Goal: Task Accomplishment & Management: Manage account settings

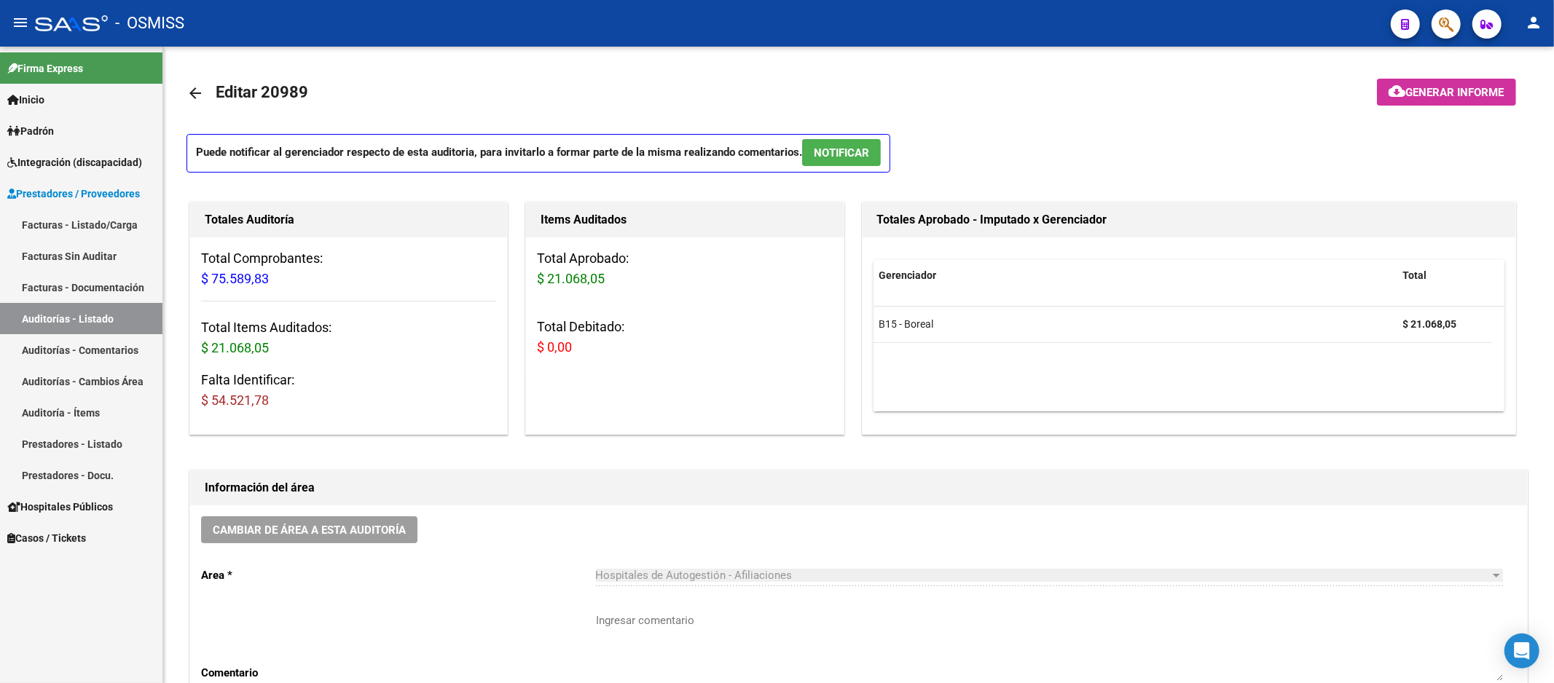
scroll to position [810, 0]
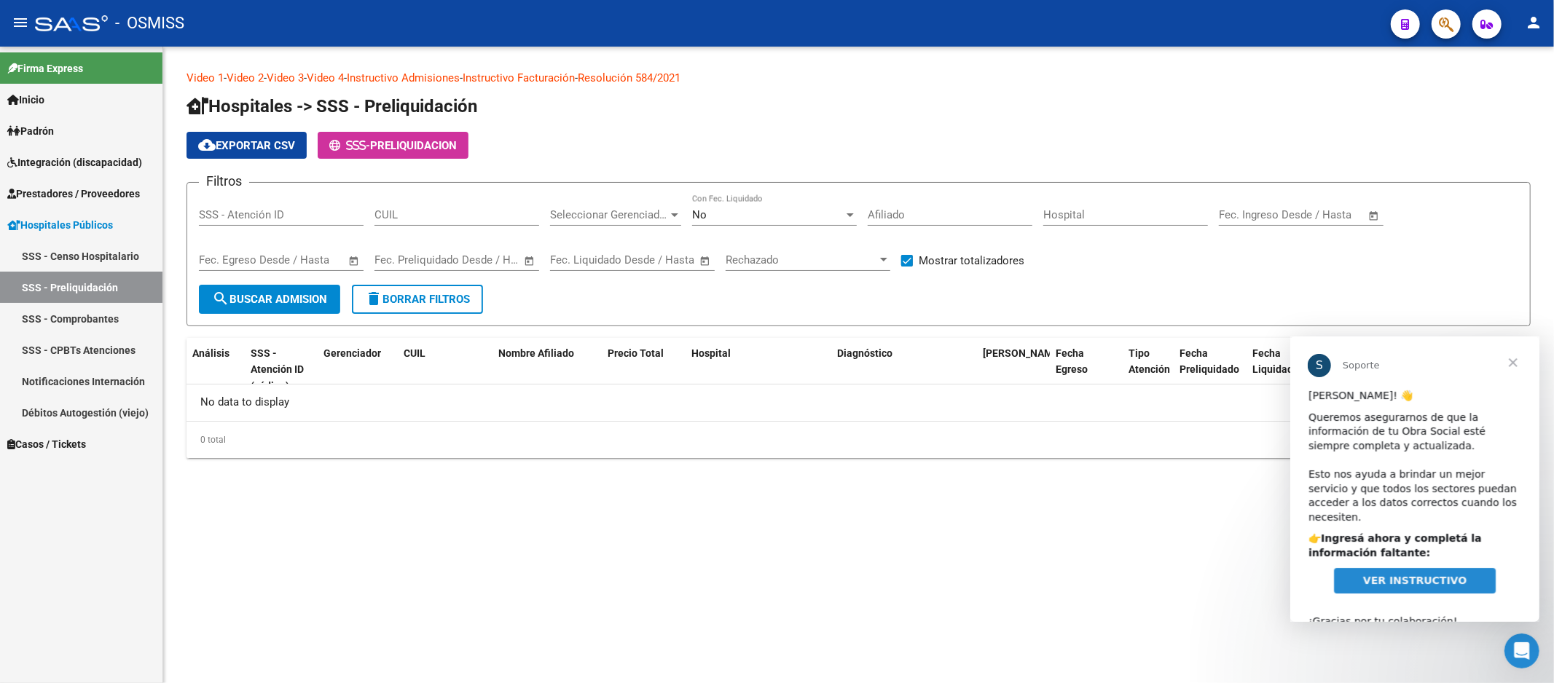
click at [1104, 570] on mat-sidenav-content "Video 1 - Video 2 - Video 3 - Video 4 - Instructivo Admisiones - Instructivo Fa…" at bounding box center [858, 365] width 1391 height 637
click at [1511, 365] on span "Cerrar" at bounding box center [1512, 362] width 52 height 52
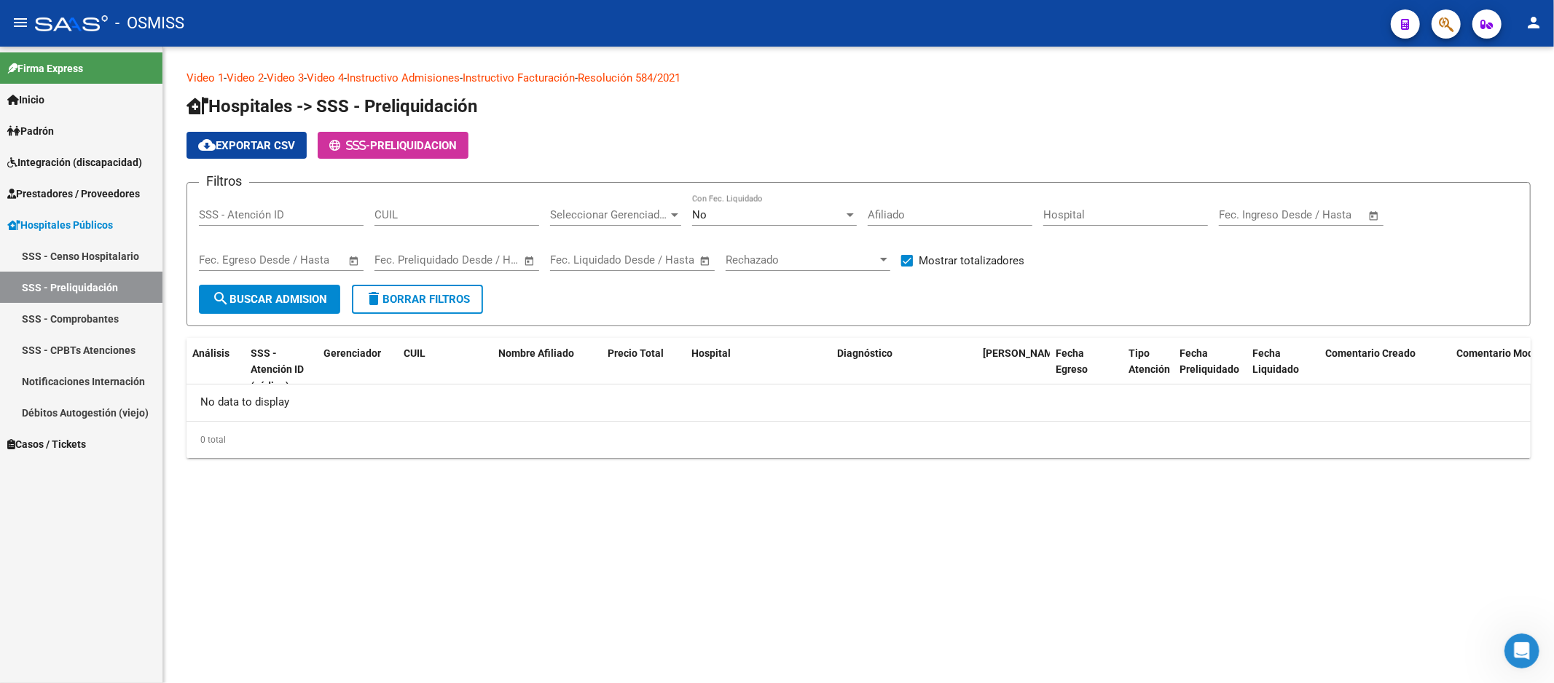
click at [119, 192] on span "Prestadores / Proveedores" at bounding box center [73, 194] width 133 height 16
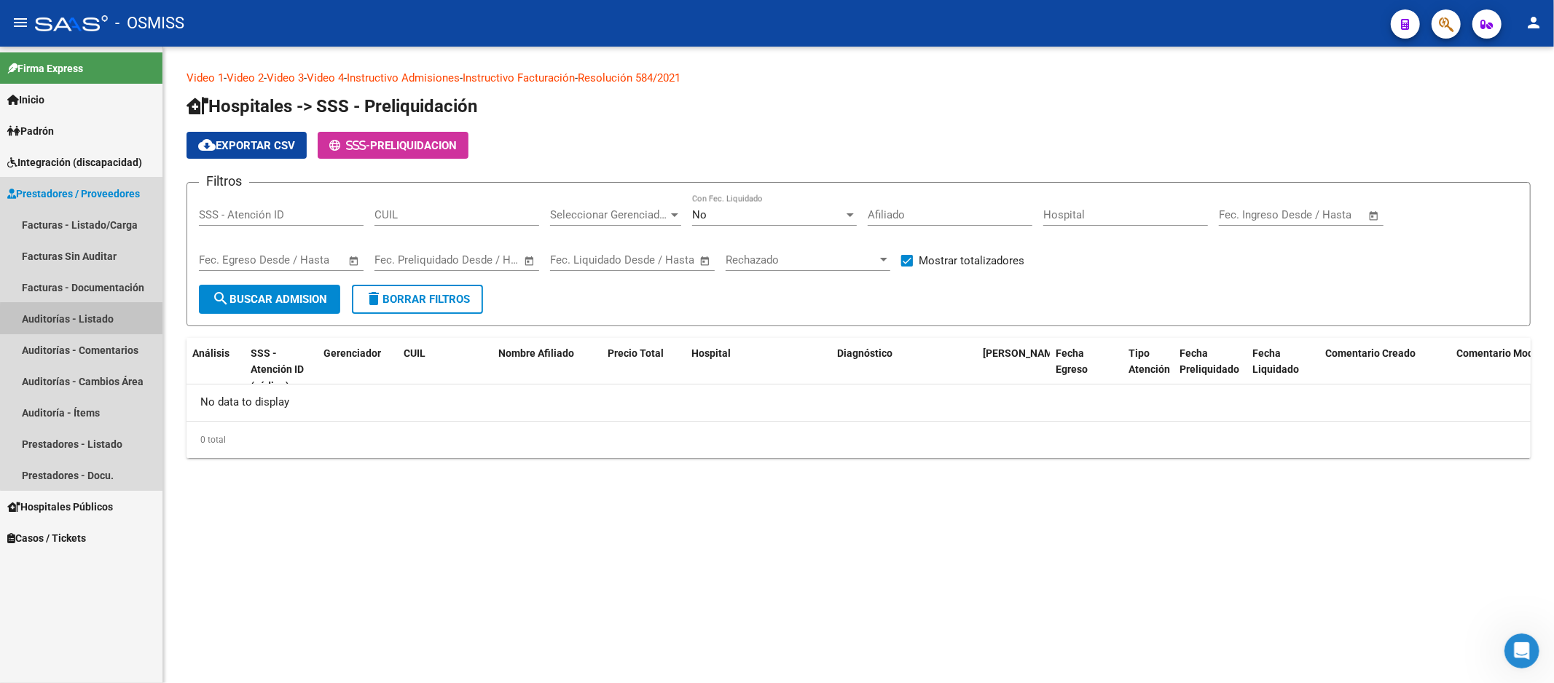
click at [111, 328] on link "Auditorías - Listado" at bounding box center [81, 318] width 162 height 31
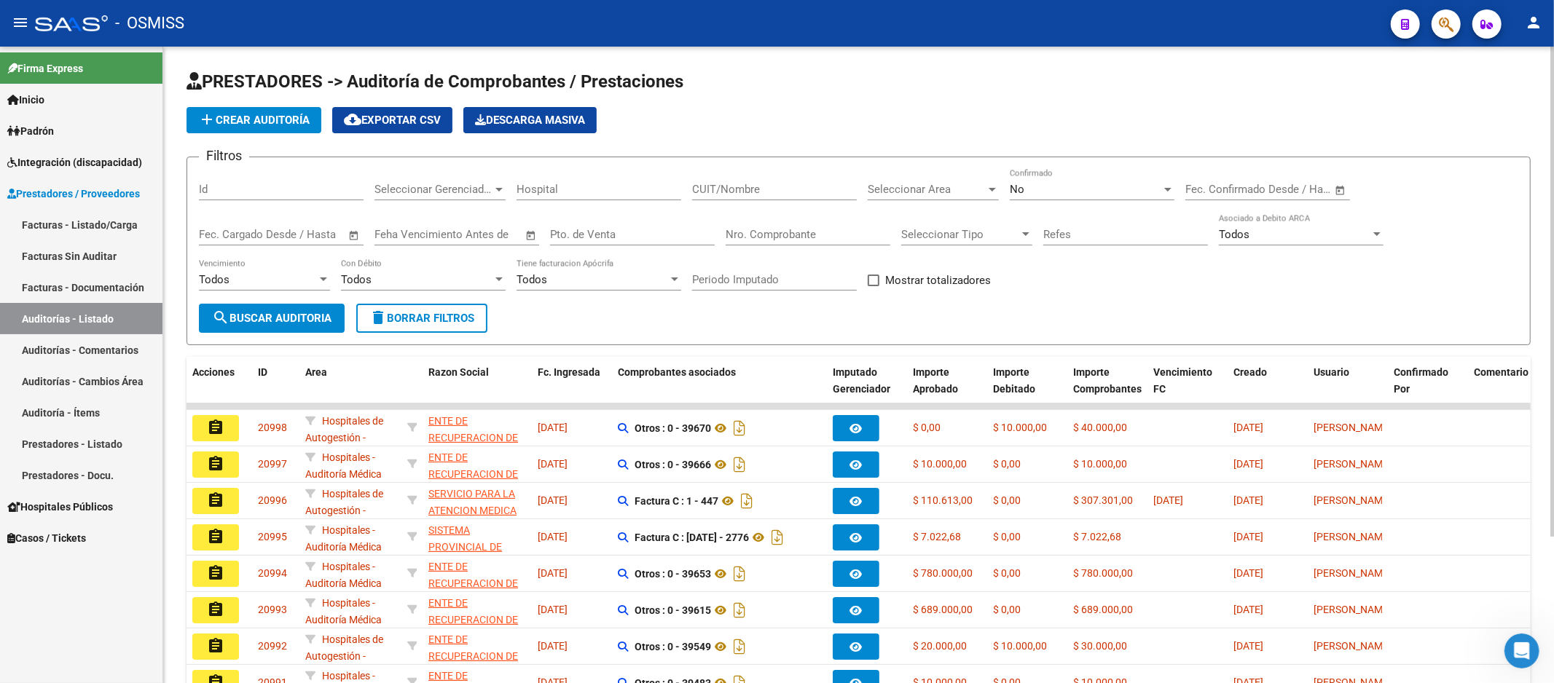
click at [1440, 215] on div "Filtros Id Seleccionar Gerenciador Seleccionar Gerenciador Hospital CUIT/Nombre…" at bounding box center [858, 236] width 1319 height 135
click at [1458, 214] on div "Filtros Id Seleccionar Gerenciador Seleccionar Gerenciador Hospital CUIT/Nombre…" at bounding box center [858, 236] width 1319 height 135
click at [1452, 214] on div "Filtros Id Seleccionar Gerenciador Seleccionar Gerenciador Hospital CUIT/Nombre…" at bounding box center [858, 236] width 1319 height 135
click at [118, 311] on link "Auditorías - Listado" at bounding box center [81, 318] width 162 height 31
click at [780, 230] on input "Nro. Comprobante" at bounding box center [808, 234] width 165 height 13
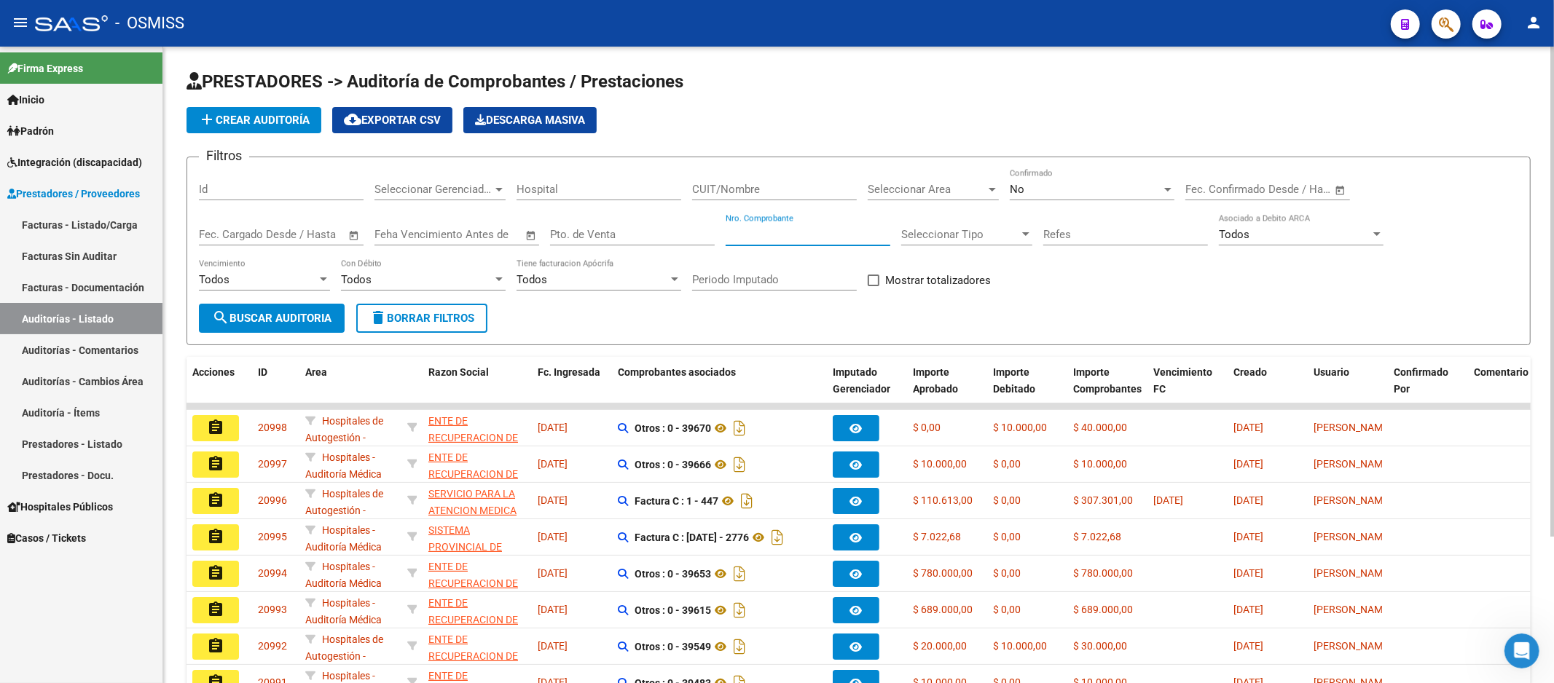
type input "3"
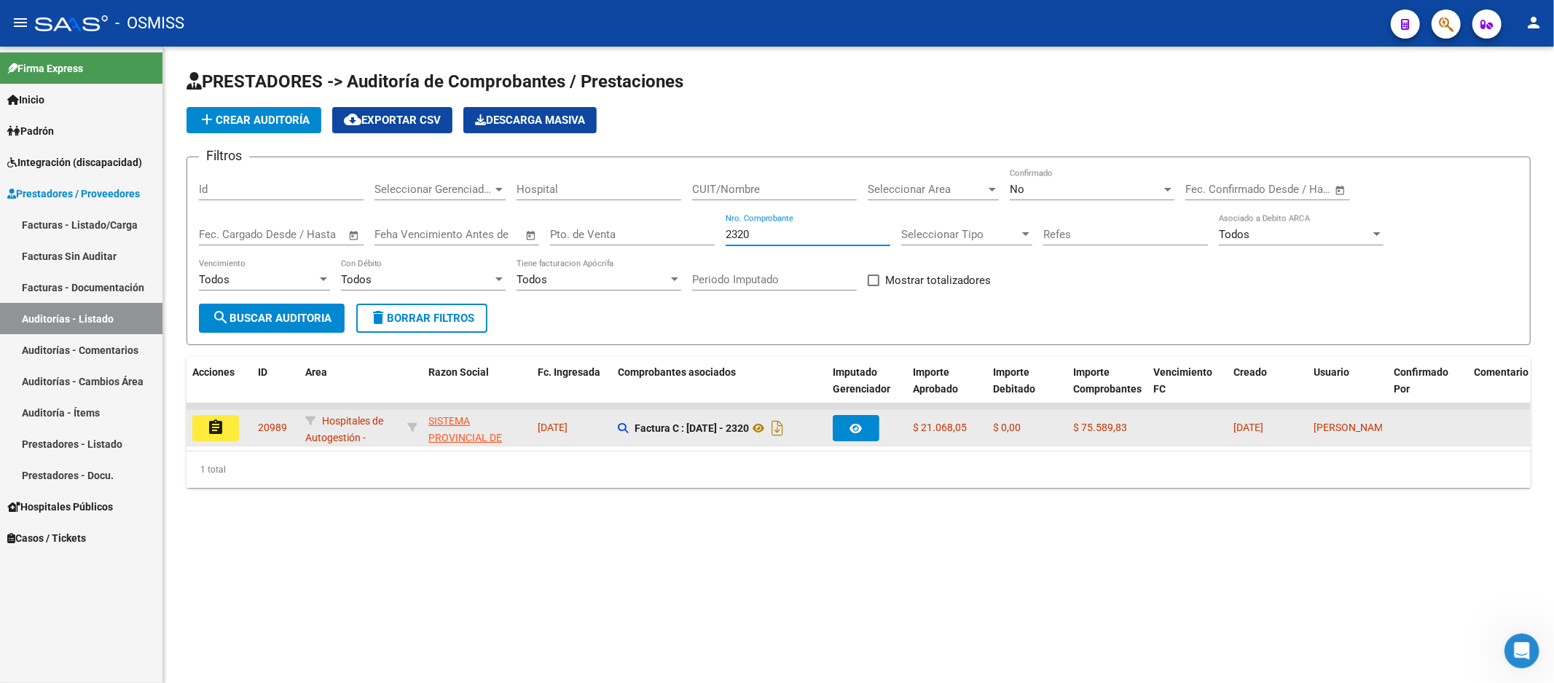
type input "2320"
click at [223, 439] on button "assignment" at bounding box center [215, 428] width 47 height 26
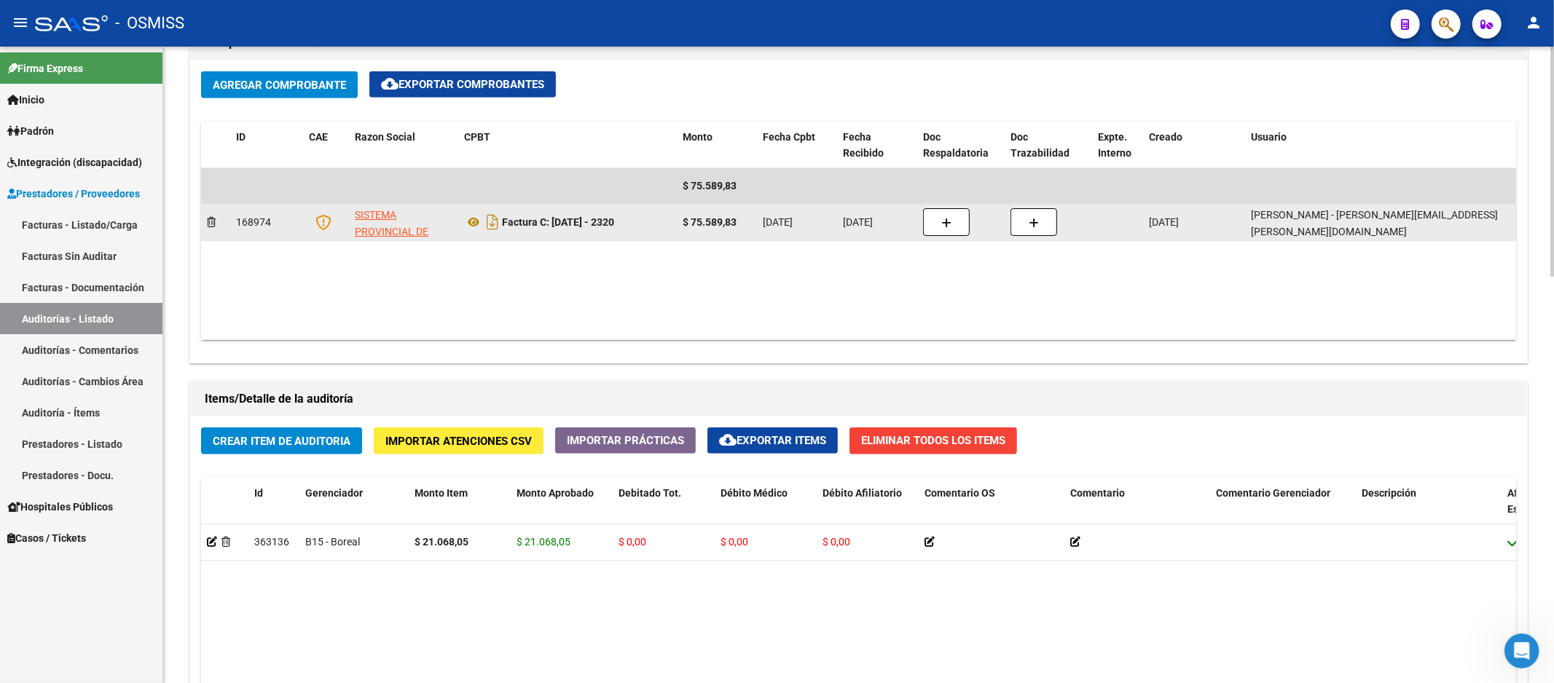
scroll to position [809, 0]
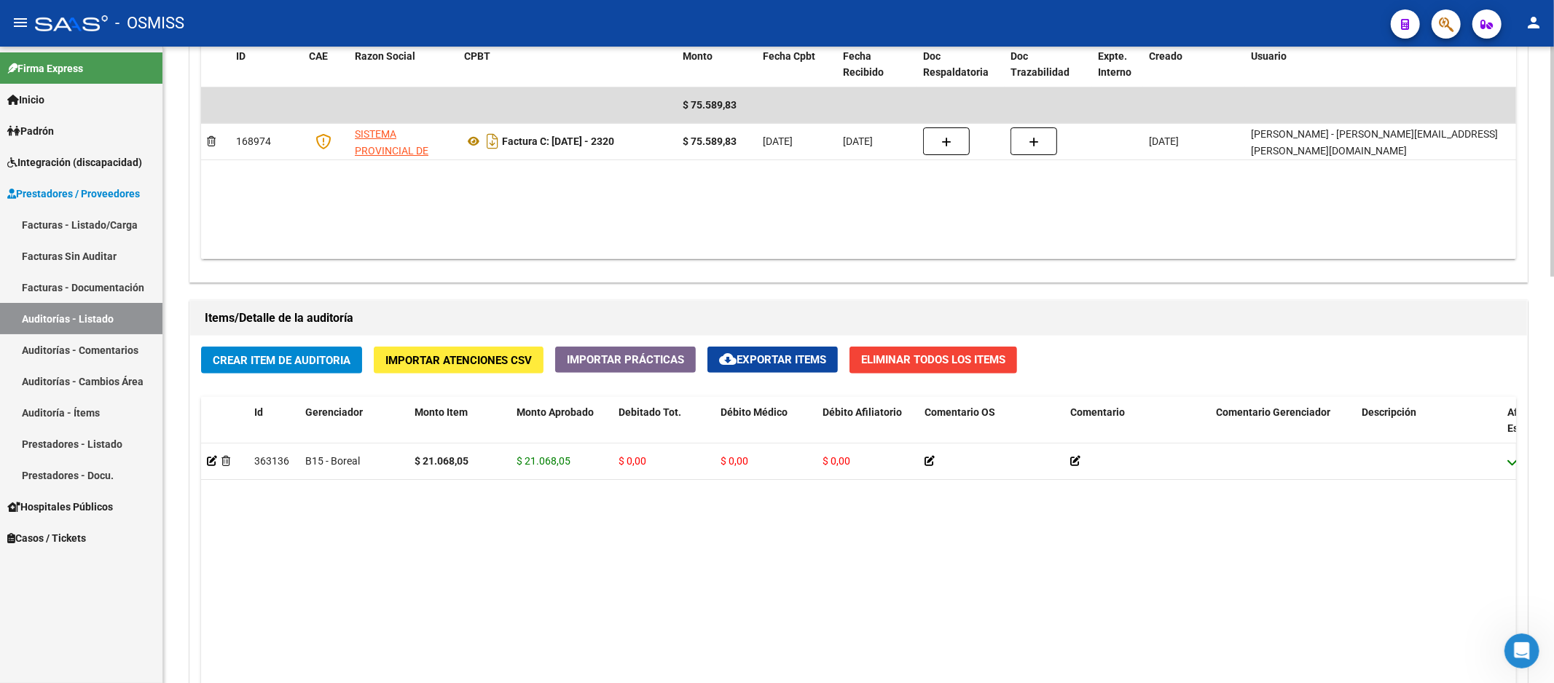
drag, startPoint x: 594, startPoint y: 563, endPoint x: 394, endPoint y: 388, distance: 265.8
click at [594, 563] on datatable-body "363136 B15 - Boreal $ 21.068,05 $ 21.068,05 $ 0,00 $ 0,00 $ 0,00 23486581654 48…" at bounding box center [858, 642] width 1315 height 396
click at [312, 354] on span "Crear Item de Auditoria" at bounding box center [282, 359] width 138 height 13
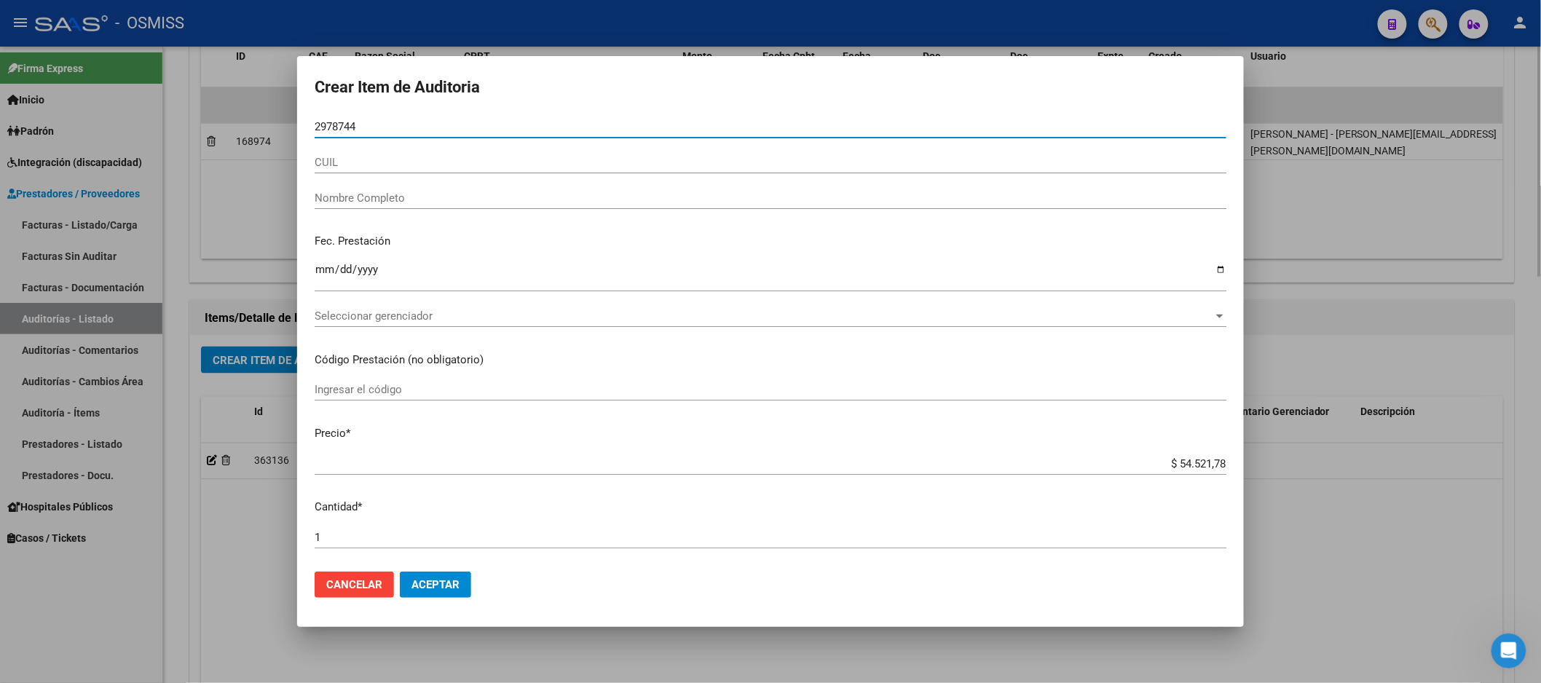
type input "29787447"
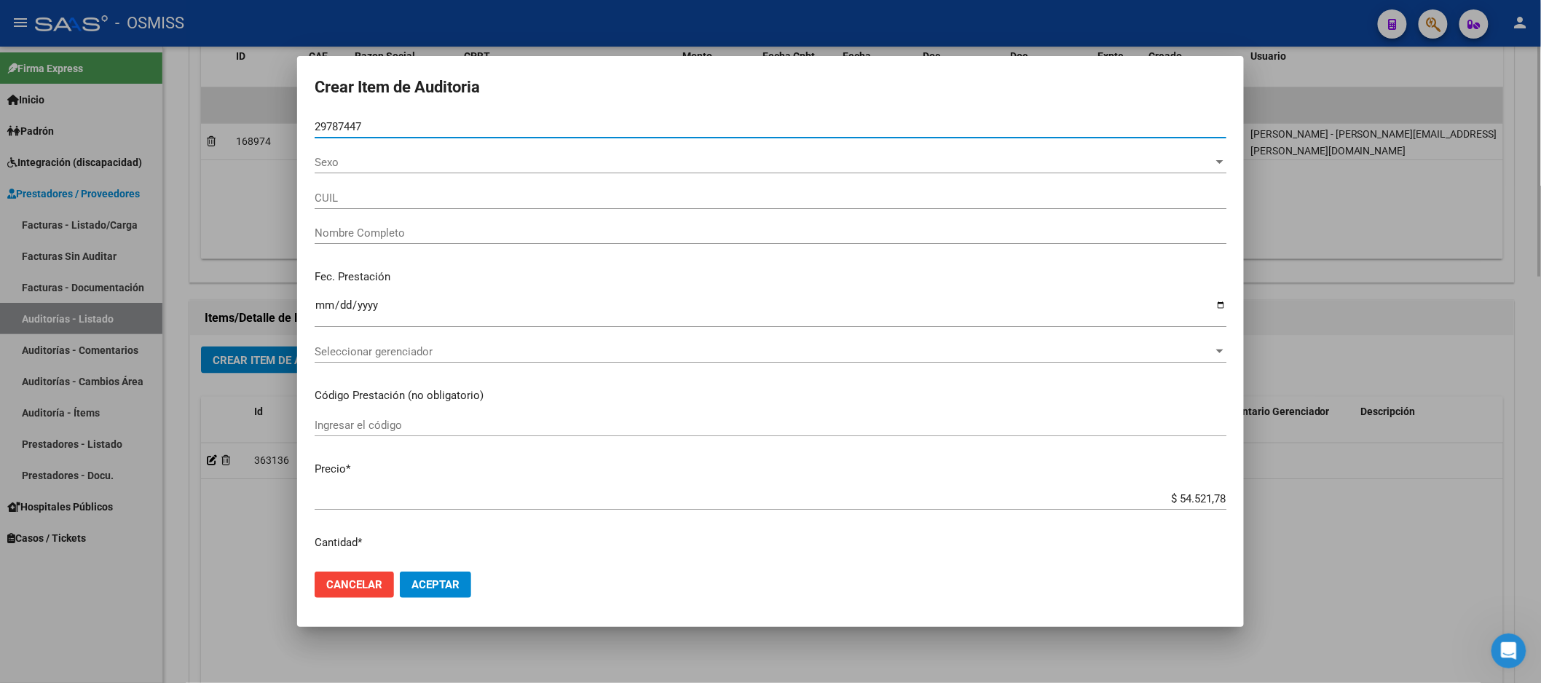
type input "27297874476"
type input "[PERSON_NAME]"
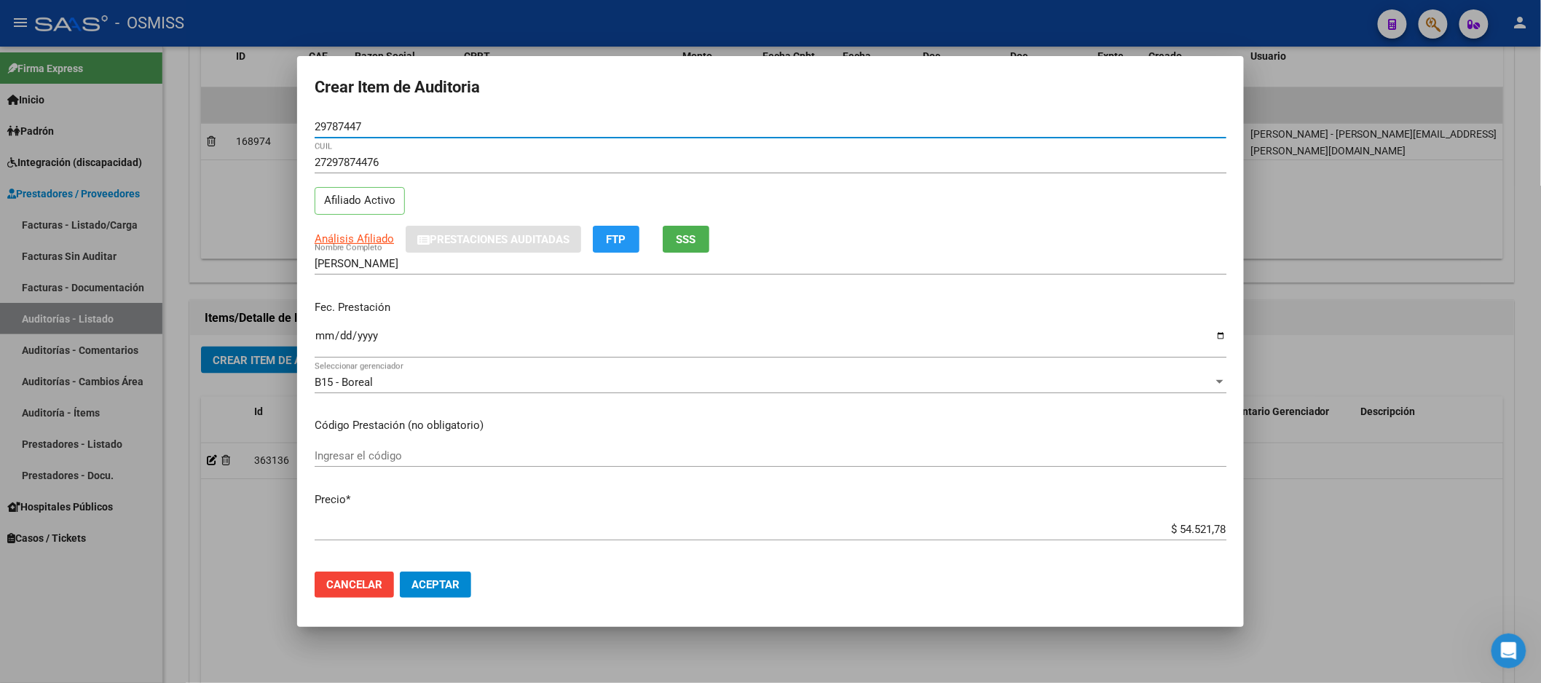
type input "29787447"
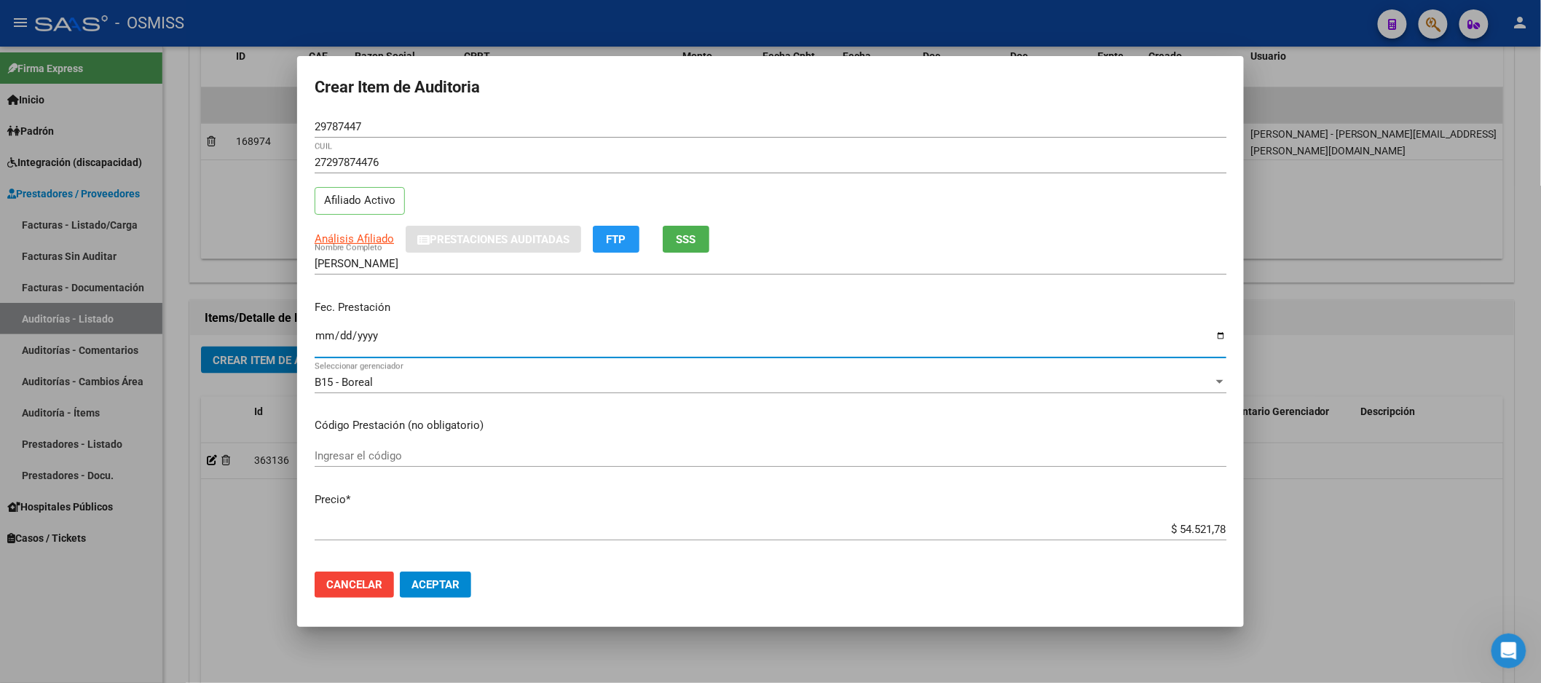
click at [316, 330] on input "Ingresar la fecha" at bounding box center [771, 341] width 912 height 23
type input "[DATE]"
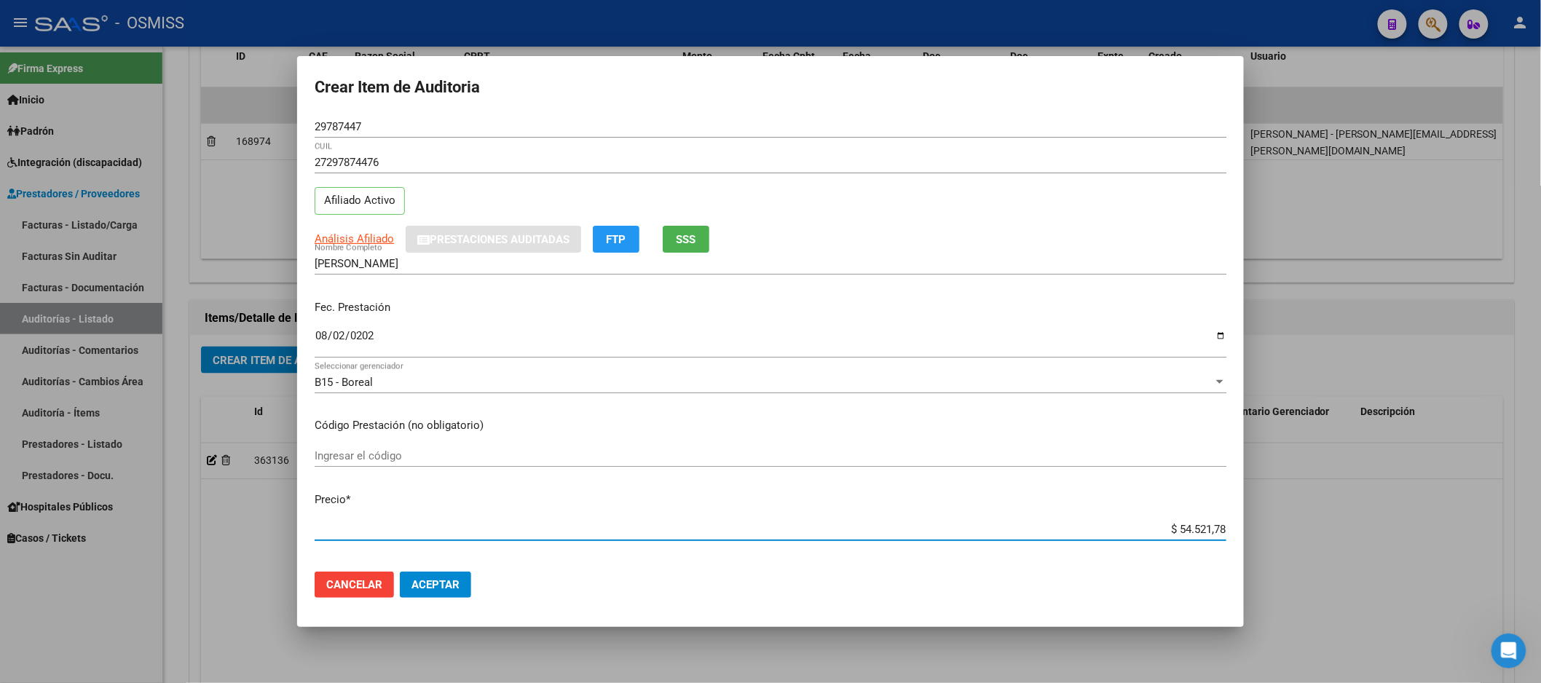
drag, startPoint x: 1081, startPoint y: 528, endPoint x: 1553, endPoint y: 510, distance: 472.4
click at [1541, 519] on html "menu - OSMISS person Firma Express Inicio Calendario SSS Instructivos Contacto …" at bounding box center [770, 341] width 1541 height 683
type input "$ 0,02"
type input "$ 0,21"
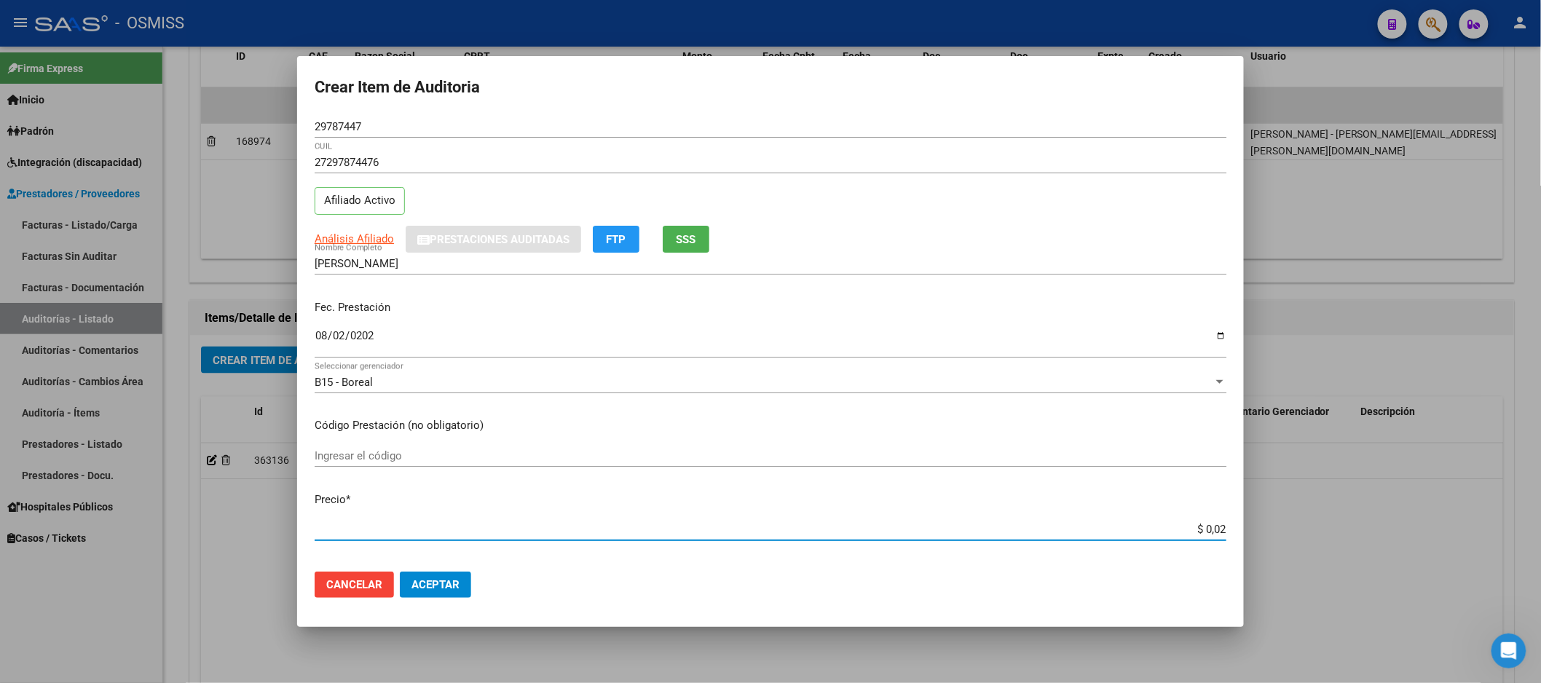
type input "$ 0,21"
type input "$ 2,10"
type input "$ 21,06"
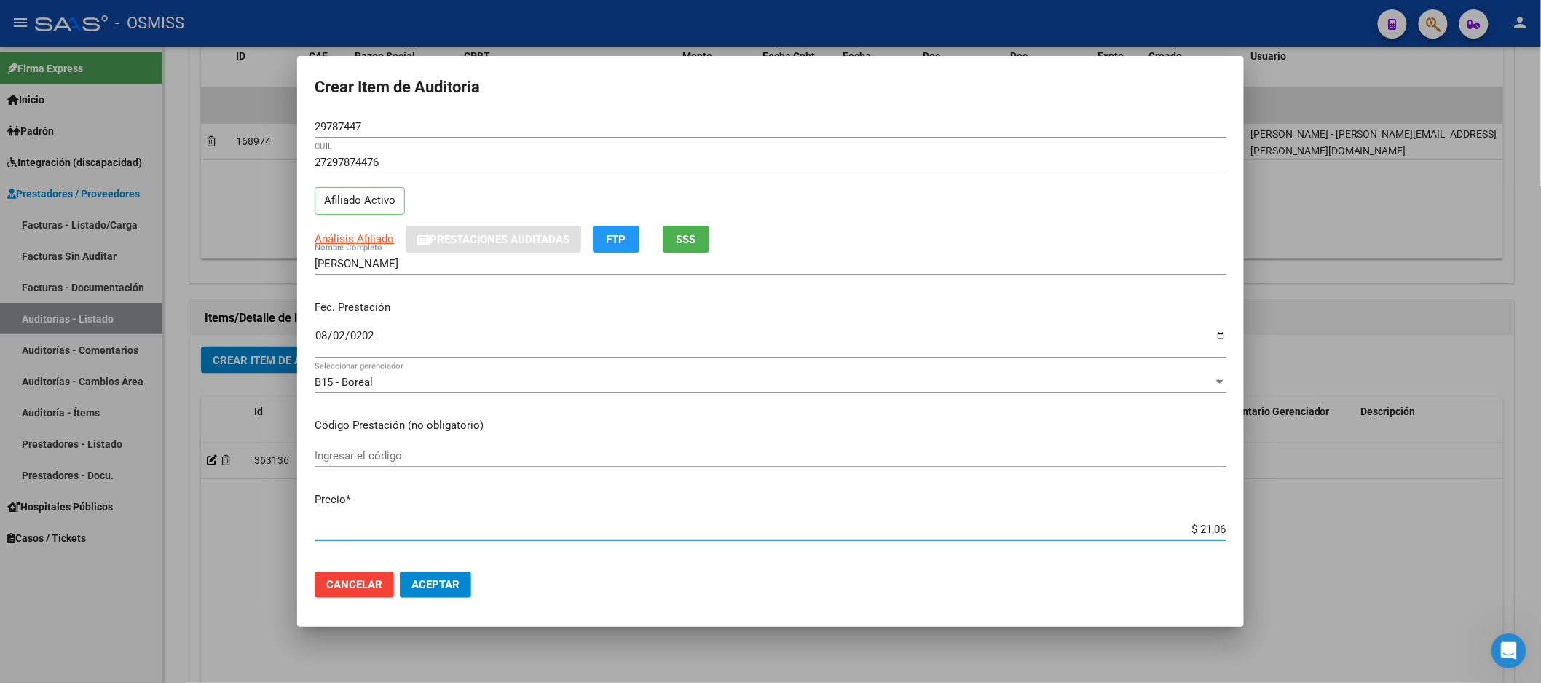
type input "$ 210,68"
type input "$ 2.106,80"
type input "$ 21.068,05"
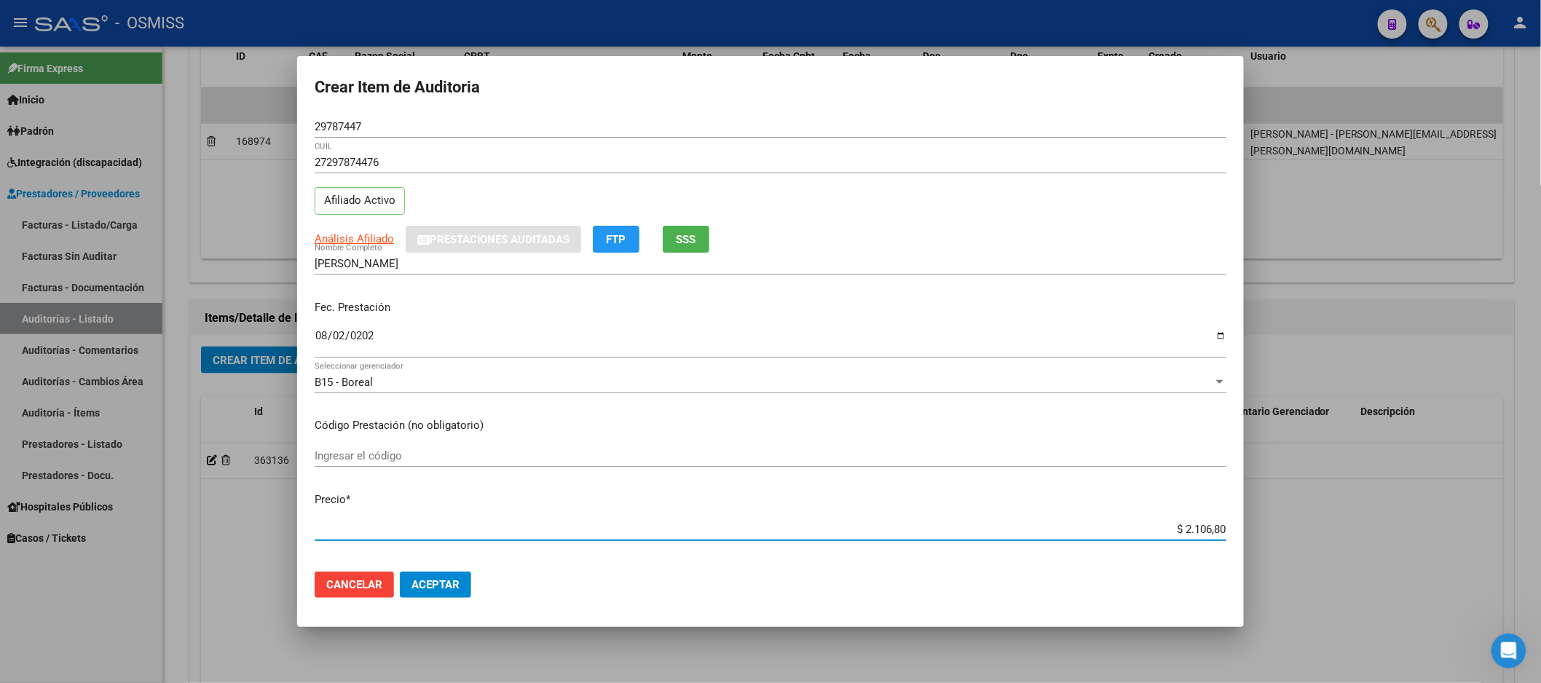
type input "$ 21.068,05"
click at [438, 576] on button "Aceptar" at bounding box center [435, 585] width 71 height 26
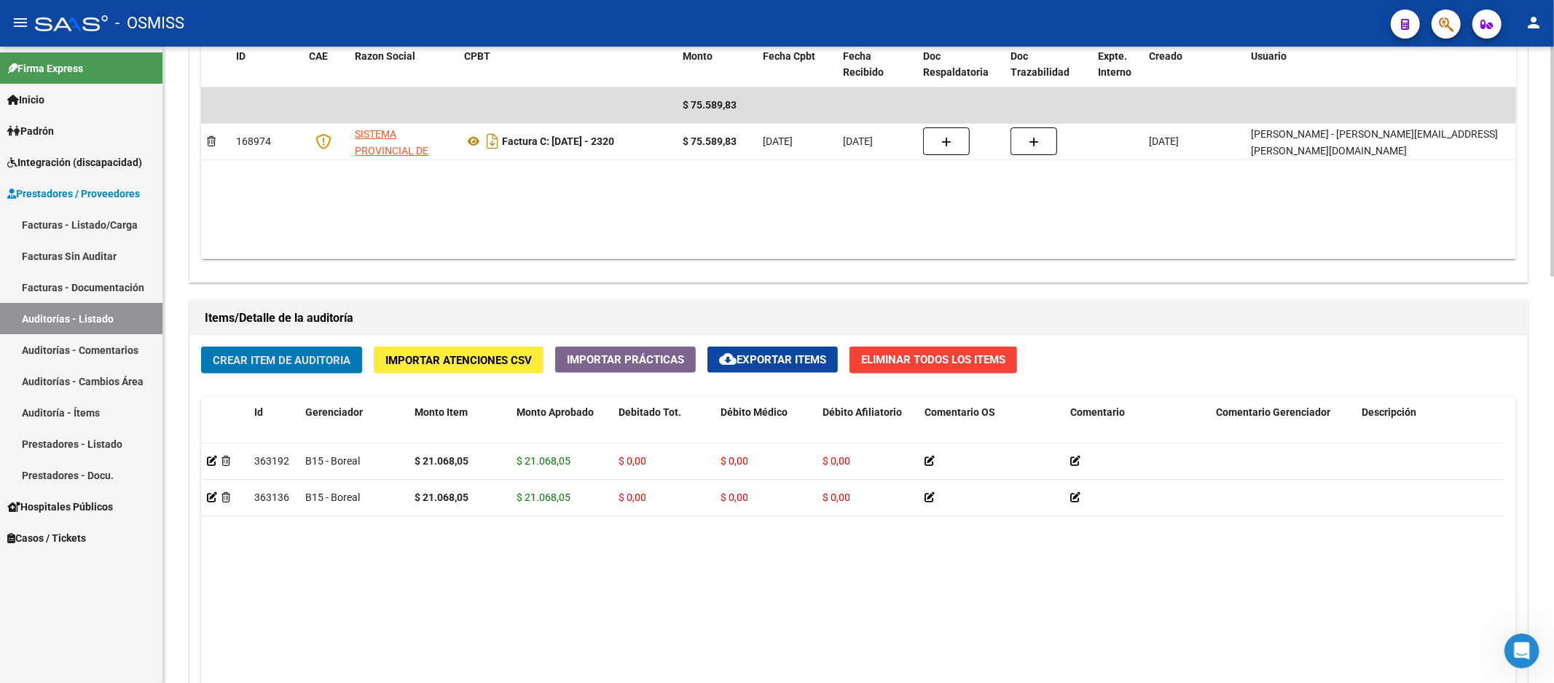
click at [374, 551] on datatable-body "363192 B15 - Boreal $ 21.068,05 $ 21.068,05 $ 0,00 $ 0,00 $ 0,00 27297874476 29…" at bounding box center [852, 642] width 1302 height 396
click at [279, 360] on span "Crear Item de Auditoria" at bounding box center [282, 360] width 138 height 13
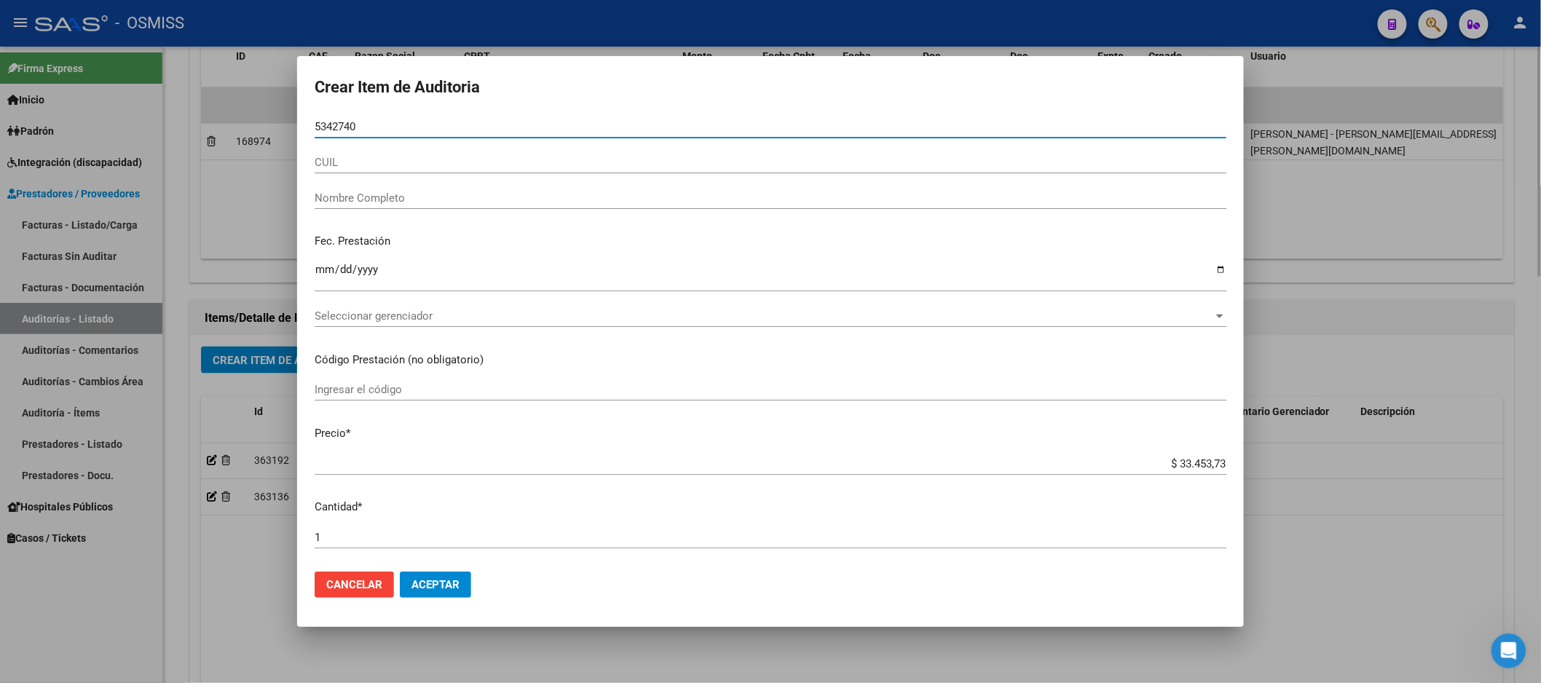
type input "53427407"
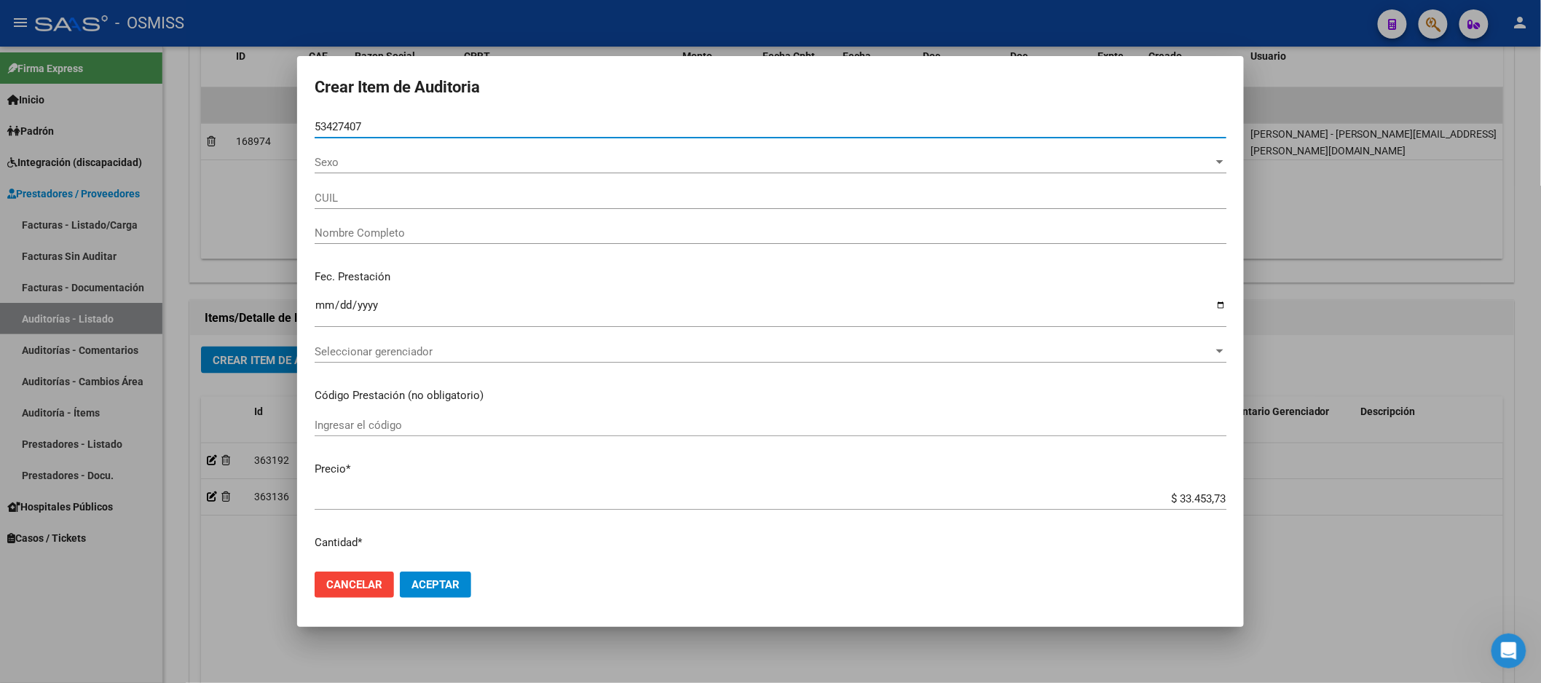
type input "20534274077"
type input "[PERSON_NAME]"
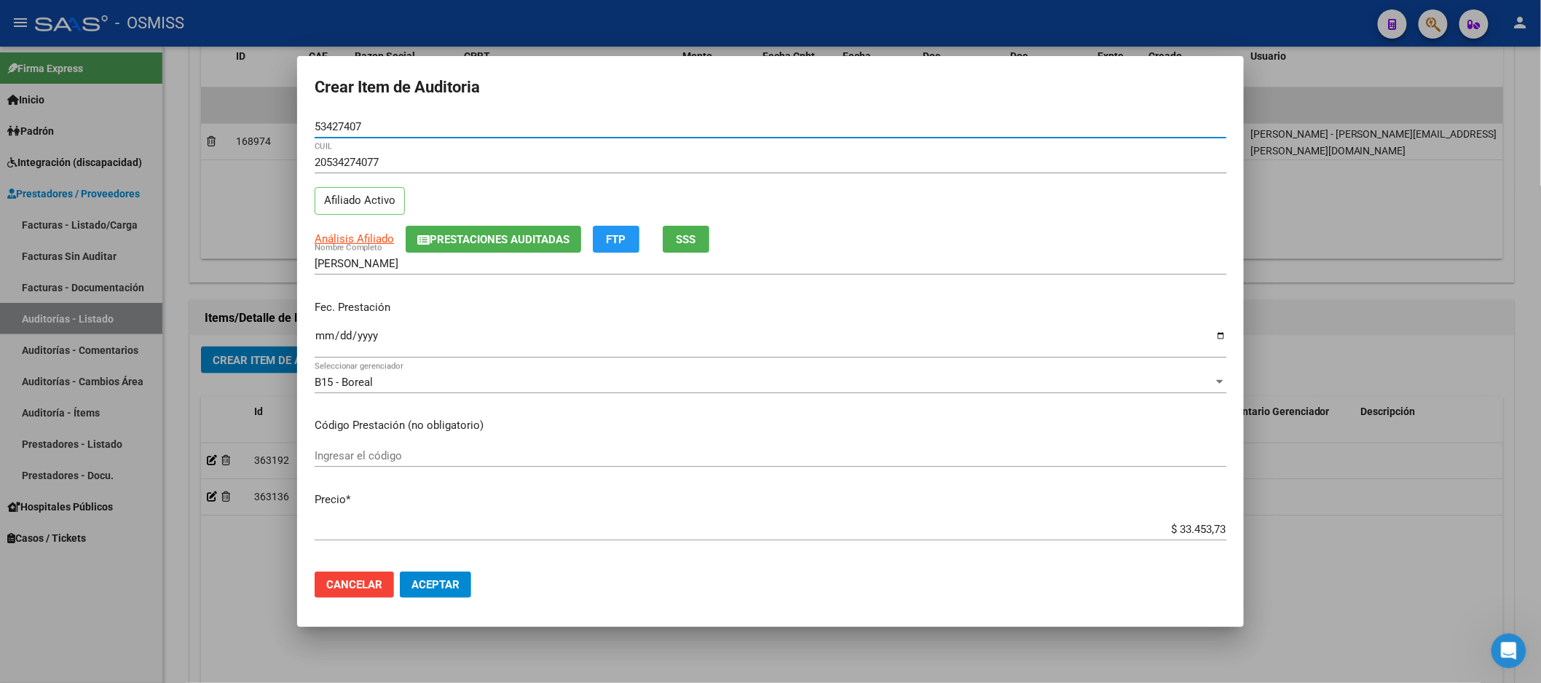
type input "53427407"
click at [525, 302] on p "Fec. Prestación" at bounding box center [771, 307] width 912 height 17
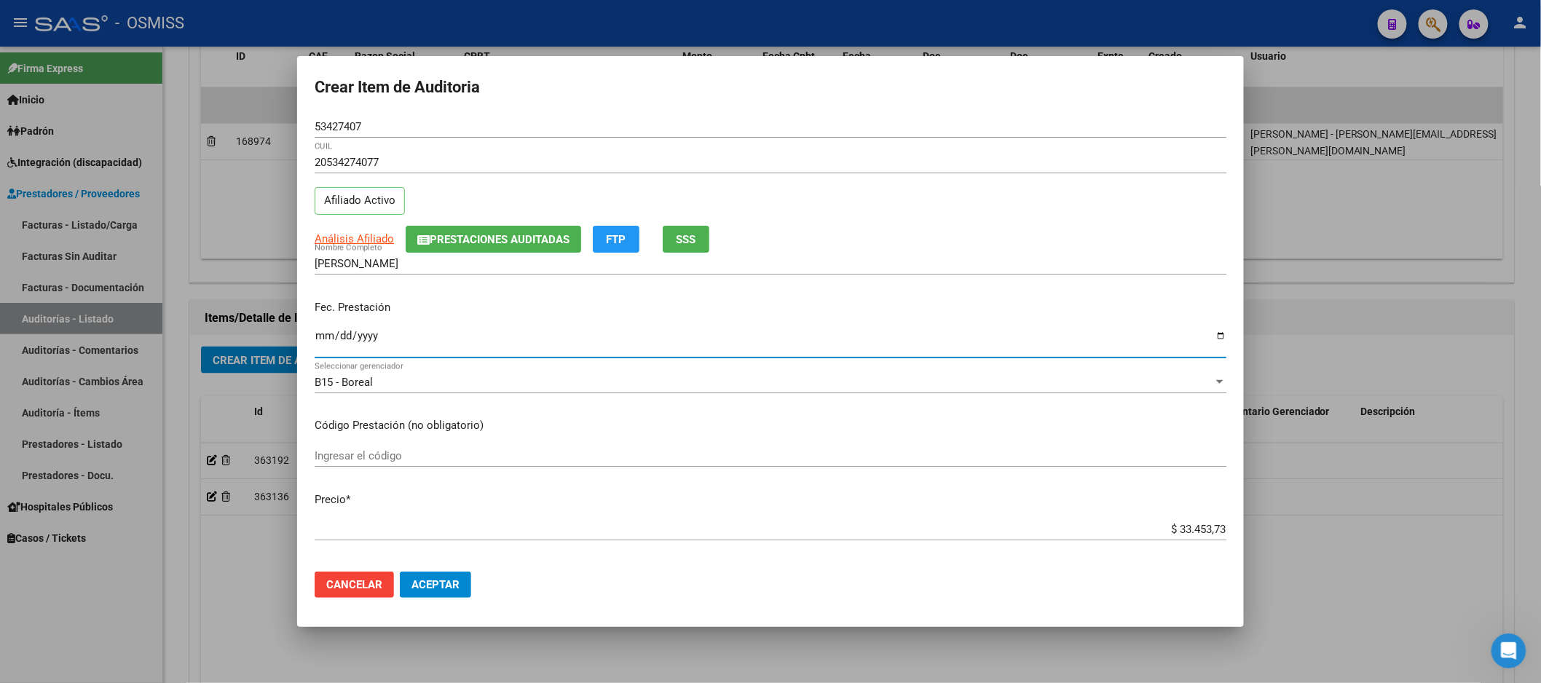
click at [318, 337] on input "Ingresar la fecha" at bounding box center [771, 341] width 912 height 23
type input "[DATE]"
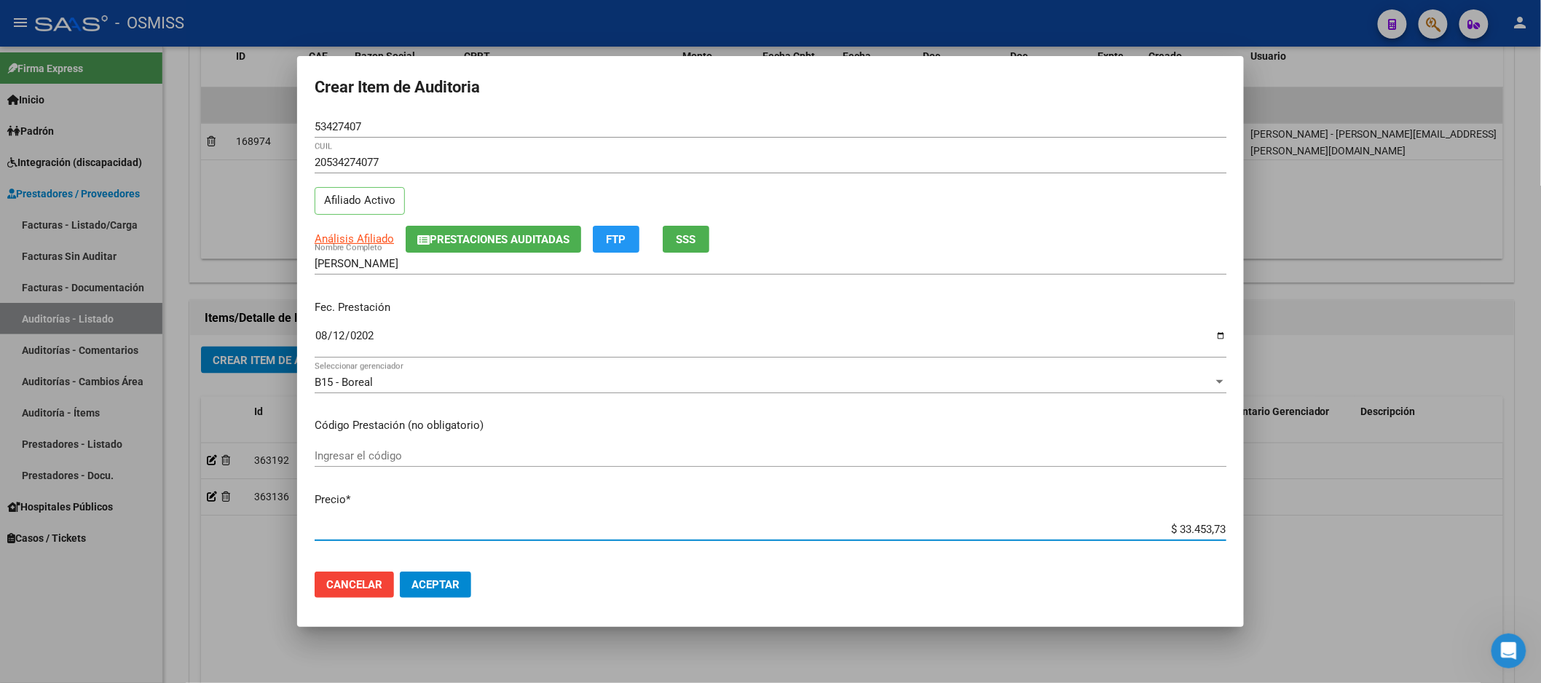
drag, startPoint x: 1112, startPoint y: 527, endPoint x: 1553, endPoint y: 398, distance: 459.2
click at [1541, 398] on html "menu - OSMISS person Firma Express Inicio Calendario SSS Instructivos Contacto …" at bounding box center [770, 341] width 1541 height 683
type input "$ 0,02"
type input "$ 0,21"
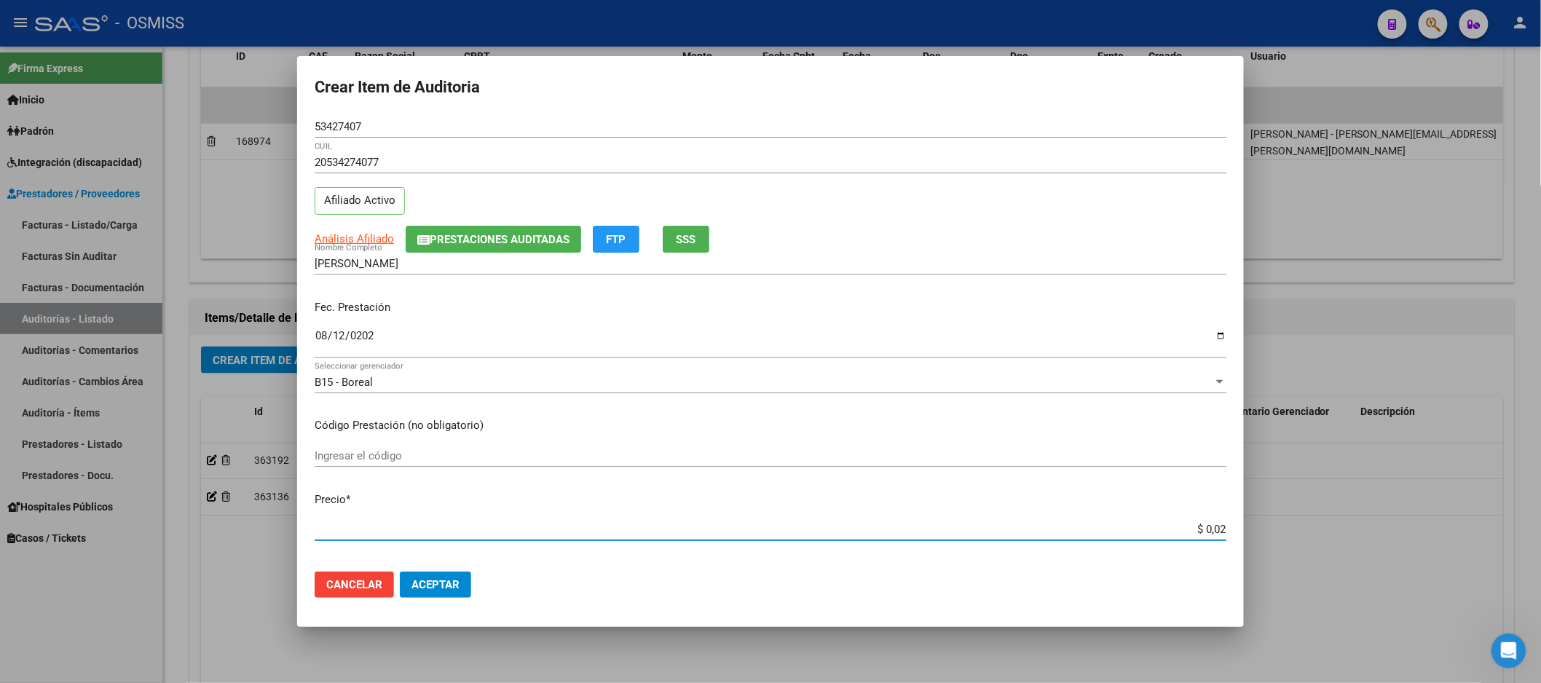
type input "$ 0,21"
type input "$ 2,10"
type input "$ 21,06"
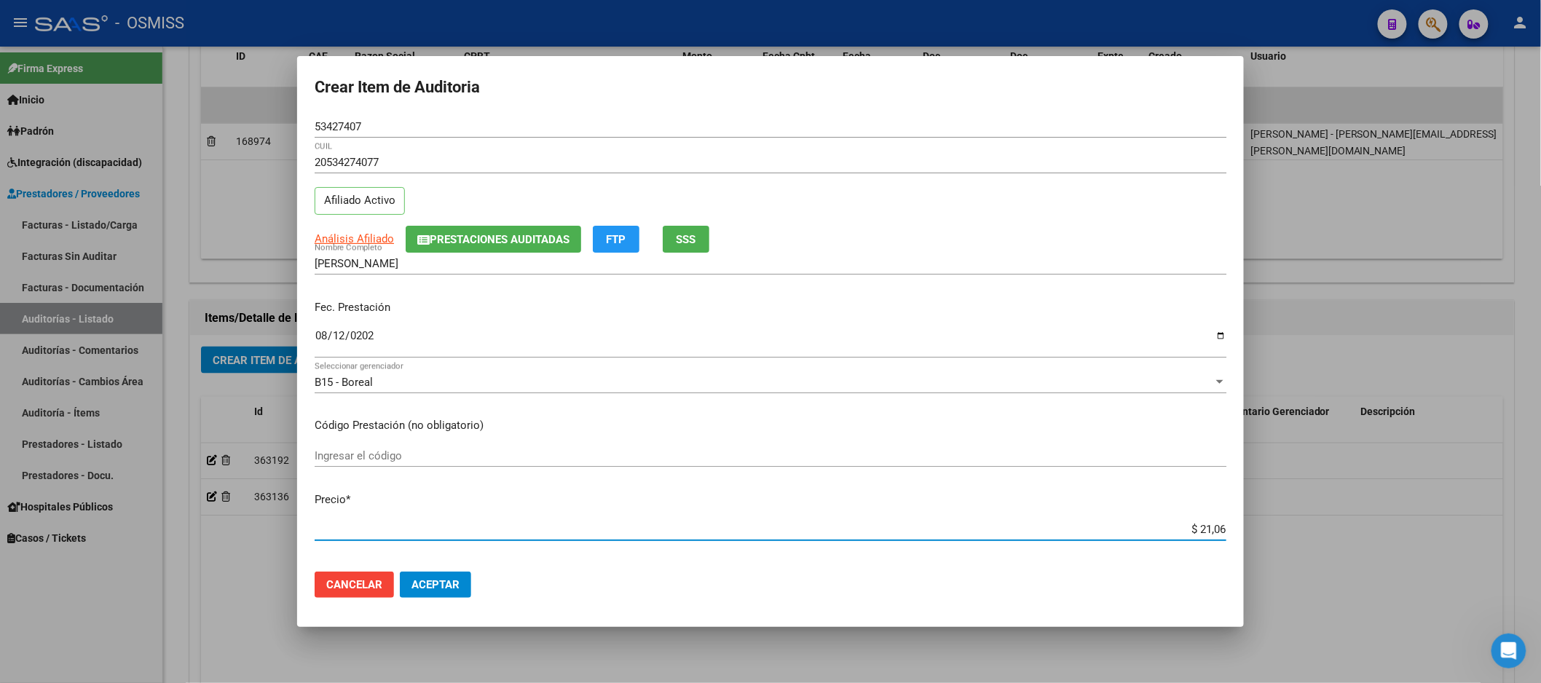
type input "$ 210,68"
type input "$ 2.106,80"
type input "$ 21.068,05"
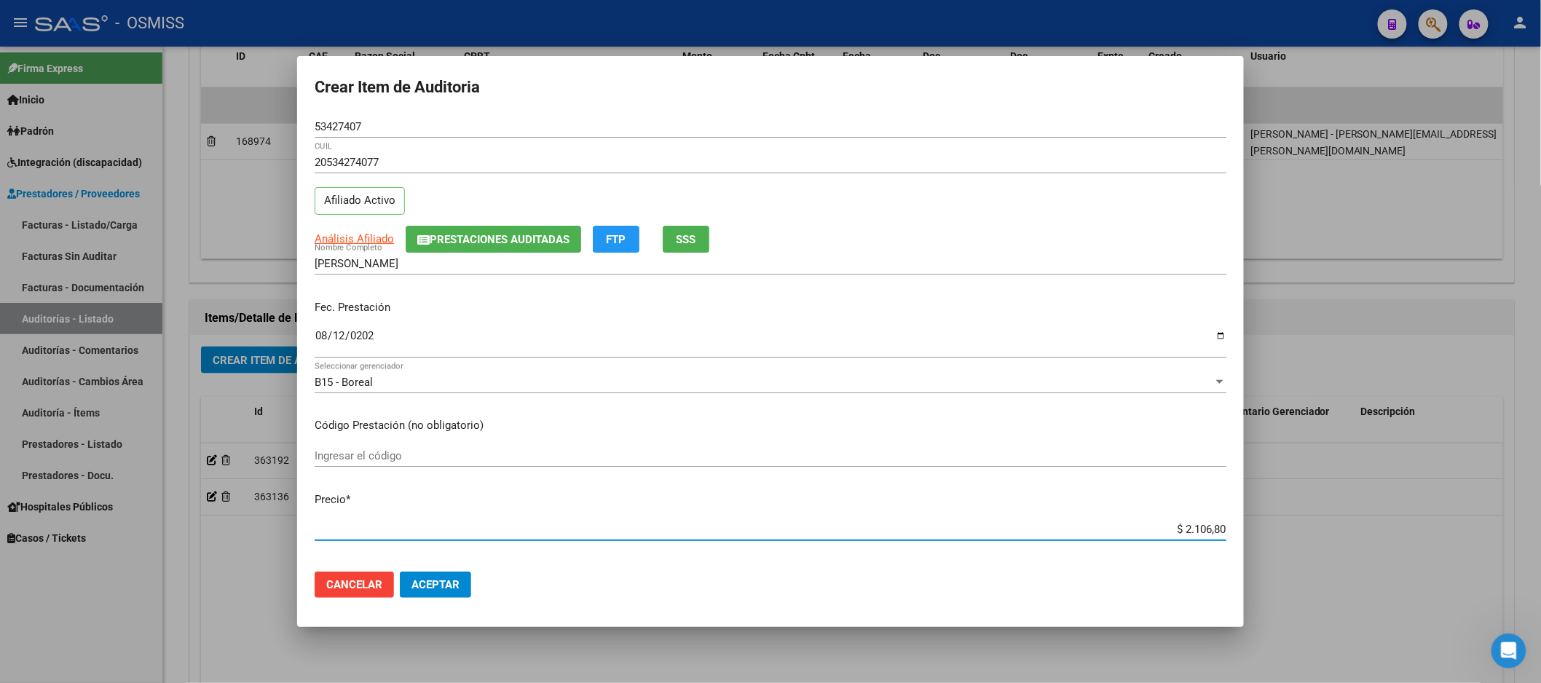
type input "$ 21.068,05"
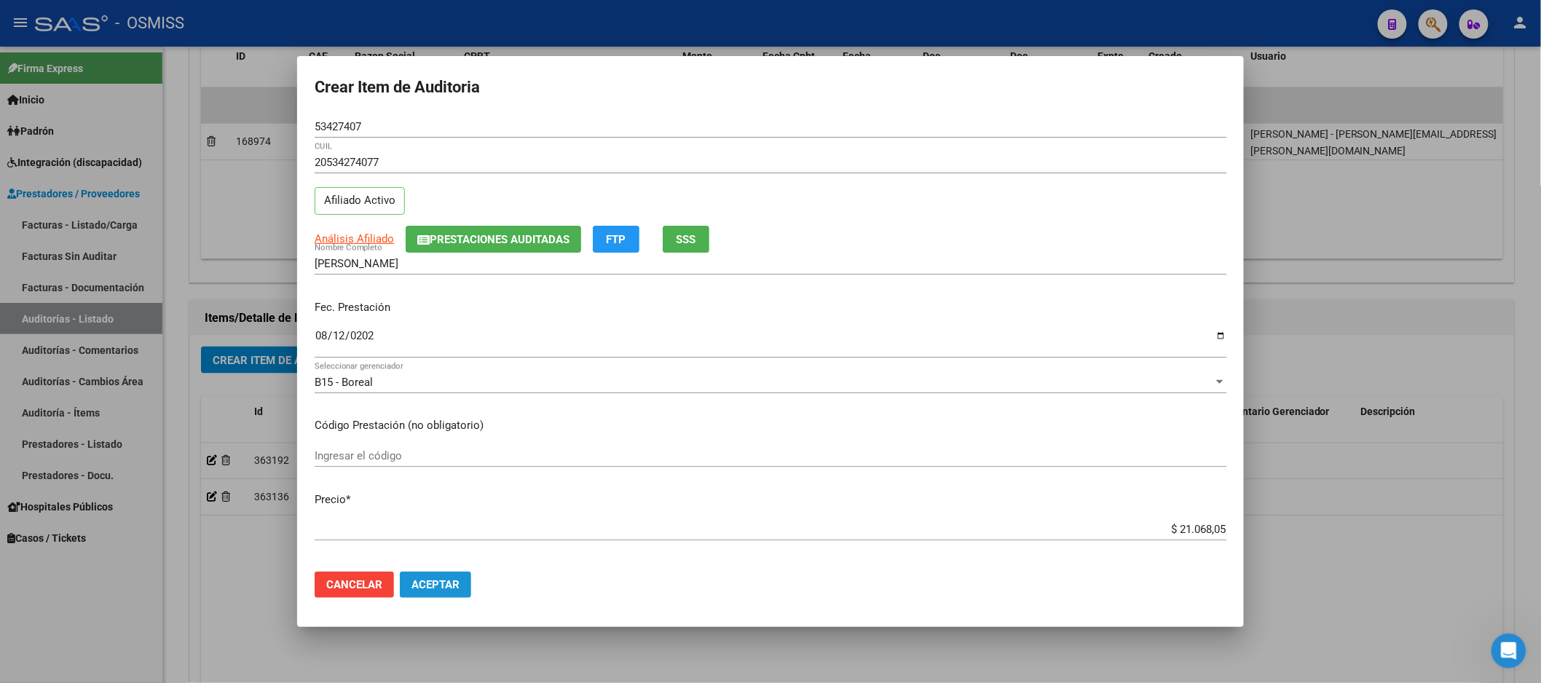
click at [431, 575] on button "Aceptar" at bounding box center [435, 585] width 71 height 26
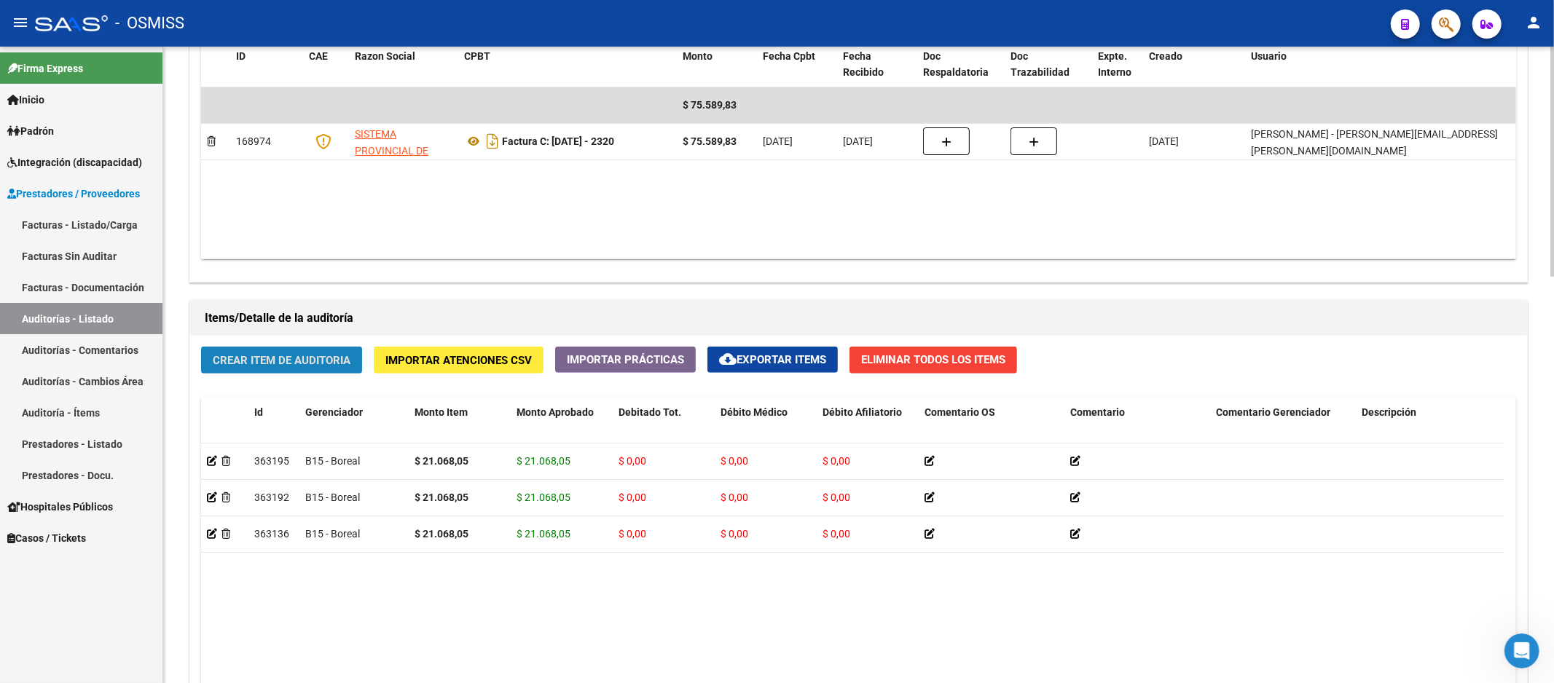
click at [277, 362] on span "Crear Item de Auditoria" at bounding box center [282, 360] width 138 height 13
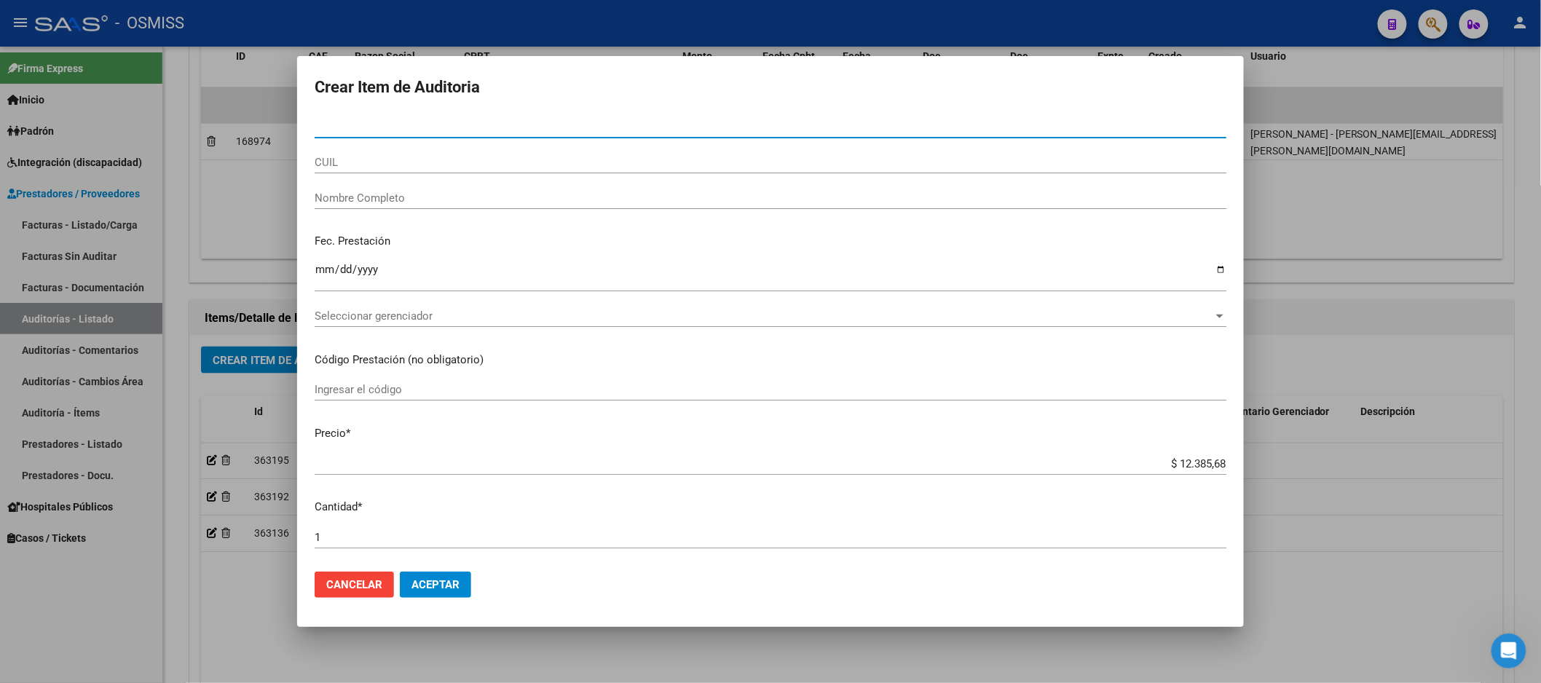
paste input "36654693"
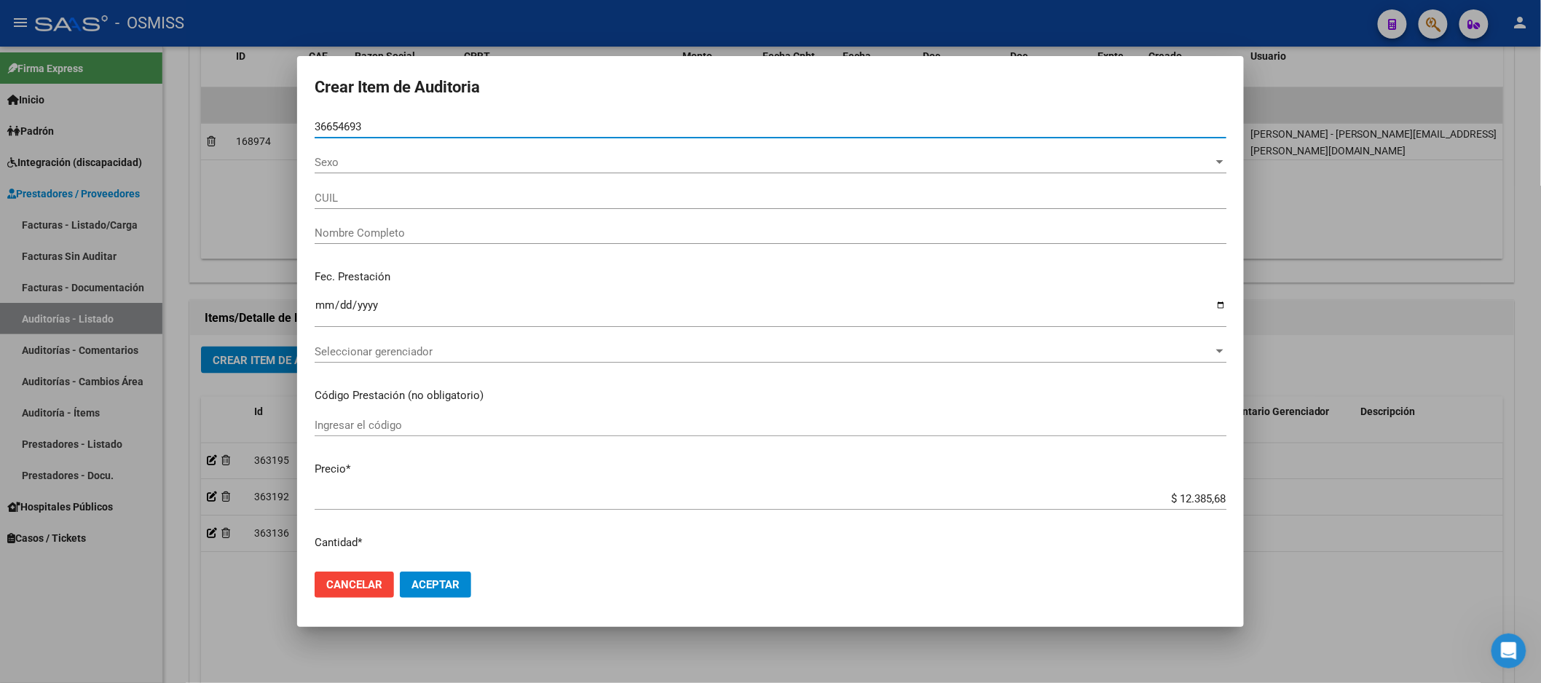
type input "36654693"
type input "27366546931"
type input "PE�[PERSON_NAME]"
click at [317, 301] on input "Ingresar la fecha" at bounding box center [771, 310] width 912 height 23
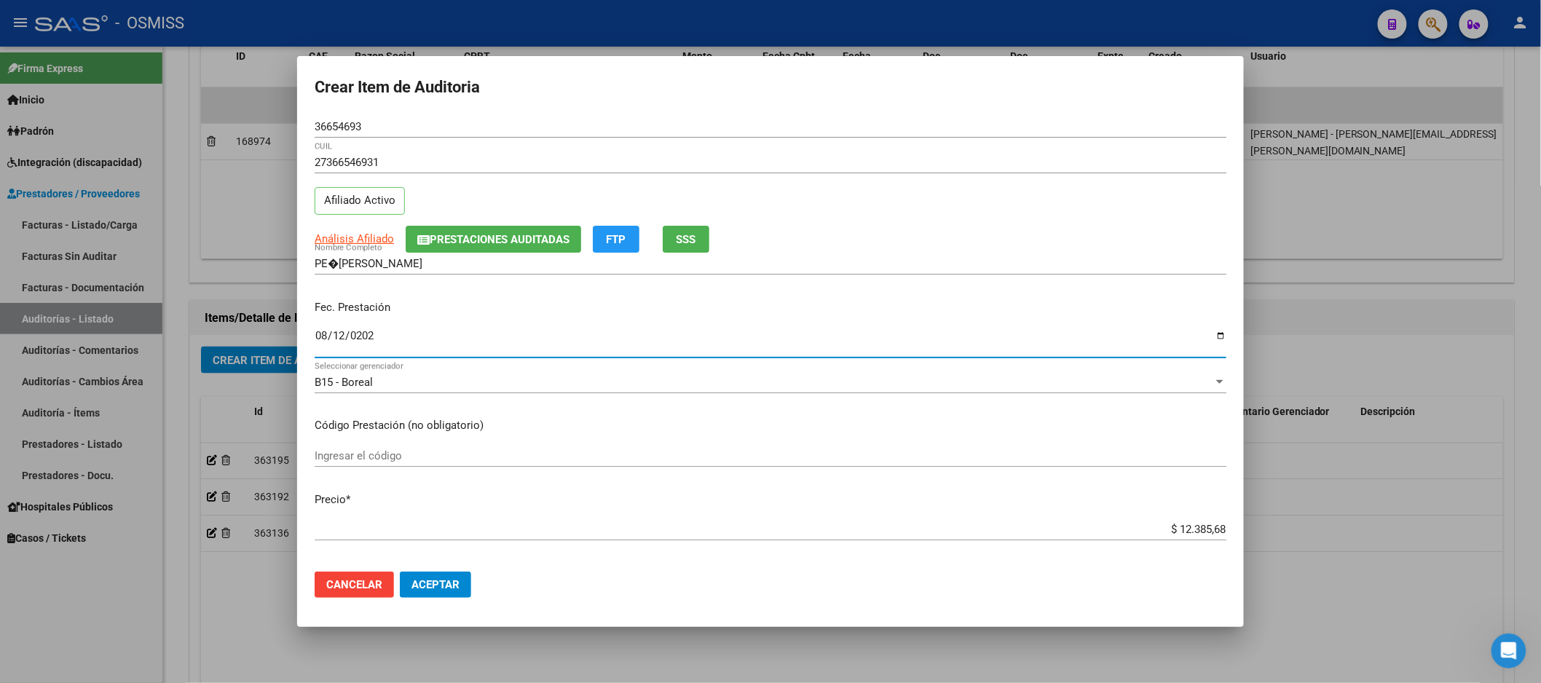
type input "[DATE]"
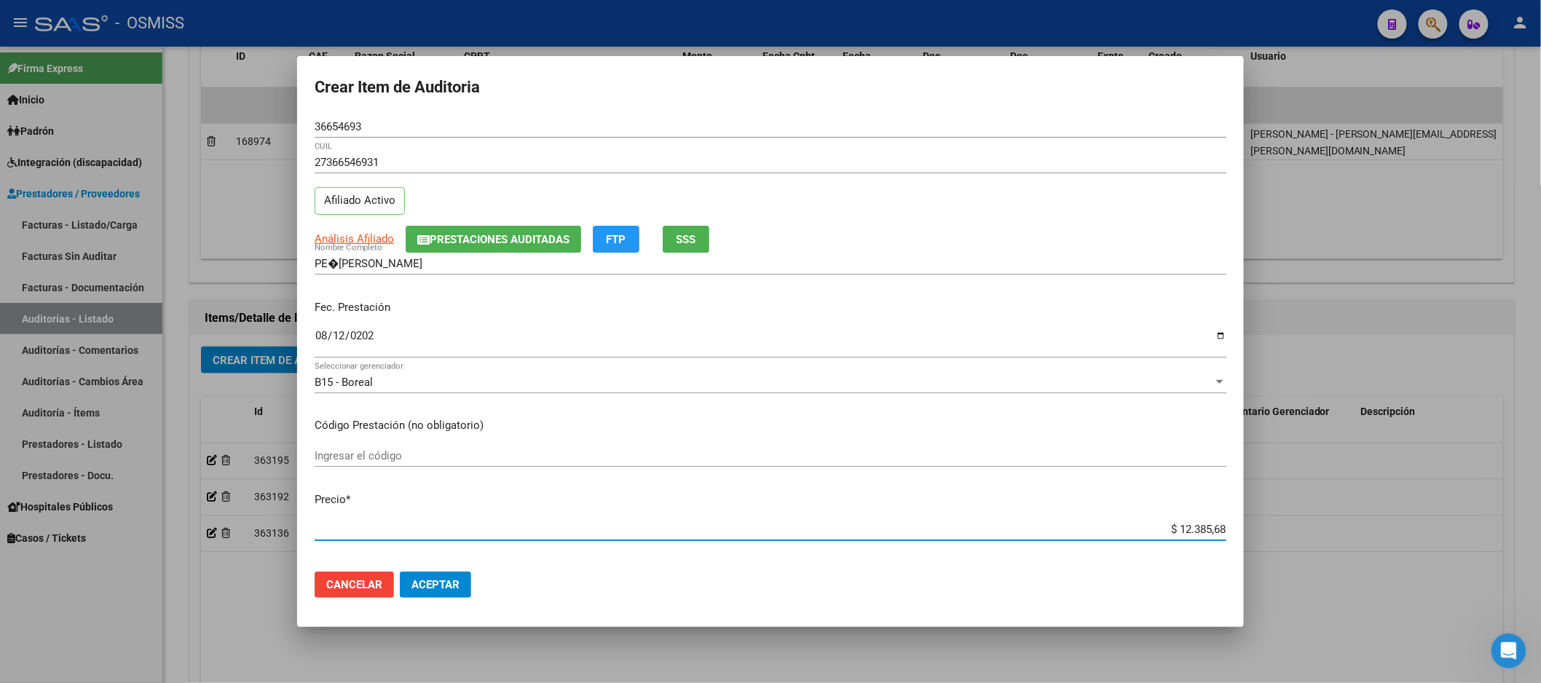
click at [1160, 525] on input "$ 12.385,68" at bounding box center [771, 529] width 912 height 13
click at [452, 594] on button "Aceptar" at bounding box center [435, 585] width 71 height 26
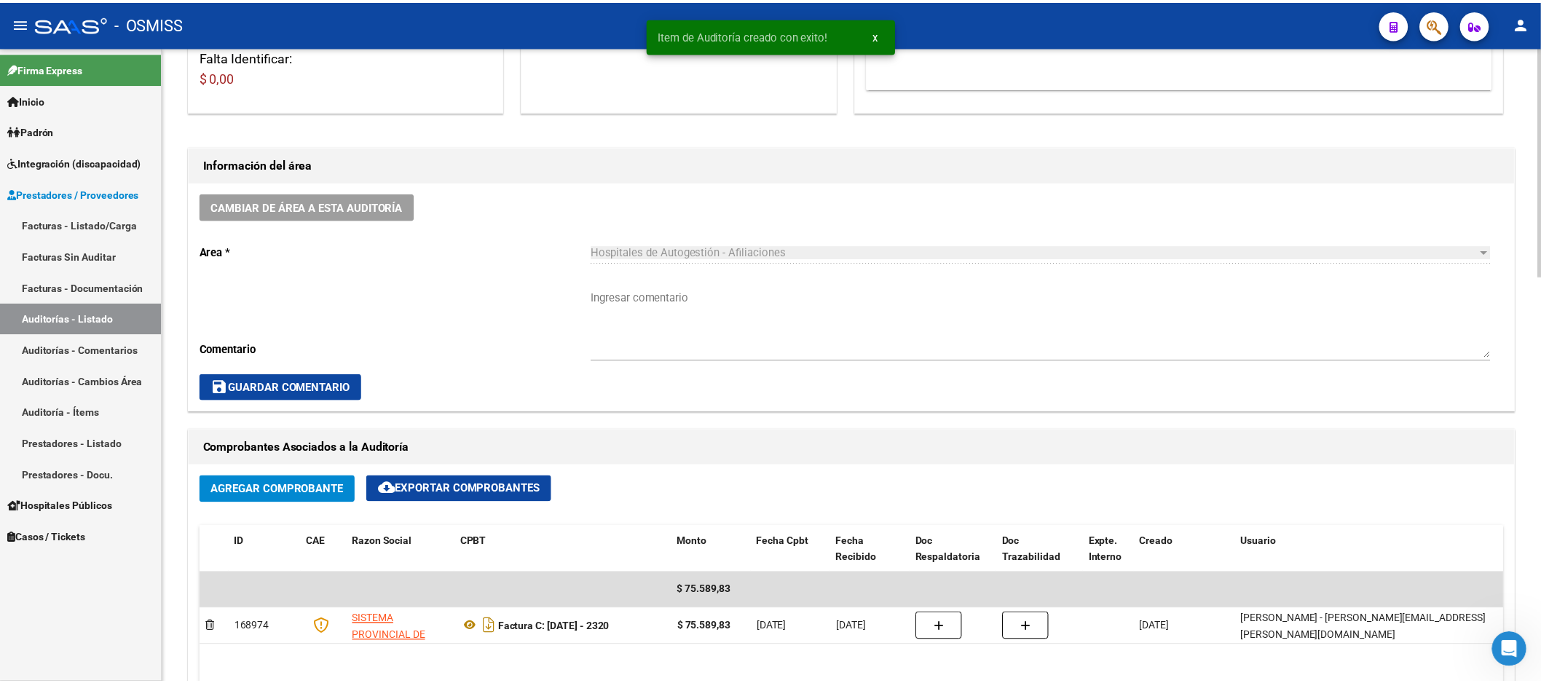
scroll to position [81, 0]
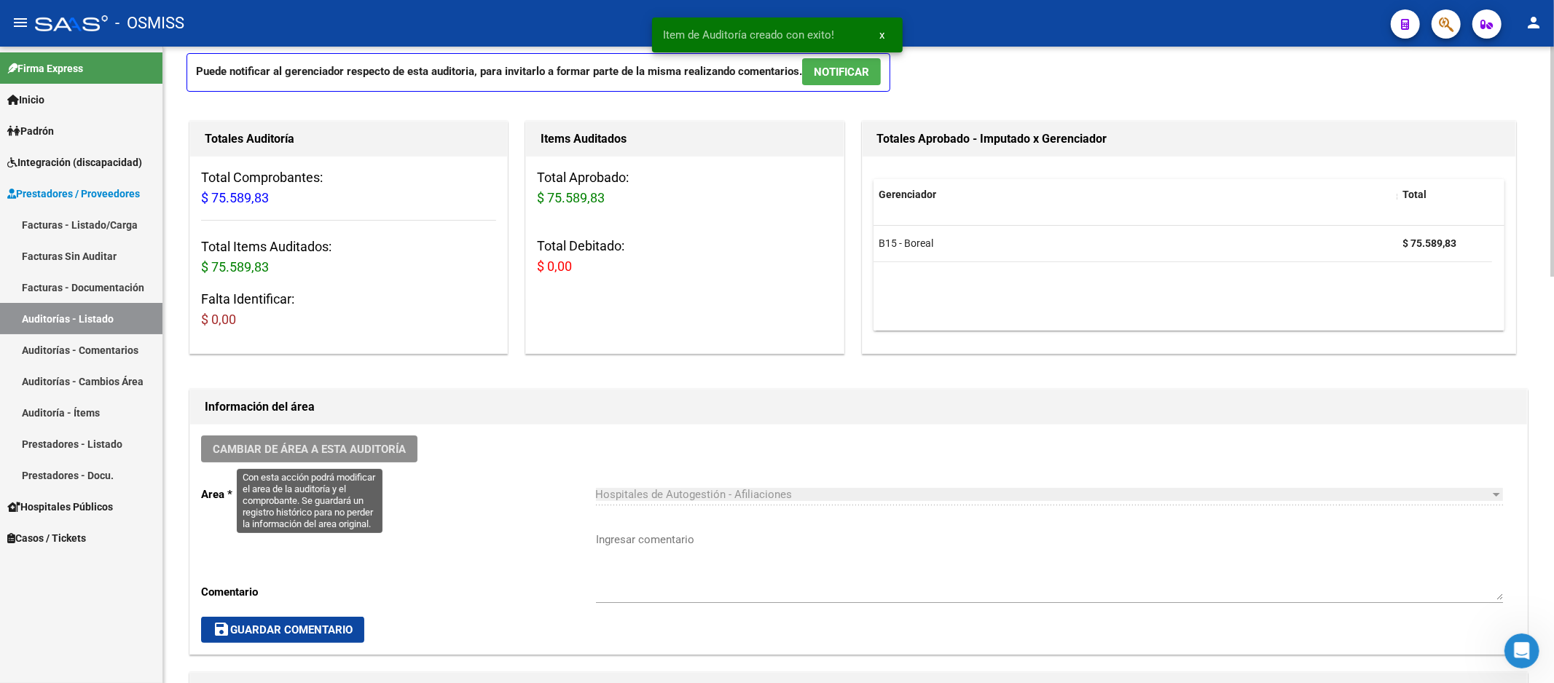
click at [334, 450] on span "Cambiar de área a esta auditoría" at bounding box center [309, 449] width 193 height 13
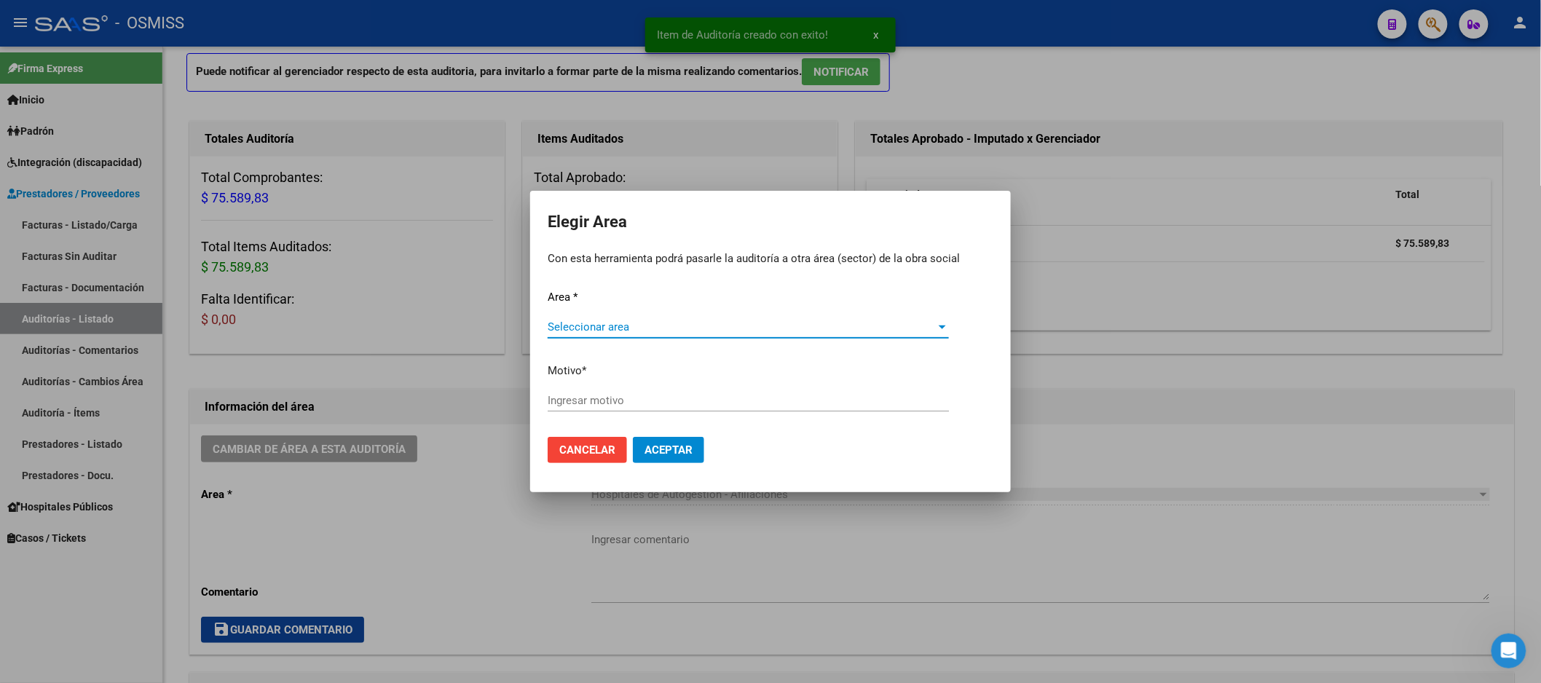
click at [648, 330] on span "Seleccionar area" at bounding box center [742, 327] width 388 height 13
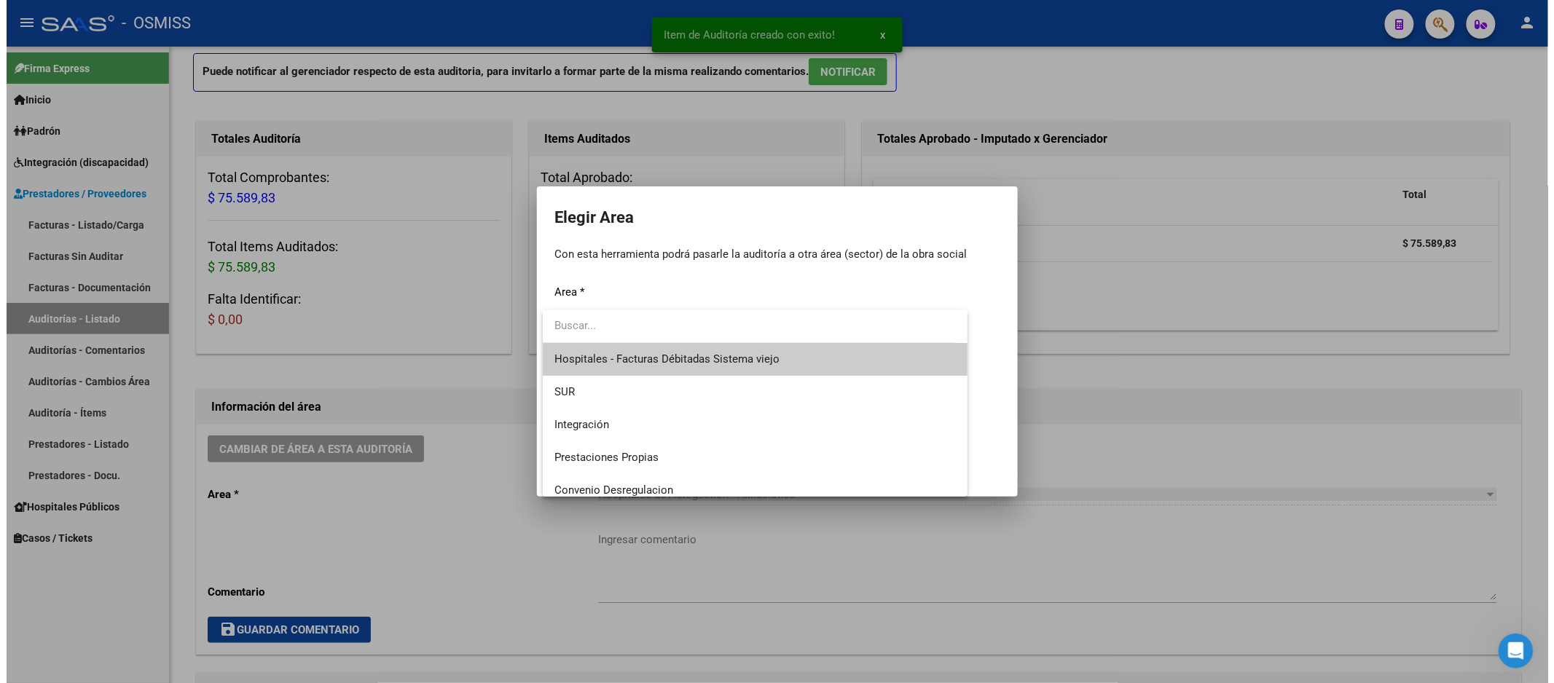
scroll to position [162, 0]
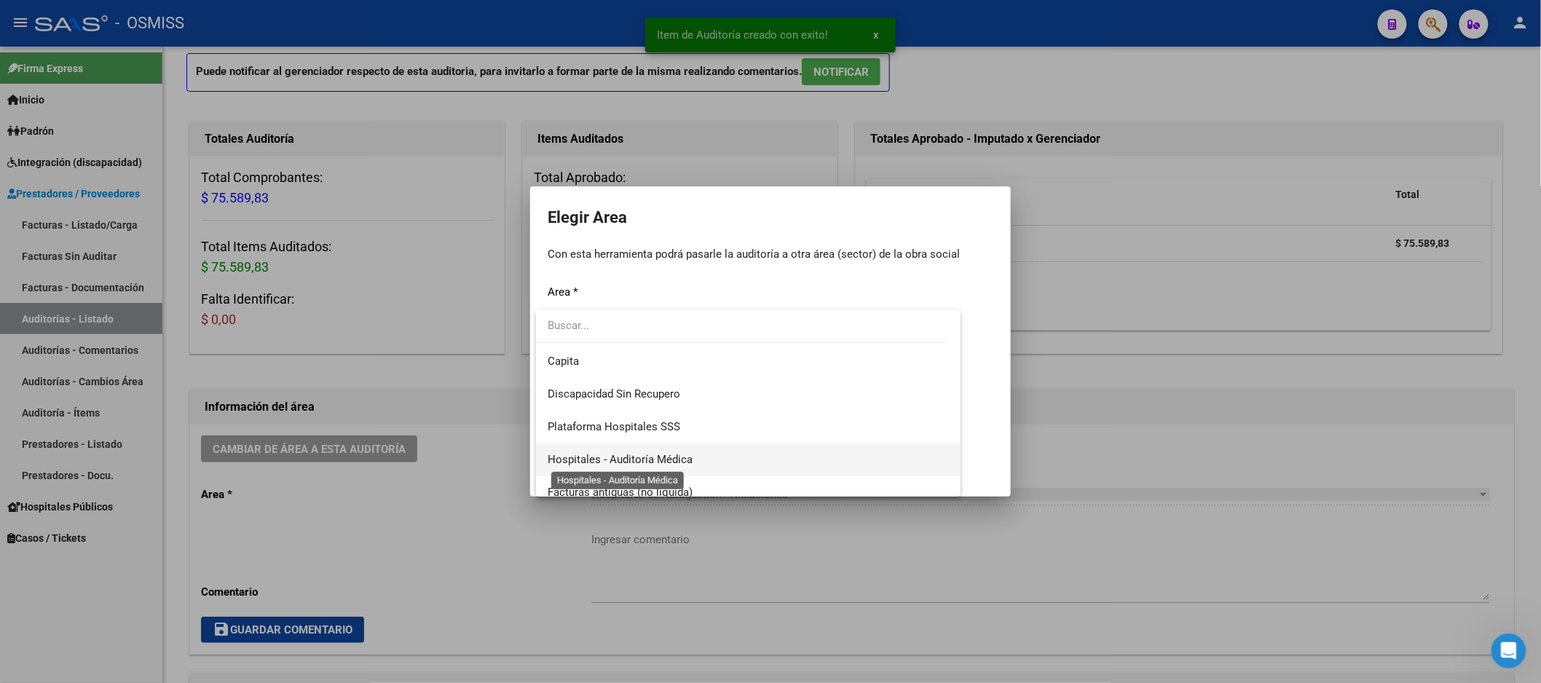
click at [665, 457] on span "Hospitales - Auditoría Médica" at bounding box center [620, 459] width 145 height 13
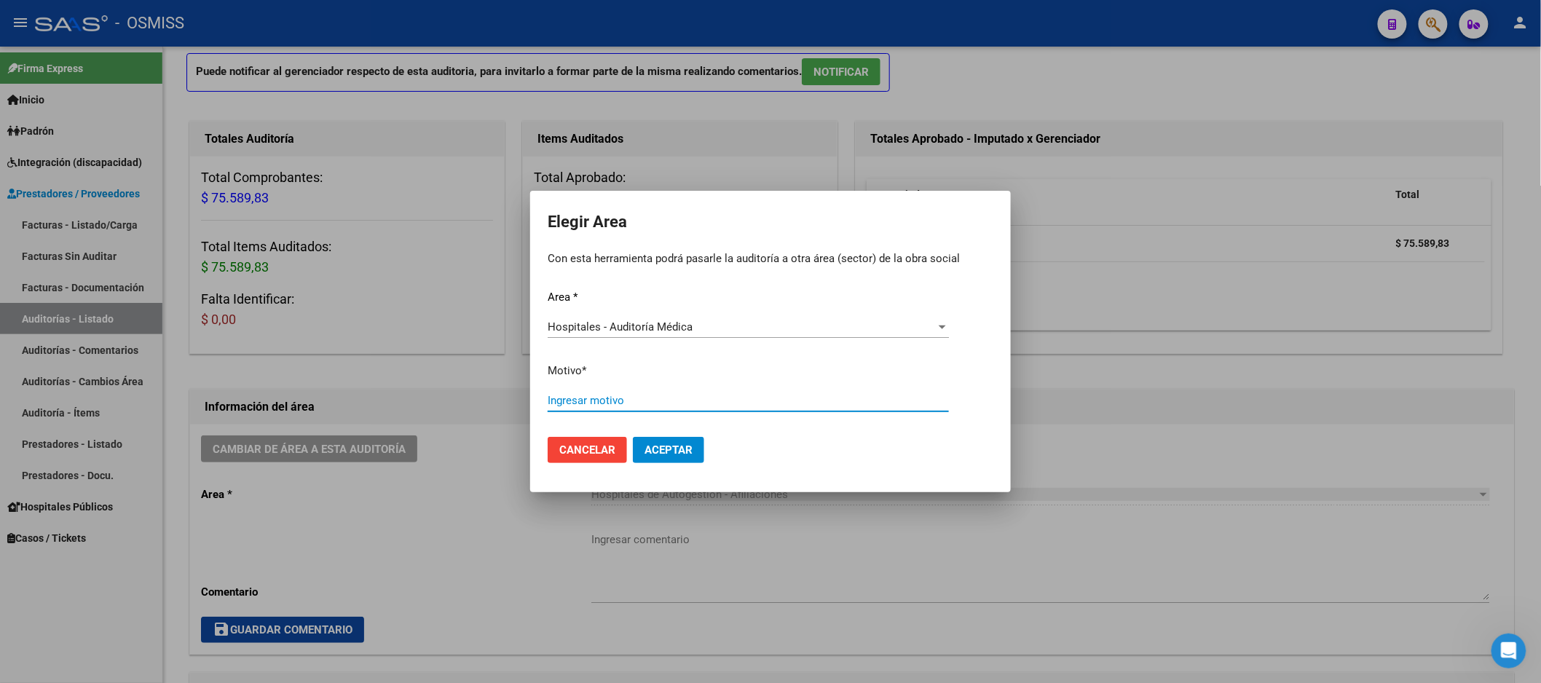
click at [661, 406] on input "Ingresar motivo" at bounding box center [748, 400] width 401 height 13
type input "AUDITADO"
click at [685, 450] on span "Aceptar" at bounding box center [669, 450] width 48 height 13
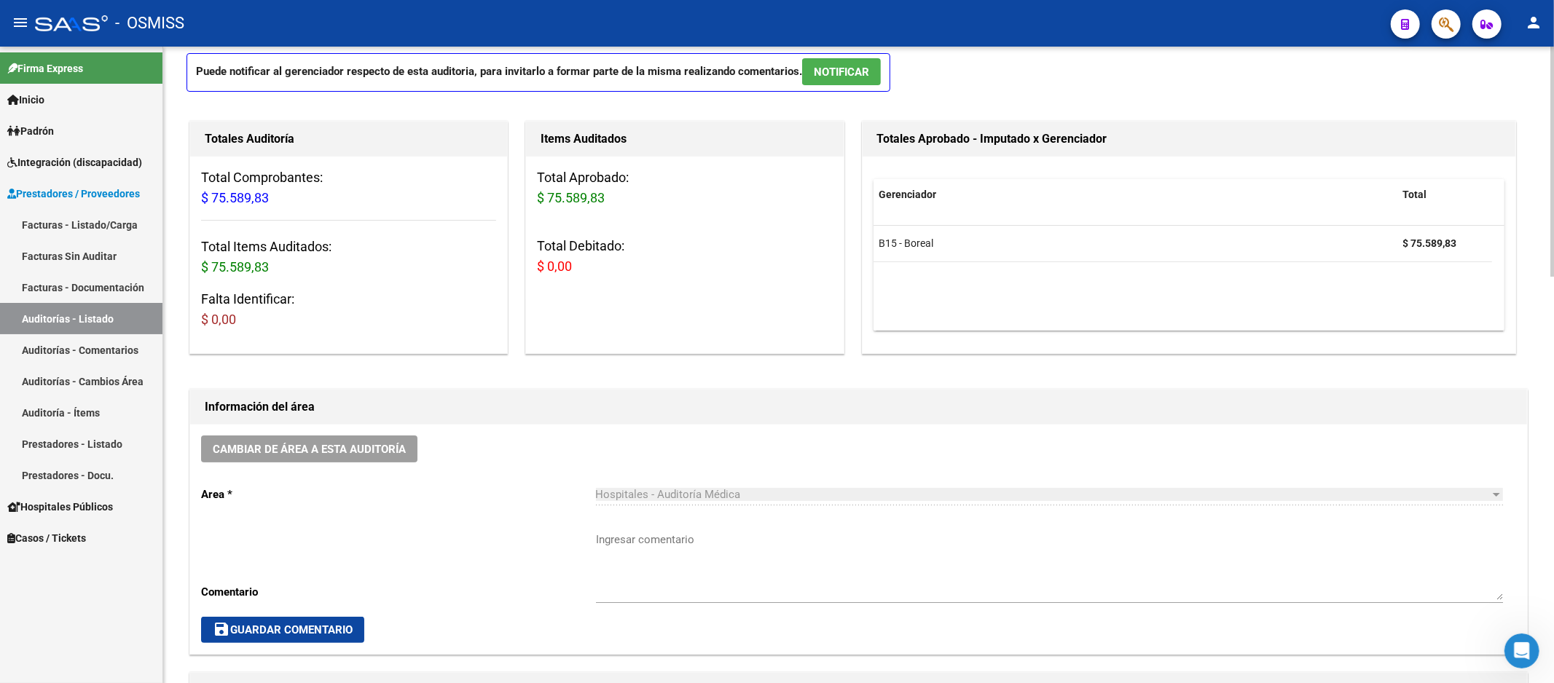
click at [1093, 335] on div "Gerenciador Total B15 - Boreal $ 75.589,83" at bounding box center [1188, 255] width 653 height 197
click at [92, 326] on link "Auditorías - Listado" at bounding box center [81, 318] width 162 height 31
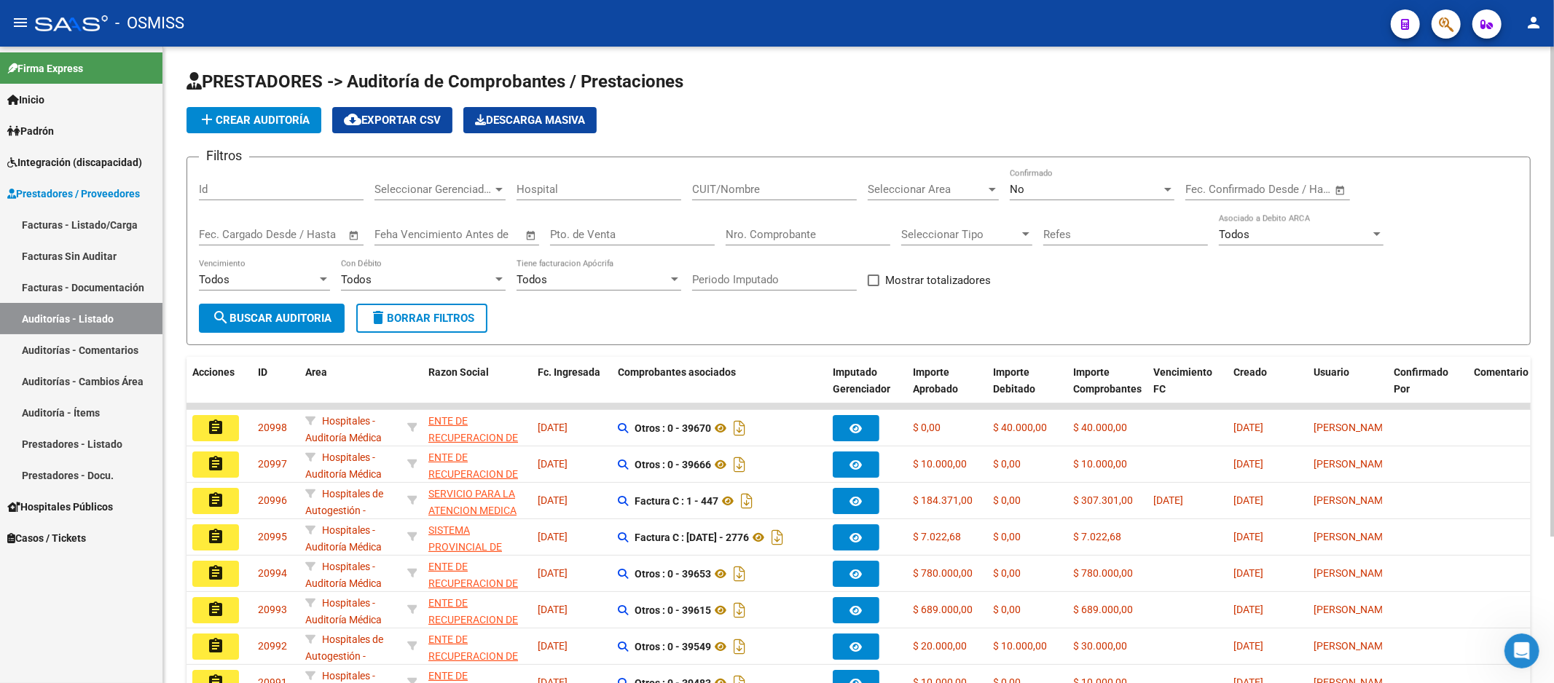
click at [255, 119] on span "add Crear Auditoría" at bounding box center [253, 120] width 111 height 13
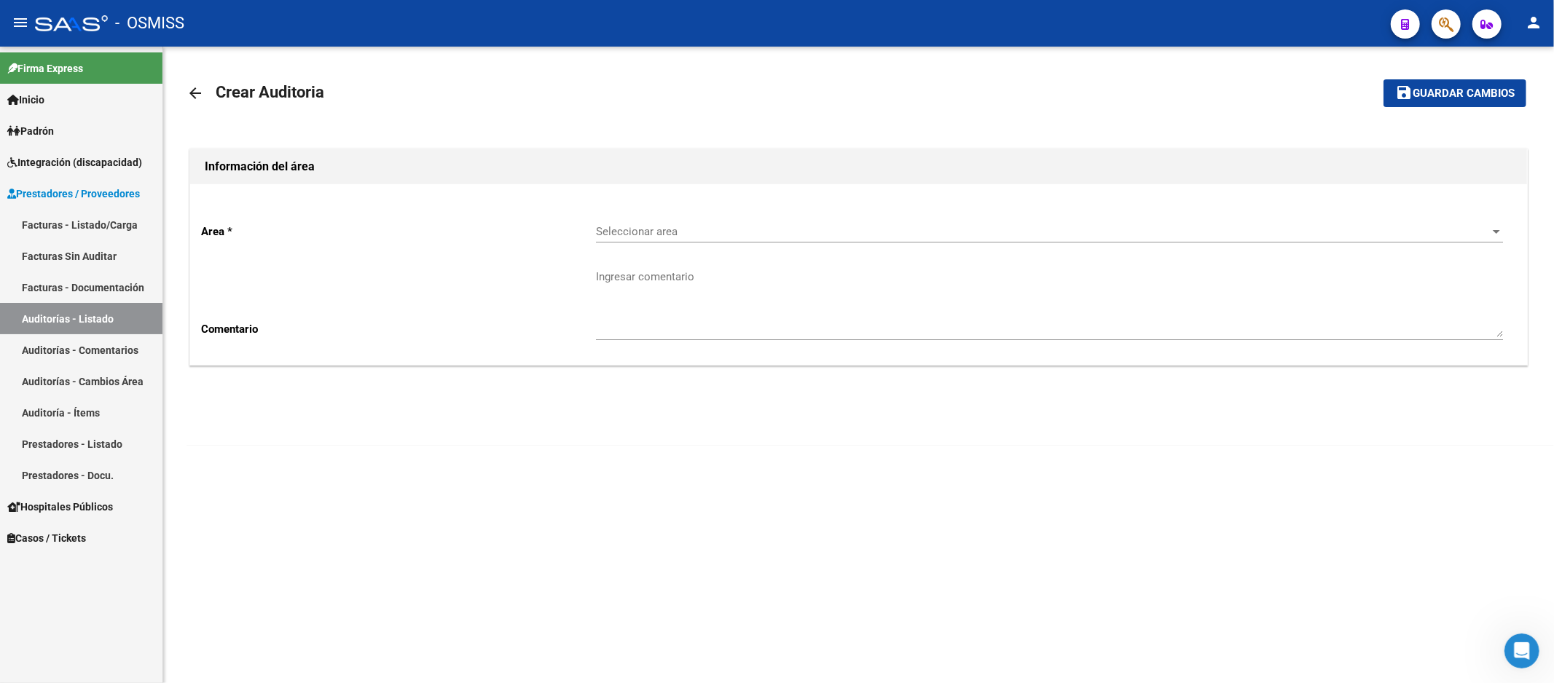
click at [1024, 237] on span "Seleccionar area" at bounding box center [1043, 231] width 894 height 13
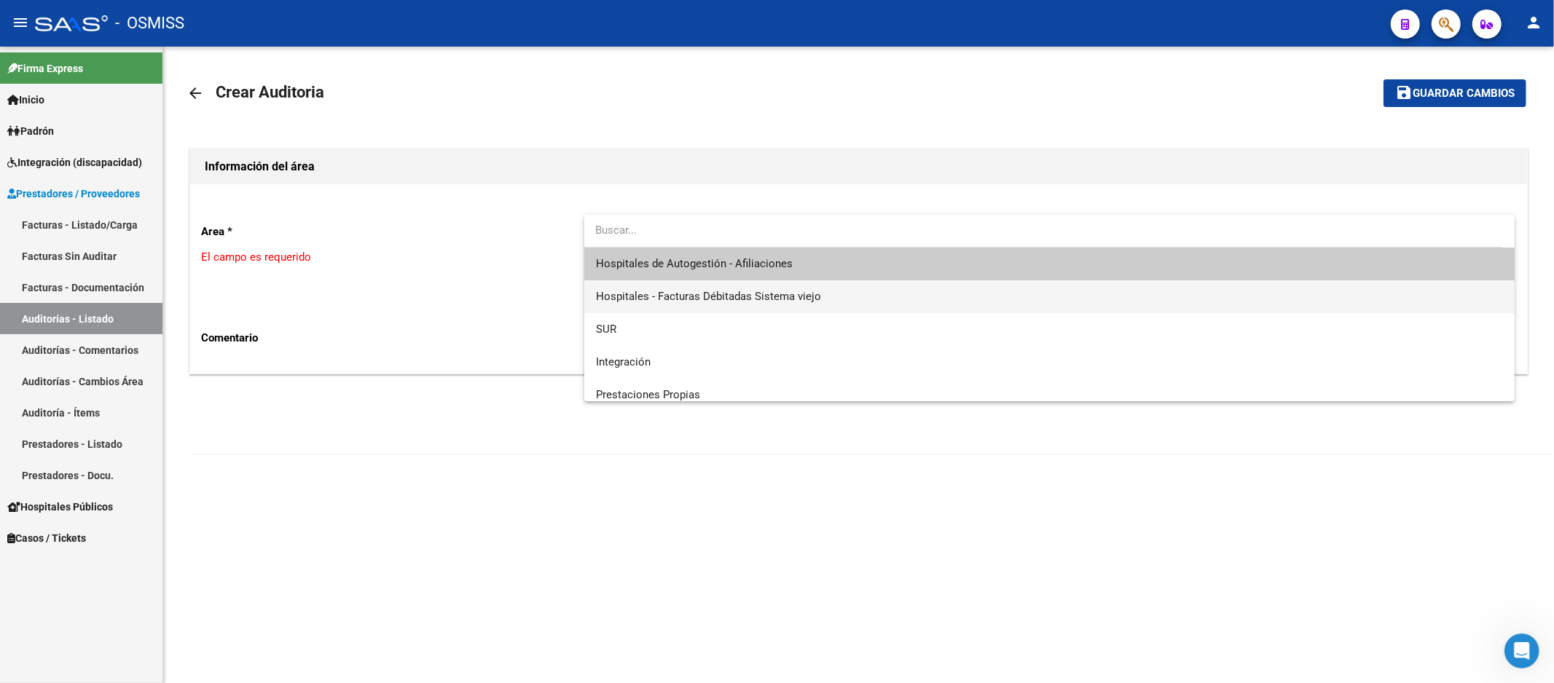
drag, startPoint x: 1031, startPoint y: 294, endPoint x: 1032, endPoint y: 255, distance: 38.6
click at [1032, 255] on div "Hospitales de Autogestión - Afiliaciones Hospitales - Facturas Débitadas Sistem…" at bounding box center [1049, 308] width 931 height 186
click at [1032, 255] on span "Hospitales de Autogestión - Afiliaciones" at bounding box center [1050, 264] width 908 height 33
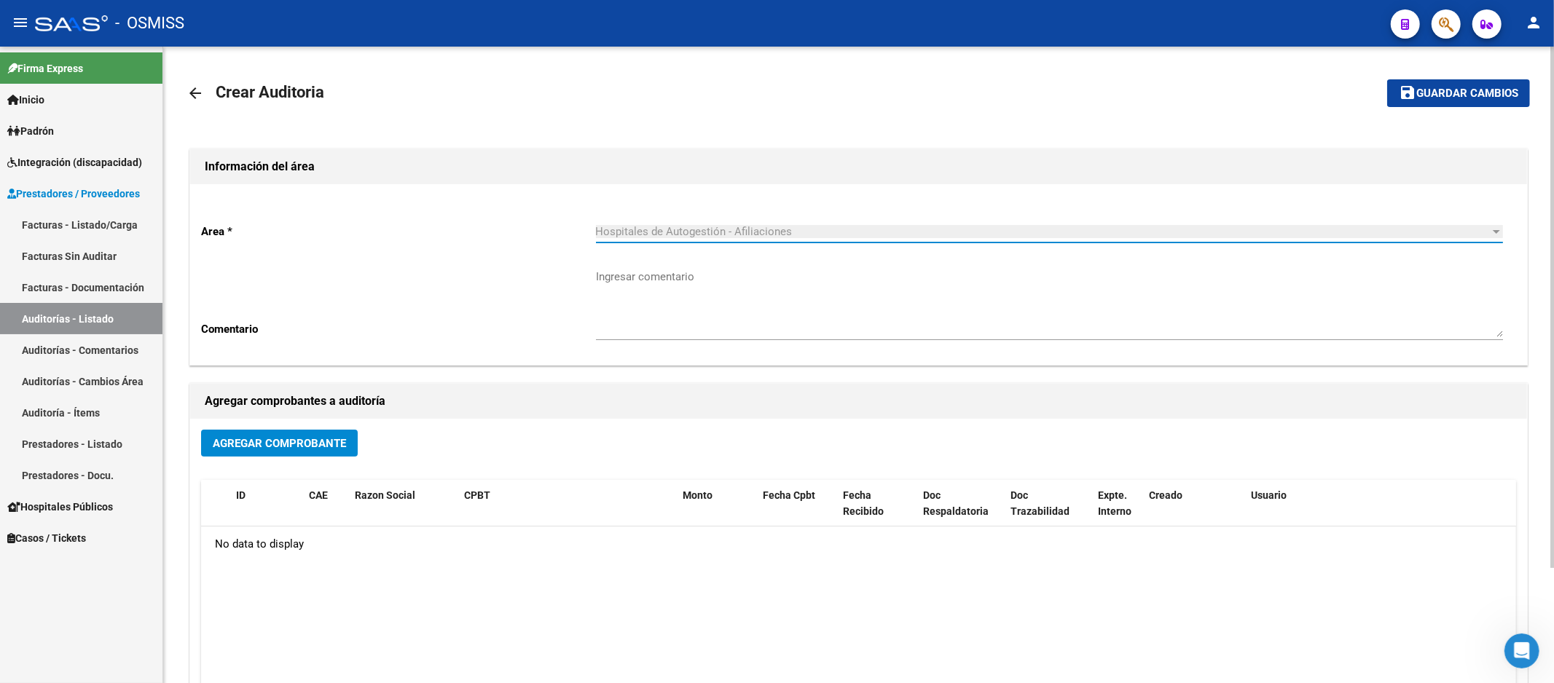
click at [307, 449] on span "Agregar Comprobante" at bounding box center [279, 443] width 133 height 13
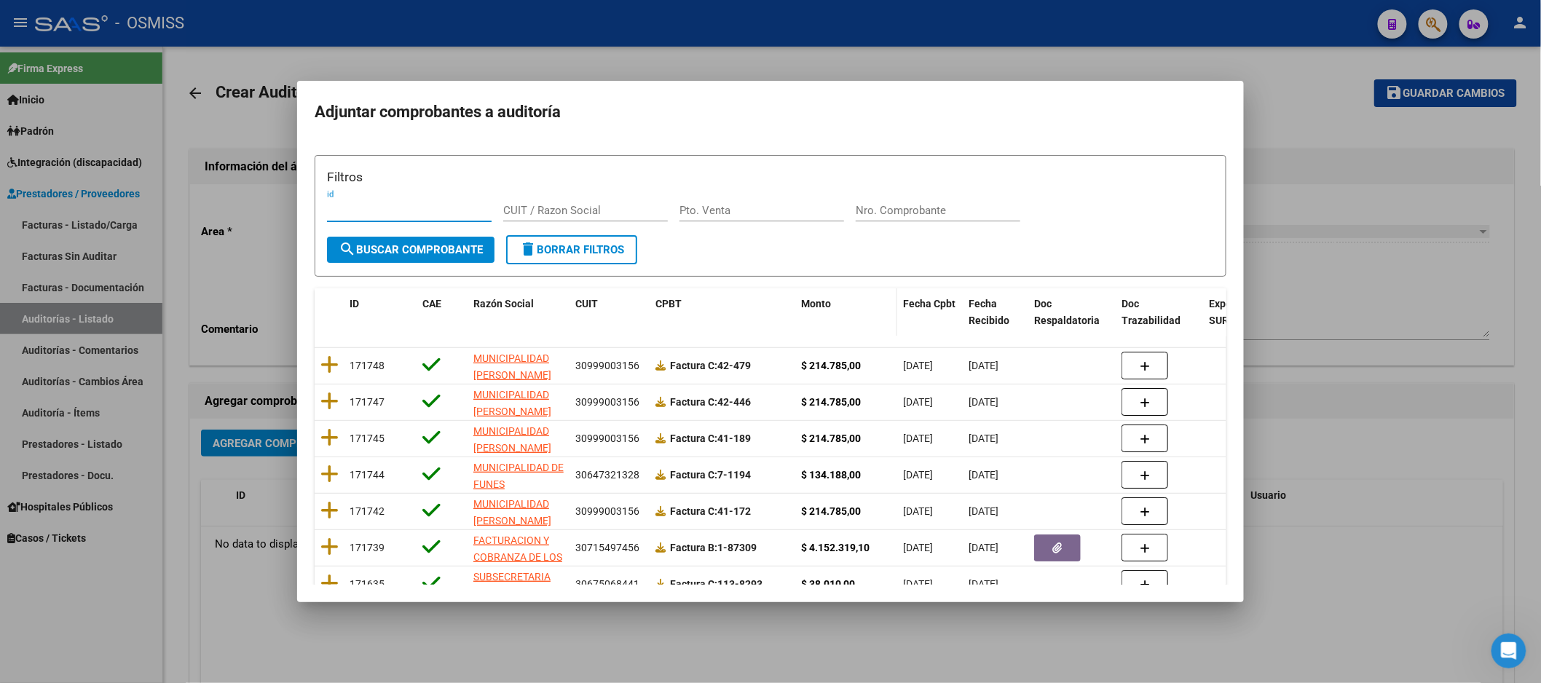
click at [894, 299] on span at bounding box center [894, 312] width 7 height 48
click at [879, 214] on input "Nro. Comprobante" at bounding box center [938, 210] width 165 height 13
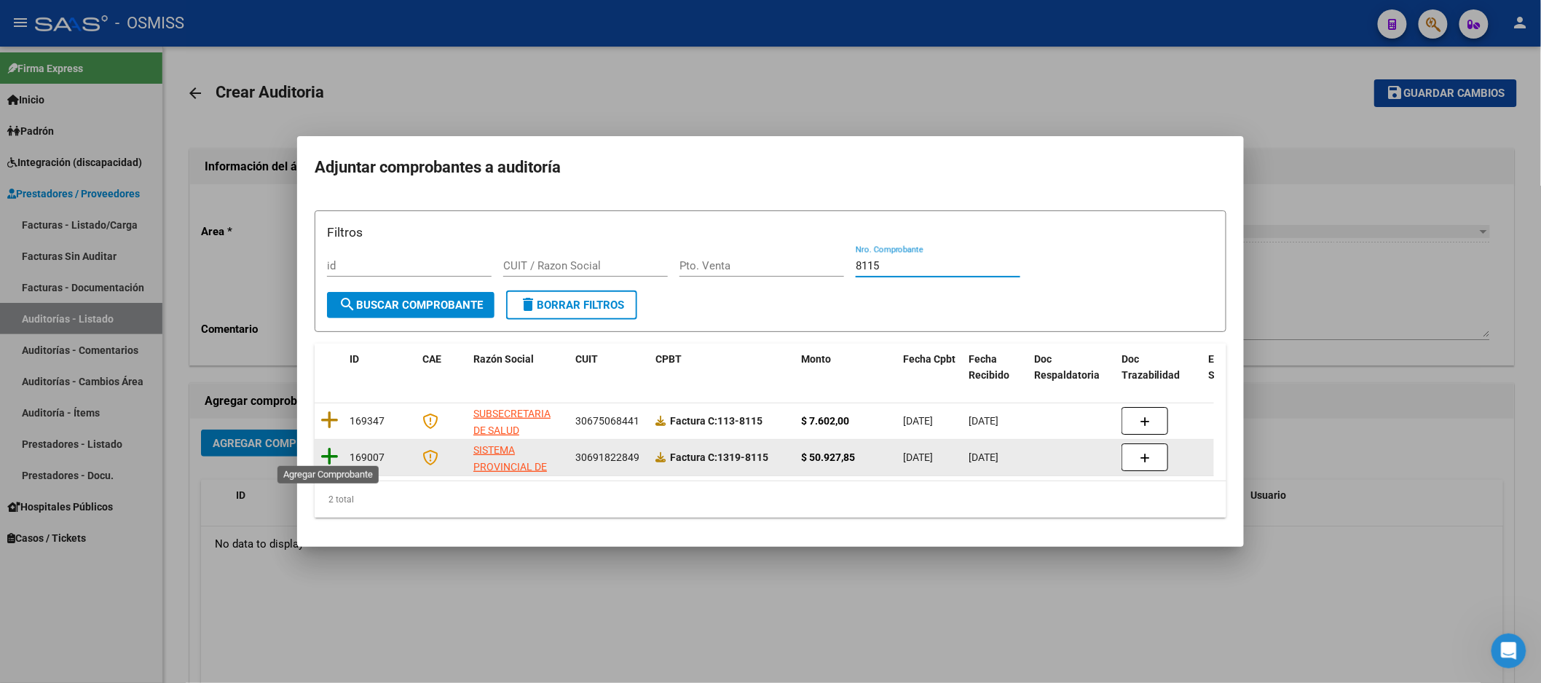
type input "8115"
click at [334, 449] on icon at bounding box center [330, 457] width 18 height 20
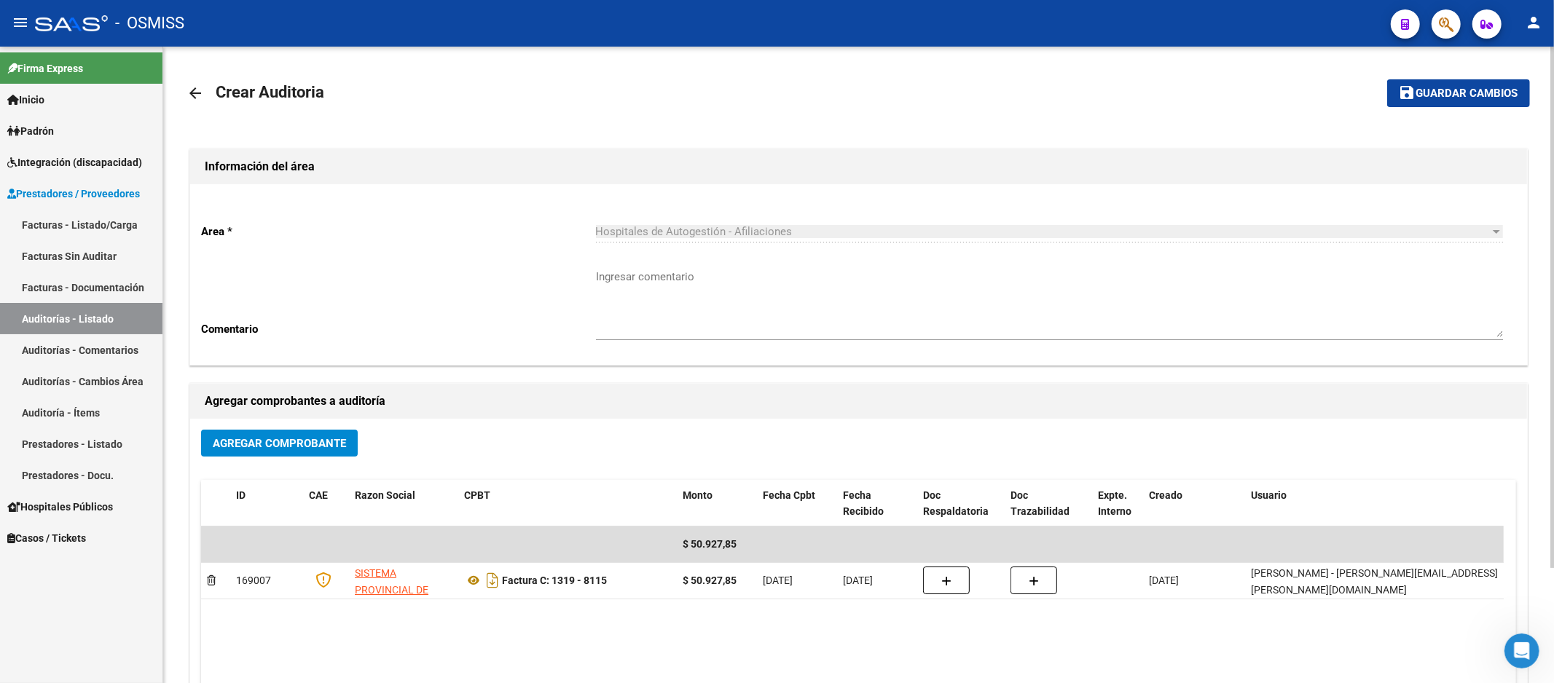
click at [1423, 111] on mat-toolbar-row "save Guardar cambios" at bounding box center [1390, 93] width 279 height 47
click at [1423, 93] on span "Guardar cambios" at bounding box center [1467, 93] width 102 height 13
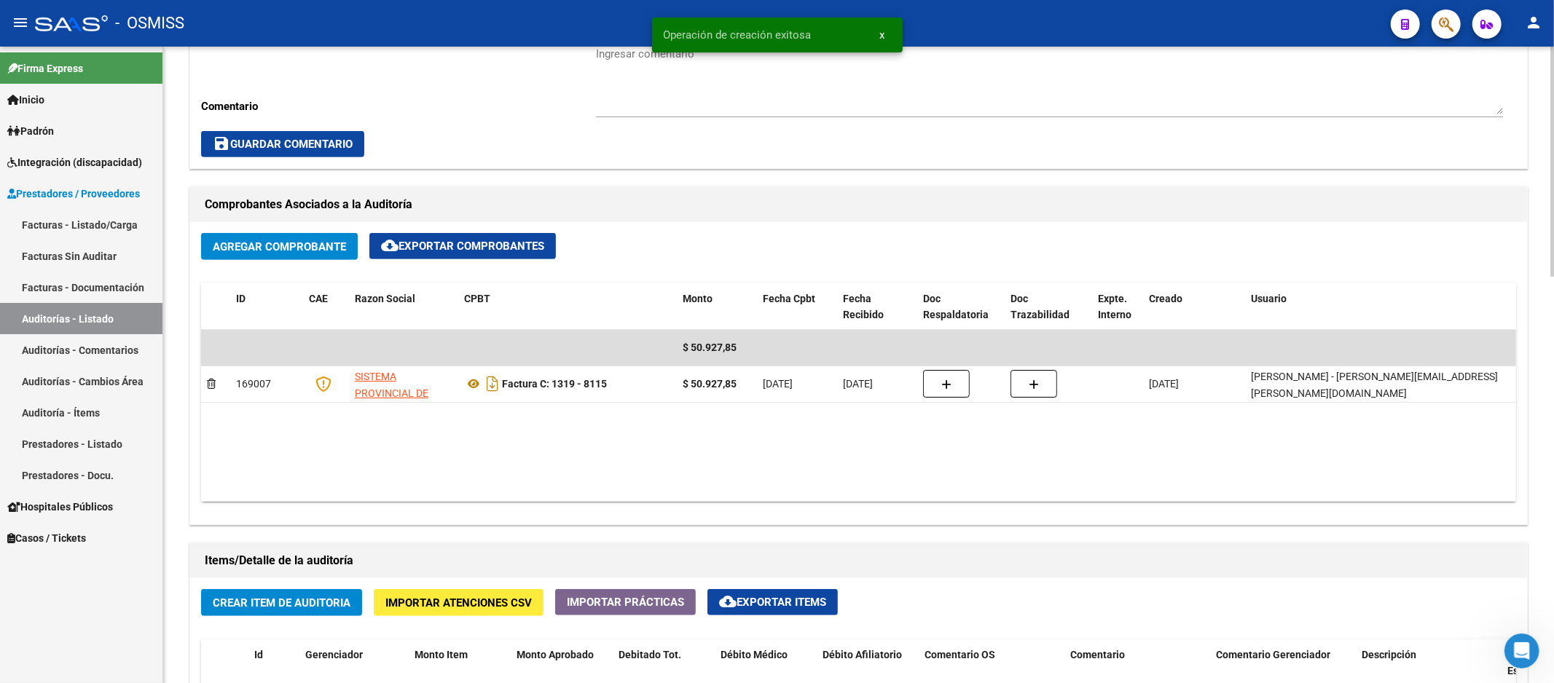
scroll to position [728, 0]
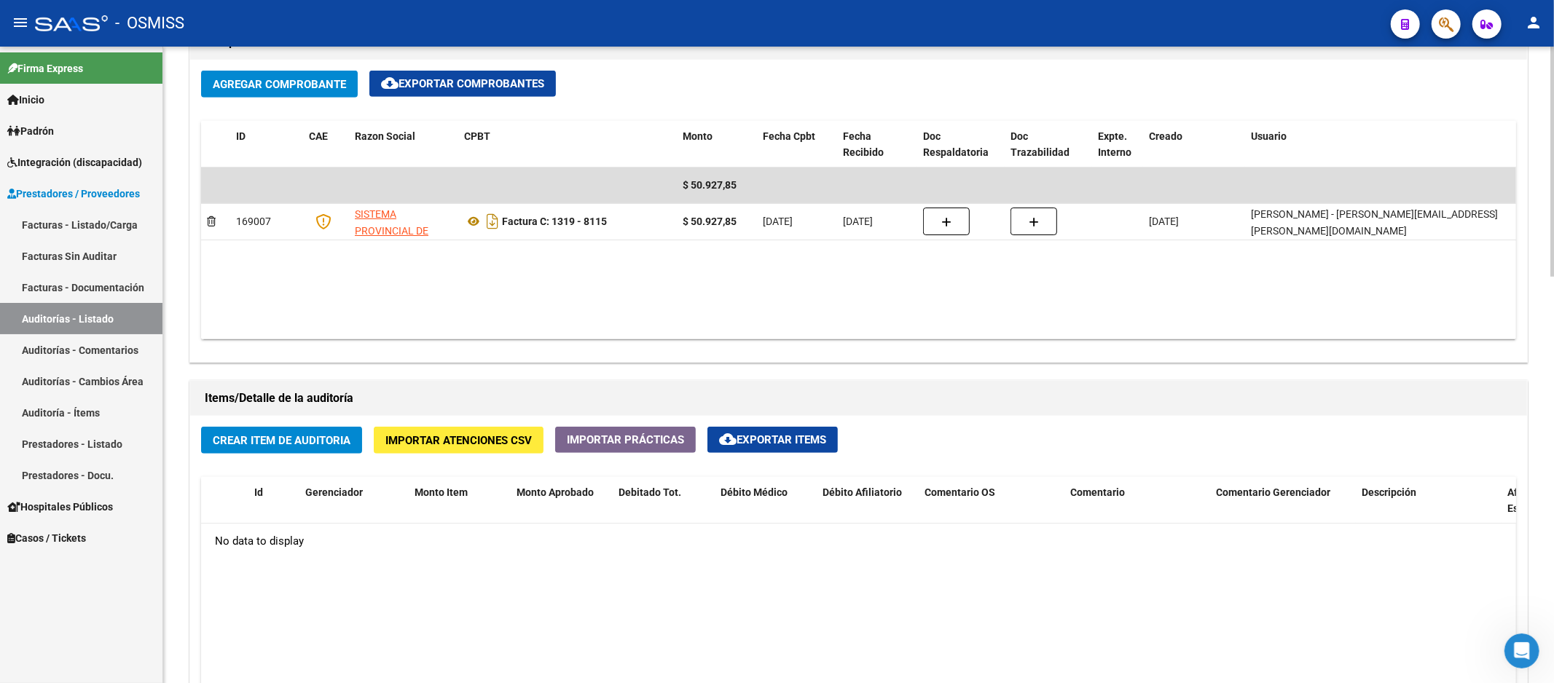
click at [554, 528] on div "No data to display" at bounding box center [858, 542] width 1315 height 36
click at [329, 447] on span "Crear Item de Auditoria" at bounding box center [282, 440] width 138 height 13
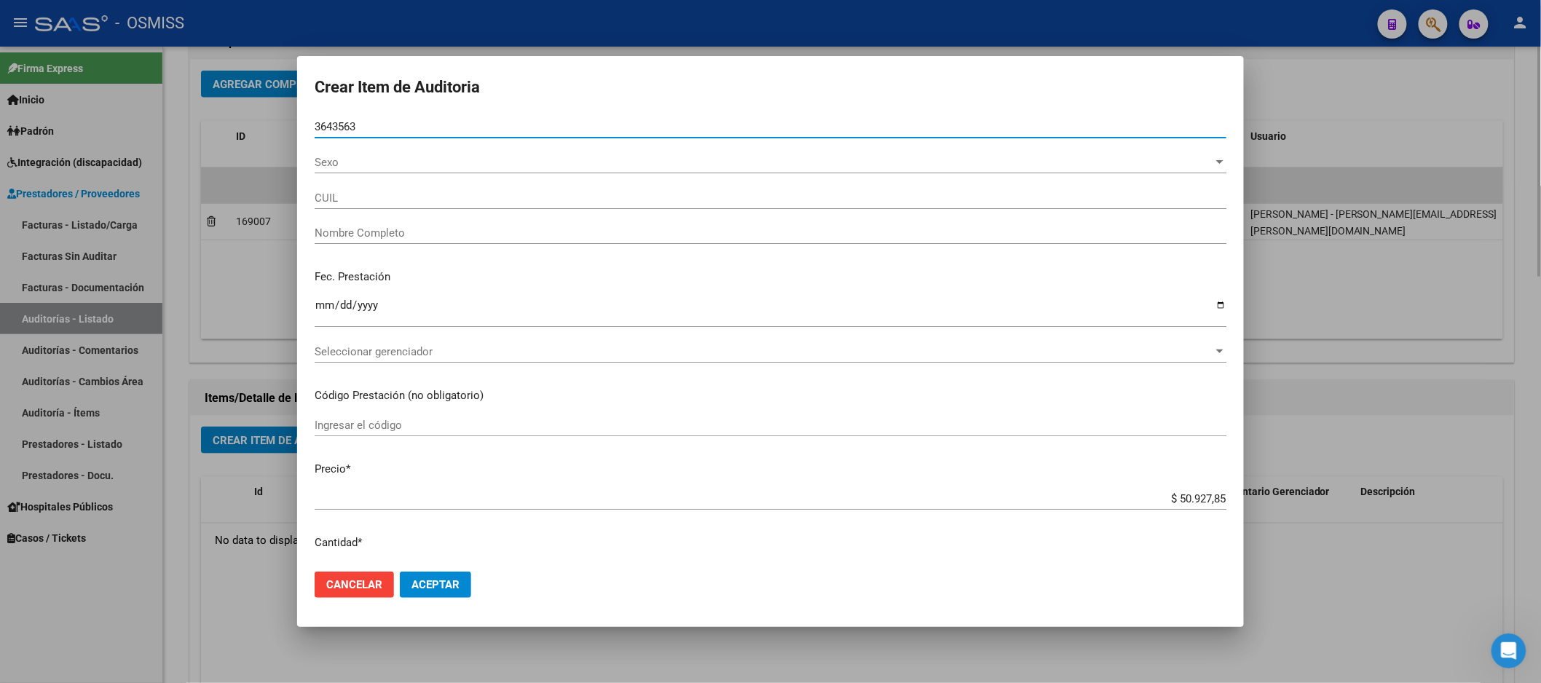
type input "36435635"
type input "20364356359"
type input "[PERSON_NAME]"
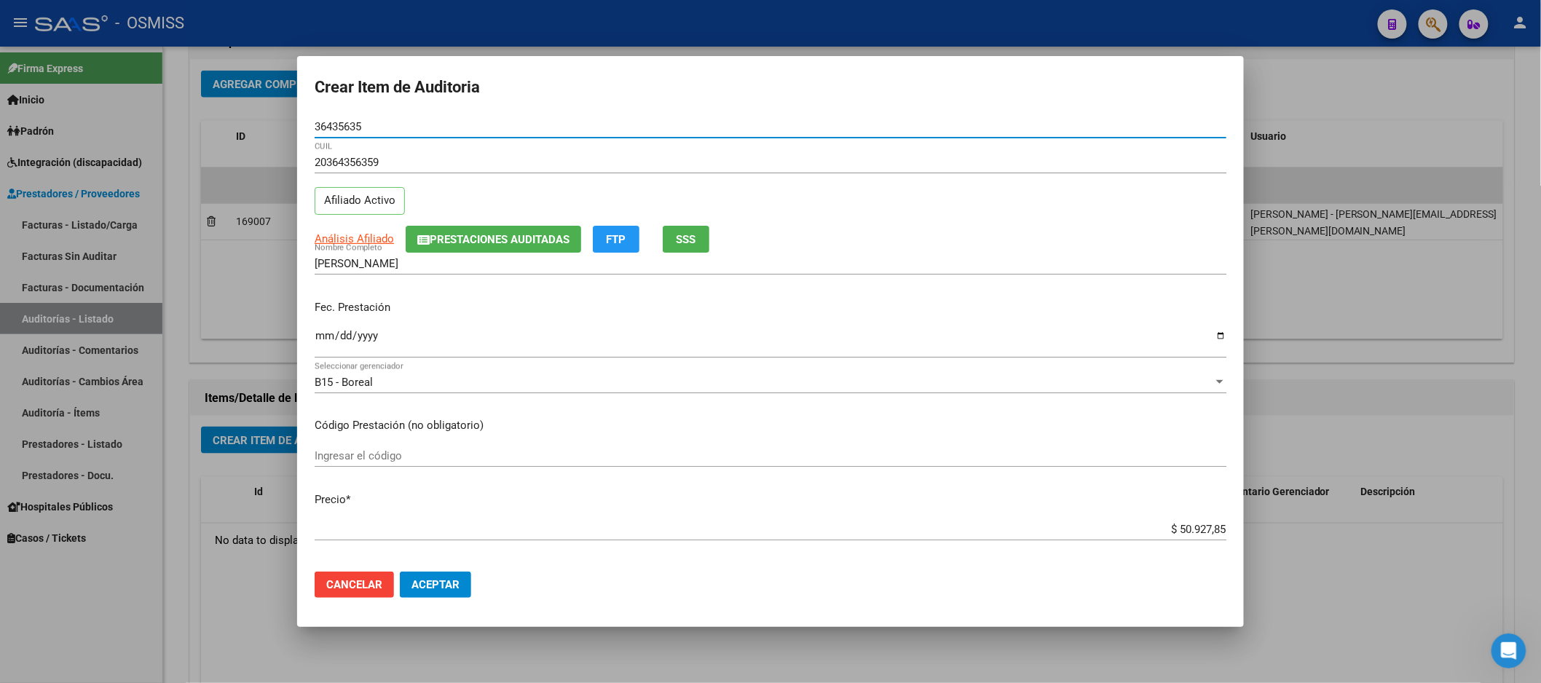
type input "36435635"
click at [326, 344] on input "Ingresar la fecha" at bounding box center [771, 341] width 912 height 23
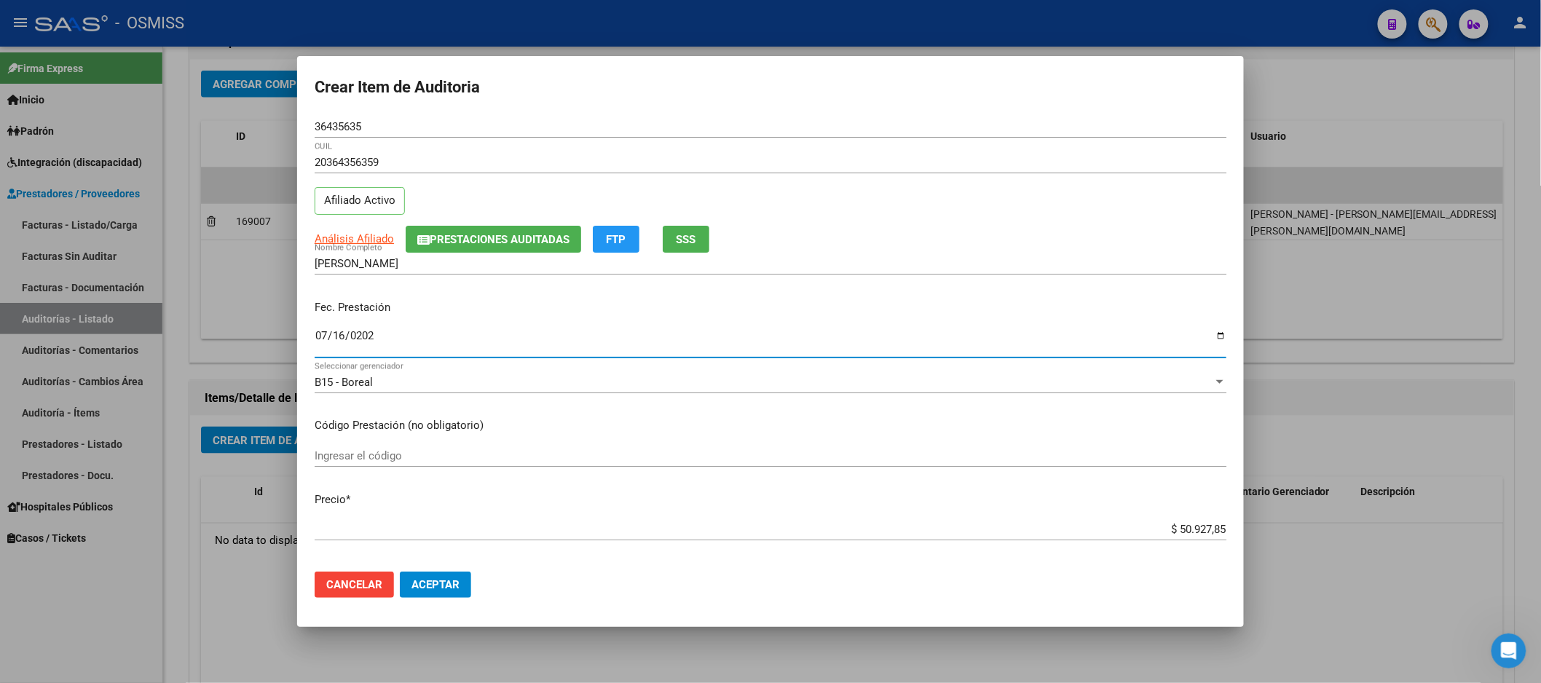
type input "[DATE]"
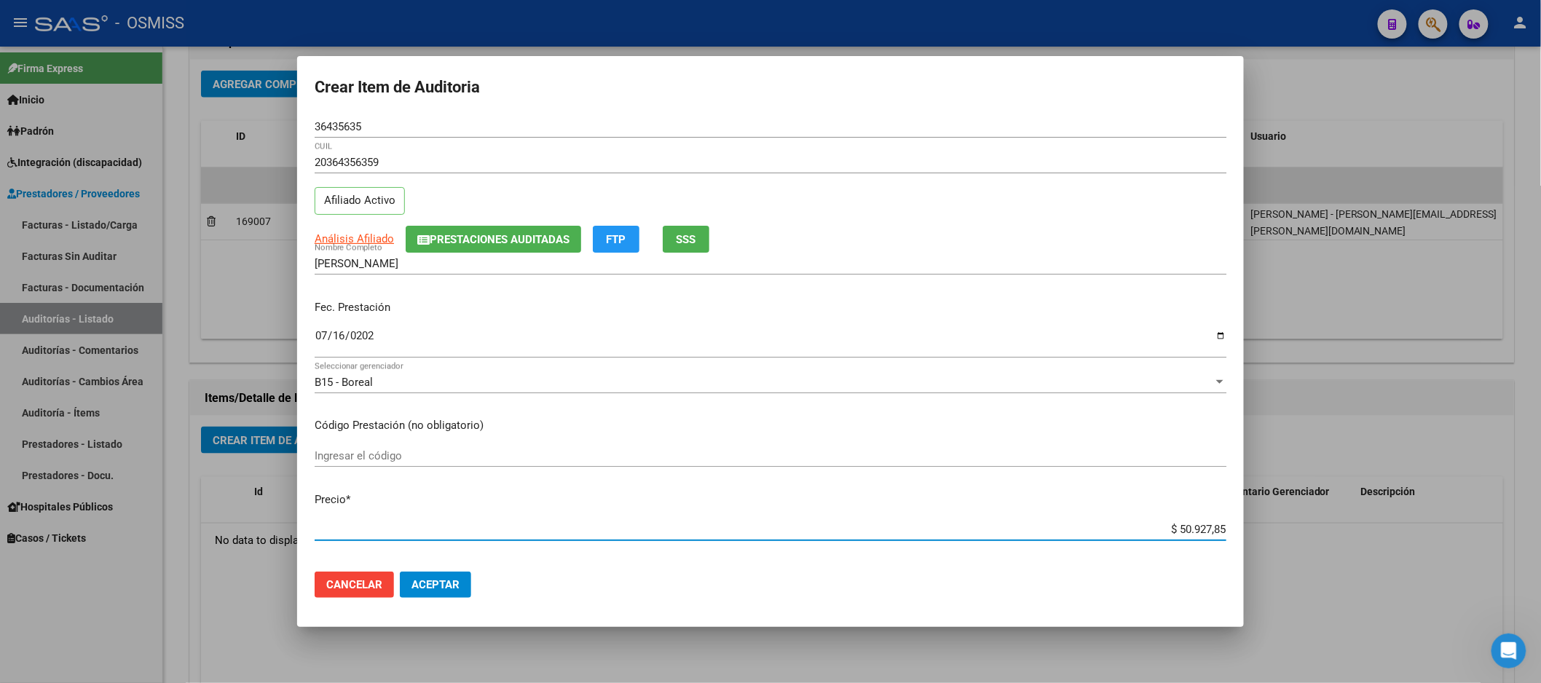
drag, startPoint x: 1125, startPoint y: 530, endPoint x: 1553, endPoint y: 396, distance: 448.1
click at [1541, 396] on html "menu - OSMISS person Firma Express Inicio Calendario SSS Instructivos Contacto …" at bounding box center [770, 341] width 1541 height 683
type input "$ 0,02"
type input "$ 0,21"
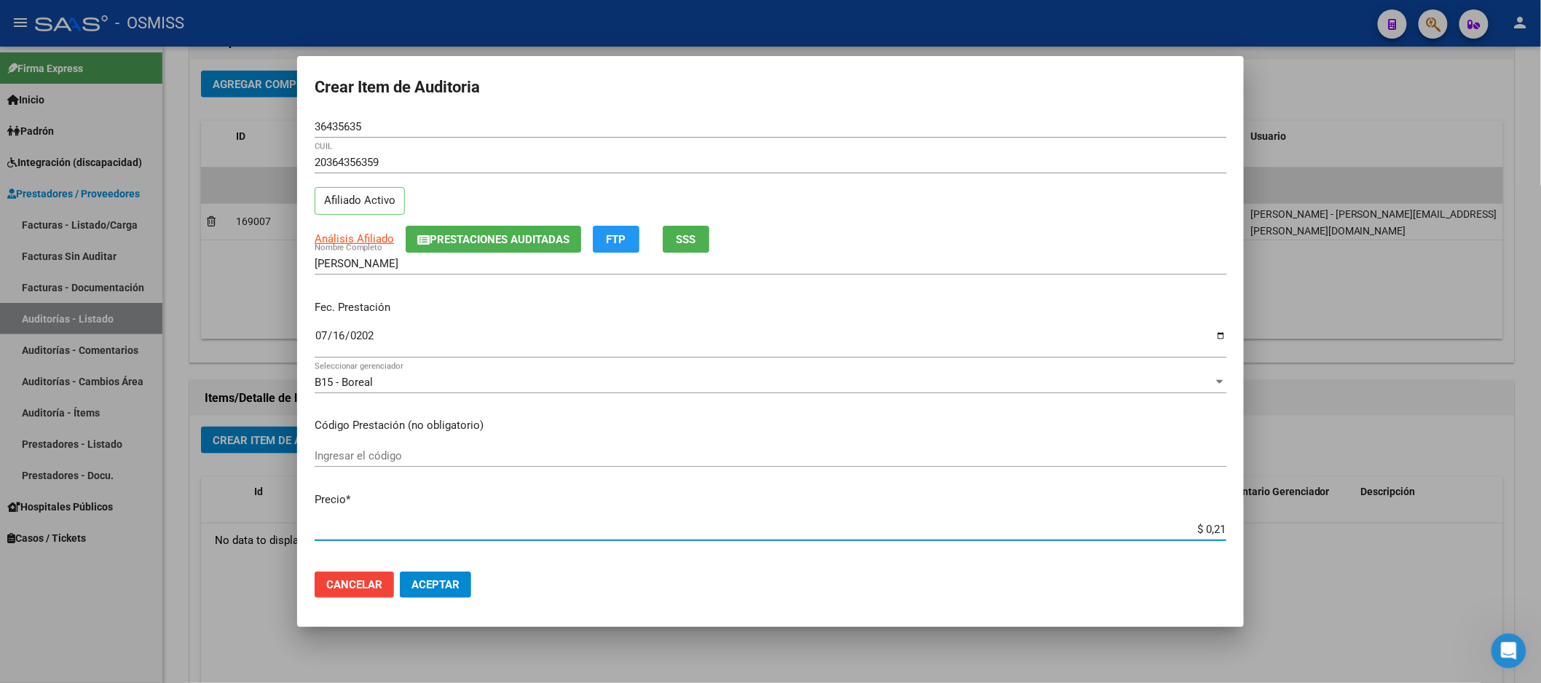
type input "$ 0,21"
type input "$ 2,10"
type input "$ 21,06"
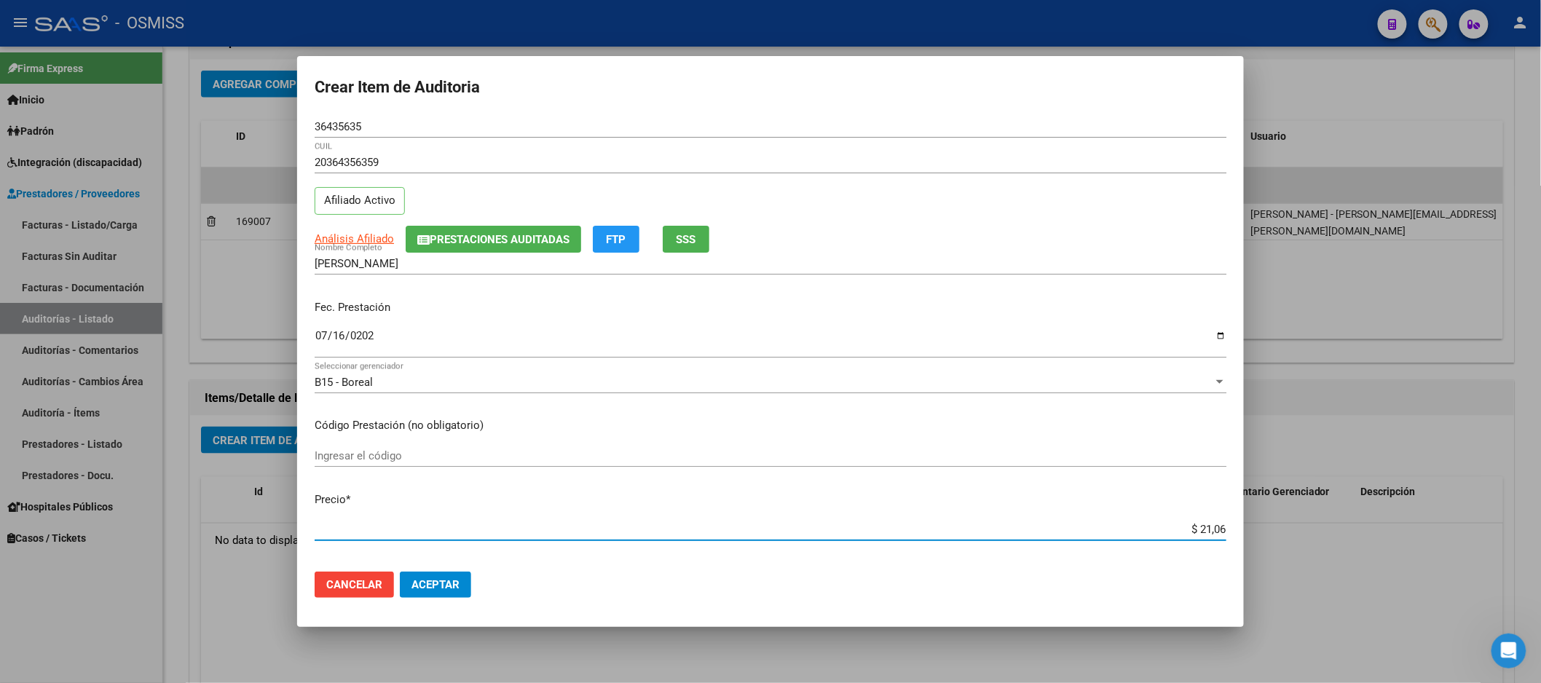
type input "$ 210,68"
type input "$ 2.106,80"
type input "$ 21.068,05"
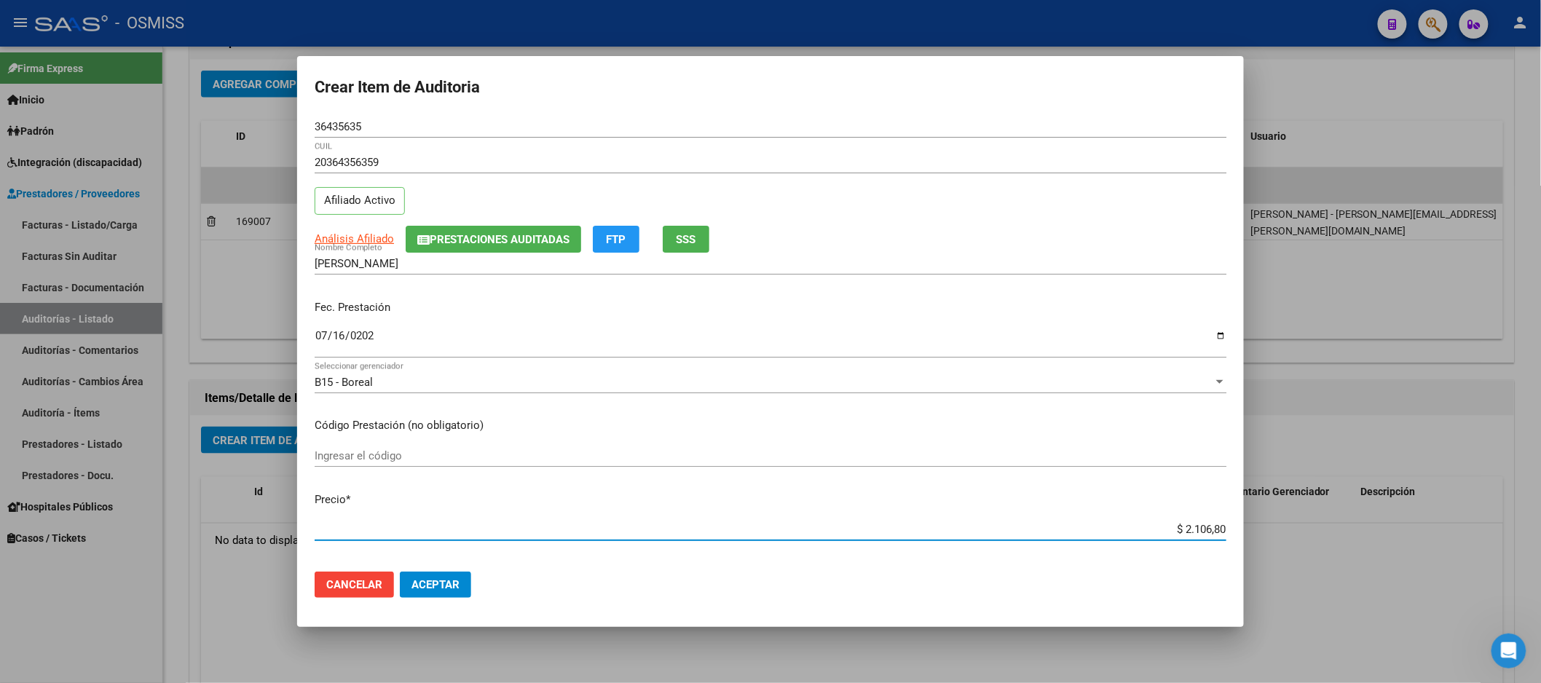
type input "$ 21.068,05"
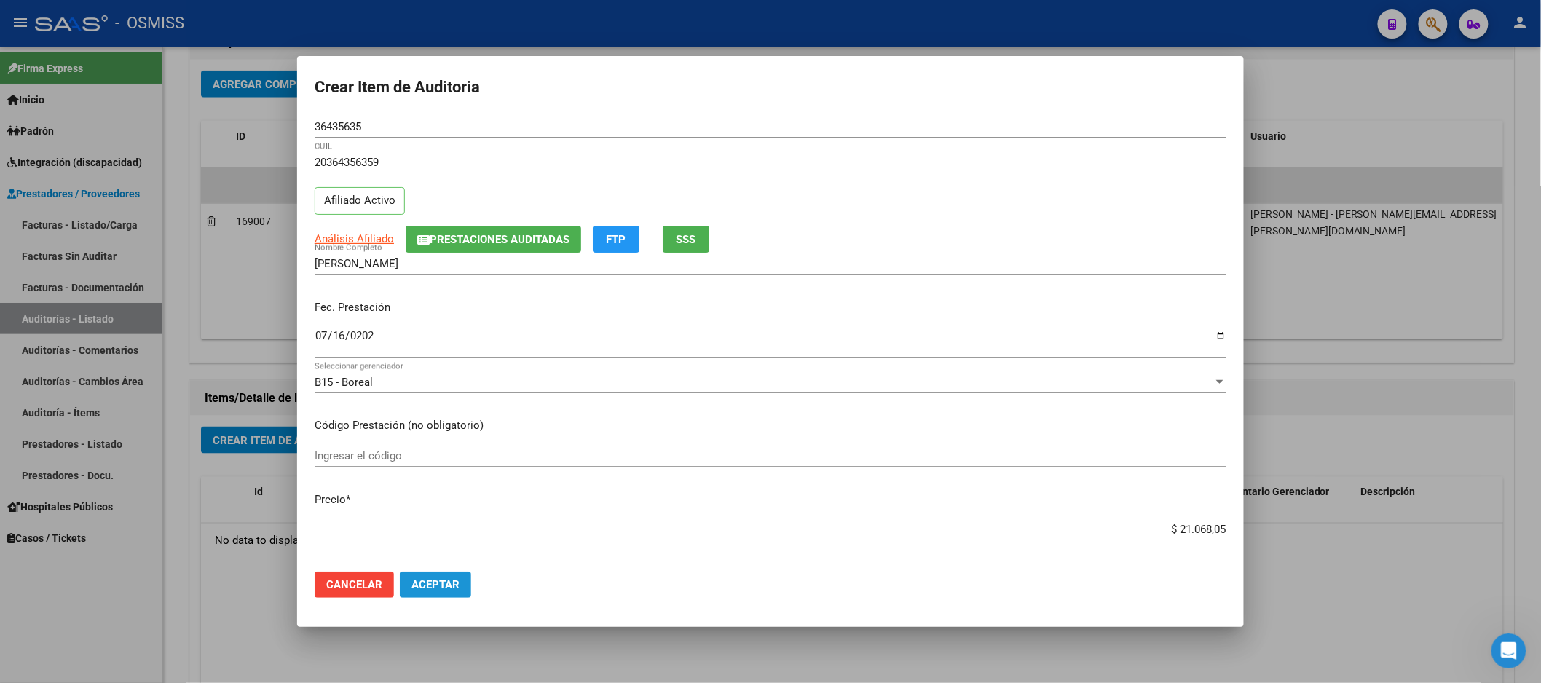
click at [447, 572] on button "Aceptar" at bounding box center [435, 585] width 71 height 26
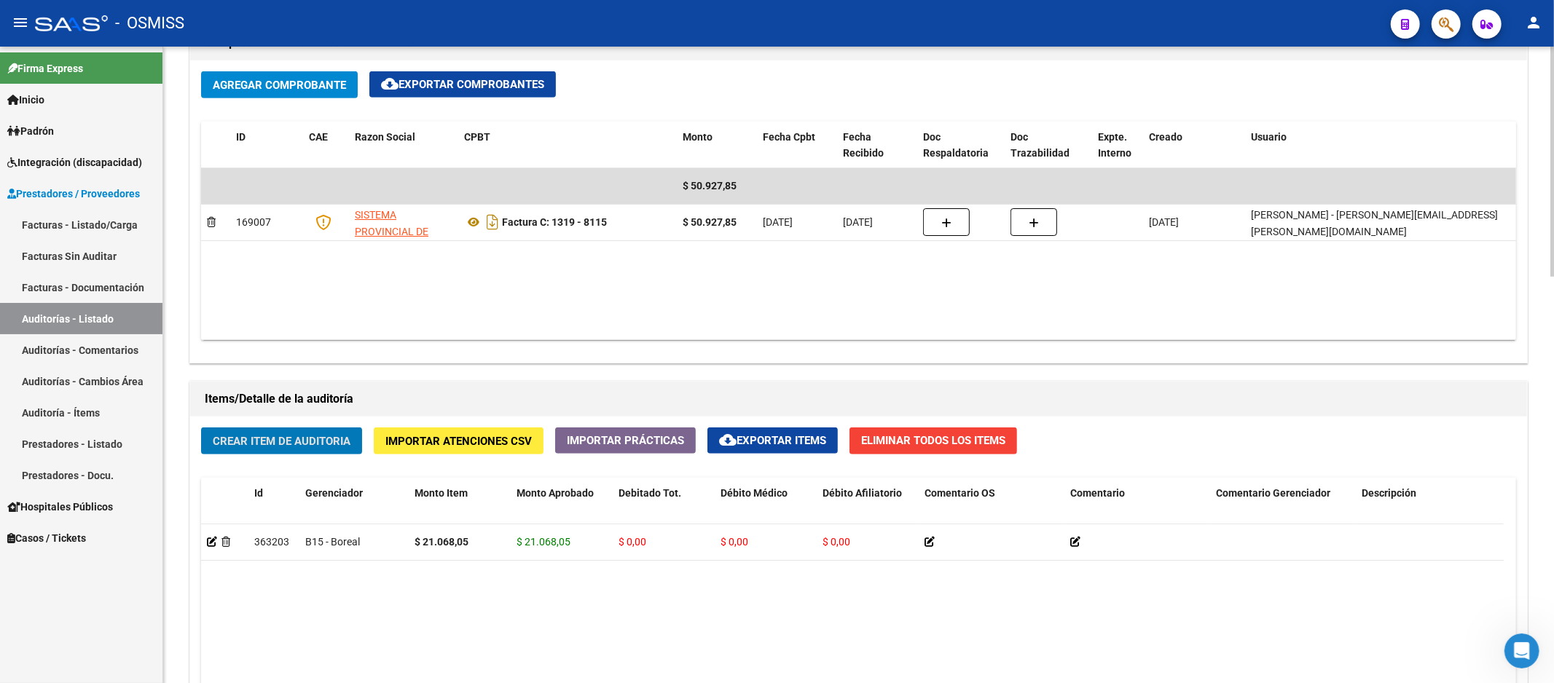
click at [270, 438] on span "Crear Item de Auditoria" at bounding box center [282, 441] width 138 height 13
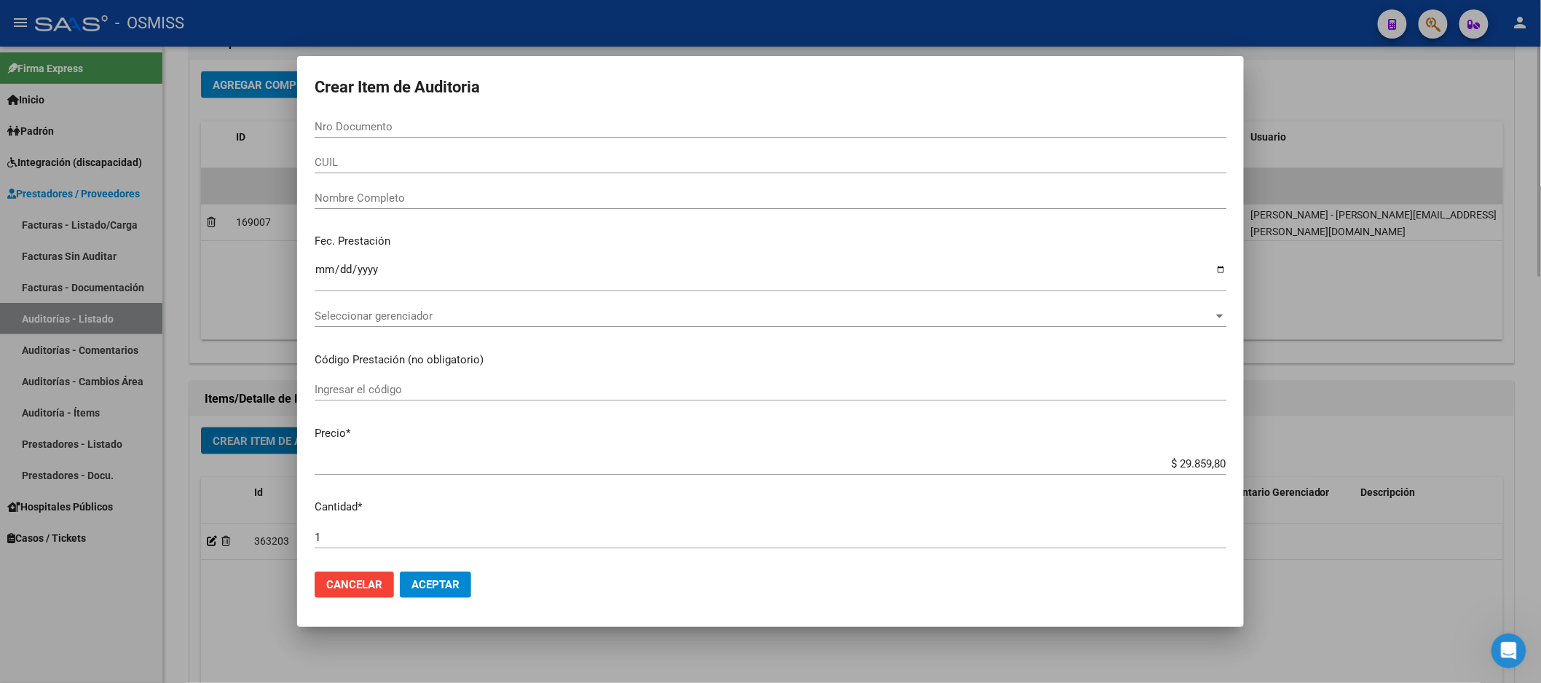
paste input "27886483"
type input "27886483"
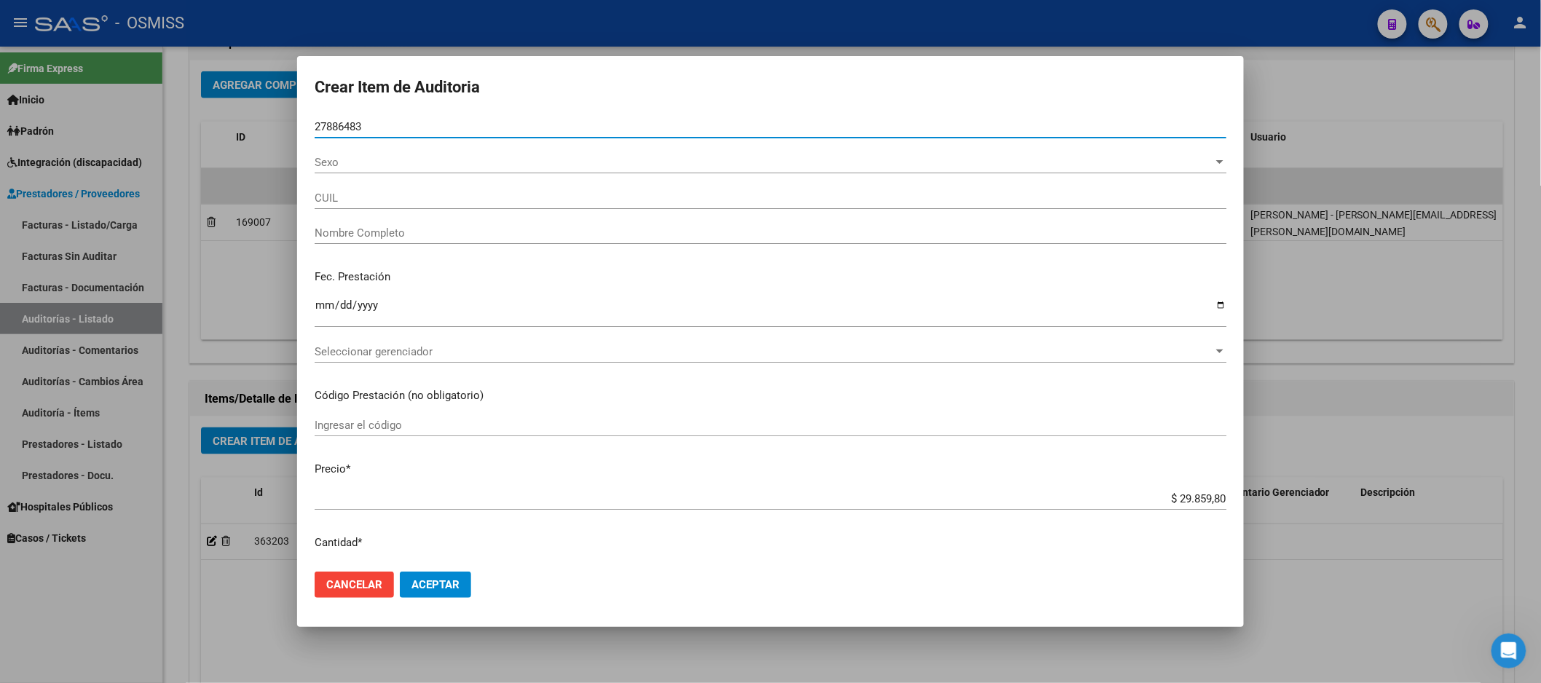
type input "27278864834"
type input "[PERSON_NAME] [PERSON_NAME]"
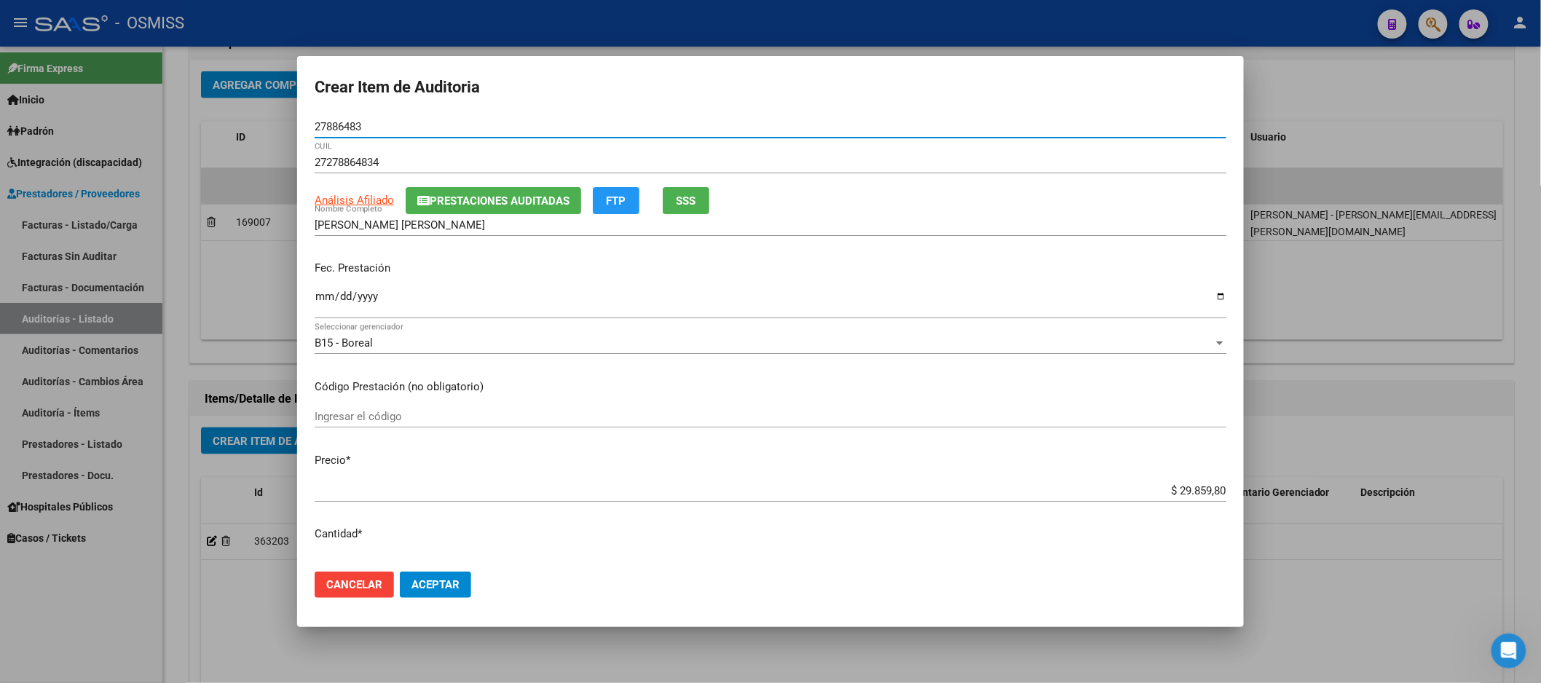
type input "27886483"
click at [324, 304] on input "Ingresar la fecha" at bounding box center [771, 302] width 912 height 23
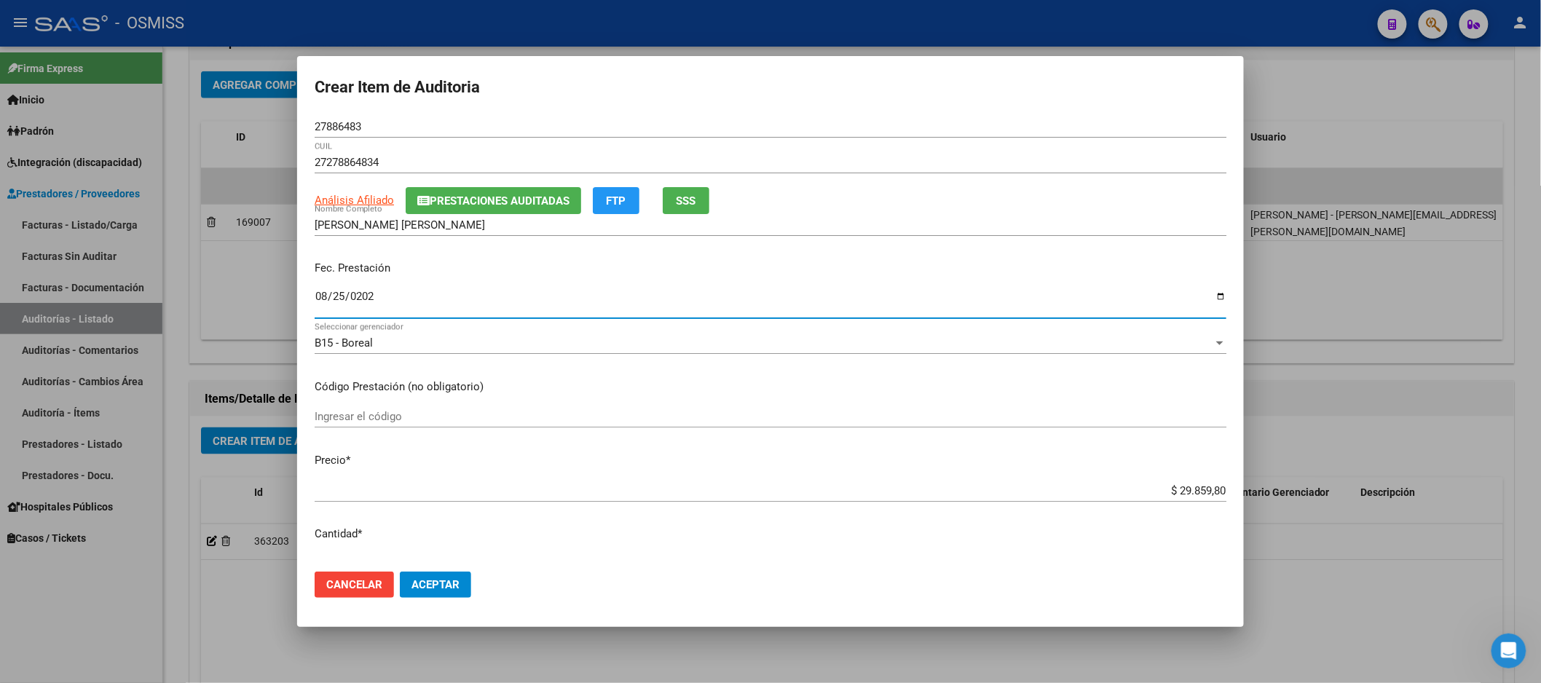
type input "[DATE]"
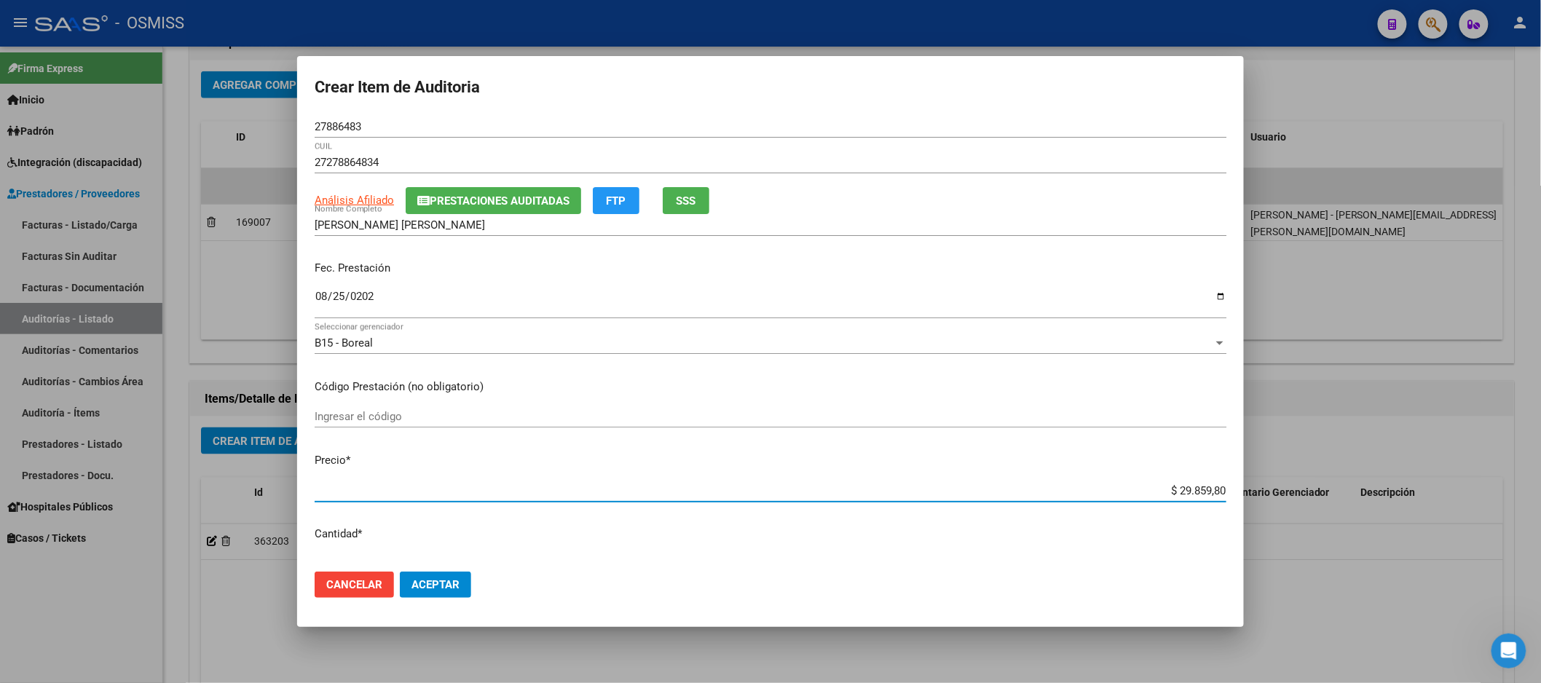
drag, startPoint x: 1137, startPoint y: 492, endPoint x: 1471, endPoint y: 503, distance: 334.5
click at [1471, 503] on div "Crear Item de Auditoria 27886483 Nro Documento 27278864834 CUIL Análisis Afilia…" at bounding box center [770, 341] width 1541 height 683
type input "$ 0,02"
type input "$ 0,21"
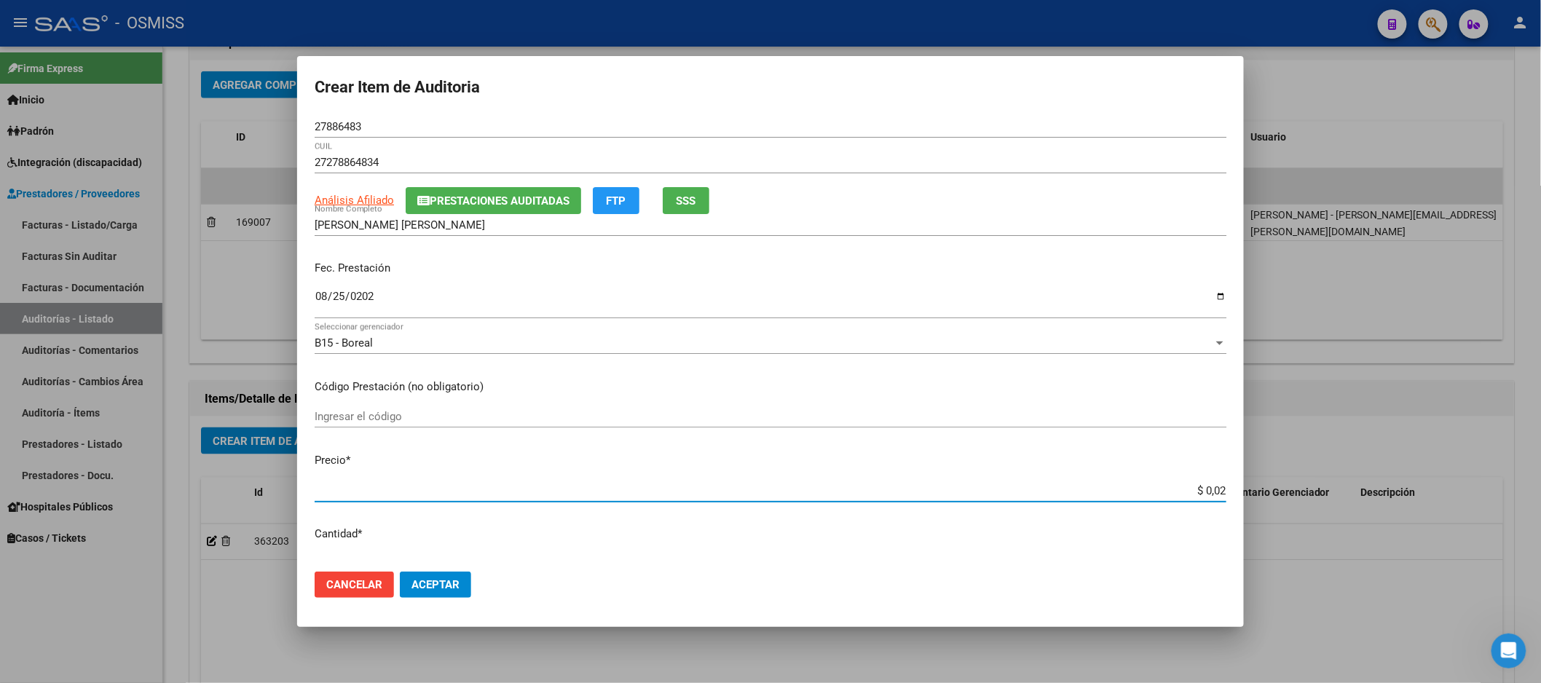
type input "$ 0,21"
type input "$ 2,10"
type input "$ 21,06"
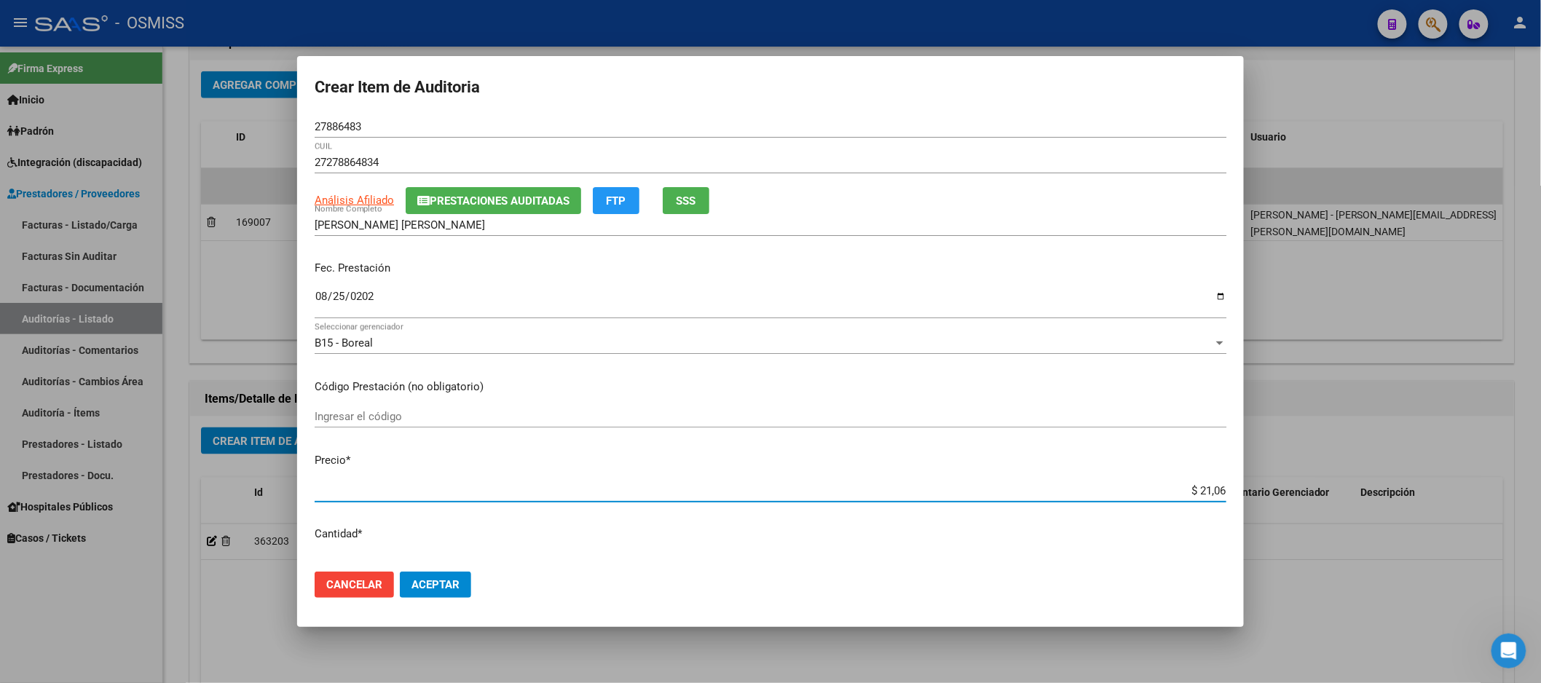
type input "$ 210,68"
type input "$ 2.106,80"
type input "$ 21.068,05"
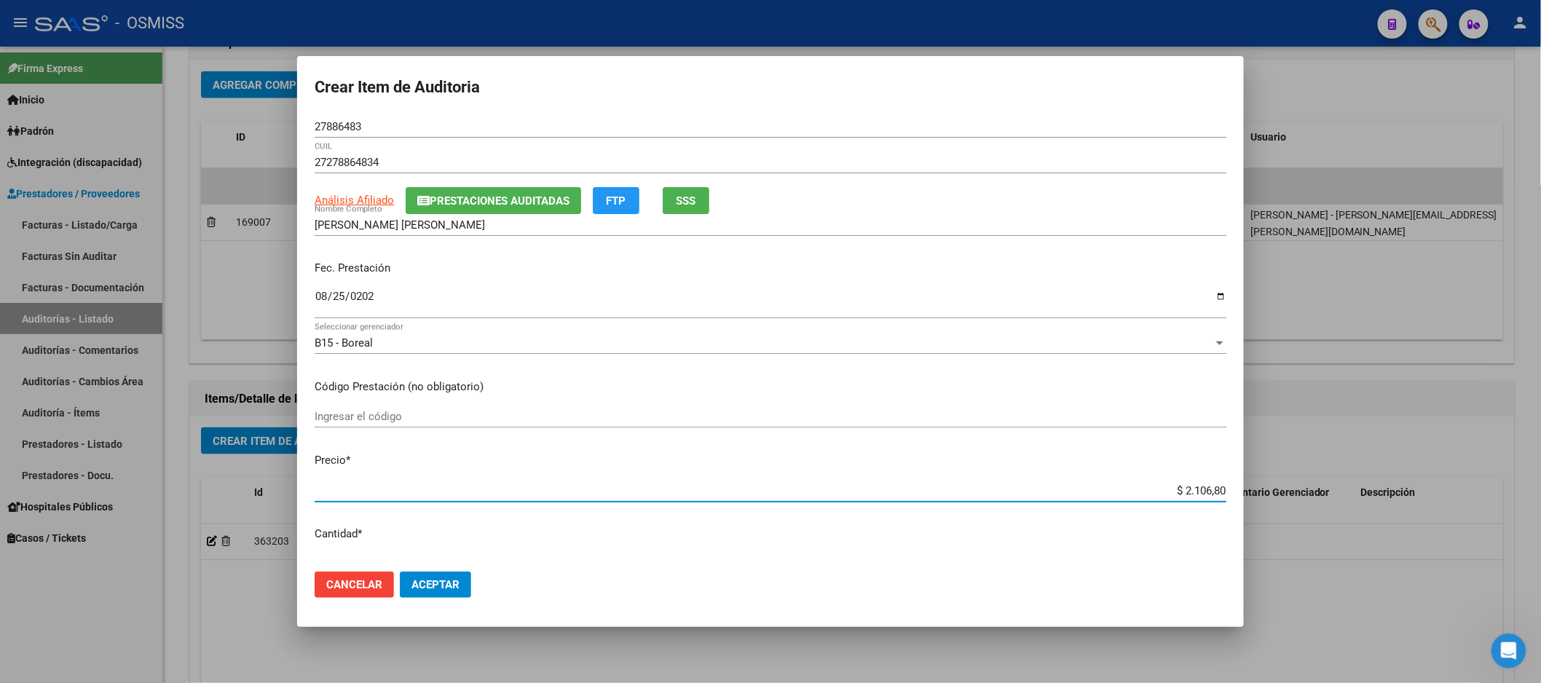
type input "$ 21.068,05"
click at [442, 590] on span "Aceptar" at bounding box center [436, 584] width 48 height 13
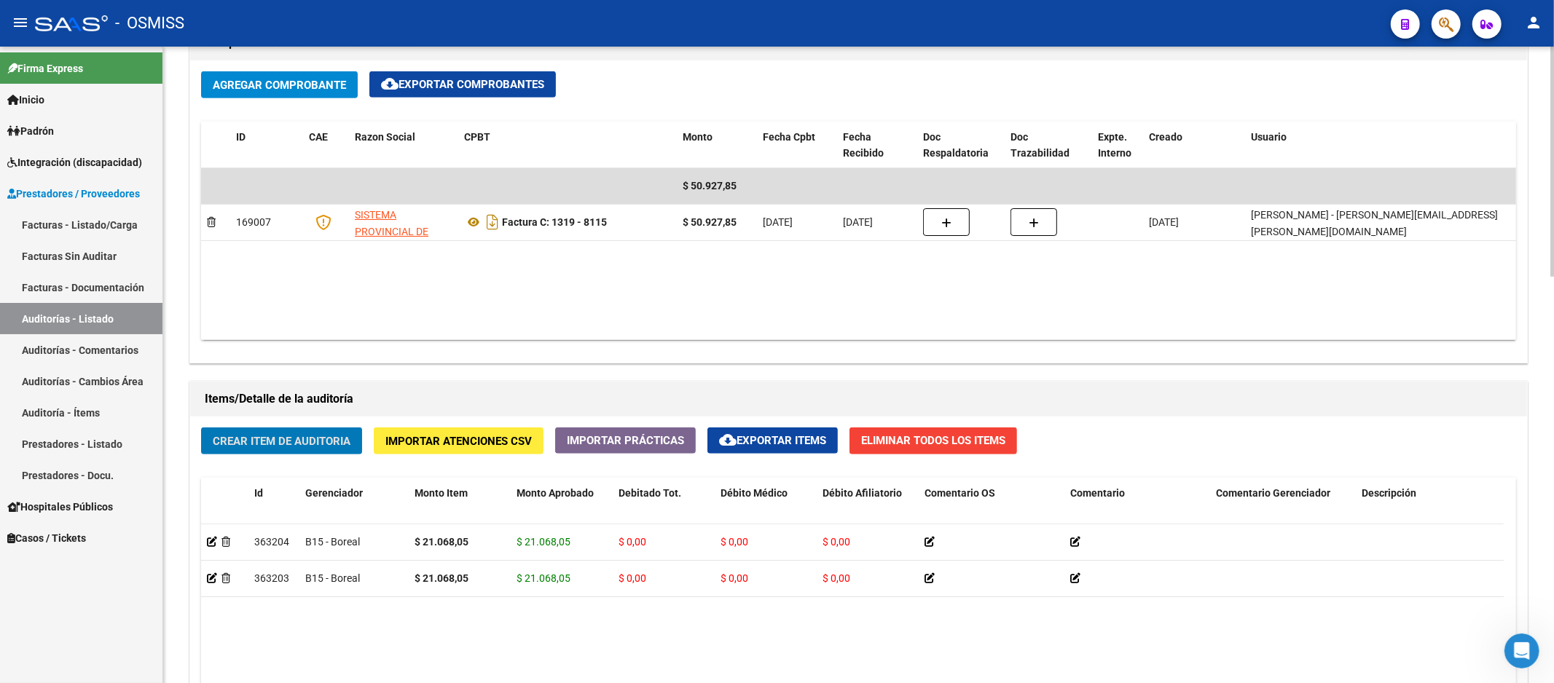
click at [341, 448] on span "Crear Item de Auditoria" at bounding box center [282, 441] width 138 height 13
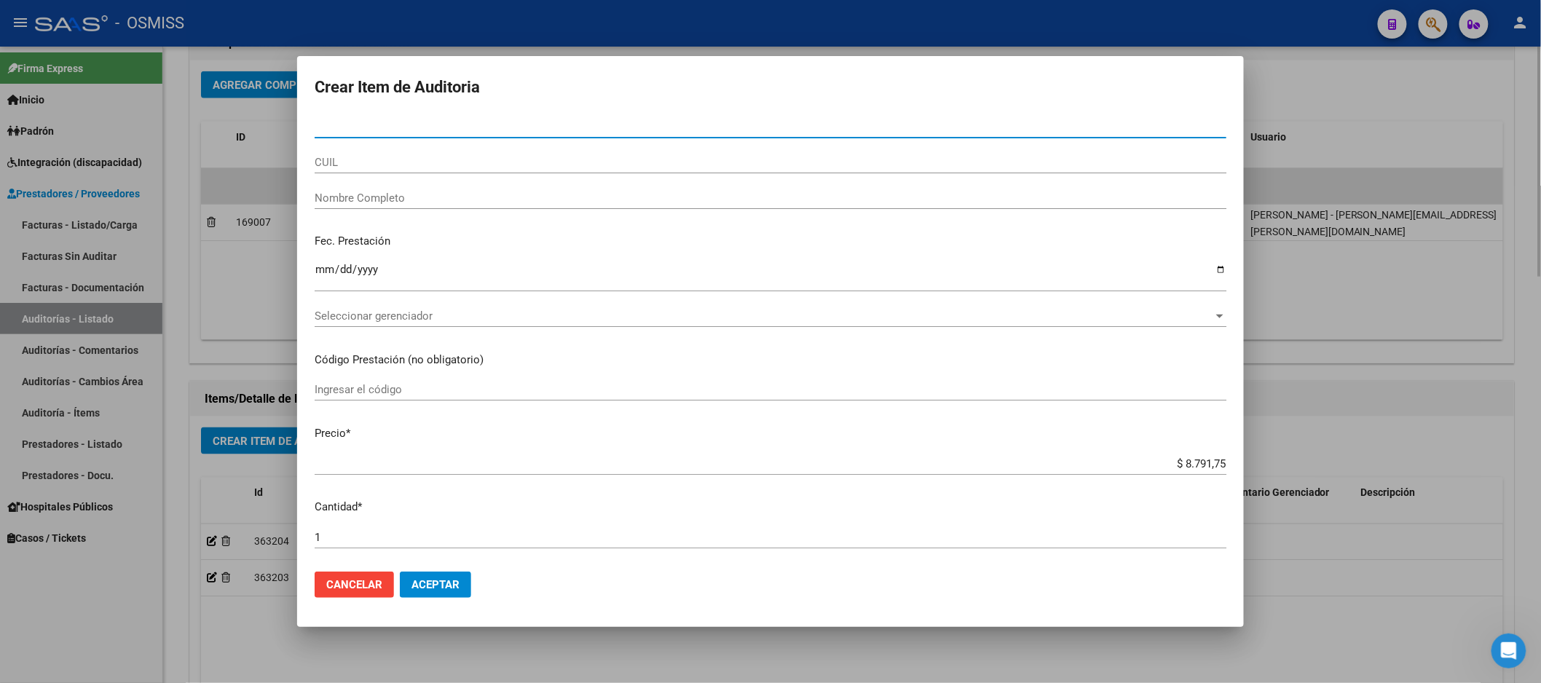
paste input "54462953"
type input "54462953"
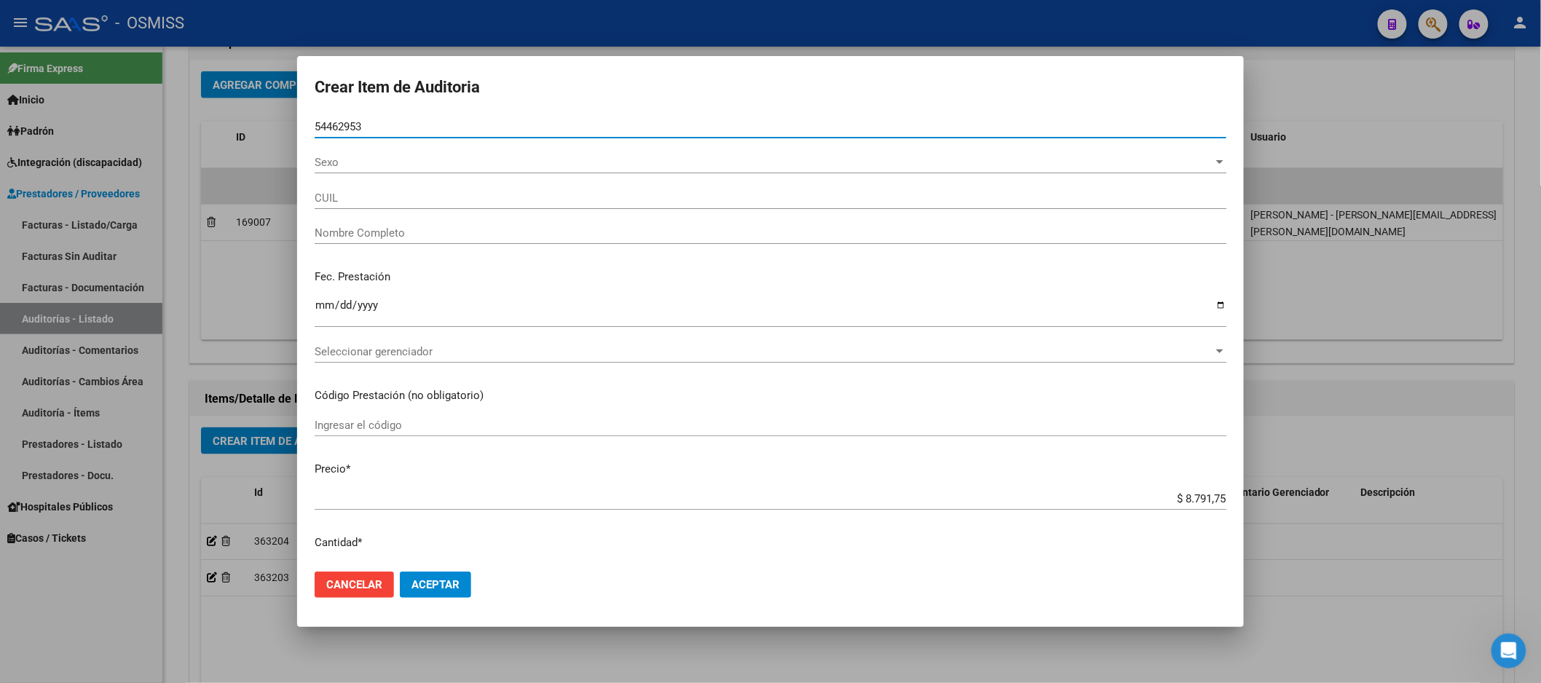
type input "27544629536"
type input "[PERSON_NAME]"
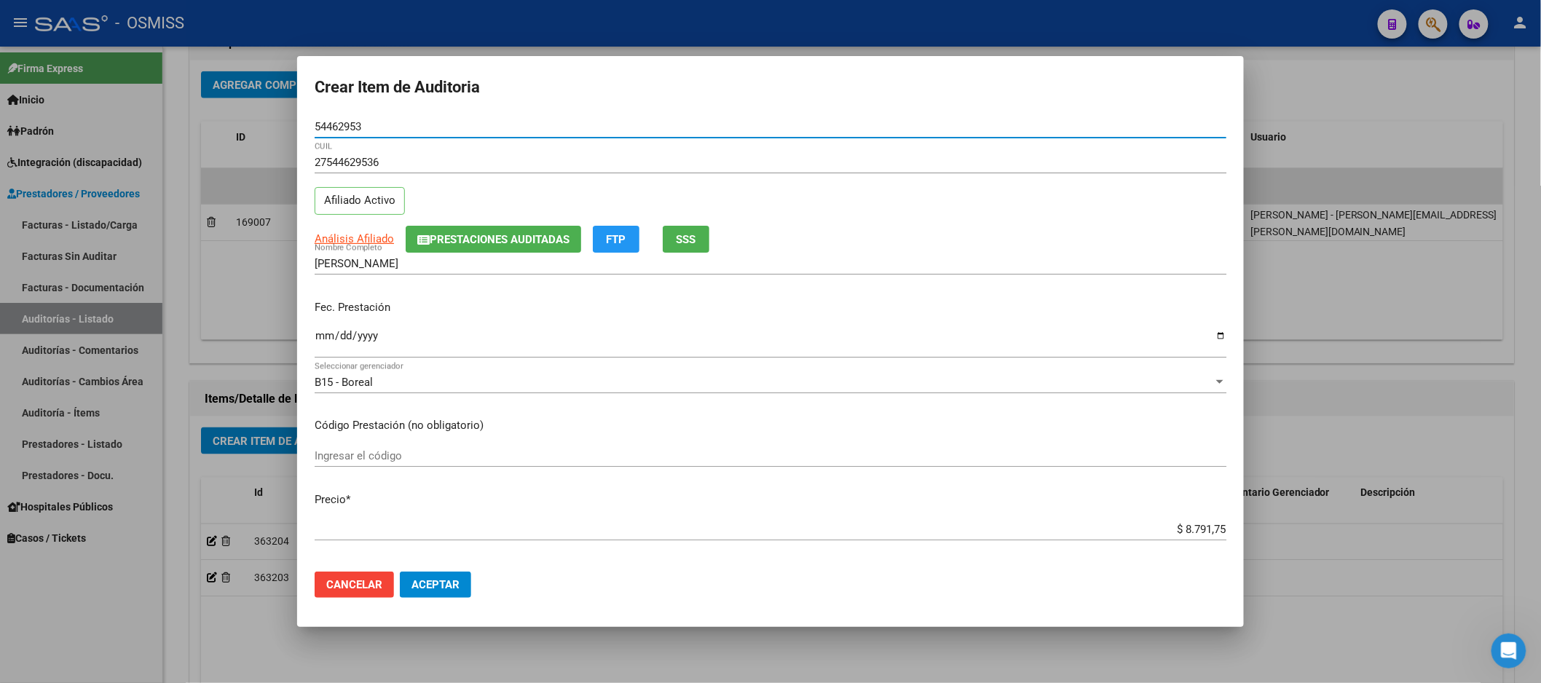
type input "54462953"
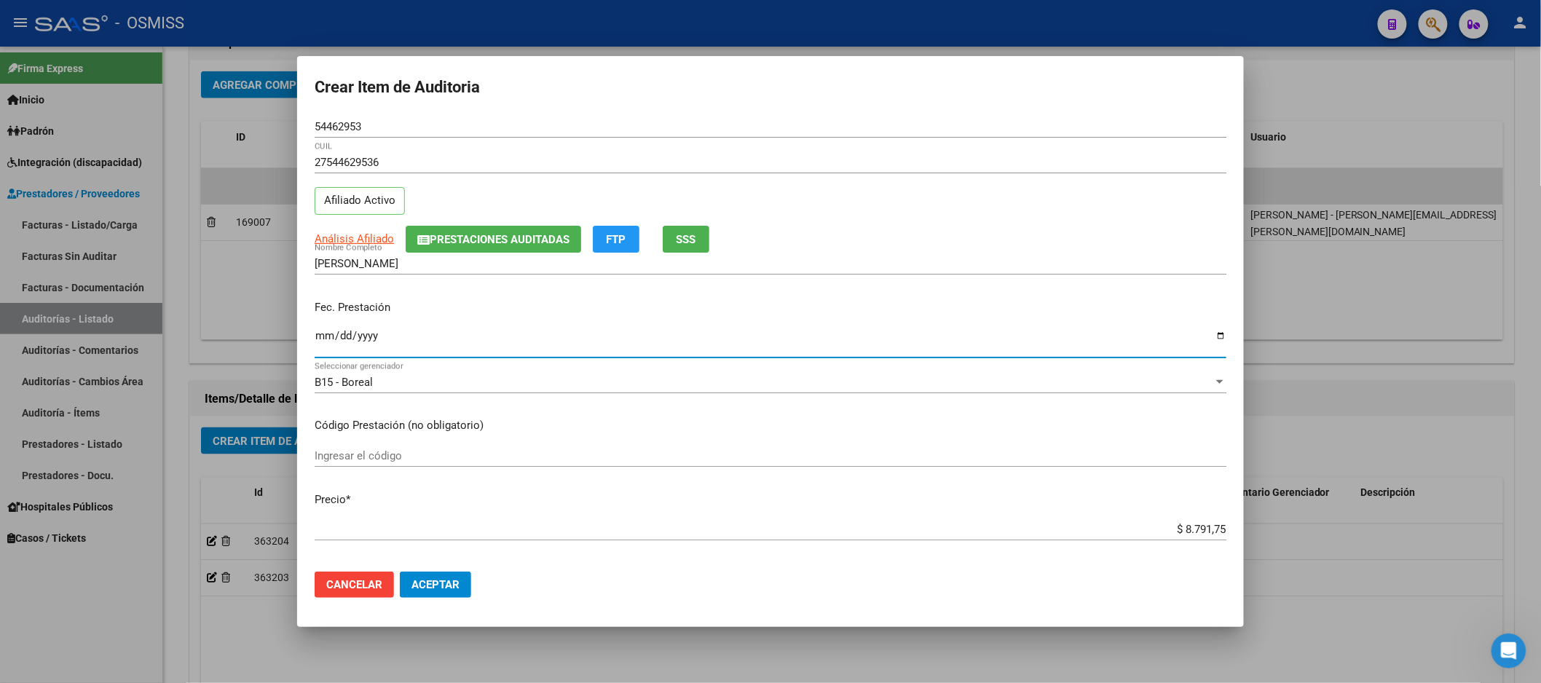
click at [326, 339] on input "Ingresar la fecha" at bounding box center [771, 341] width 912 height 23
type input "[DATE]"
click at [461, 577] on button "Aceptar" at bounding box center [435, 585] width 71 height 26
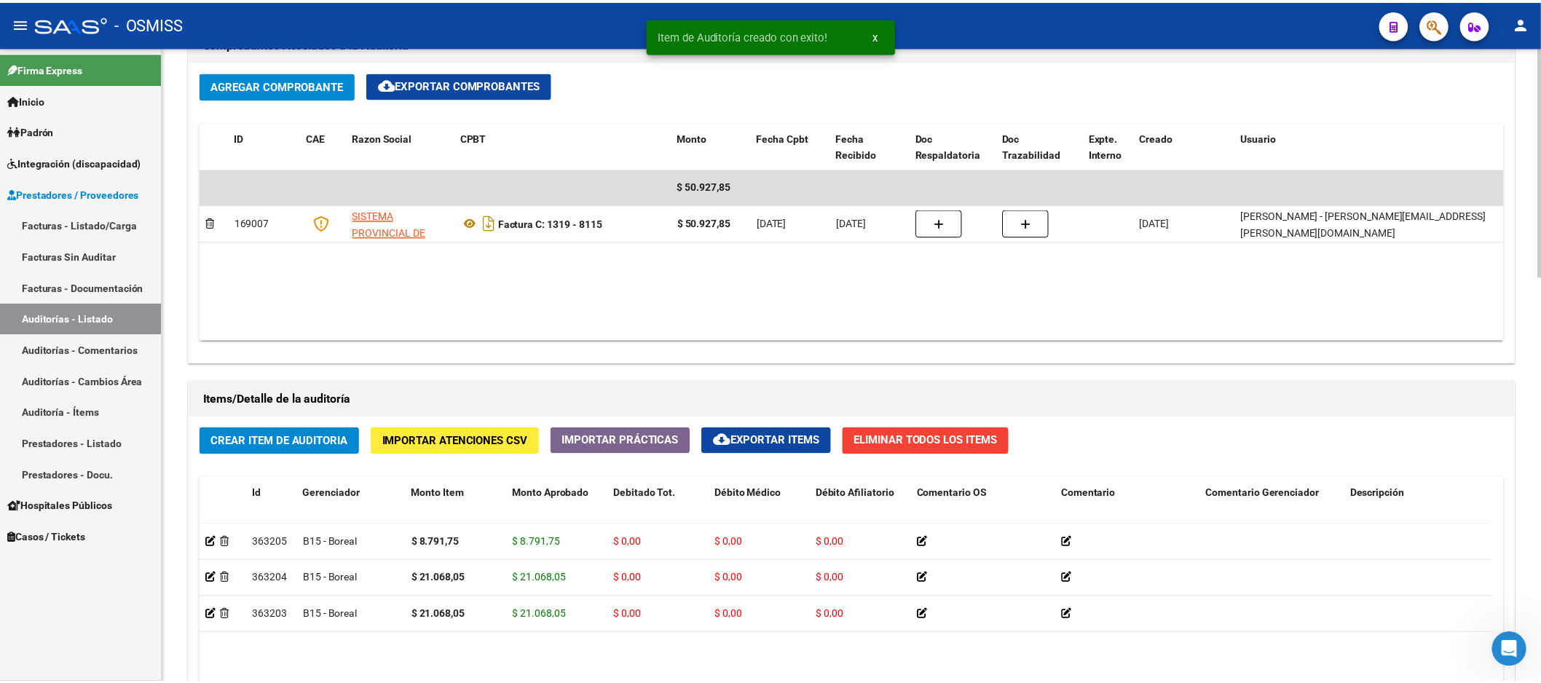
scroll to position [404, 0]
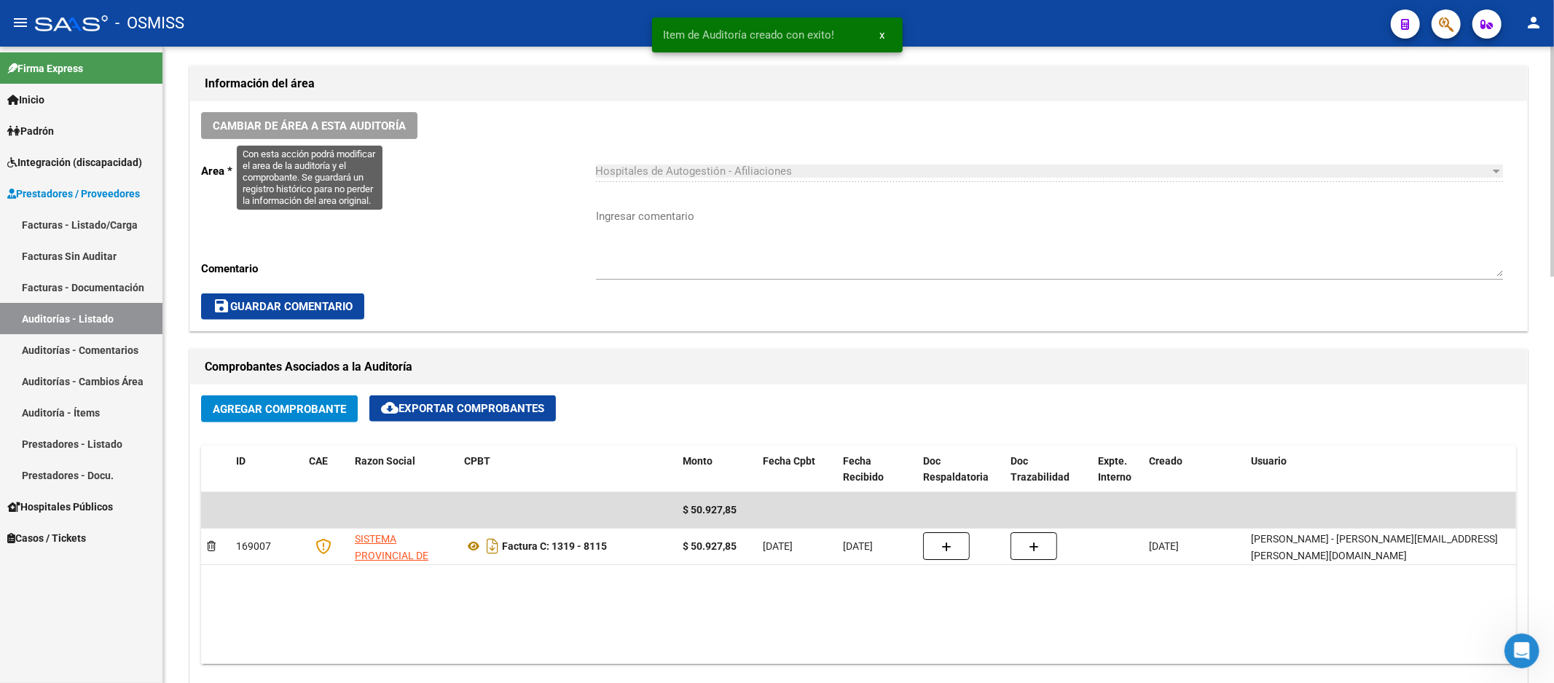
click at [340, 125] on span "Cambiar de área a esta auditoría" at bounding box center [309, 125] width 193 height 13
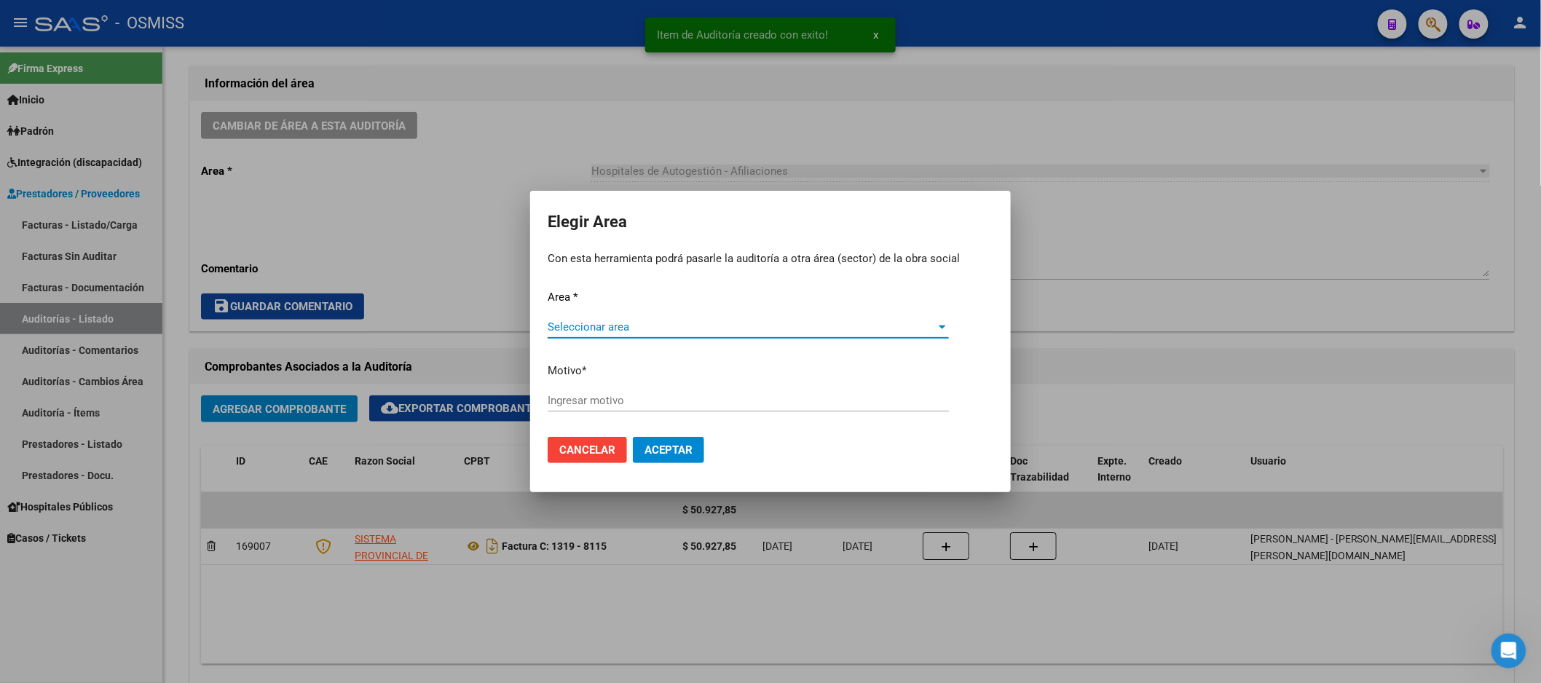
click at [647, 317] on div "Seleccionar area Seleccionar area" at bounding box center [748, 327] width 401 height 22
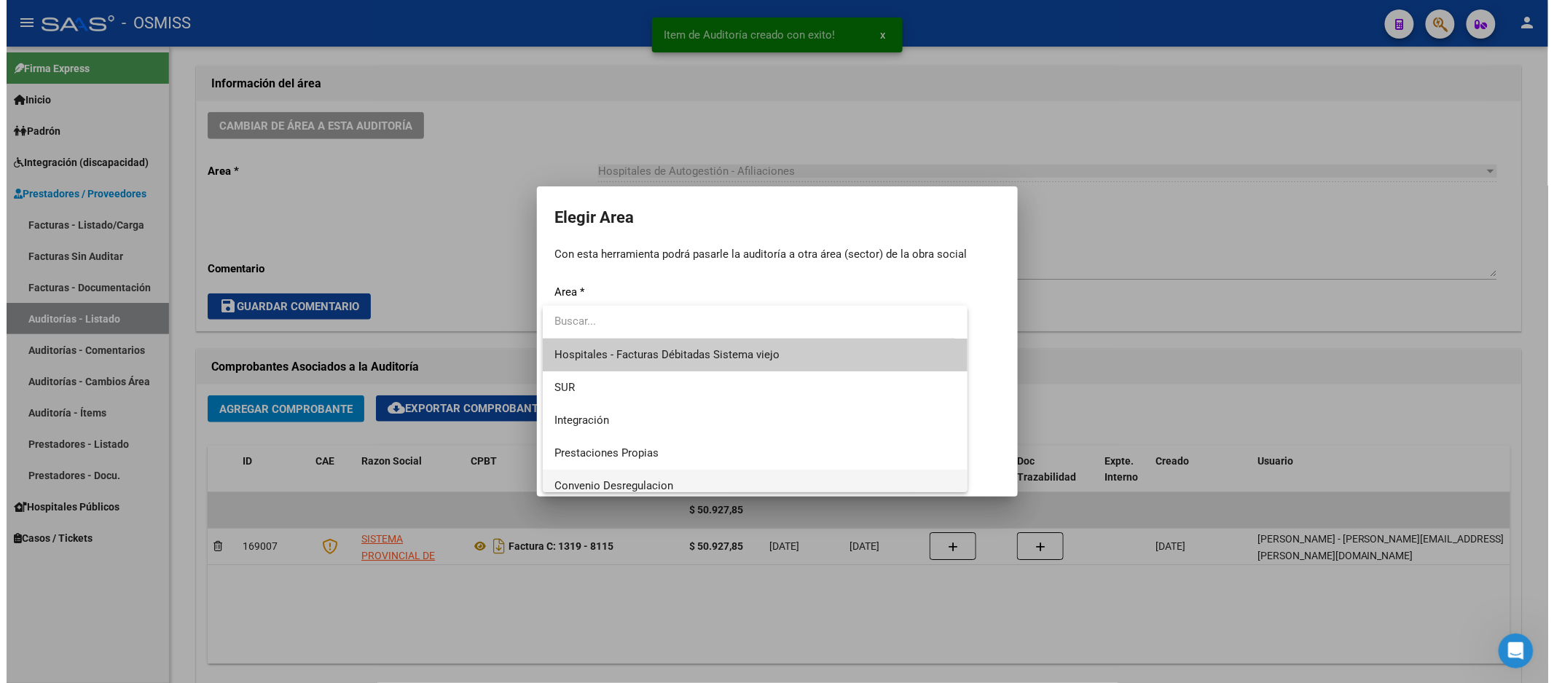
scroll to position [243, 0]
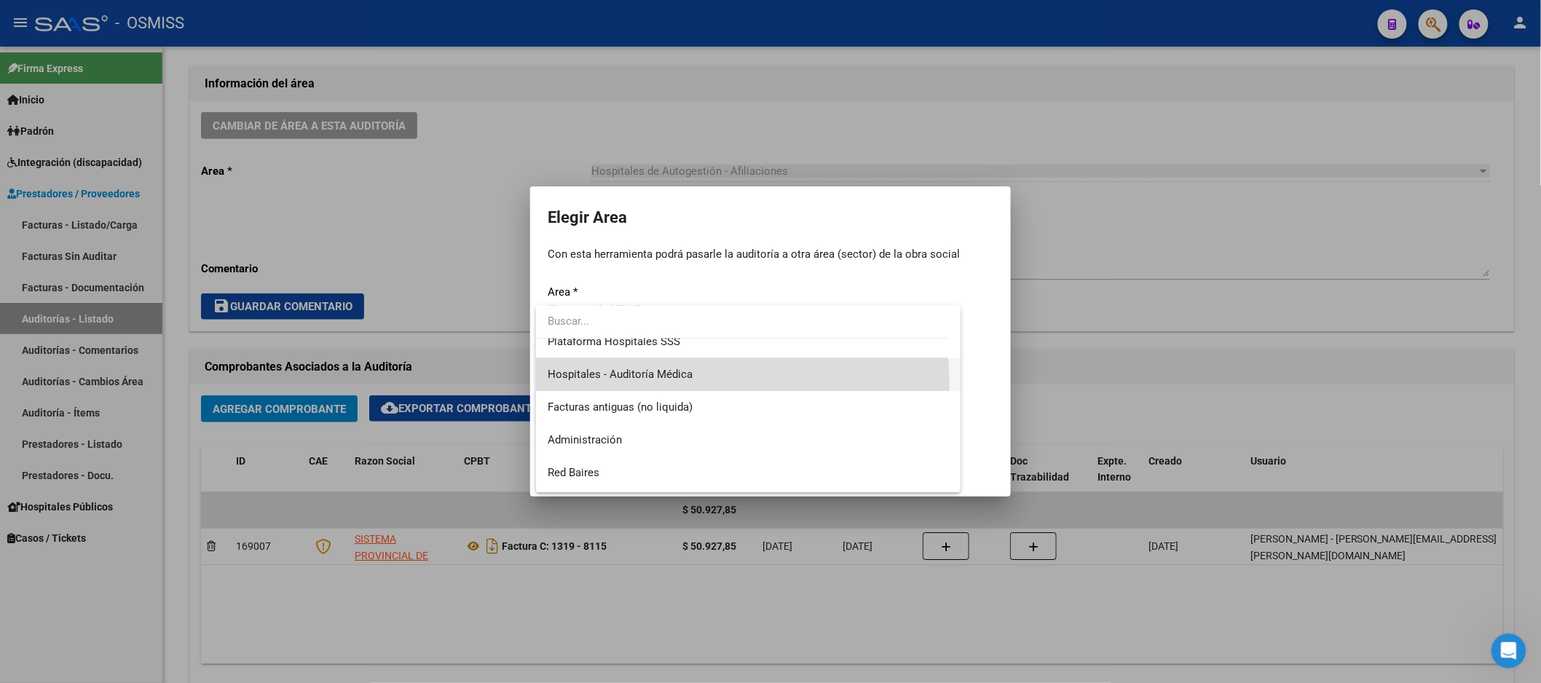
click at [642, 388] on span "Hospitales - Auditoría Médica" at bounding box center [748, 374] width 401 height 33
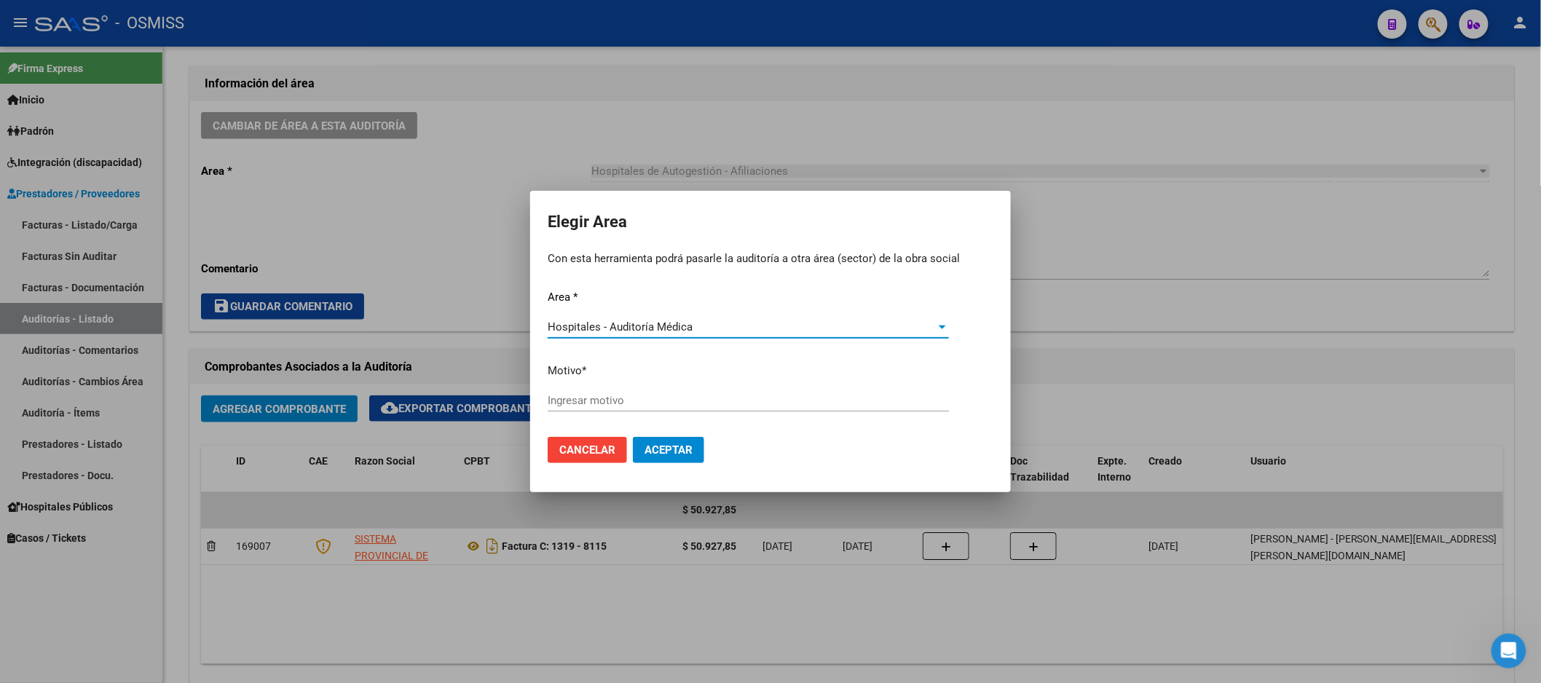
click at [639, 392] on div "Ingresar motivo" at bounding box center [748, 401] width 401 height 22
type input "AUDITADO"
click at [663, 439] on button "Aceptar" at bounding box center [668, 450] width 71 height 26
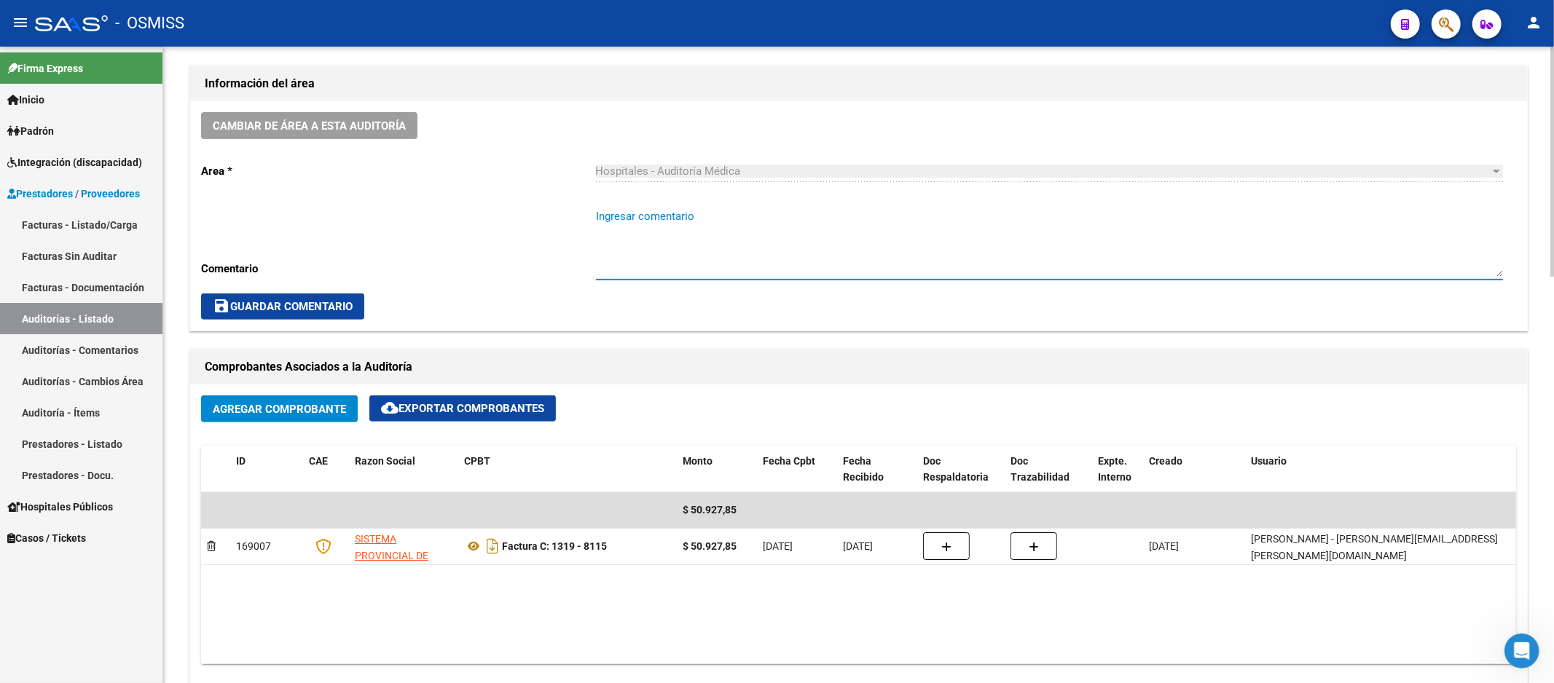
click at [904, 272] on textarea "Ingresar comentario" at bounding box center [1049, 242] width 907 height 68
click at [71, 303] on link "Auditorías - Listado" at bounding box center [81, 318] width 162 height 31
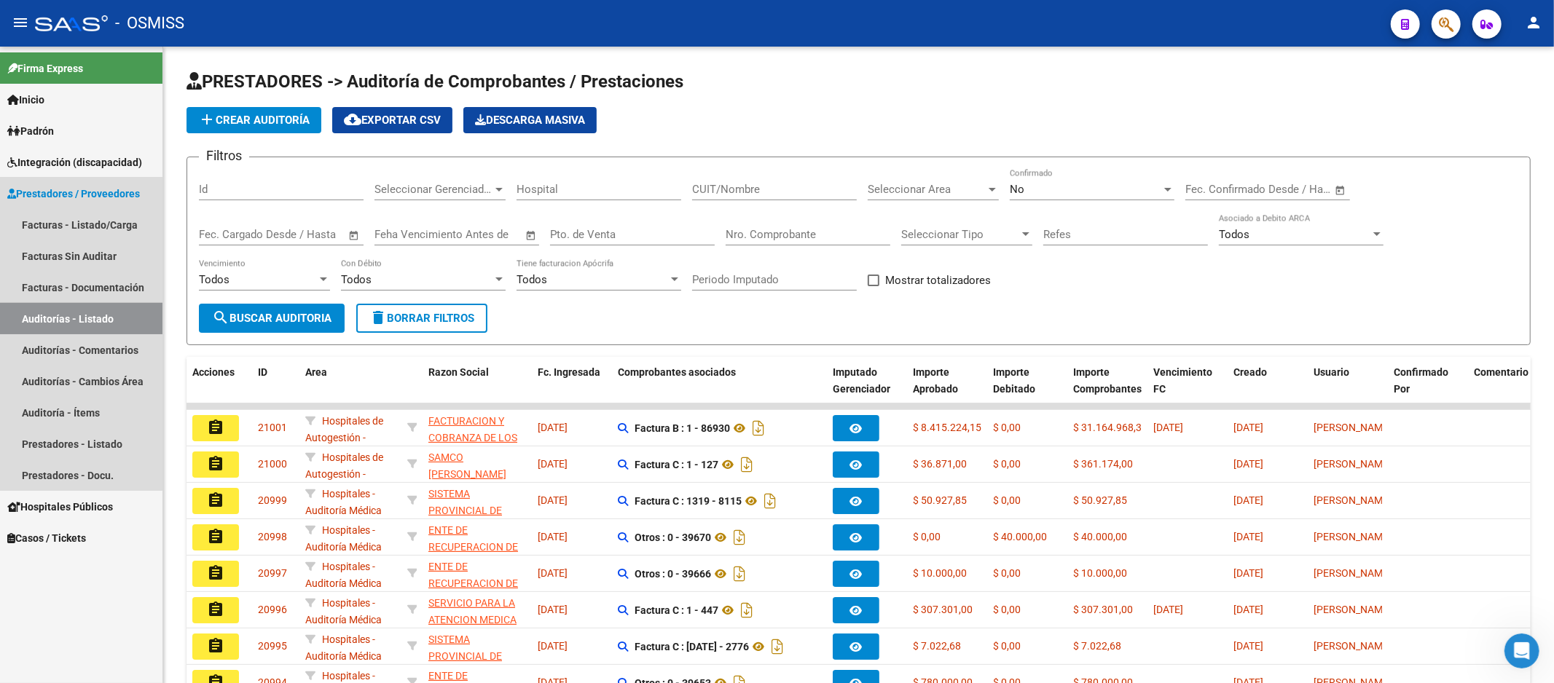
click at [76, 311] on link "Auditorías - Listado" at bounding box center [81, 318] width 162 height 31
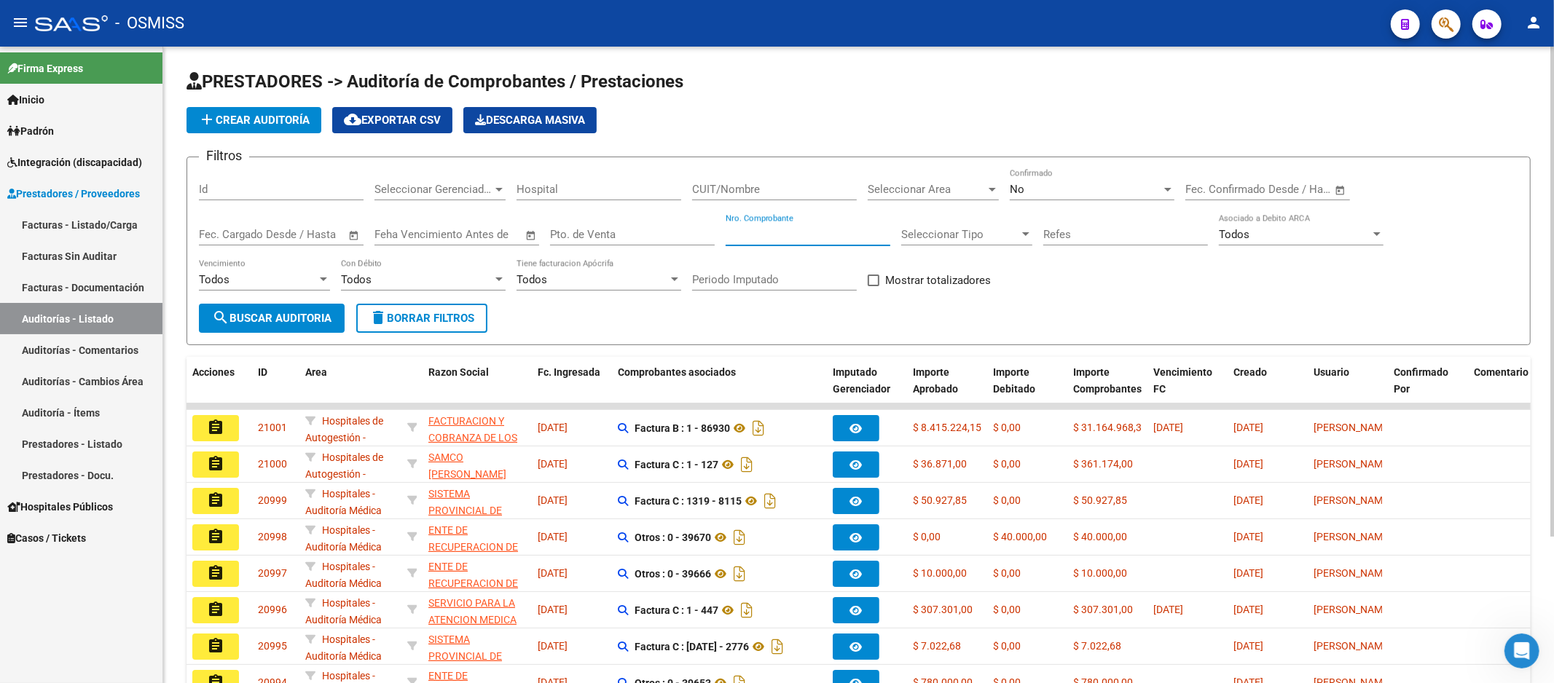
click at [784, 238] on input "Nro. Comprobante" at bounding box center [808, 234] width 165 height 13
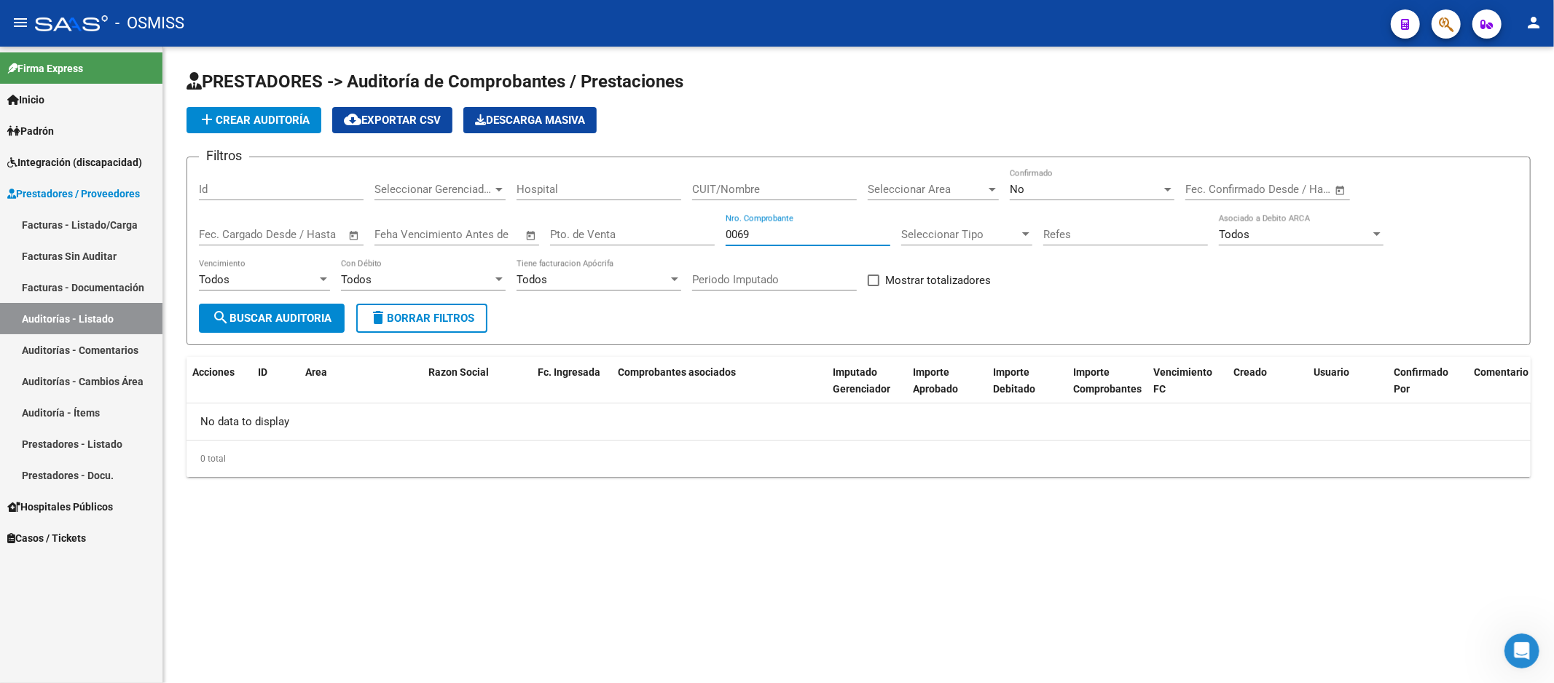
type input "0069"
click at [275, 121] on span "add Crear Auditoría" at bounding box center [253, 120] width 111 height 13
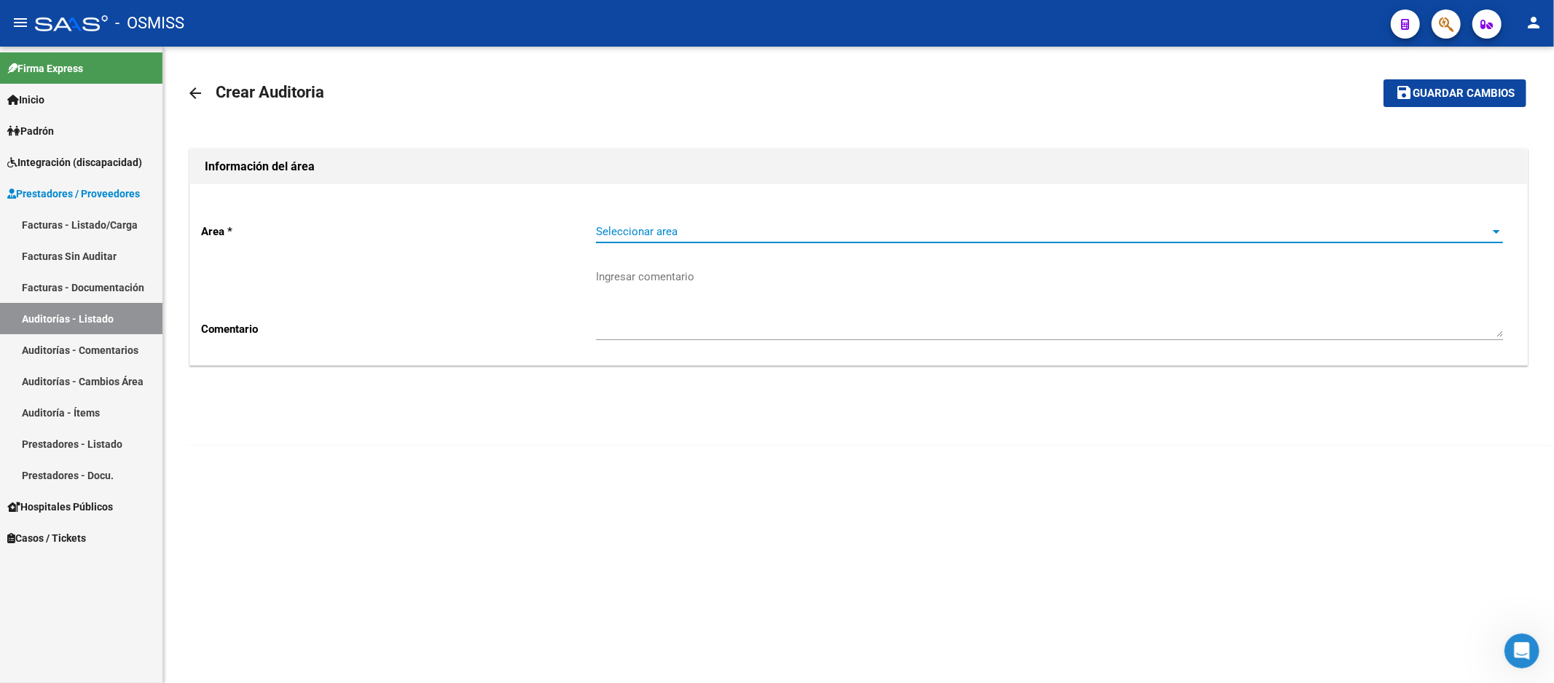
click at [768, 237] on span "Seleccionar area" at bounding box center [1043, 231] width 894 height 13
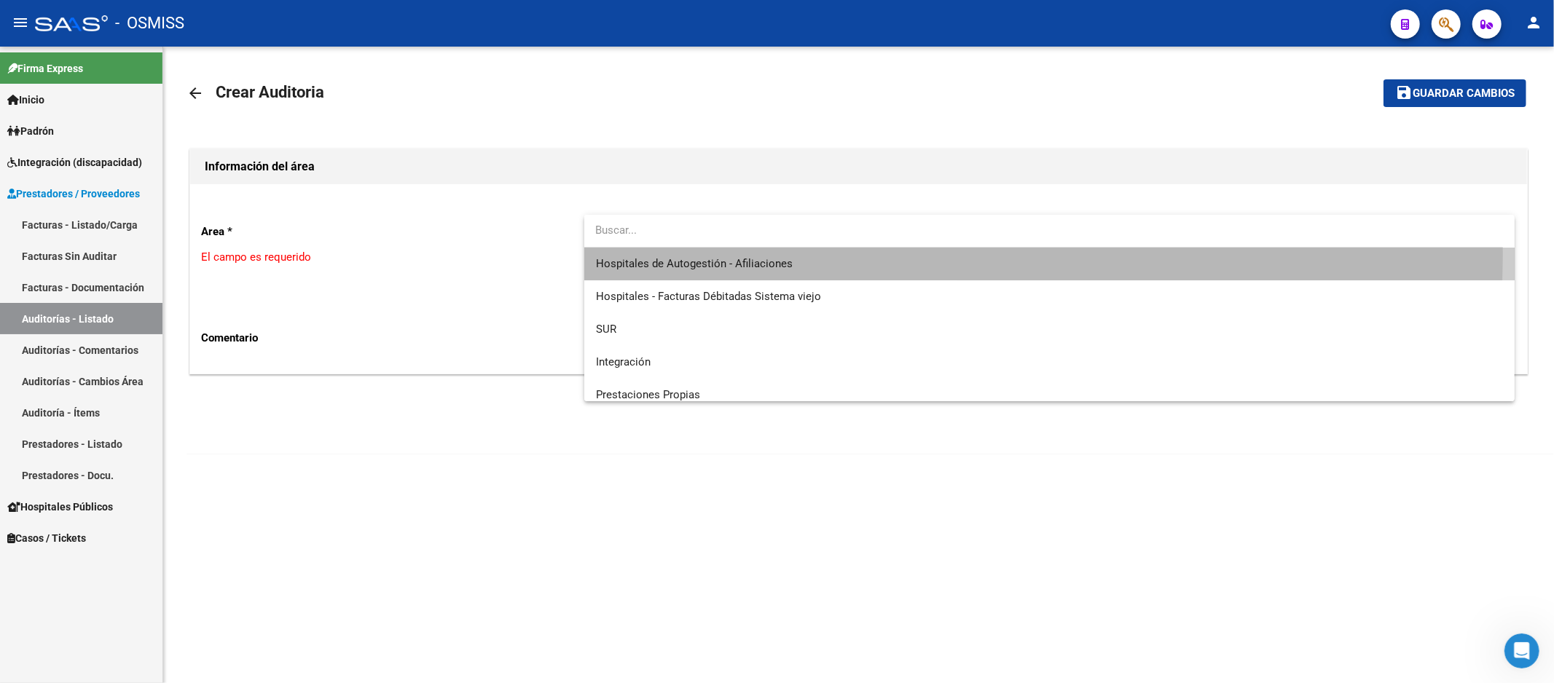
click at [770, 252] on span "Hospitales de Autogestión - Afiliaciones" at bounding box center [1050, 264] width 908 height 33
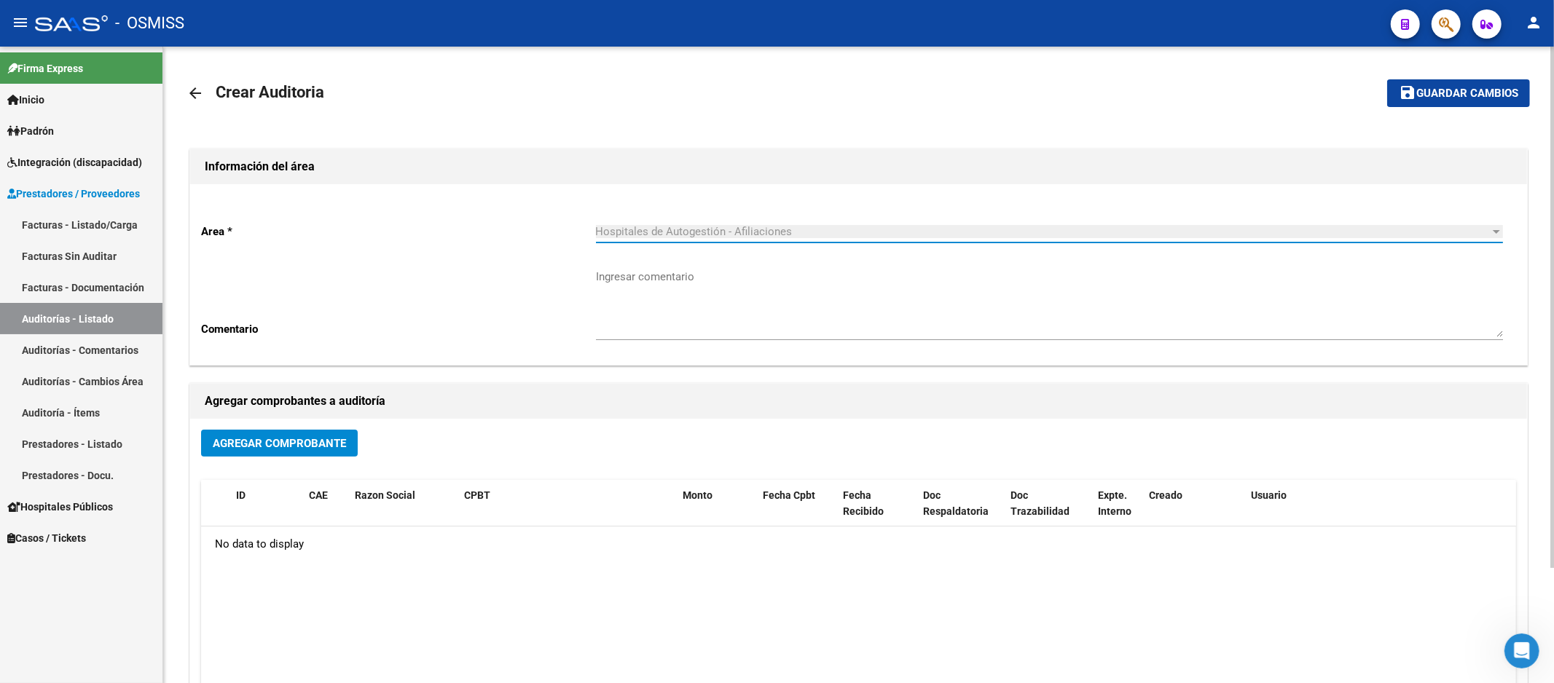
click at [224, 435] on button "Agregar Comprobante" at bounding box center [279, 443] width 157 height 27
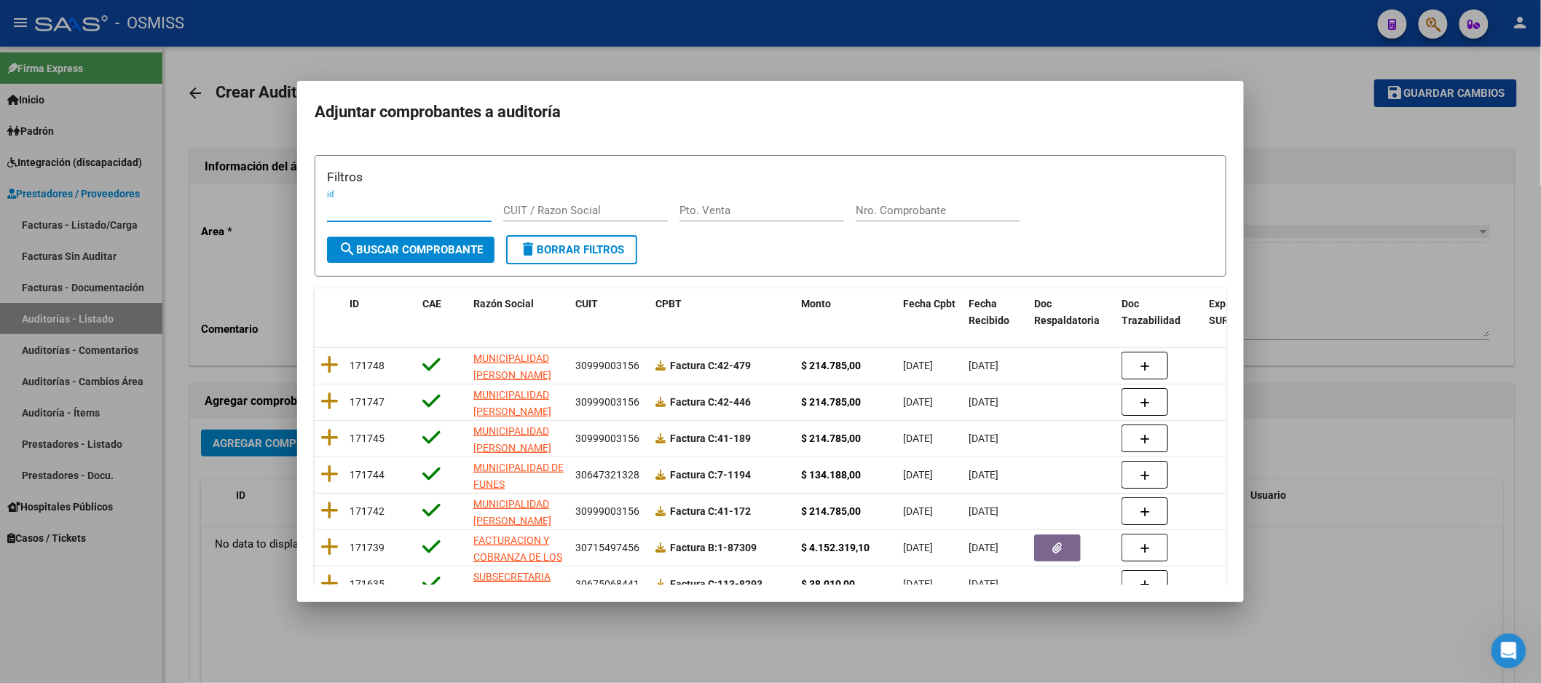
click at [886, 209] on input "Nro. Comprobante" at bounding box center [938, 210] width 165 height 13
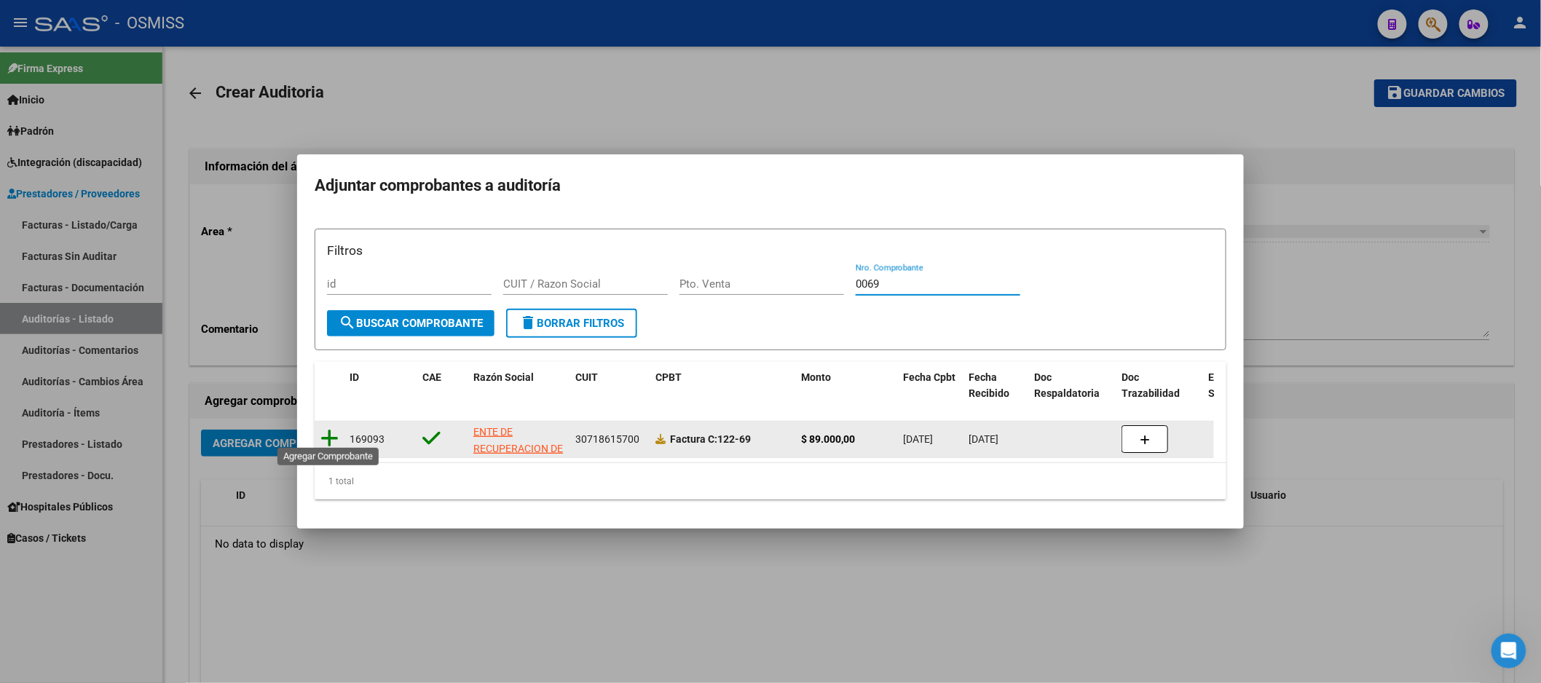
type input "0069"
click at [331, 439] on icon at bounding box center [330, 438] width 18 height 20
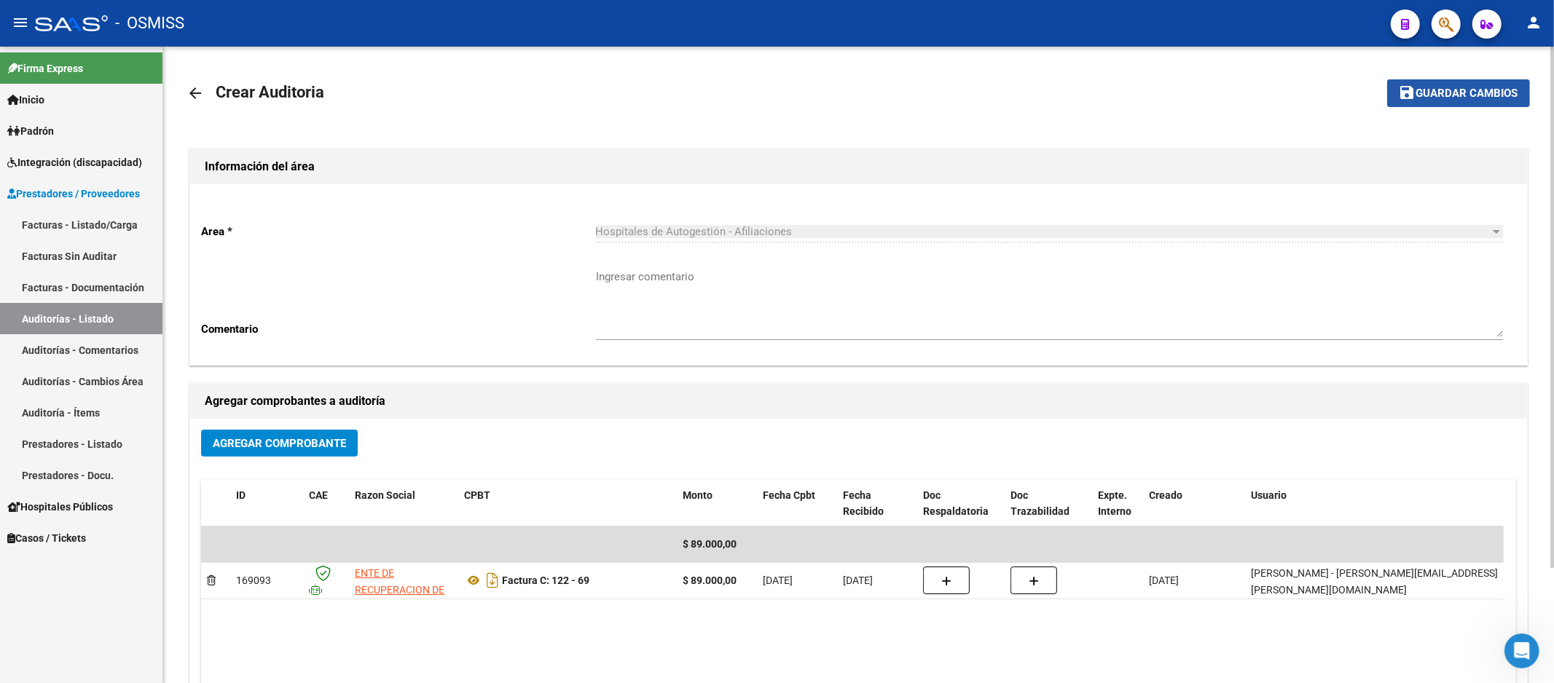
click at [1394, 93] on button "save Guardar cambios" at bounding box center [1458, 92] width 143 height 27
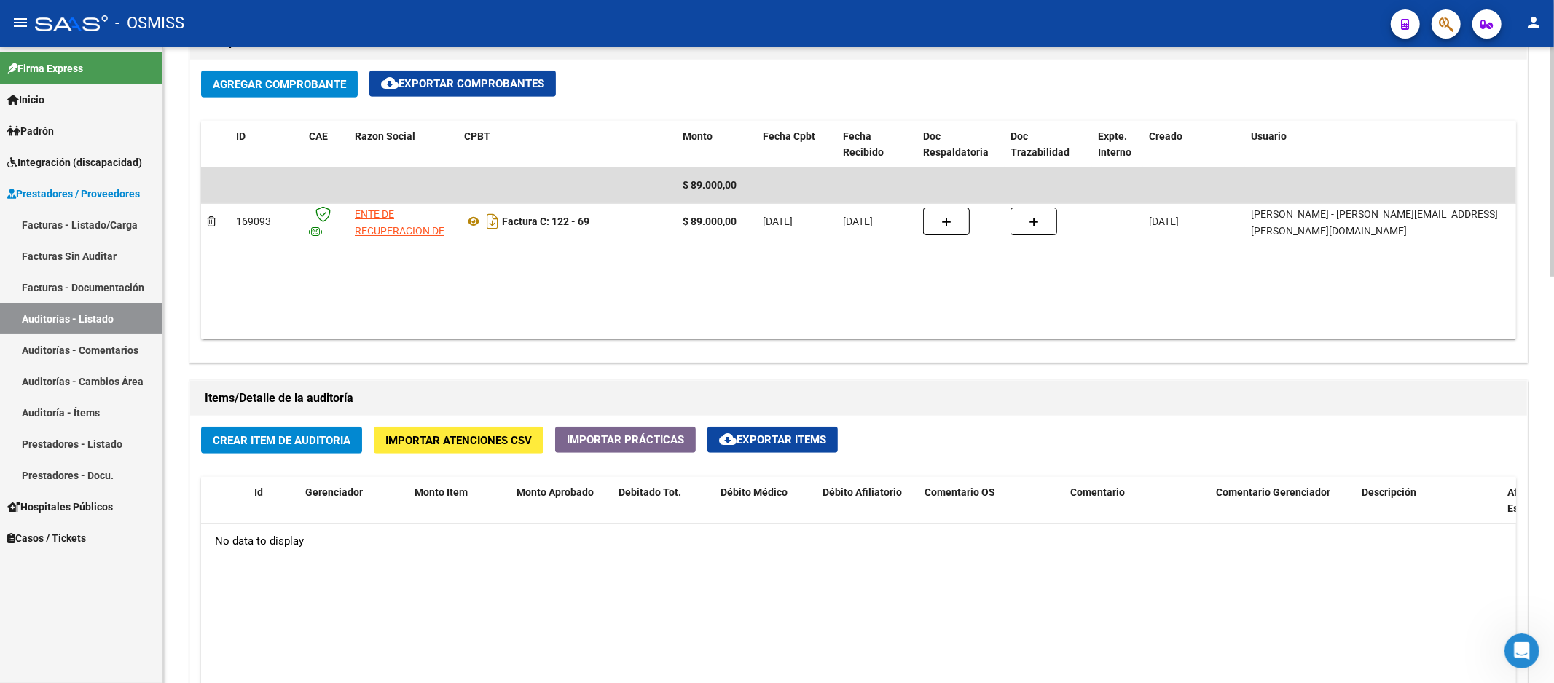
scroll to position [971, 0]
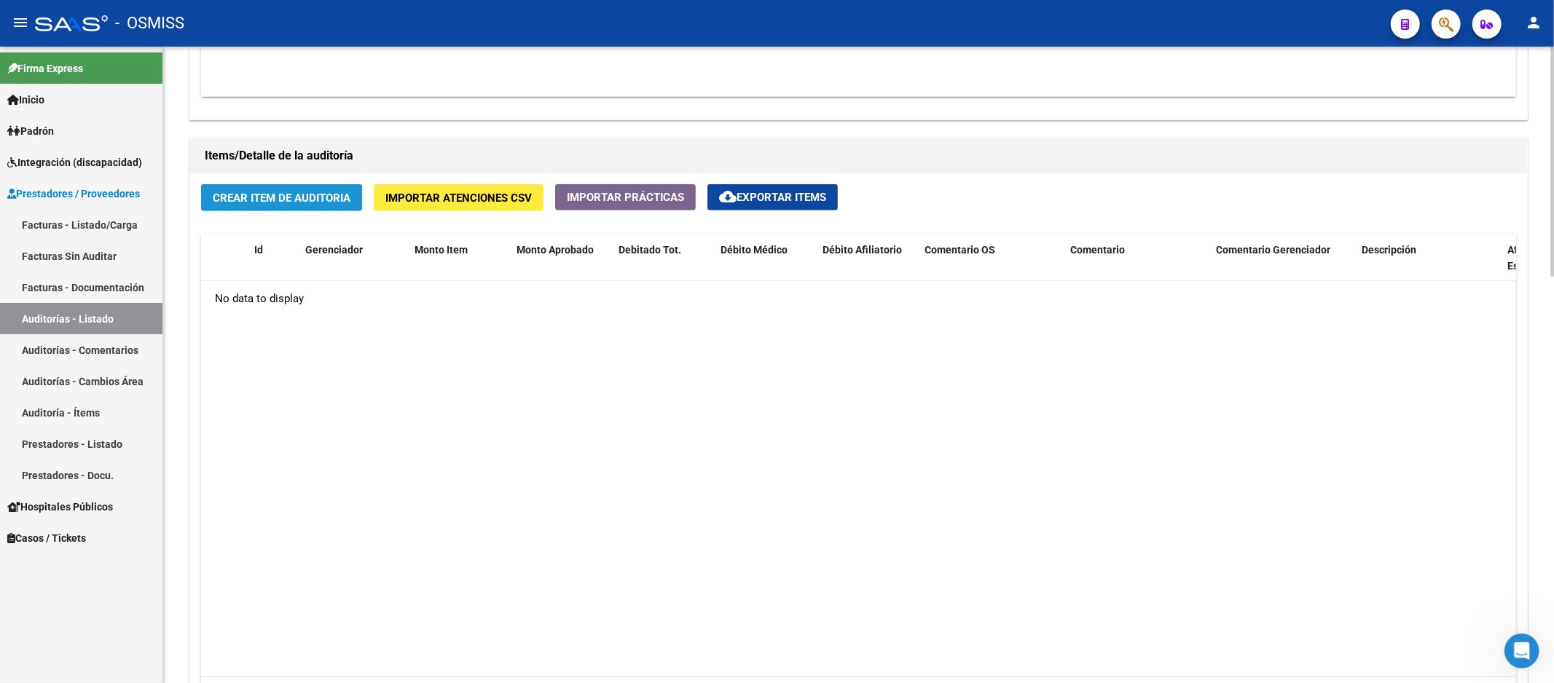
click at [261, 205] on span "Crear Item de Auditoria" at bounding box center [282, 198] width 138 height 13
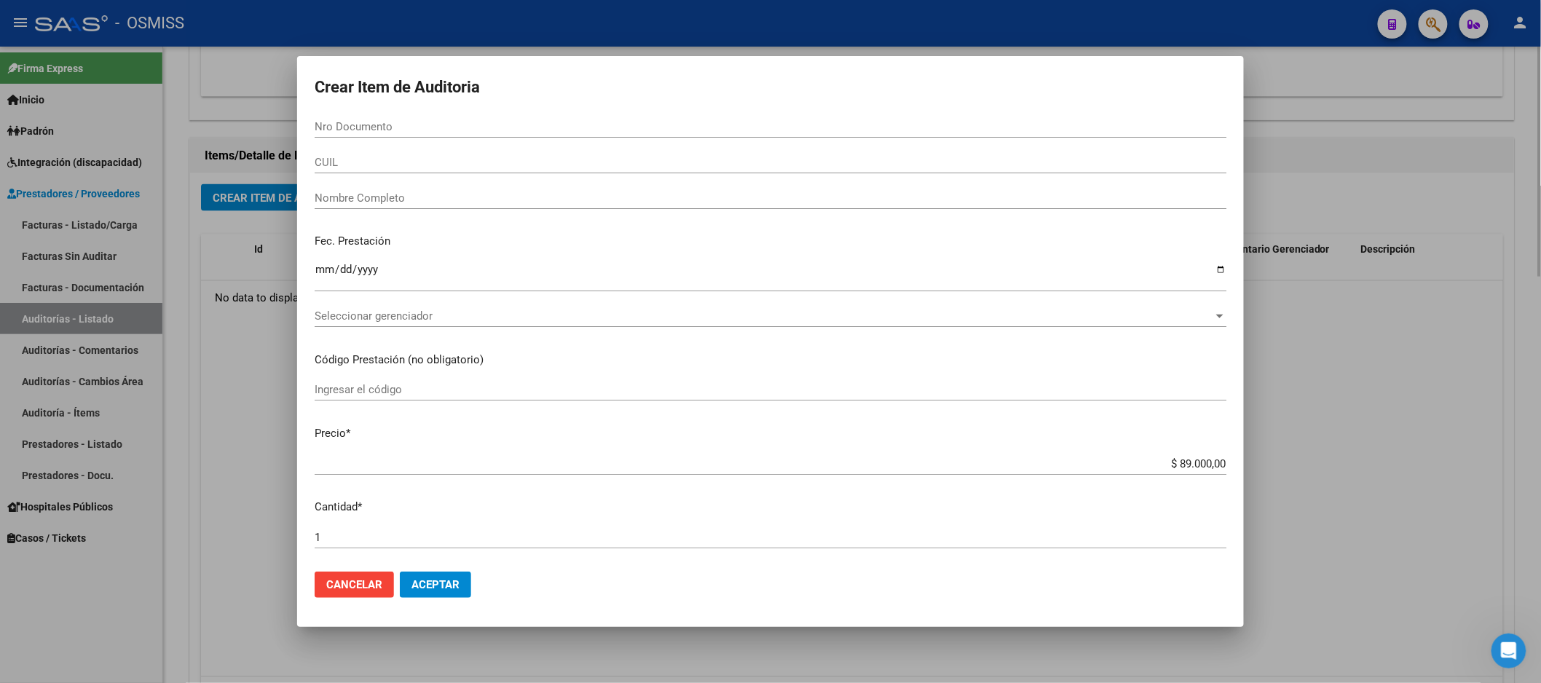
paste input "52516263"
type input "52516263"
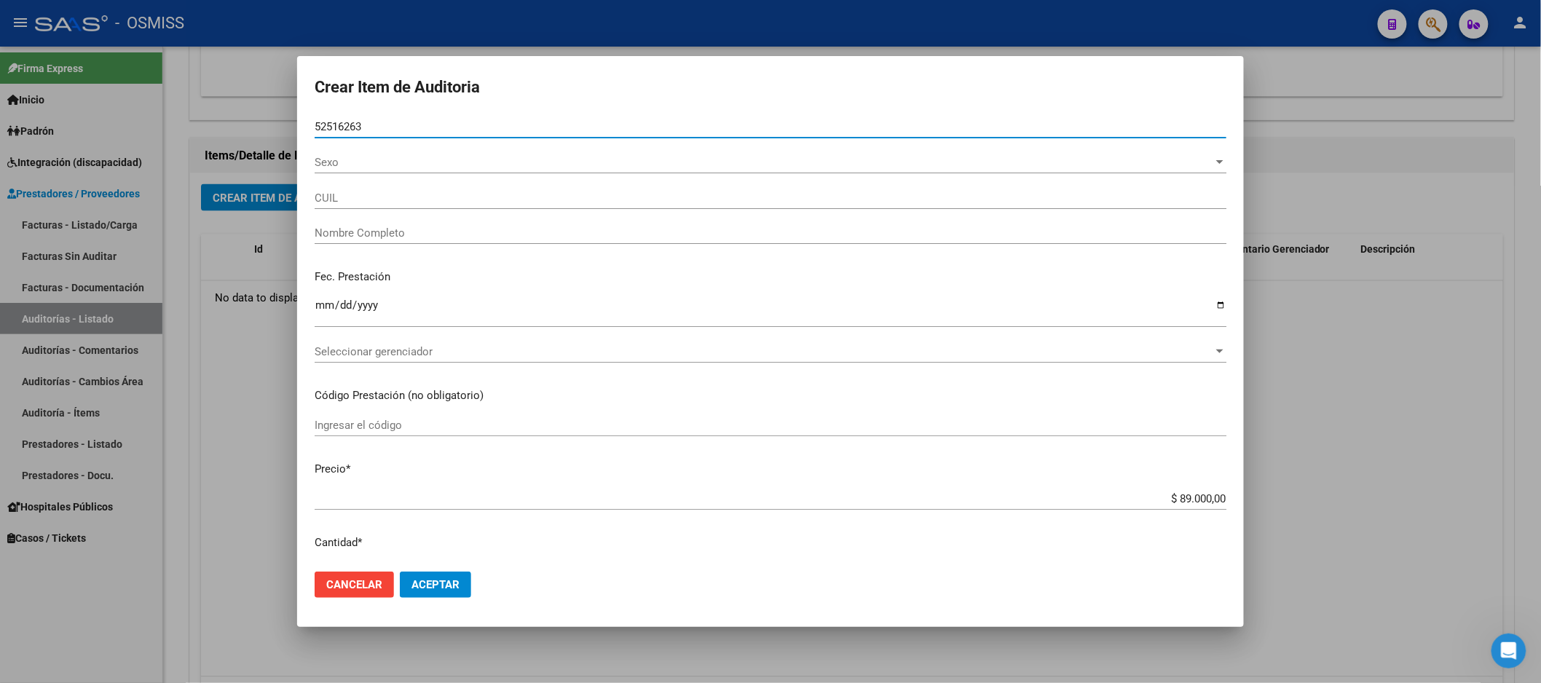
type input "27525162635"
type input "[PERSON_NAME]"
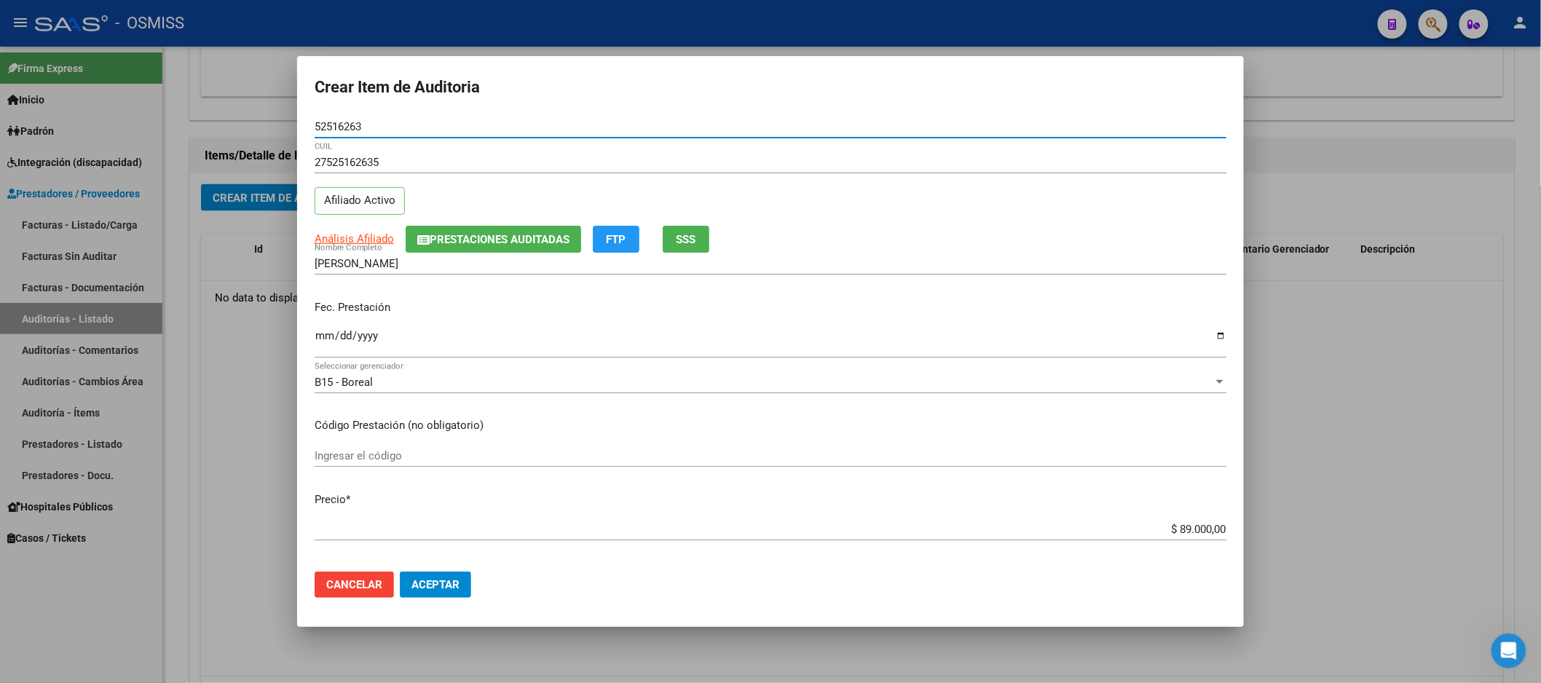
type input "52516263"
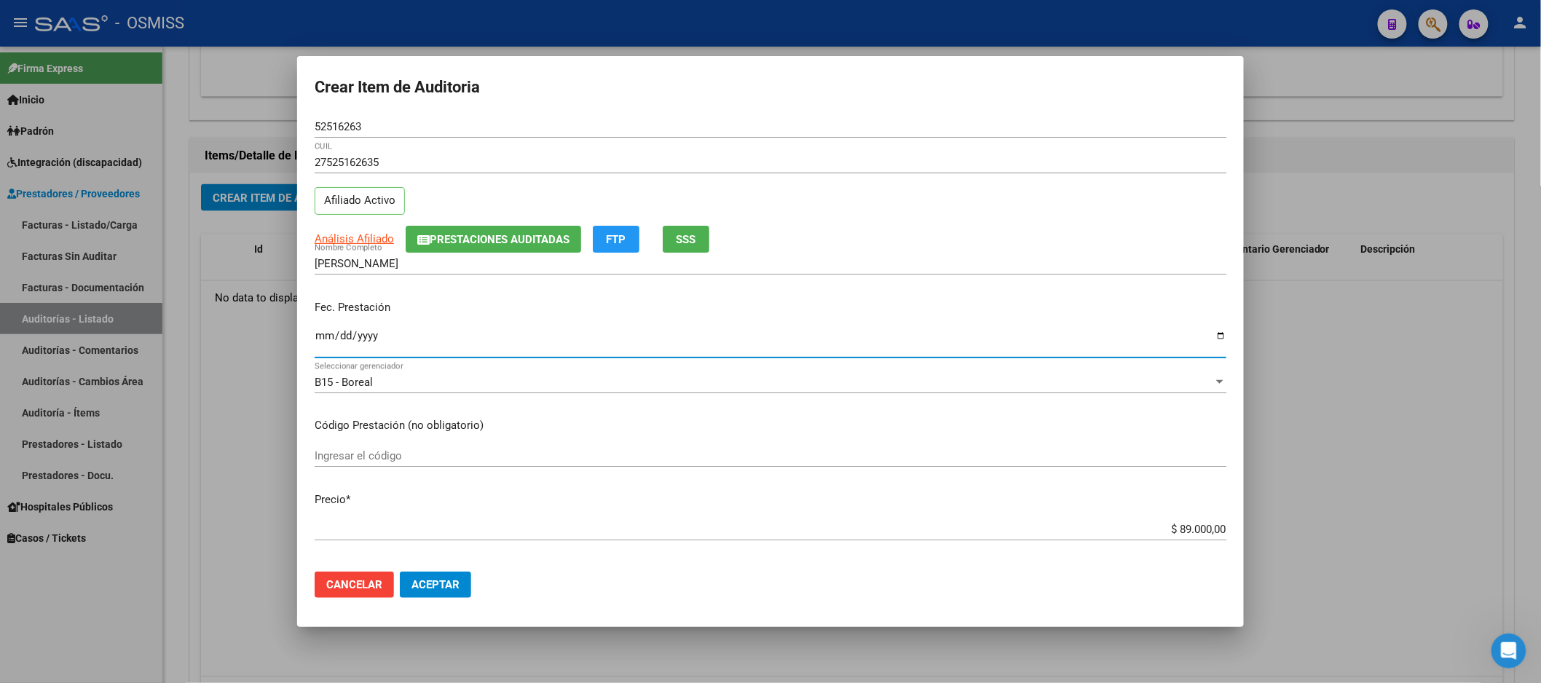
click at [322, 332] on input "Ingresar la fecha" at bounding box center [771, 341] width 912 height 23
type input "[DATE]"
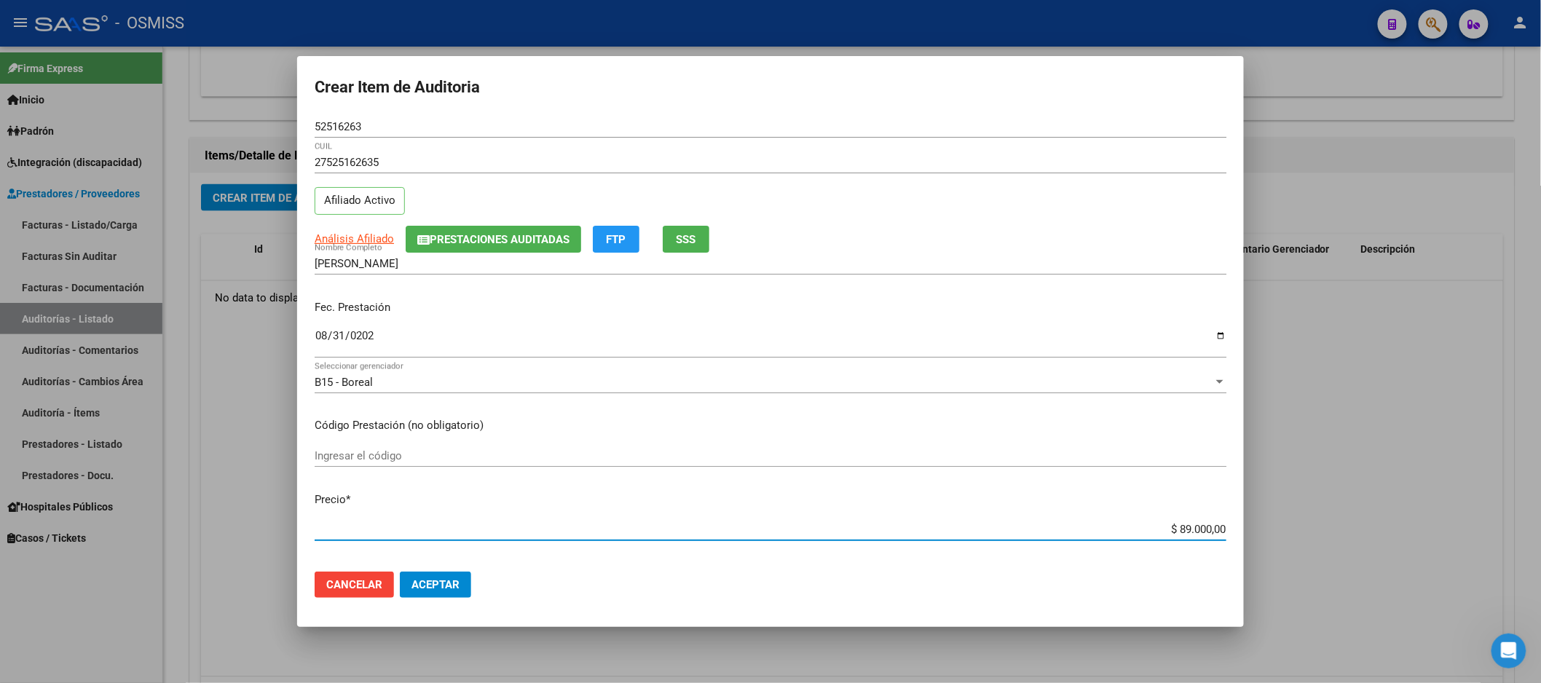
drag, startPoint x: 1029, startPoint y: 523, endPoint x: 1369, endPoint y: 473, distance: 343.8
click at [1369, 473] on div "Crear Item de Auditoria 52516263 Nro Documento 27525162635 CUIL Afiliado Activo…" at bounding box center [770, 341] width 1541 height 683
type input "$ 0,01"
type input "$ 0,13"
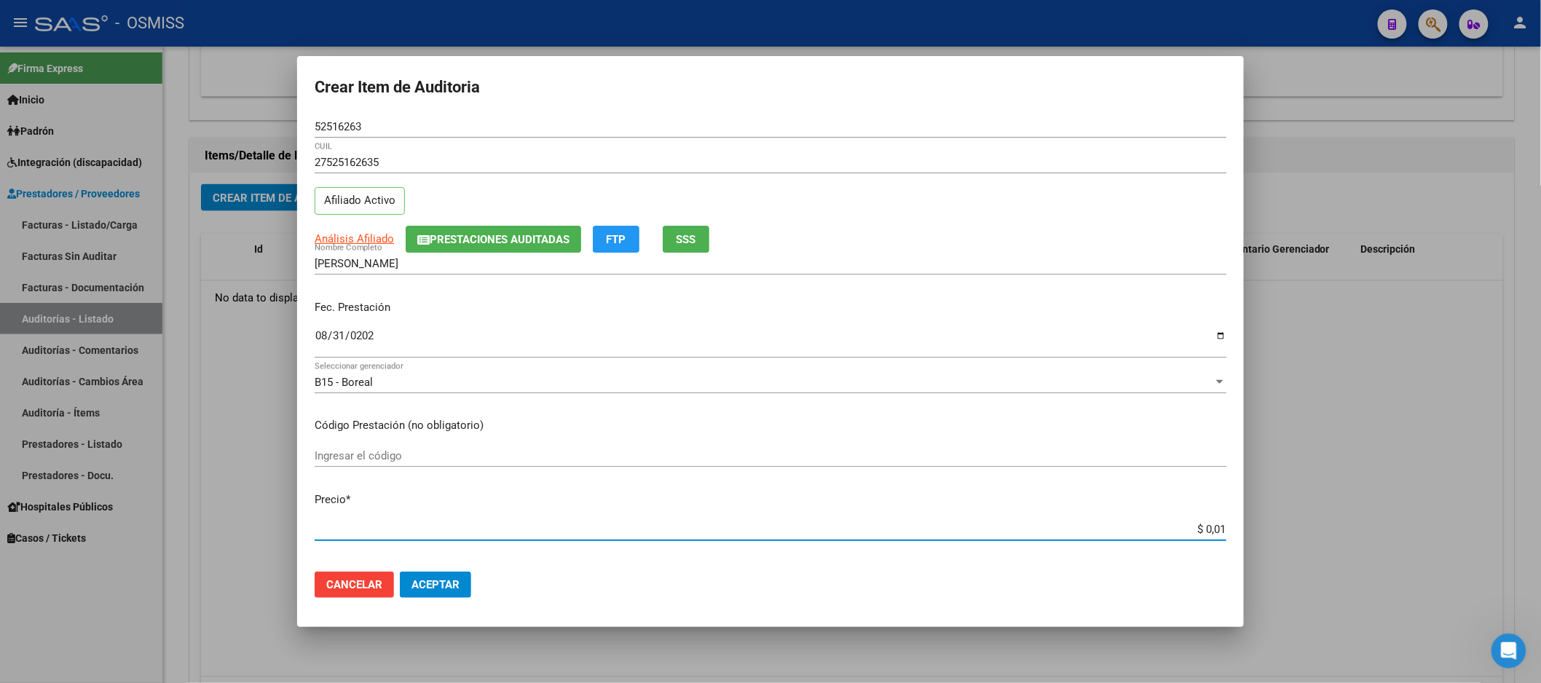
type input "$ 0,13"
type input "$ 1,30"
type input "$ 13,00"
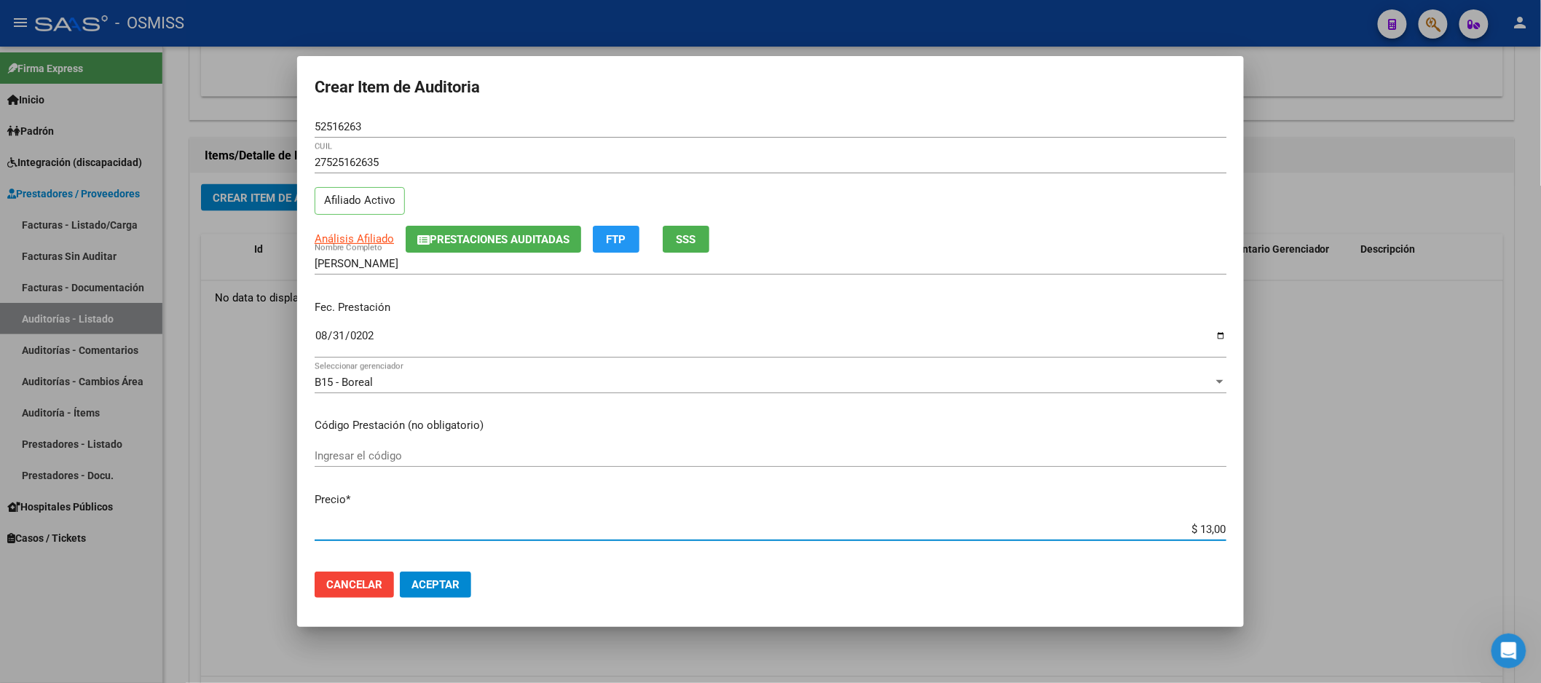
type input "$ 130,00"
type input "$ 1.300,00"
type input "$ 13.000,00"
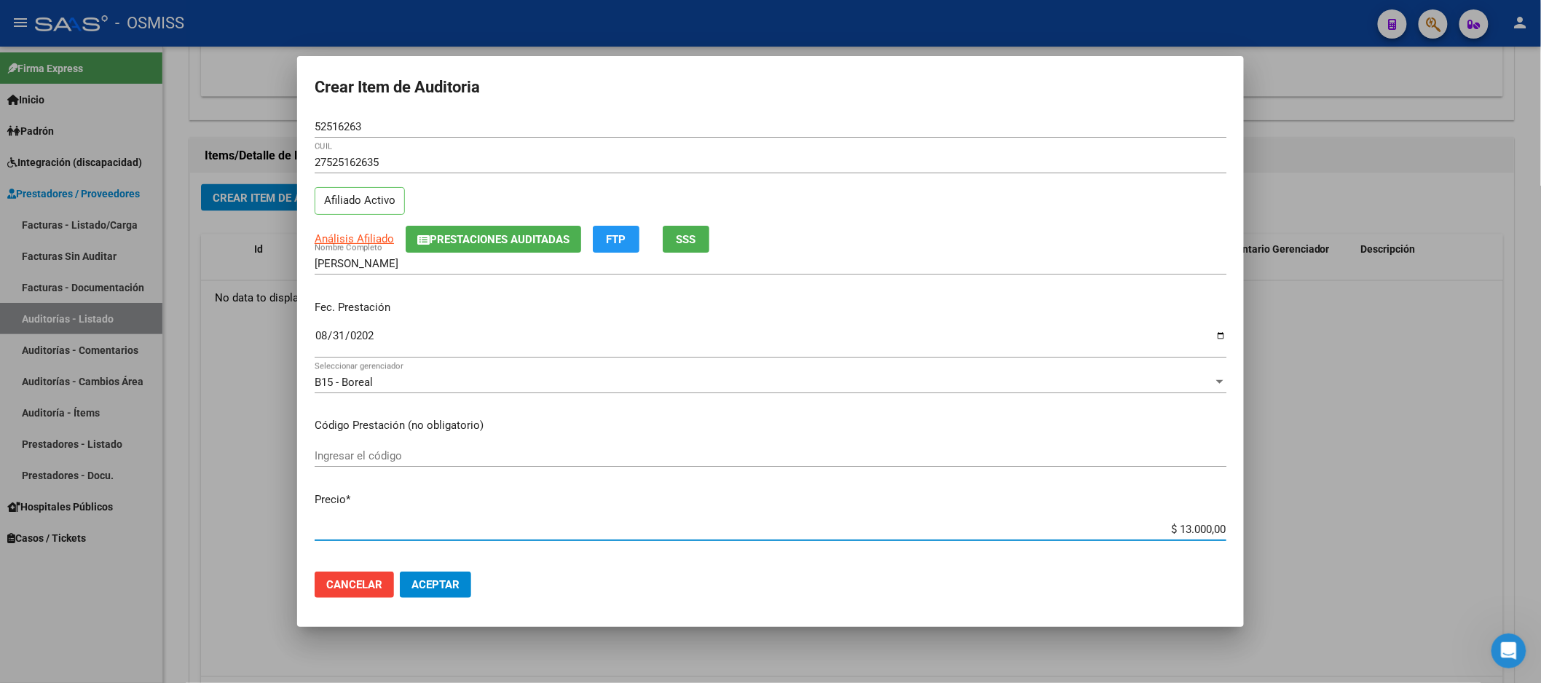
type input "$ 13.000,00"
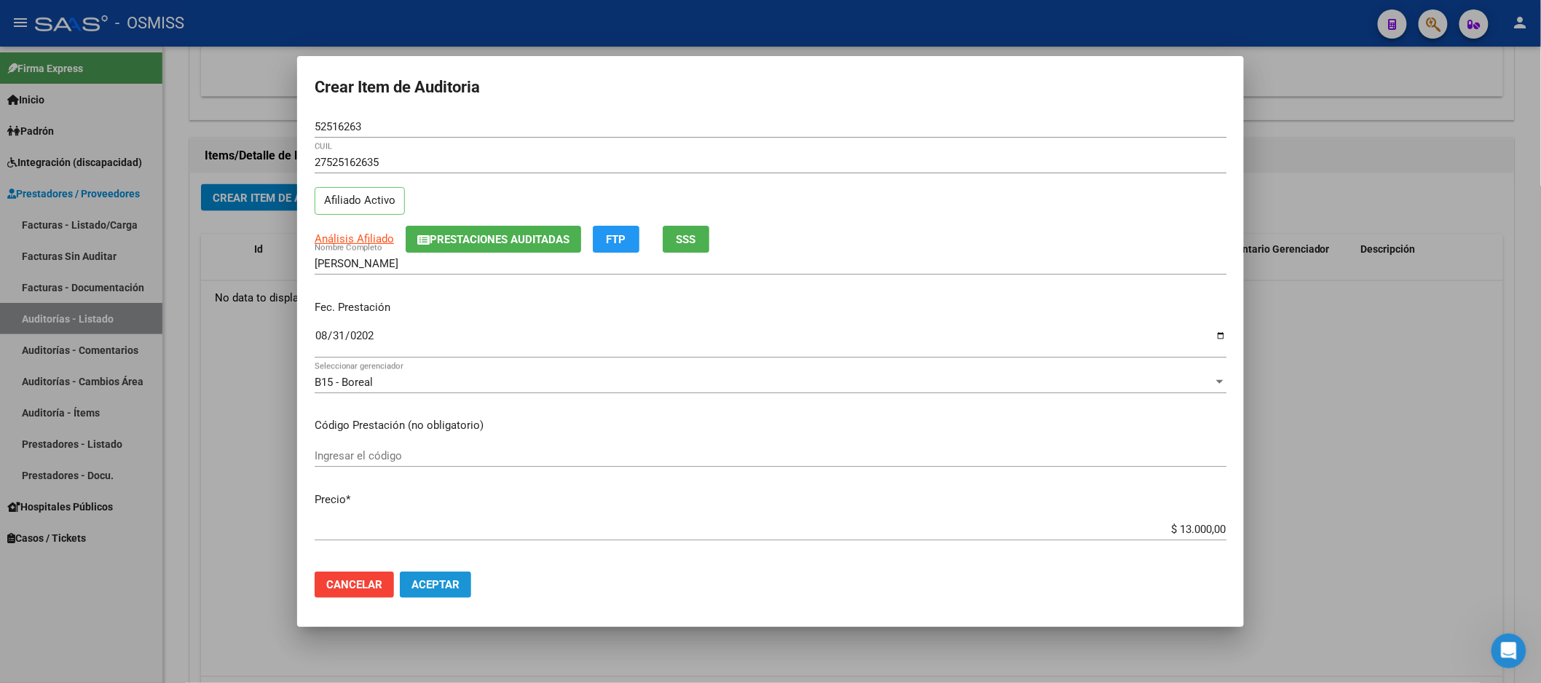
click at [444, 591] on span "Aceptar" at bounding box center [436, 584] width 48 height 13
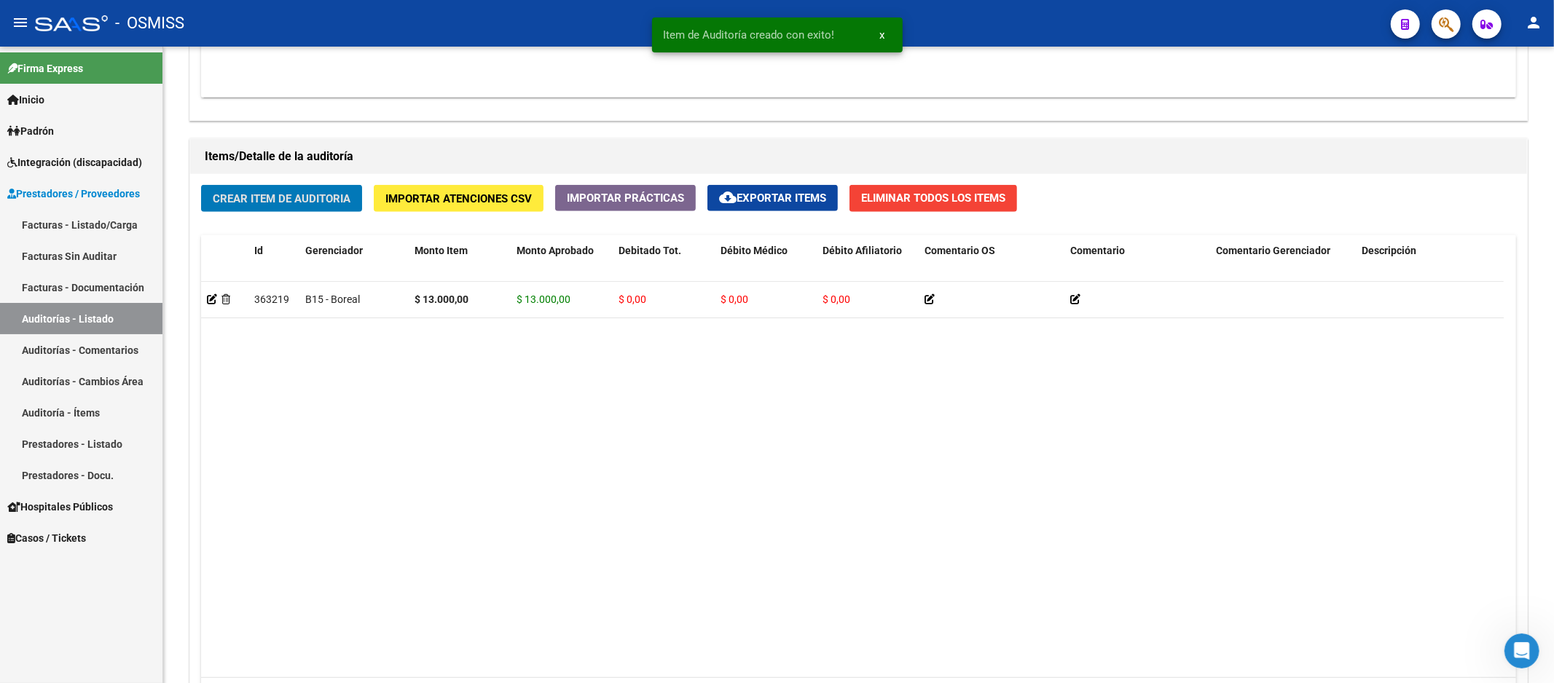
scroll to position [972, 0]
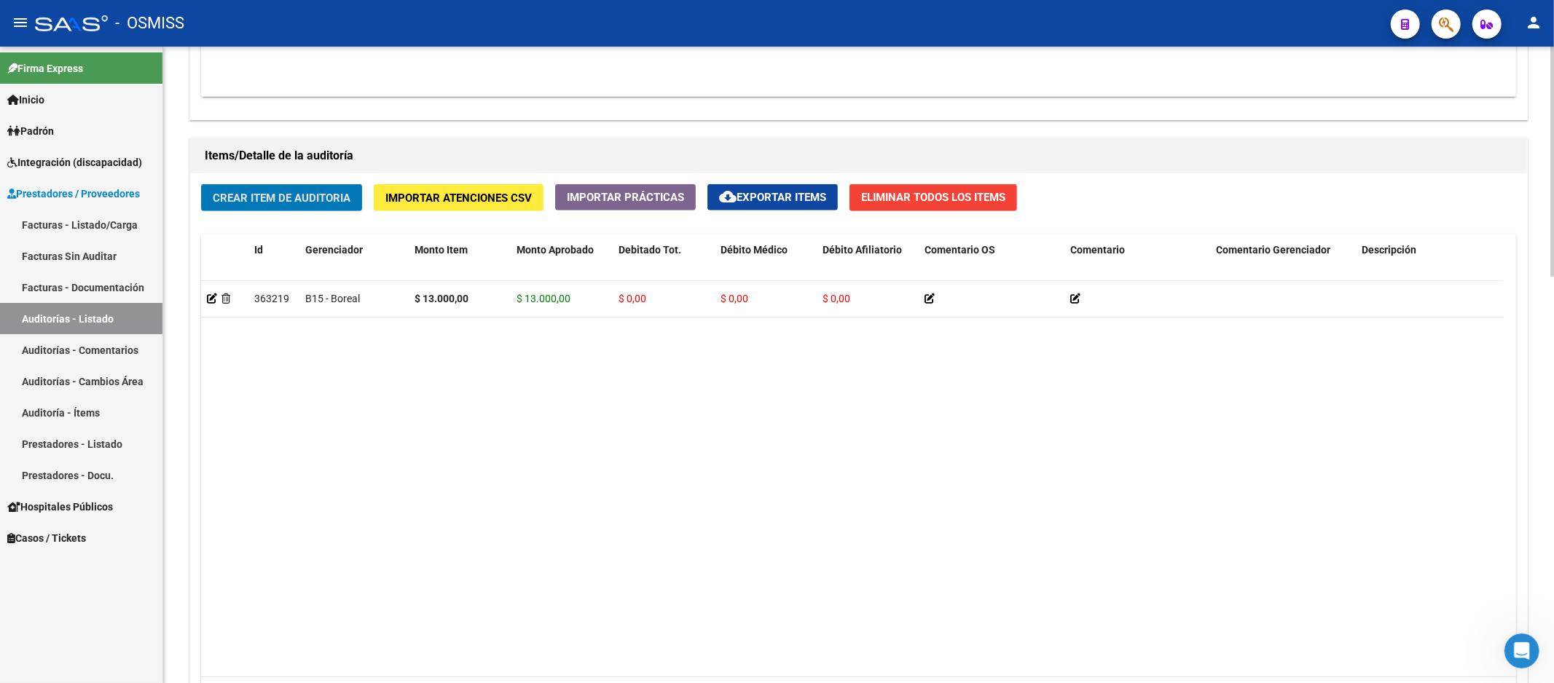
click at [249, 200] on span "Crear Item de Auditoria" at bounding box center [282, 198] width 138 height 13
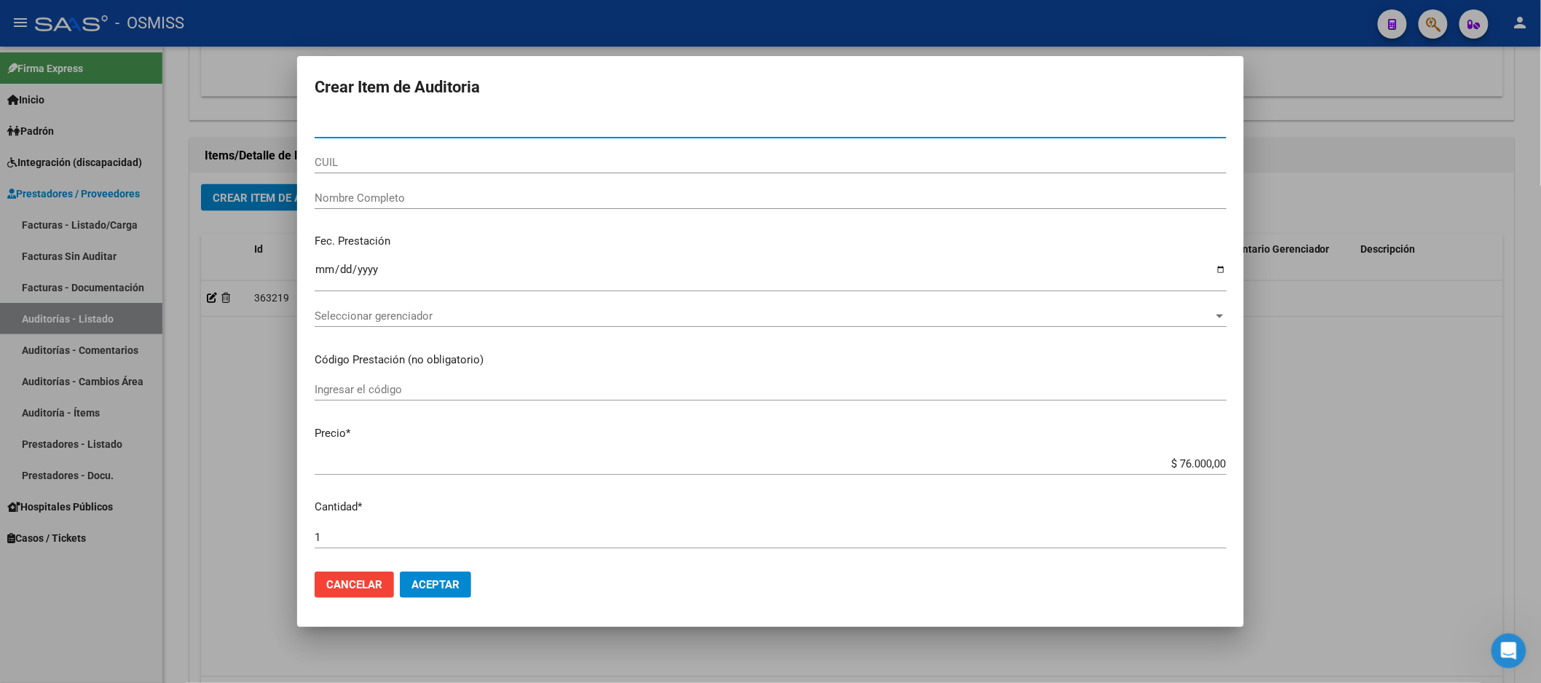
paste input "47268959"
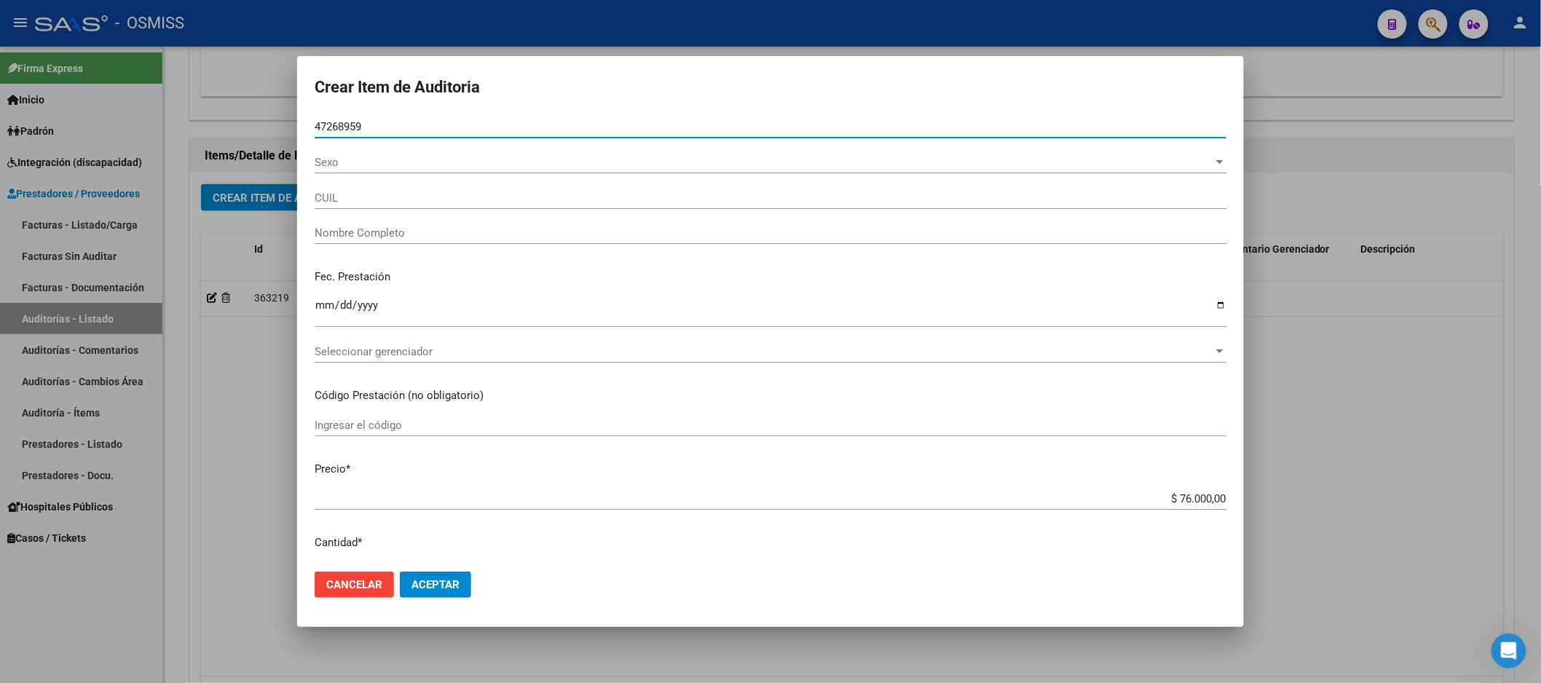
type input "47268959"
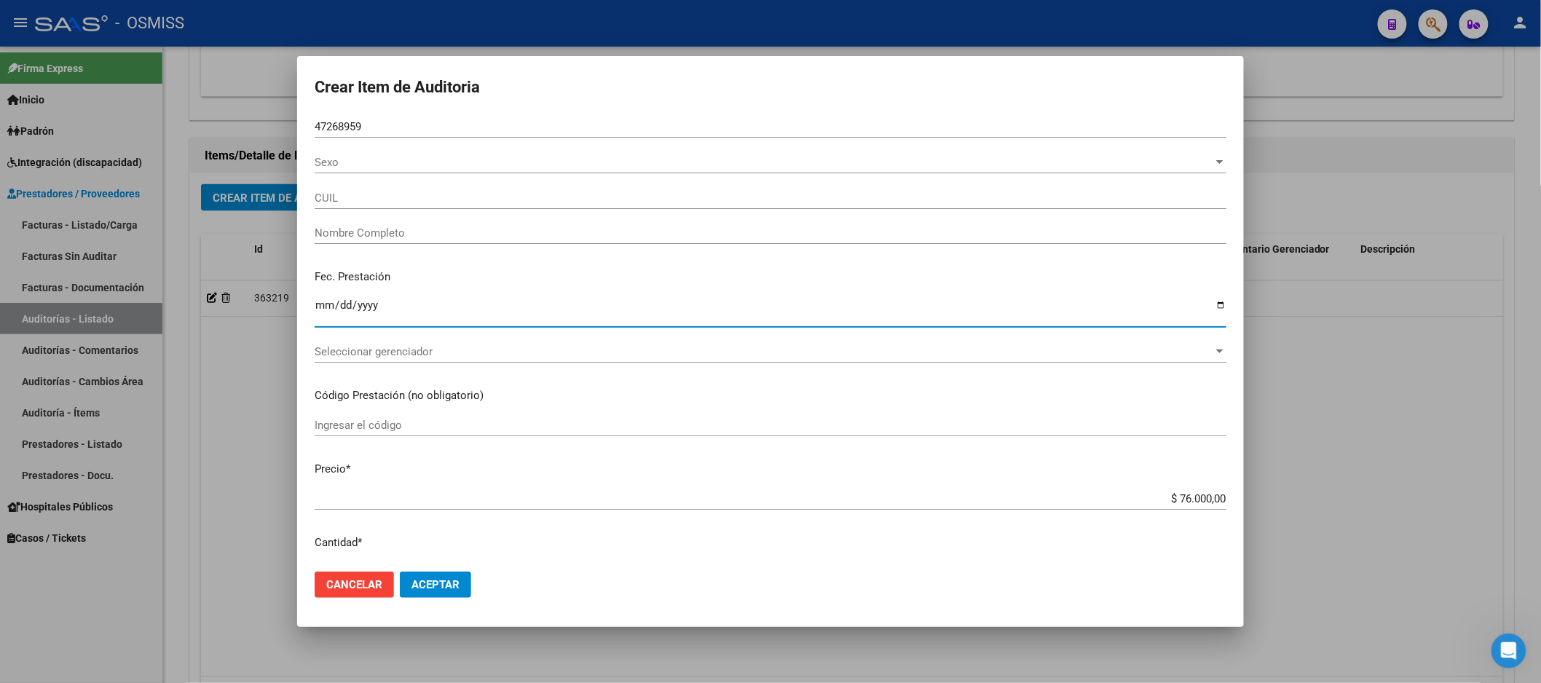
type input "20472689593"
type input "[PERSON_NAME] [PERSON_NAME]"
click at [322, 315] on div "Ingresar la fecha" at bounding box center [771, 311] width 912 height 31
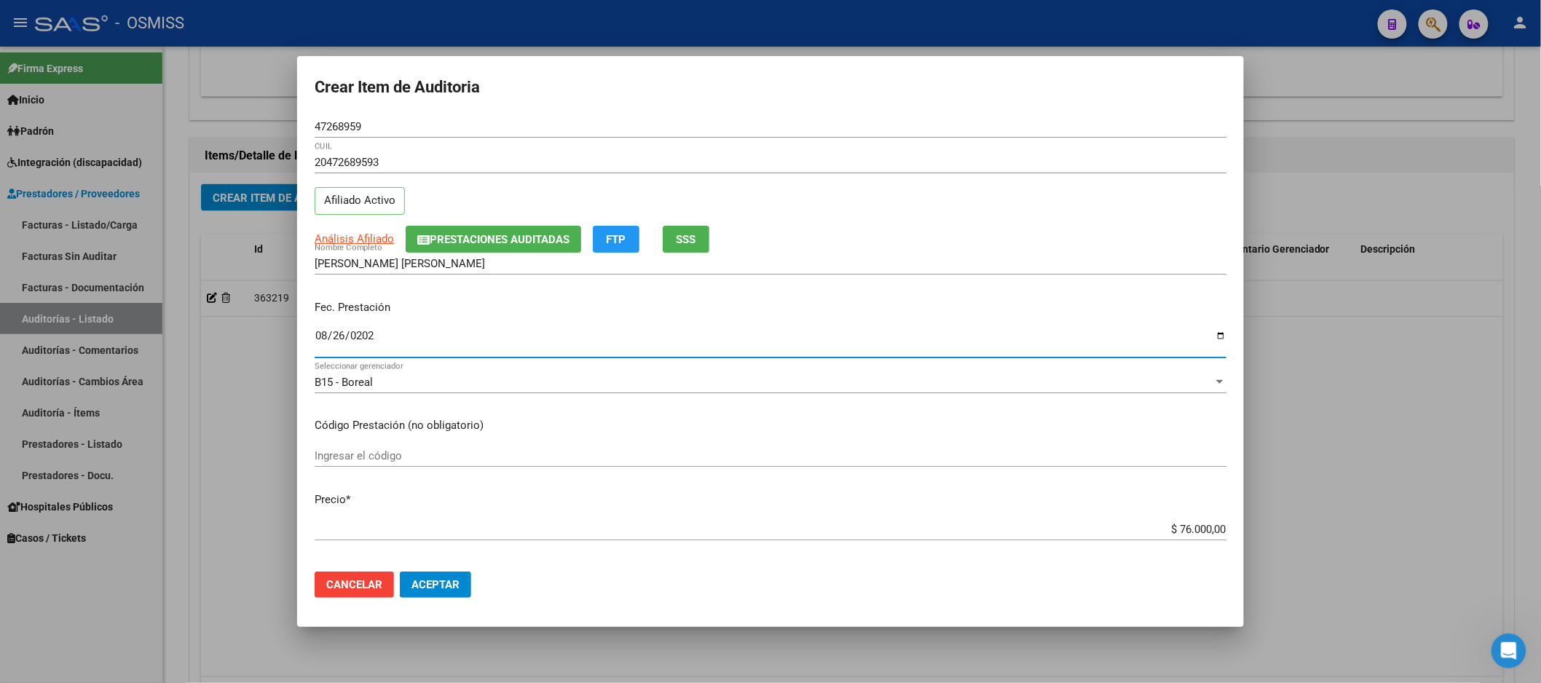
type input "[DATE]"
drag, startPoint x: 1138, startPoint y: 530, endPoint x: 1520, endPoint y: 514, distance: 382.8
click at [1520, 514] on div "Crear Item de Auditoria 47268959 Nro Documento 20472689593 CUIL Afiliado Activo…" at bounding box center [770, 341] width 1541 height 683
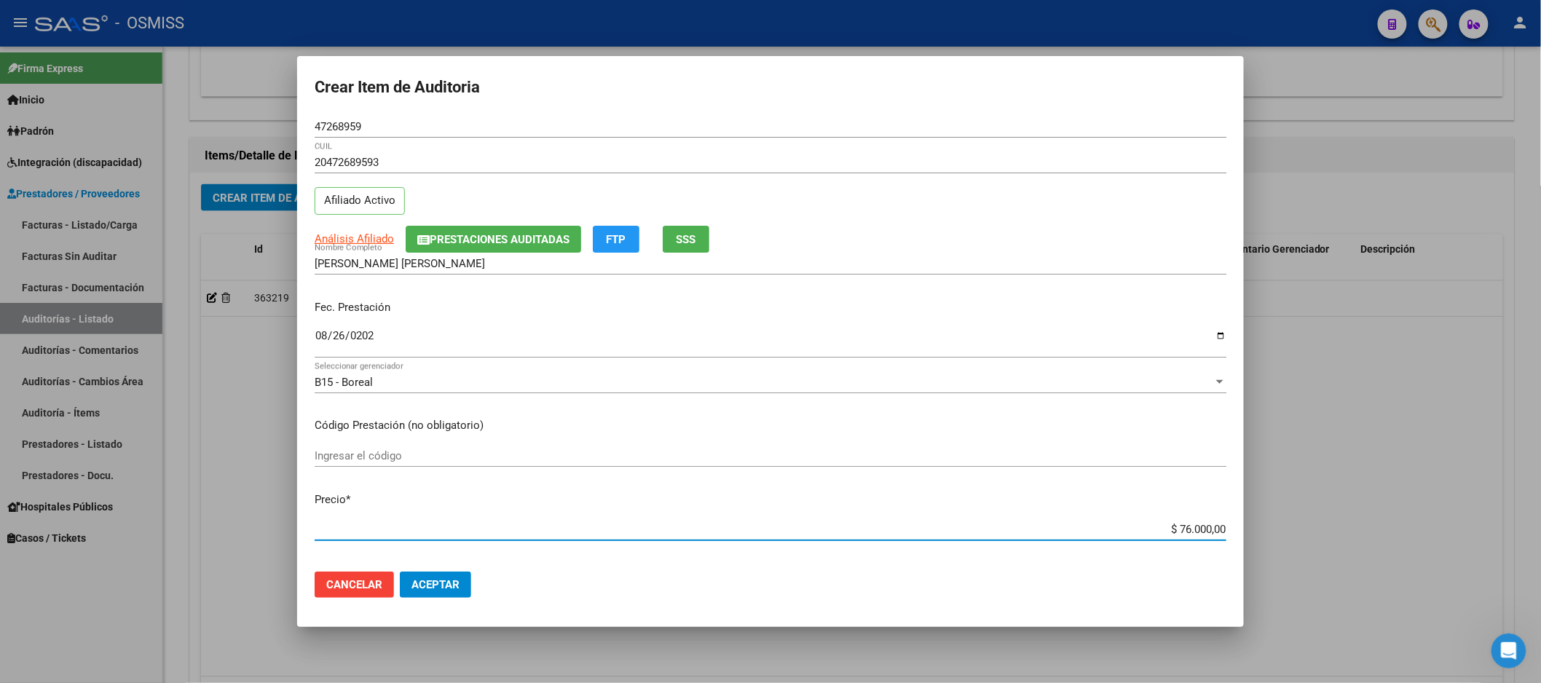
type input "$ 0,01"
type input "$ 0,13"
type input "$ 1,30"
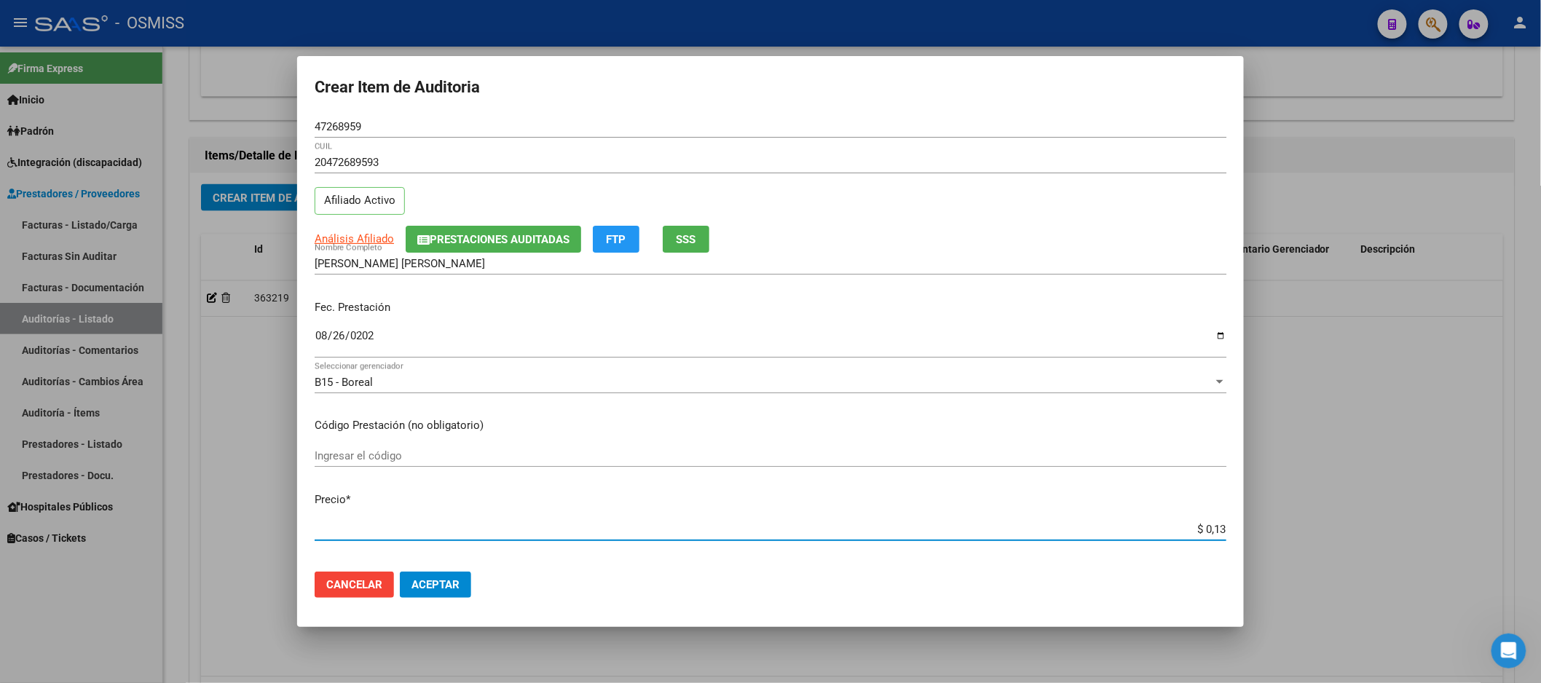
type input "$ 1,30"
type input "$ 13,00"
type input "$ 130,00"
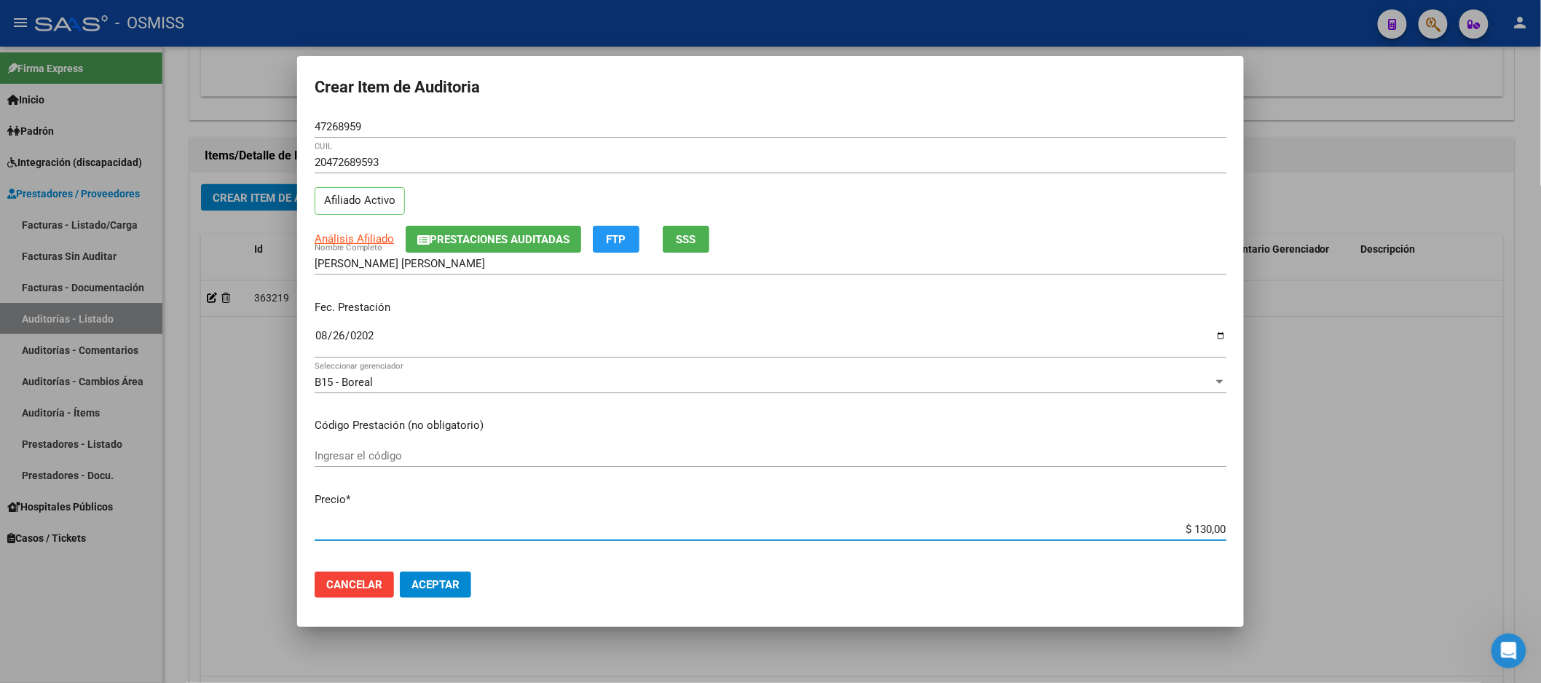
type input "$ 1.300,00"
type input "$ 13.000,00"
click at [449, 584] on span "Aceptar" at bounding box center [436, 584] width 48 height 13
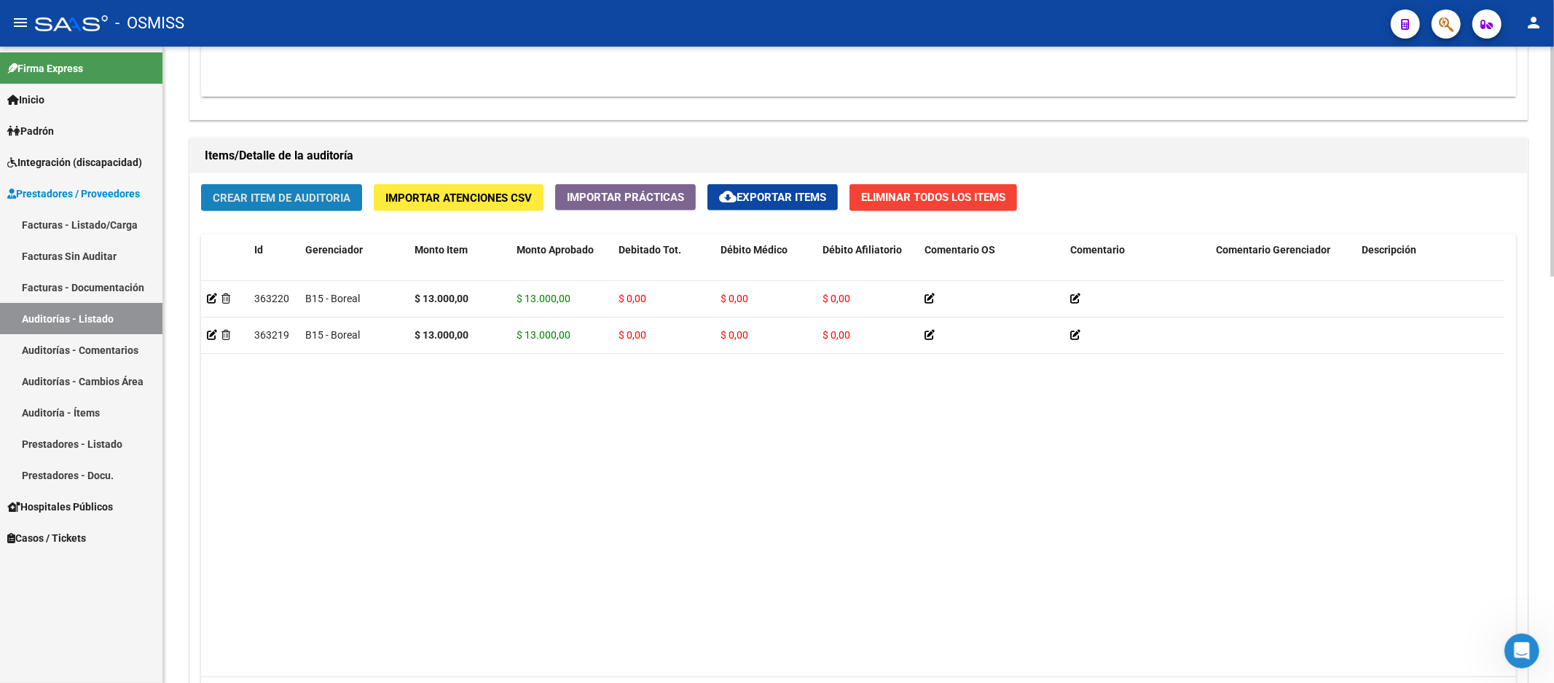
click at [267, 197] on span "Crear Item de Auditoria" at bounding box center [282, 198] width 138 height 13
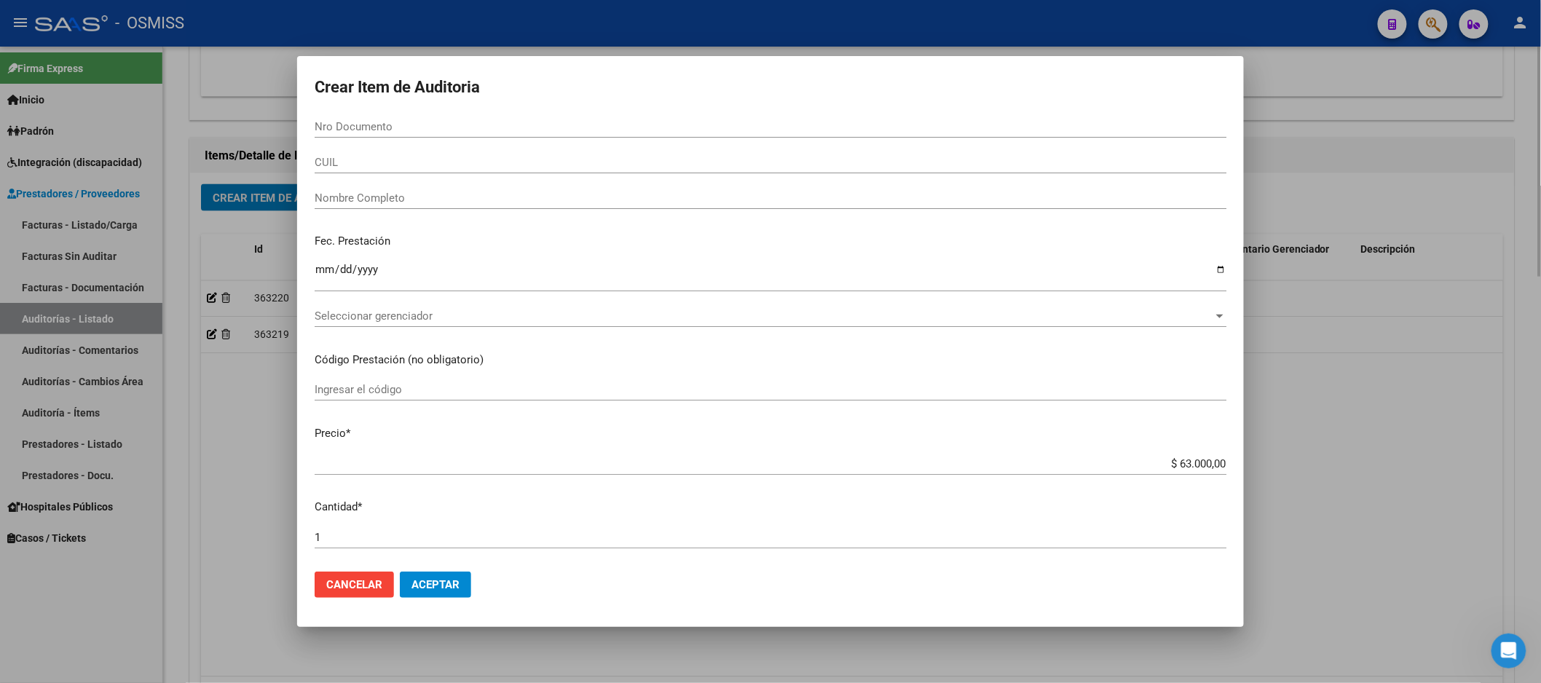
paste input "34256706"
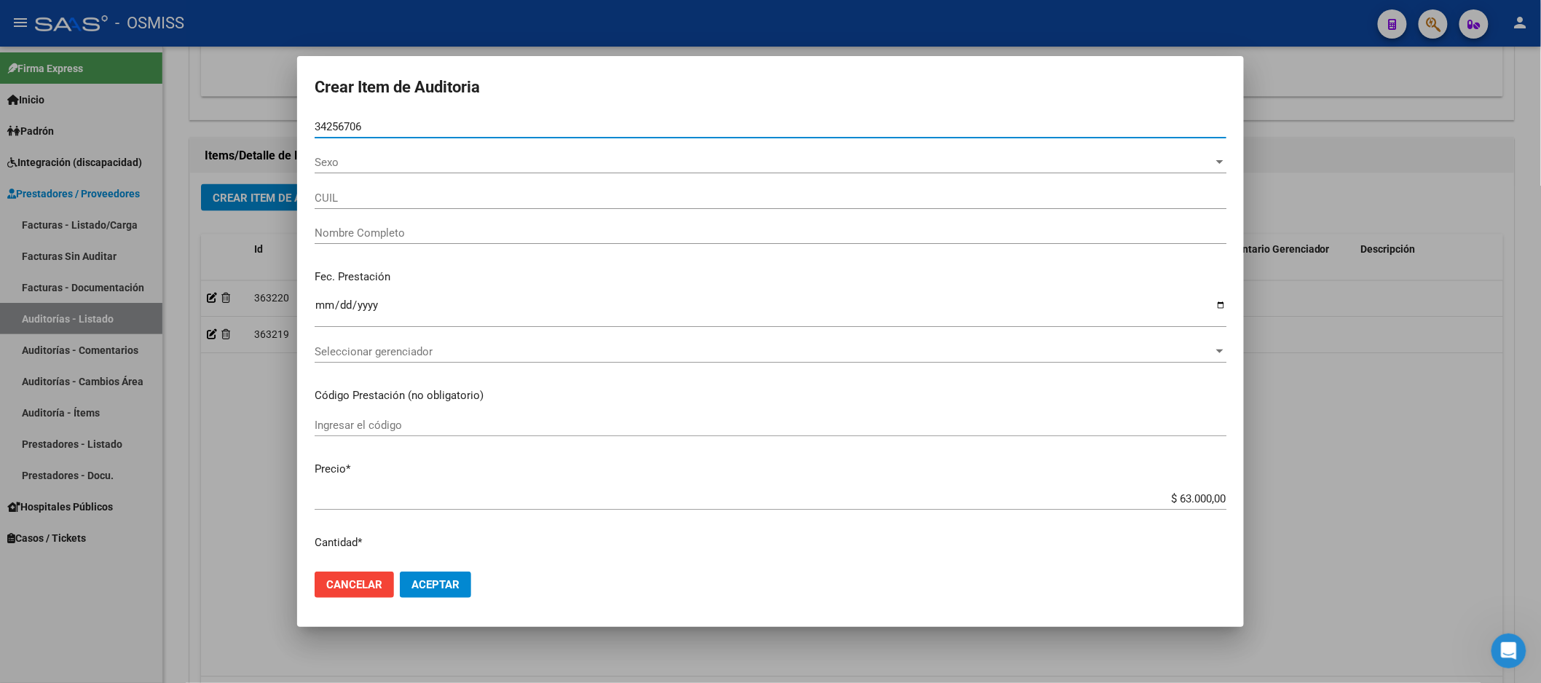
type input "34256706"
click at [324, 308] on input "Ingresar la fecha" at bounding box center [771, 310] width 912 height 23
type input "20342567062"
type input "[PERSON_NAME] [PERSON_NAME]"
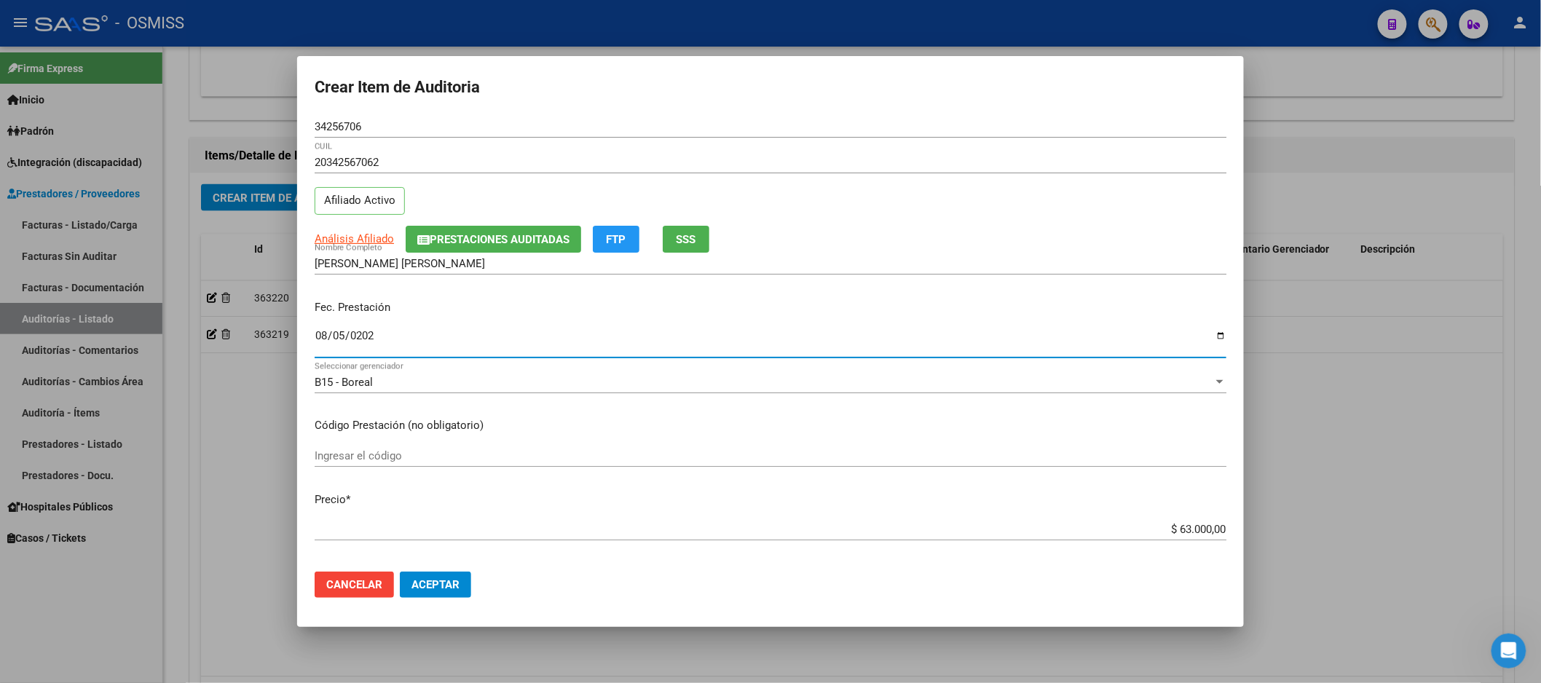
type input "[DATE]"
click at [454, 592] on button "Aceptar" at bounding box center [435, 585] width 71 height 26
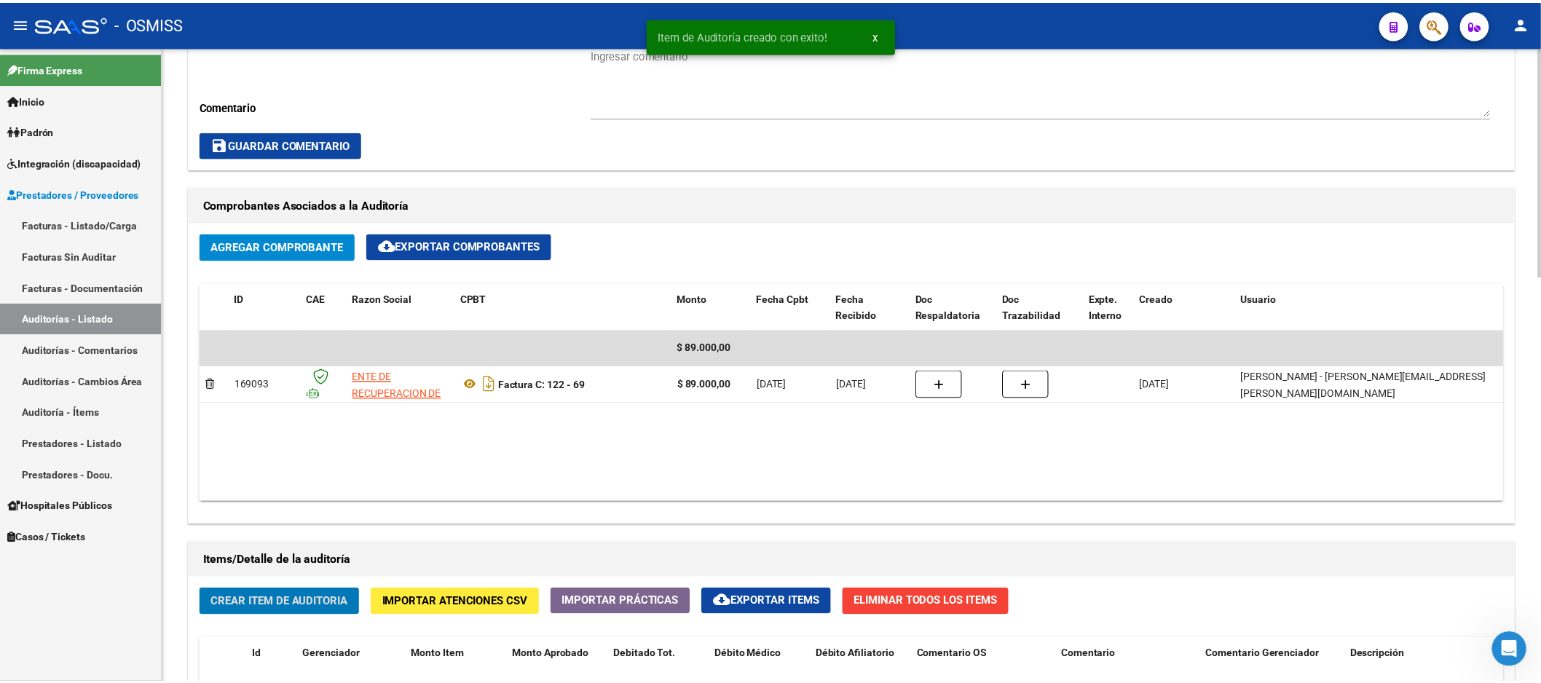
scroll to position [405, 0]
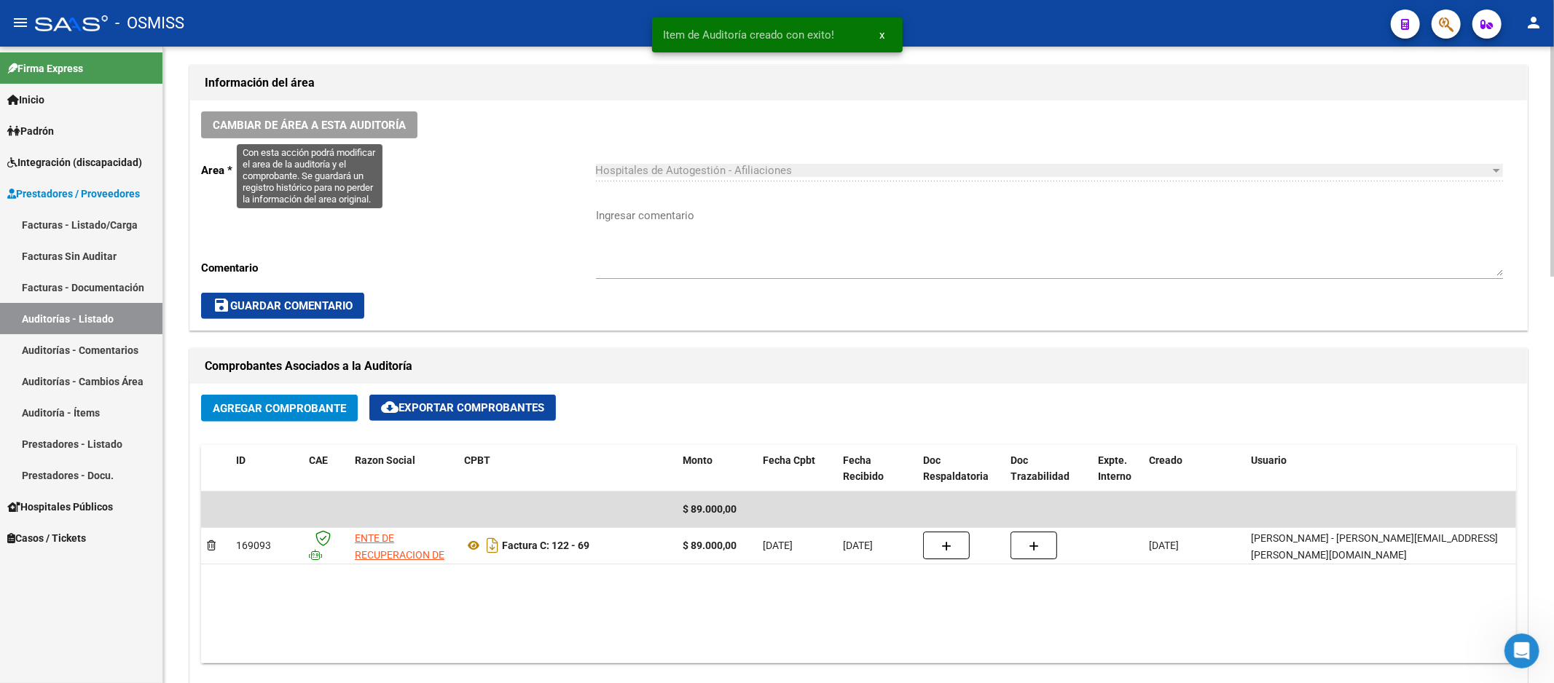
click at [307, 132] on span "Cambiar de área a esta auditoría" at bounding box center [309, 125] width 193 height 13
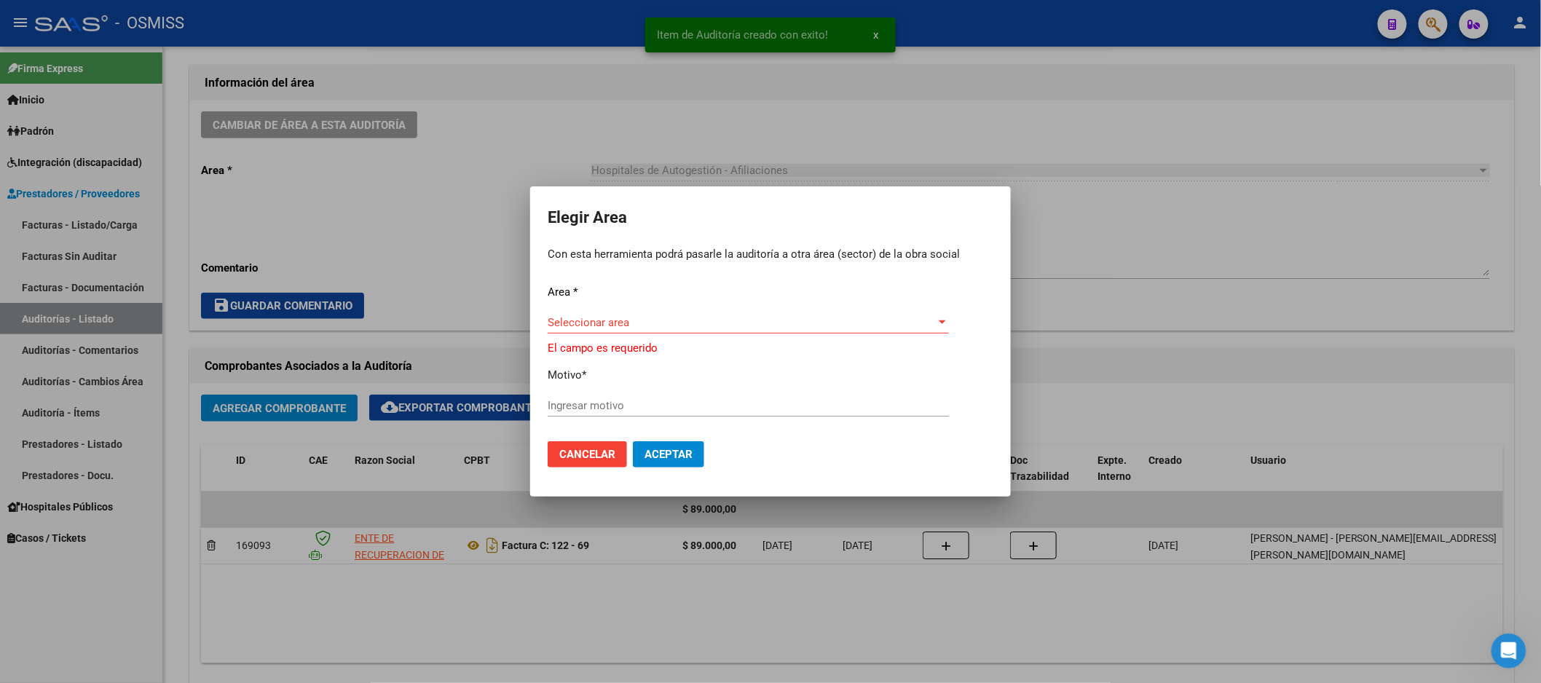
click at [752, 318] on div "Seleccionar area Seleccionar area" at bounding box center [748, 323] width 401 height 22
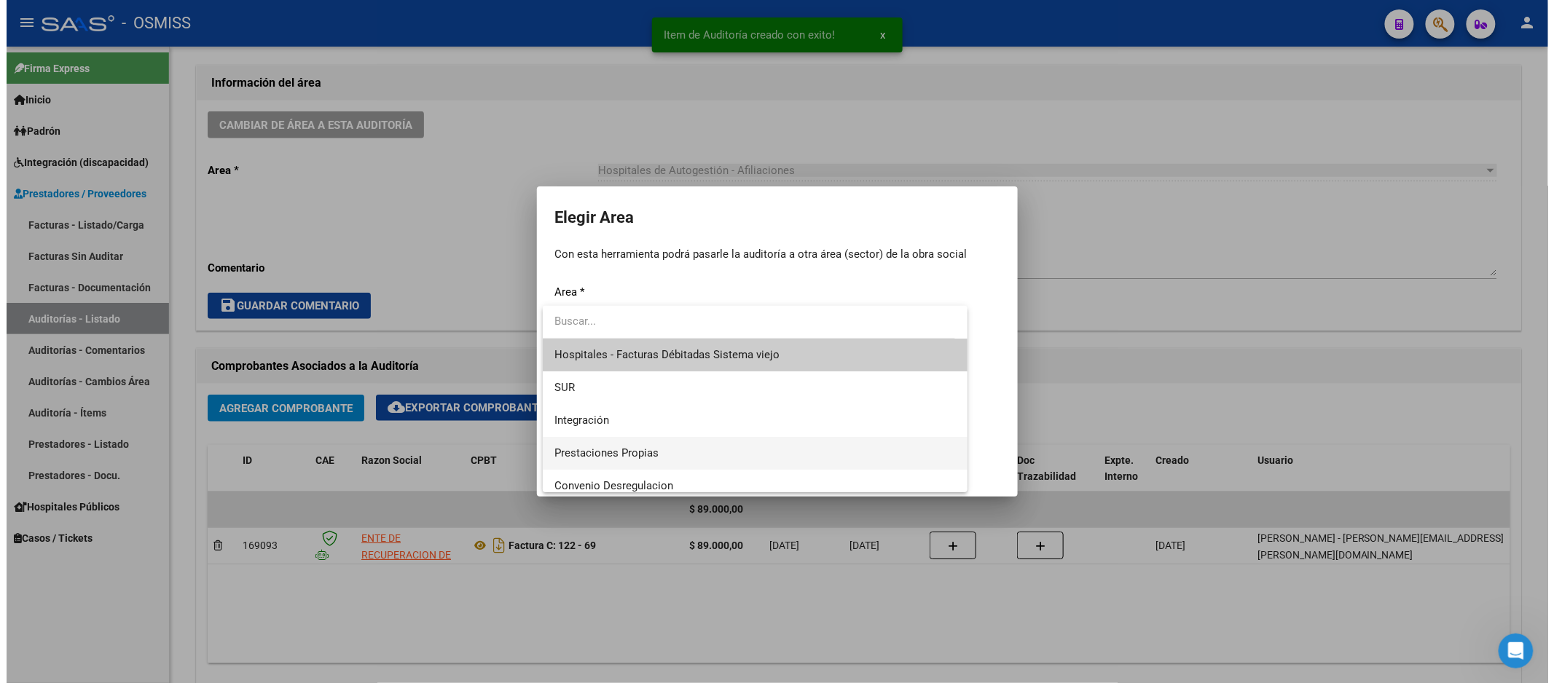
scroll to position [162, 0]
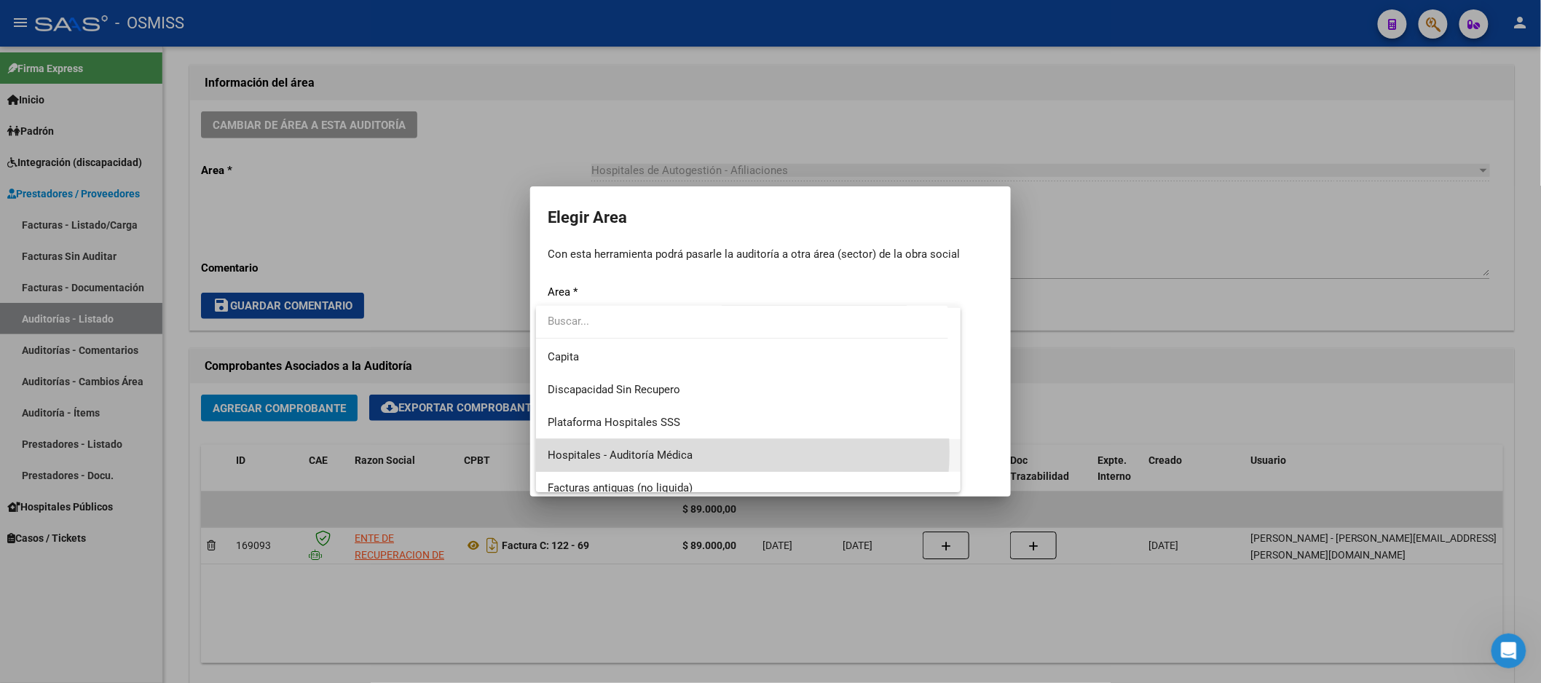
click at [711, 452] on span "Hospitales - Auditoría Médica" at bounding box center [748, 455] width 401 height 33
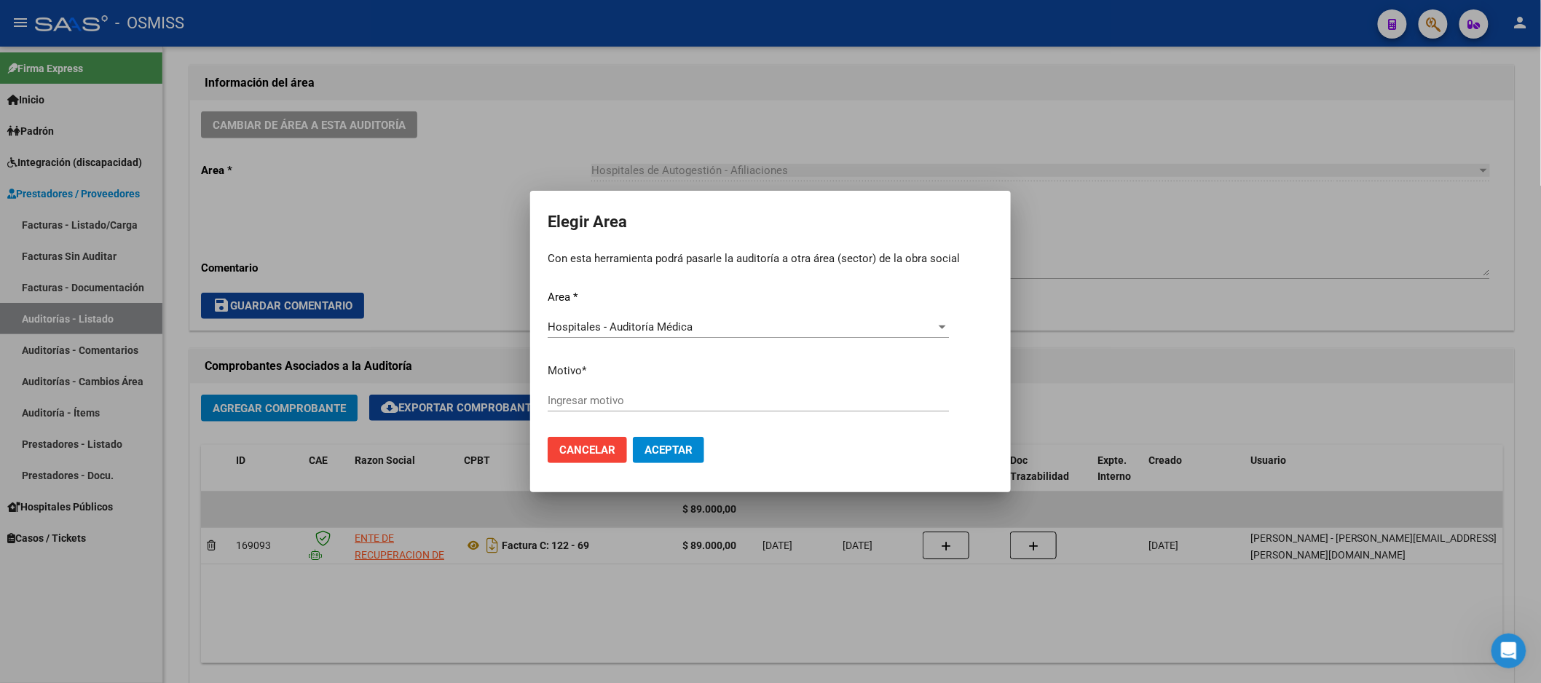
click at [683, 409] on div "Ingresar motivo" at bounding box center [748, 401] width 401 height 22
type input "AUDITADO"
click at [653, 457] on button "Aceptar" at bounding box center [668, 450] width 71 height 26
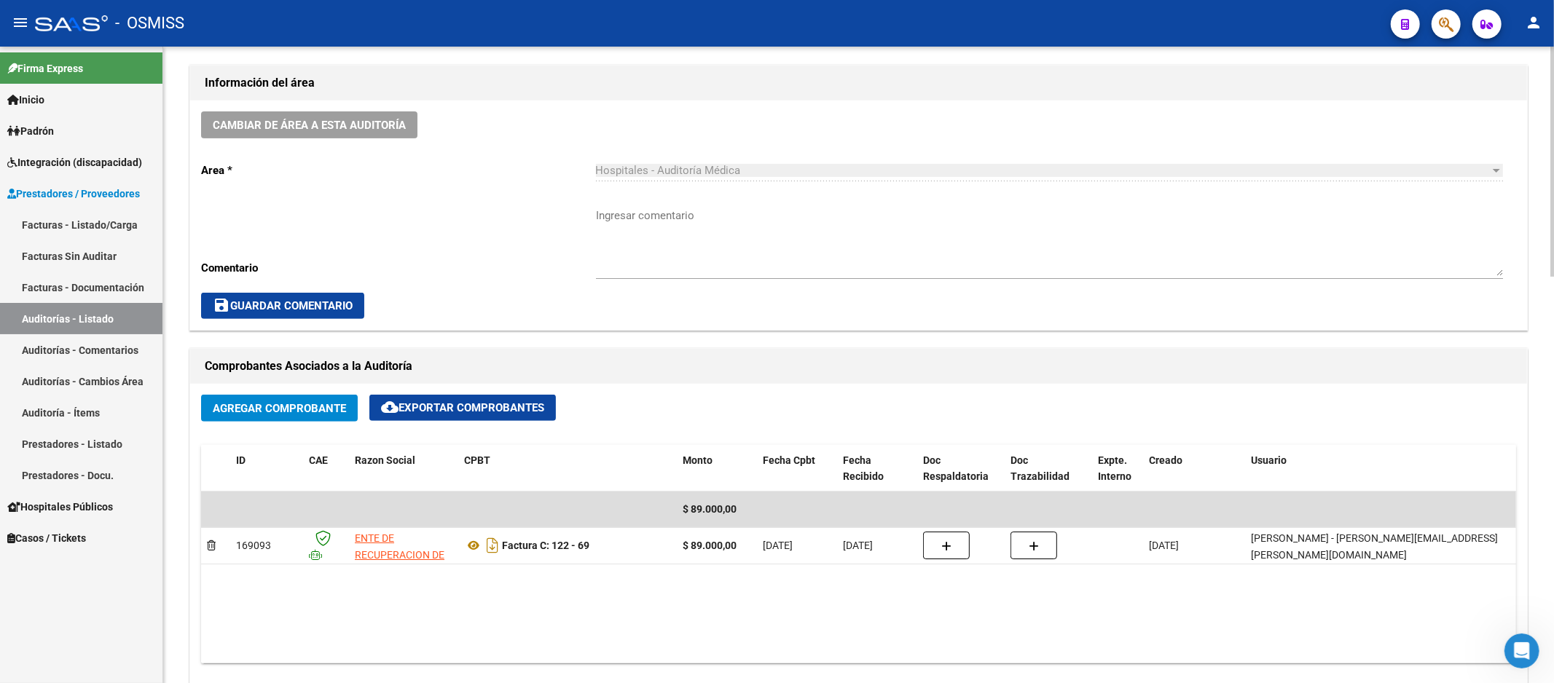
click at [966, 399] on div "Agregar Comprobante cloud_download Exportar Comprobantes" at bounding box center [858, 414] width 1315 height 39
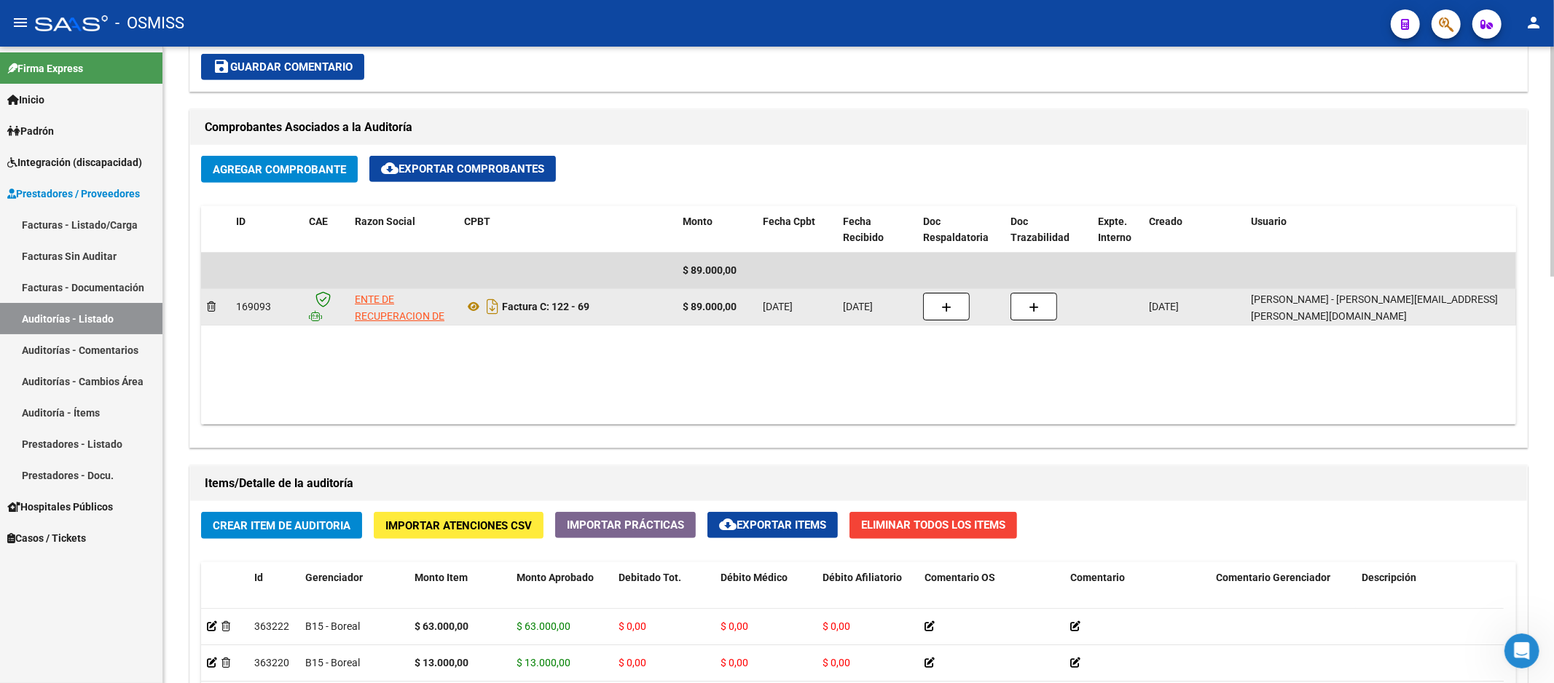
scroll to position [806, 0]
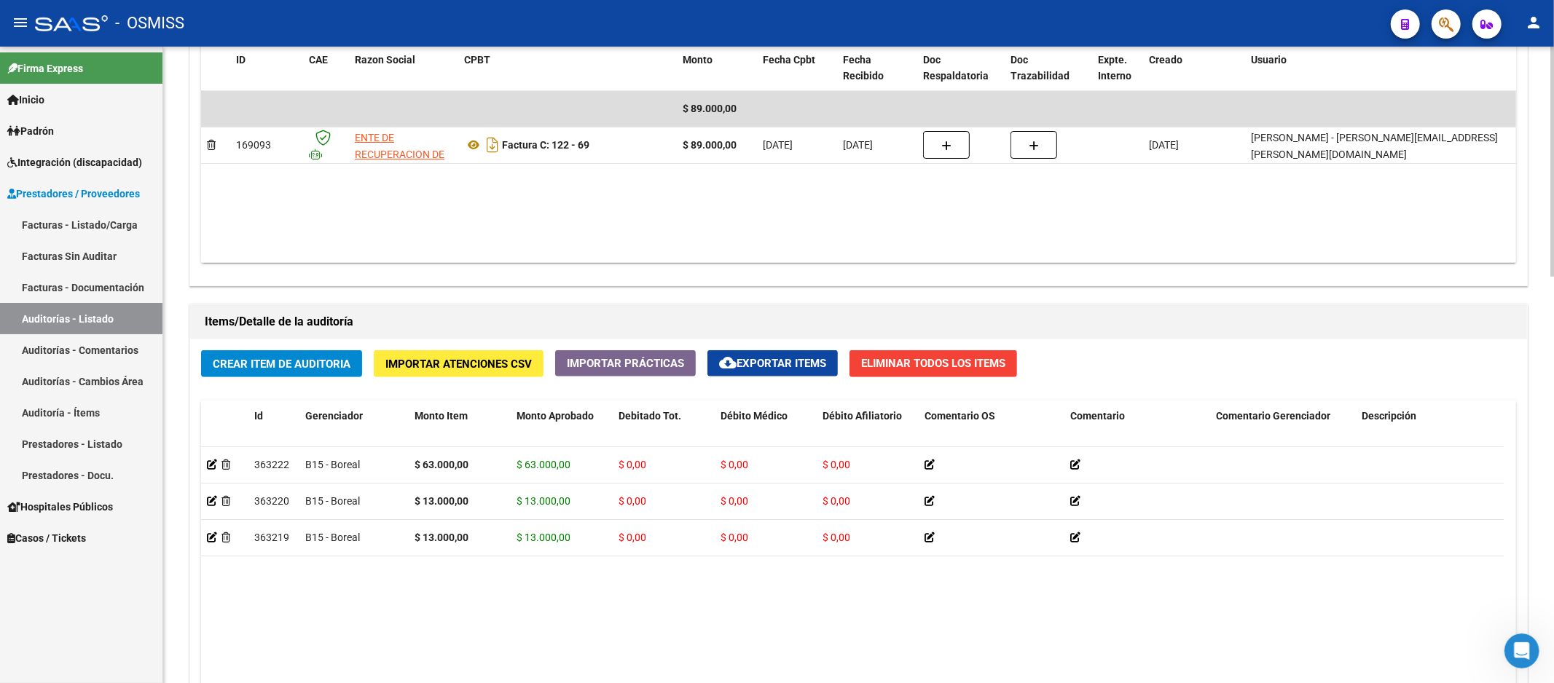
click at [833, 614] on datatable-body "363222 B15 - Boreal $ 63.000,00 $ 63.000,00 $ 0,00 $ 0,00 $ 0,00 20342567062 34…" at bounding box center [852, 645] width 1302 height 396
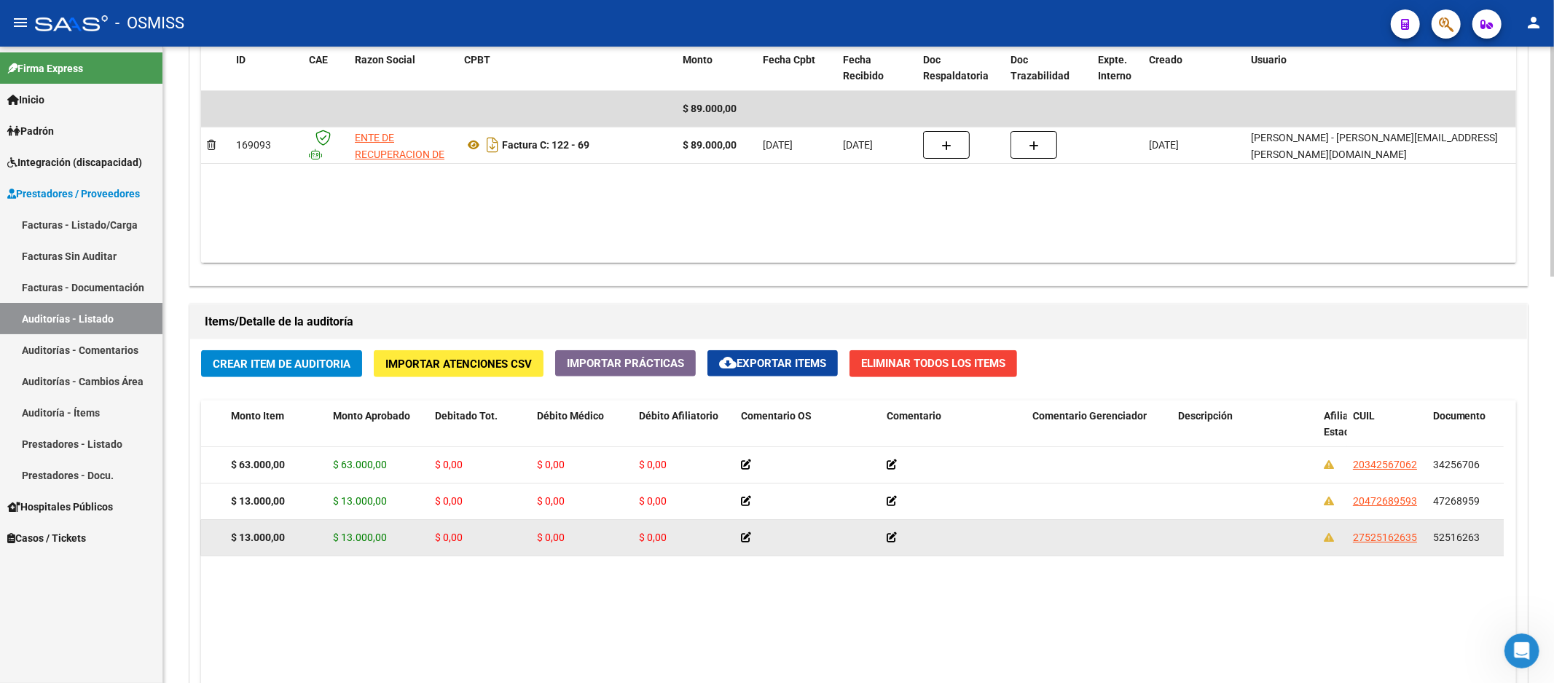
drag, startPoint x: 936, startPoint y: 530, endPoint x: 994, endPoint y: 524, distance: 57.8
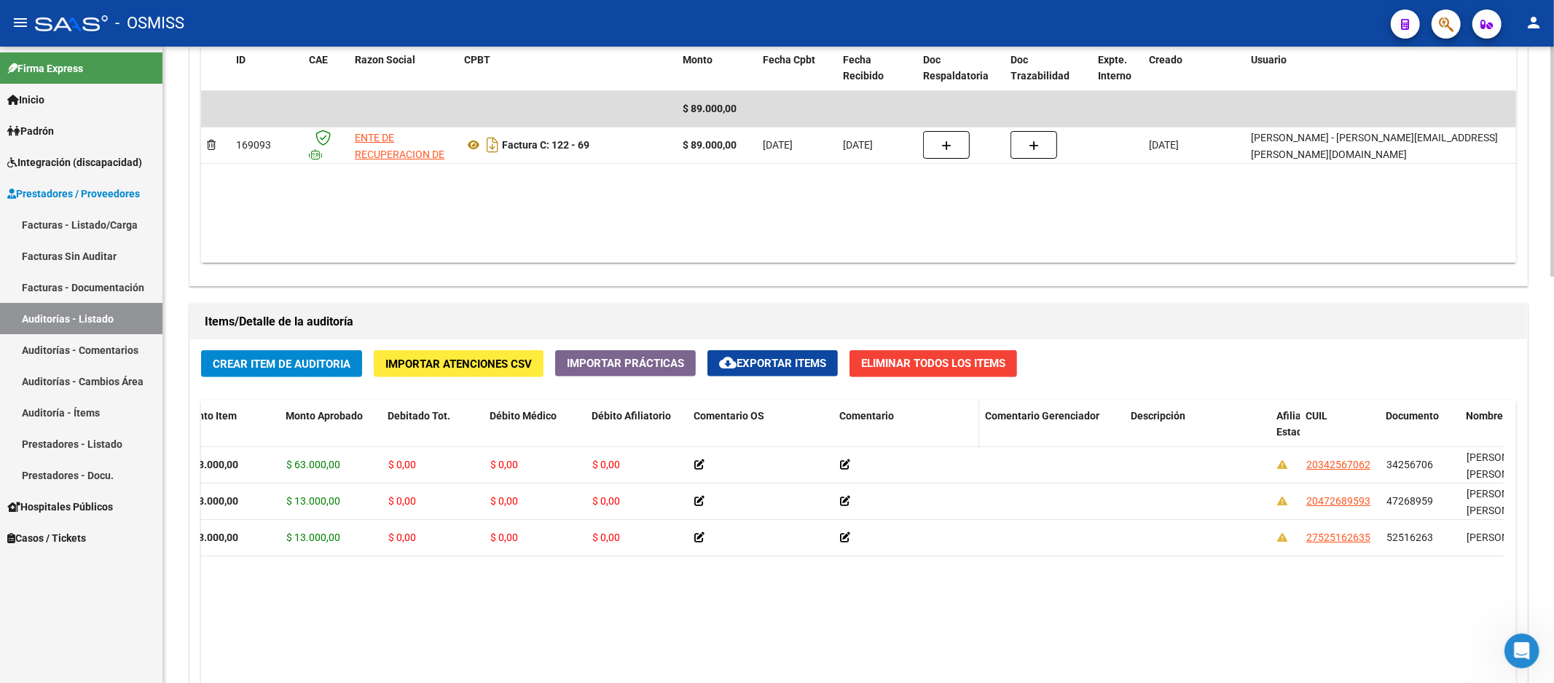
scroll to position [482, 0]
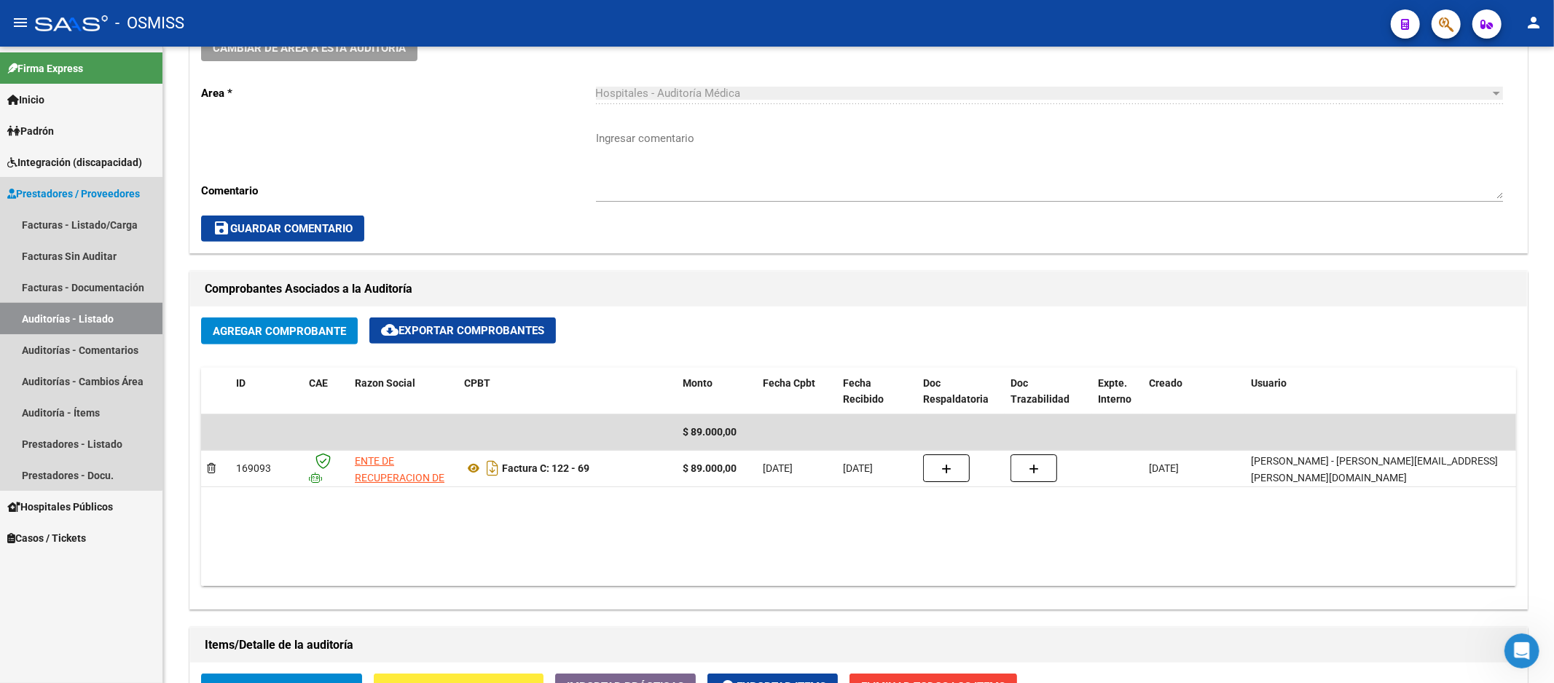
click at [74, 311] on link "Auditorías - Listado" at bounding box center [81, 318] width 162 height 31
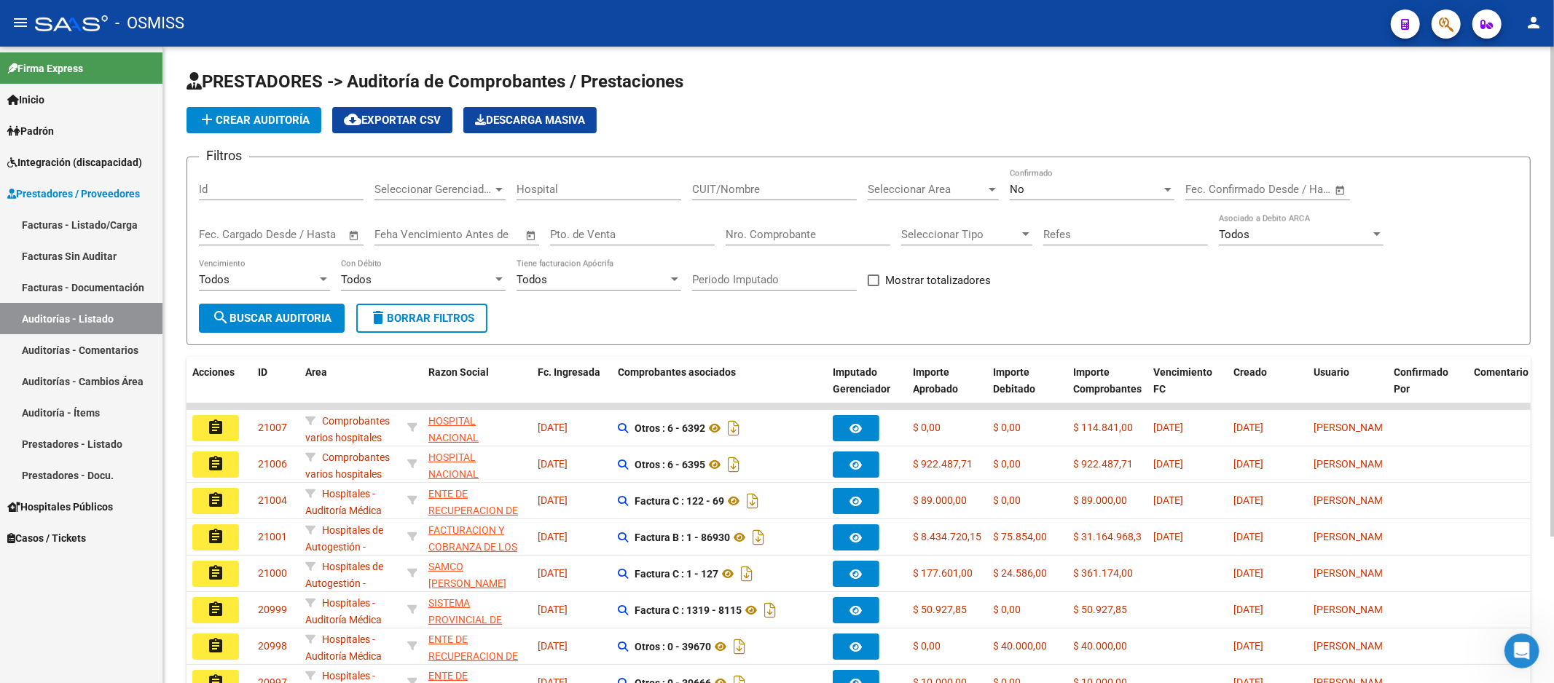
click at [253, 114] on span "add Crear Auditoría" at bounding box center [253, 120] width 111 height 13
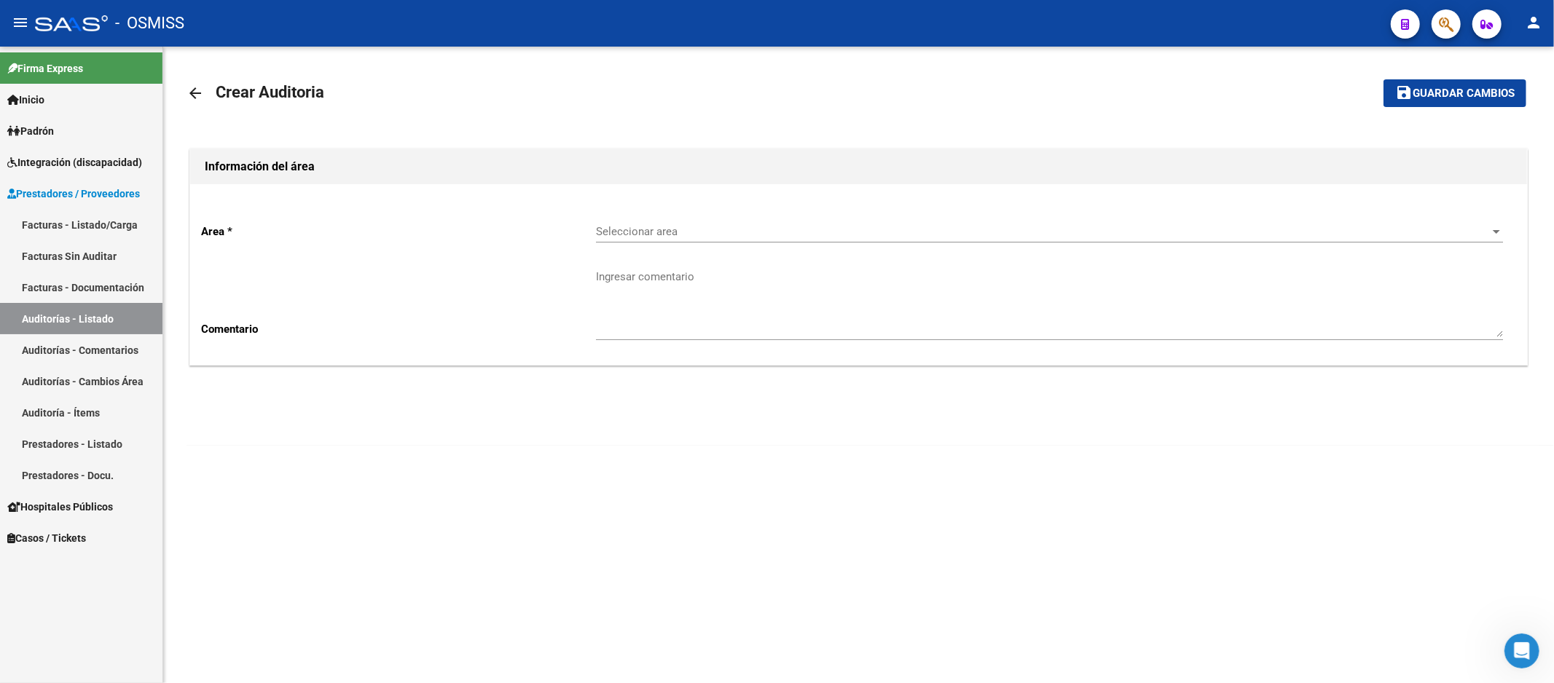
click at [799, 238] on span "Seleccionar area" at bounding box center [1043, 231] width 894 height 13
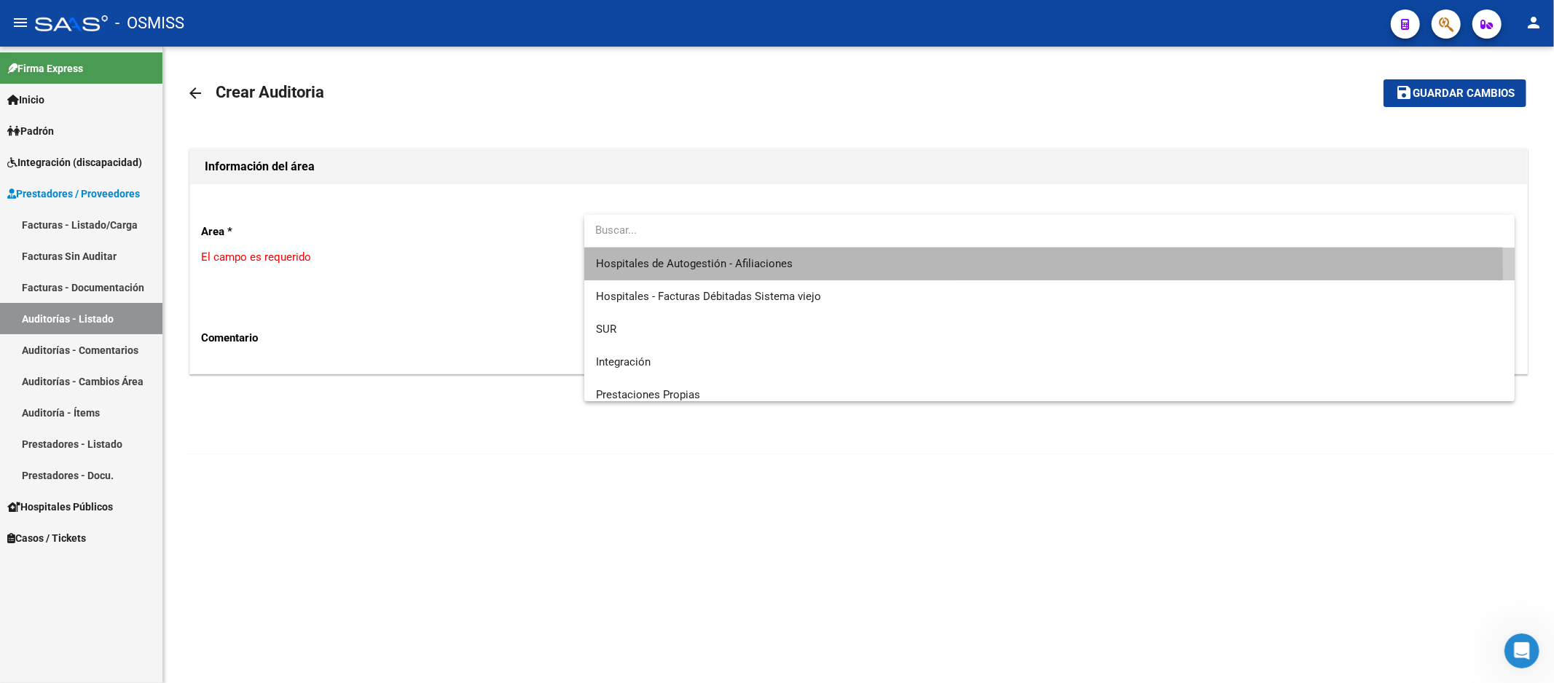
click at [781, 272] on span "Hospitales de Autogestión - Afiliaciones" at bounding box center [1050, 264] width 908 height 33
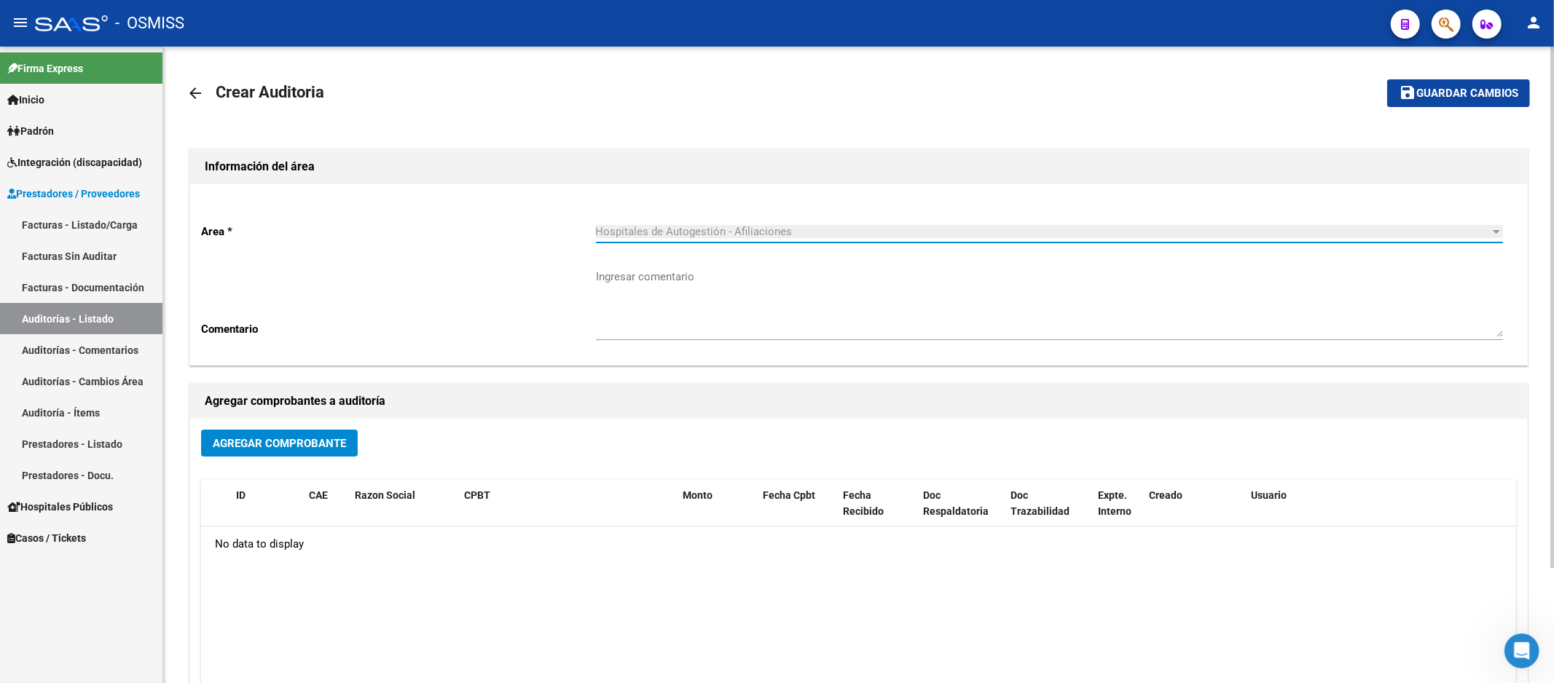
click at [242, 449] on span "Agregar Comprobante" at bounding box center [279, 443] width 133 height 13
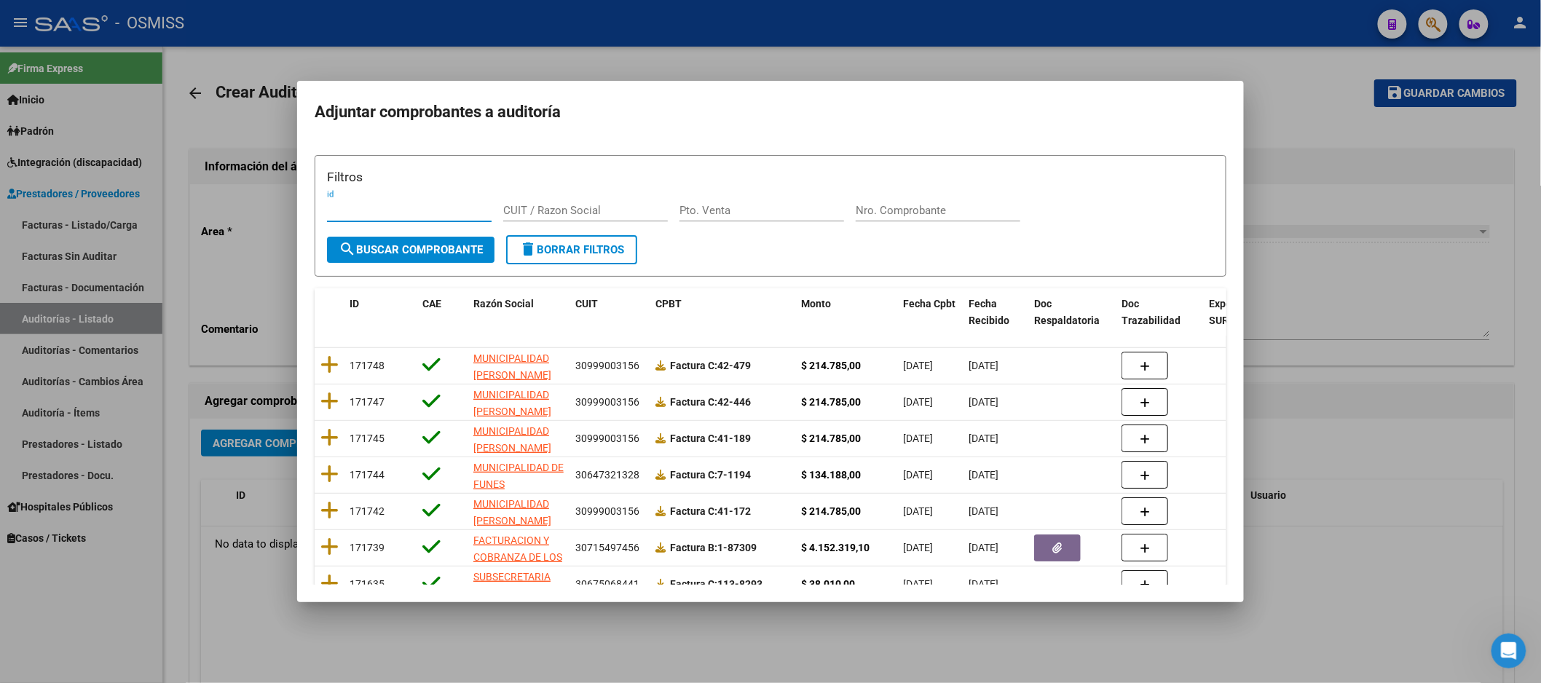
click at [905, 205] on input "Nro. Comprobante" at bounding box center [938, 210] width 165 height 13
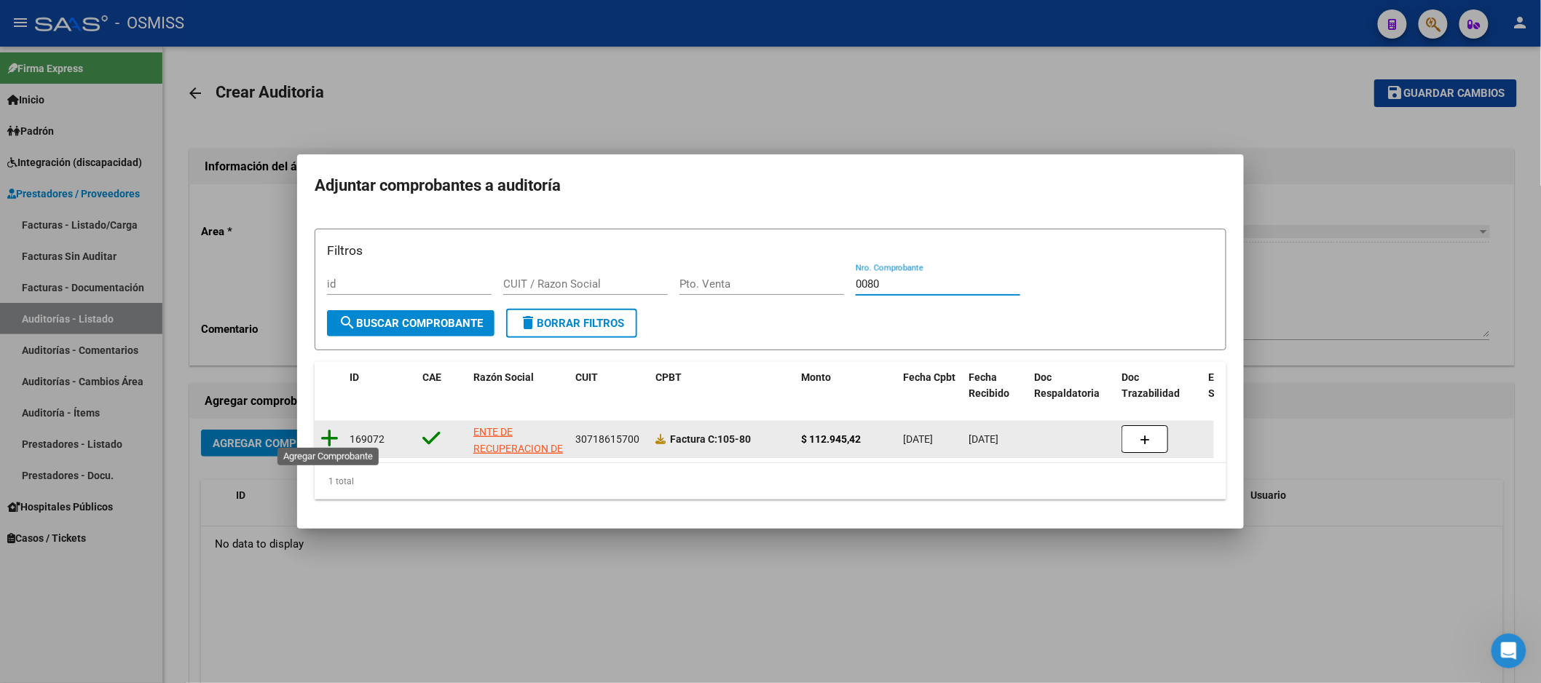
type input "0080"
click at [325, 438] on icon at bounding box center [330, 438] width 18 height 20
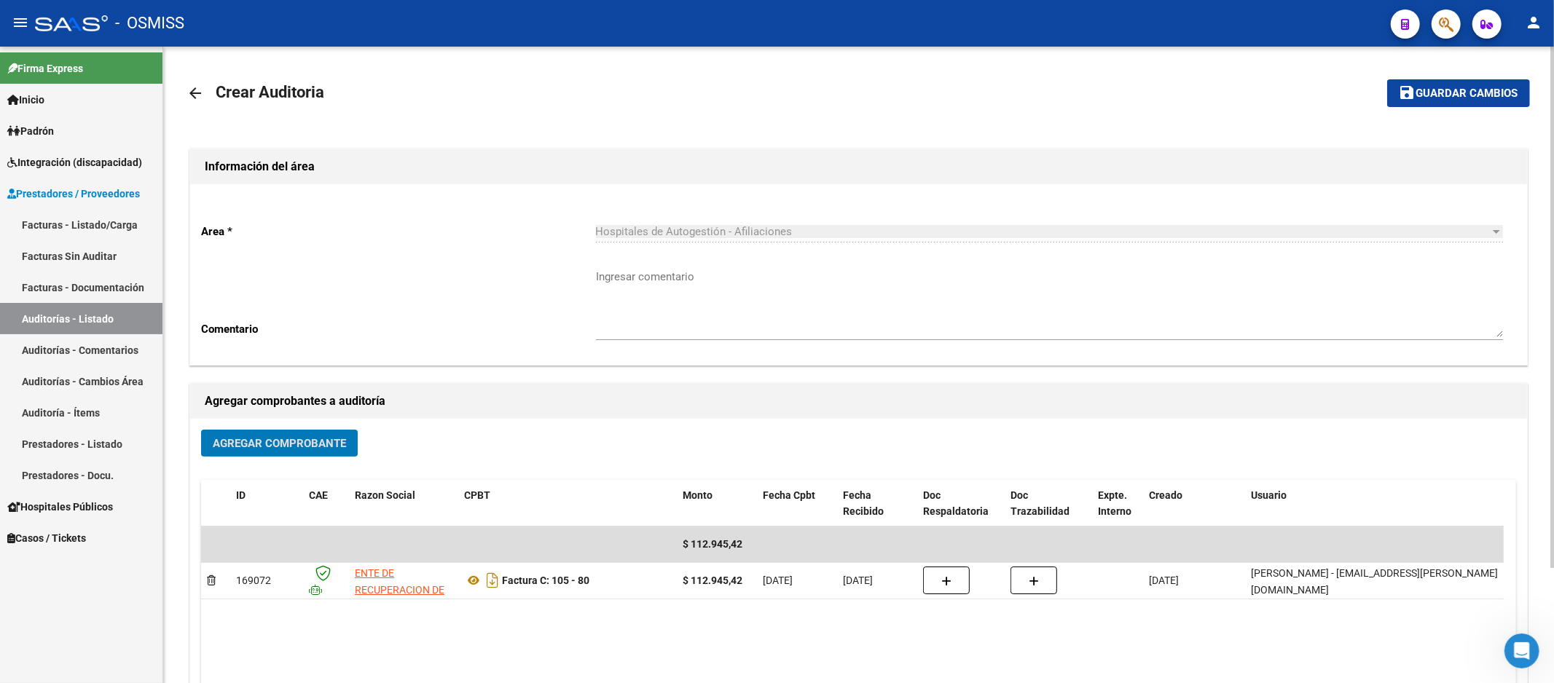
click at [1407, 84] on mat-icon "save" at bounding box center [1407, 92] width 17 height 17
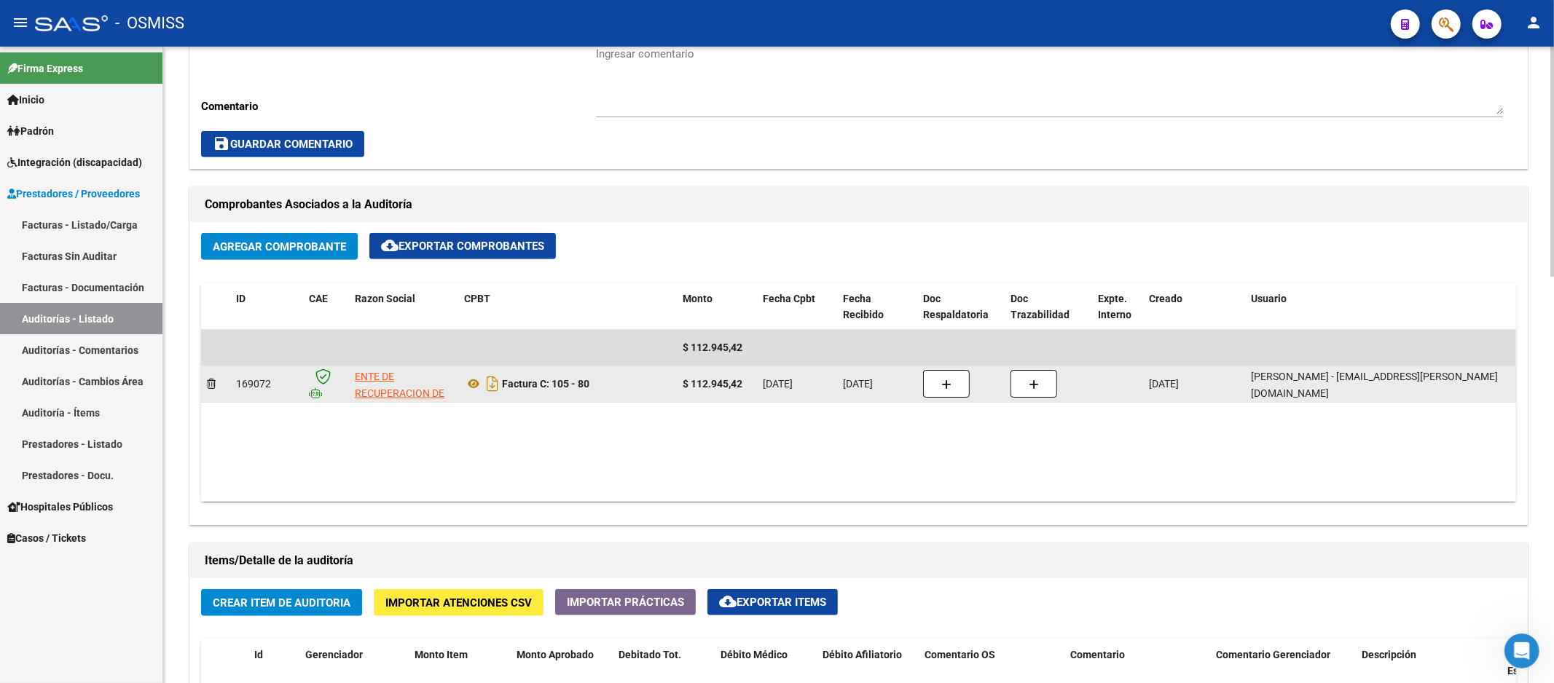
scroll to position [890, 0]
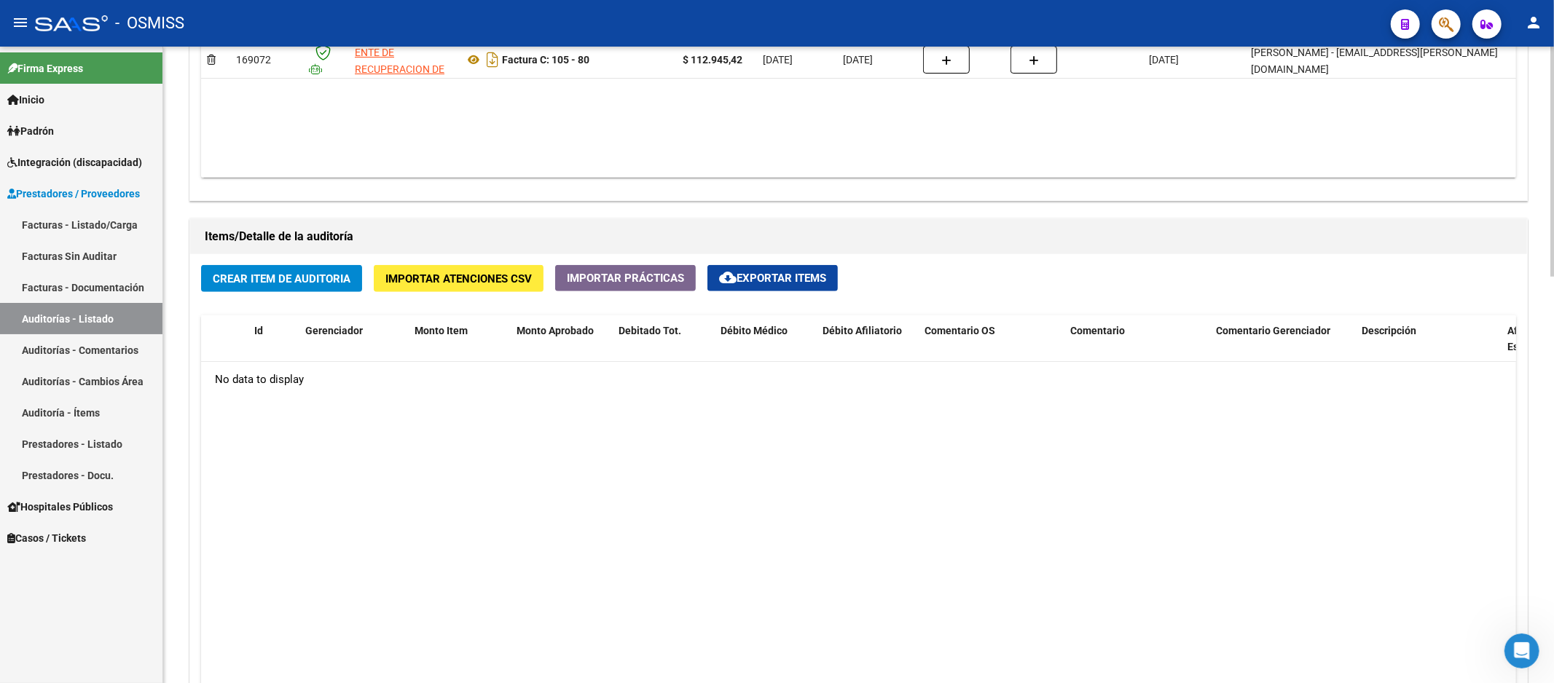
click at [294, 292] on button "Crear Item de Auditoria" at bounding box center [281, 278] width 161 height 27
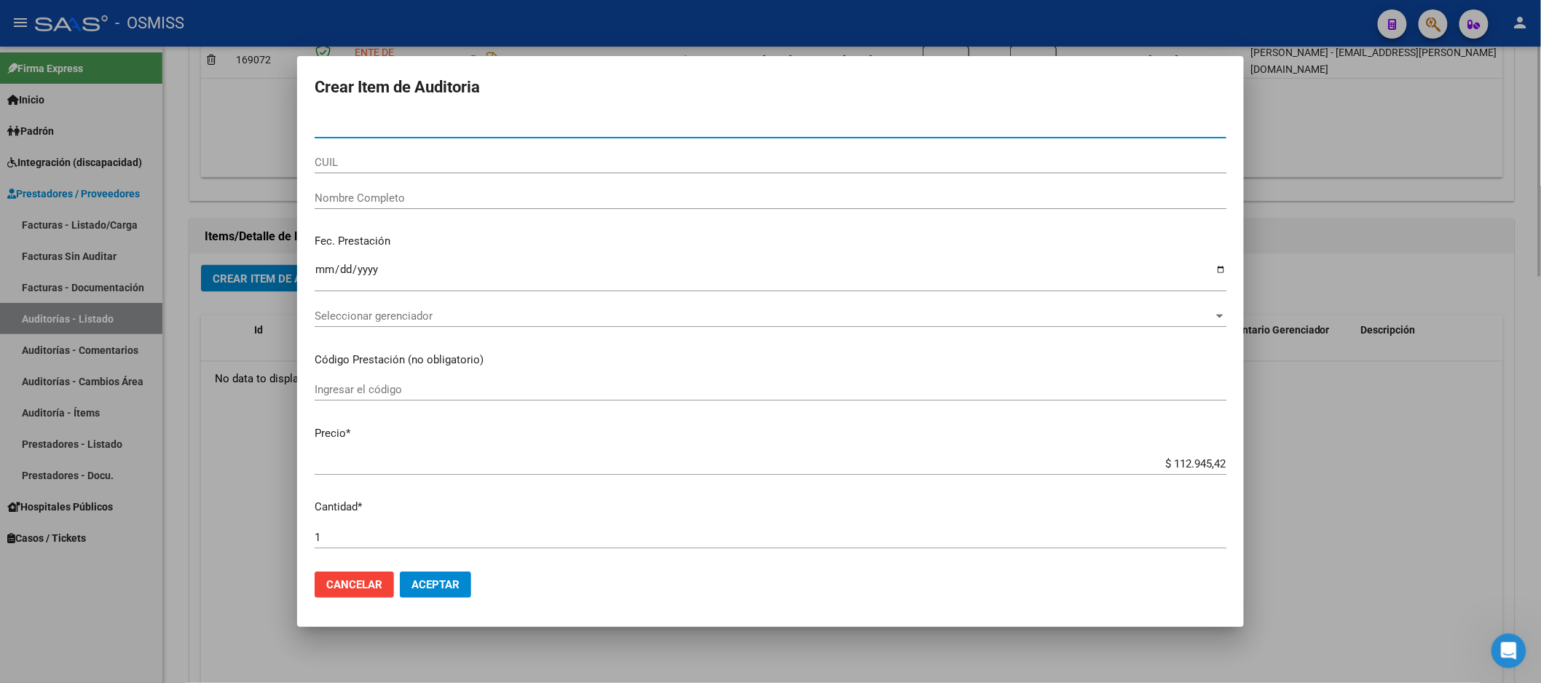
paste input "45876430"
type input "45876430"
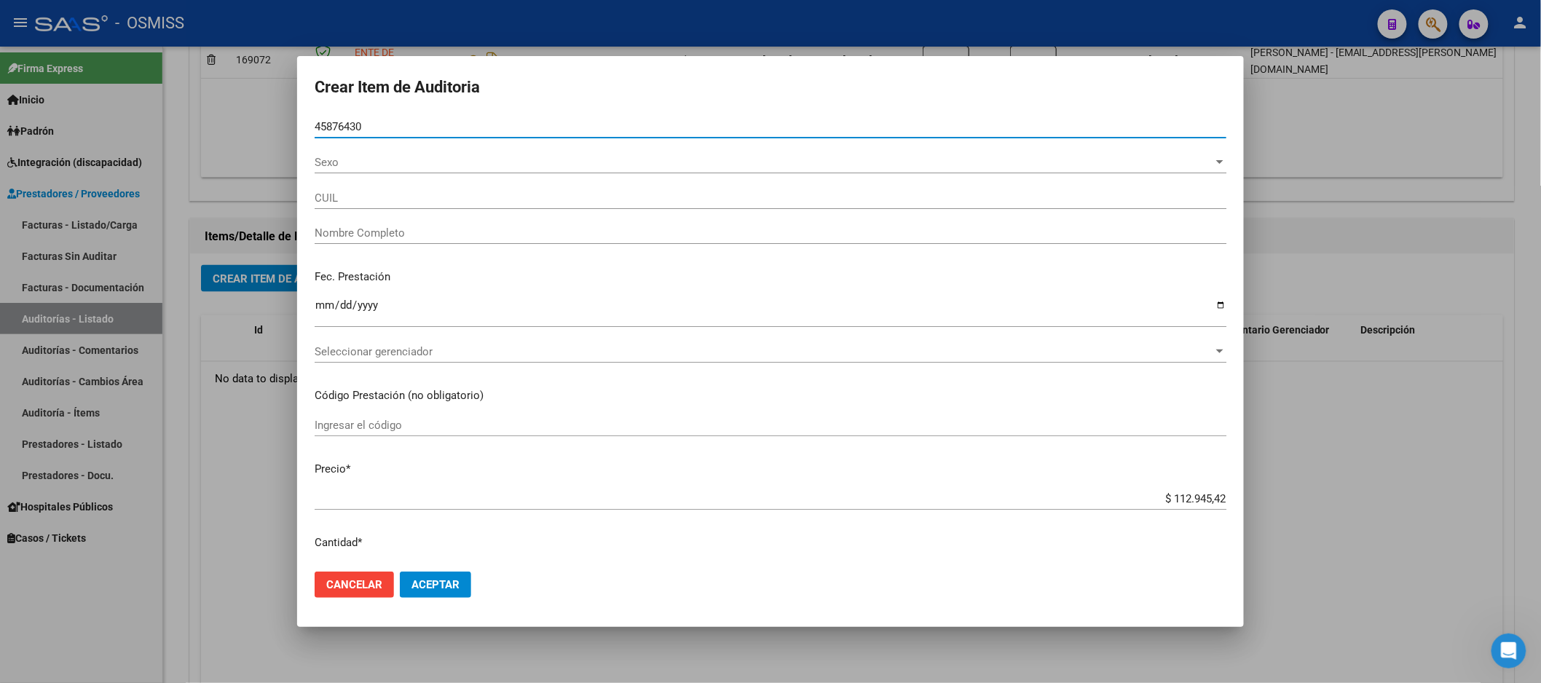
type input "27458764307"
type input "PE�[PERSON_NAME] [PERSON_NAME]"
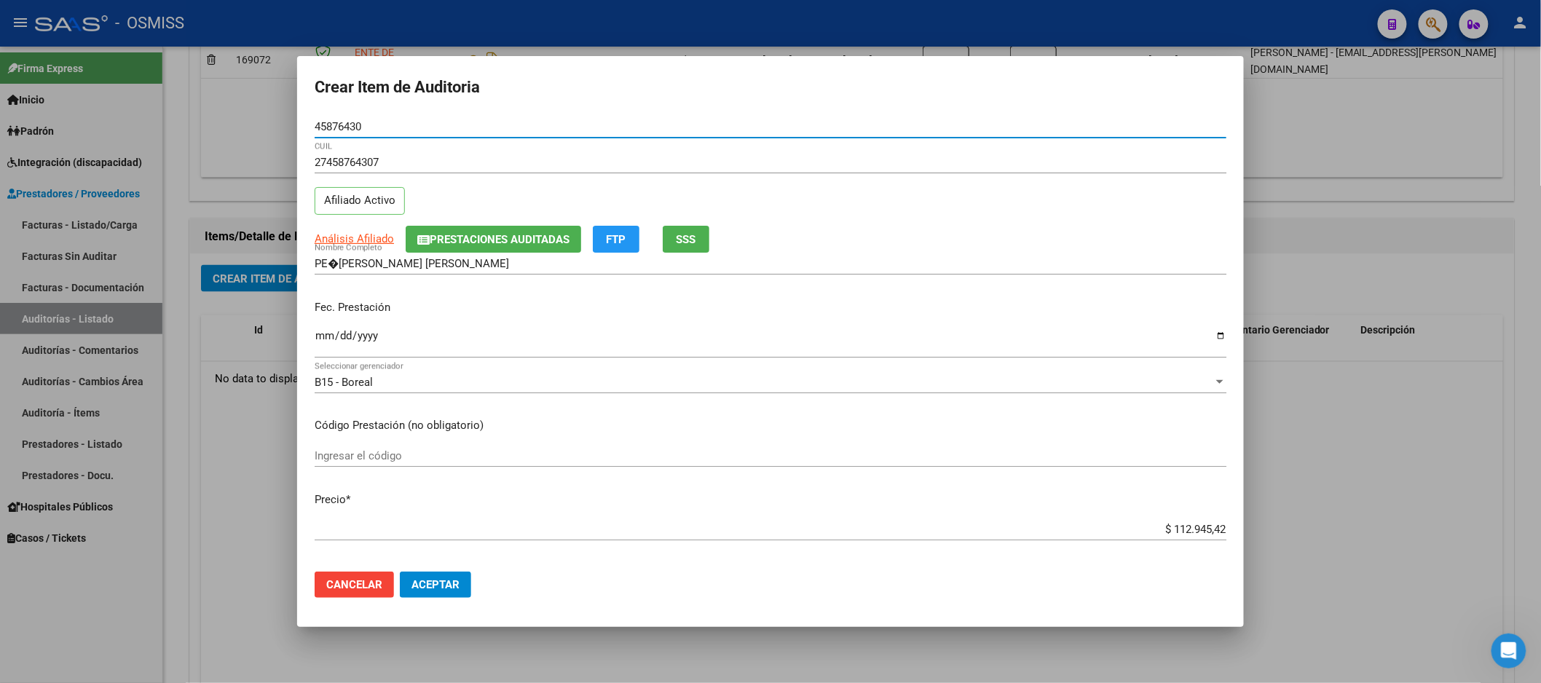
type input "45876430"
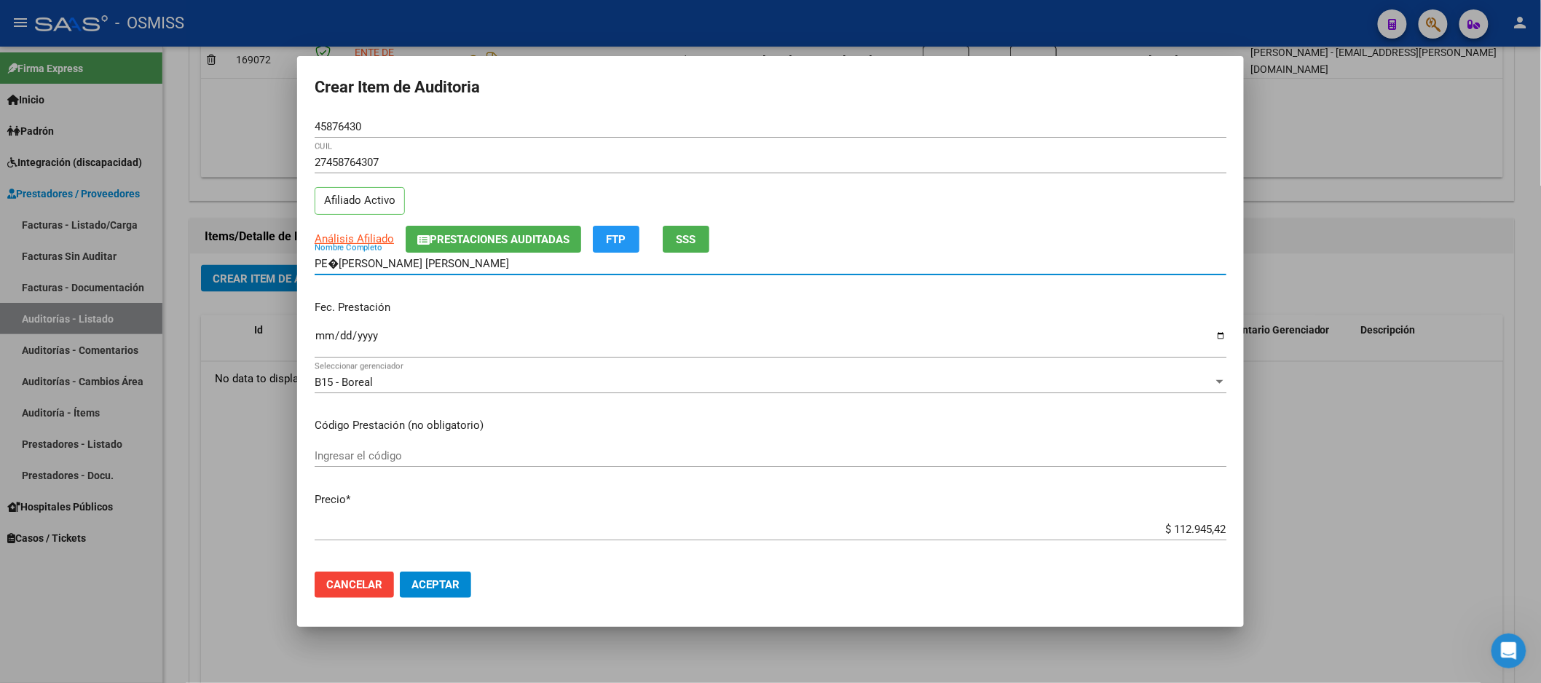
click at [338, 264] on input "PE�[PERSON_NAME] [PERSON_NAME]" at bounding box center [771, 263] width 912 height 13
type input "[PERSON_NAME]"
click at [322, 339] on input "Ingresar la fecha" at bounding box center [771, 341] width 912 height 23
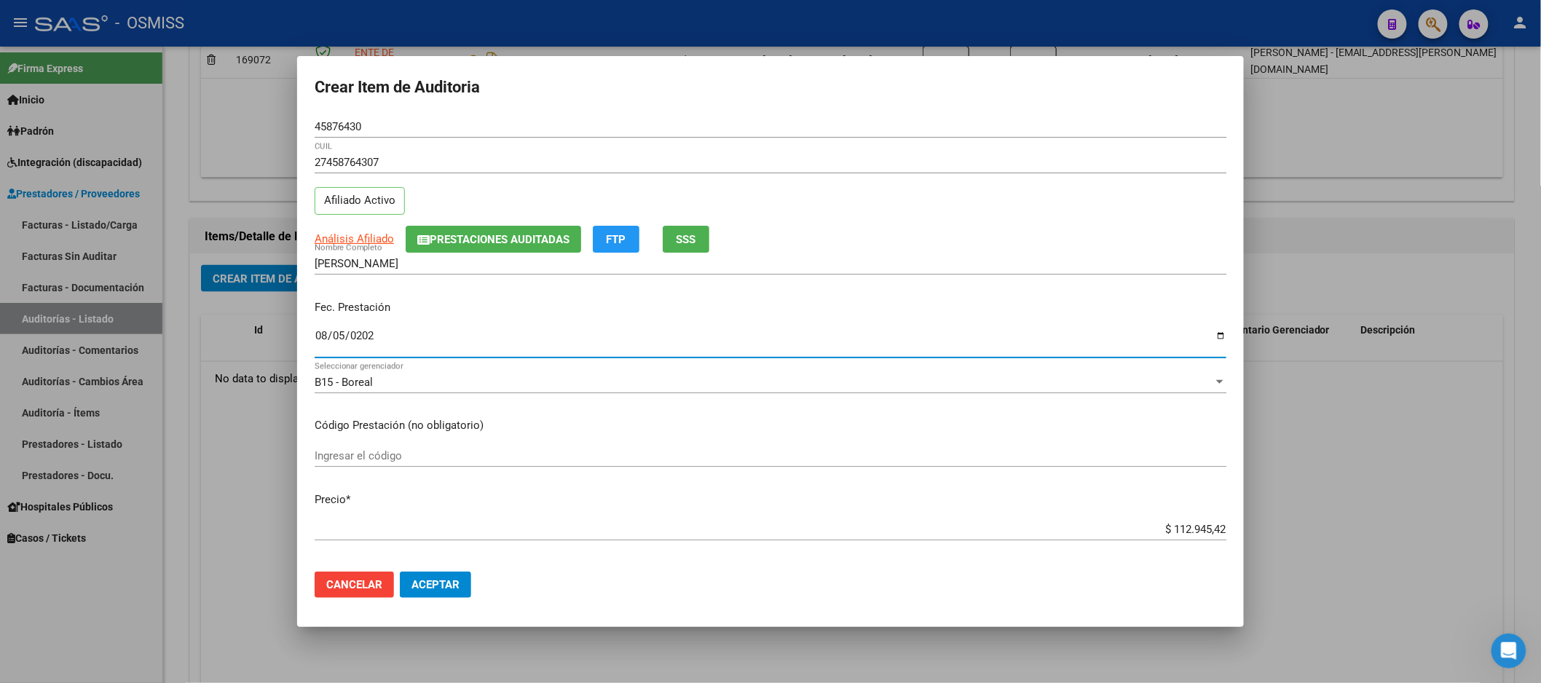
type input "[DATE]"
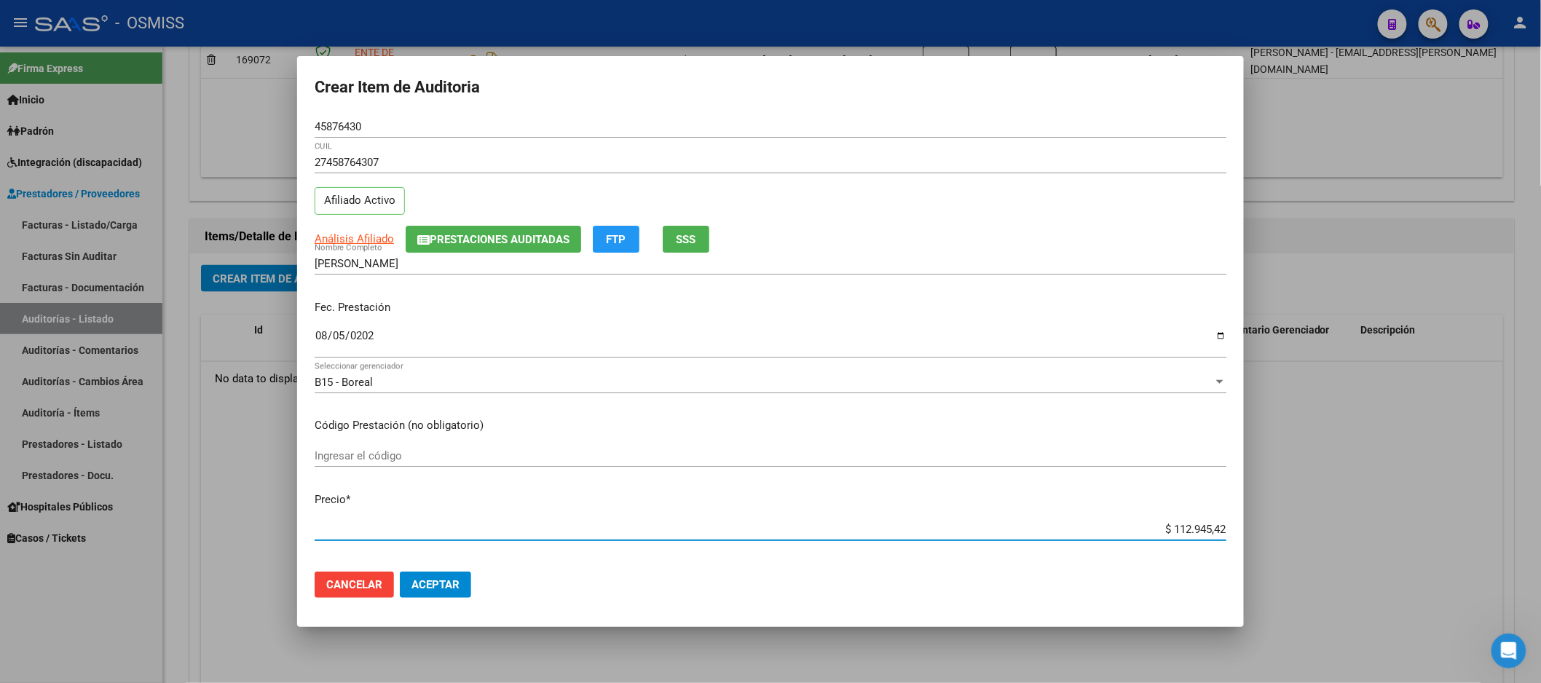
drag, startPoint x: 1144, startPoint y: 530, endPoint x: 1319, endPoint y: 500, distance: 178.2
click at [1319, 500] on div "Crear Item de Auditoria 45876430 Nro Documento 27458764307 CUIL Afiliado Activo…" at bounding box center [770, 341] width 1541 height 683
type input "$ 0,01"
type input "$ 0,10"
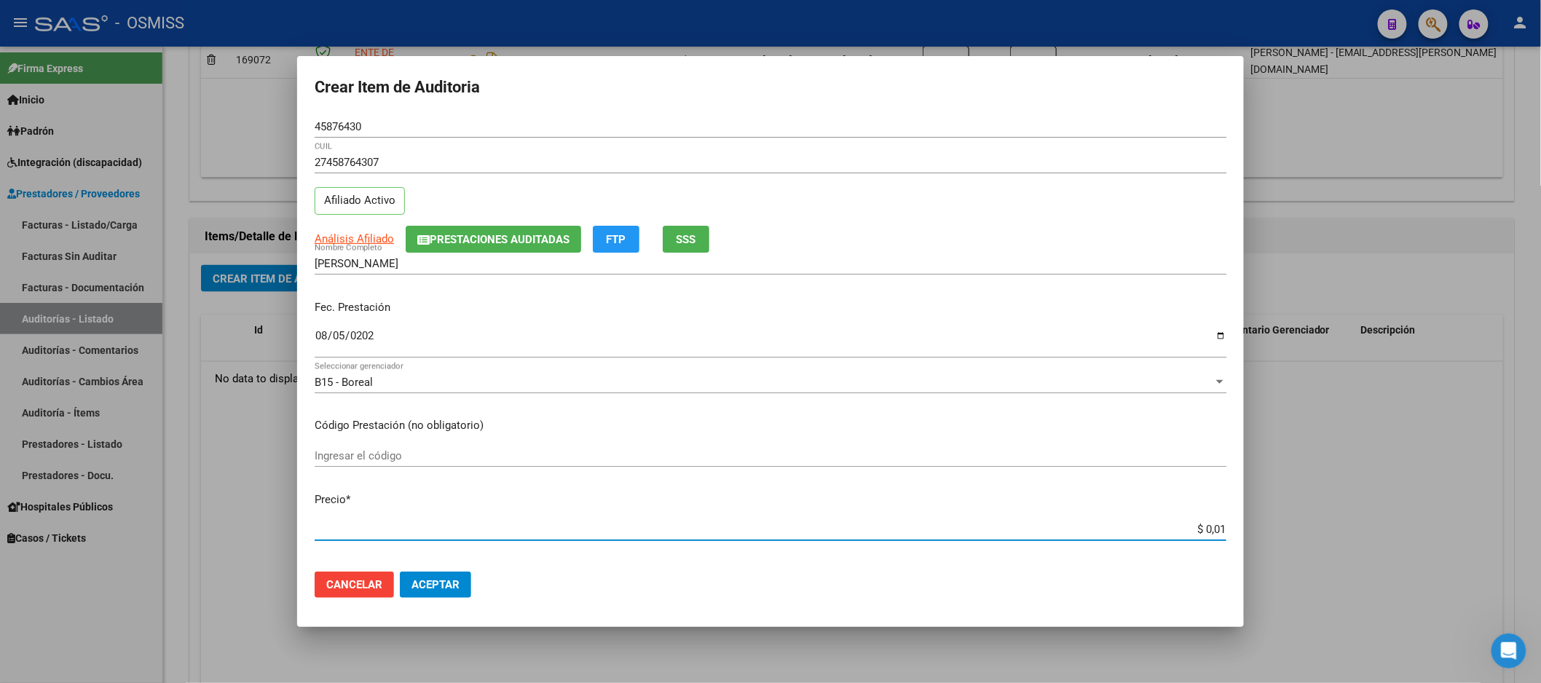
type input "$ 0,10"
type input "$ 1,00"
type input "$ 10,00"
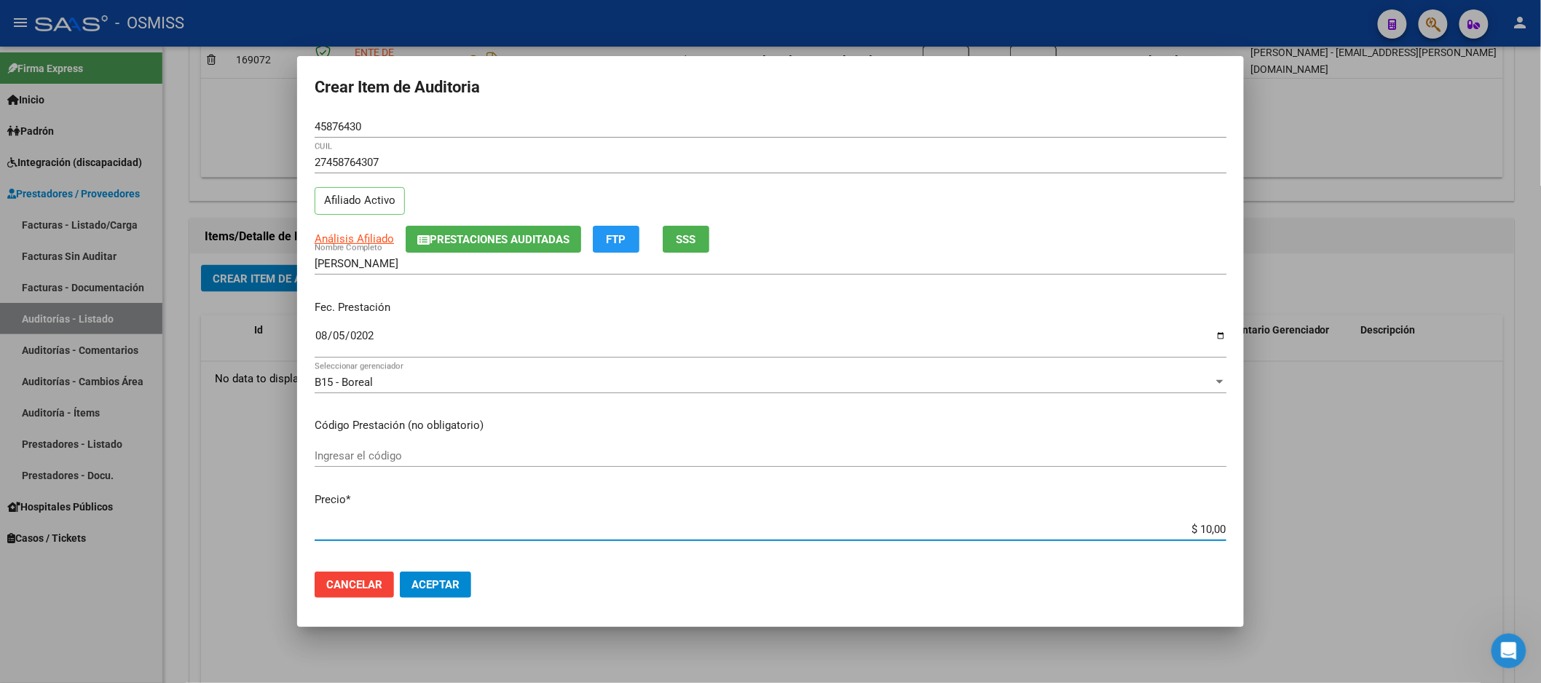
type input "$ 100,00"
type input "$ 1.000,00"
type input "$ 10.000,00"
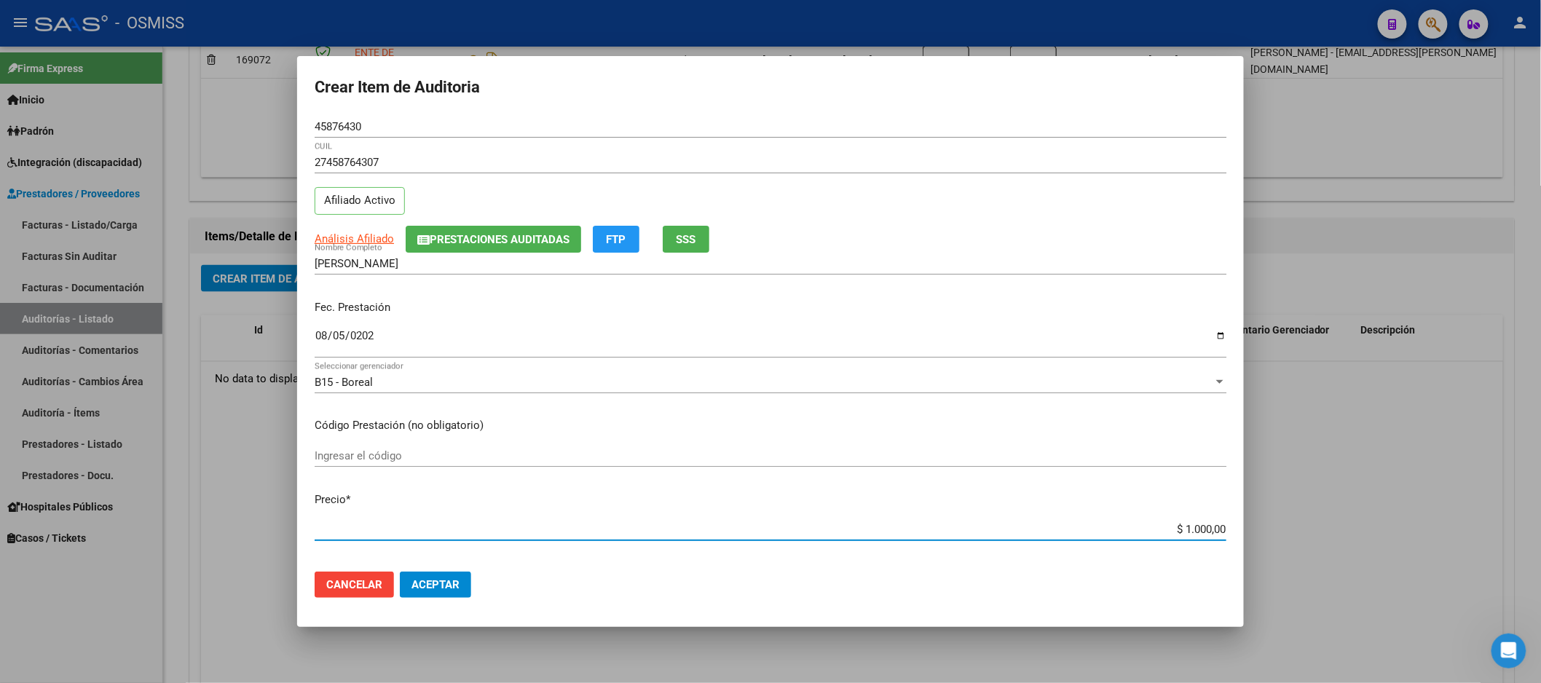
type input "$ 10.000,00"
click at [444, 605] on mat-dialog-actions "Cancelar Aceptar" at bounding box center [771, 585] width 912 height 50
click at [442, 583] on span "Aceptar" at bounding box center [436, 584] width 48 height 13
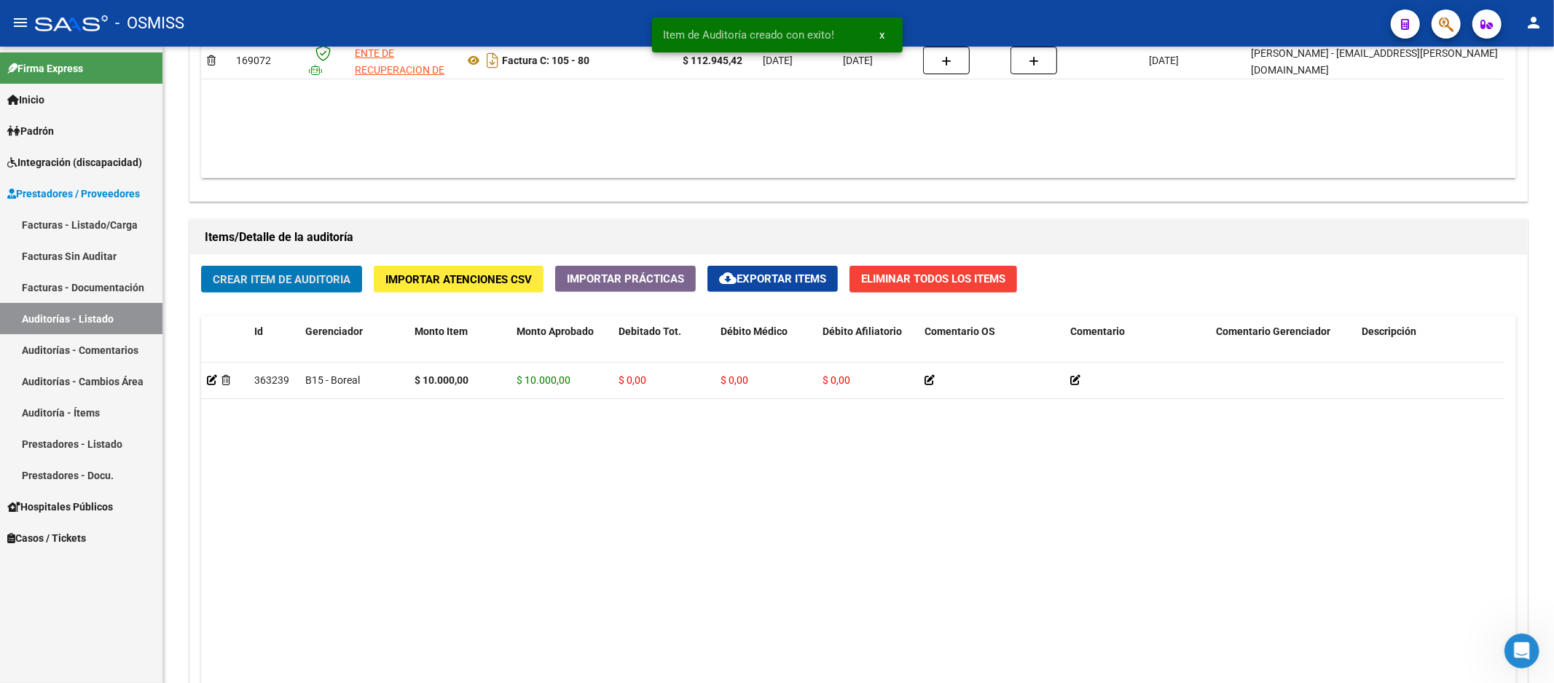
scroll to position [891, 0]
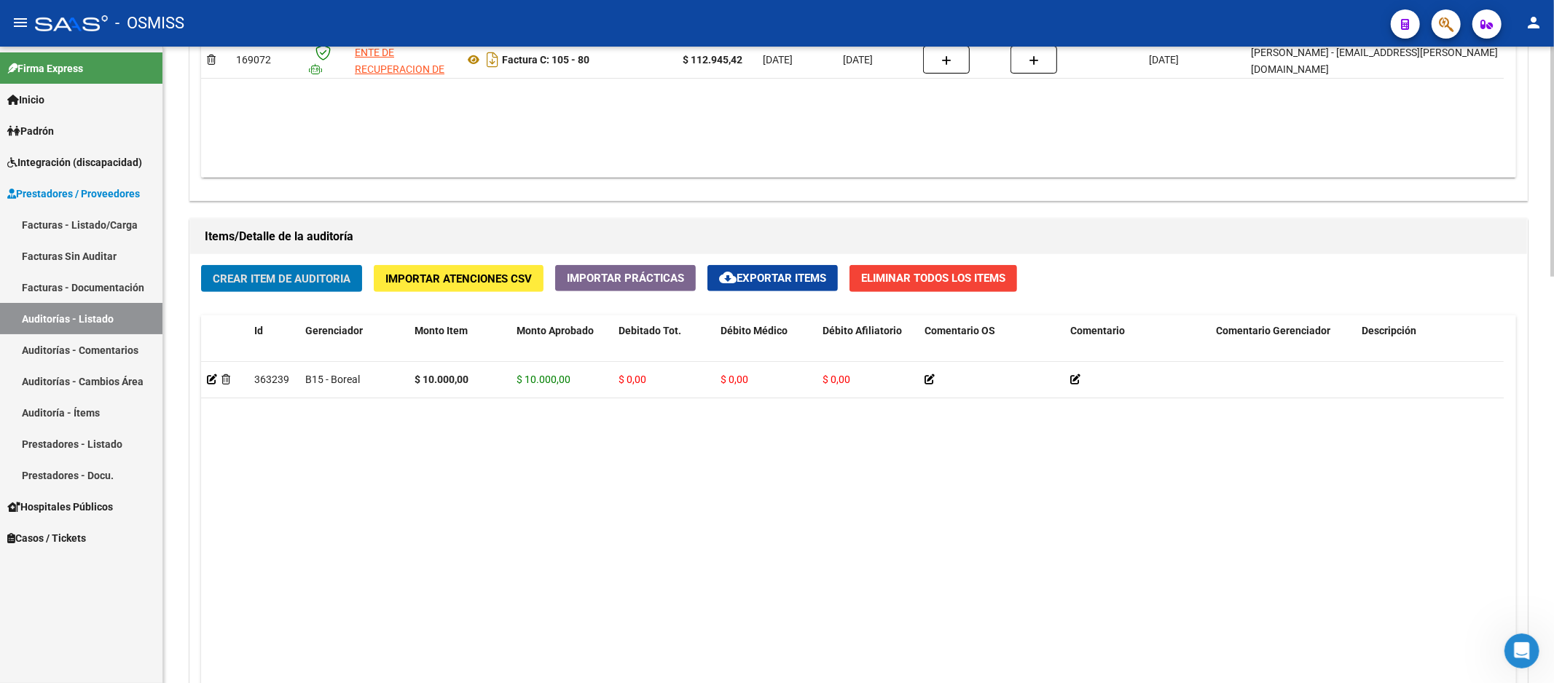
click at [307, 275] on span "Crear Item de Auditoria" at bounding box center [282, 278] width 138 height 13
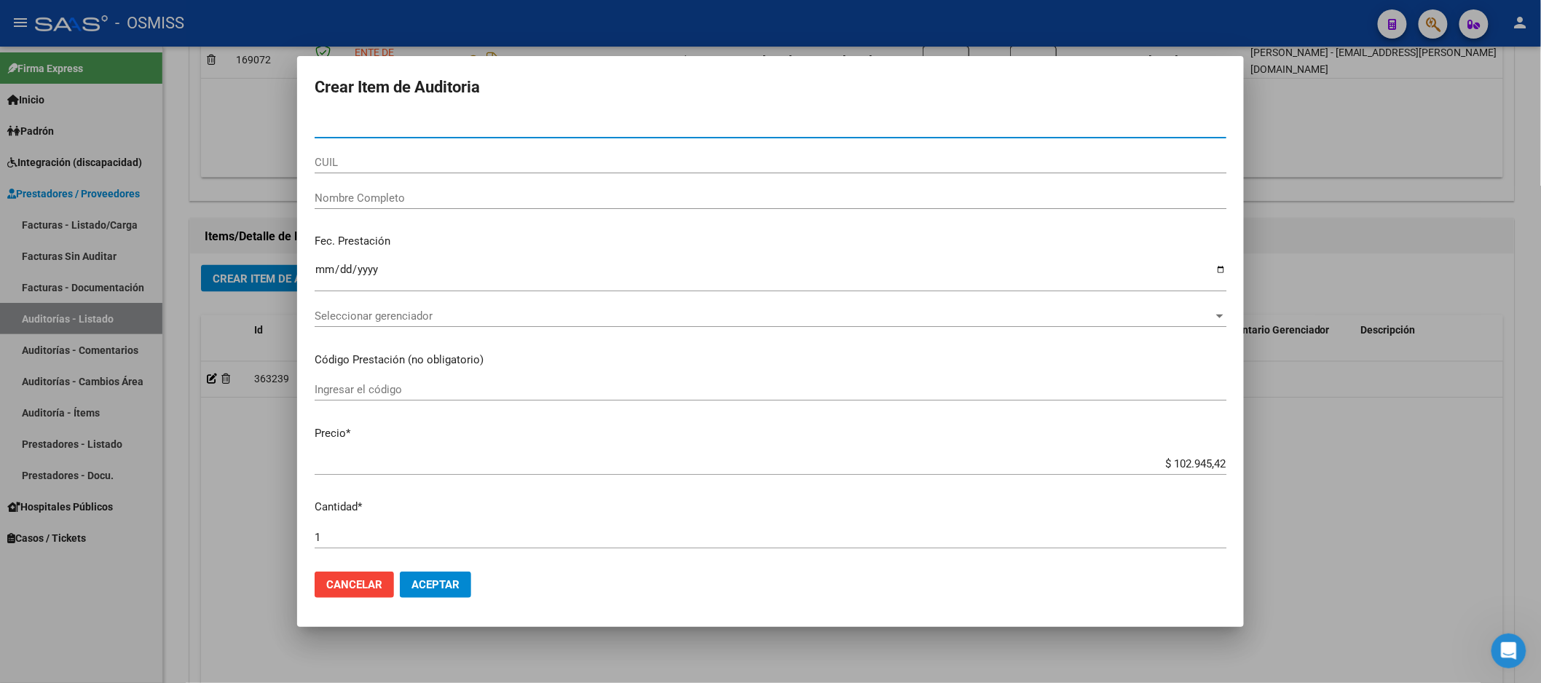
paste input "35927108"
type input "35927108"
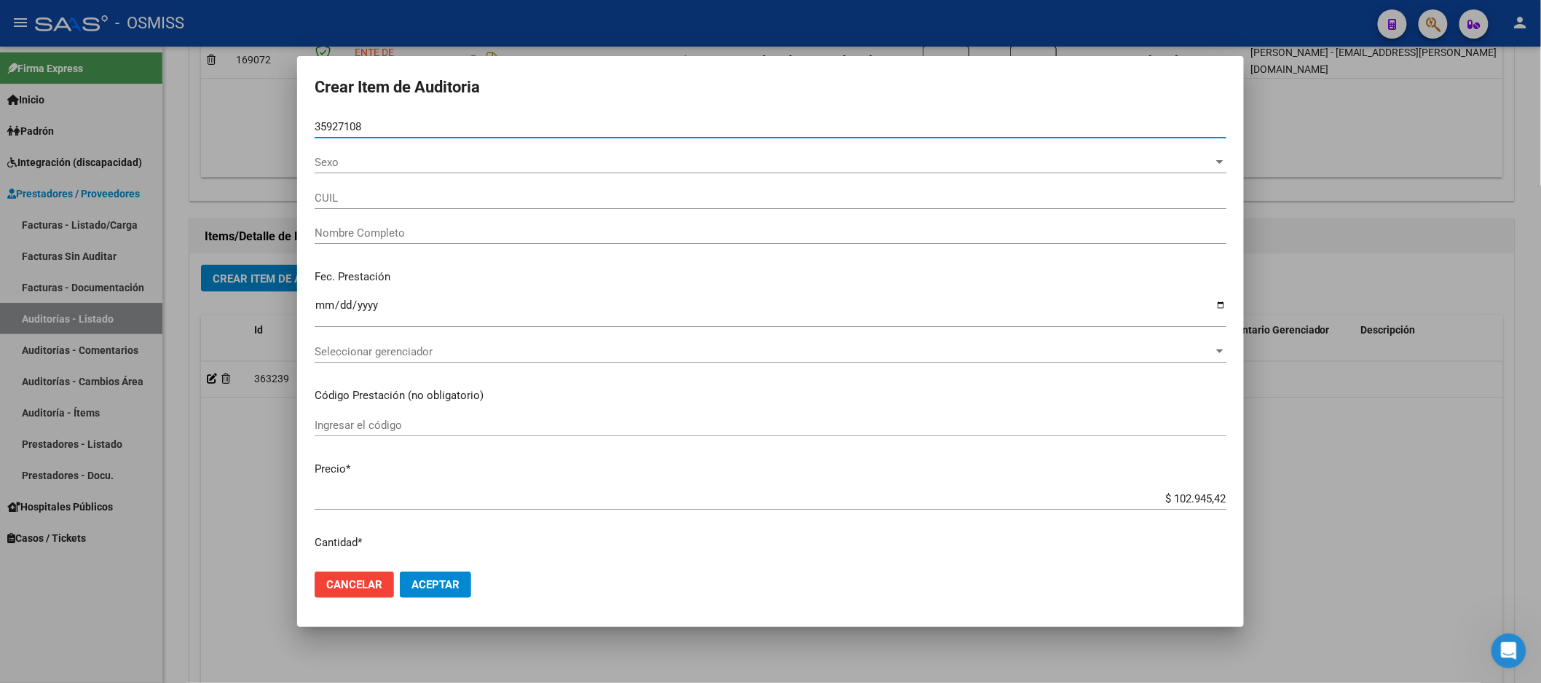
type input "20359271086"
type input "[PERSON_NAME]"
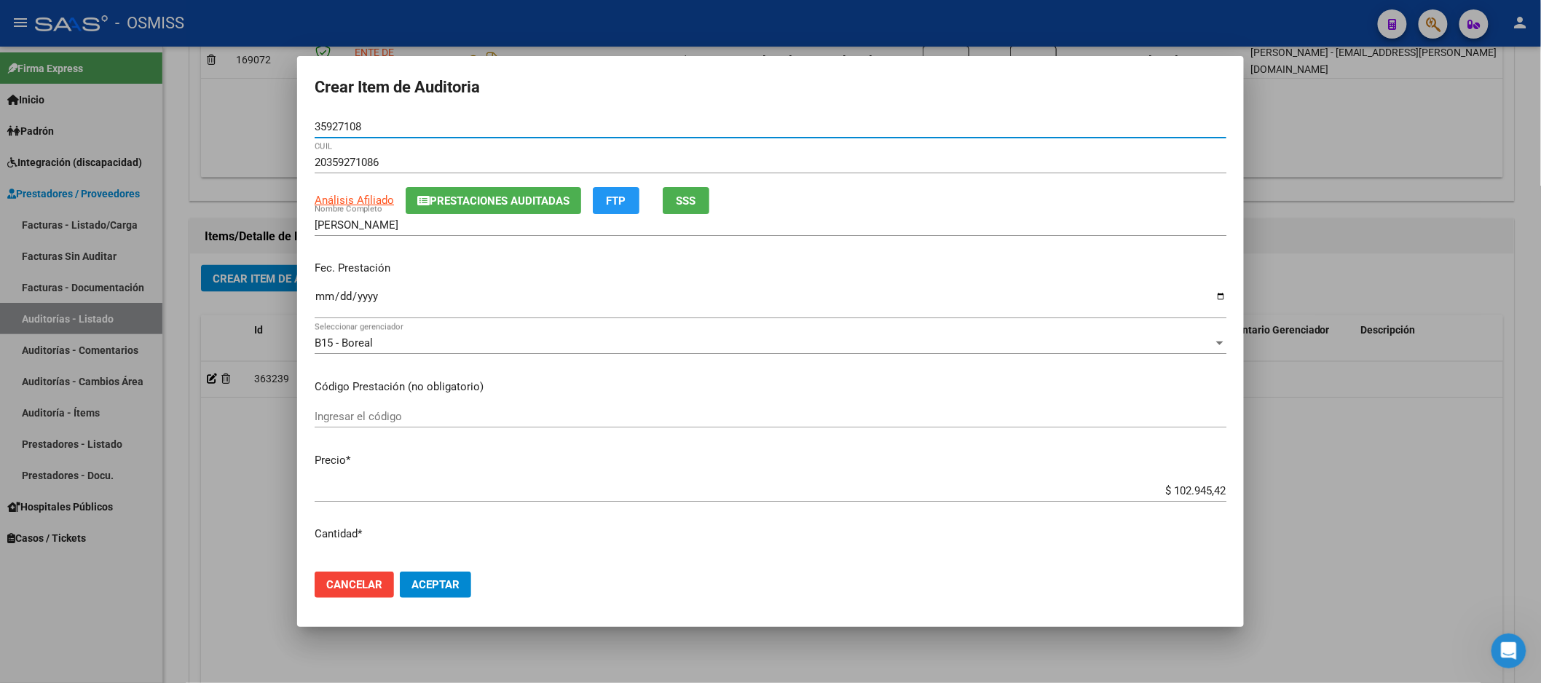
type input "35927108"
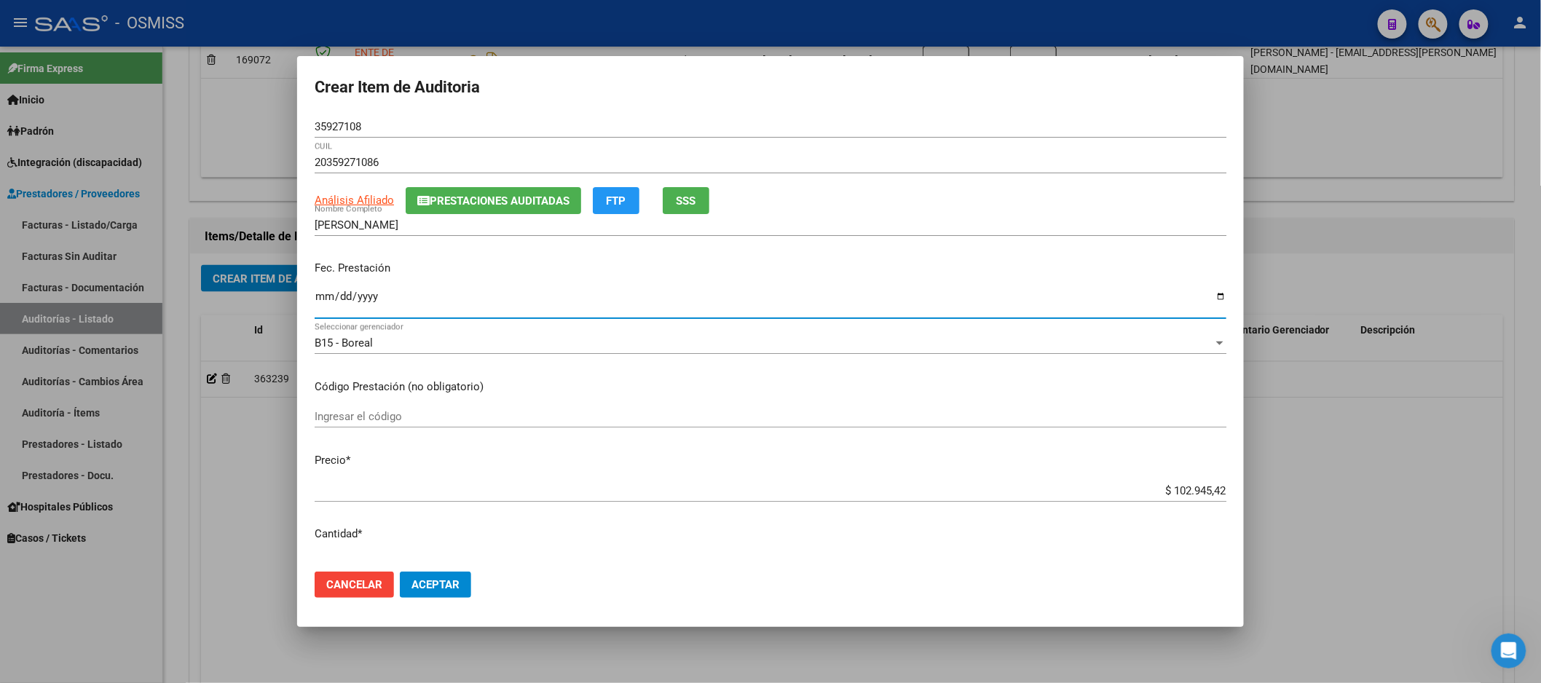
click at [324, 308] on input "Ingresar la fecha" at bounding box center [771, 302] width 912 height 23
type input "[DATE]"
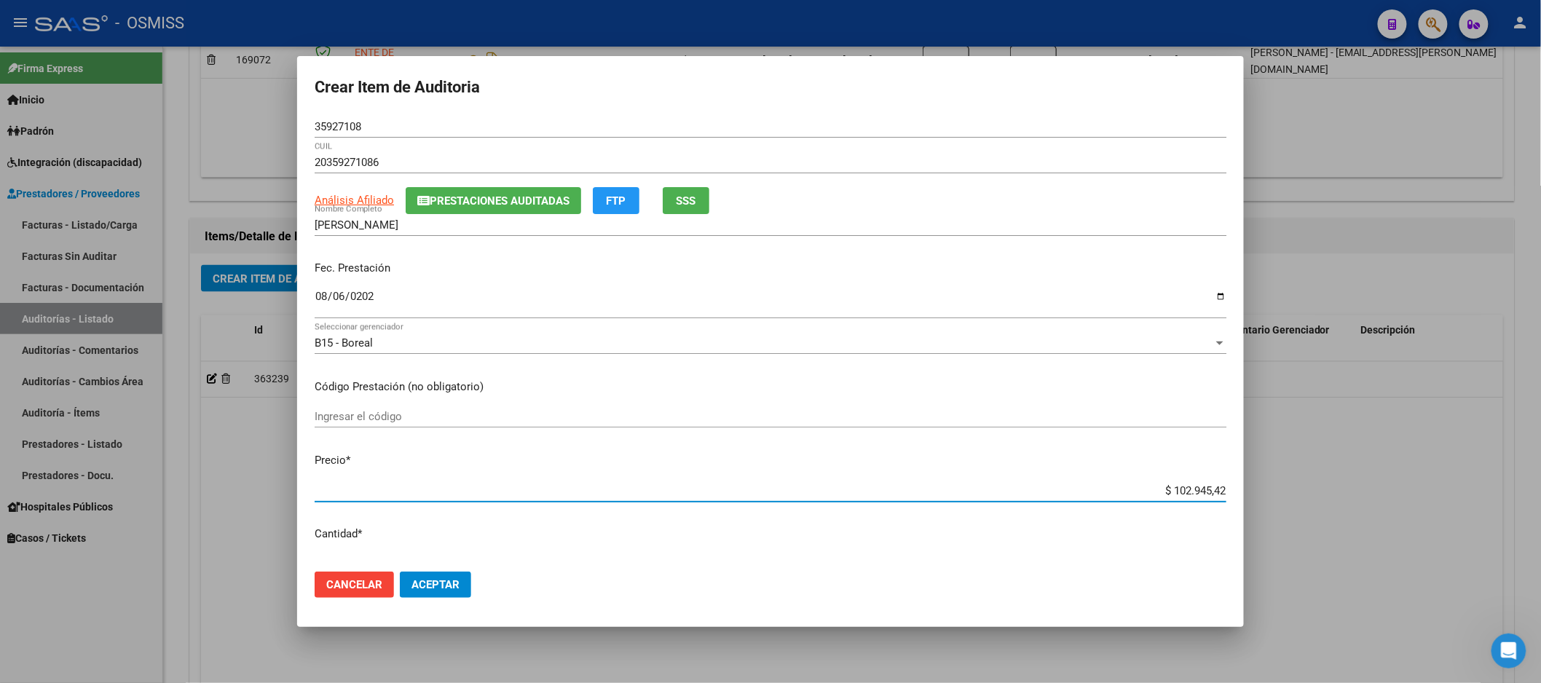
drag, startPoint x: 1133, startPoint y: 492, endPoint x: 1407, endPoint y: 452, distance: 277.5
click at [1396, 453] on div "Crear Item de Auditoria 35927108 Nro Documento 20359271086 CUIL Análisis Afilia…" at bounding box center [770, 341] width 1541 height 683
type input "$ 0,01"
type input "$ 0,15"
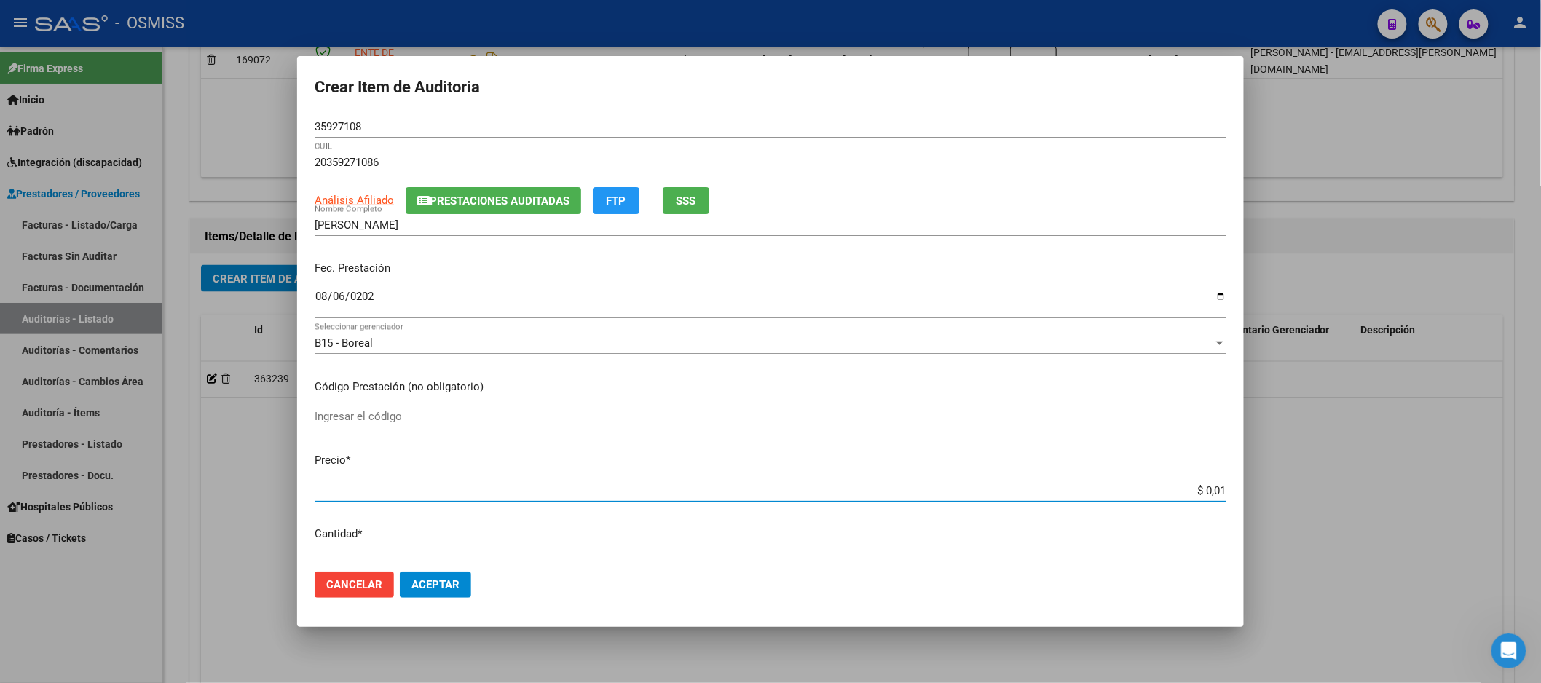
type input "$ 0,15"
type input "$ 1,50"
type input "$ 15,00"
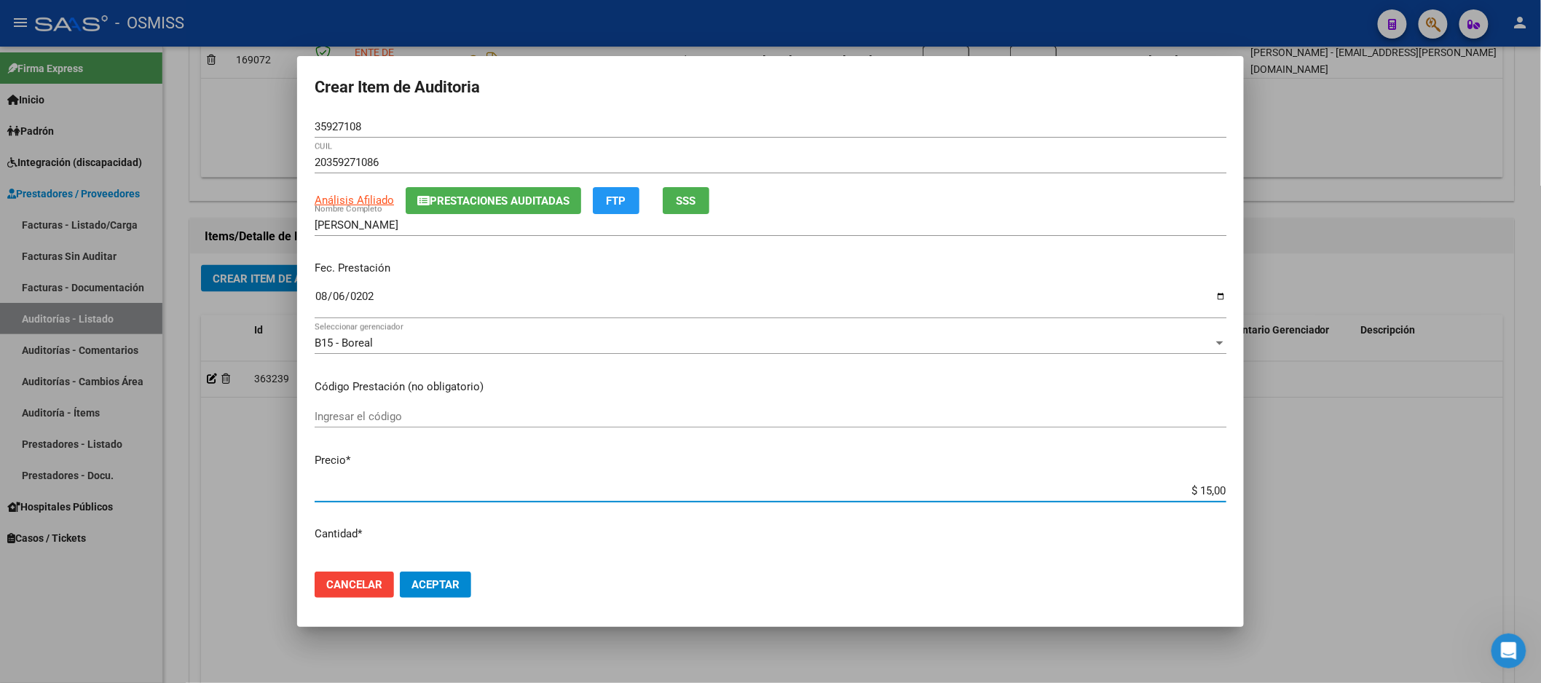
type input "$ 150,00"
type input "$ 1.500,00"
type input "$ 15.000,00"
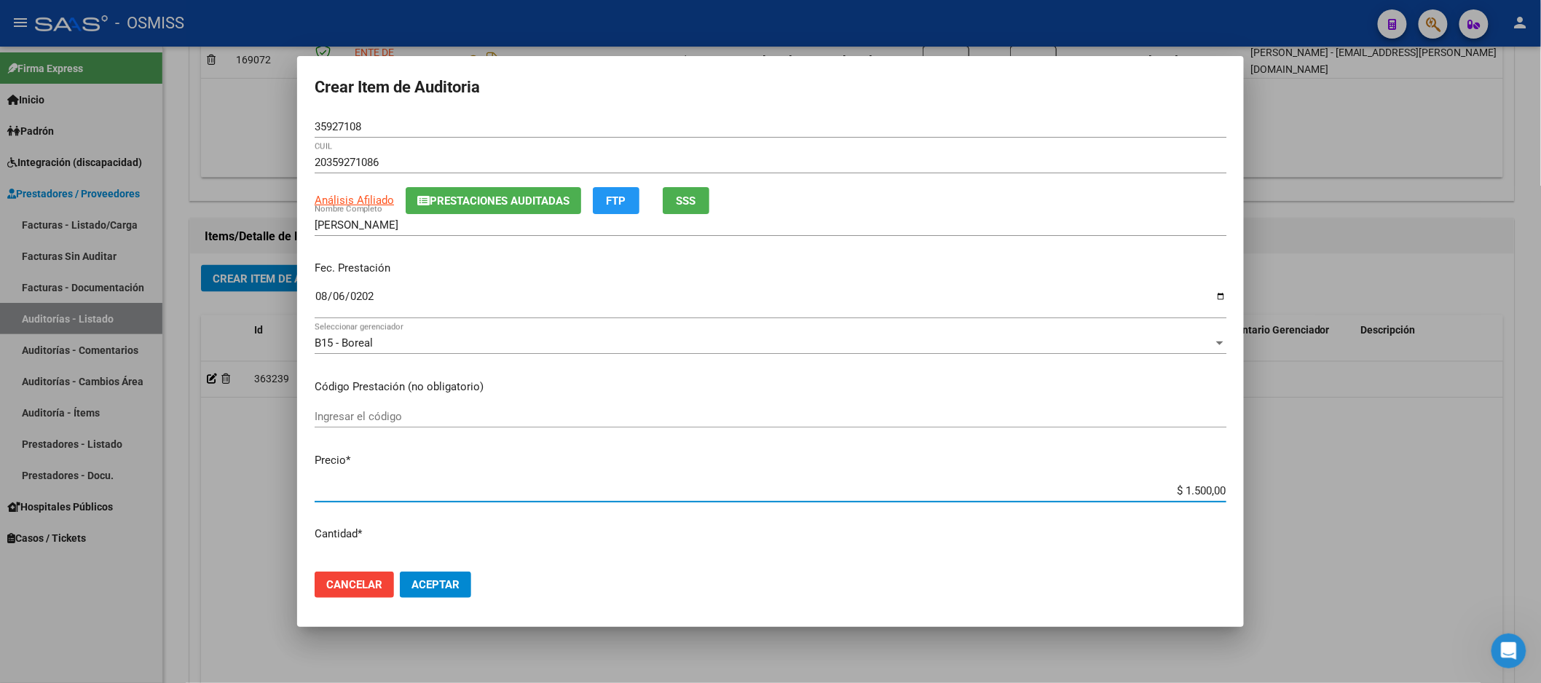
type input "$ 15.000,00"
click at [414, 576] on button "Aceptar" at bounding box center [435, 585] width 71 height 26
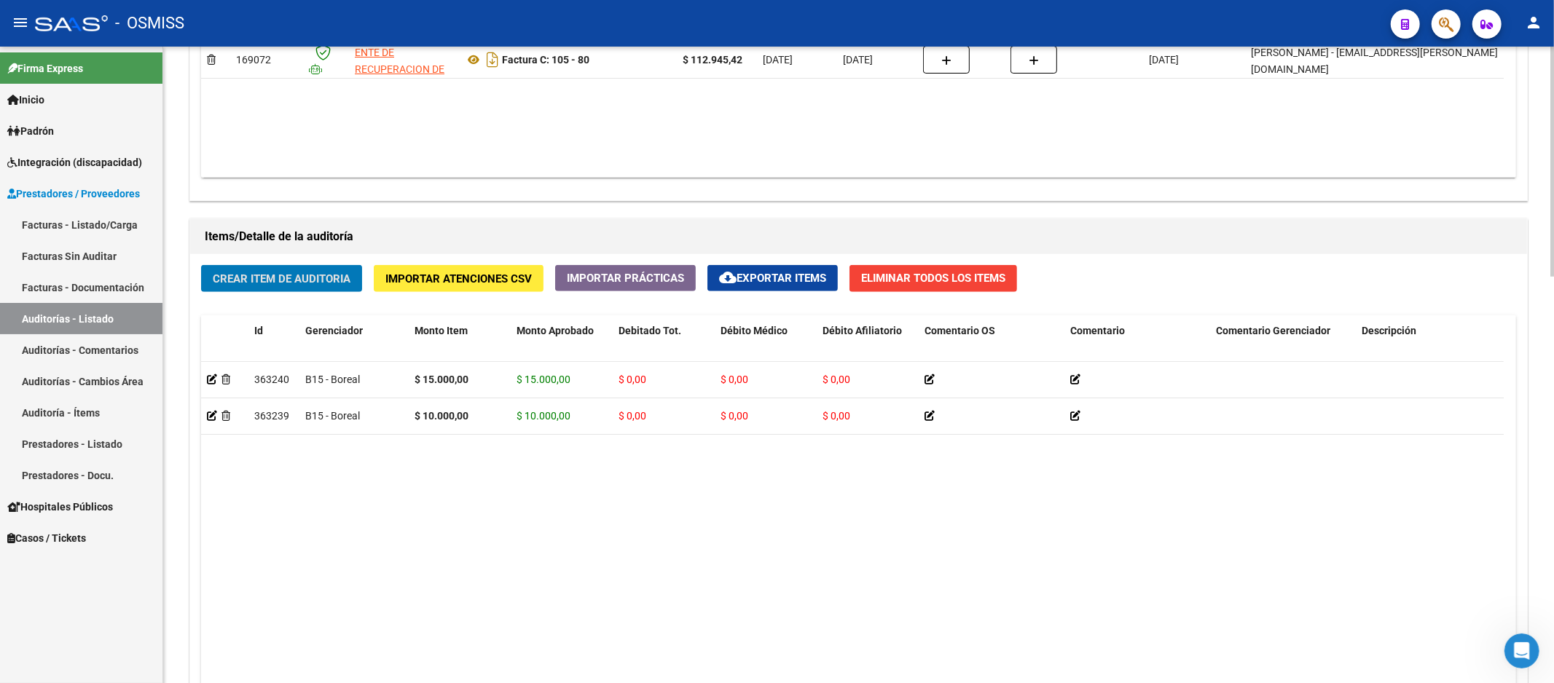
click at [259, 295] on div "Crear Item de Auditoria Importar Atenciones CSV Importar Prácticas cloud_downlo…" at bounding box center [858, 535] width 1337 height 562
click at [266, 290] on button "Crear Item de Auditoria" at bounding box center [281, 278] width 161 height 27
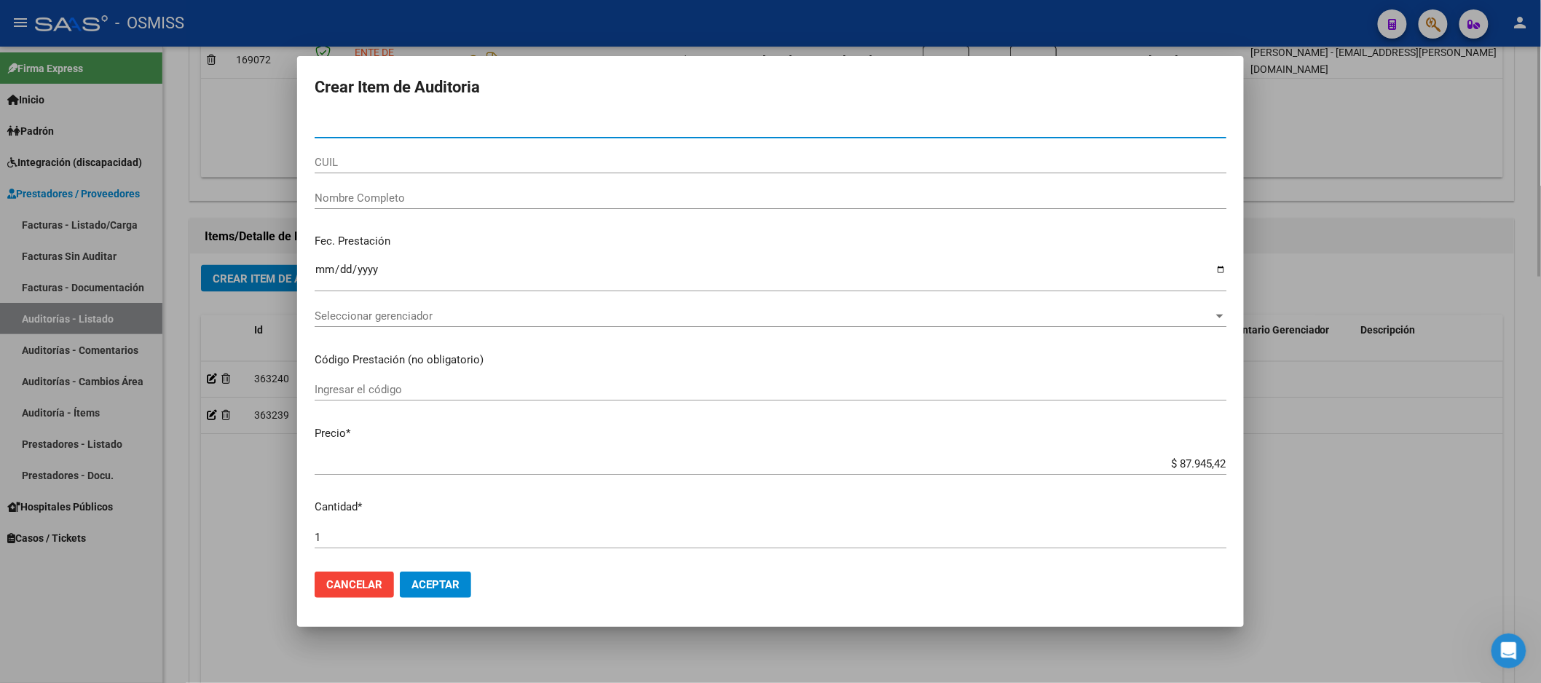
paste input "25968587"
type input "25968587"
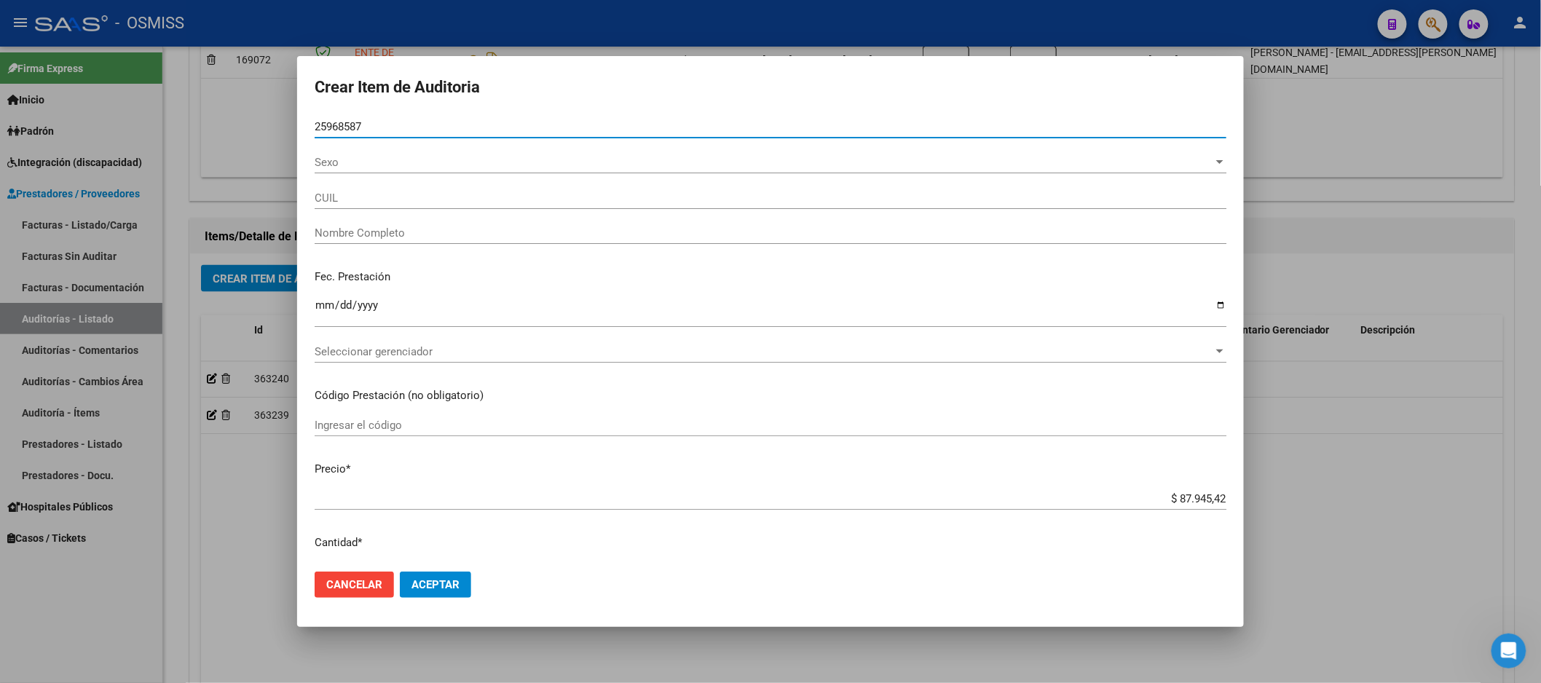
type input "27259685872"
type input "[PERSON_NAME] [PERSON_NAME]"
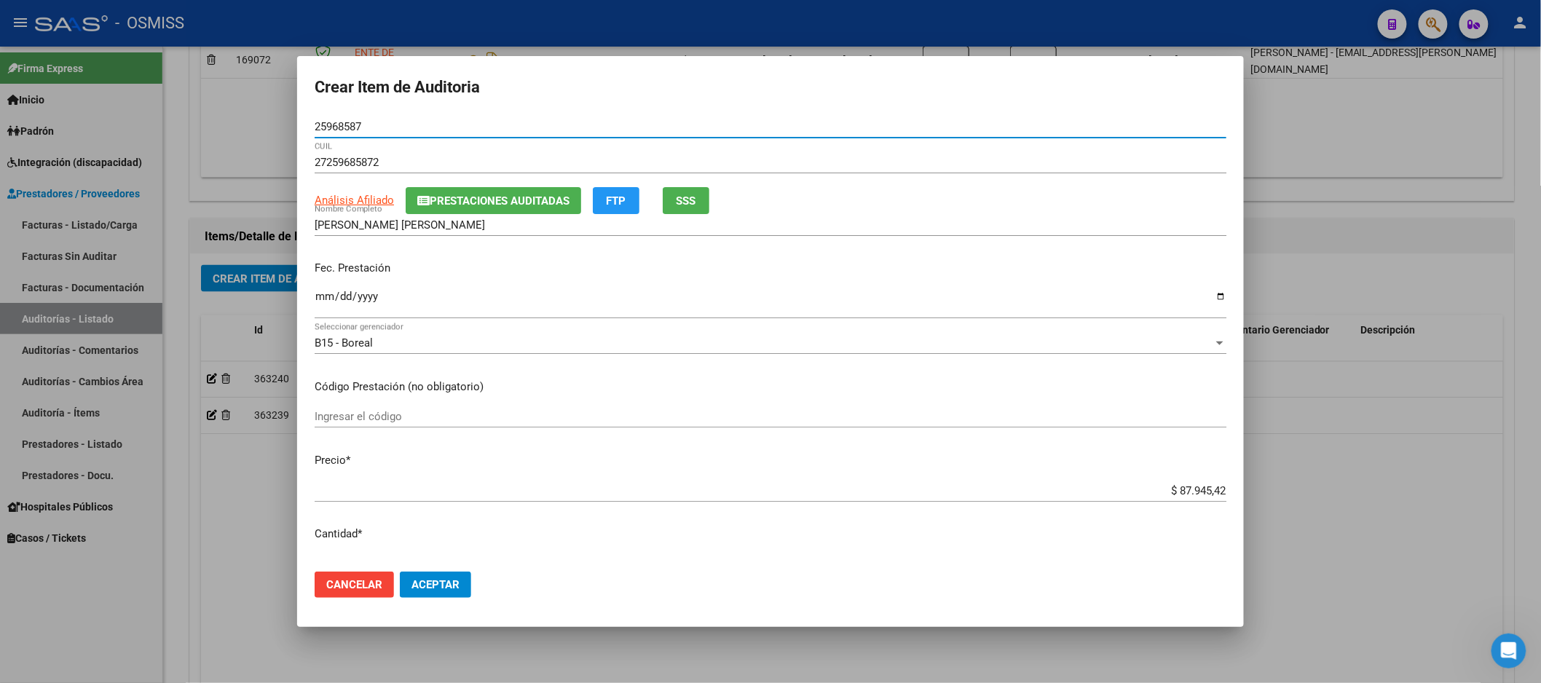
type input "25968587"
click at [321, 277] on p "Fec. Prestación" at bounding box center [771, 268] width 912 height 17
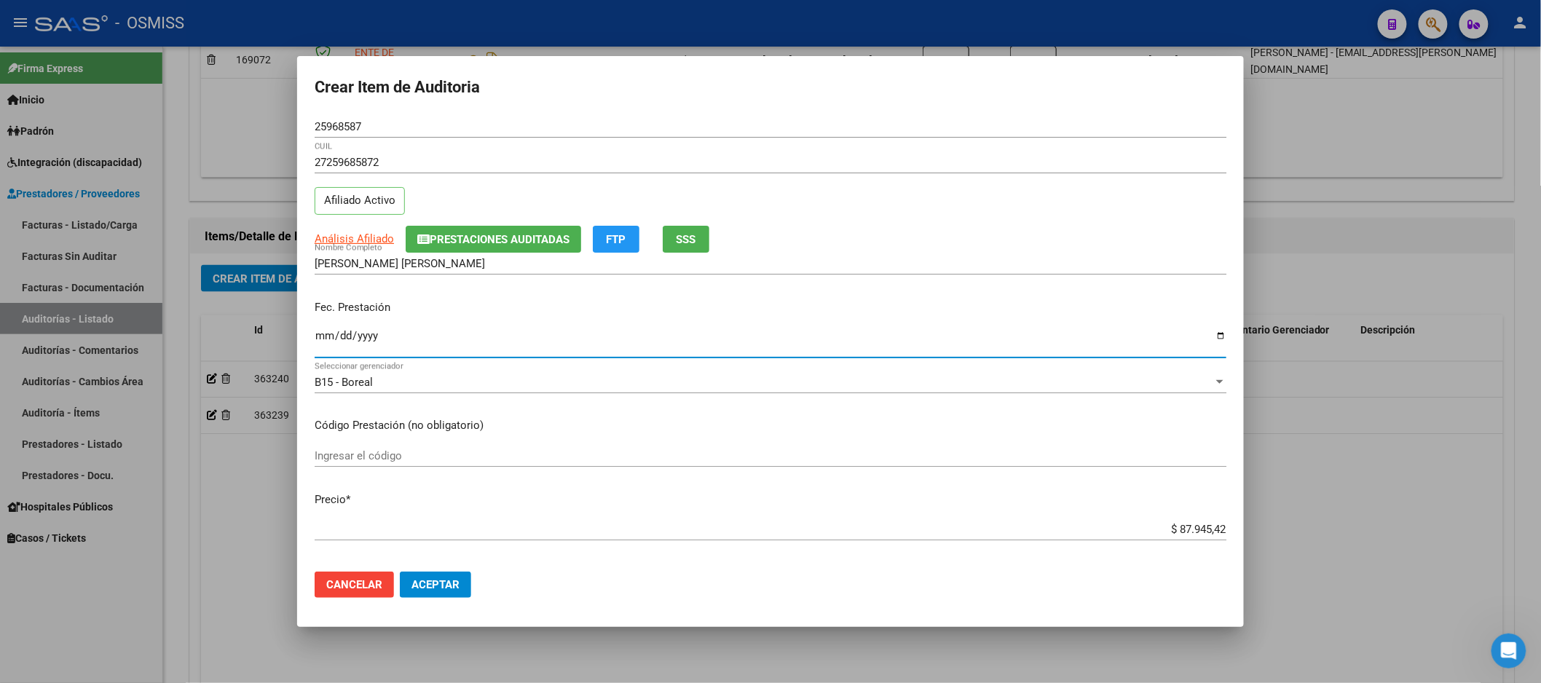
click at [323, 330] on input "Ingresar la fecha" at bounding box center [771, 341] width 912 height 23
type input "[DATE]"
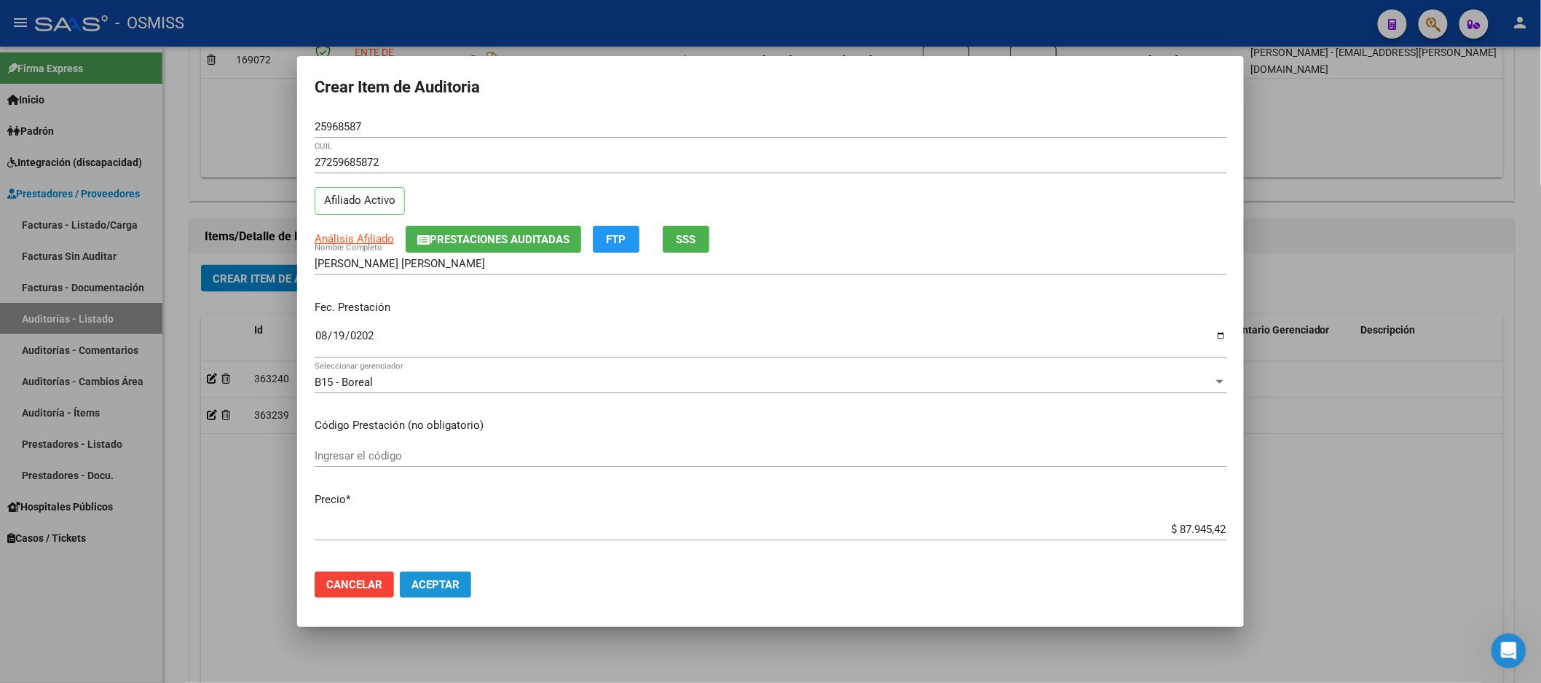
click at [447, 583] on span "Aceptar" at bounding box center [436, 584] width 48 height 13
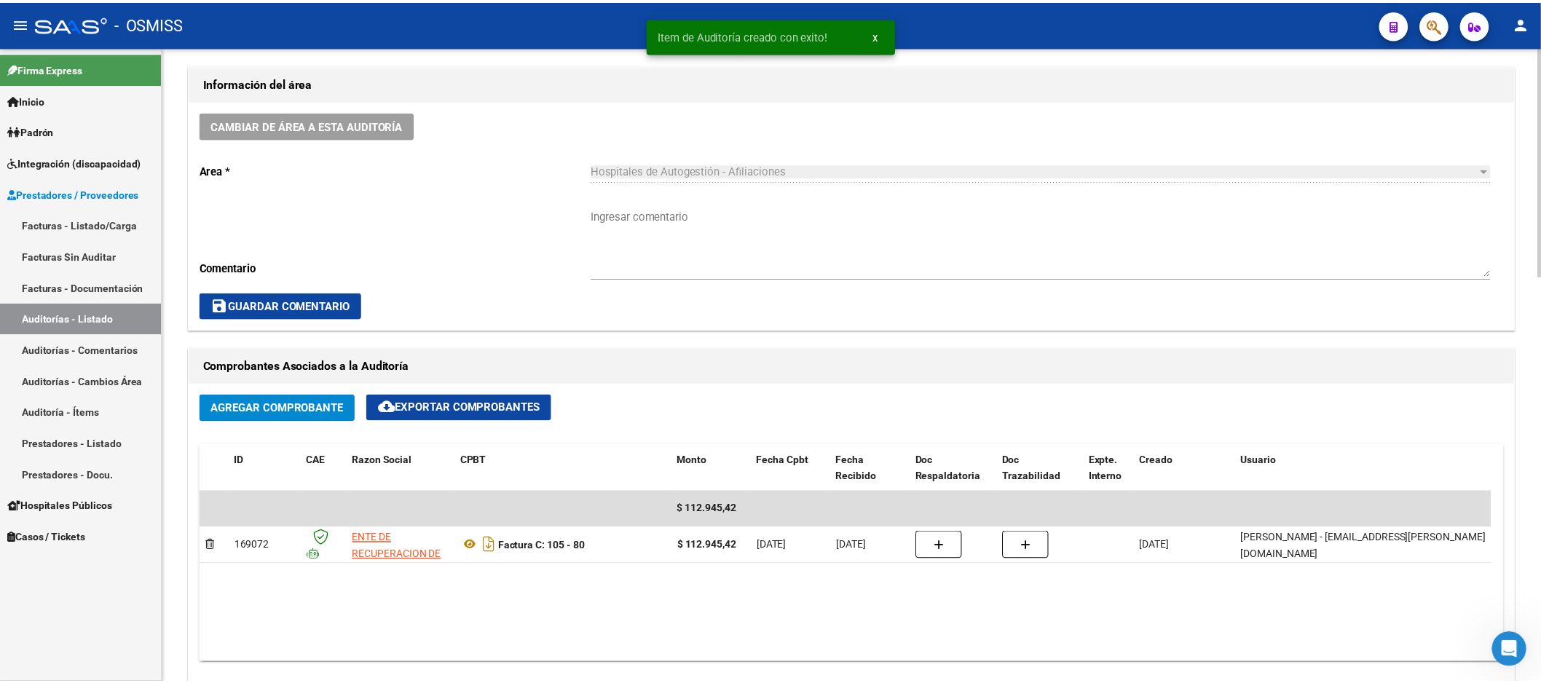
scroll to position [324, 0]
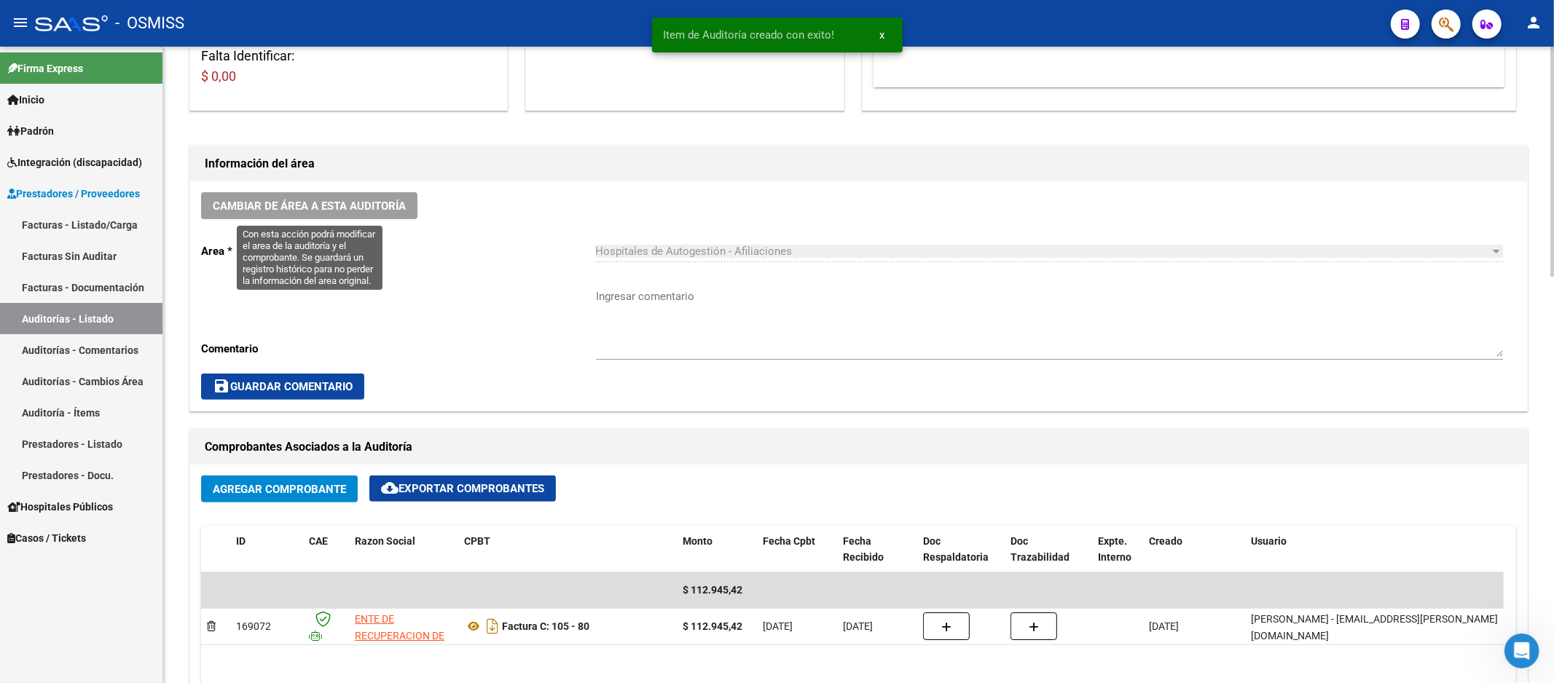
click at [363, 207] on span "Cambiar de área a esta auditoría" at bounding box center [309, 206] width 193 height 13
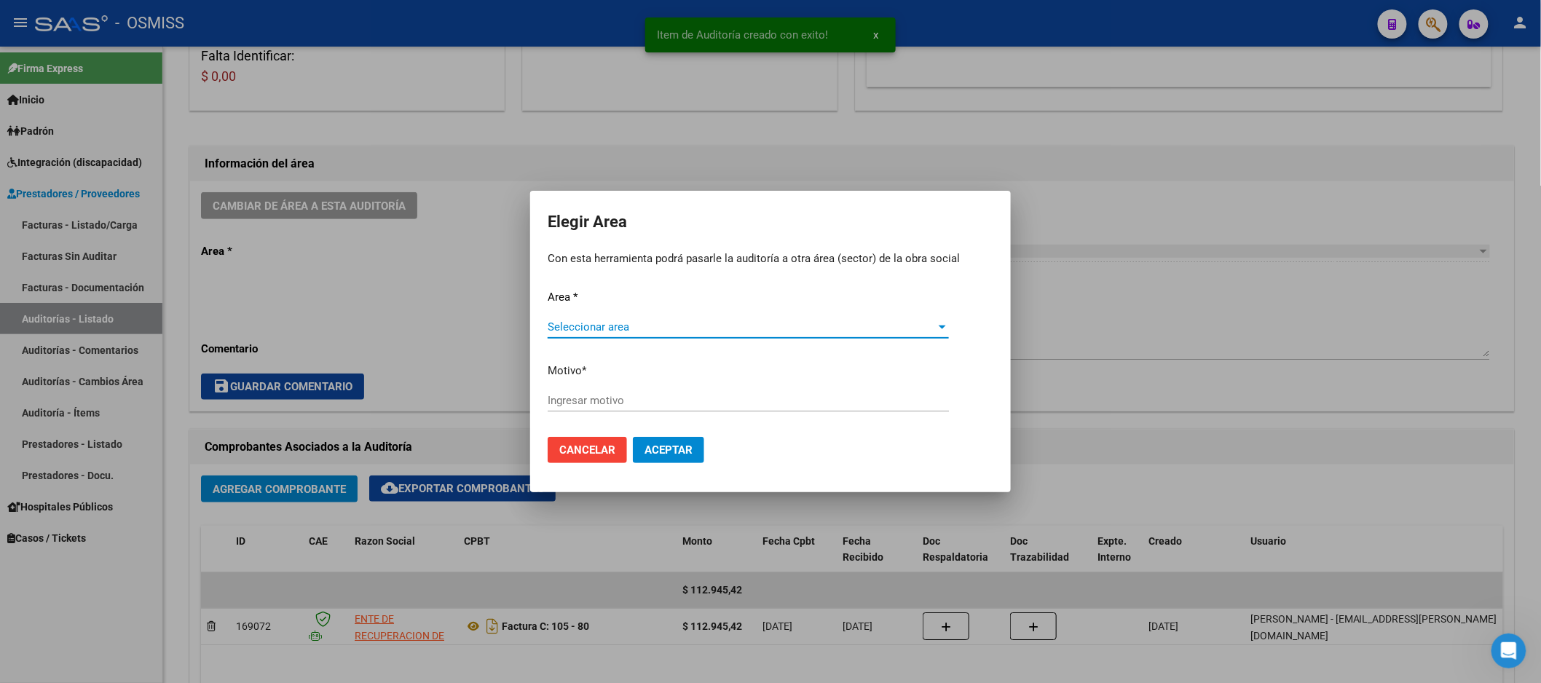
click at [605, 311] on div "Area * Seleccionar area Seleccionar area Motivo * [GEOGRAPHIC_DATA] motivo" at bounding box center [771, 357] width 446 height 137
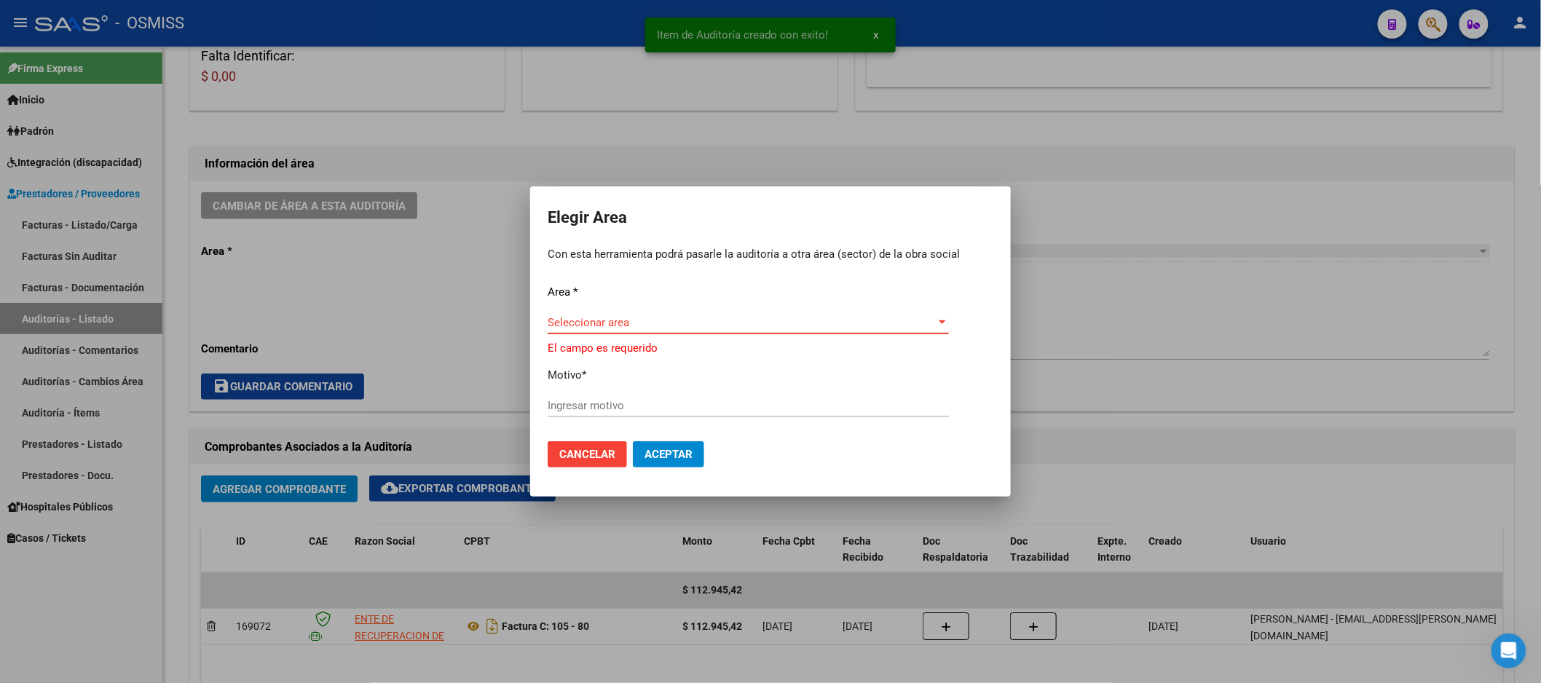
click at [657, 328] on span "Seleccionar area" at bounding box center [742, 322] width 388 height 13
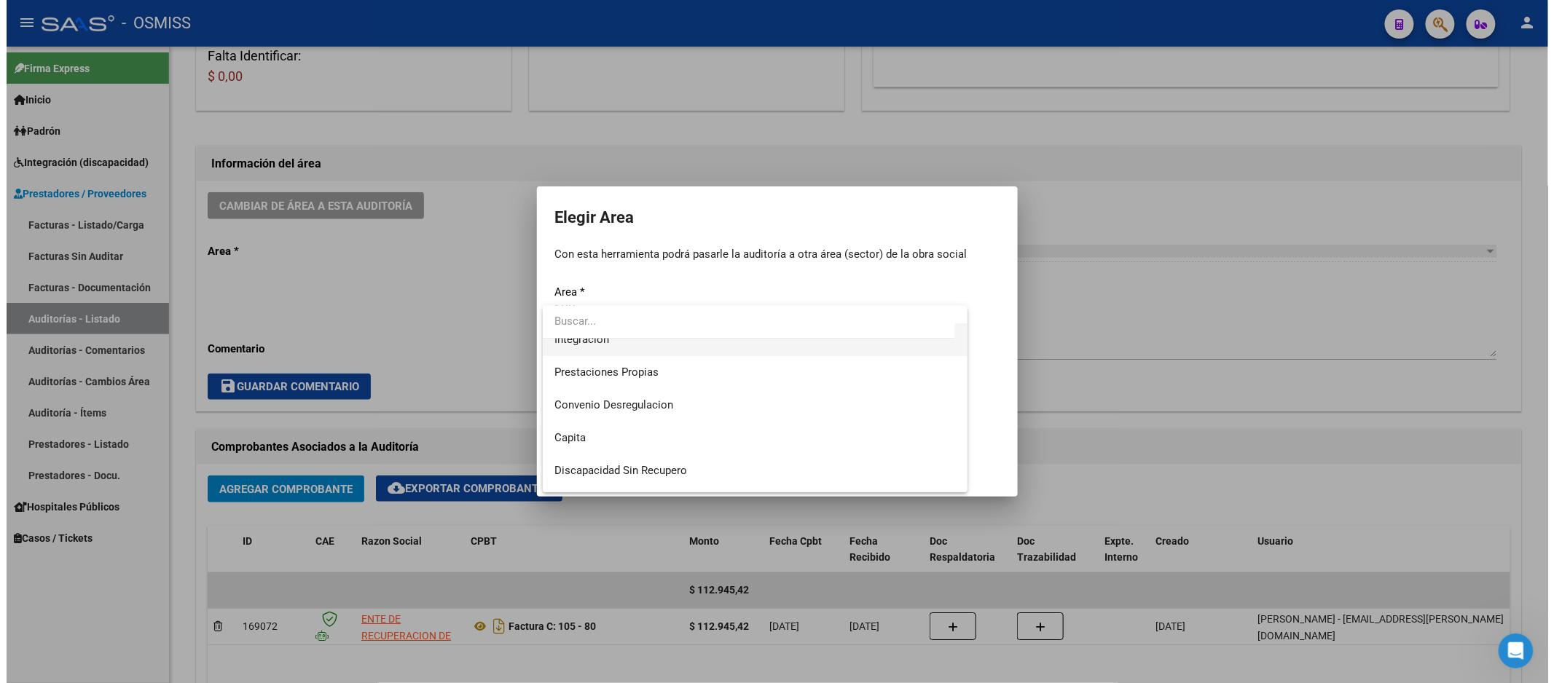
scroll to position [162, 0]
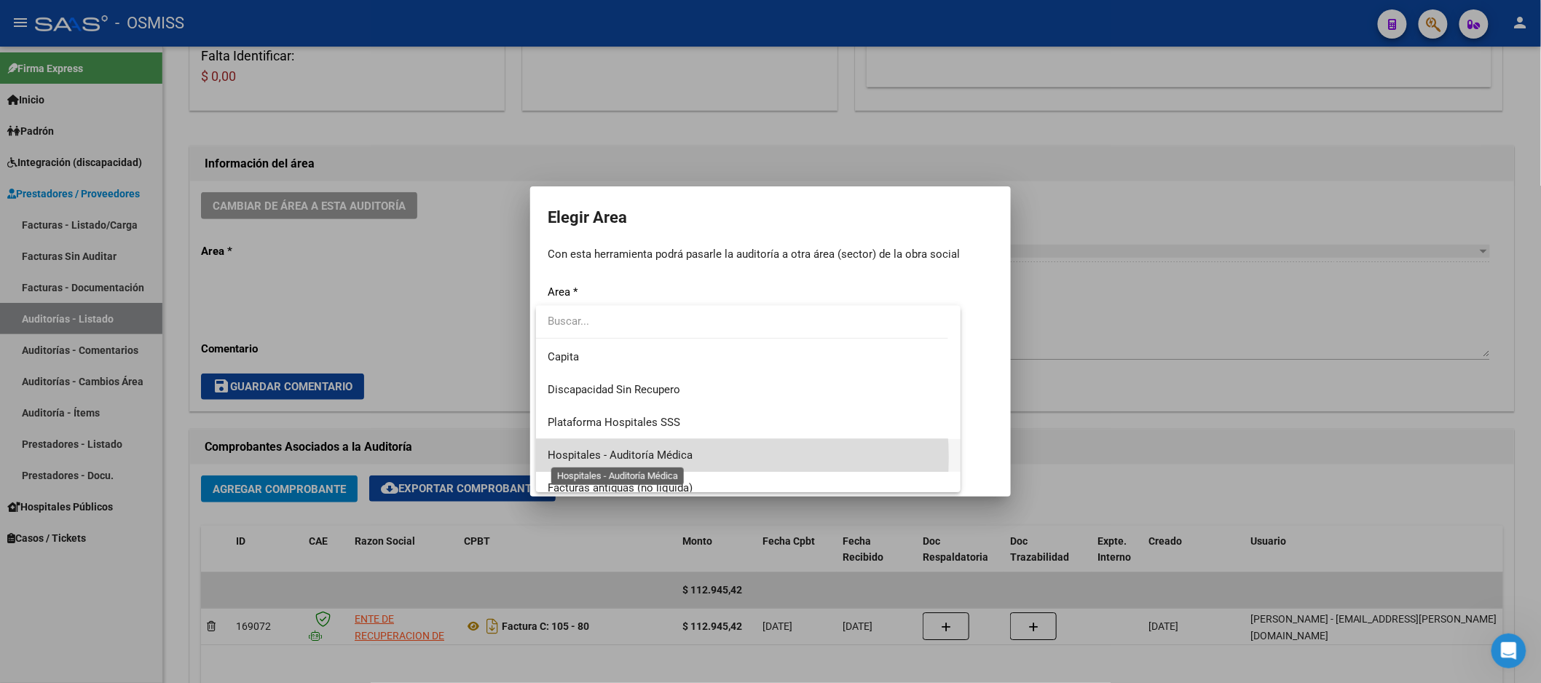
click at [680, 457] on span "Hospitales - Auditoría Médica" at bounding box center [620, 455] width 145 height 13
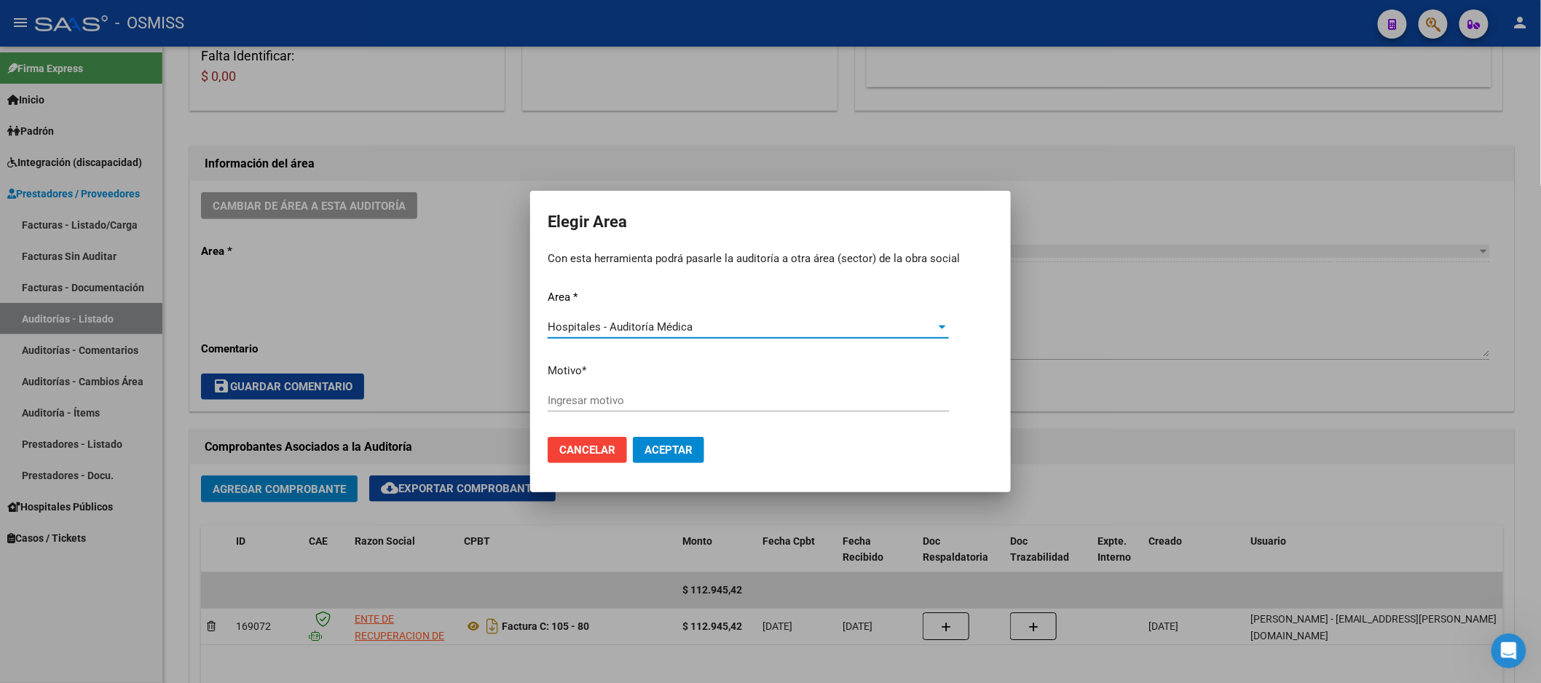
click at [701, 408] on div "Ingresar motivo" at bounding box center [748, 401] width 401 height 22
type input "AUDITADO"
click at [672, 444] on span "Aceptar" at bounding box center [669, 450] width 48 height 13
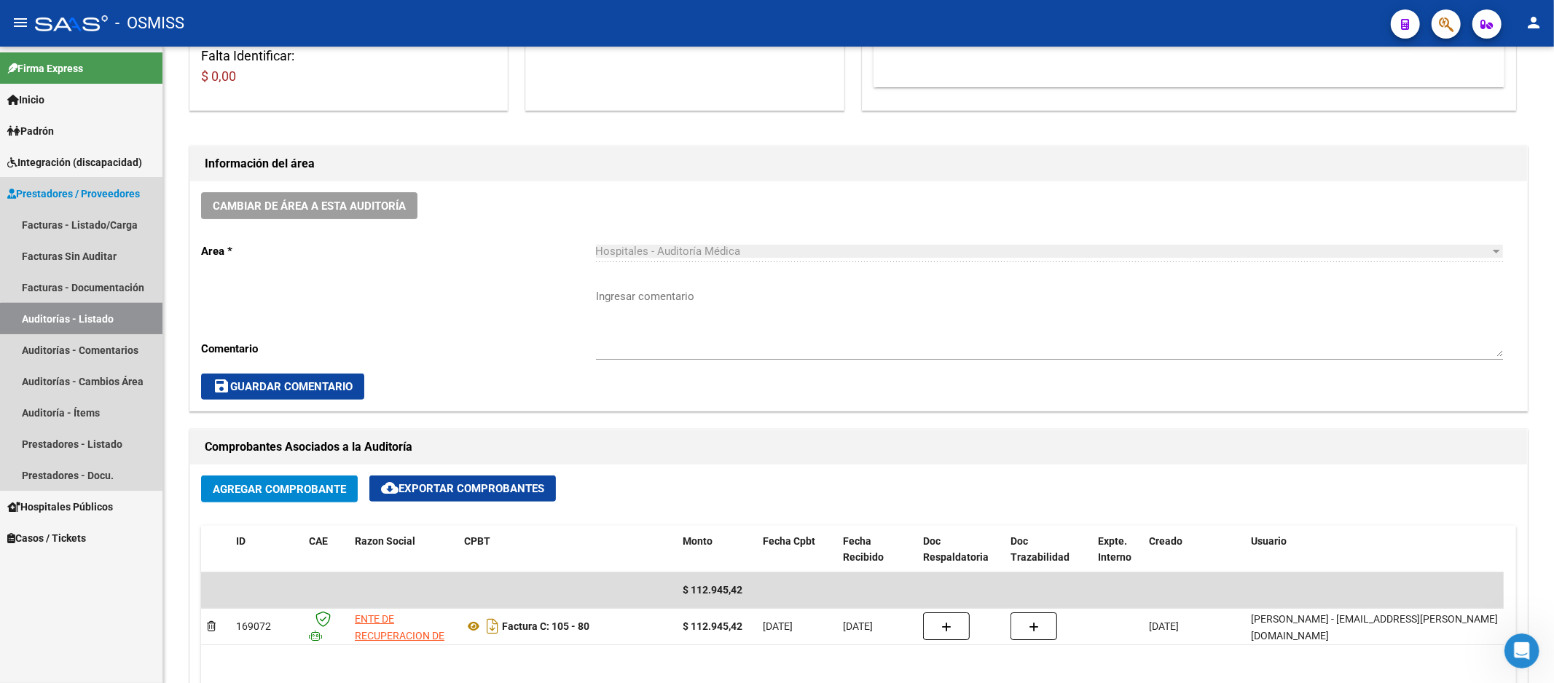
click at [120, 331] on link "Auditorías - Listado" at bounding box center [81, 318] width 162 height 31
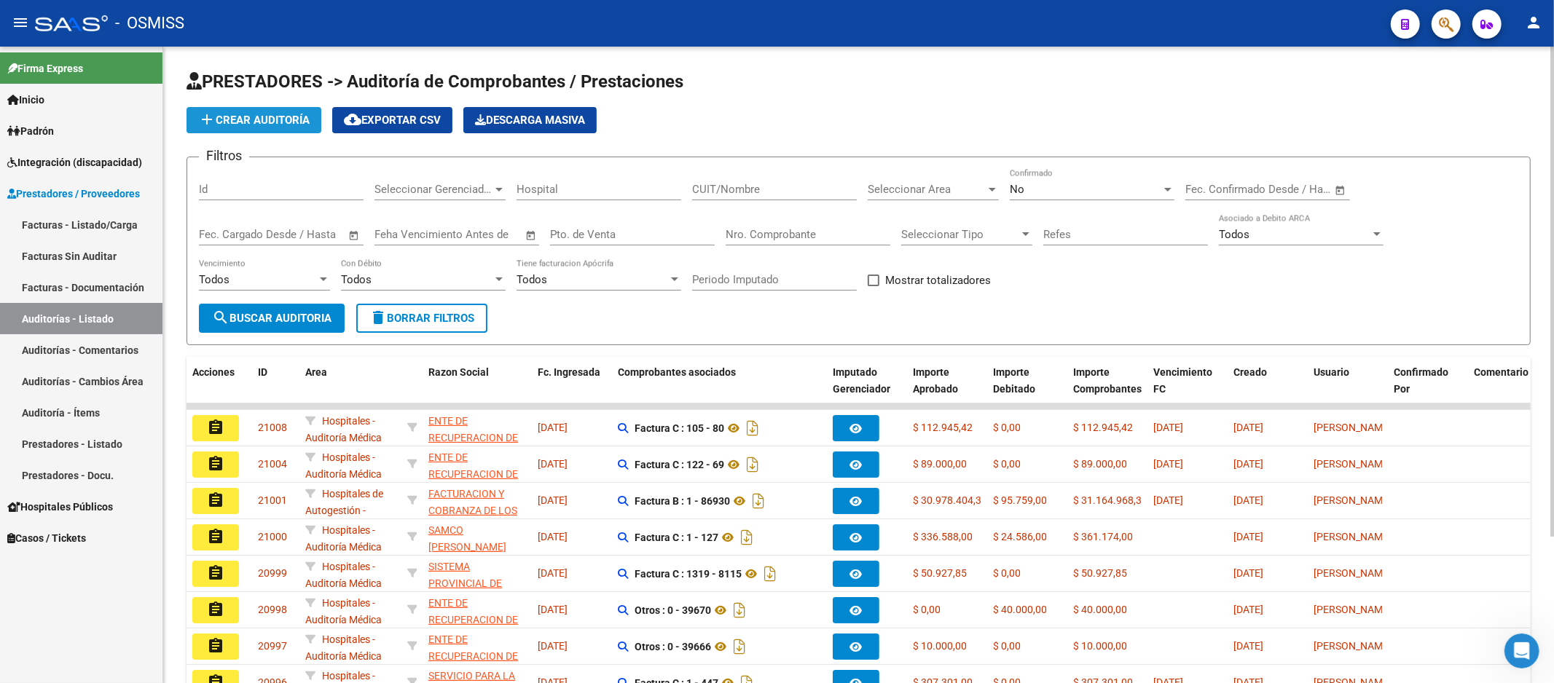
click at [281, 133] on button "add Crear Auditoría" at bounding box center [253, 120] width 135 height 26
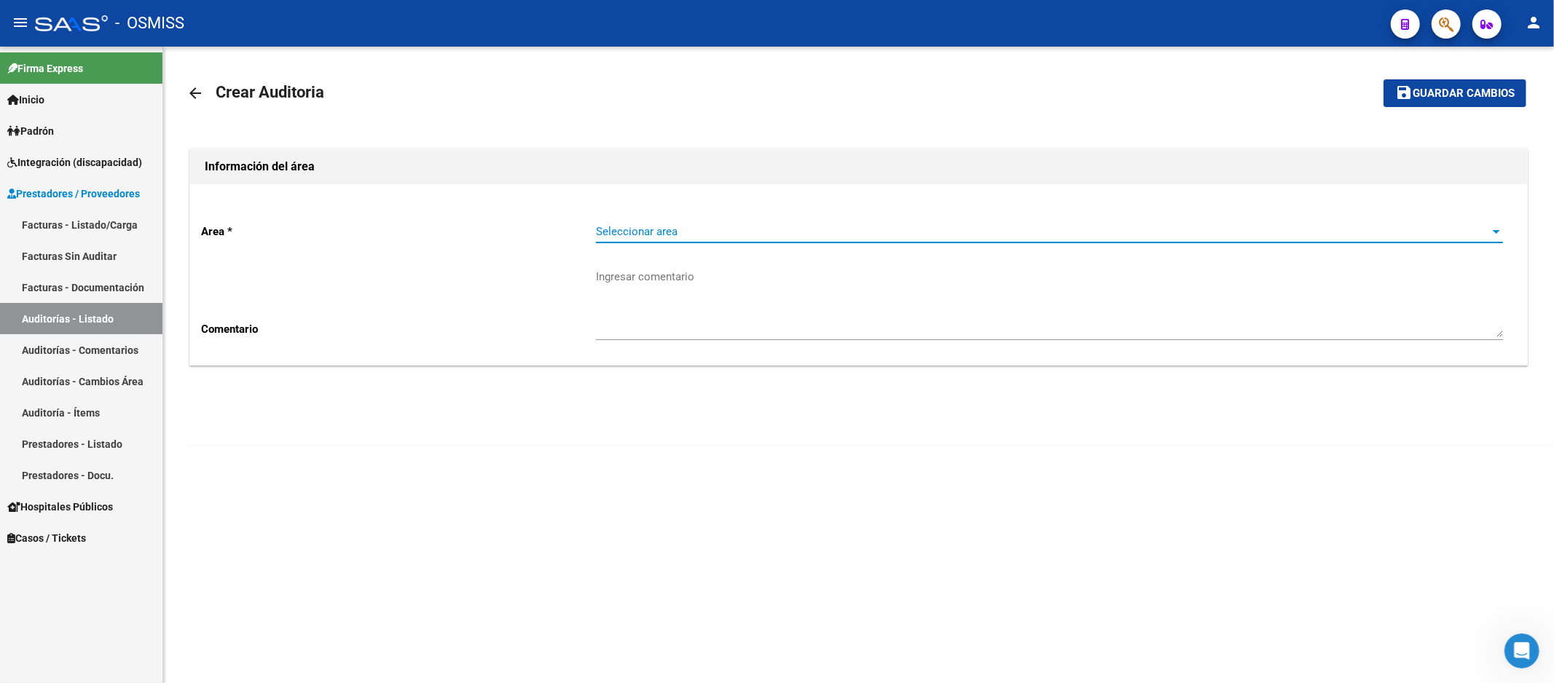
click at [688, 229] on span "Seleccionar area" at bounding box center [1043, 231] width 894 height 13
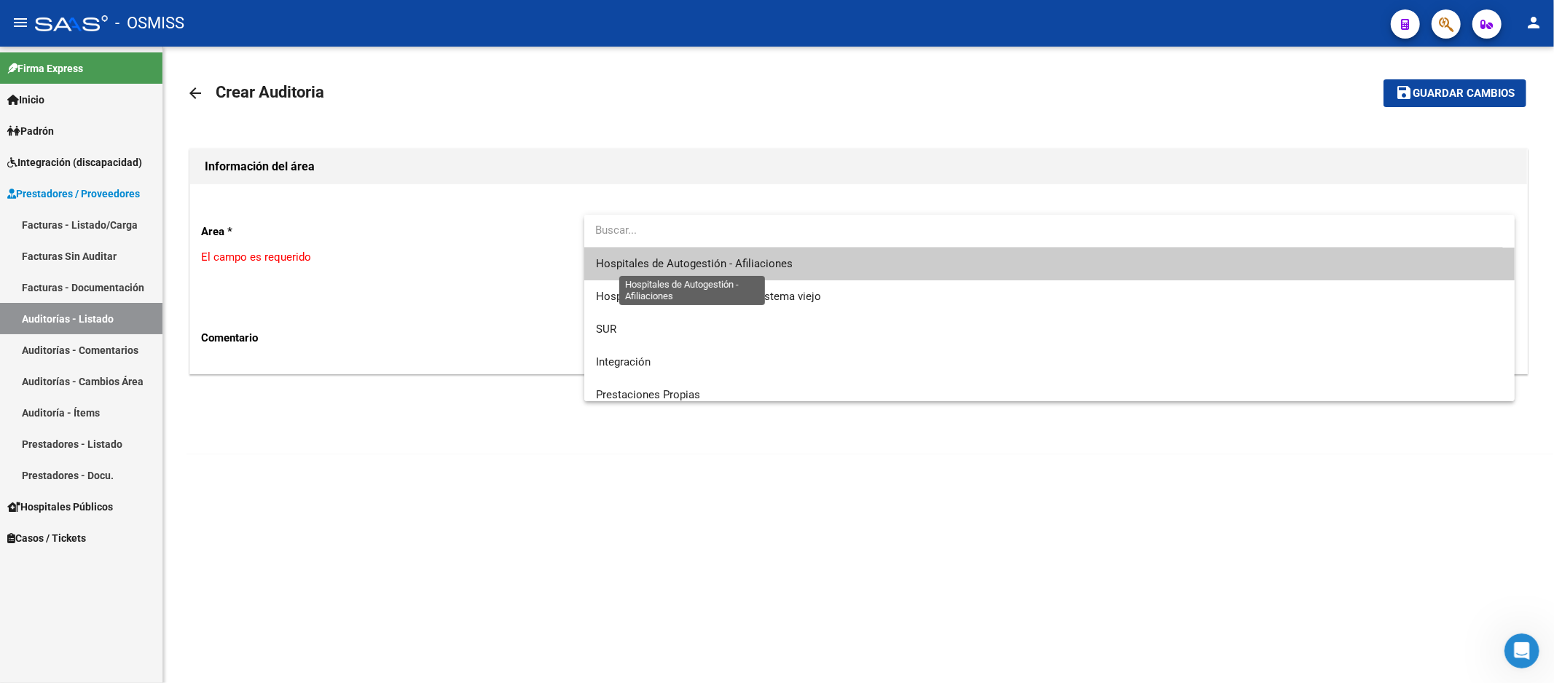
click at [699, 258] on span "Hospitales de Autogestión - Afiliaciones" at bounding box center [694, 263] width 197 height 13
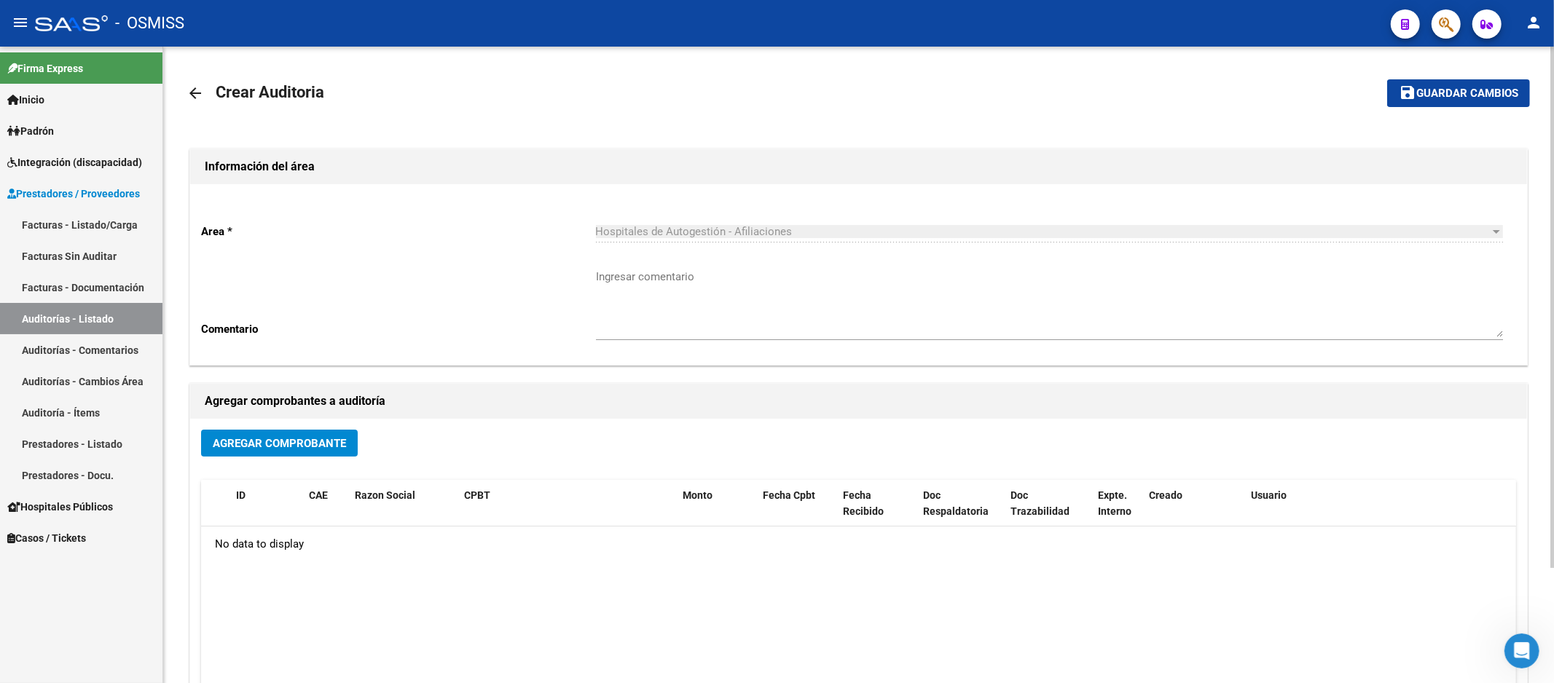
click at [301, 459] on div "Agregar Comprobante" at bounding box center [858, 449] width 1315 height 39
click at [308, 448] on span "Agregar Comprobante" at bounding box center [279, 443] width 133 height 13
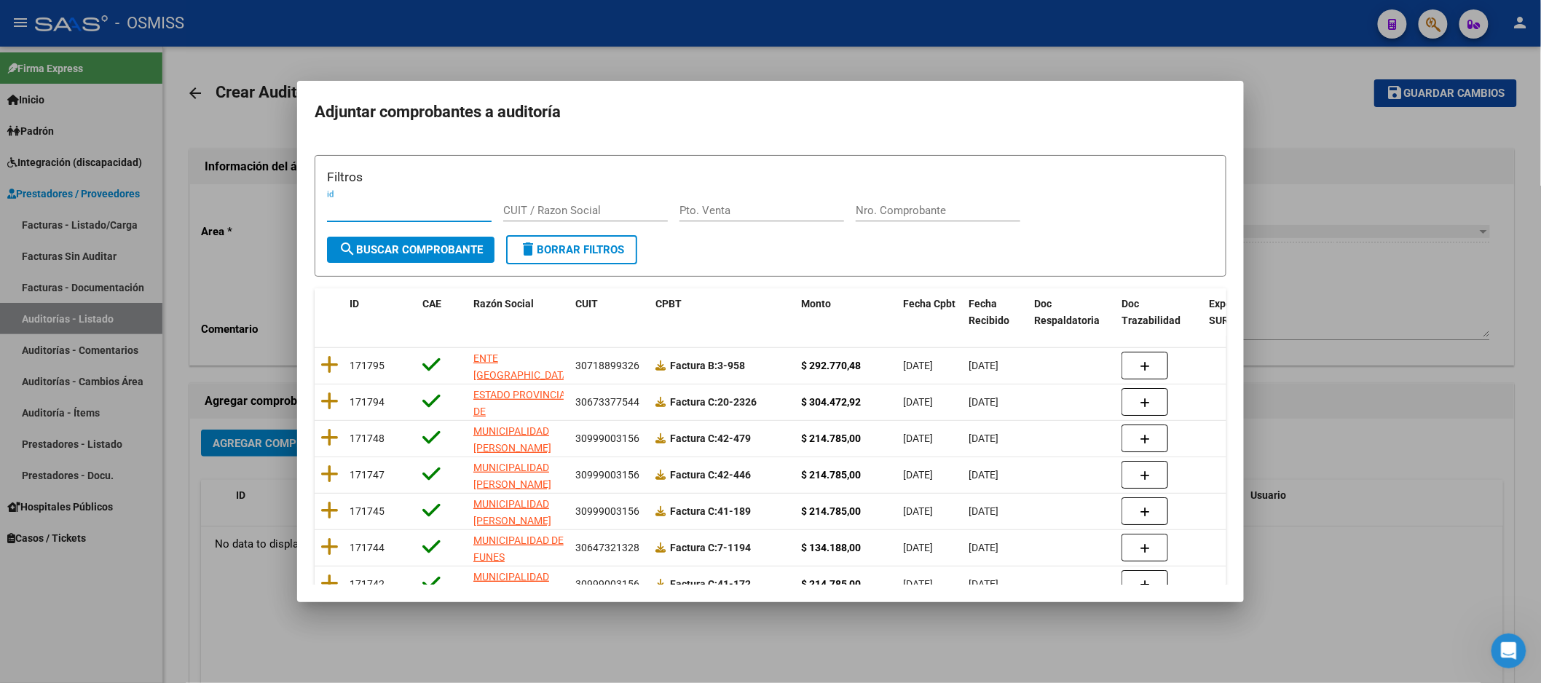
click at [867, 208] on input "Nro. Comprobante" at bounding box center [938, 210] width 165 height 13
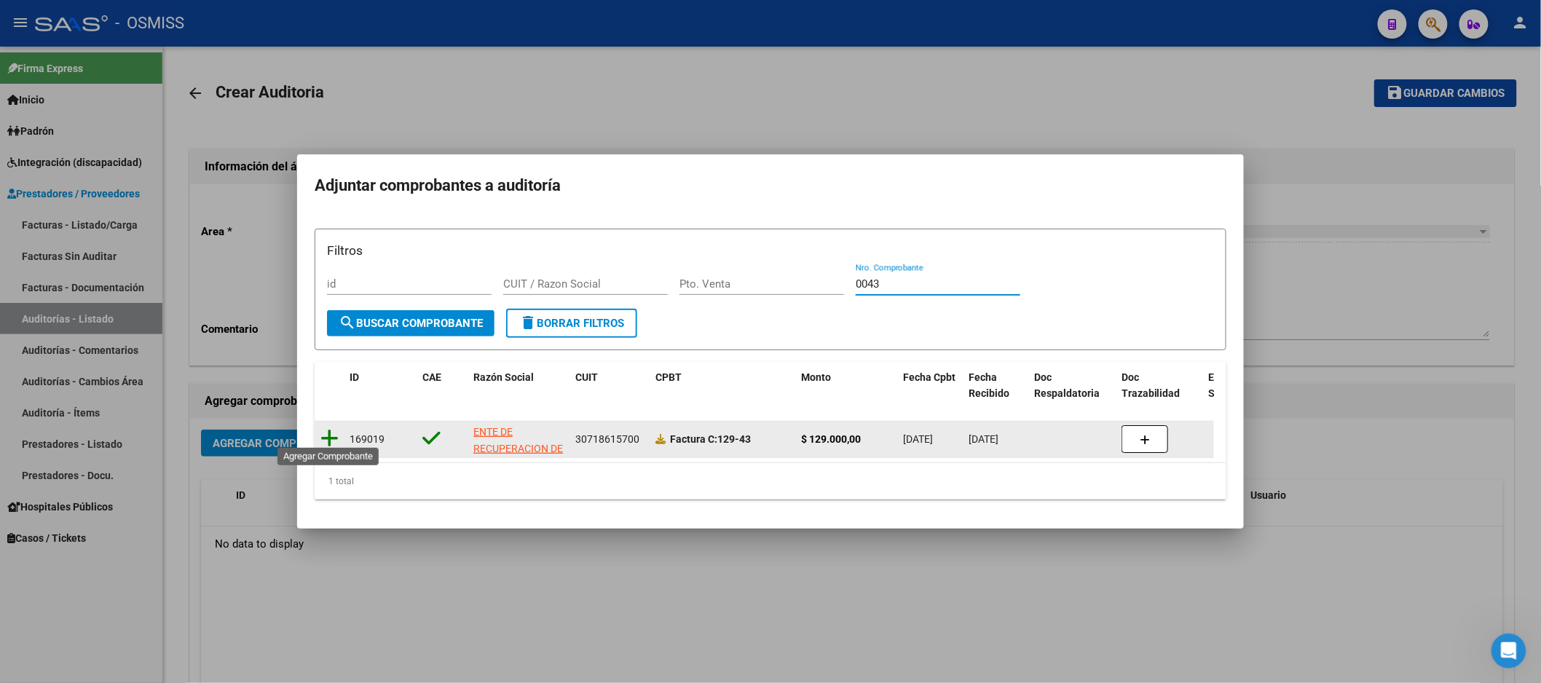
type input "0043"
click at [333, 430] on icon at bounding box center [330, 438] width 18 height 20
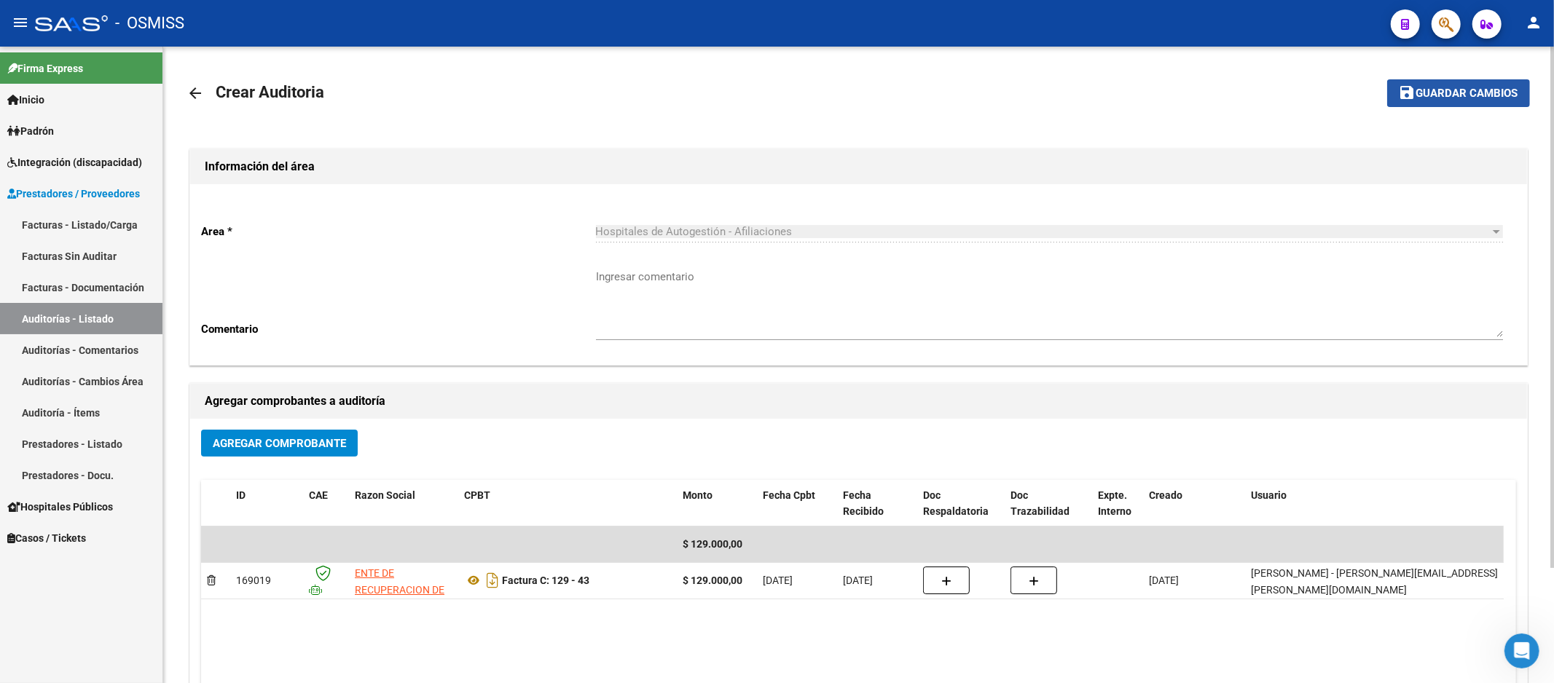
click at [1431, 103] on button "save Guardar cambios" at bounding box center [1458, 92] width 143 height 27
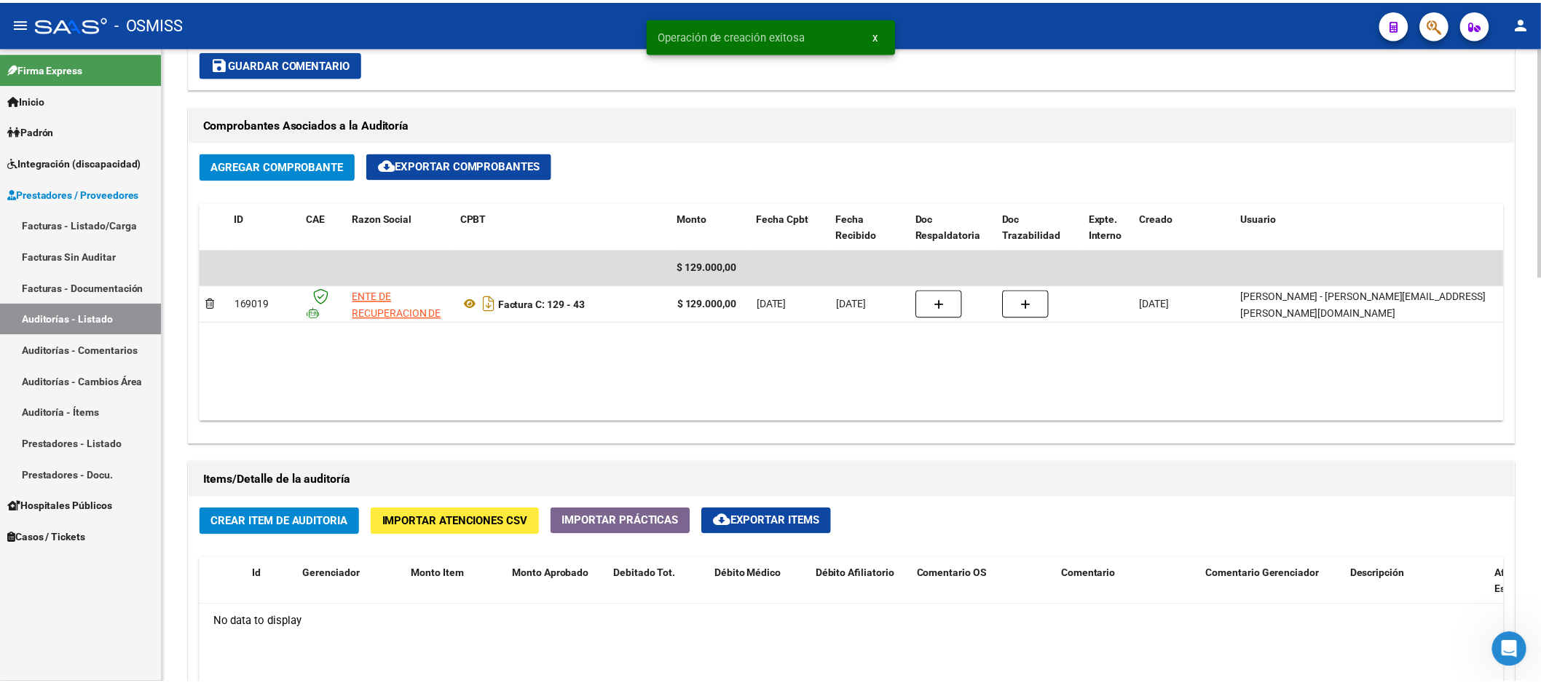
scroll to position [809, 0]
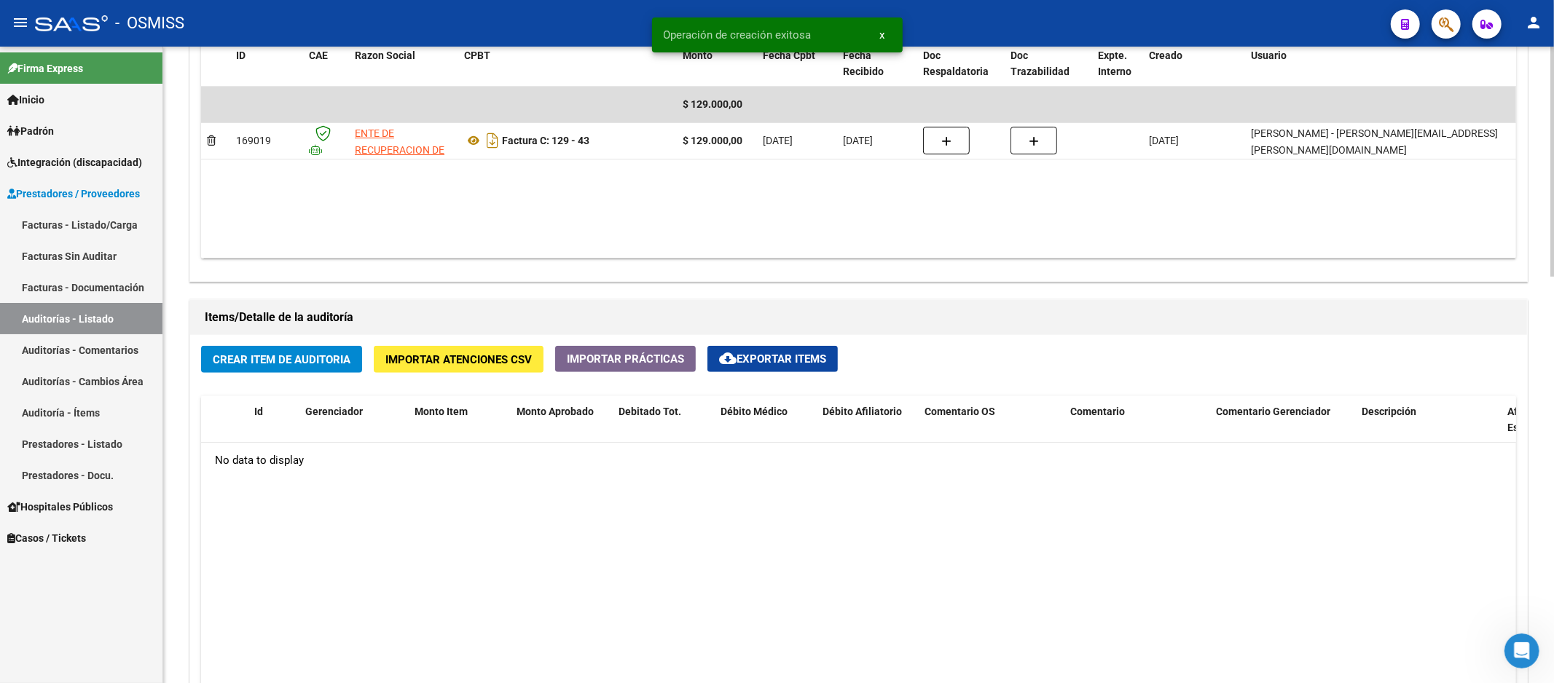
click at [299, 358] on span "Crear Item de Auditoria" at bounding box center [282, 359] width 138 height 13
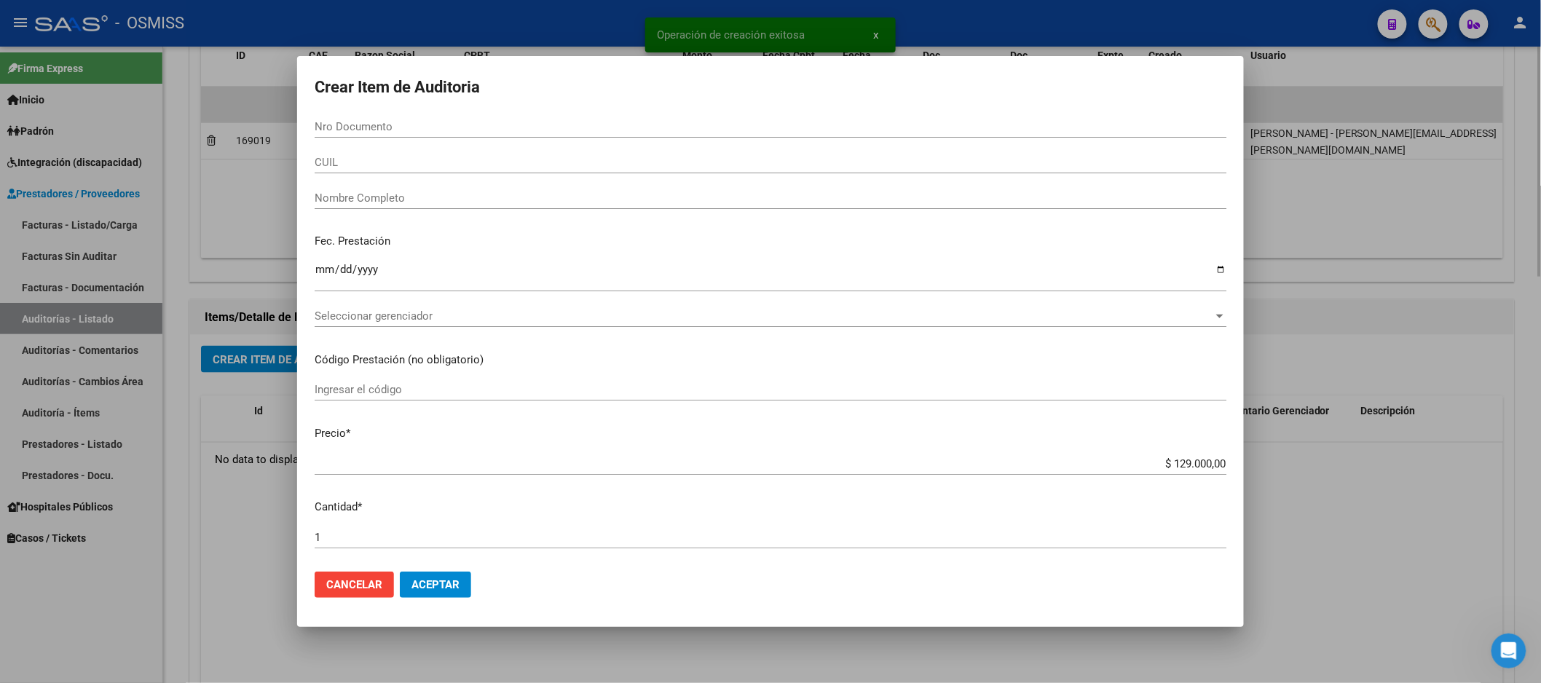
paste input "24090533"
type input "24090533"
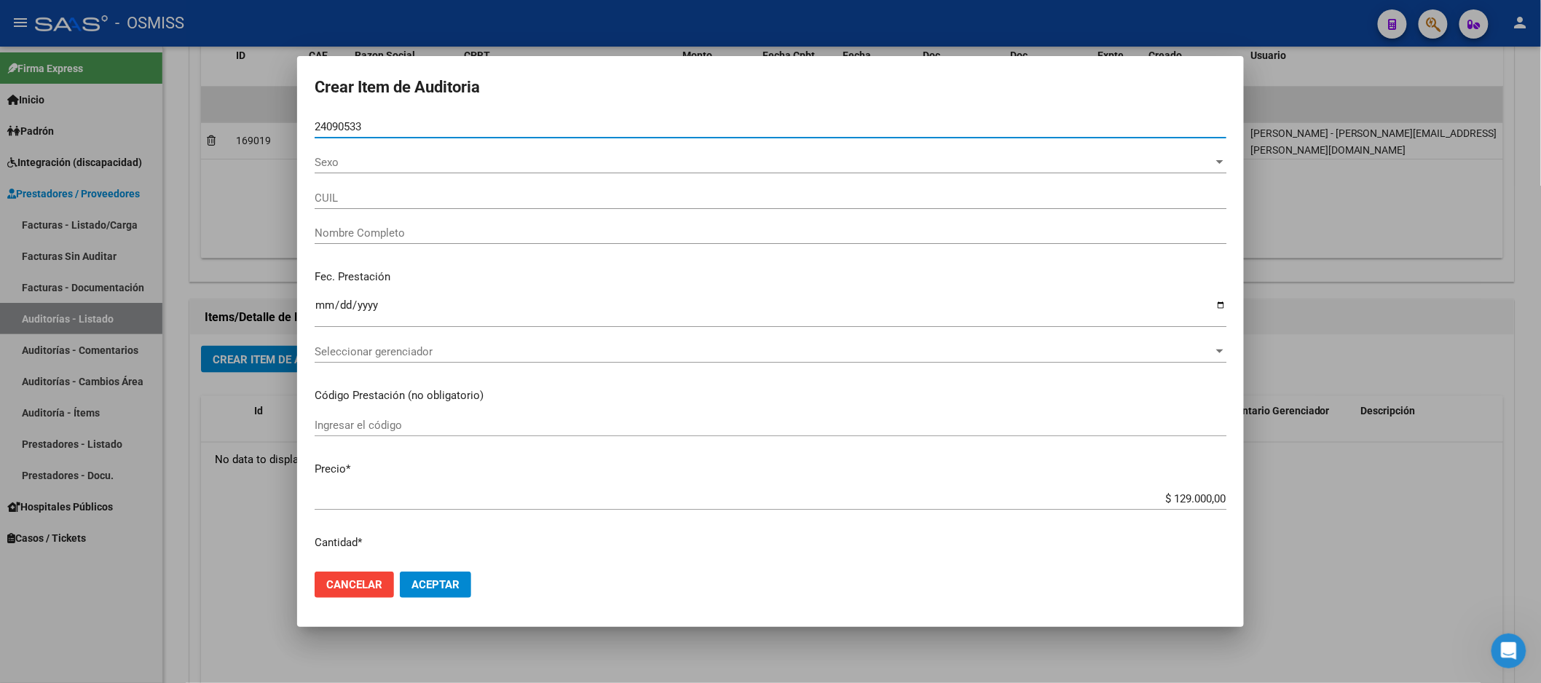
type input "27240905332"
type input "[PERSON_NAME] [PERSON_NAME]"
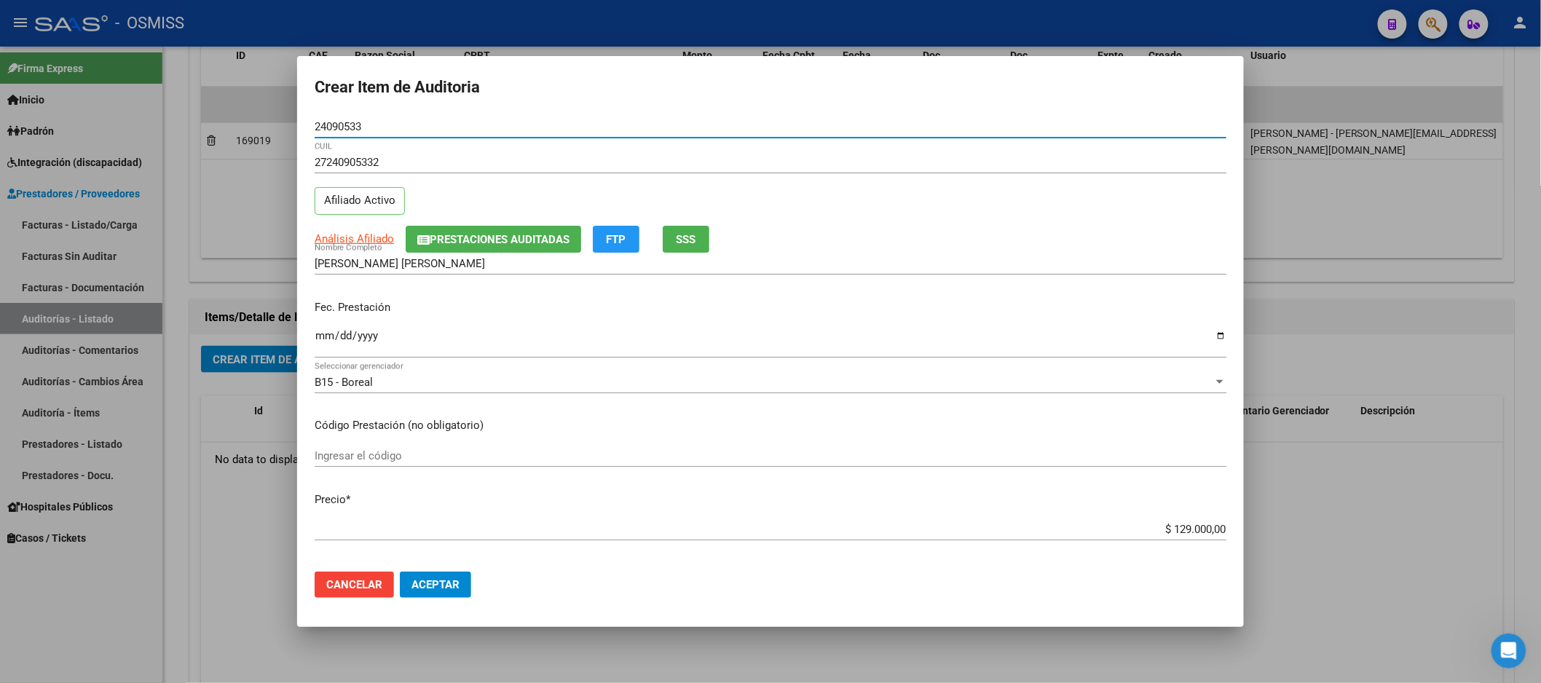
type input "24090533"
click at [325, 338] on input "Ingresar la fecha" at bounding box center [771, 341] width 912 height 23
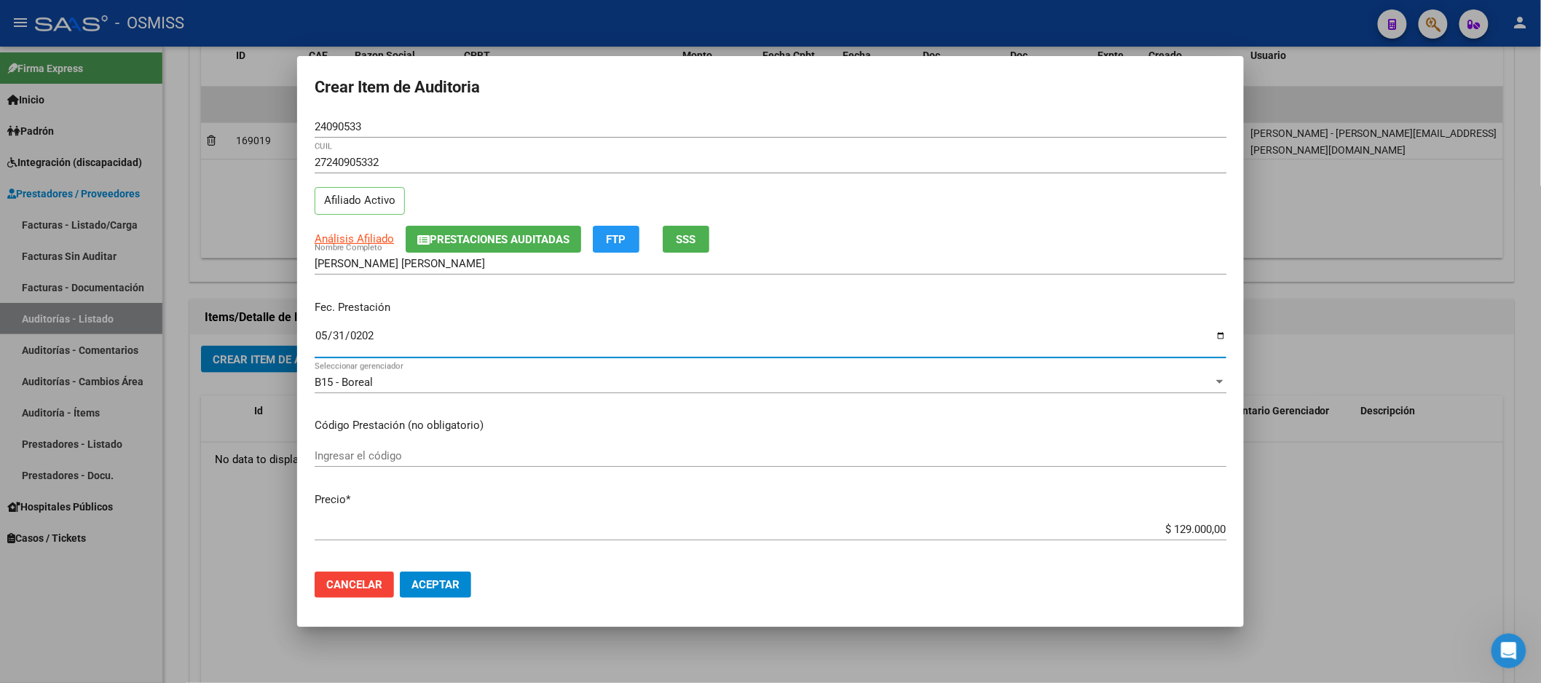
type input "[DATE]"
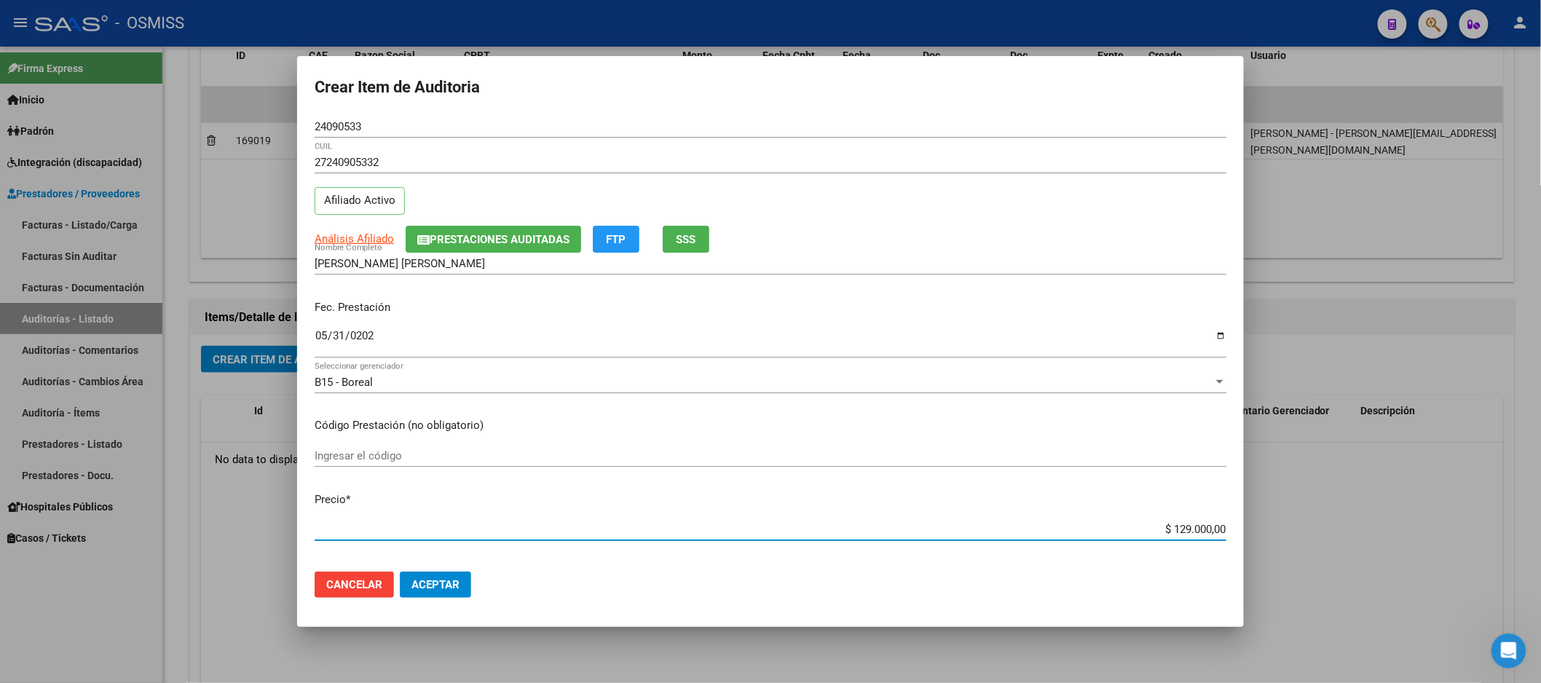
drag, startPoint x: 1131, startPoint y: 536, endPoint x: 1262, endPoint y: 518, distance: 133.1
click at [1262, 518] on div "Crear Item de Auditoria 24090533 Nro Documento 27240905332 CUIL Afiliado Activo…" at bounding box center [770, 341] width 1541 height 683
drag, startPoint x: 1139, startPoint y: 532, endPoint x: 1553, endPoint y: 518, distance: 414.7
click at [1541, 518] on html "menu - OSMISS person Firma Express Inicio Calendario SSS Instructivos Contacto …" at bounding box center [770, 341] width 1541 height 683
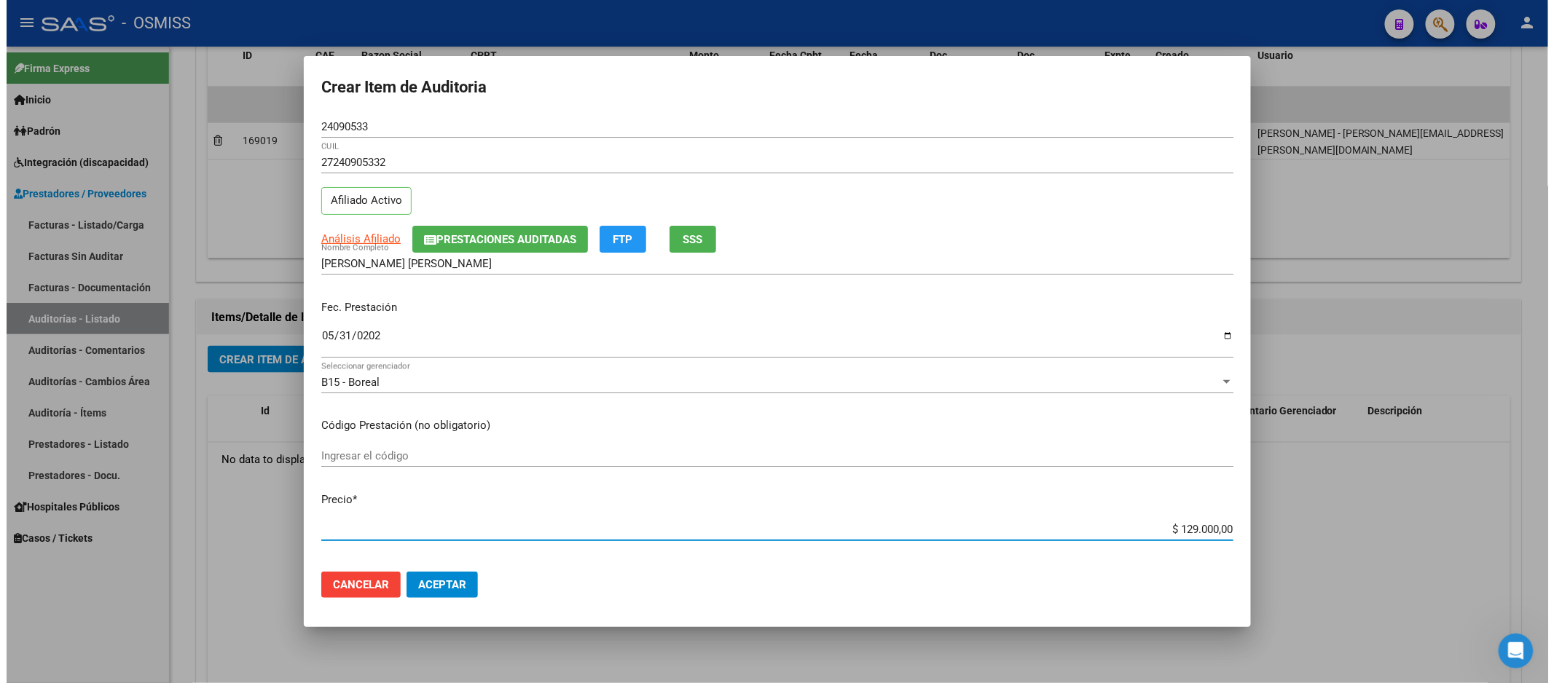
scroll to position [3, 0]
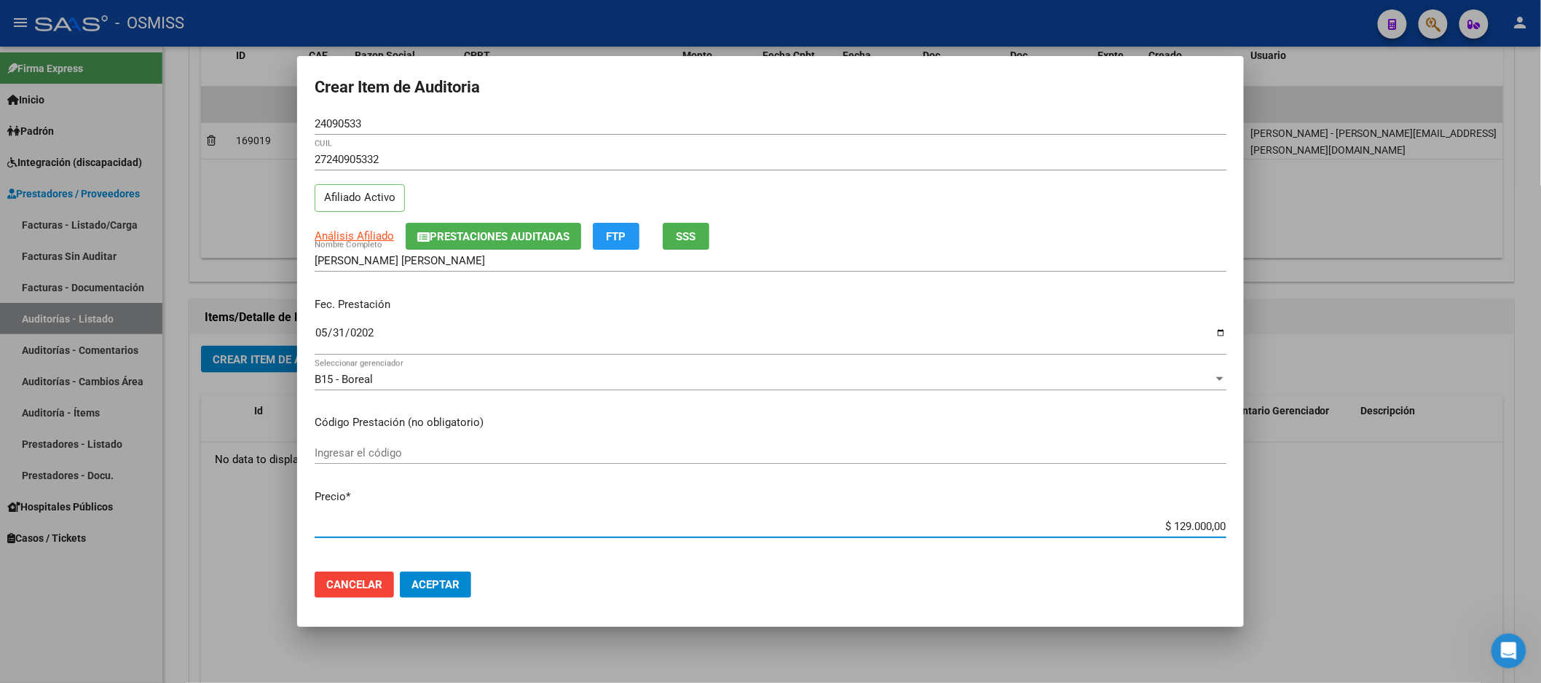
type input "$ 0,01"
type input "$ 0,10"
type input "$ 1,00"
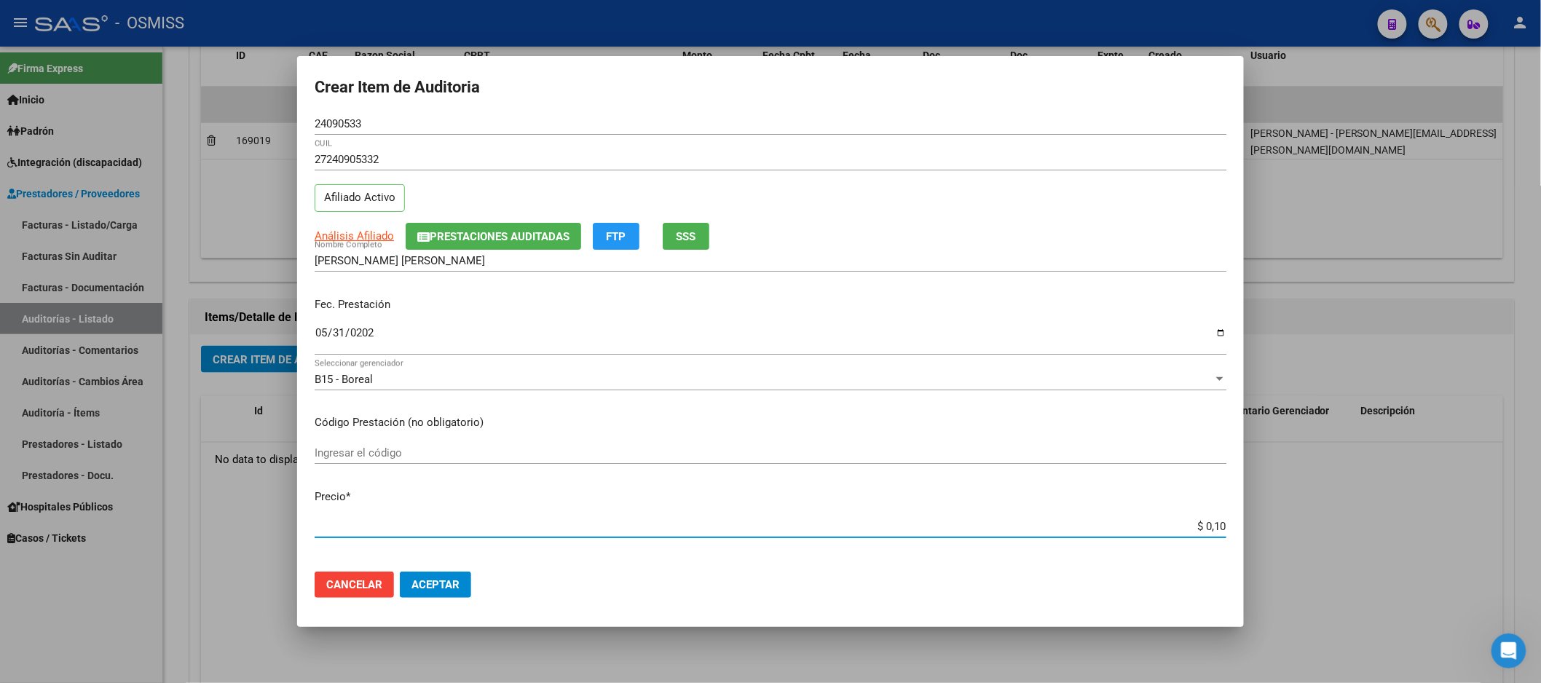
type input "$ 1,00"
type input "$ 10,00"
type input "$ 100,00"
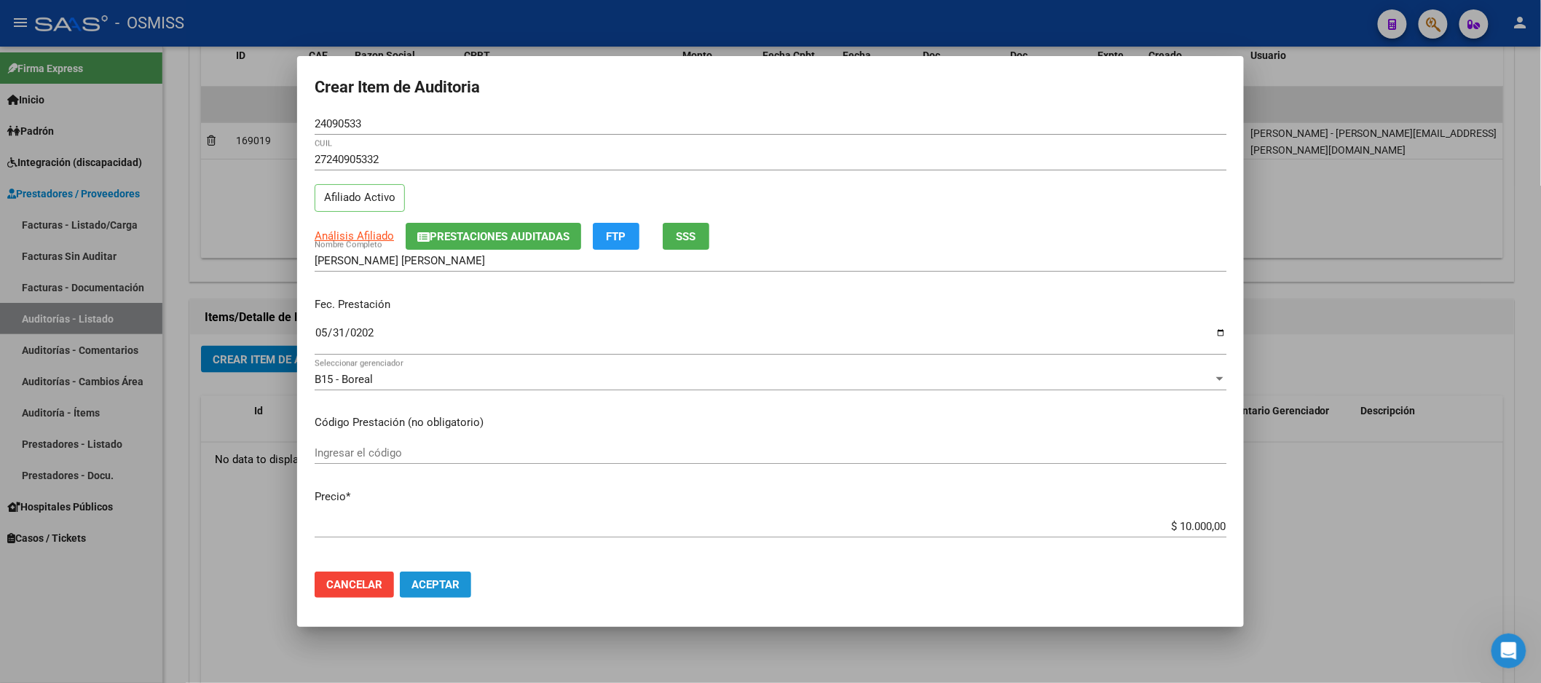
click at [463, 594] on button "Aceptar" at bounding box center [435, 585] width 71 height 26
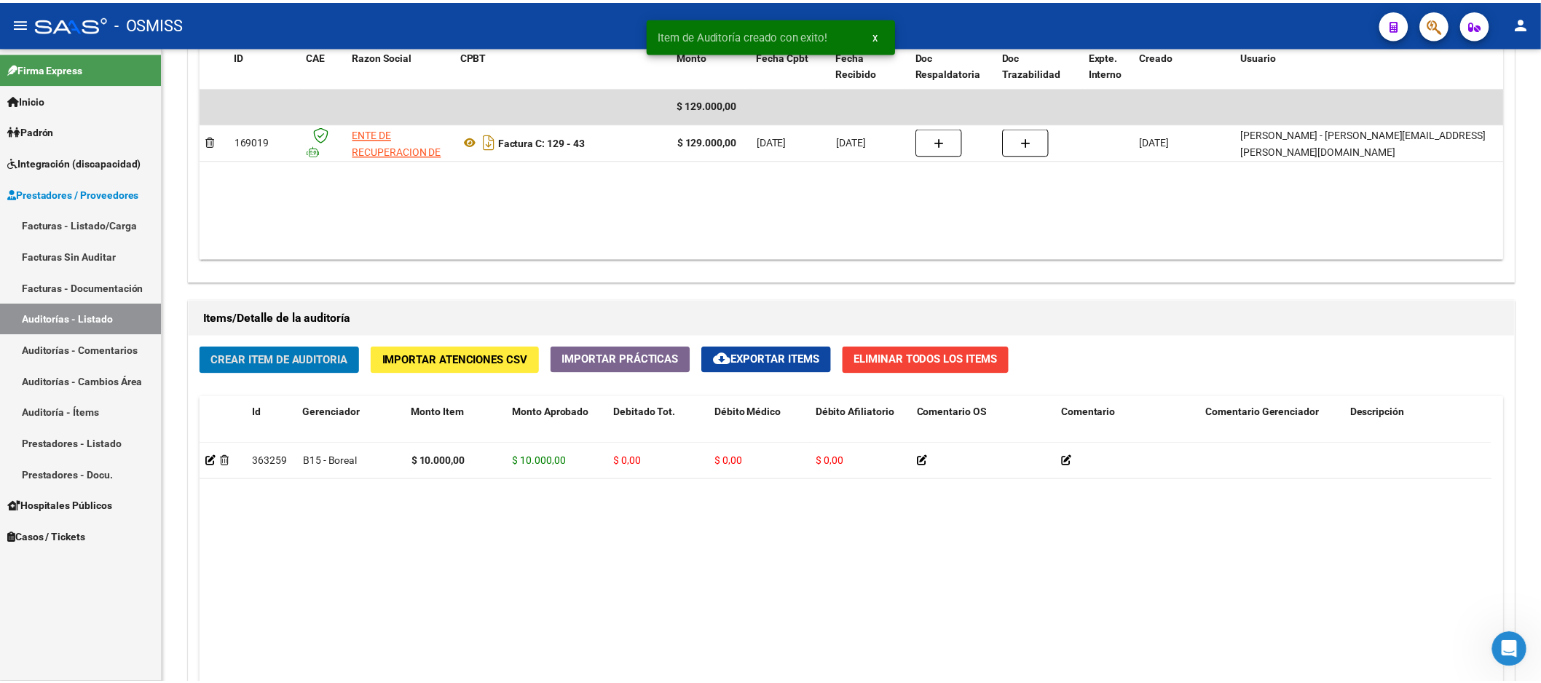
scroll to position [810, 0]
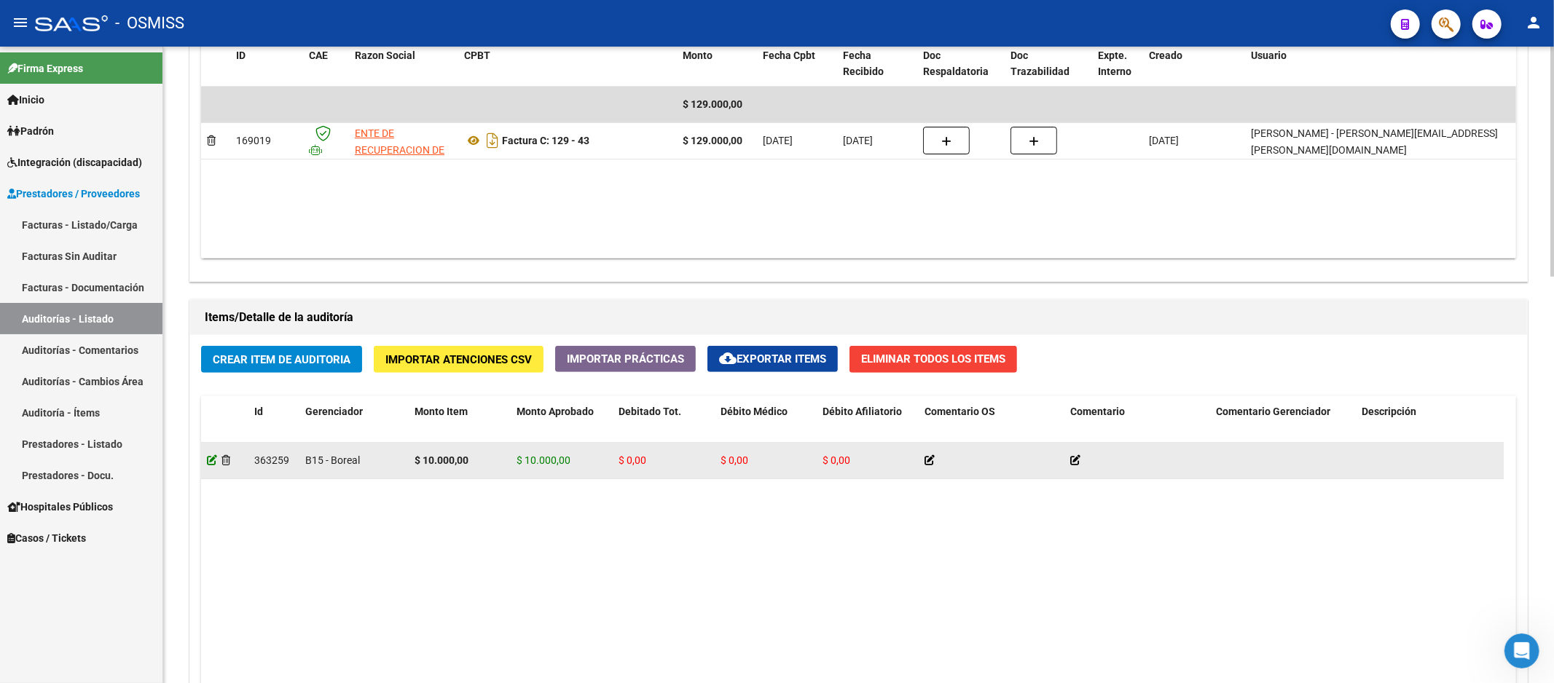
click at [210, 460] on icon at bounding box center [212, 460] width 10 height 10
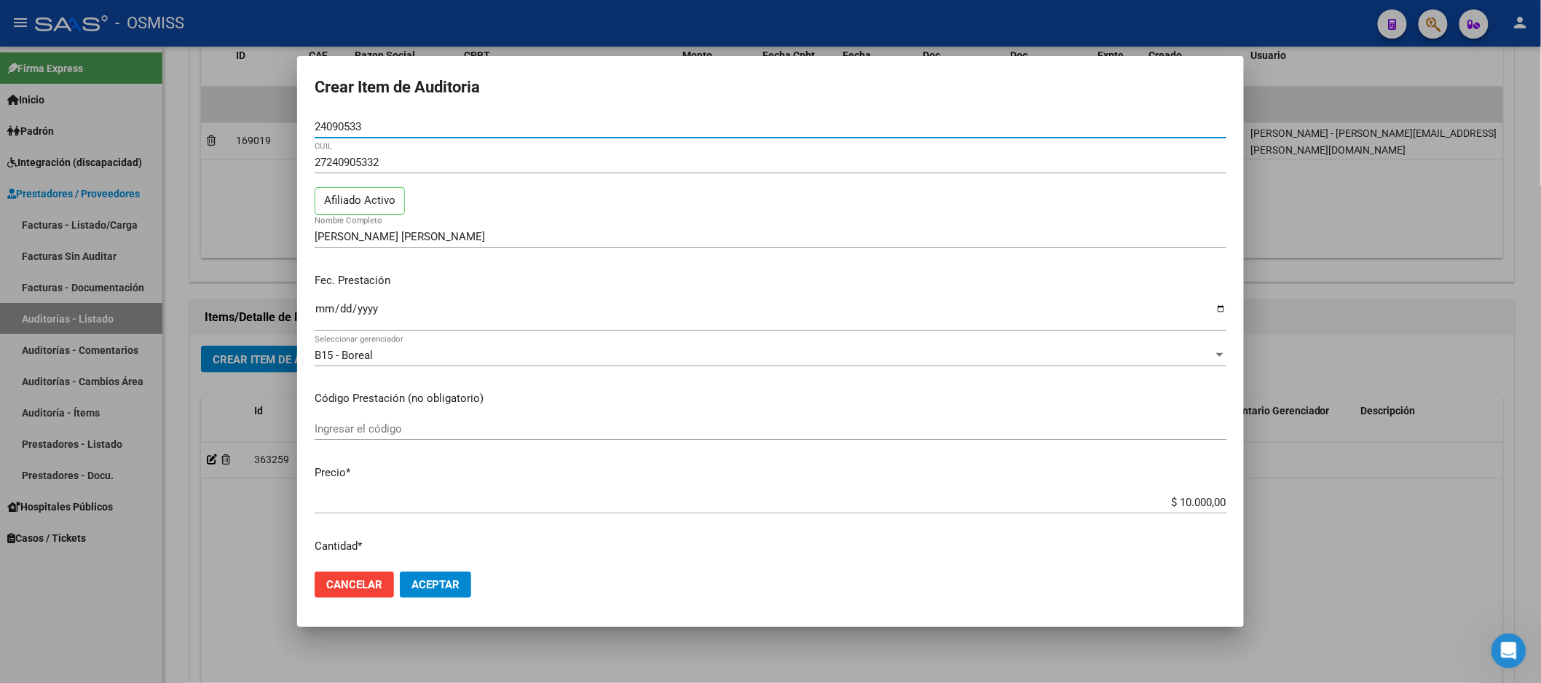
click at [326, 267] on div "Fec. Prestación [DATE] Ingresar la fecha" at bounding box center [771, 303] width 912 height 83
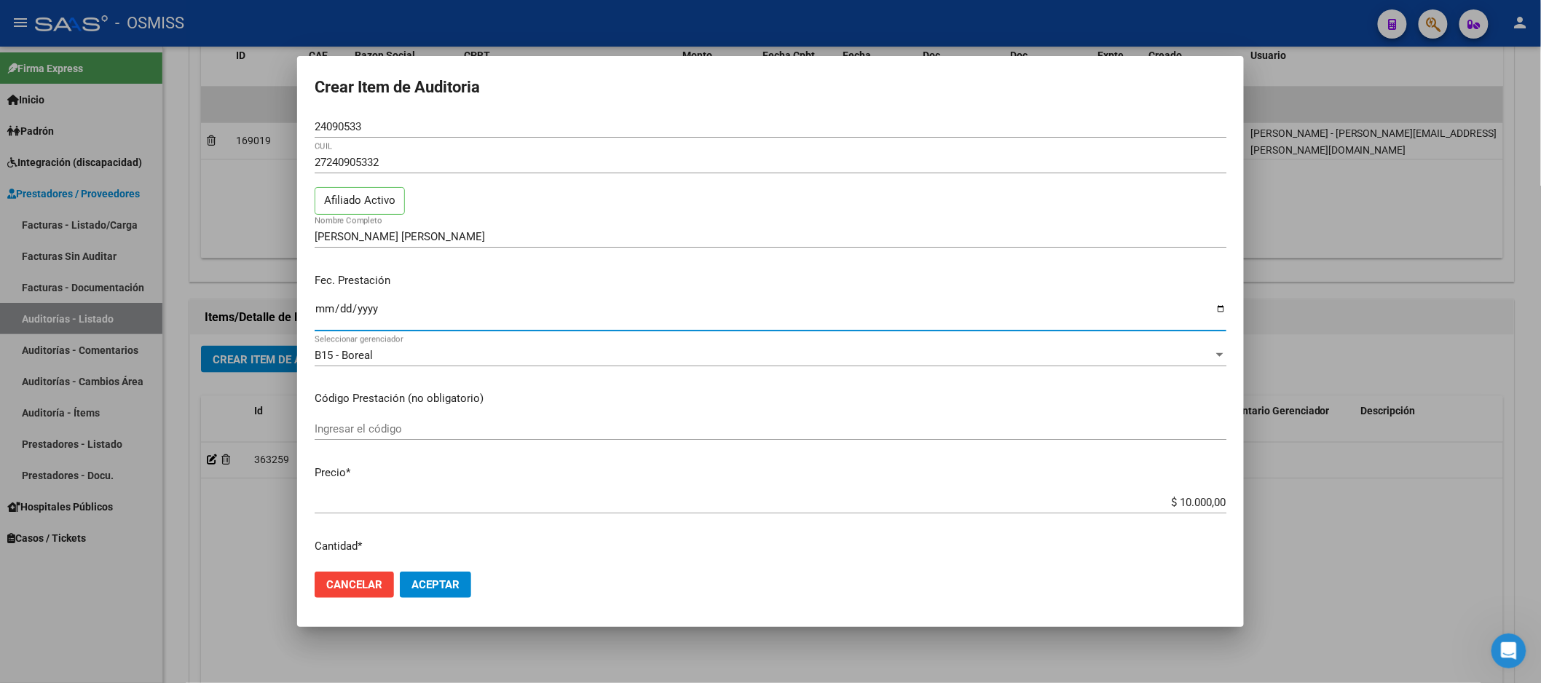
click at [329, 314] on input "[DATE]" at bounding box center [771, 314] width 912 height 23
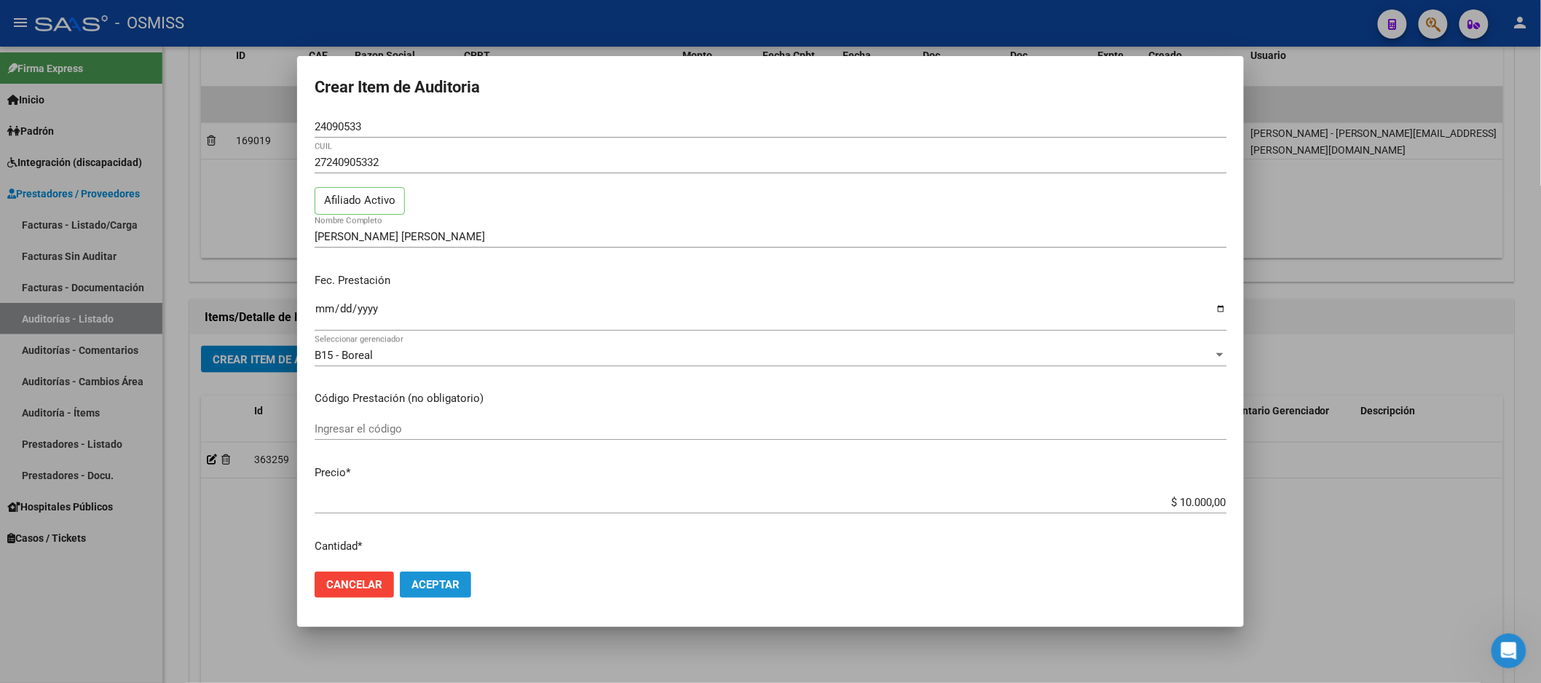
click at [454, 595] on button "Aceptar" at bounding box center [435, 585] width 71 height 26
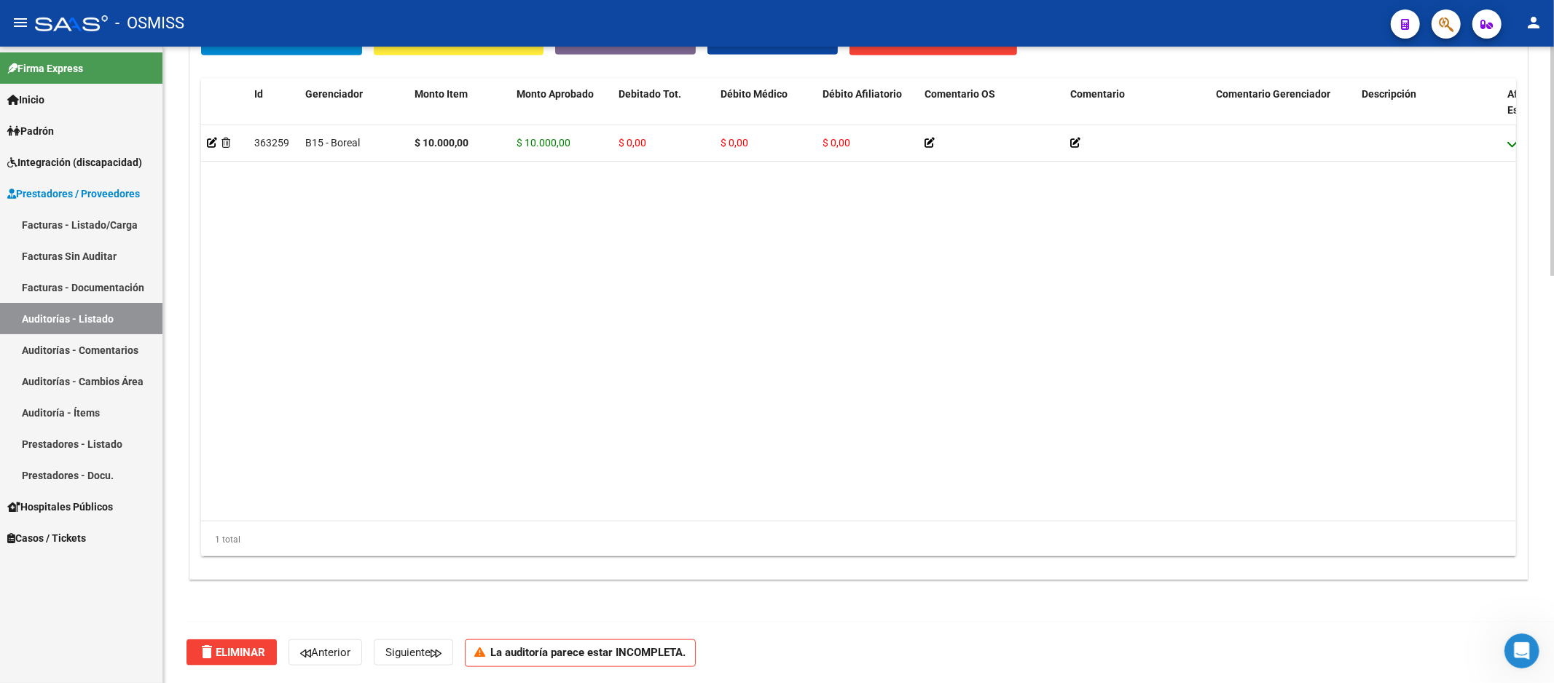
scroll to position [967, 0]
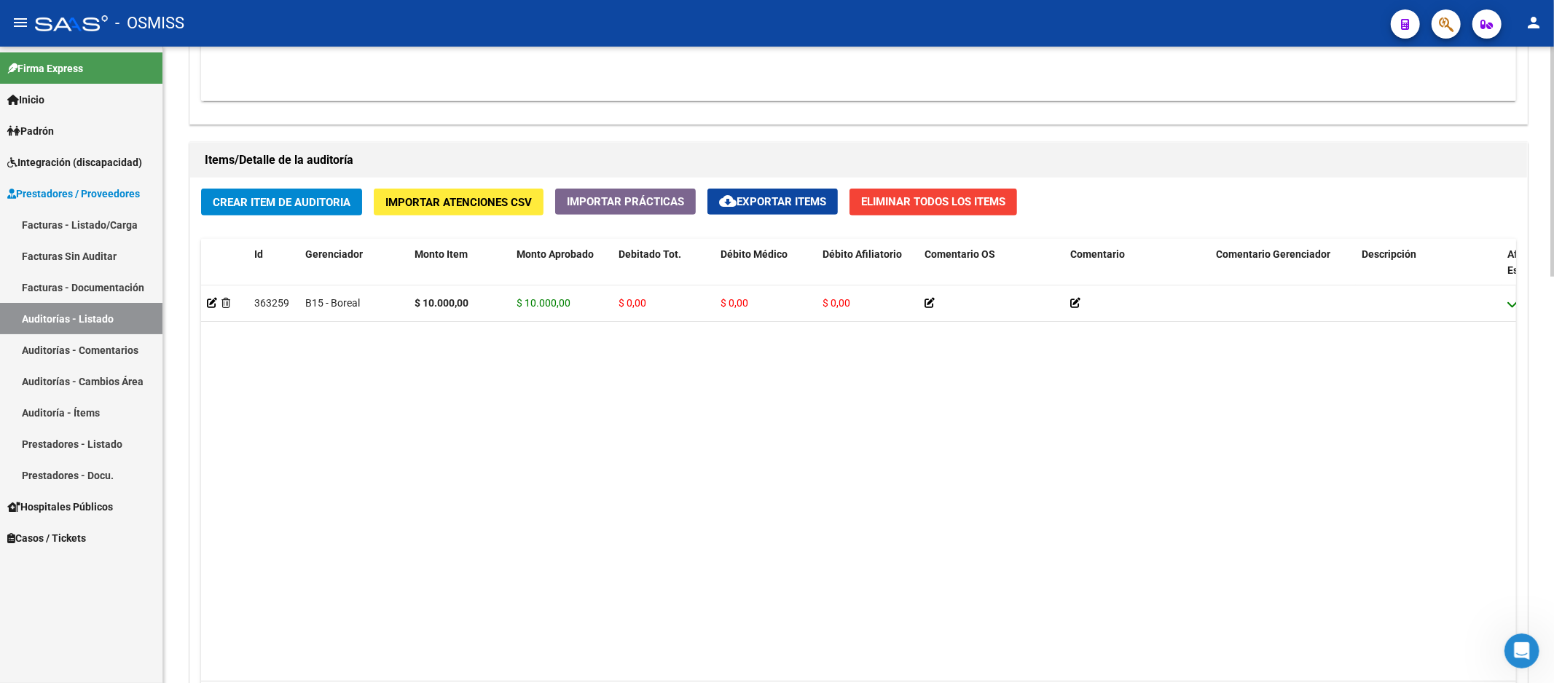
click at [283, 200] on span "Crear Item de Auditoria" at bounding box center [282, 202] width 138 height 13
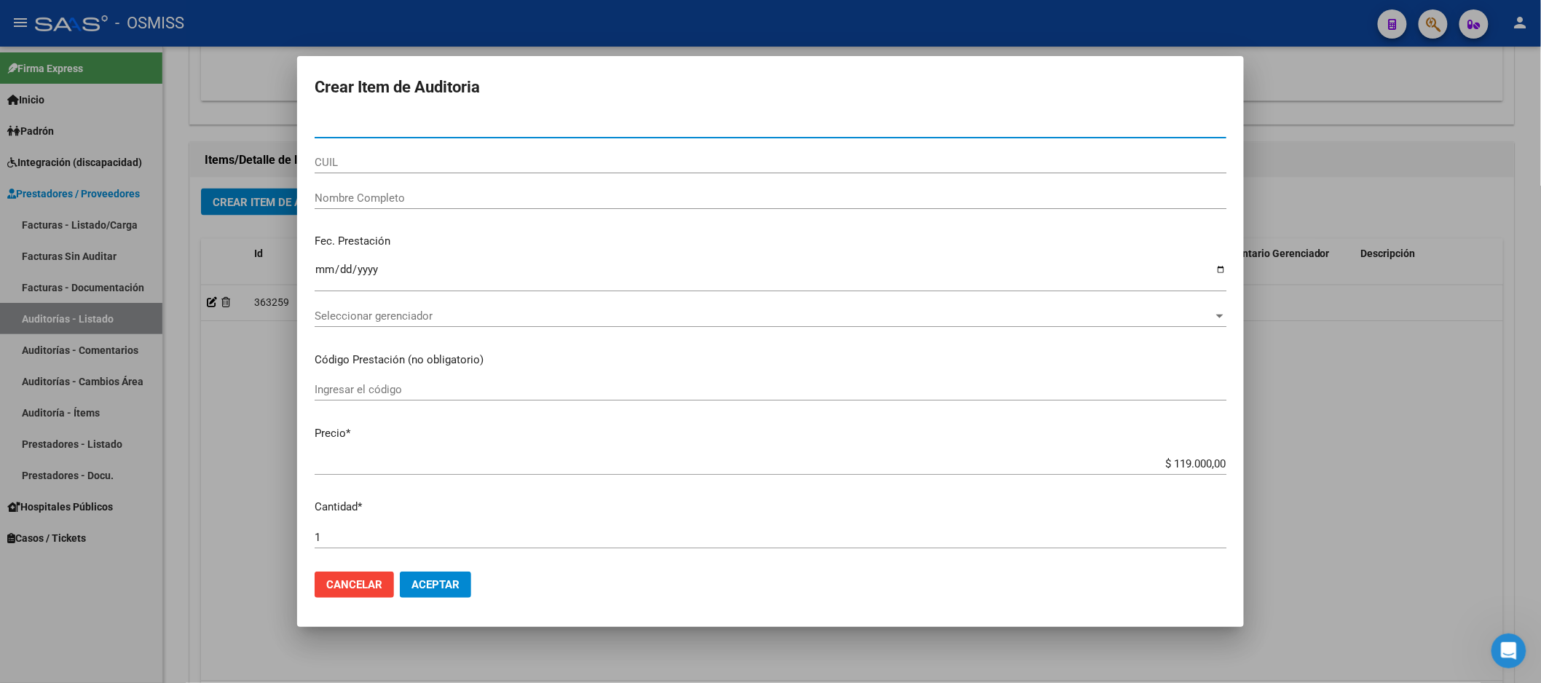
paste input "45586275"
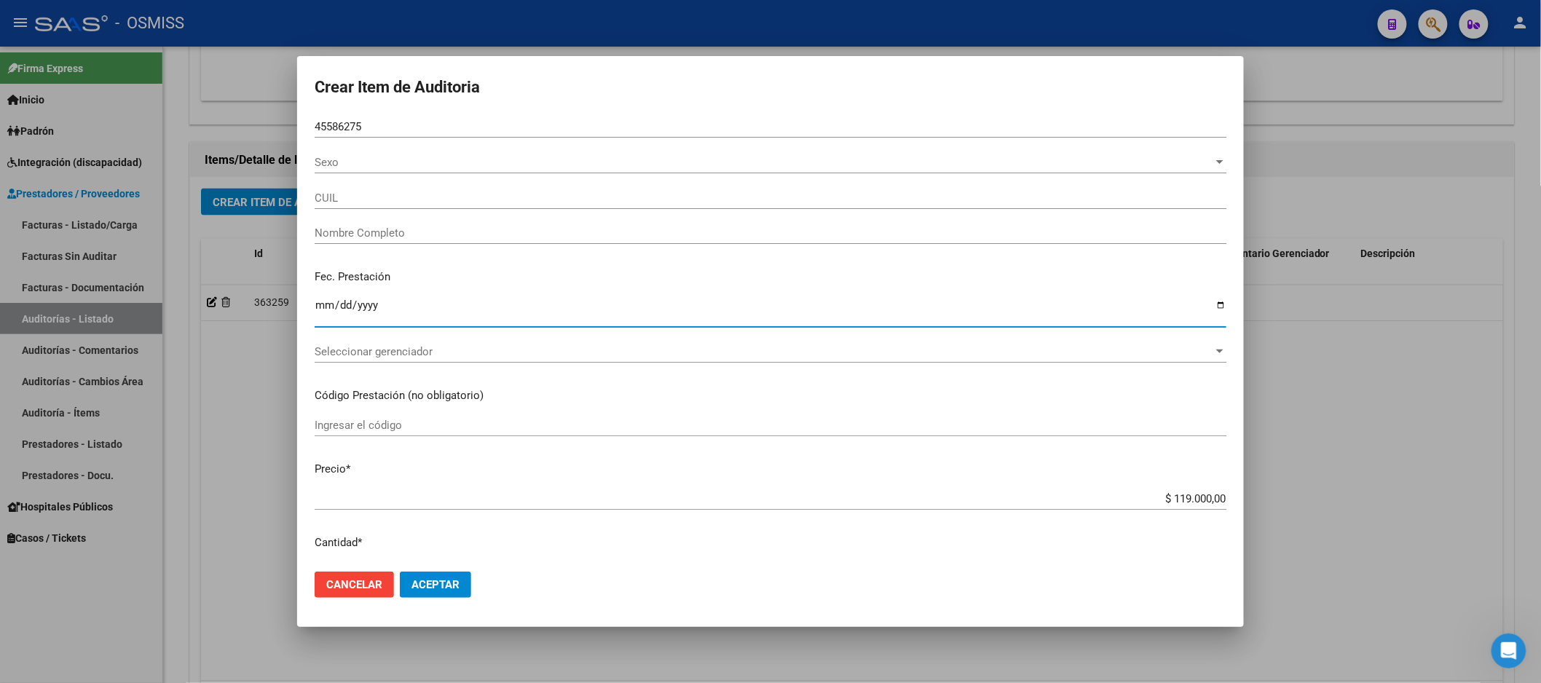
click at [319, 307] on input "Ingresar la fecha" at bounding box center [771, 310] width 912 height 23
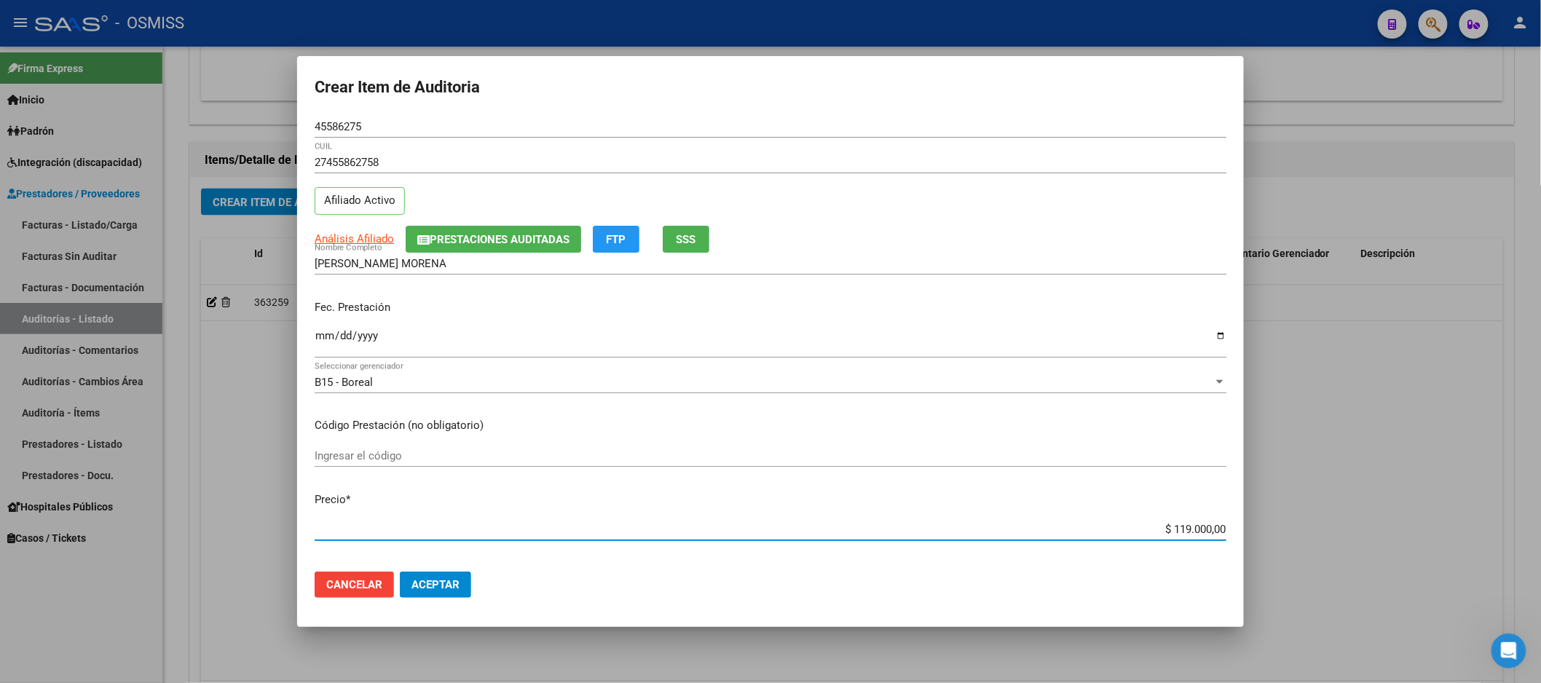
drag, startPoint x: 1133, startPoint y: 526, endPoint x: 1404, endPoint y: 517, distance: 270.4
click at [1404, 517] on div "Crear Item de Auditoria 45586275 Nro Documento 27455862758 CUIL Afiliado Activo…" at bounding box center [770, 341] width 1541 height 683
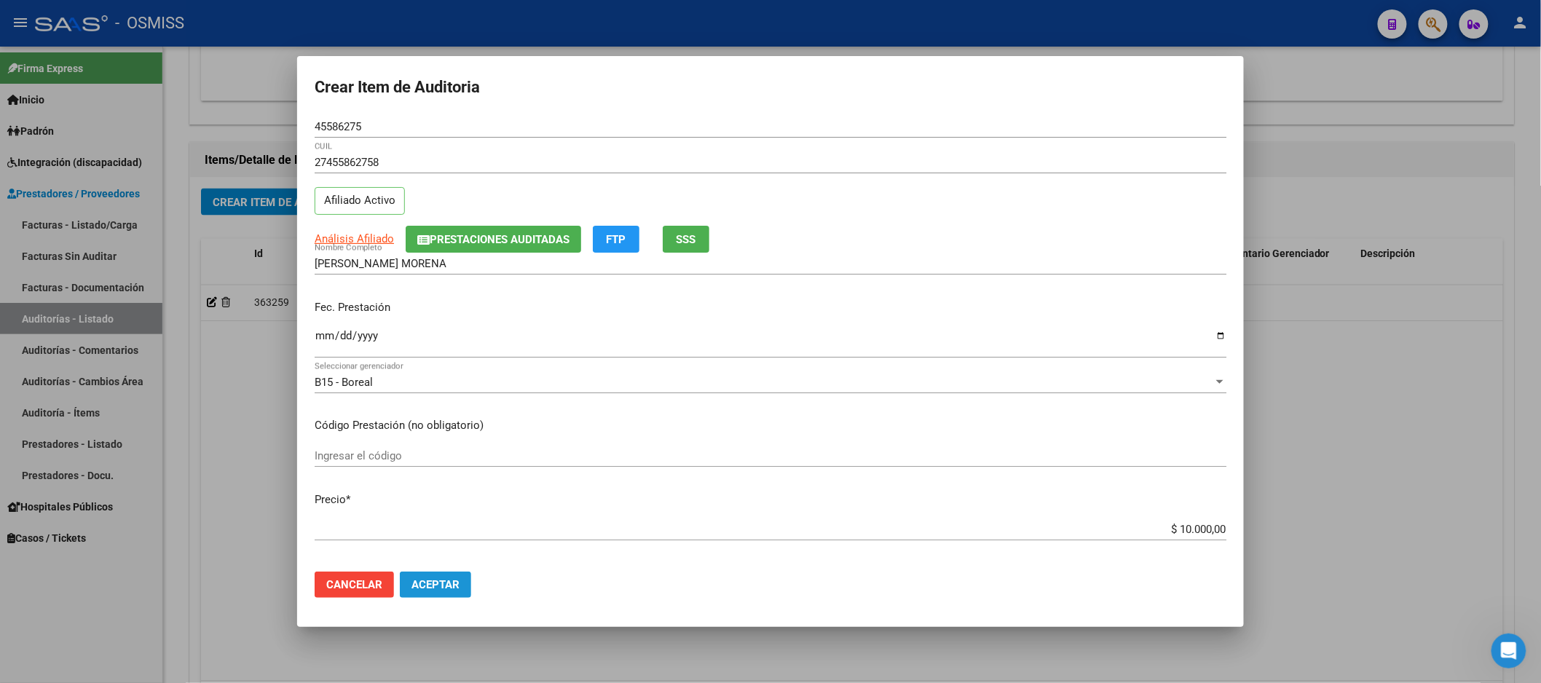
click at [455, 595] on button "Aceptar" at bounding box center [435, 585] width 71 height 26
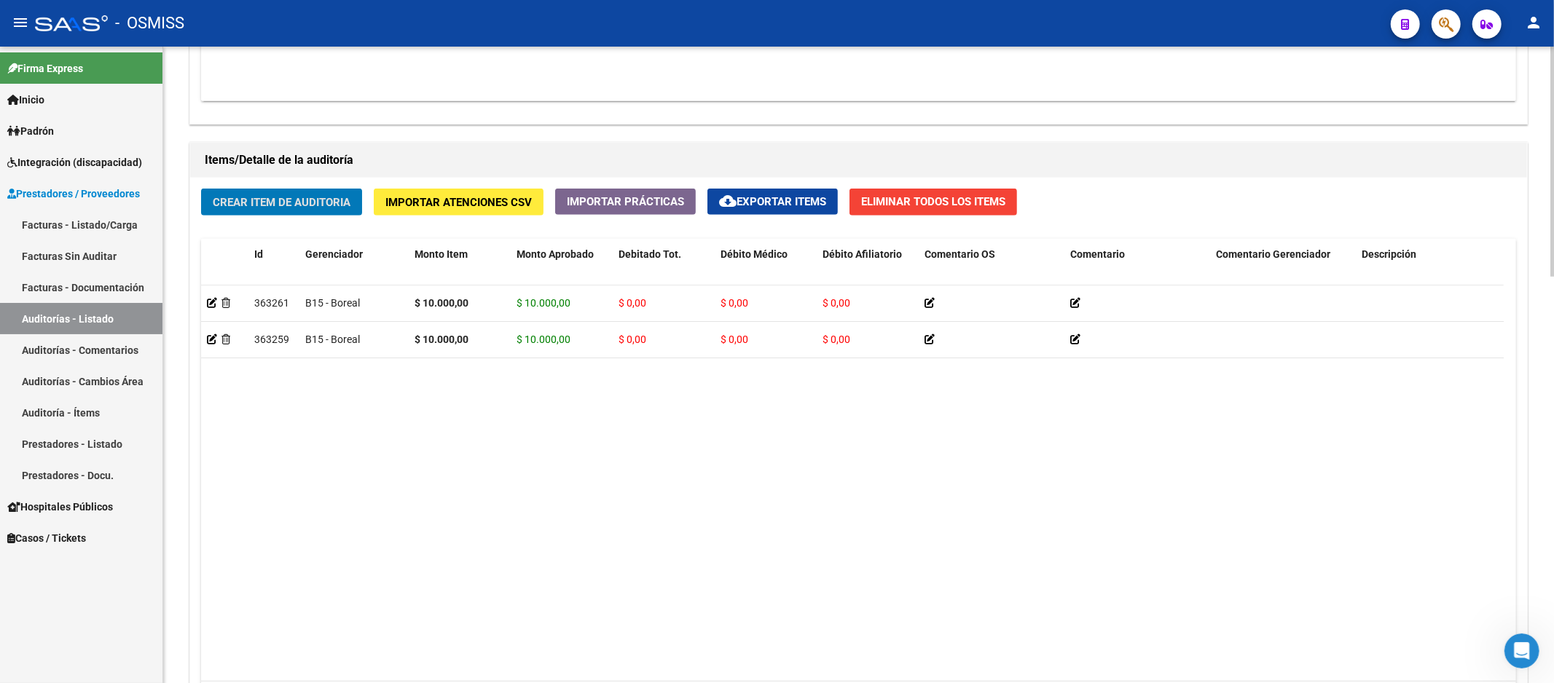
click at [275, 197] on span "Crear Item de Auditoria" at bounding box center [282, 202] width 138 height 13
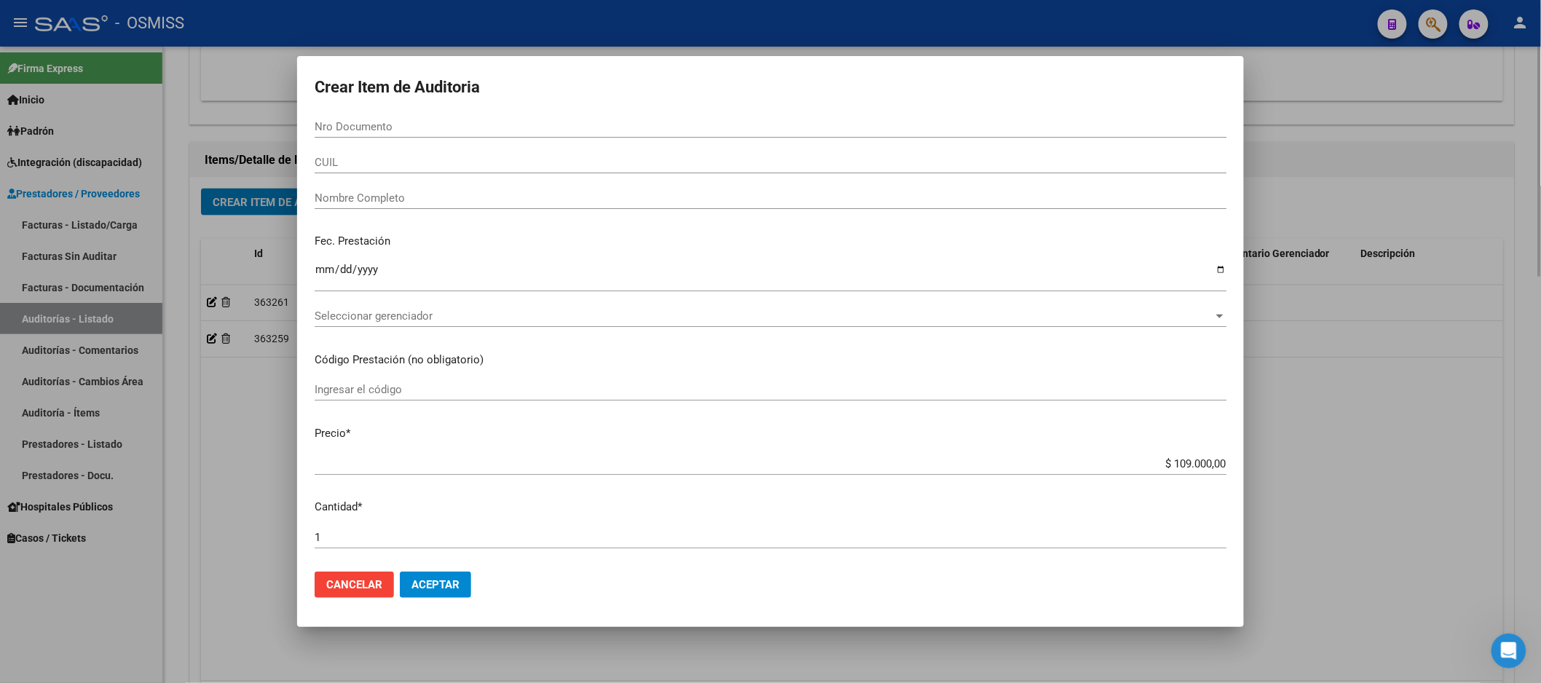
paste input "30024974"
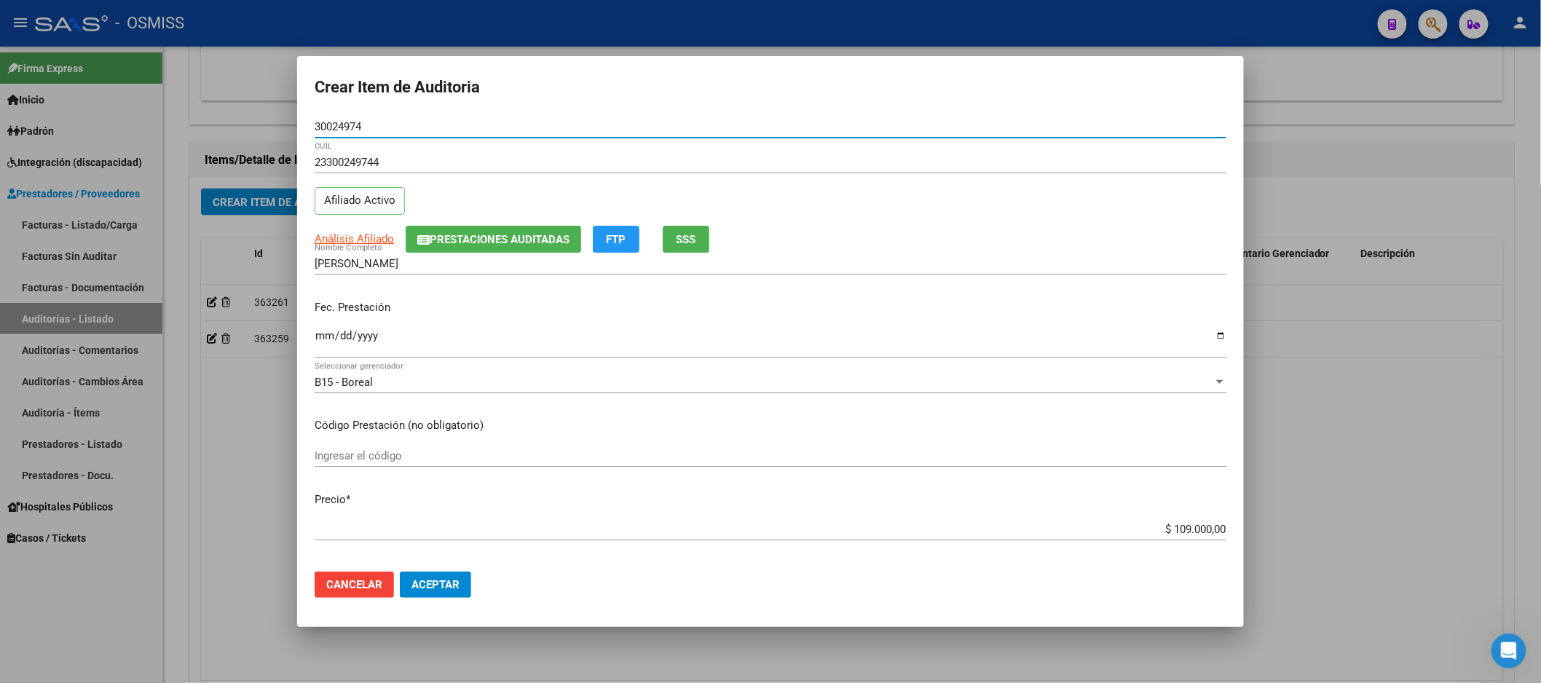
click at [321, 337] on input "Ingresar la fecha" at bounding box center [771, 341] width 912 height 23
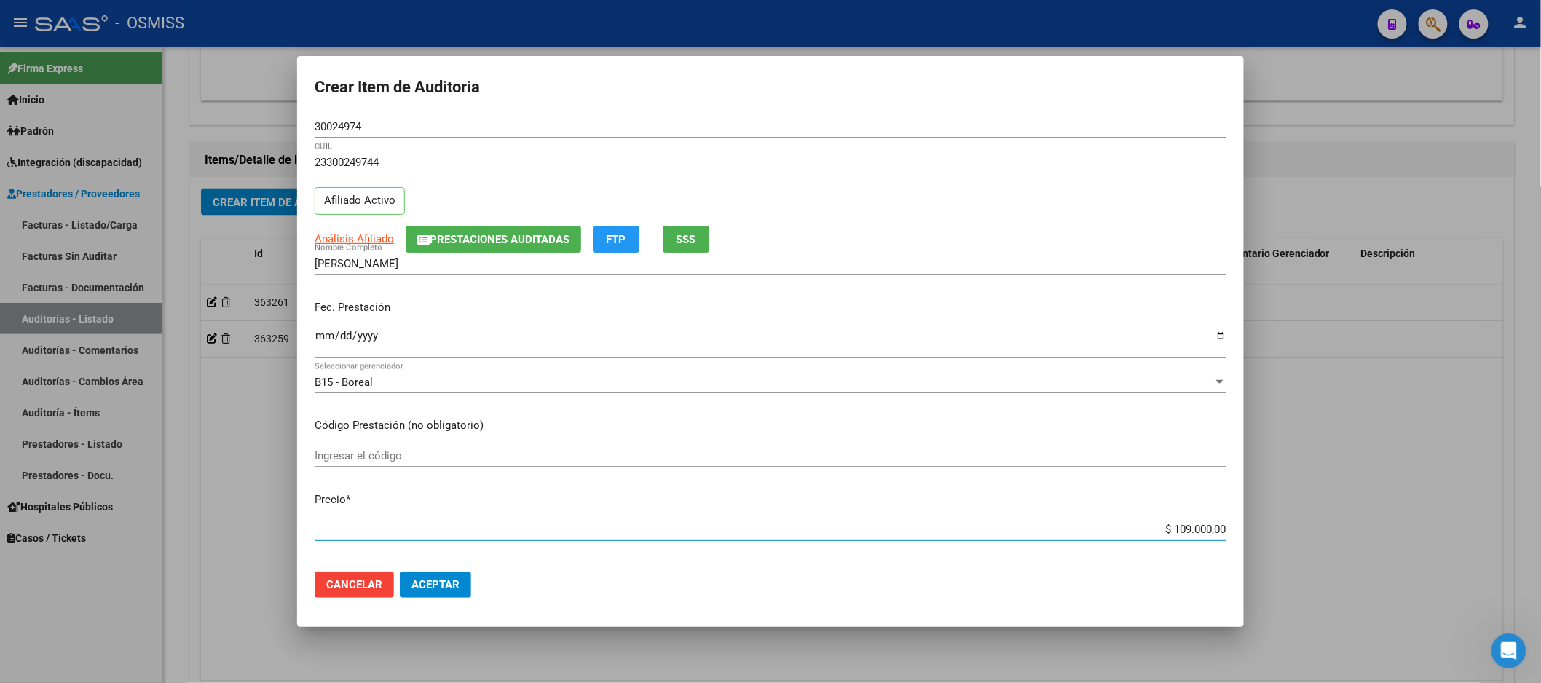
drag, startPoint x: 1129, startPoint y: 532, endPoint x: 1240, endPoint y: 527, distance: 110.9
click at [1240, 527] on mat-dialog-content "30024974 Nro Documento 23300249744 CUIL Afiliado Activo Análisis Afiliado Prest…" at bounding box center [770, 338] width 947 height 444
click at [447, 592] on button "Aceptar" at bounding box center [435, 585] width 71 height 26
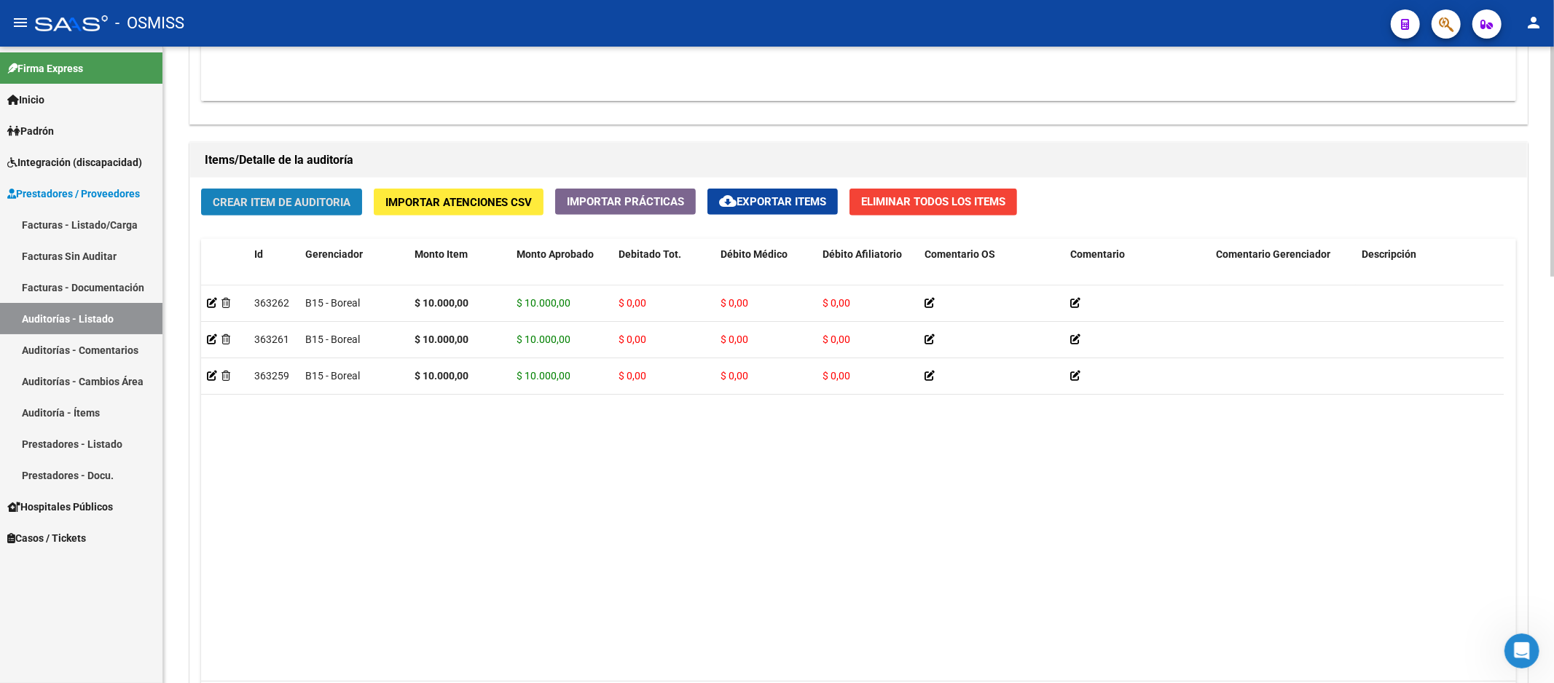
click at [310, 194] on button "Crear Item de Auditoria" at bounding box center [281, 202] width 161 height 27
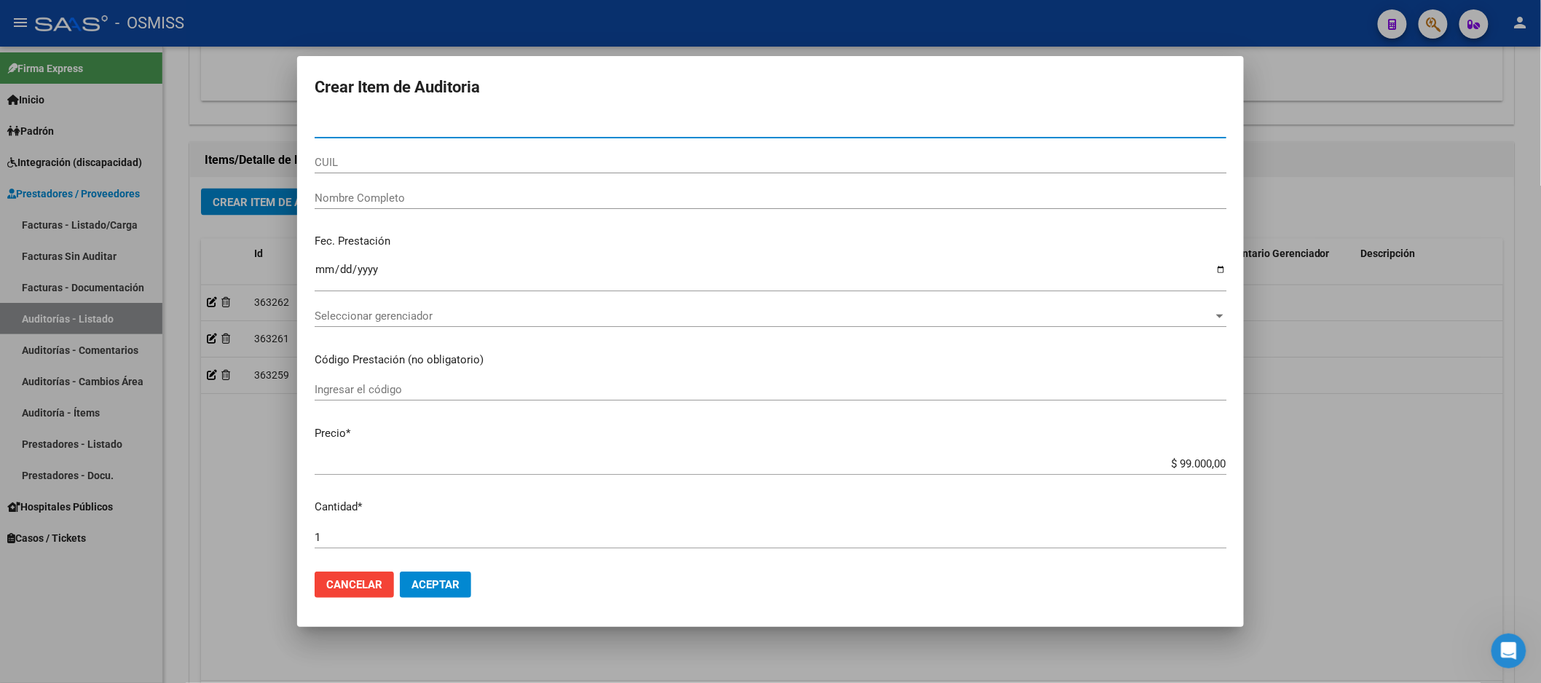
paste input "35628910"
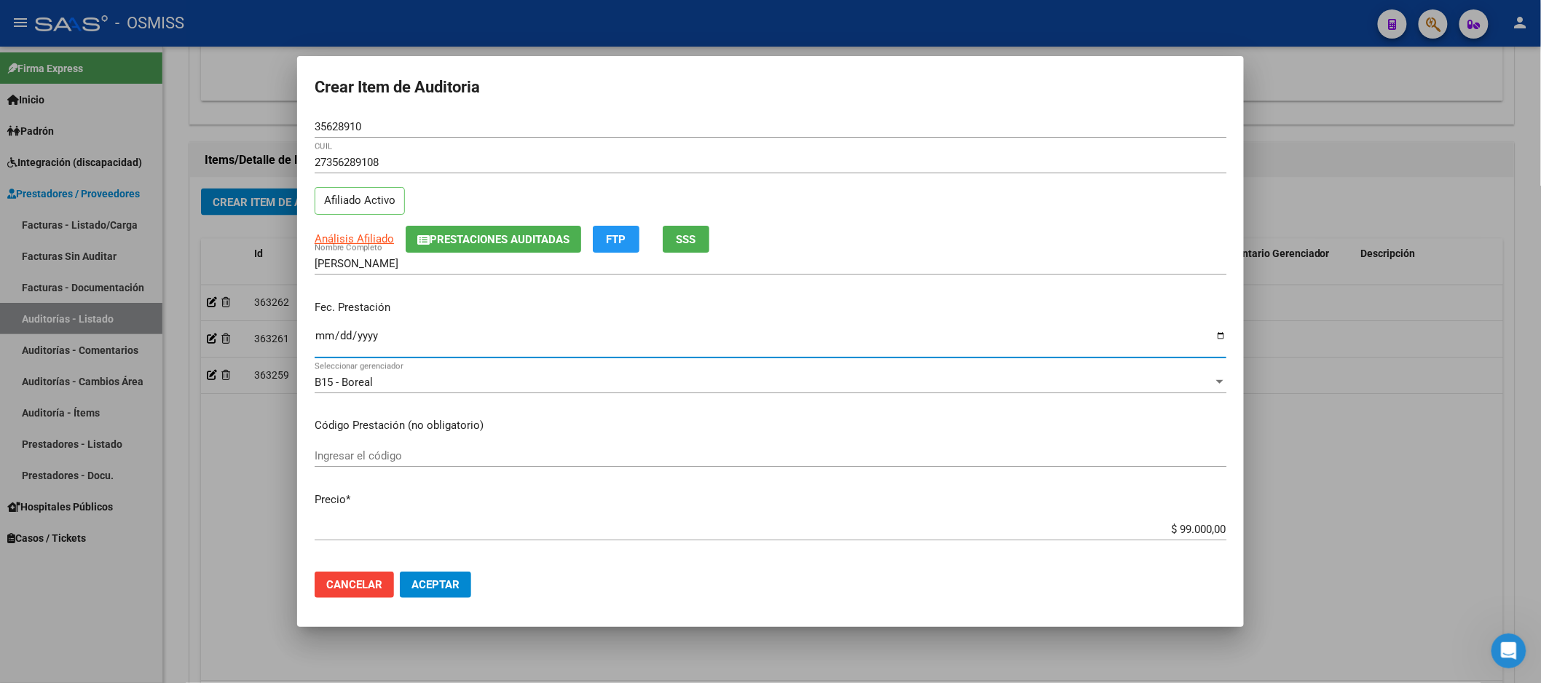
click at [317, 339] on input "Ingresar la fecha" at bounding box center [771, 341] width 912 height 23
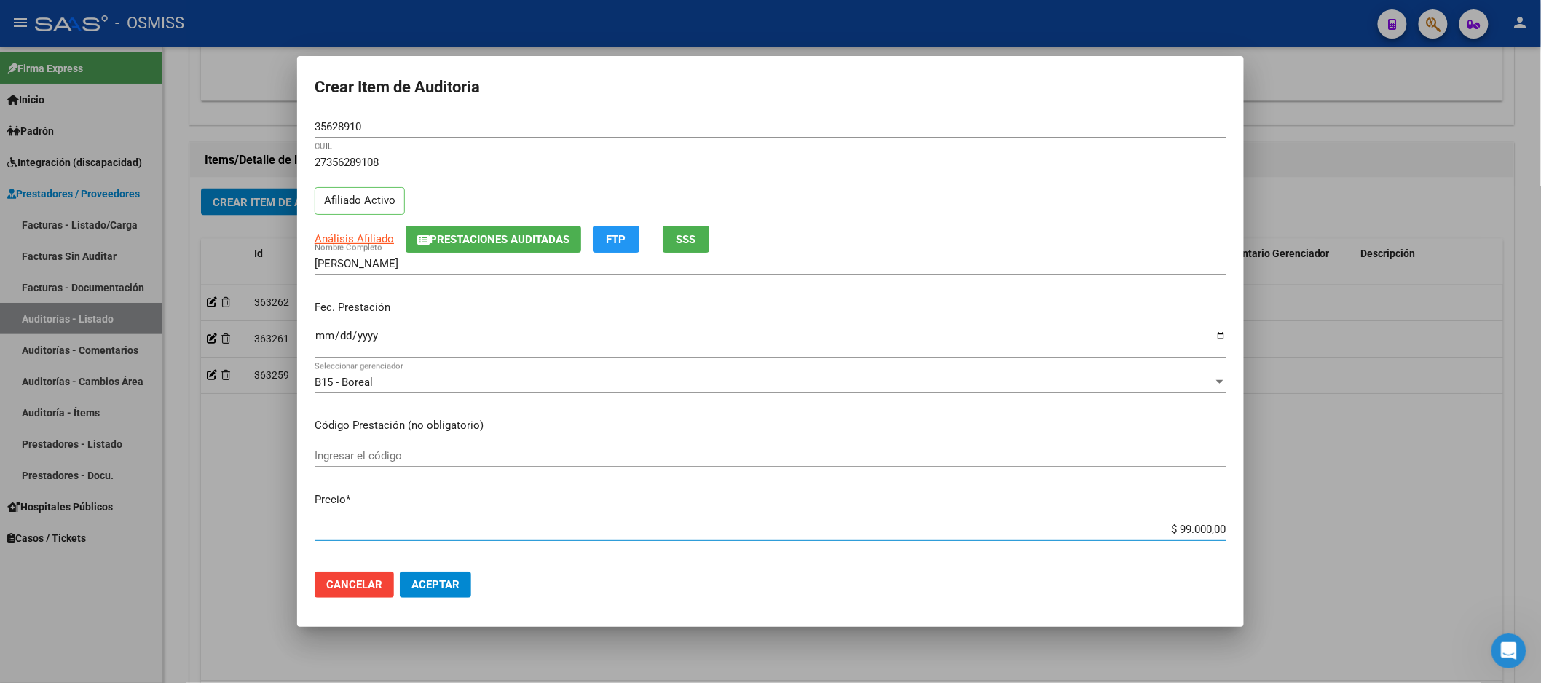
drag, startPoint x: 1137, startPoint y: 525, endPoint x: 1399, endPoint y: 504, distance: 263.1
click at [1383, 505] on div "Crear Item de Auditoria 35628910 Nro Documento 27356289108 CUIL Afiliado Activo…" at bounding box center [770, 341] width 1541 height 683
click at [450, 593] on button "Aceptar" at bounding box center [435, 585] width 71 height 26
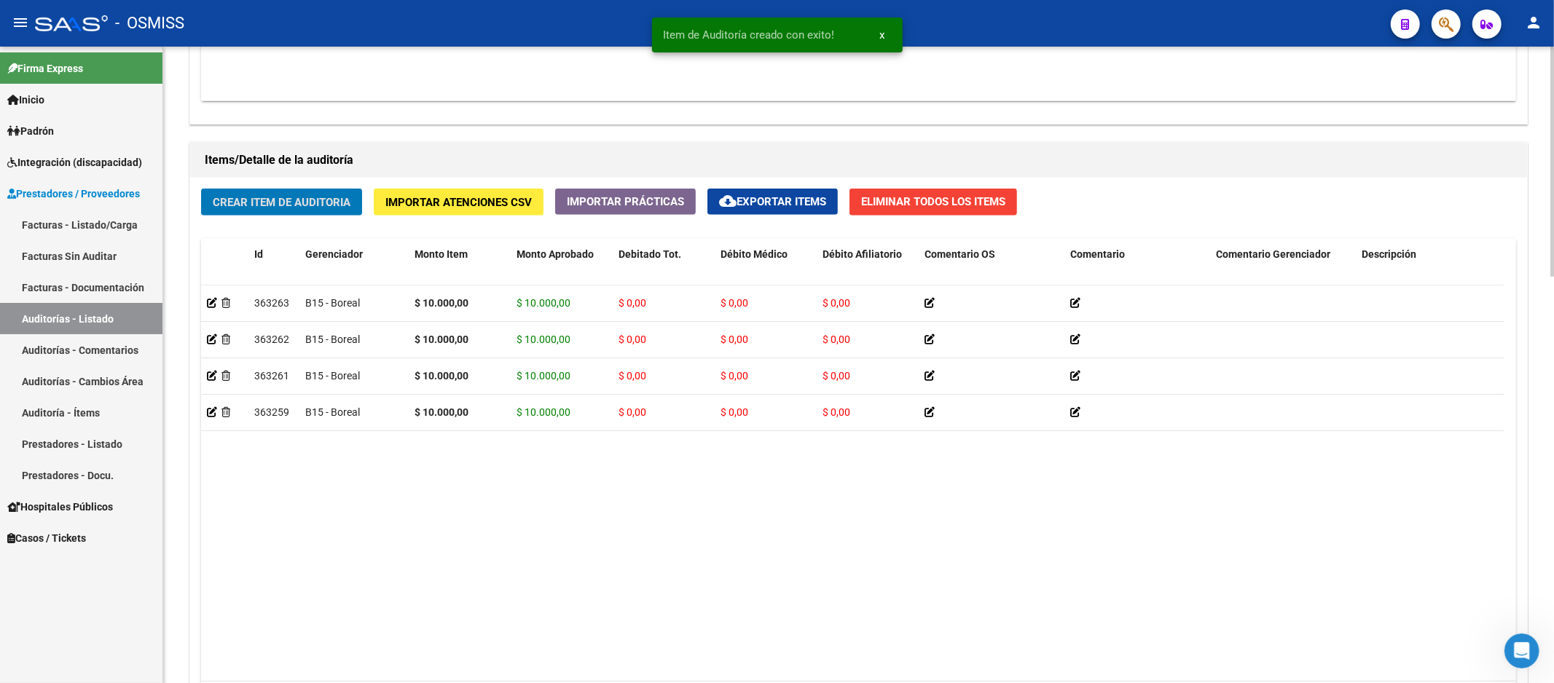
click at [901, 572] on datatable-body "363263 B15 - Boreal $ 10.000,00 $ 10.000,00 $ 0,00 $ 0,00 $ 0,00 27356289108 35…" at bounding box center [852, 484] width 1302 height 396
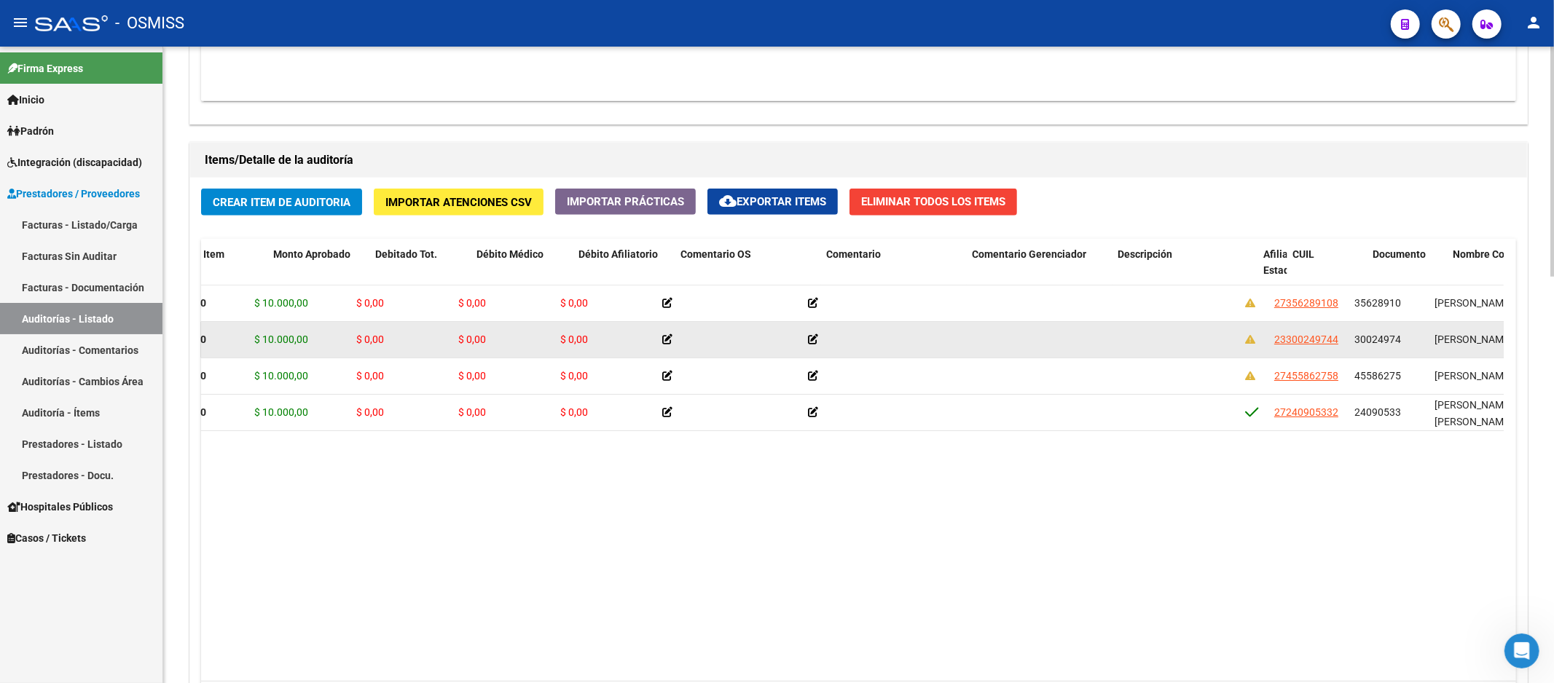
scroll to position [0, 505]
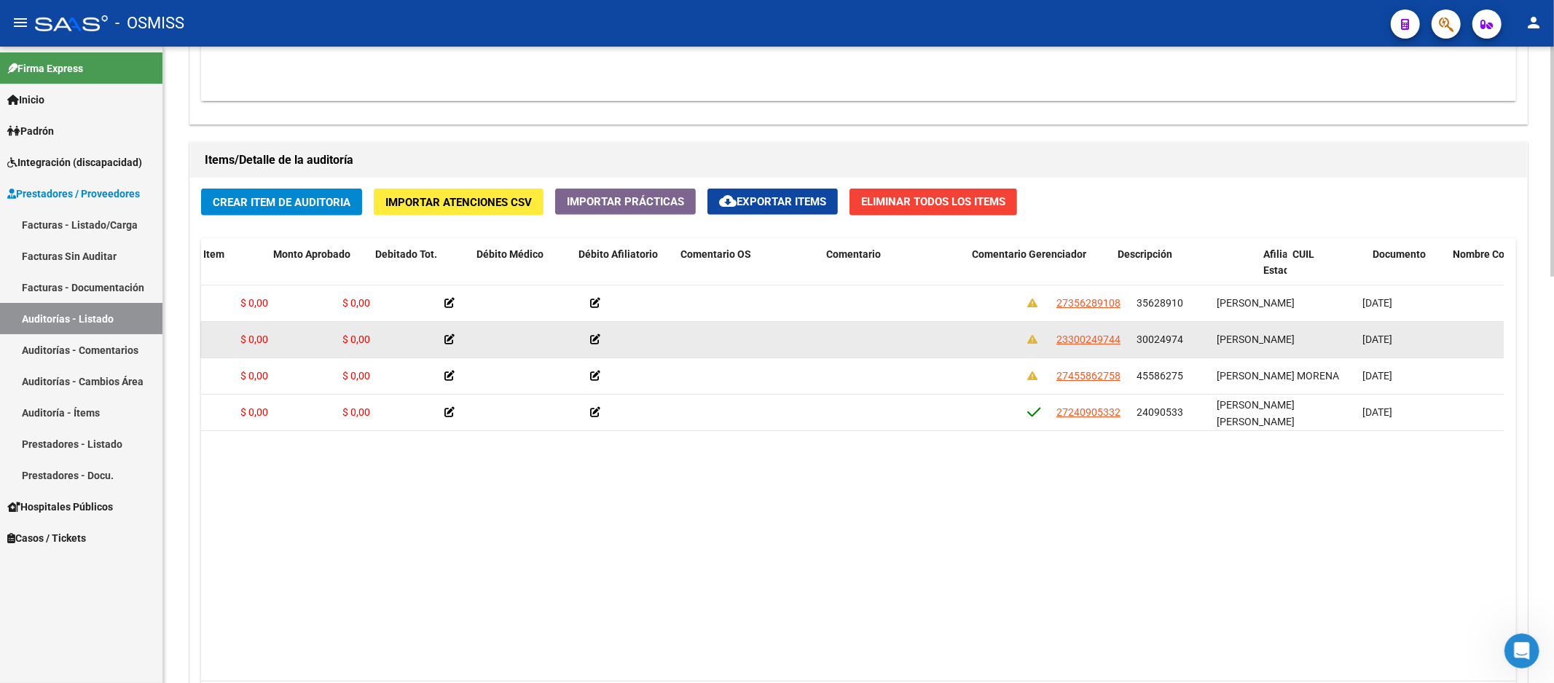
drag, startPoint x: 674, startPoint y: 359, endPoint x: 758, endPoint y: 350, distance: 84.9
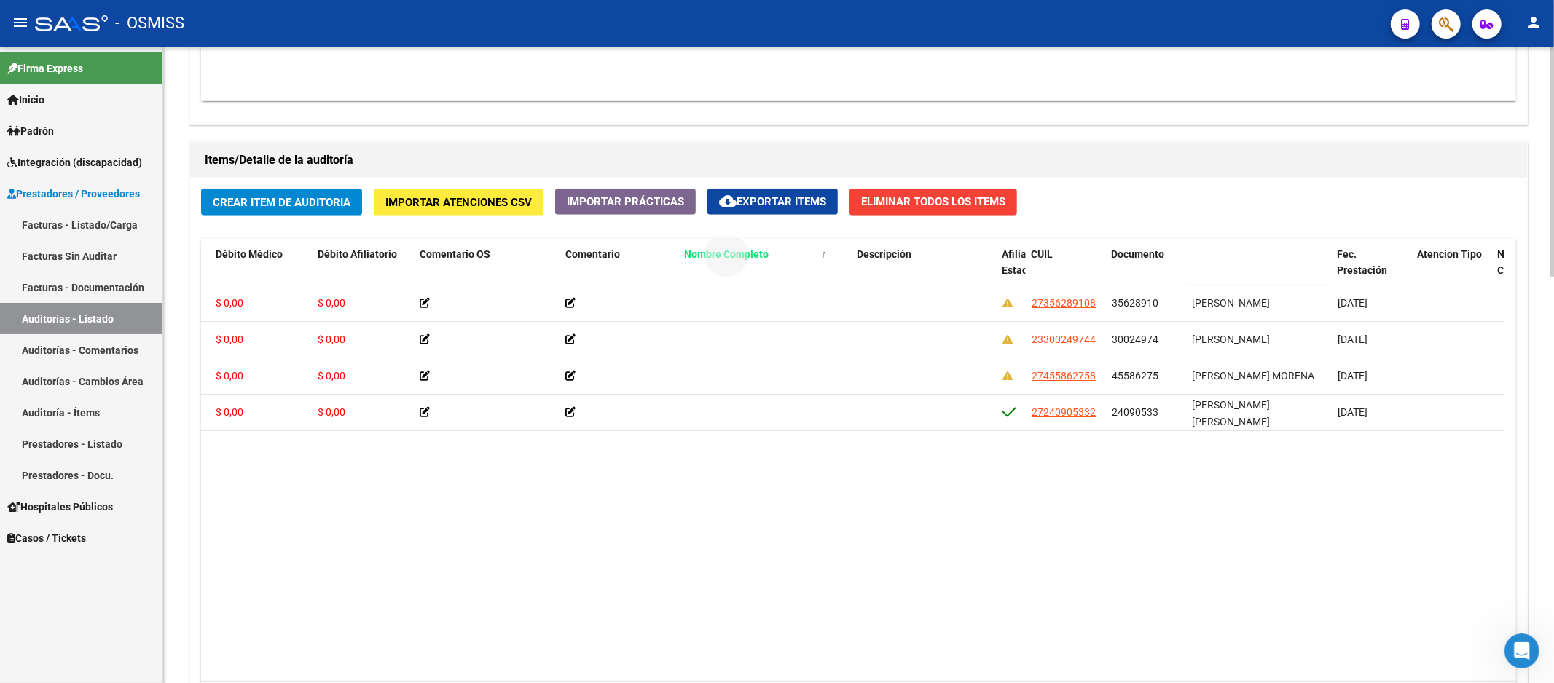
drag, startPoint x: 1233, startPoint y: 255, endPoint x: 729, endPoint y: 251, distance: 504.1
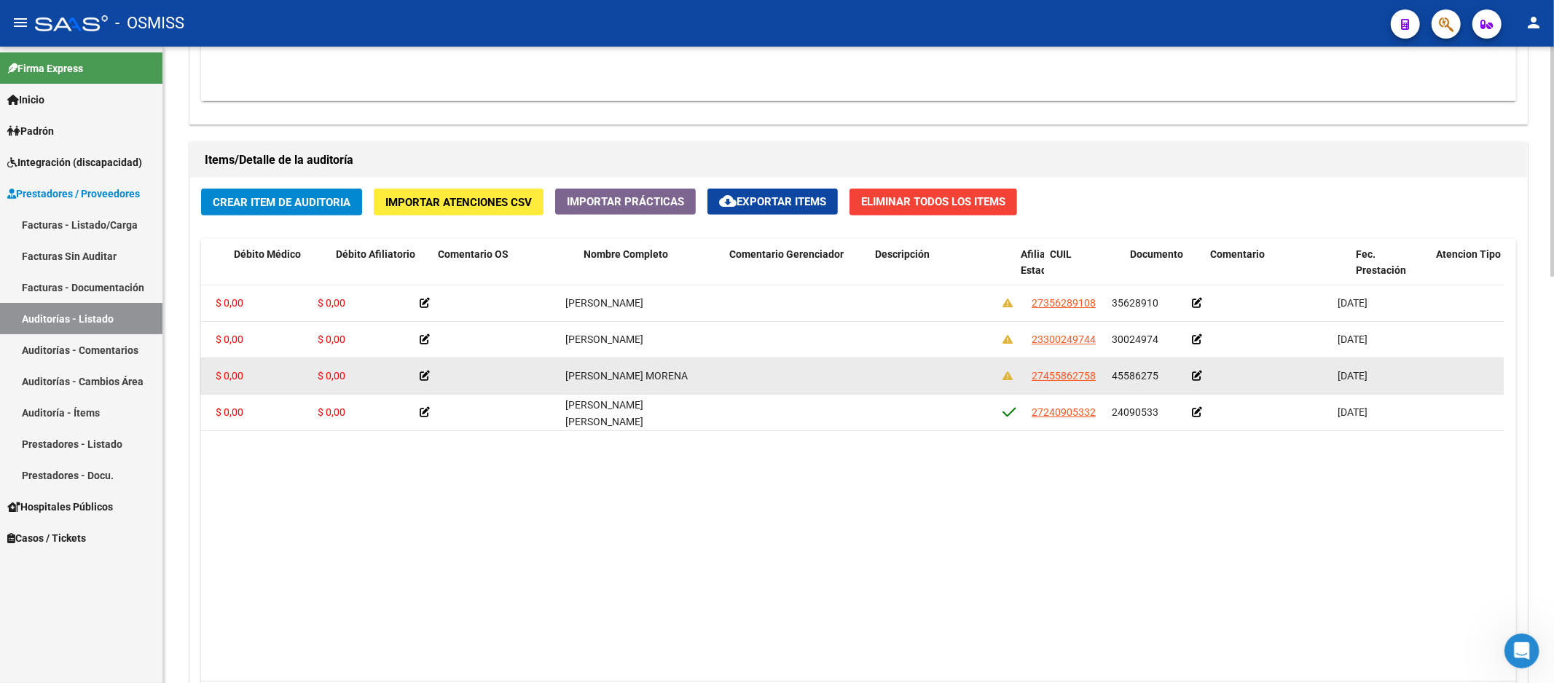
scroll to position [0, 0]
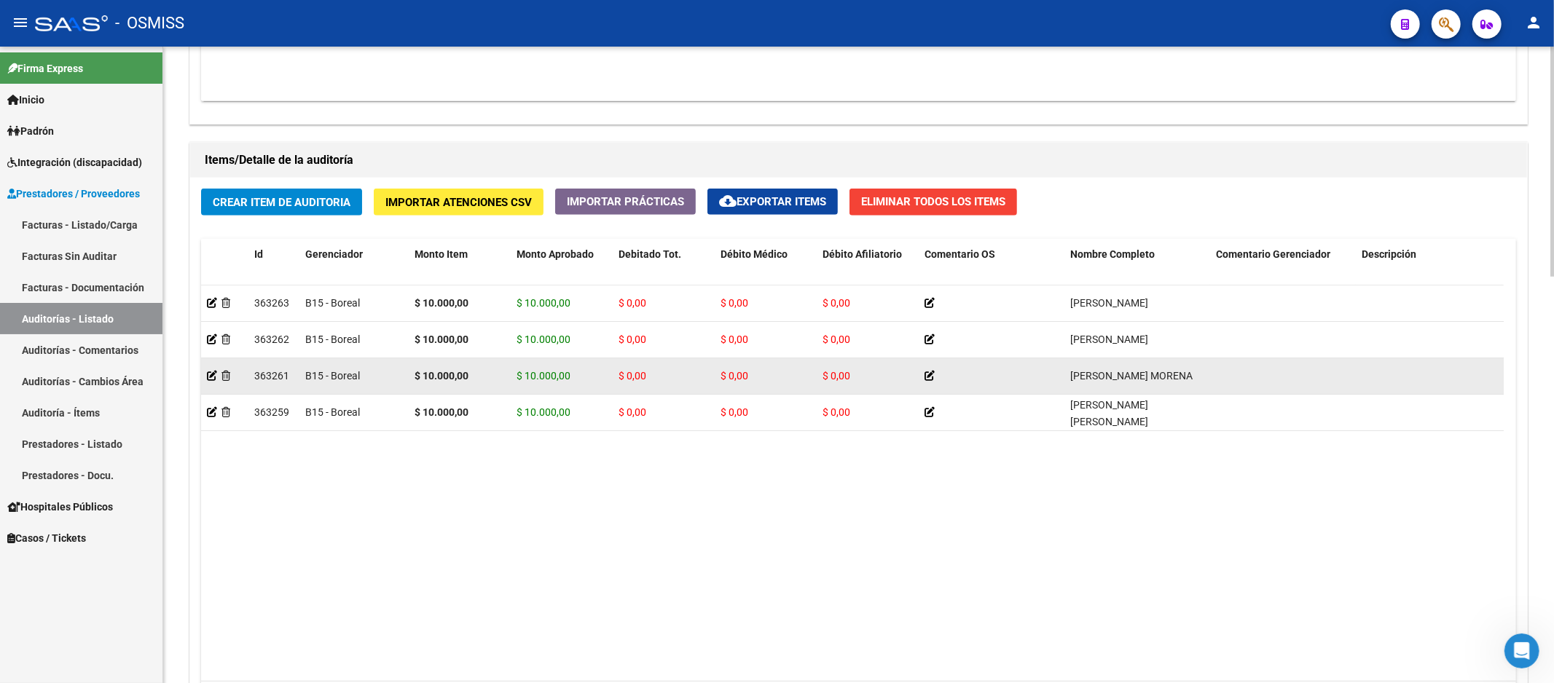
drag, startPoint x: 640, startPoint y: 362, endPoint x: 534, endPoint y: 361, distance: 105.6
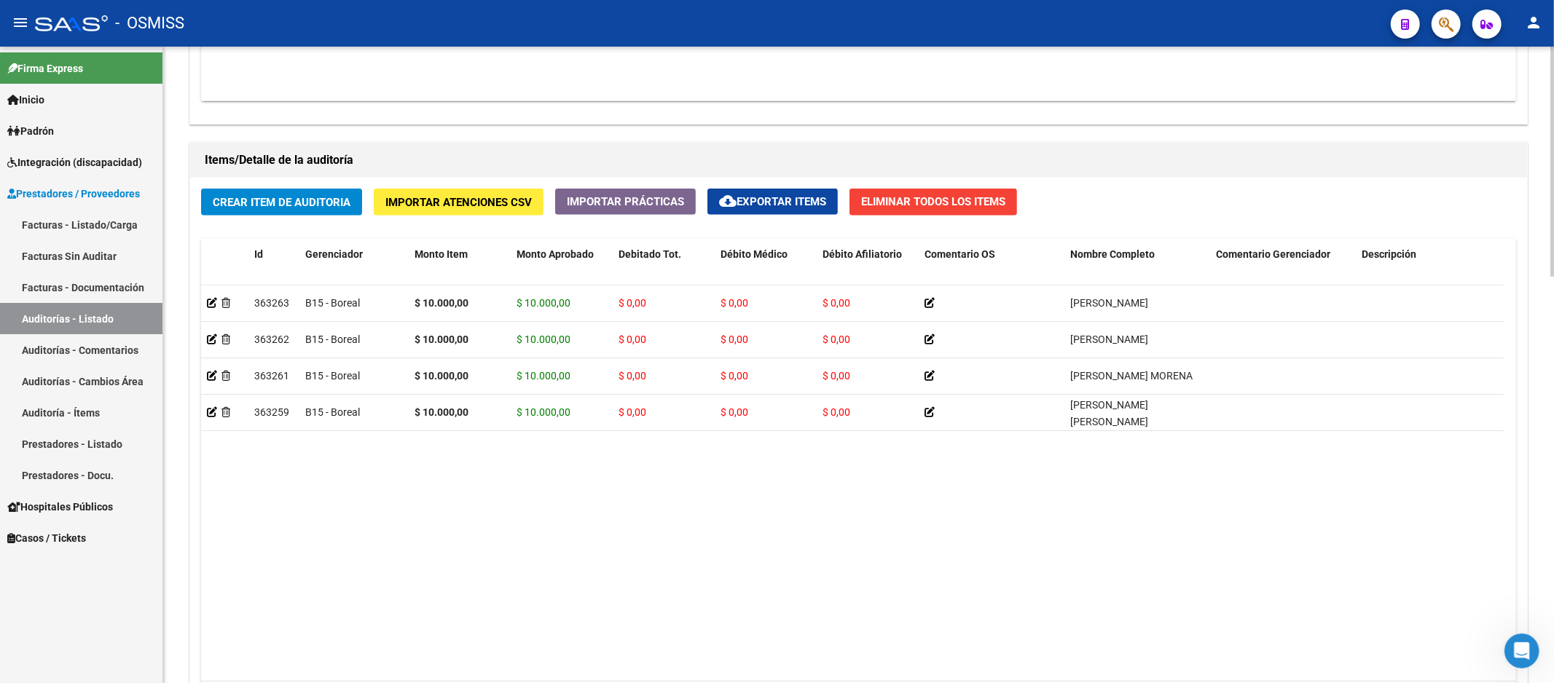
click at [296, 209] on span "Crear Item de Auditoria" at bounding box center [282, 202] width 138 height 13
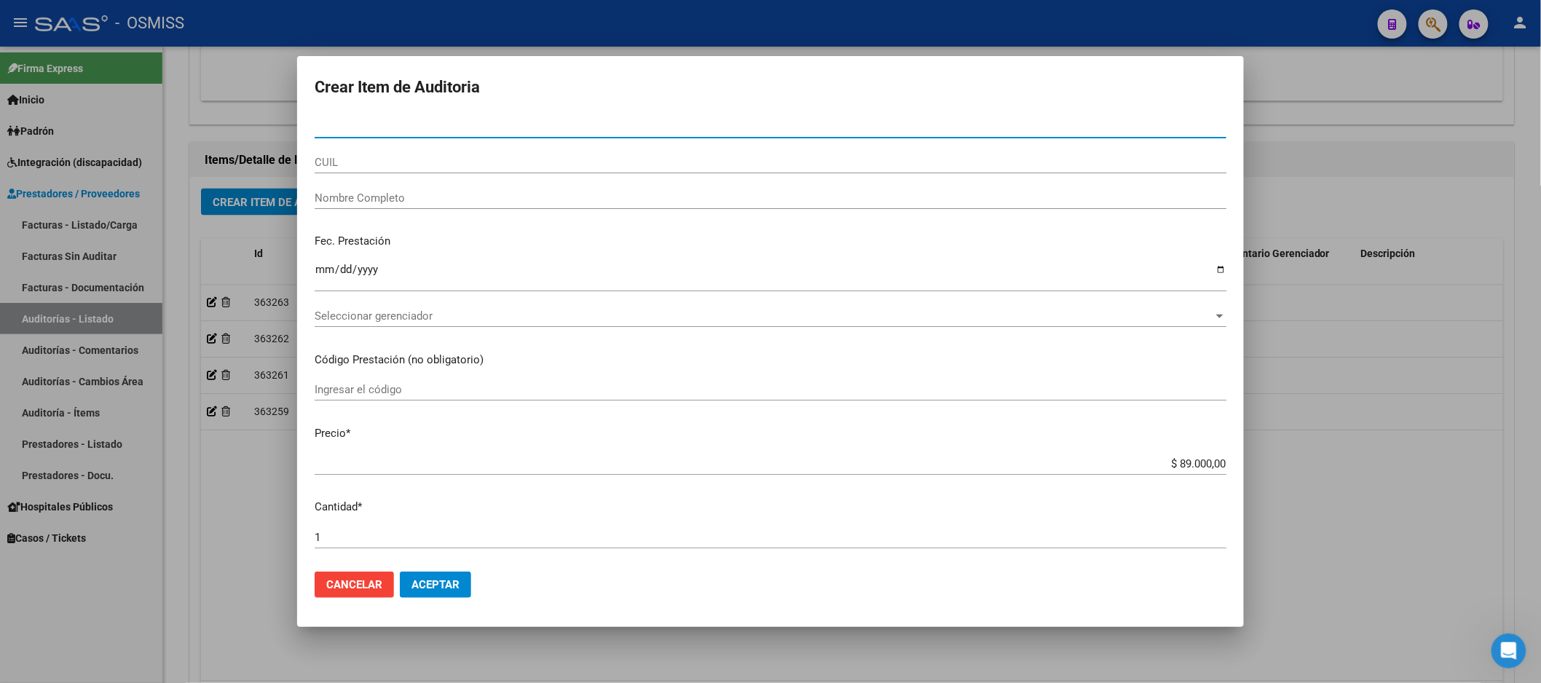
paste input "58277045"
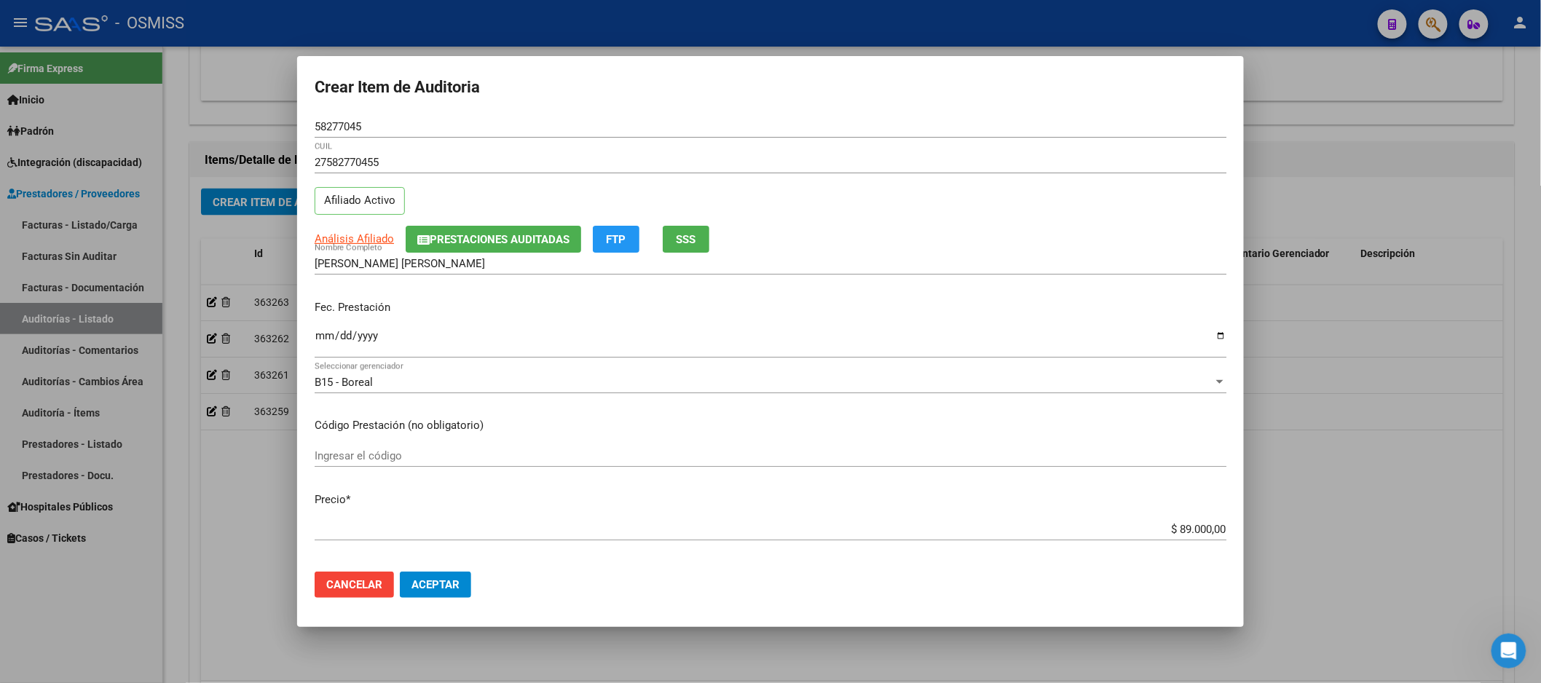
click at [326, 302] on p "Fec. Prestación" at bounding box center [771, 307] width 912 height 17
click at [323, 330] on input "Ingresar la fecha" at bounding box center [771, 341] width 912 height 23
drag, startPoint x: 1152, startPoint y: 532, endPoint x: 1292, endPoint y: 520, distance: 140.3
click at [1292, 520] on div "Crear Item de Auditoria 58277045 Nro Documento 27582770455 CUIL Afiliado Activo…" at bounding box center [770, 341] width 1541 height 683
click at [452, 575] on button "Aceptar" at bounding box center [435, 585] width 71 height 26
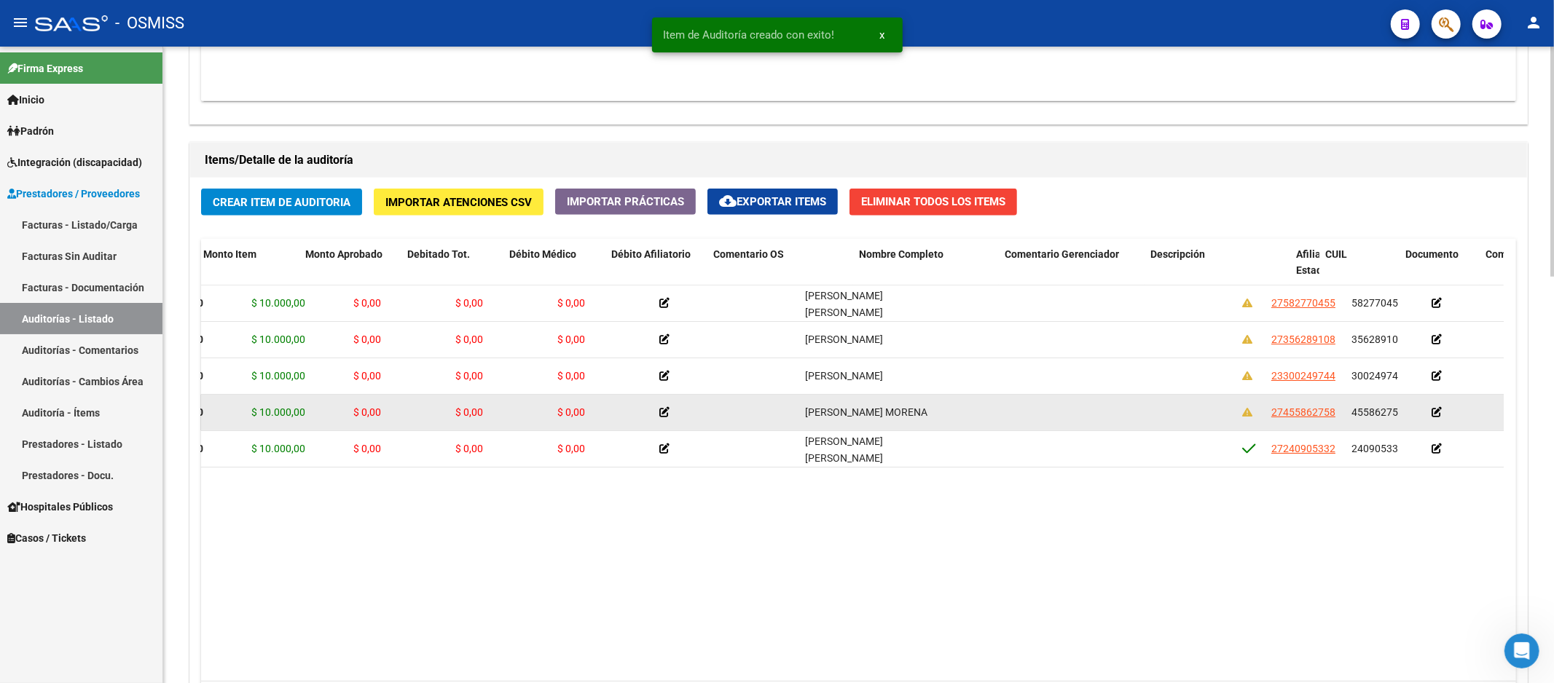
drag, startPoint x: 1068, startPoint y: 431, endPoint x: 1110, endPoint y: 426, distance: 42.6
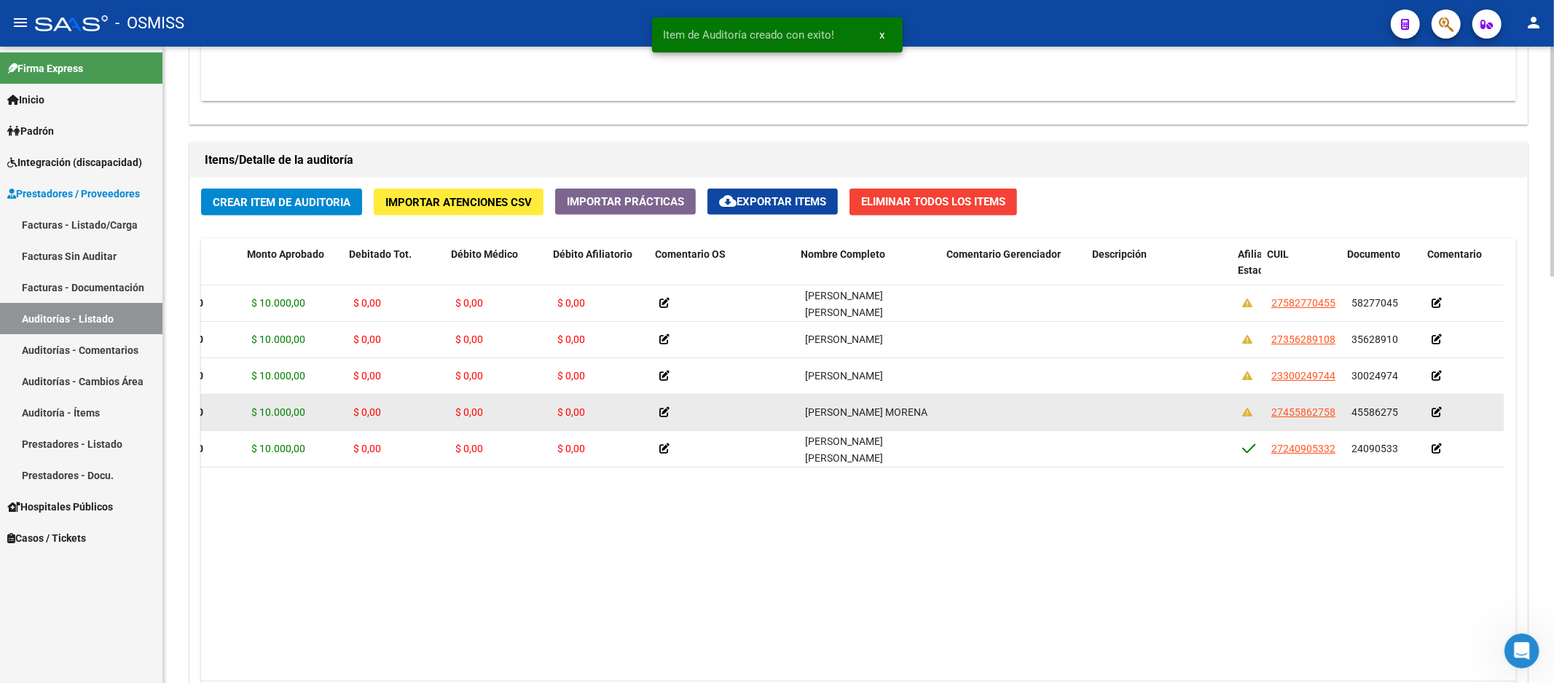
scroll to position [0, 270]
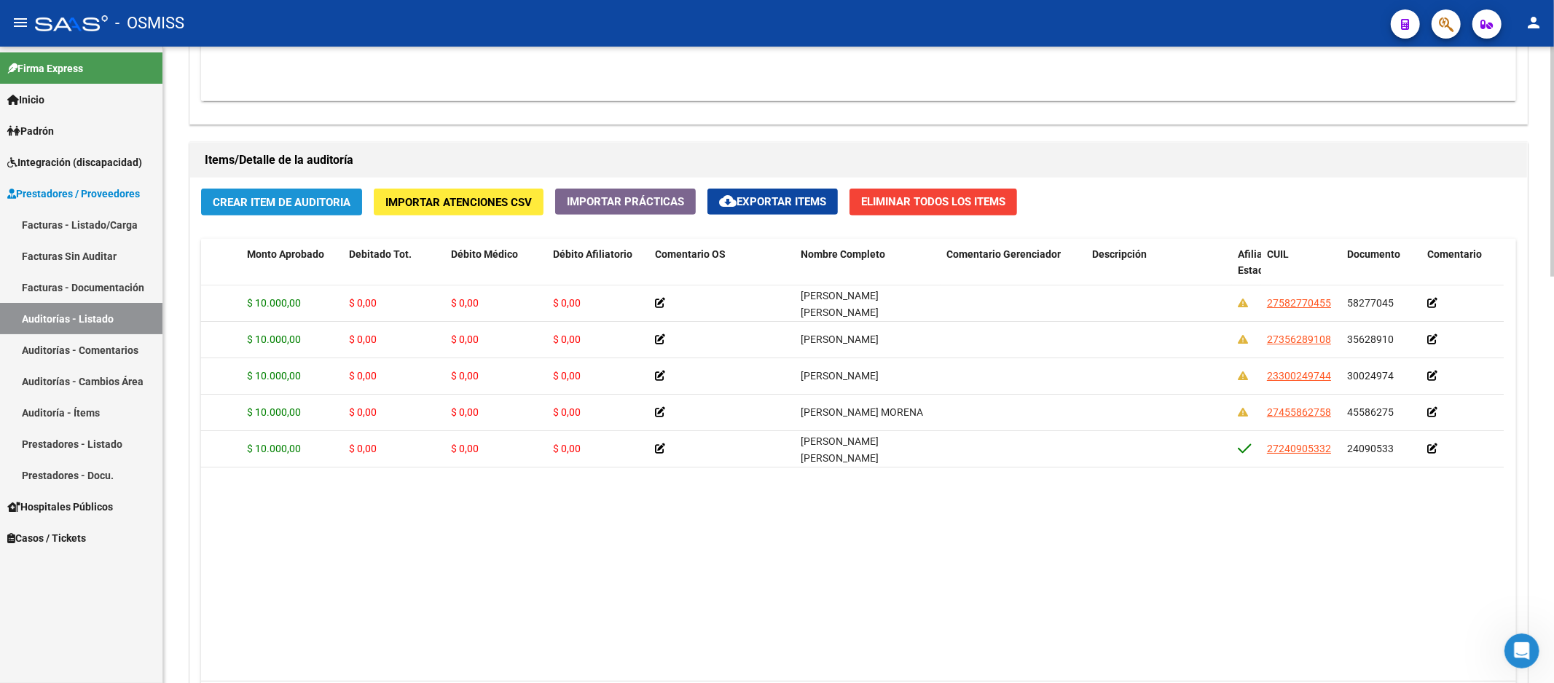
click at [267, 211] on button "Crear Item de Auditoria" at bounding box center [281, 202] width 161 height 27
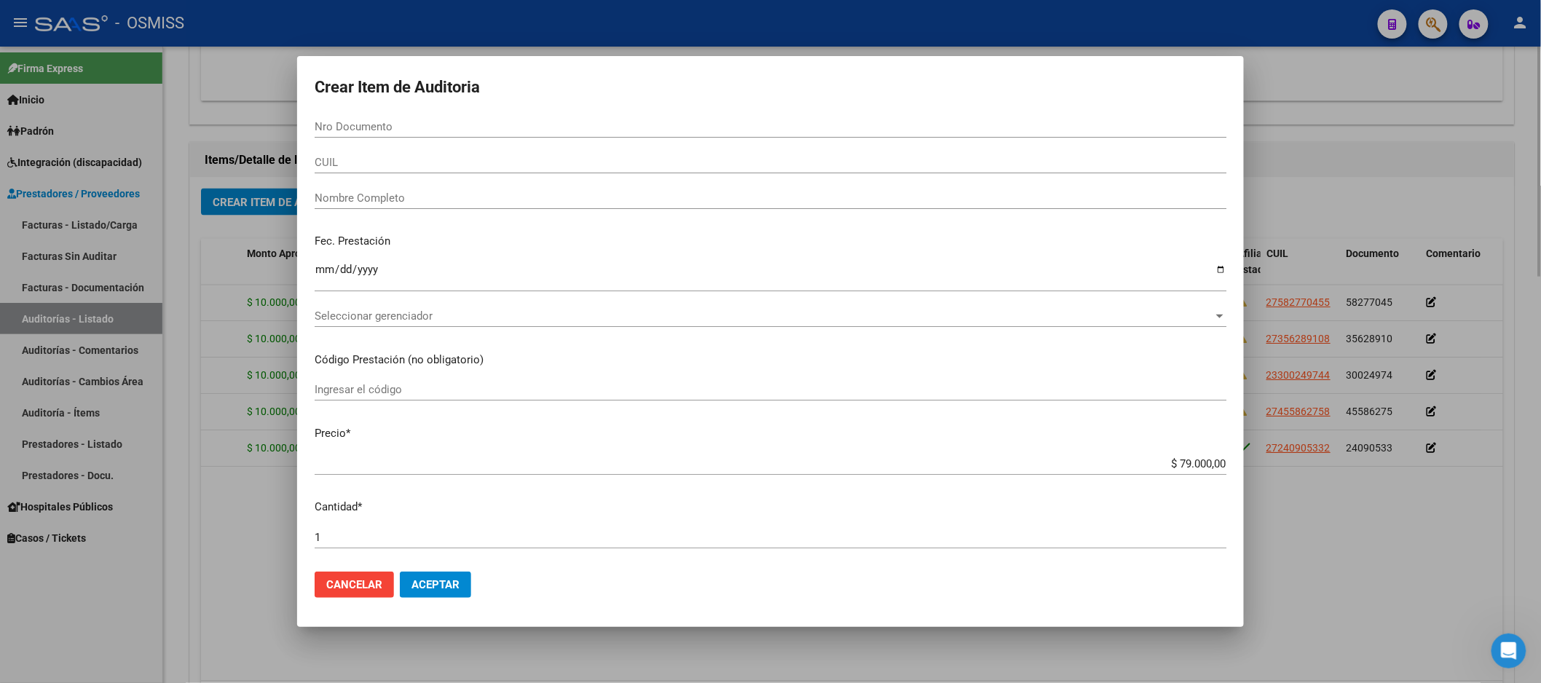
paste input "50712821"
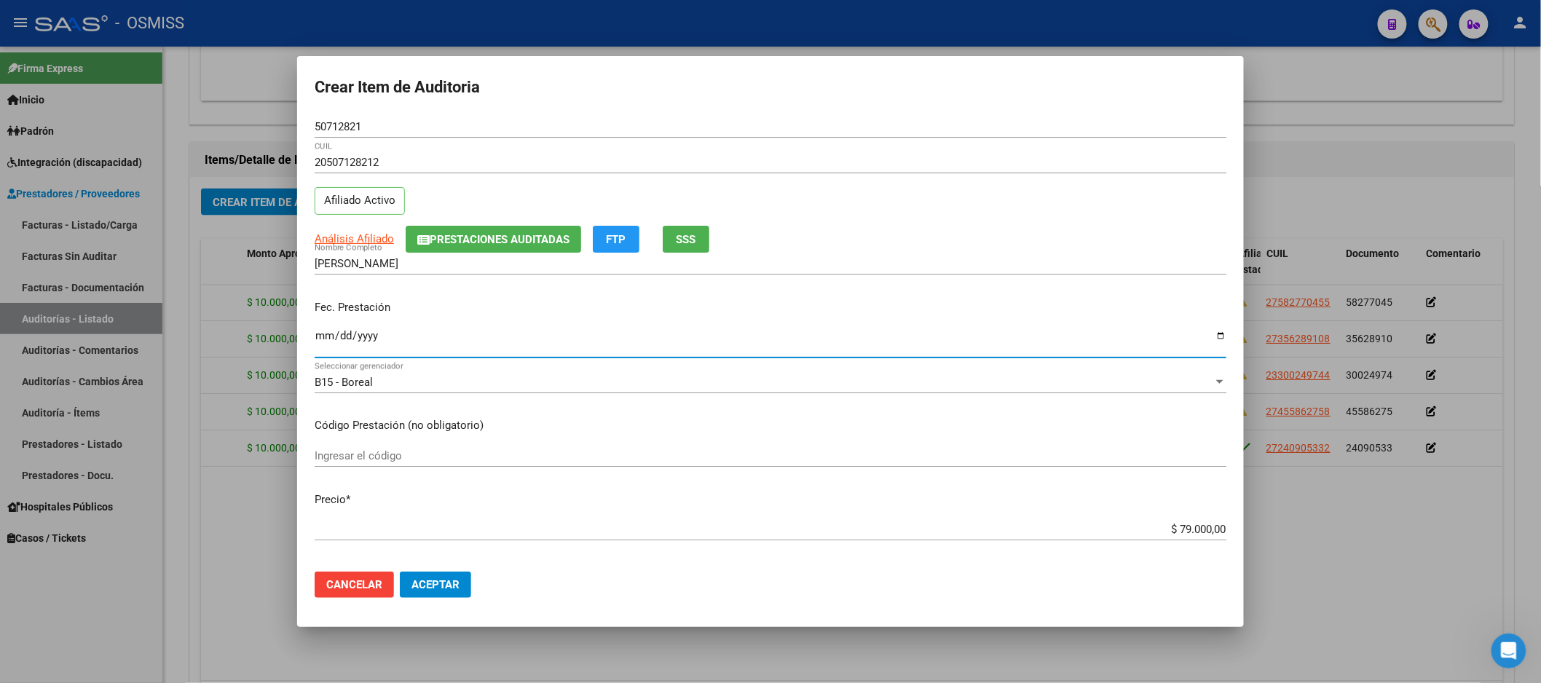
click at [335, 335] on input "Ingresar la fecha" at bounding box center [771, 341] width 912 height 23
click at [323, 336] on input "Ingresar la fecha" at bounding box center [771, 341] width 912 height 23
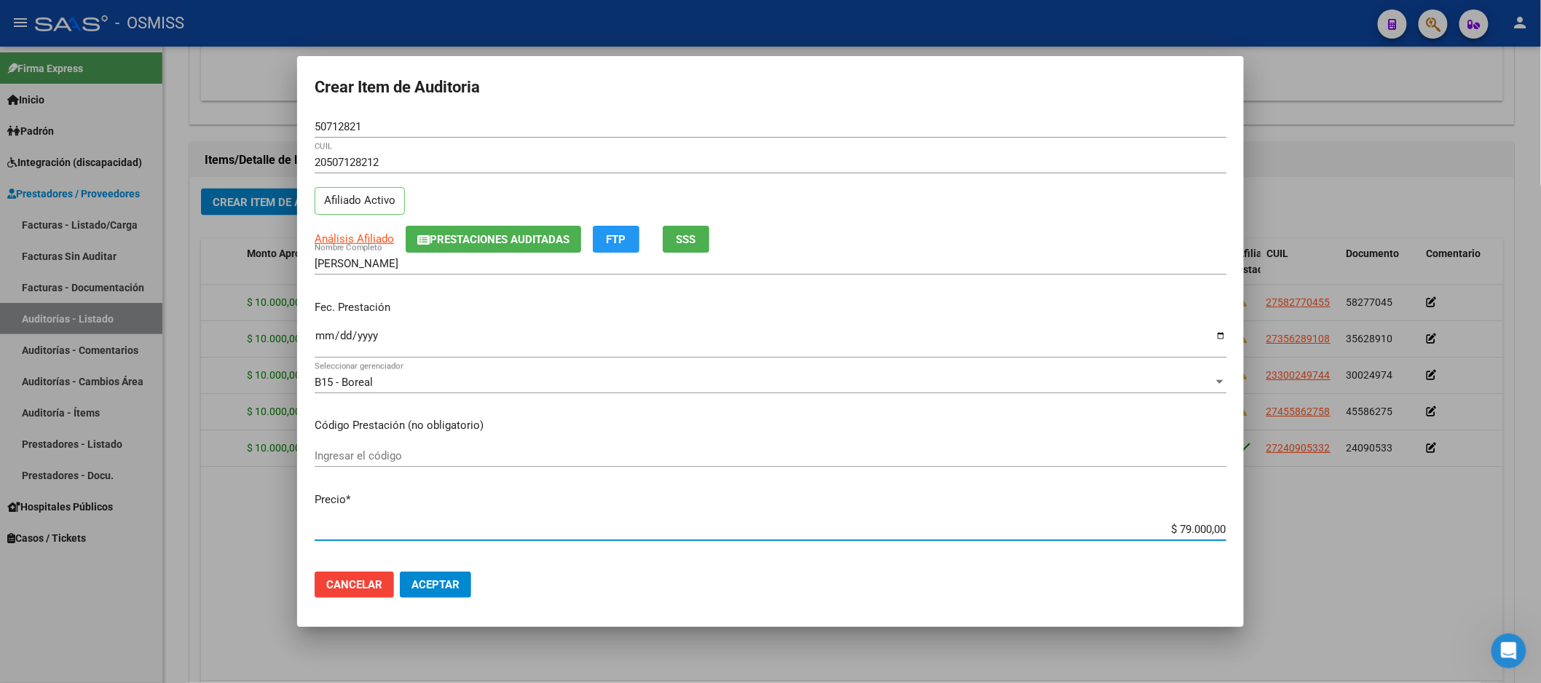
drag, startPoint x: 1149, startPoint y: 529, endPoint x: 1553, endPoint y: 449, distance: 411.3
click at [1487, 487] on div "Crear Item de Auditoria 50712821 Nro Documento 20507128212 CUIL Afiliado Activo…" at bounding box center [770, 341] width 1541 height 683
click at [439, 580] on span "Aceptar" at bounding box center [436, 584] width 48 height 13
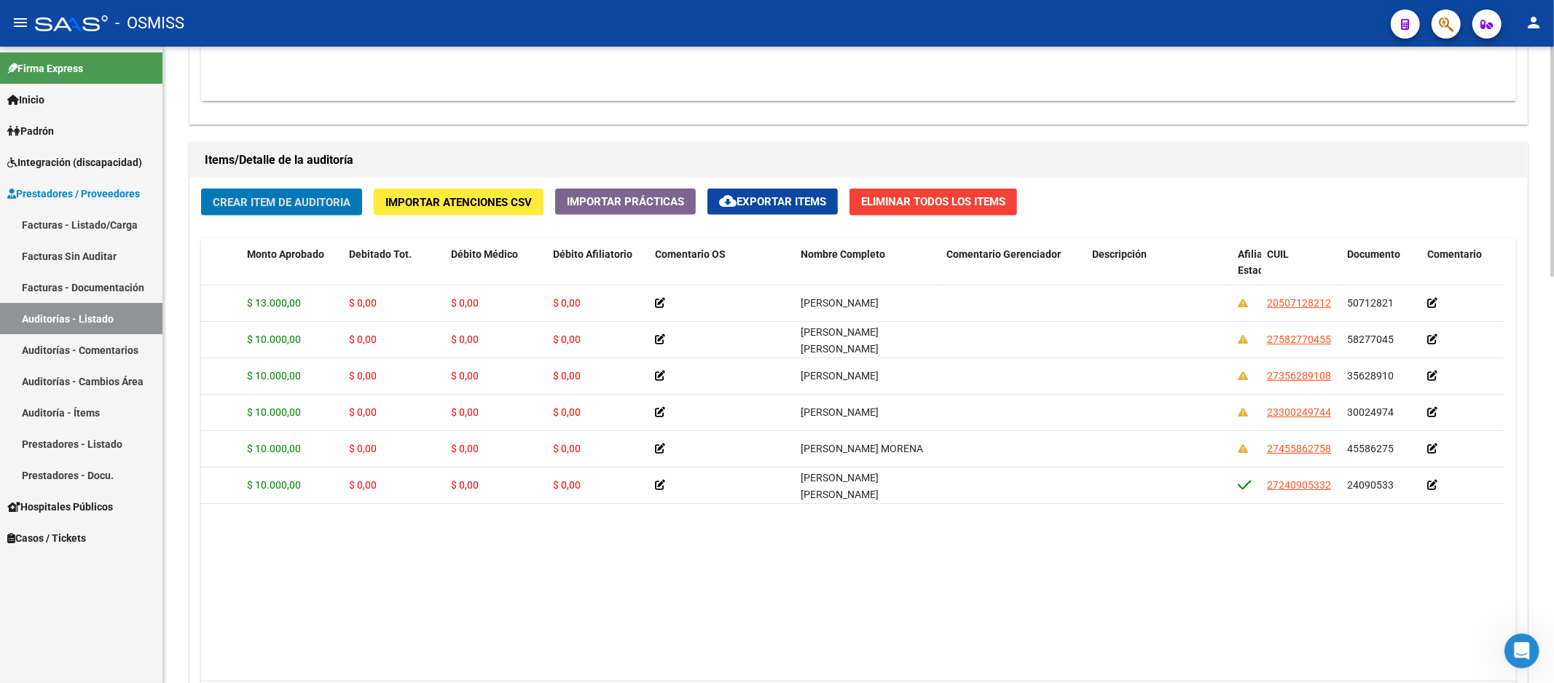
click at [232, 198] on span "Crear Item de Auditoria" at bounding box center [282, 202] width 138 height 13
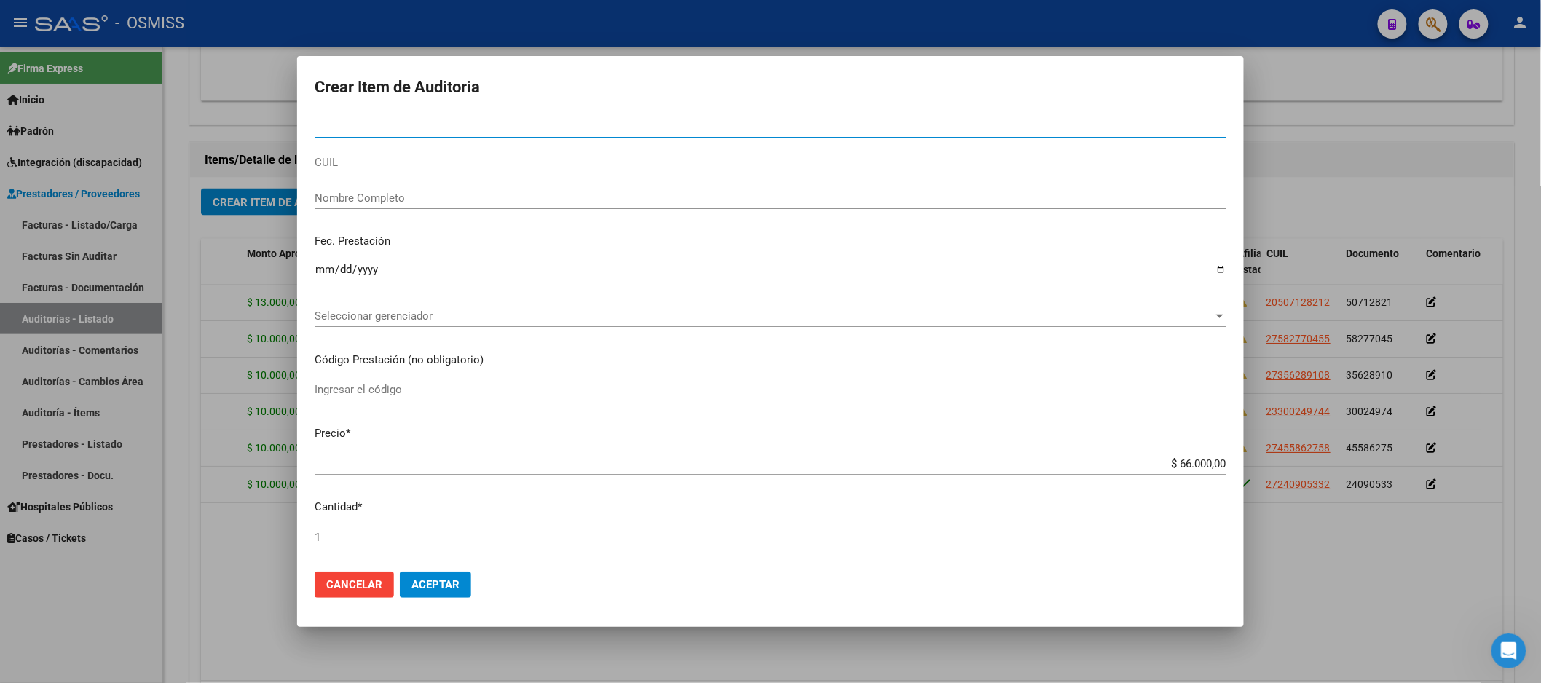
paste input "28600533"
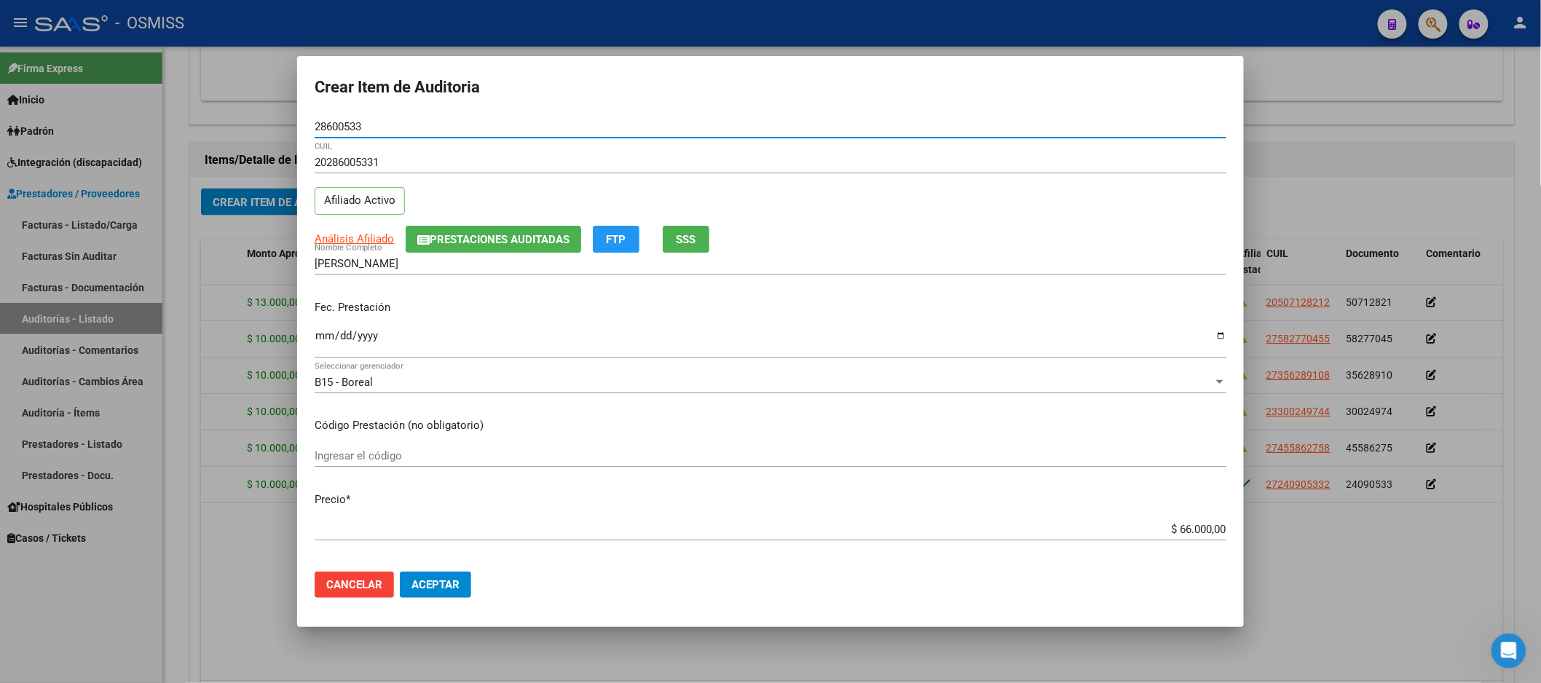
click at [326, 339] on input "Ingresar la fecha" at bounding box center [771, 341] width 912 height 23
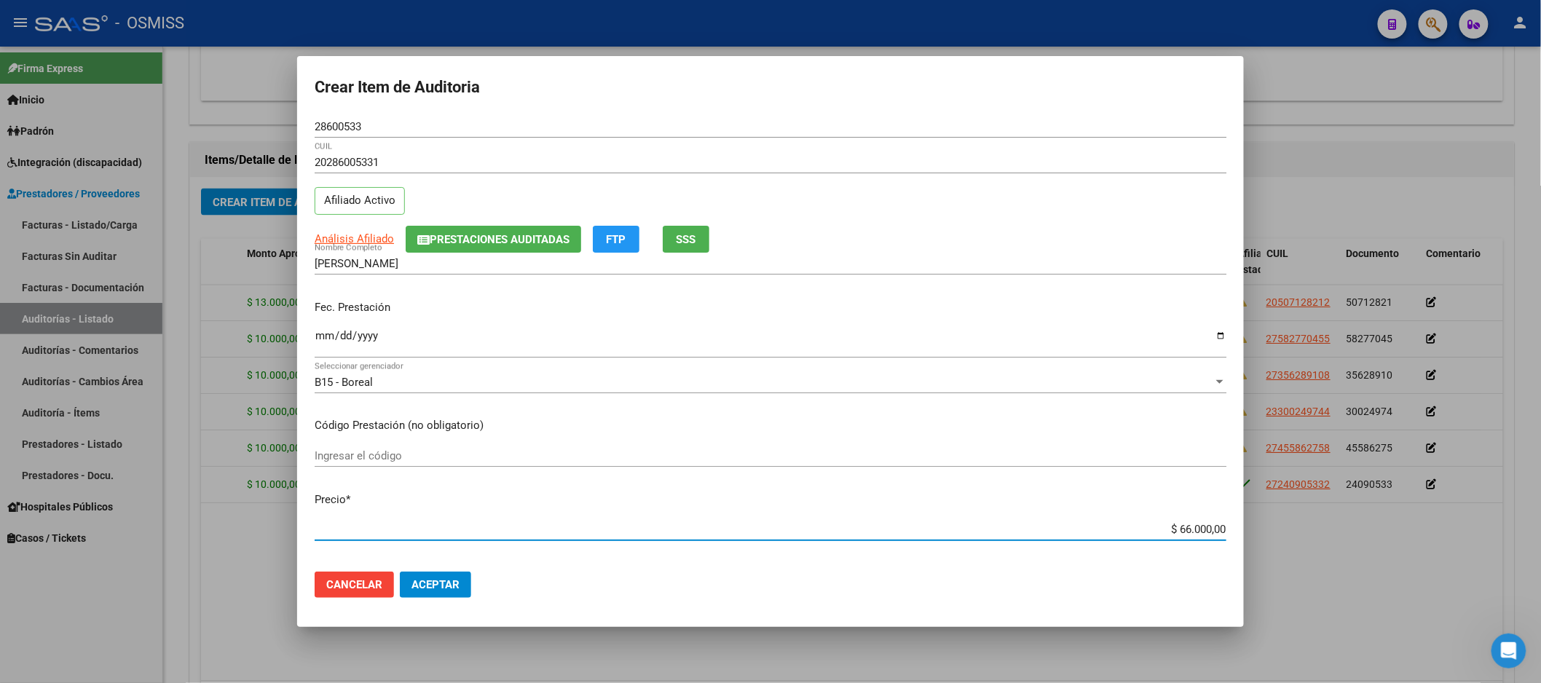
drag, startPoint x: 1137, startPoint y: 529, endPoint x: 1270, endPoint y: 530, distance: 132.6
click at [1270, 530] on div "Crear Item de Auditoria 28600533 Nro Documento 20286005331 CUIL Afiliado Activo…" at bounding box center [770, 341] width 1541 height 683
click at [428, 596] on button "Aceptar" at bounding box center [435, 585] width 71 height 26
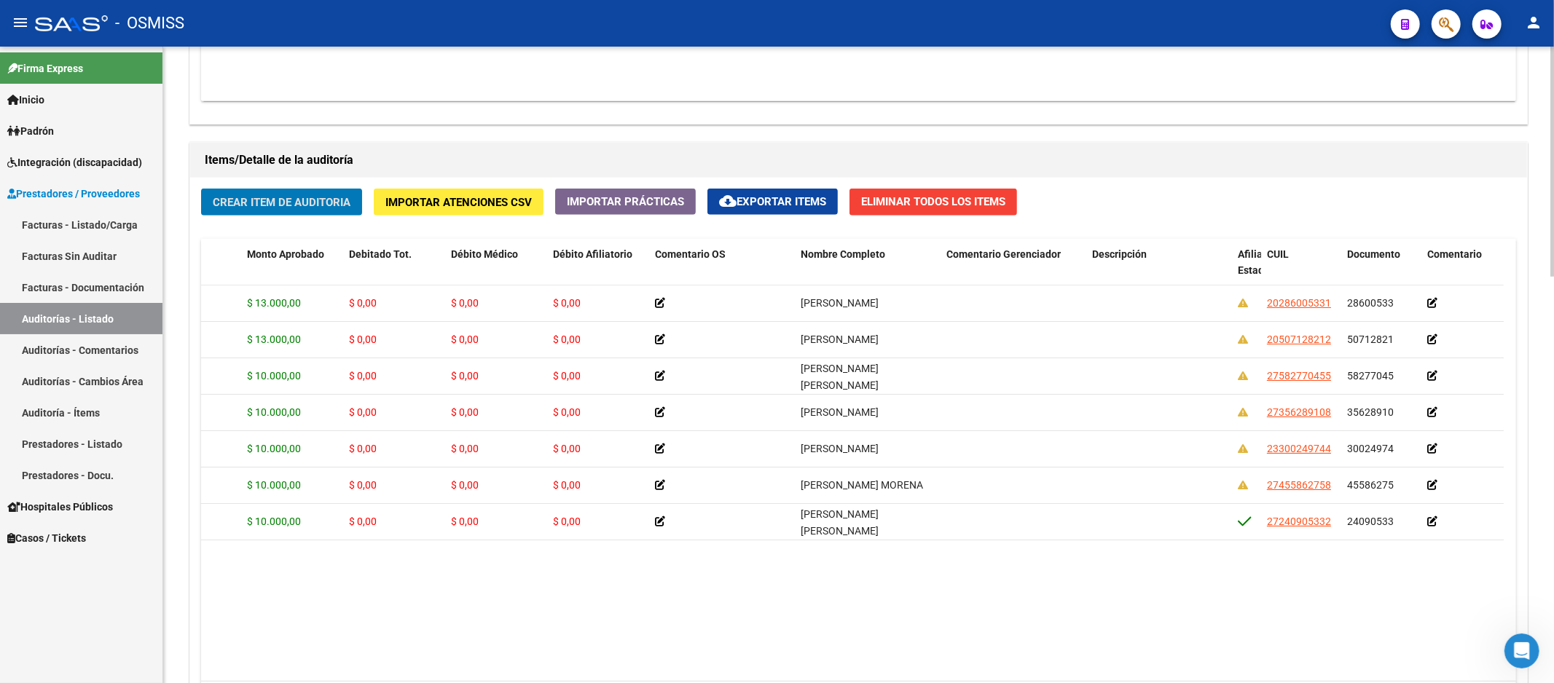
click at [278, 216] on button "Crear Item de Auditoria" at bounding box center [281, 202] width 161 height 27
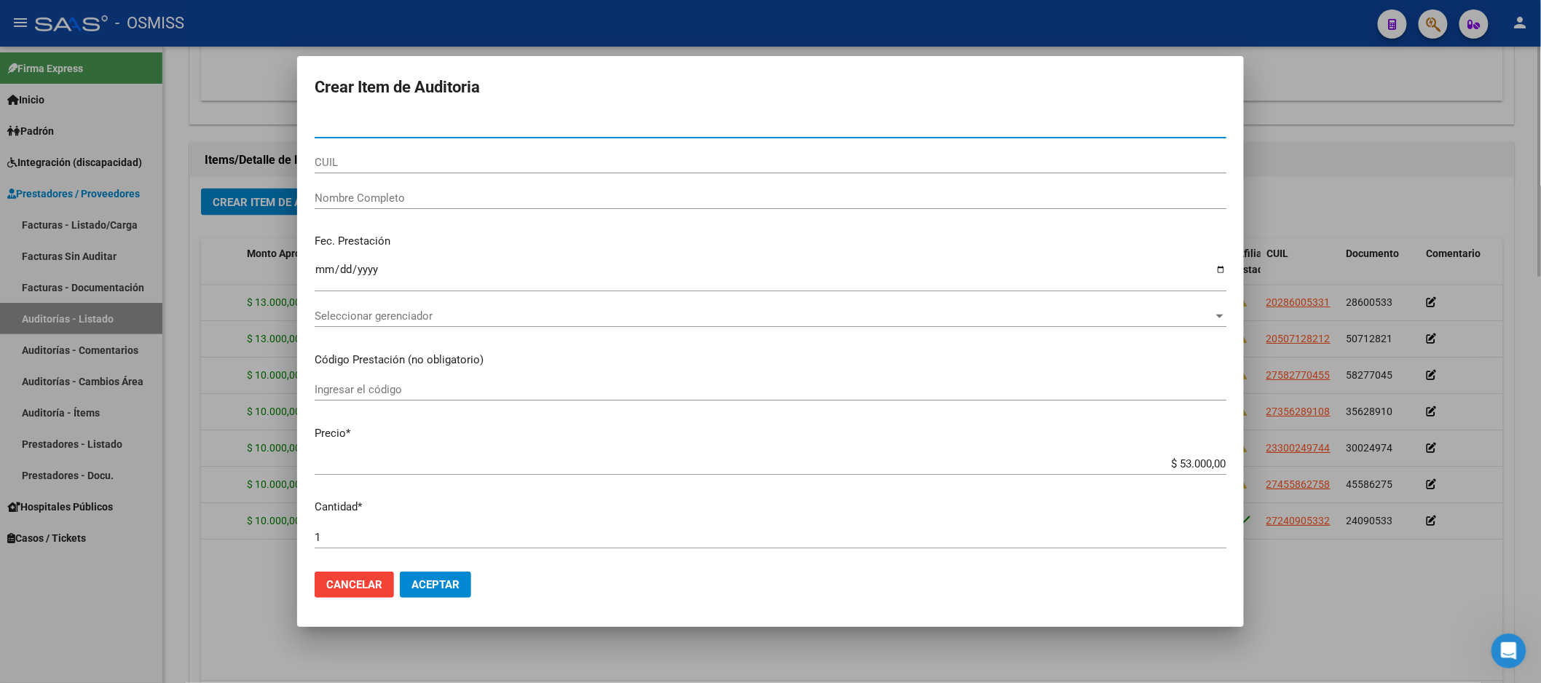
paste input "58277045"
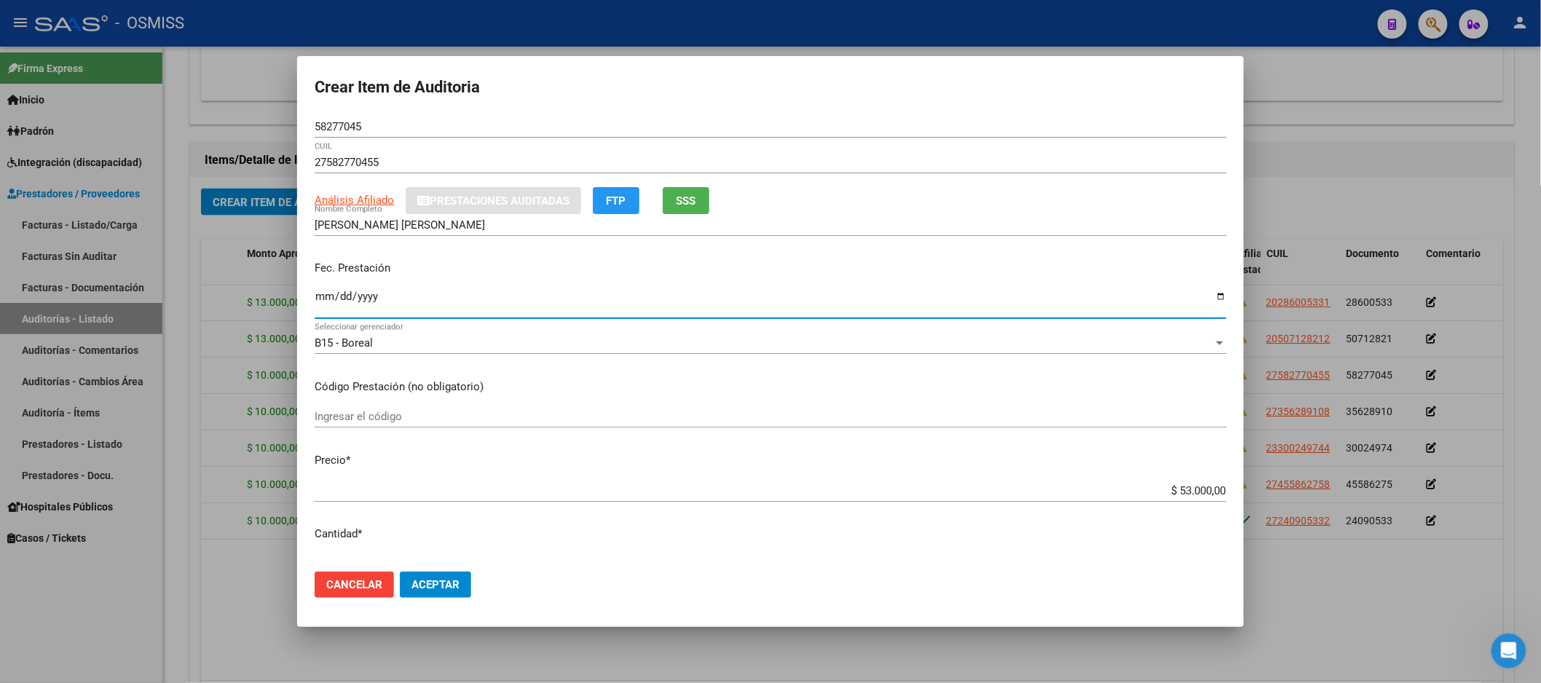
click at [324, 310] on app-form-text-field "Fec. Prestación Ingresar la fecha" at bounding box center [777, 287] width 924 height 54
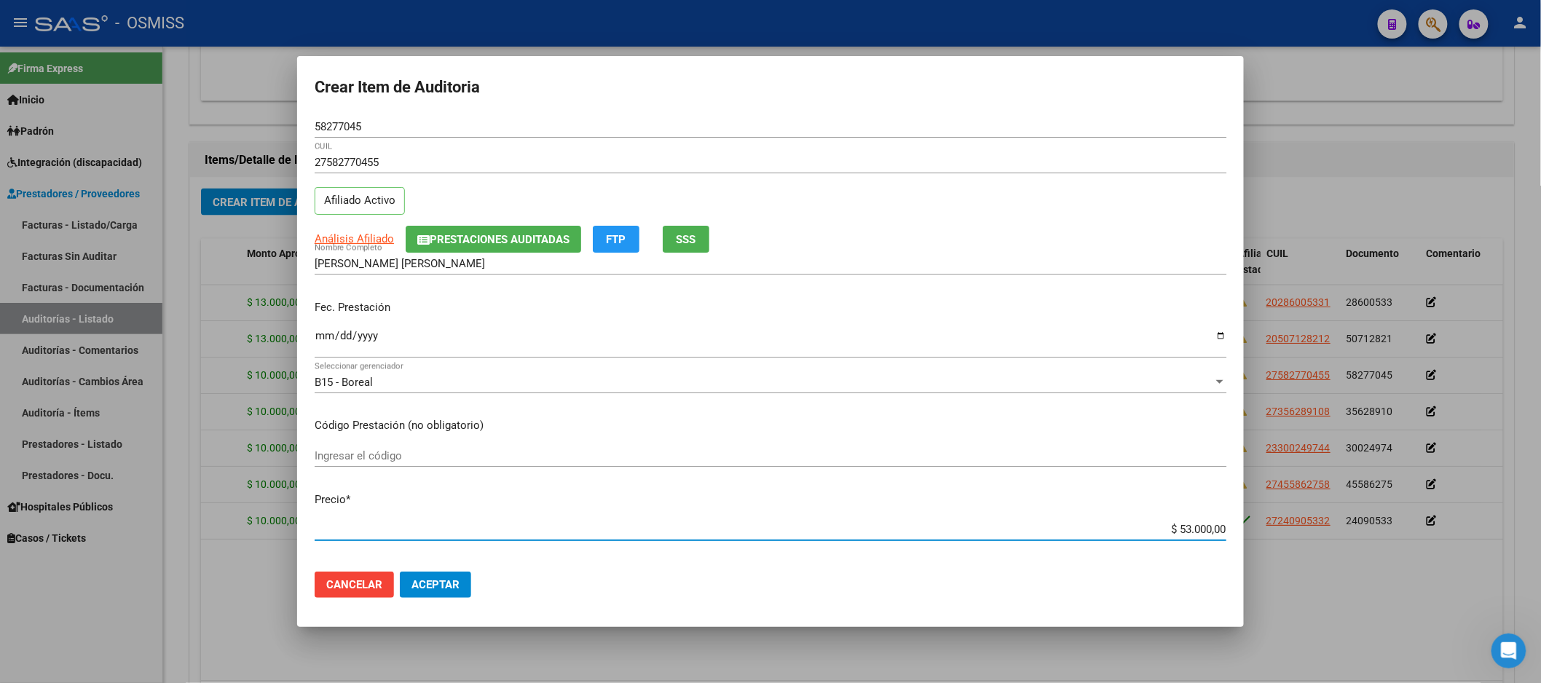
drag, startPoint x: 1131, startPoint y: 535, endPoint x: 1256, endPoint y: 525, distance: 125.6
click at [1255, 525] on div "Crear Item de Auditoria 58277045 Nro Documento 27582770455 CUIL Afiliado Activo…" at bounding box center [770, 341] width 1541 height 683
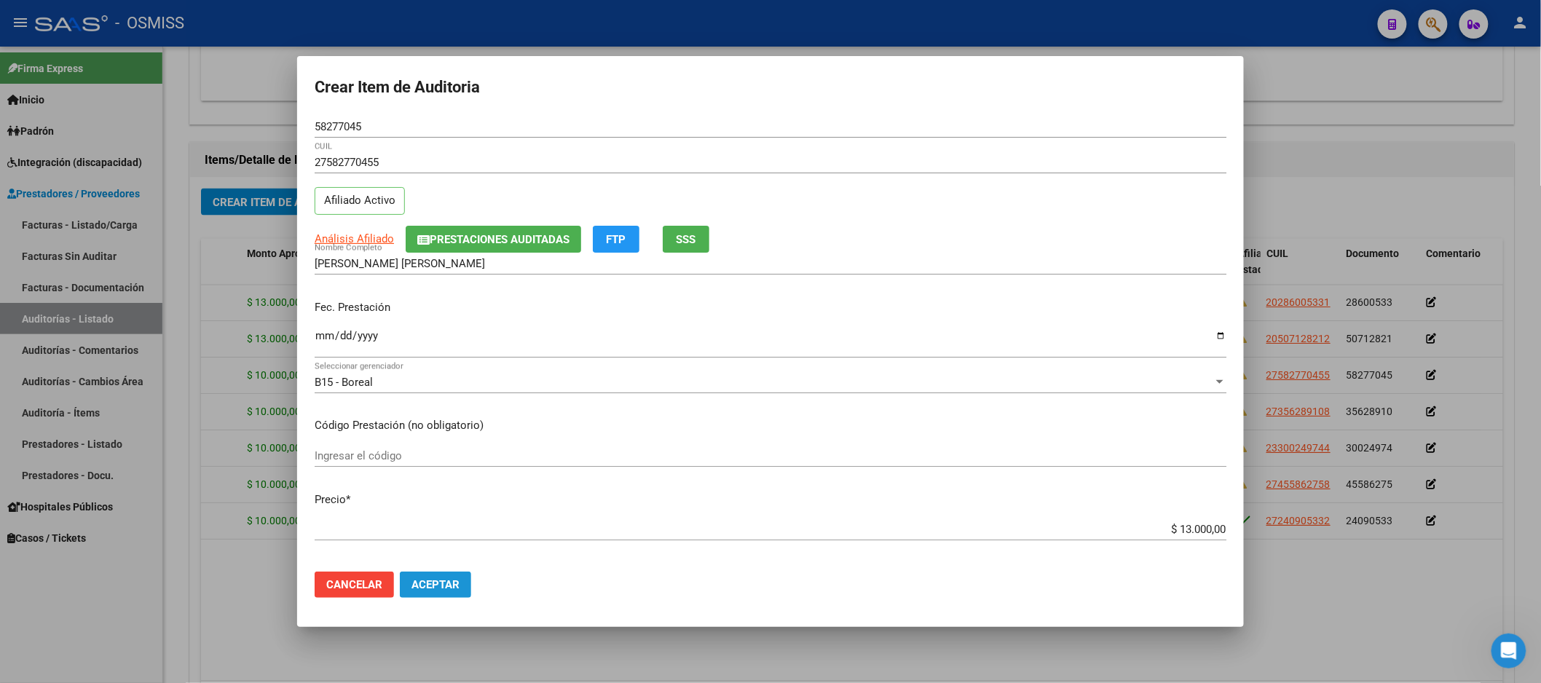
click at [450, 591] on span "Aceptar" at bounding box center [436, 584] width 48 height 13
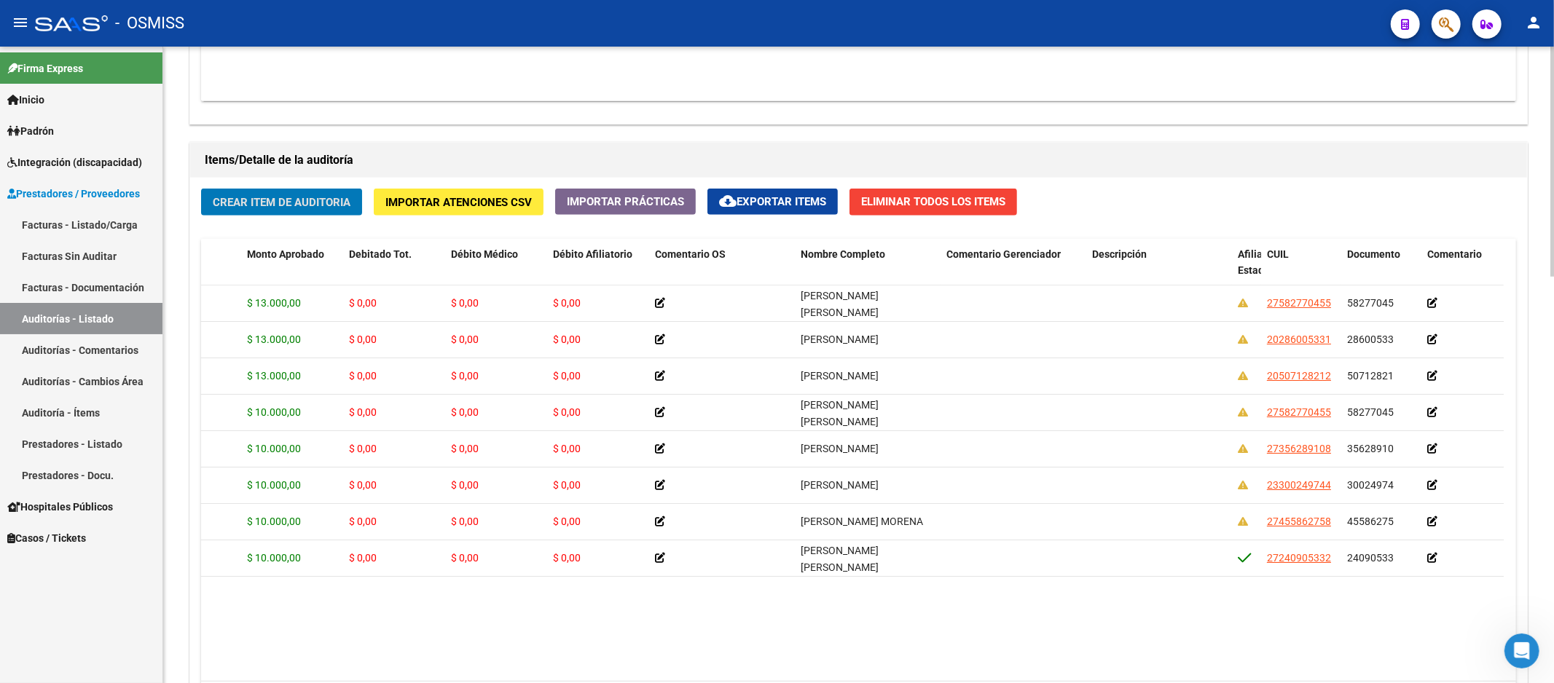
click at [266, 207] on span "Crear Item de Auditoria" at bounding box center [282, 202] width 138 height 13
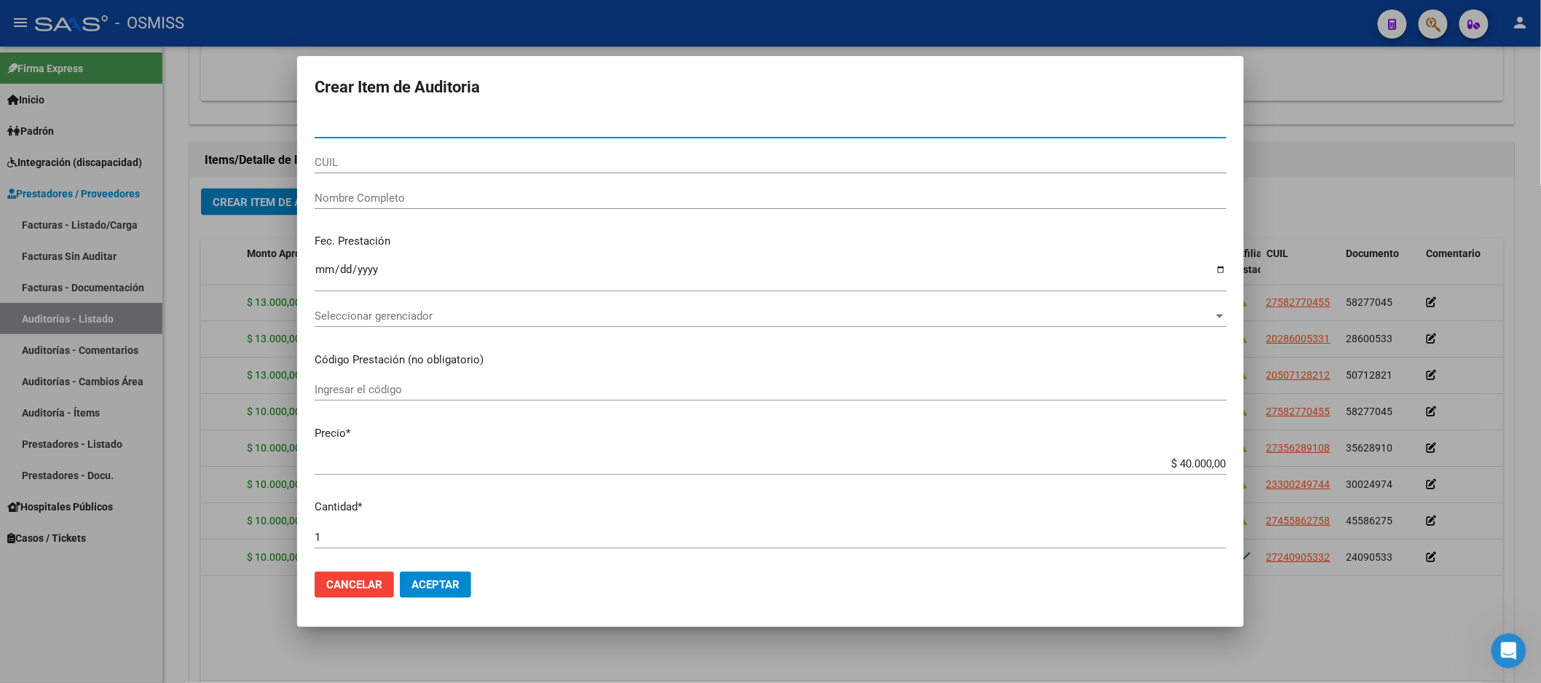
paste input "55546172"
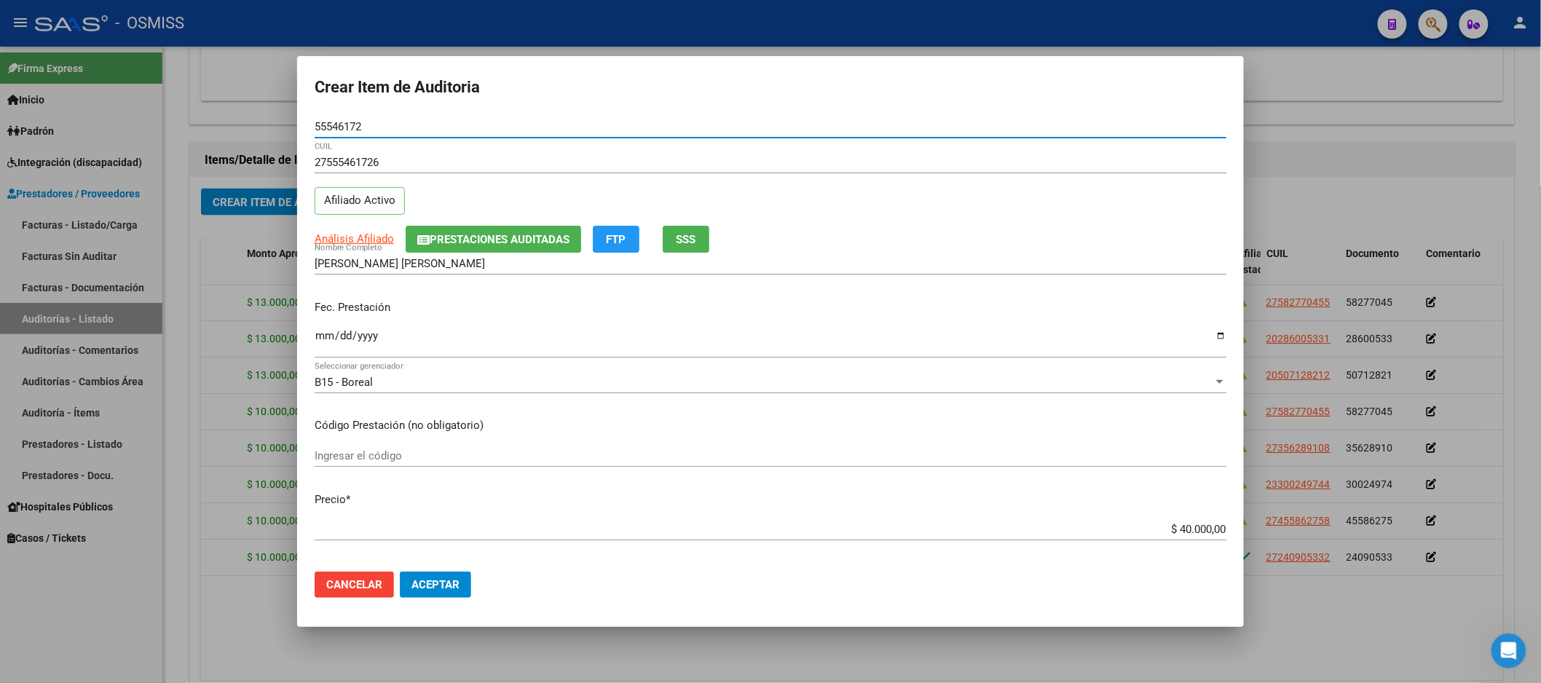
click at [321, 340] on input "Ingresar la fecha" at bounding box center [771, 341] width 912 height 23
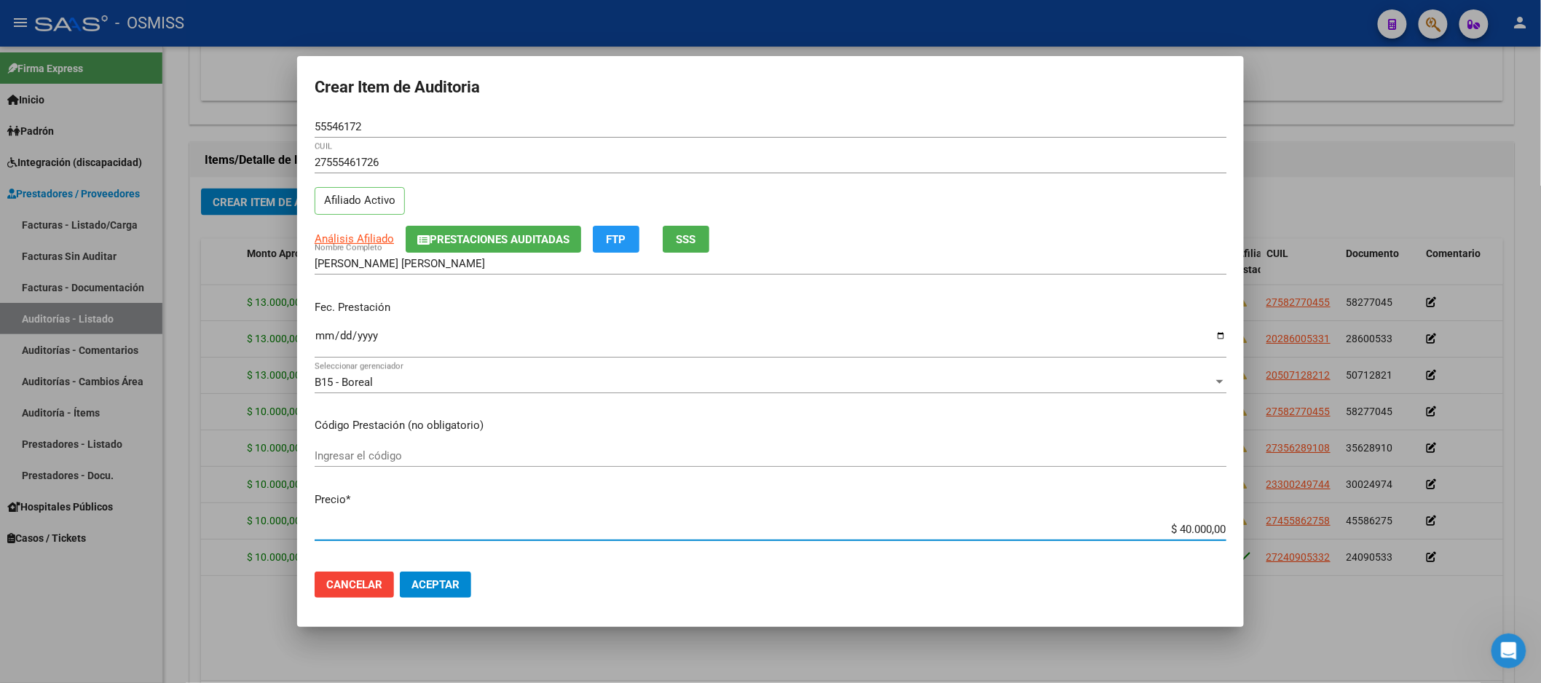
drag, startPoint x: 1147, startPoint y: 523, endPoint x: 1289, endPoint y: 506, distance: 143.1
click at [1289, 506] on div "Crear Item de Auditoria 55546172 Nro Documento 27555461726 CUIL Afiliado Activo…" at bounding box center [770, 341] width 1541 height 683
click at [412, 587] on span "Aceptar" at bounding box center [436, 584] width 48 height 13
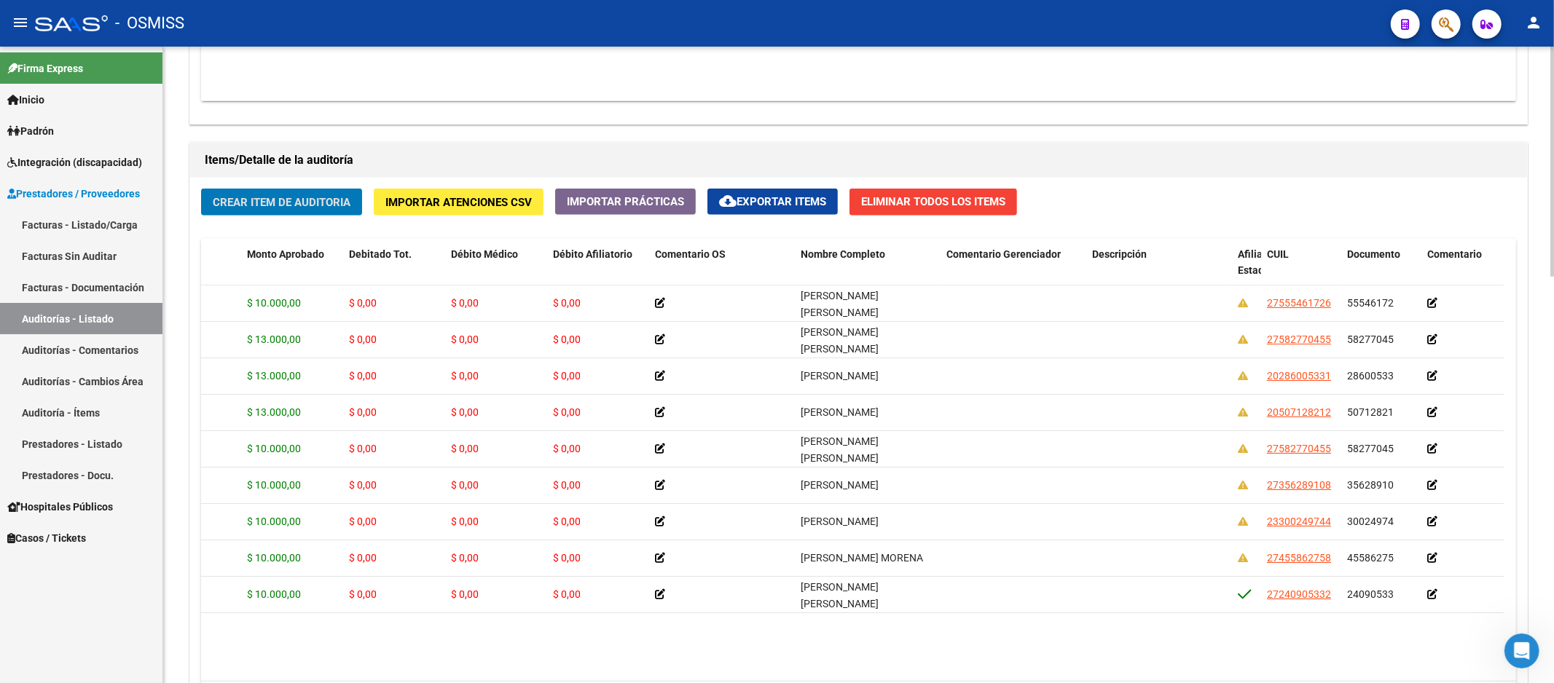
click at [291, 208] on span "Crear Item de Auditoria" at bounding box center [282, 202] width 138 height 13
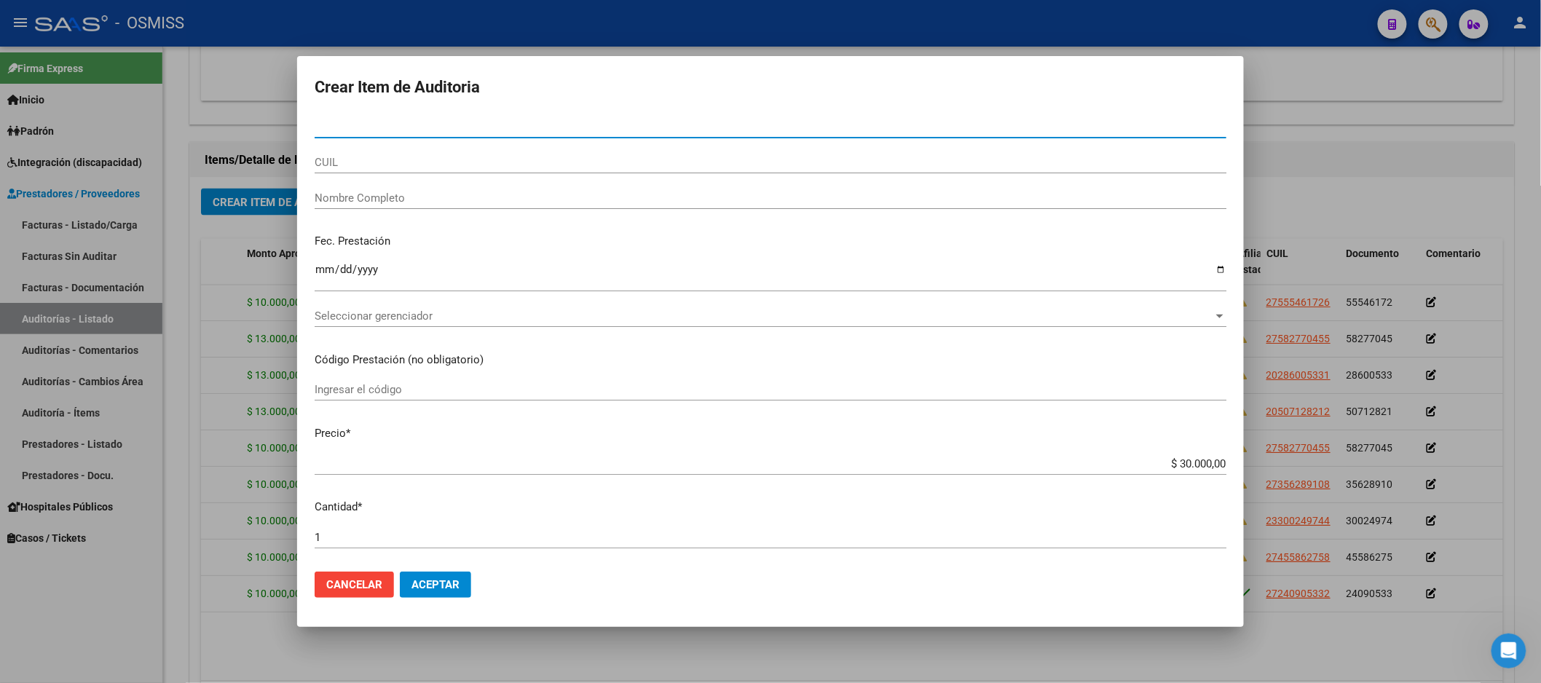
paste input "26414482"
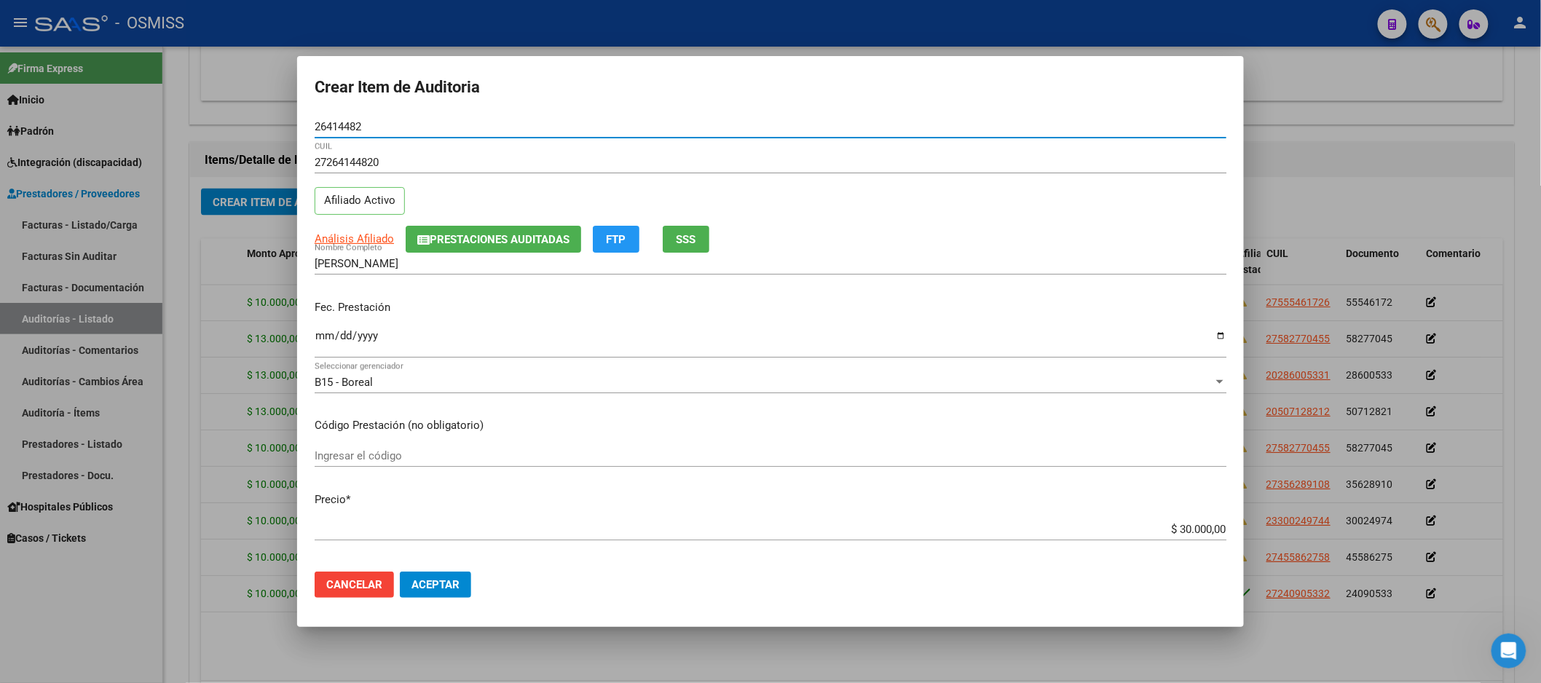
click at [326, 304] on p "Fec. Prestación" at bounding box center [771, 307] width 912 height 17
click at [323, 339] on input "Ingresar la fecha" at bounding box center [771, 341] width 912 height 23
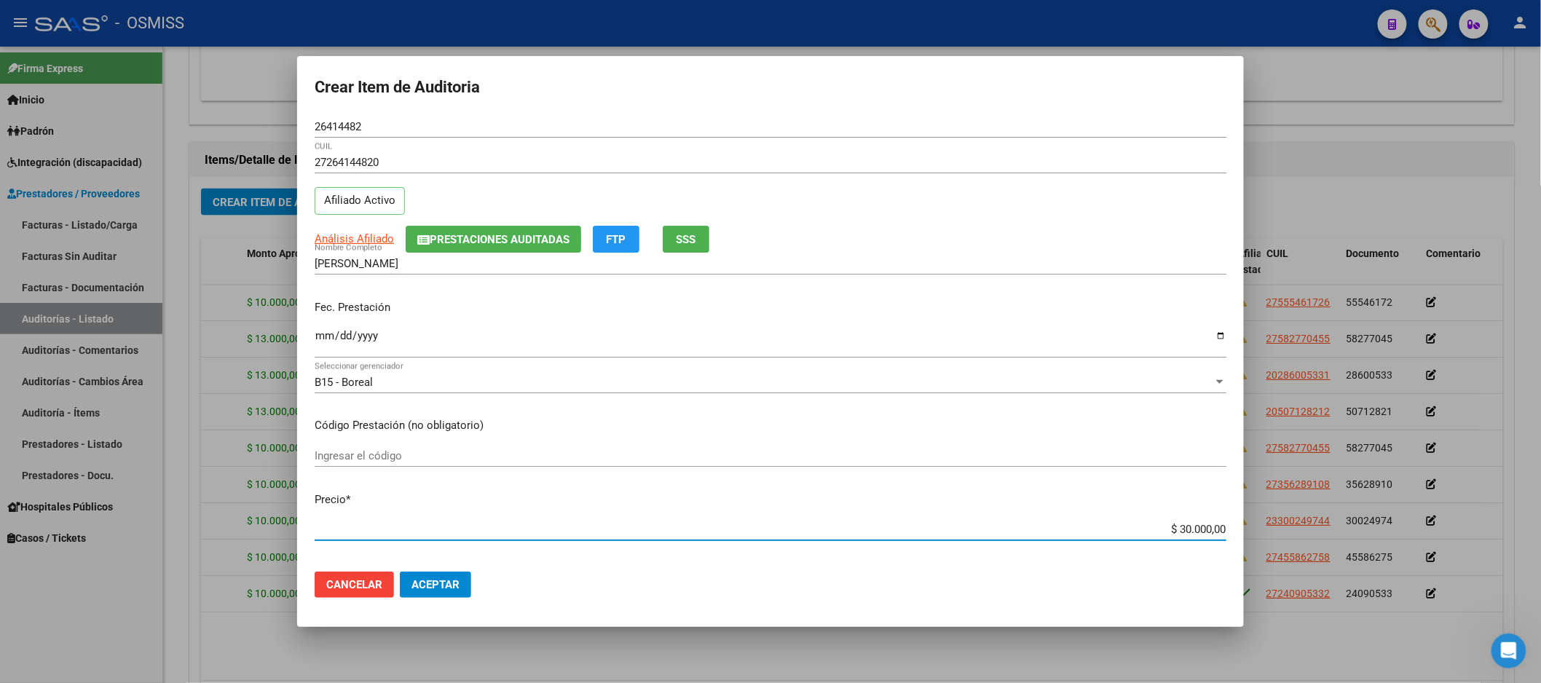
drag, startPoint x: 1153, startPoint y: 527, endPoint x: 1263, endPoint y: 522, distance: 110.1
click at [1263, 522] on div "Crear Item de Auditoria 26414482 Nro Documento 27264144820 CUIL Afiliado Activo…" at bounding box center [770, 341] width 1541 height 683
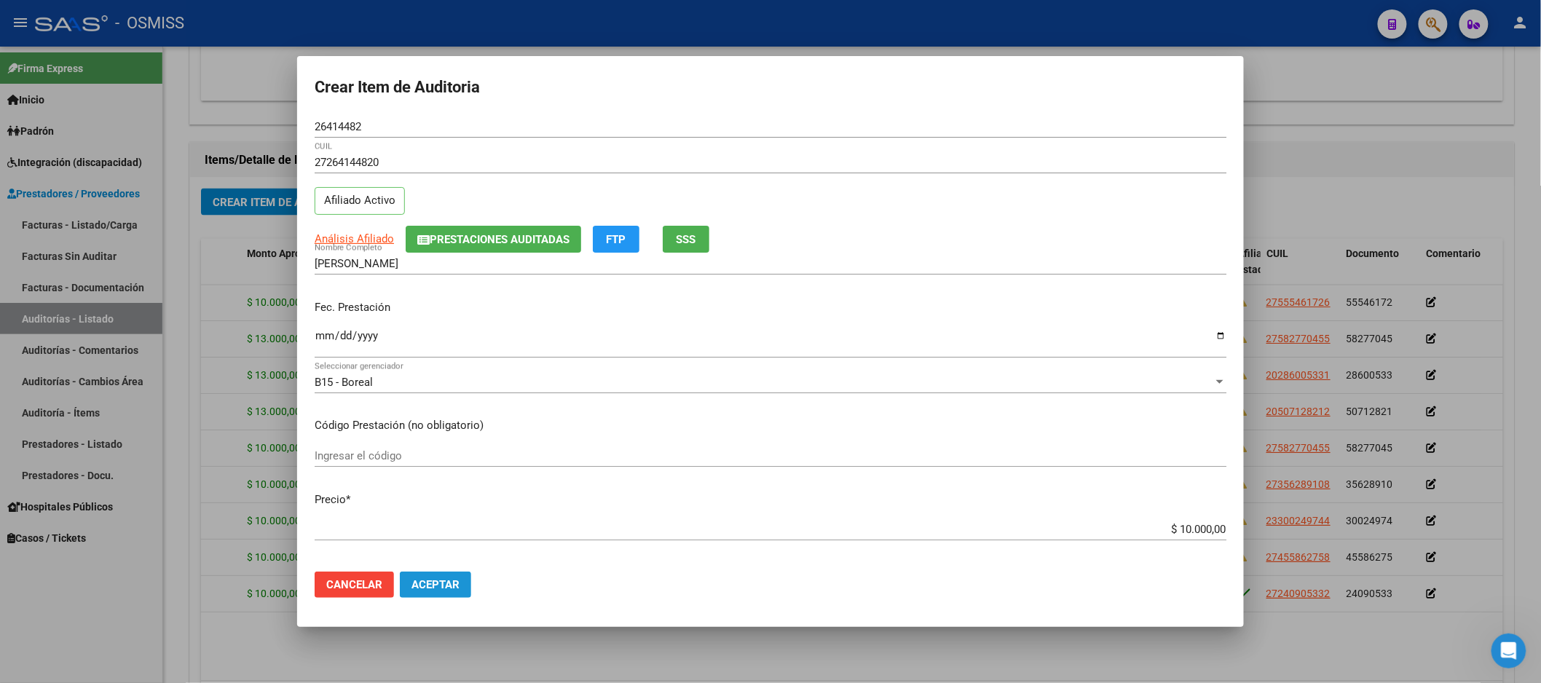
click at [449, 594] on button "Aceptar" at bounding box center [435, 585] width 71 height 26
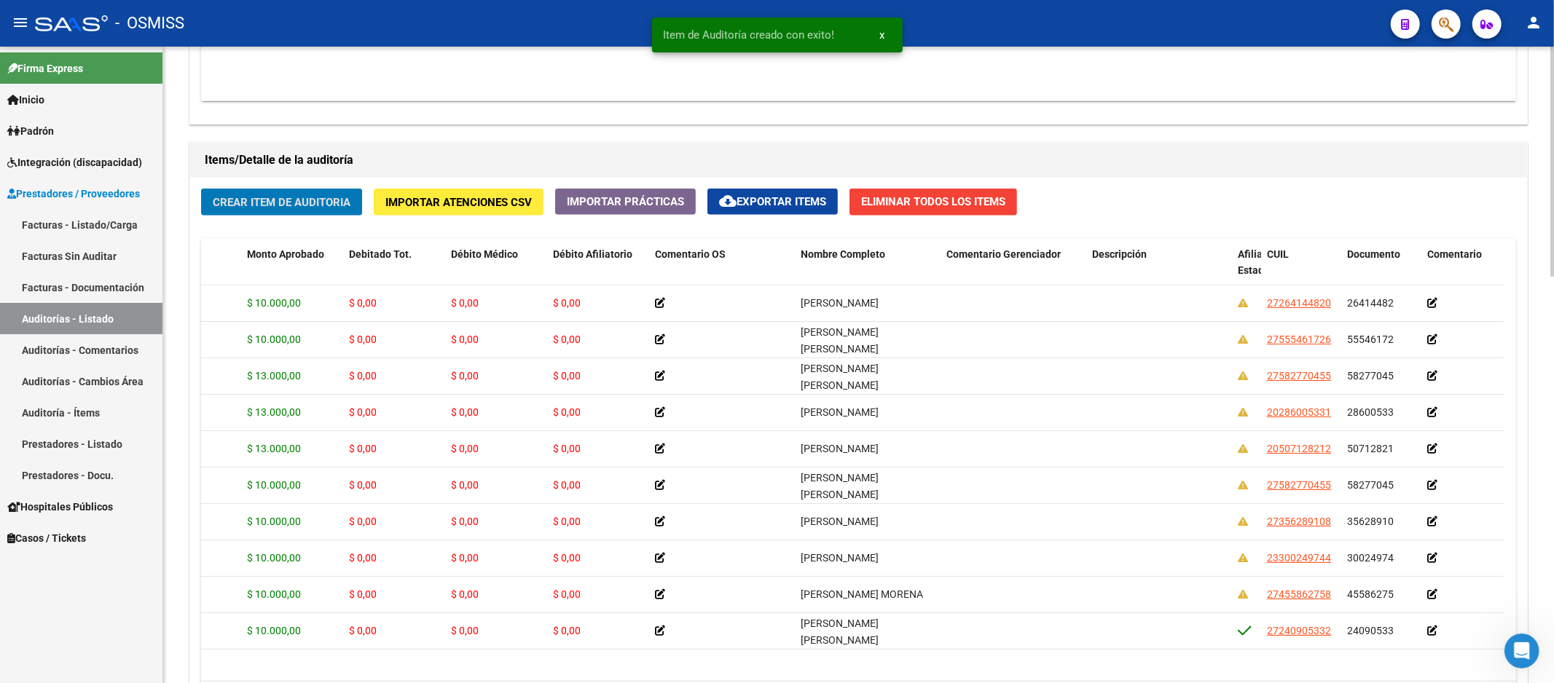
click at [1387, 184] on div "Crear Item de Auditoria Importar Atenciones CSV Importar Prácticas cloud_downlo…" at bounding box center [858, 459] width 1337 height 562
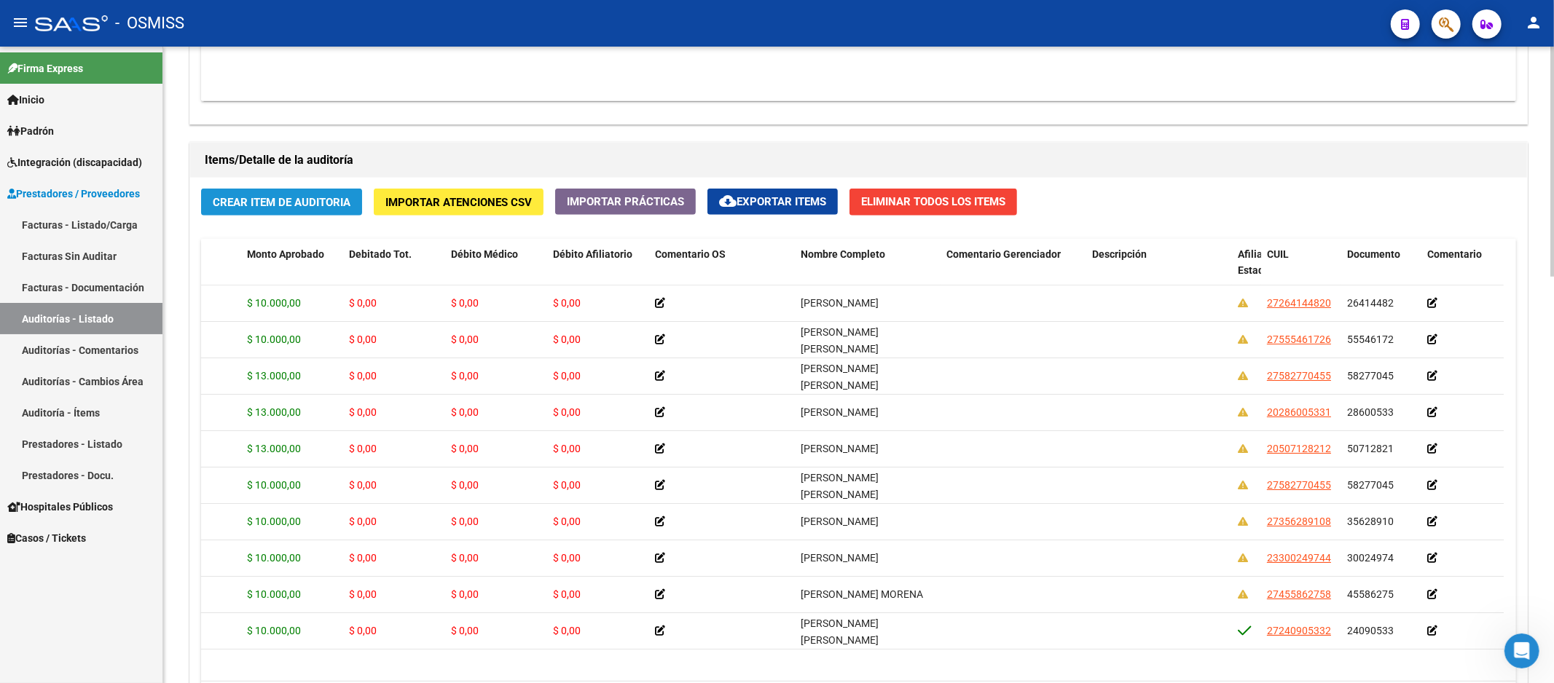
click at [280, 210] on button "Crear Item de Auditoria" at bounding box center [281, 202] width 161 height 27
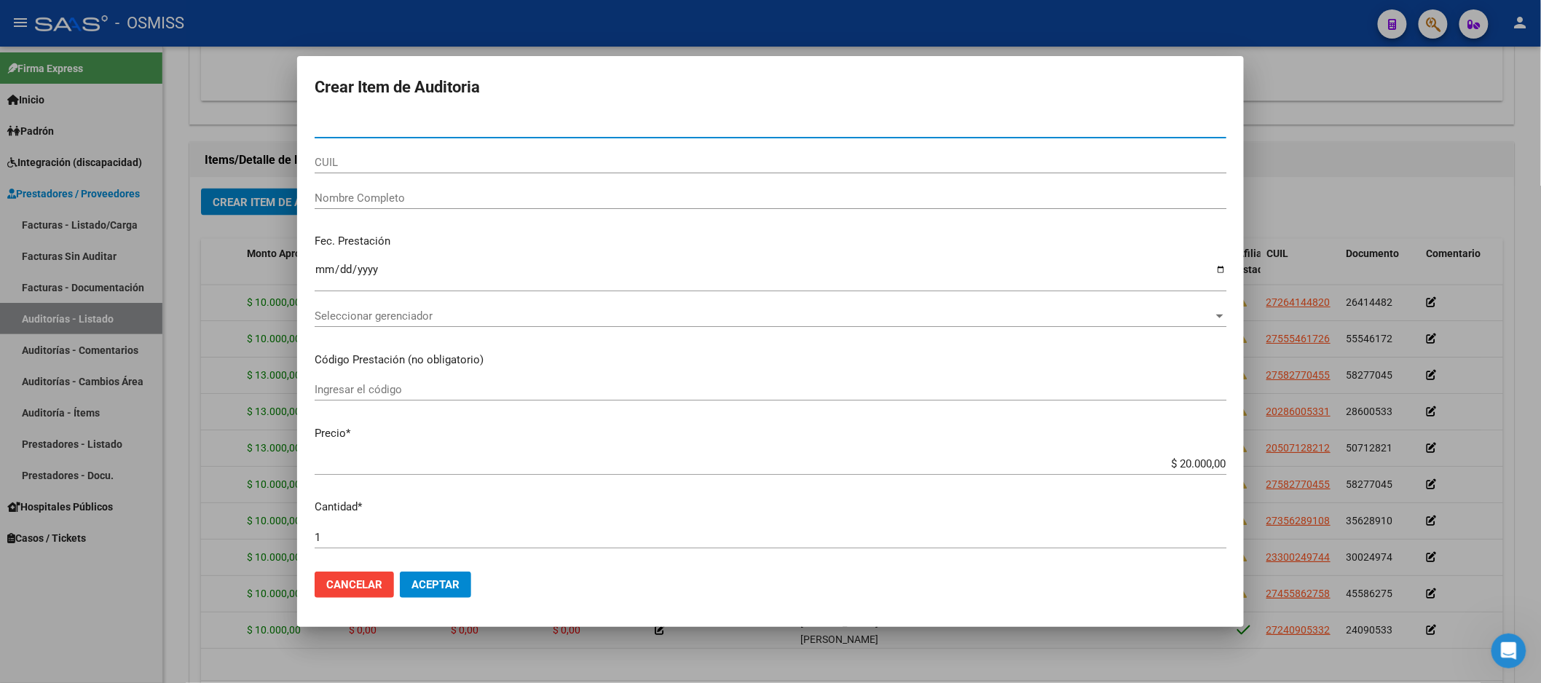
paste input "51412007"
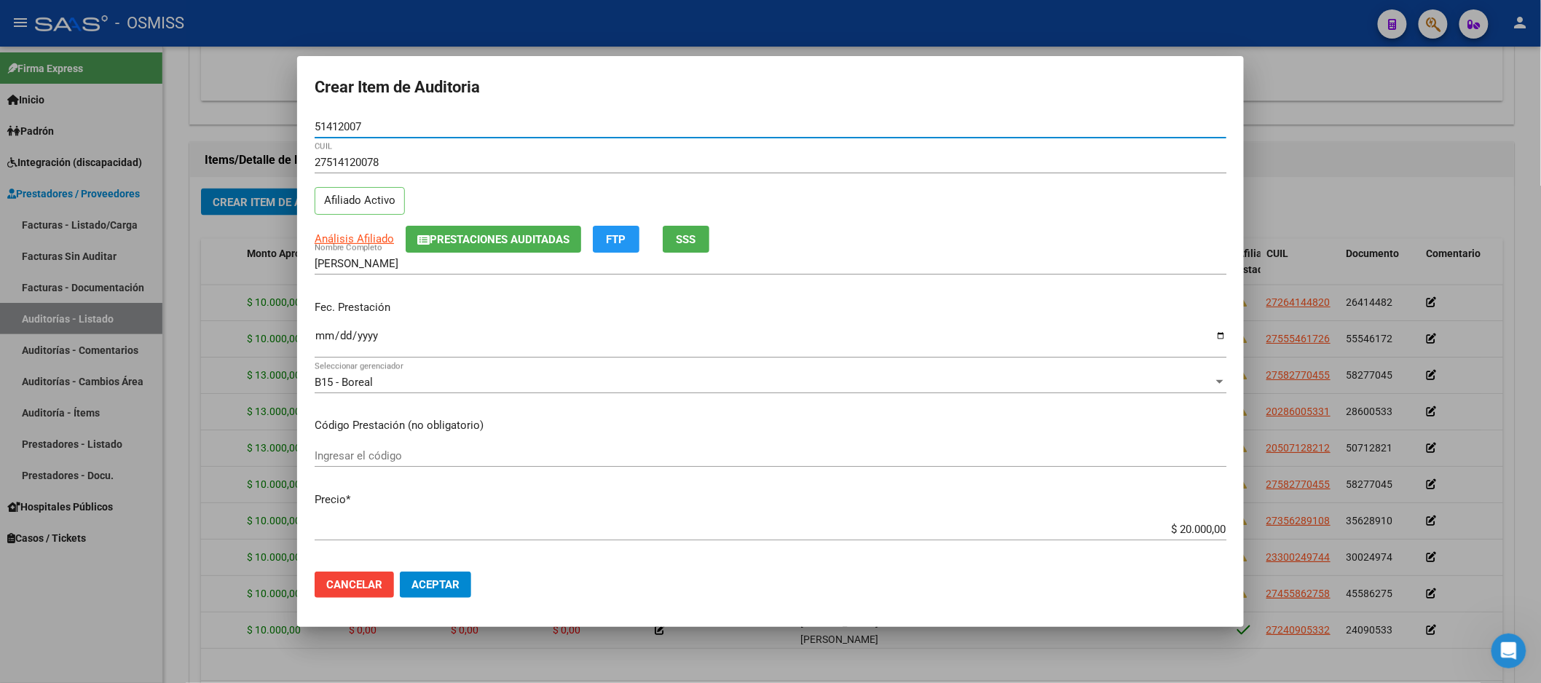
click at [323, 339] on input "Ingresar la fecha" at bounding box center [771, 341] width 912 height 23
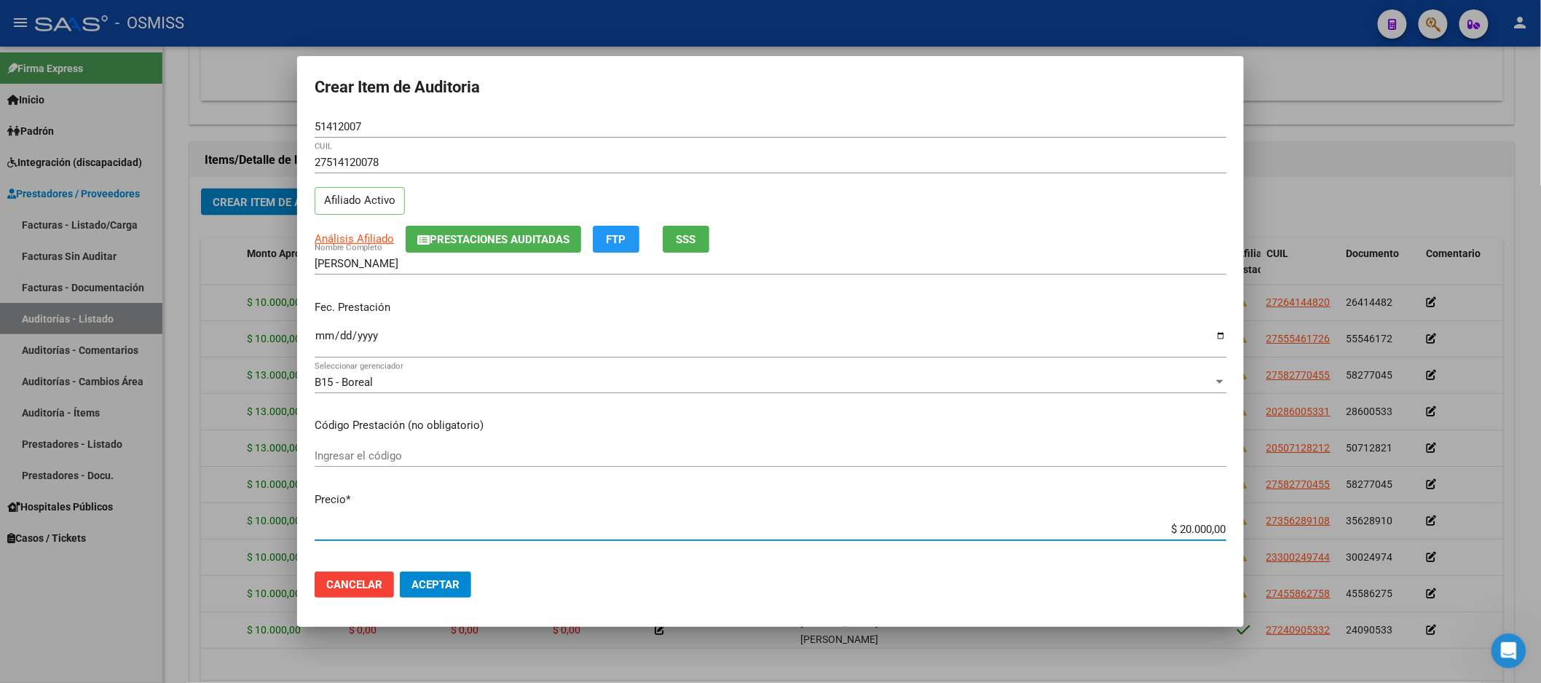
drag, startPoint x: 1120, startPoint y: 530, endPoint x: 1298, endPoint y: 527, distance: 177.8
click at [1298, 527] on div "Crear Item de Auditoria 51412007 Nro Documento 27514120078 CUIL Afiliado Activo…" at bounding box center [770, 341] width 1541 height 683
click at [442, 586] on span "Aceptar" at bounding box center [436, 584] width 48 height 13
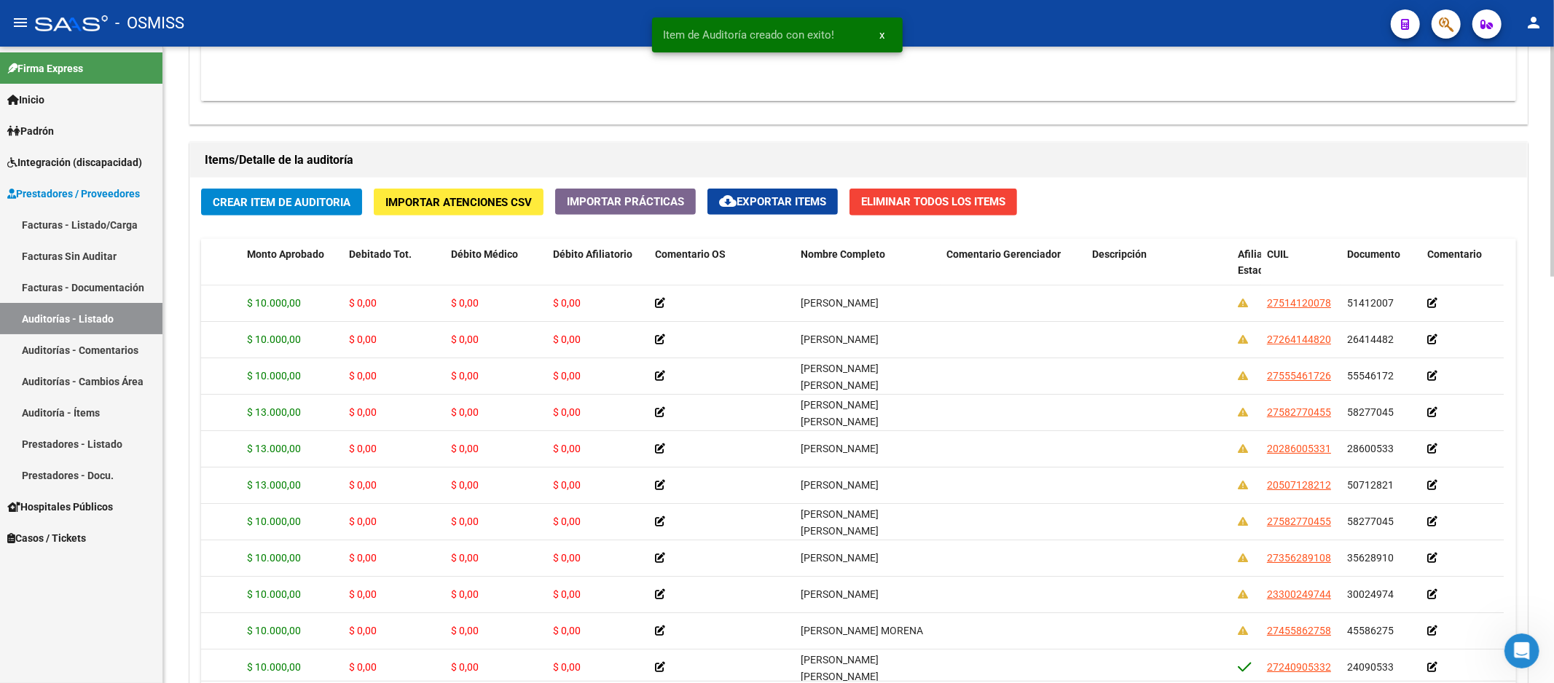
click at [1341, 211] on div "Crear Item de Auditoria Importar Atenciones CSV Importar Prácticas cloud_downlo…" at bounding box center [858, 459] width 1337 height 562
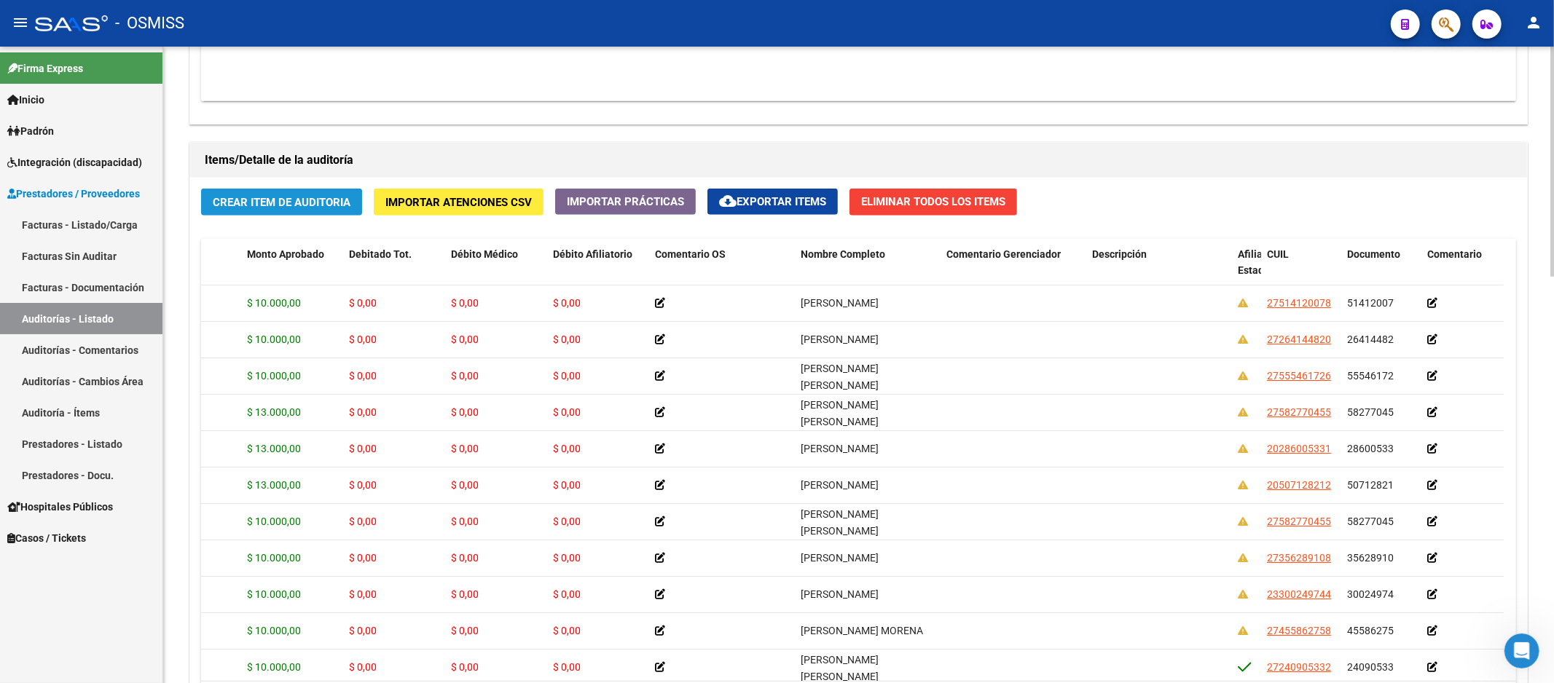
click at [284, 211] on button "Crear Item de Auditoria" at bounding box center [281, 202] width 161 height 27
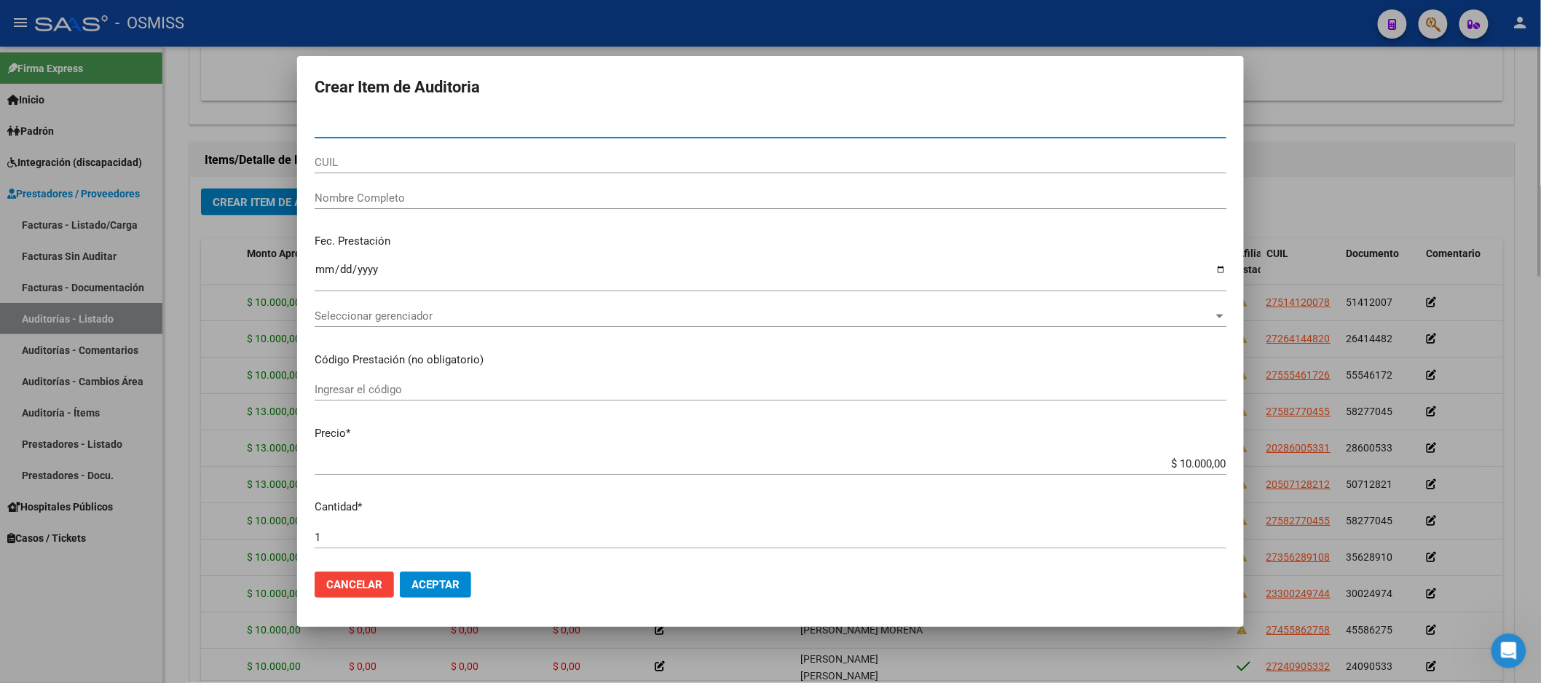
paste input "24332283"
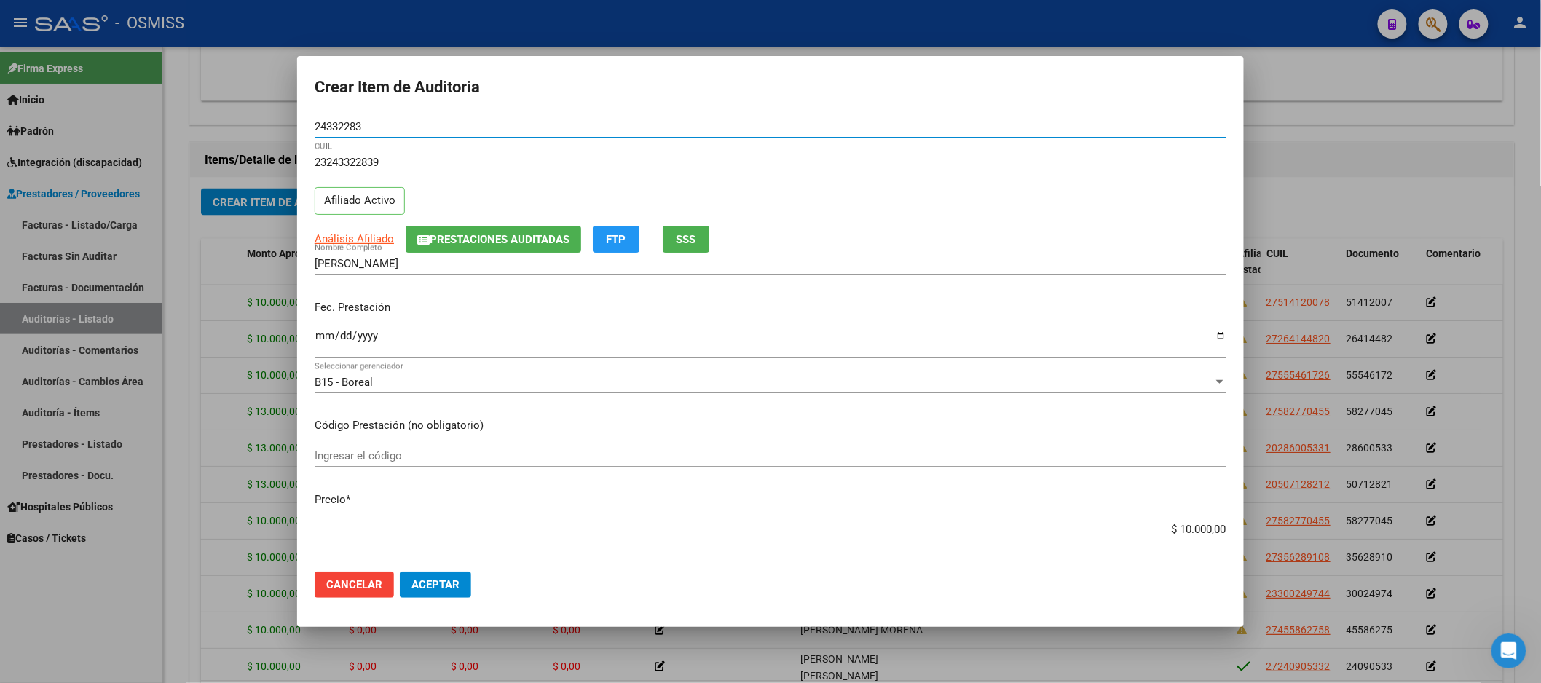
click at [321, 333] on input "Ingresar la fecha" at bounding box center [771, 341] width 912 height 23
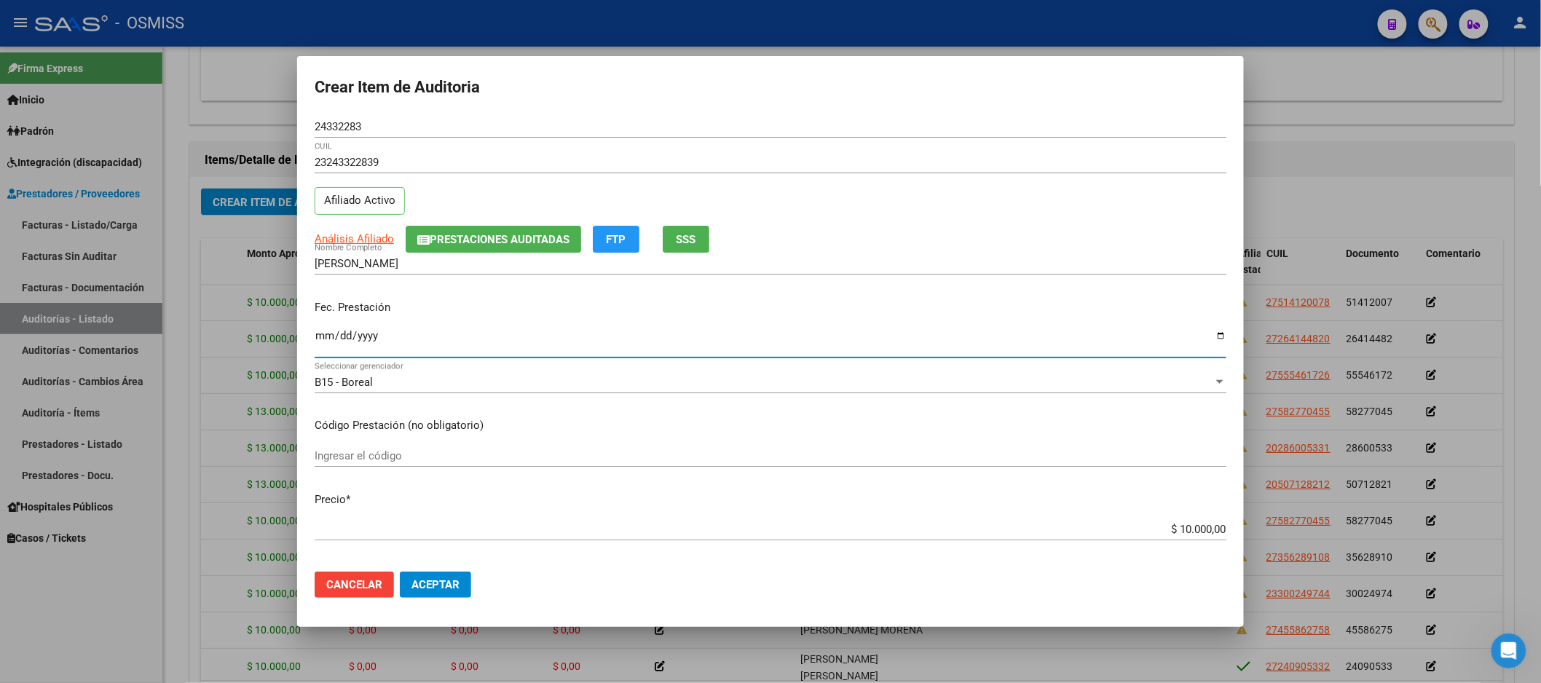
click at [446, 572] on button "Aceptar" at bounding box center [435, 585] width 71 height 26
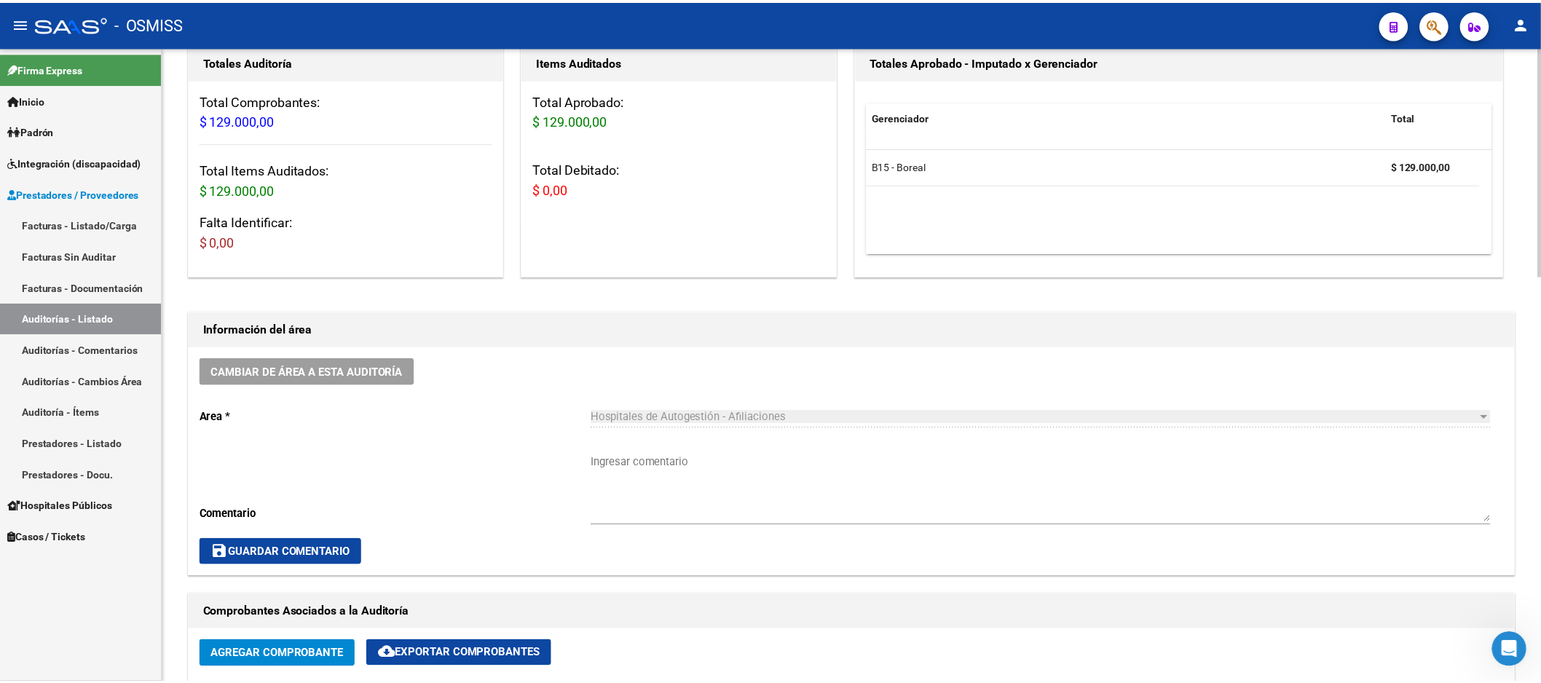
scroll to position [239, 0]
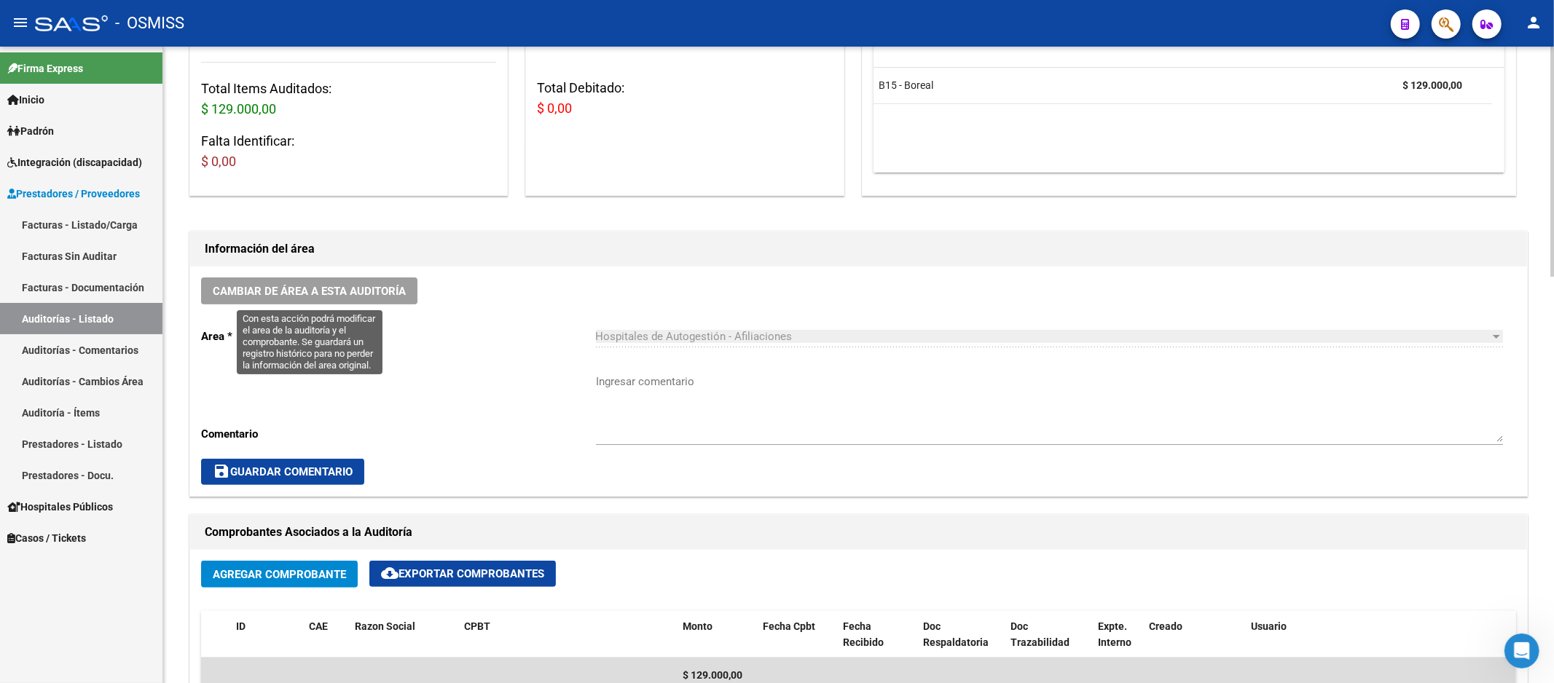
click at [331, 283] on button "Cambiar de área a esta auditoría" at bounding box center [309, 291] width 216 height 27
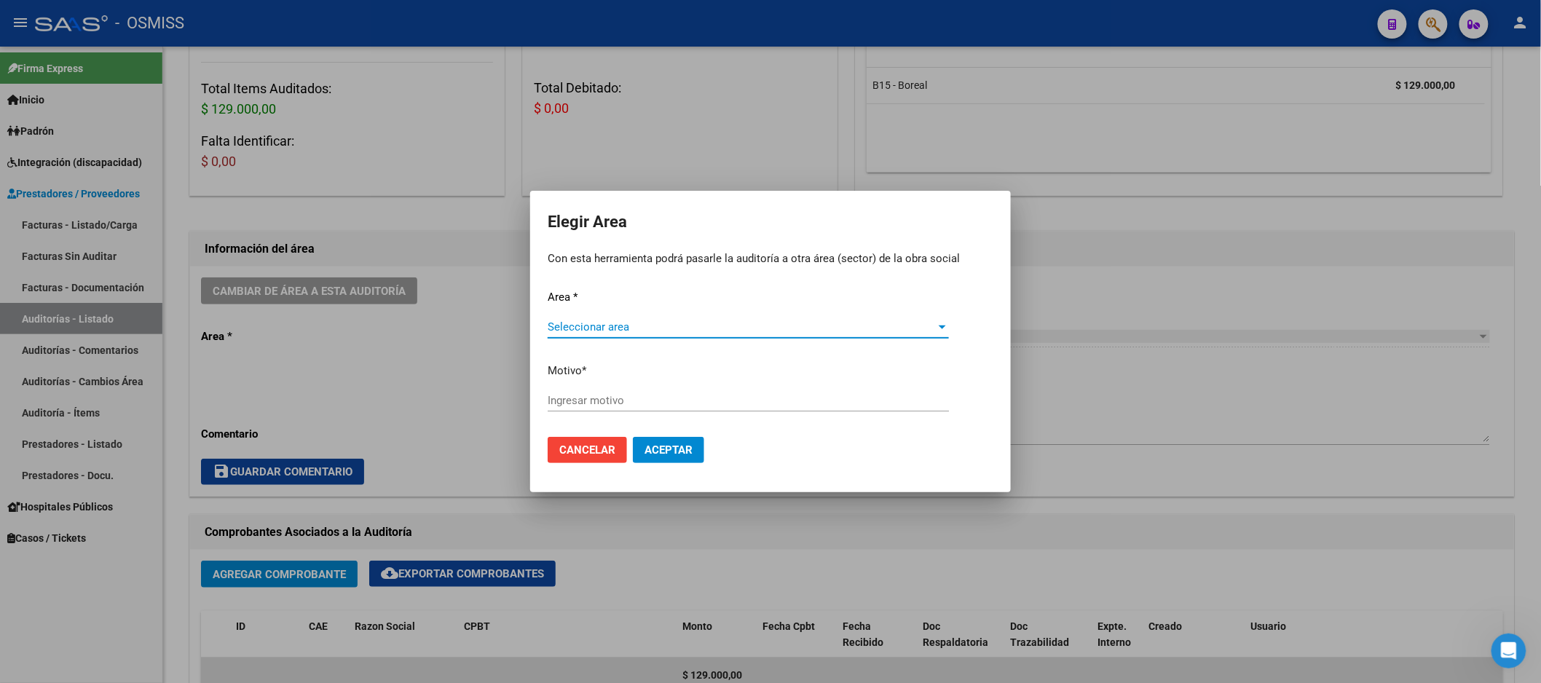
click at [664, 329] on span "Seleccionar area" at bounding box center [742, 327] width 388 height 13
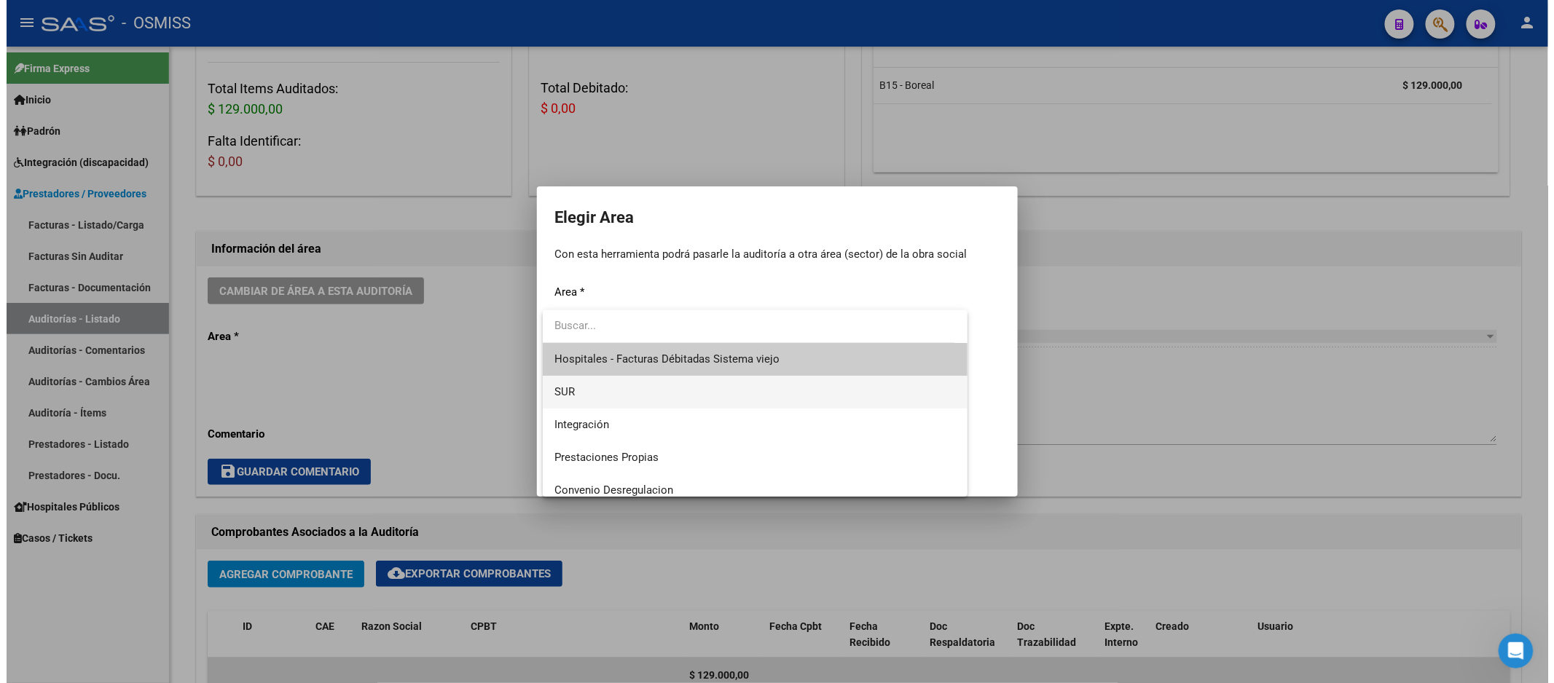
scroll to position [162, 0]
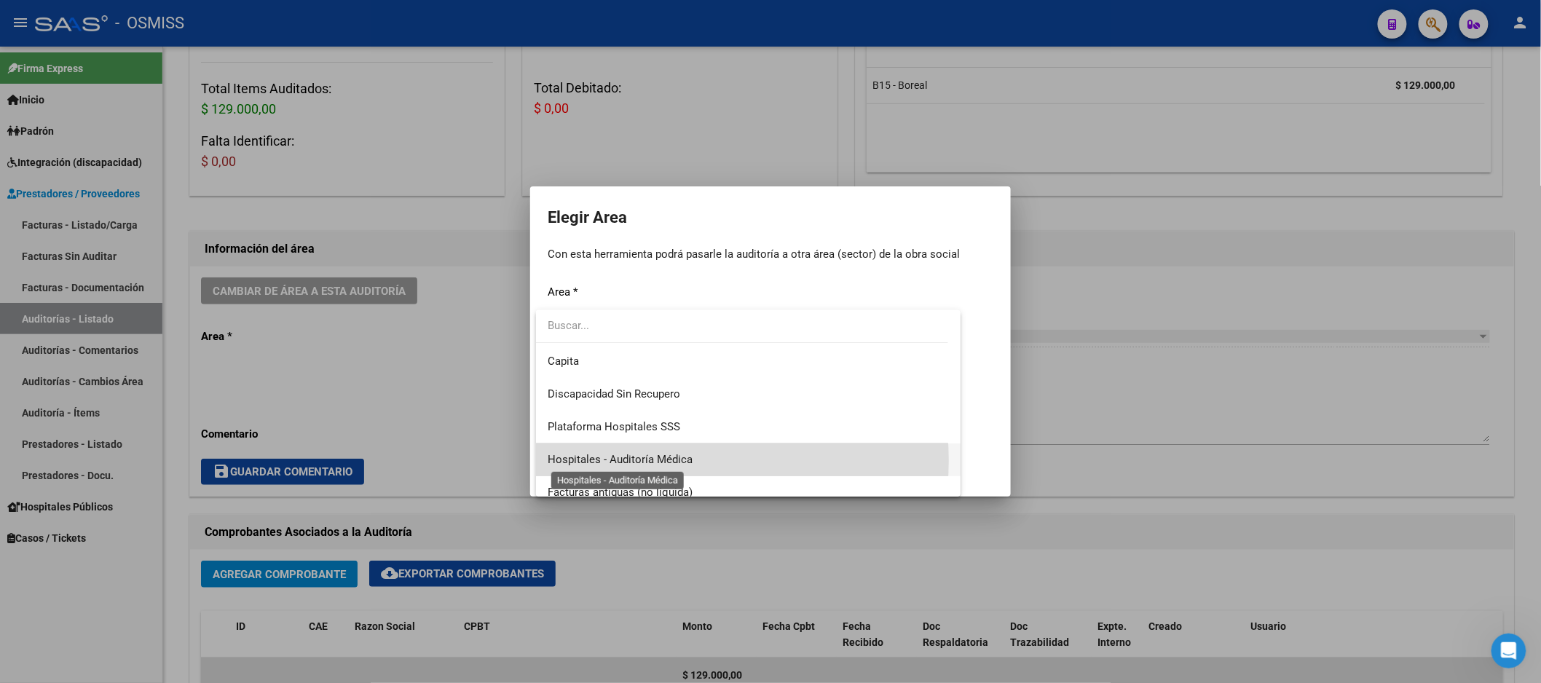
click at [672, 460] on span "Hospitales - Auditoría Médica" at bounding box center [620, 459] width 145 height 13
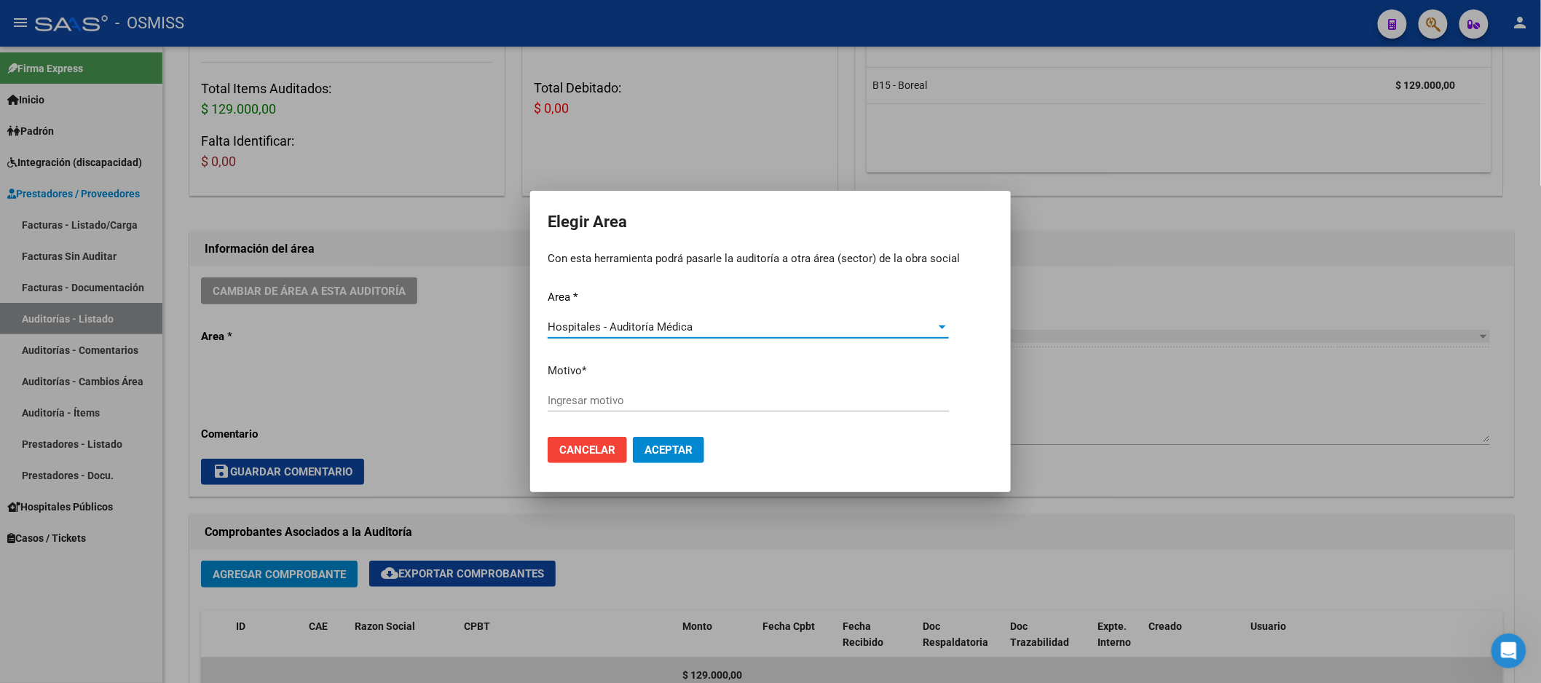
click at [642, 389] on div "Area * Hospitales - Auditoría Médica Seleccionar area Motivo * [GEOGRAPHIC_DATA…" at bounding box center [771, 357] width 446 height 137
click at [642, 396] on input "Ingresar motivo" at bounding box center [748, 400] width 401 height 13
click at [650, 461] on button "Aceptar" at bounding box center [668, 450] width 71 height 26
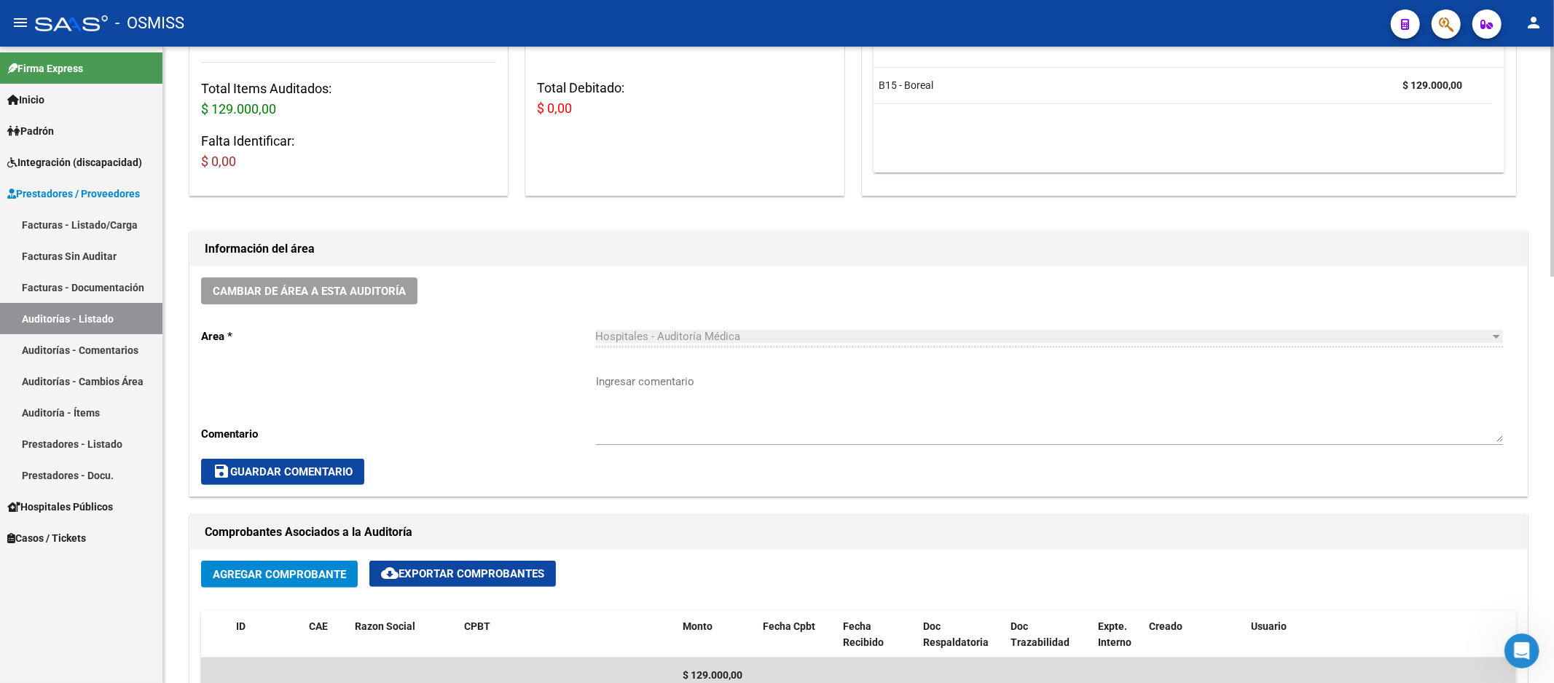
click at [1112, 288] on div "Cambiar de área a esta auditoría Area * Hospitales - Auditoría Médica Seleccion…" at bounding box center [858, 381] width 1337 height 229
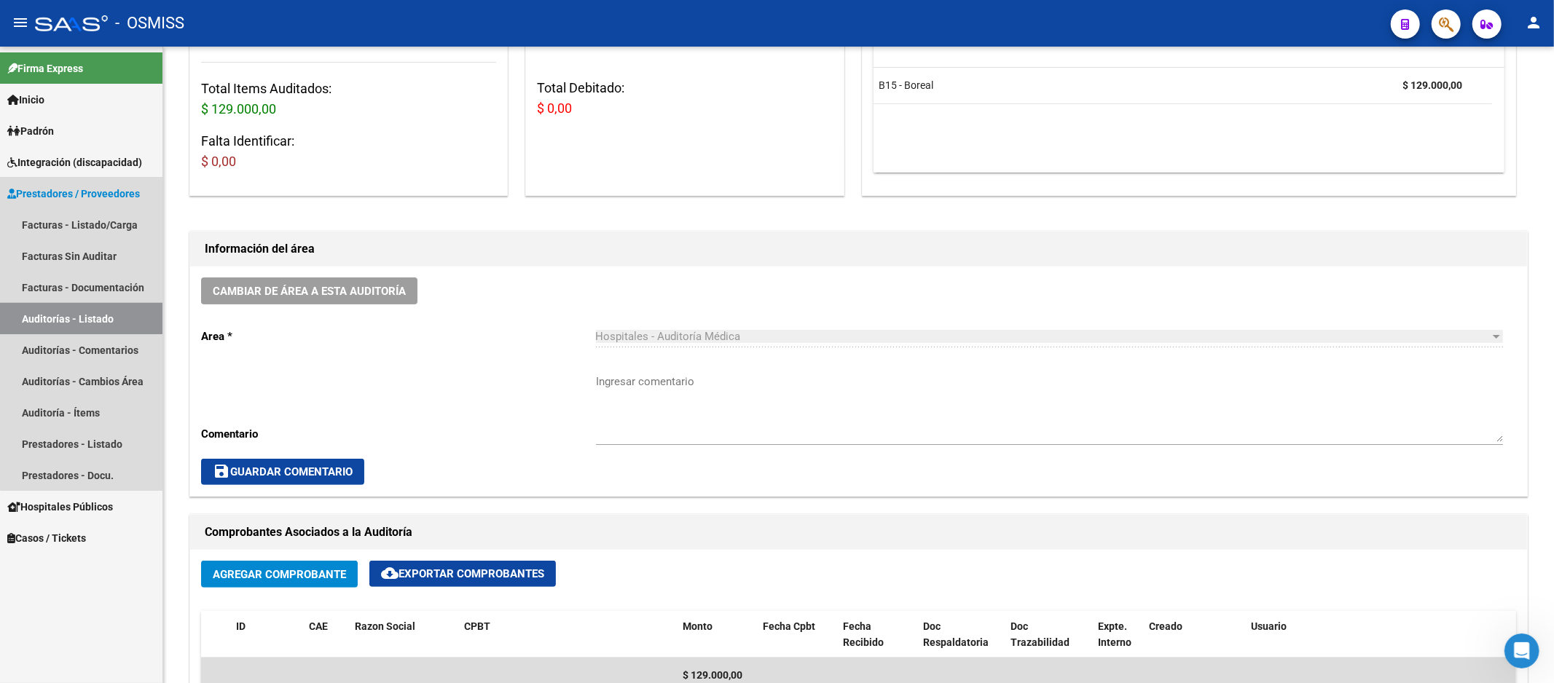
click at [149, 323] on link "Auditorías - Listado" at bounding box center [81, 318] width 162 height 31
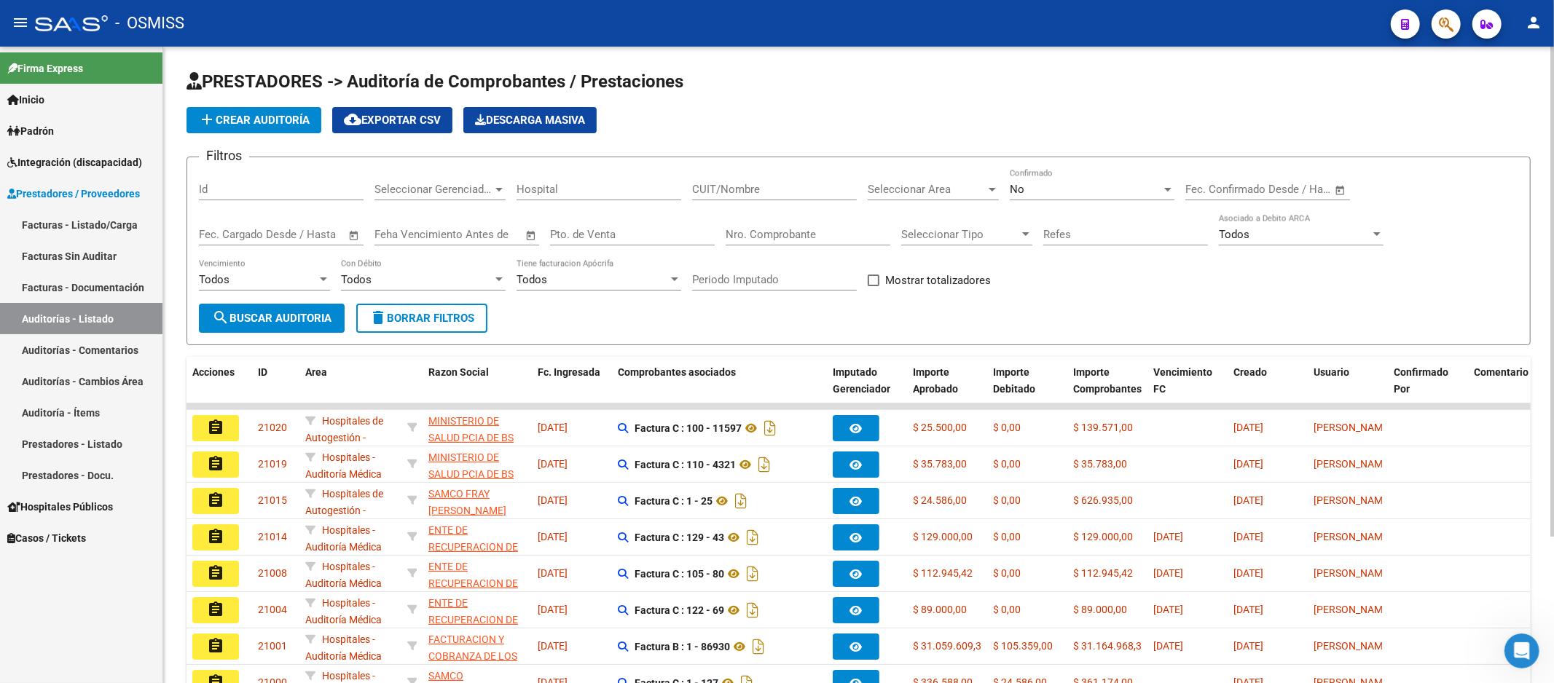
click at [246, 111] on button "add Crear Auditoría" at bounding box center [253, 120] width 135 height 26
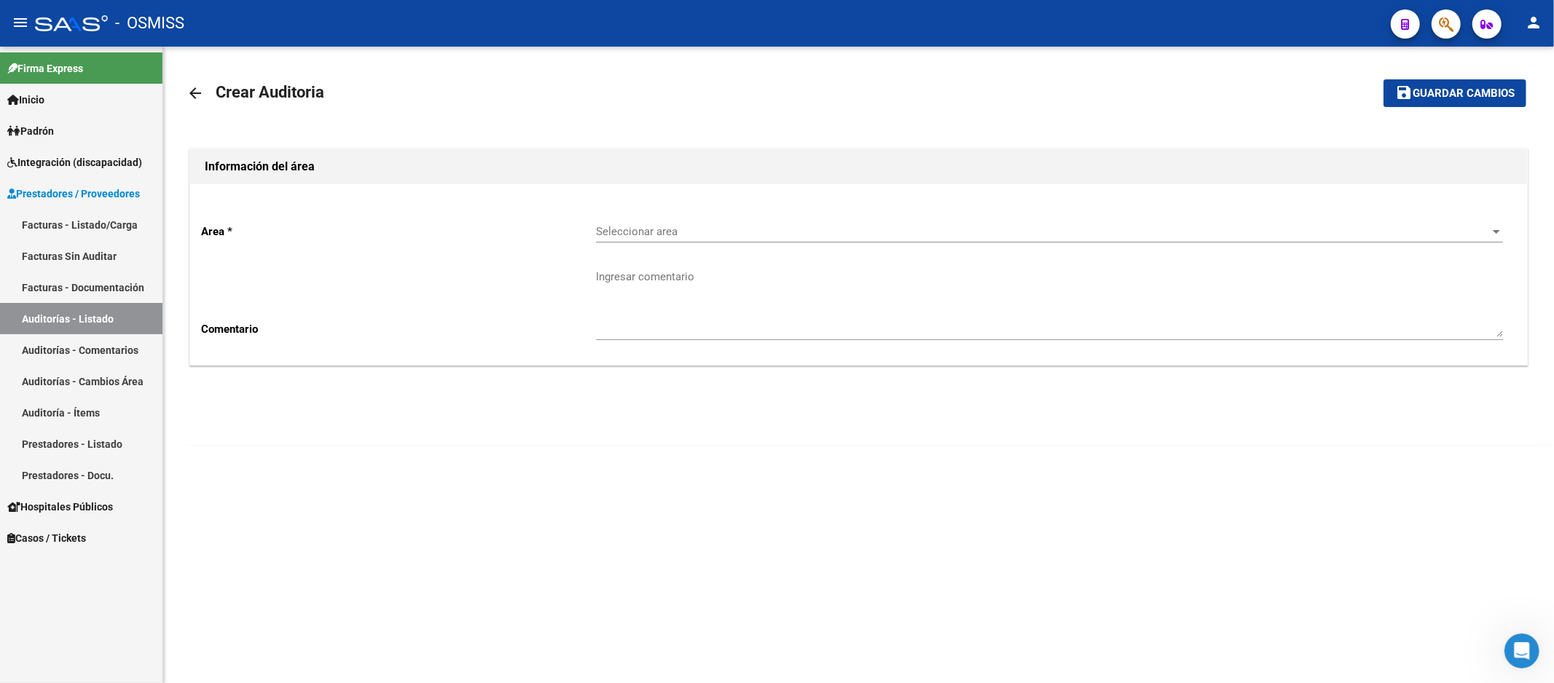
click at [634, 223] on div "Seleccionar area Seleccionar area" at bounding box center [1049, 226] width 907 height 31
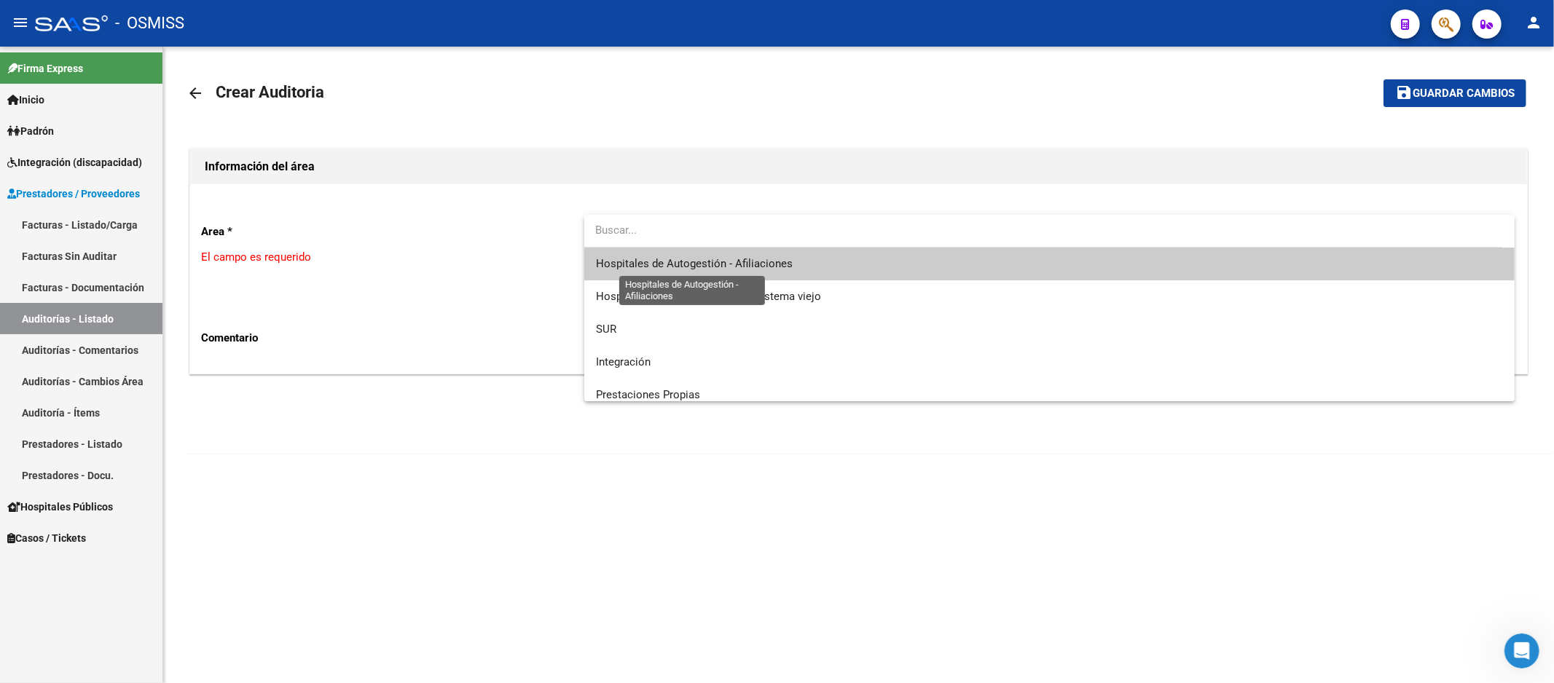
click at [637, 267] on span "Hospitales de Autogestión - Afiliaciones" at bounding box center [694, 263] width 197 height 13
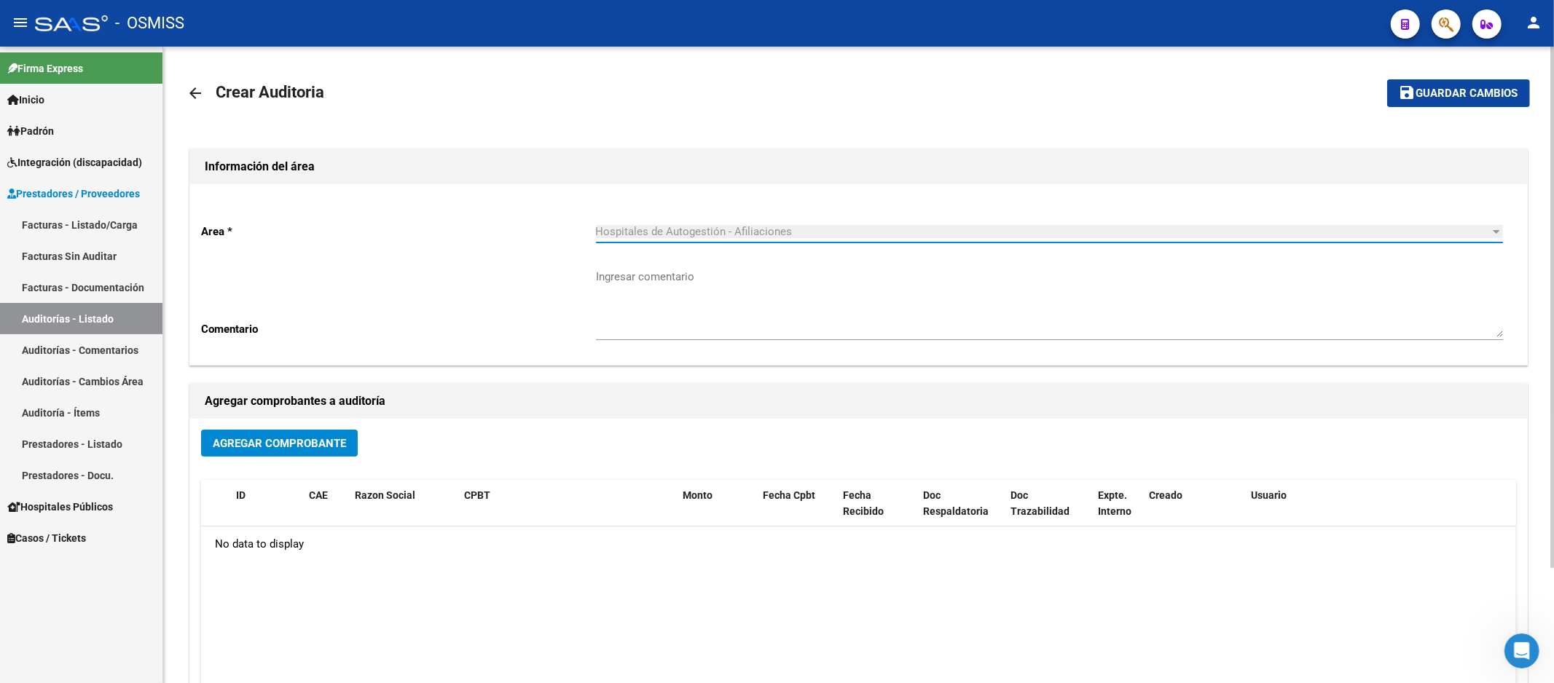
click at [325, 447] on span "Agregar Comprobante" at bounding box center [279, 443] width 133 height 13
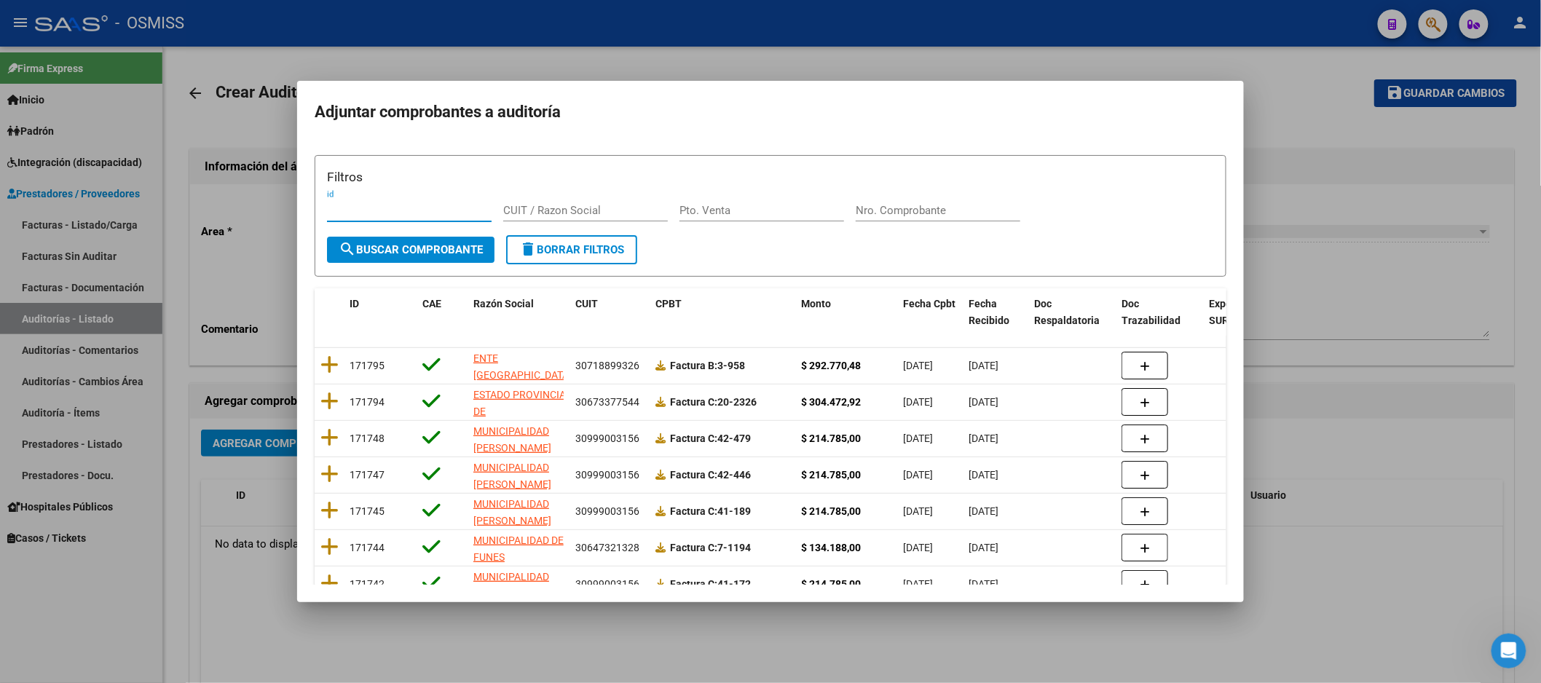
click at [900, 212] on input "Nro. Comprobante" at bounding box center [938, 210] width 165 height 13
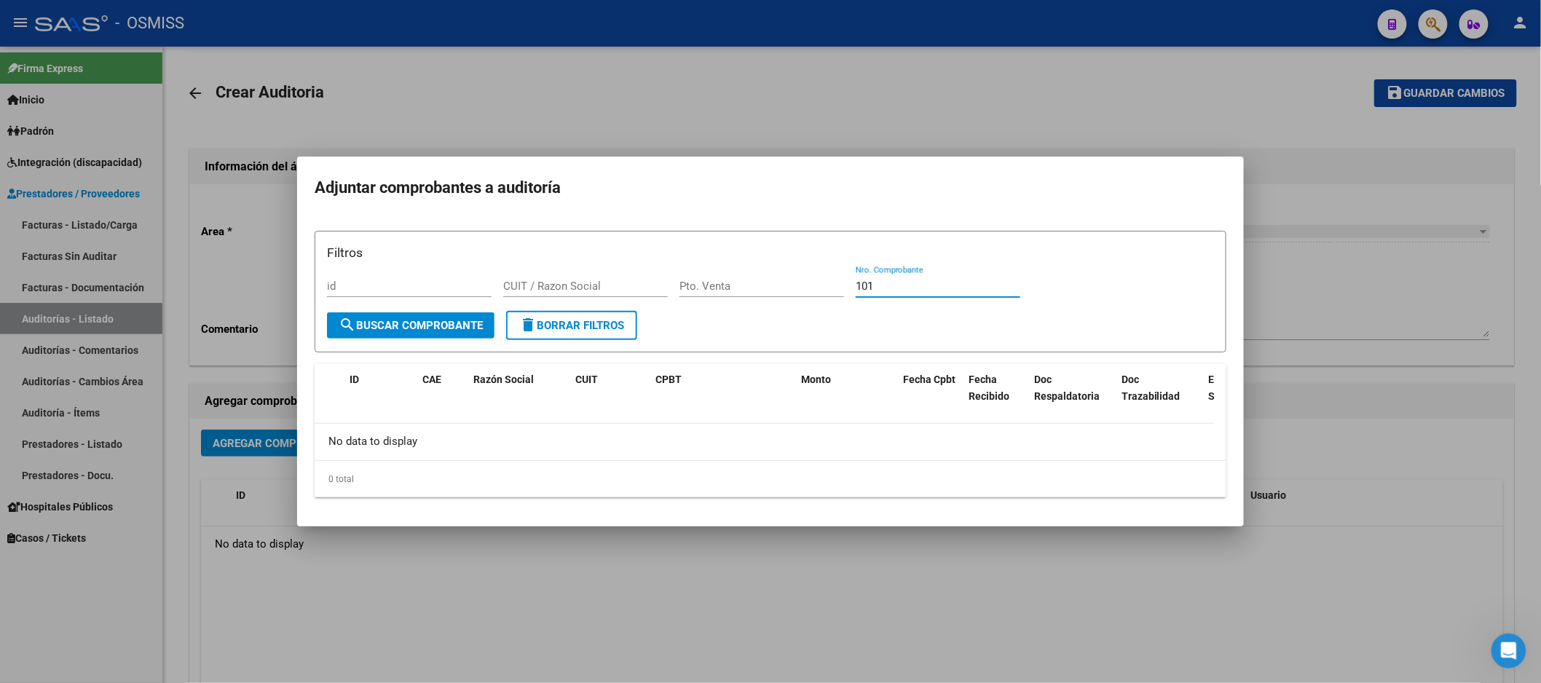
click at [1313, 360] on div at bounding box center [770, 341] width 1541 height 683
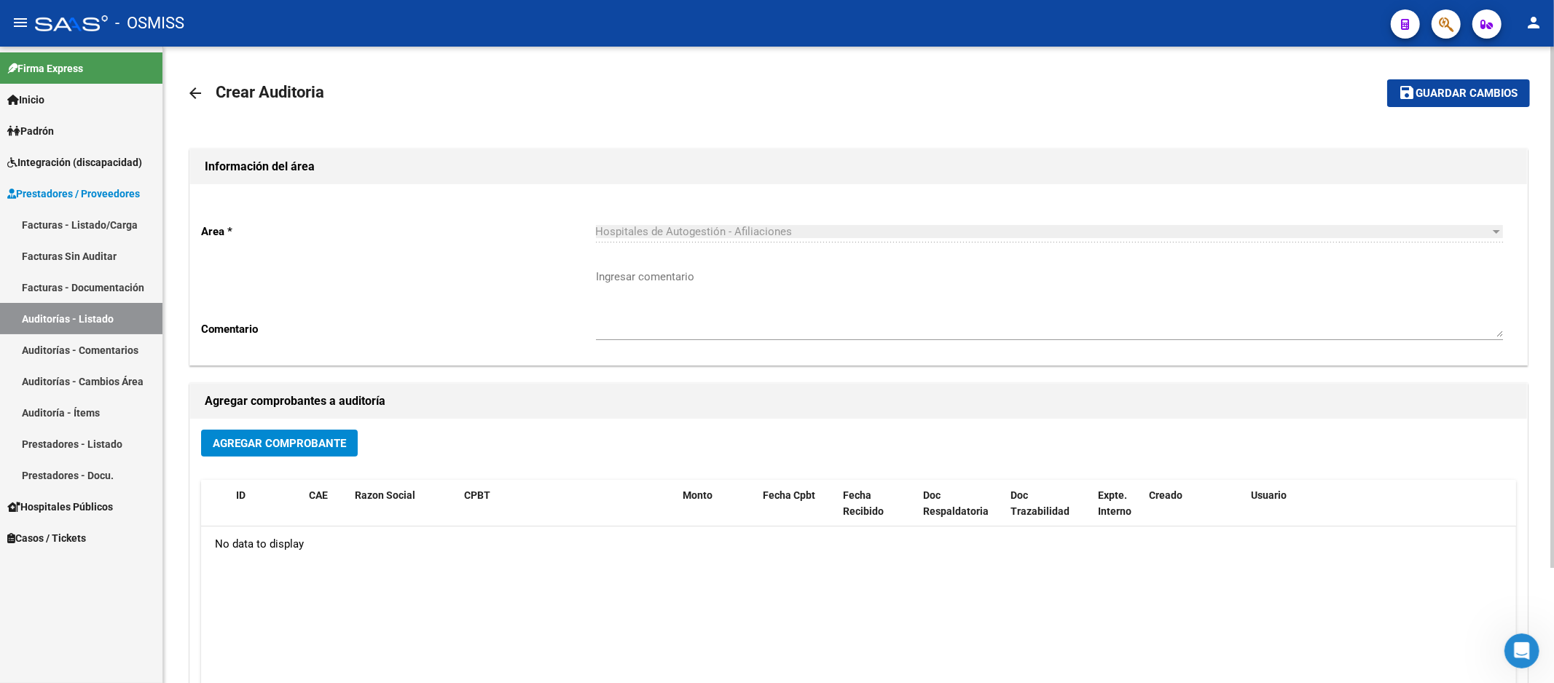
click at [1040, 601] on datatable-body "No data to display" at bounding box center [858, 613] width 1315 height 172
click at [262, 445] on span "Agregar Comprobante" at bounding box center [279, 443] width 133 height 13
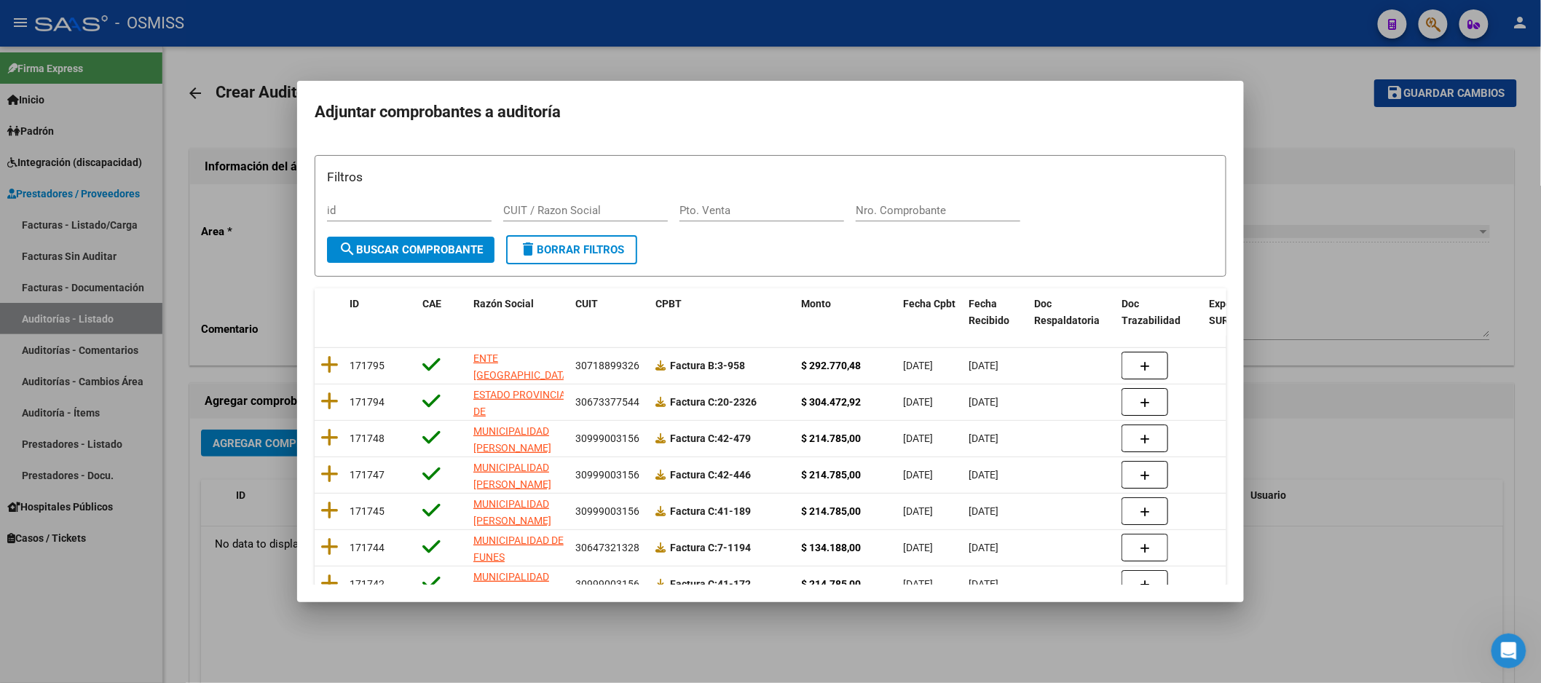
click at [884, 219] on div "Nro. Comprobante" at bounding box center [938, 211] width 165 height 22
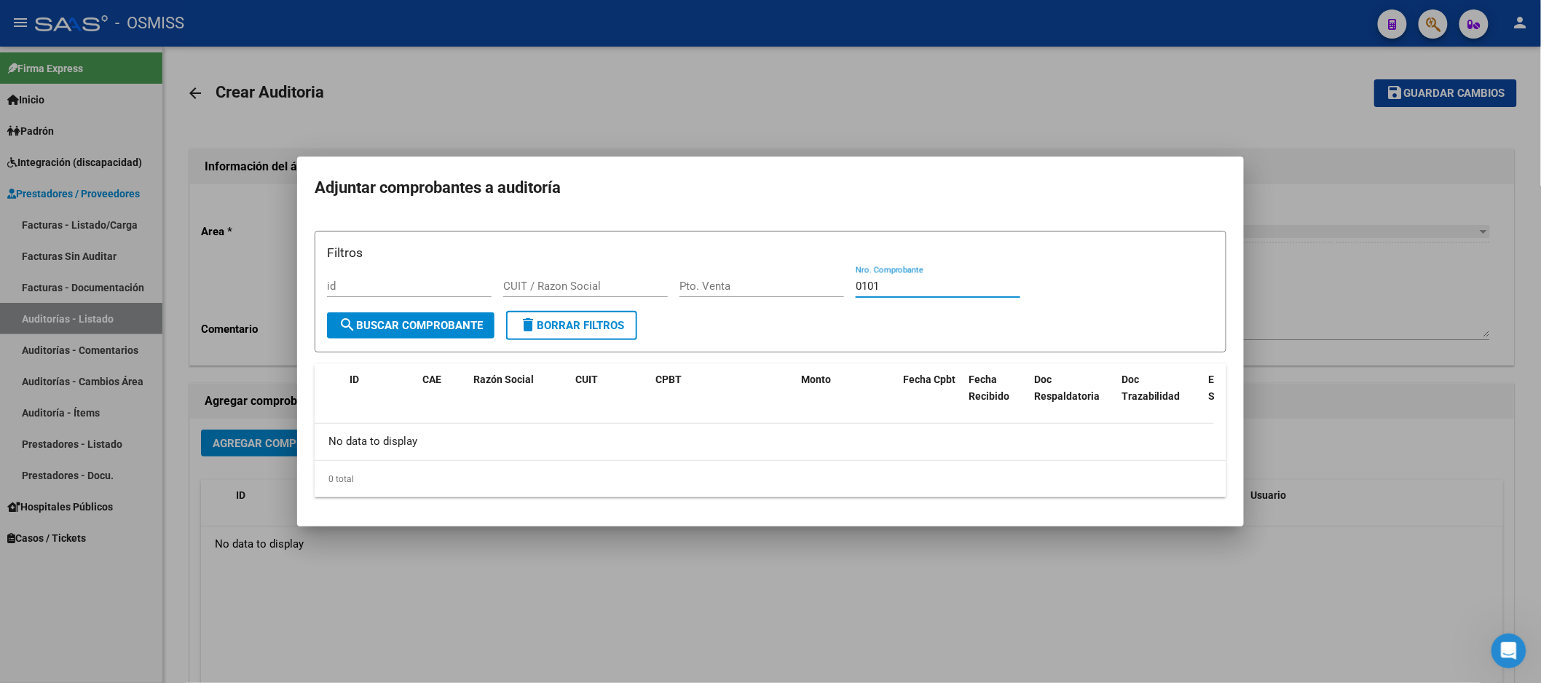
click at [1393, 321] on div at bounding box center [770, 341] width 1541 height 683
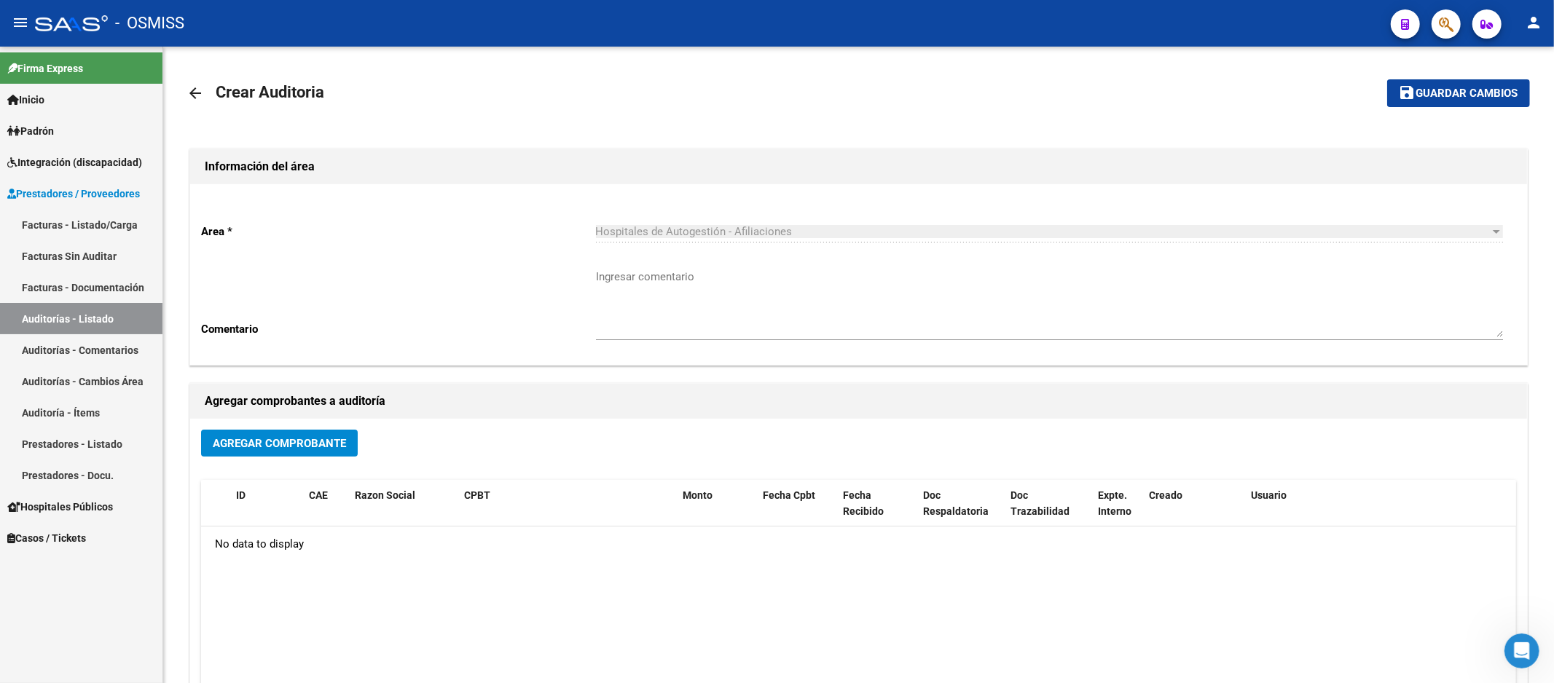
click at [103, 325] on link "Auditorías - Listado" at bounding box center [81, 318] width 162 height 31
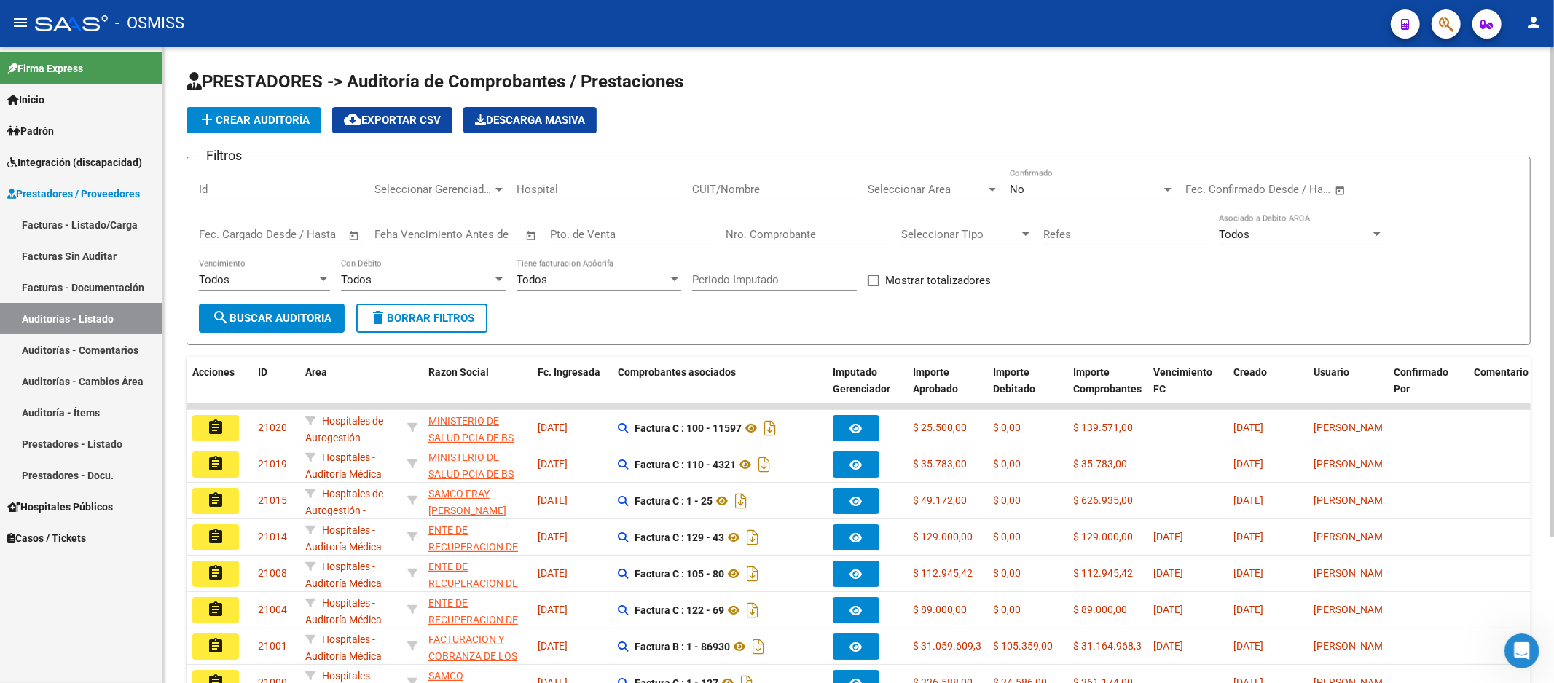
click at [755, 236] on input "Nro. Comprobante" at bounding box center [808, 234] width 165 height 13
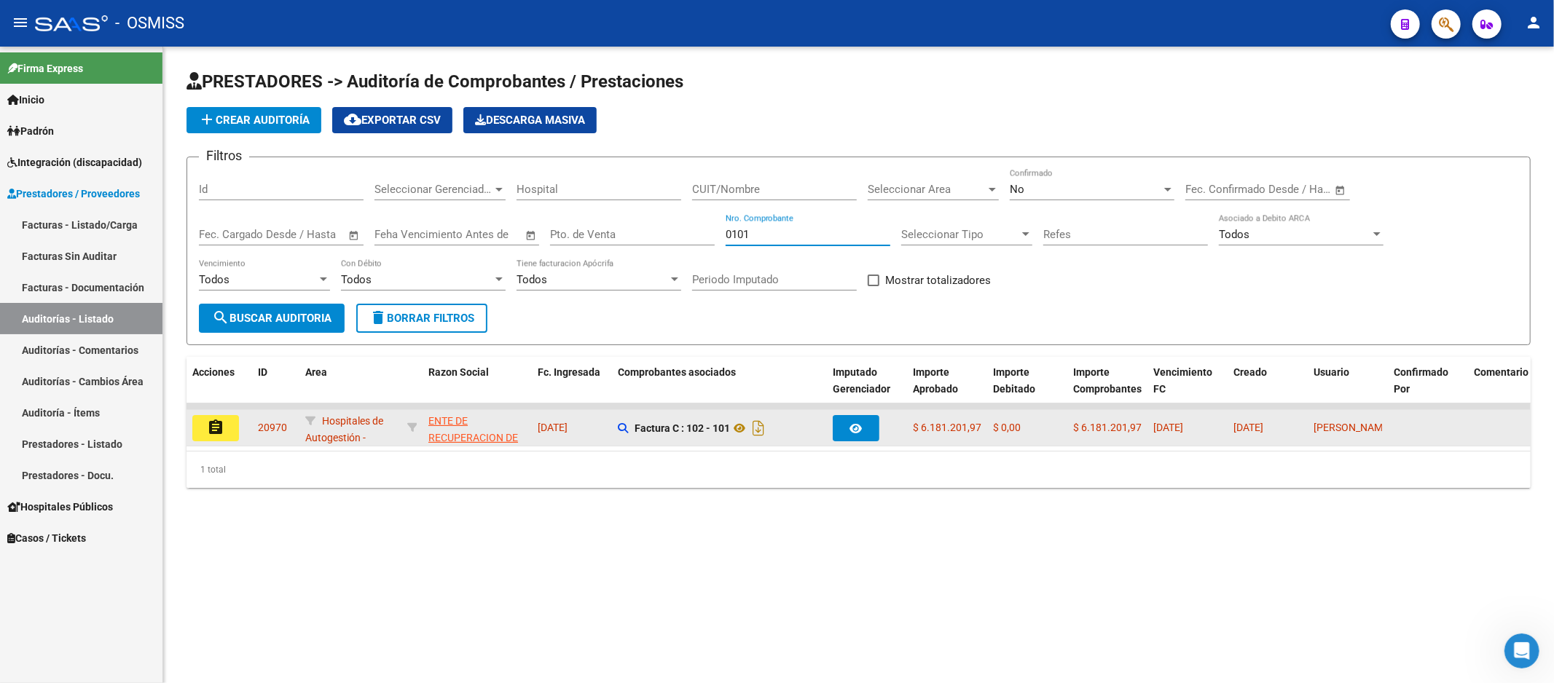
click at [205, 434] on button "assignment" at bounding box center [215, 428] width 47 height 26
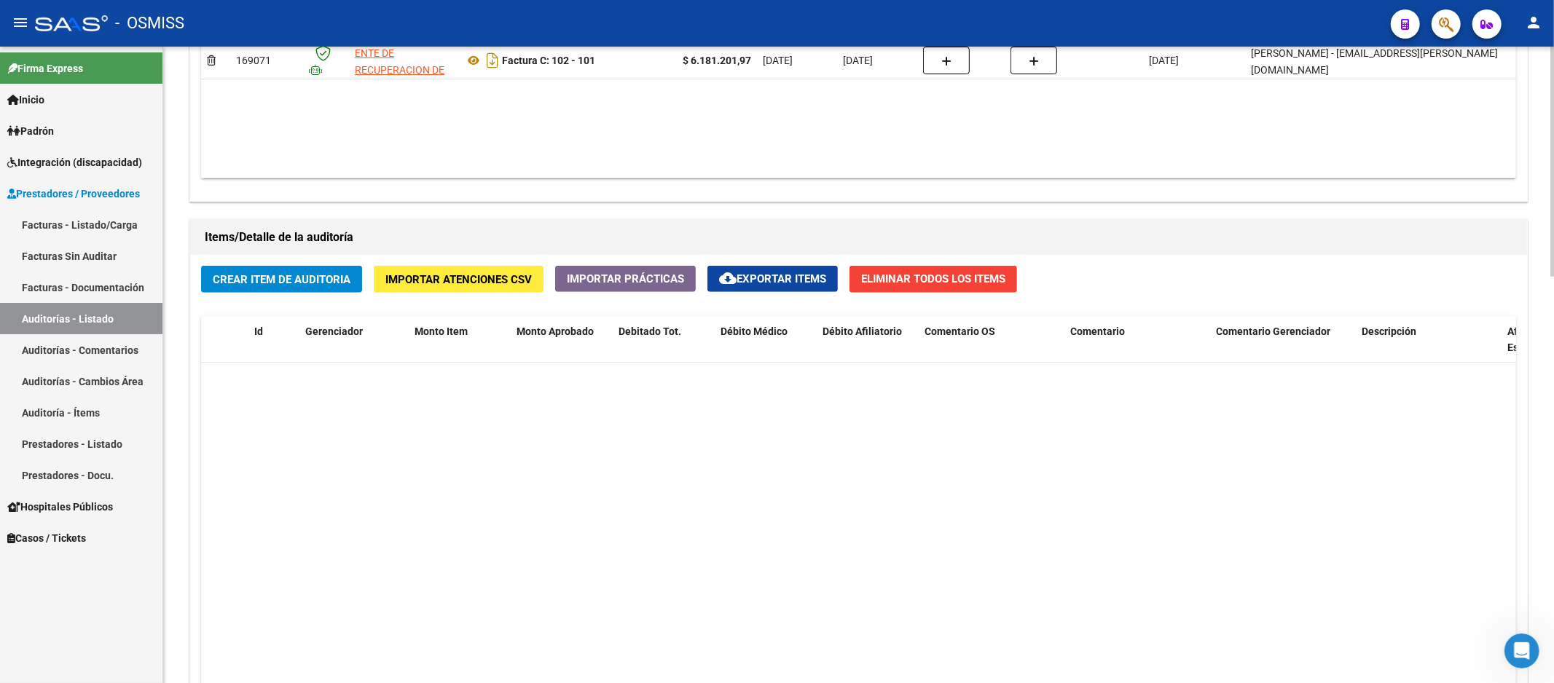
scroll to position [1052, 0]
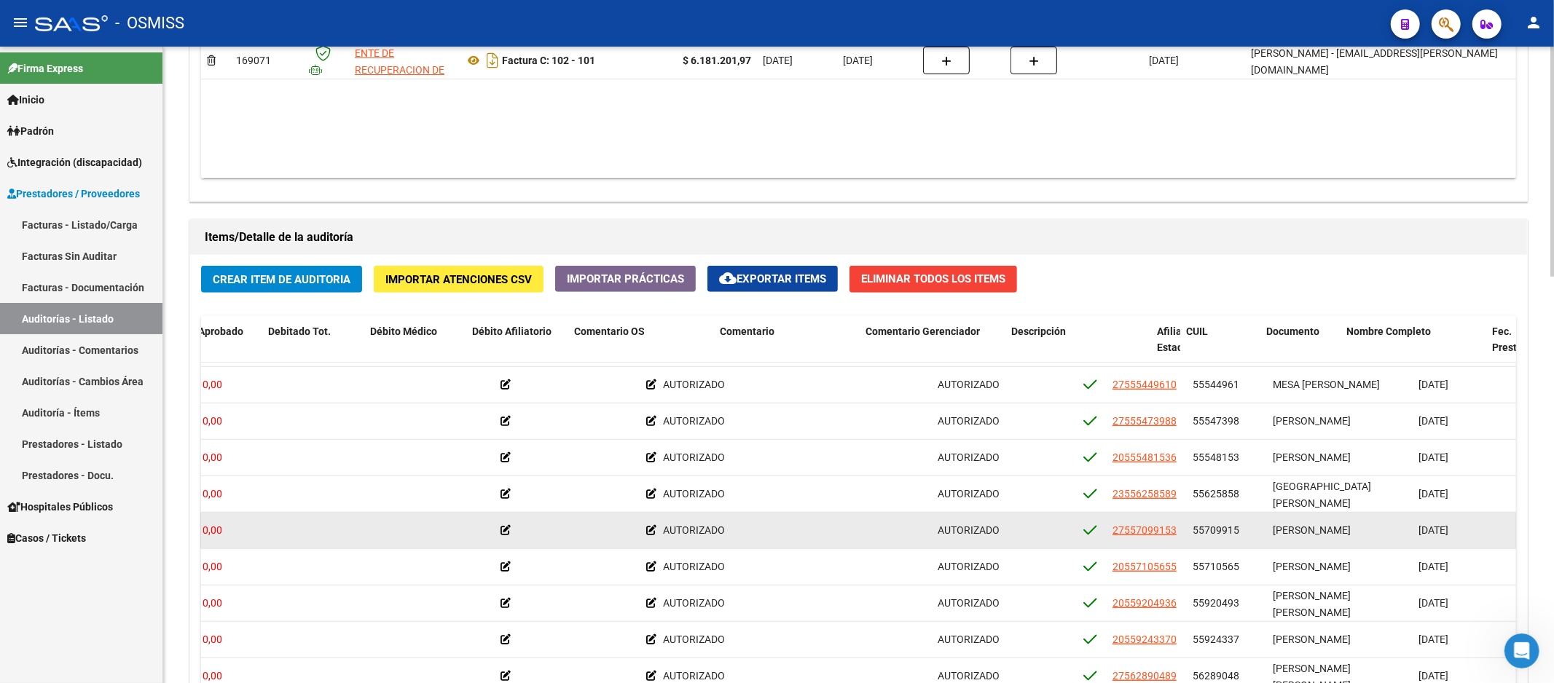
drag, startPoint x: 779, startPoint y: 523, endPoint x: 846, endPoint y: 522, distance: 67.0
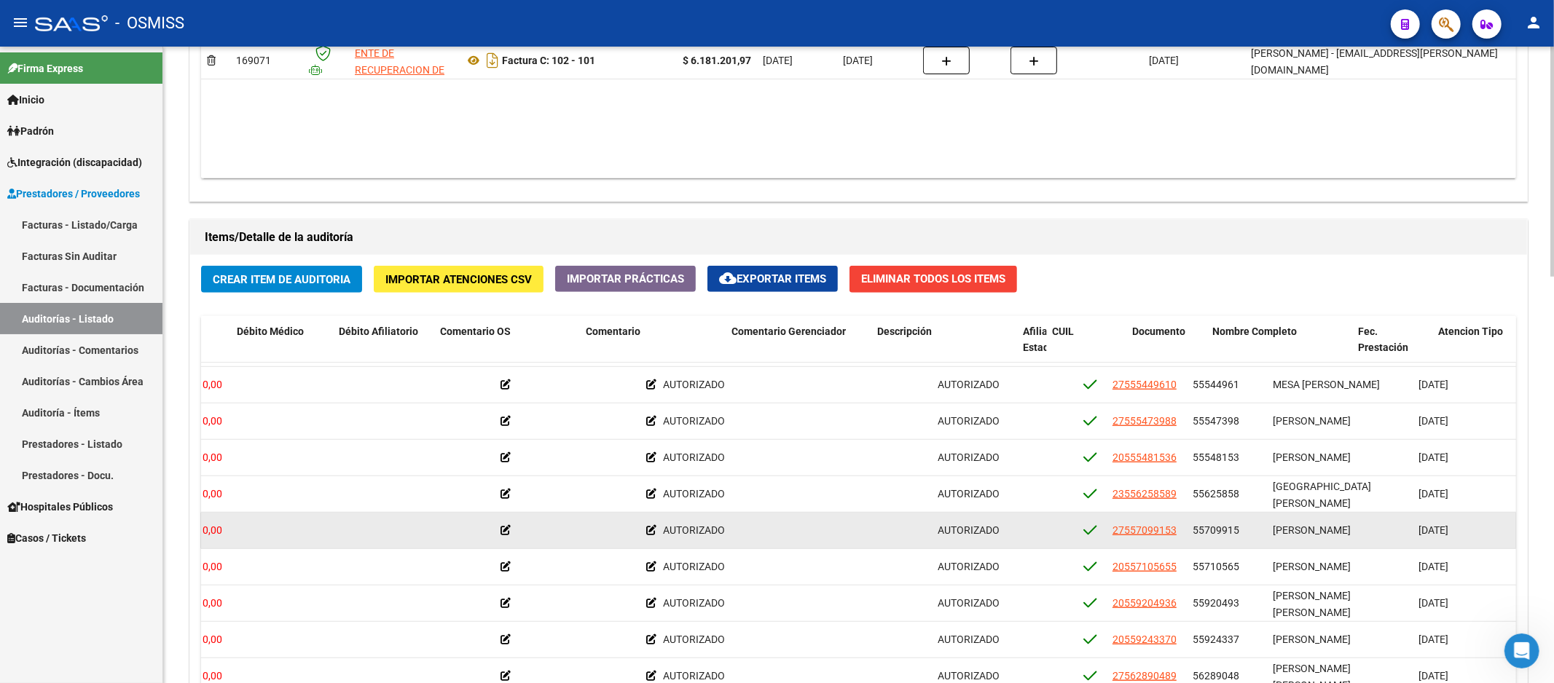
scroll to position [1052, 484]
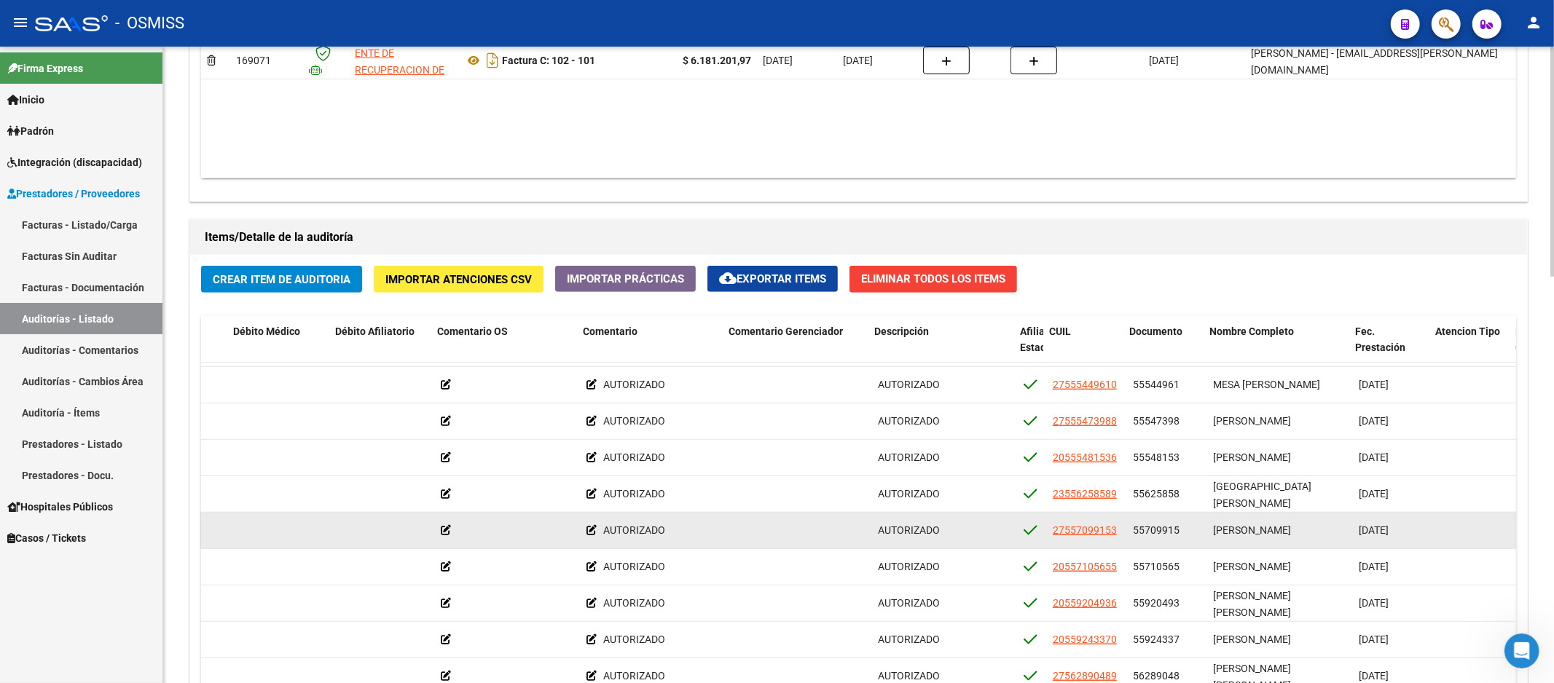
drag, startPoint x: 865, startPoint y: 540, endPoint x: 887, endPoint y: 539, distance: 22.6
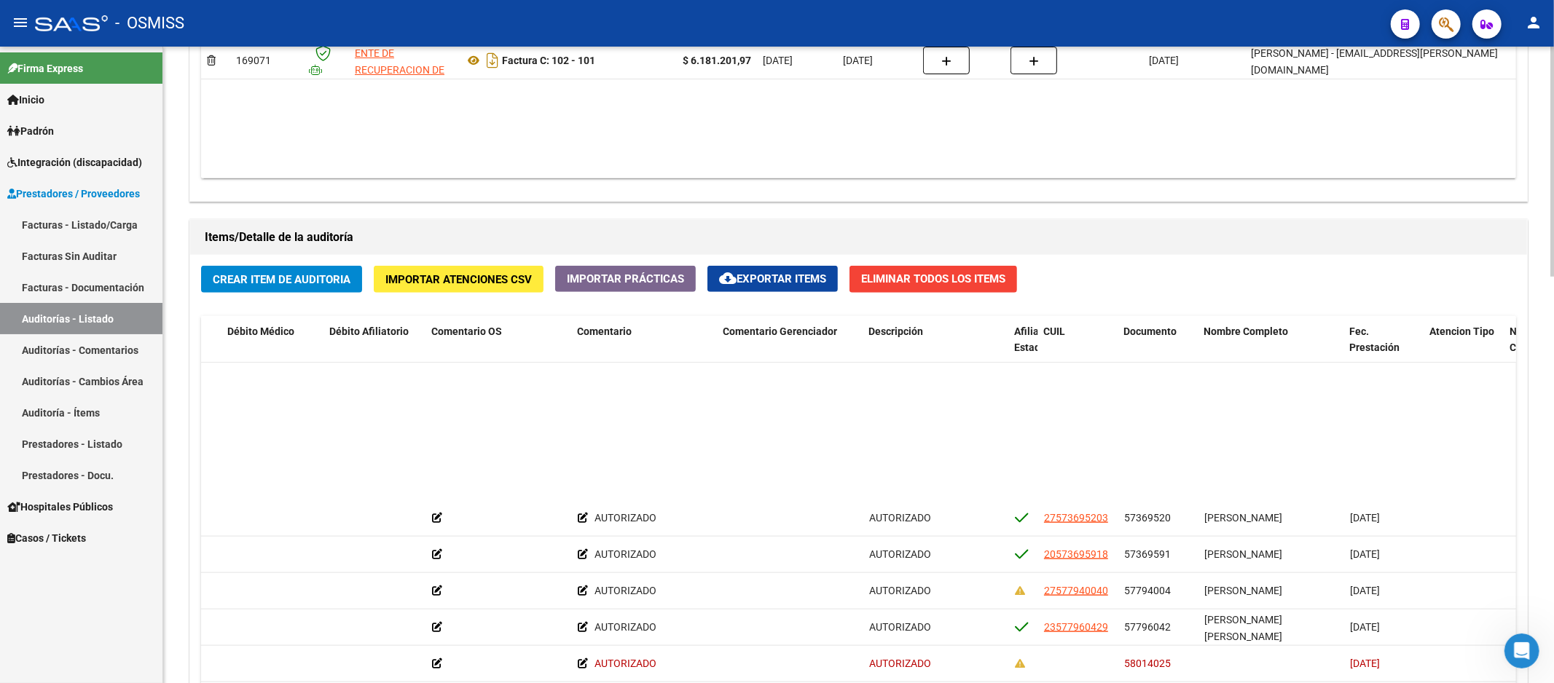
scroll to position [1699, 492]
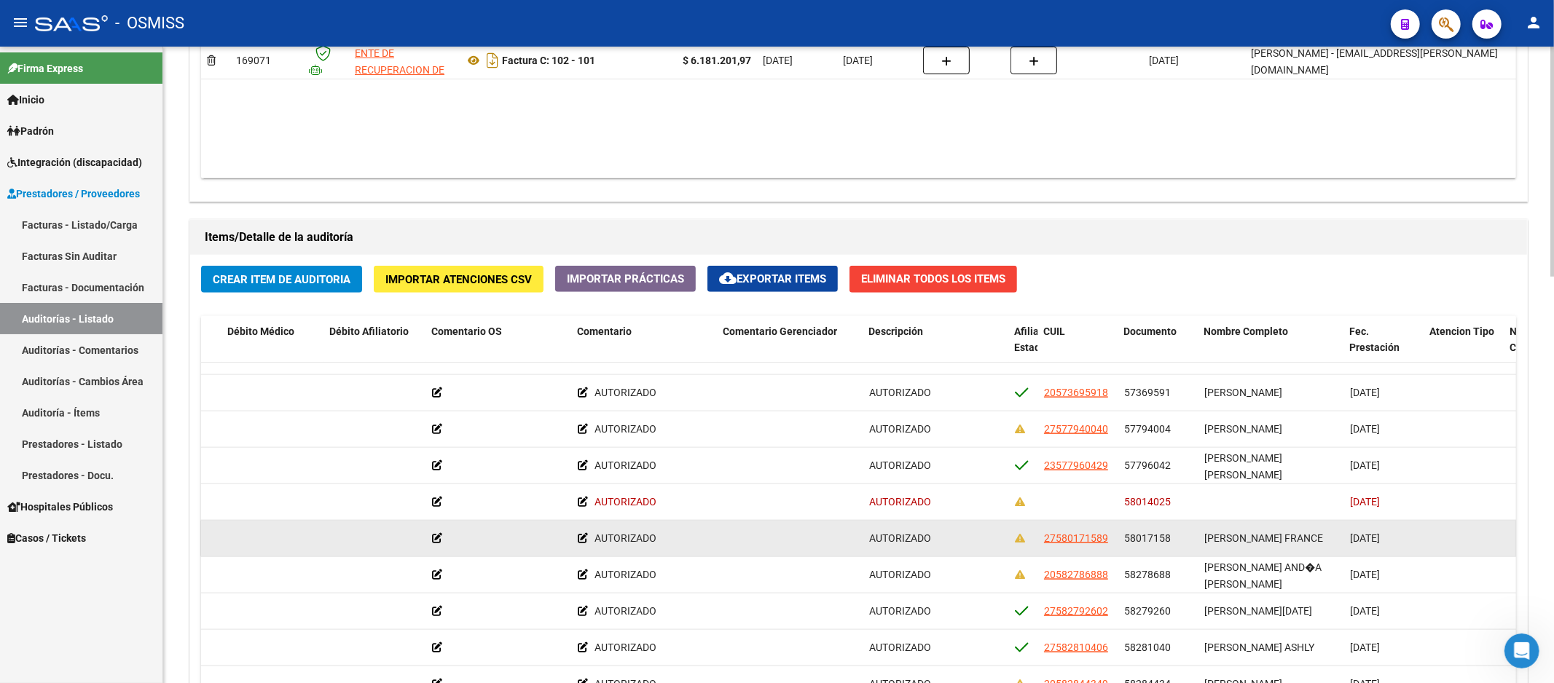
drag, startPoint x: 868, startPoint y: 543, endPoint x: 842, endPoint y: 546, distance: 25.8
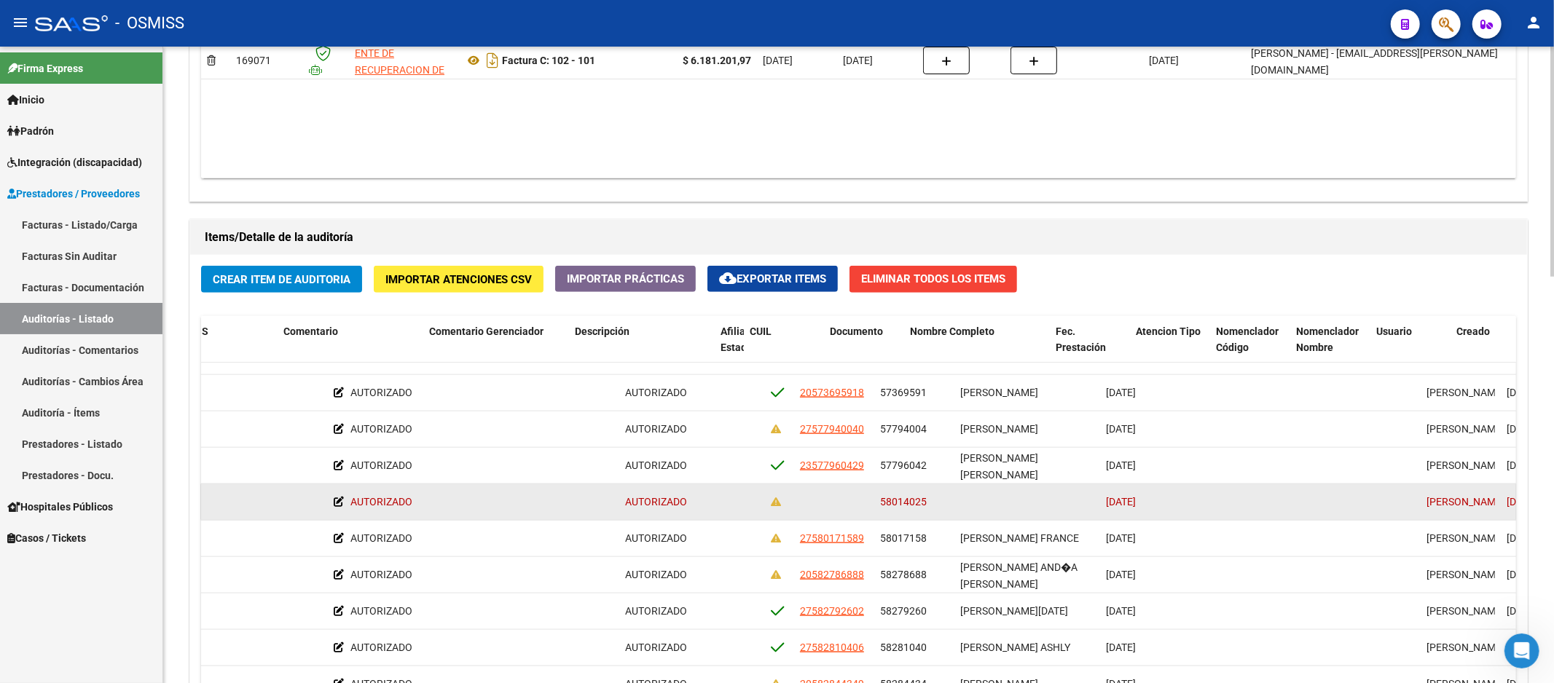
scroll to position [1699, 896]
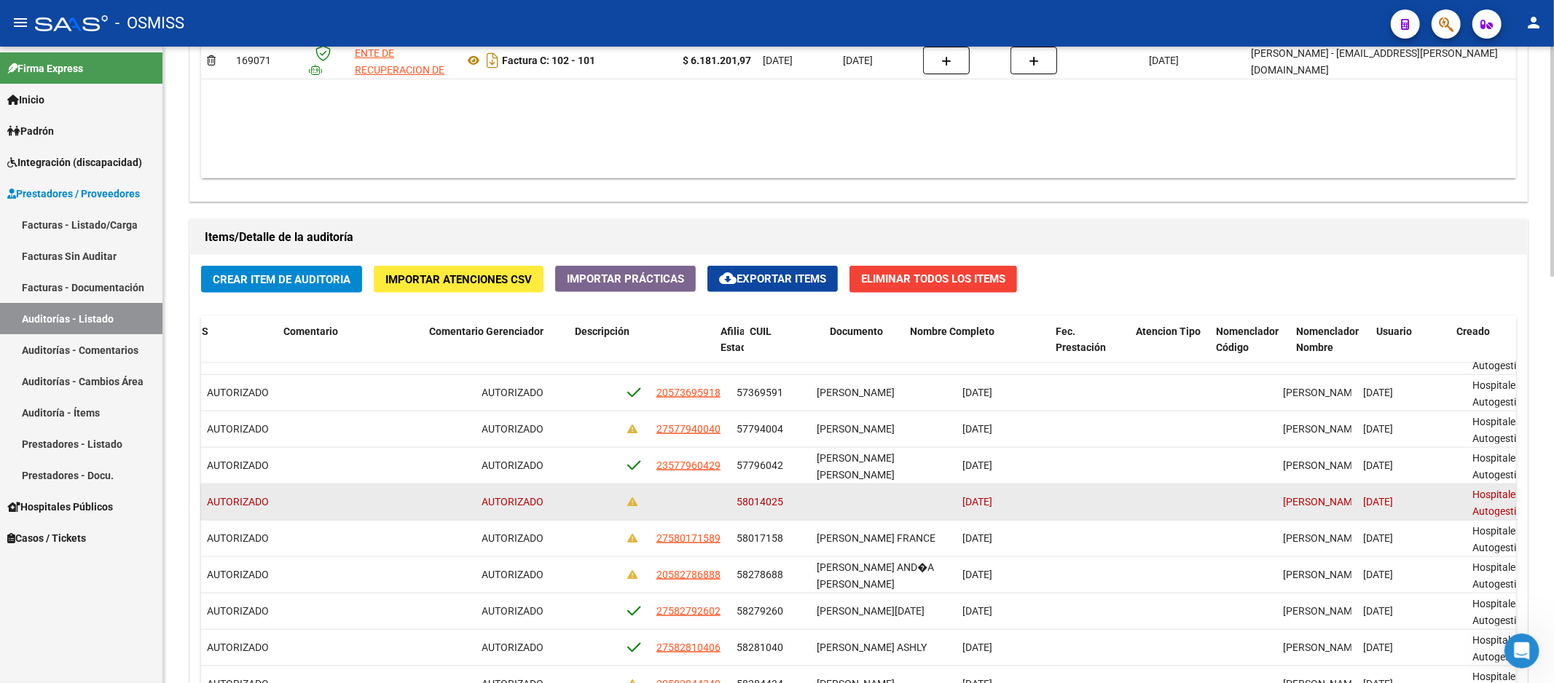
drag, startPoint x: 870, startPoint y: 519, endPoint x: 925, endPoint y: 511, distance: 55.9
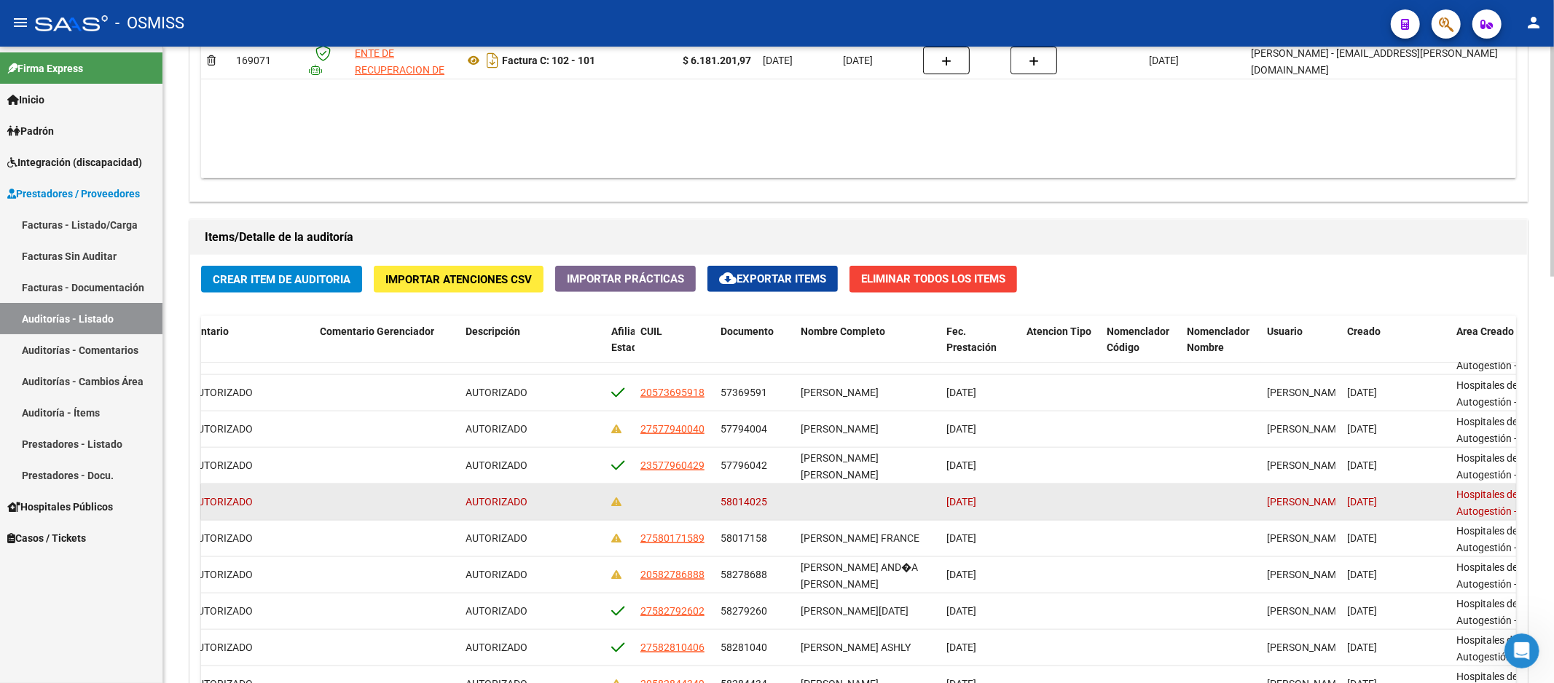
drag, startPoint x: 925, startPoint y: 511, endPoint x: 935, endPoint y: 510, distance: 9.6
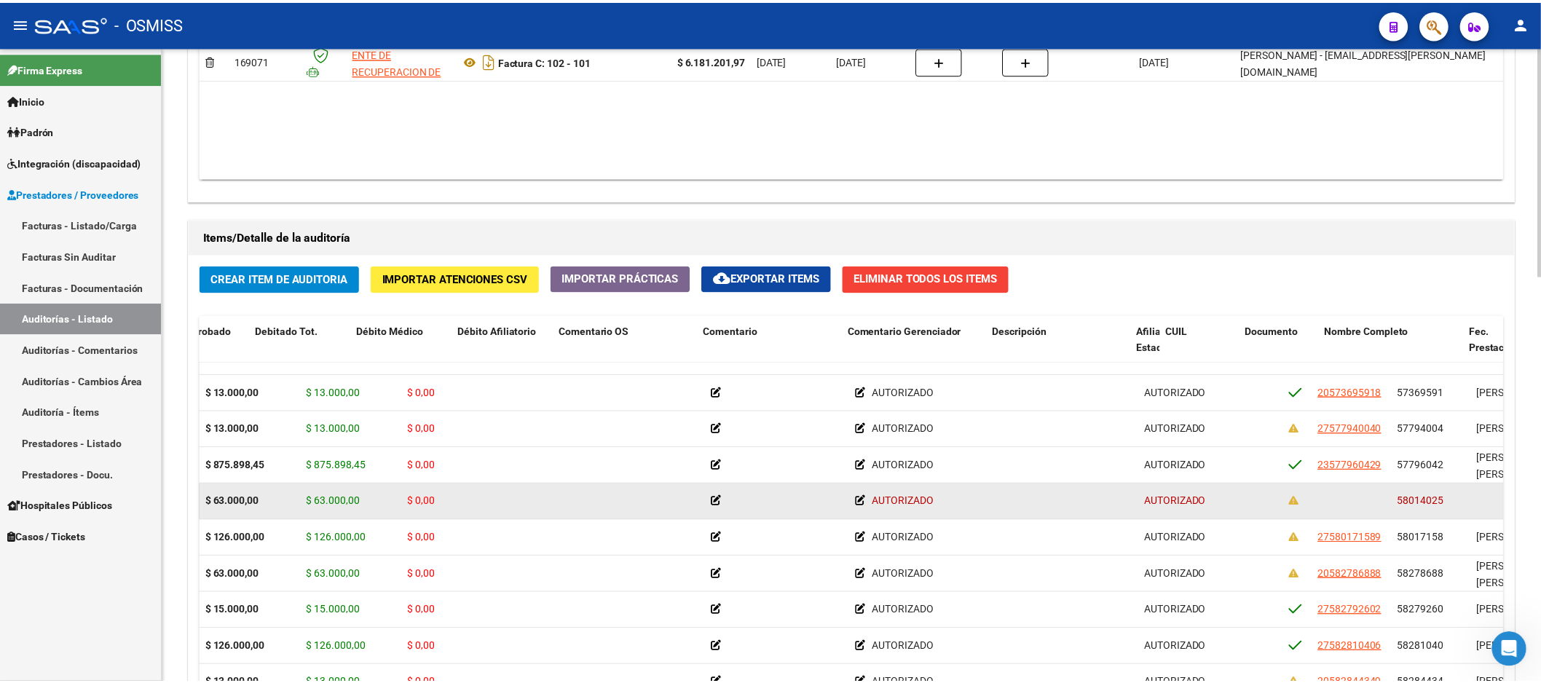
scroll to position [1699, 0]
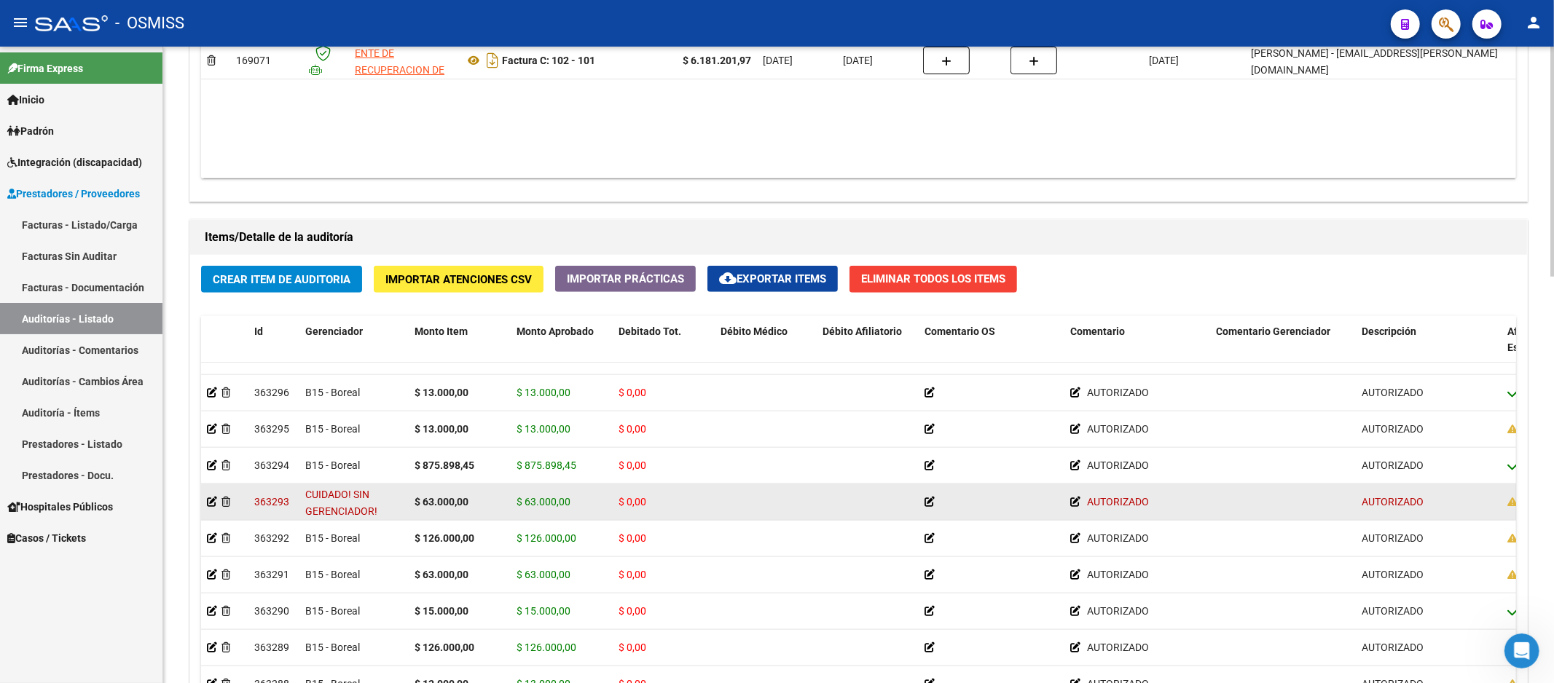
drag, startPoint x: 819, startPoint y: 511, endPoint x: 709, endPoint y: 514, distance: 109.3
click at [210, 501] on icon at bounding box center [212, 502] width 10 height 10
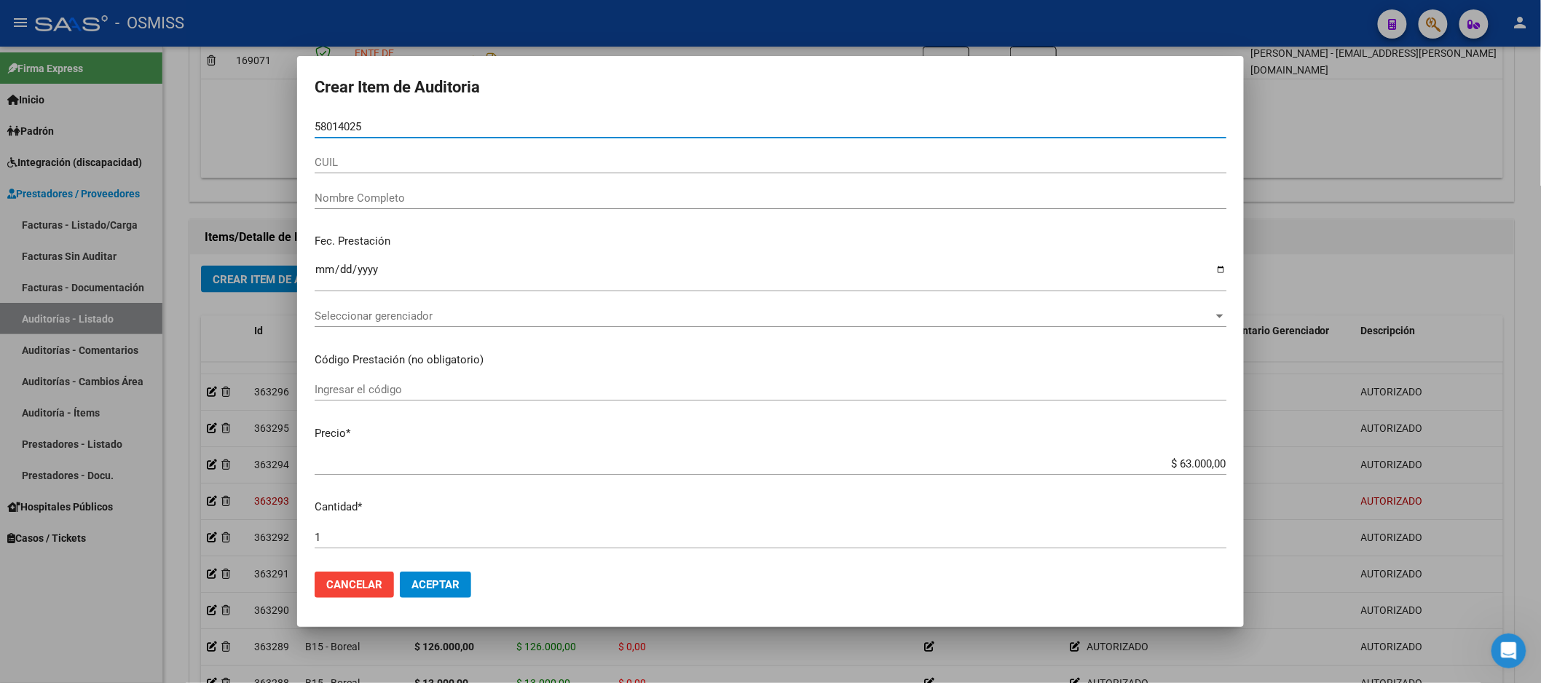
click at [374, 125] on input "58014025" at bounding box center [771, 126] width 912 height 13
drag, startPoint x: 374, startPoint y: 129, endPoint x: 291, endPoint y: 126, distance: 83.1
click at [291, 126] on div "Crear Item de Auditoria 58014025 Nro Documento CUIL Nombre Completo Fec. Presta…" at bounding box center [770, 341] width 1541 height 683
click at [1313, 191] on div at bounding box center [770, 341] width 1541 height 683
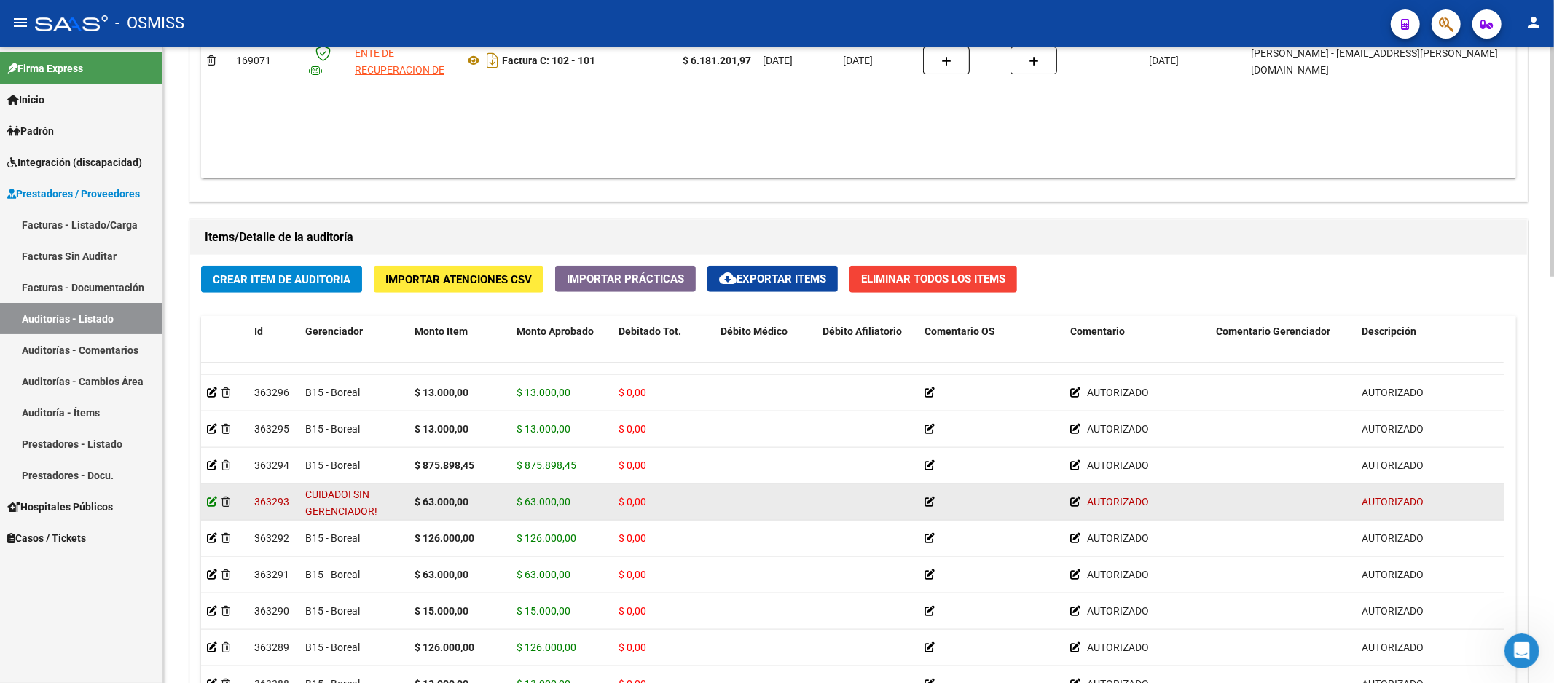
click at [216, 505] on icon at bounding box center [212, 502] width 10 height 10
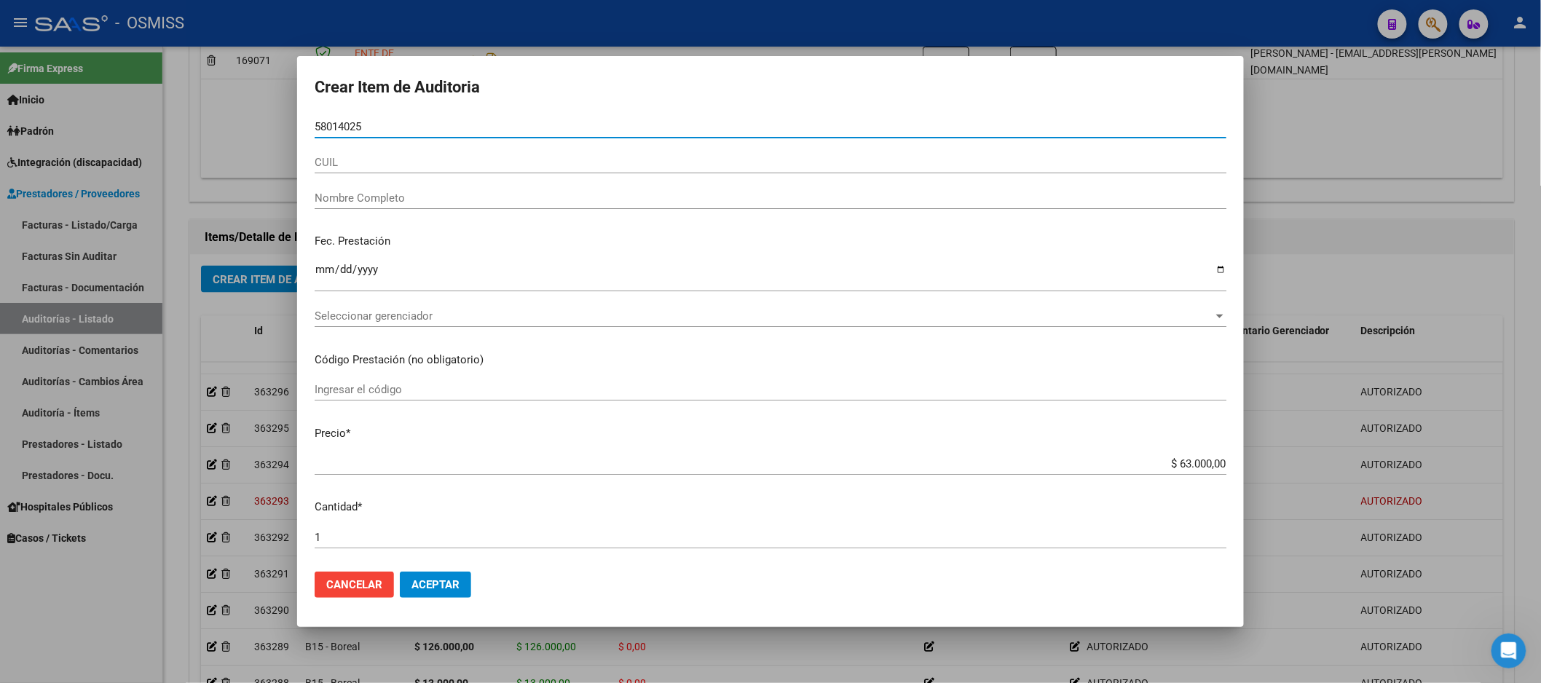
click at [346, 129] on input "58014025" at bounding box center [771, 126] width 912 height 13
paste input "58014025"
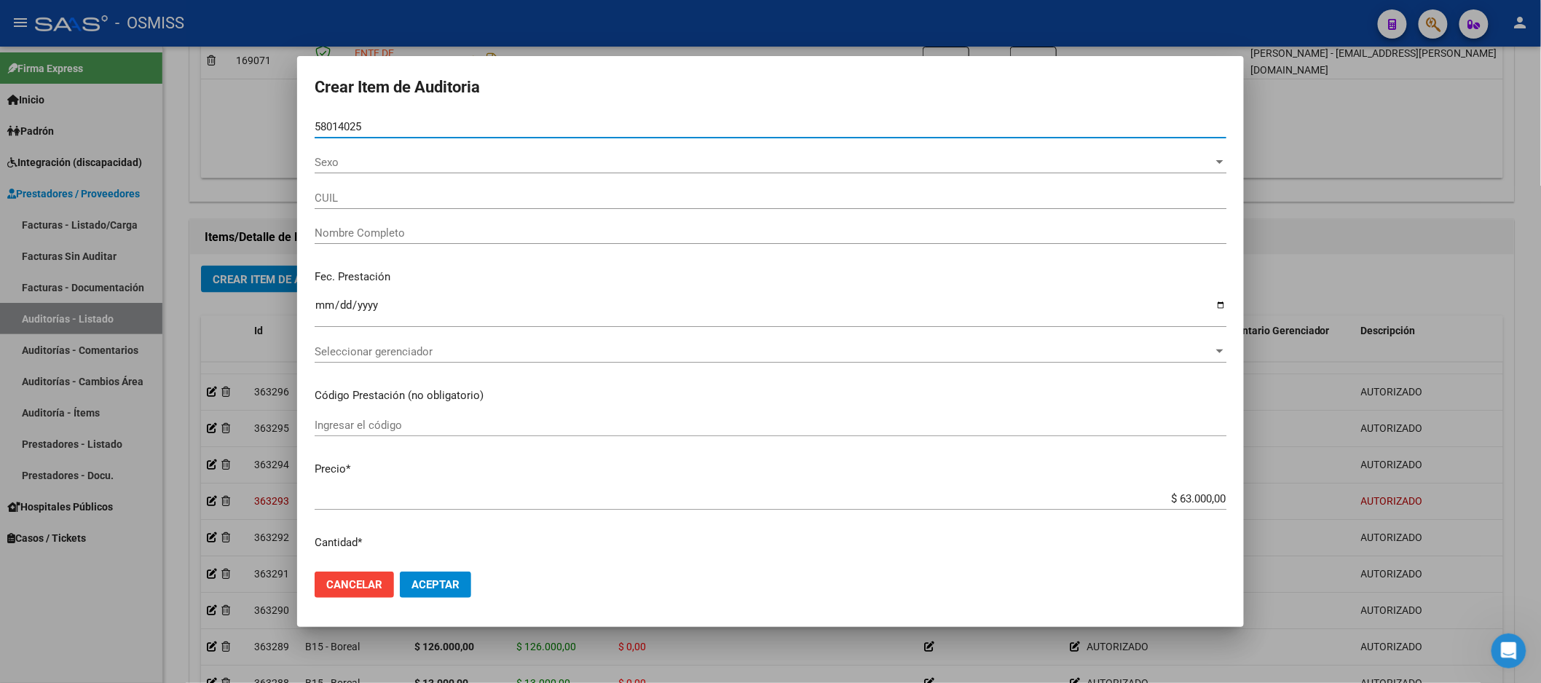
click at [413, 162] on span "Sexo" at bounding box center [764, 162] width 899 height 13
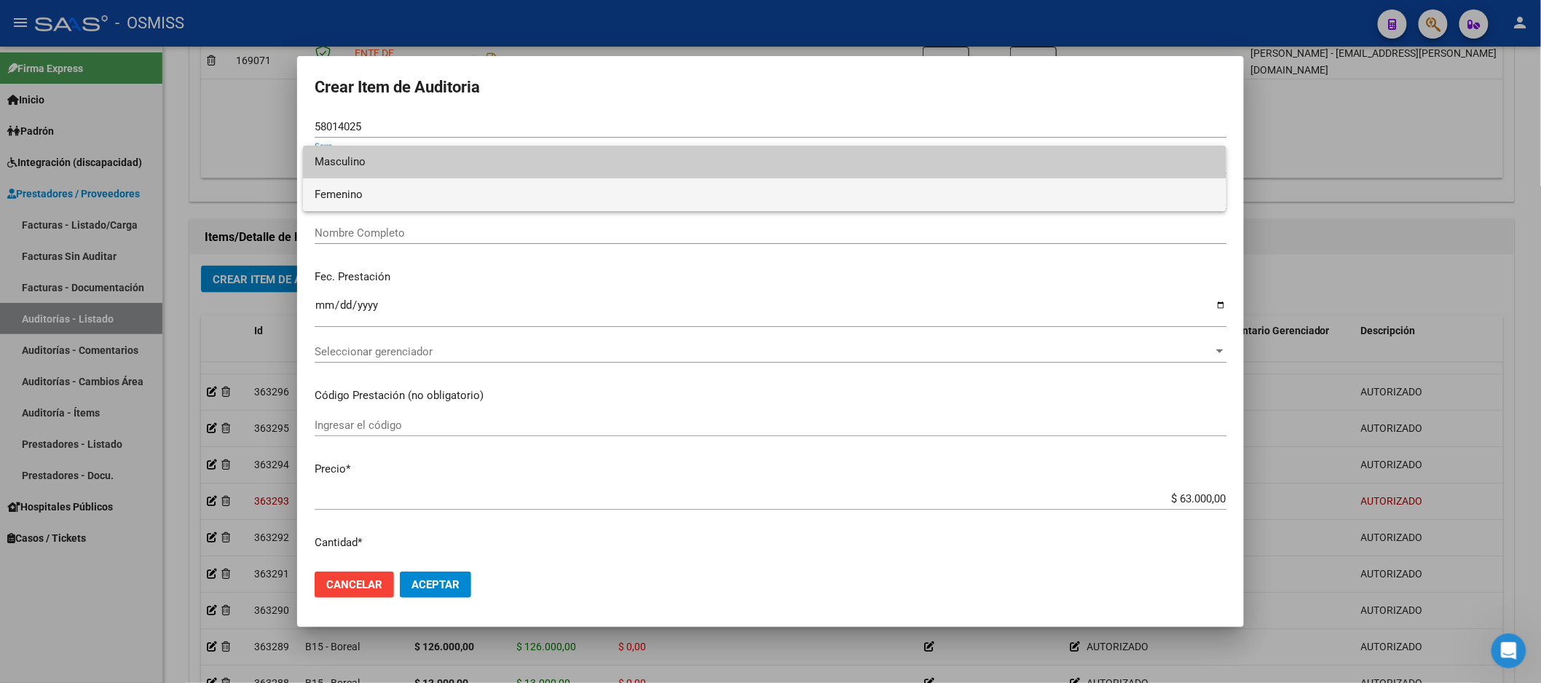
click at [399, 194] on span "Femenino" at bounding box center [765, 194] width 900 height 33
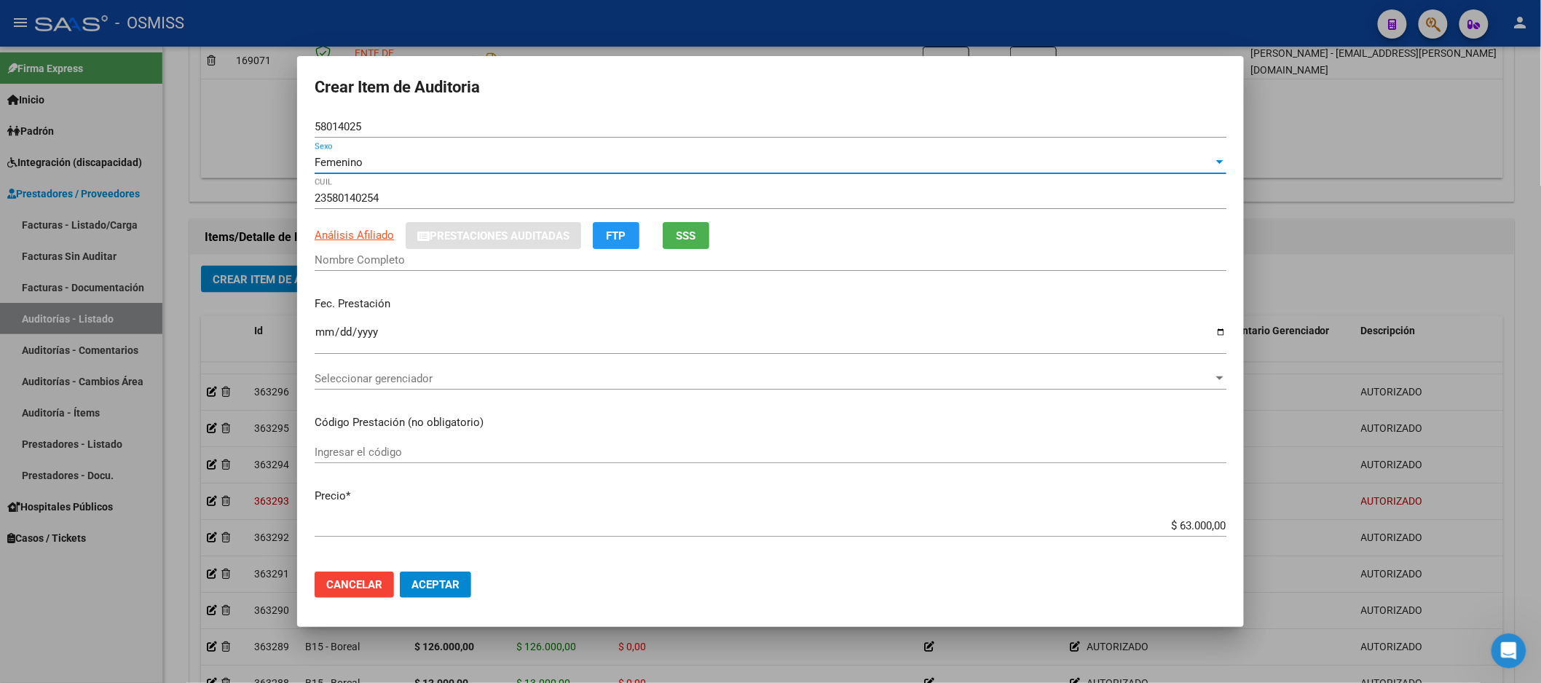
click at [366, 162] on div "Femenino" at bounding box center [764, 162] width 899 height 13
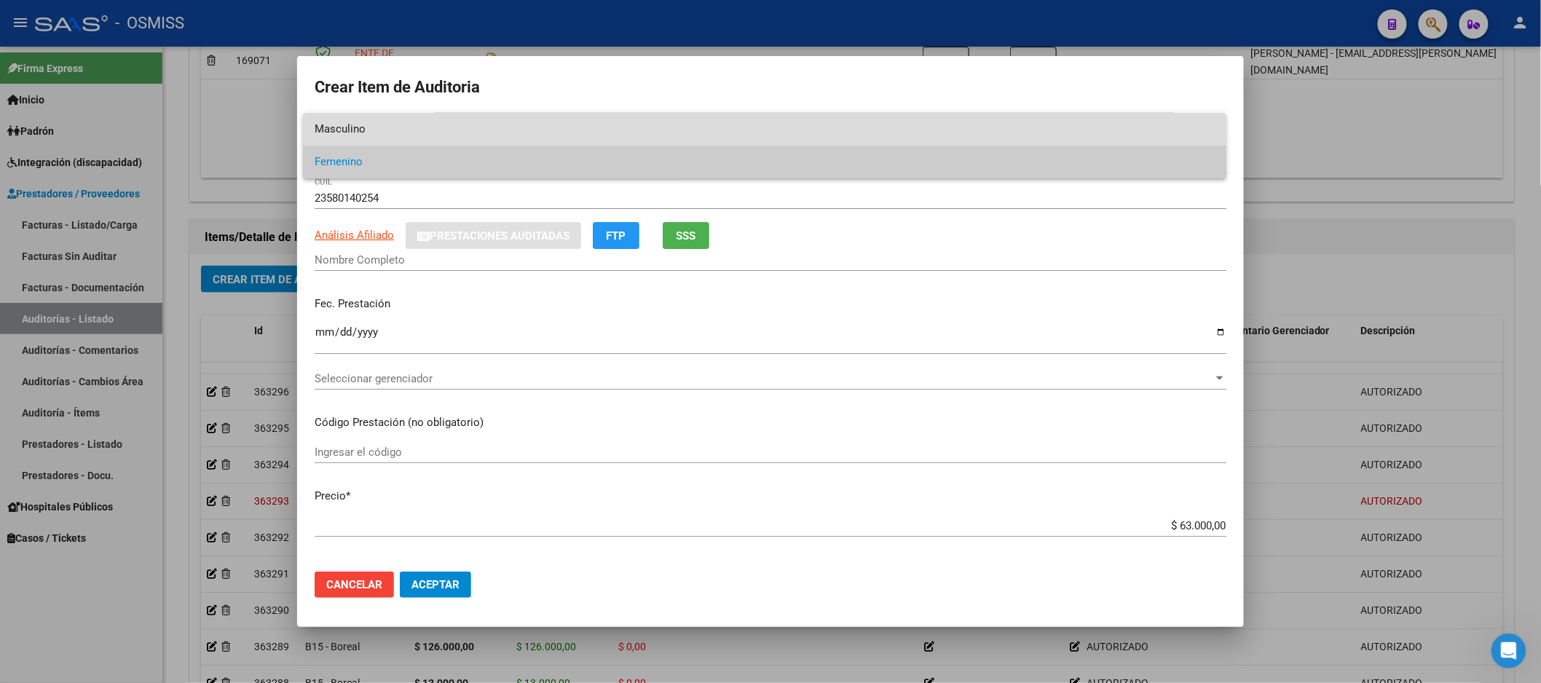
click at [368, 126] on span "Masculino" at bounding box center [765, 129] width 900 height 33
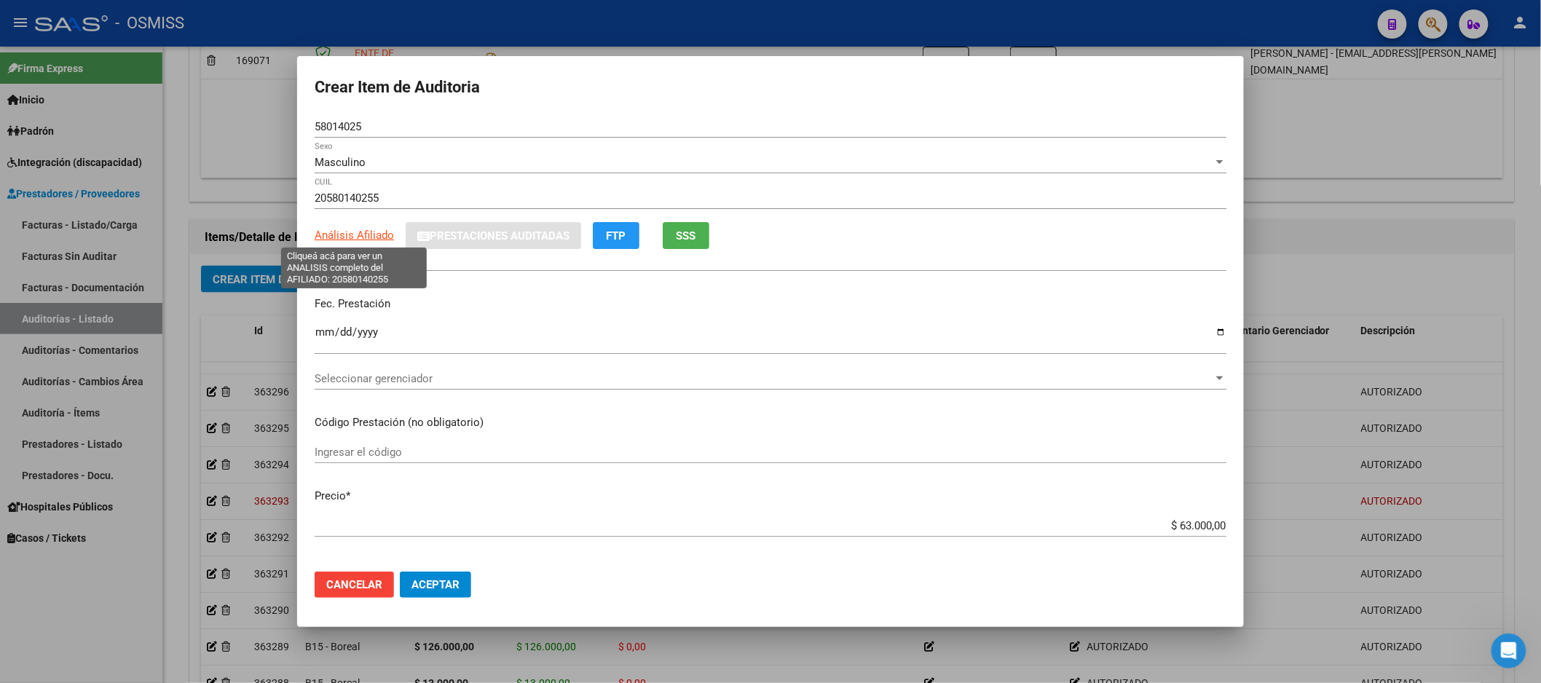
click at [362, 236] on span "Análisis Afiliado" at bounding box center [354, 235] width 79 height 13
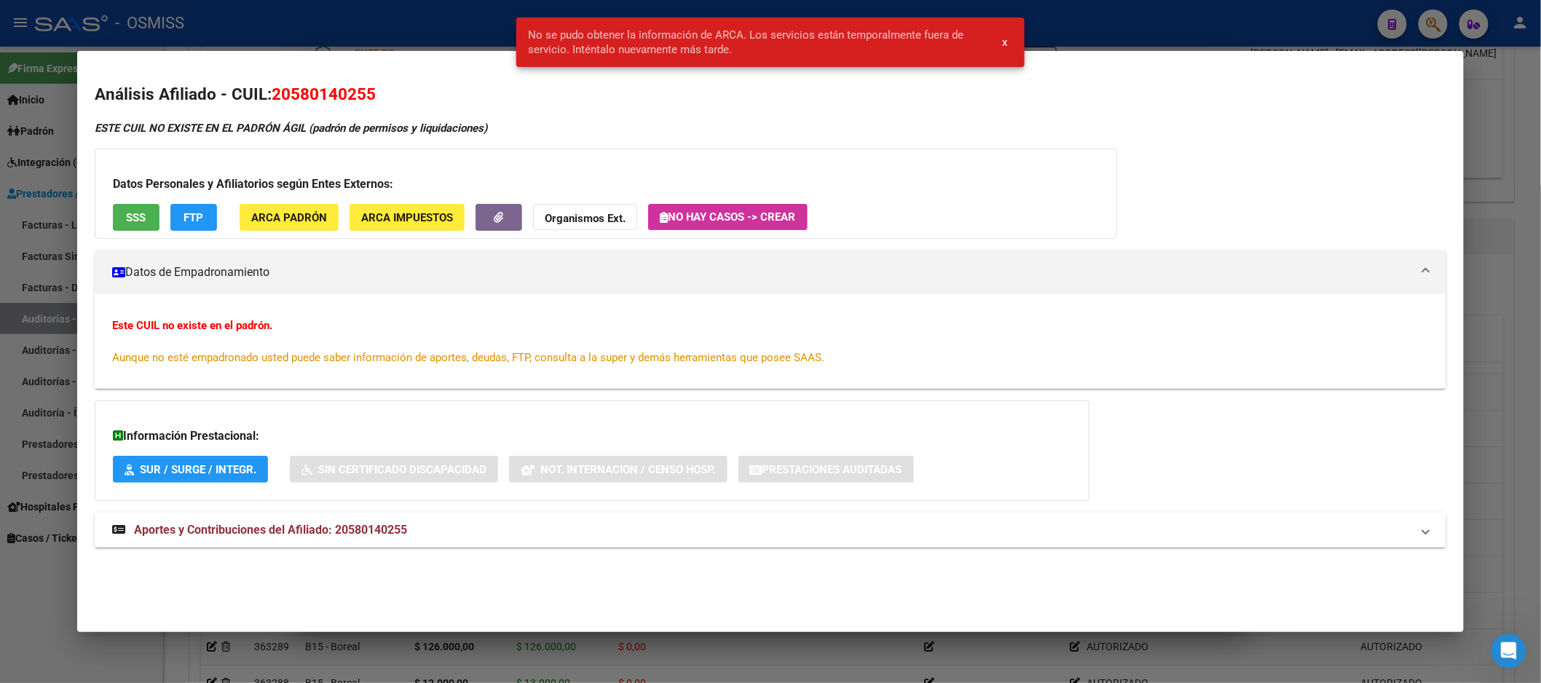
click at [1504, 219] on div at bounding box center [770, 341] width 1541 height 683
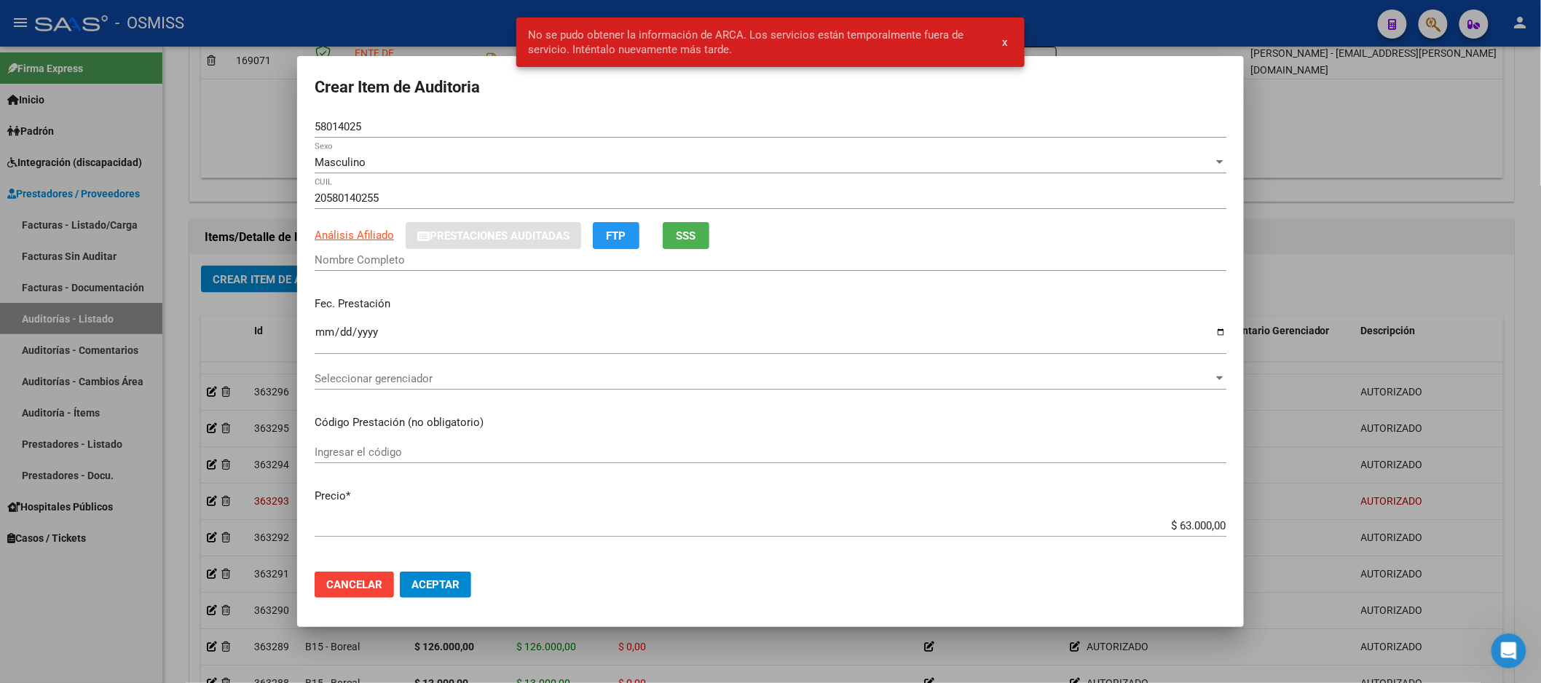
click at [339, 153] on div "Masculino Sexo" at bounding box center [771, 163] width 912 height 22
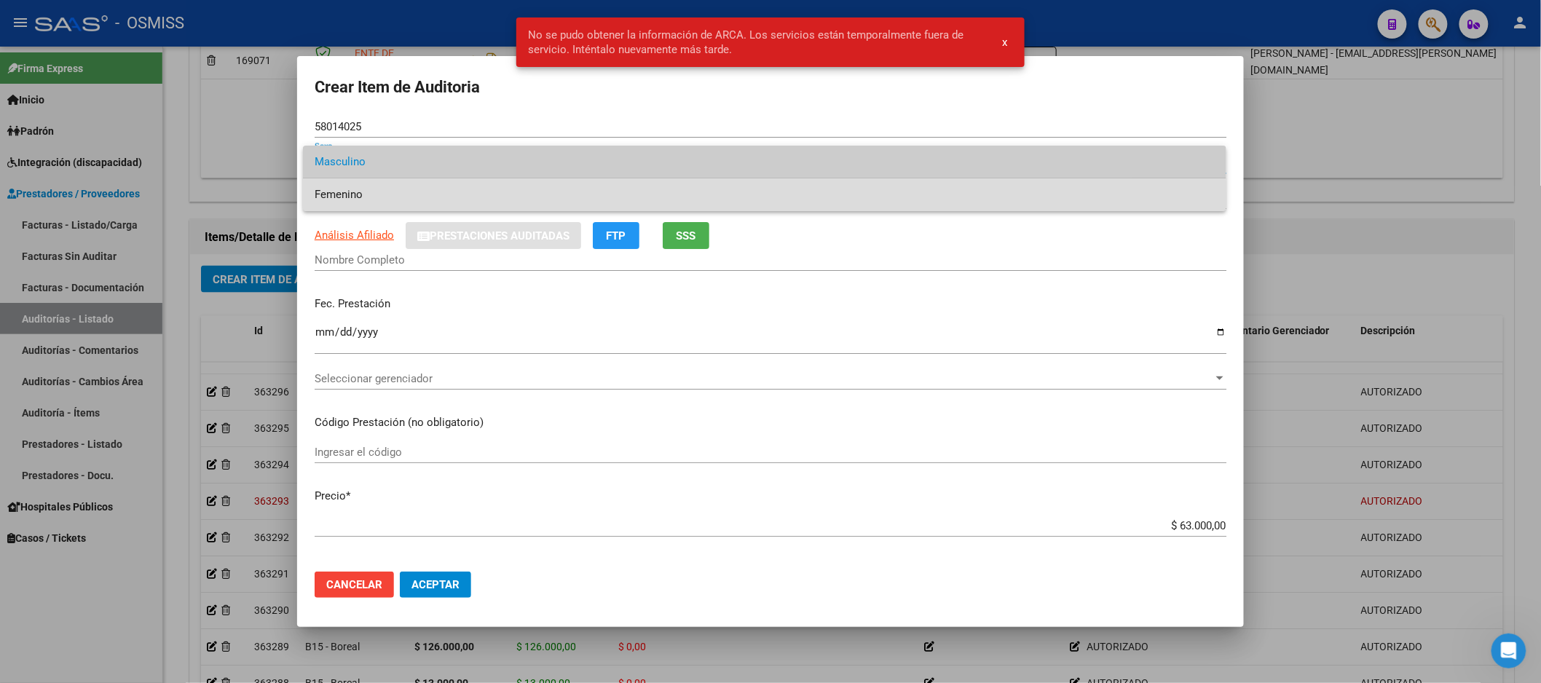
click at [347, 208] on span "Femenino" at bounding box center [765, 194] width 900 height 33
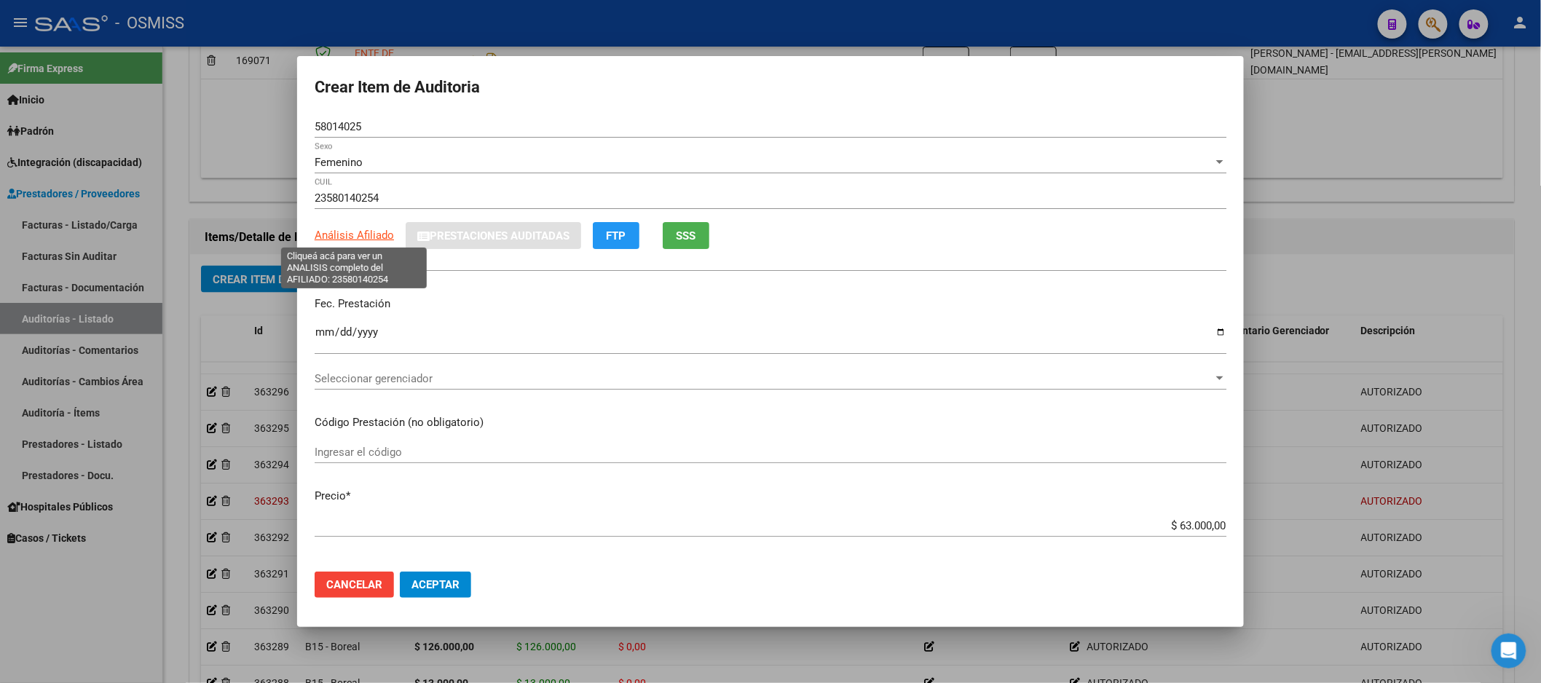
click at [351, 236] on span "Análisis Afiliado" at bounding box center [354, 235] width 79 height 13
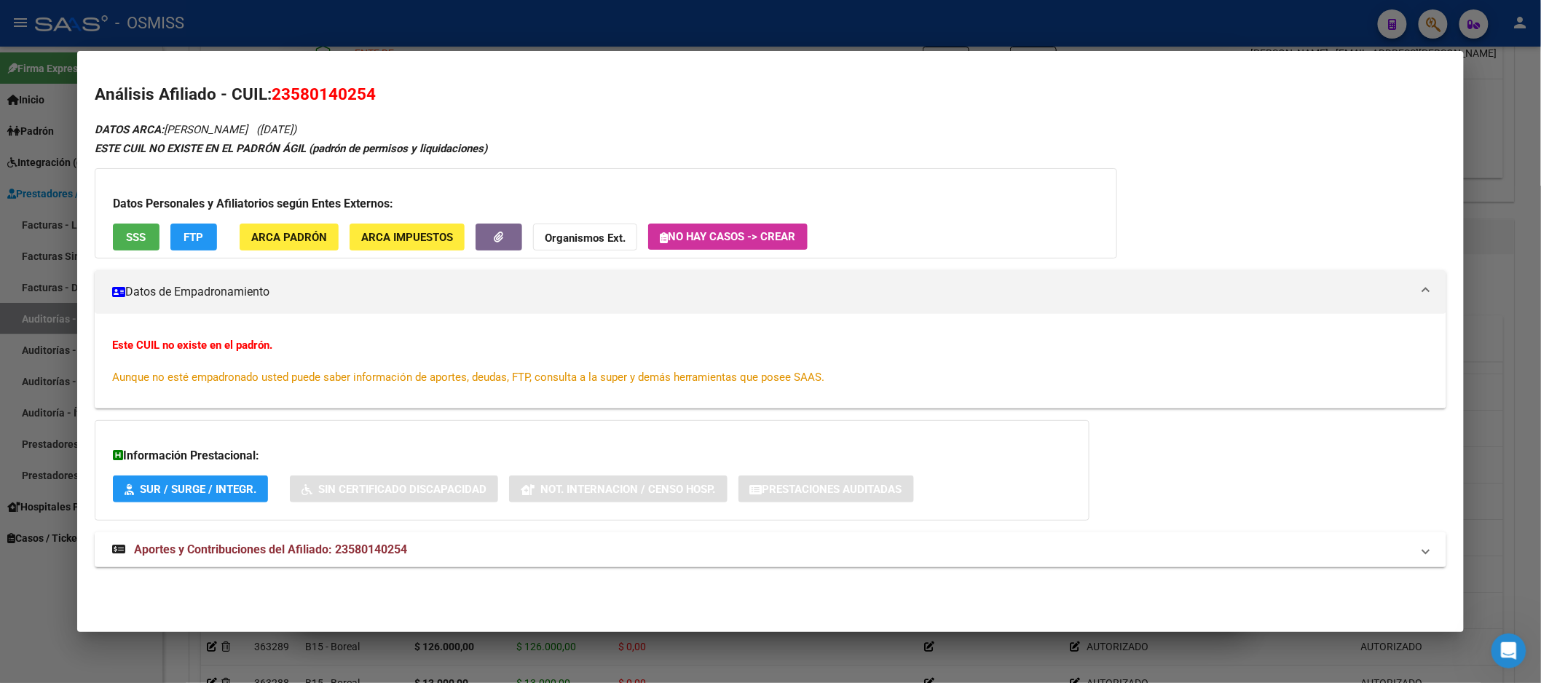
click at [1516, 302] on div at bounding box center [770, 341] width 1541 height 683
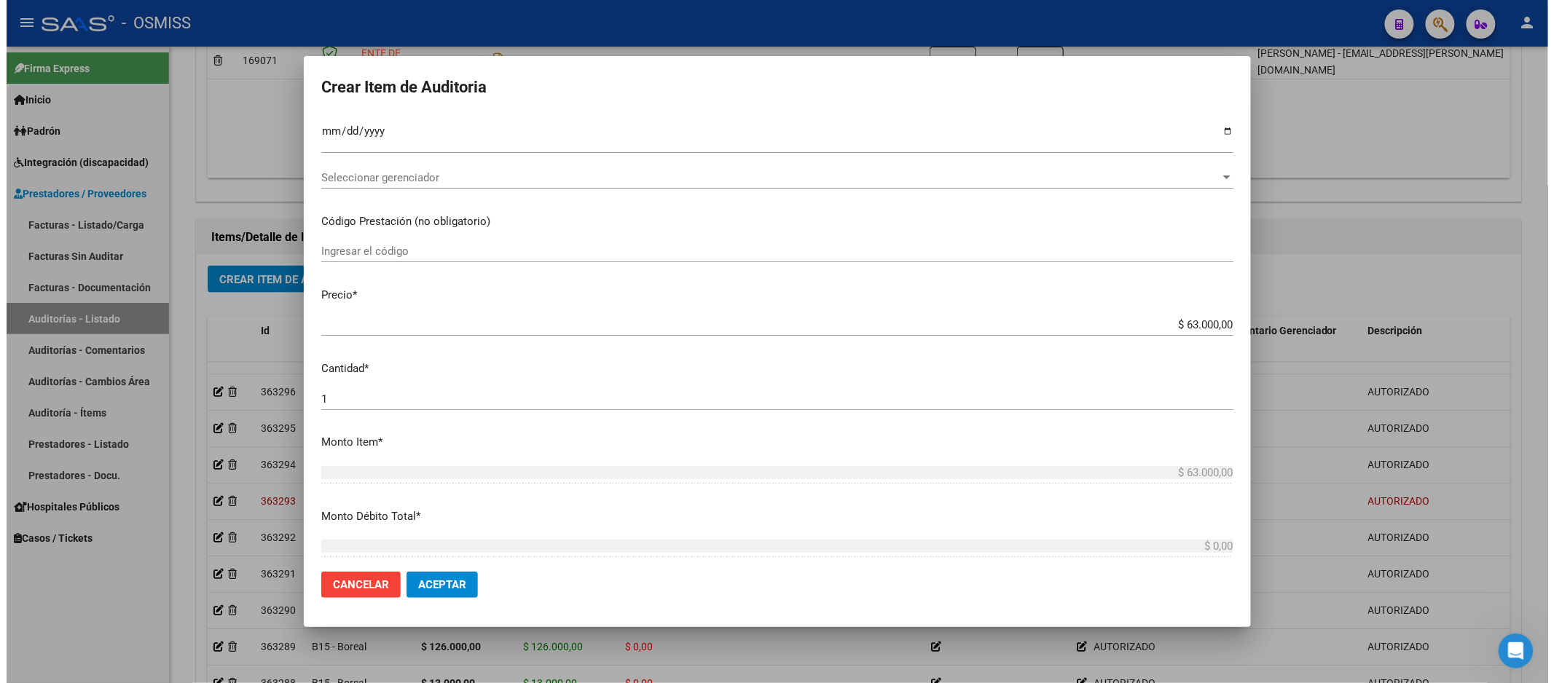
scroll to position [0, 0]
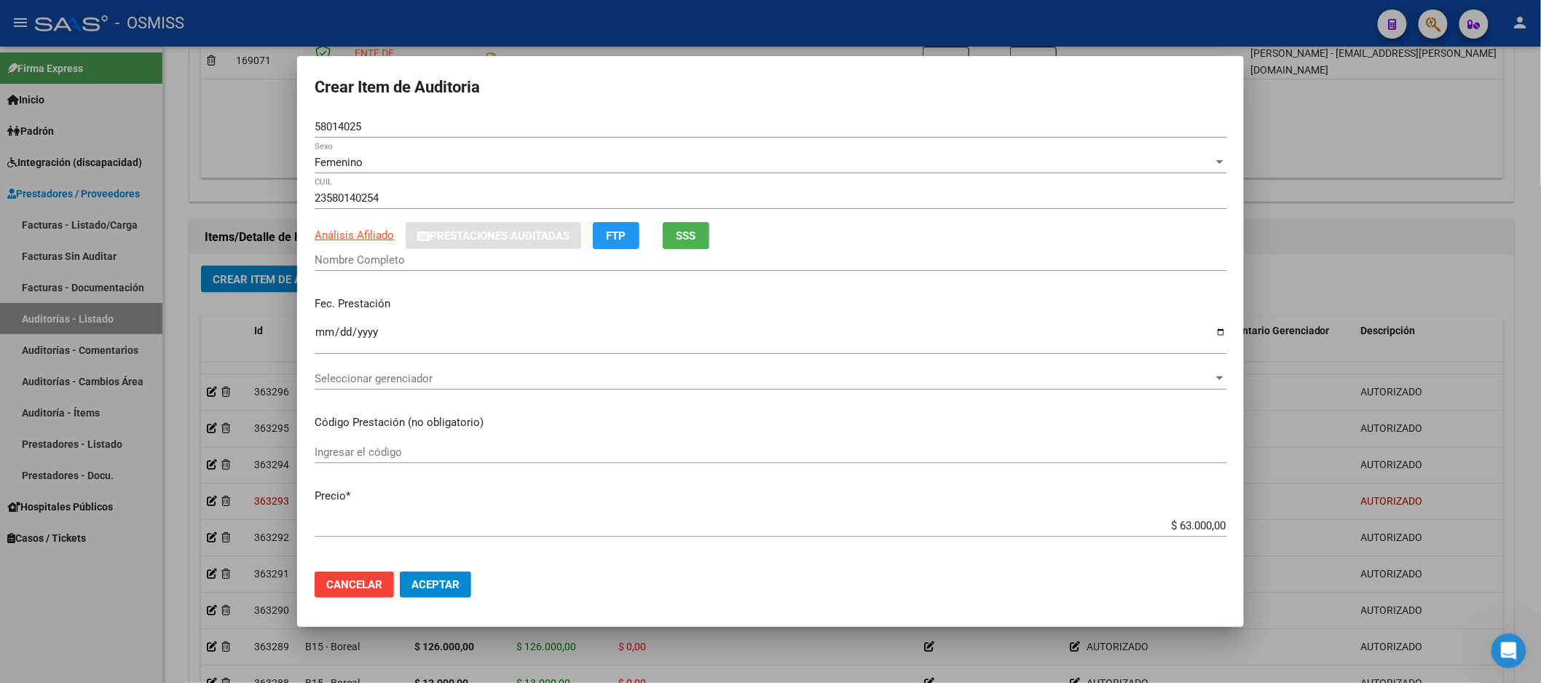
click at [1350, 256] on div at bounding box center [770, 341] width 1541 height 683
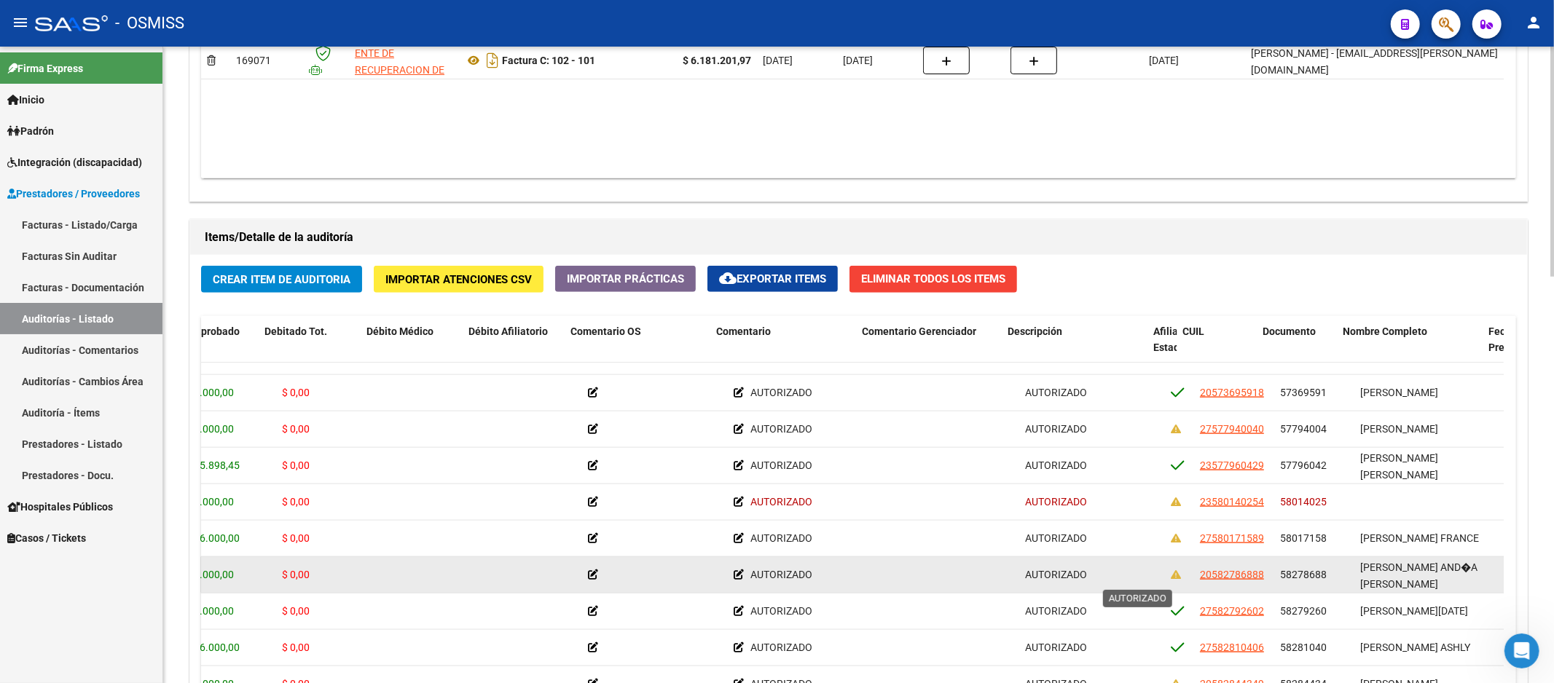
drag, startPoint x: 1067, startPoint y: 583, endPoint x: 1116, endPoint y: 578, distance: 49.0
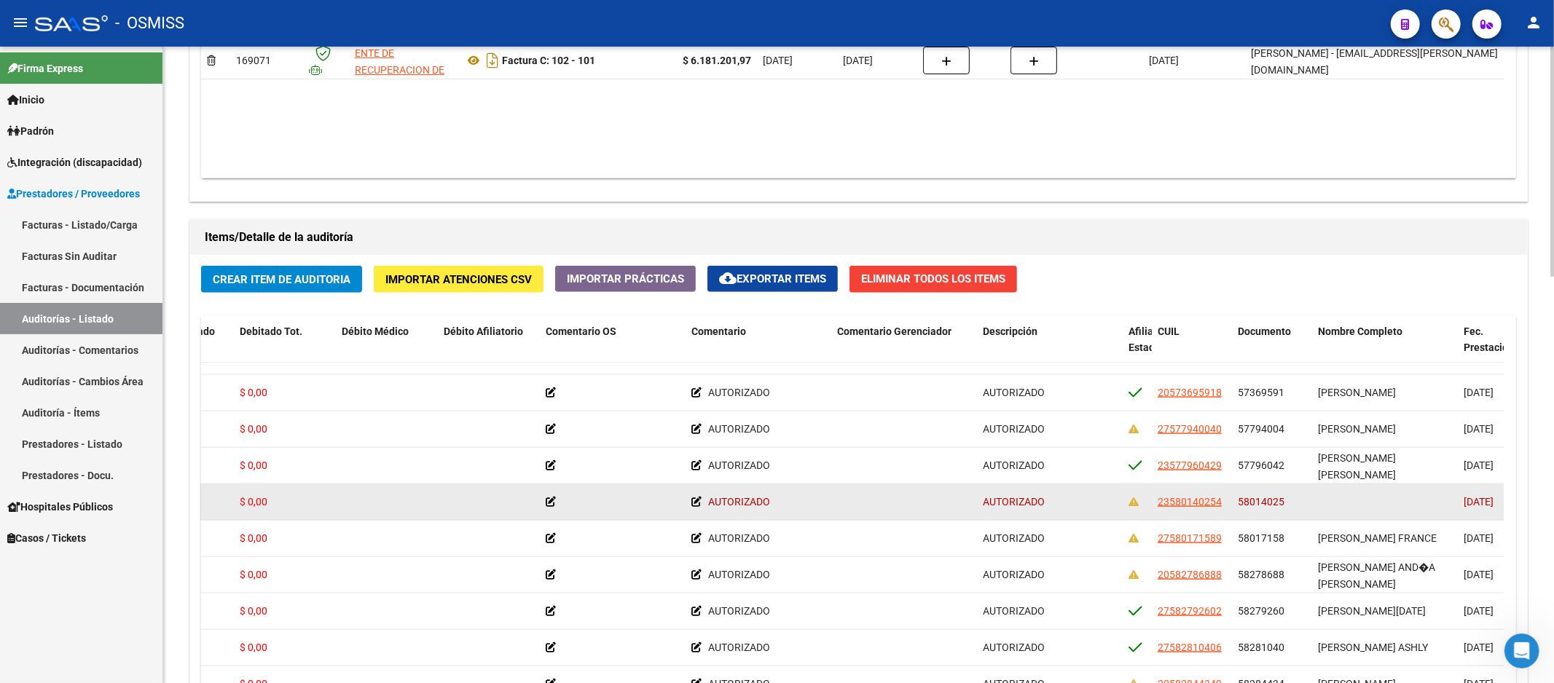
drag, startPoint x: 1239, startPoint y: 504, endPoint x: 1282, endPoint y: 501, distance: 43.1
click at [1282, 501] on span "58014025" at bounding box center [1261, 502] width 47 height 12
copy span "58014025"
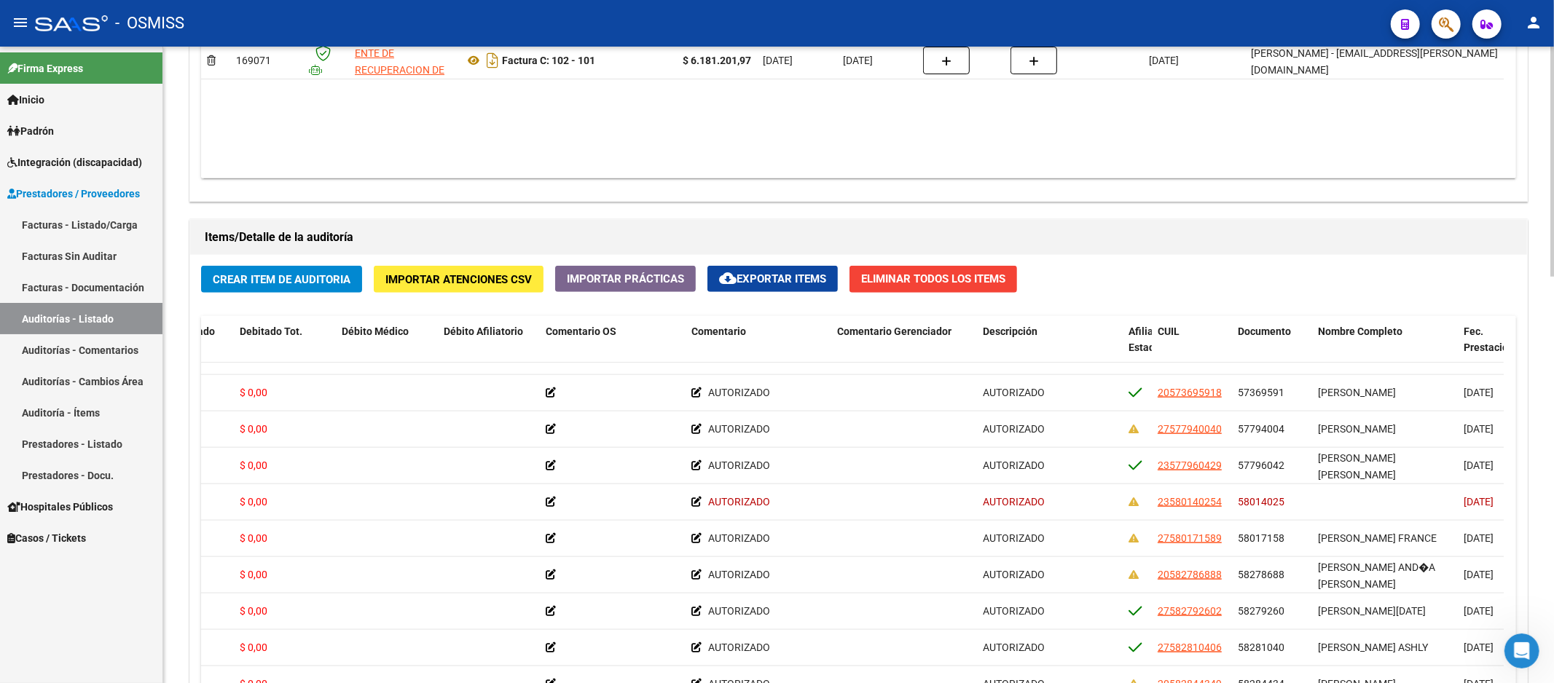
click at [1079, 213] on div "Información del área Cambiar de área a esta auditoría Area * Hospitales de Auto…" at bounding box center [858, 216] width 1344 height 1303
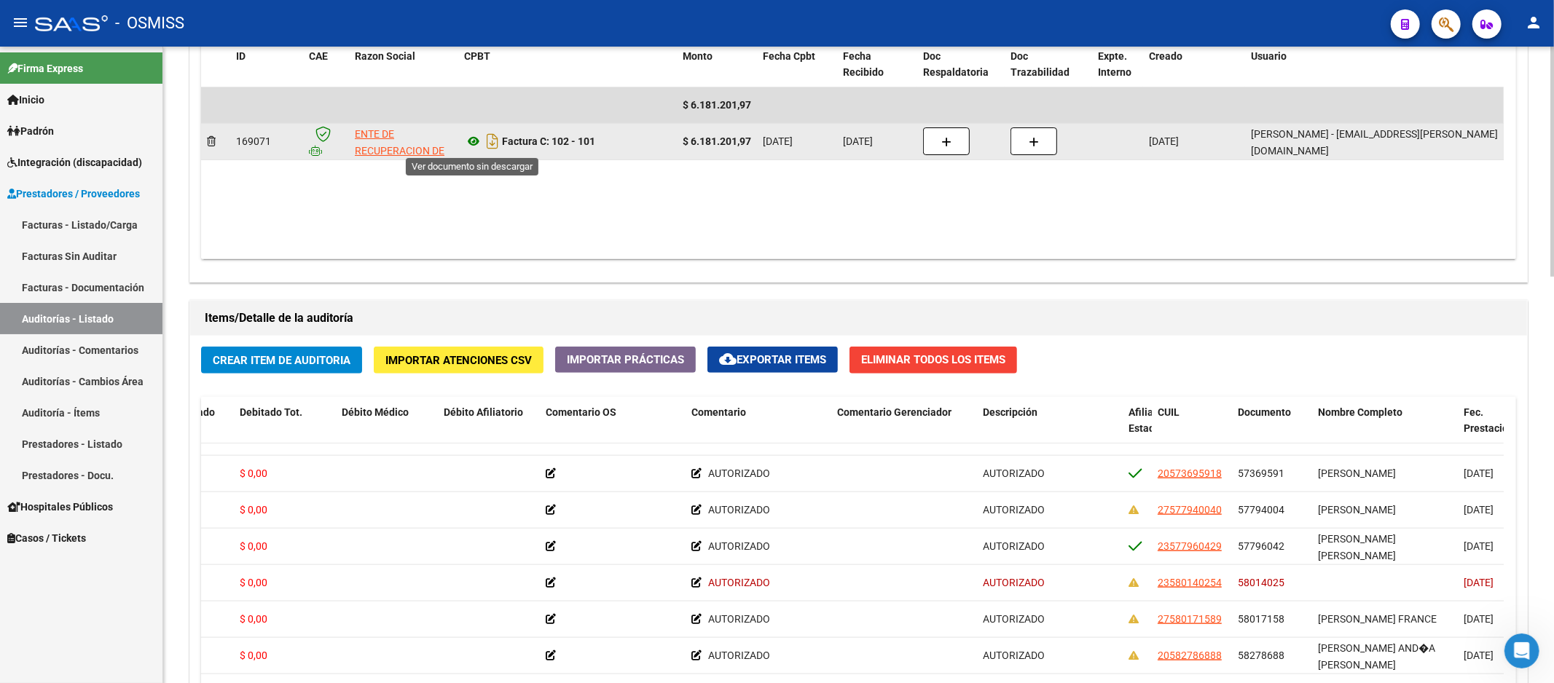
click at [470, 141] on icon at bounding box center [473, 141] width 19 height 17
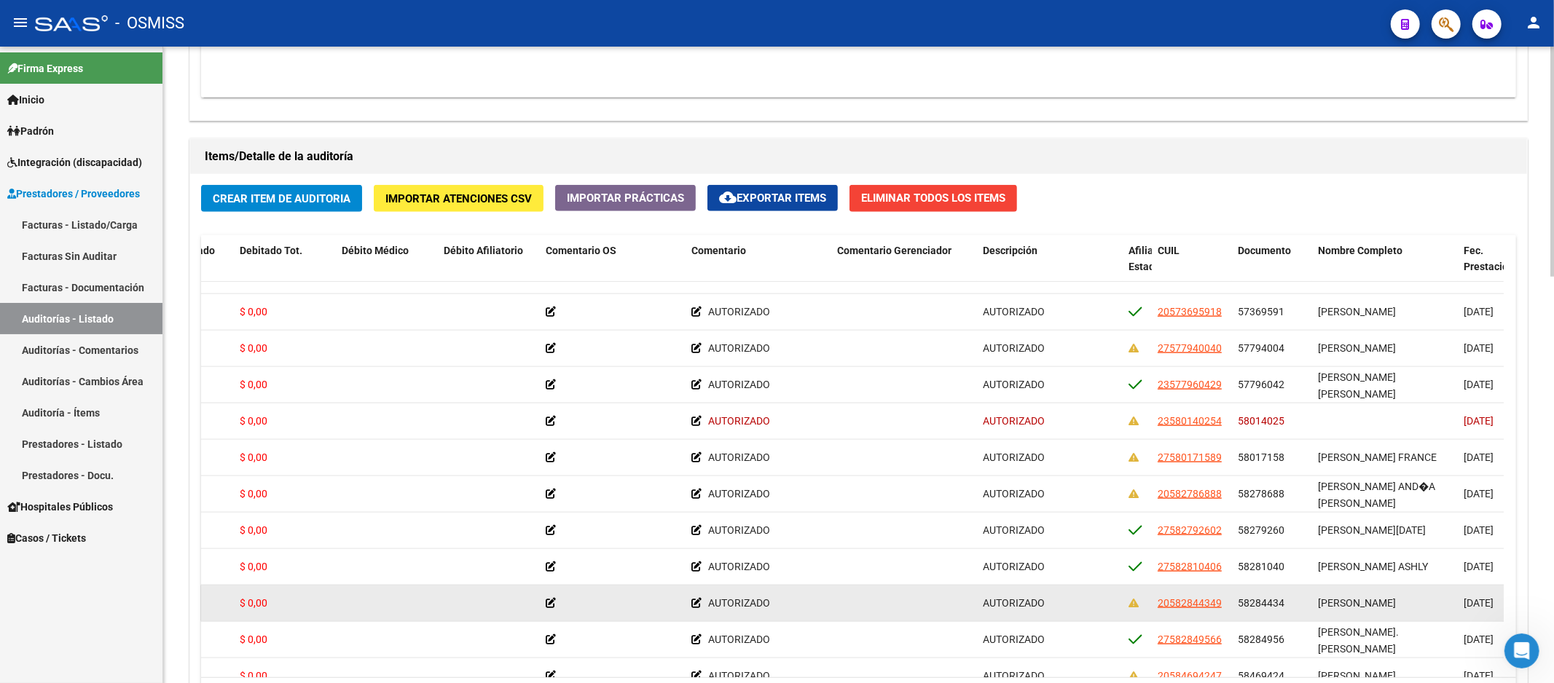
scroll to position [1052, 0]
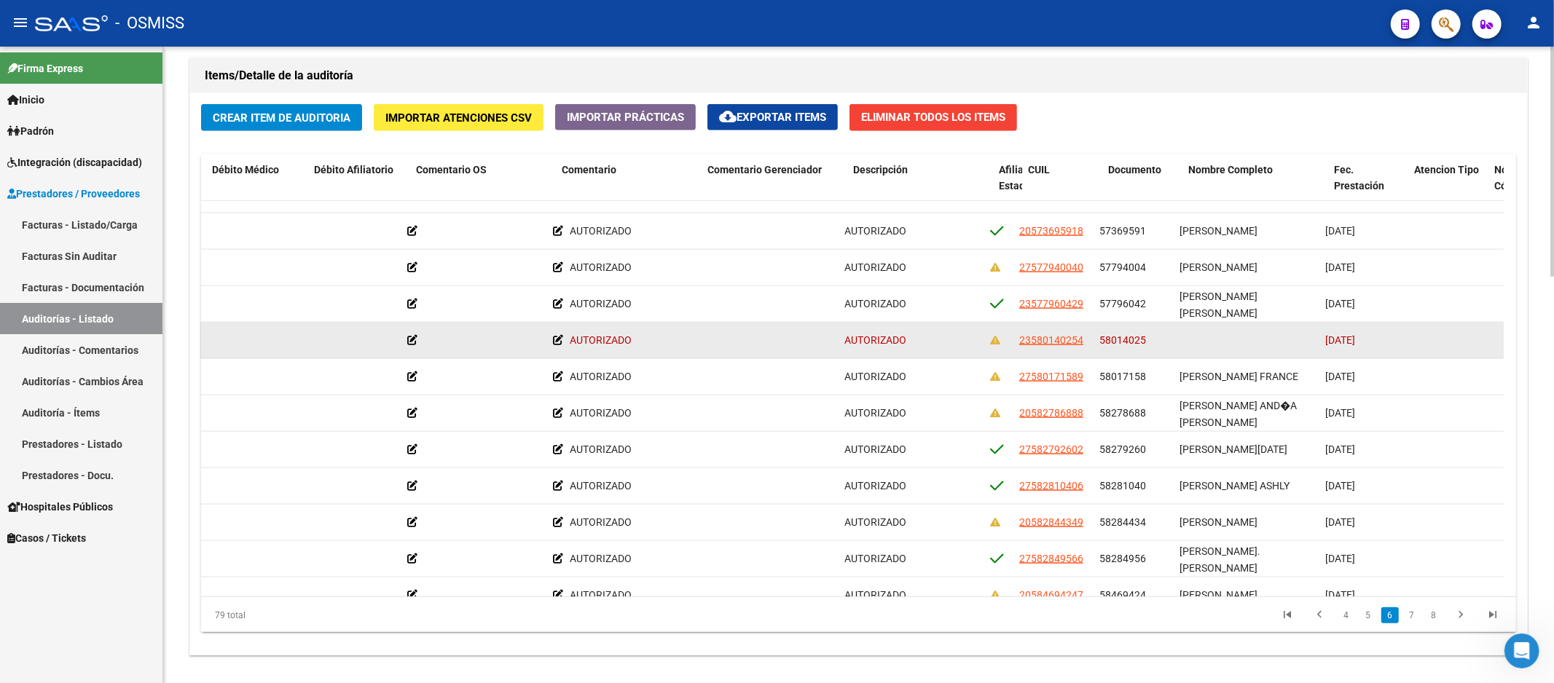
drag, startPoint x: 1036, startPoint y: 342, endPoint x: 1071, endPoint y: 338, distance: 35.2
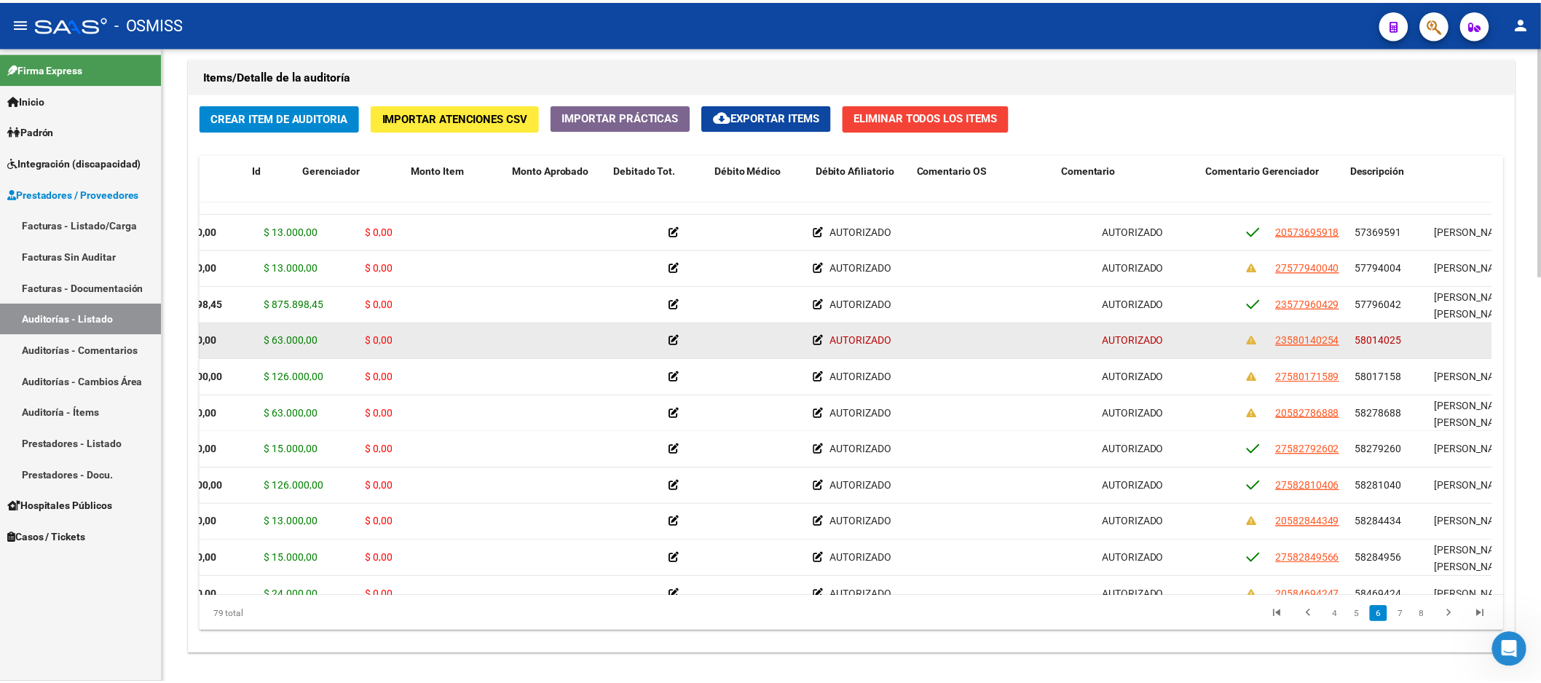
scroll to position [1699, 0]
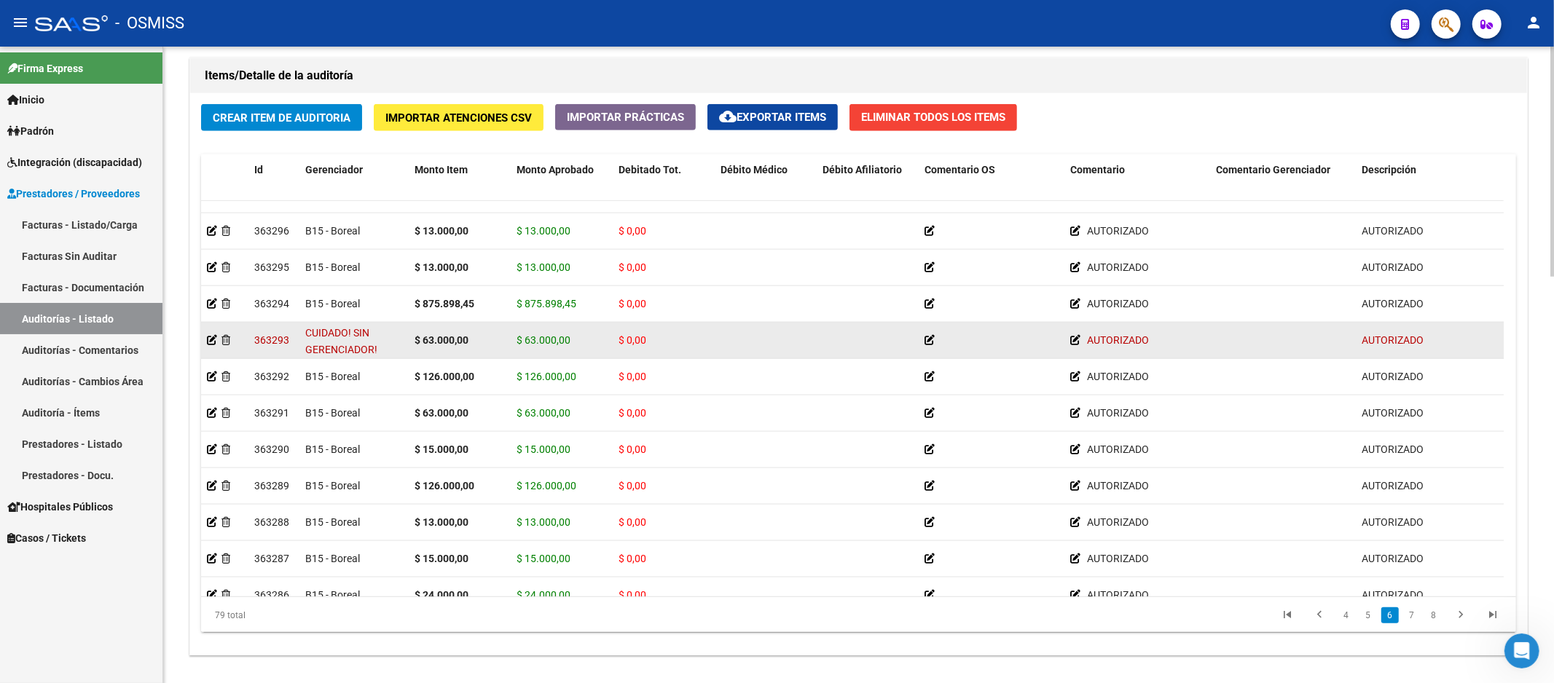
drag, startPoint x: 1047, startPoint y: 339, endPoint x: 583, endPoint y: 343, distance: 463.3
click at [211, 337] on icon at bounding box center [212, 340] width 10 height 10
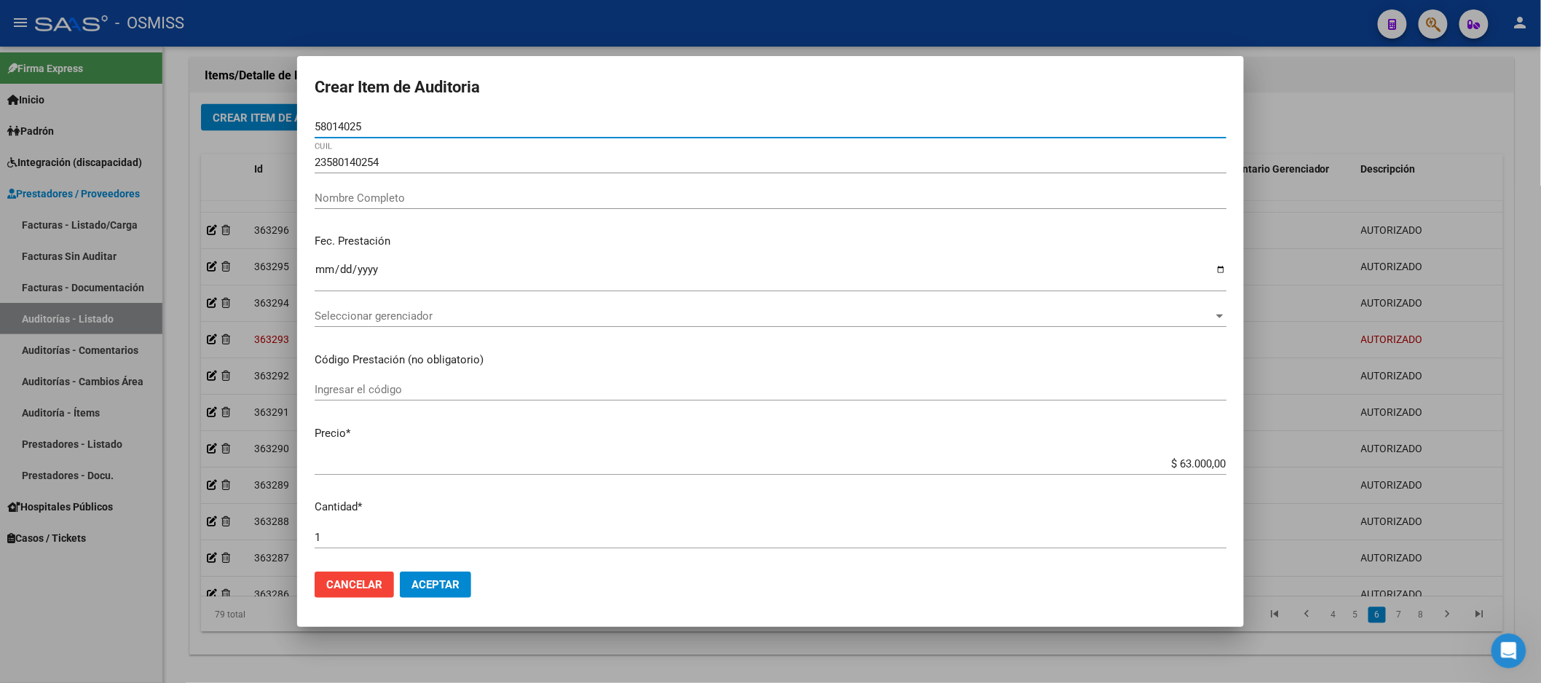
click at [339, 301] on div "[DATE] Ingresar la fecha" at bounding box center [771, 283] width 912 height 44
click at [347, 318] on span "Seleccionar gerenciador" at bounding box center [764, 316] width 899 height 13
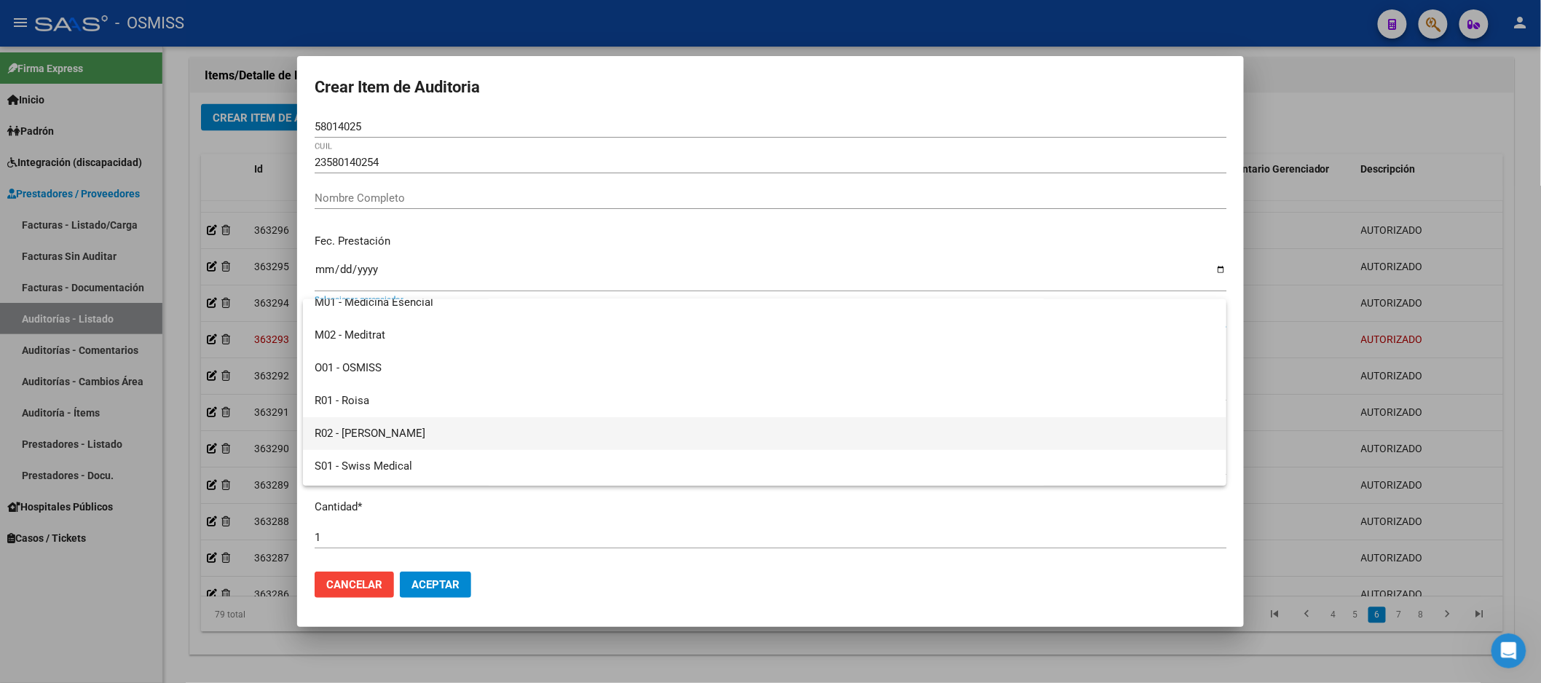
scroll to position [323, 0]
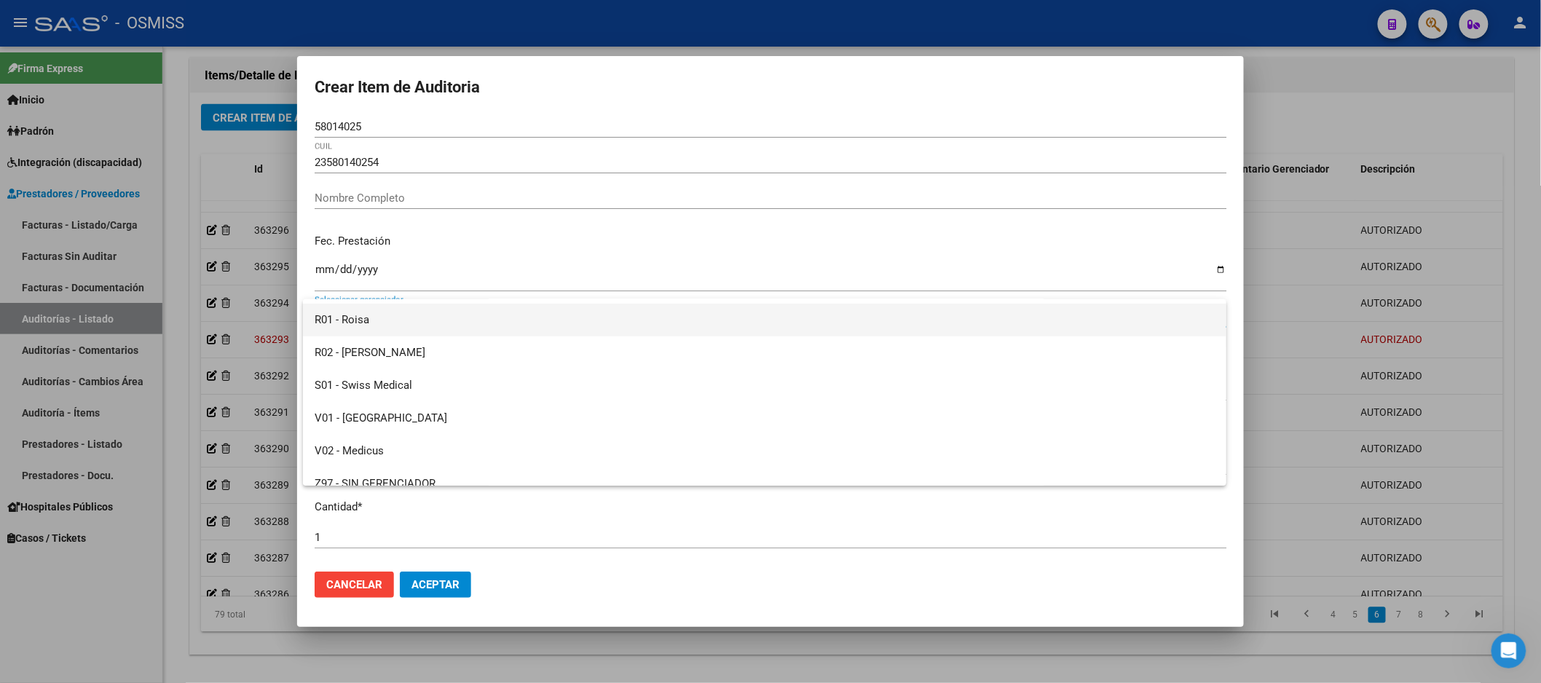
click at [352, 315] on span "R01 - Roisa" at bounding box center [765, 320] width 900 height 33
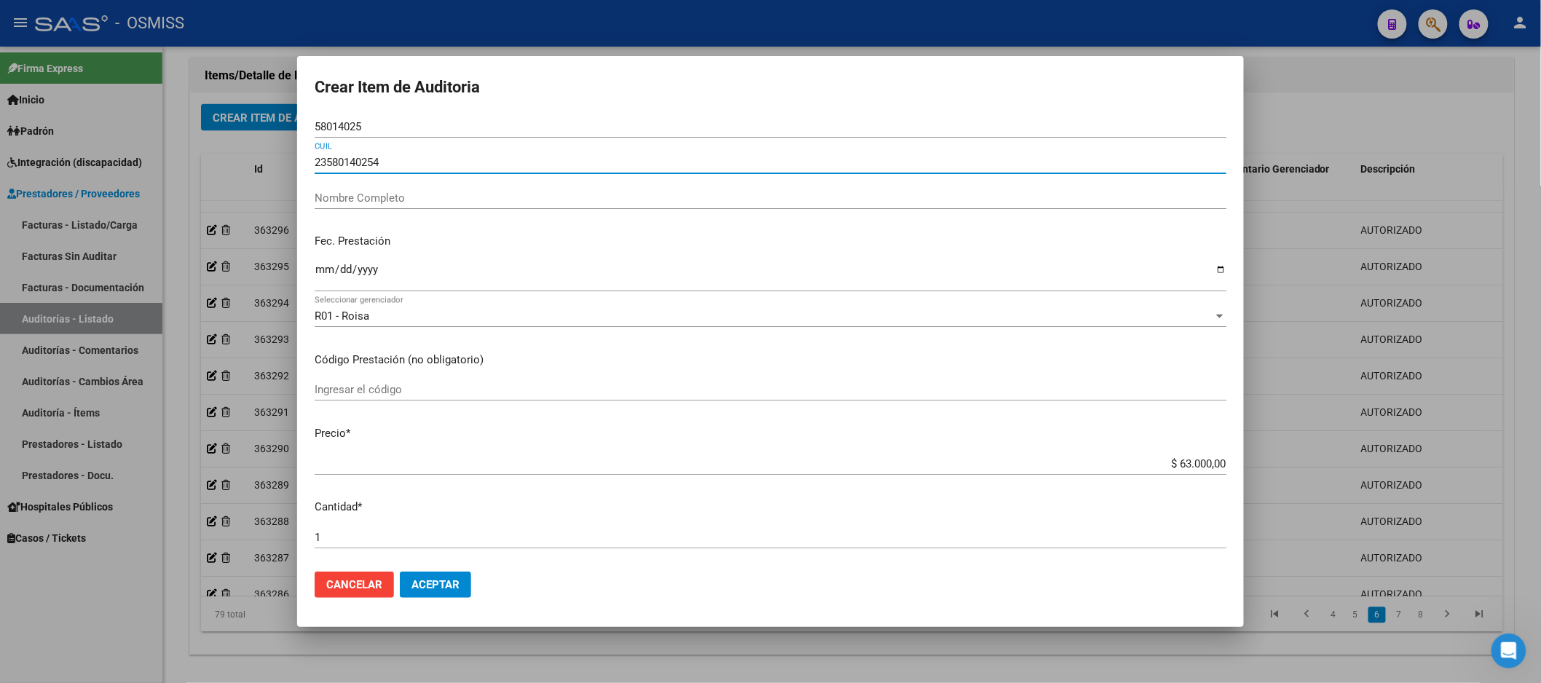
click at [409, 165] on input "23580140254" at bounding box center [771, 162] width 912 height 13
click at [409, 203] on input "Nombre Completo" at bounding box center [771, 198] width 912 height 13
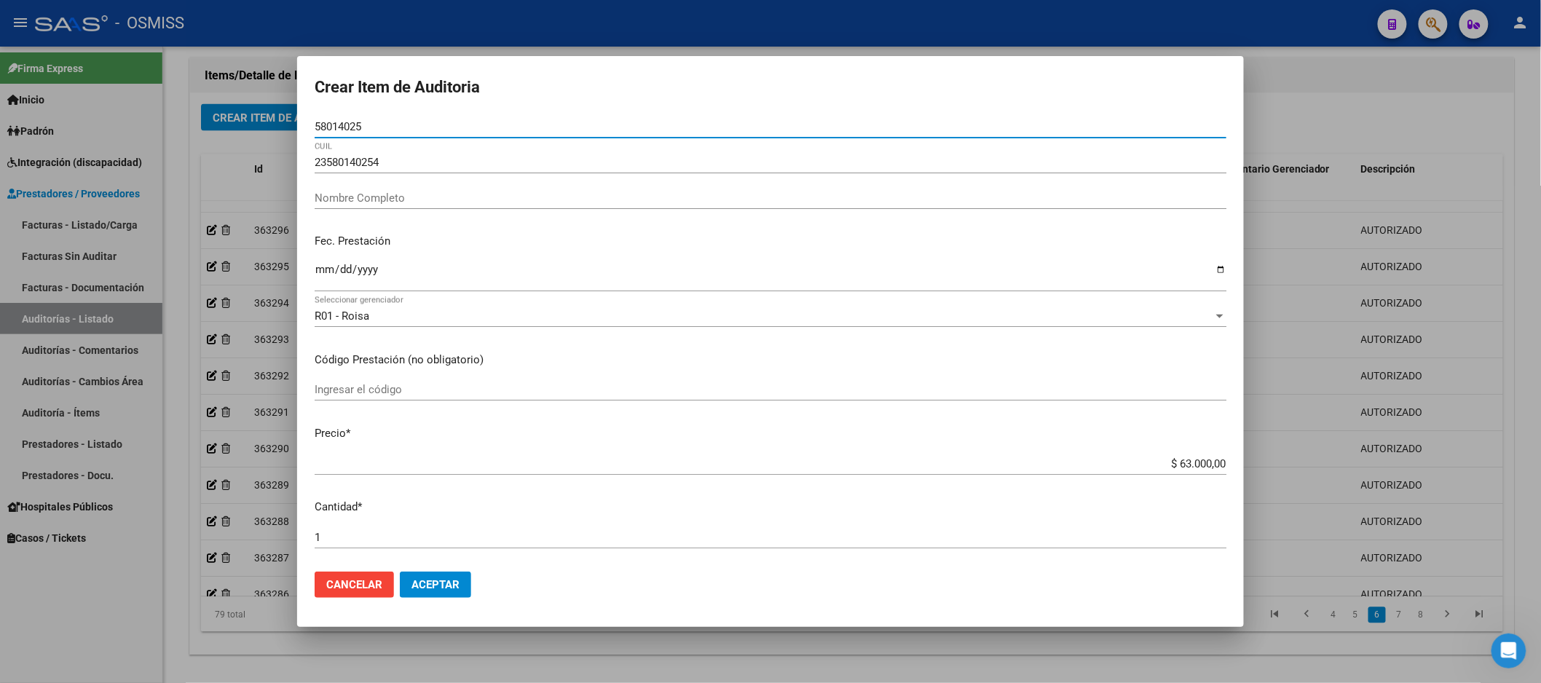
drag, startPoint x: 398, startPoint y: 128, endPoint x: 257, endPoint y: 122, distance: 141.5
click at [257, 122] on div "Crear Item de Auditoria 58014025 Nro Documento 23580140254 CUIL Nombre Completo…" at bounding box center [770, 341] width 1541 height 683
paste input "58014025"
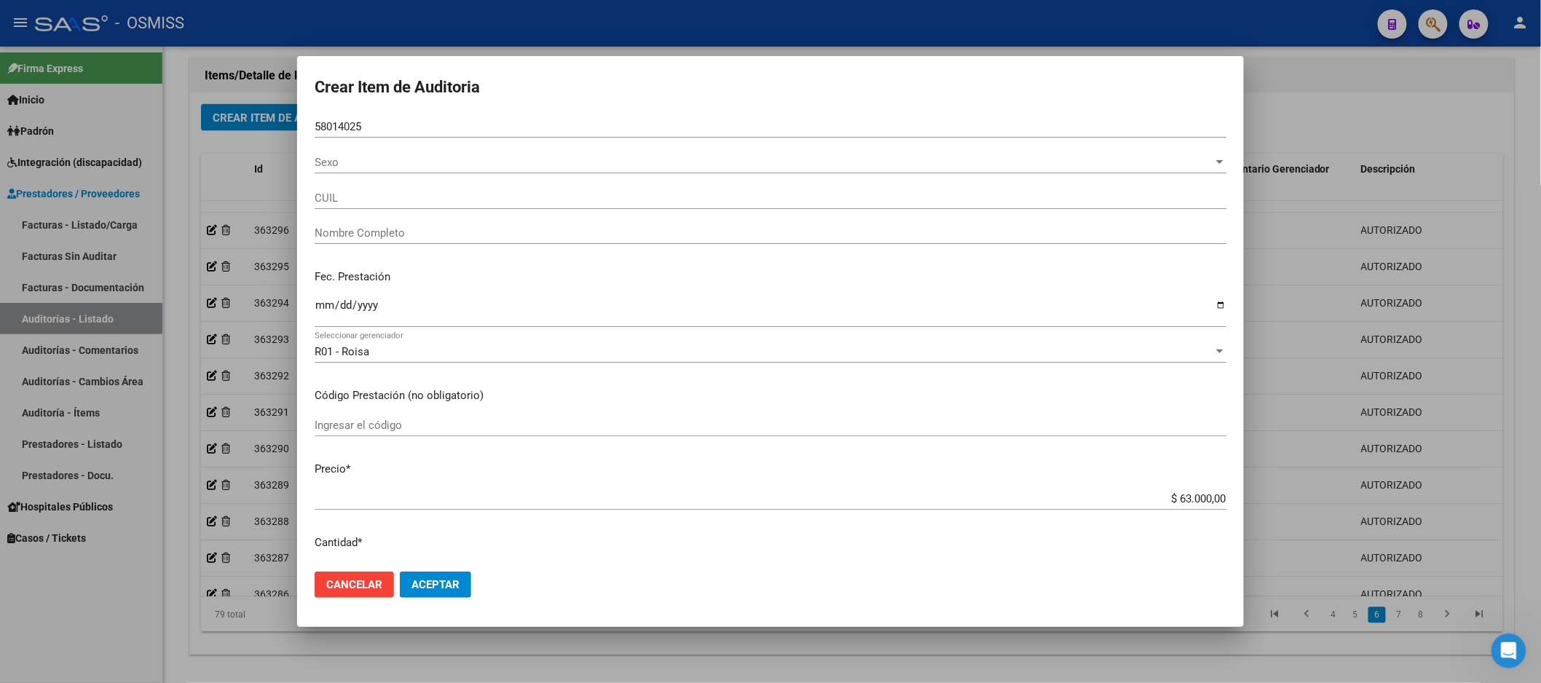
click at [401, 154] on div "Sexo Sexo" at bounding box center [771, 163] width 912 height 22
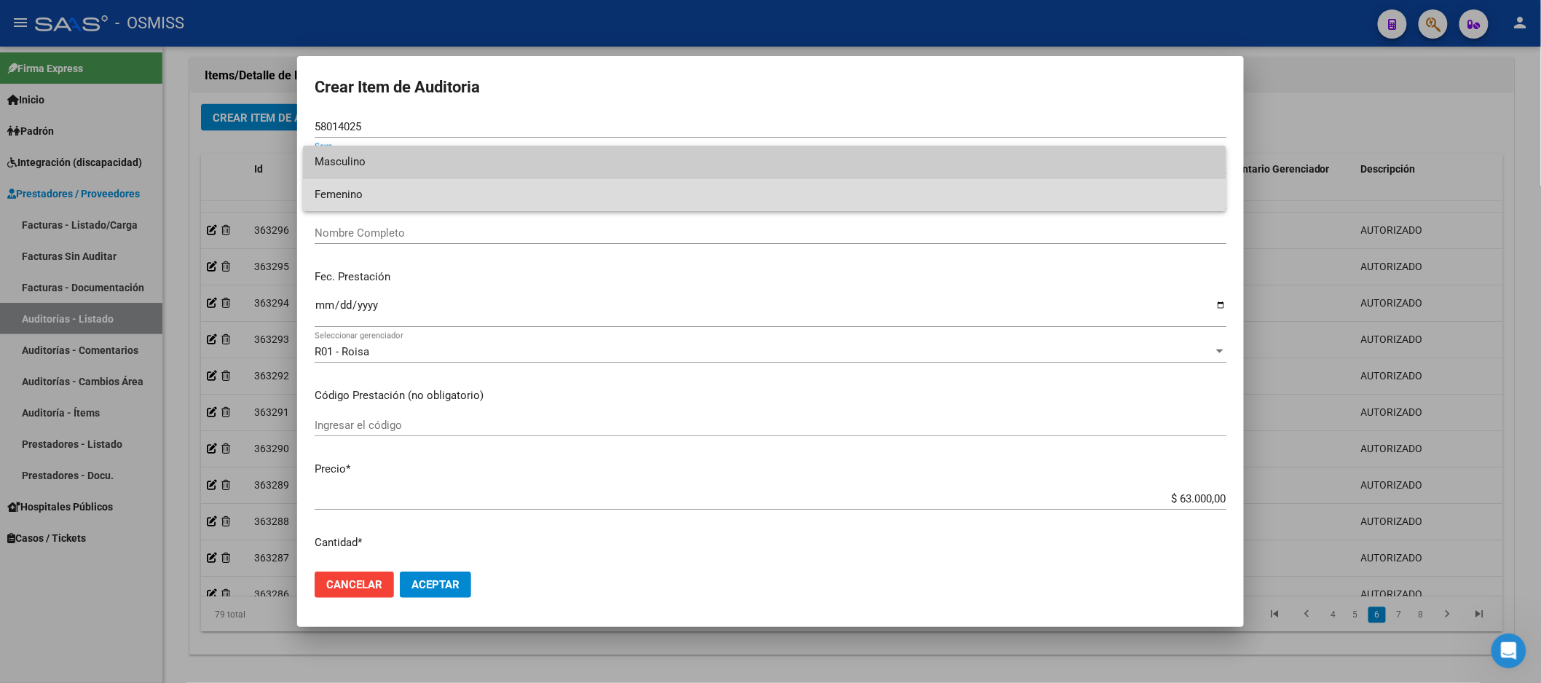
click at [380, 197] on span "Femenino" at bounding box center [765, 194] width 900 height 33
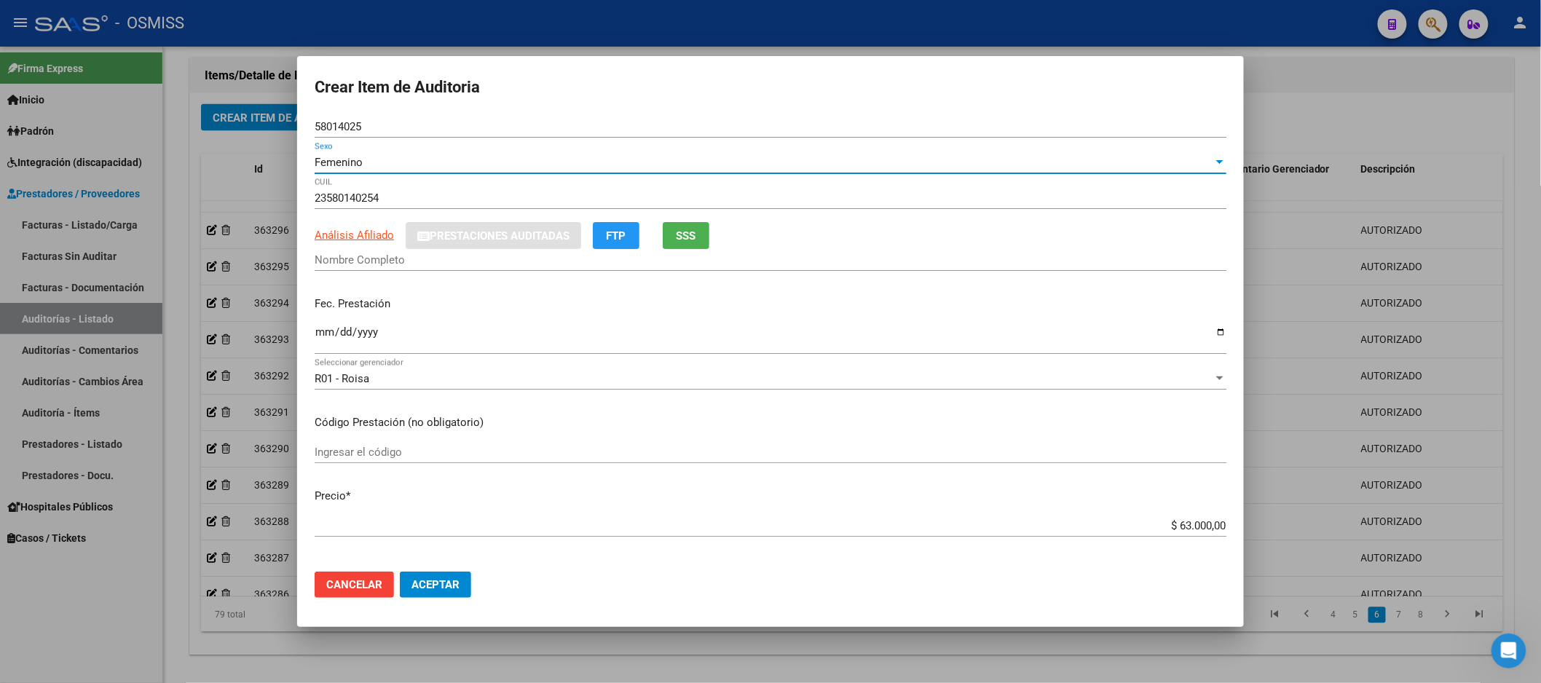
click at [367, 226] on div "Análisis Afiliado Prestaciones Auditadas FTP SSS" at bounding box center [771, 235] width 912 height 27
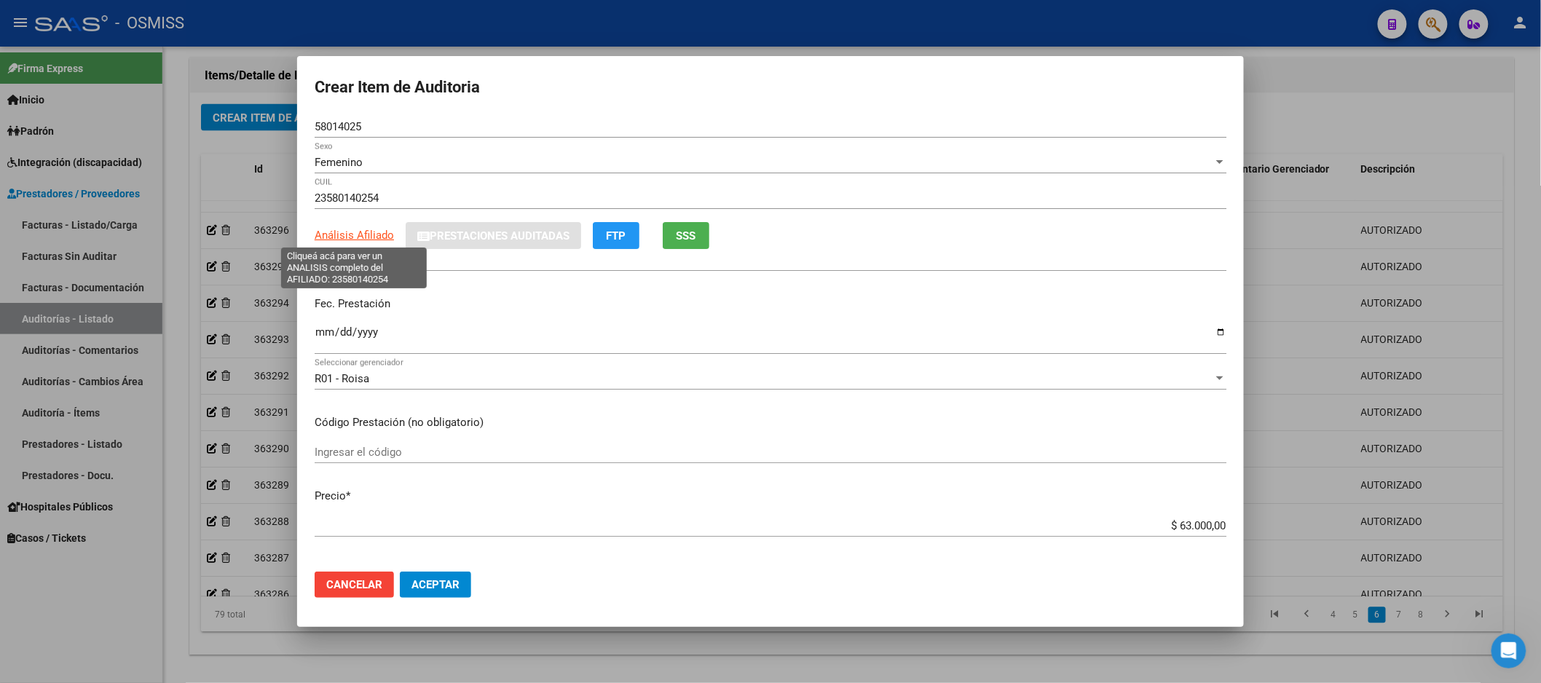
click at [374, 235] on span "Análisis Afiliado" at bounding box center [354, 235] width 79 height 13
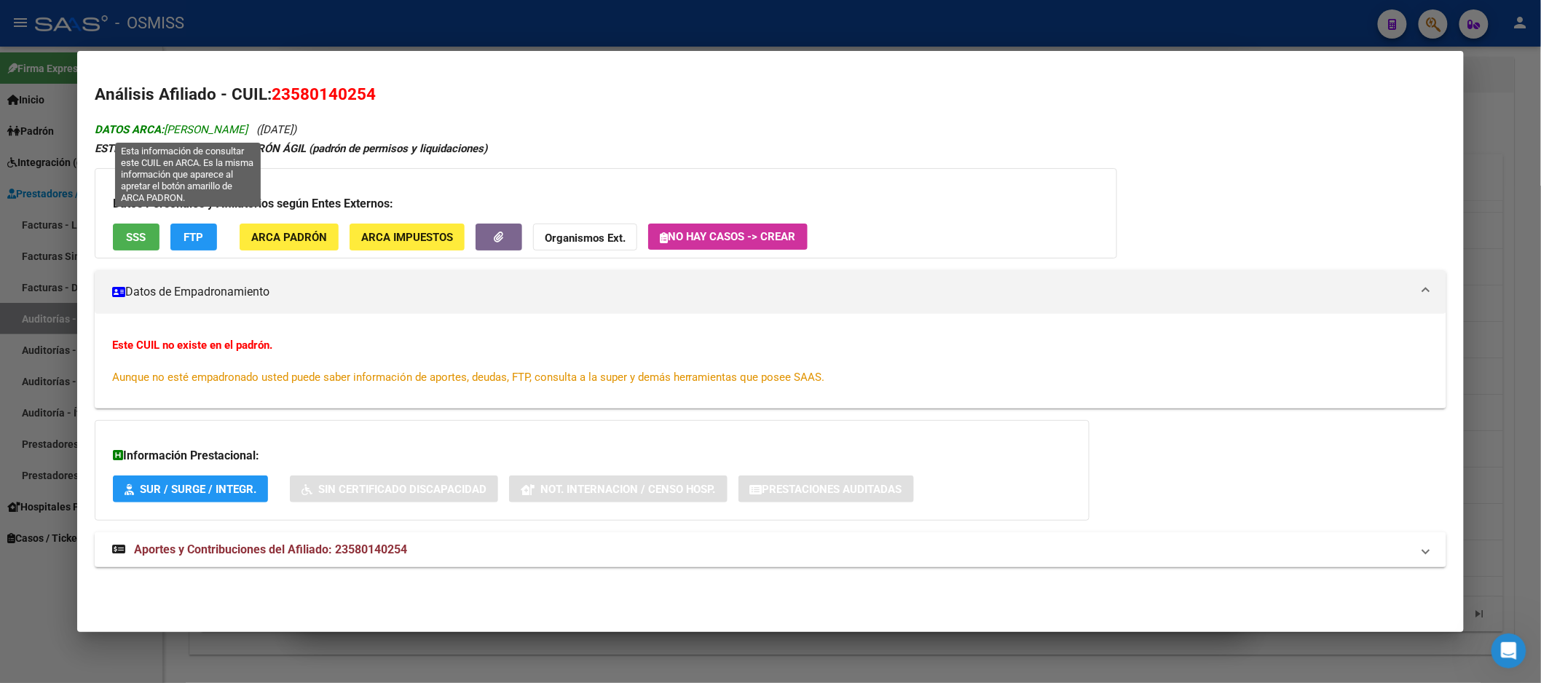
drag, startPoint x: 165, startPoint y: 131, endPoint x: 190, endPoint y: 127, distance: 25.8
click at [207, 125] on span "DATOS ARCA: [PERSON_NAME]" at bounding box center [171, 129] width 153 height 13
drag, startPoint x: 160, startPoint y: 130, endPoint x: 282, endPoint y: 119, distance: 122.1
click at [282, 120] on div "DATOS ARCA: [PERSON_NAME] ([DATE]) ESTE CUIL NO EXISTE EN EL PADRÓN ÁGIL (padró…" at bounding box center [771, 351] width 1352 height 463
copy span "[PERSON_NAME]"
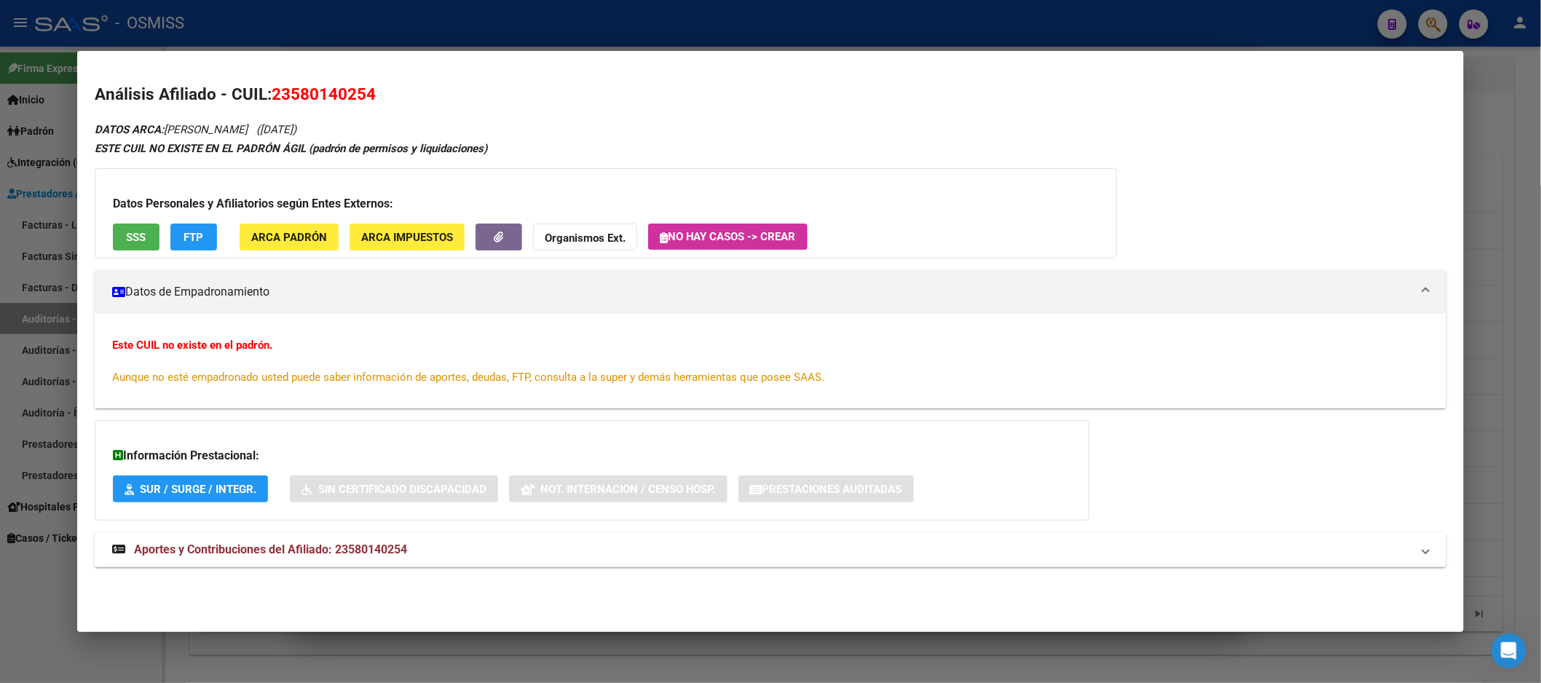
click at [1483, 343] on div at bounding box center [770, 341] width 1541 height 683
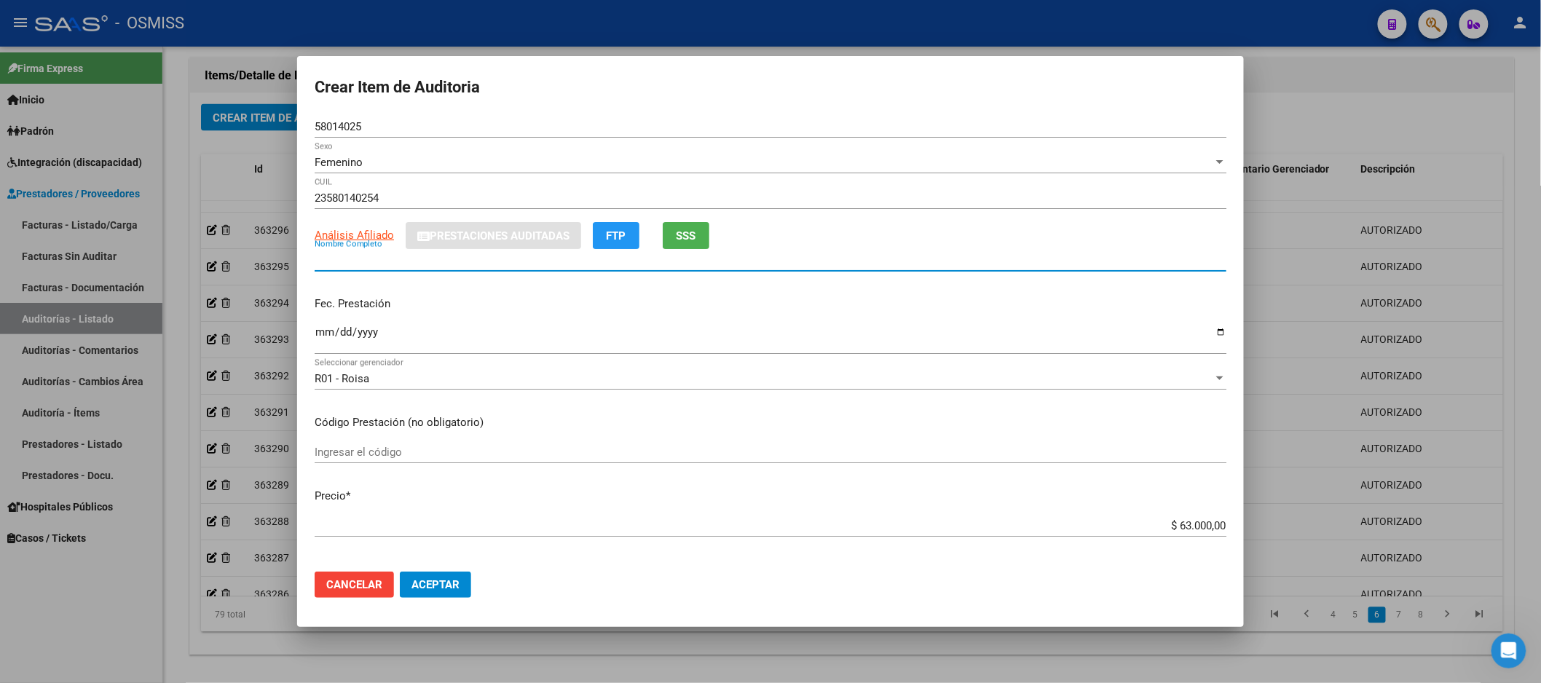
click at [322, 257] on input "Nombre Completo" at bounding box center [771, 259] width 912 height 13
paste input "[PERSON_NAME]"
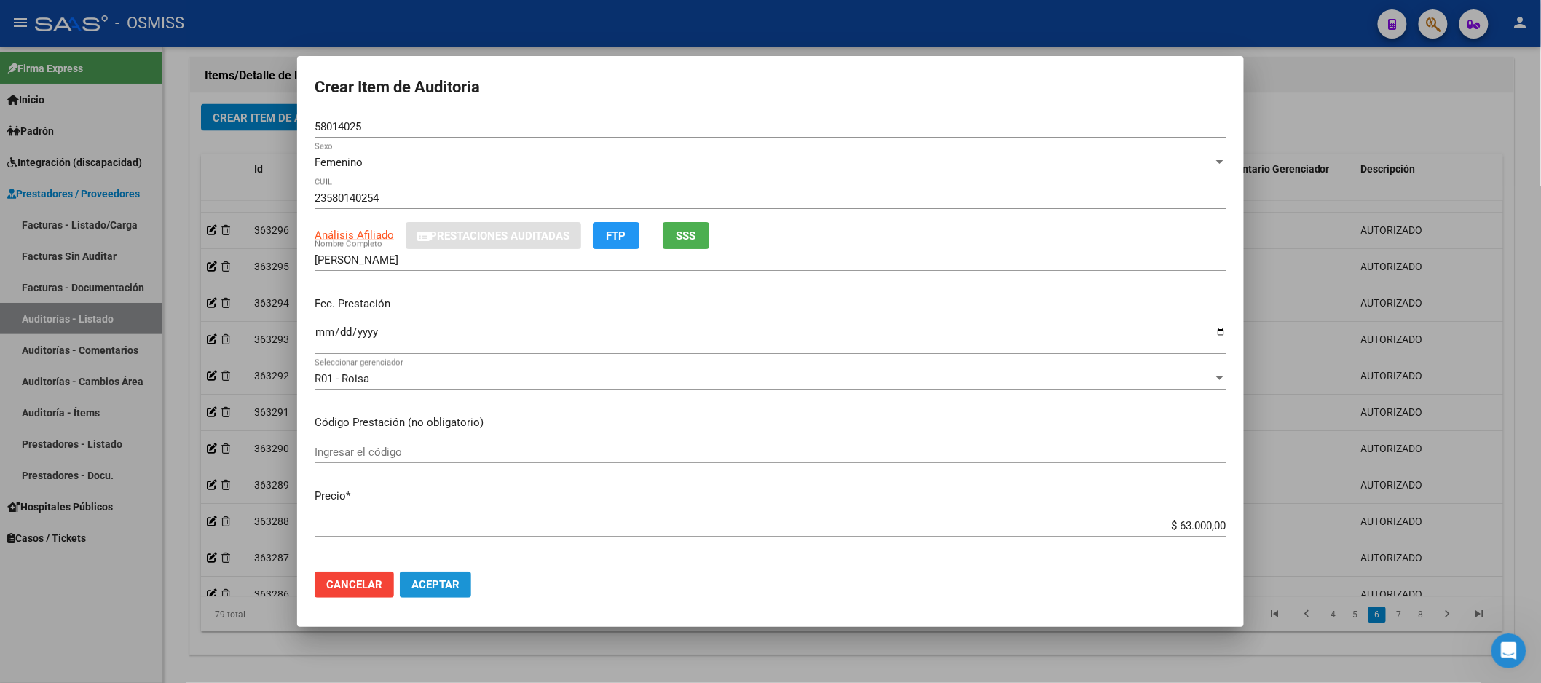
click at [426, 586] on span "Aceptar" at bounding box center [436, 584] width 48 height 13
click at [453, 585] on span "Aceptar" at bounding box center [436, 584] width 48 height 13
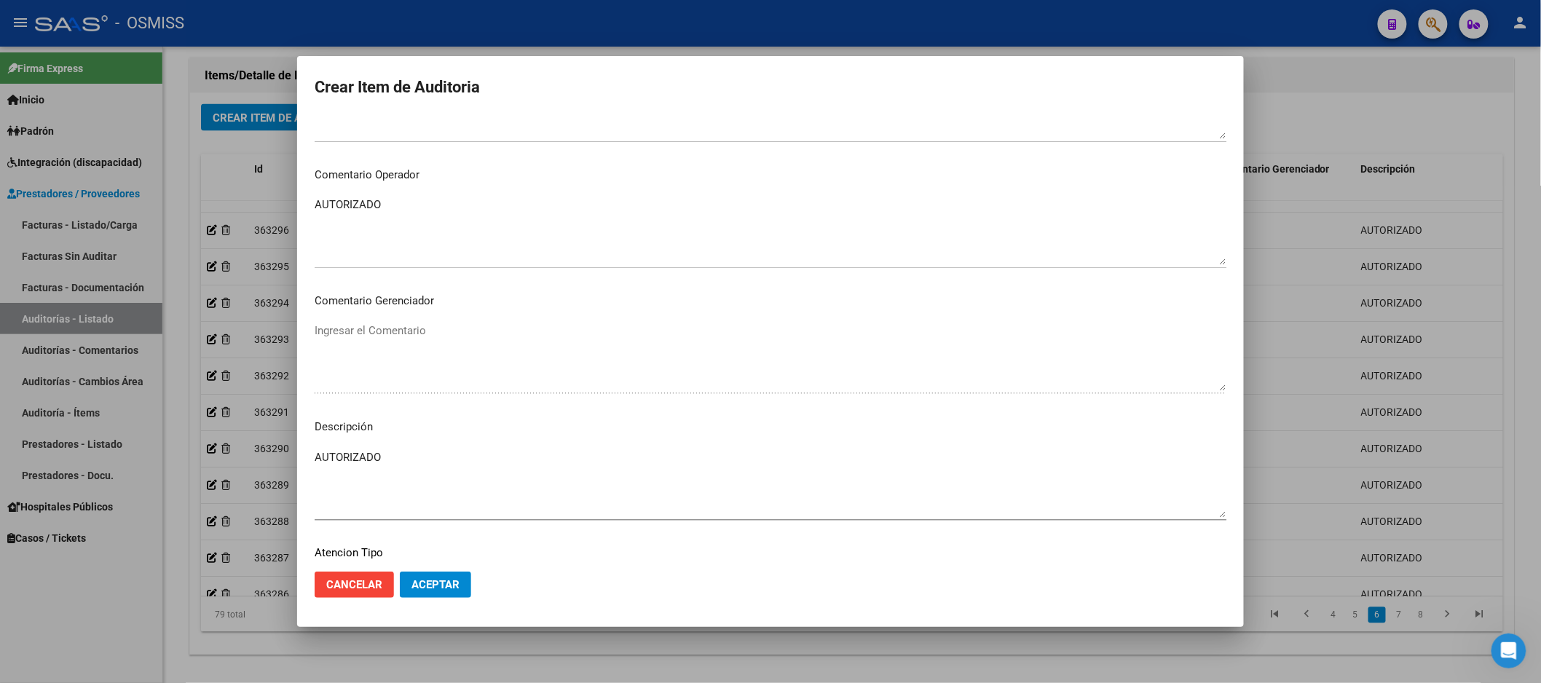
scroll to position [1010, 0]
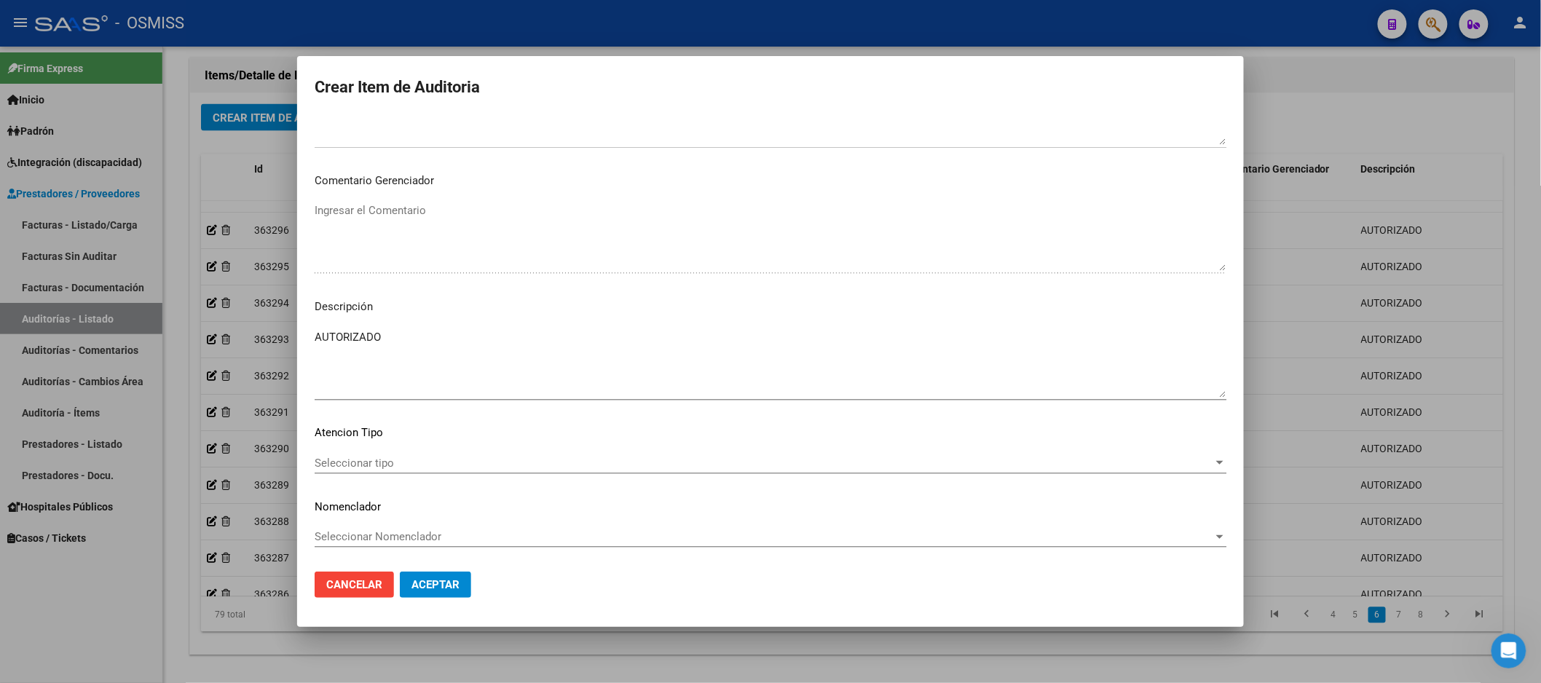
click at [446, 610] on mat-dialog-container "Crear Item de Auditoria 58014025 Nro Documento Femenino Sexo 23580140254 CUIL A…" at bounding box center [770, 341] width 947 height 571
click at [446, 597] on button "Aceptar" at bounding box center [435, 585] width 71 height 26
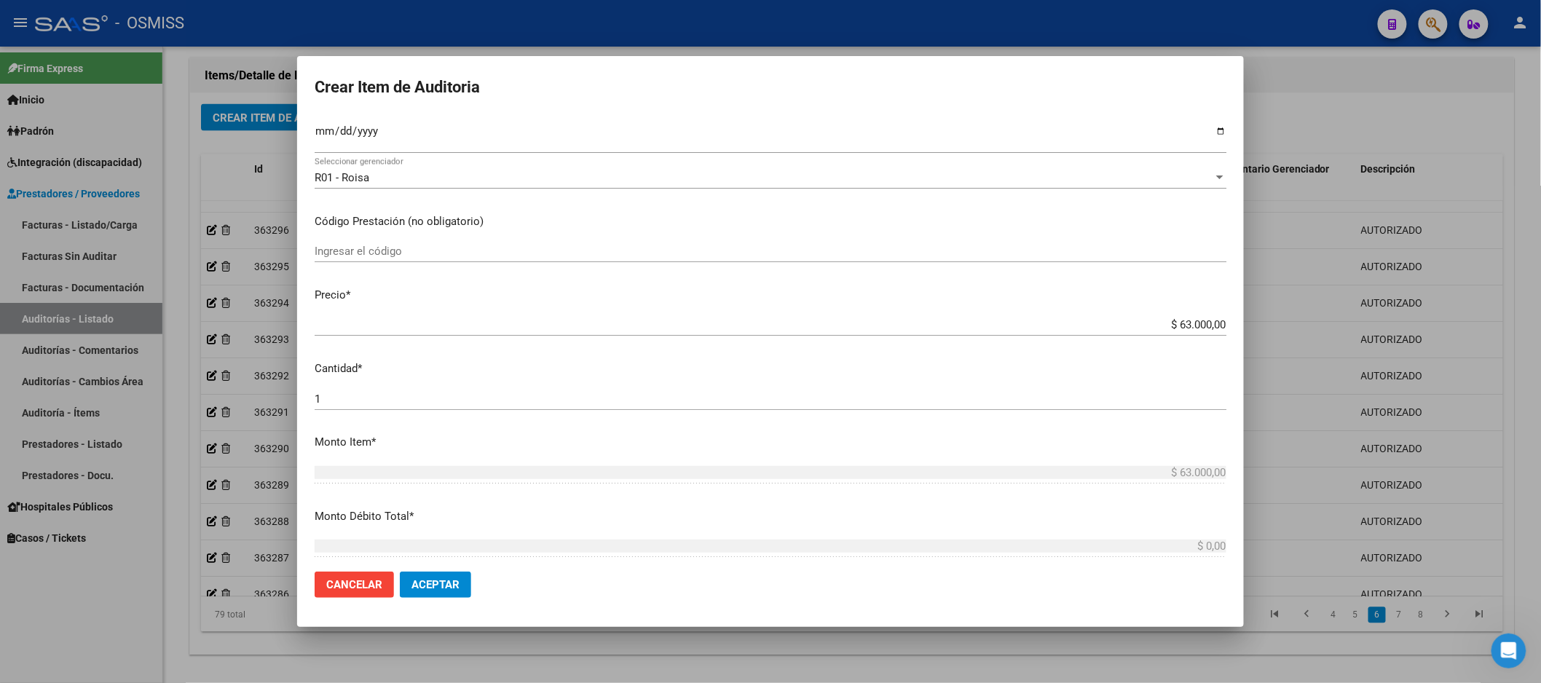
scroll to position [0, 0]
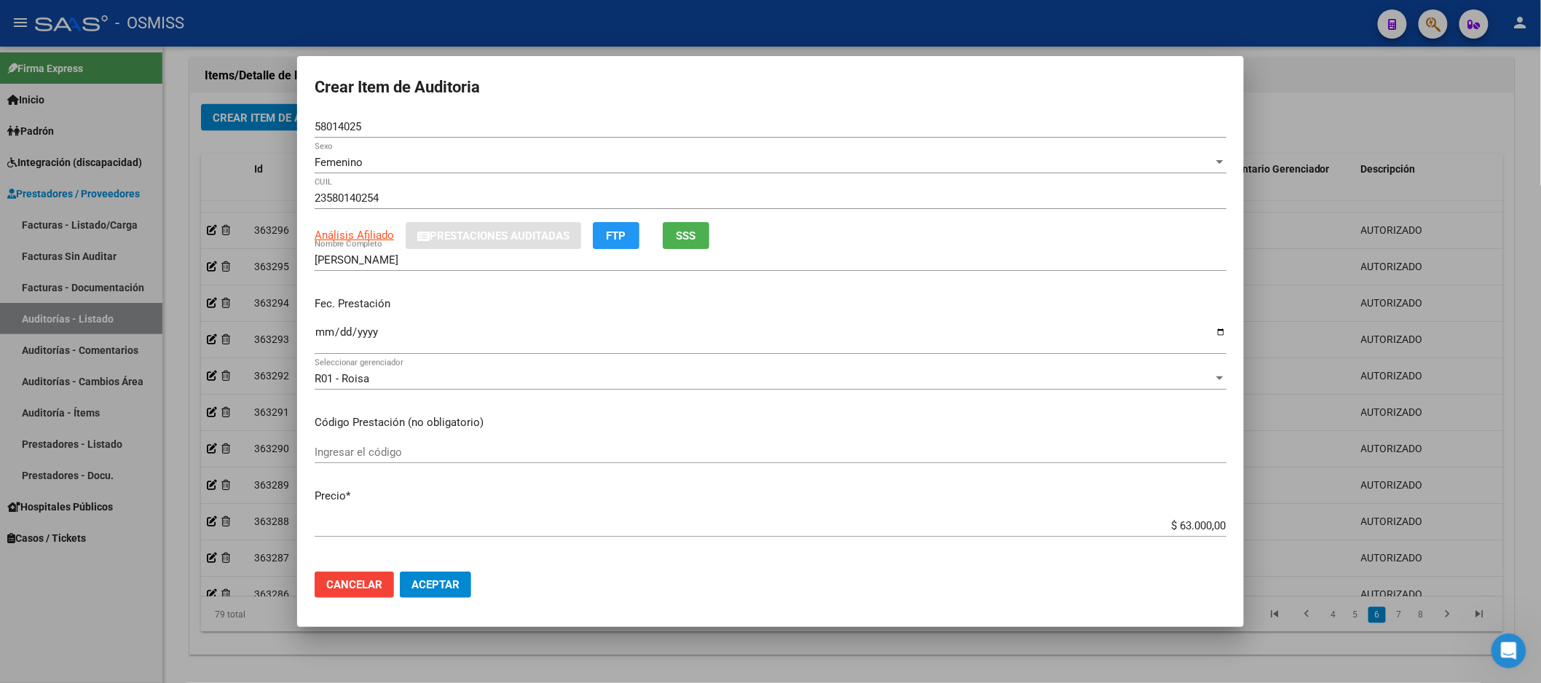
click at [527, 272] on div "[PERSON_NAME] Nombre Completo" at bounding box center [771, 267] width 912 height 36
click at [448, 304] on p "Fec. Prestación" at bounding box center [771, 304] width 912 height 17
click at [819, 380] on div "R01 - Roisa" at bounding box center [764, 378] width 899 height 13
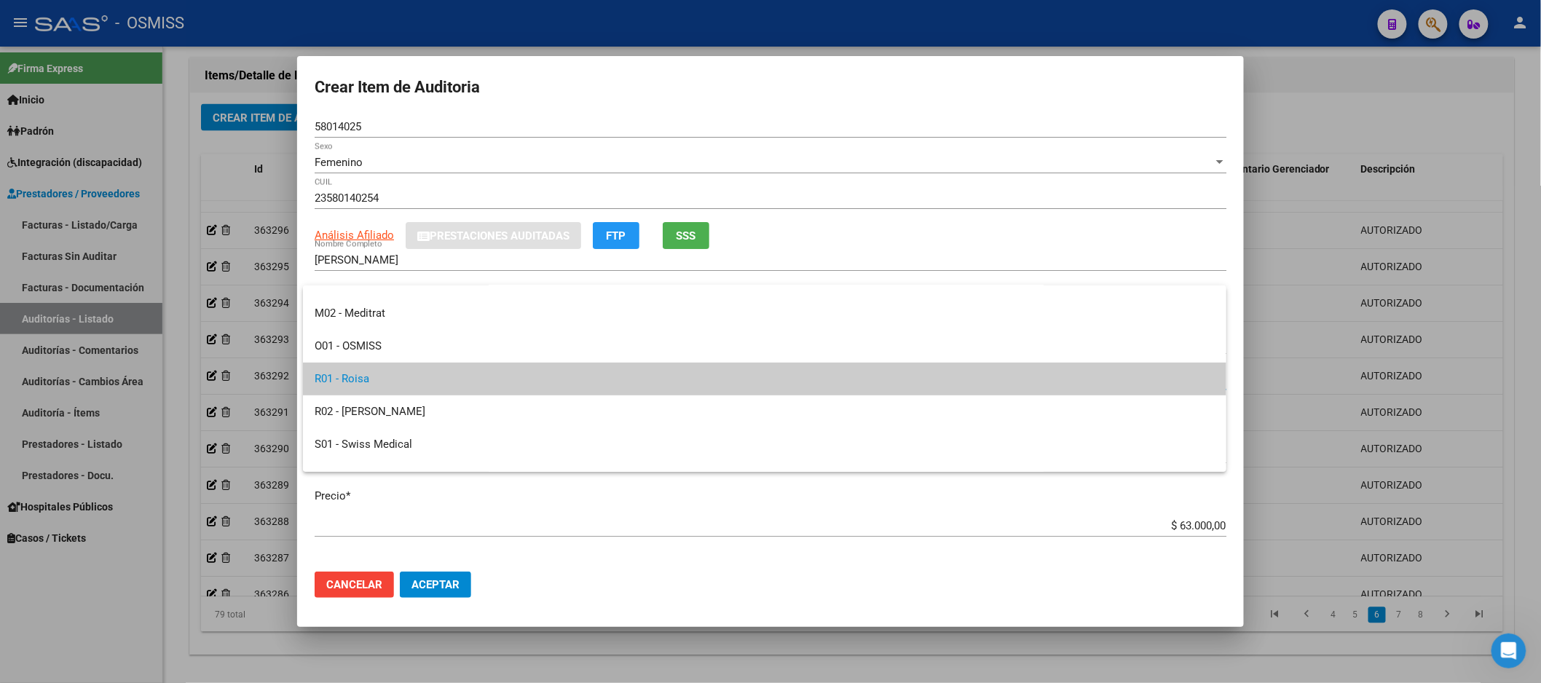
click at [377, 372] on span "R01 - Roisa" at bounding box center [765, 379] width 900 height 33
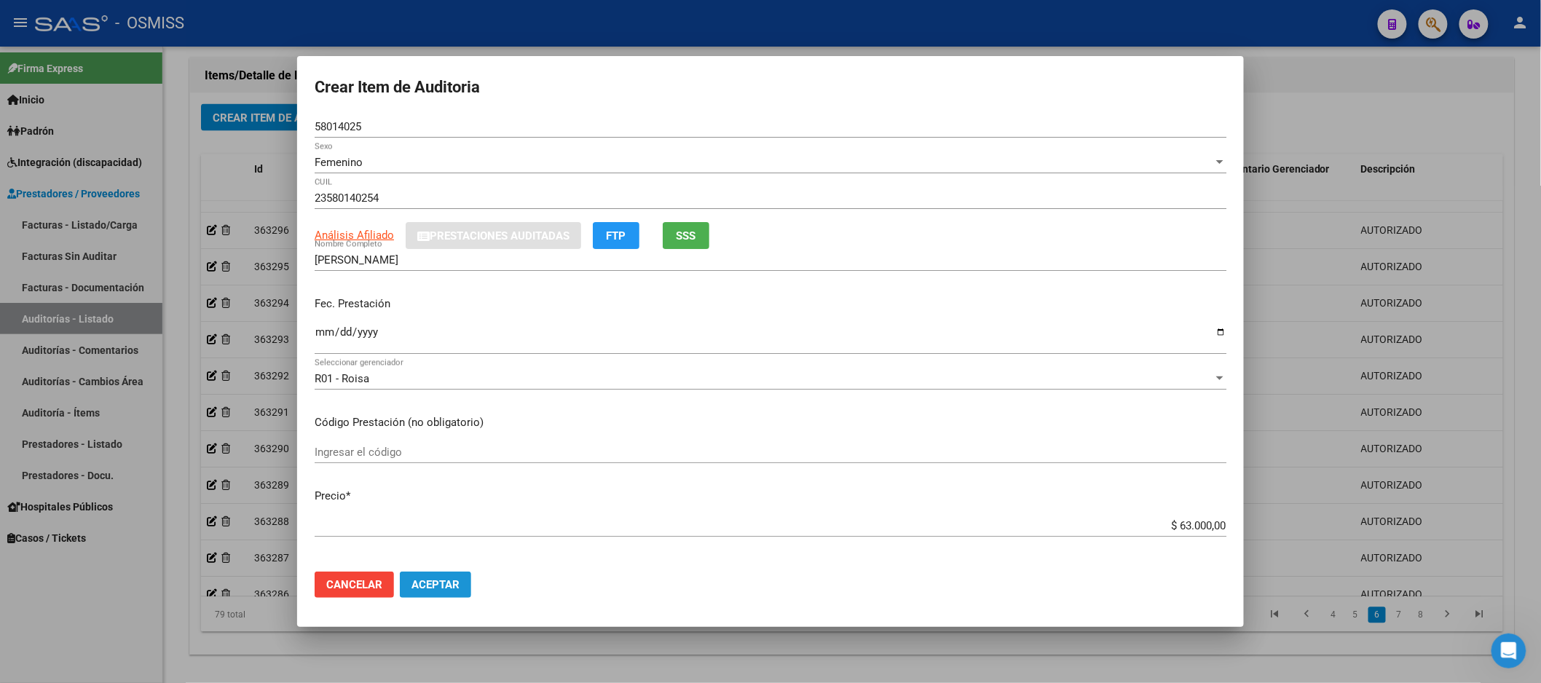
click at [439, 591] on span "Aceptar" at bounding box center [436, 584] width 48 height 13
click at [477, 257] on input "[PERSON_NAME]" at bounding box center [771, 259] width 912 height 13
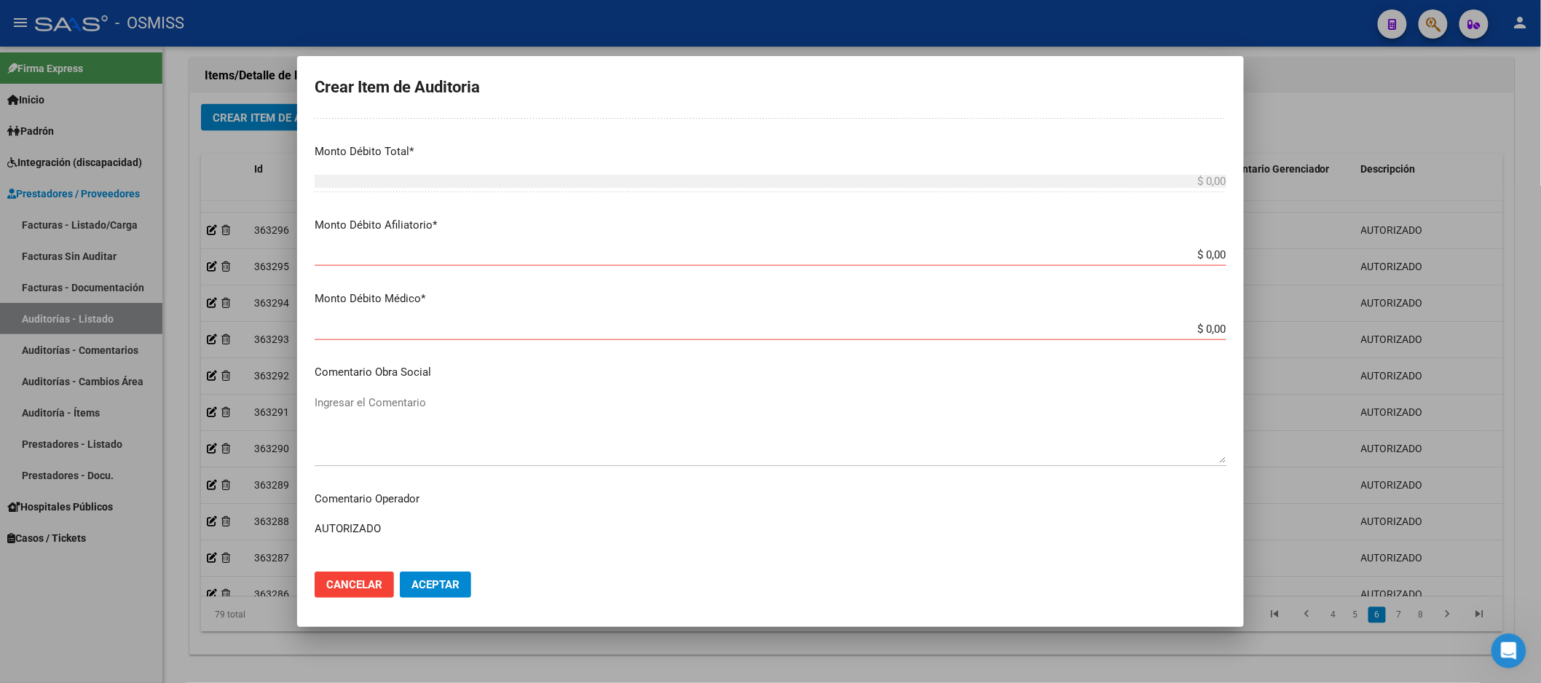
scroll to position [647, 0]
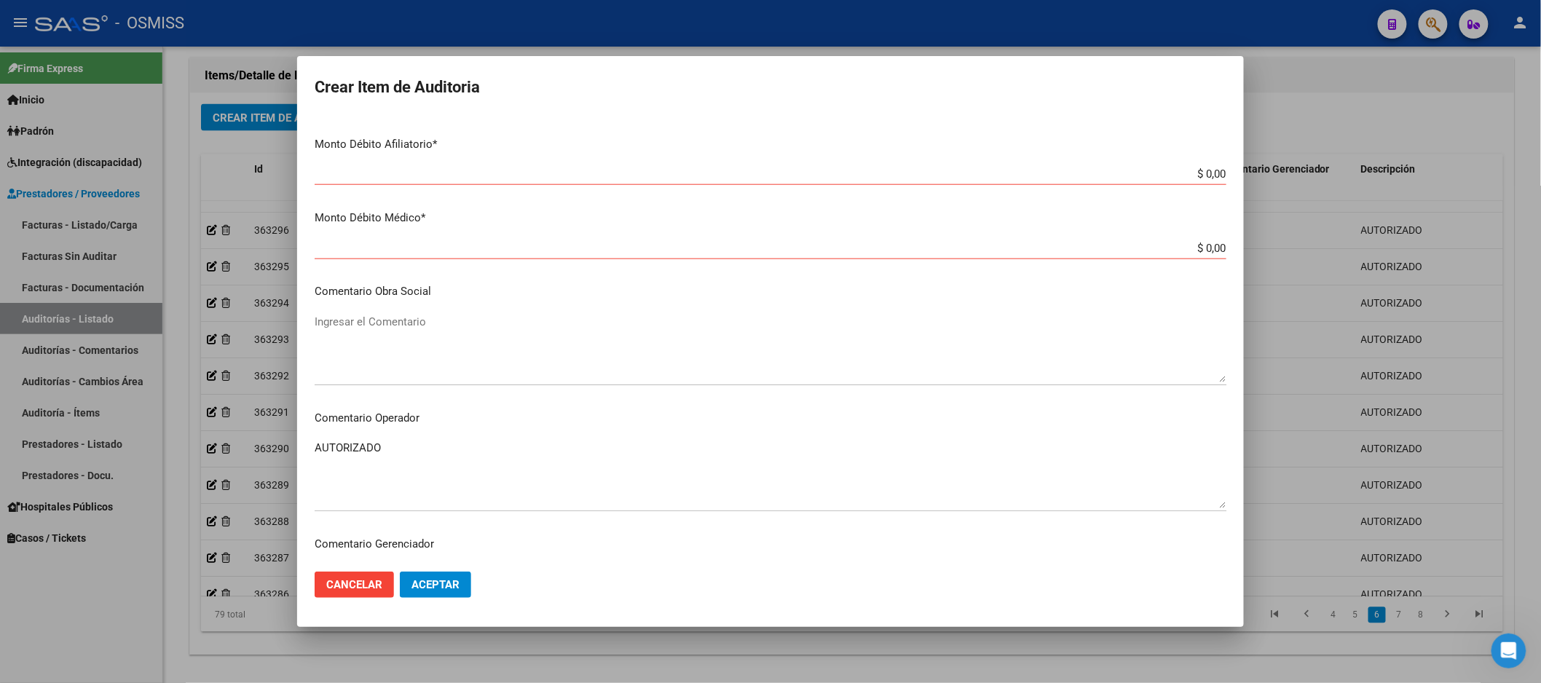
click at [931, 154] on mat-dialog-content "58014025 Nro Documento Femenino Sexo 23580140254 CUIL Análisis Afiliado Prestac…" at bounding box center [770, 338] width 947 height 444
click at [971, 176] on input "$ 0,00" at bounding box center [771, 174] width 912 height 13
click at [1058, 246] on input "$ 0,00" at bounding box center [771, 248] width 912 height 13
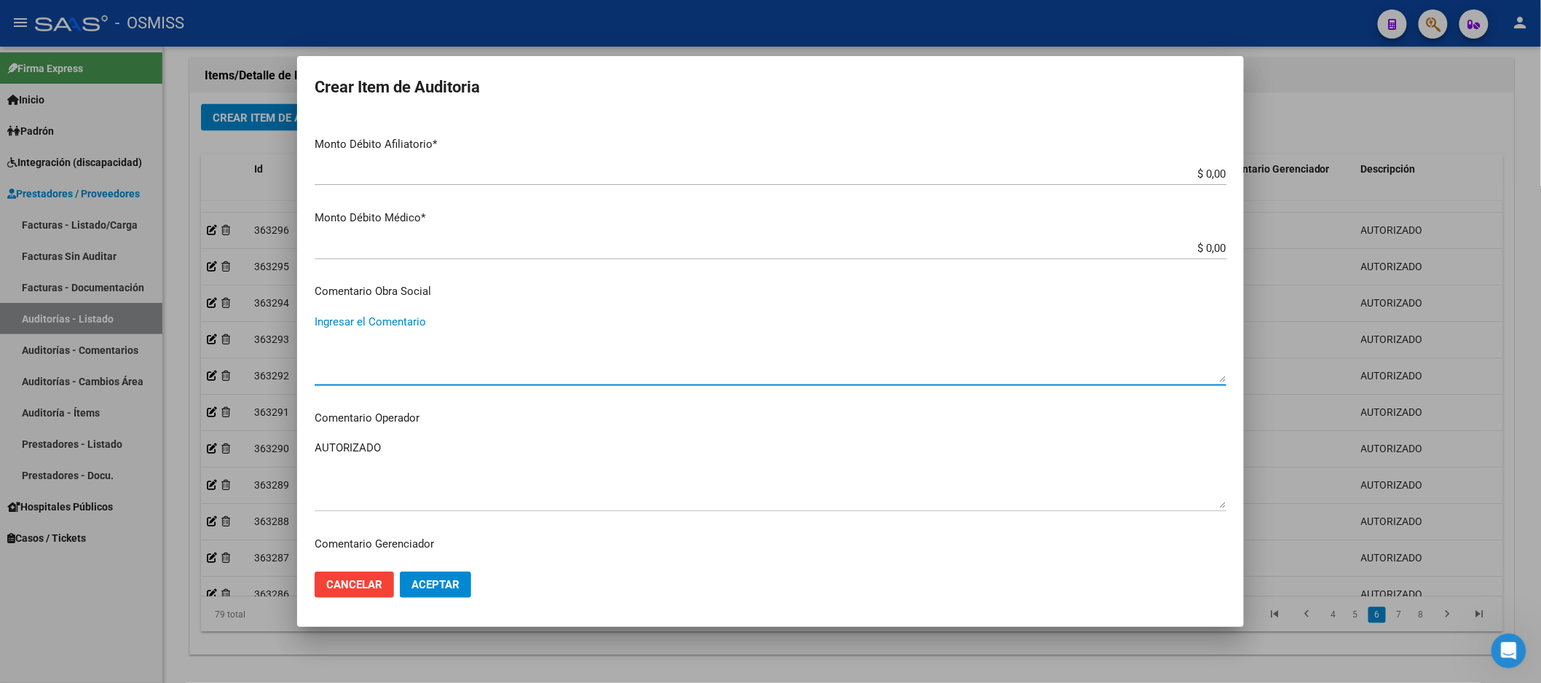
click at [1033, 334] on textarea "Ingresar el Comentario" at bounding box center [771, 348] width 912 height 68
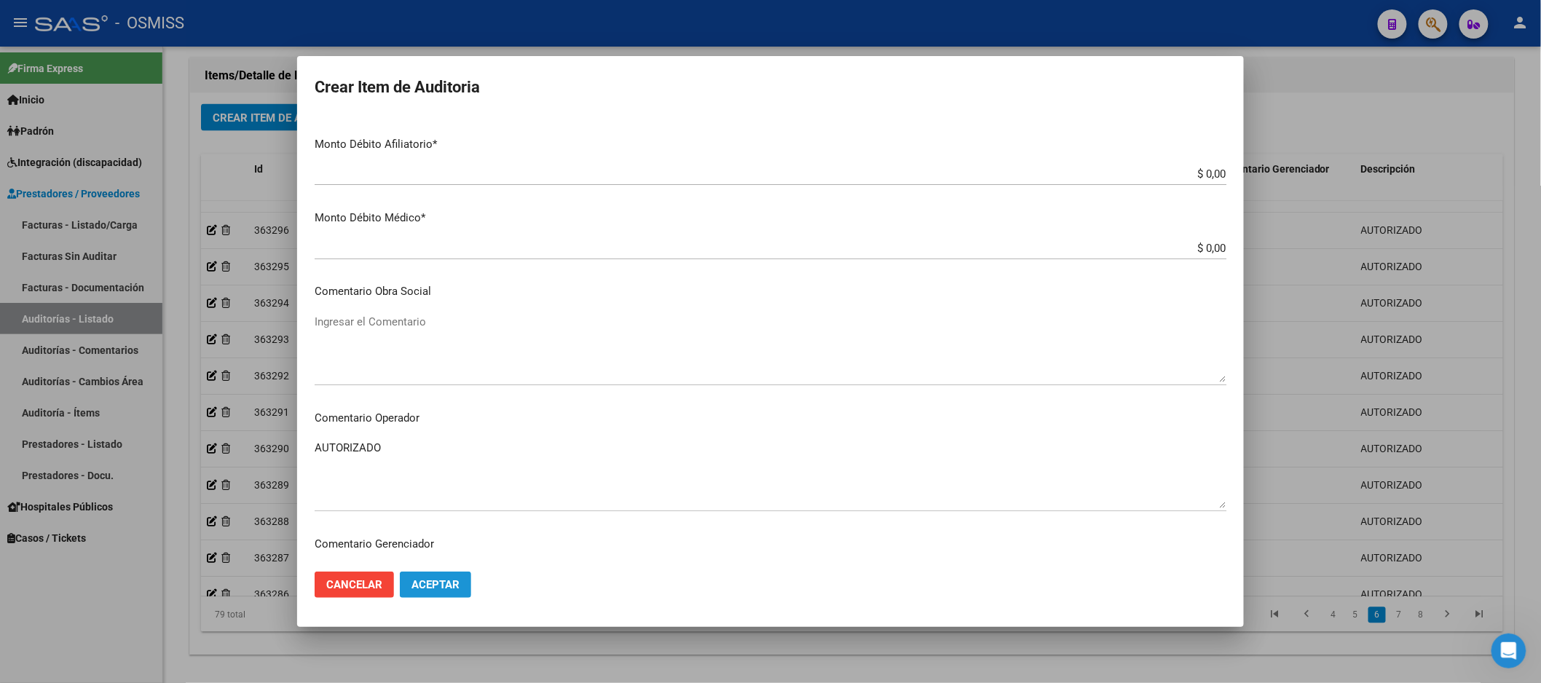
click at [425, 574] on button "Aceptar" at bounding box center [435, 585] width 71 height 26
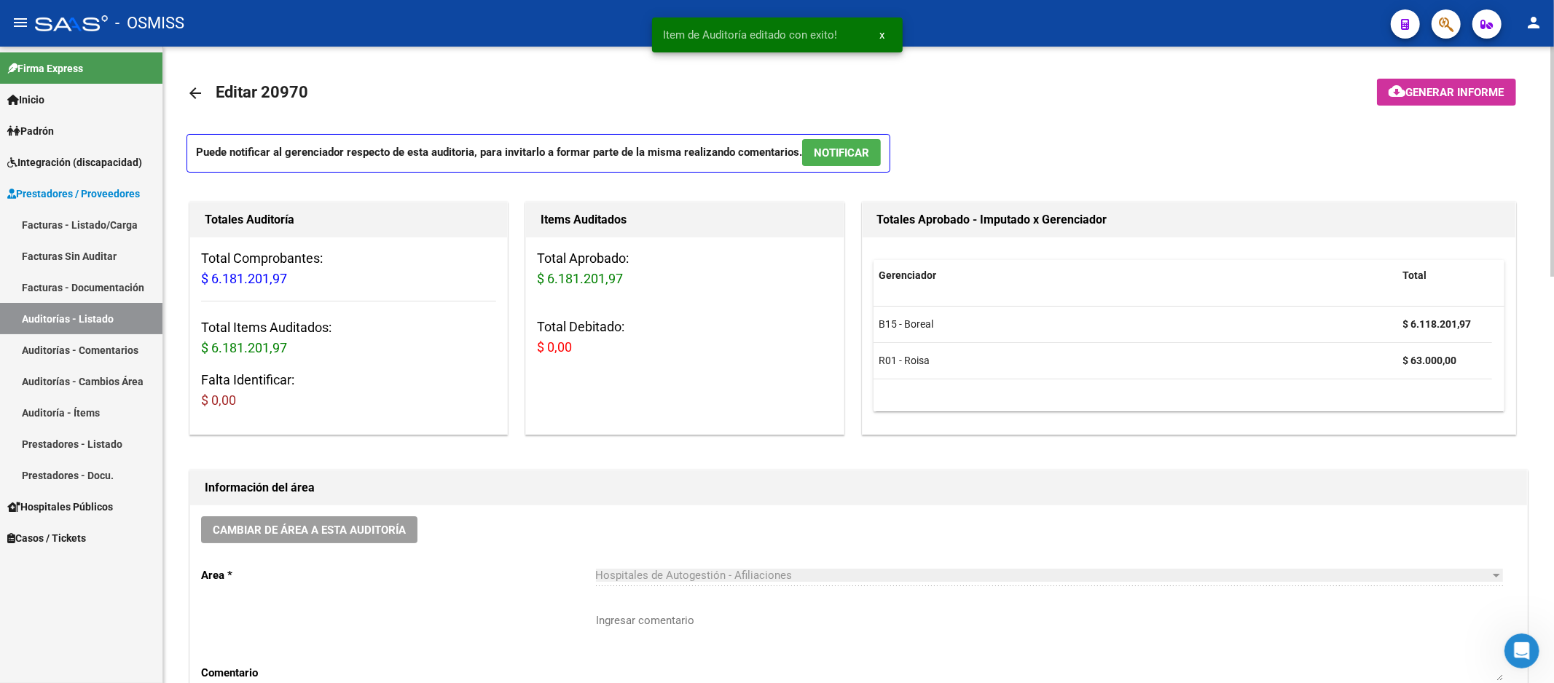
scroll to position [81, 0]
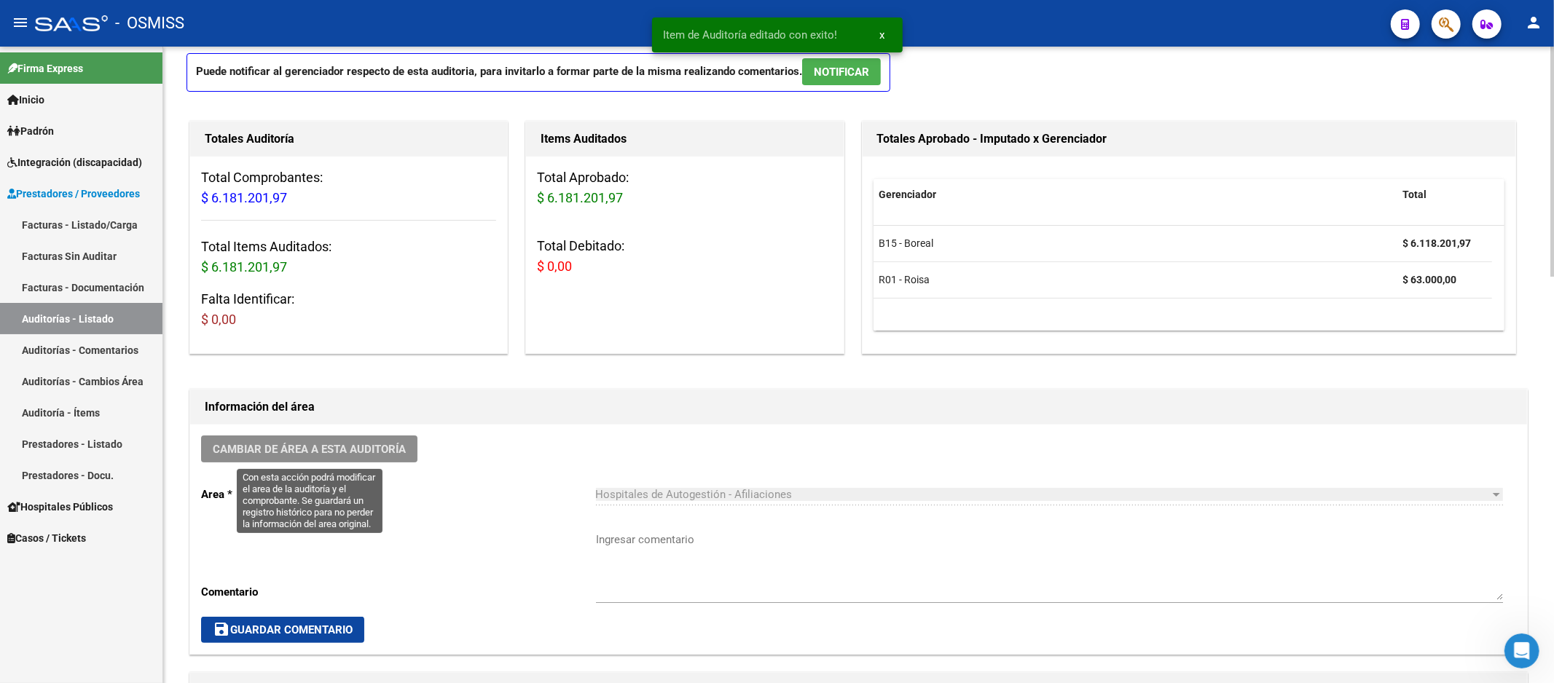
click at [315, 457] on button "Cambiar de área a esta auditoría" at bounding box center [309, 449] width 216 height 27
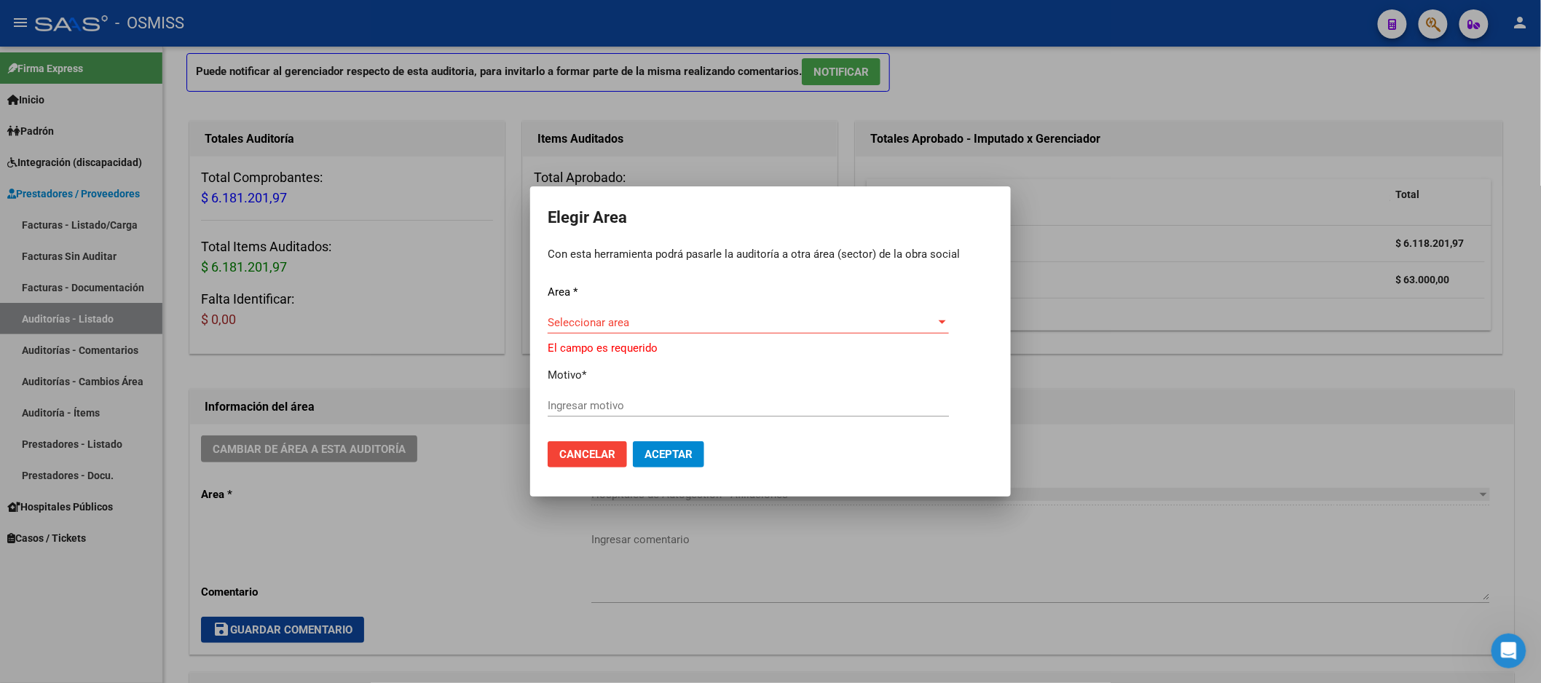
click at [620, 316] on div "Seleccionar area Seleccionar area" at bounding box center [748, 323] width 401 height 22
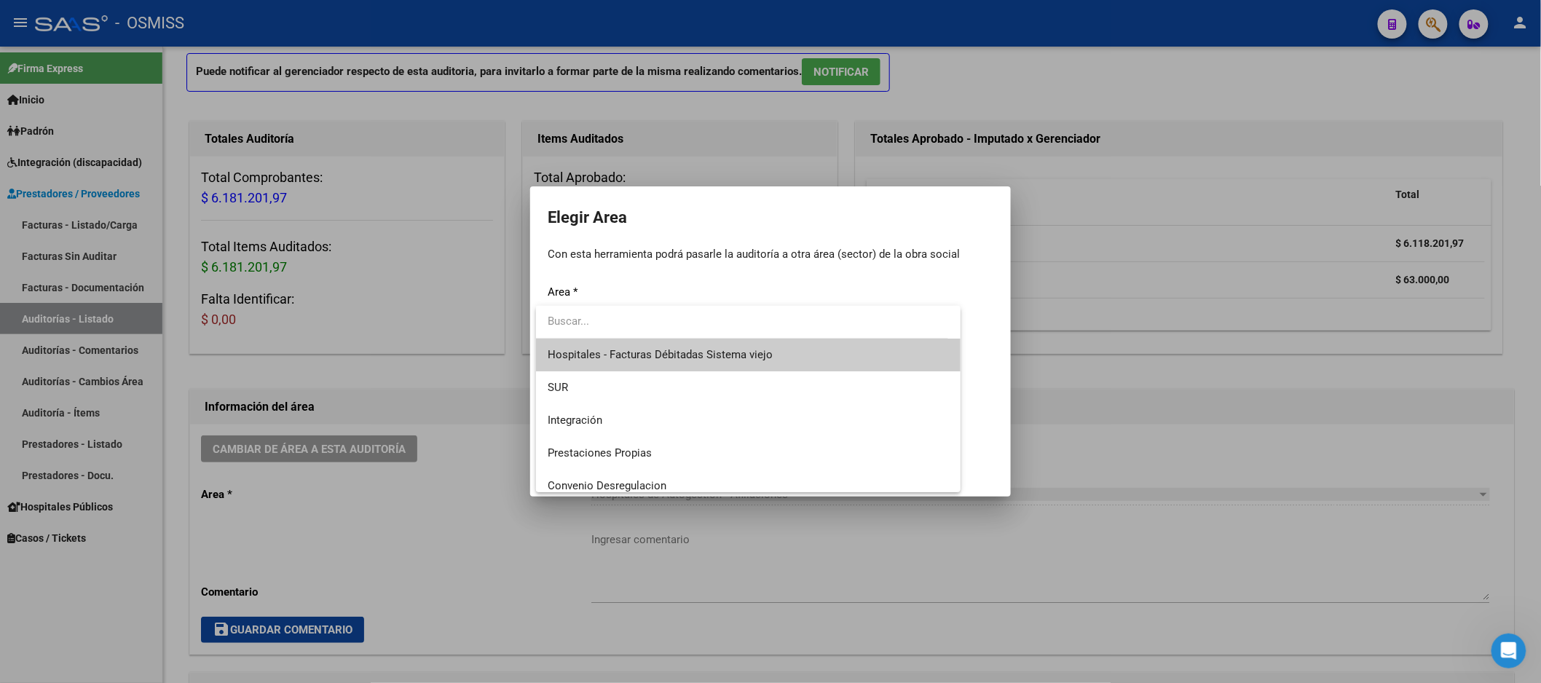
click at [1073, 386] on div at bounding box center [770, 341] width 1541 height 683
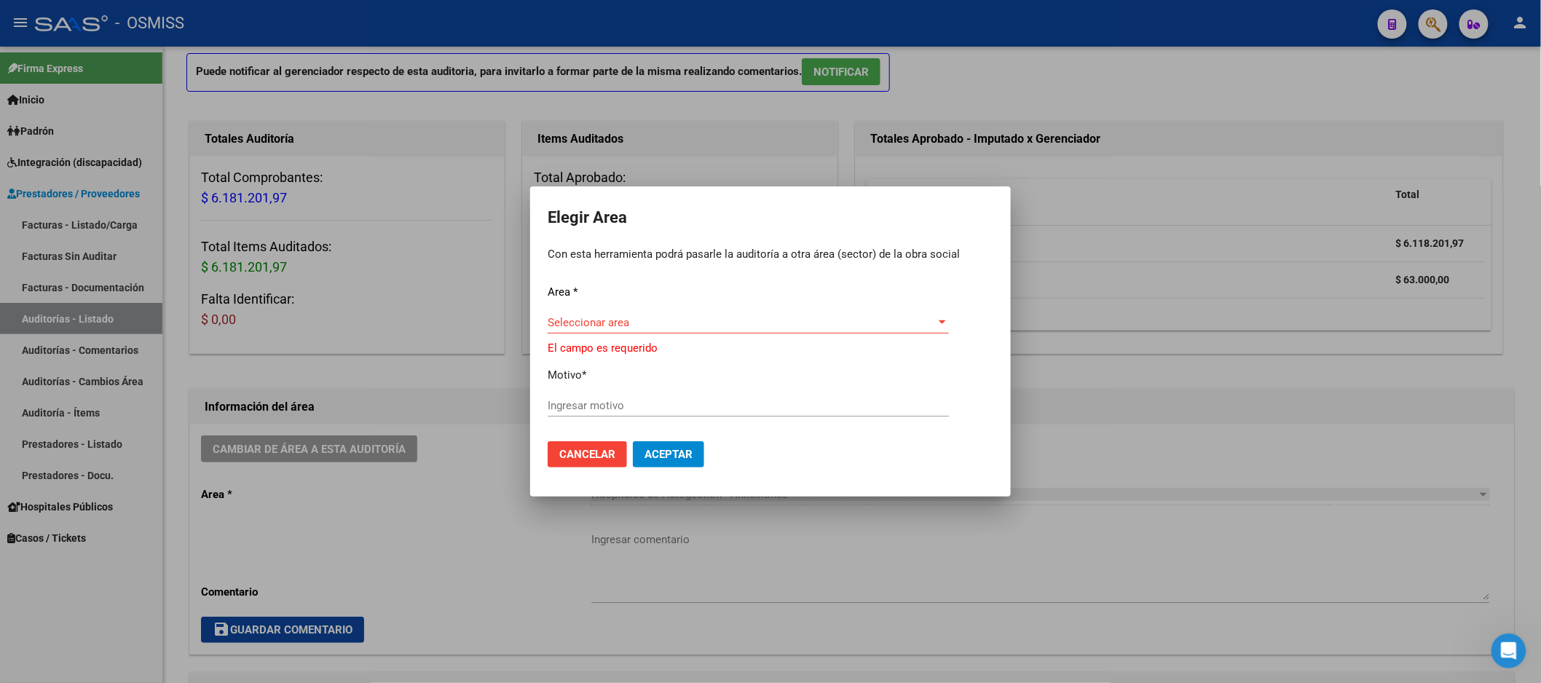
click at [586, 467] on button "Cancelar" at bounding box center [587, 454] width 79 height 26
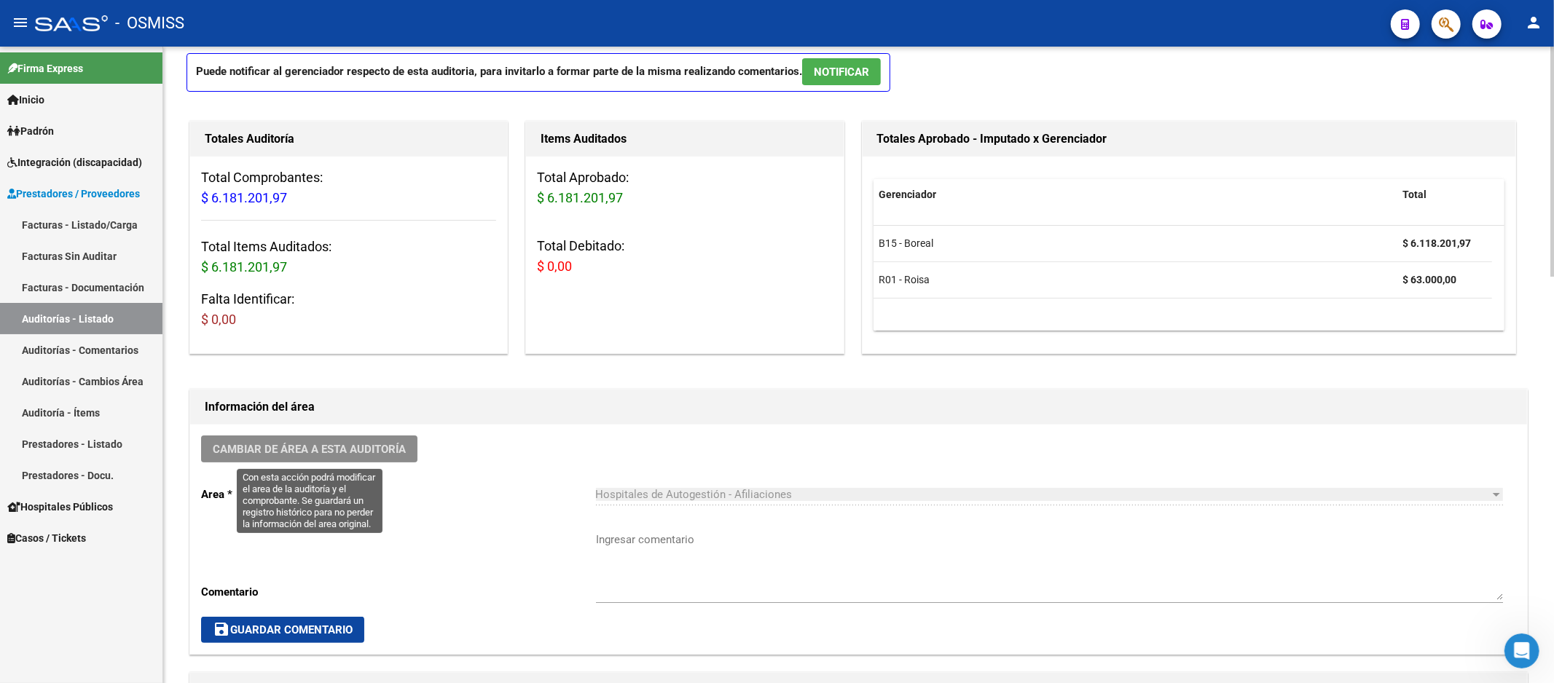
click at [403, 447] on span "Cambiar de área a esta auditoría" at bounding box center [309, 449] width 193 height 13
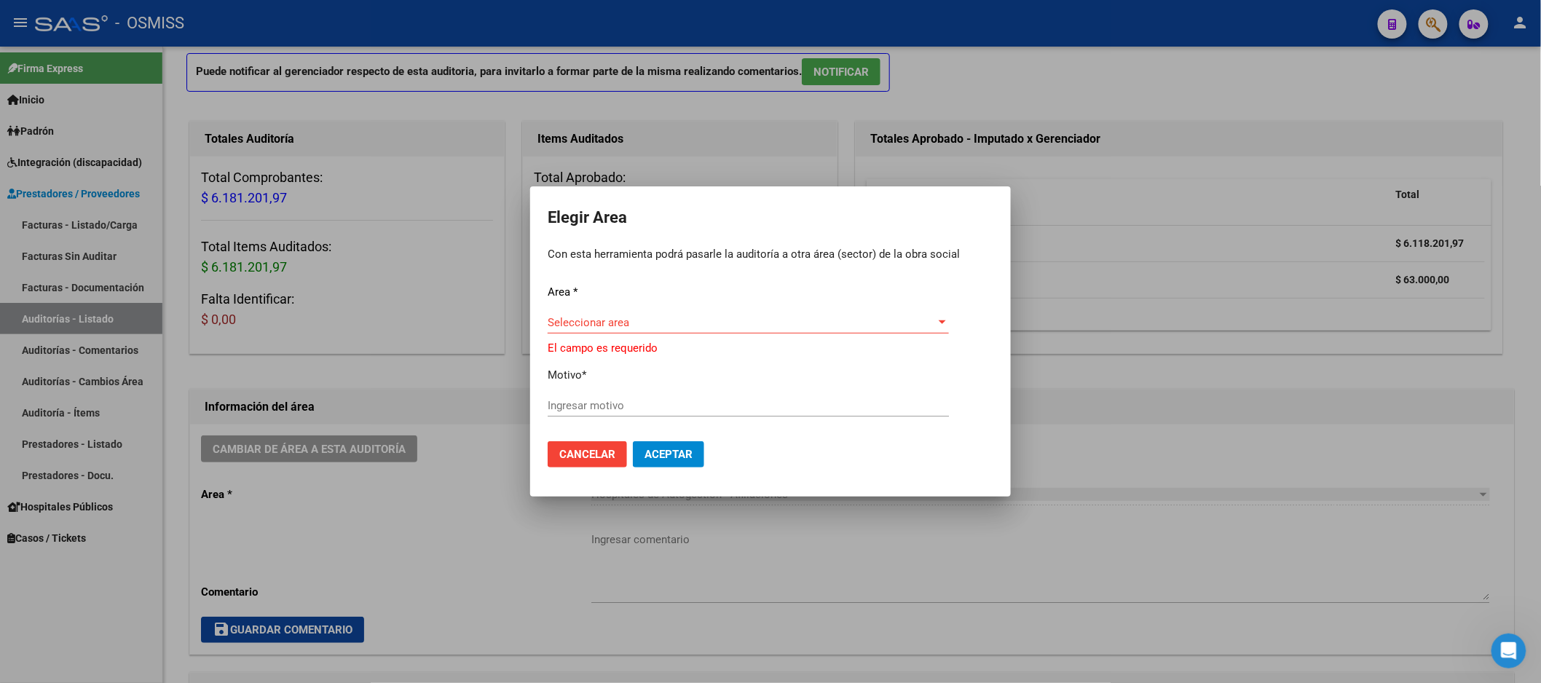
click at [718, 335] on div "Seleccionar area Seleccionar area" at bounding box center [748, 330] width 401 height 36
click at [714, 323] on span "Seleccionar area" at bounding box center [742, 322] width 388 height 13
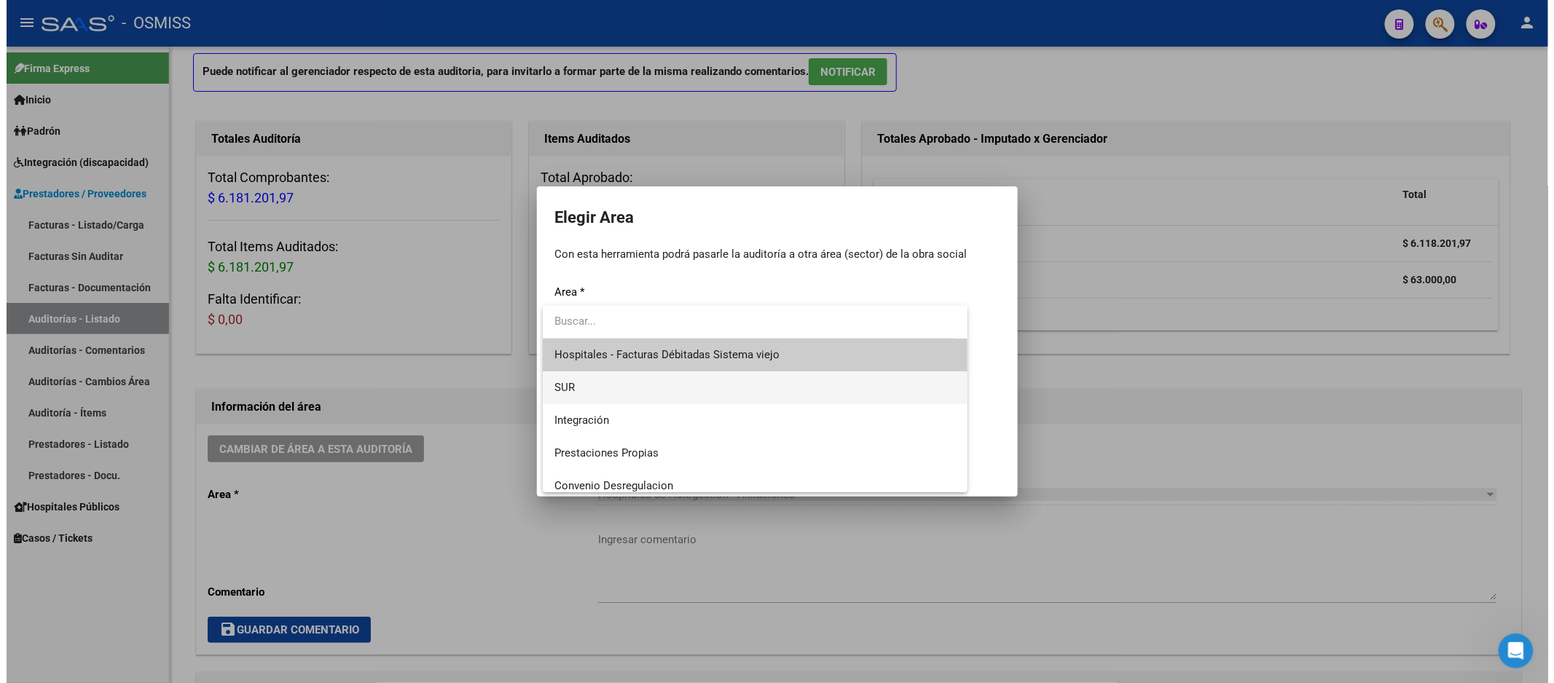
scroll to position [243, 0]
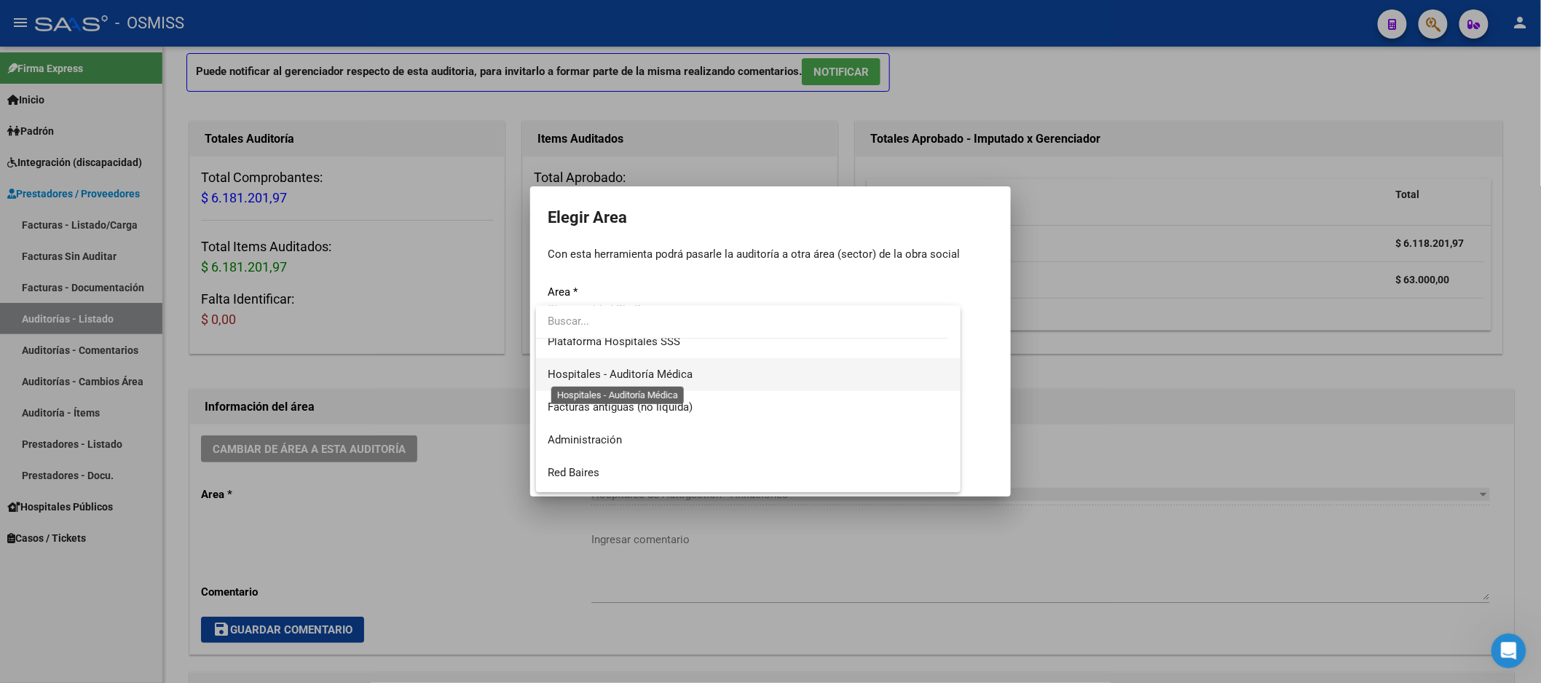
click at [638, 369] on span "Hospitales - Auditoría Médica" at bounding box center [620, 374] width 145 height 13
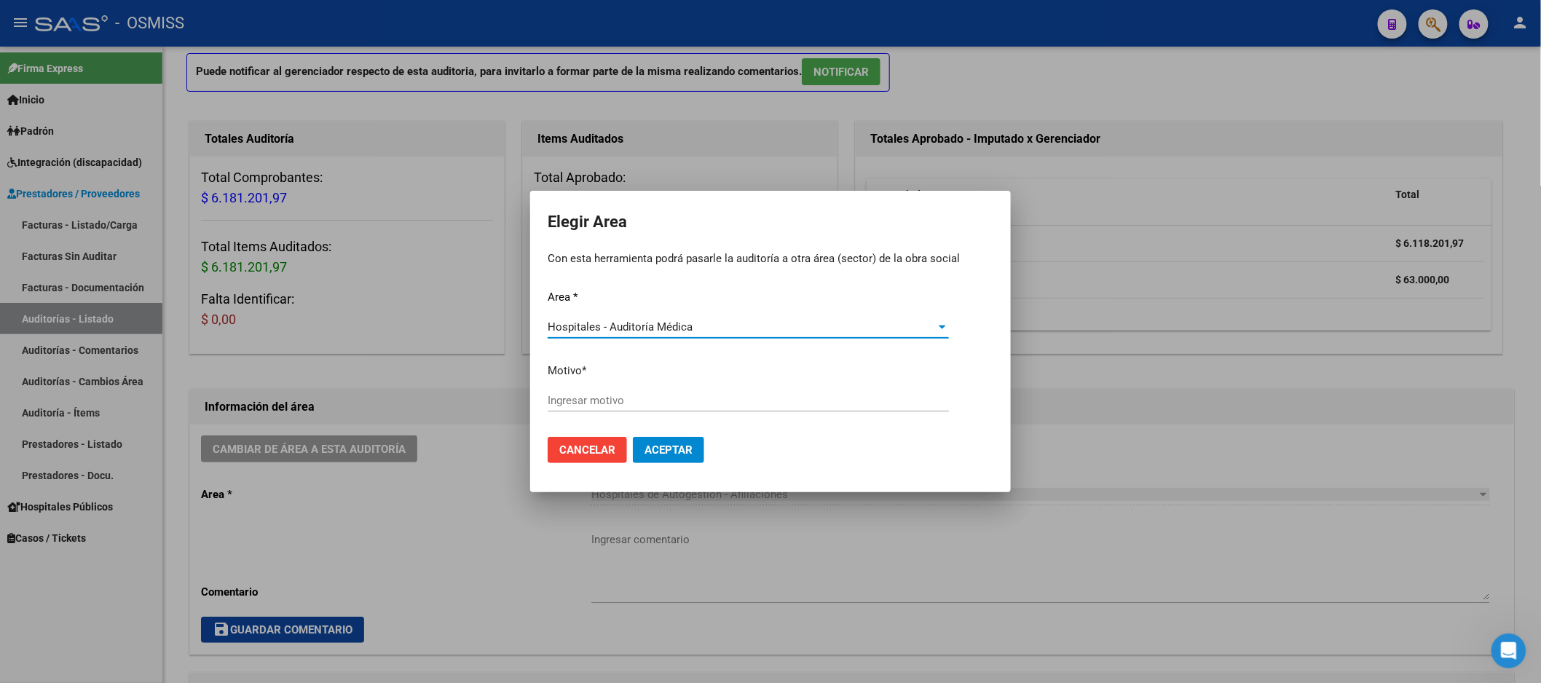
click at [650, 404] on input "Ingresar motivo" at bounding box center [748, 400] width 401 height 13
click at [686, 571] on div at bounding box center [770, 341] width 1541 height 683
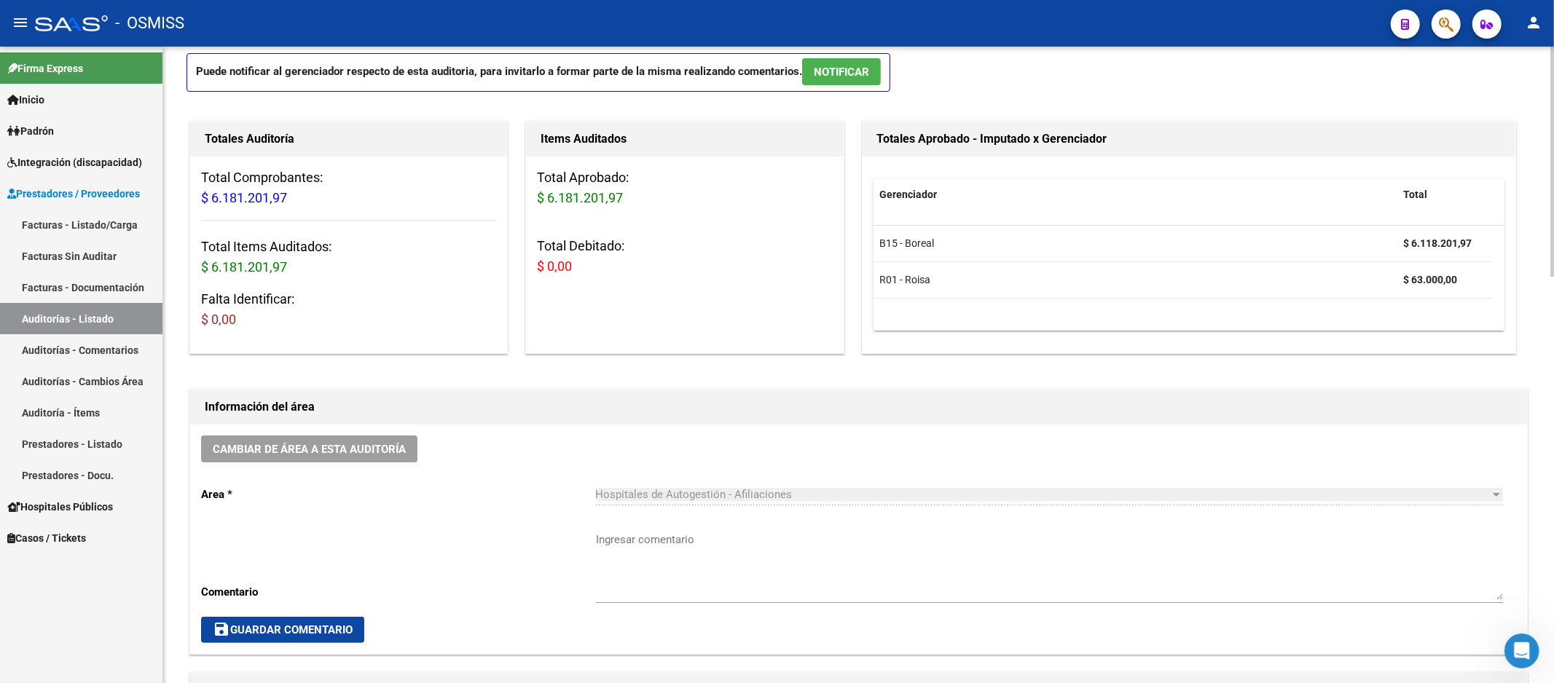
click at [585, 437] on div "Cambiar de área a esta auditoría Area * Hospitales de Autogestión - Afiliacione…" at bounding box center [858, 539] width 1337 height 229
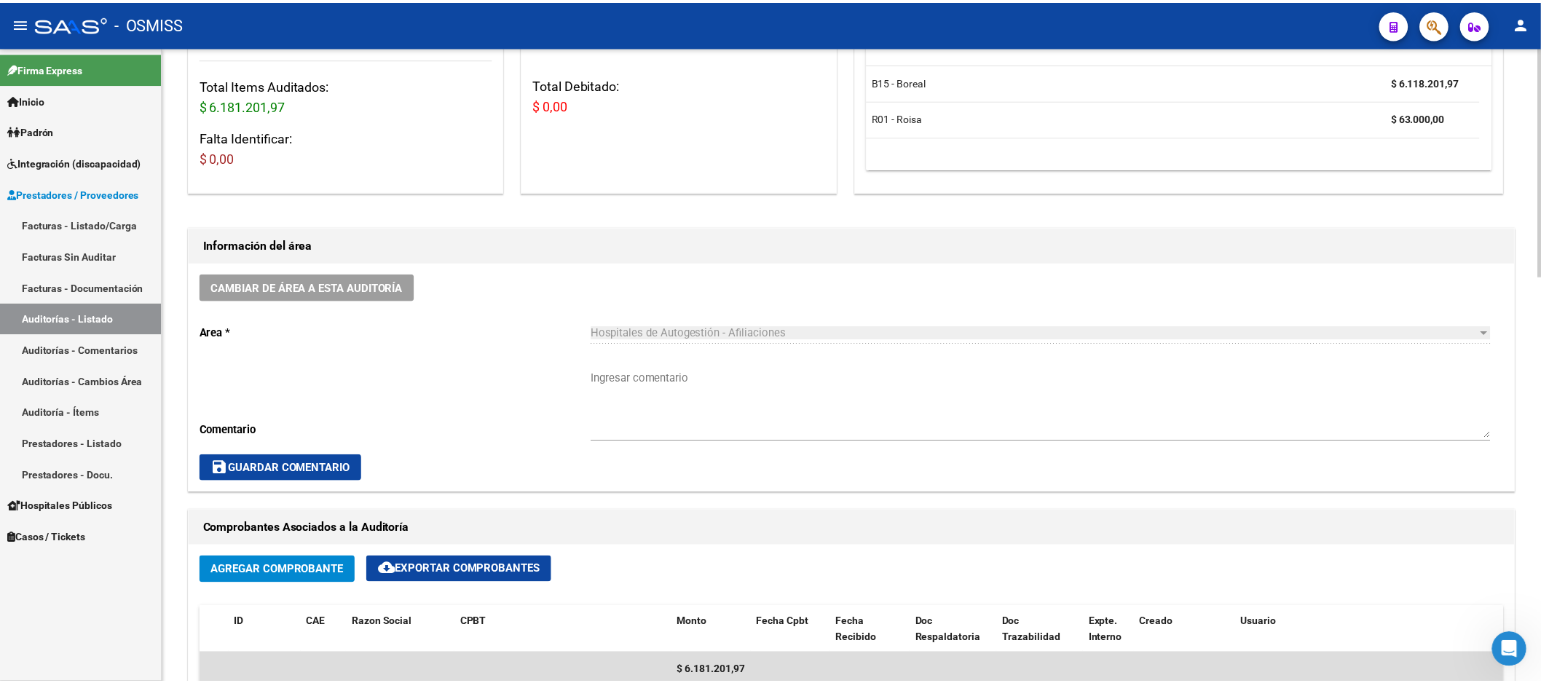
scroll to position [404, 0]
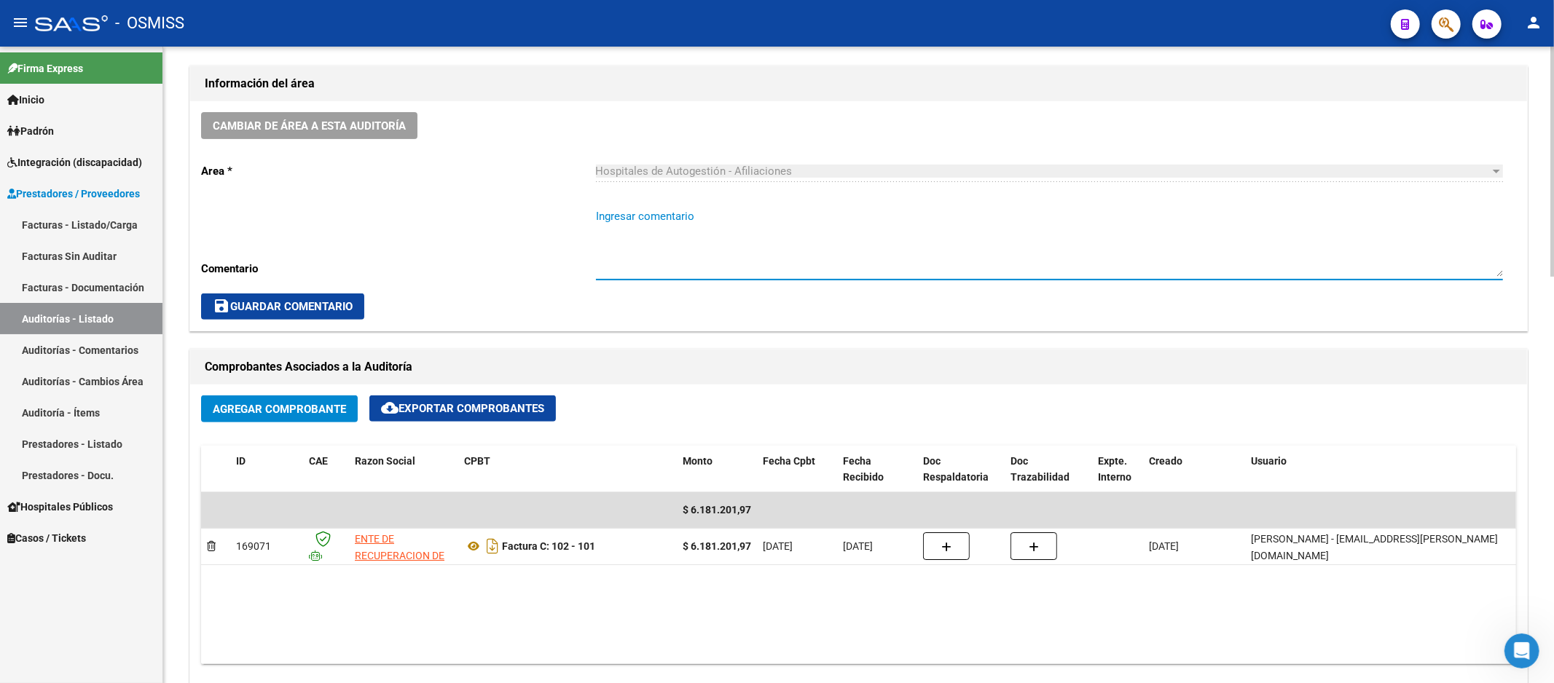
click at [723, 243] on textarea "Ingresar comentario" at bounding box center [1049, 242] width 907 height 68
click at [335, 117] on button "Cambiar de área a esta auditoría" at bounding box center [309, 125] width 216 height 27
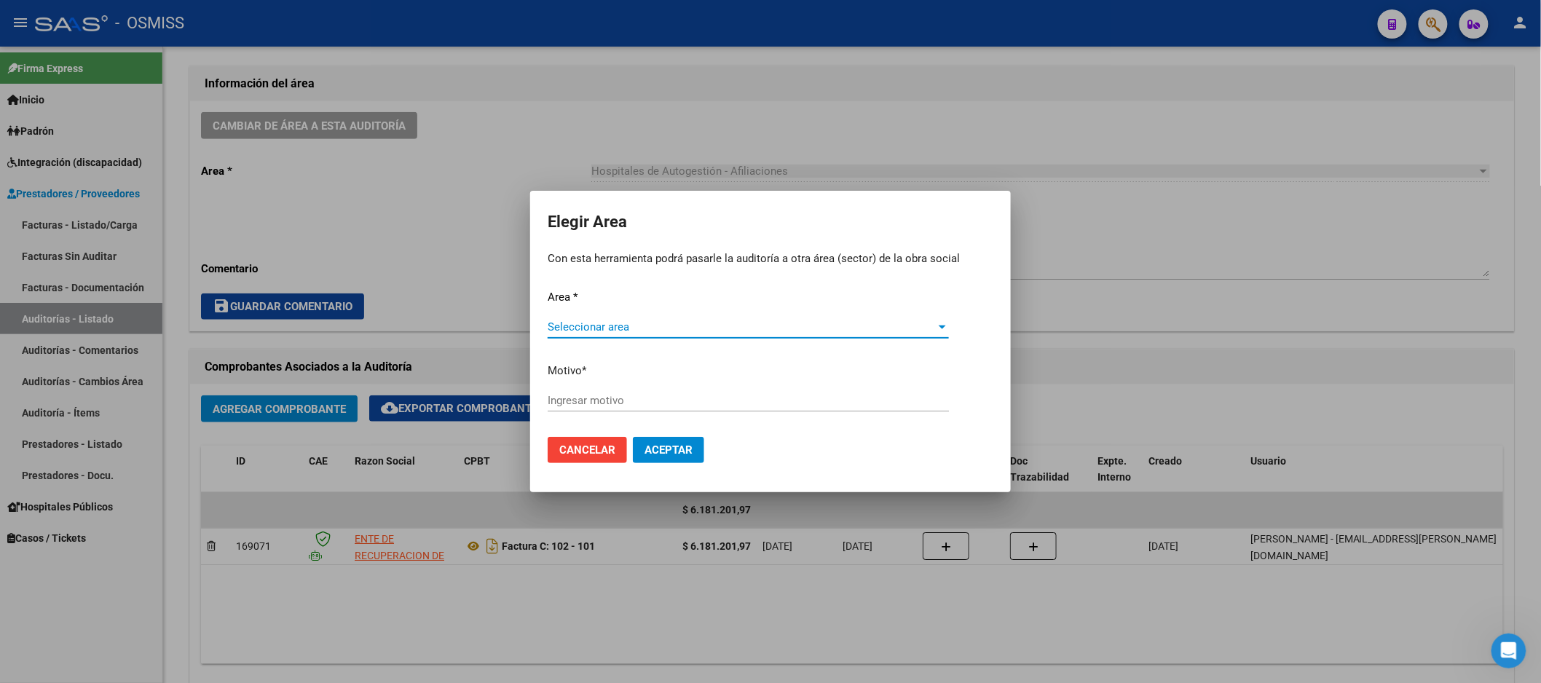
click at [712, 328] on span "Seleccionar area" at bounding box center [742, 327] width 388 height 13
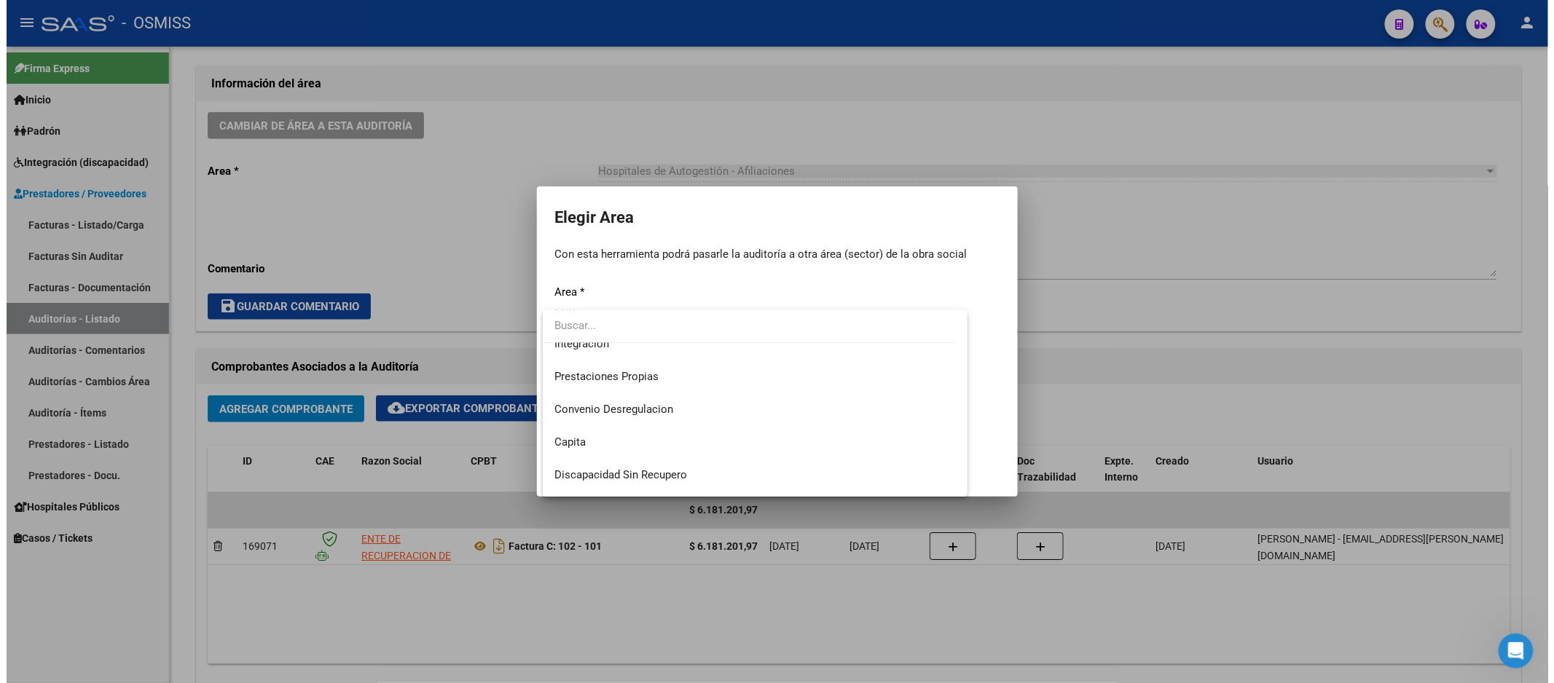
scroll to position [243, 0]
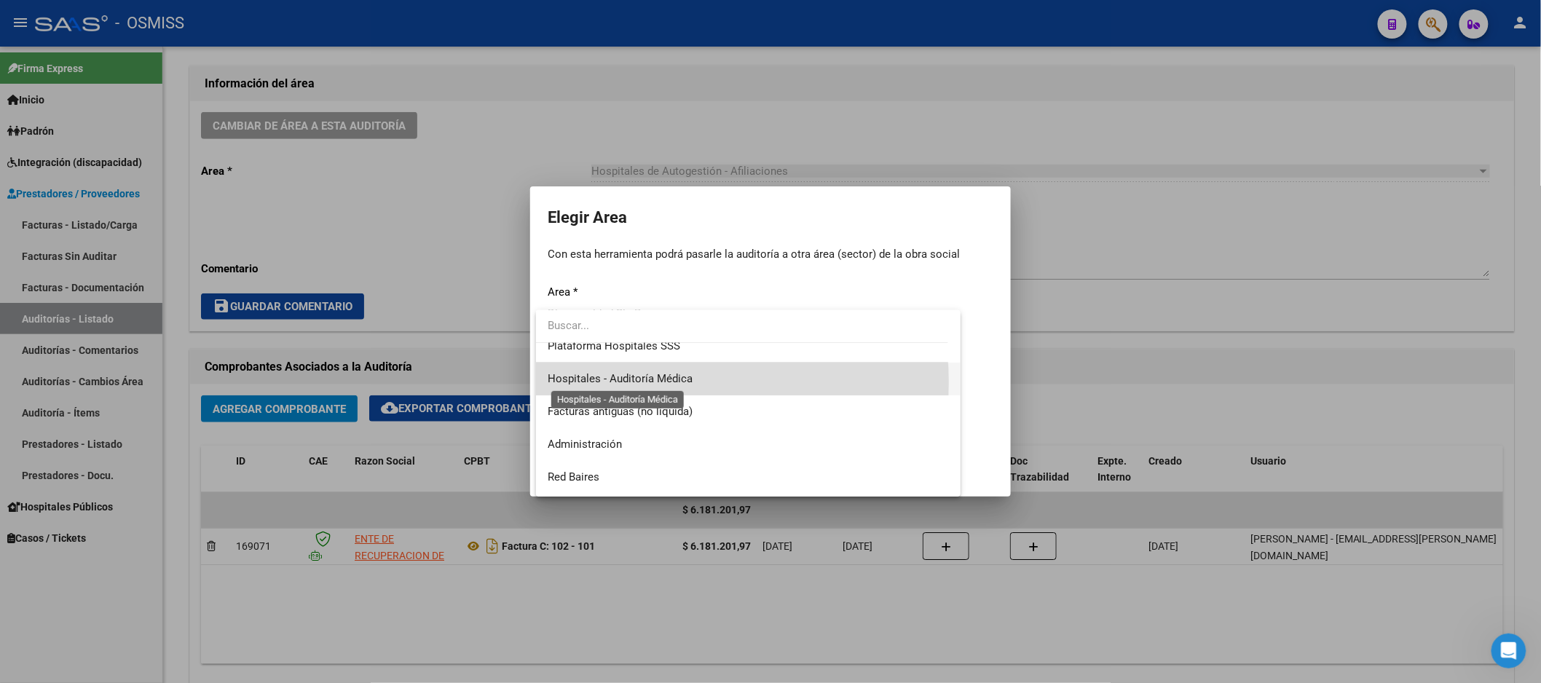
click at [669, 382] on span "Hospitales - Auditoría Médica" at bounding box center [620, 378] width 145 height 13
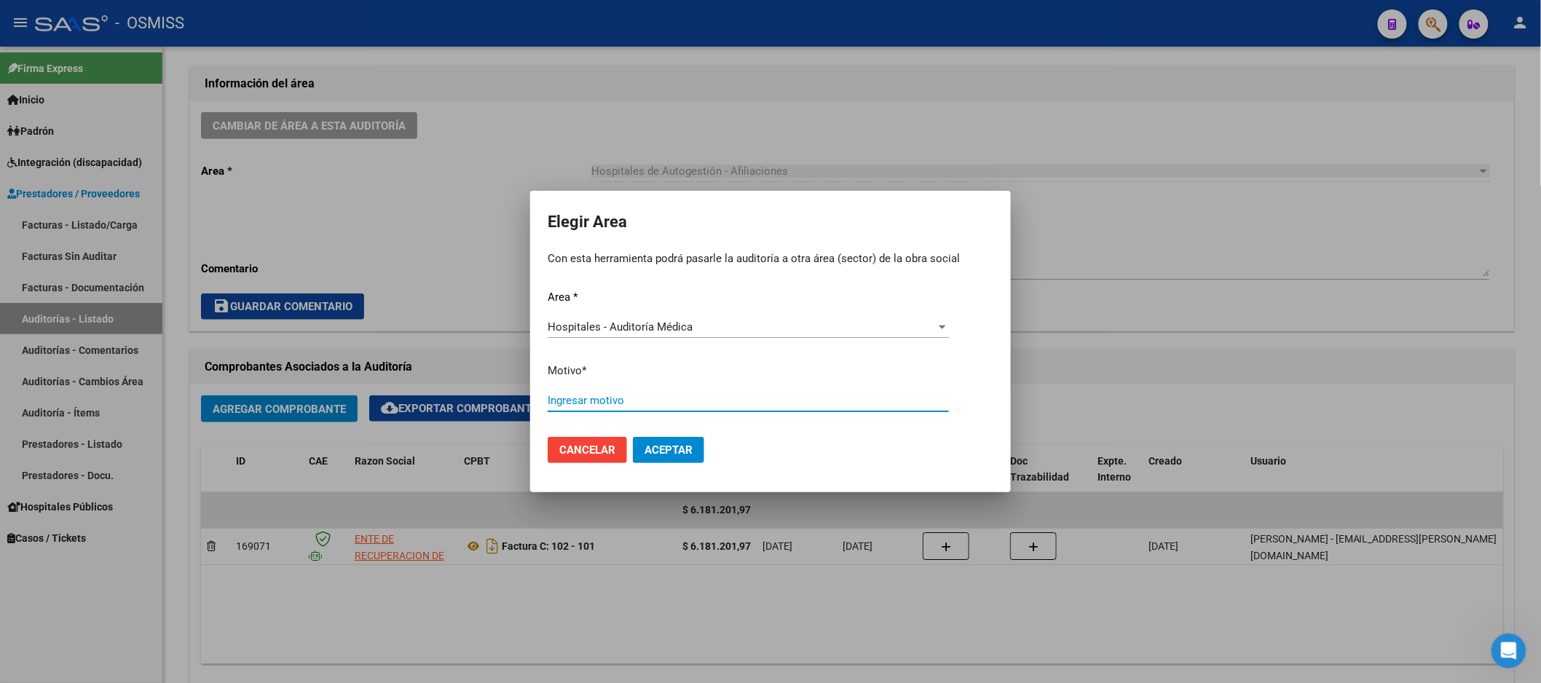
click at [652, 401] on input "Ingresar motivo" at bounding box center [748, 400] width 401 height 13
click at [675, 461] on button "Aceptar" at bounding box center [668, 450] width 71 height 26
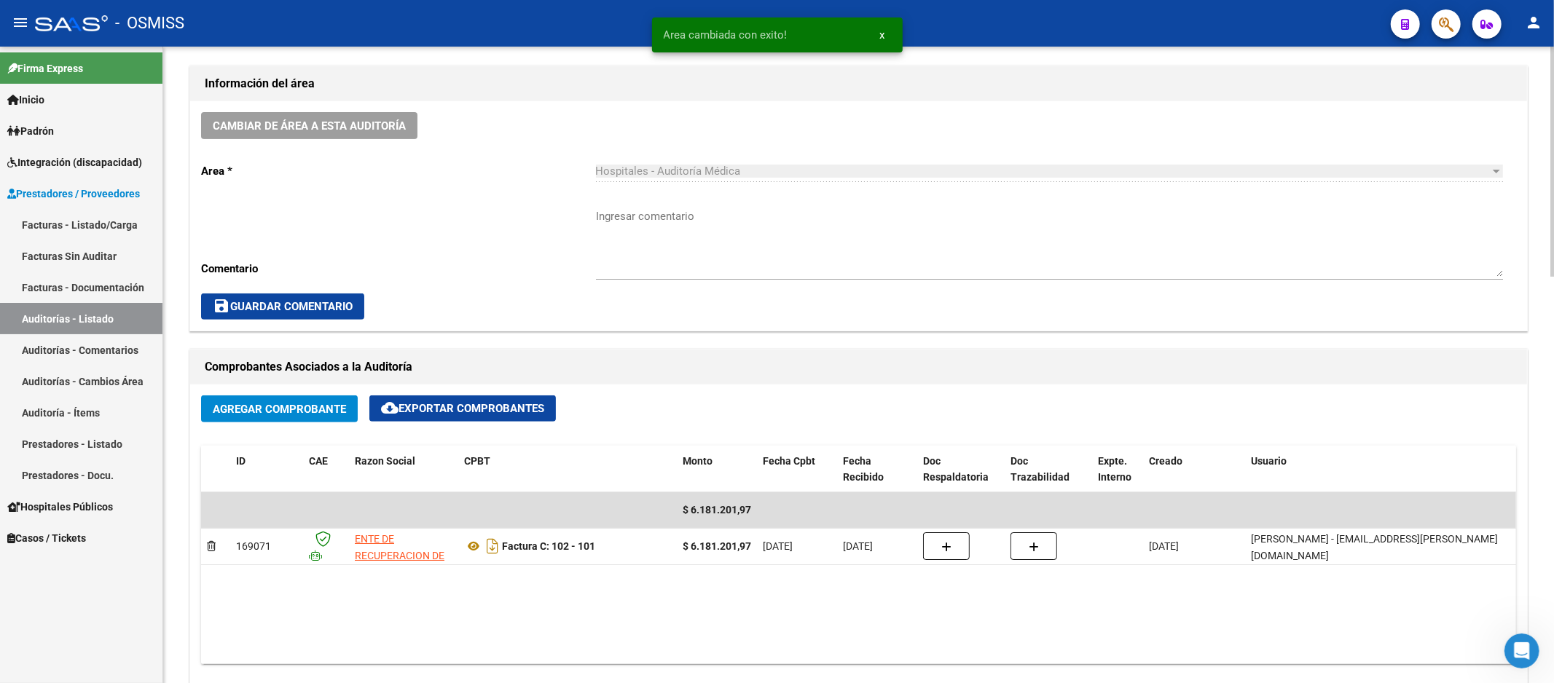
click at [648, 306] on div "save Guardar Comentario" at bounding box center [858, 307] width 1315 height 26
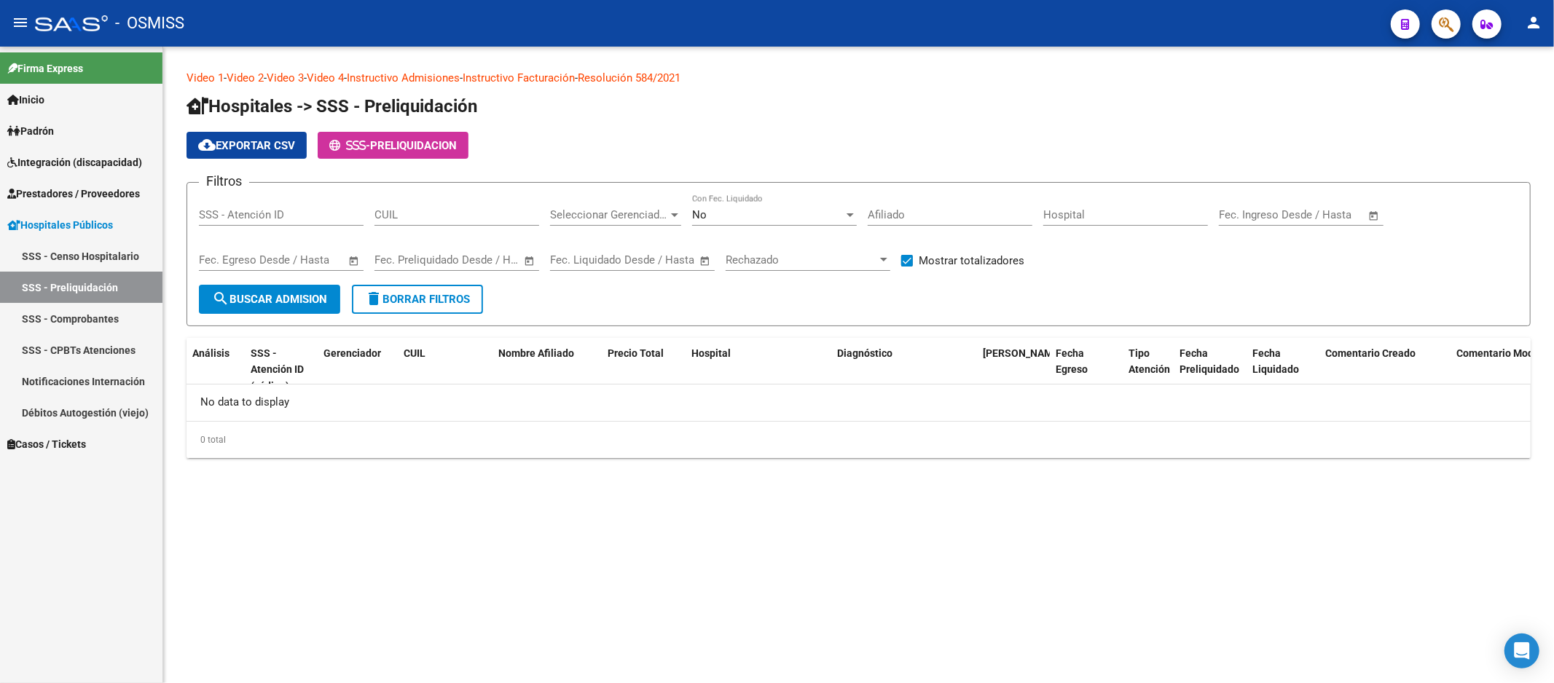
click at [121, 188] on span "Prestadores / Proveedores" at bounding box center [73, 194] width 133 height 16
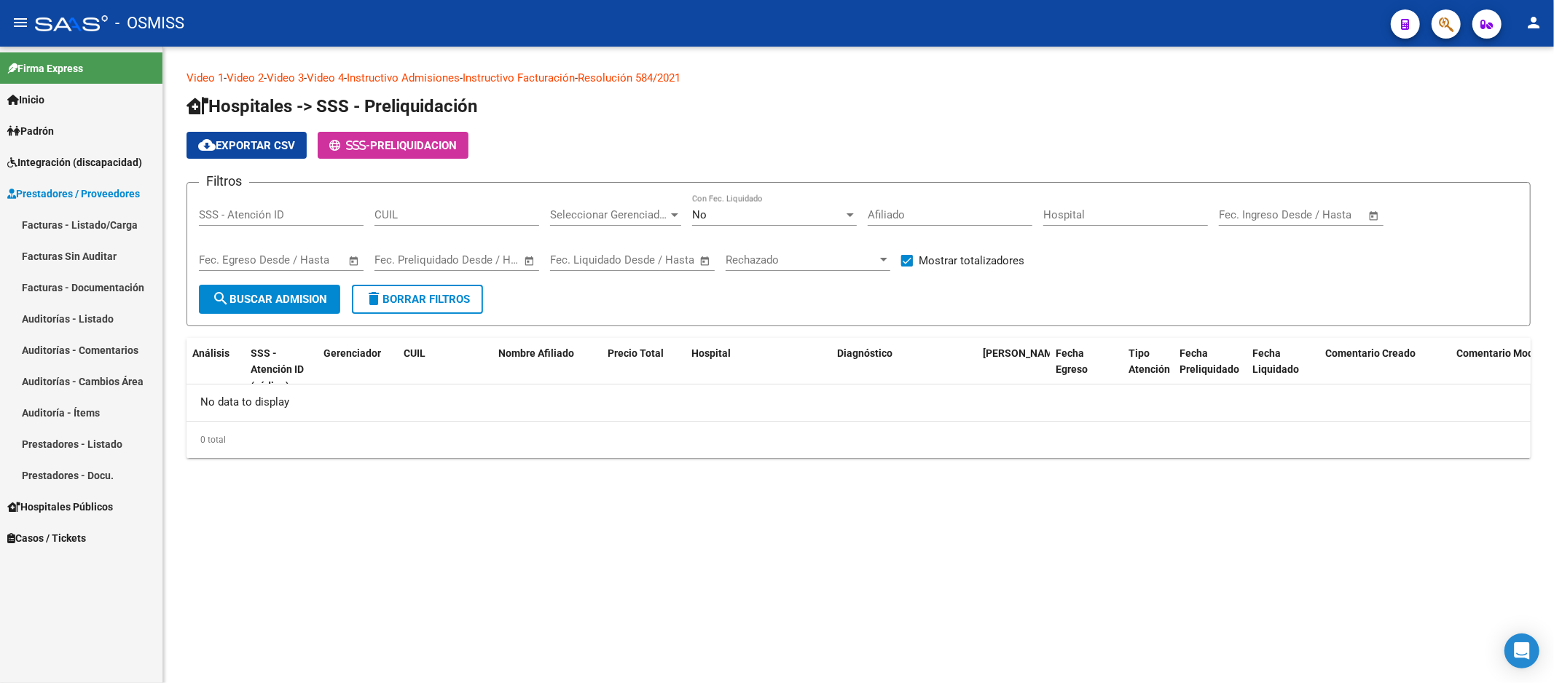
click at [103, 262] on link "Facturas Sin Auditar" at bounding box center [81, 255] width 162 height 31
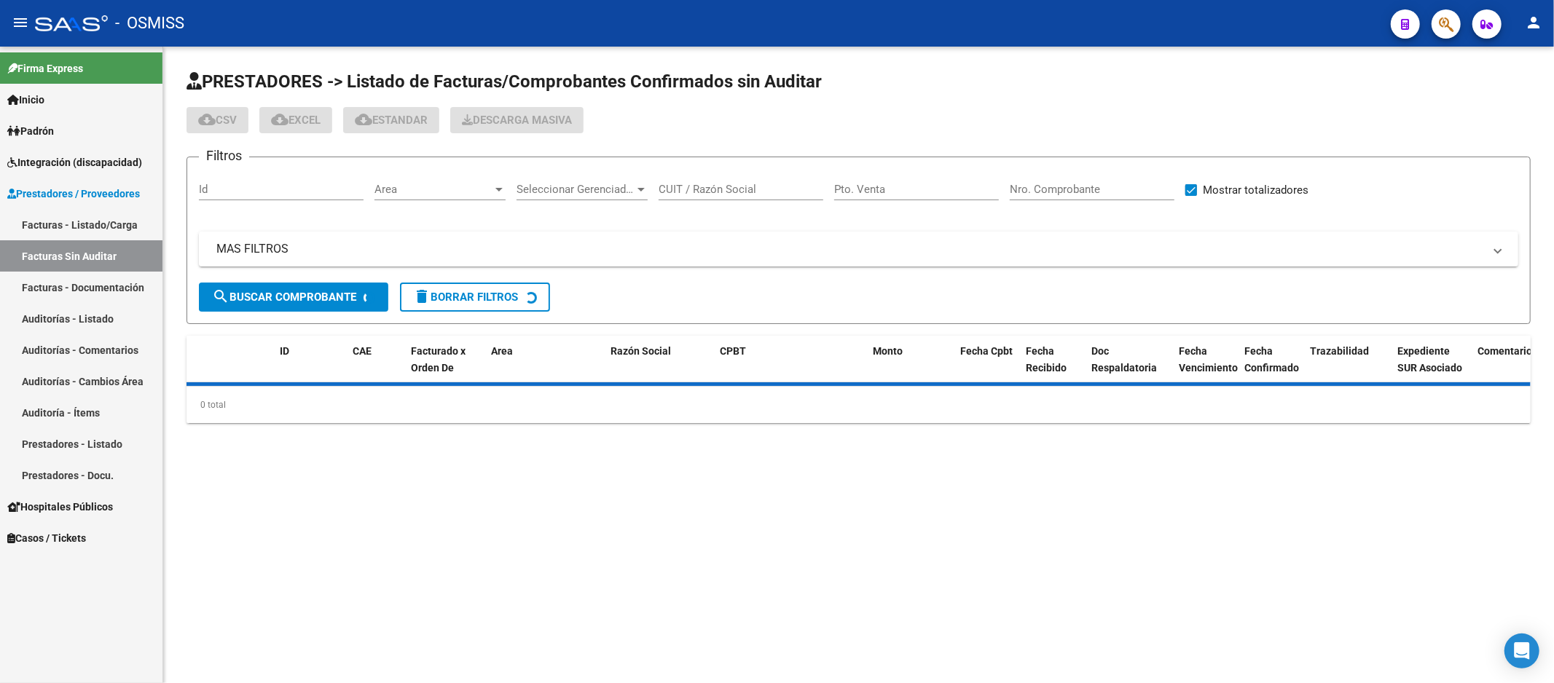
click at [126, 190] on span "Prestadores / Proveedores" at bounding box center [73, 194] width 133 height 16
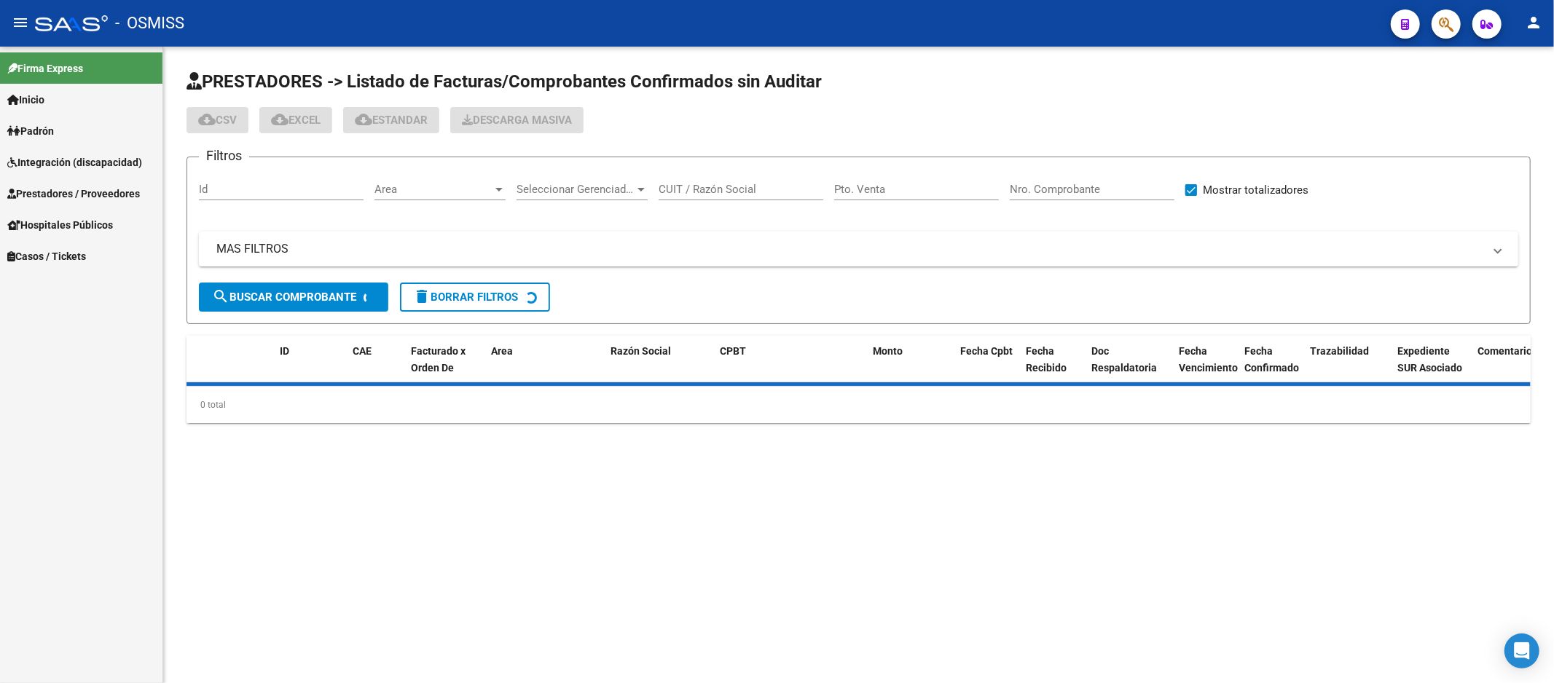
click at [114, 193] on span "Prestadores / Proveedores" at bounding box center [73, 194] width 133 height 16
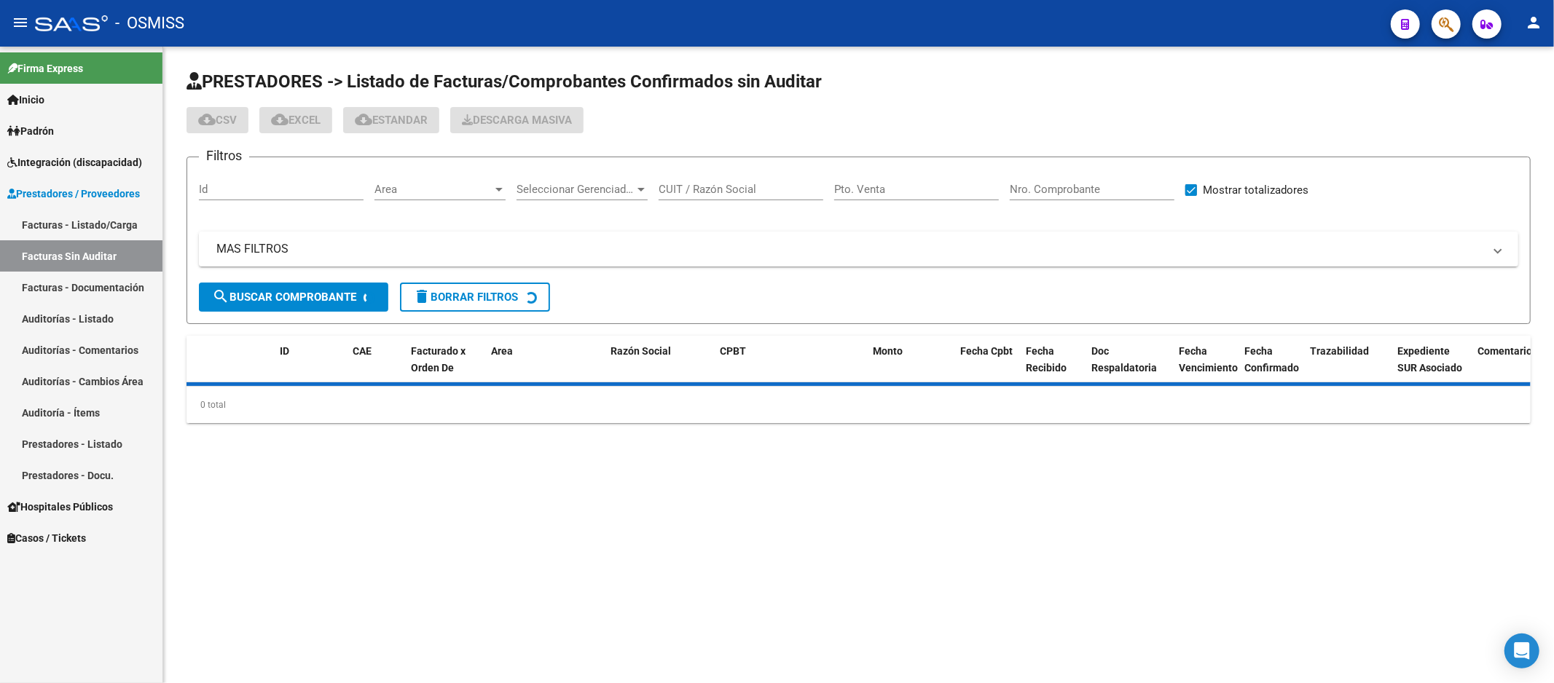
click at [98, 332] on link "Auditorías - Listado" at bounding box center [81, 318] width 162 height 31
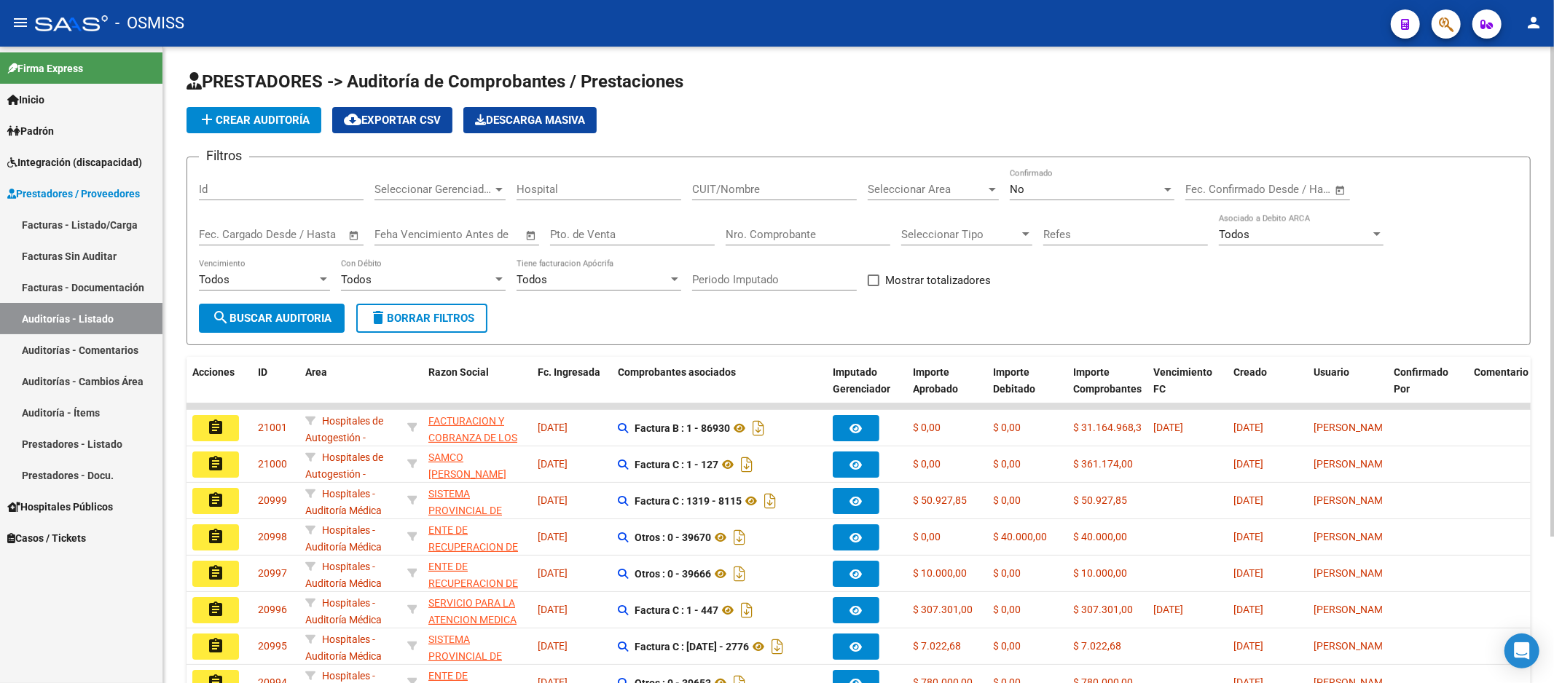
click at [774, 239] on input "Nro. Comprobante" at bounding box center [808, 234] width 165 height 13
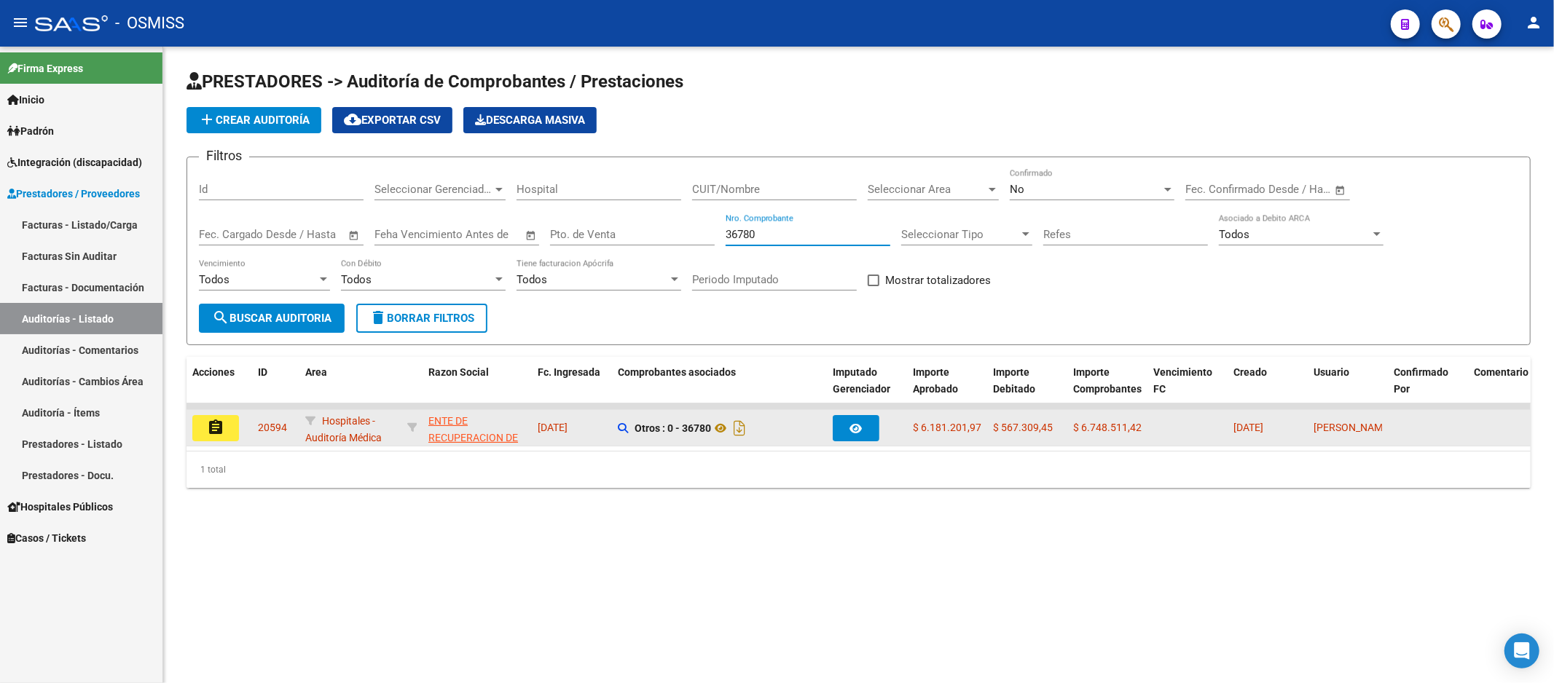
type input "36780"
click at [223, 433] on mat-icon "assignment" at bounding box center [215, 427] width 17 height 17
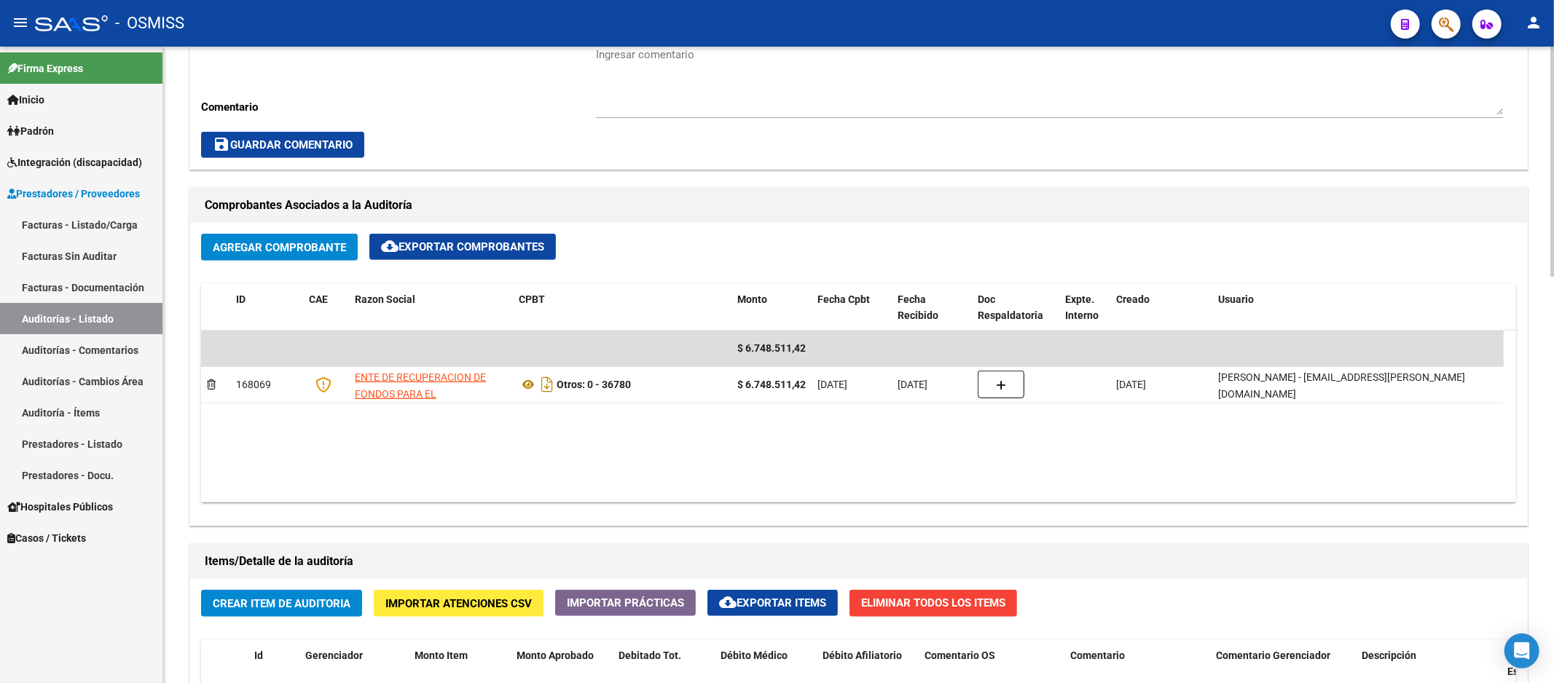
scroll to position [485, 0]
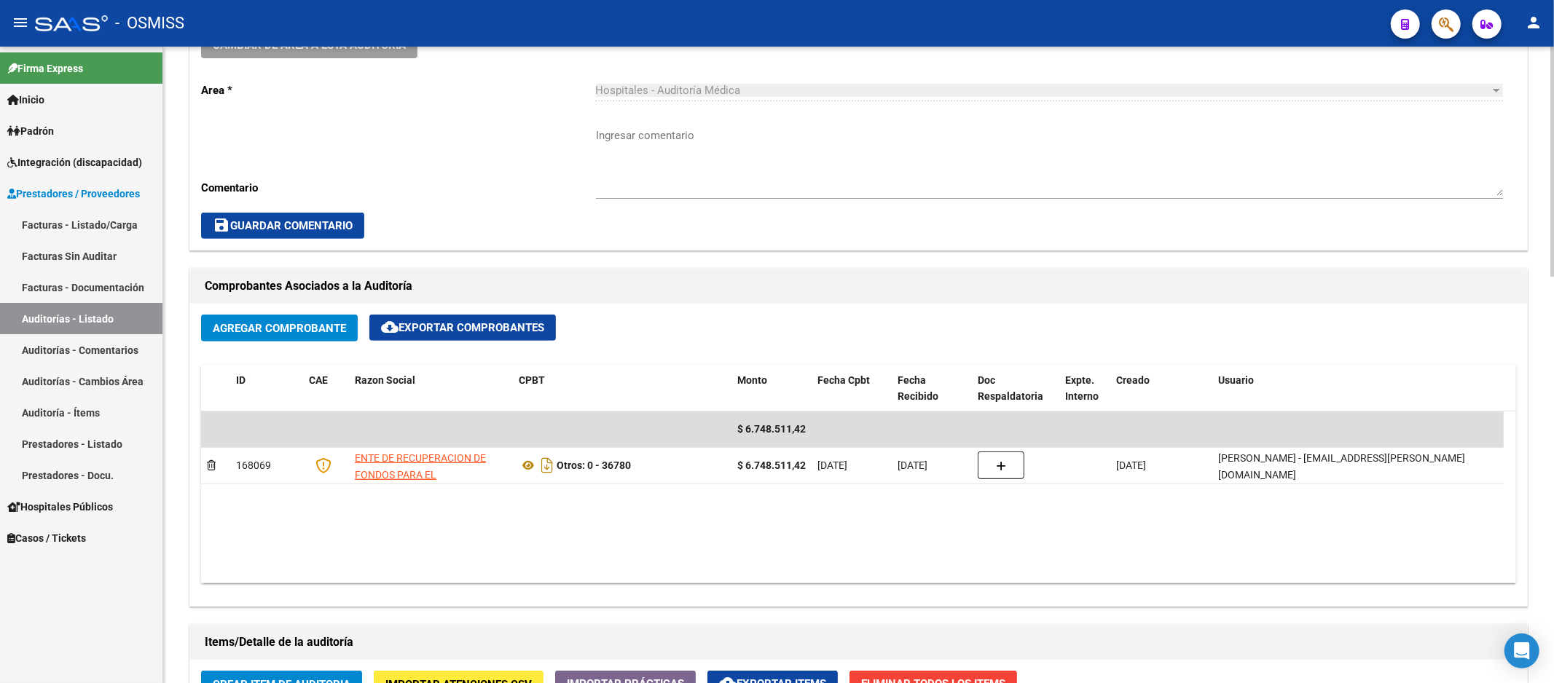
click at [809, 580] on datatable-body "$ 6.748.511,42 168069 ENTE DE RECUPERACION DE FONDOS PARA EL FORTALECIMIENTO DE…" at bounding box center [858, 498] width 1315 height 172
click at [1270, 240] on div "Cambiar de área a esta auditoría Area * Hospitales - Auditoría Médica Seleccion…" at bounding box center [858, 134] width 1337 height 229
click at [1045, 178] on textarea "Ingresar comentario" at bounding box center [1049, 161] width 907 height 68
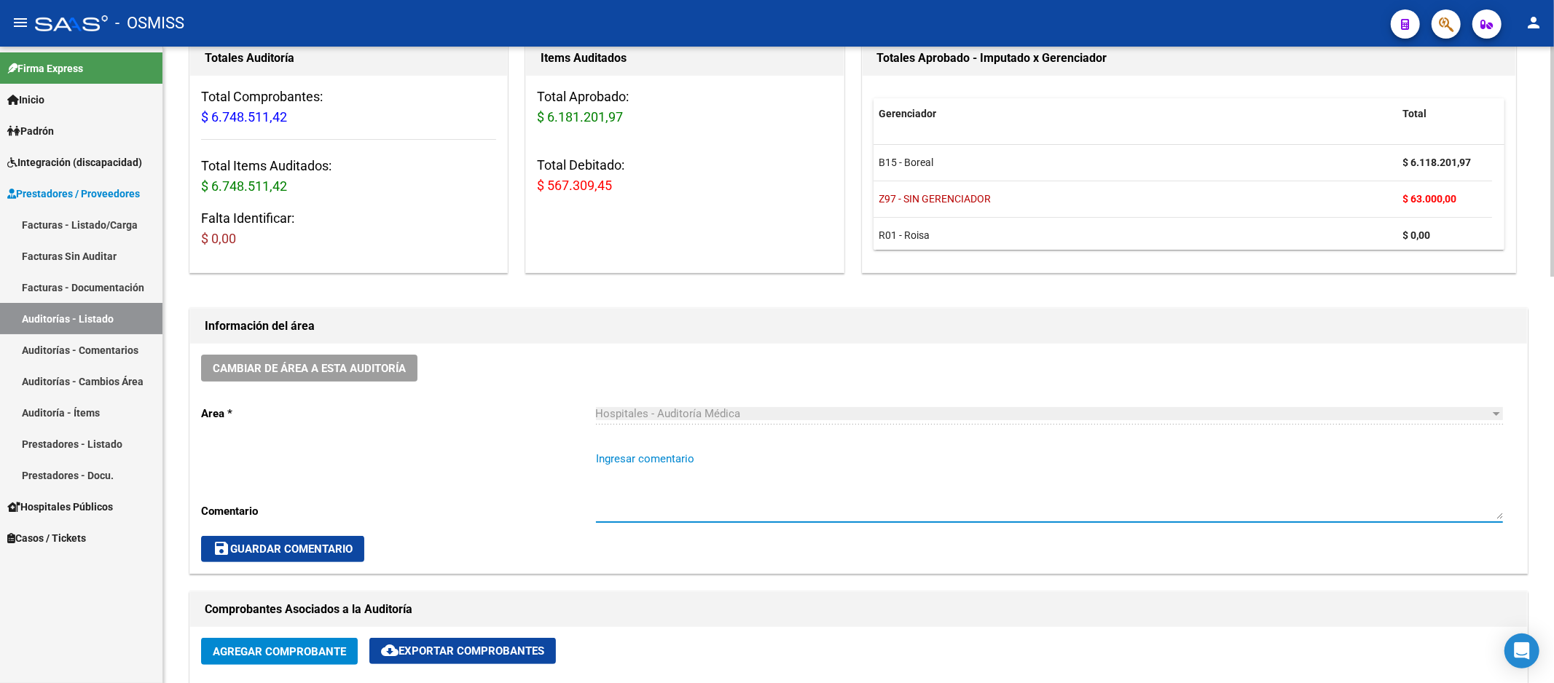
scroll to position [81, 0]
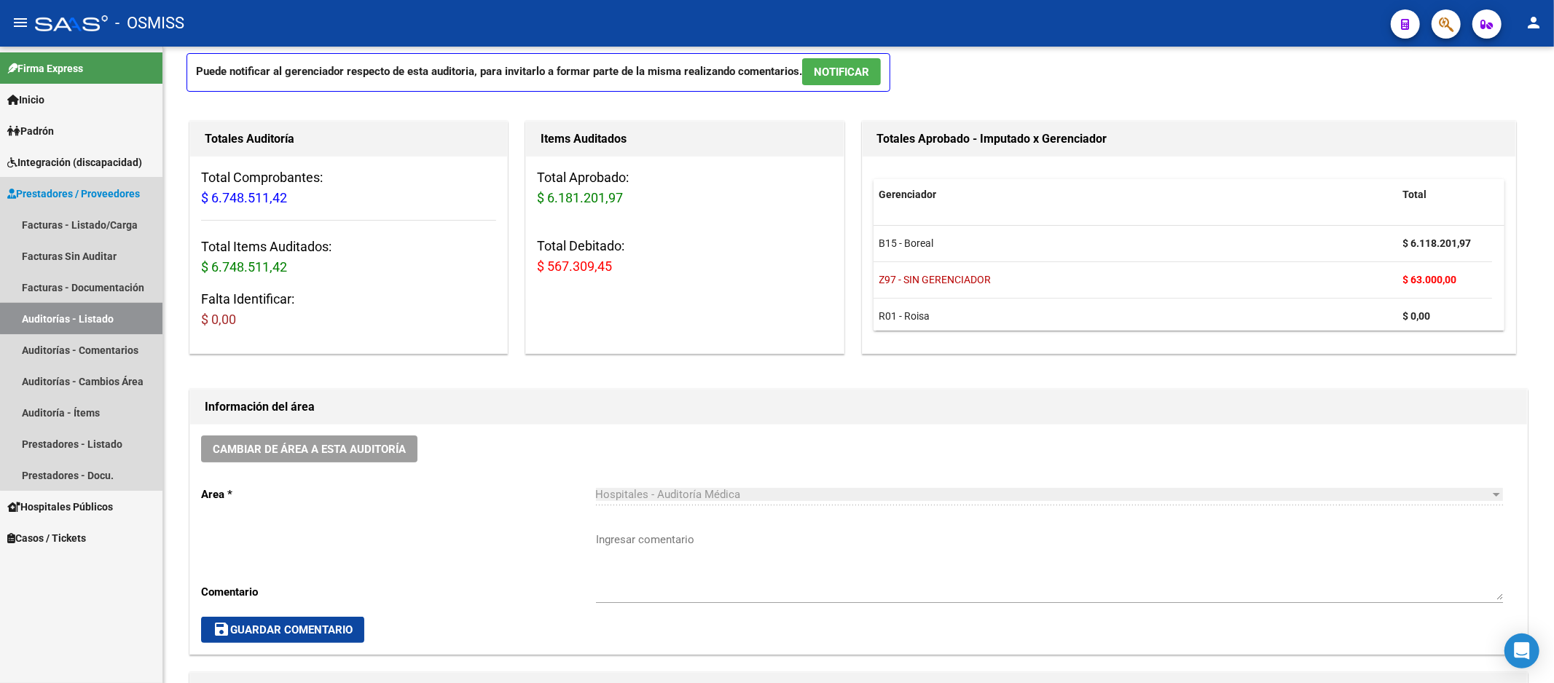
click at [109, 316] on link "Auditorías - Listado" at bounding box center [81, 318] width 162 height 31
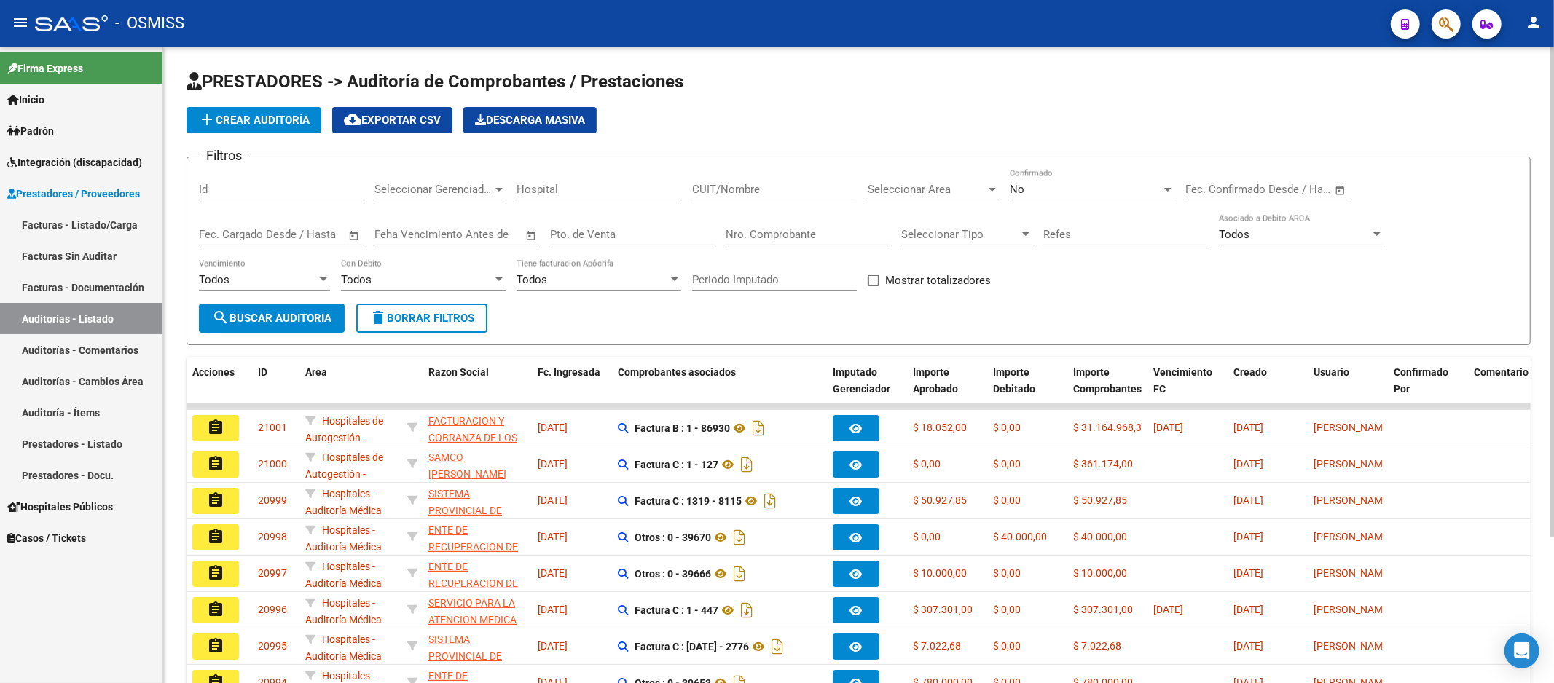
click at [955, 126] on div "add Crear Auditoría cloud_download Exportar CSV Descarga Masiva" at bounding box center [858, 120] width 1344 height 26
click at [822, 232] on input "Nro. Comprobante" at bounding box center [808, 234] width 165 height 13
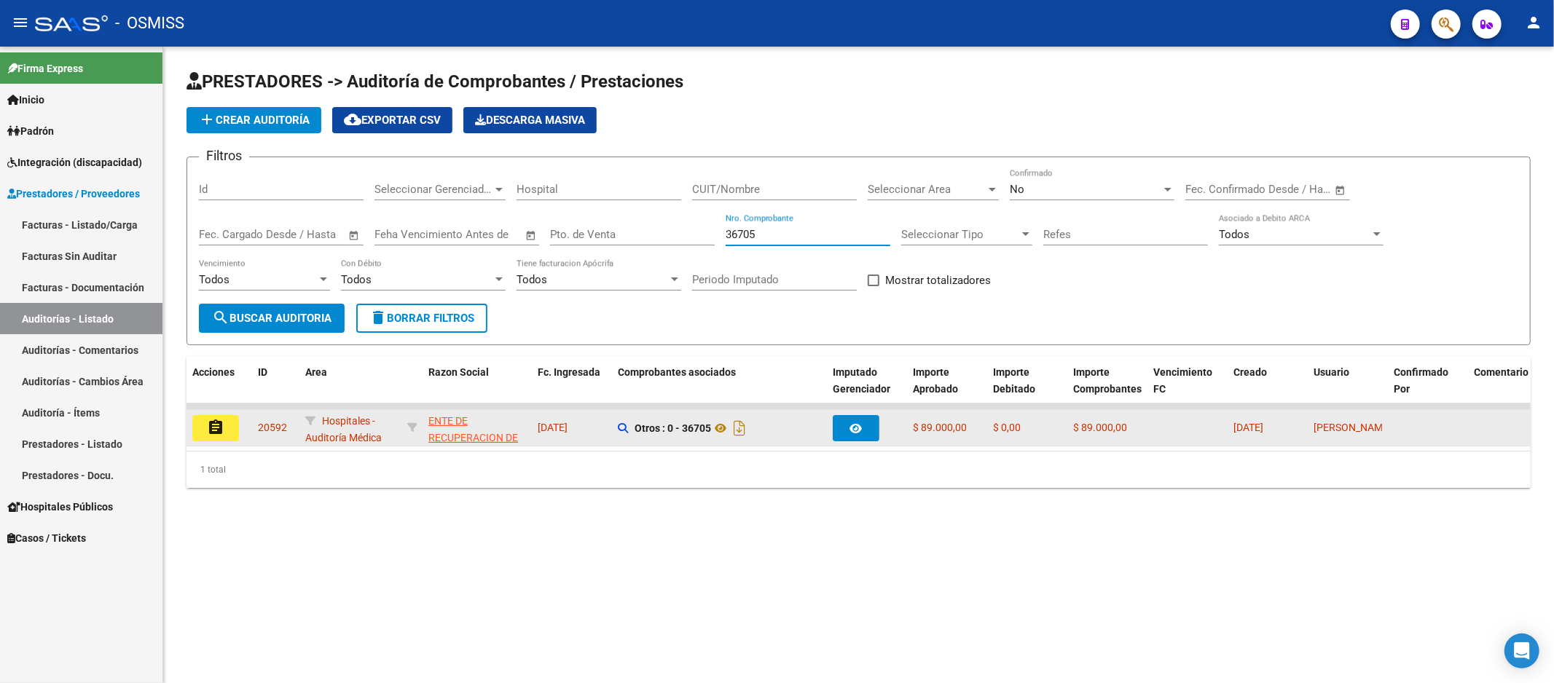
type input "36705"
click at [207, 430] on mat-icon "assignment" at bounding box center [215, 427] width 17 height 17
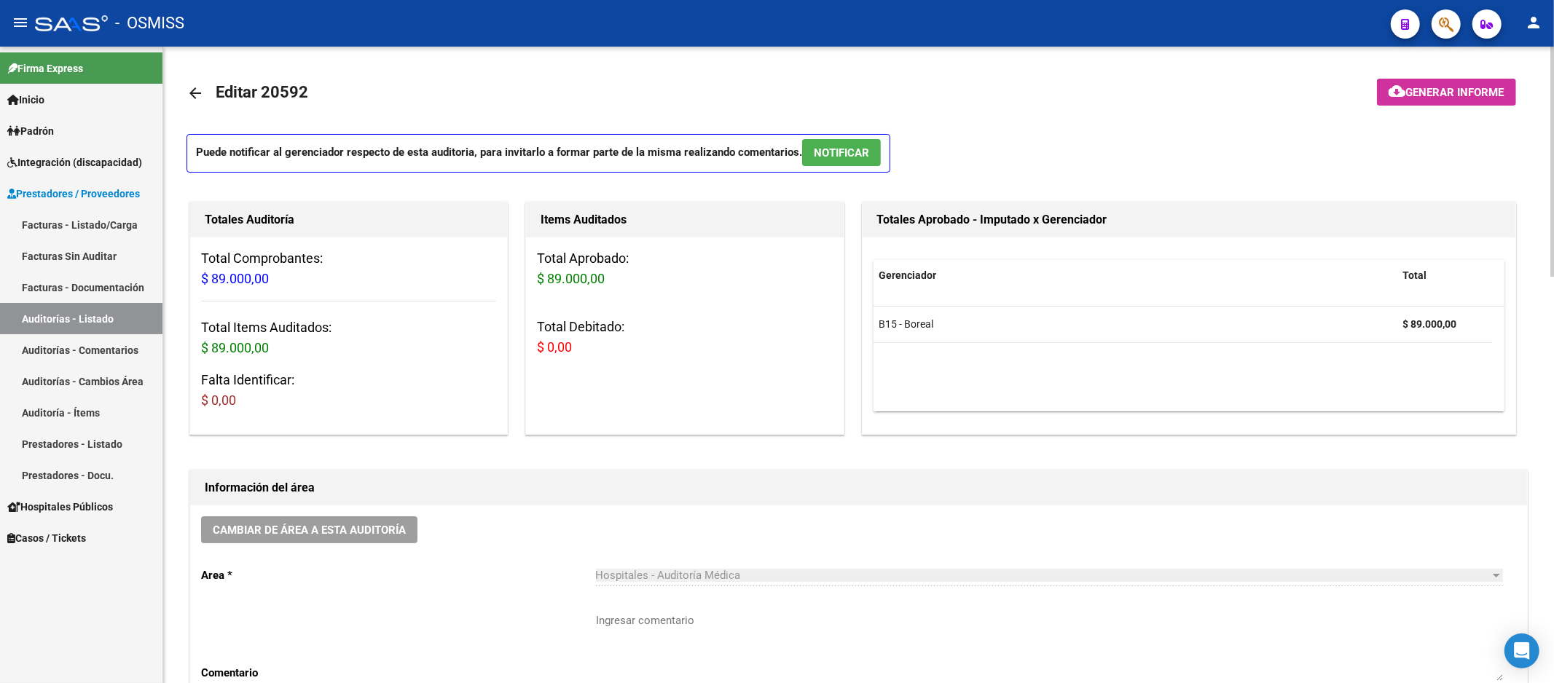
scroll to position [162, 0]
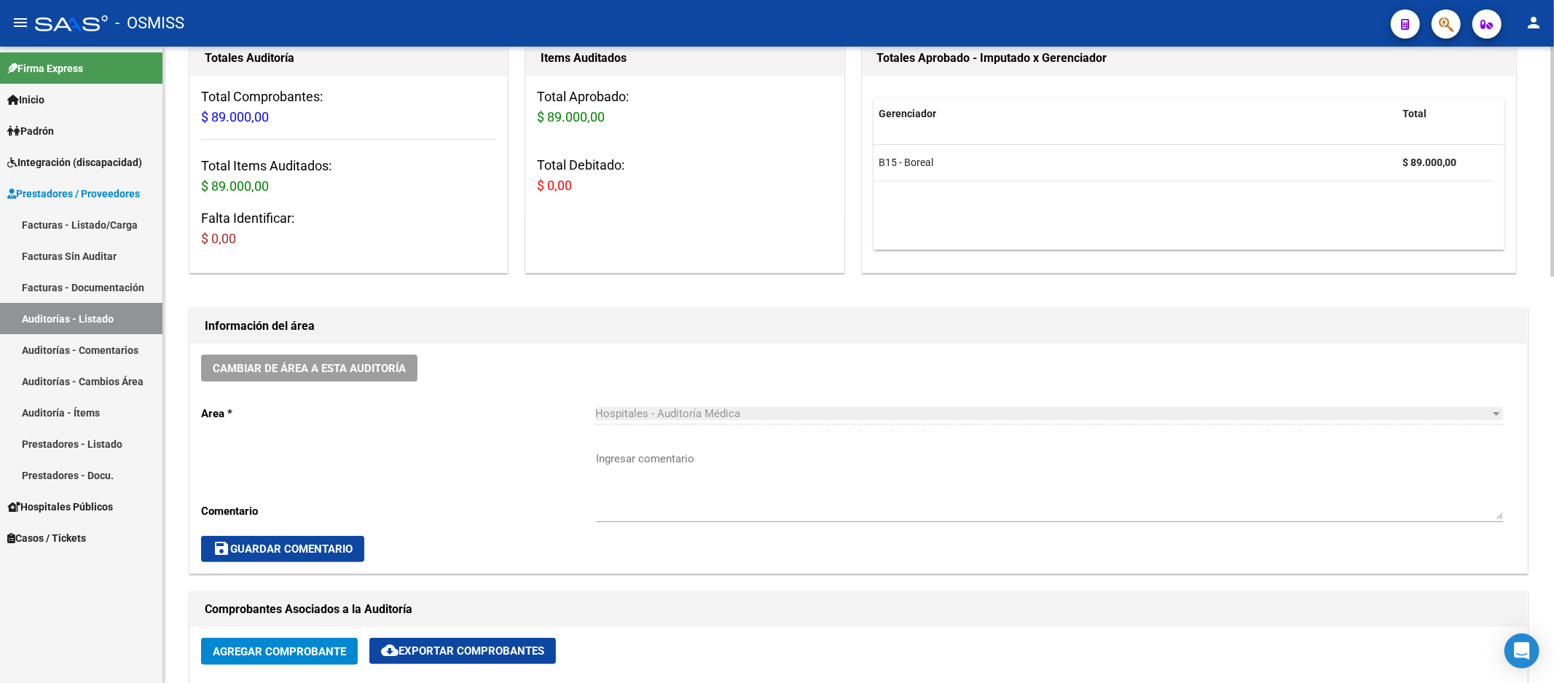
click at [581, 368] on div "Cambiar de área a esta auditoría Area * Hospitales - Auditoría Médica Seleccion…" at bounding box center [858, 458] width 1337 height 229
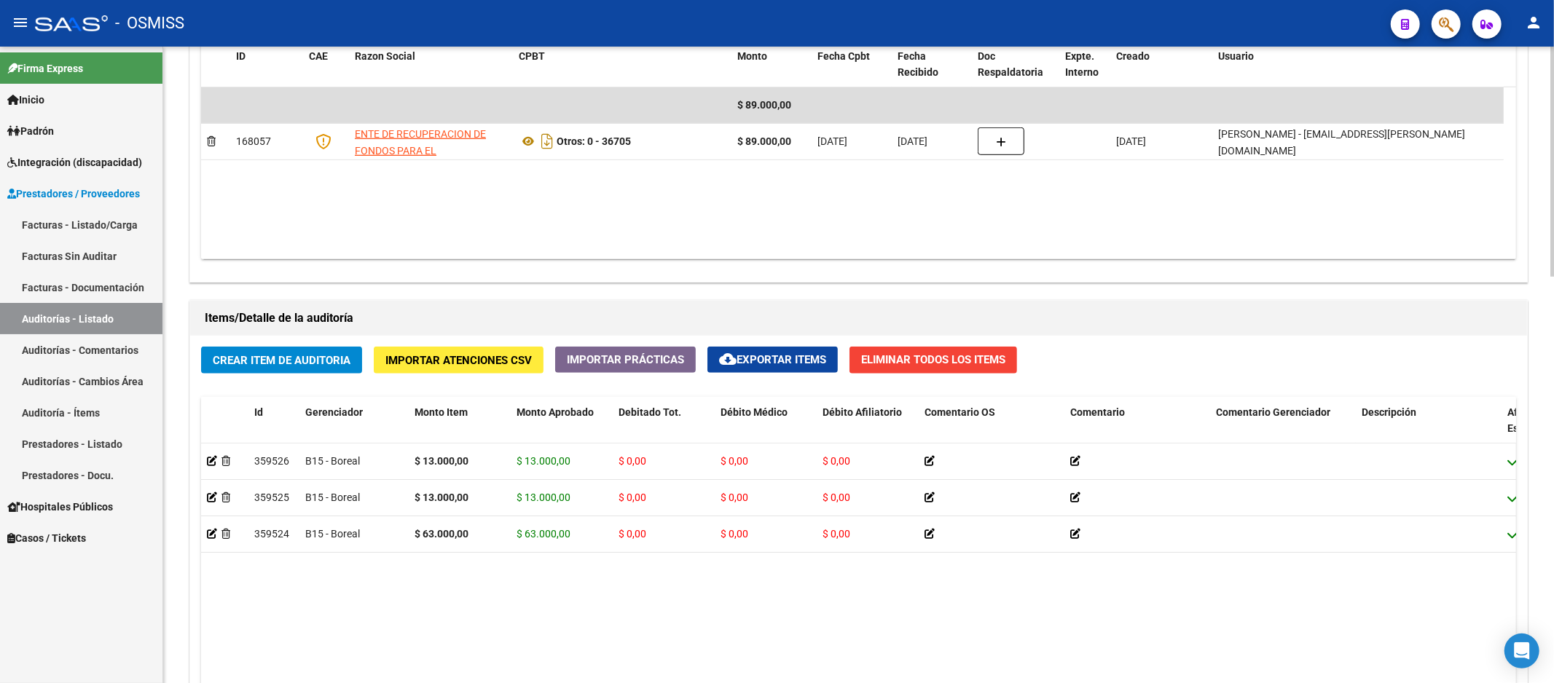
scroll to position [971, 0]
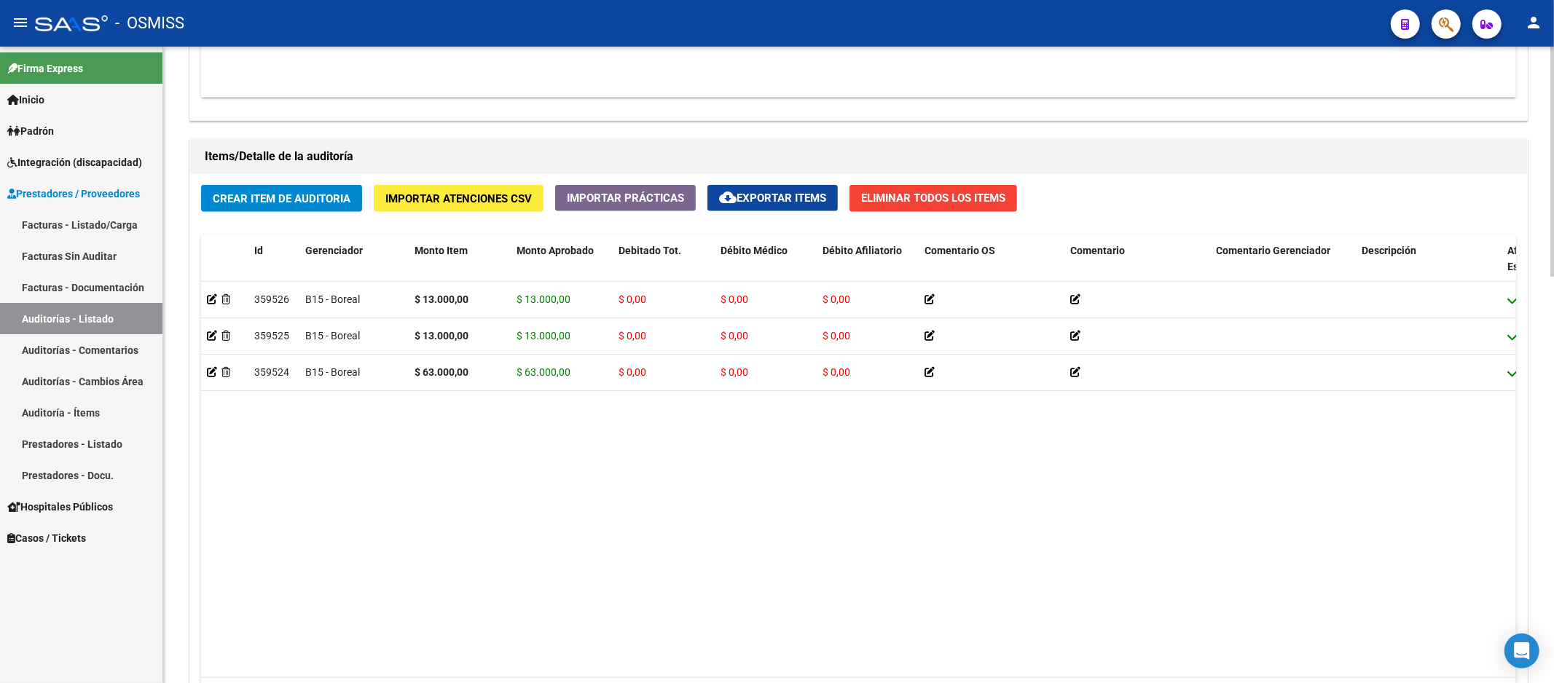
click at [570, 404] on datatable-body "359526 B15 - Boreal $ 13.000,00 $ 13.000,00 $ 0,00 $ 0,00 $ 0,00 27525162635 52…" at bounding box center [858, 480] width 1315 height 396
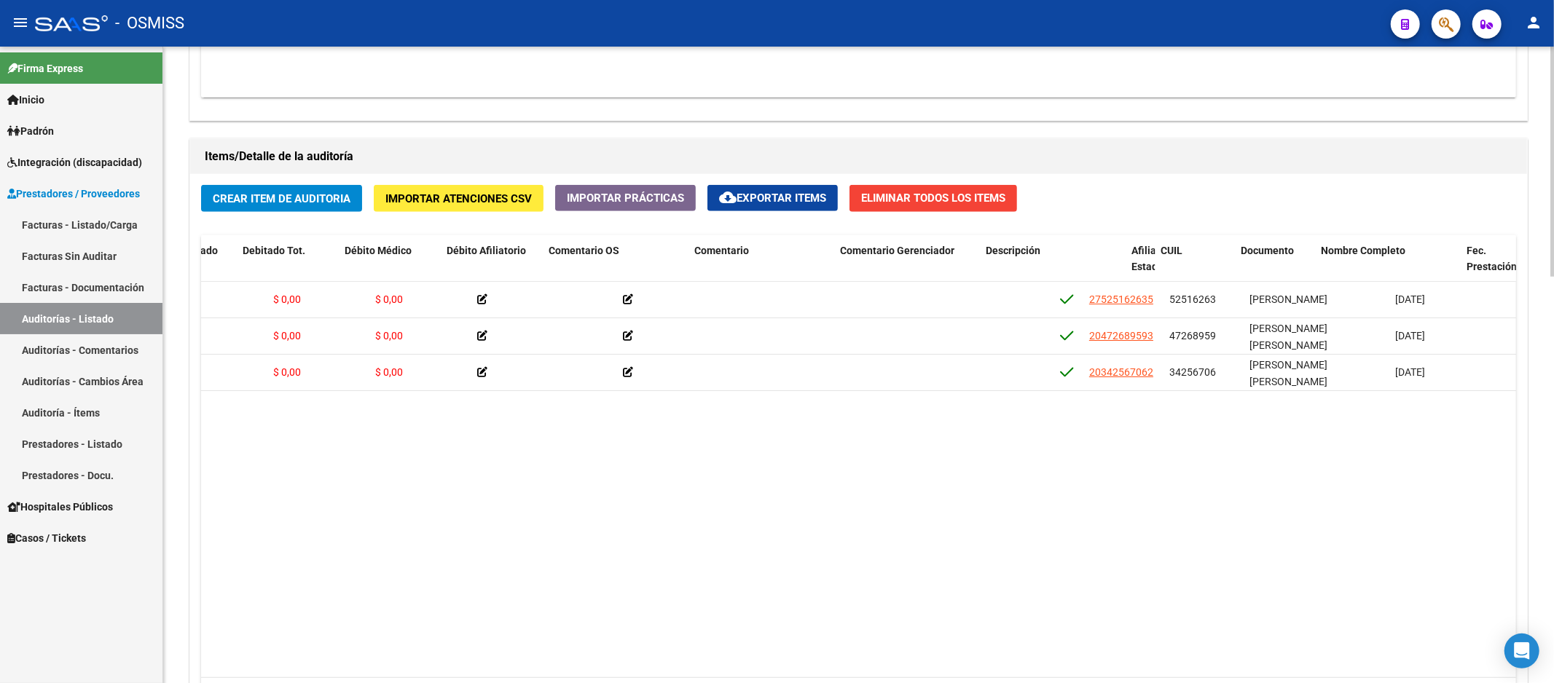
drag, startPoint x: 627, startPoint y: 452, endPoint x: 683, endPoint y: 443, distance: 56.9
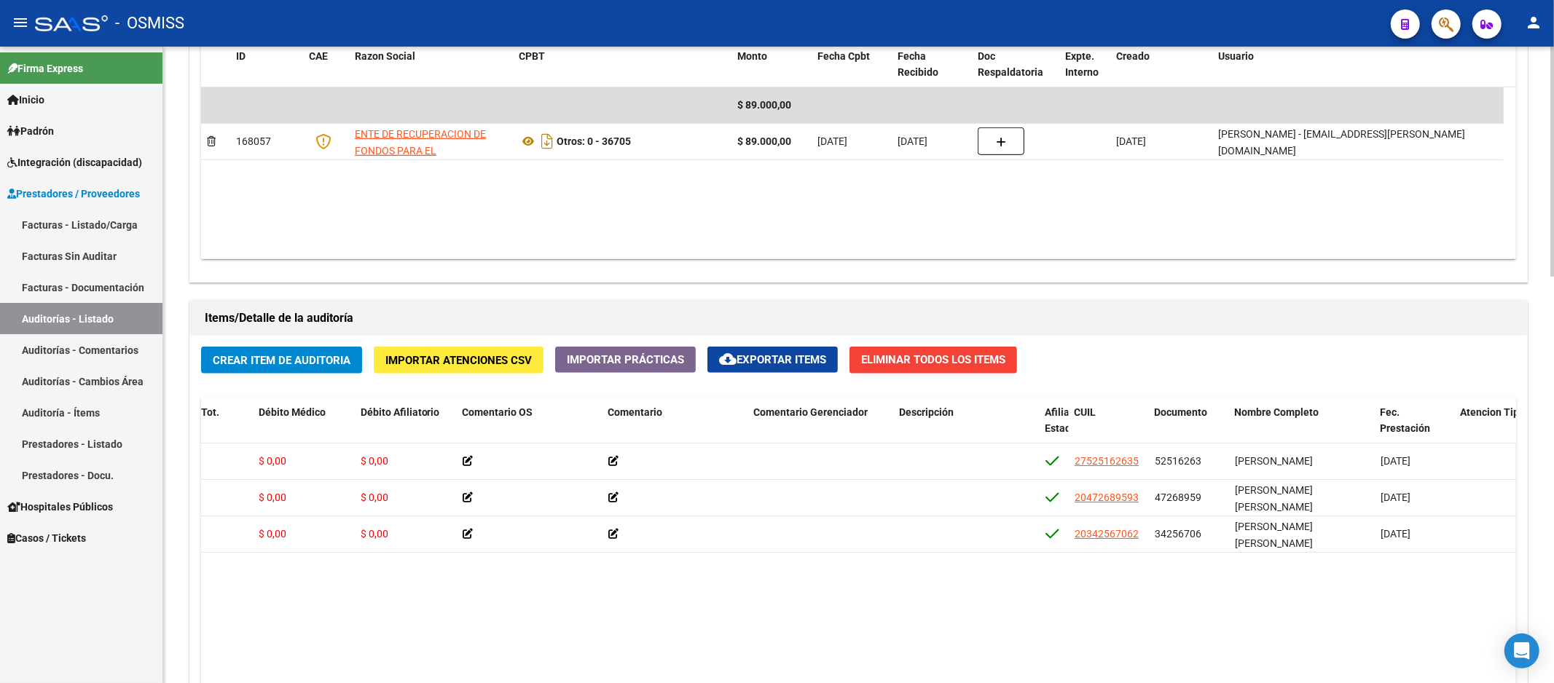
scroll to position [890, 0]
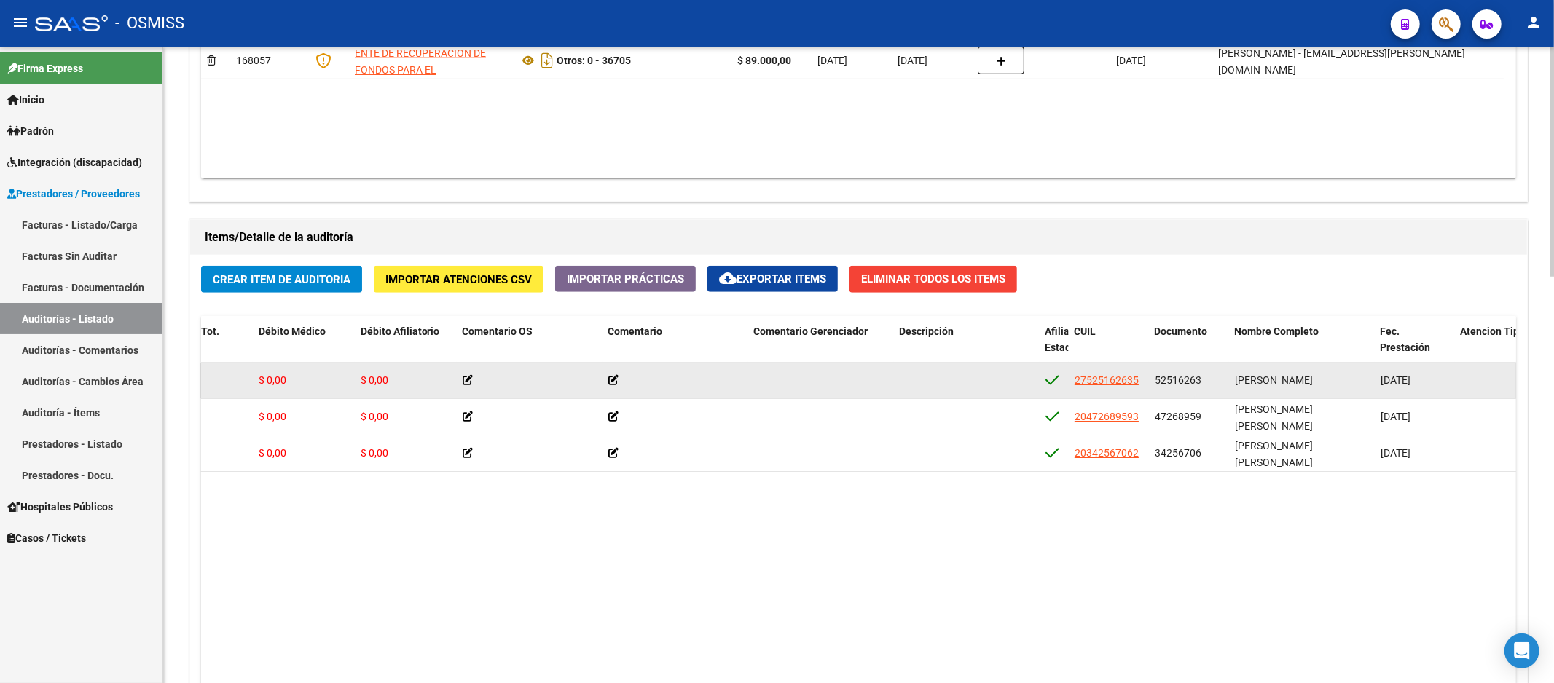
drag, startPoint x: 1156, startPoint y: 384, endPoint x: 1199, endPoint y: 377, distance: 43.5
click at [1199, 377] on span "52516263" at bounding box center [1178, 380] width 47 height 12
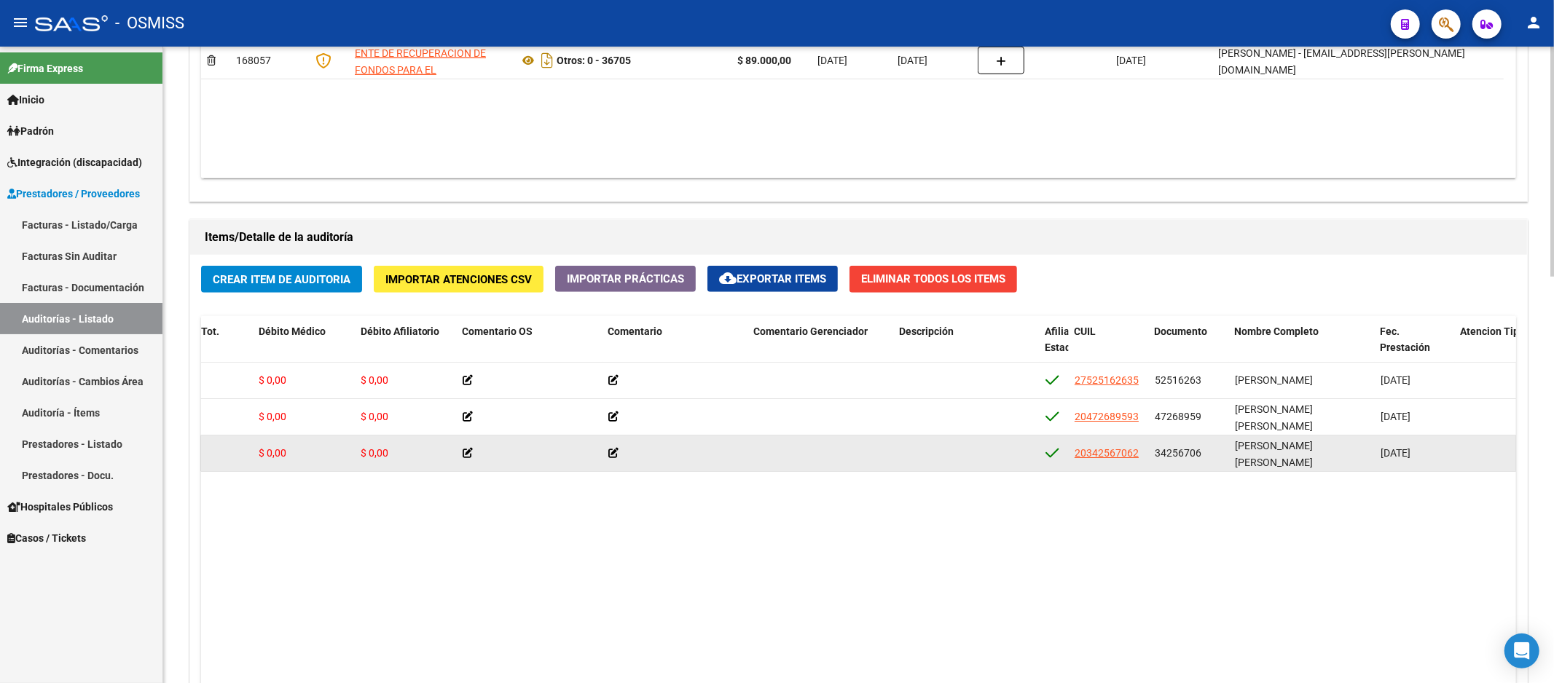
copy span "52516263"
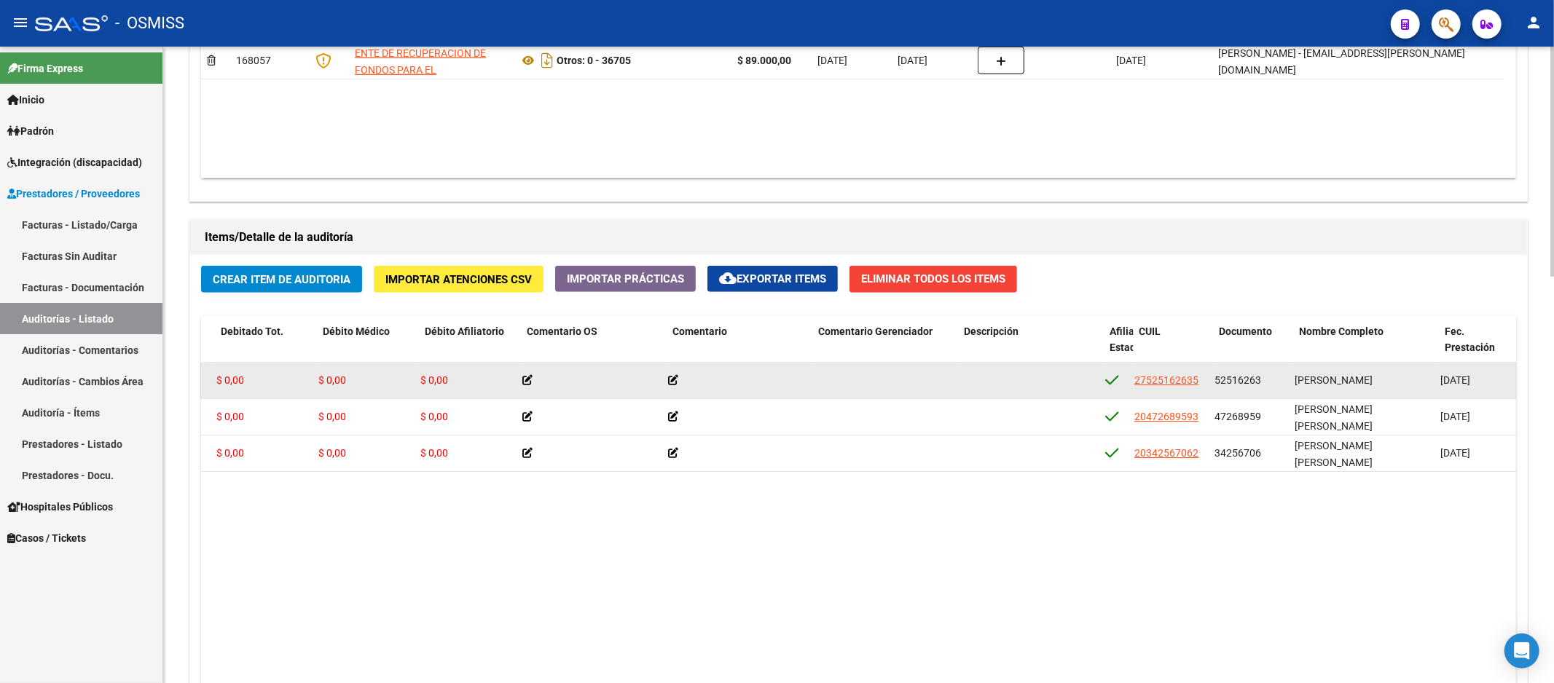
drag, startPoint x: 468, startPoint y: 373, endPoint x: 440, endPoint y: 377, distance: 28.6
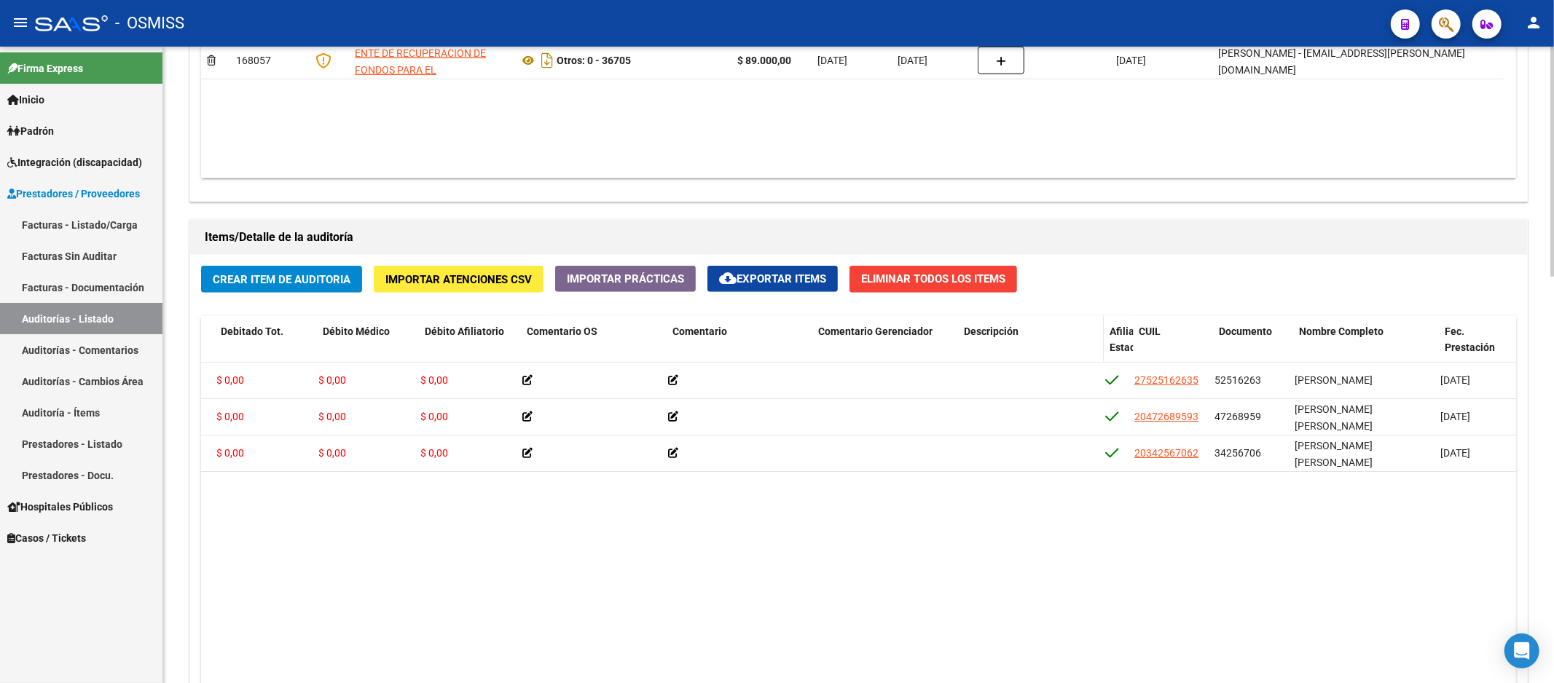
scroll to position [0, 397]
drag, startPoint x: 1356, startPoint y: 334, endPoint x: 842, endPoint y: 334, distance: 514.3
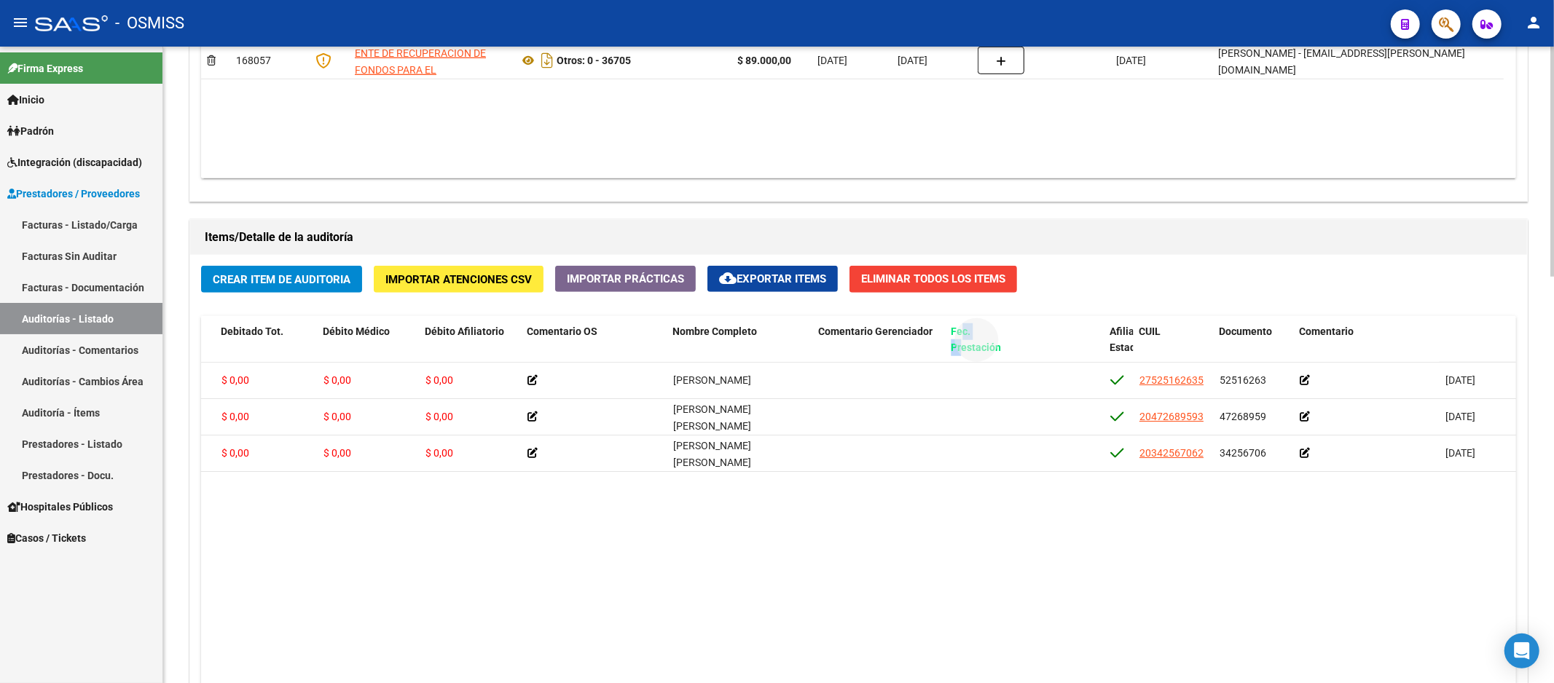
drag, startPoint x: 1454, startPoint y: 344, endPoint x: 960, endPoint y: 334, distance: 494.0
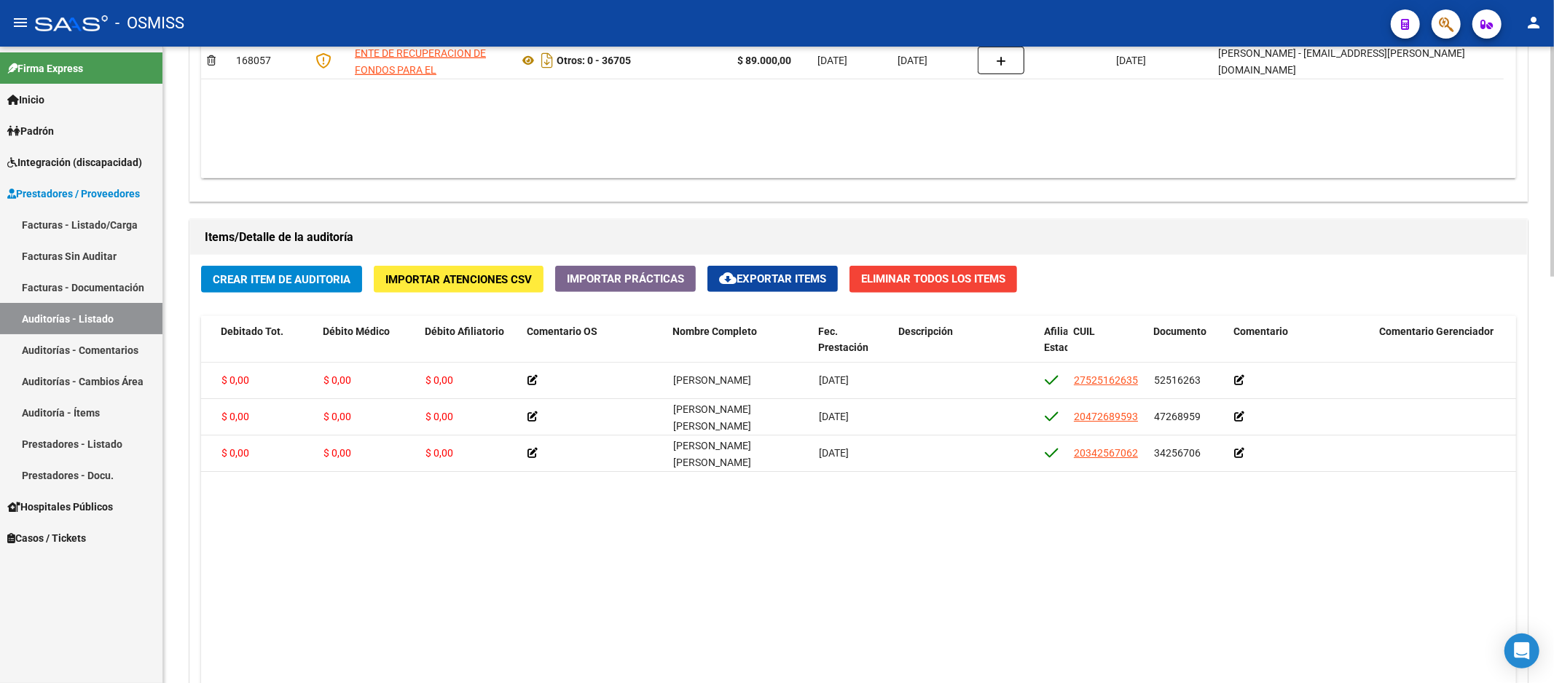
scroll to position [0, 0]
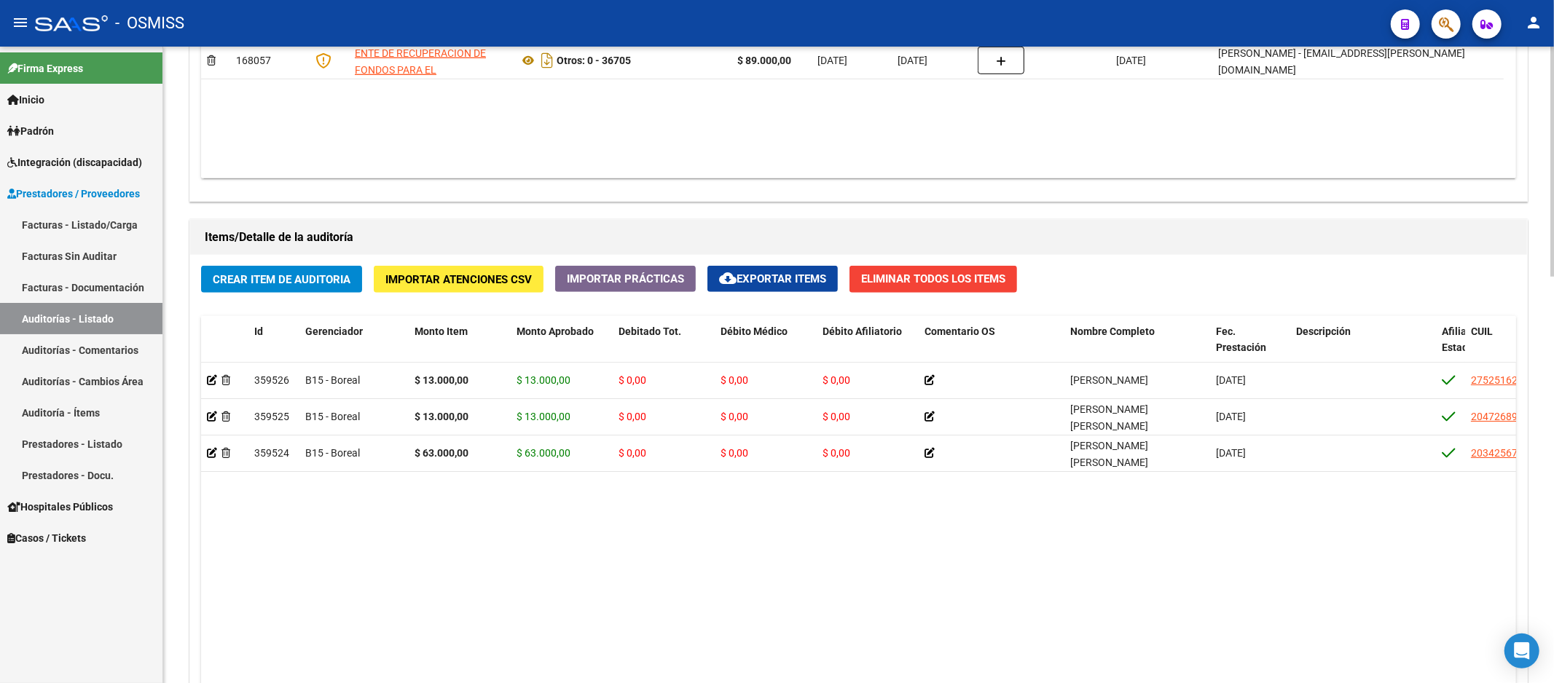
drag, startPoint x: 760, startPoint y: 545, endPoint x: 449, endPoint y: 489, distance: 316.8
click at [540, 548] on datatable-body "359526 B15 - Boreal $ 13.000,00 $ 13.000,00 $ 0,00 $ 0,00 $ 0,00 LOPEZ, VALENTI…" at bounding box center [858, 561] width 1315 height 396
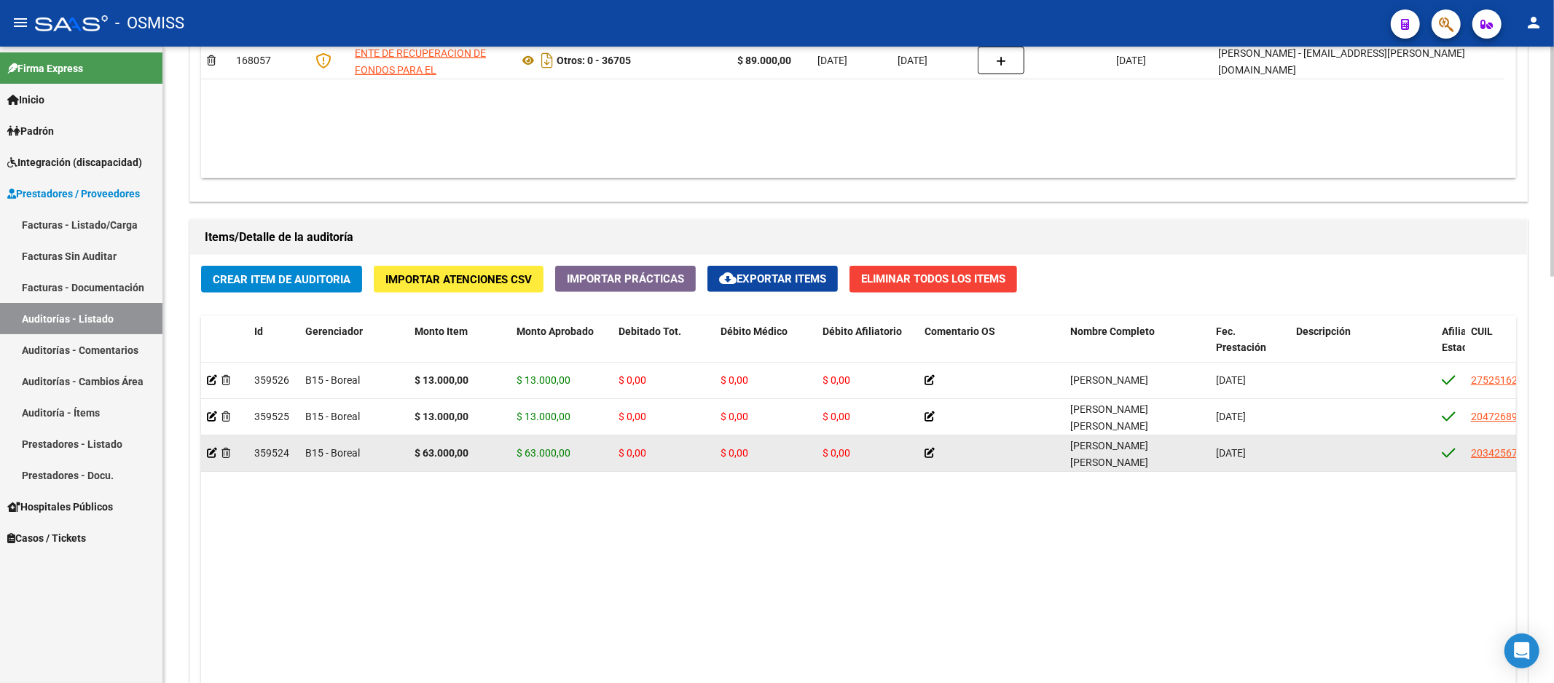
drag, startPoint x: 681, startPoint y: 462, endPoint x: 583, endPoint y: 462, distance: 98.3
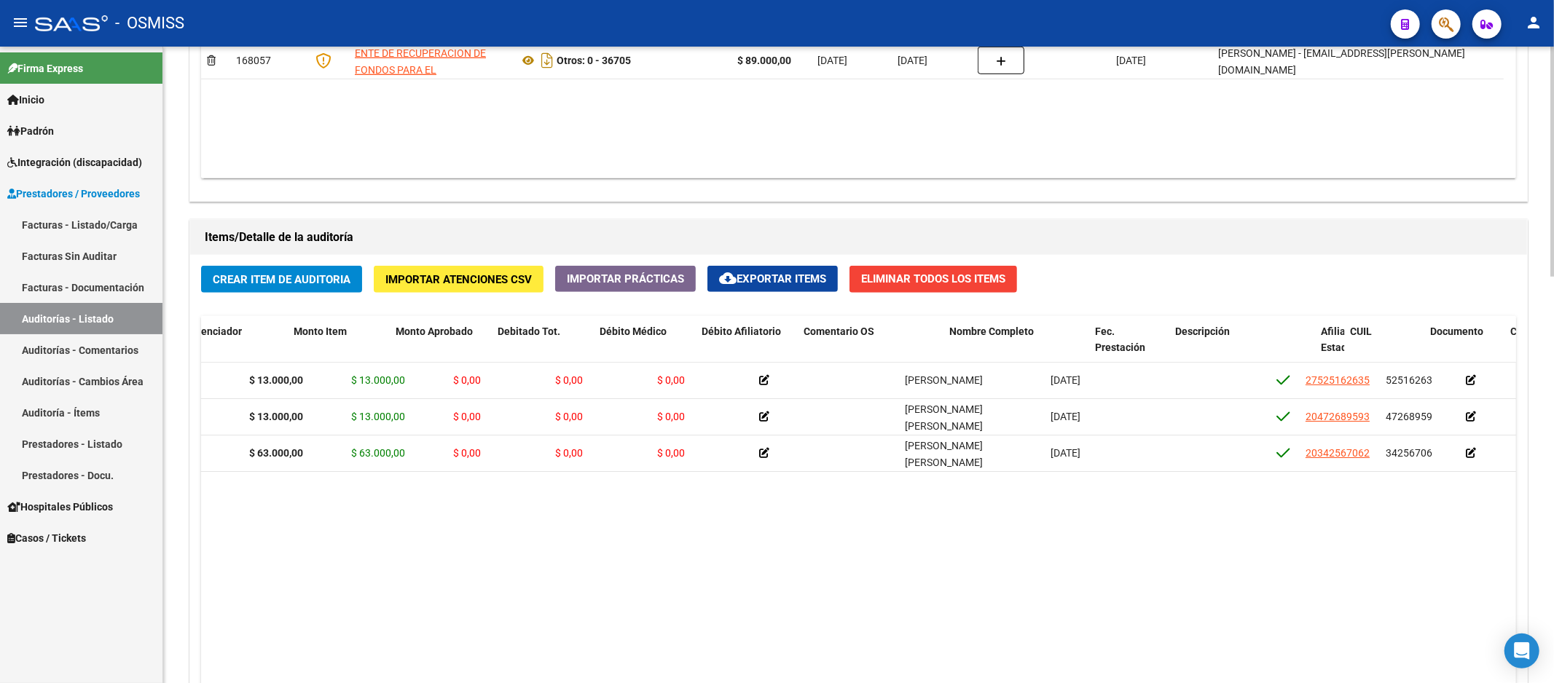
drag, startPoint x: 756, startPoint y: 506, endPoint x: 814, endPoint y: 499, distance: 57.9
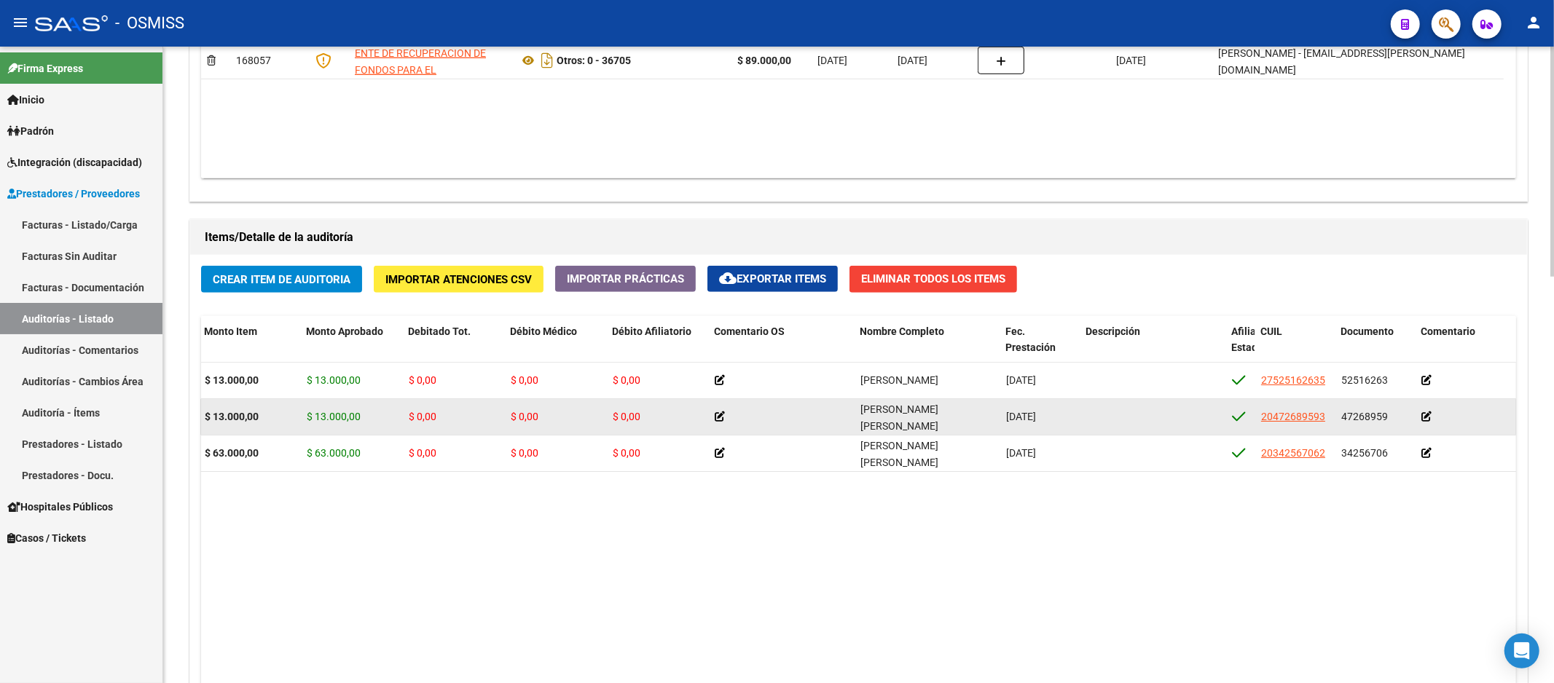
drag, startPoint x: 1340, startPoint y: 418, endPoint x: 1389, endPoint y: 411, distance: 49.3
click at [1389, 411] on div "47268959" at bounding box center [1375, 417] width 68 height 17
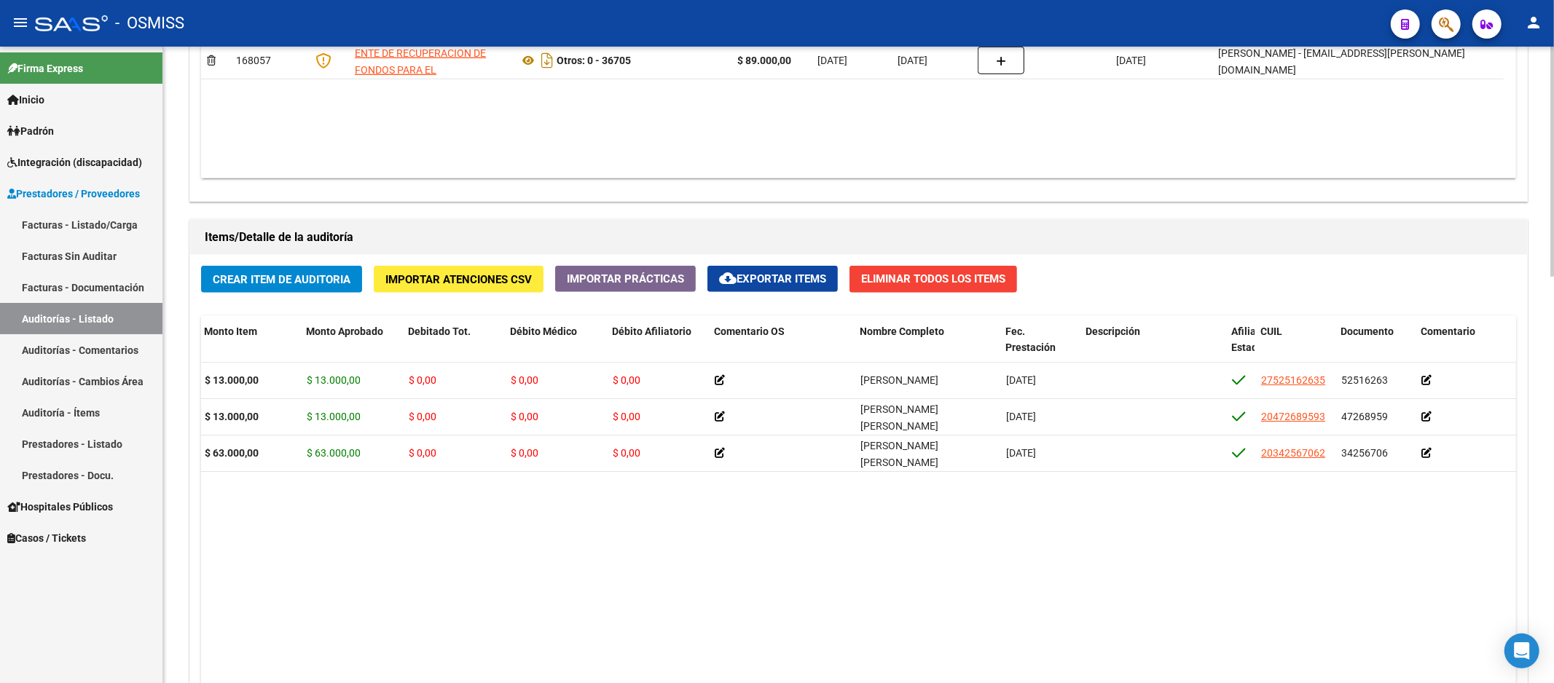
copy span "47268959"
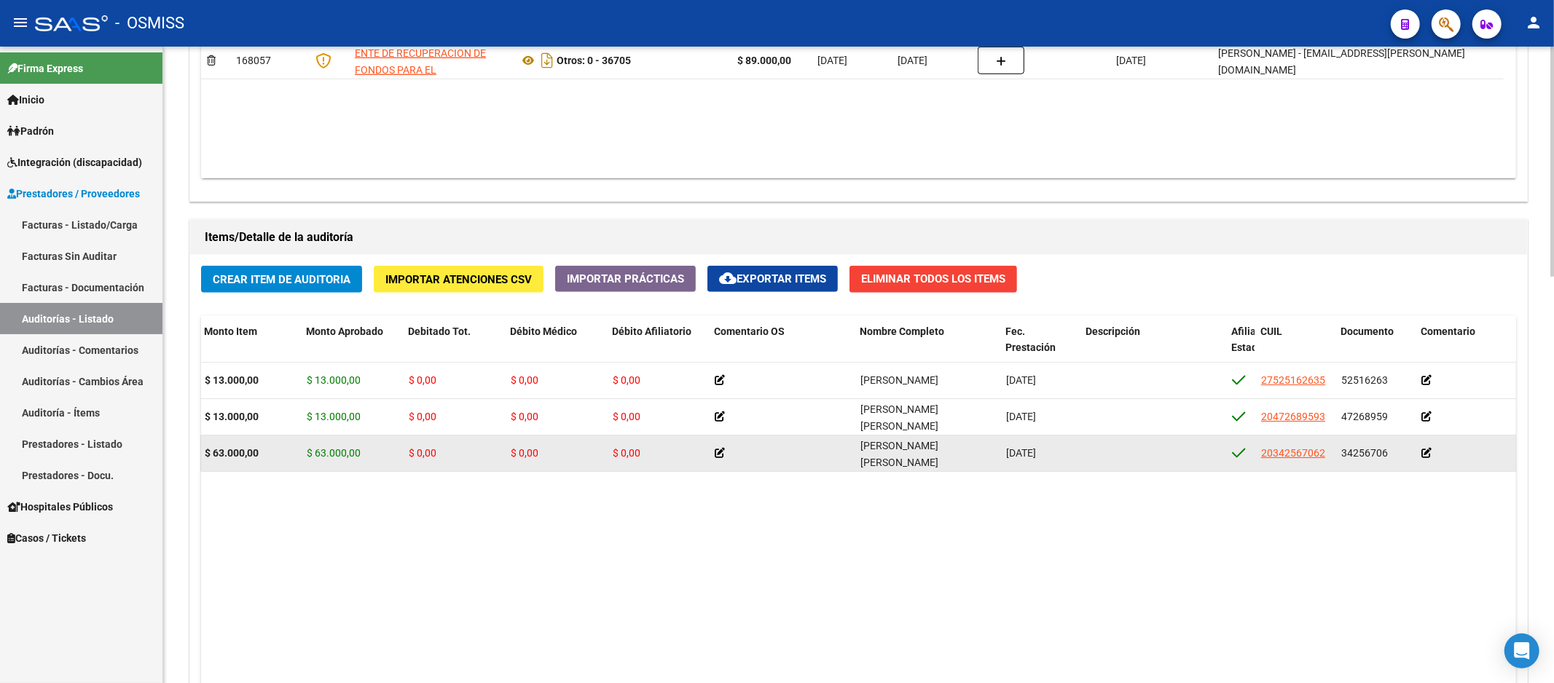
drag, startPoint x: 1343, startPoint y: 457, endPoint x: 1392, endPoint y: 453, distance: 49.0
click at [1392, 453] on div "34256706" at bounding box center [1375, 453] width 68 height 17
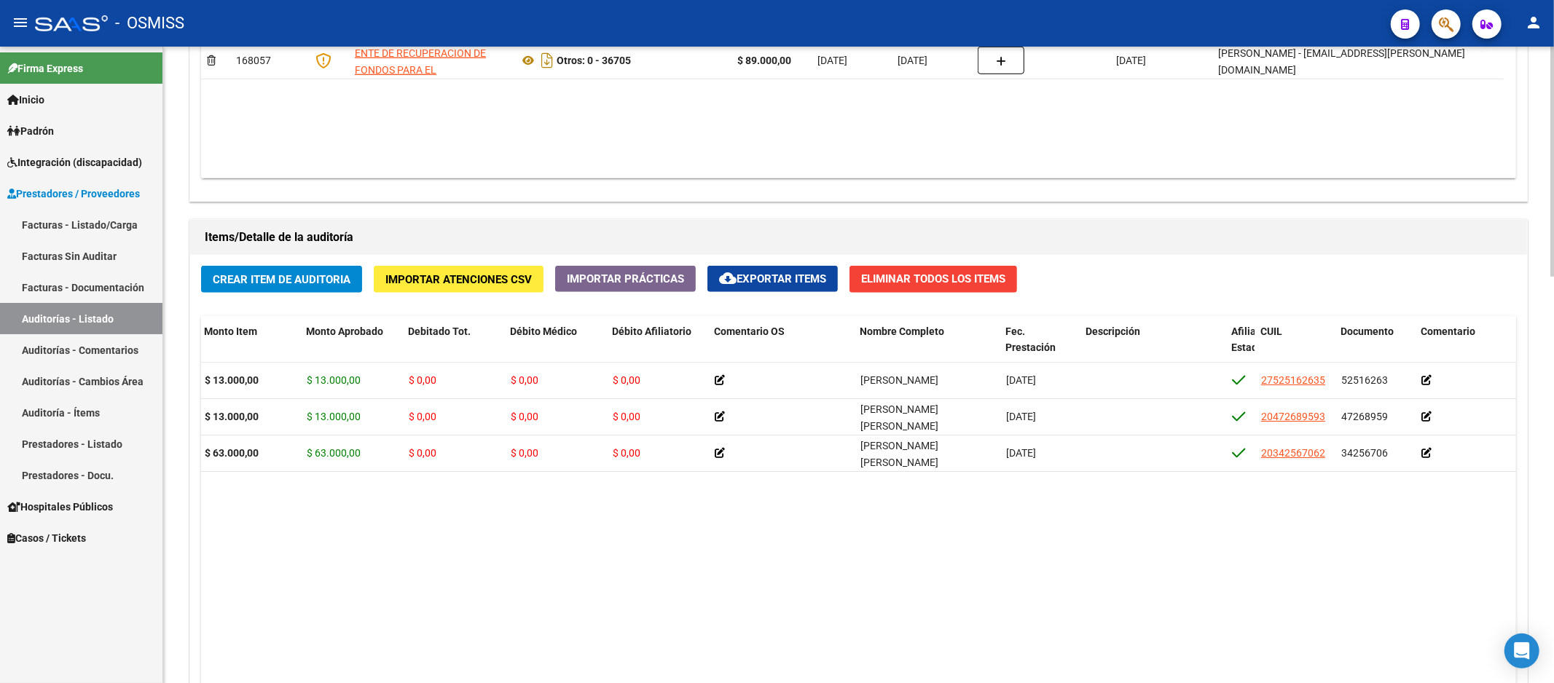
copy span "34256706"
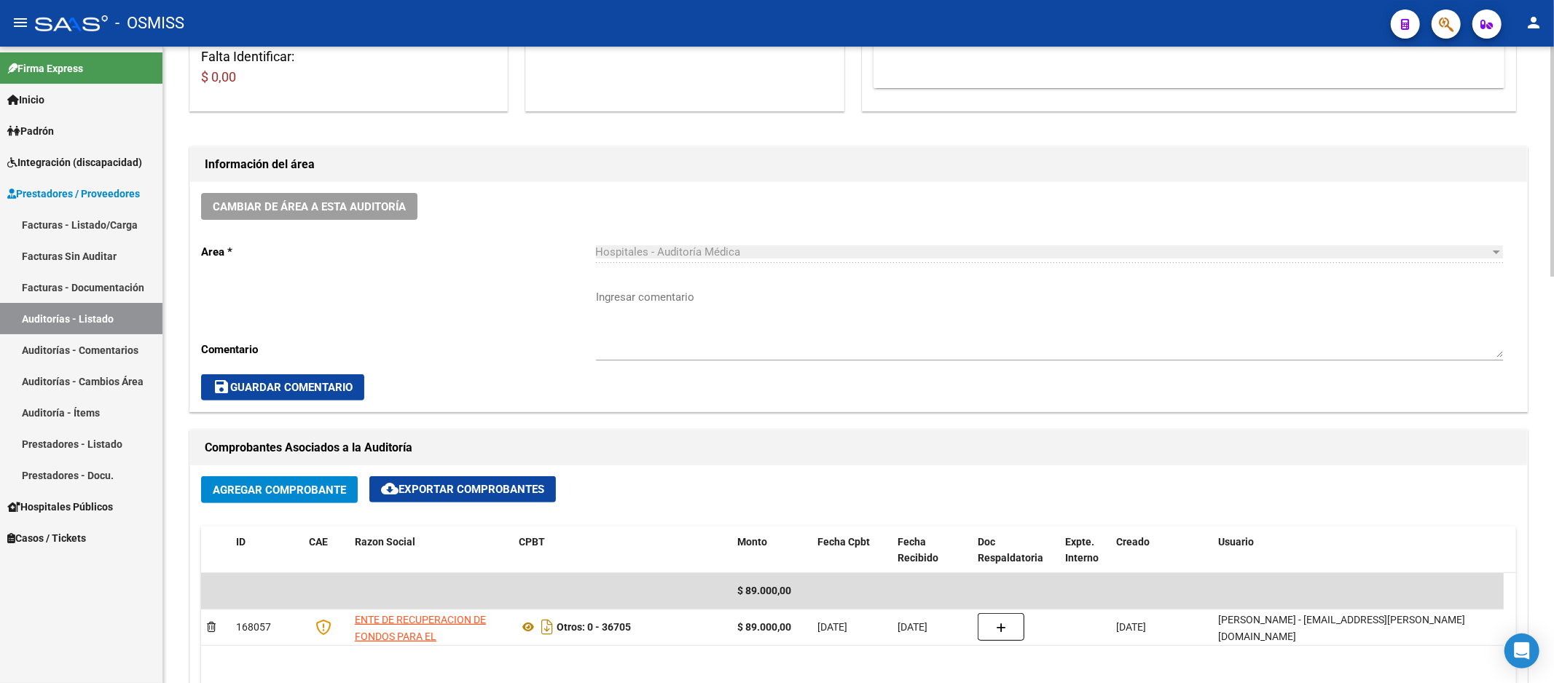
scroll to position [243, 0]
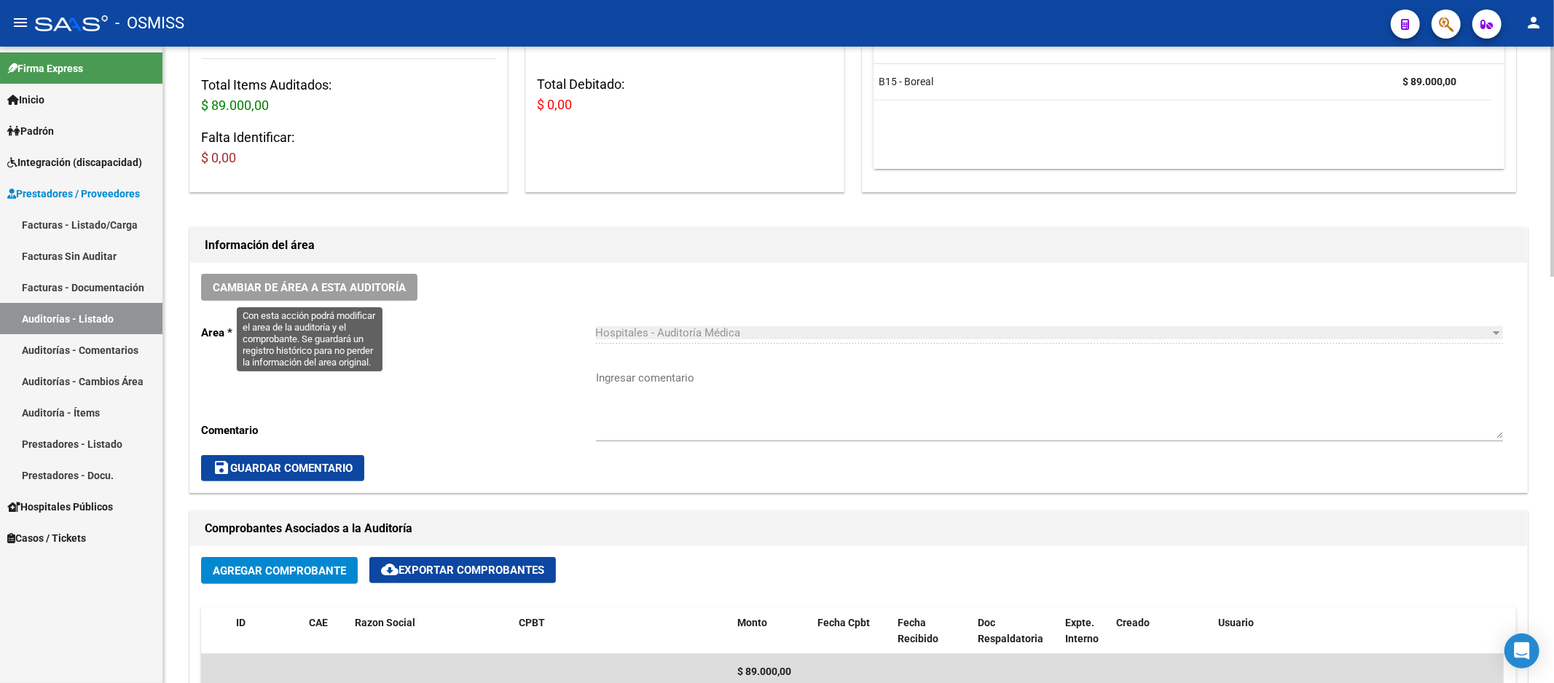
click at [347, 286] on span "Cambiar de área a esta auditoría" at bounding box center [309, 287] width 193 height 13
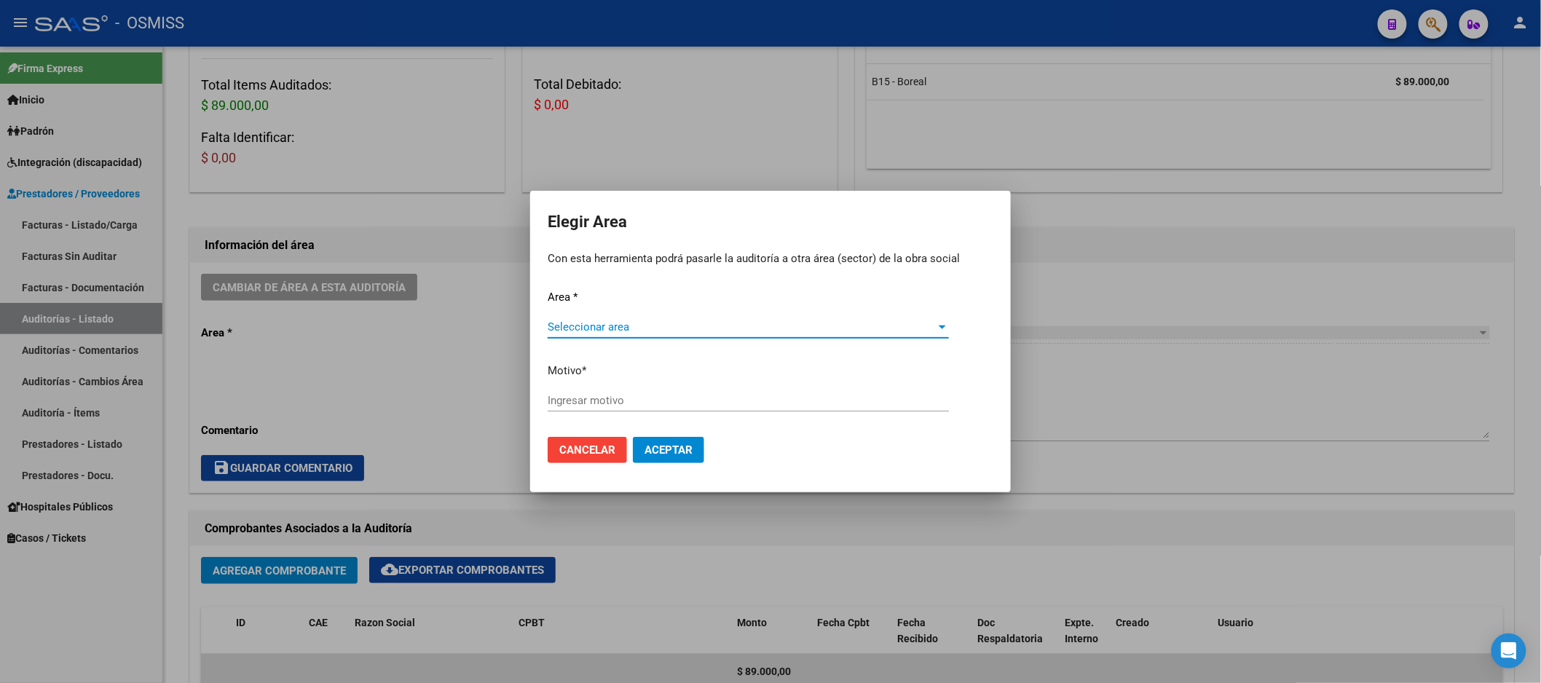
click at [775, 314] on div "Area * Seleccionar area Seleccionar area Motivo * [GEOGRAPHIC_DATA] motivo" at bounding box center [771, 357] width 446 height 137
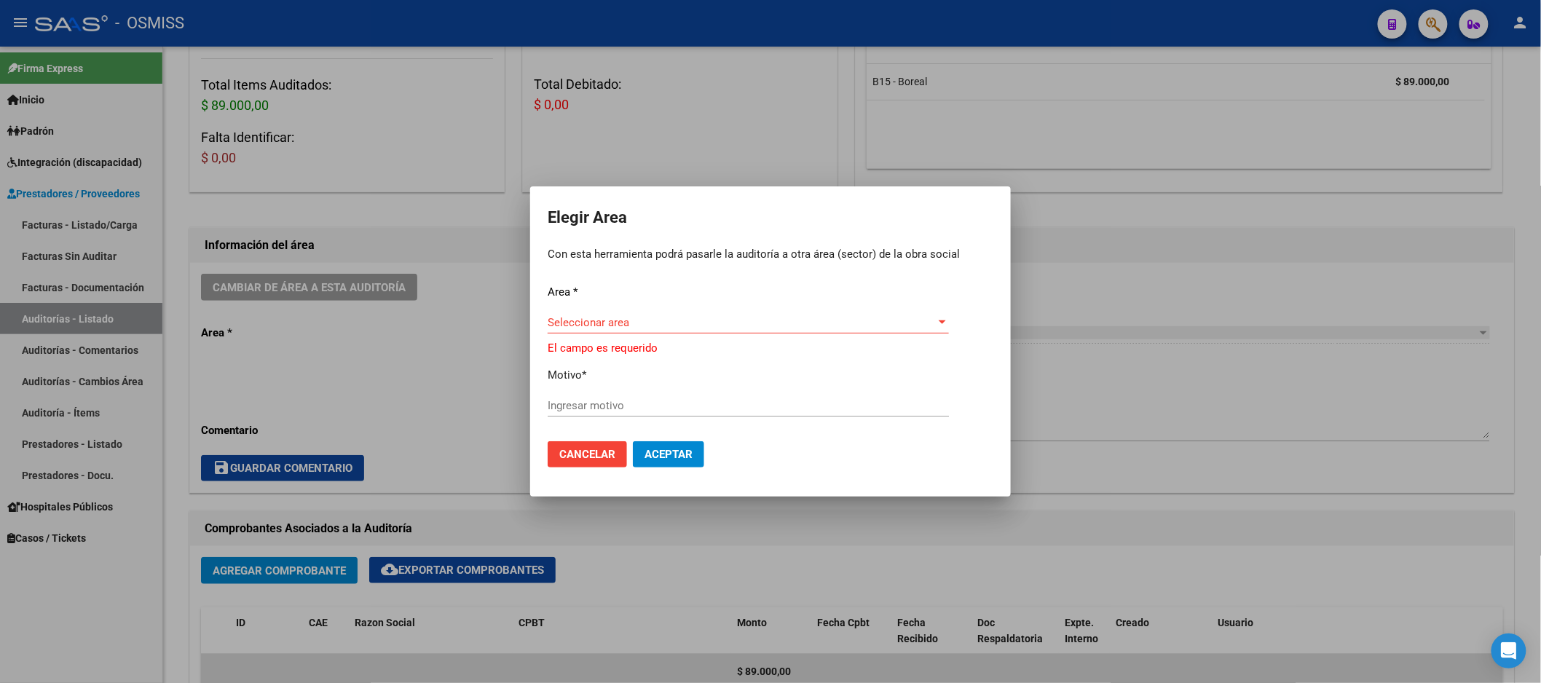
click at [1162, 329] on div at bounding box center [770, 341] width 1541 height 683
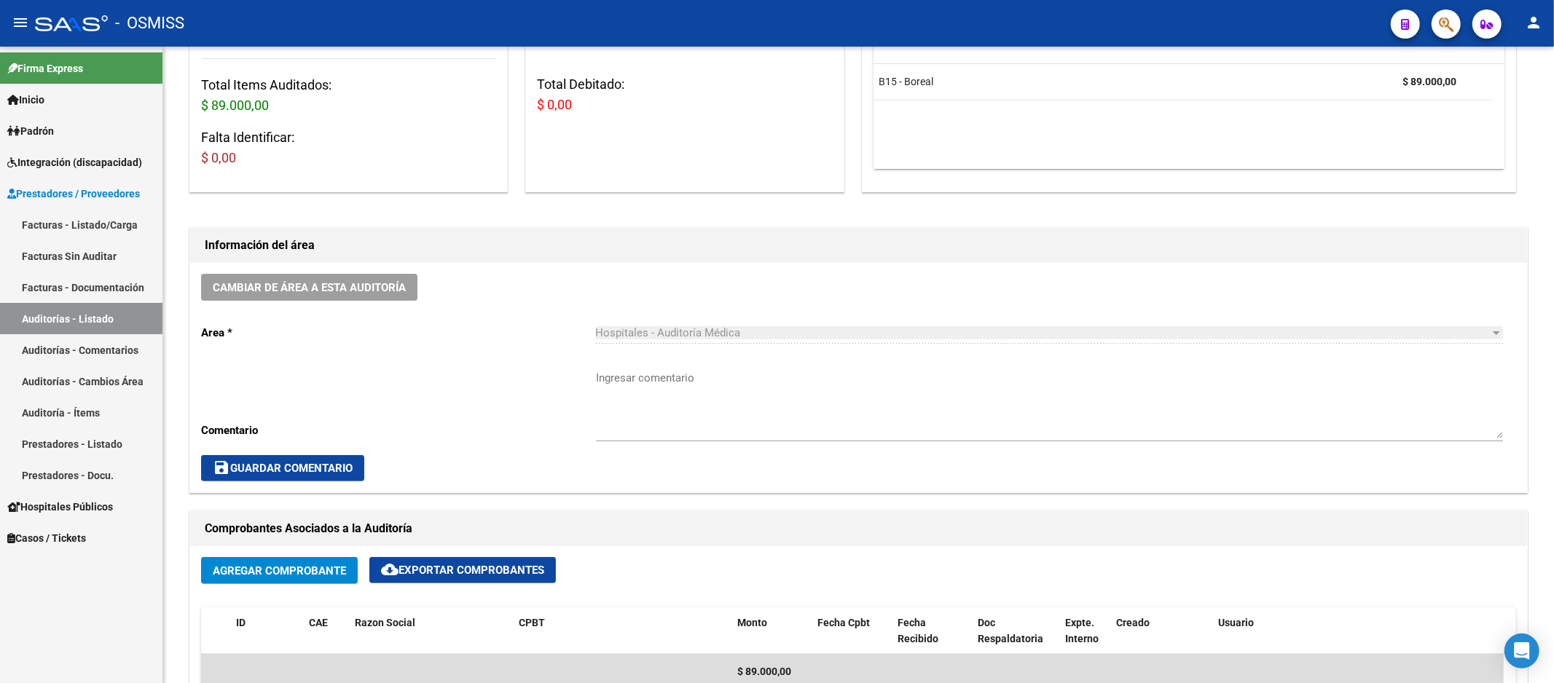
click at [119, 304] on link "Auditorías - Listado" at bounding box center [81, 318] width 162 height 31
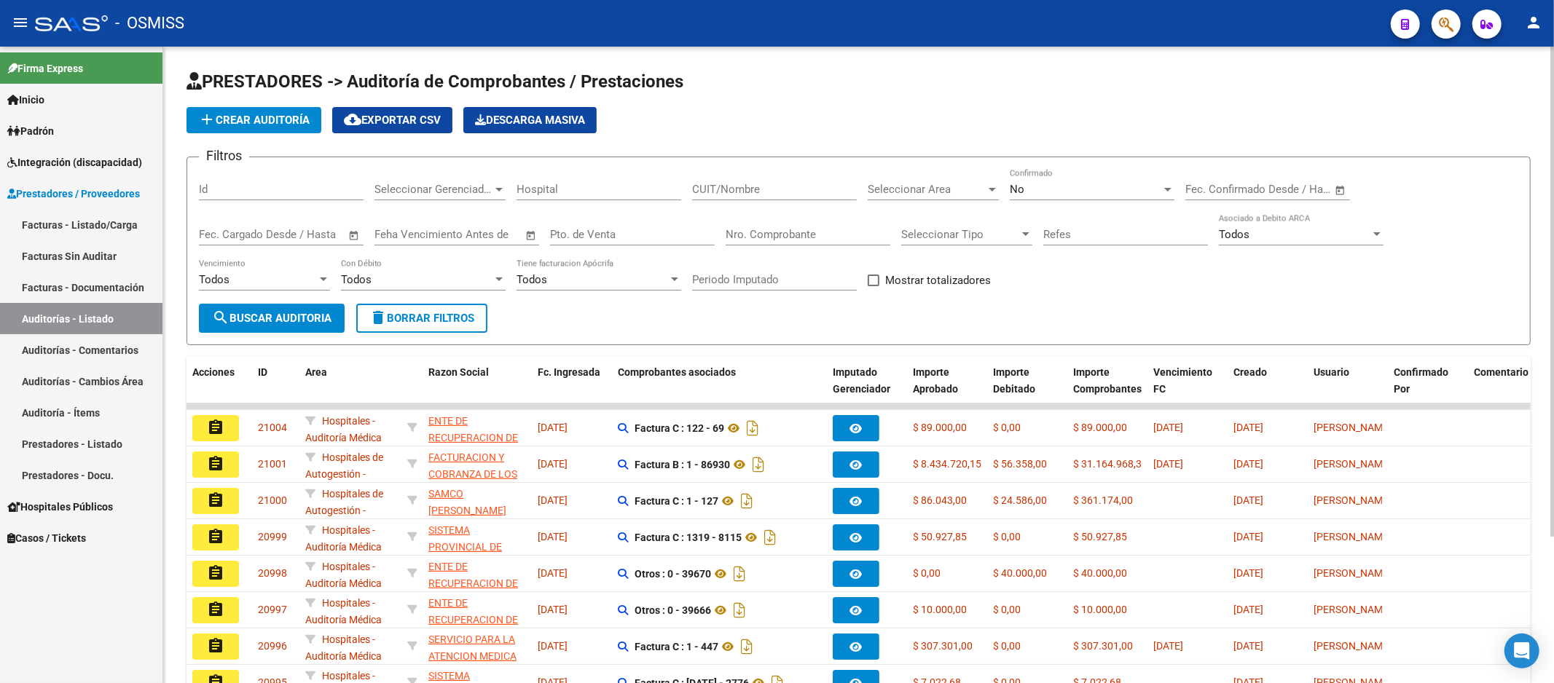
click at [782, 236] on input "Nro. Comprobante" at bounding box center [808, 234] width 165 height 13
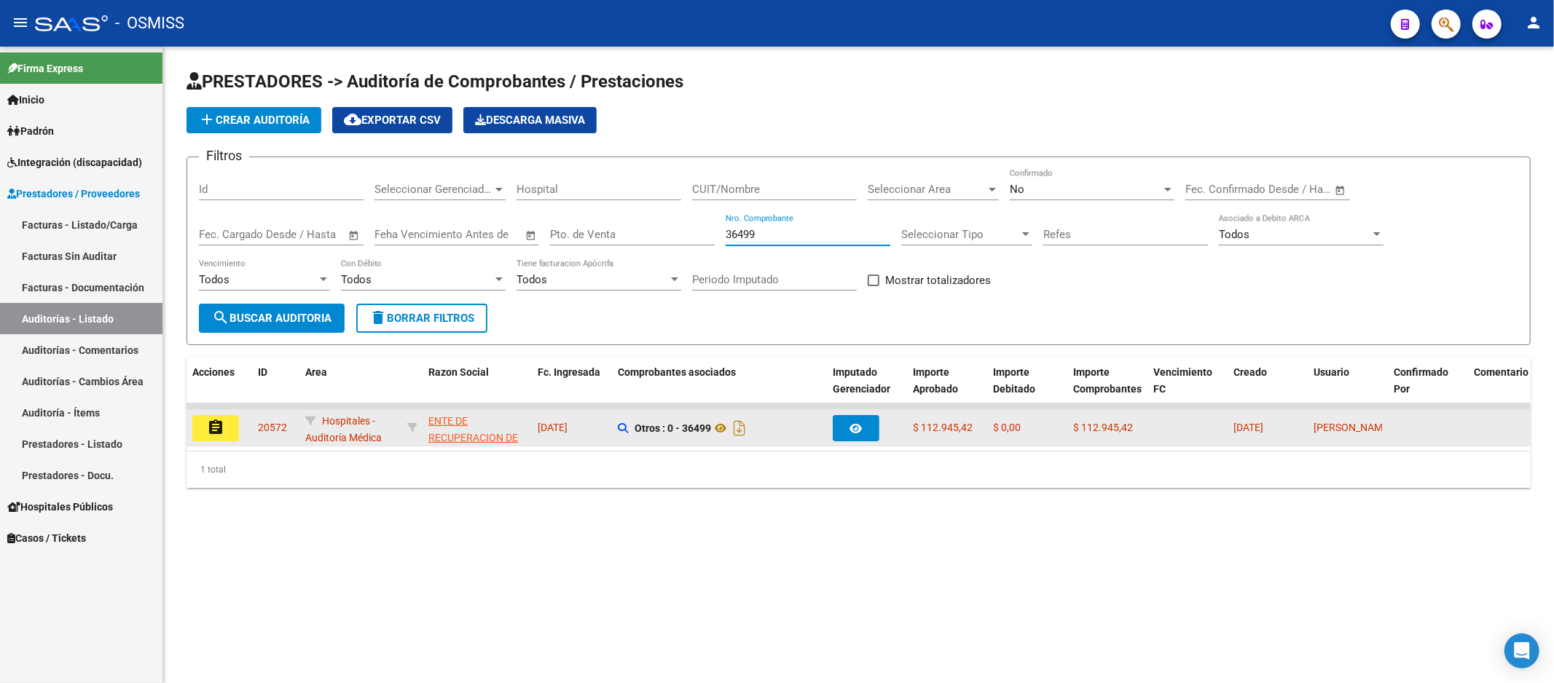
type input "36499"
click at [213, 425] on mat-icon "assignment" at bounding box center [215, 427] width 17 height 17
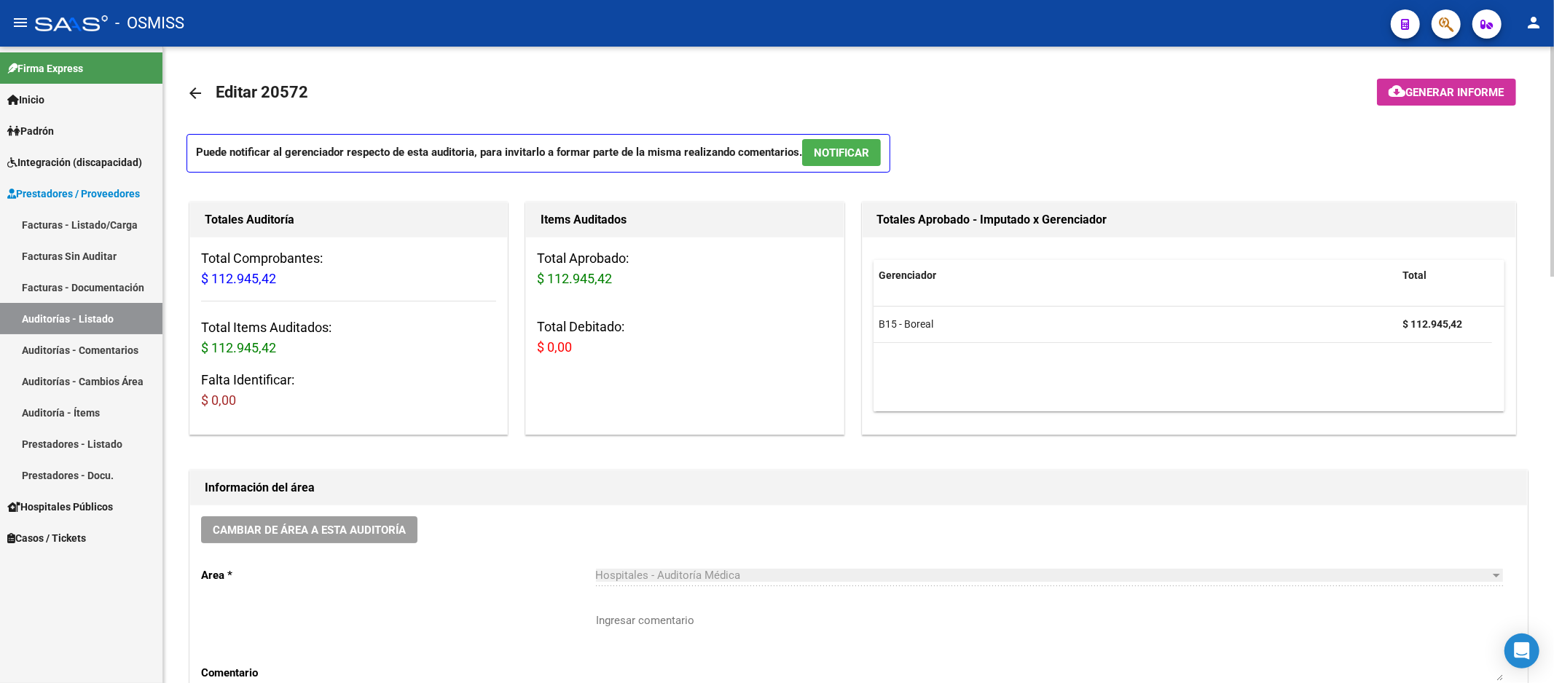
click at [508, 332] on div "Totales Auditoría Total Comprobantes: $ 112.945,42 Total Items Auditados: $ 112…" at bounding box center [348, 318] width 324 height 239
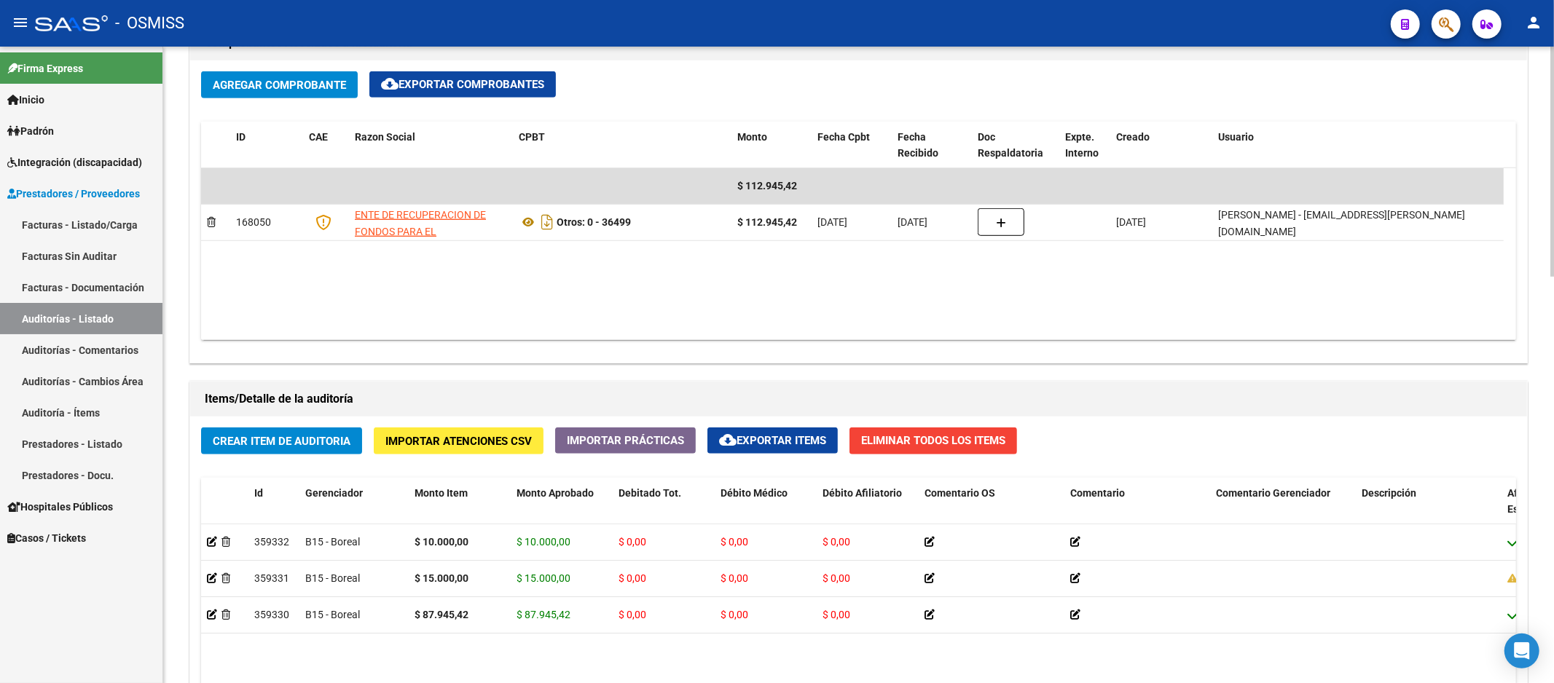
scroll to position [971, 0]
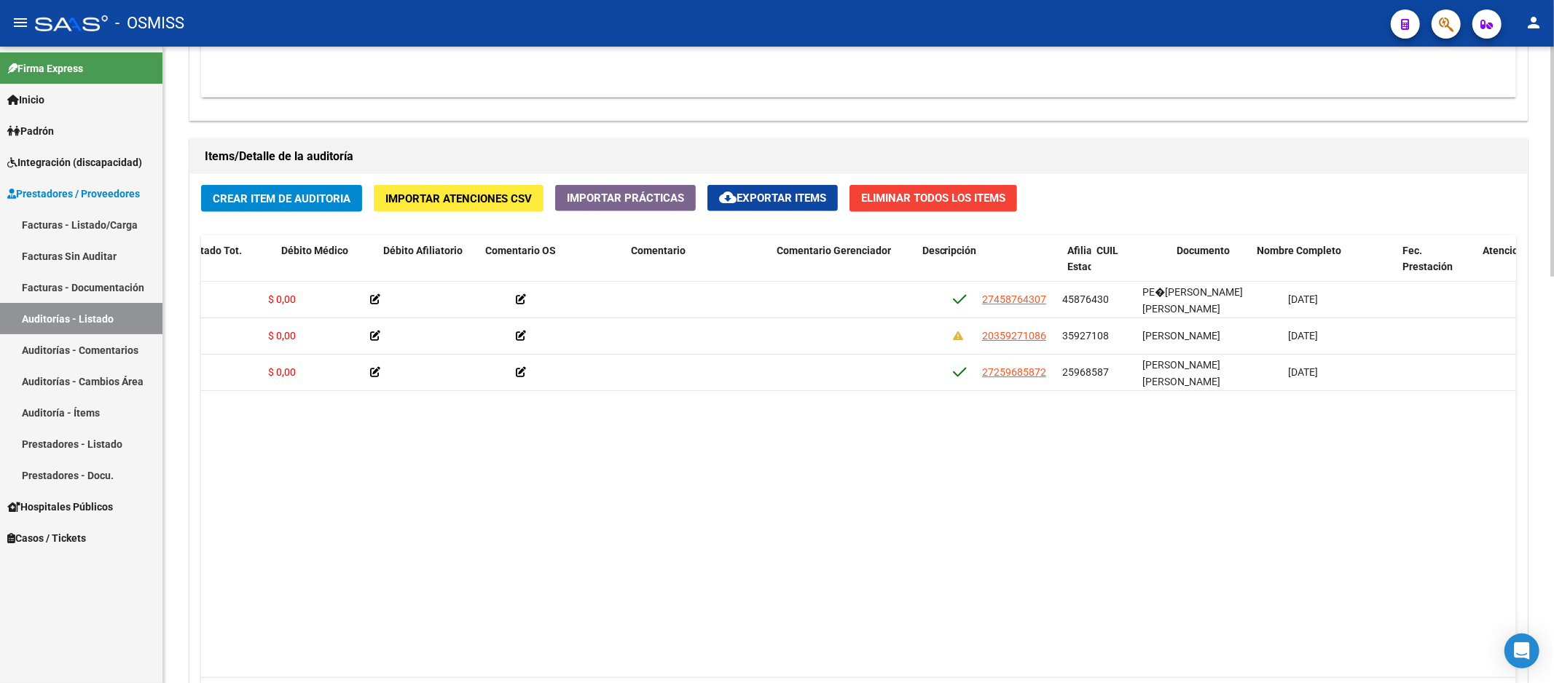
drag, startPoint x: 647, startPoint y: 398, endPoint x: 729, endPoint y: 397, distance: 82.3
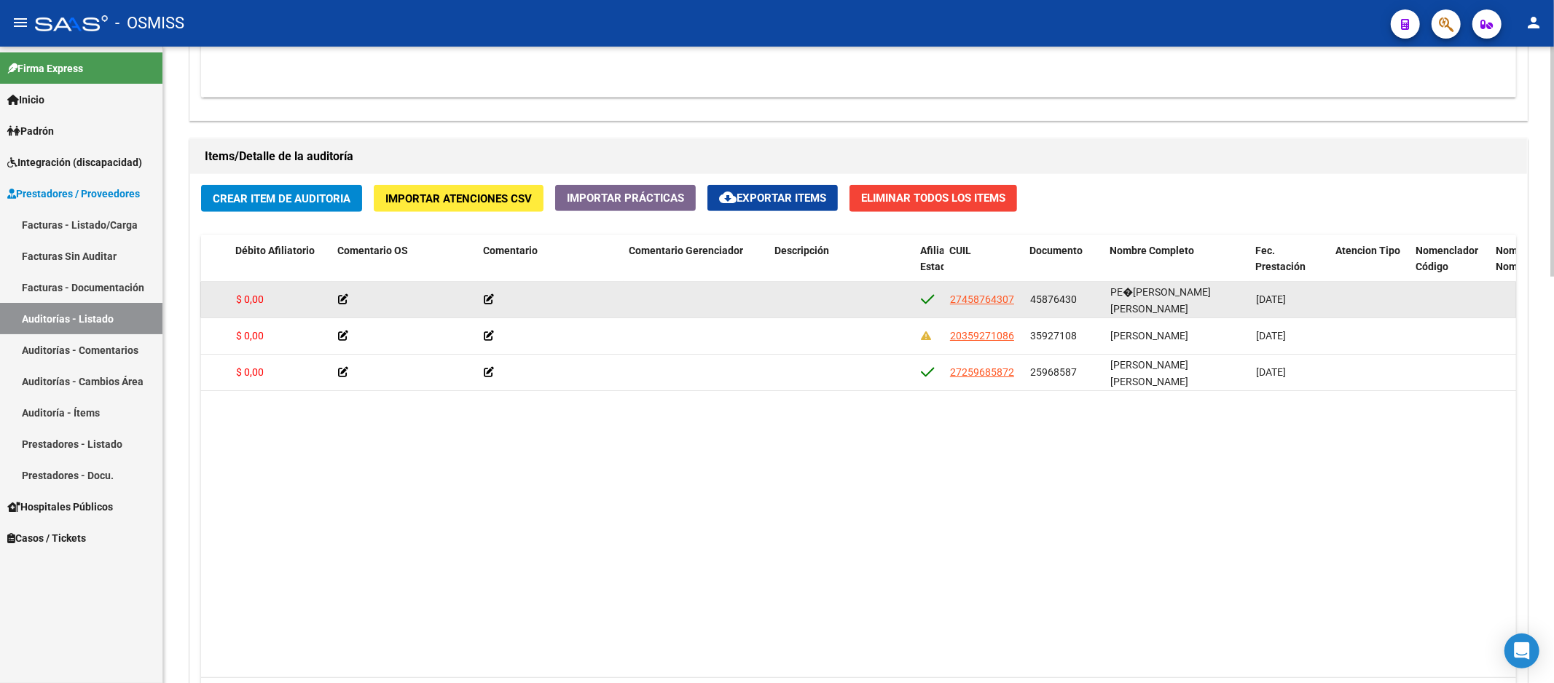
drag, startPoint x: 1029, startPoint y: 302, endPoint x: 1081, endPoint y: 296, distance: 52.8
click at [1081, 296] on datatable-body-cell "45876430" at bounding box center [1064, 300] width 80 height 36
copy span "45876430"
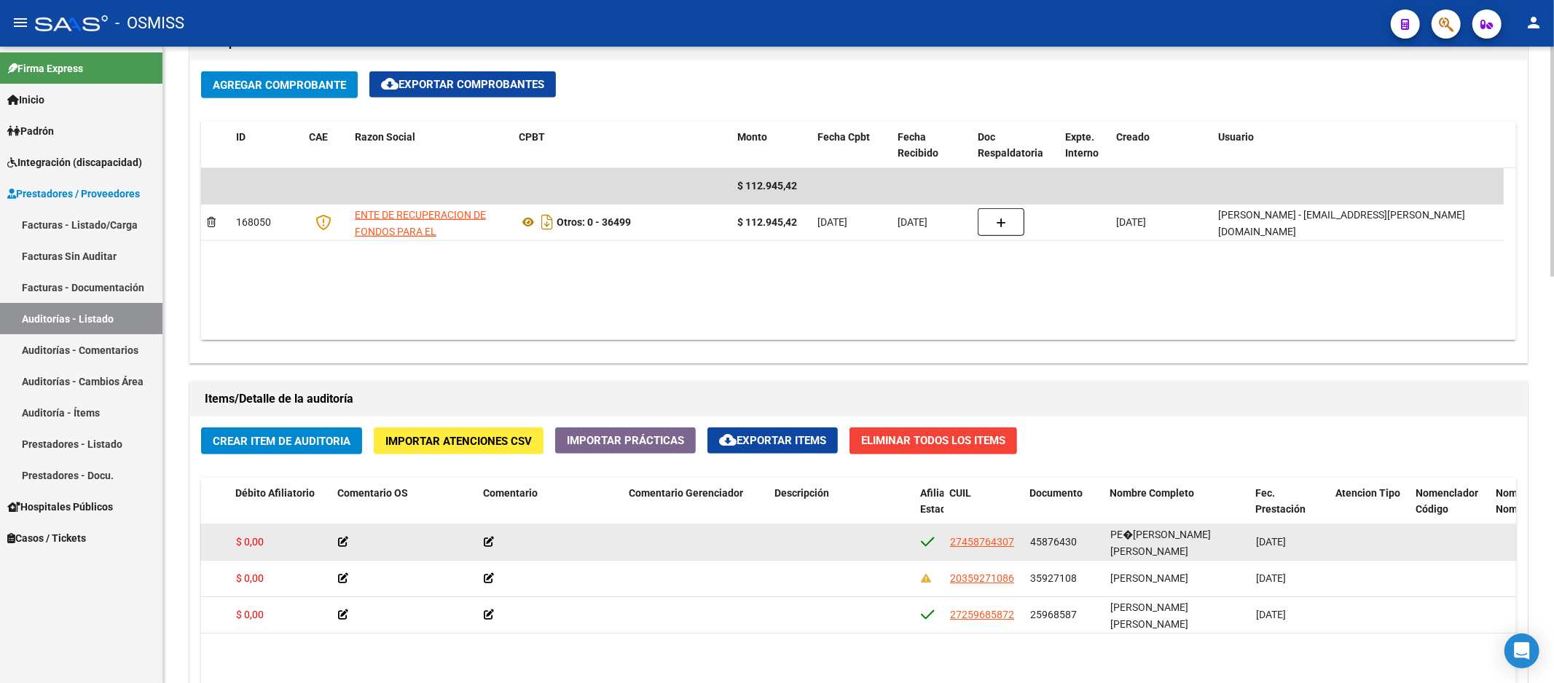
scroll to position [890, 0]
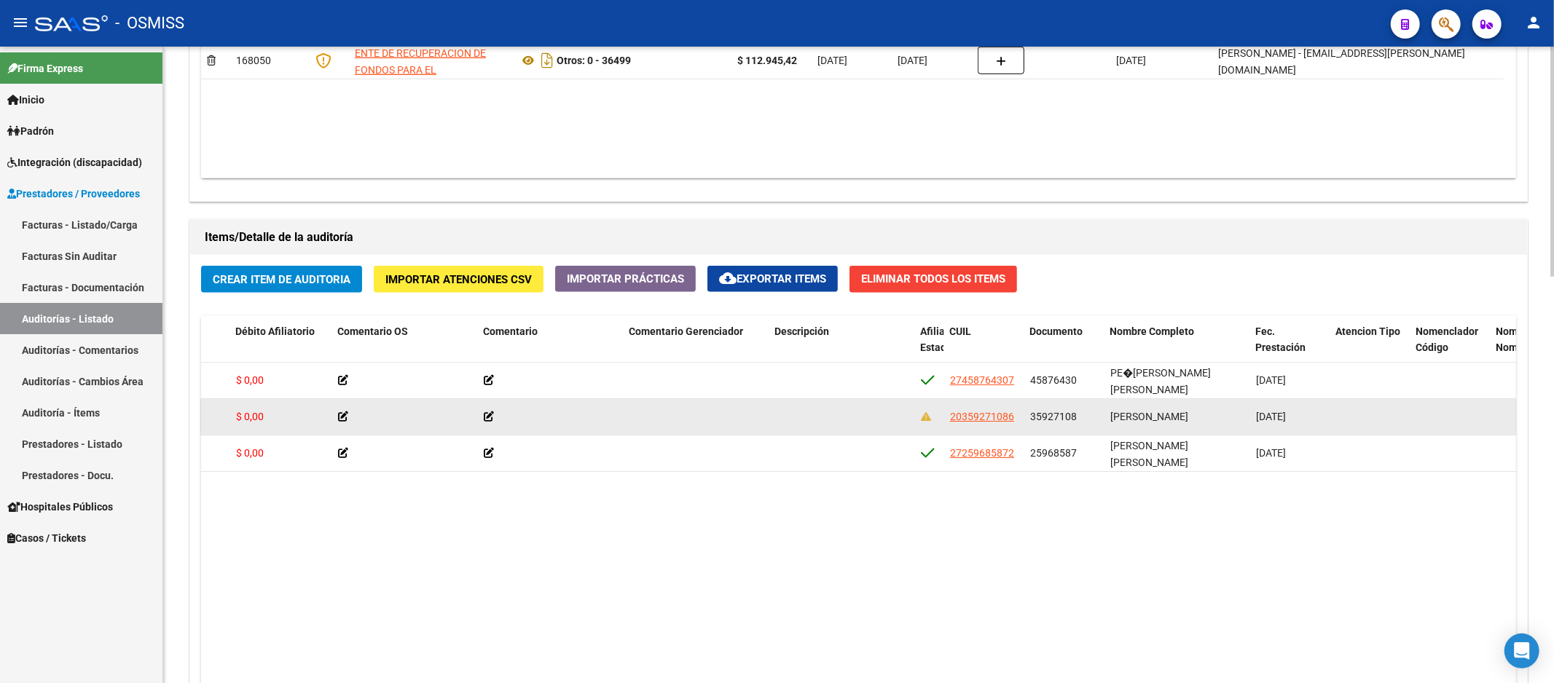
copy span "45876430"
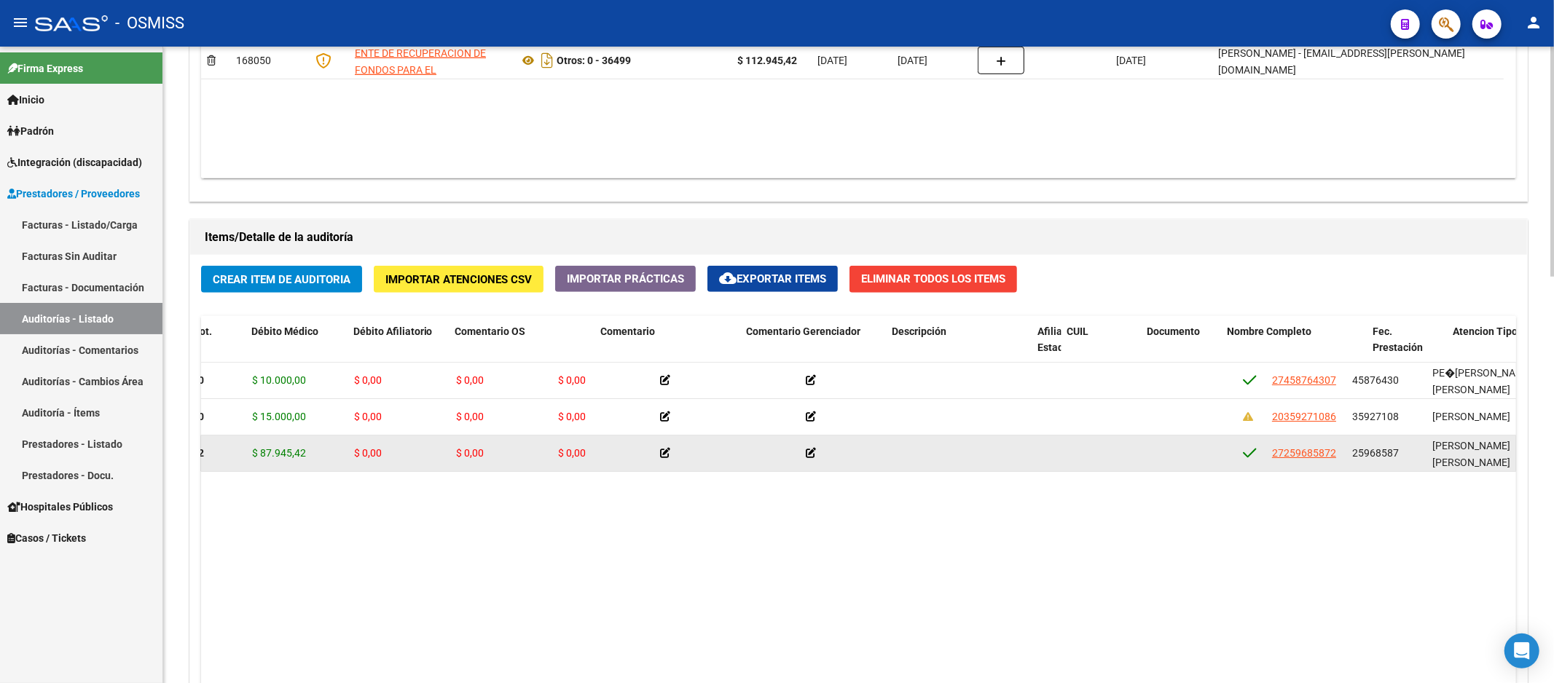
scroll to position [0, 0]
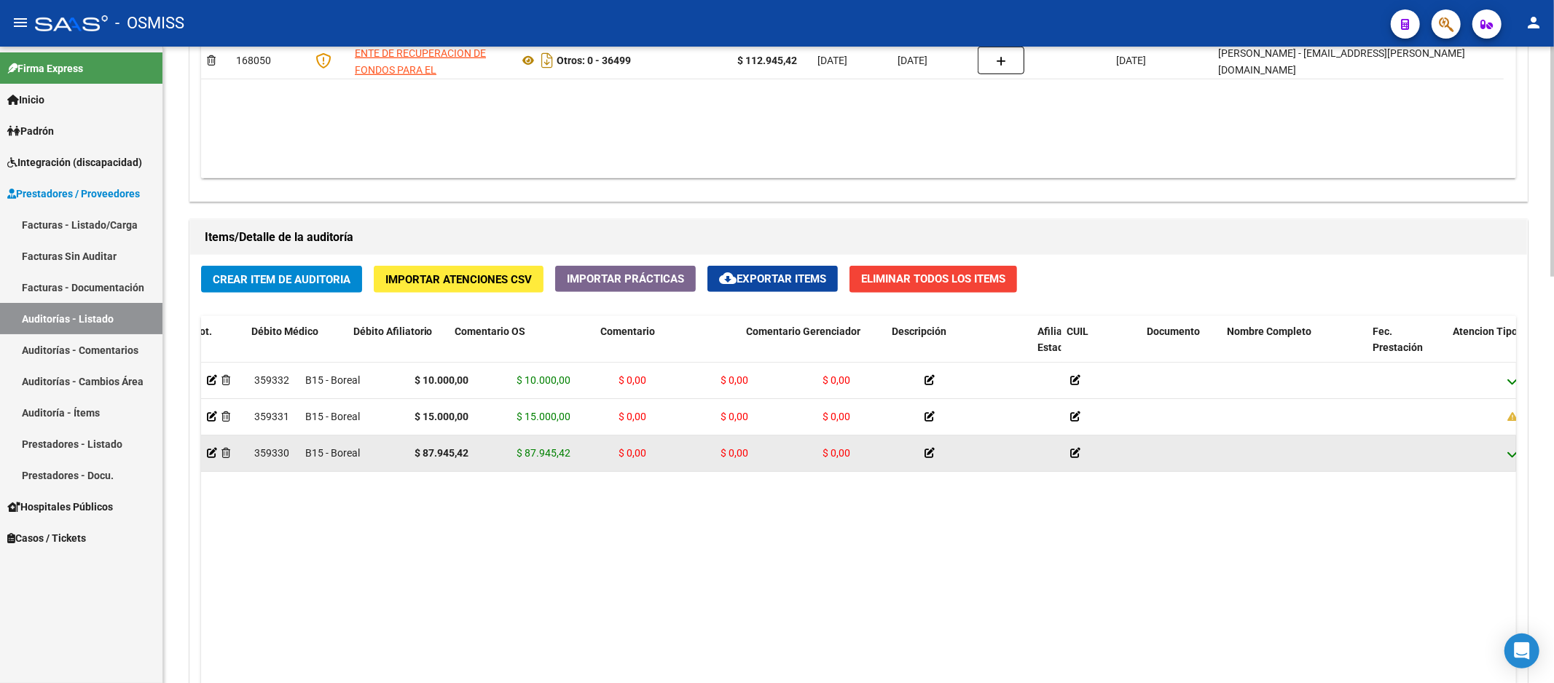
drag, startPoint x: 1071, startPoint y: 493, endPoint x: 754, endPoint y: 471, distance: 317.6
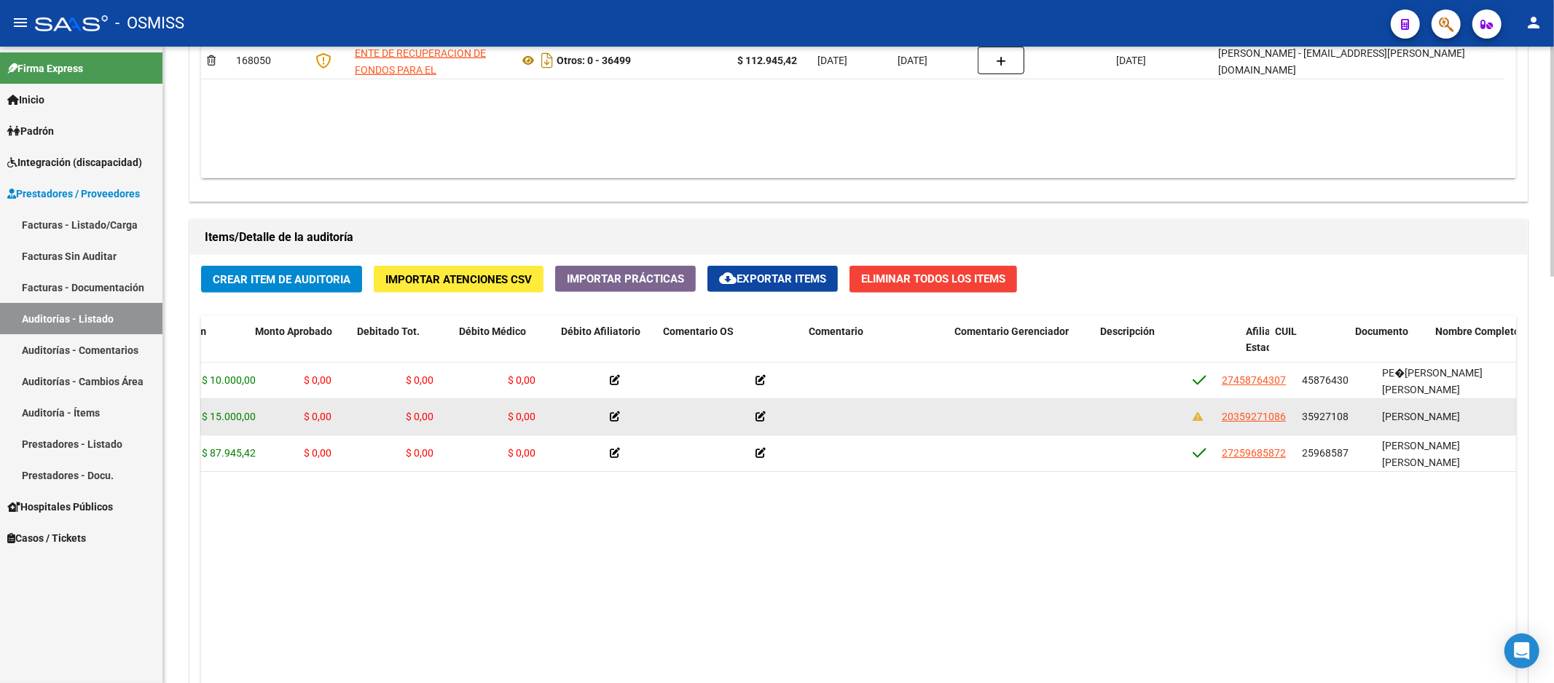
drag, startPoint x: 818, startPoint y: 433, endPoint x: 908, endPoint y: 436, distance: 89.6
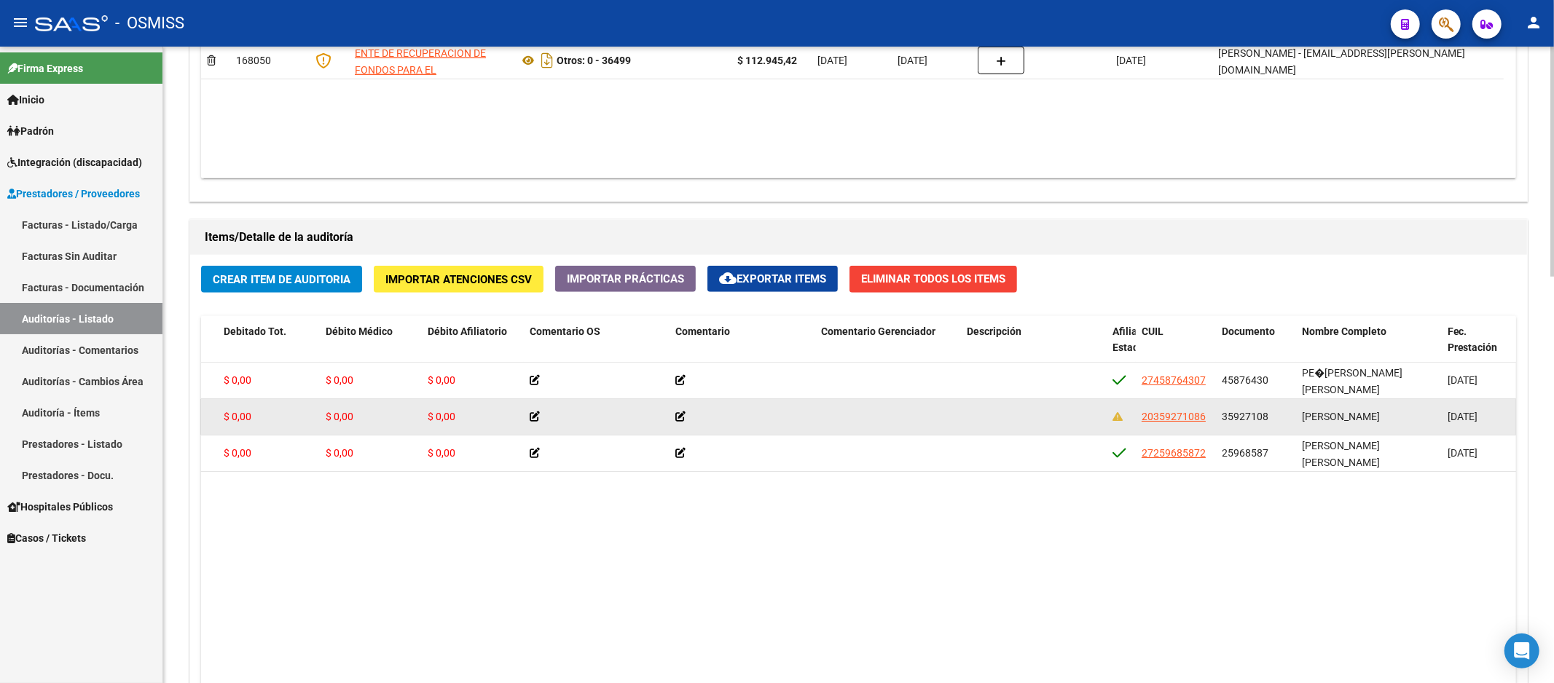
drag, startPoint x: 1221, startPoint y: 418, endPoint x: 1278, endPoint y: 413, distance: 57.8
click at [1278, 413] on div "35927108" at bounding box center [1256, 417] width 68 height 17
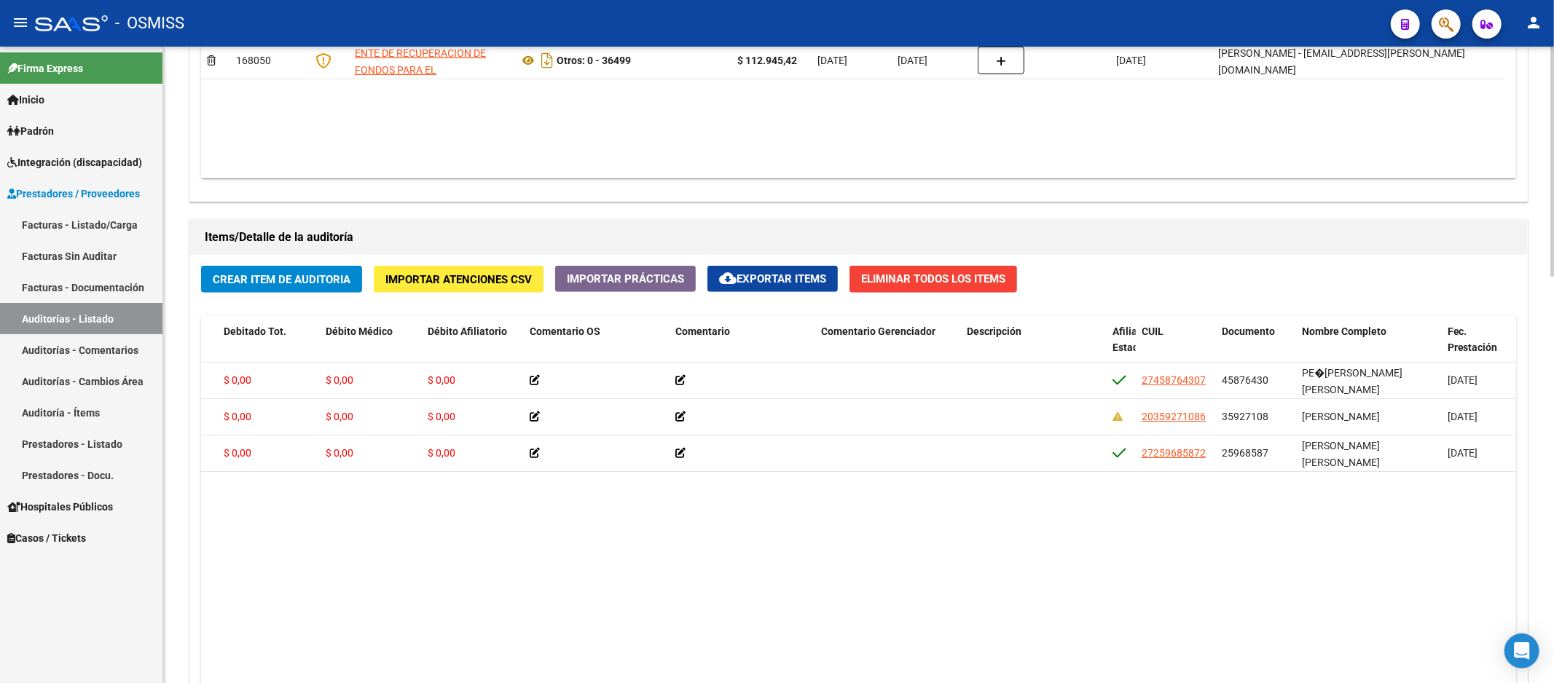
click at [704, 527] on datatable-body "359332 B15 - Boreal $ 10.000,00 $ 10.000,00 $ 0,00 $ 0,00 $ 0,00 27458764307 45…" at bounding box center [858, 561] width 1315 height 396
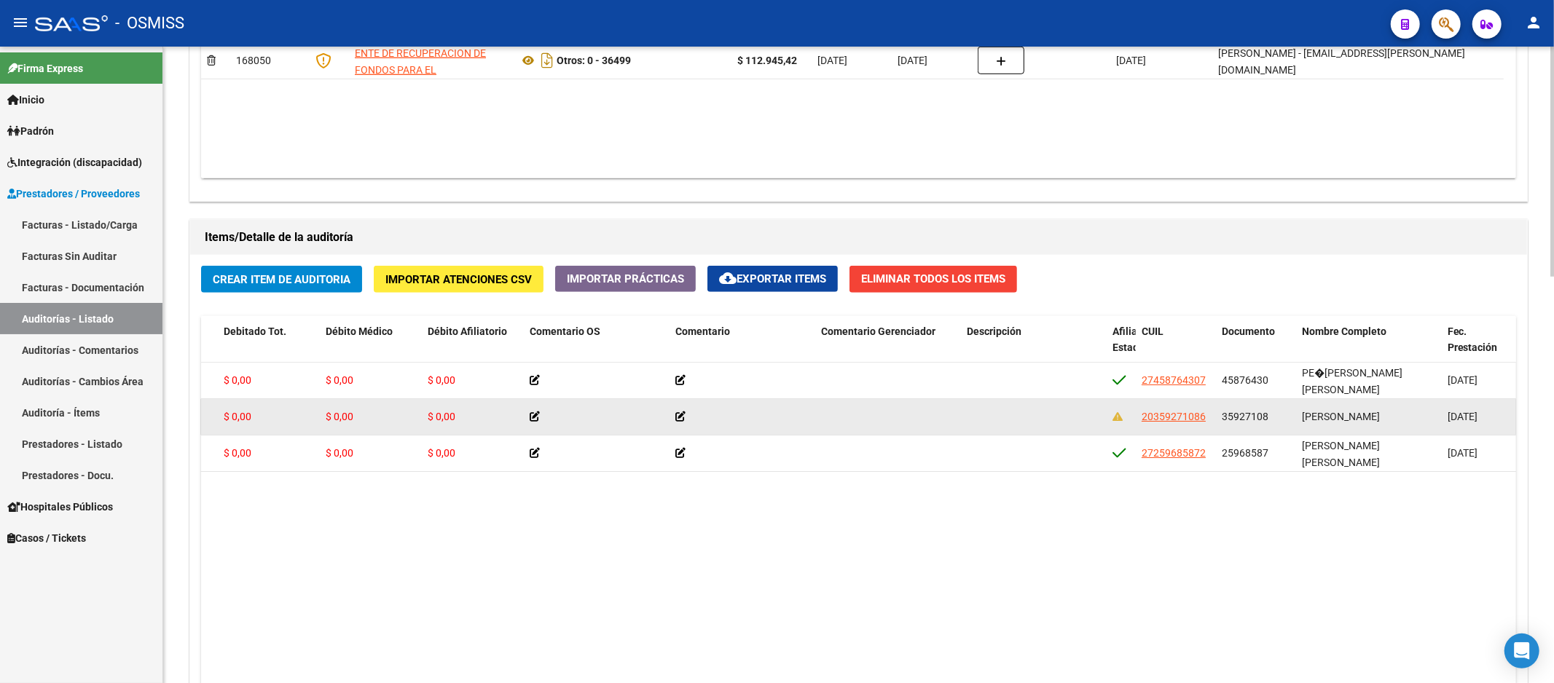
drag, startPoint x: 1222, startPoint y: 414, endPoint x: 1267, endPoint y: 413, distance: 45.2
click at [1267, 413] on span "35927108" at bounding box center [1245, 417] width 47 height 12
copy span "35927108"
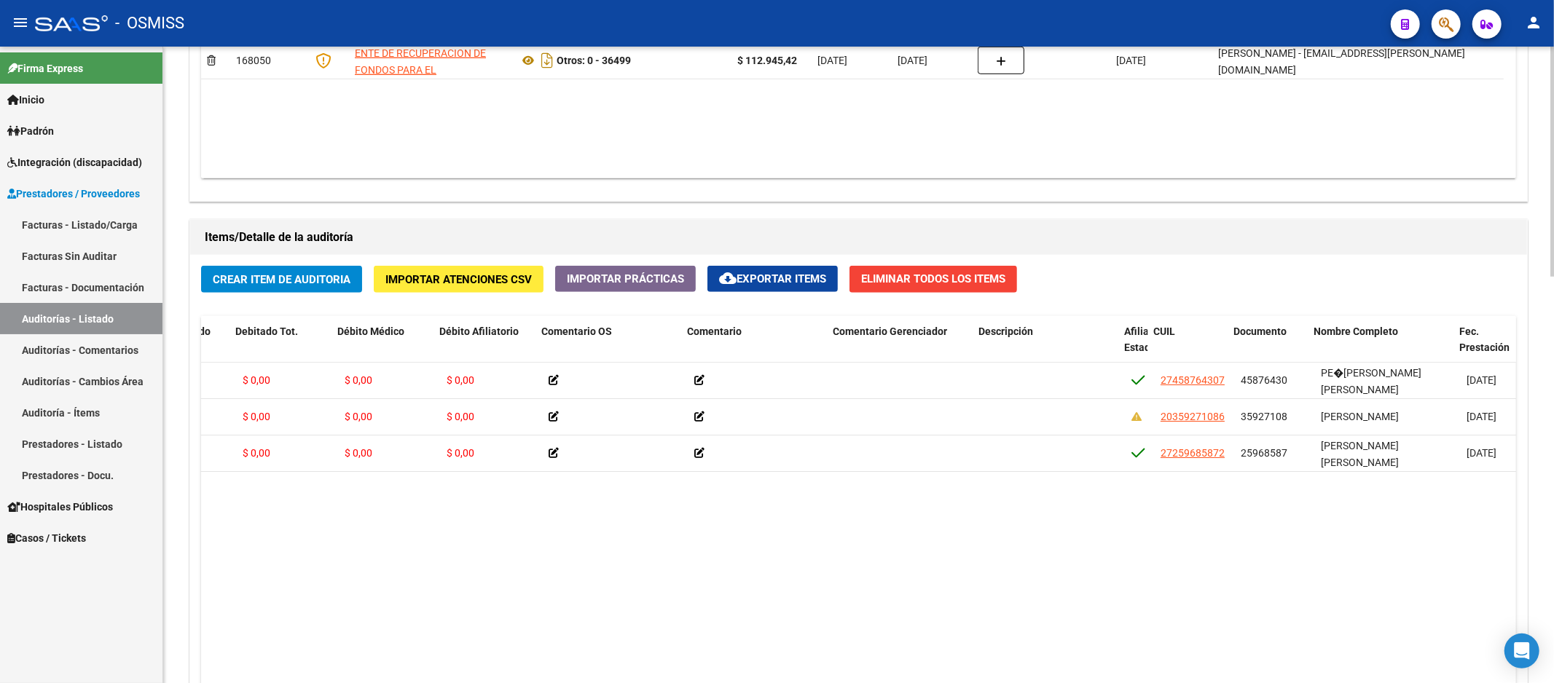
drag, startPoint x: 508, startPoint y: 503, endPoint x: 476, endPoint y: 514, distance: 33.4
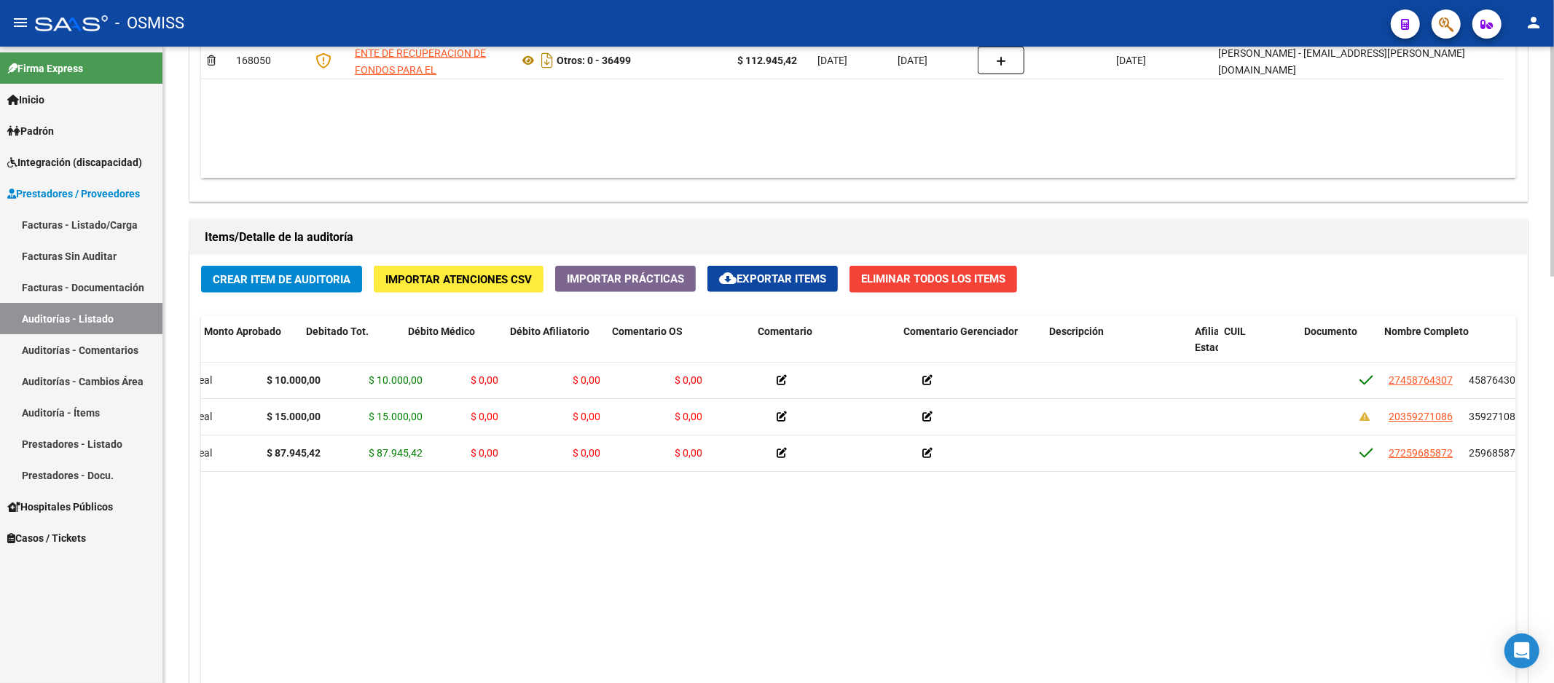
scroll to position [0, 0]
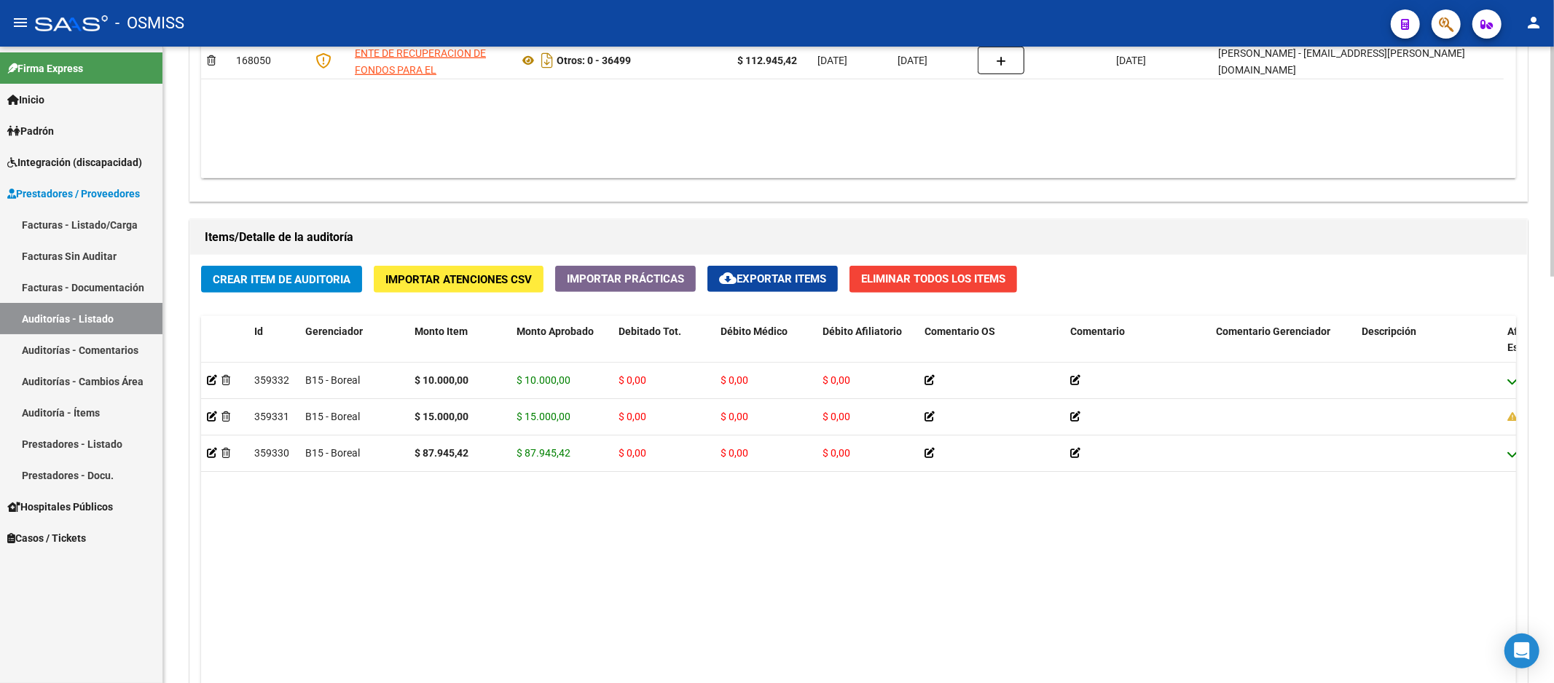
drag, startPoint x: 606, startPoint y: 545, endPoint x: 506, endPoint y: 548, distance: 100.6
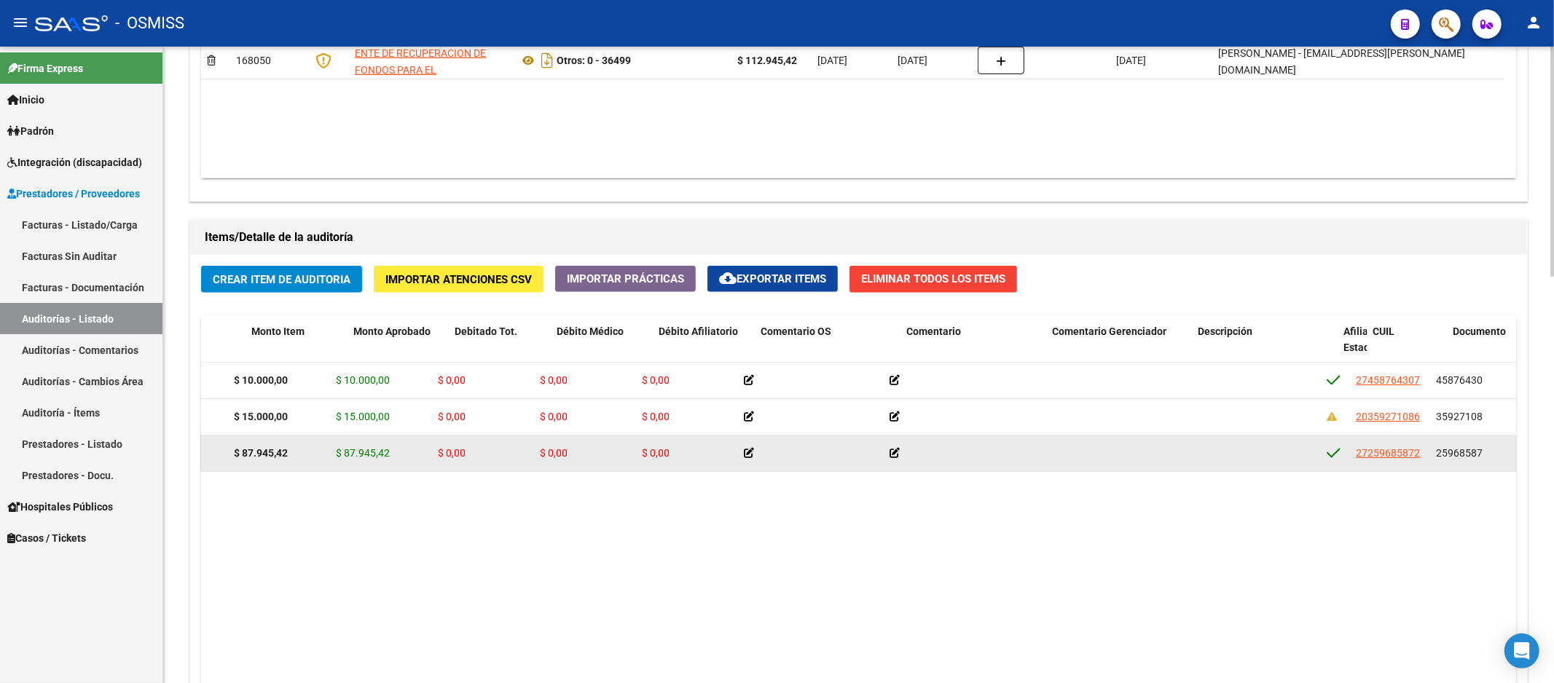
drag, startPoint x: 1010, startPoint y: 474, endPoint x: 1047, endPoint y: 469, distance: 37.5
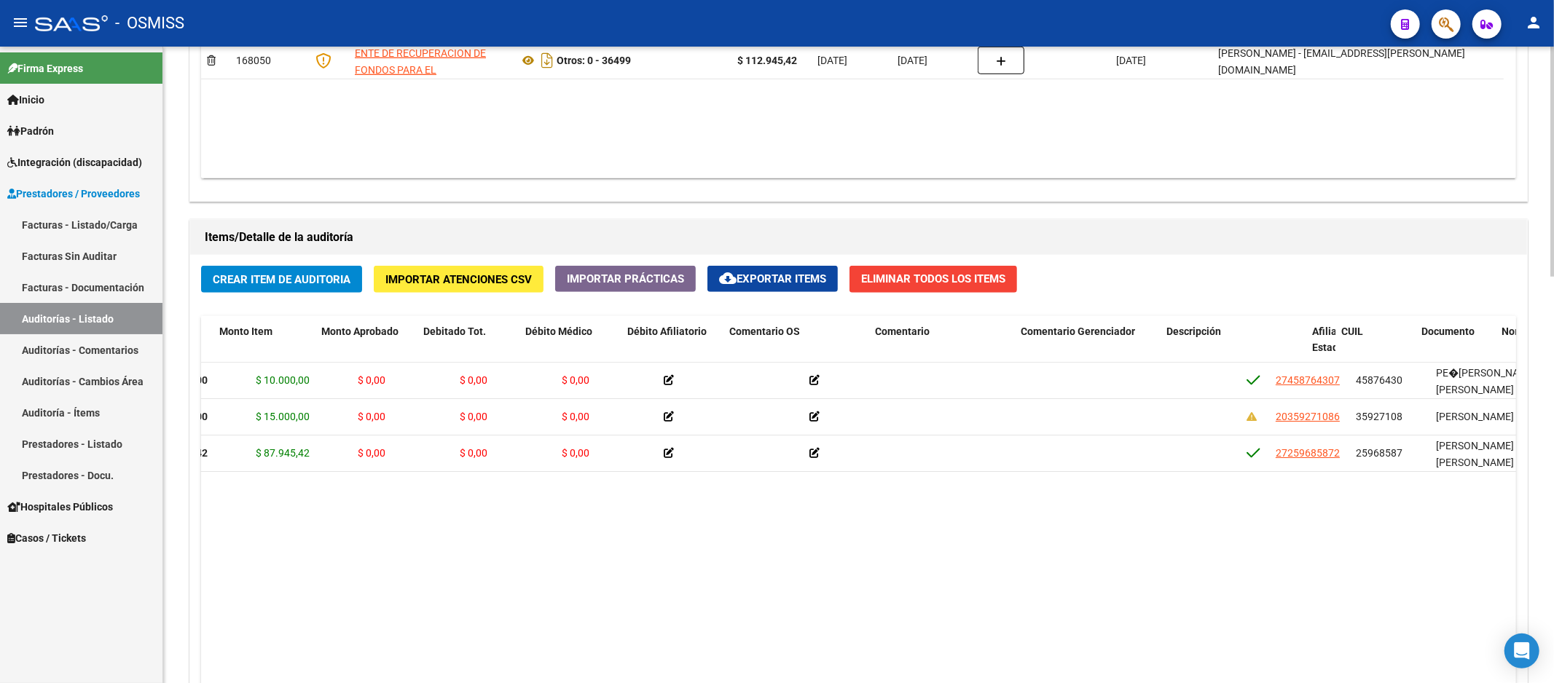
drag, startPoint x: 1042, startPoint y: 519, endPoint x: 1157, endPoint y: 506, distance: 115.8
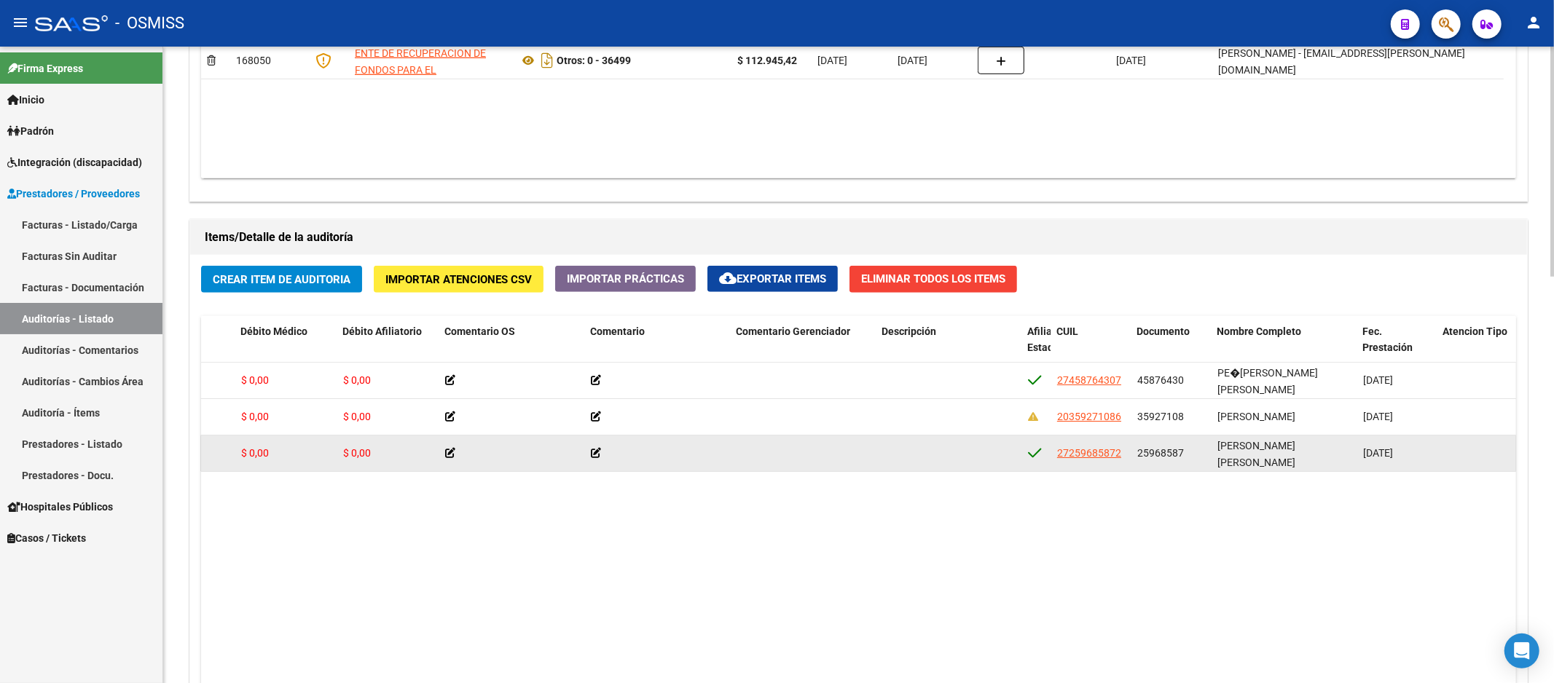
drag, startPoint x: 1137, startPoint y: 452, endPoint x: 1182, endPoint y: 447, distance: 44.8
click at [1182, 447] on div "25968587" at bounding box center [1171, 453] width 68 height 17
copy span "25968587"
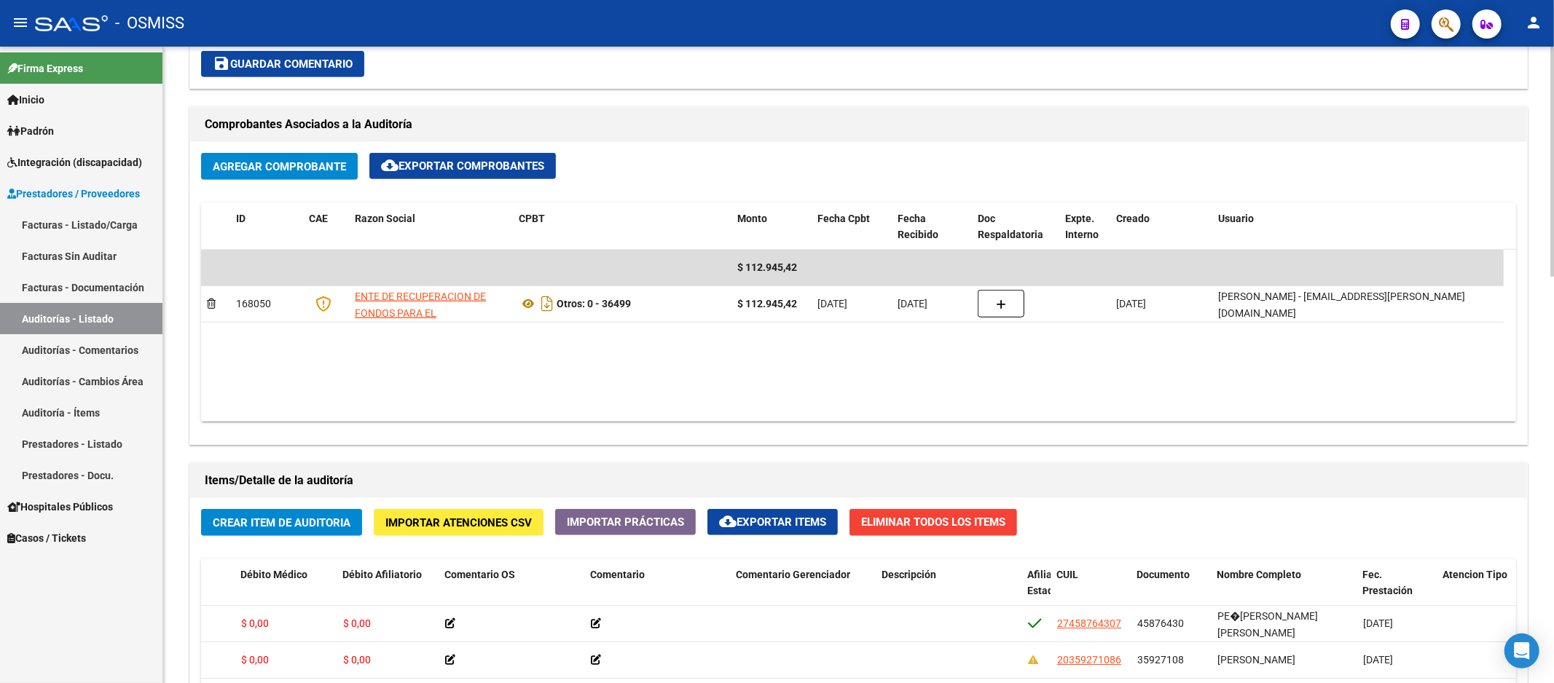
scroll to position [404, 0]
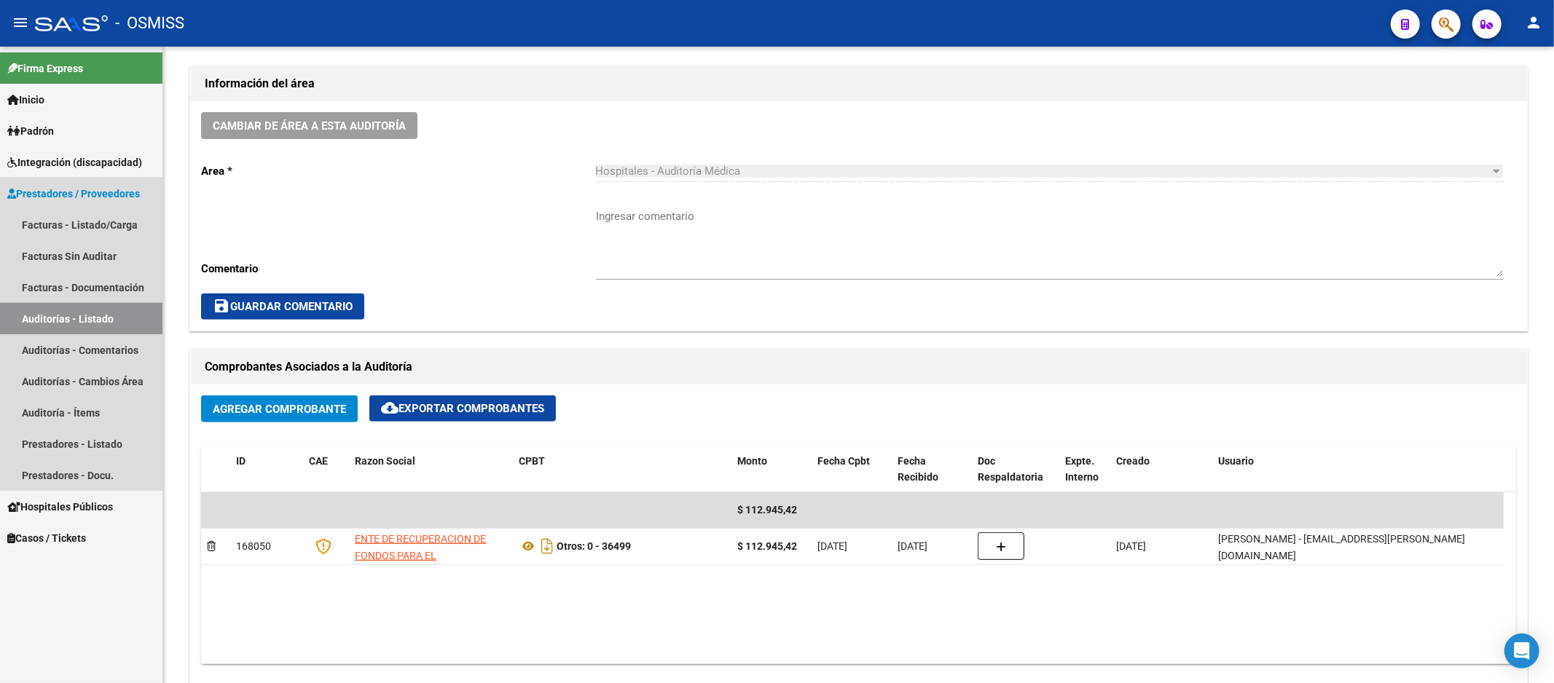
click at [77, 322] on link "Auditorías - Listado" at bounding box center [81, 318] width 162 height 31
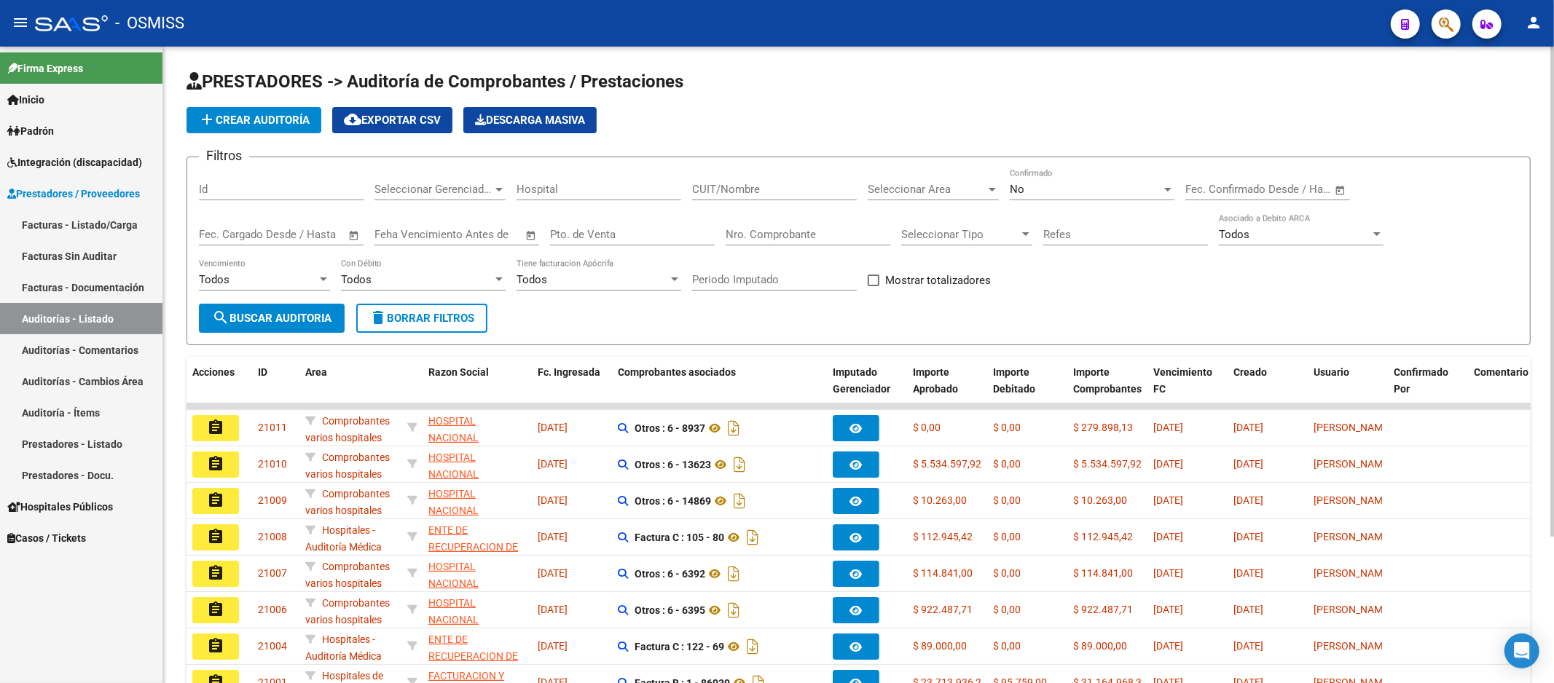
click at [801, 241] on input "Nro. Comprobante" at bounding box center [808, 234] width 165 height 13
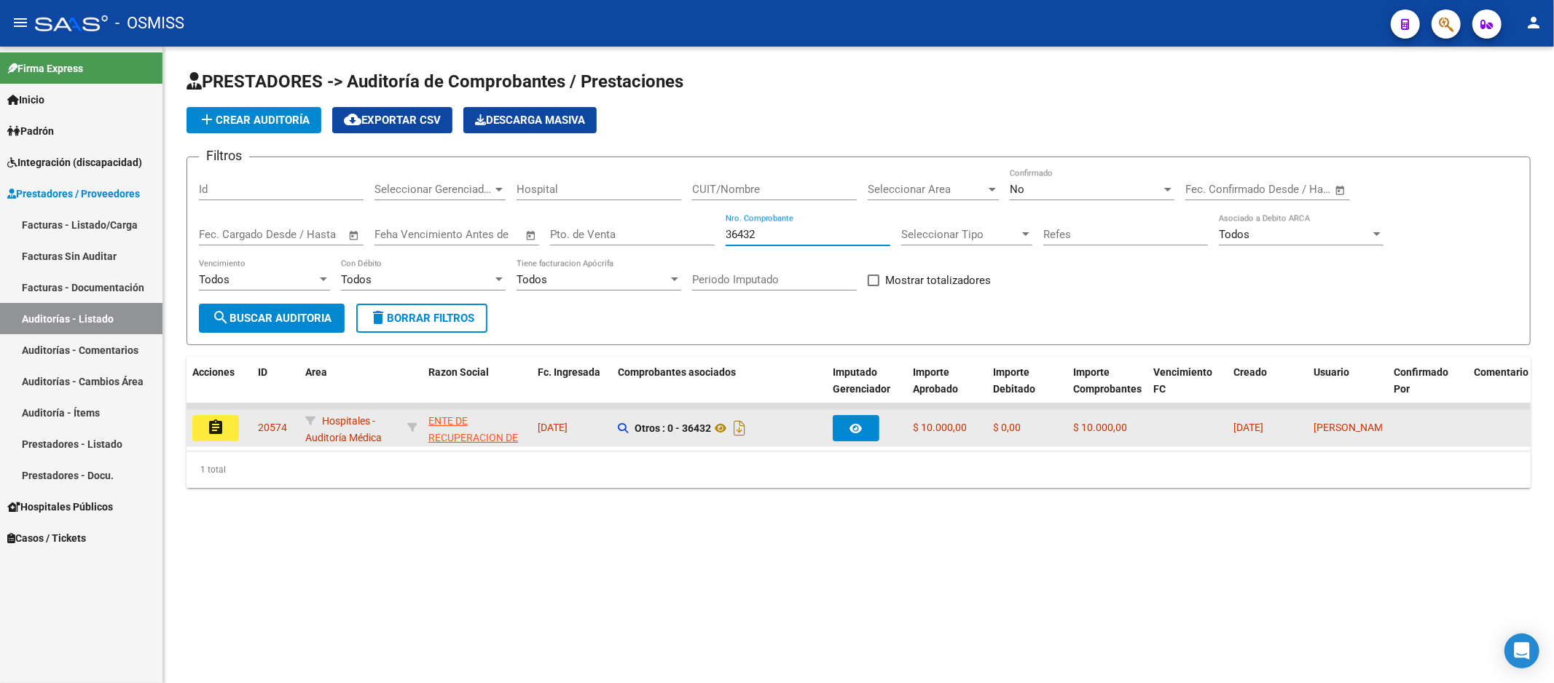
type input "36432"
click at [194, 428] on button "assignment" at bounding box center [215, 428] width 47 height 26
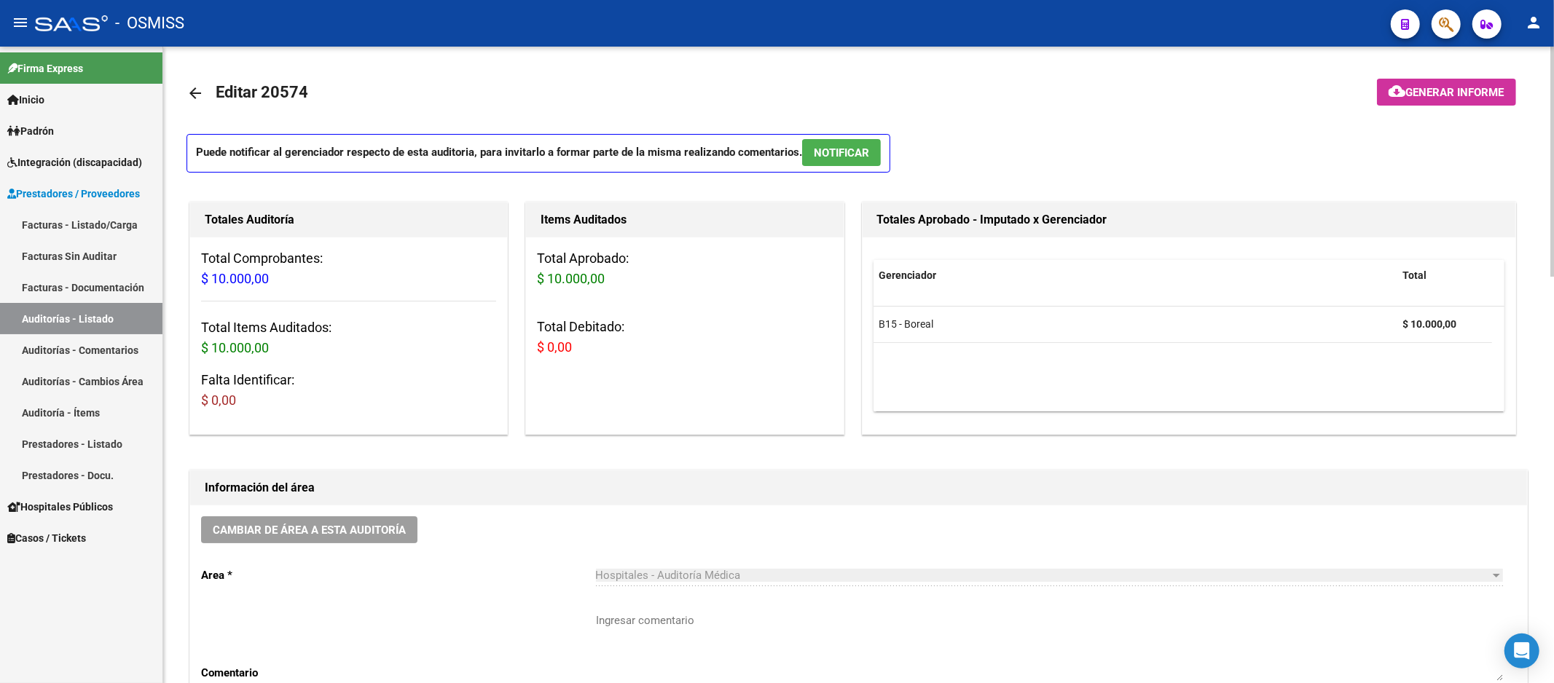
click at [513, 302] on div "Totales Auditoría Total Comprobantes: $ 10.000,00 Total Items Auditados: $ 10.0…" at bounding box center [354, 318] width 336 height 239
click at [515, 498] on h1 "Información del área" at bounding box center [859, 487] width 1308 height 23
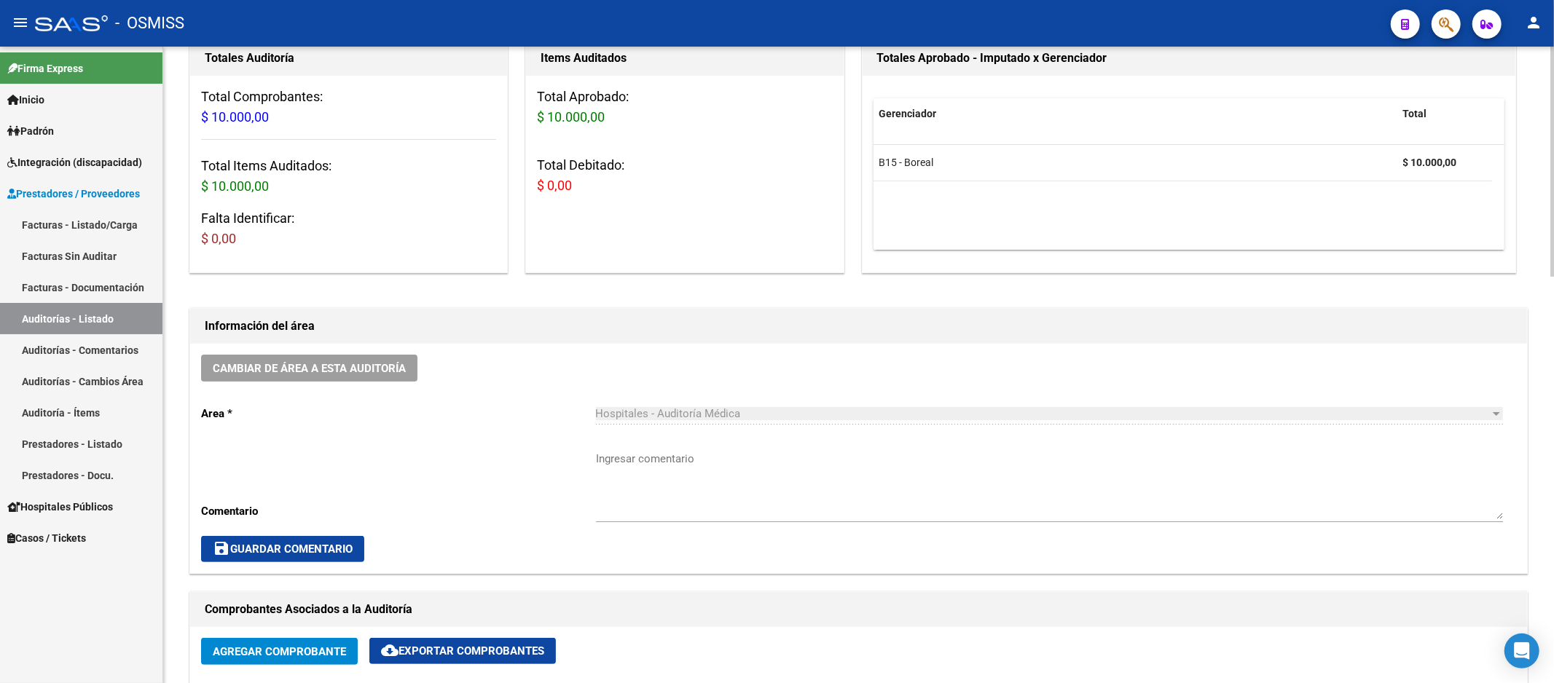
click at [948, 393] on div "Cambiar de área a esta auditoría Area * Hospitales - Auditoría Médica Seleccion…" at bounding box center [858, 458] width 1337 height 229
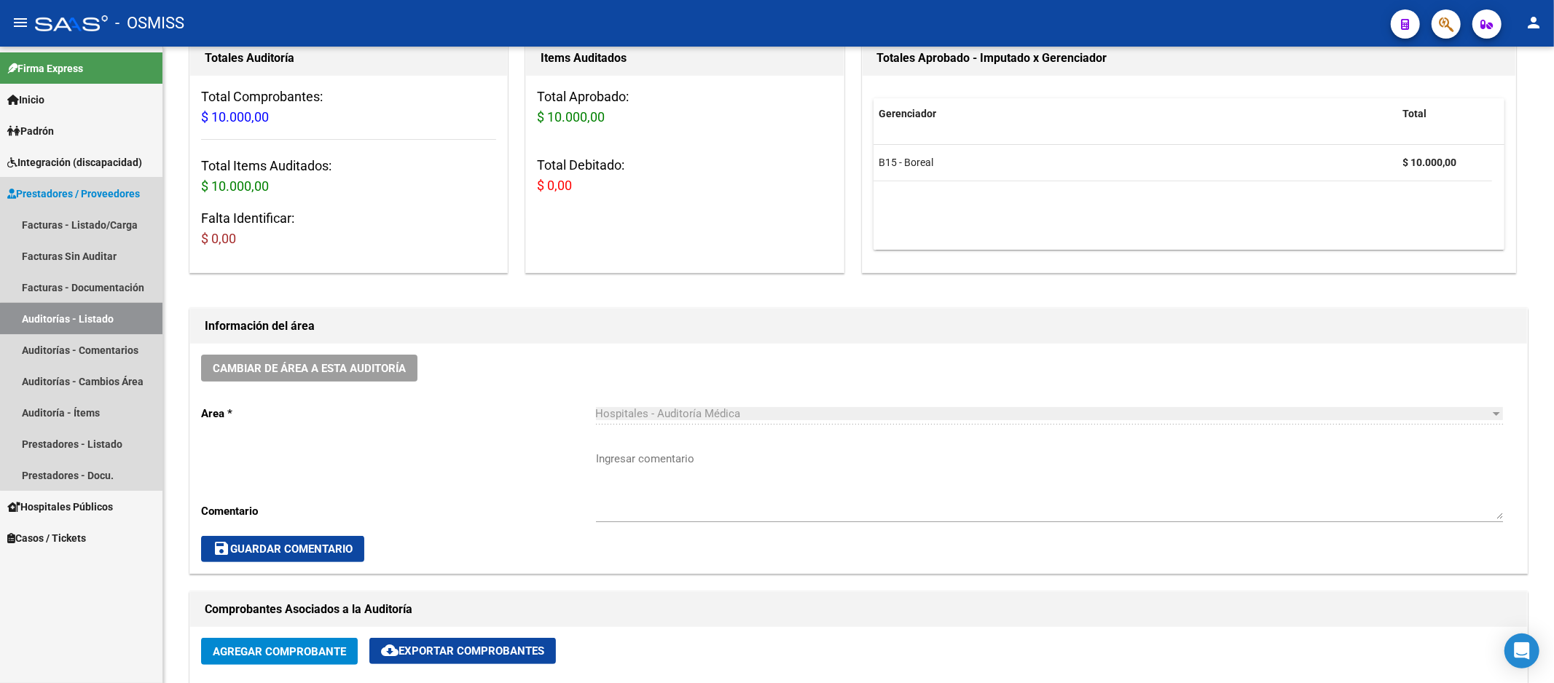
click at [97, 326] on link "Auditorías - Listado" at bounding box center [81, 318] width 162 height 31
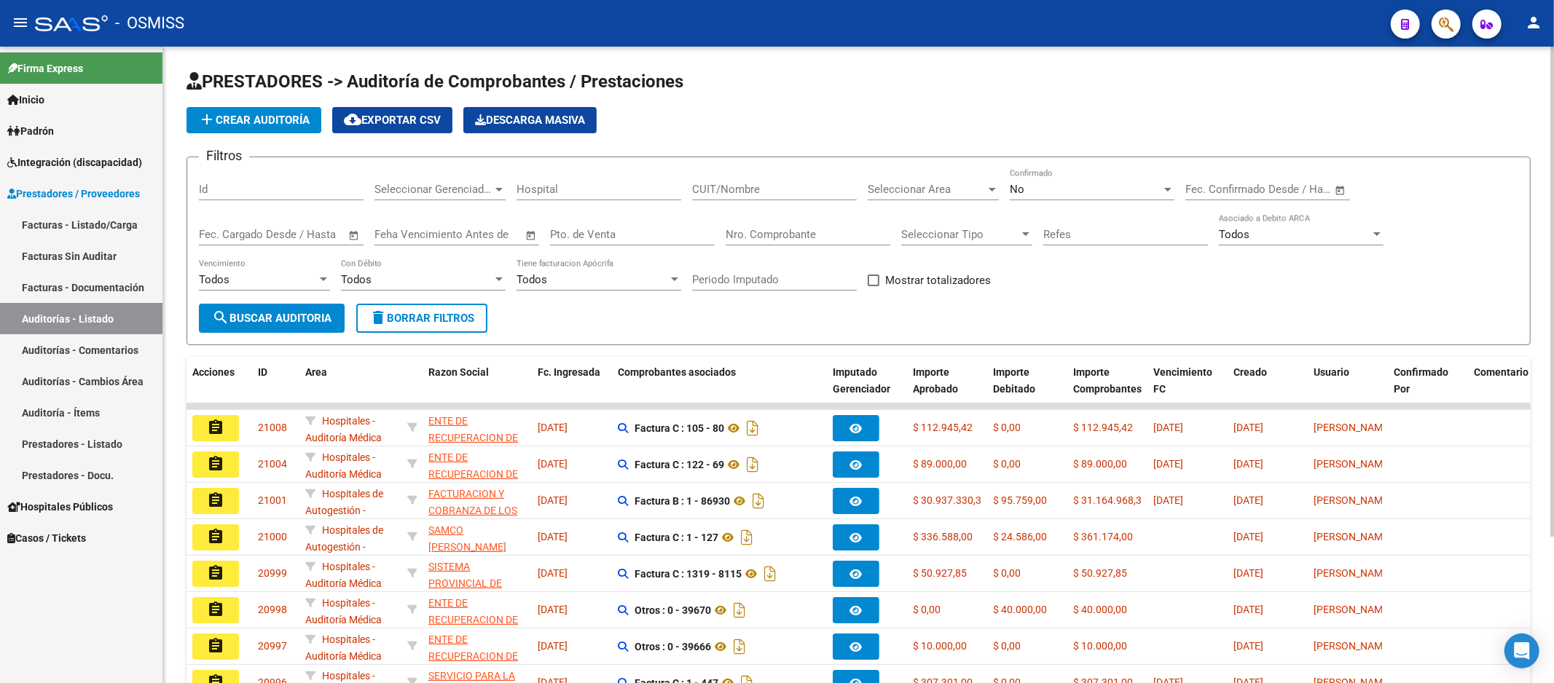
click at [833, 237] on input "Nro. Comprobante" at bounding box center [808, 234] width 165 height 13
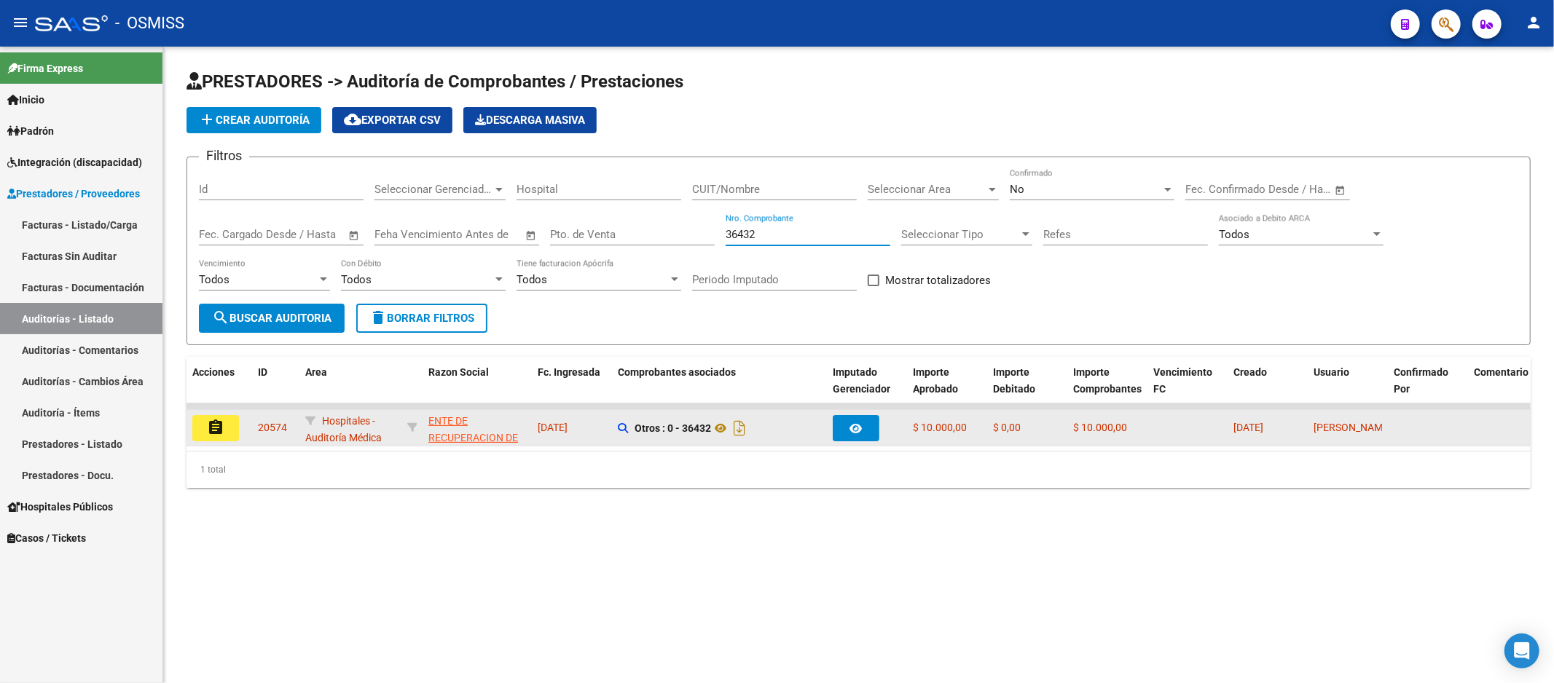
type input "36432"
click at [215, 439] on button "assignment" at bounding box center [215, 428] width 47 height 26
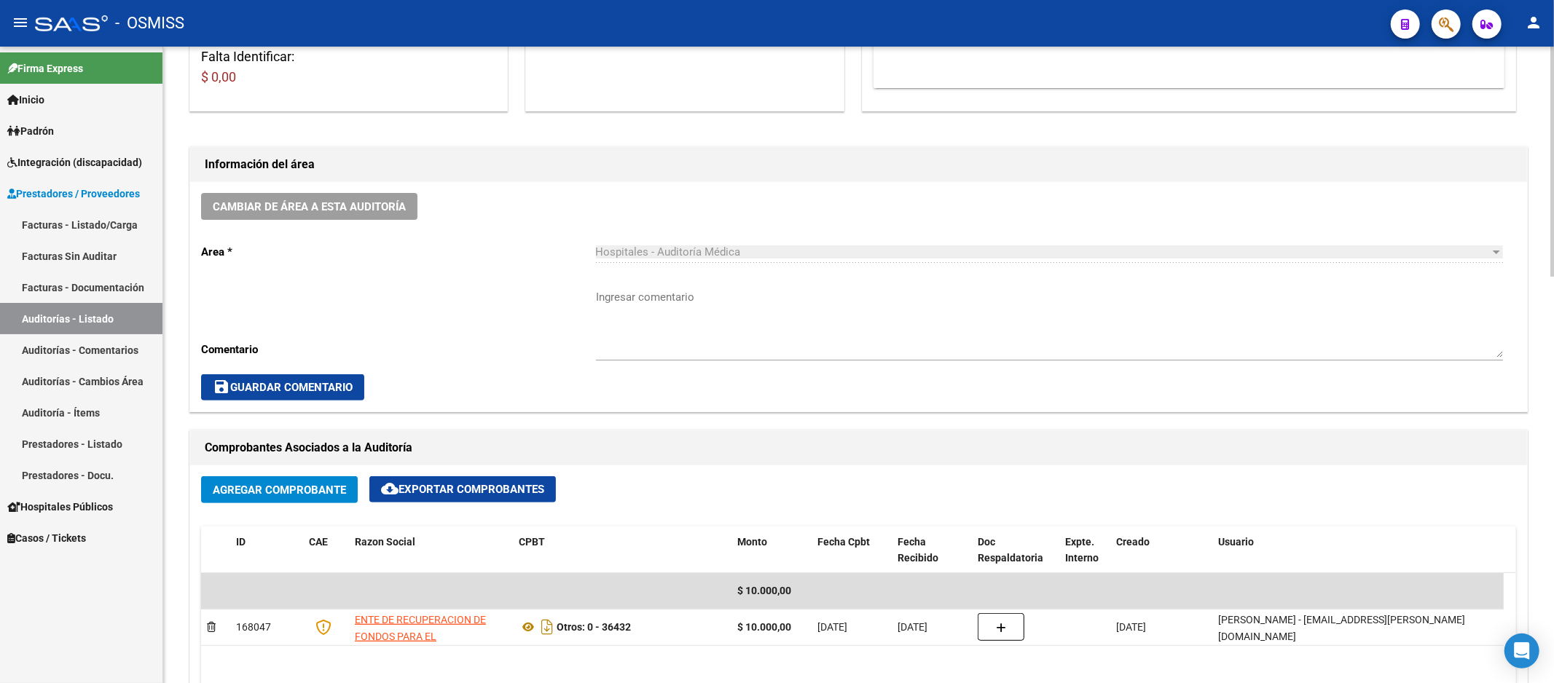
scroll to position [728, 0]
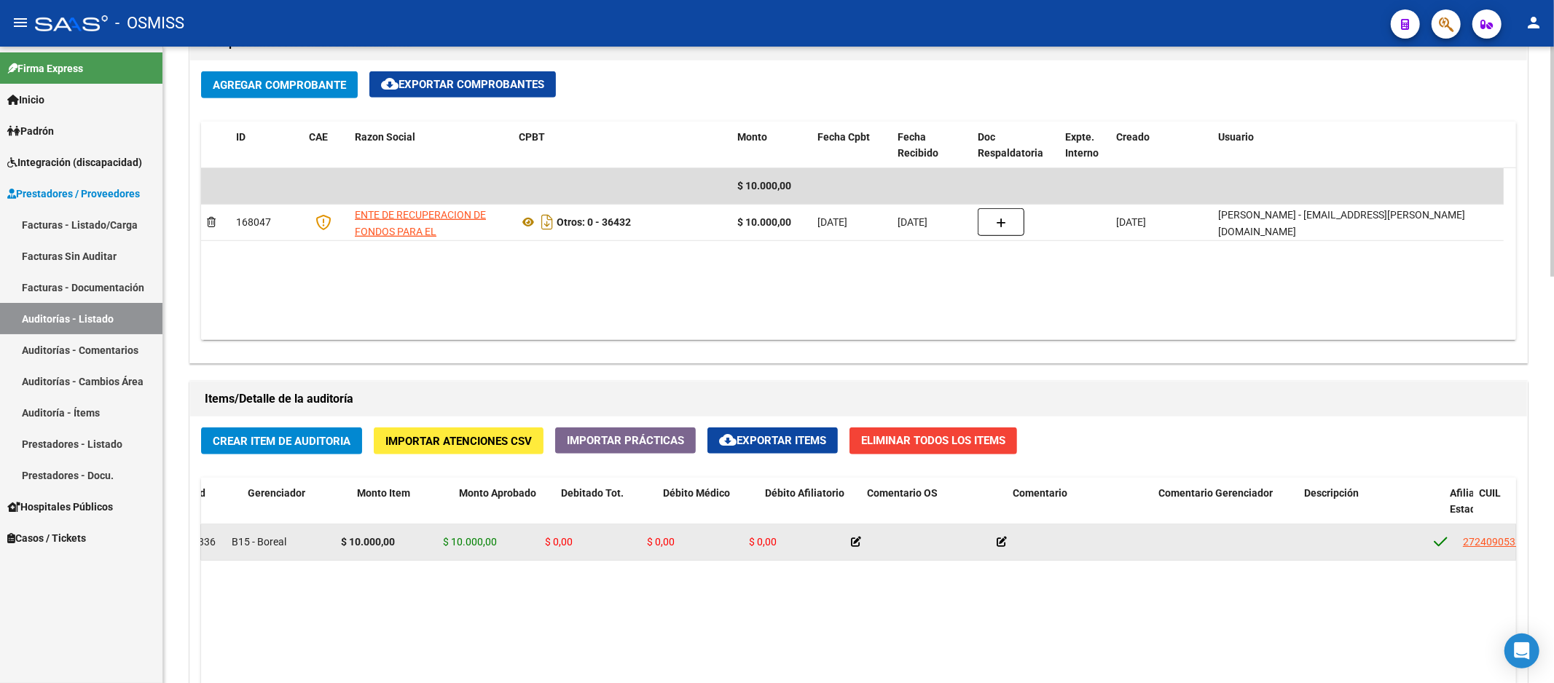
drag, startPoint x: 782, startPoint y: 563, endPoint x: 816, endPoint y: 558, distance: 34.6
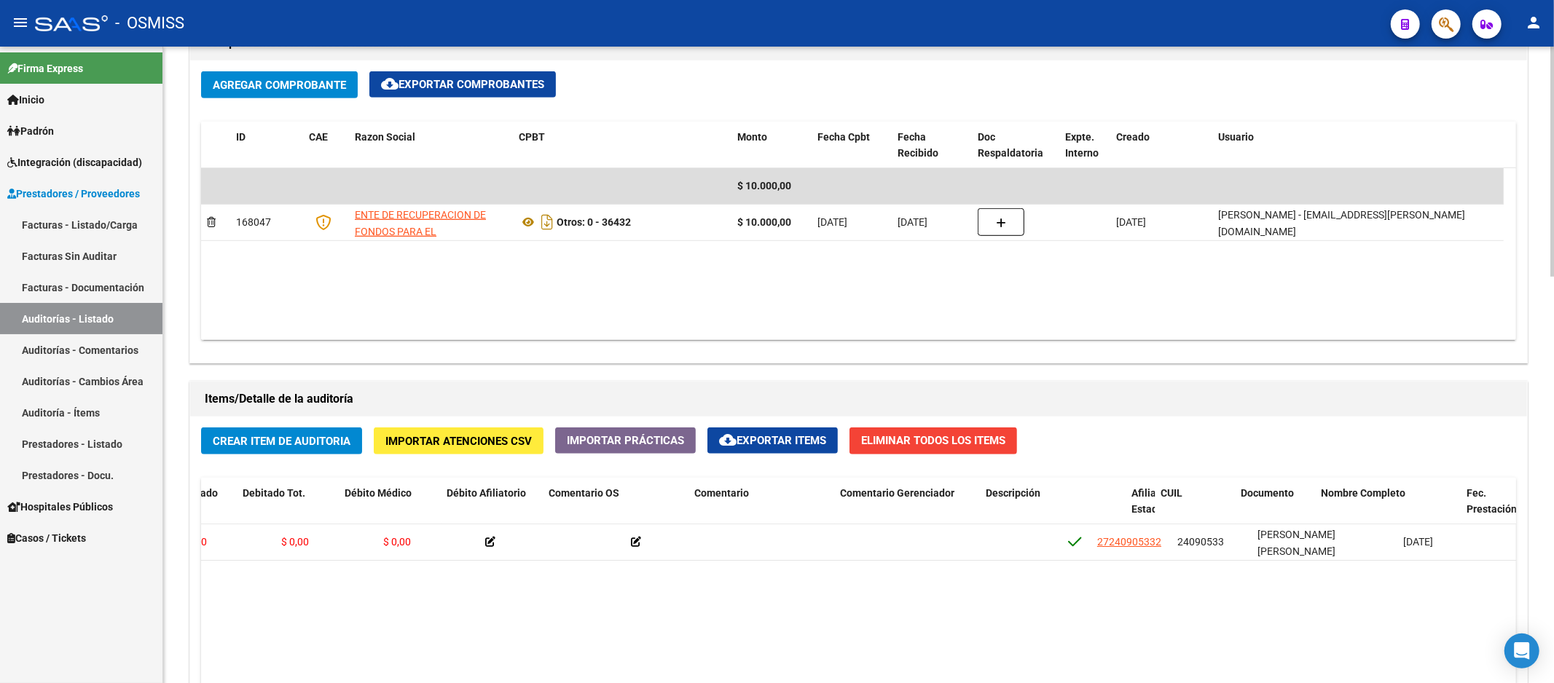
drag, startPoint x: 879, startPoint y: 577, endPoint x: 931, endPoint y: 578, distance: 51.7
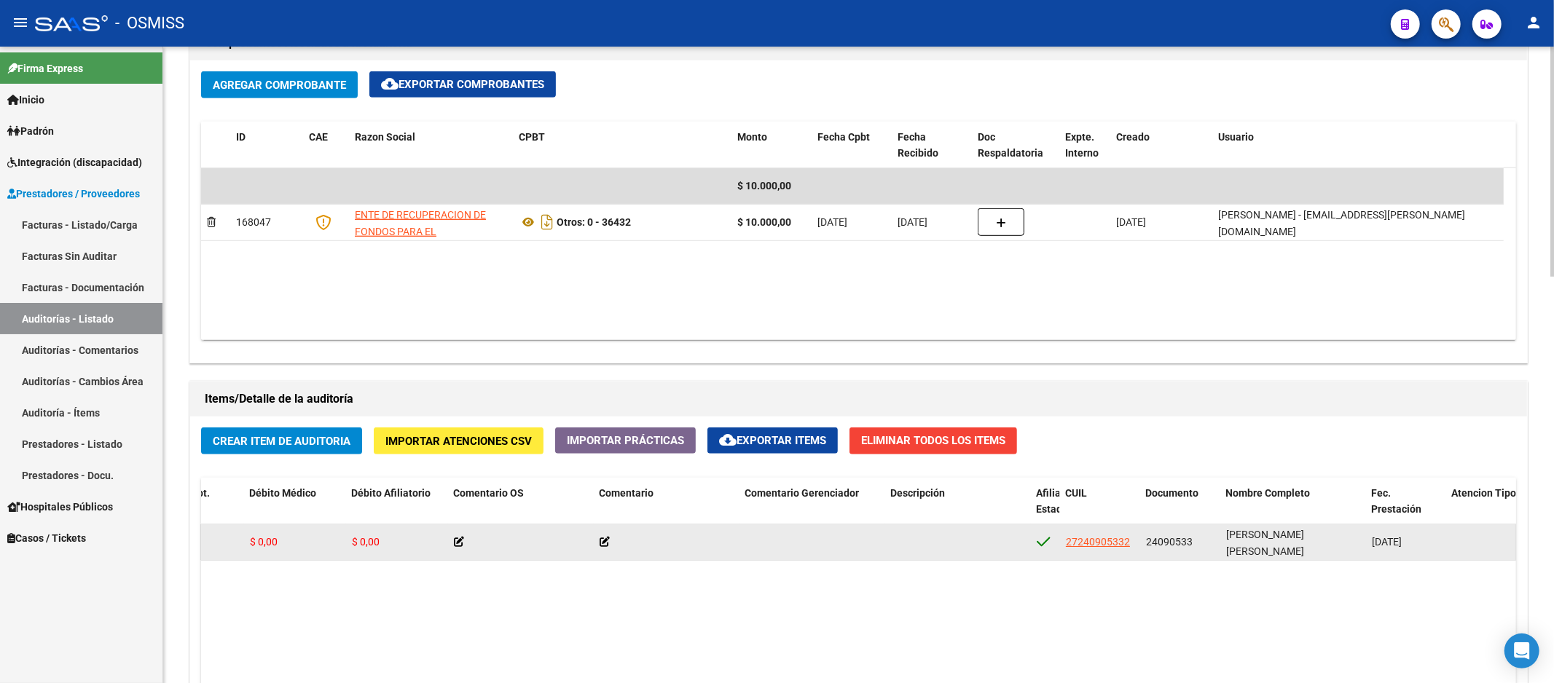
drag, startPoint x: 1147, startPoint y: 542, endPoint x: 1190, endPoint y: 537, distance: 44.0
click at [1190, 537] on span "24090533" at bounding box center [1169, 542] width 47 height 12
copy span "24090533"
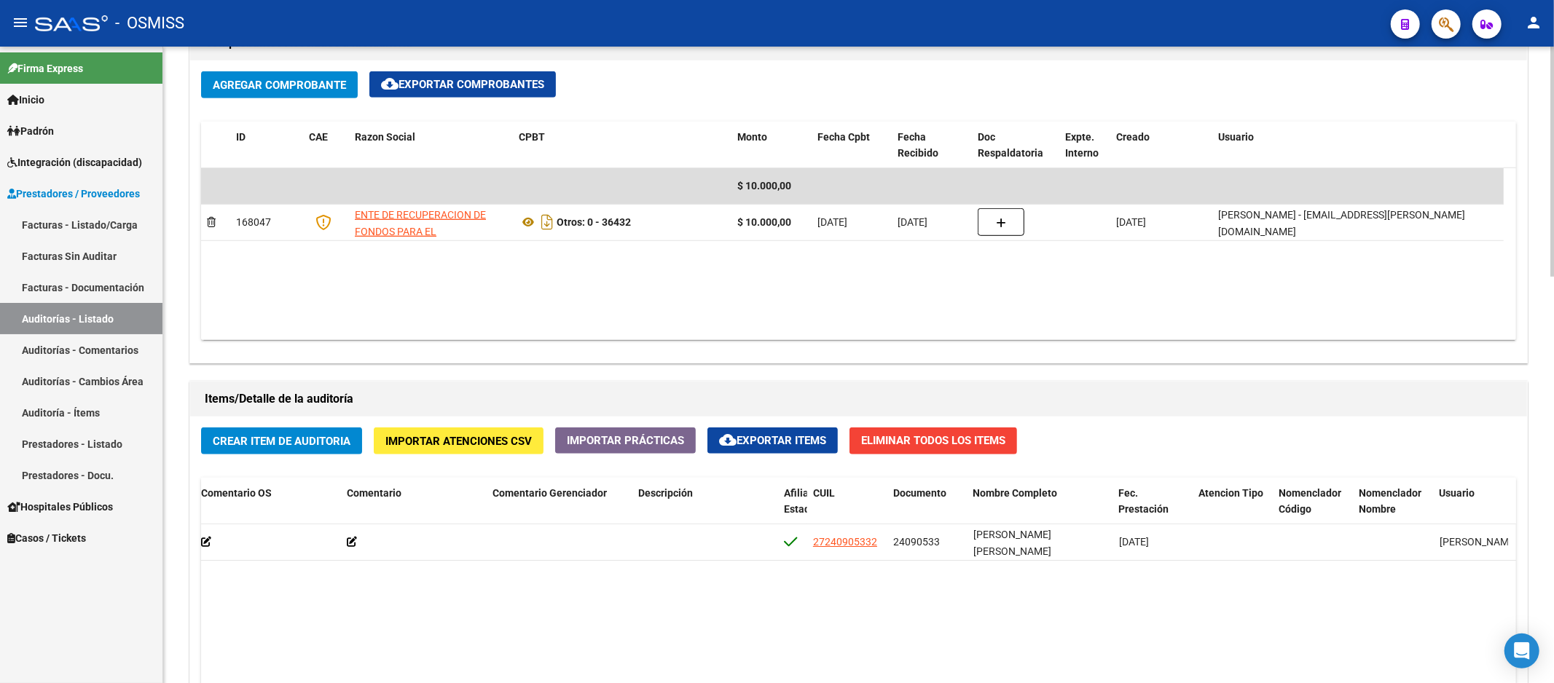
scroll to position [0, 57]
drag, startPoint x: 718, startPoint y: 530, endPoint x: 380, endPoint y: 365, distance: 376.9
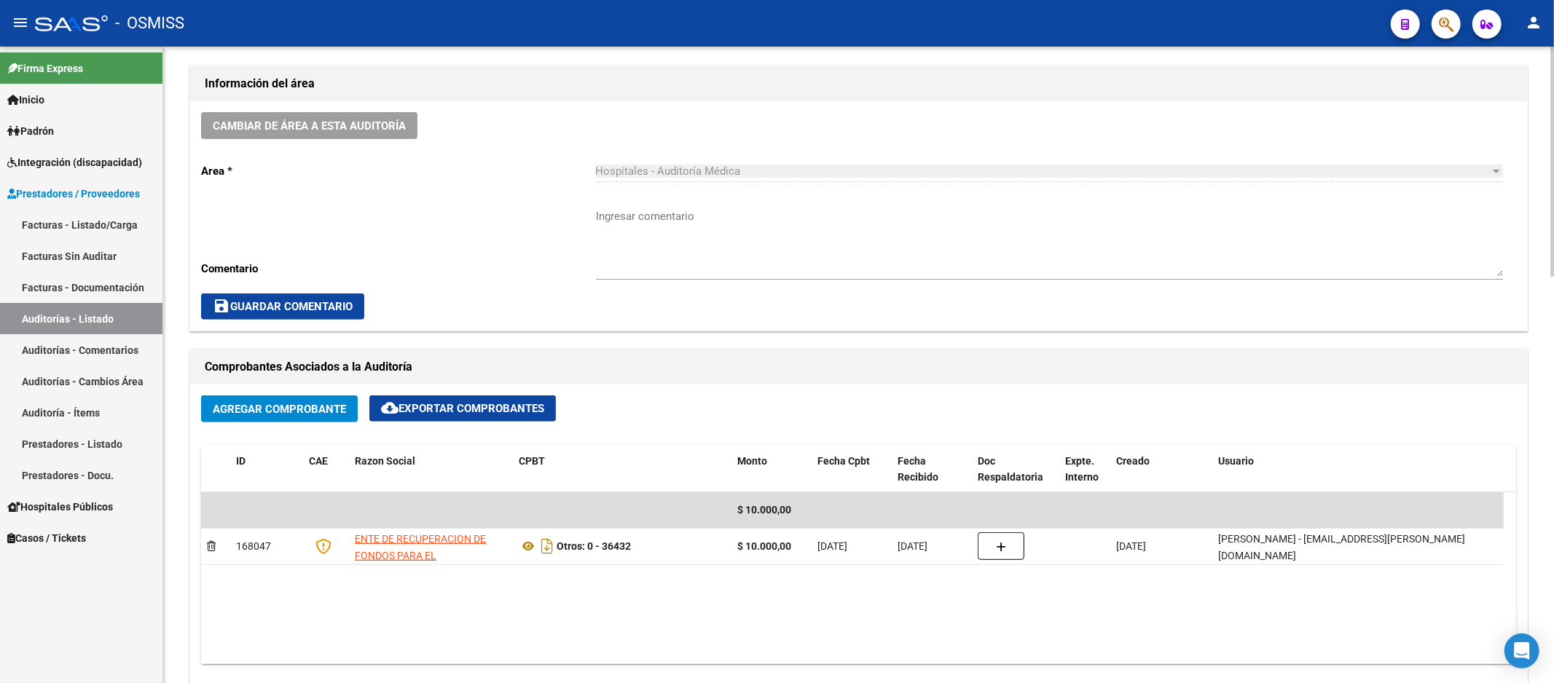
scroll to position [323, 0]
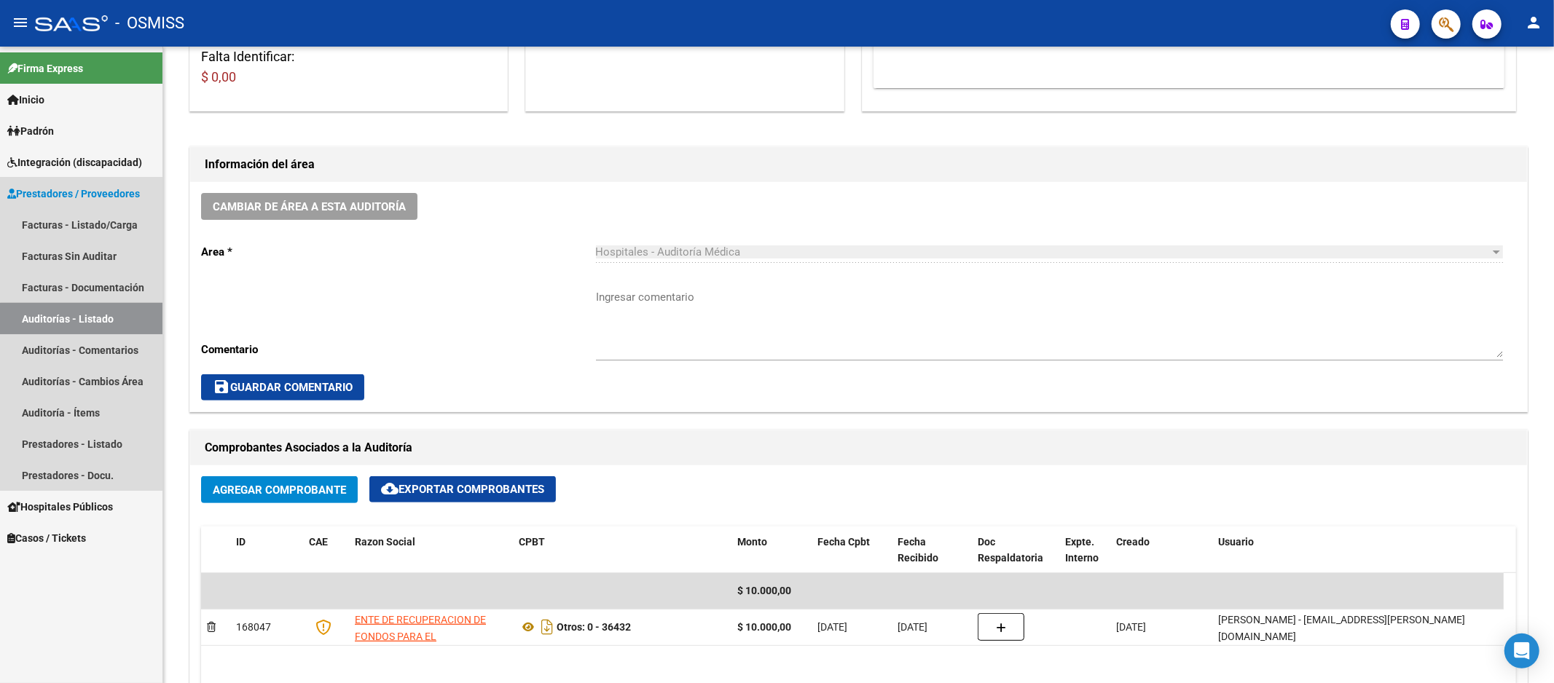
click at [119, 321] on link "Auditorías - Listado" at bounding box center [81, 318] width 162 height 31
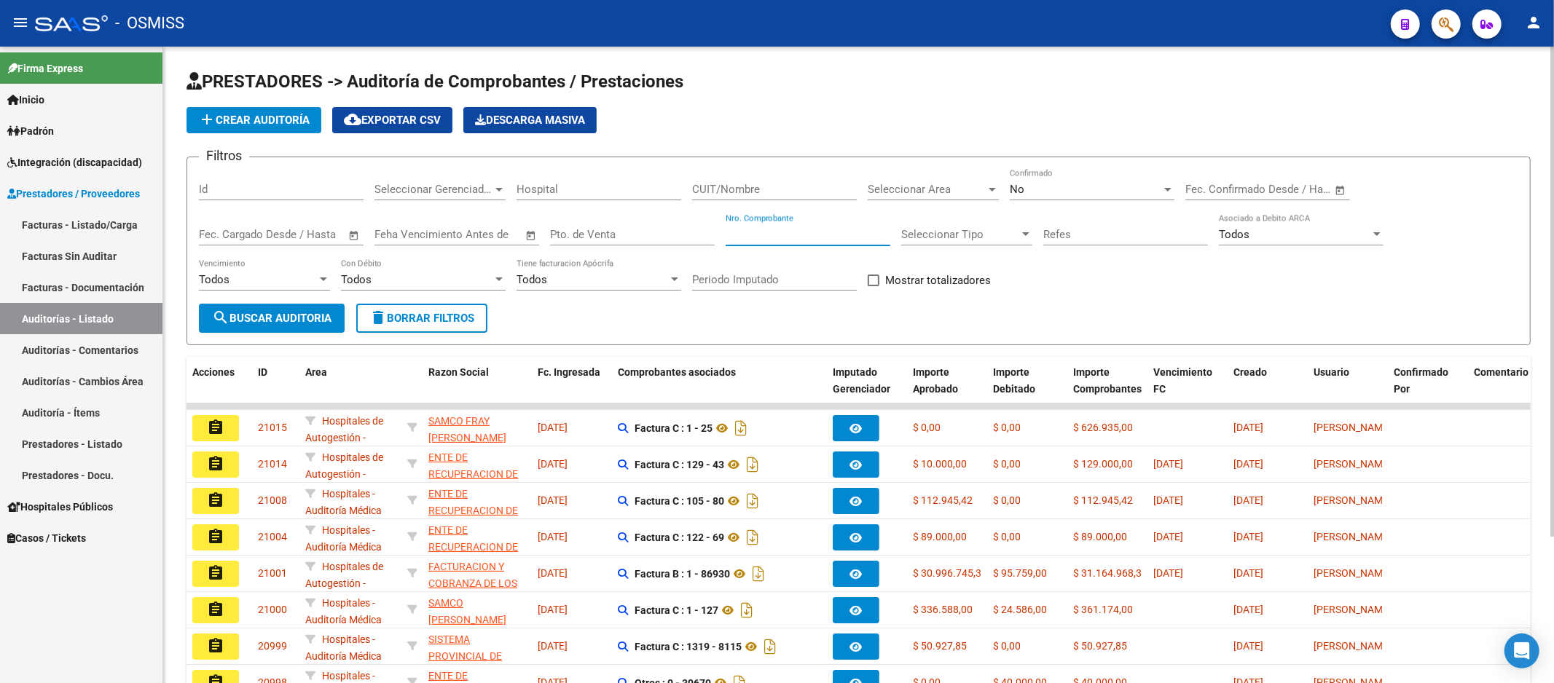
click at [804, 229] on input "Nro. Comprobante" at bounding box center [808, 234] width 165 height 13
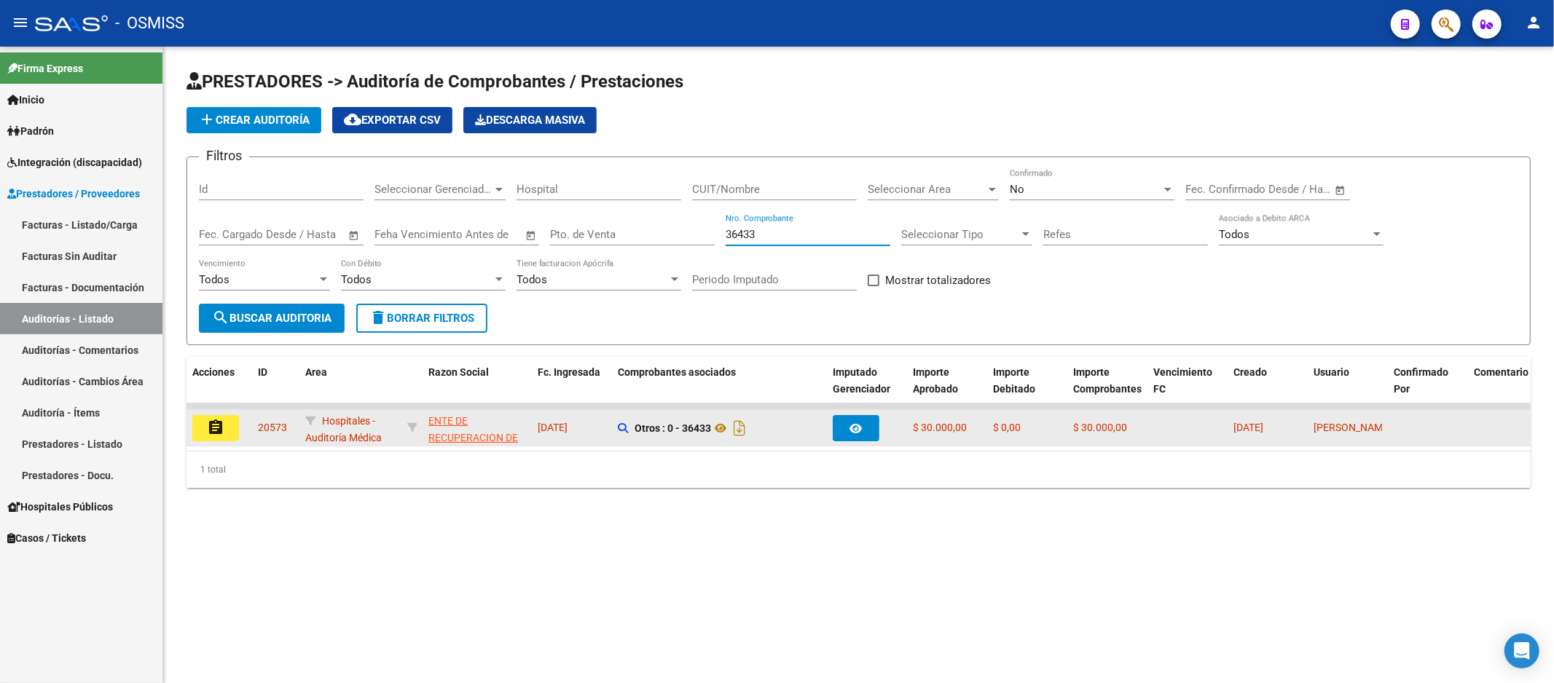
type input "36433"
click at [211, 427] on mat-icon "assignment" at bounding box center [215, 427] width 17 height 17
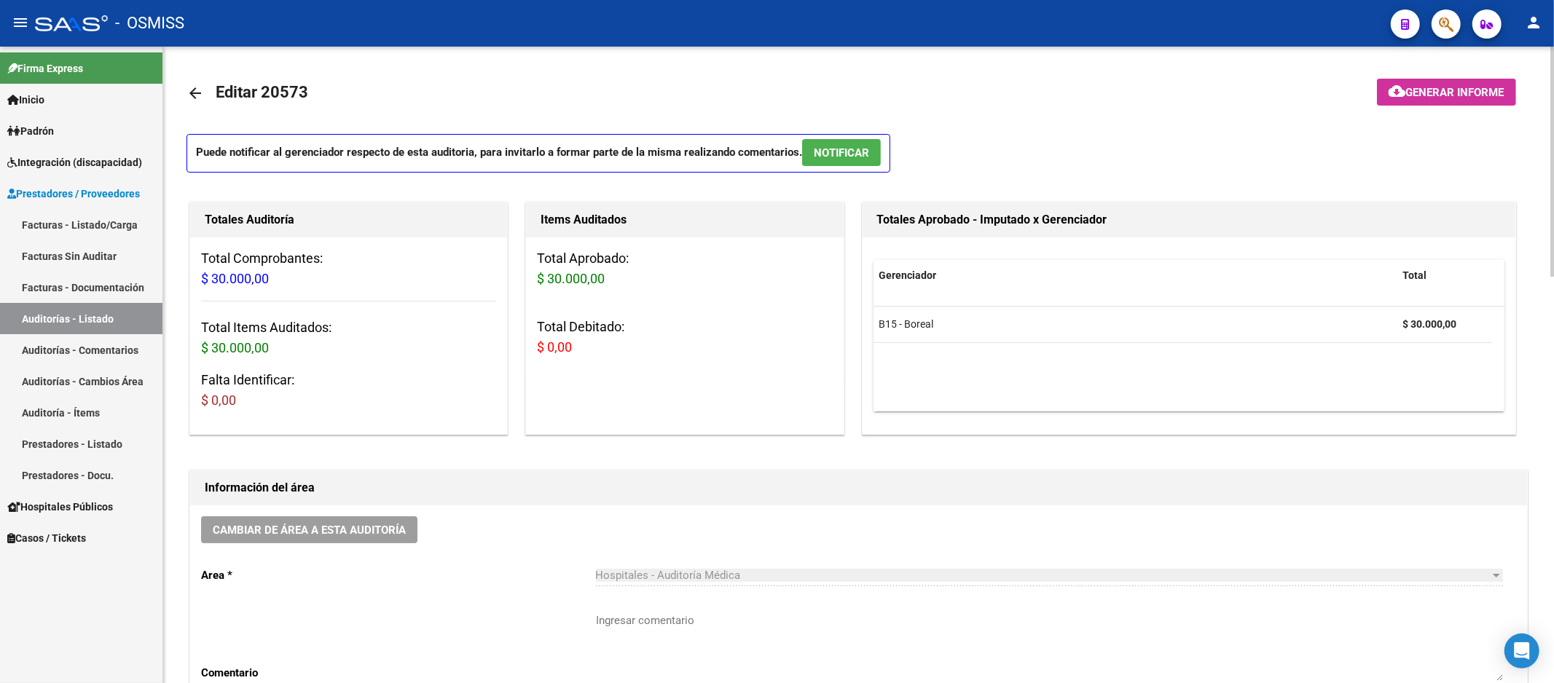
click at [716, 481] on h1 "Información del área" at bounding box center [859, 487] width 1308 height 23
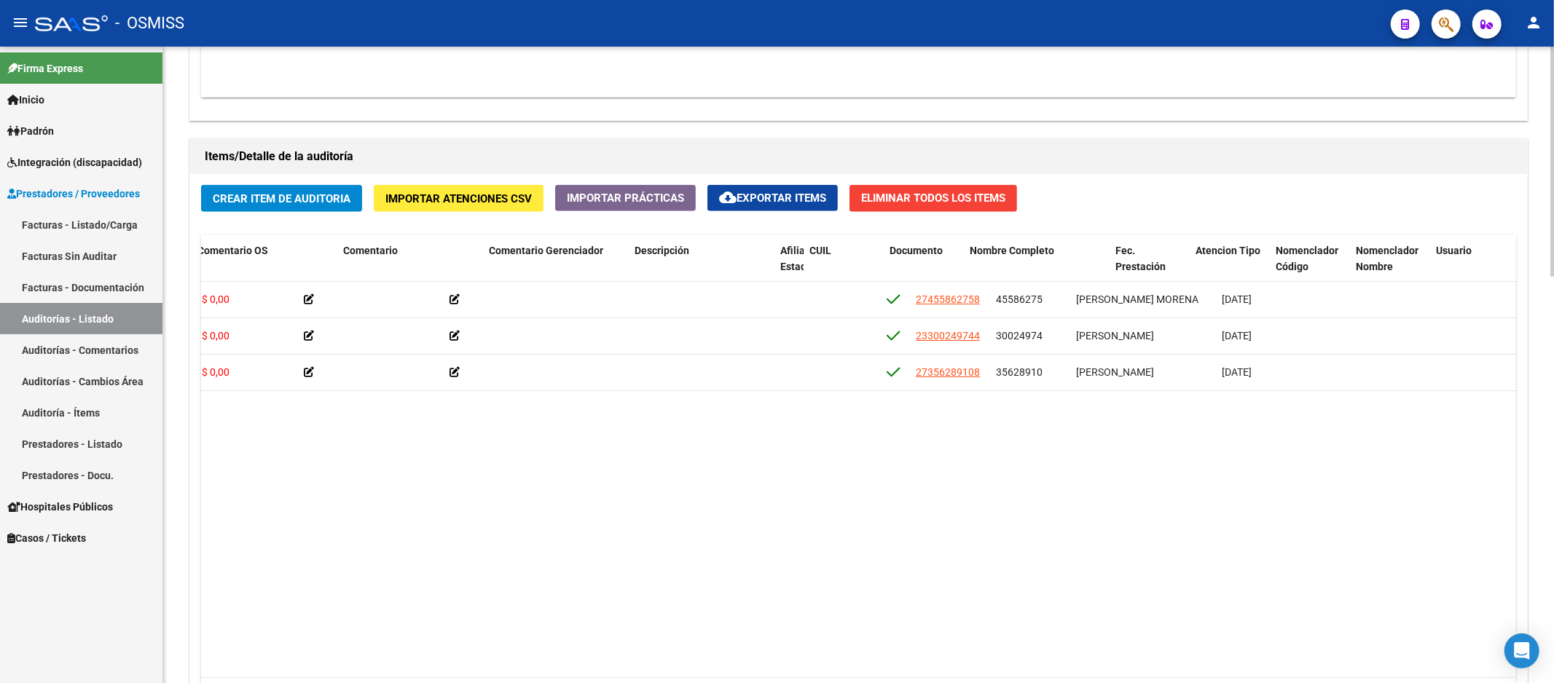
scroll to position [0, 820]
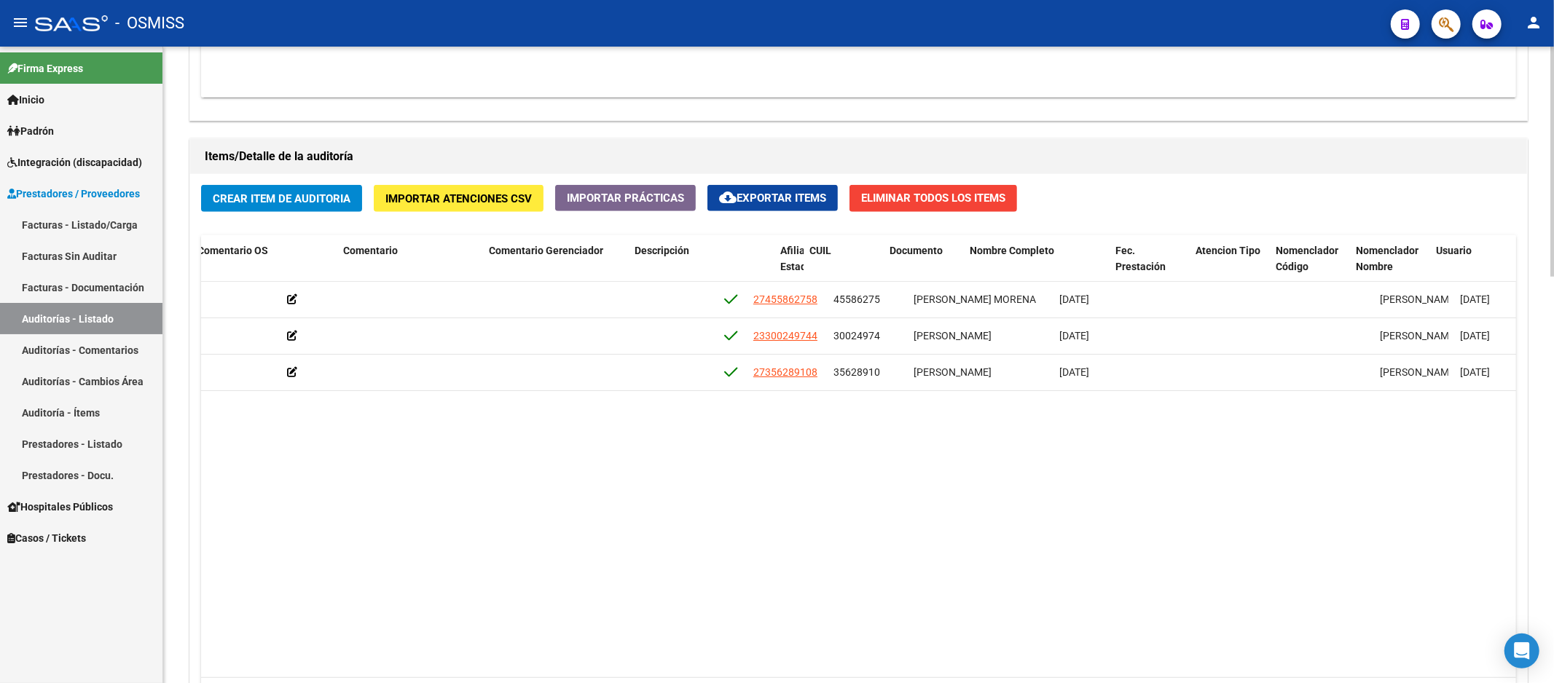
drag, startPoint x: 838, startPoint y: 433, endPoint x: 919, endPoint y: 433, distance: 81.6
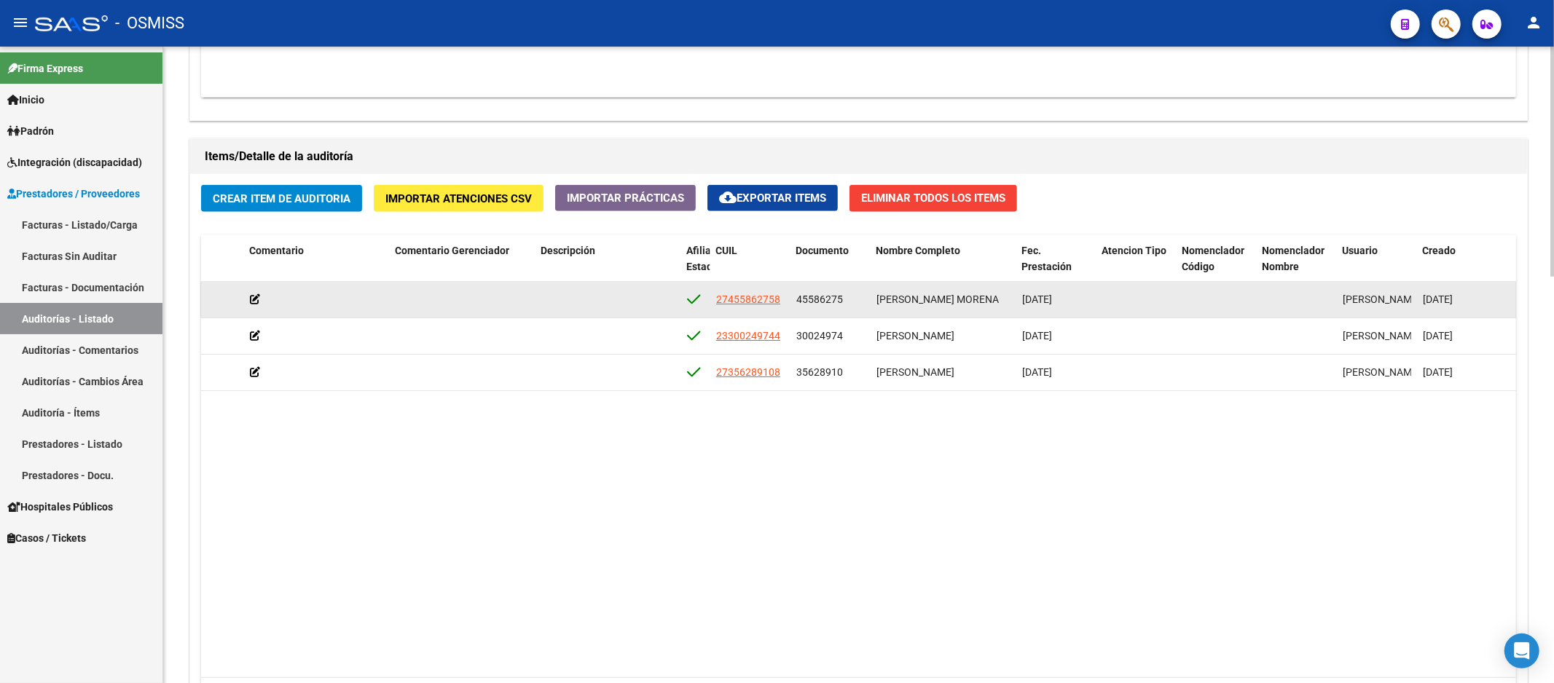
drag, startPoint x: 797, startPoint y: 299, endPoint x: 842, endPoint y: 295, distance: 45.3
click at [842, 295] on div "45586275" at bounding box center [830, 299] width 68 height 17
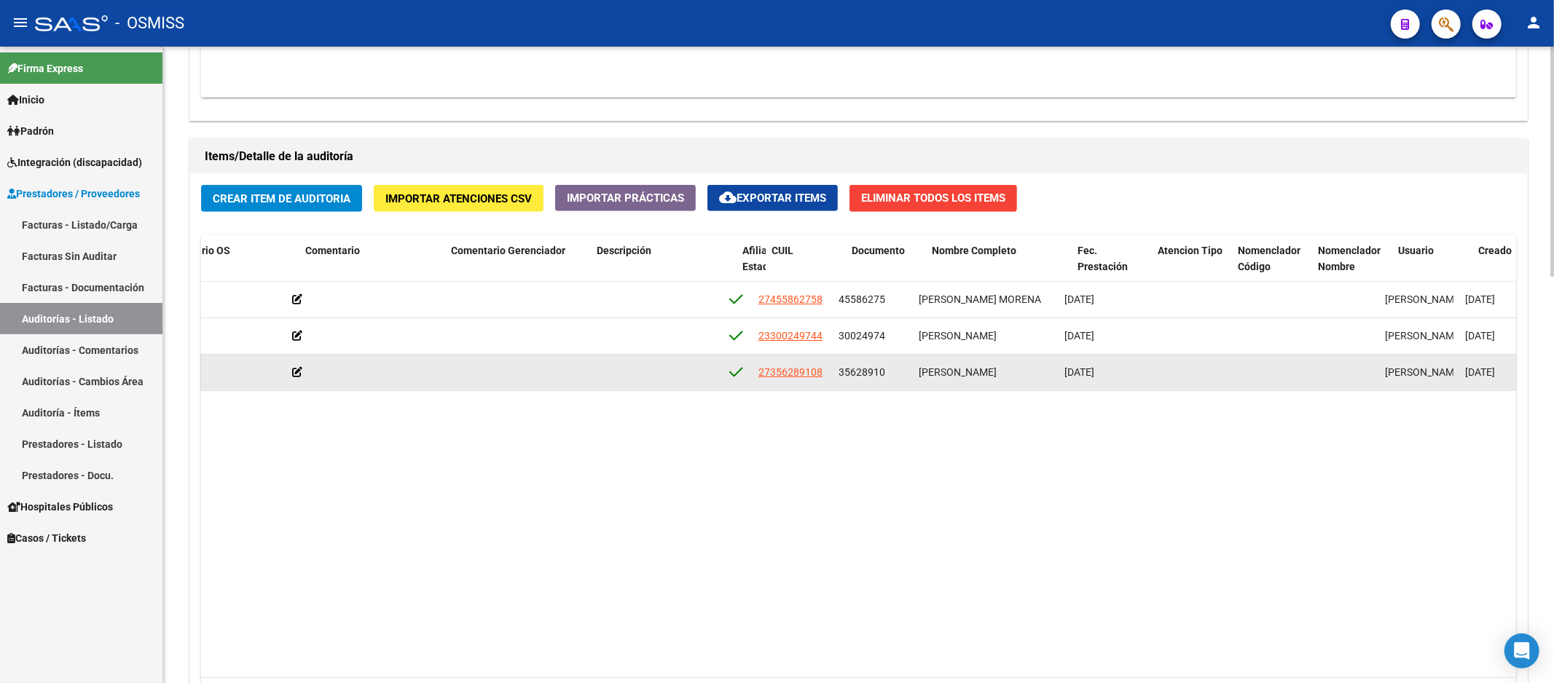
drag, startPoint x: 970, startPoint y: 393, endPoint x: 930, endPoint y: 389, distance: 40.3
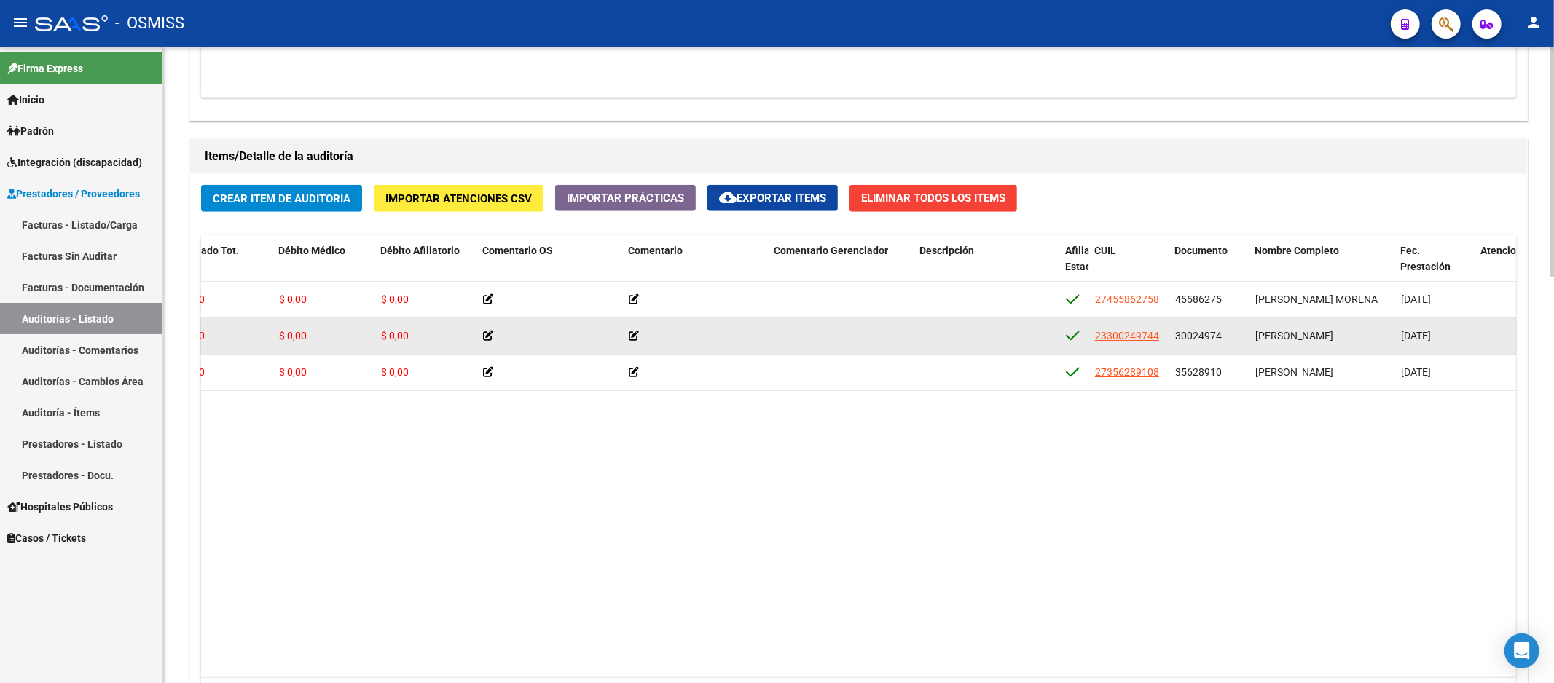
scroll to position [0, 0]
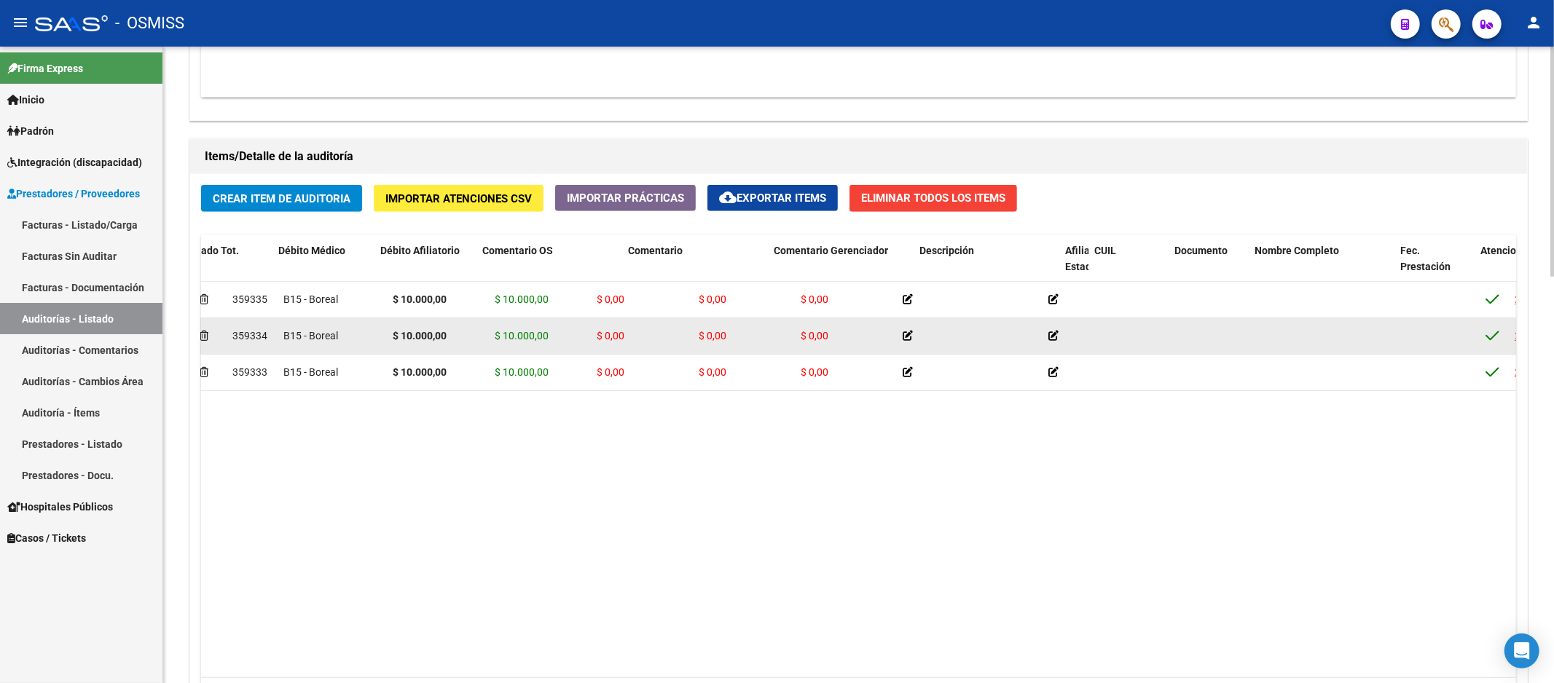
drag, startPoint x: 1055, startPoint y: 348, endPoint x: 931, endPoint y: 347, distance: 123.8
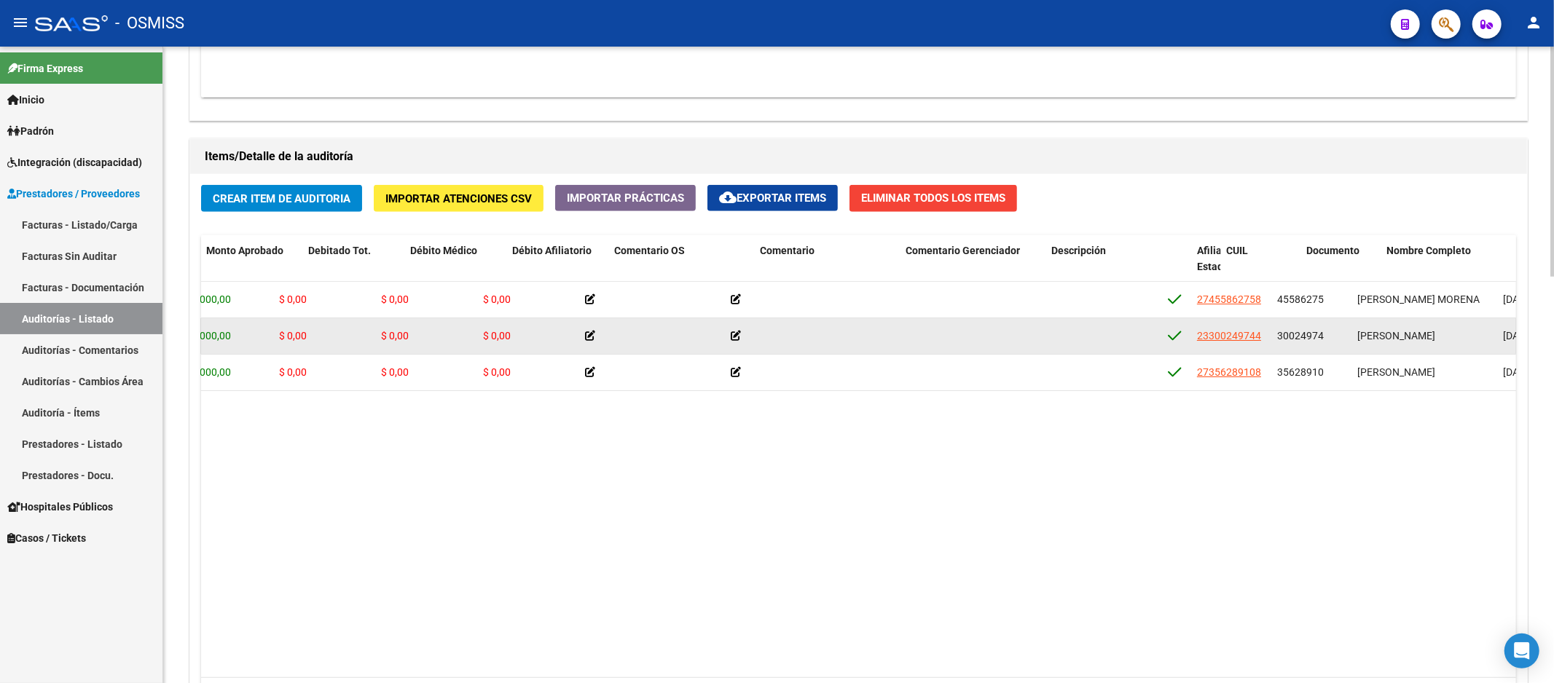
drag, startPoint x: 931, startPoint y: 347, endPoint x: 978, endPoint y: 345, distance: 46.7
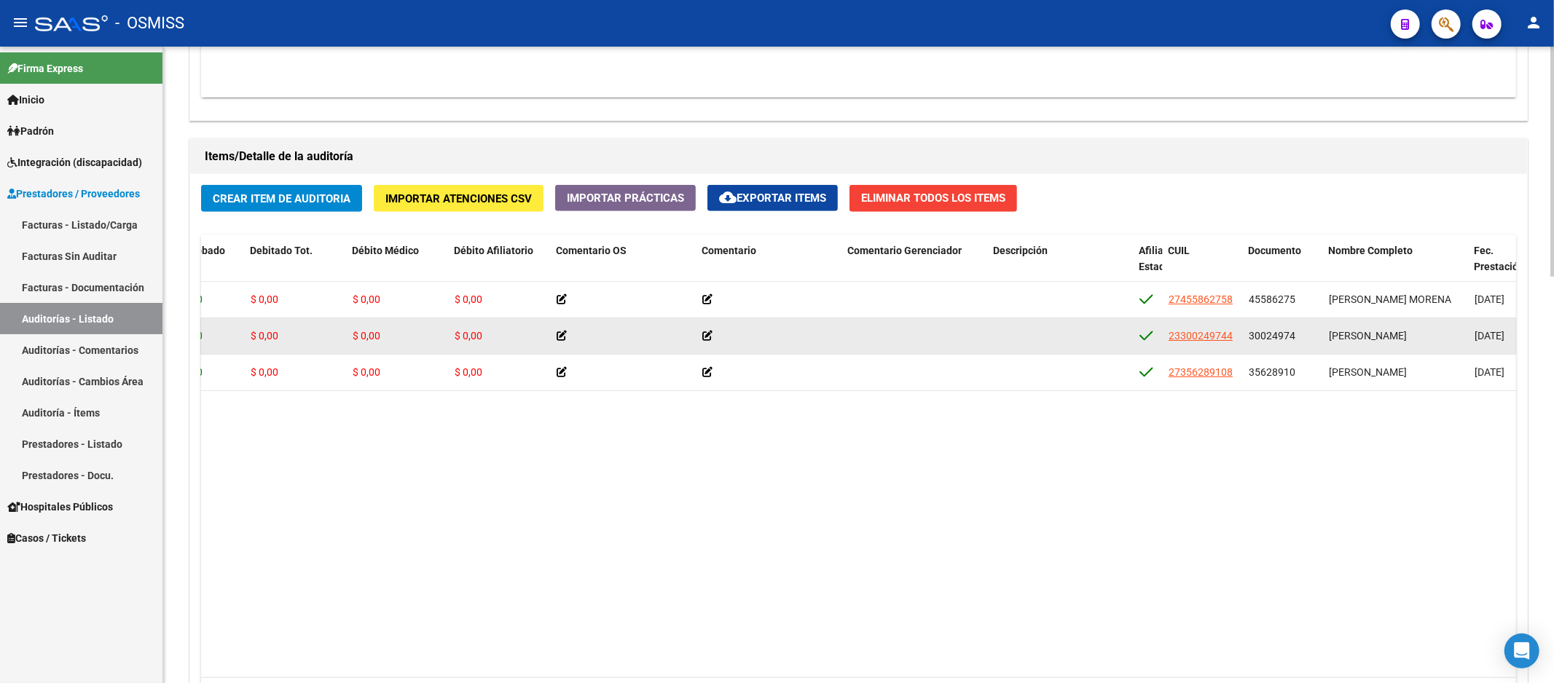
drag, startPoint x: 1249, startPoint y: 339, endPoint x: 1297, endPoint y: 342, distance: 48.2
click at [1297, 342] on div "30024974" at bounding box center [1283, 336] width 68 height 17
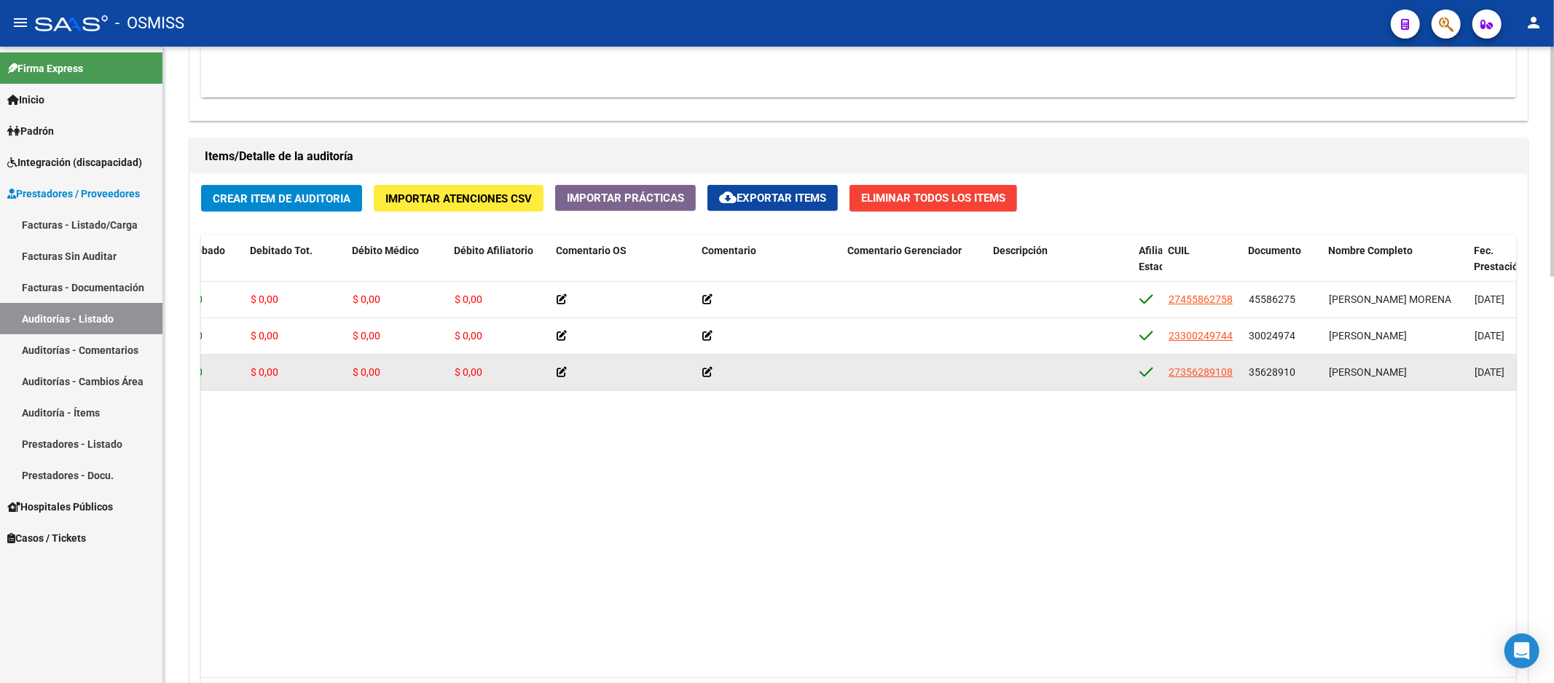
drag, startPoint x: 1250, startPoint y: 376, endPoint x: 1293, endPoint y: 375, distance: 43.0
click at [1293, 375] on span "35628910" at bounding box center [1272, 372] width 47 height 12
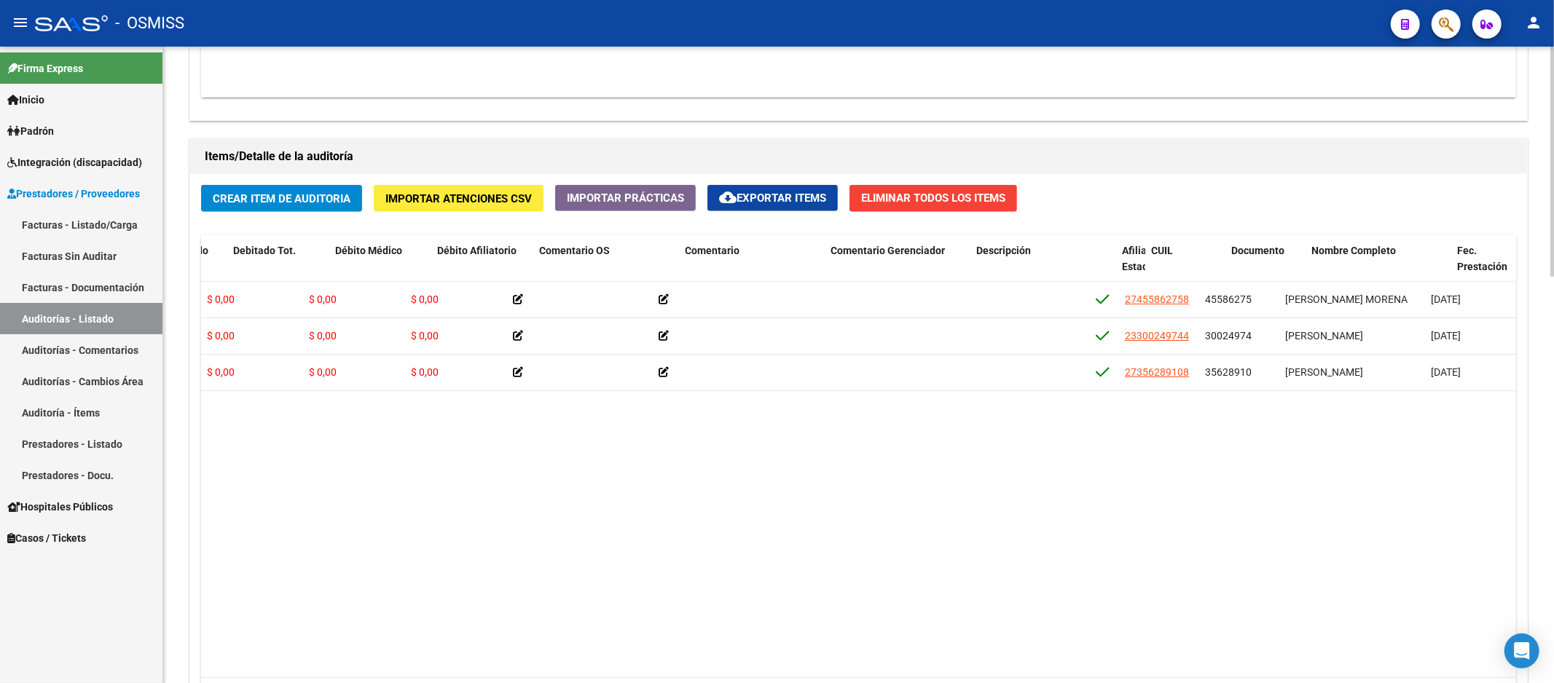
drag, startPoint x: 1195, startPoint y: 530, endPoint x: 1228, endPoint y: 526, distance: 33.8
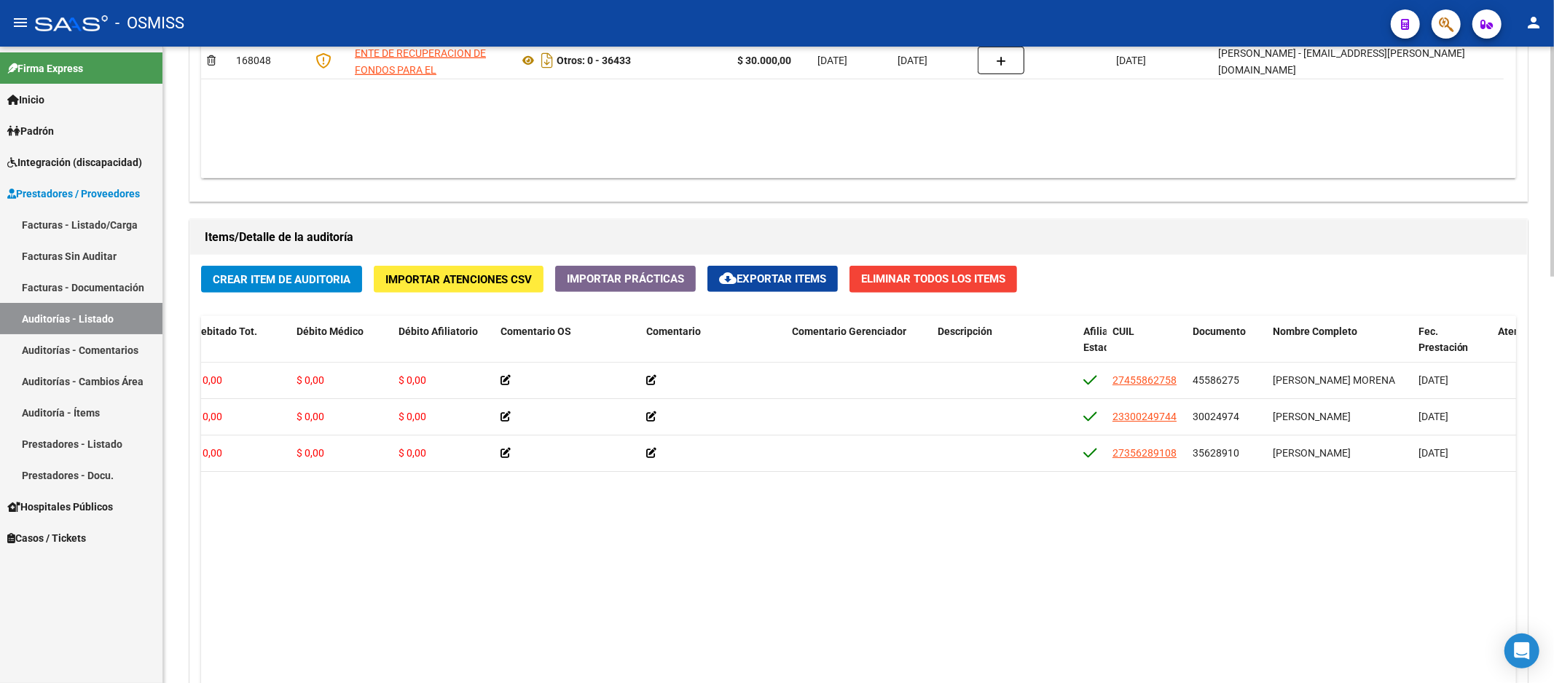
scroll to position [728, 0]
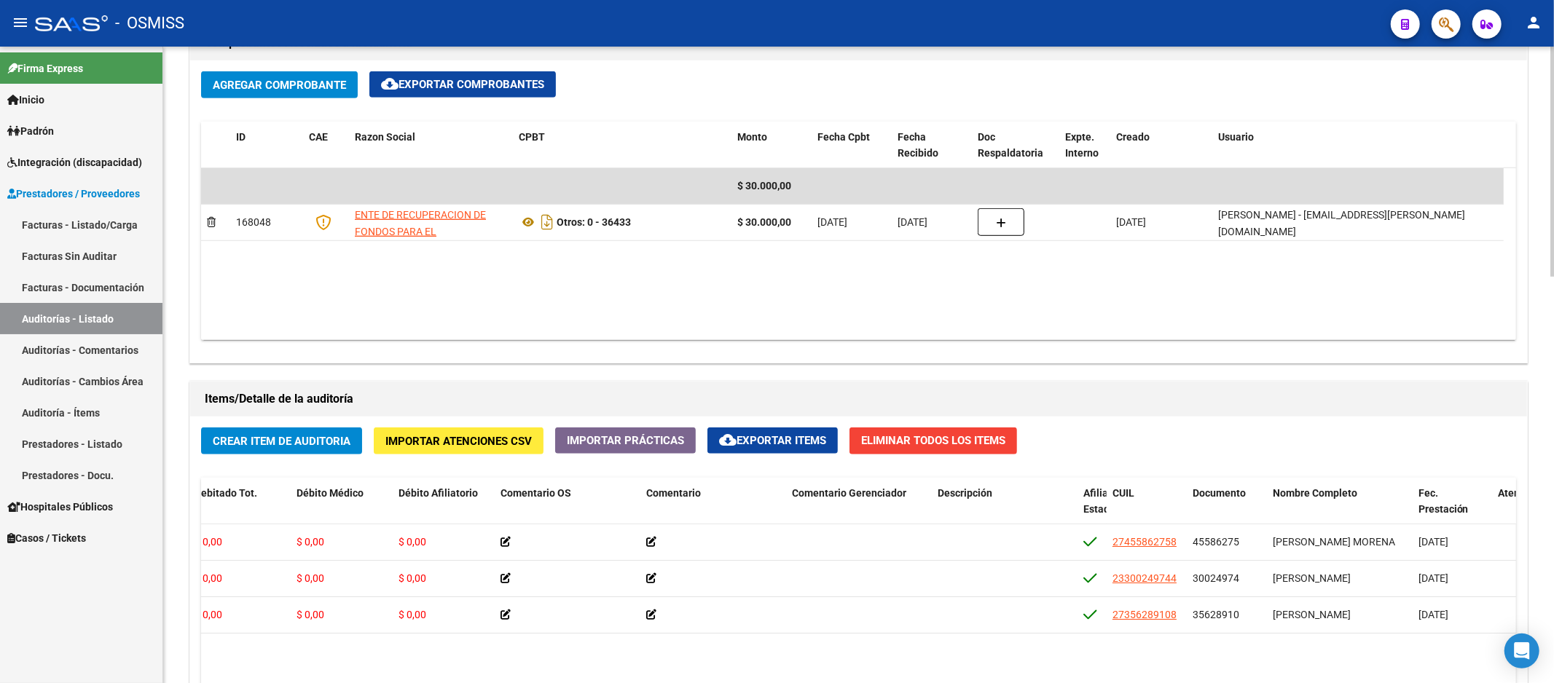
click at [1072, 294] on datatable-body "$ 30.000,00 168048 ENTE DE RECUPERACION DE FONDOS PARA EL FORTALECIMIENTO DEL S…" at bounding box center [858, 254] width 1315 height 172
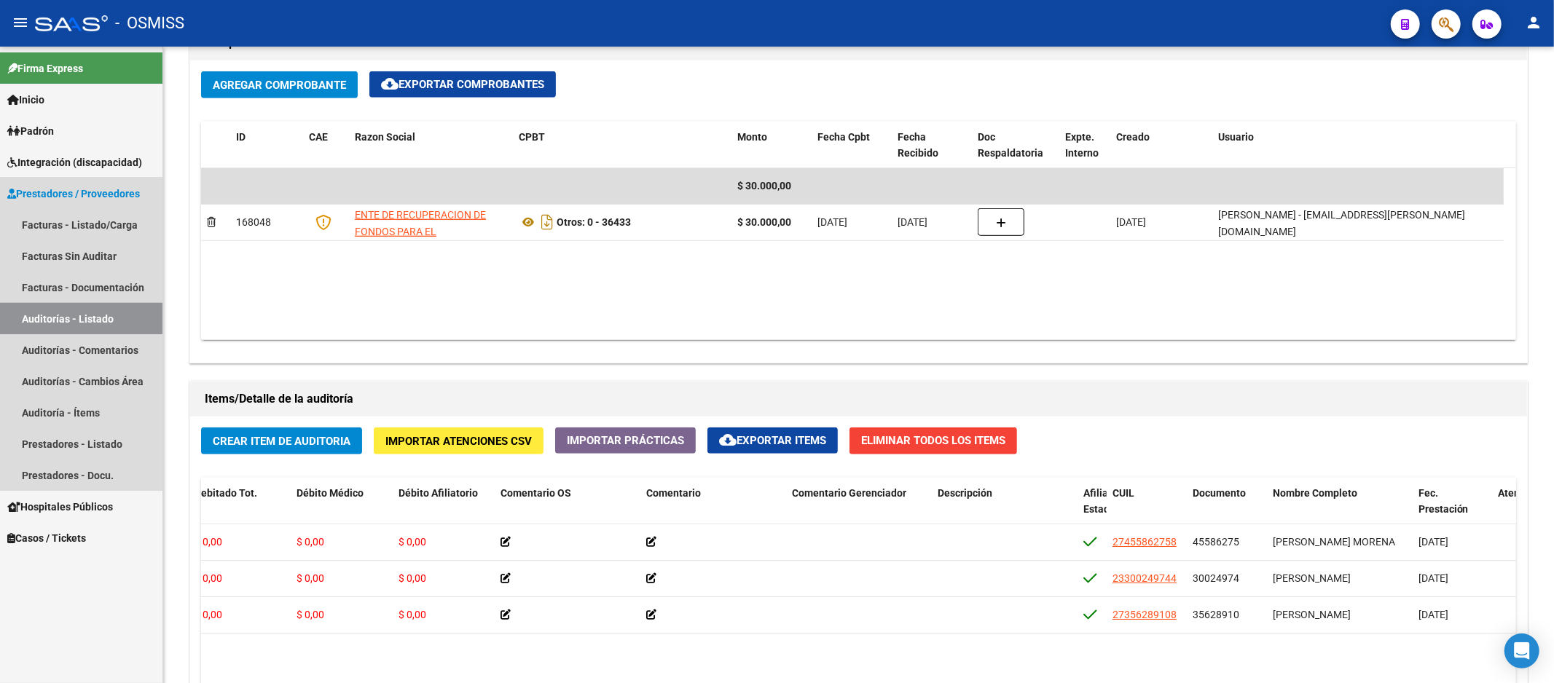
click at [98, 315] on link "Auditorías - Listado" at bounding box center [81, 318] width 162 height 31
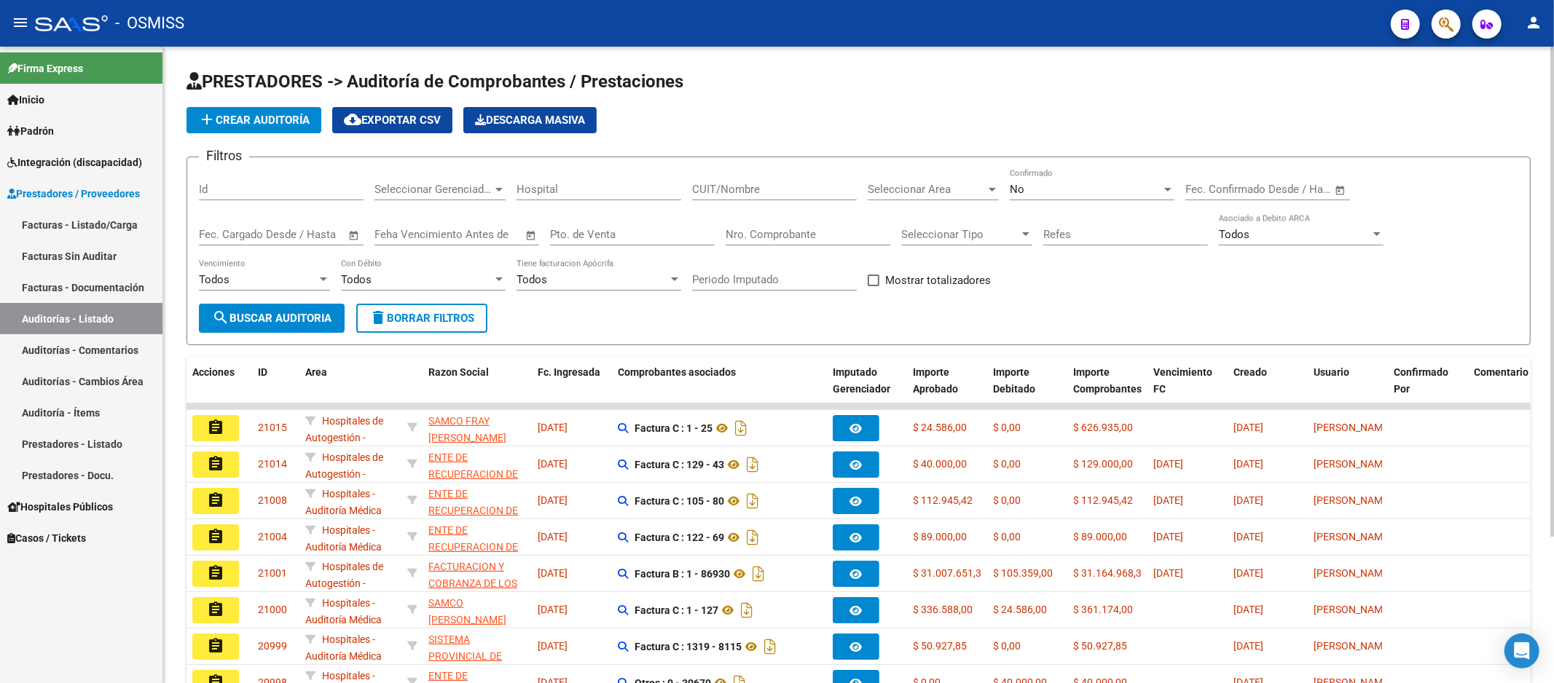
click at [824, 234] on input "Nro. Comprobante" at bounding box center [808, 234] width 165 height 13
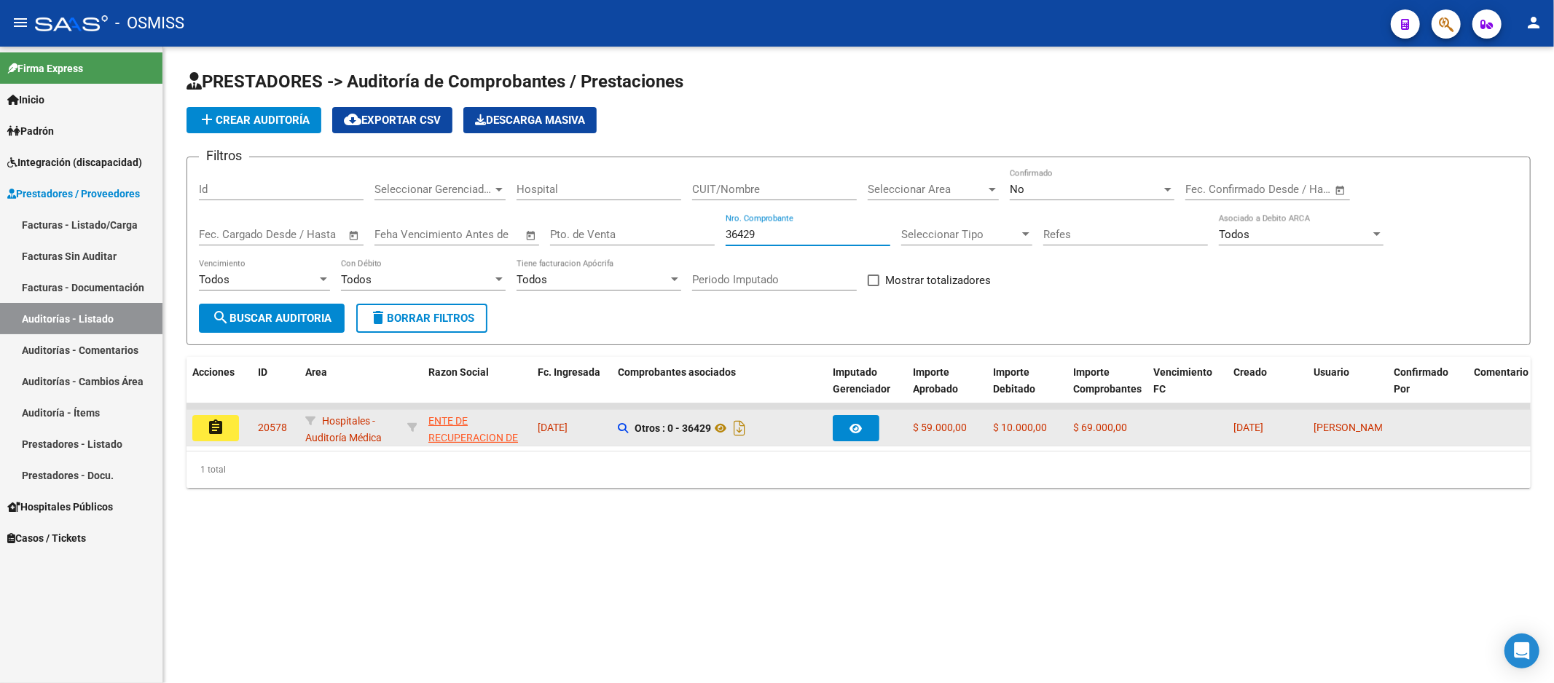
type input "36429"
click at [216, 437] on button "assignment" at bounding box center [215, 428] width 47 height 26
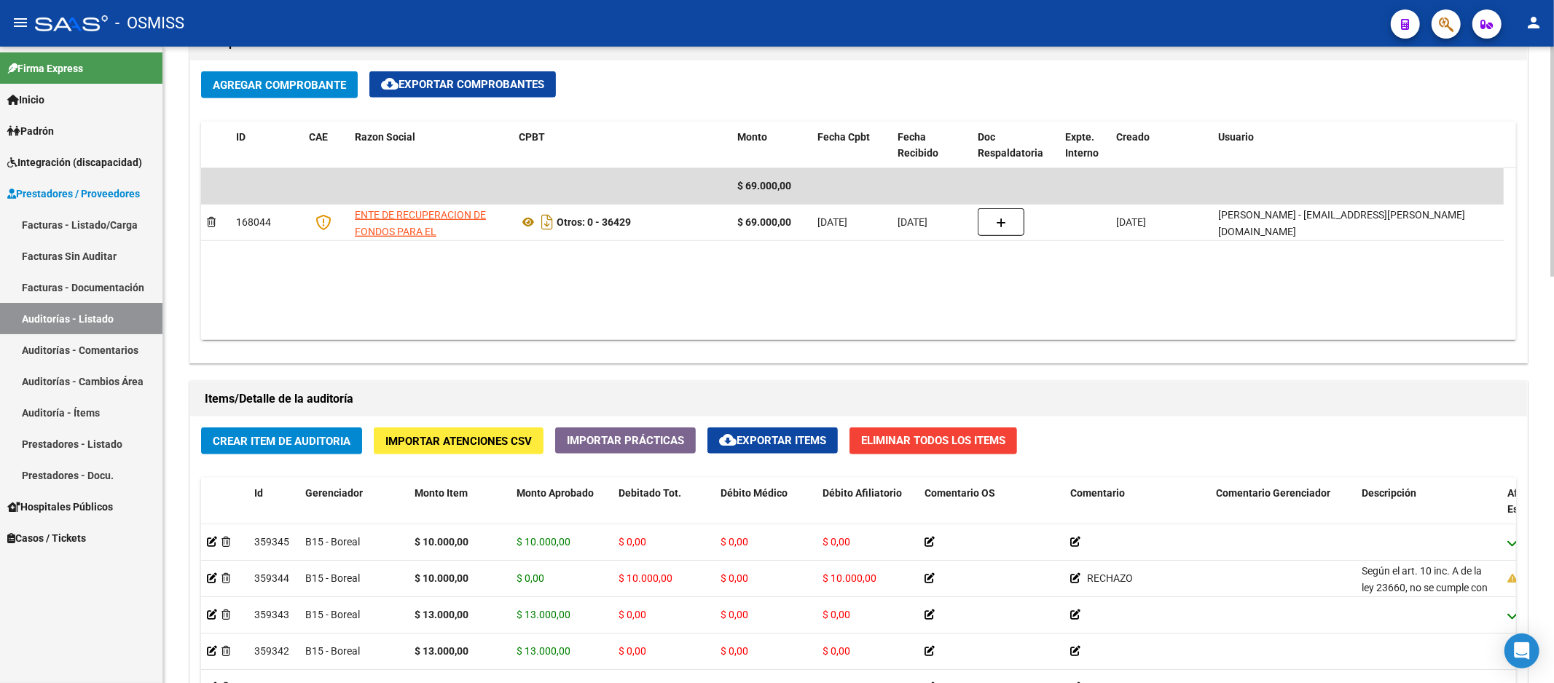
scroll to position [890, 0]
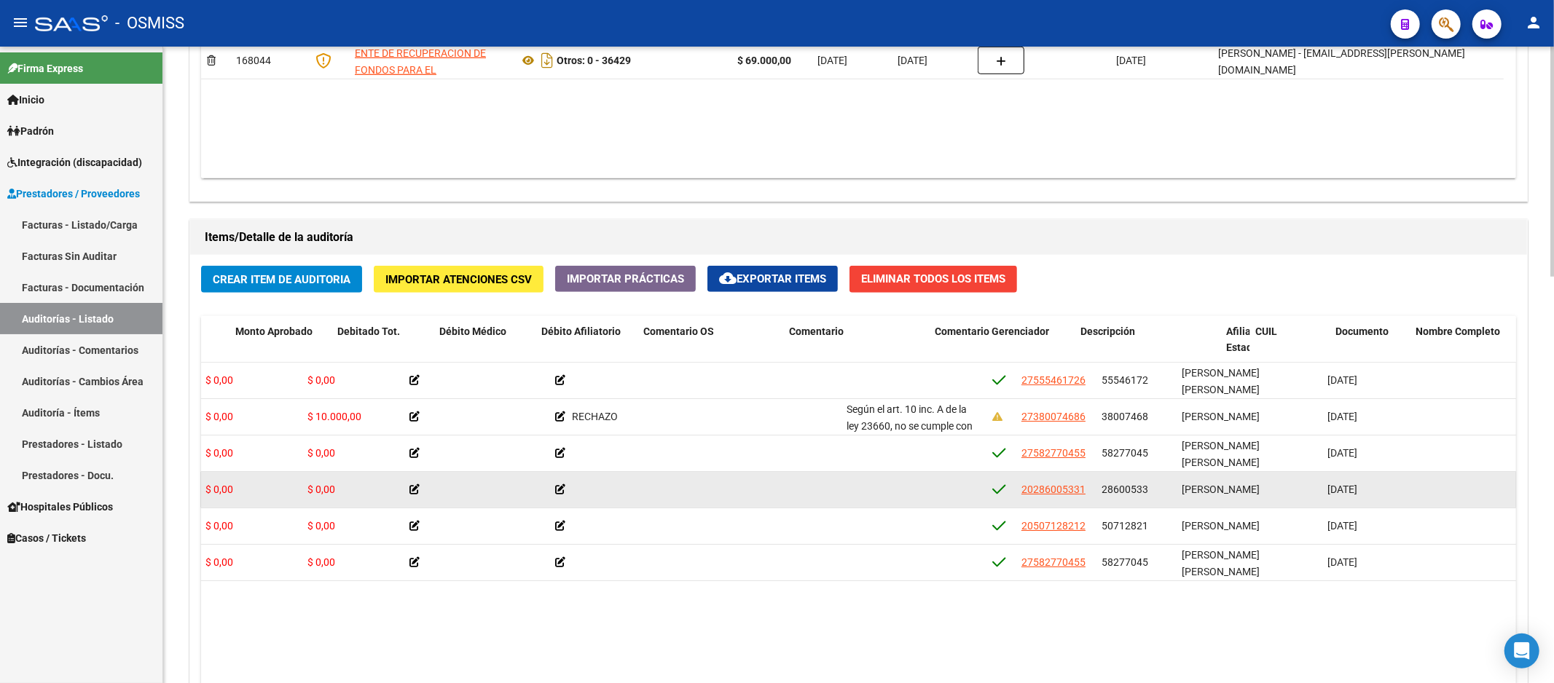
drag, startPoint x: 857, startPoint y: 484, endPoint x: 934, endPoint y: 477, distance: 77.6
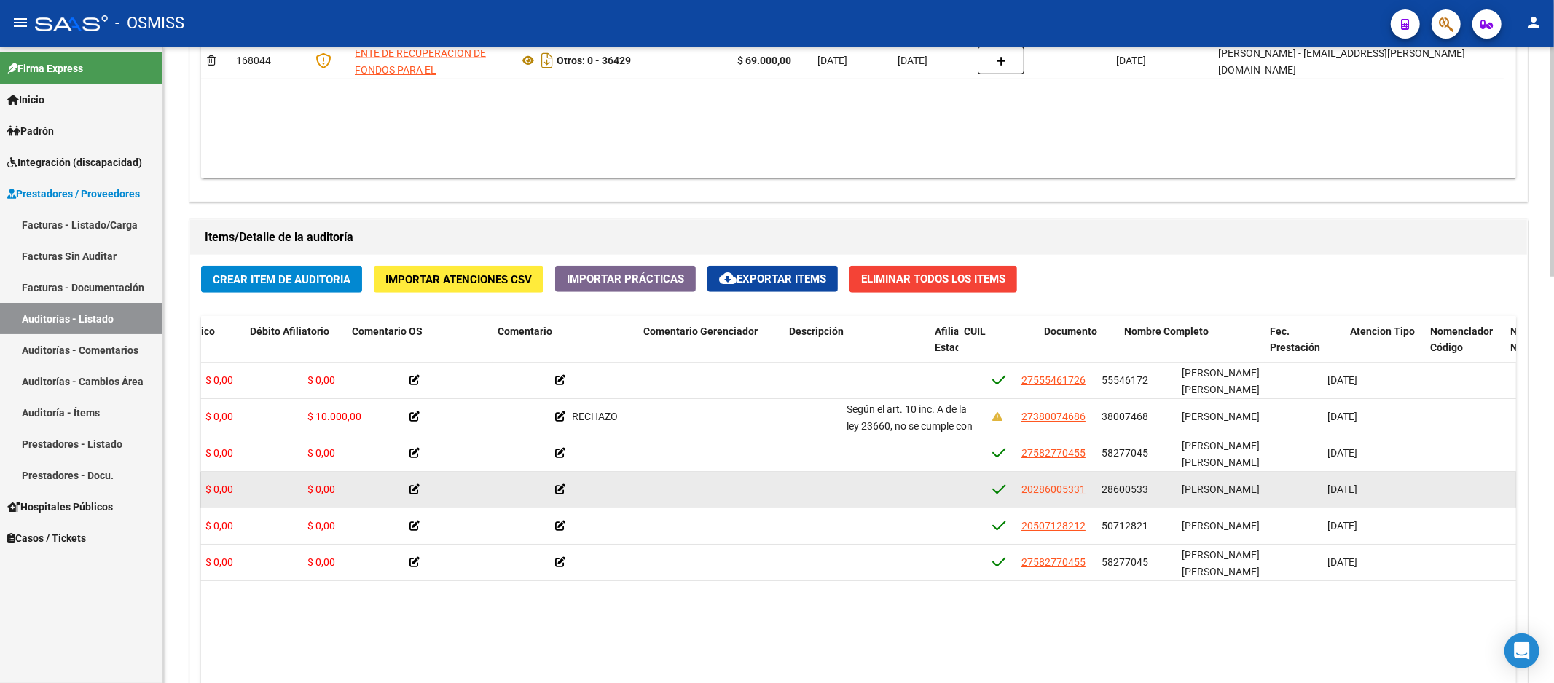
scroll to position [0, 572]
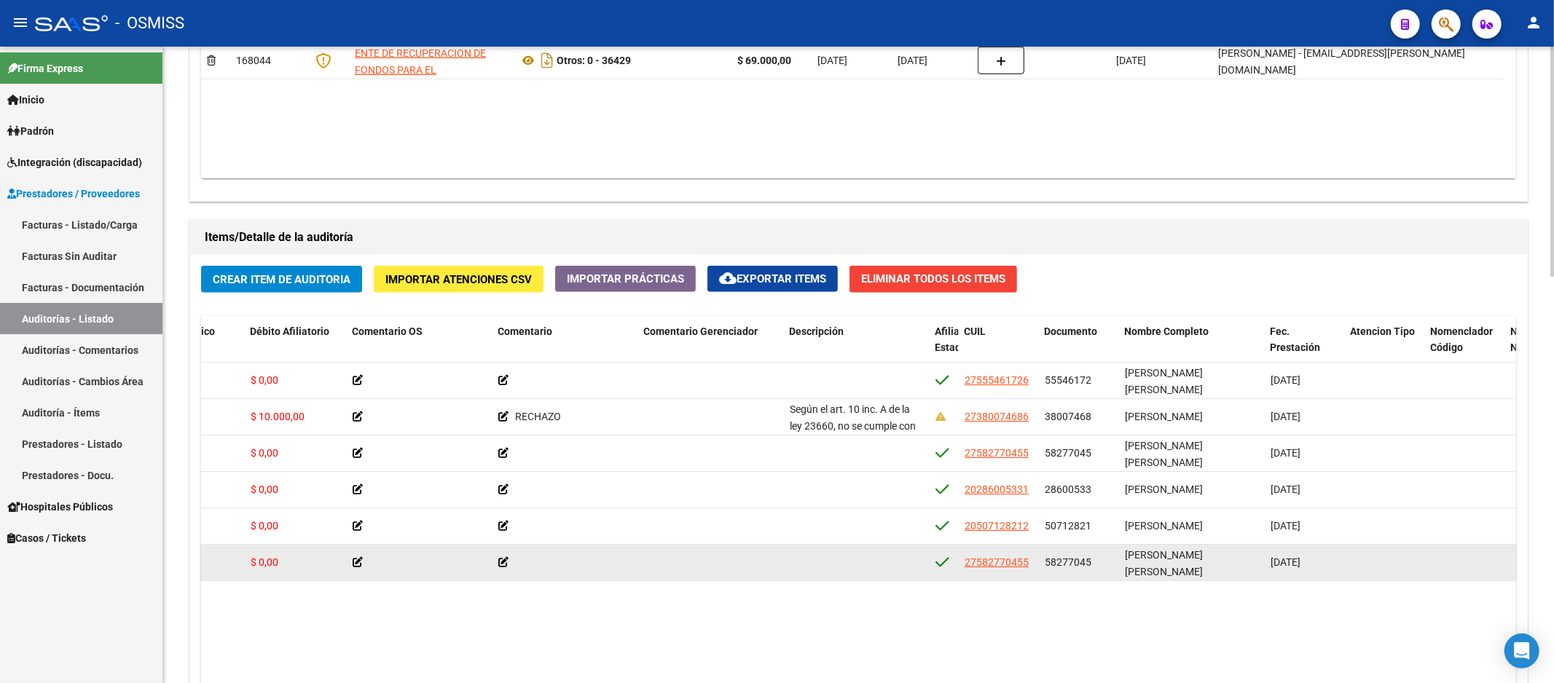
drag, startPoint x: 1043, startPoint y: 566, endPoint x: 1090, endPoint y: 565, distance: 46.6
click at [1090, 565] on datatable-body-cell "58277045" at bounding box center [1079, 563] width 80 height 36
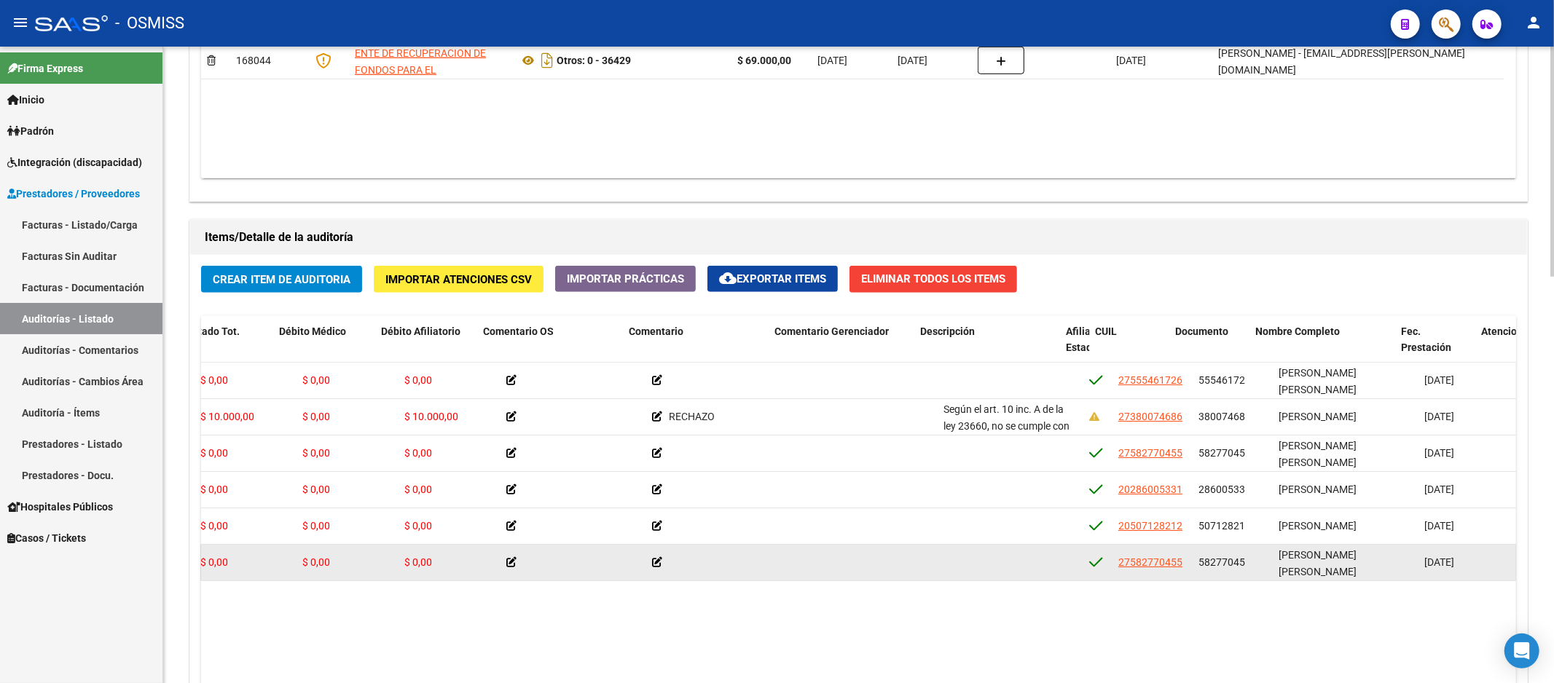
drag, startPoint x: 410, startPoint y: 572, endPoint x: 358, endPoint y: 576, distance: 51.9
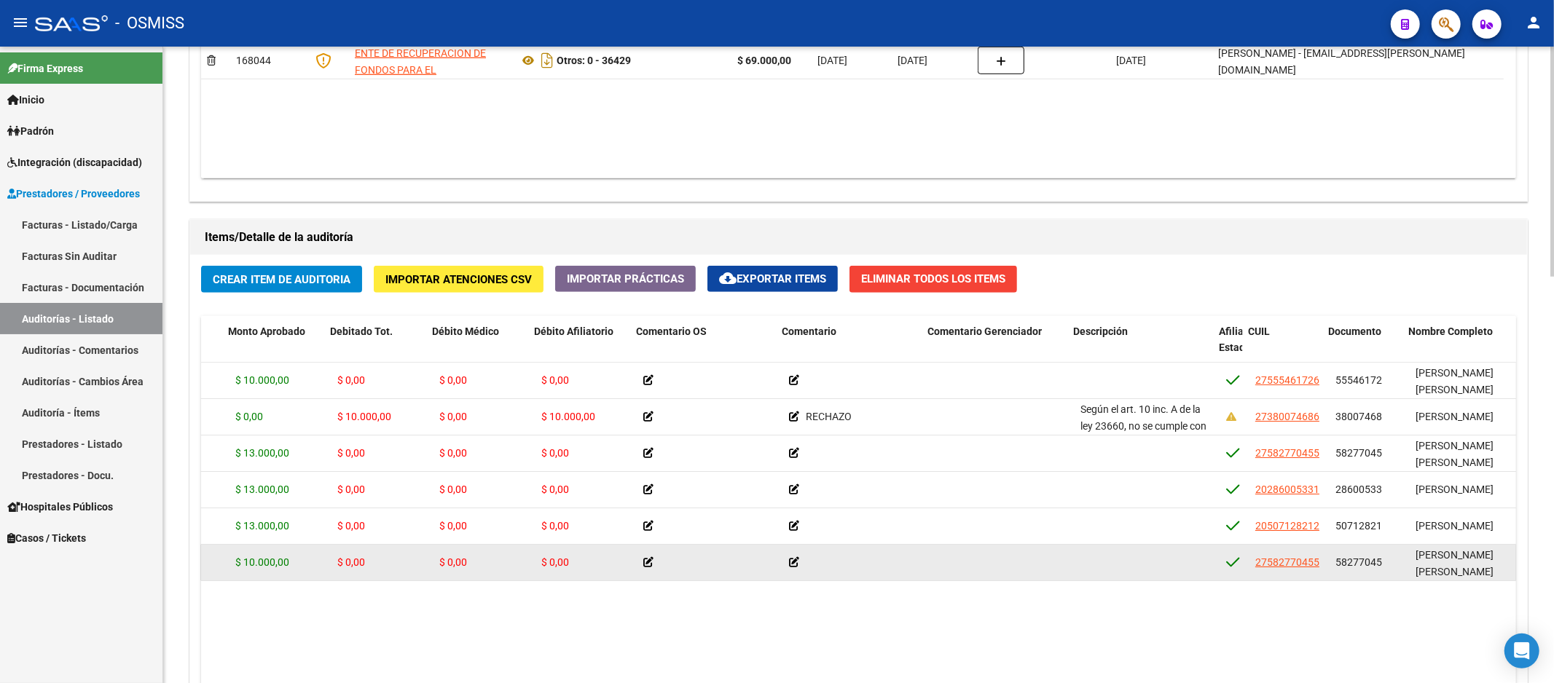
drag, startPoint x: 361, startPoint y: 576, endPoint x: 329, endPoint y: 581, distance: 31.6
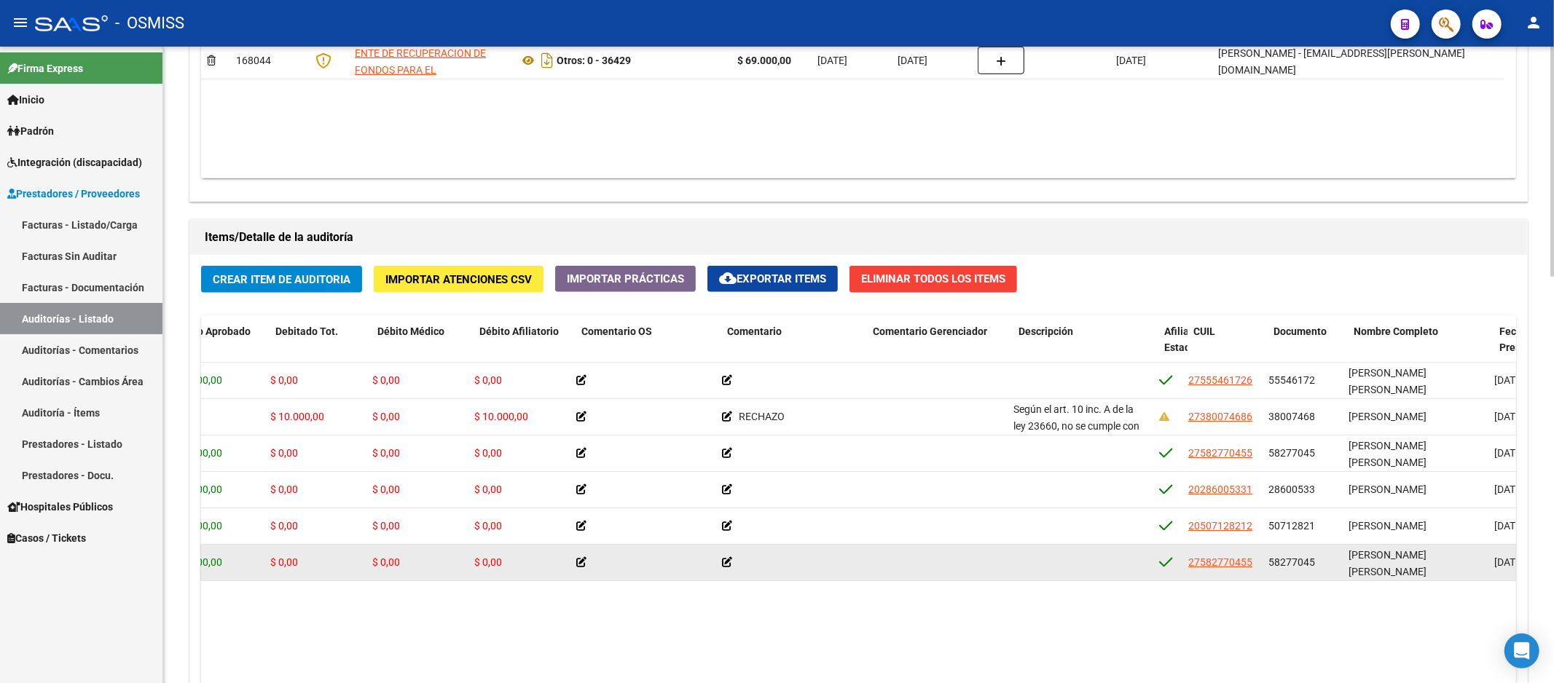
drag, startPoint x: 343, startPoint y: 579, endPoint x: 362, endPoint y: 577, distance: 19.1
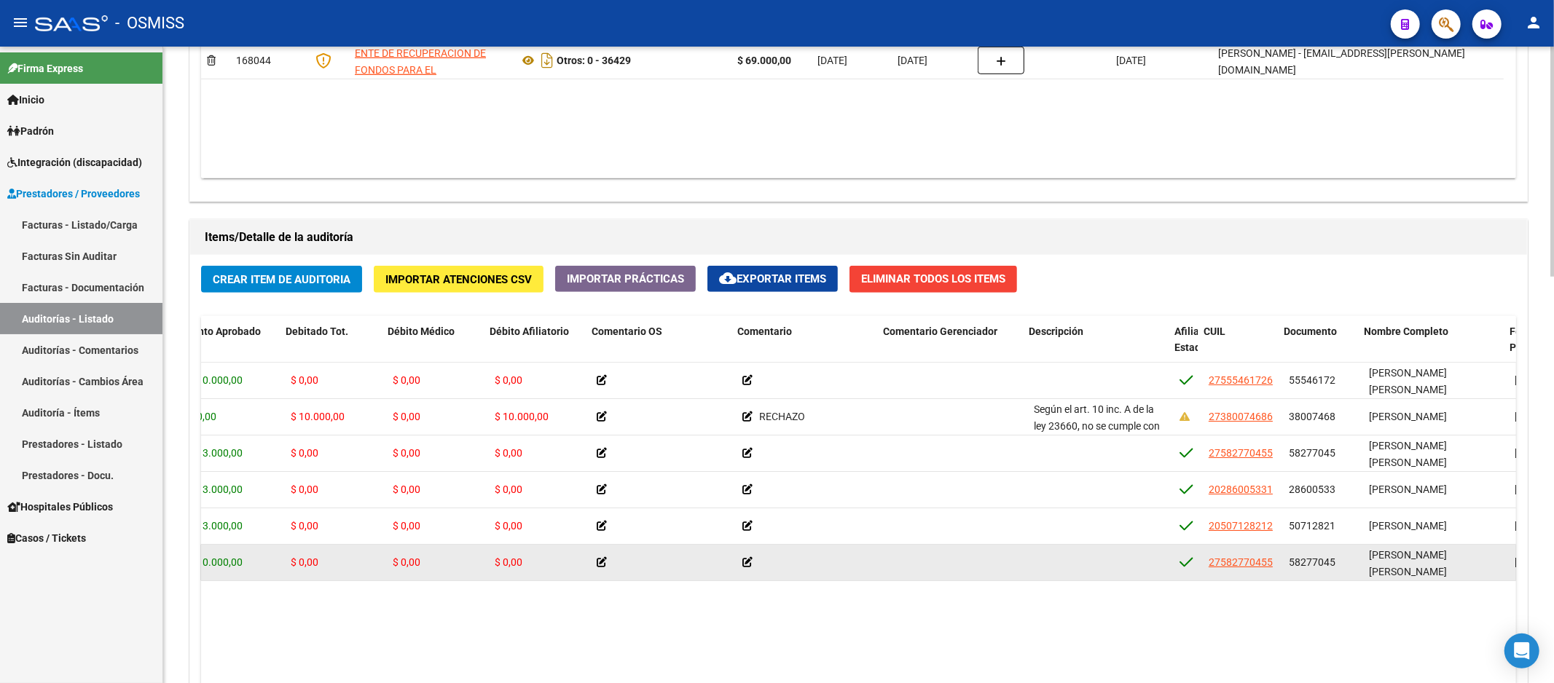
drag, startPoint x: 362, startPoint y: 577, endPoint x: 337, endPoint y: 580, distance: 25.7
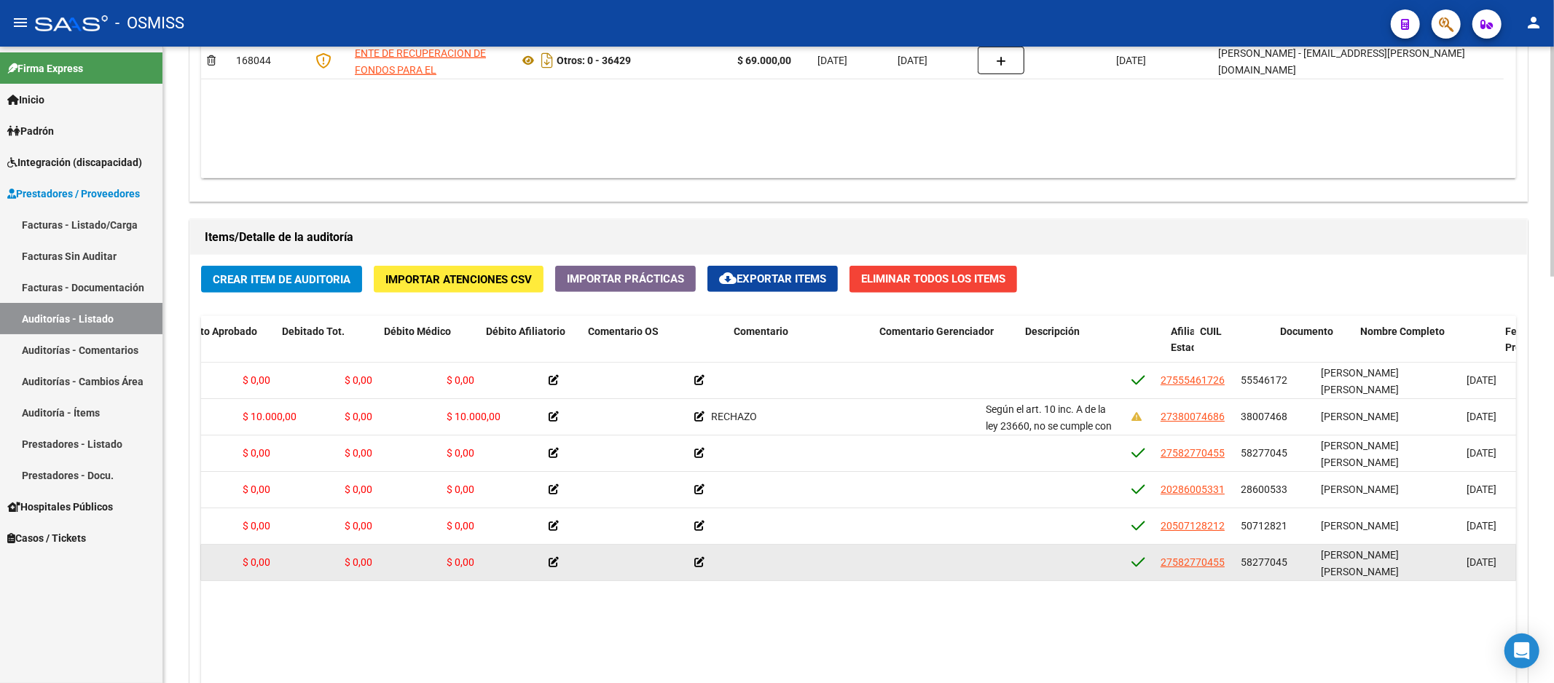
drag, startPoint x: 345, startPoint y: 580, endPoint x: 388, endPoint y: 573, distance: 43.5
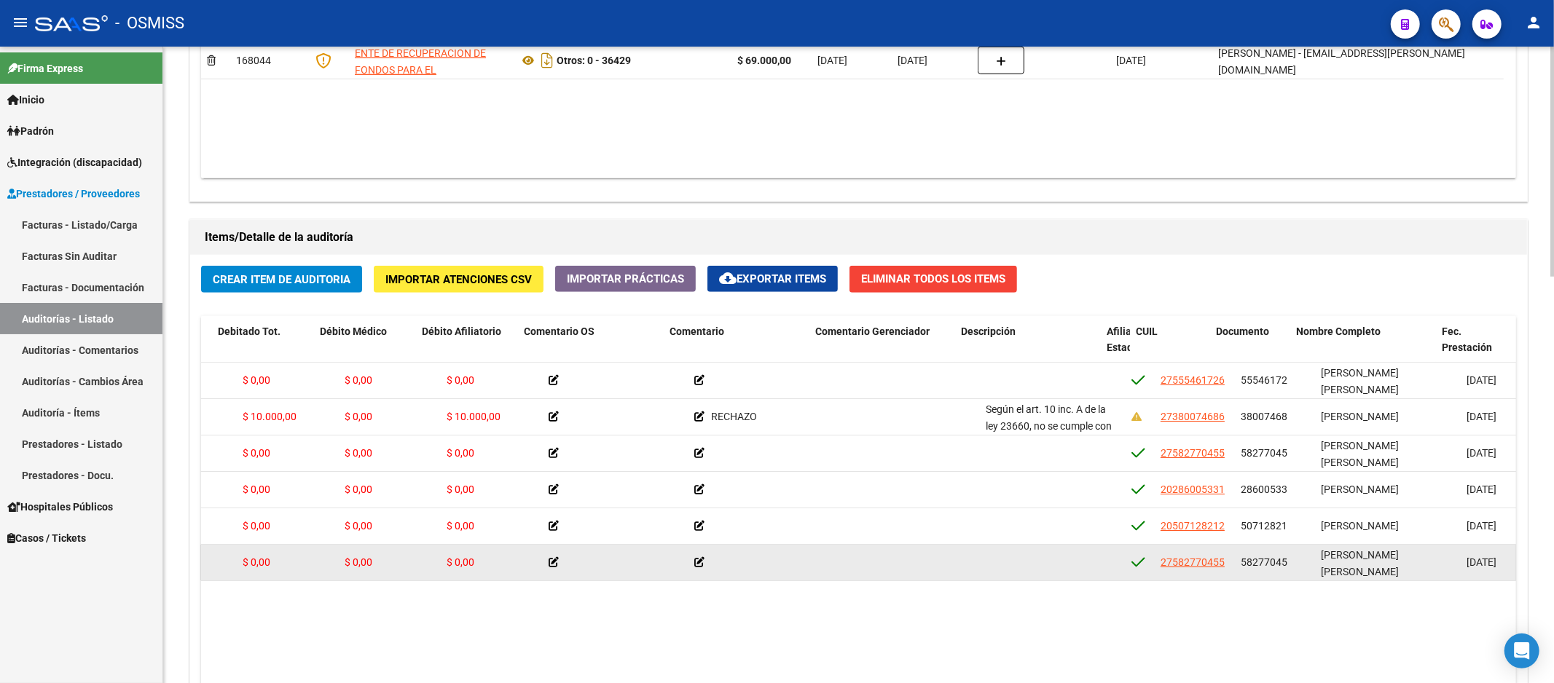
scroll to position [0, 401]
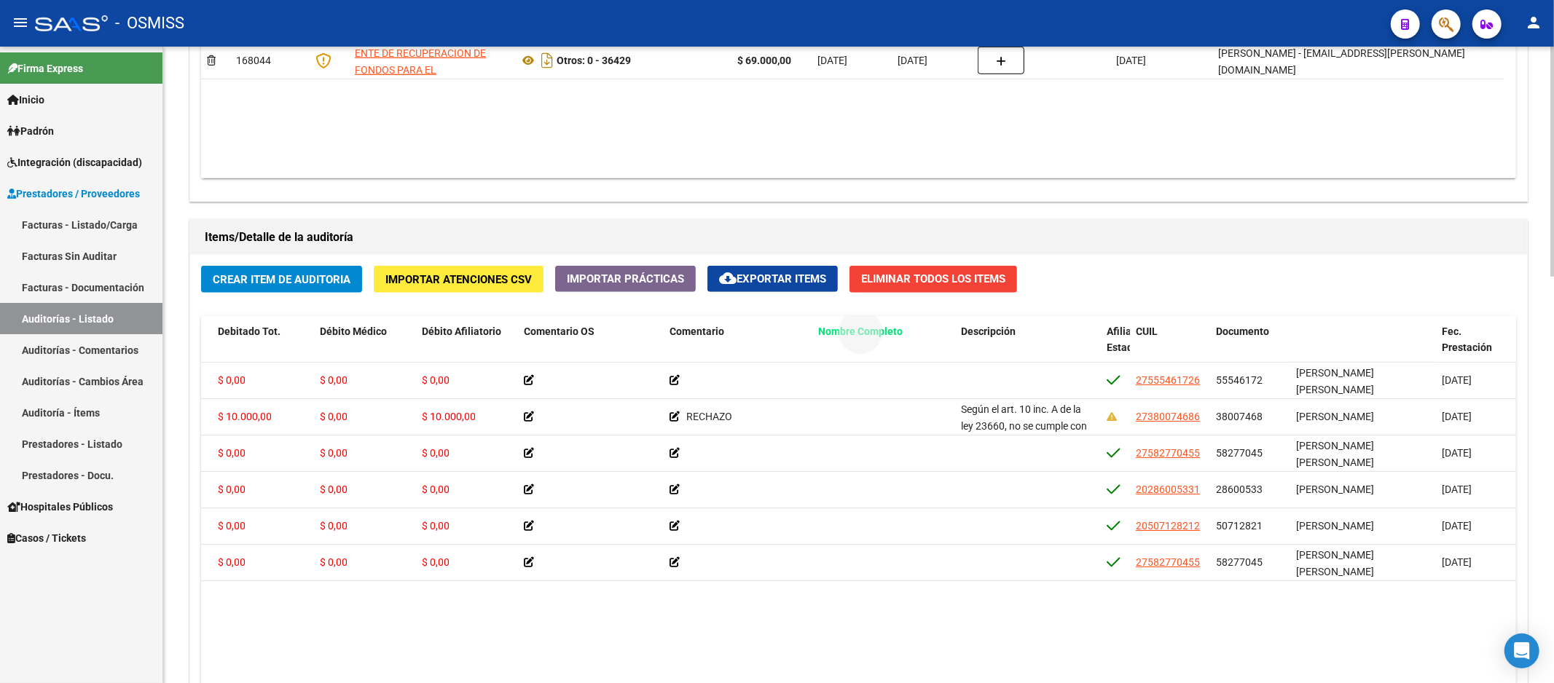
drag, startPoint x: 1316, startPoint y: 330, endPoint x: 838, endPoint y: 350, distance: 478.3
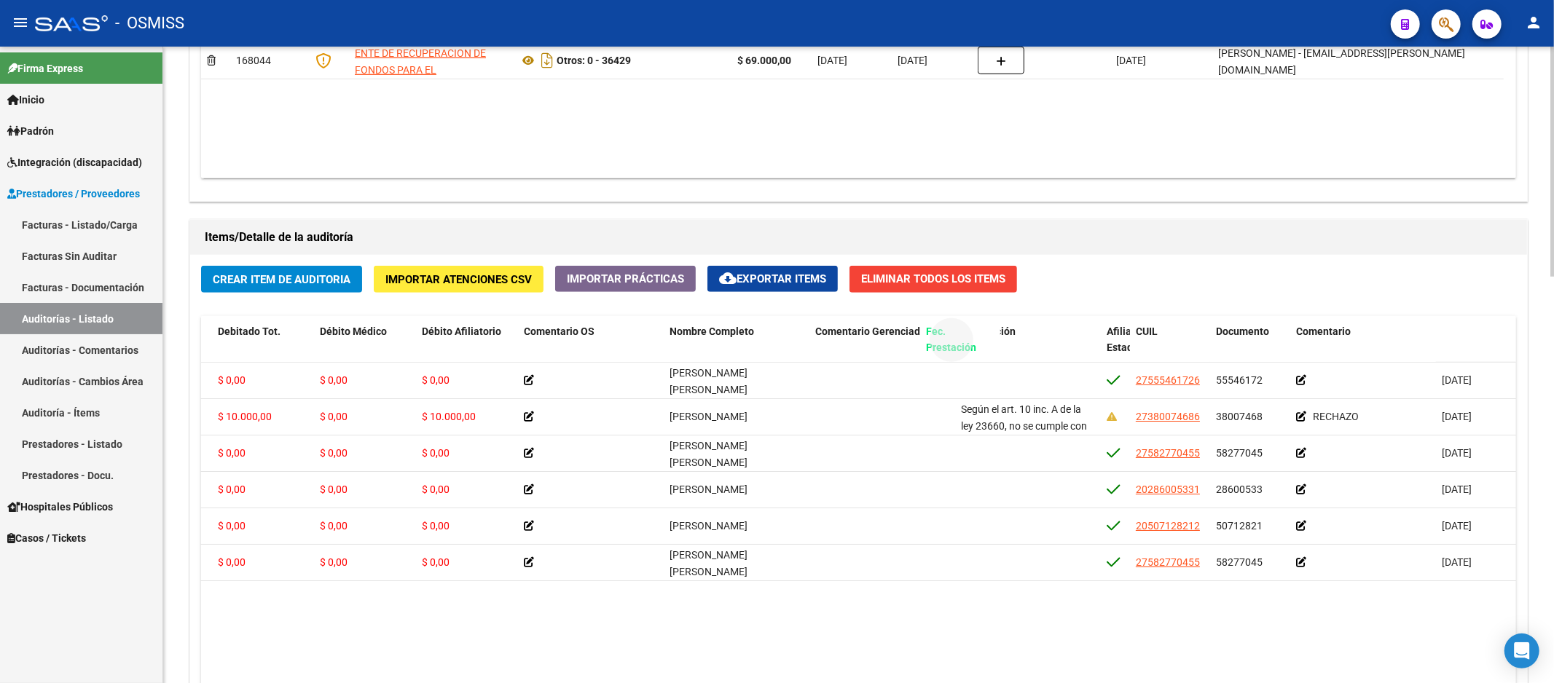
drag, startPoint x: 1450, startPoint y: 335, endPoint x: 898, endPoint y: 352, distance: 551.7
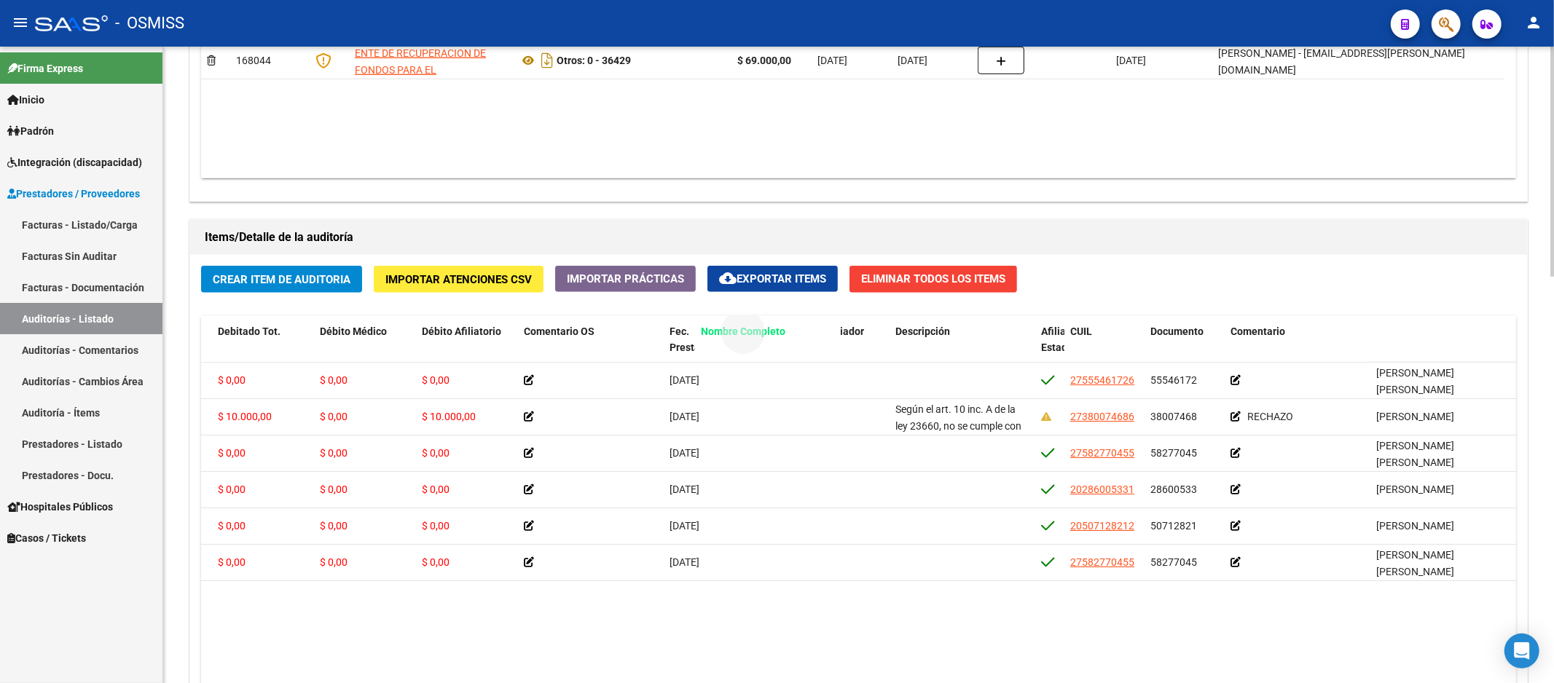
drag, startPoint x: 1415, startPoint y: 332, endPoint x: 739, endPoint y: 358, distance: 676.5
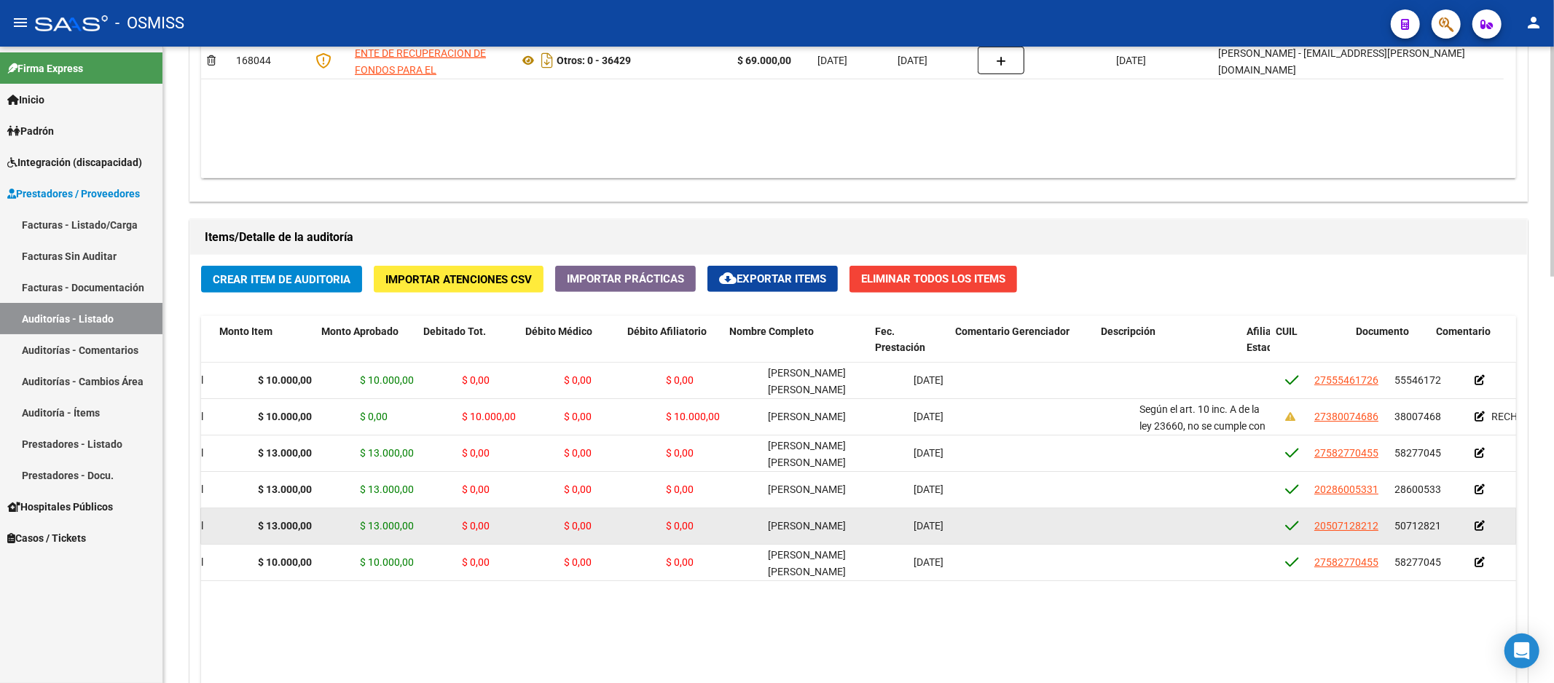
drag, startPoint x: 695, startPoint y: 524, endPoint x: 653, endPoint y: 530, distance: 42.6
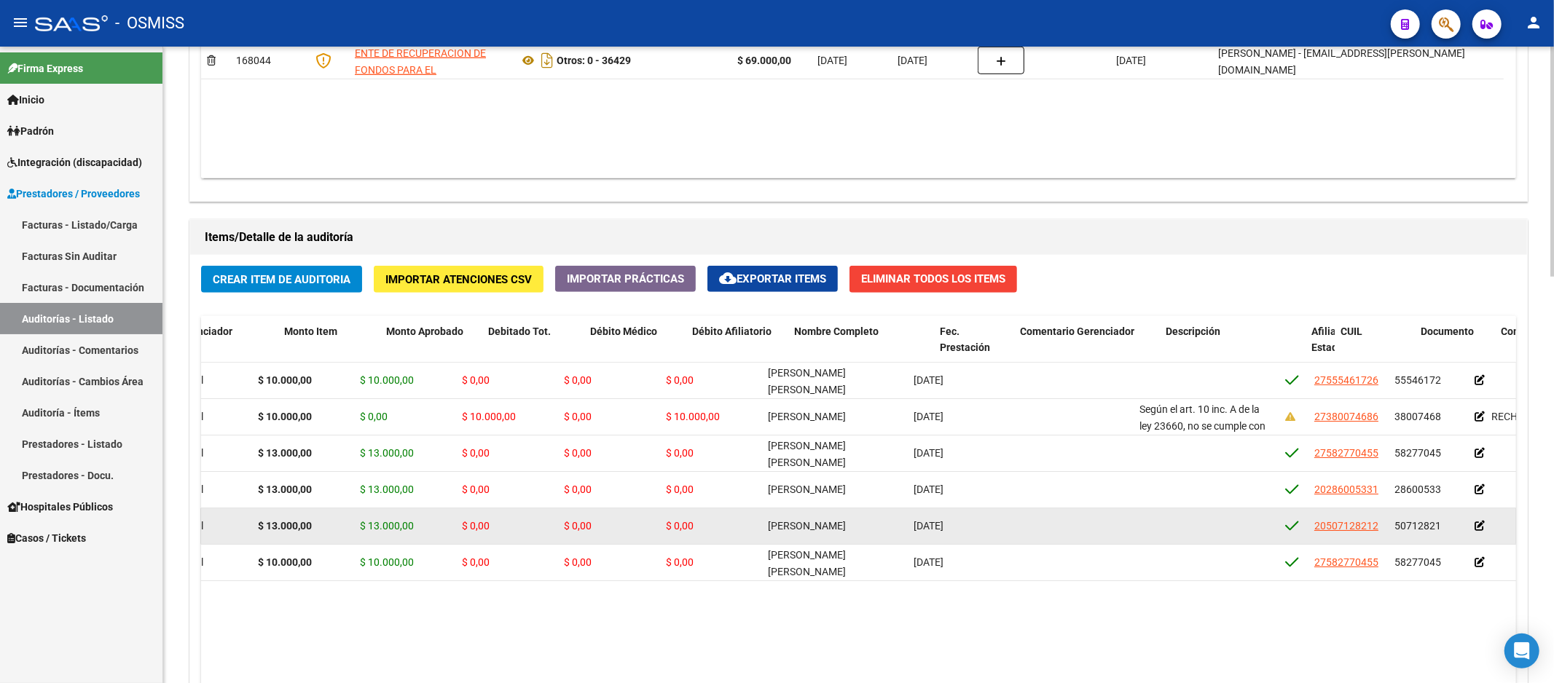
scroll to position [0, 130]
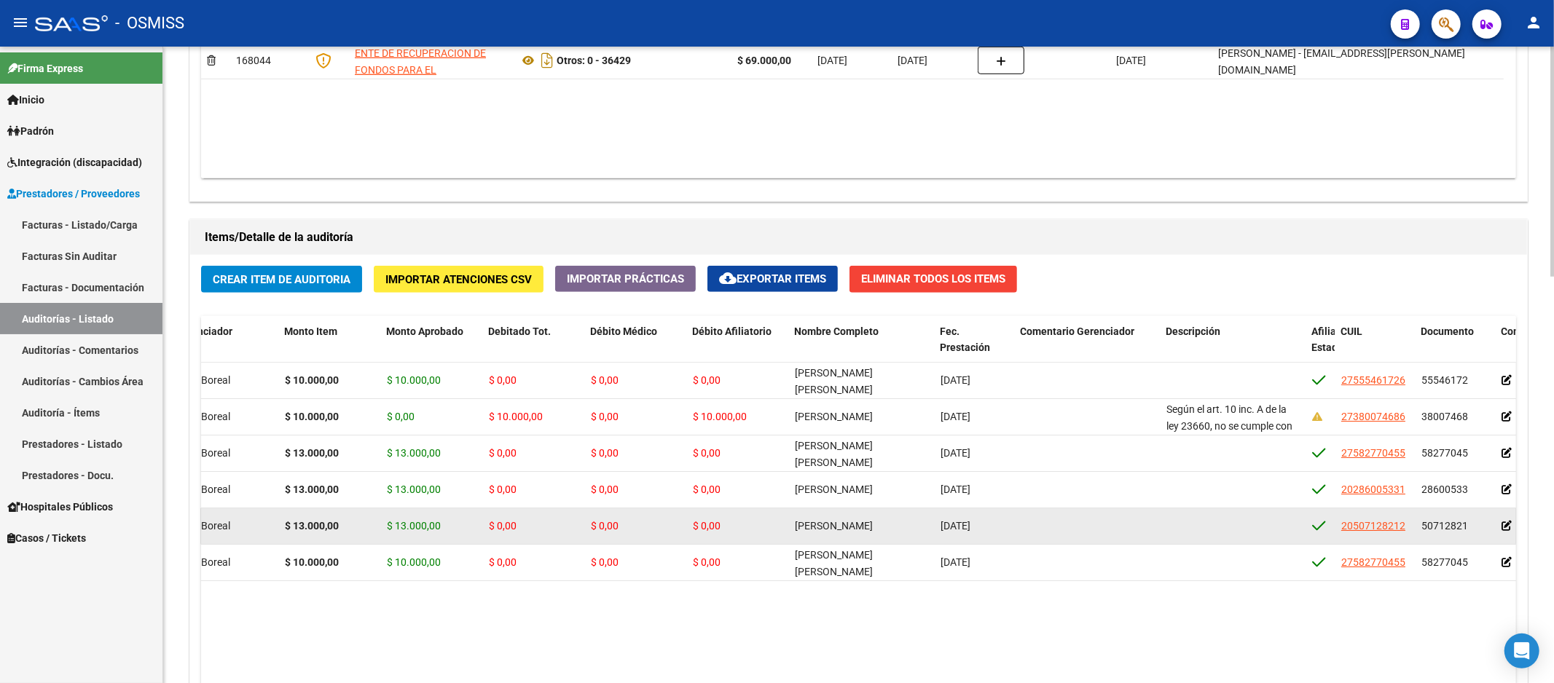
drag, startPoint x: 1420, startPoint y: 526, endPoint x: 1467, endPoint y: 524, distance: 46.6
click at [1467, 524] on div "50712821" at bounding box center [1455, 526] width 68 height 17
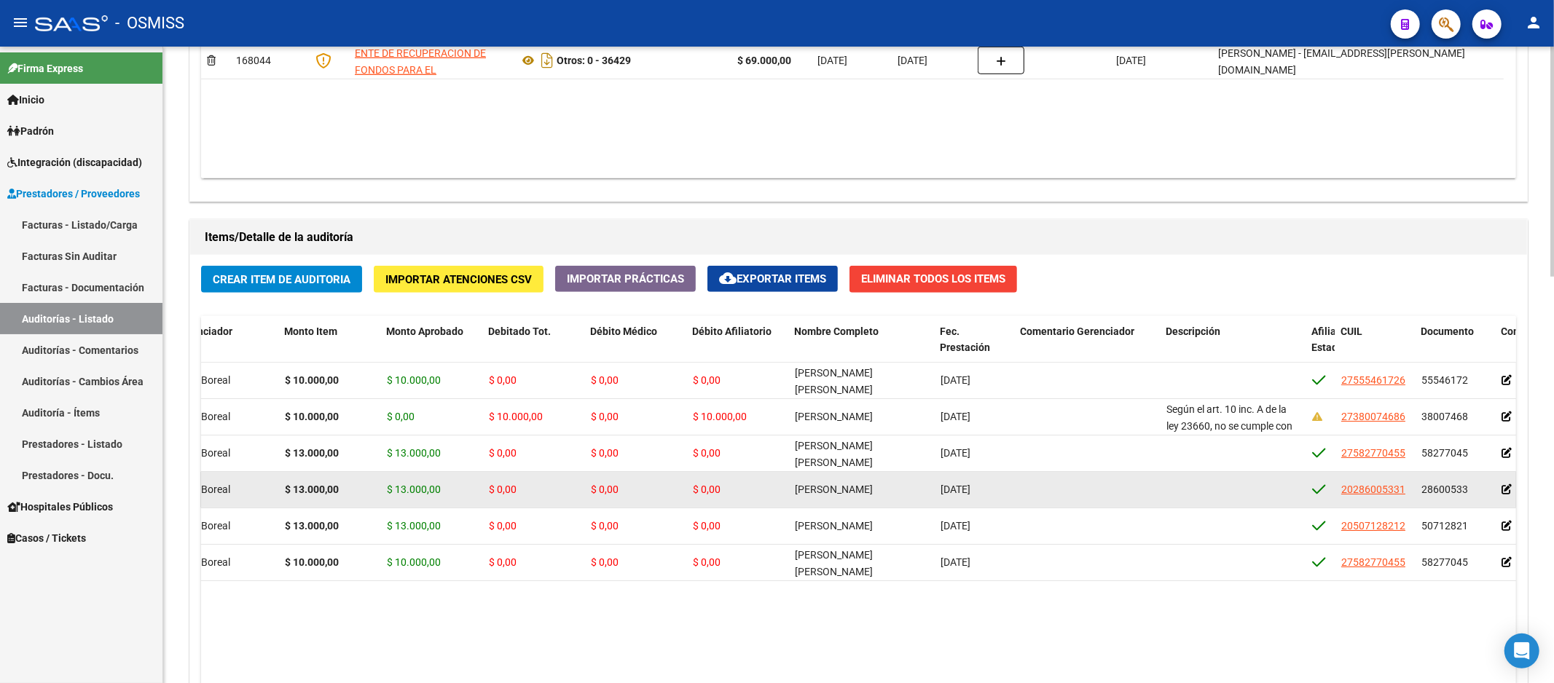
drag, startPoint x: 1422, startPoint y: 492, endPoint x: 1467, endPoint y: 487, distance: 45.5
click at [1467, 487] on div "28600533" at bounding box center [1455, 489] width 68 height 17
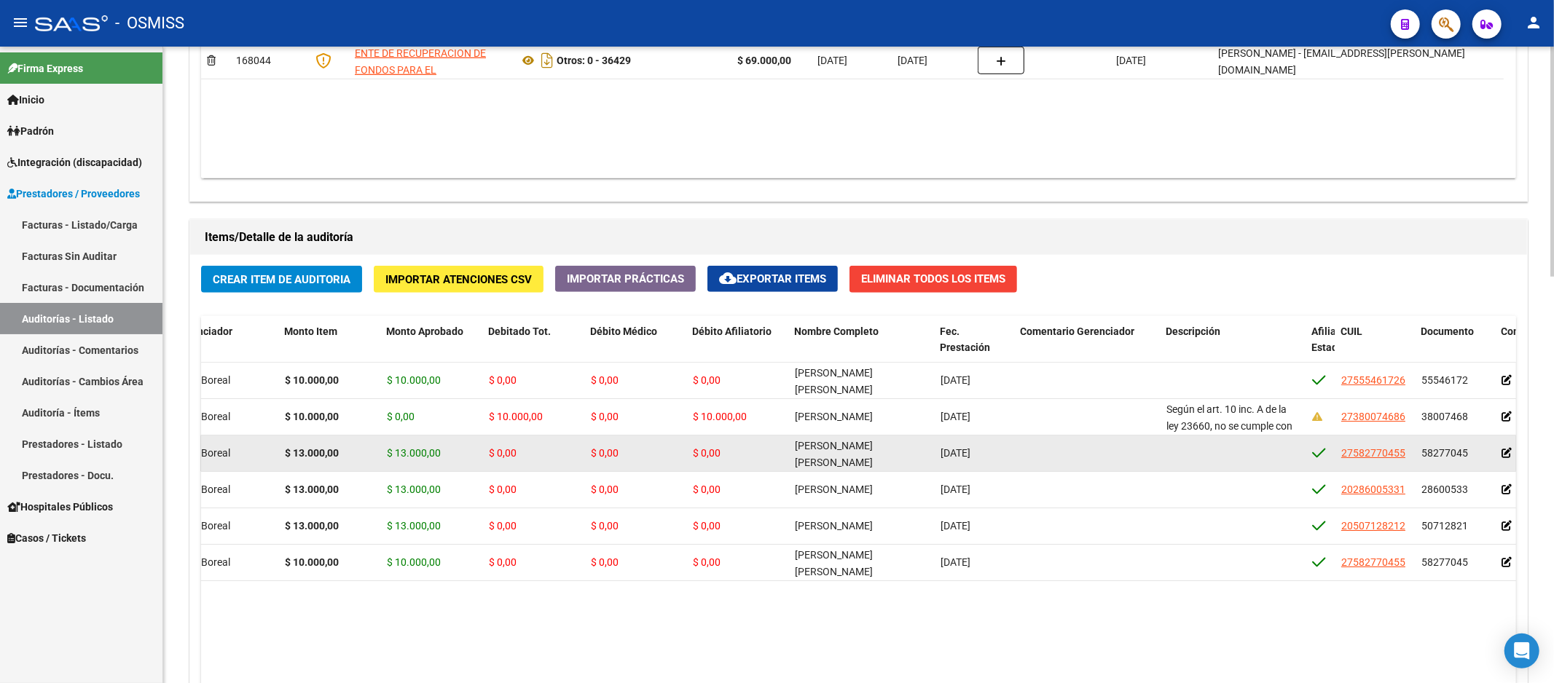
drag, startPoint x: 1423, startPoint y: 454, endPoint x: 1465, endPoint y: 452, distance: 41.5
click at [1465, 452] on span "58277045" at bounding box center [1444, 453] width 47 height 12
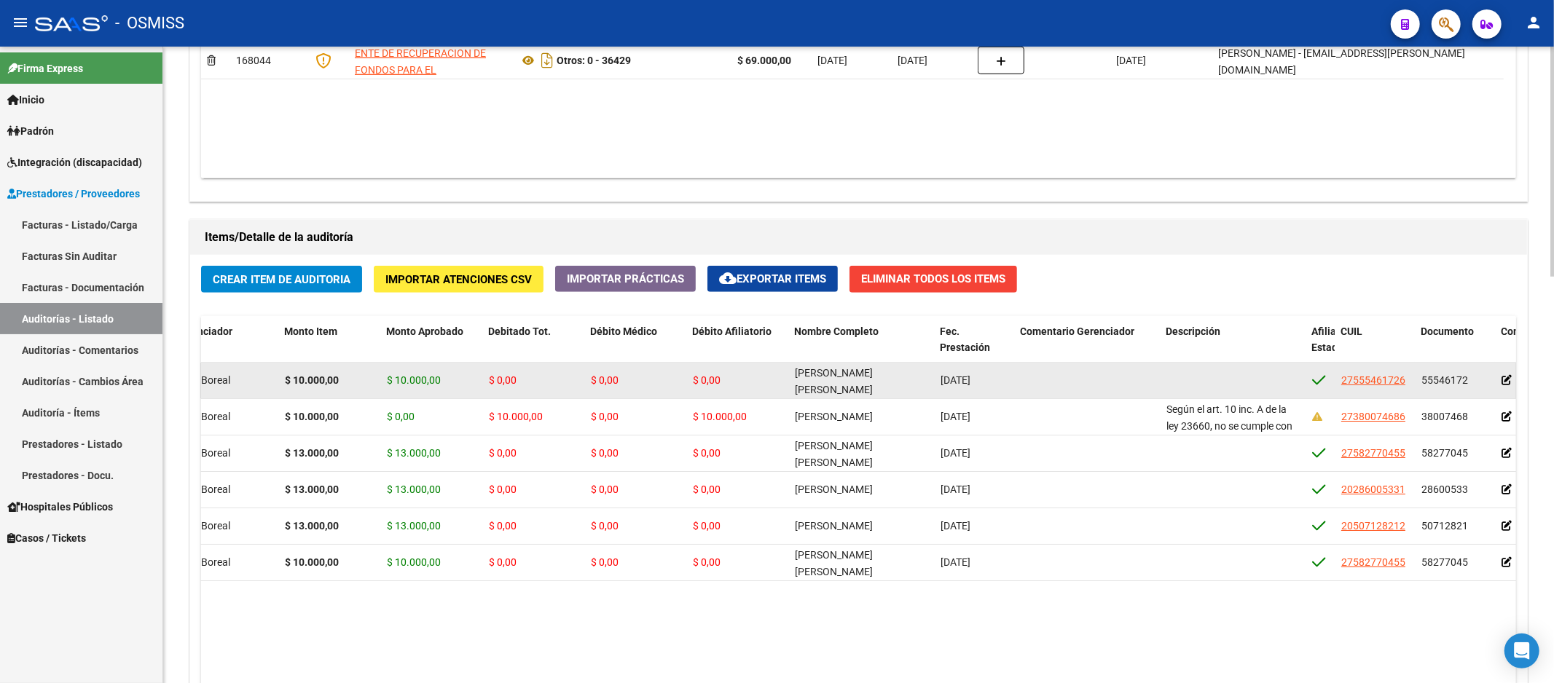
drag, startPoint x: 1422, startPoint y: 381, endPoint x: 1470, endPoint y: 377, distance: 48.2
click at [1470, 377] on div "55546172" at bounding box center [1455, 380] width 68 height 17
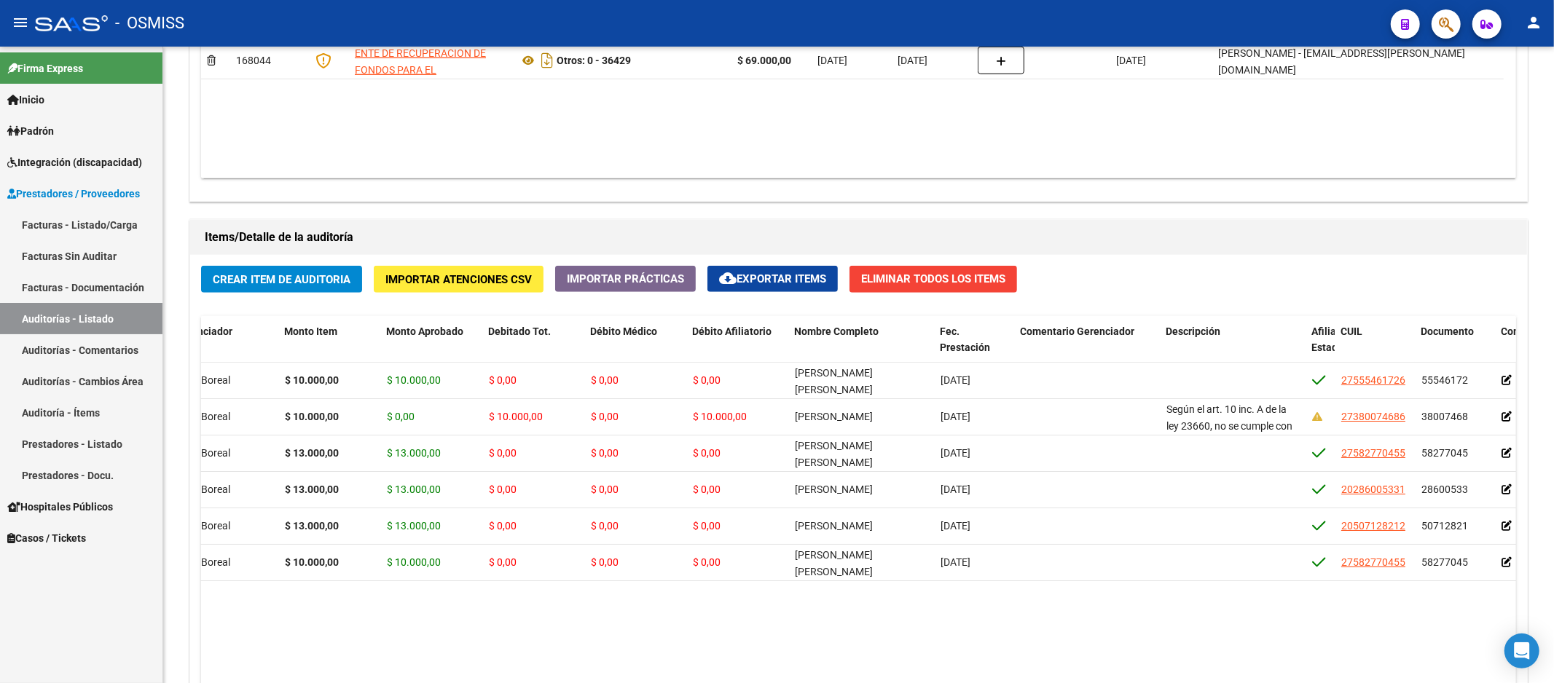
click at [92, 326] on link "Auditorías - Listado" at bounding box center [81, 318] width 162 height 31
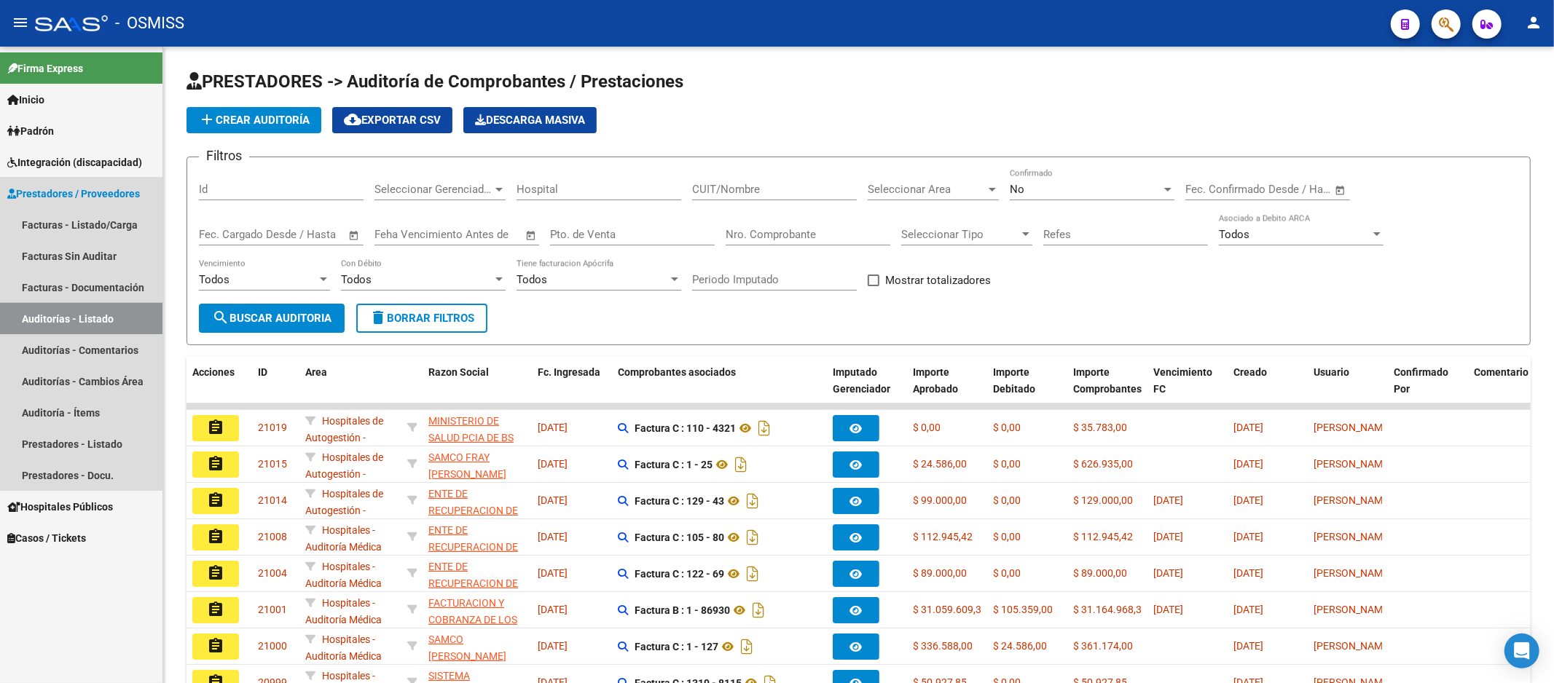
click at [107, 313] on link "Auditorías - Listado" at bounding box center [81, 318] width 162 height 31
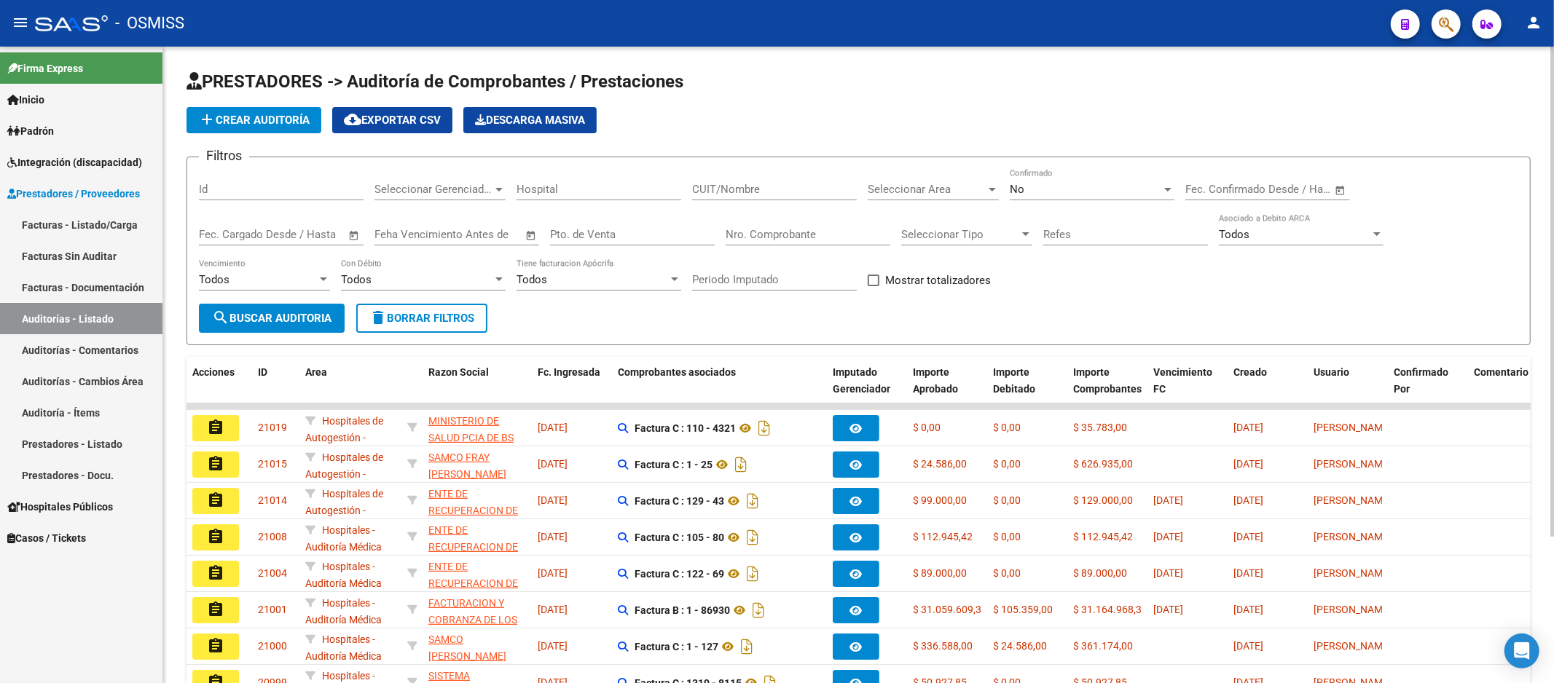
click at [845, 243] on div "Nro. Comprobante" at bounding box center [808, 229] width 165 height 31
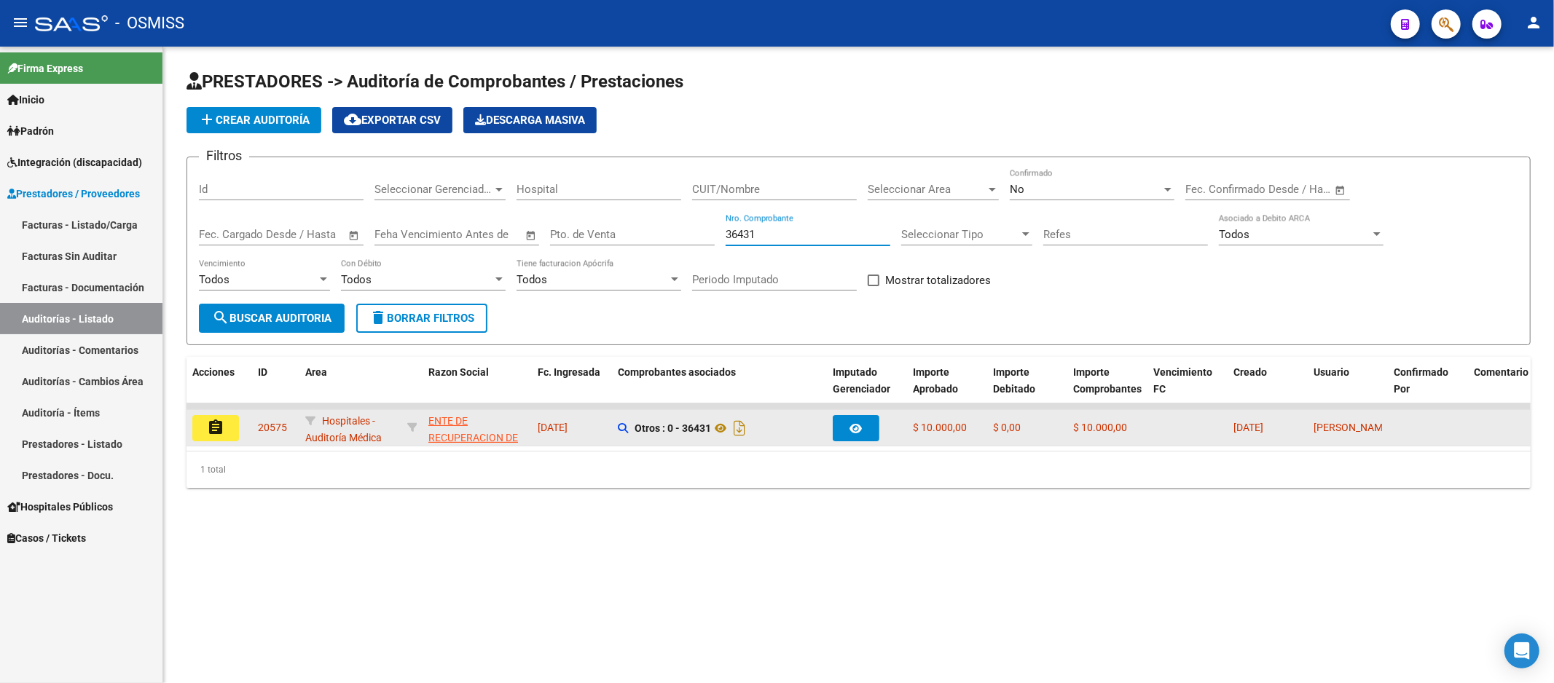
type input "36431"
click at [207, 426] on mat-icon "assignment" at bounding box center [215, 427] width 17 height 17
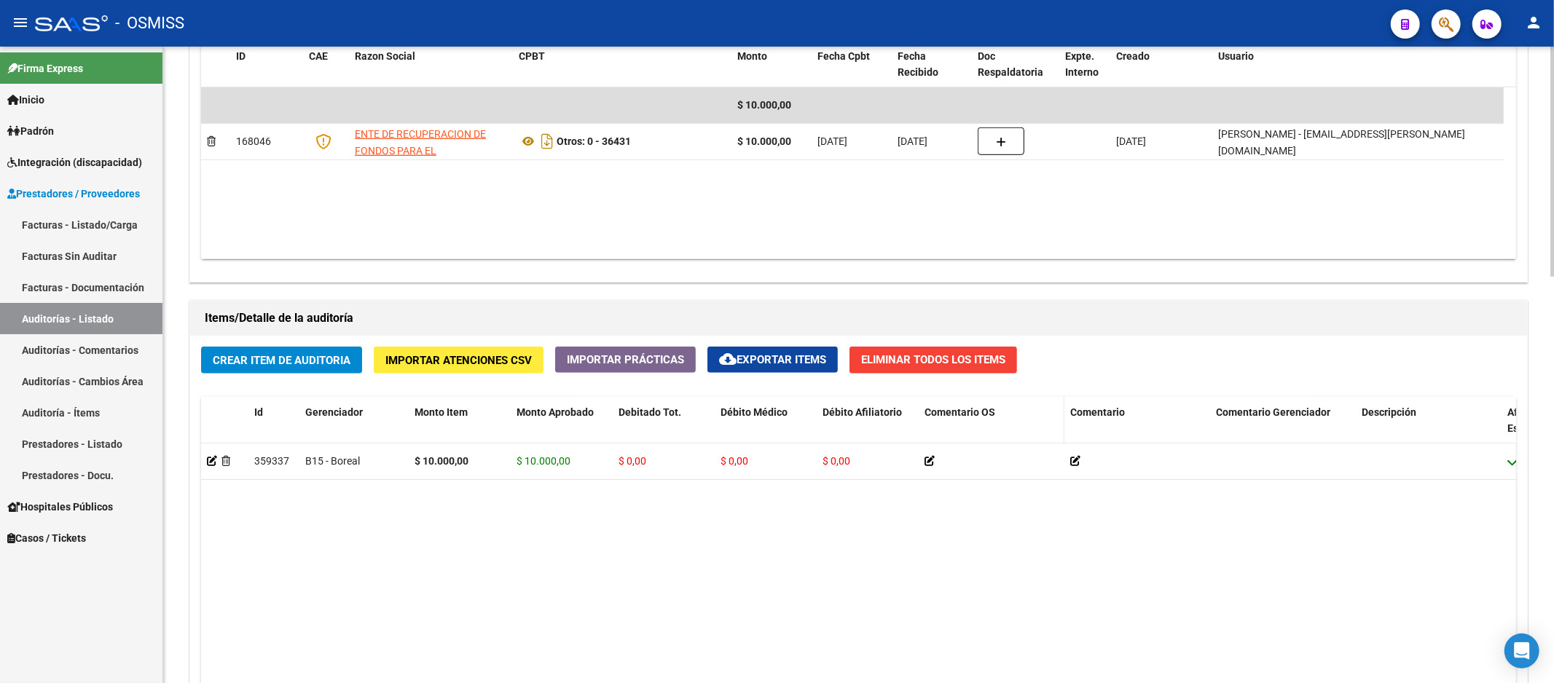
scroll to position [890, 0]
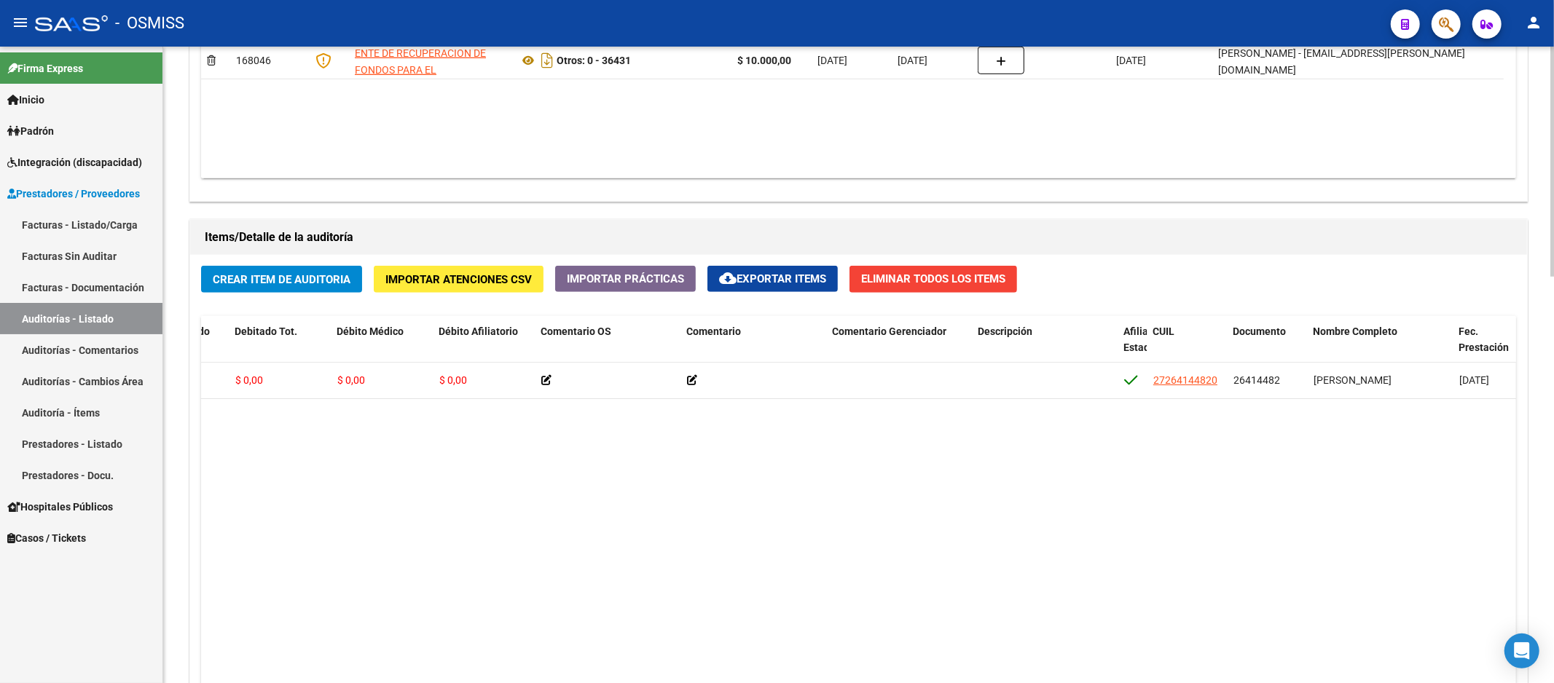
drag, startPoint x: 941, startPoint y: 435, endPoint x: 998, endPoint y: 430, distance: 57.0
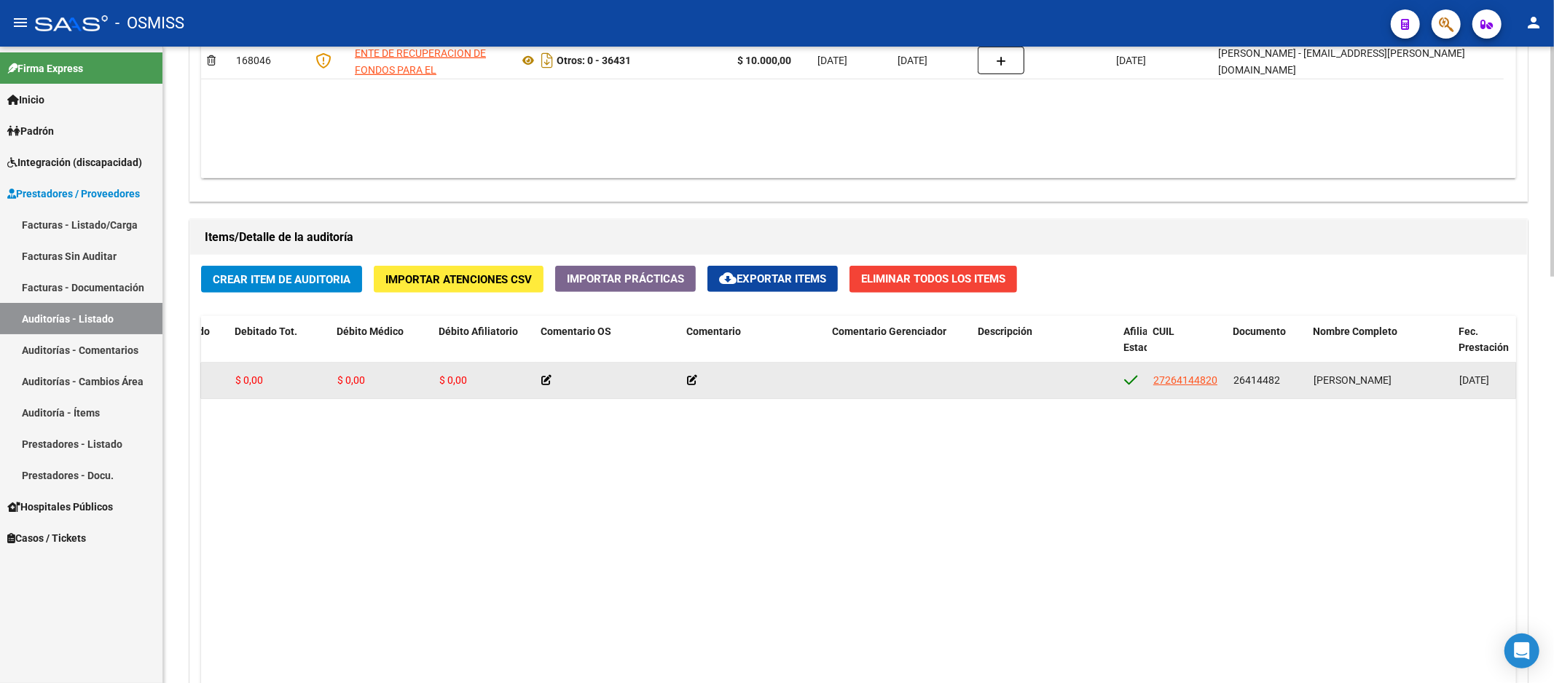
scroll to position [0, 398]
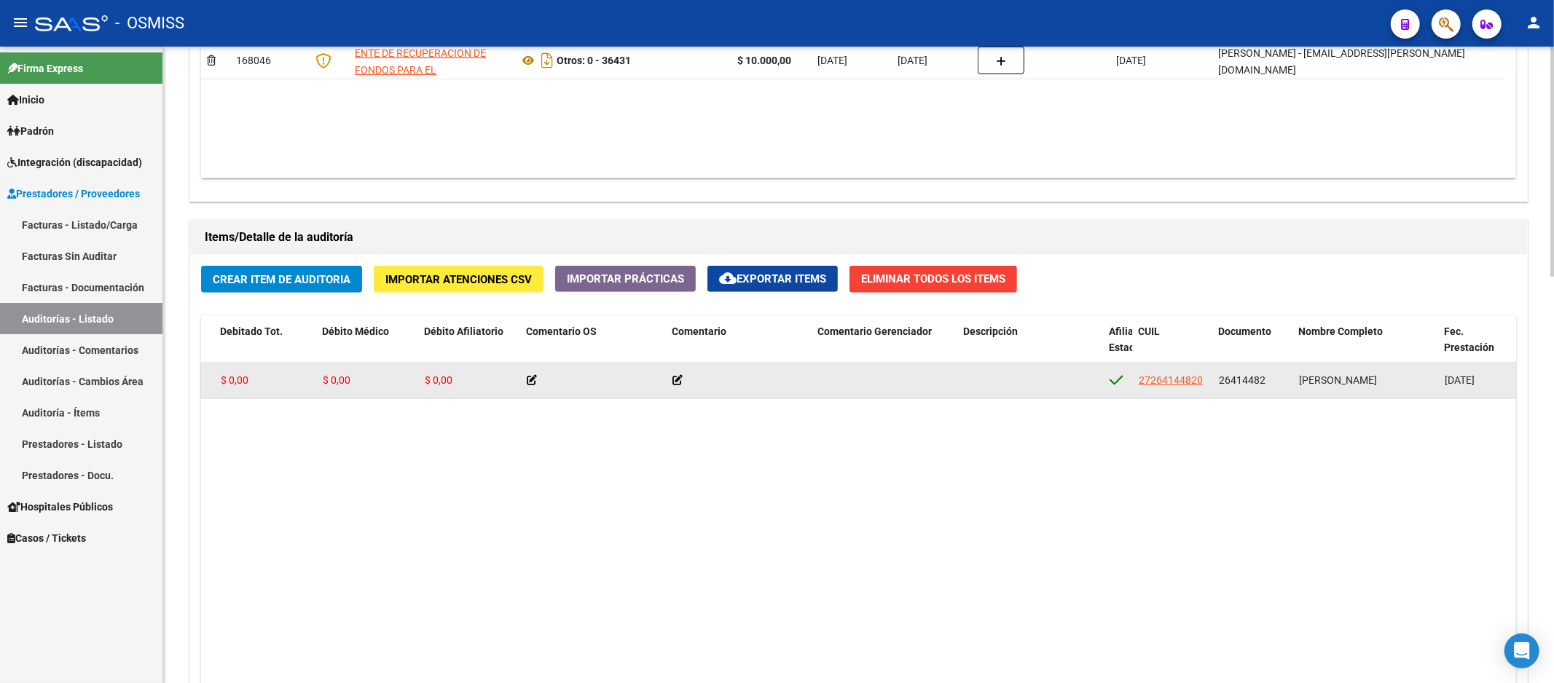
drag, startPoint x: 1218, startPoint y: 383, endPoint x: 1265, endPoint y: 381, distance: 46.7
click at [1265, 381] on div "26414482" at bounding box center [1253, 380] width 68 height 17
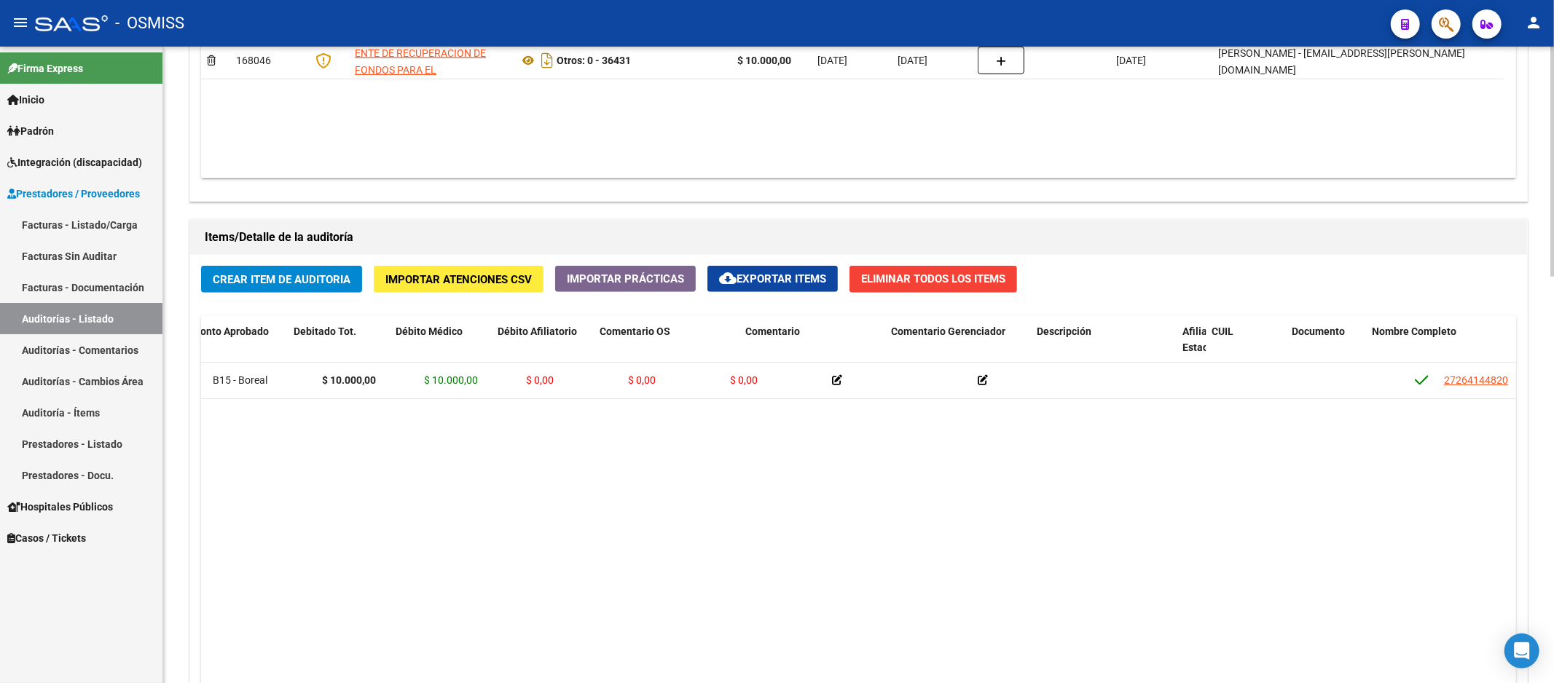
scroll to position [0, 0]
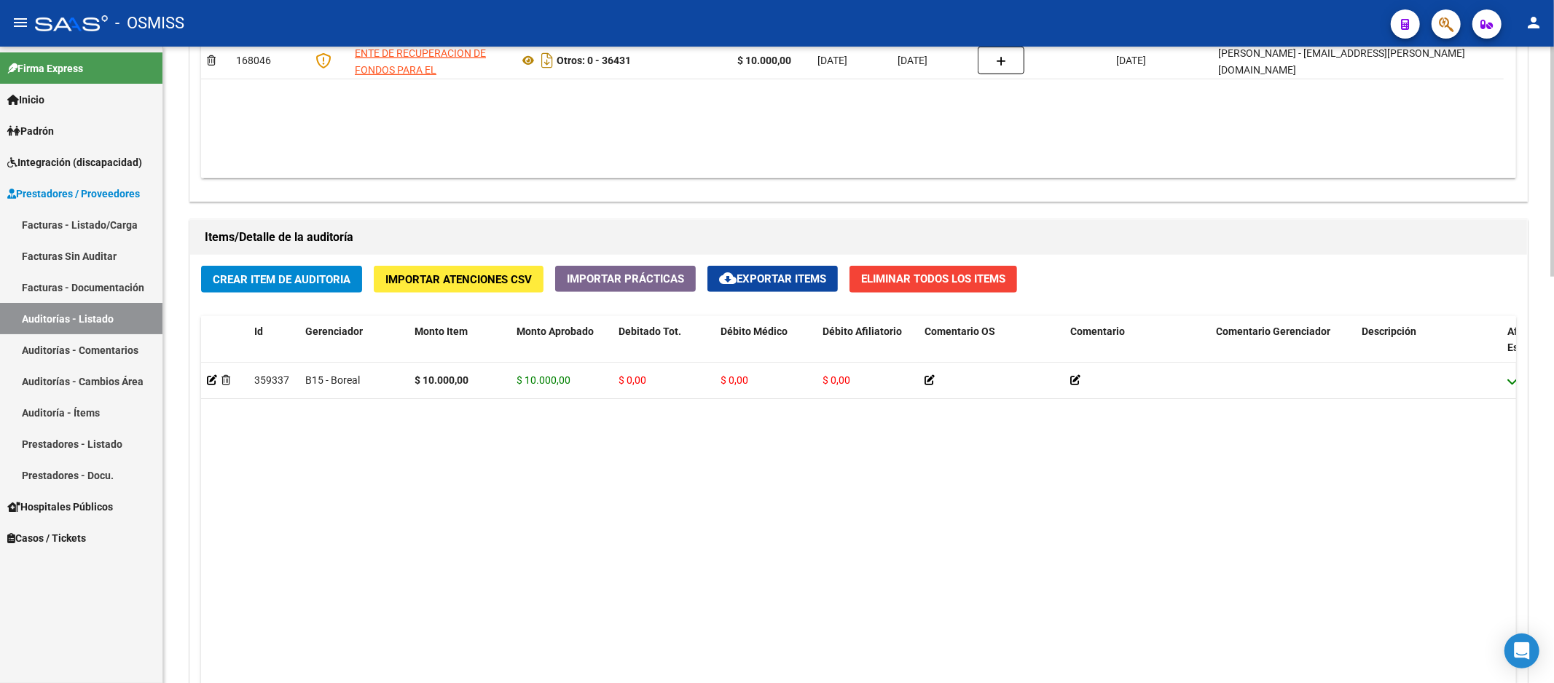
drag, startPoint x: 1229, startPoint y: 417, endPoint x: 1059, endPoint y: 425, distance: 169.9
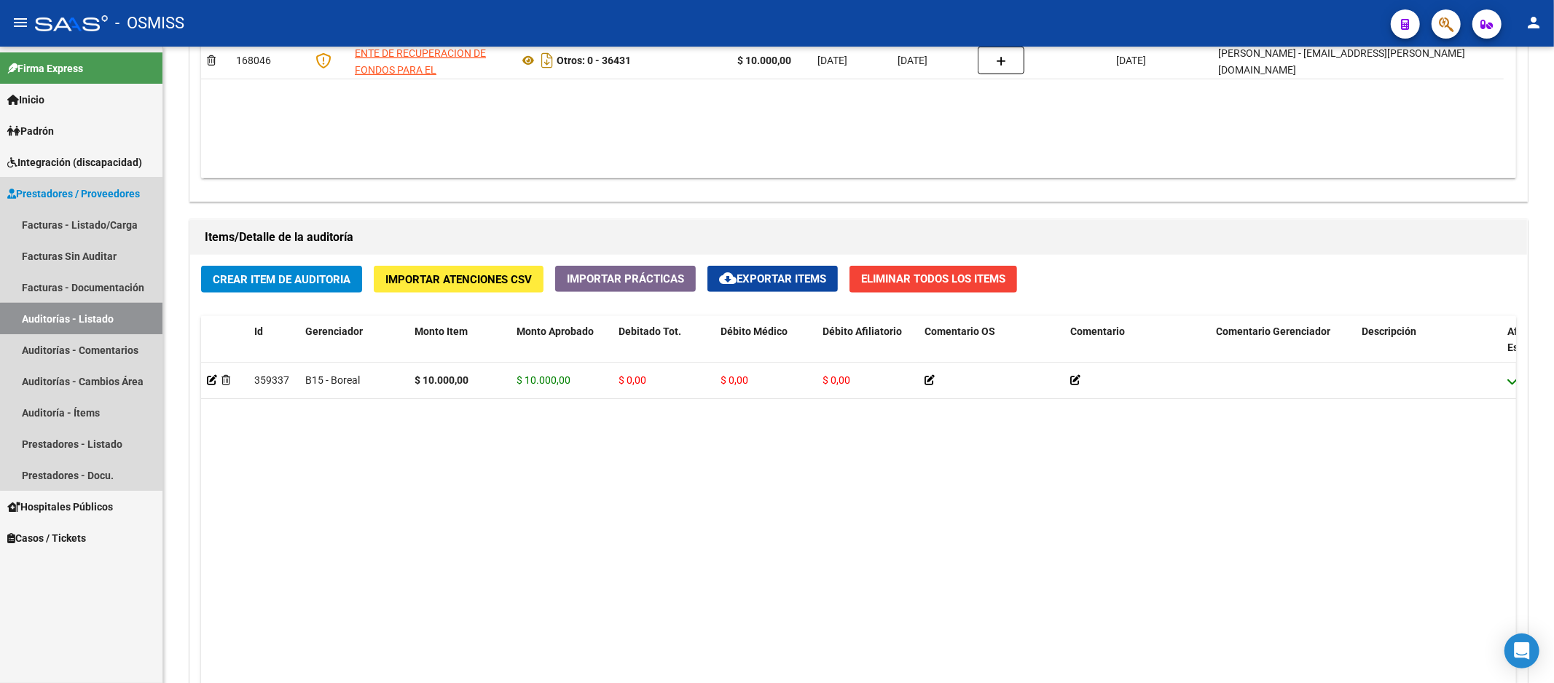
click at [125, 321] on link "Auditorías - Listado" at bounding box center [81, 318] width 162 height 31
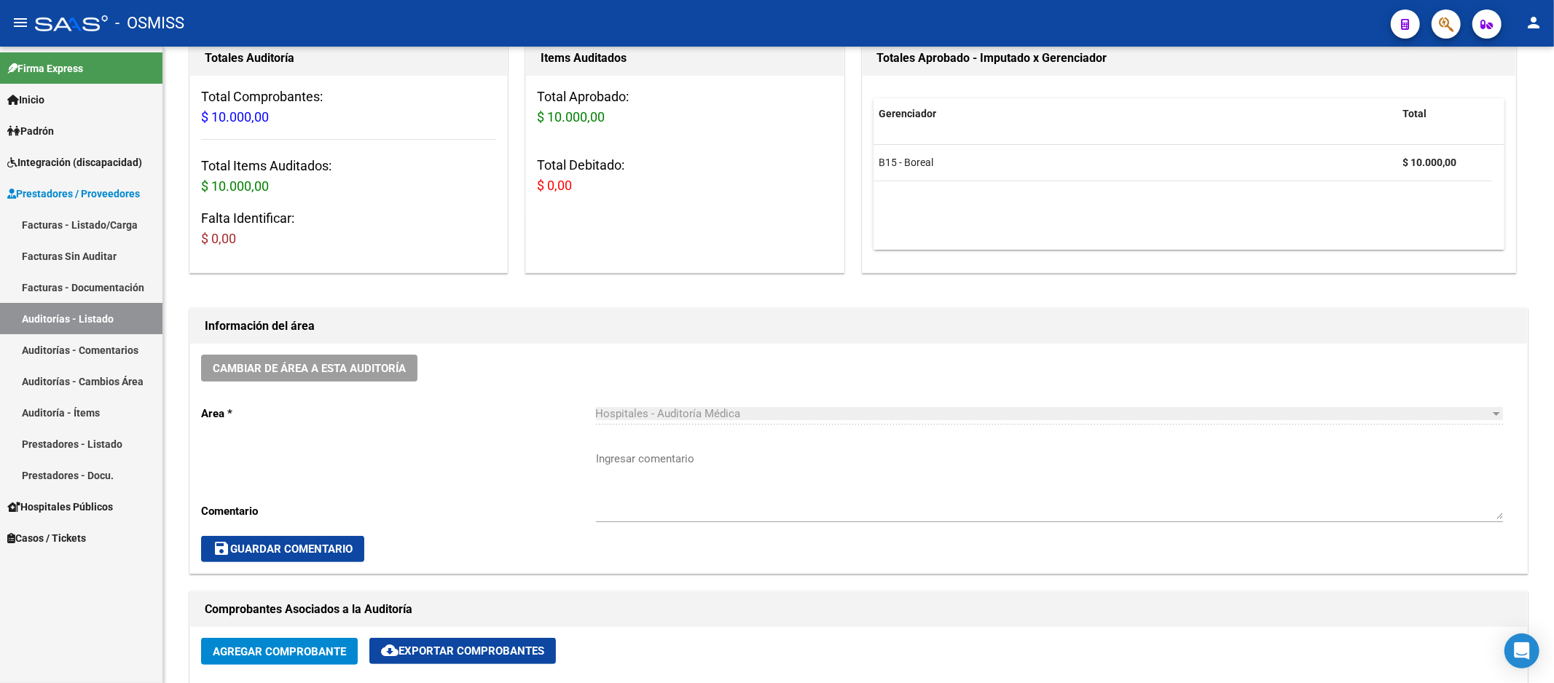
scroll to position [485, 0]
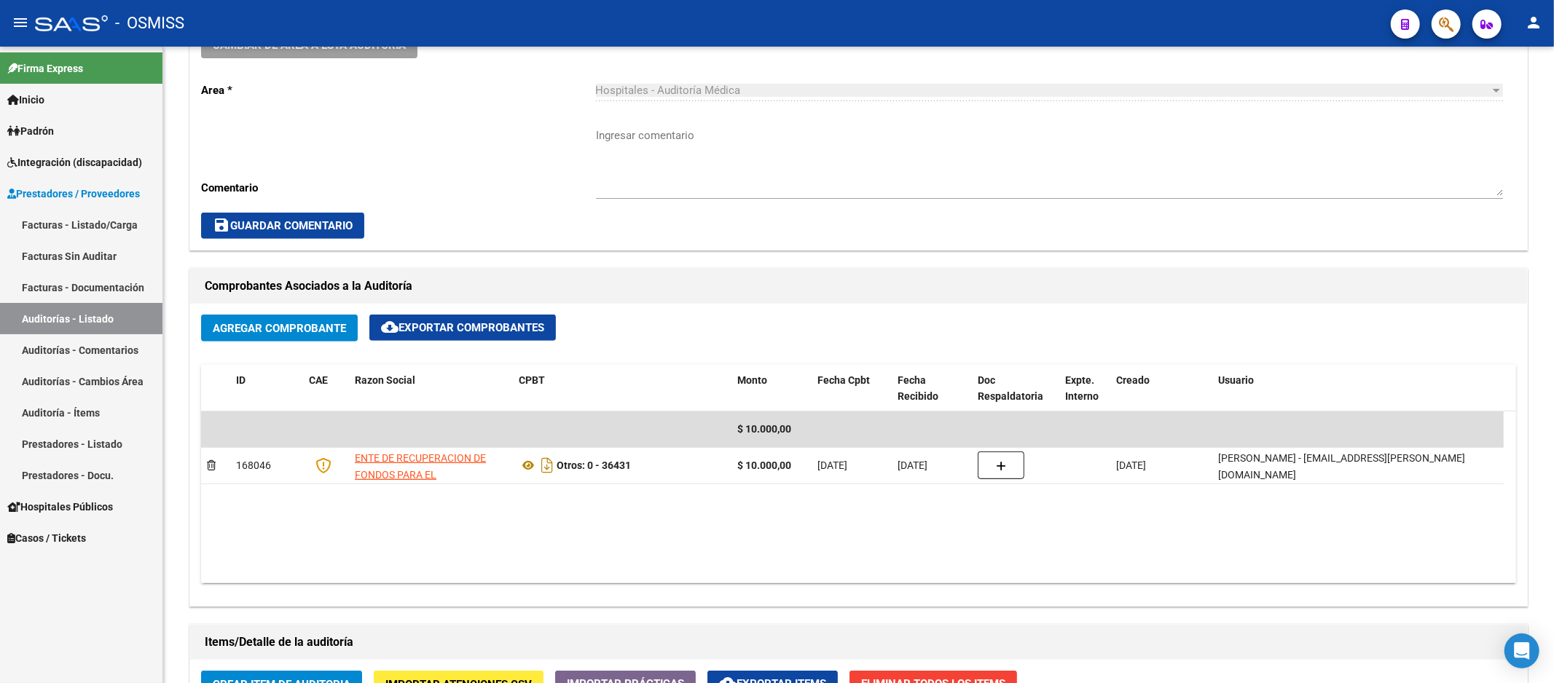
click at [93, 312] on link "Auditorías - Listado" at bounding box center [81, 318] width 162 height 31
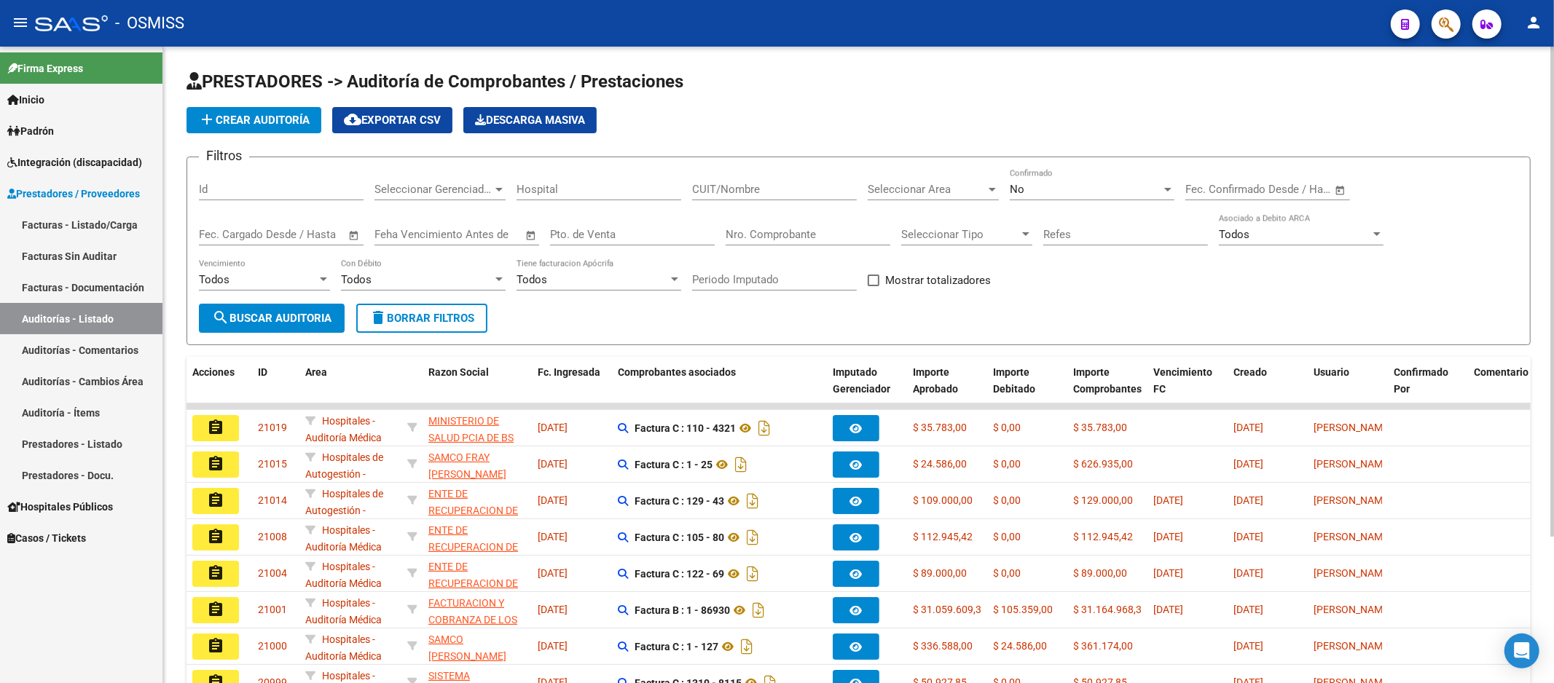
click at [781, 231] on input "Nro. Comprobante" at bounding box center [808, 234] width 165 height 13
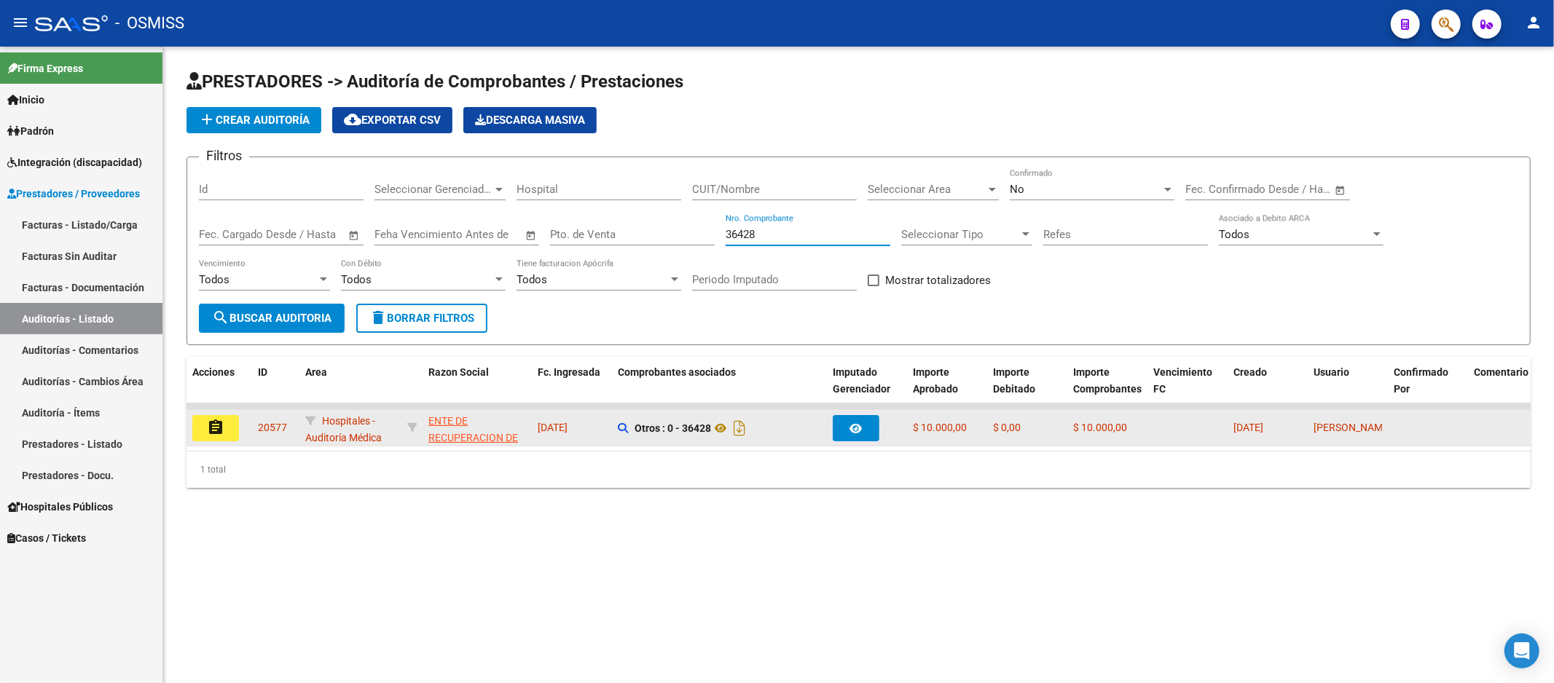
type input "36428"
click at [205, 430] on button "assignment" at bounding box center [215, 428] width 47 height 26
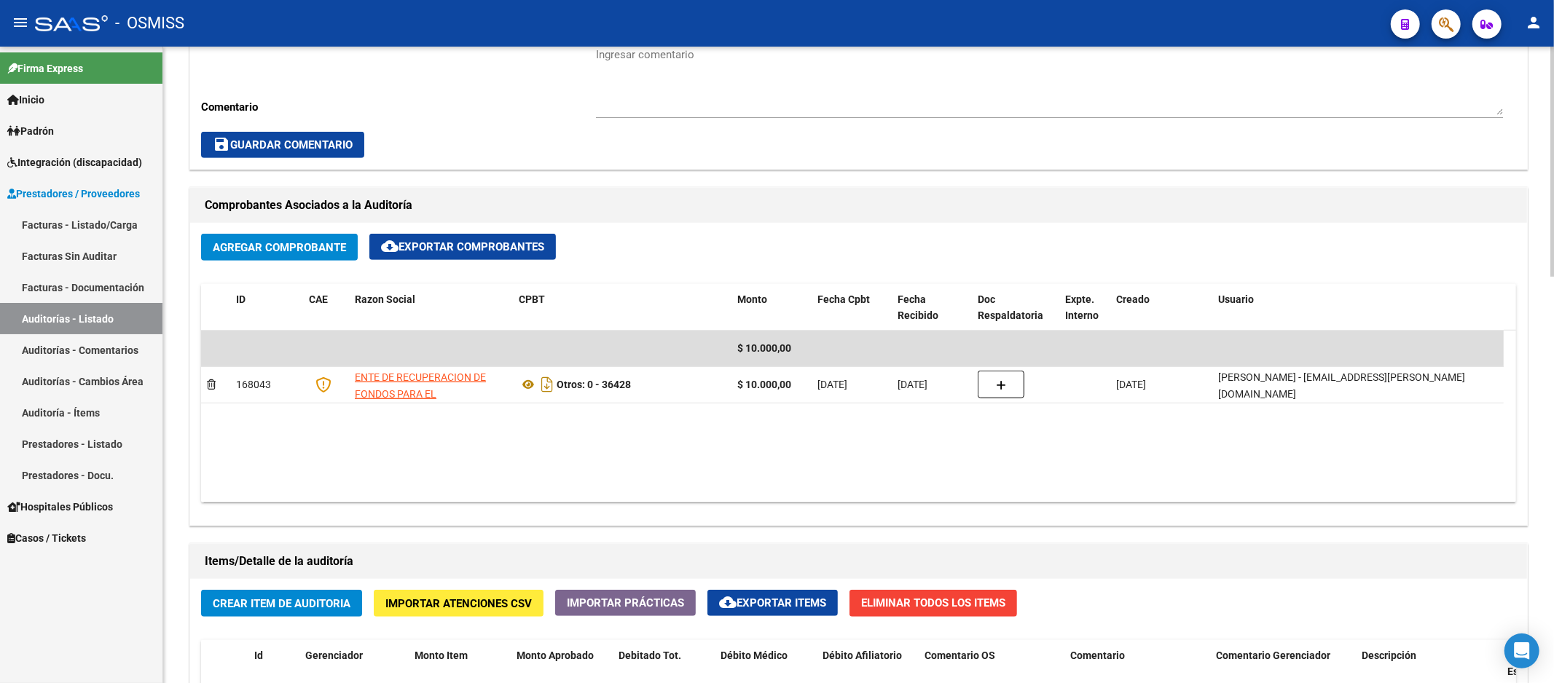
scroll to position [809, 0]
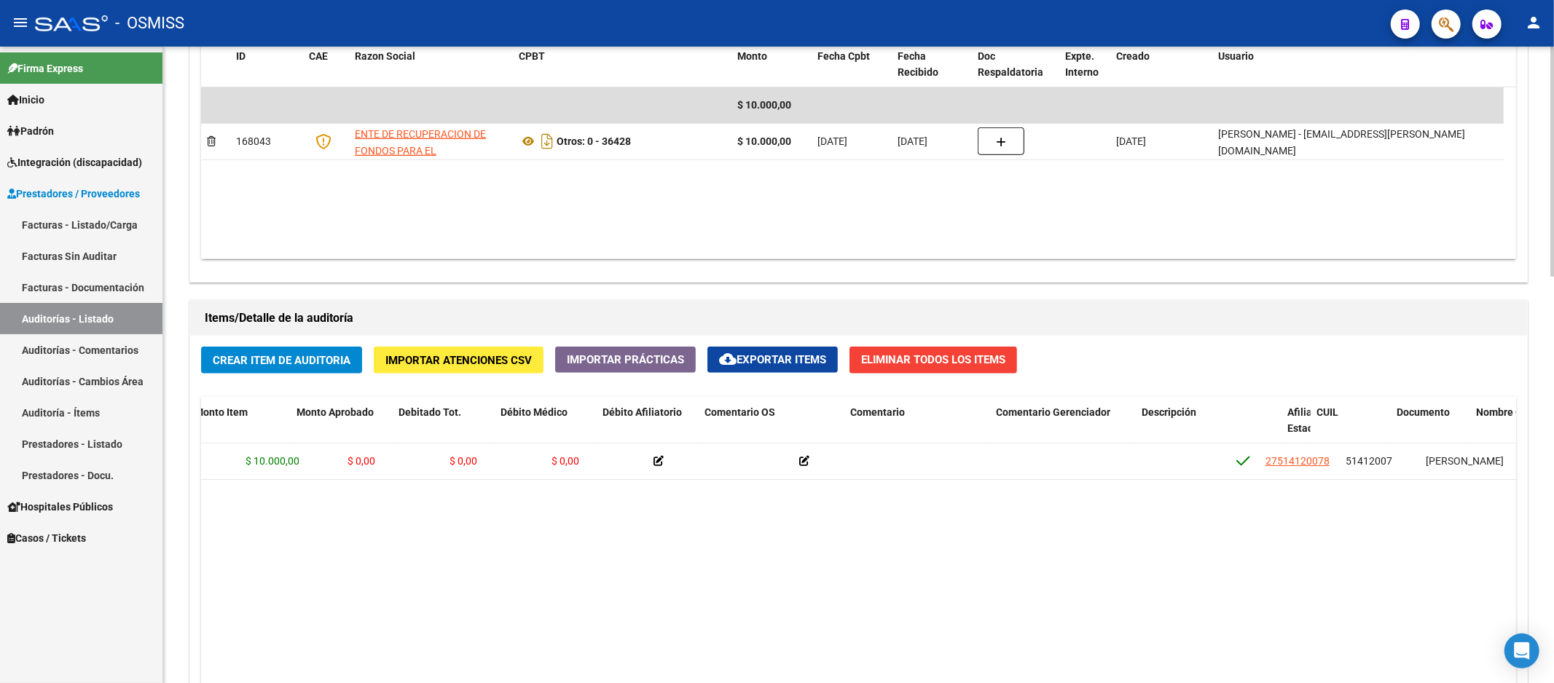
drag, startPoint x: 884, startPoint y: 573, endPoint x: 937, endPoint y: 566, distance: 53.7
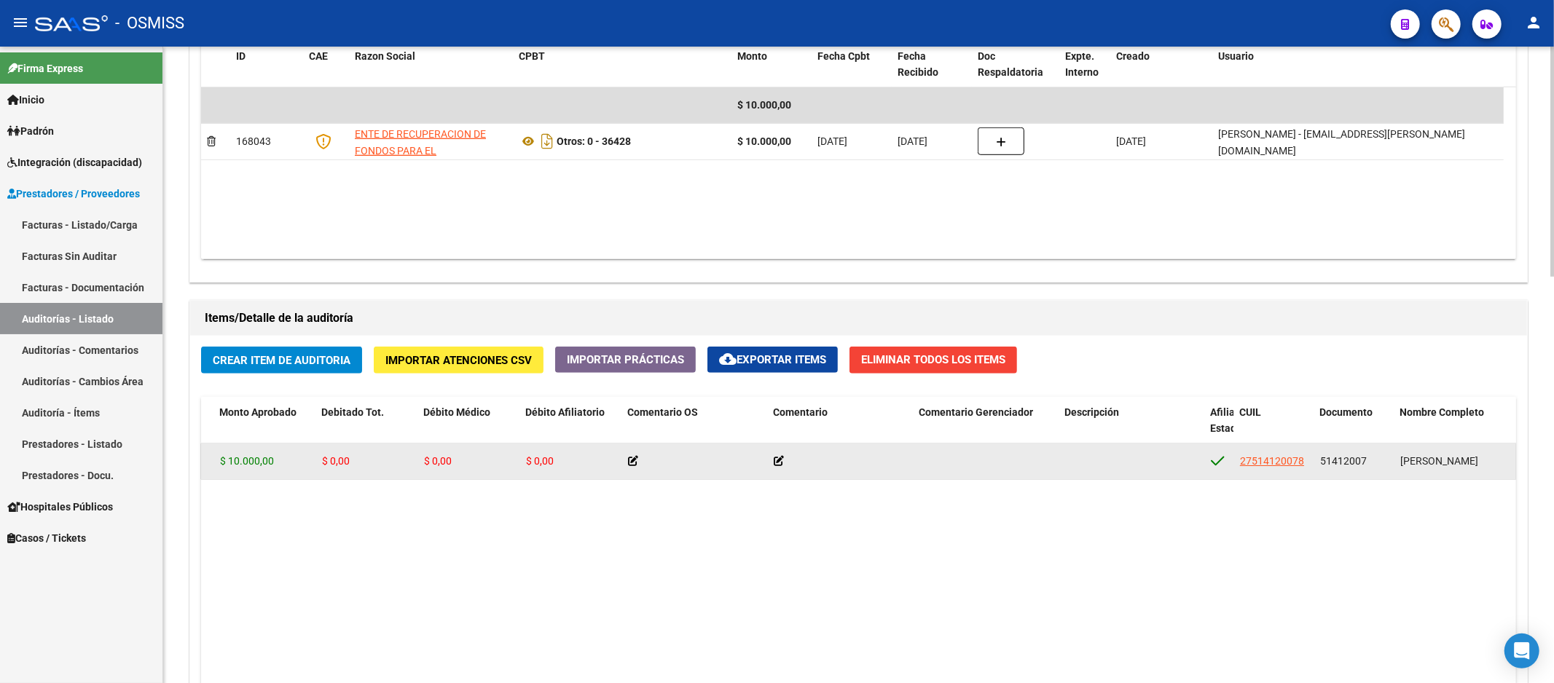
drag, startPoint x: 1317, startPoint y: 460, endPoint x: 1366, endPoint y: 457, distance: 48.9
click at [1366, 457] on datatable-body-cell "51412007" at bounding box center [1354, 462] width 80 height 36
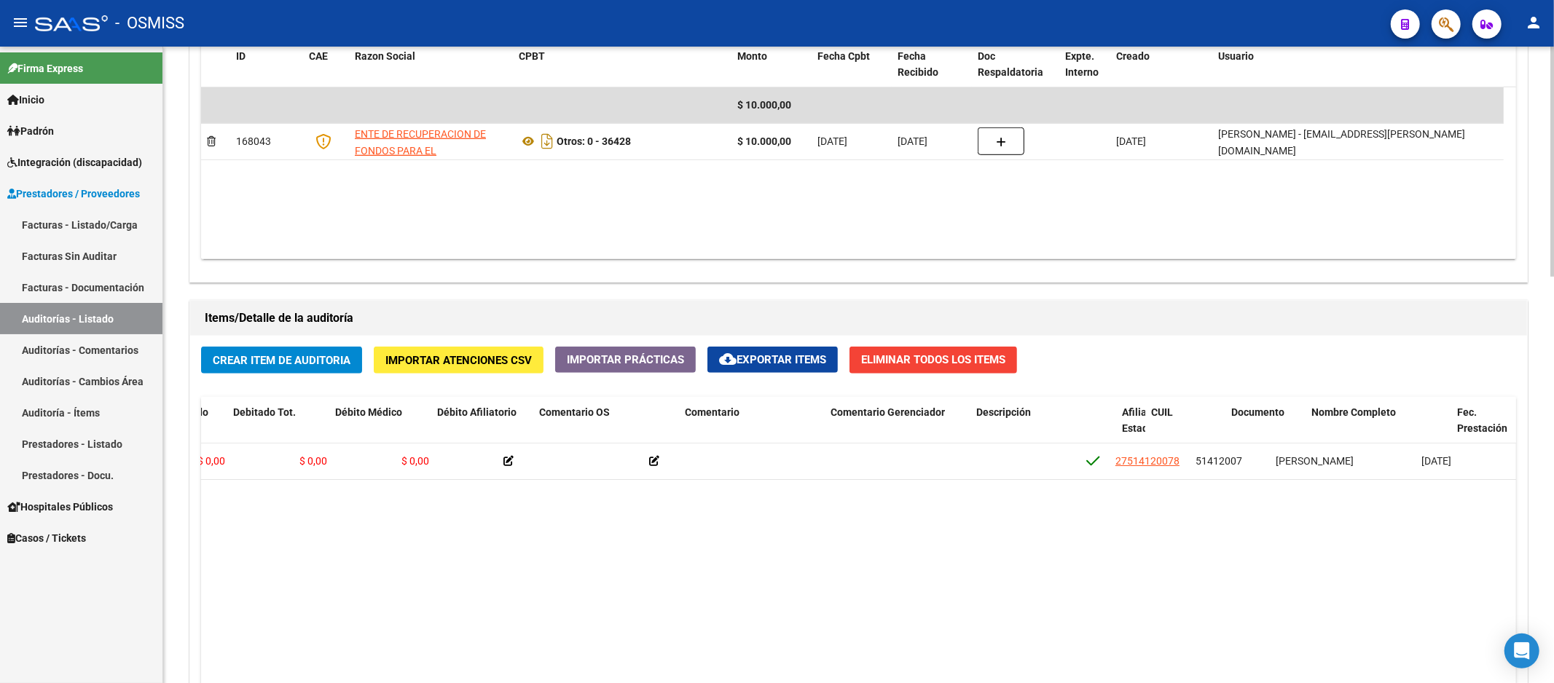
drag, startPoint x: 1235, startPoint y: 494, endPoint x: 1271, endPoint y: 490, distance: 36.7
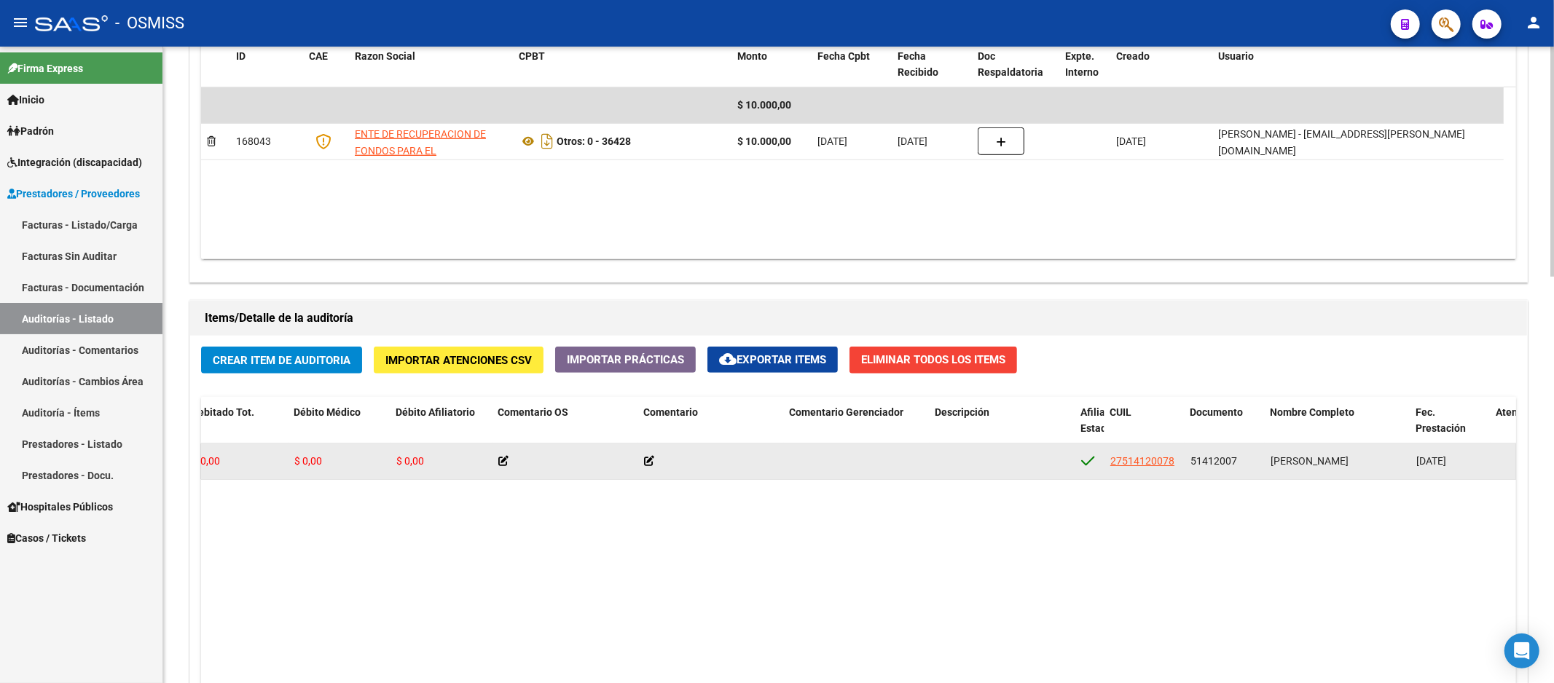
scroll to position [0, 345]
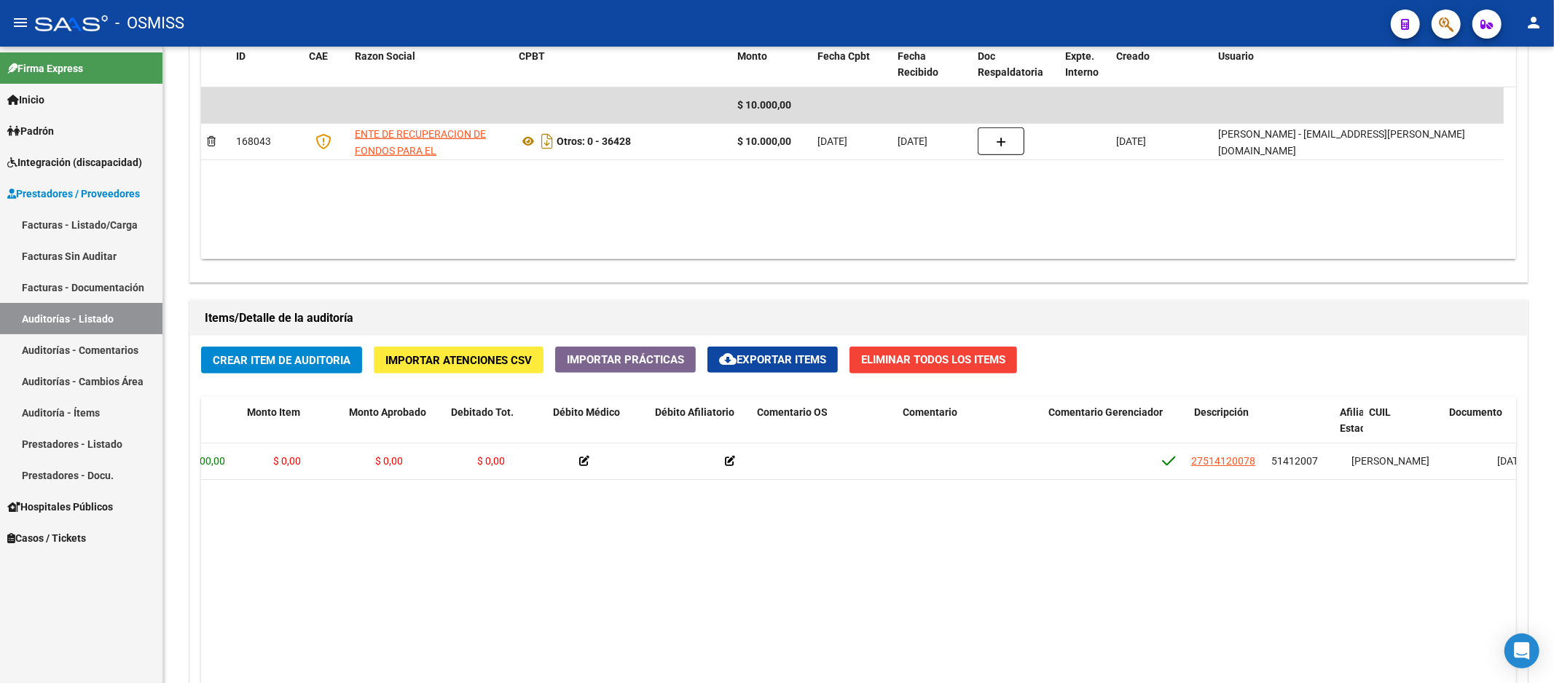
drag, startPoint x: 1255, startPoint y: 508, endPoint x: 442, endPoint y: 9, distance: 953.9
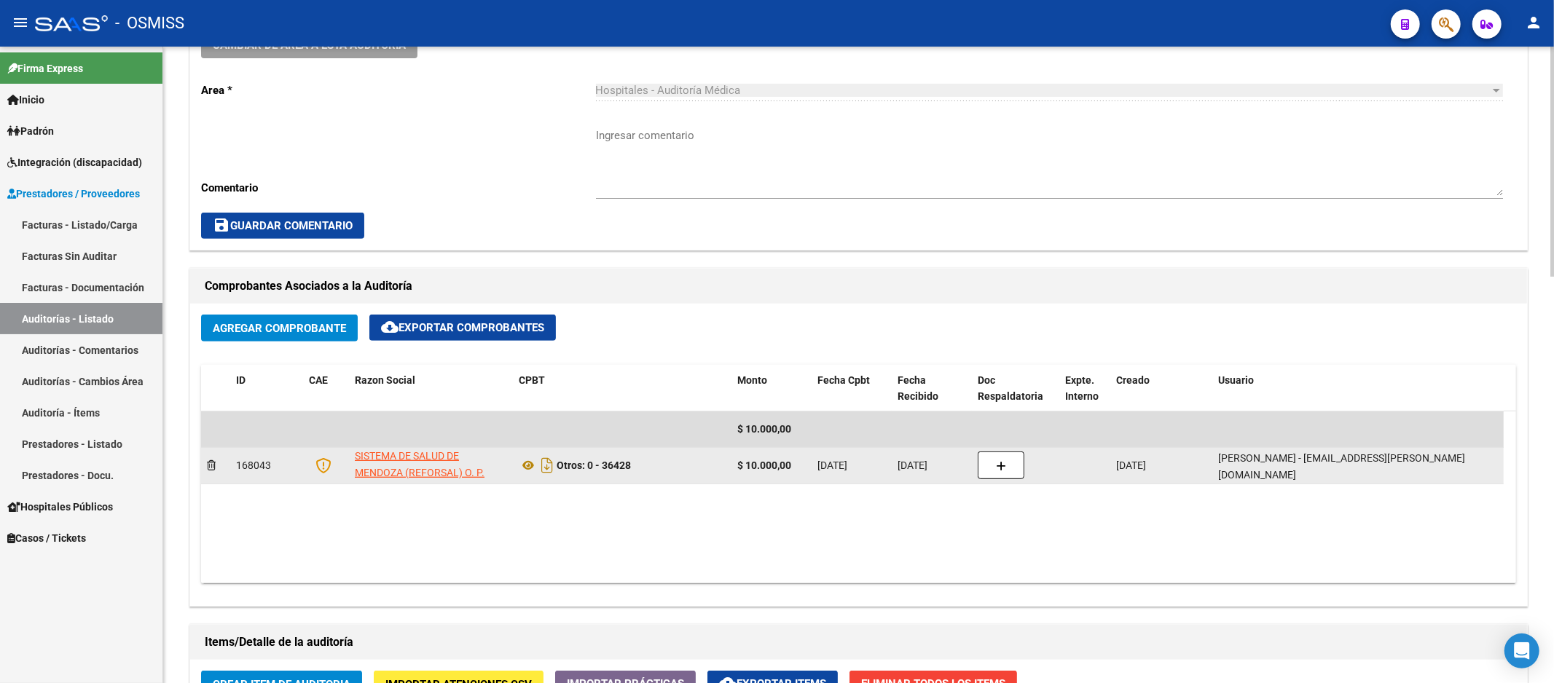
scroll to position [566, 0]
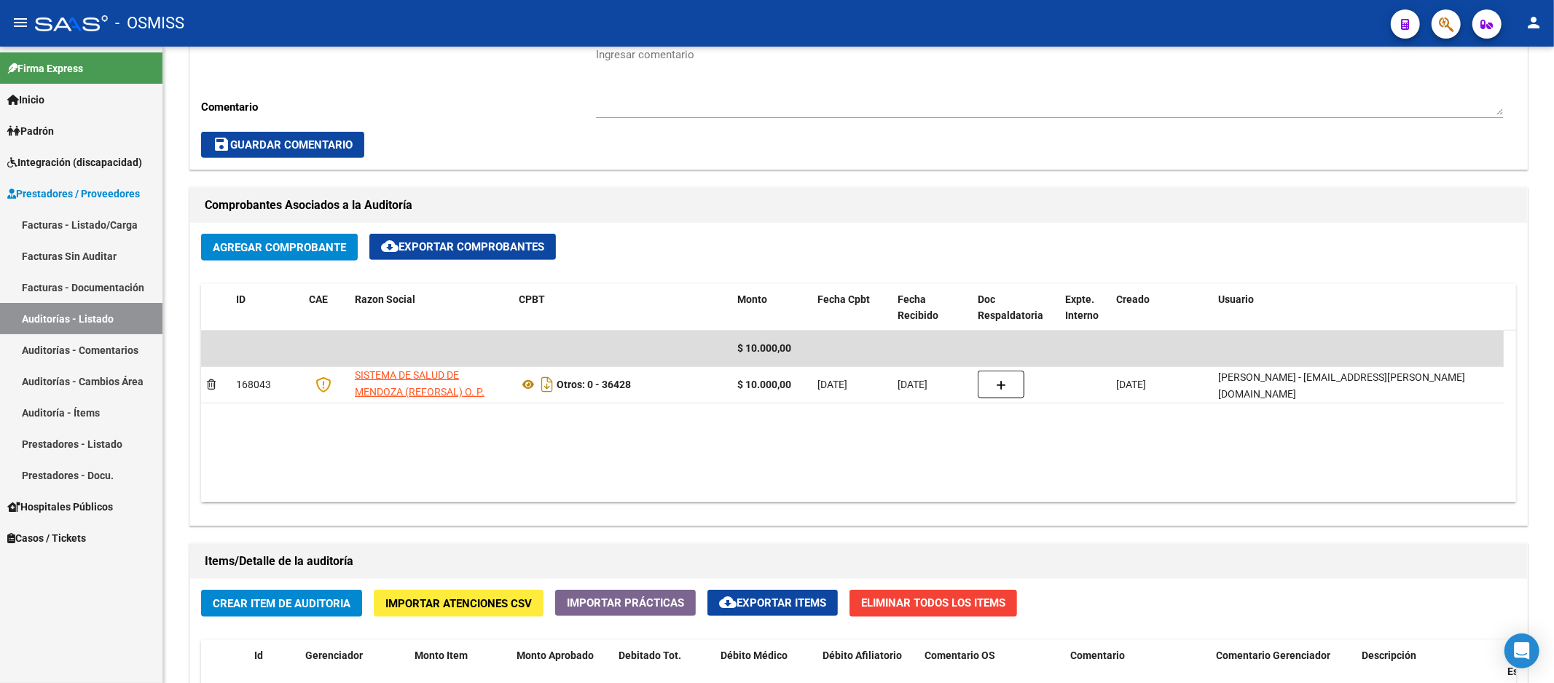
click at [111, 312] on link "Auditorías - Listado" at bounding box center [81, 318] width 162 height 31
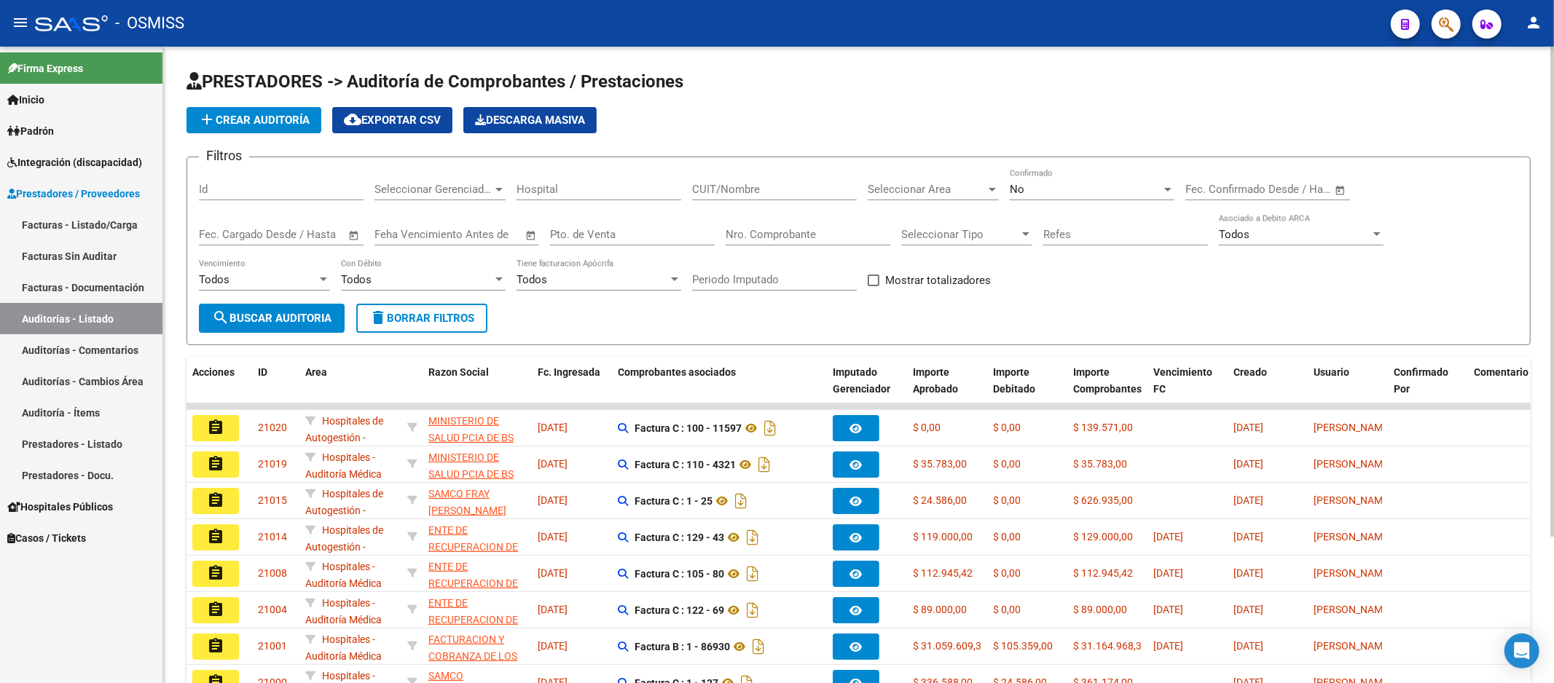
click at [288, 119] on span "add Crear Auditoría" at bounding box center [253, 120] width 111 height 13
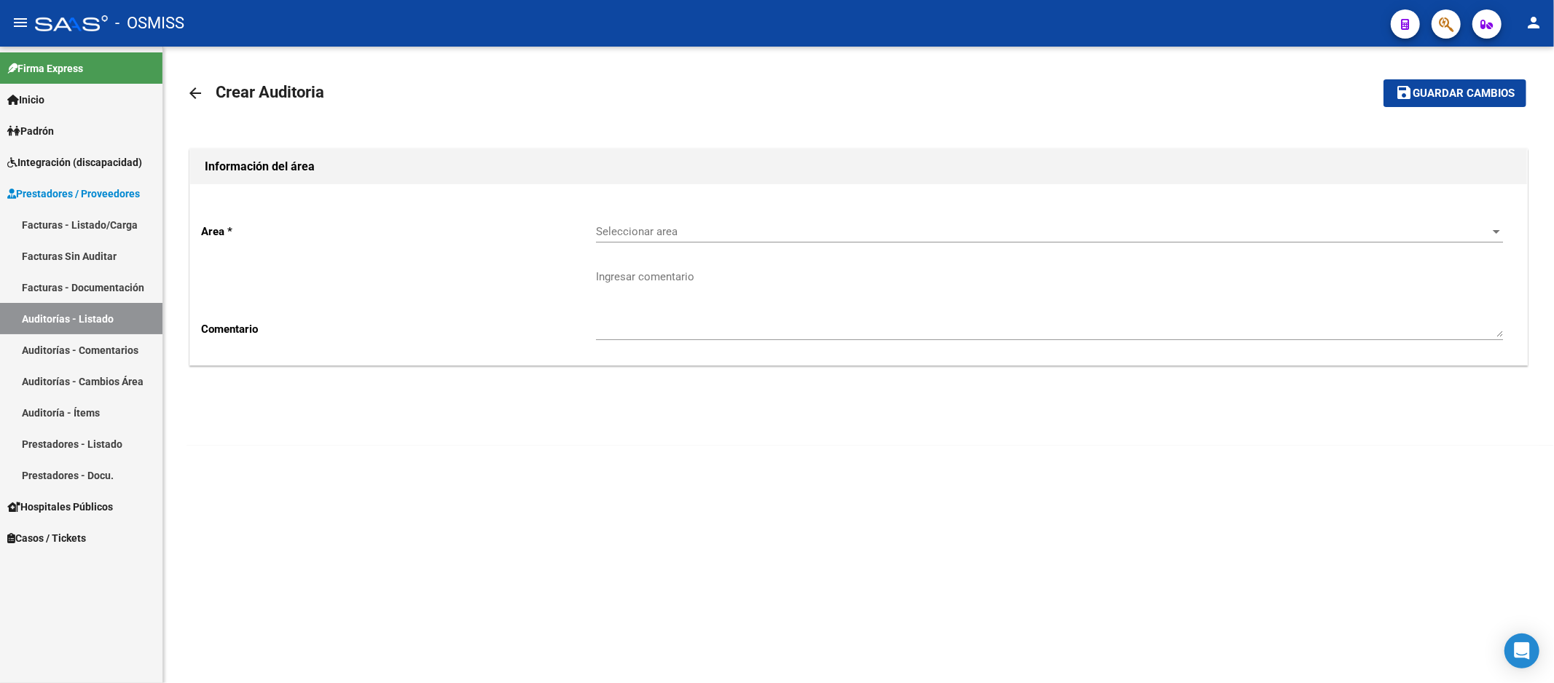
click at [71, 303] on link "Auditorías - Listado" at bounding box center [81, 318] width 162 height 31
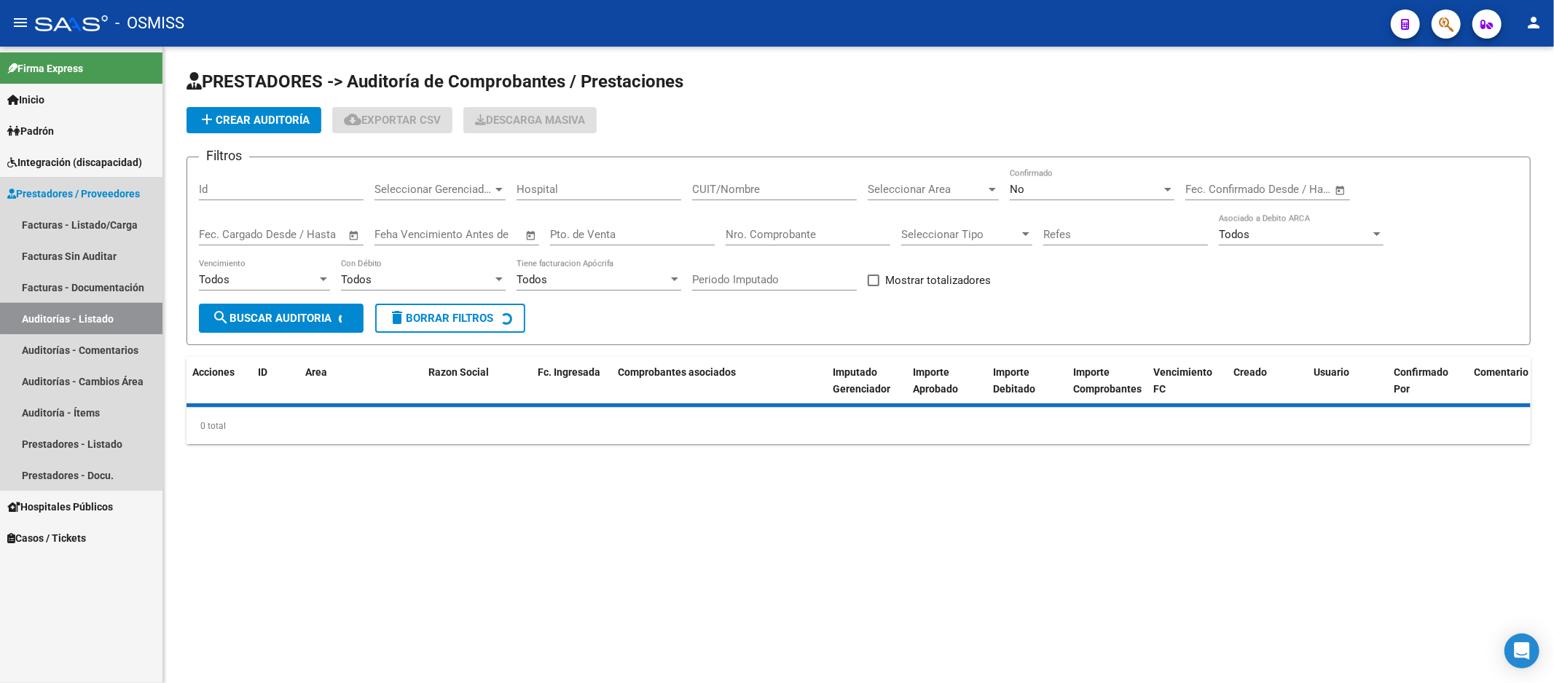
click at [86, 312] on link "Auditorías - Listado" at bounding box center [81, 318] width 162 height 31
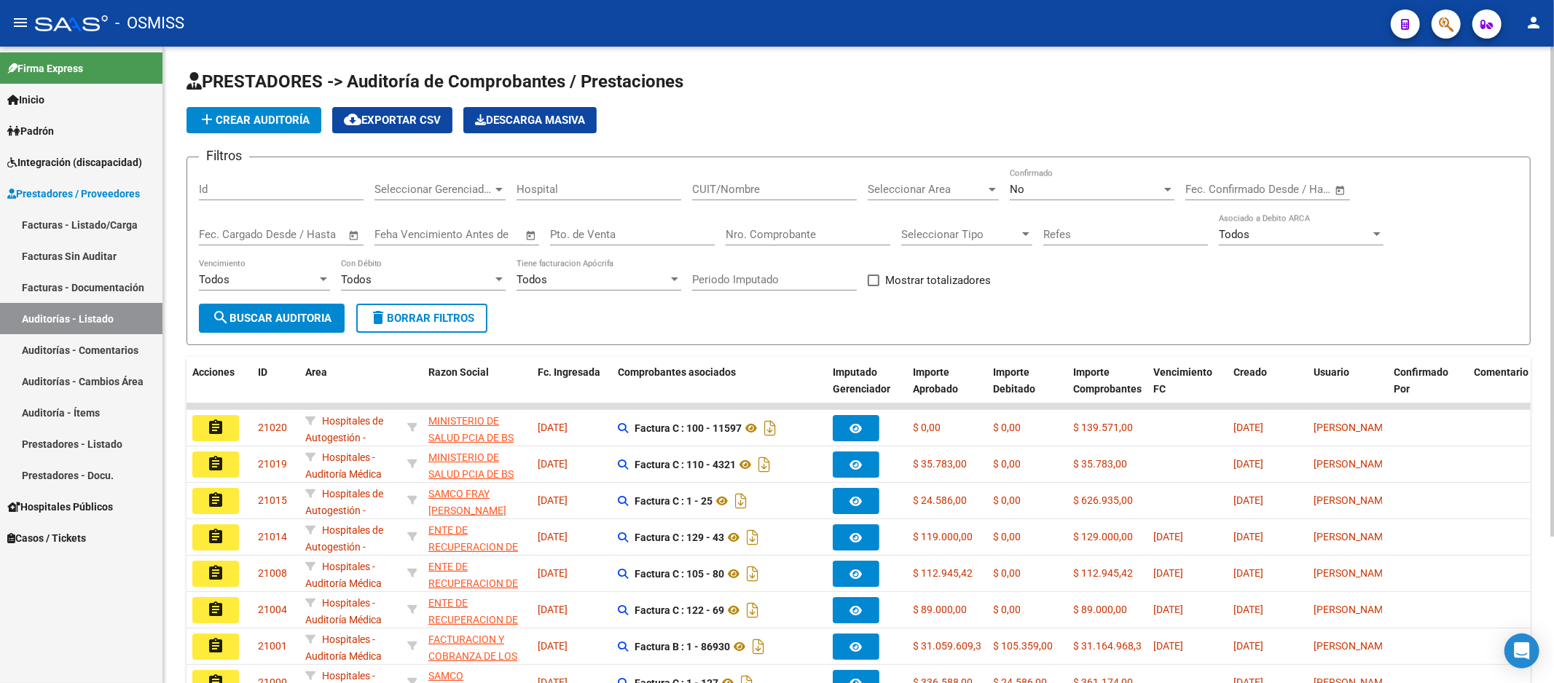
click at [772, 238] on input "Nro. Comprobante" at bounding box center [808, 234] width 165 height 13
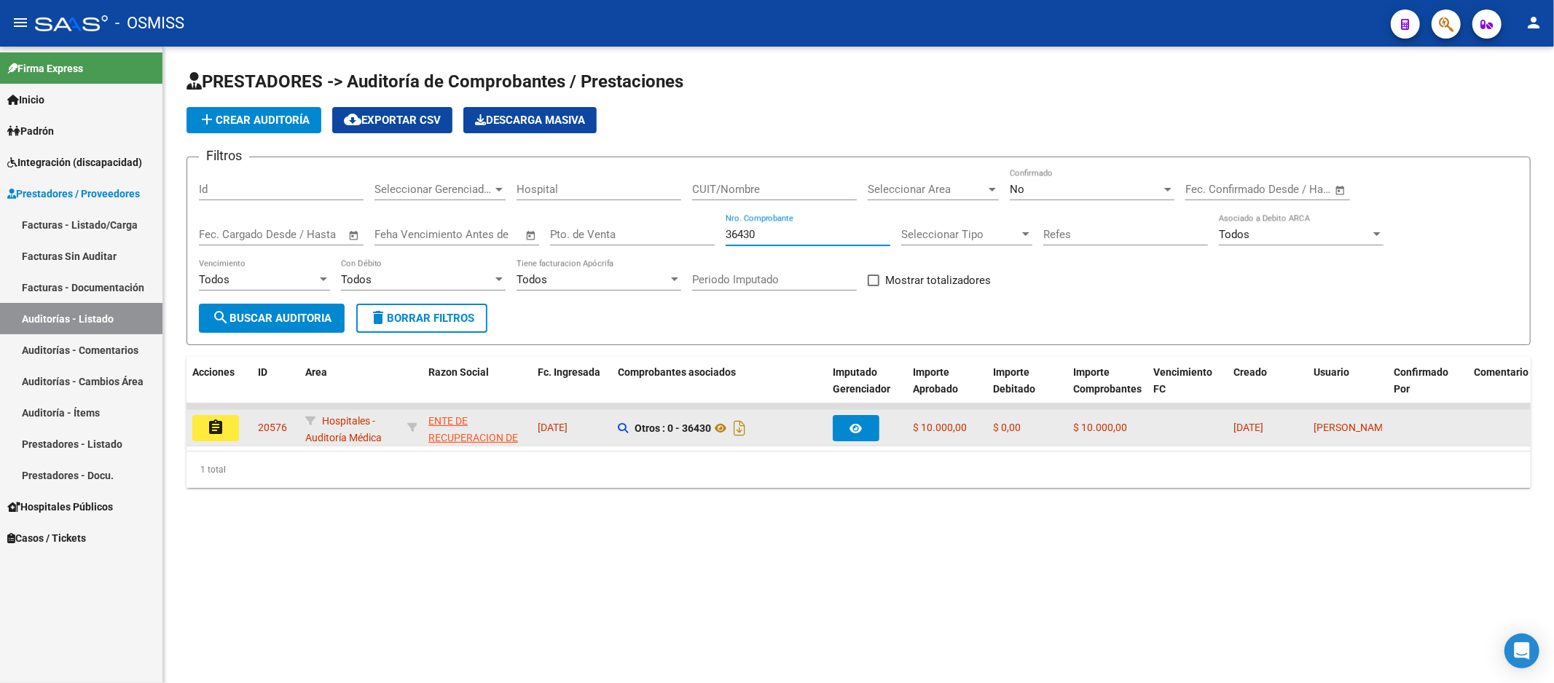
type input "36430"
click at [227, 433] on button "assignment" at bounding box center [215, 428] width 47 height 26
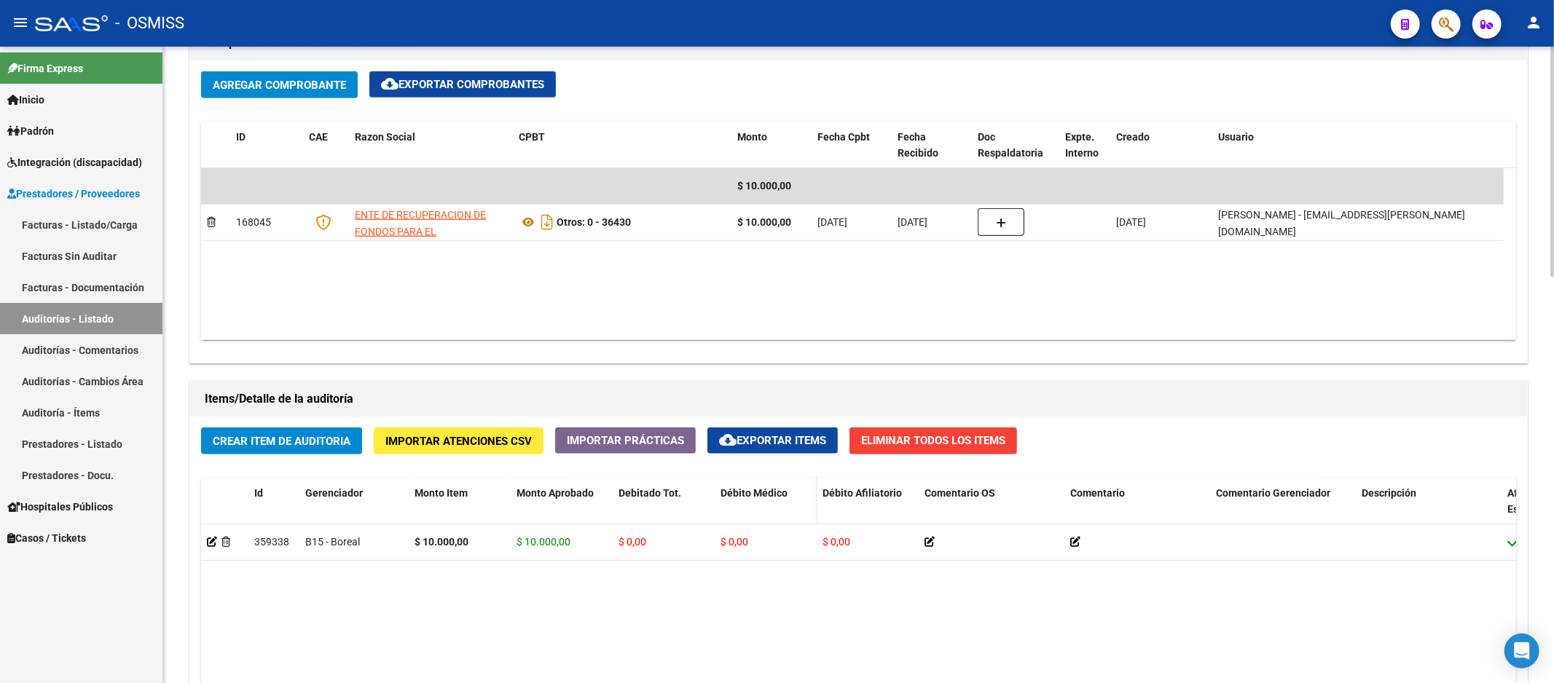
scroll to position [809, 0]
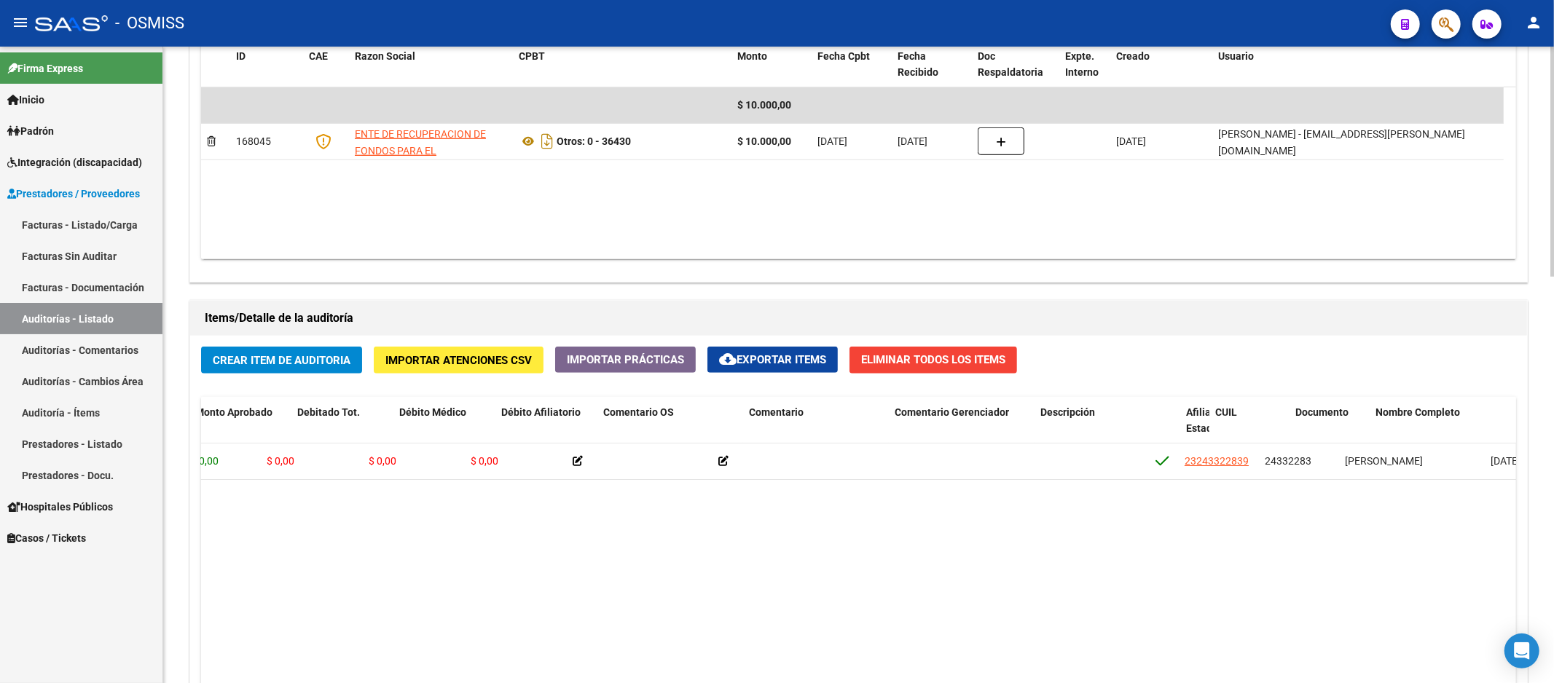
drag, startPoint x: 767, startPoint y: 568, endPoint x: 833, endPoint y: 562, distance: 65.9
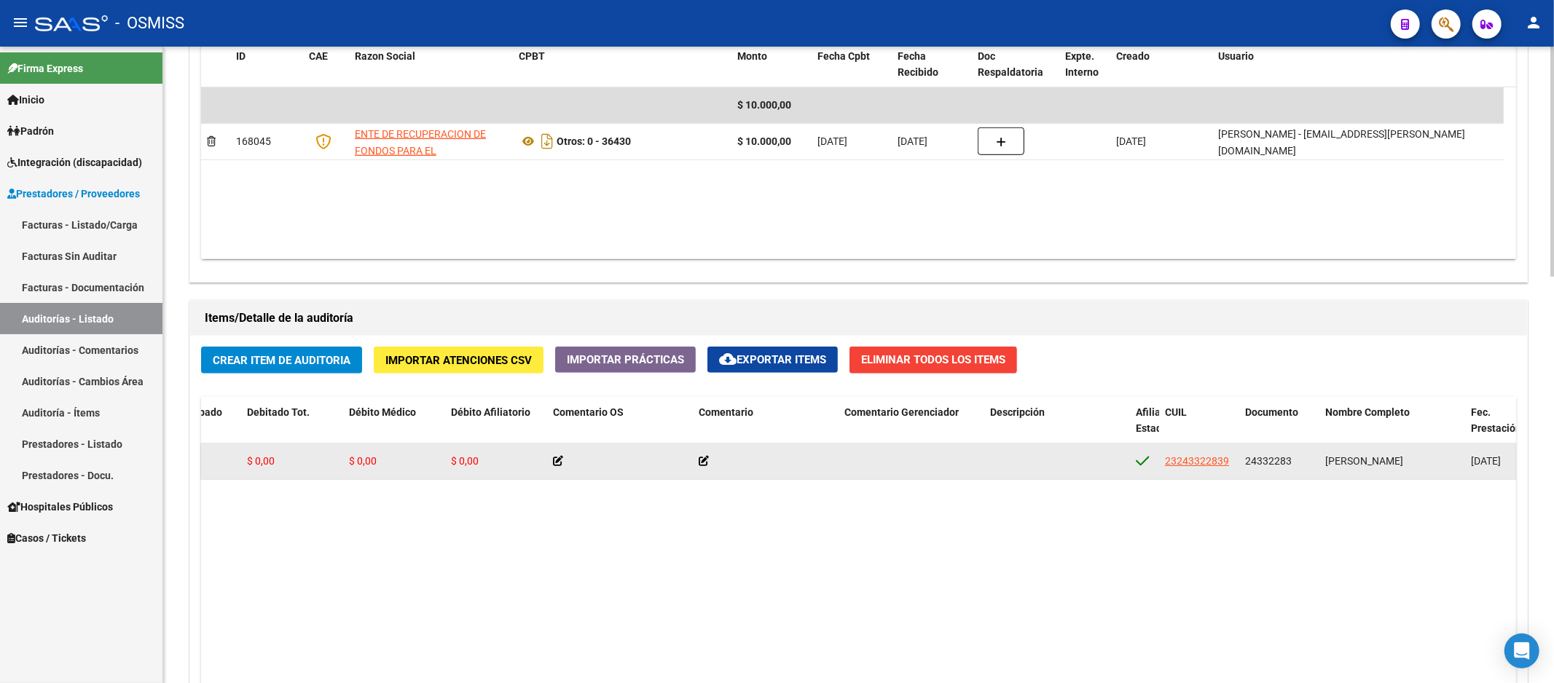
drag, startPoint x: 1246, startPoint y: 465, endPoint x: 1295, endPoint y: 460, distance: 49.8
click at [1295, 460] on div "24332283" at bounding box center [1279, 461] width 68 height 17
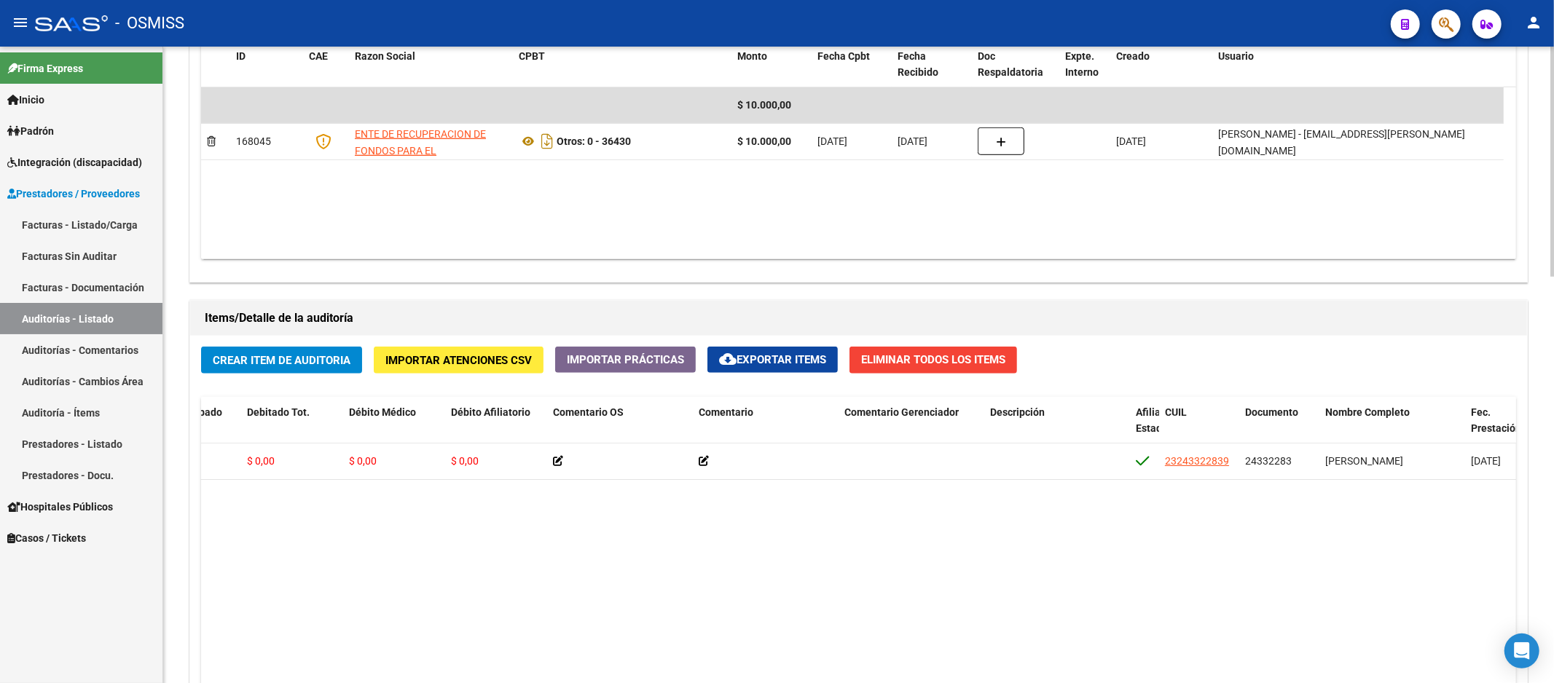
drag, startPoint x: 605, startPoint y: 672, endPoint x: 656, endPoint y: 658, distance: 52.8
drag, startPoint x: 679, startPoint y: 593, endPoint x: 795, endPoint y: 591, distance: 115.8
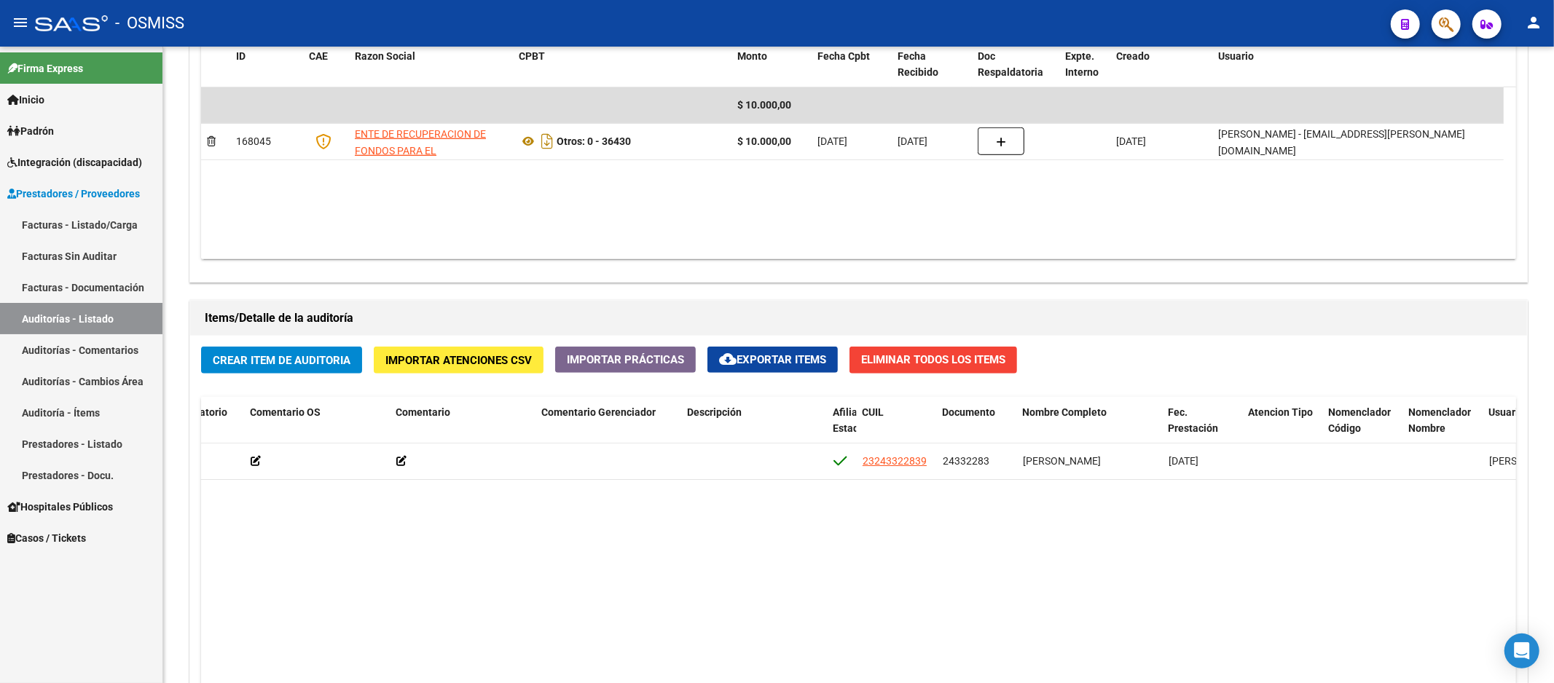
scroll to position [0, 0]
drag, startPoint x: 782, startPoint y: 591, endPoint x: 122, endPoint y: 308, distance: 717.3
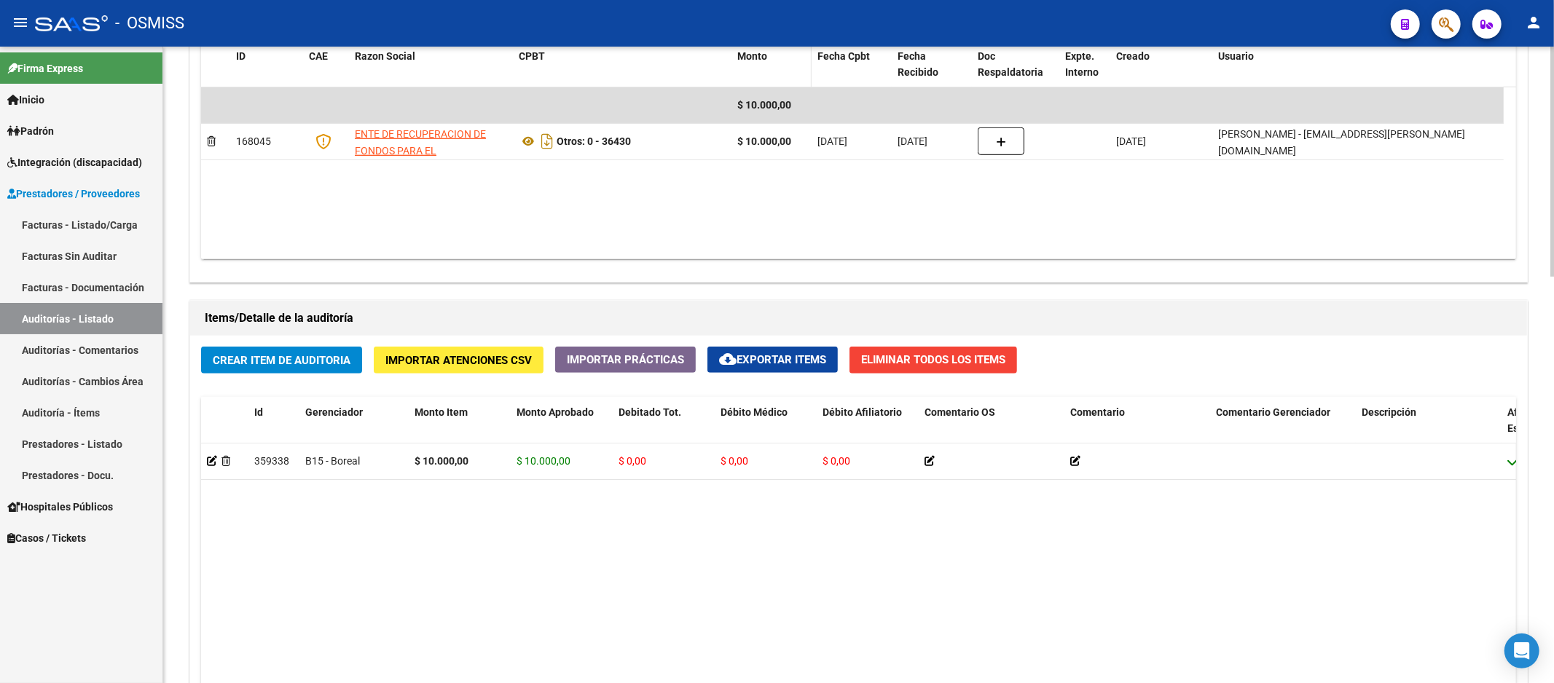
scroll to position [404, 0]
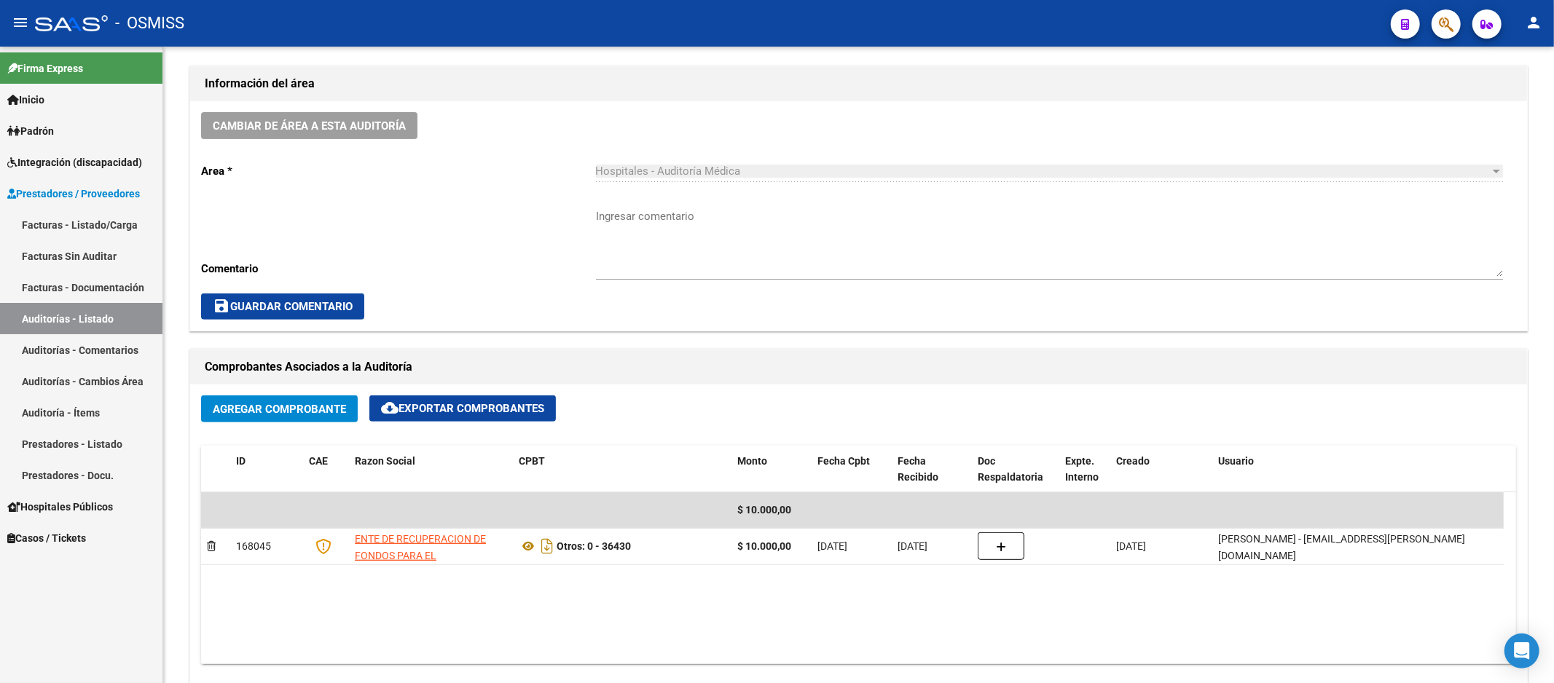
click at [99, 315] on link "Auditorías - Listado" at bounding box center [81, 318] width 162 height 31
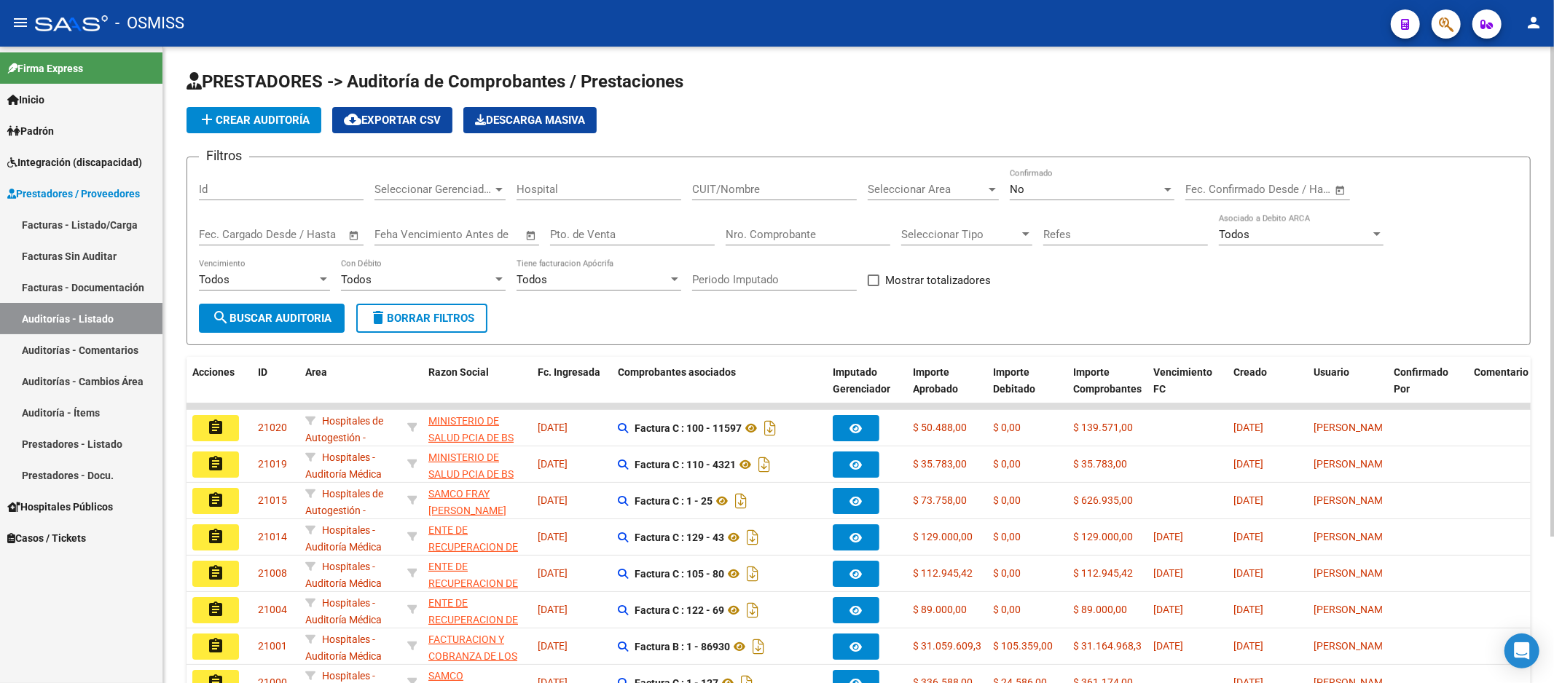
click at [790, 228] on input "Nro. Comprobante" at bounding box center [808, 234] width 165 height 13
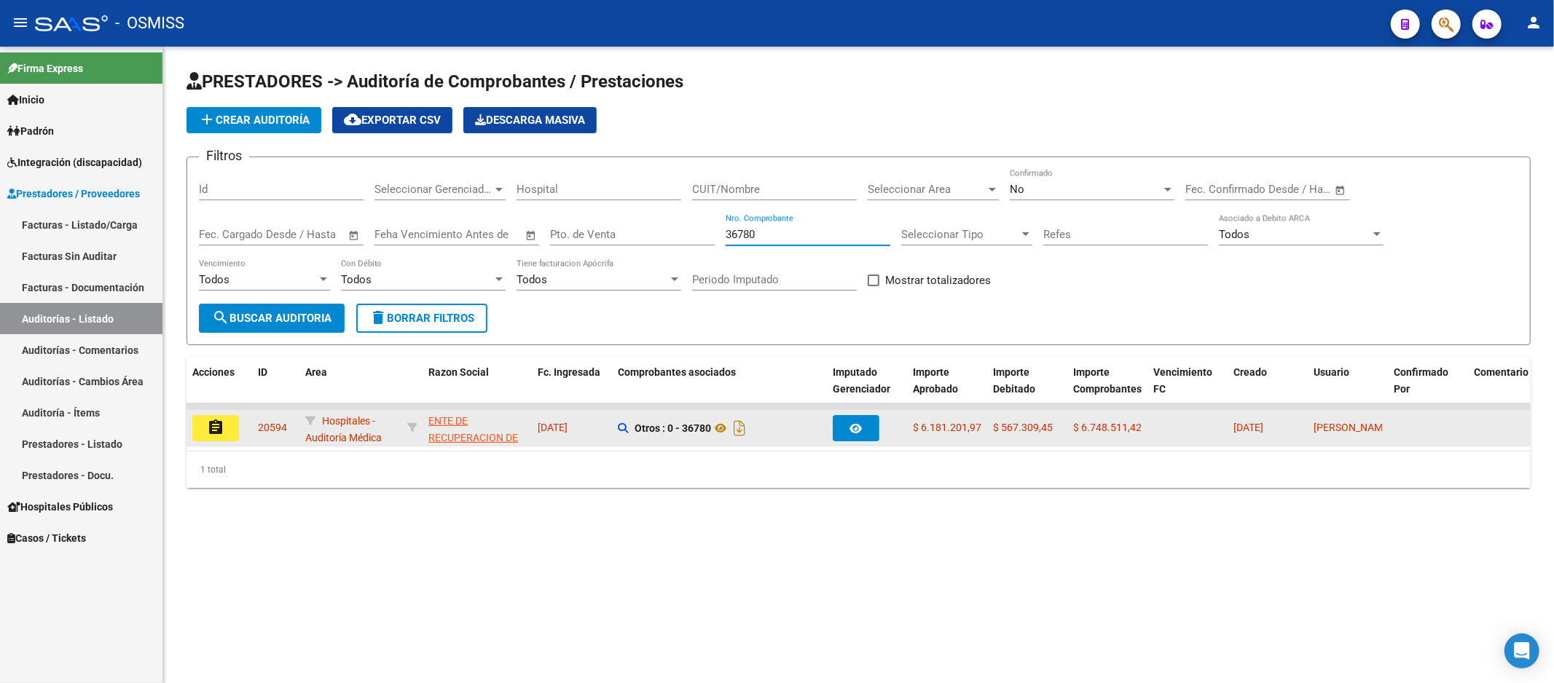
type input "36780"
click at [224, 422] on button "assignment" at bounding box center [215, 428] width 47 height 26
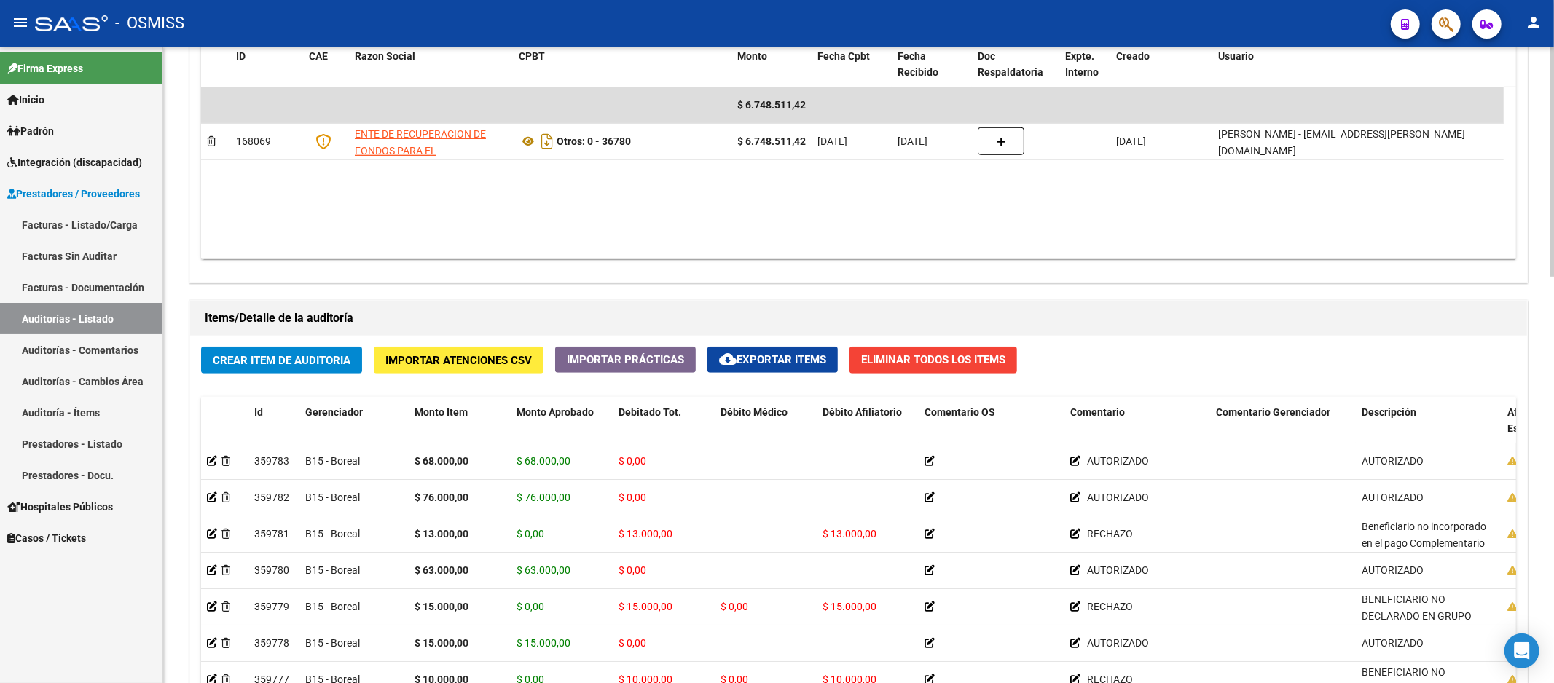
scroll to position [1052, 0]
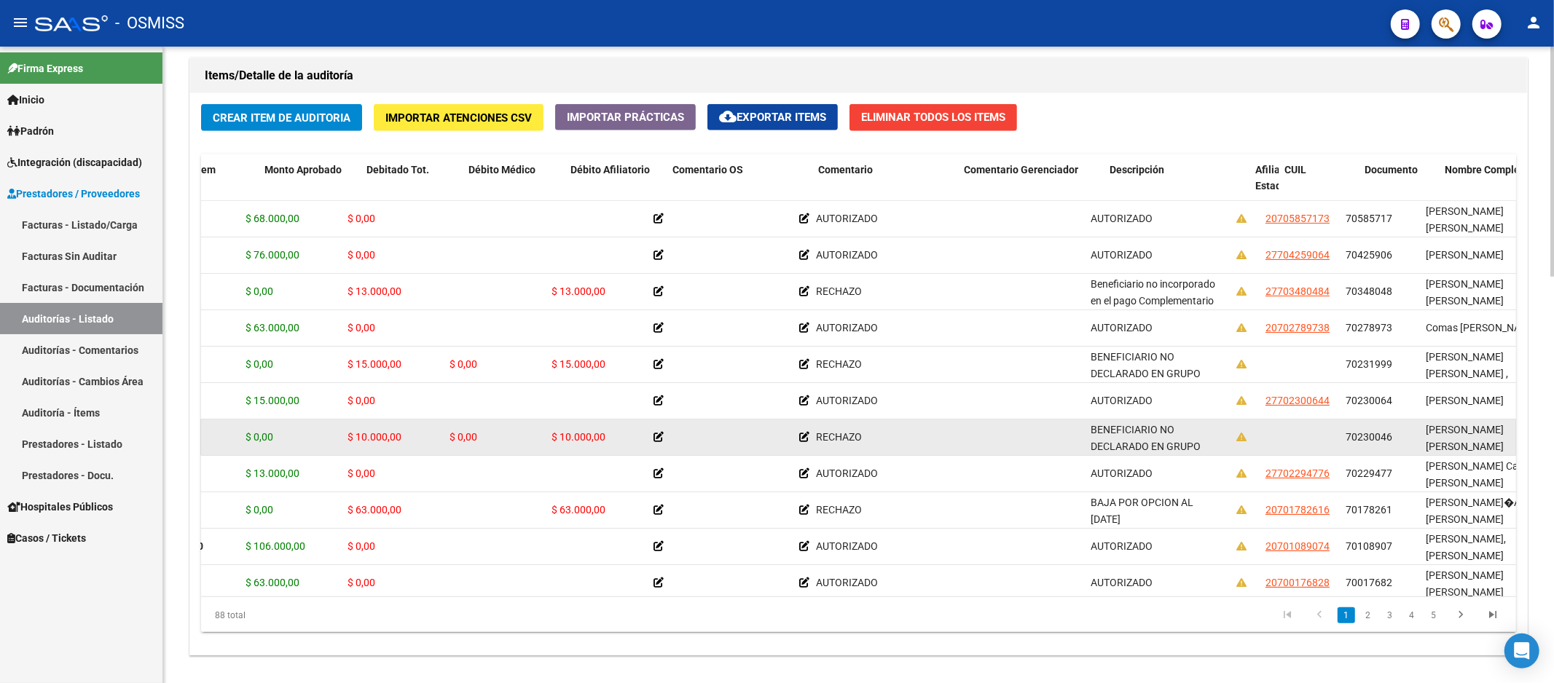
drag, startPoint x: 1136, startPoint y: 459, endPoint x: 1168, endPoint y: 456, distance: 32.2
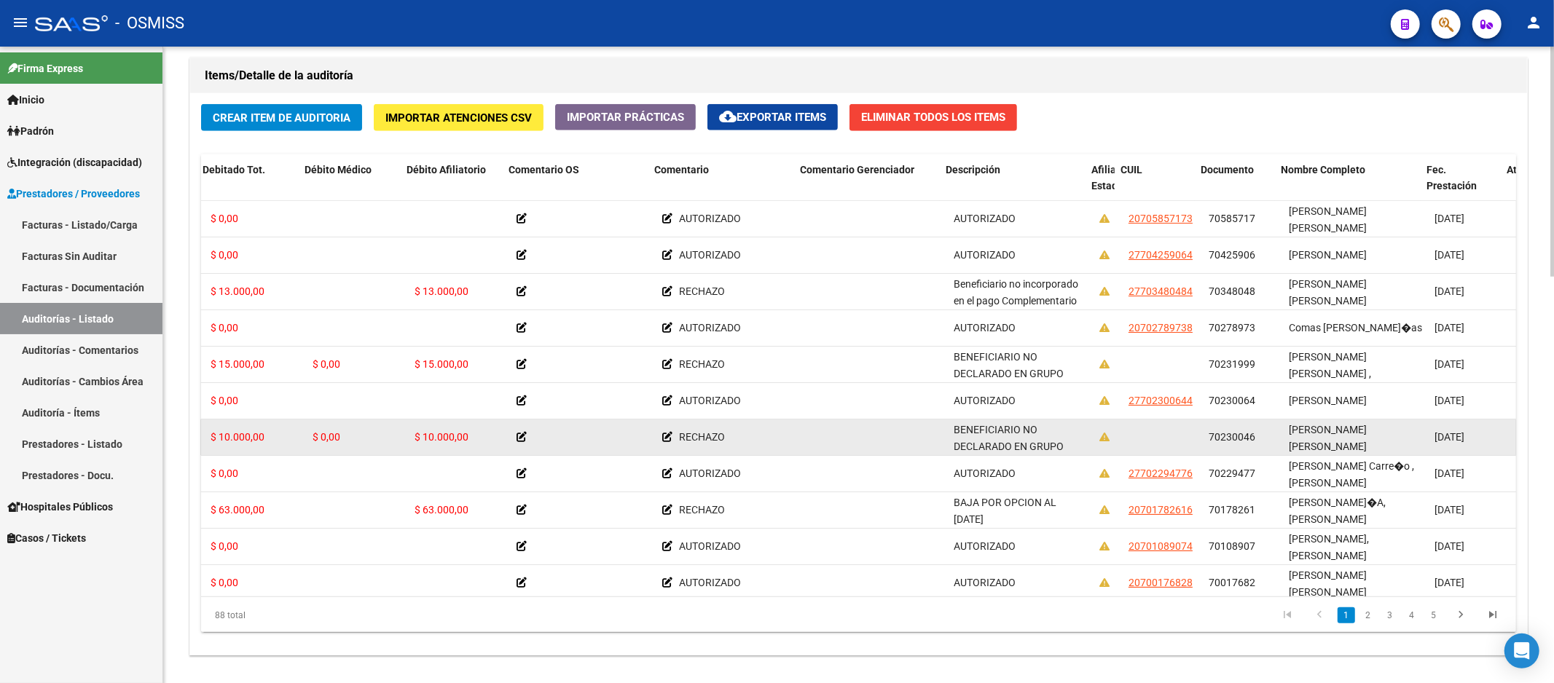
scroll to position [0, 438]
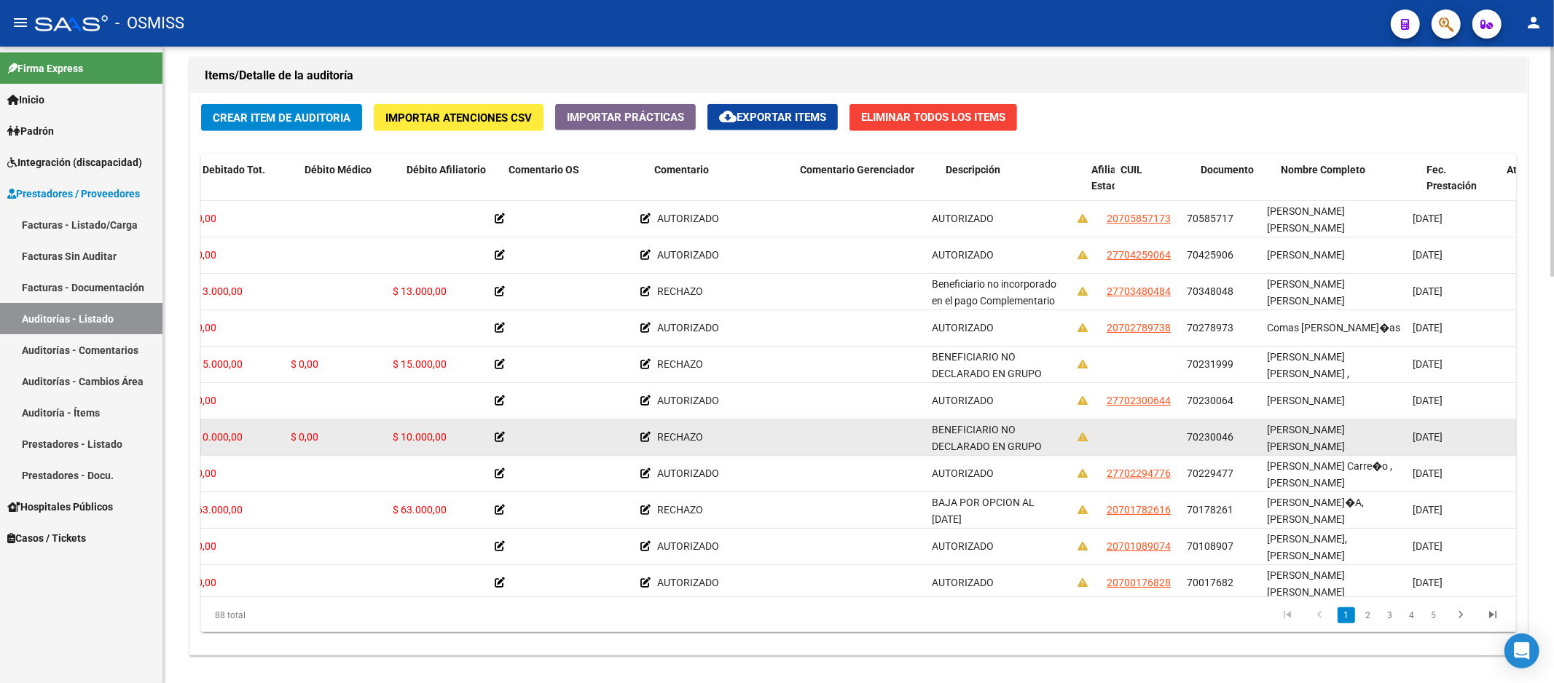
drag, startPoint x: 1168, startPoint y: 456, endPoint x: 1203, endPoint y: 454, distance: 35.0
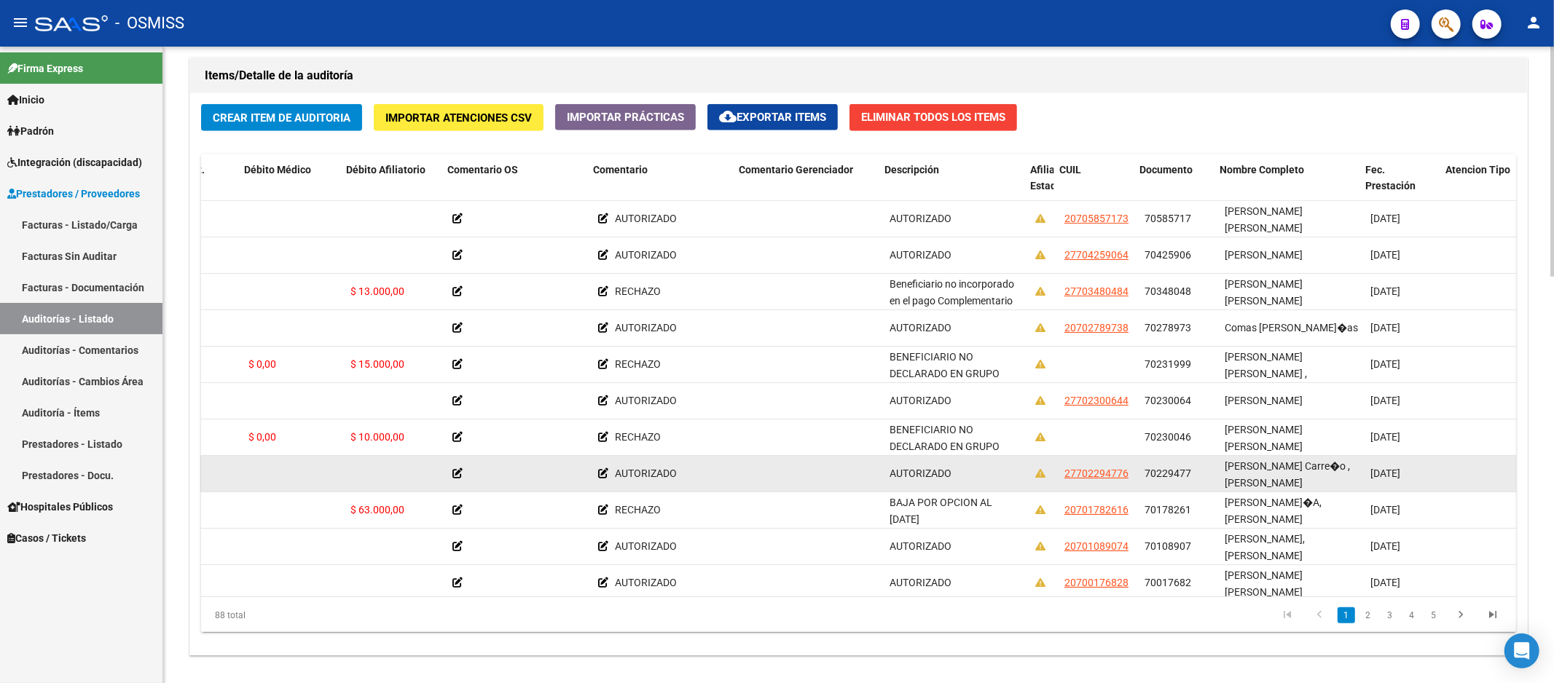
scroll to position [0, 482]
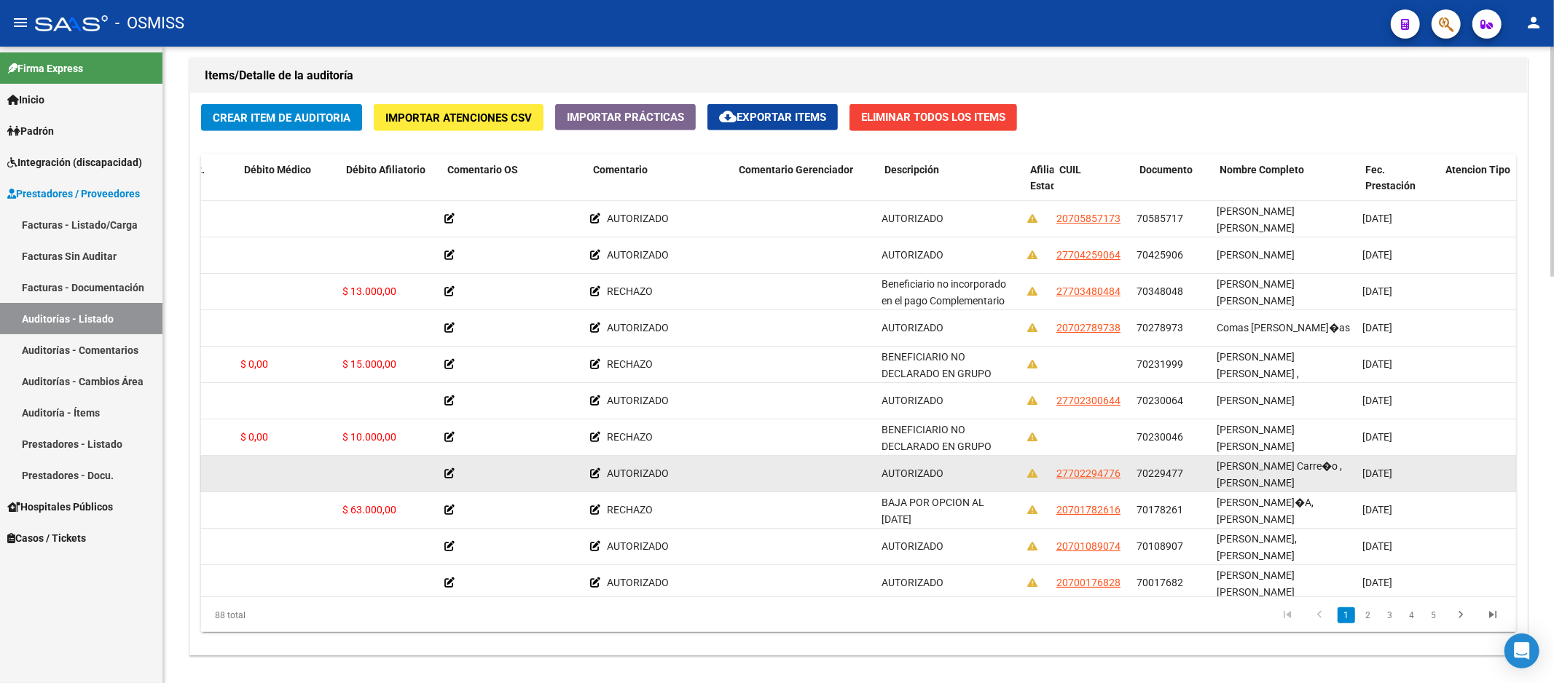
drag, startPoint x: 1336, startPoint y: 468, endPoint x: 1353, endPoint y: 466, distance: 17.6
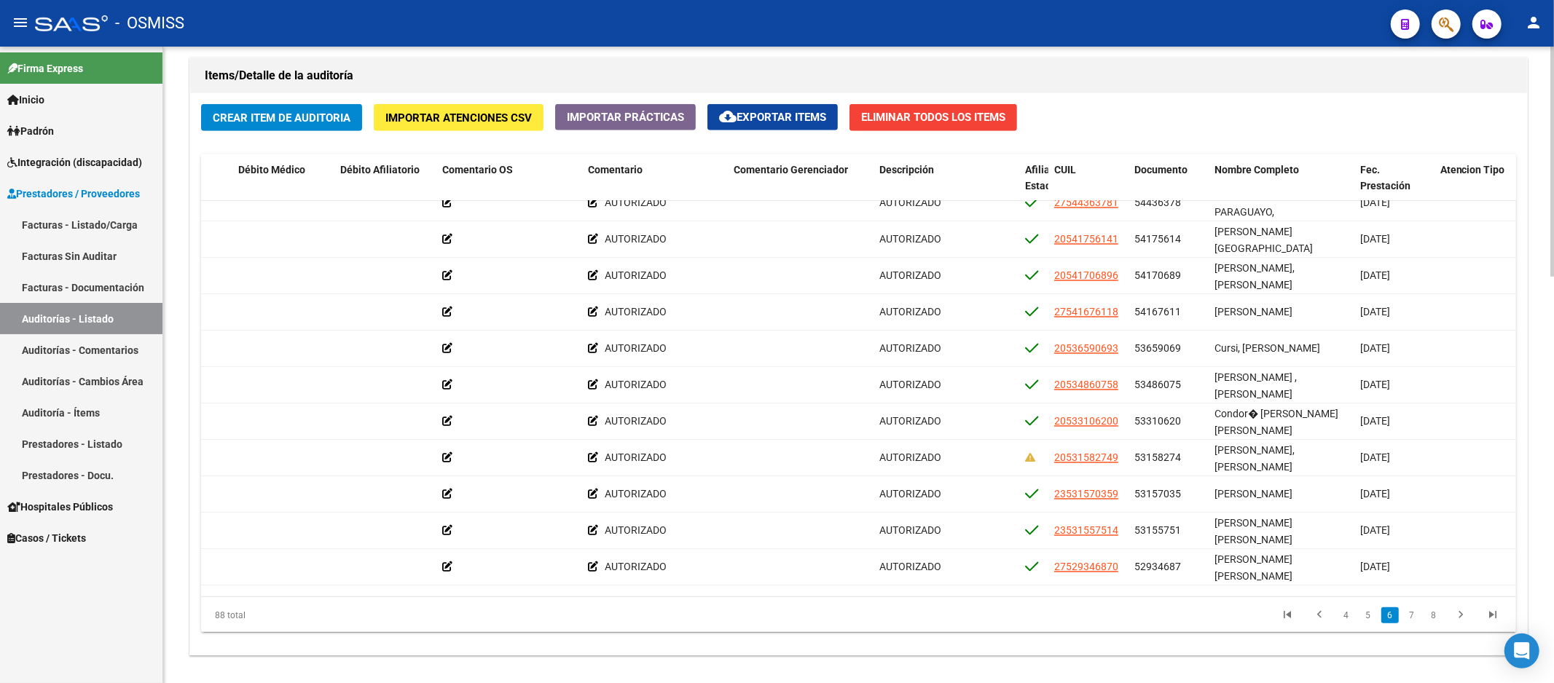
scroll to position [2314, 482]
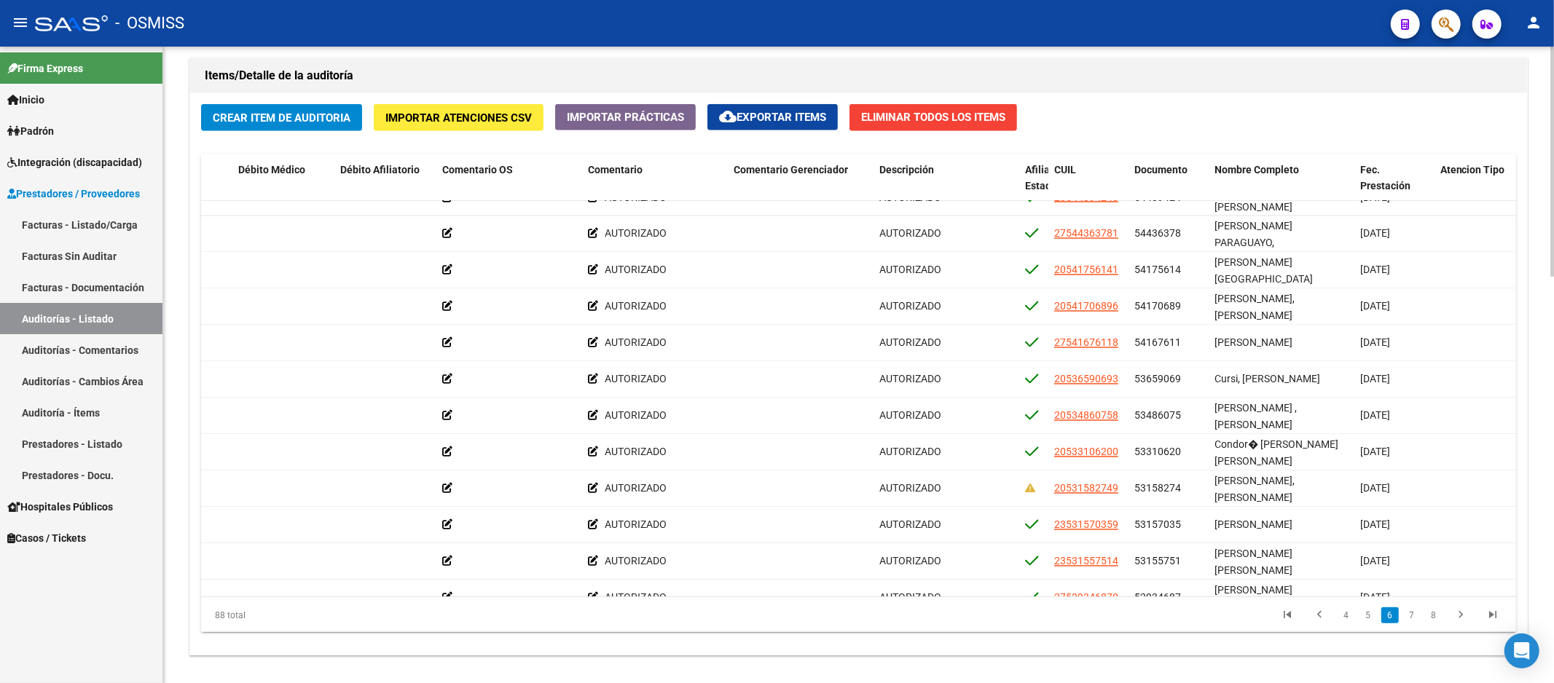
drag, startPoint x: 1326, startPoint y: 491, endPoint x: 1324, endPoint y: 457, distance: 33.6
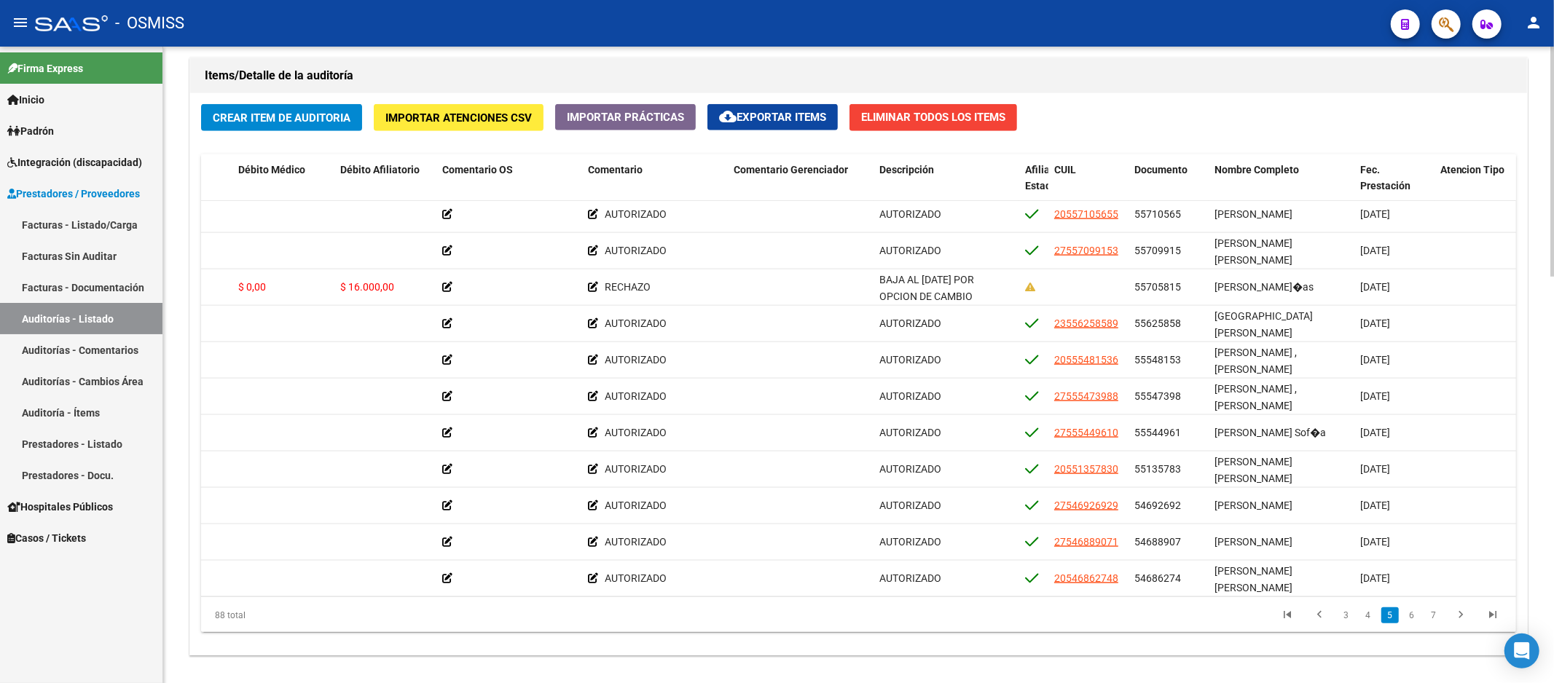
drag, startPoint x: 1279, startPoint y: 517, endPoint x: 1278, endPoint y: 477, distance: 40.1
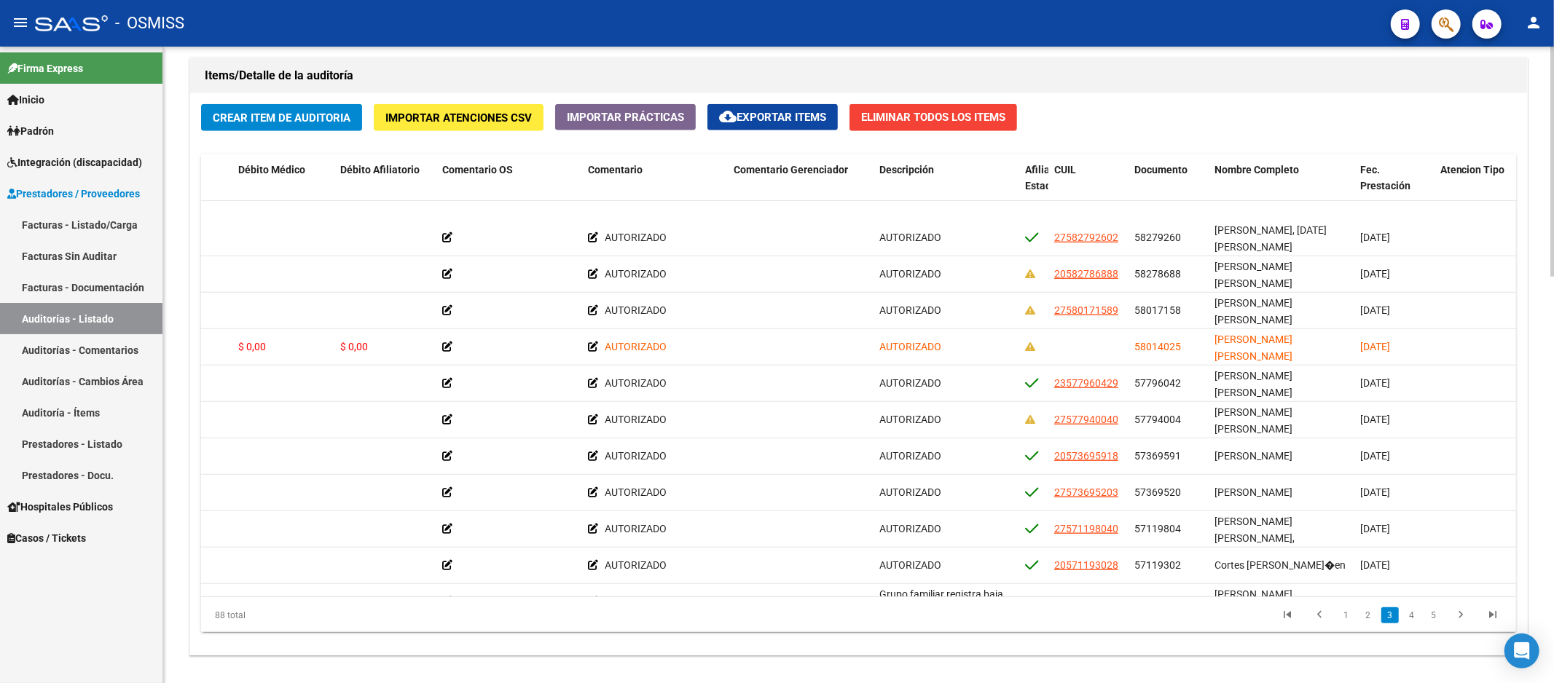
drag, startPoint x: 1270, startPoint y: 491, endPoint x: 1270, endPoint y: 461, distance: 29.9
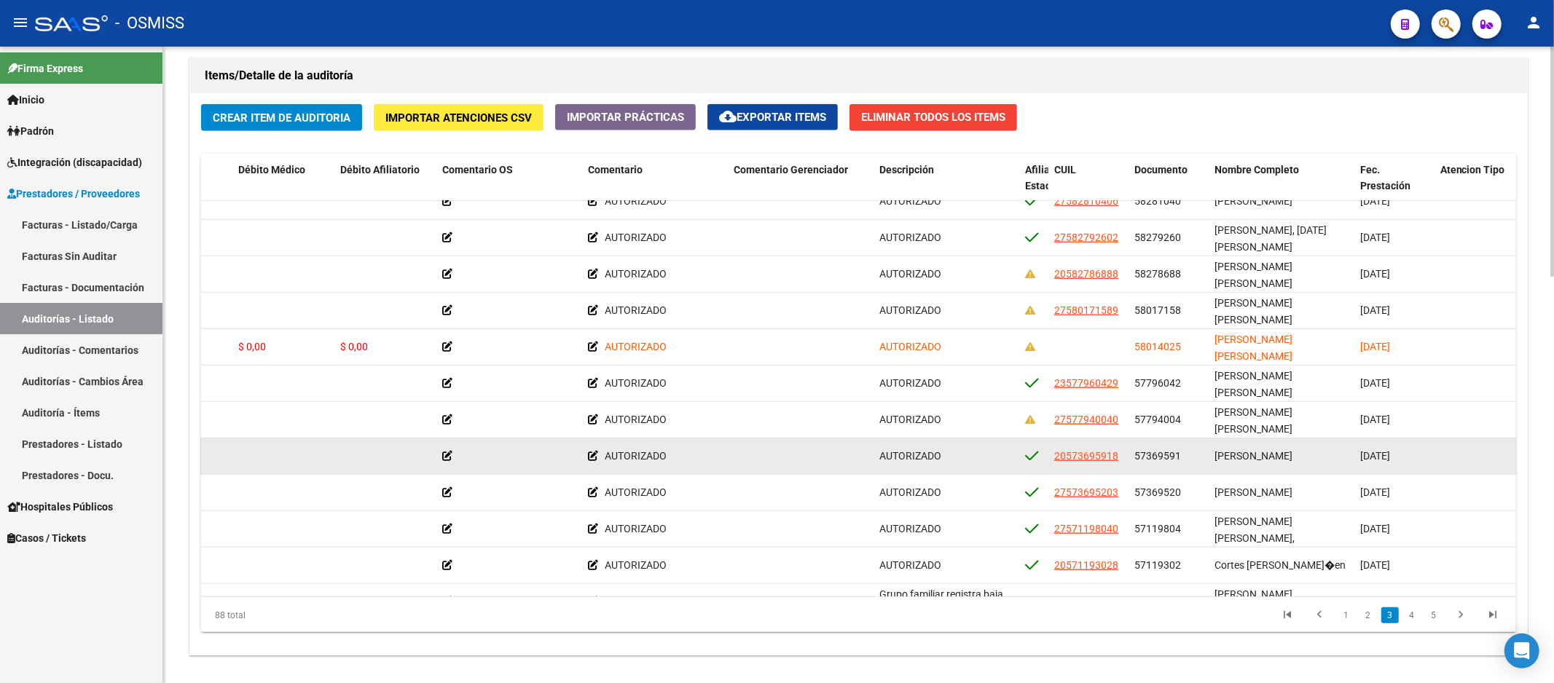
scroll to position [1069, 482]
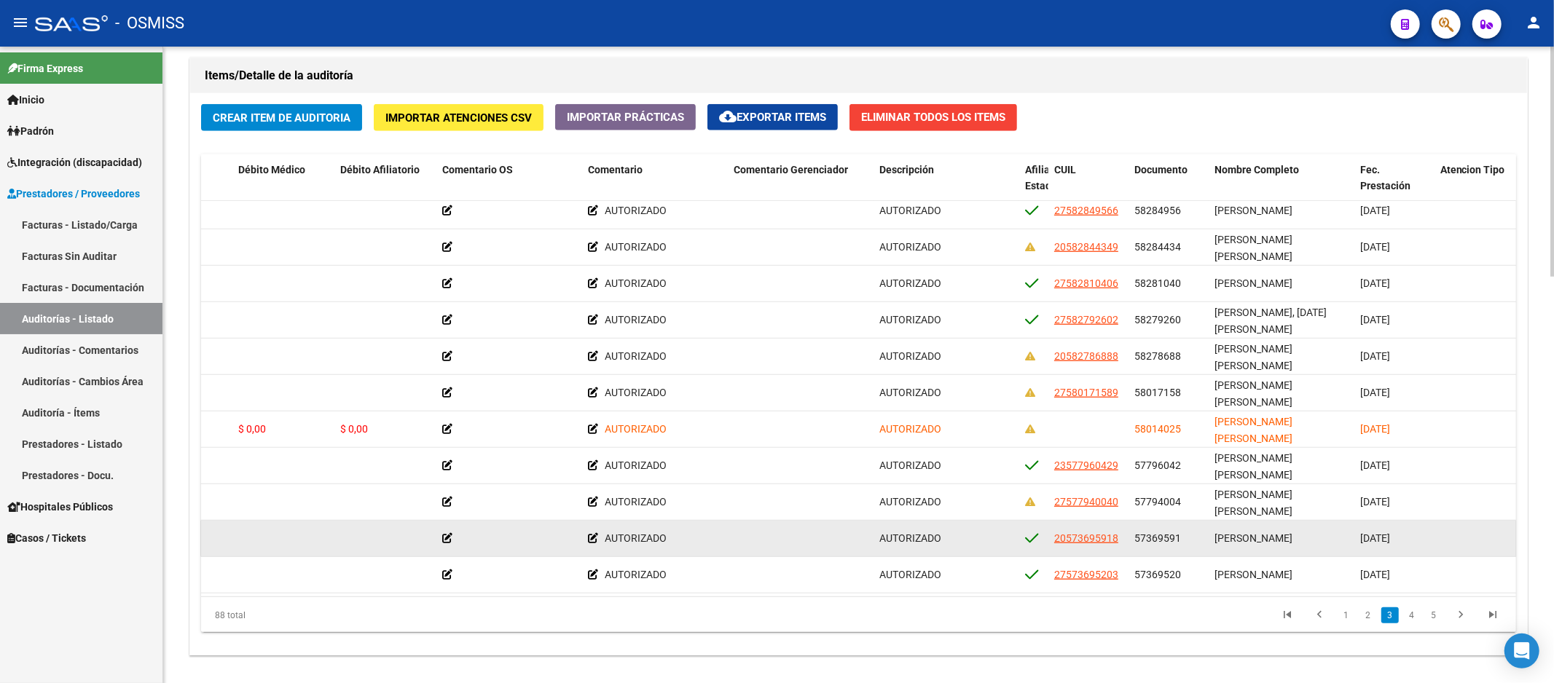
drag, startPoint x: 1264, startPoint y: 500, endPoint x: 1263, endPoint y: 476, distance: 24.0
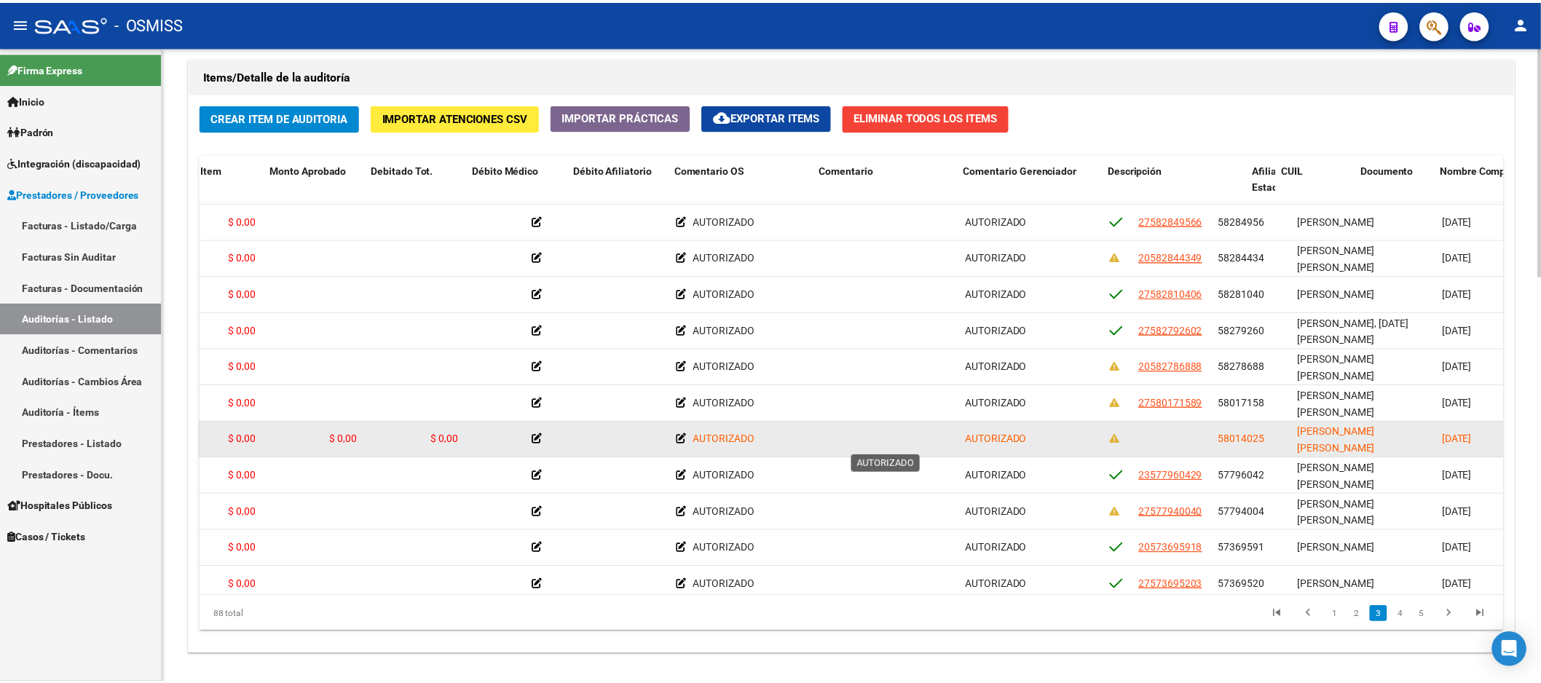
scroll to position [980, 0]
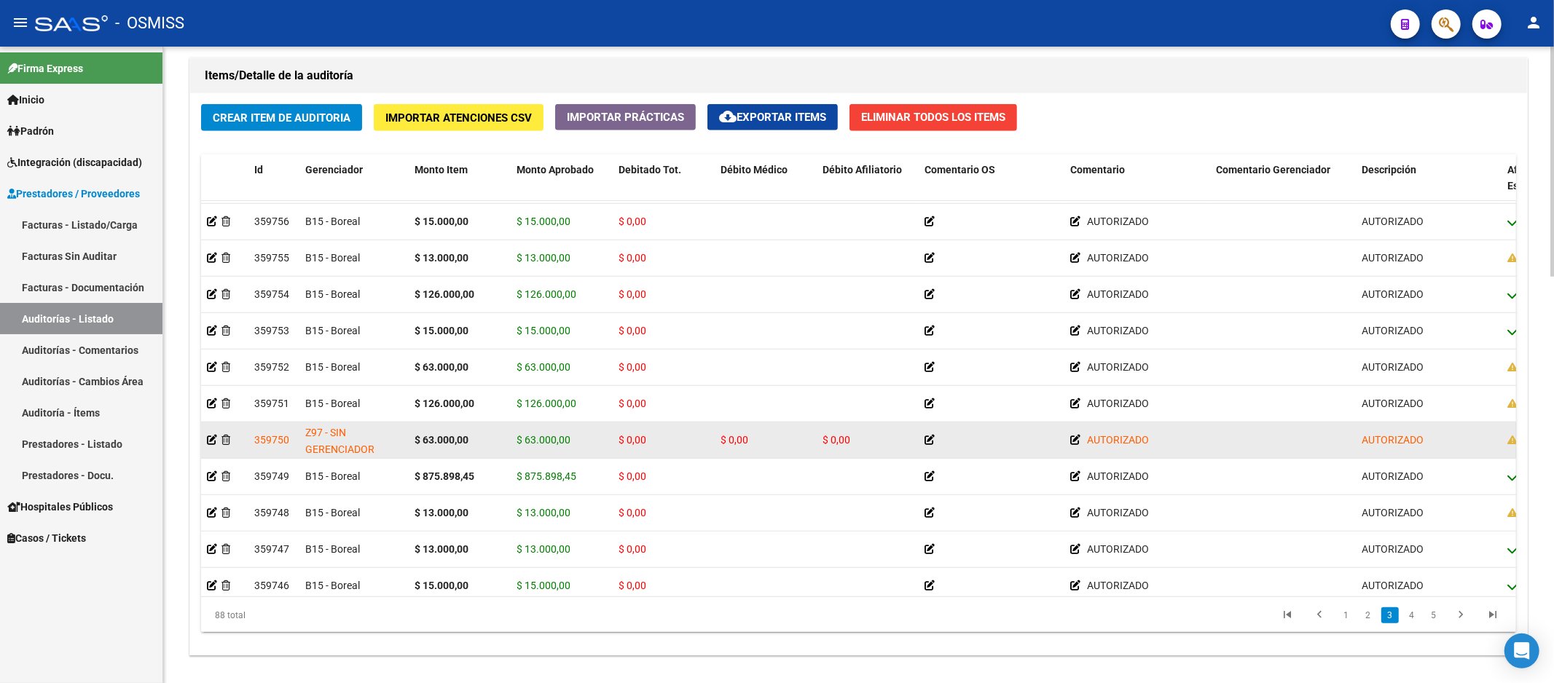
drag, startPoint x: 965, startPoint y: 435, endPoint x: 867, endPoint y: 441, distance: 98.6
click at [210, 445] on icon at bounding box center [212, 440] width 10 height 10
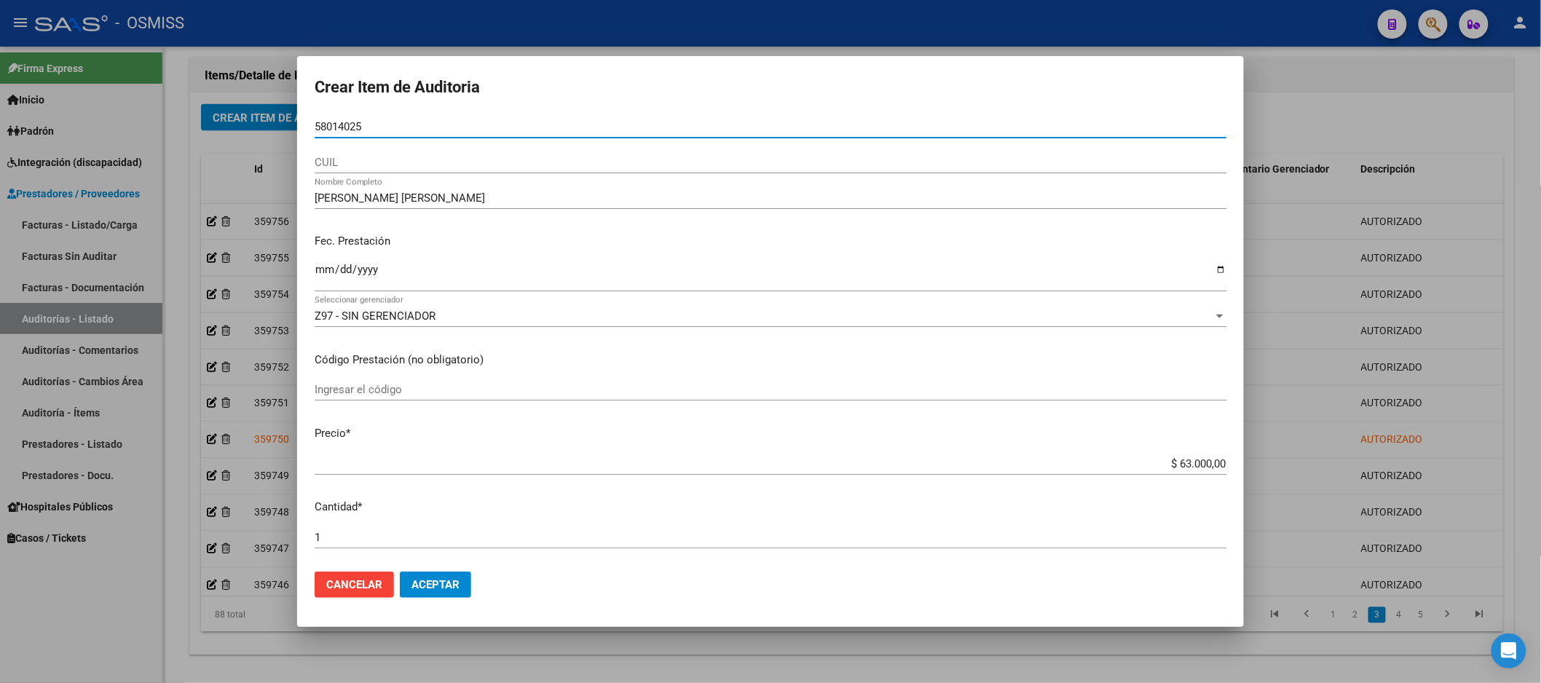
drag, startPoint x: 395, startPoint y: 126, endPoint x: 200, endPoint y: 131, distance: 195.3
click at [200, 131] on div "Crear Item de Auditoria 58014025 Nro Documento CUIL Gonzalez , Aitana Aixa Nomb…" at bounding box center [770, 341] width 1541 height 683
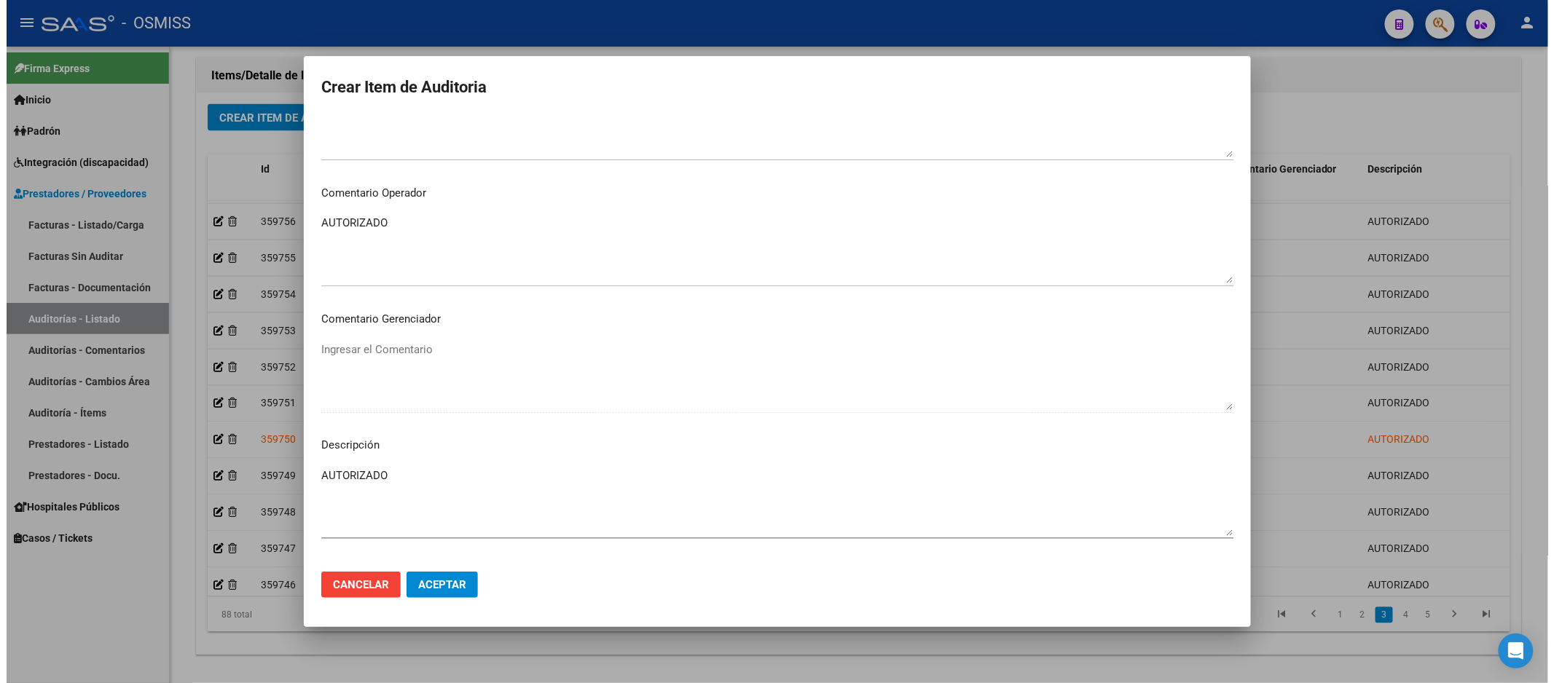
scroll to position [948, 0]
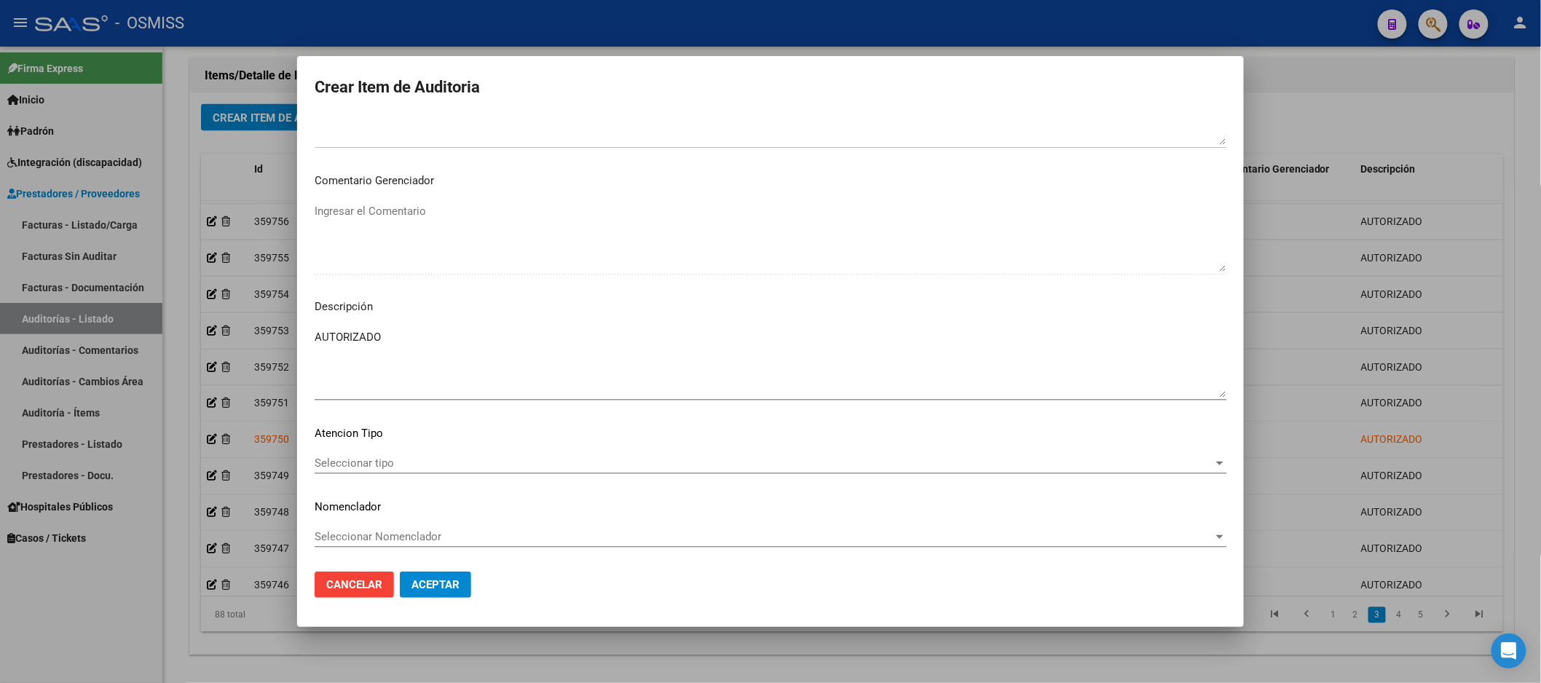
click at [1349, 84] on div at bounding box center [770, 341] width 1541 height 683
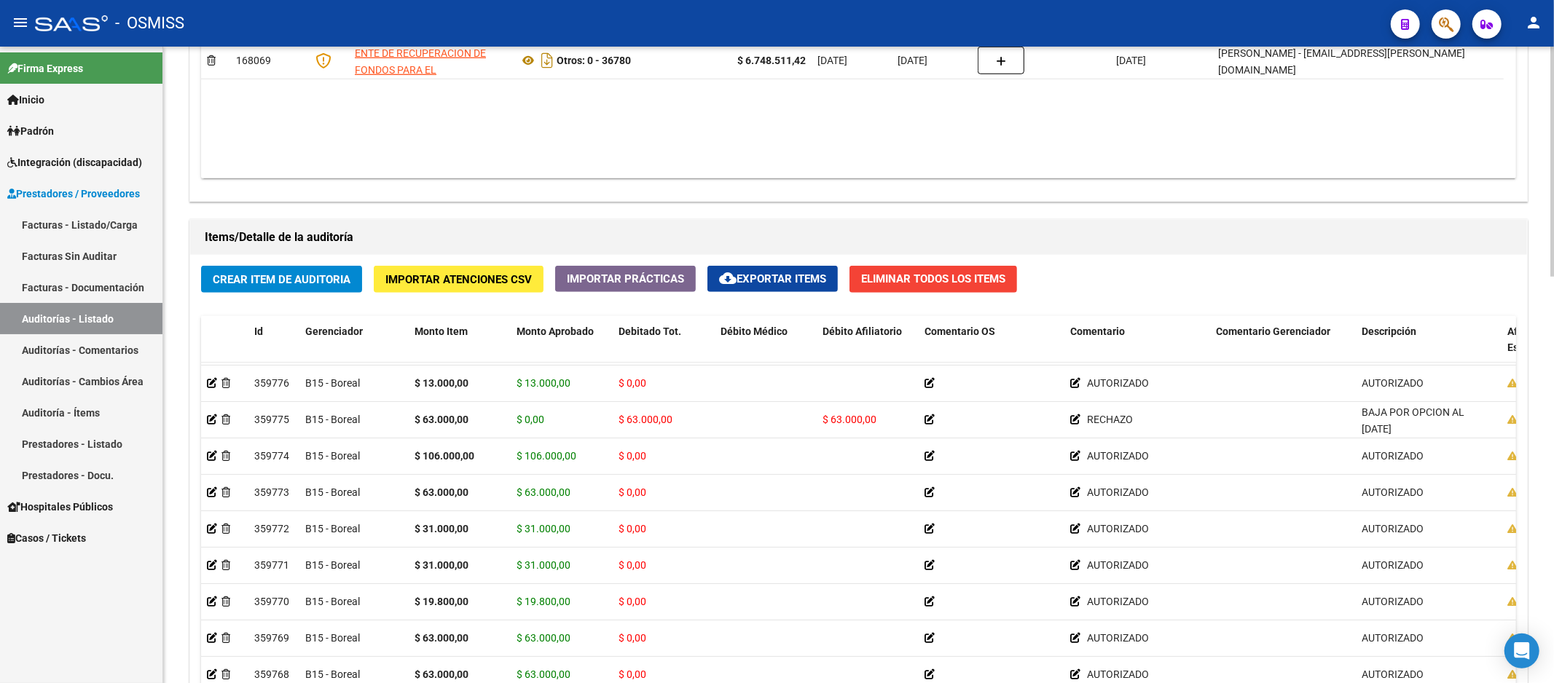
scroll to position [809, 0]
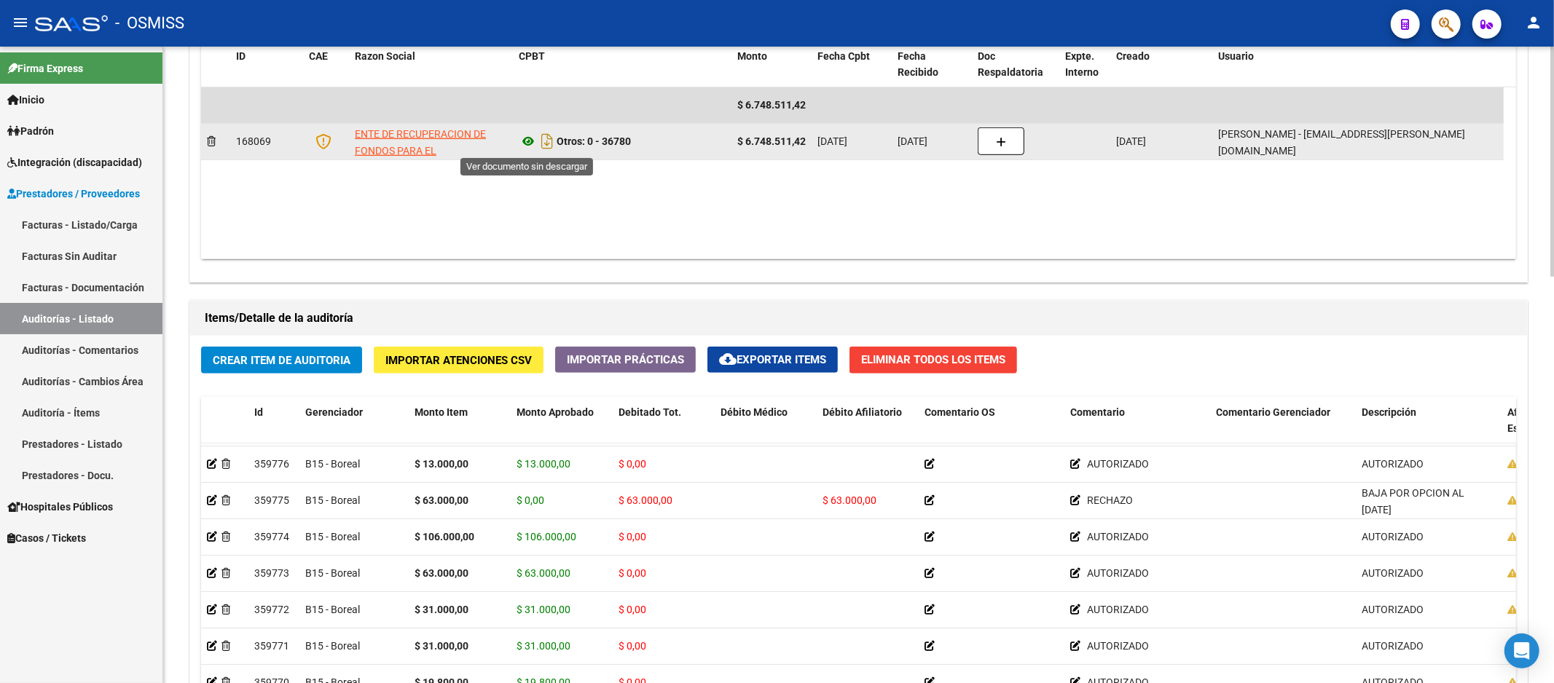
click at [527, 146] on icon at bounding box center [528, 141] width 19 height 17
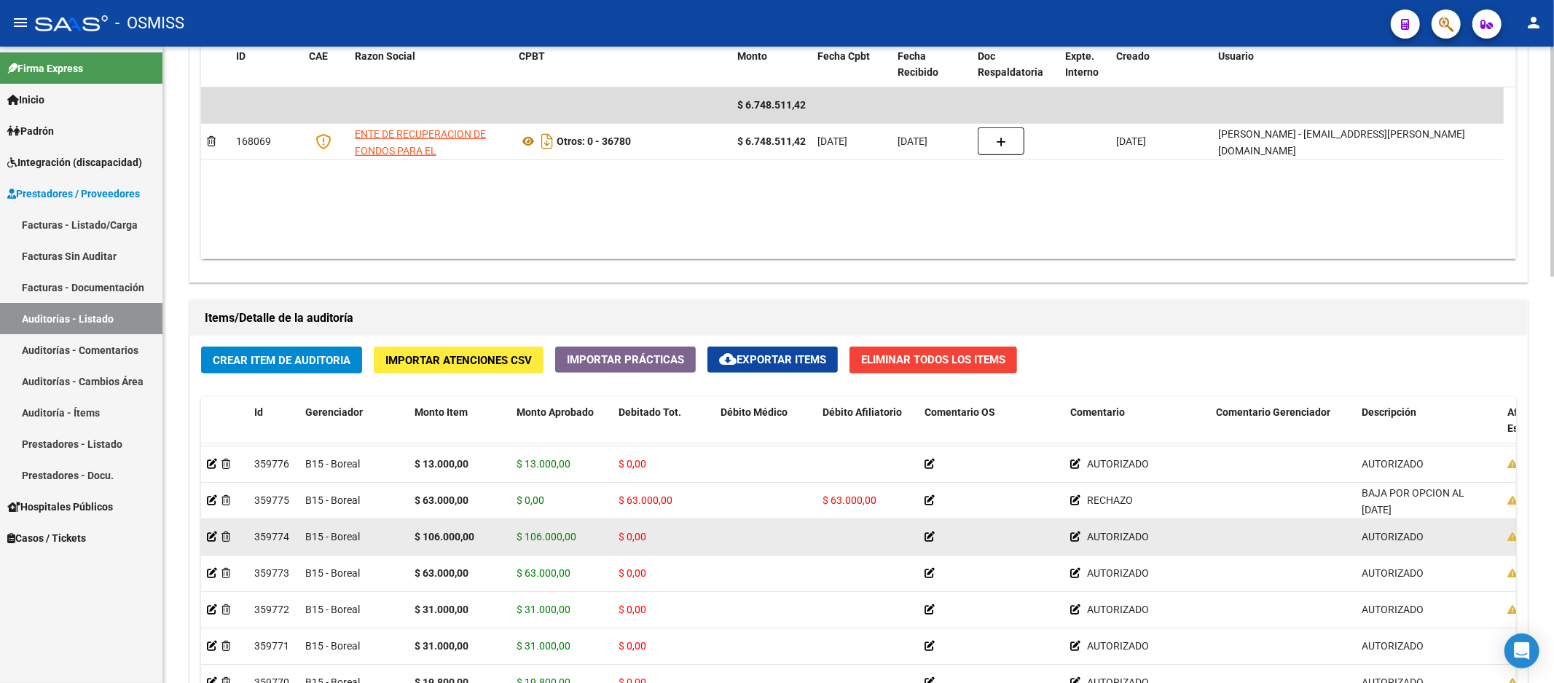
scroll to position [333, 0]
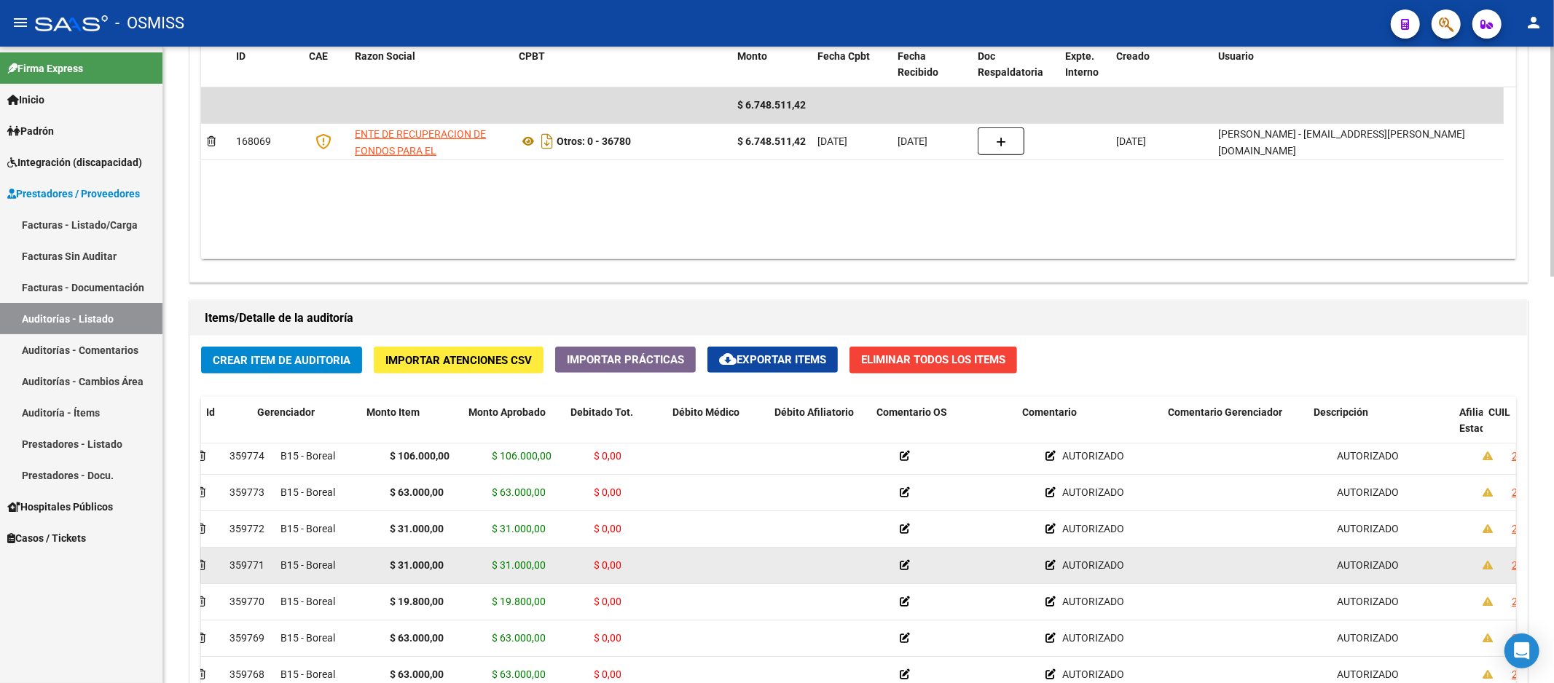
drag, startPoint x: 1002, startPoint y: 570, endPoint x: 1033, endPoint y: 567, distance: 31.5
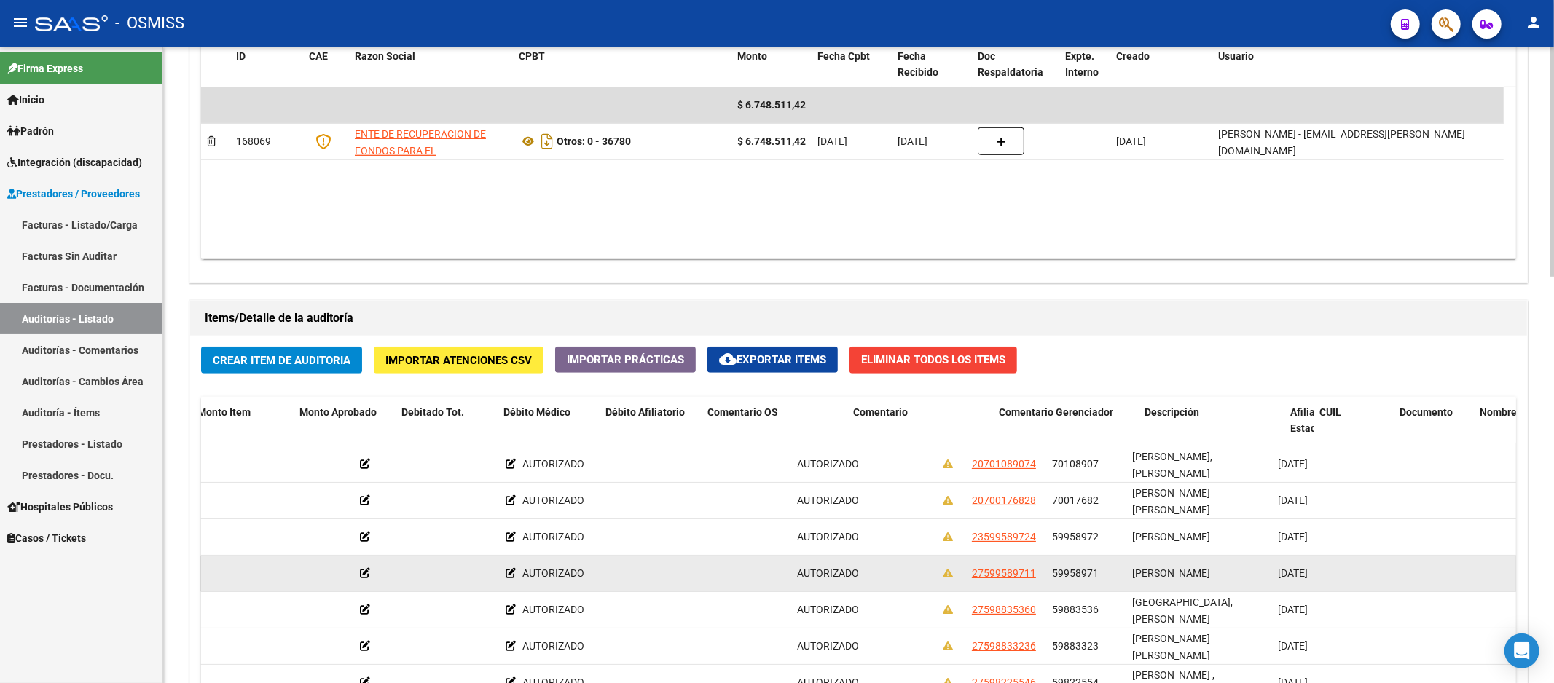
drag, startPoint x: 996, startPoint y: 605, endPoint x: 1131, endPoint y: 583, distance: 136.5
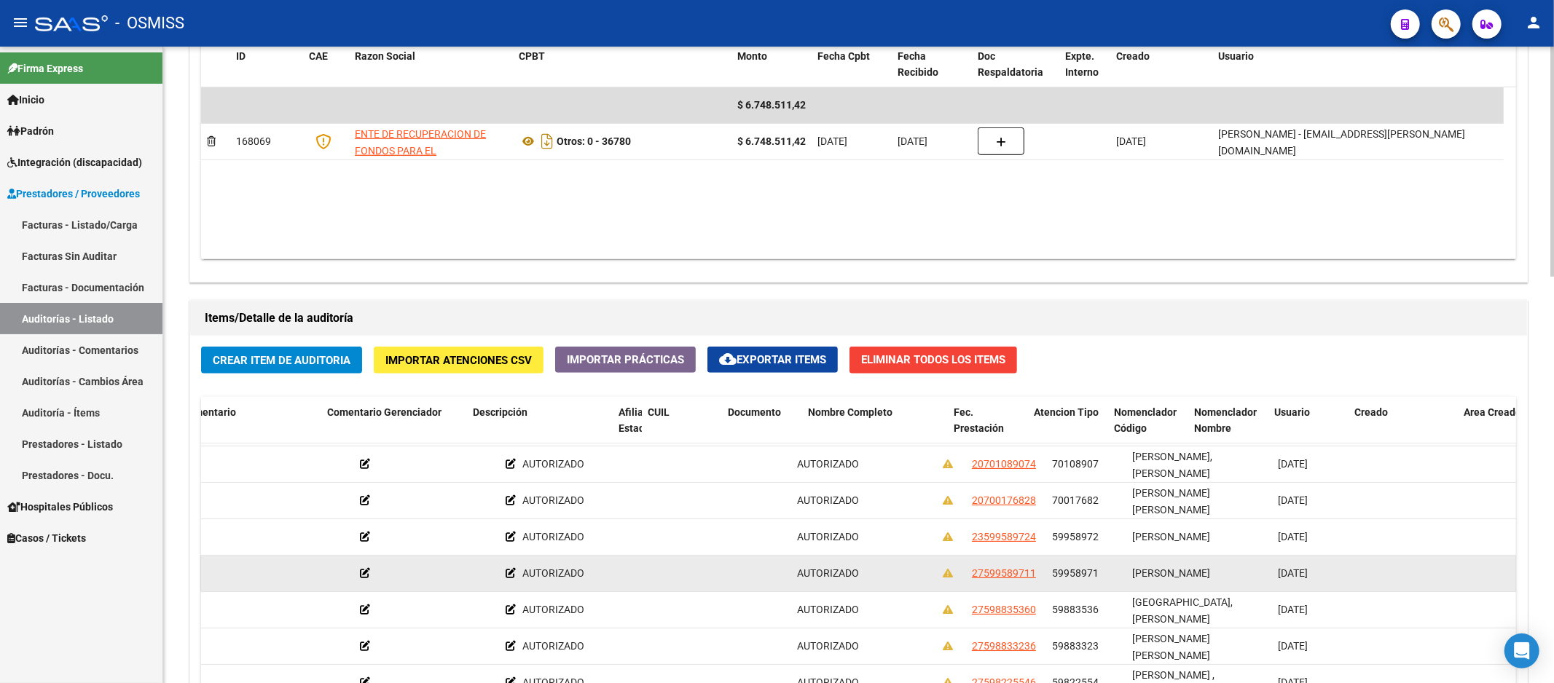
scroll to position [319, 889]
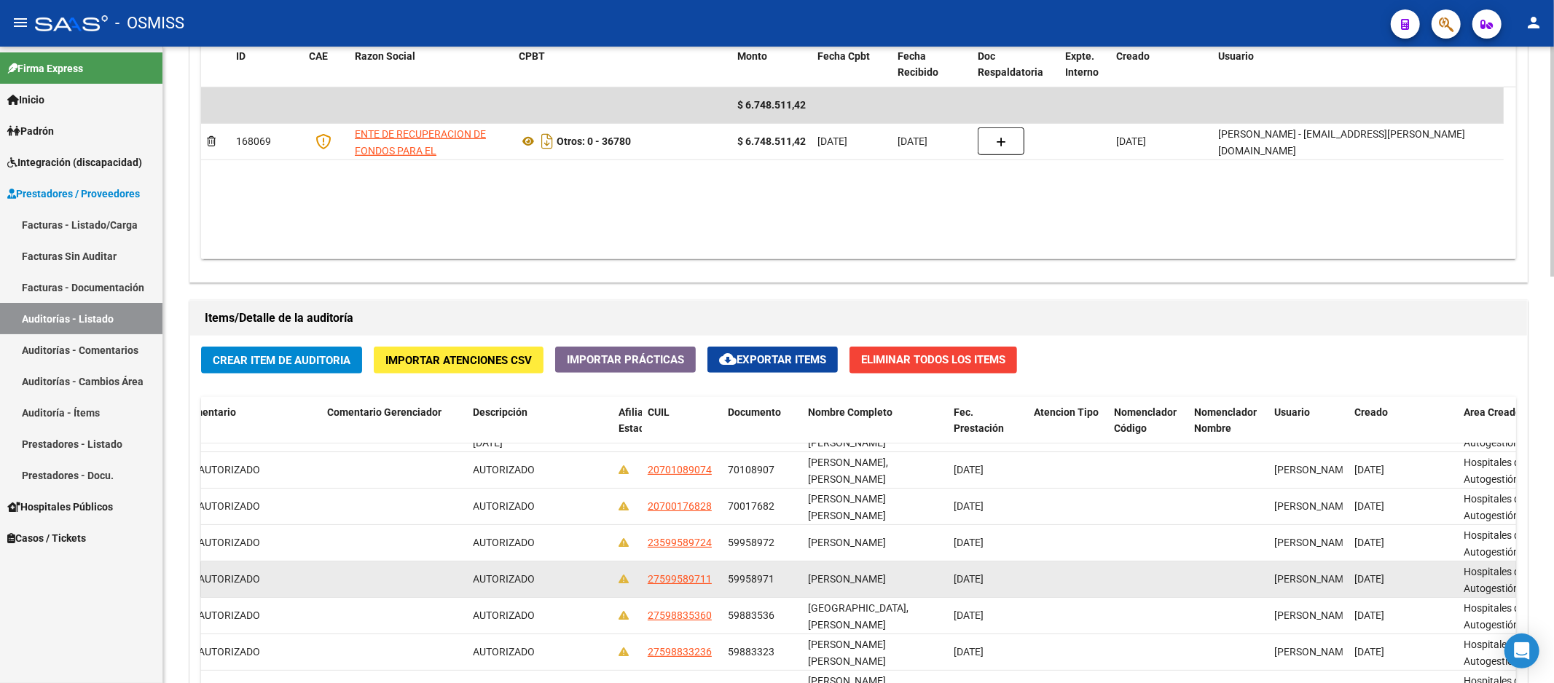
drag, startPoint x: 1132, startPoint y: 581, endPoint x: 1141, endPoint y: 580, distance: 9.6
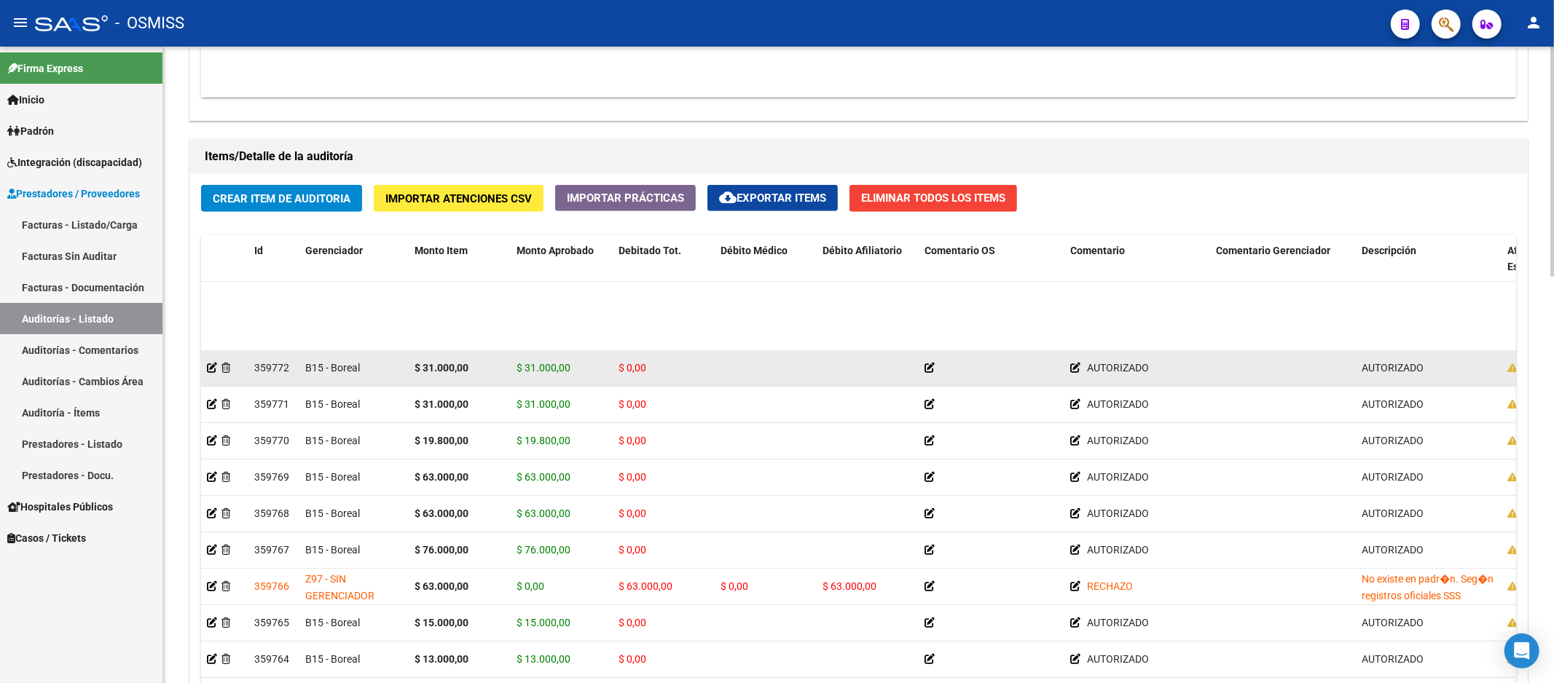
scroll to position [575, 0]
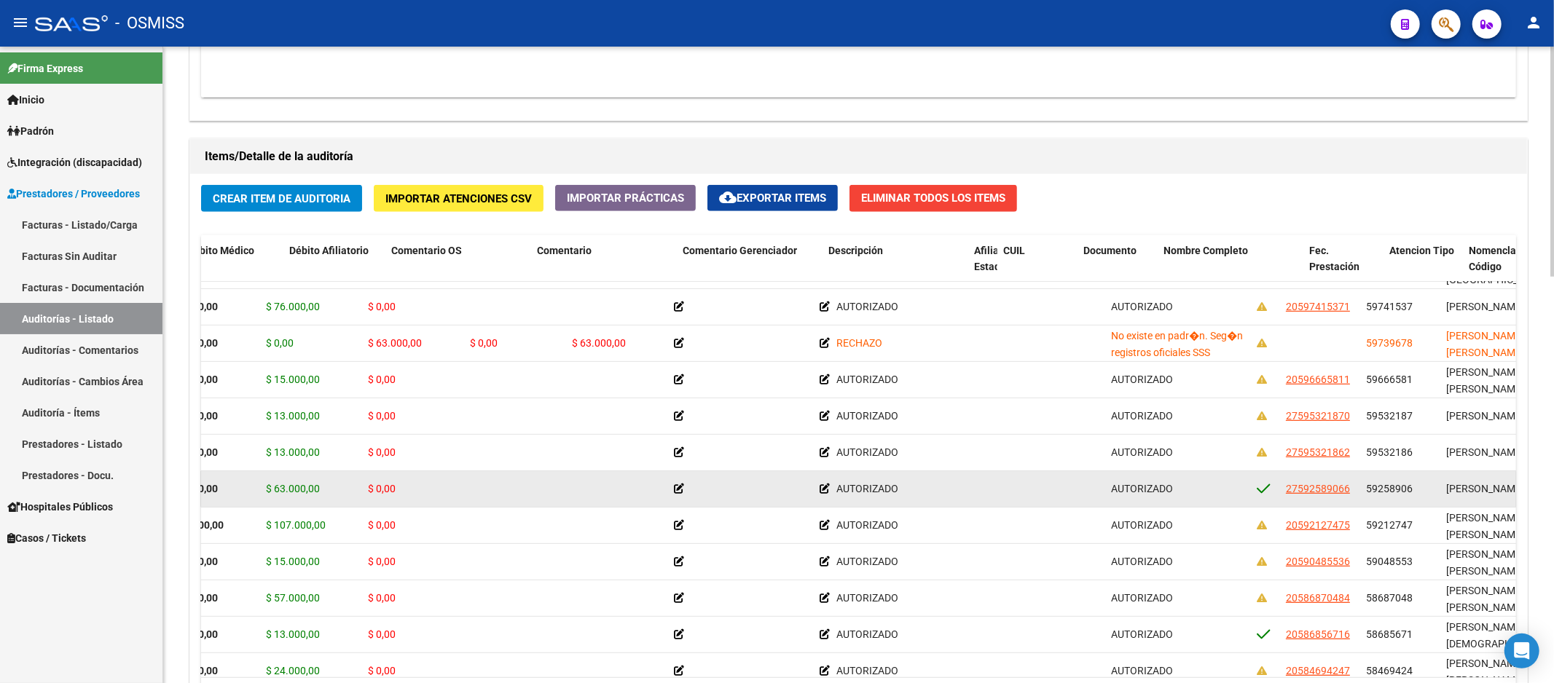
drag, startPoint x: 962, startPoint y: 487, endPoint x: 1072, endPoint y: 481, distance: 110.1
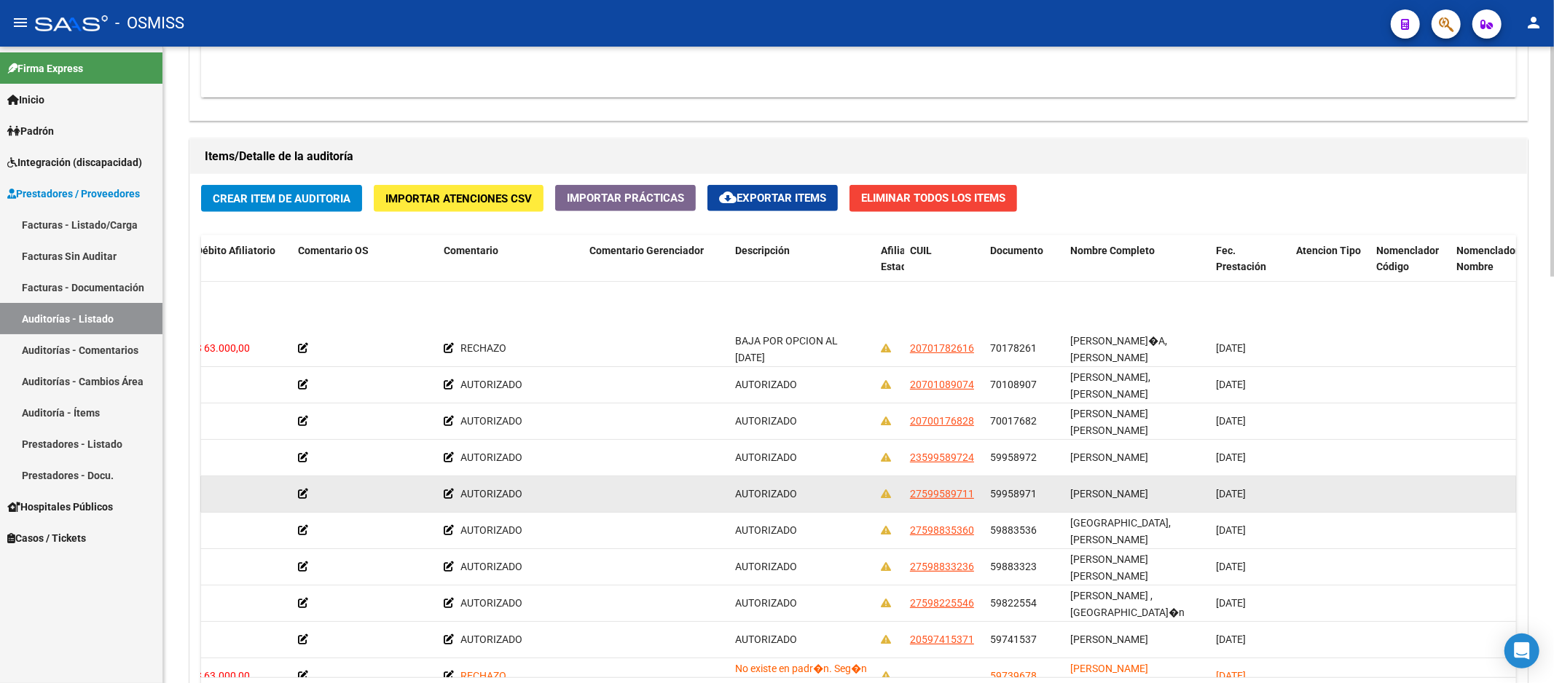
scroll to position [323, 626]
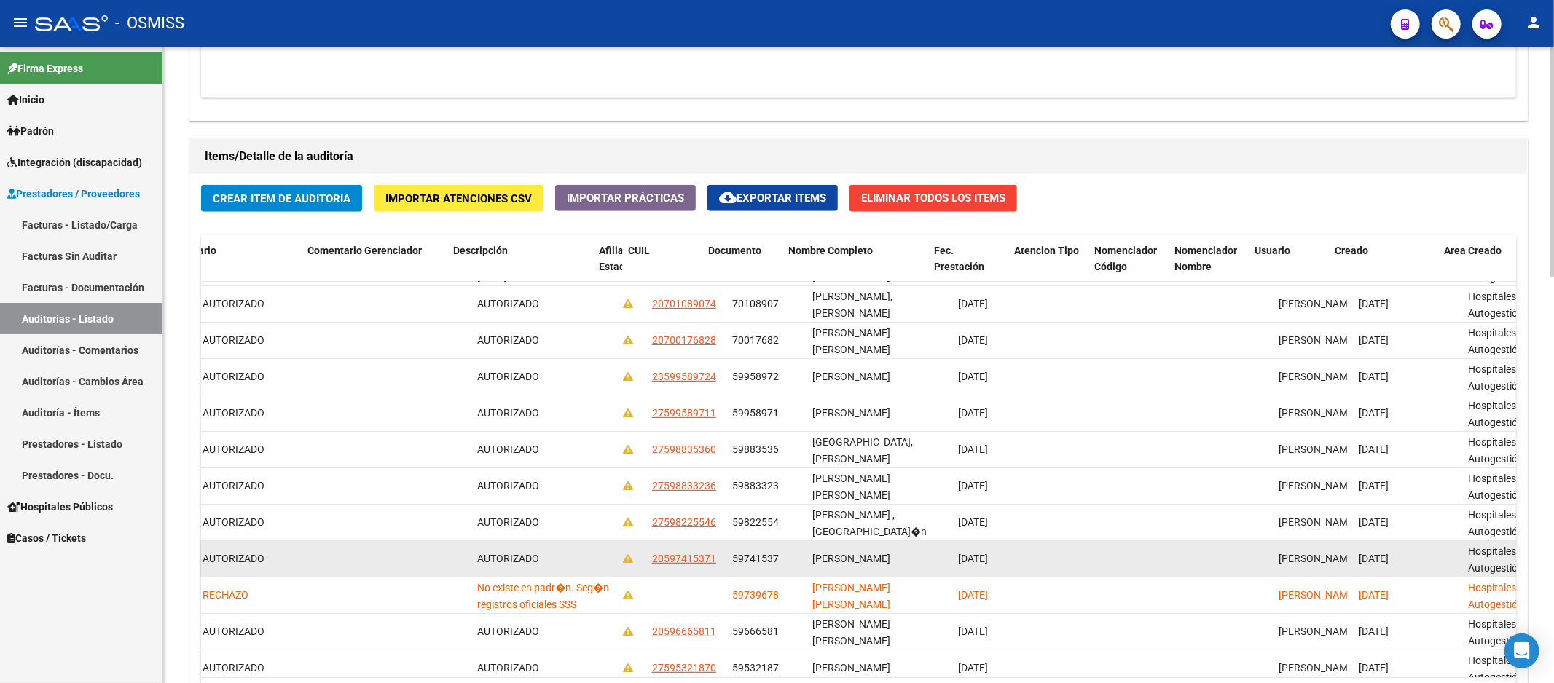
drag, startPoint x: 1171, startPoint y: 562, endPoint x: 1218, endPoint y: 556, distance: 47.0
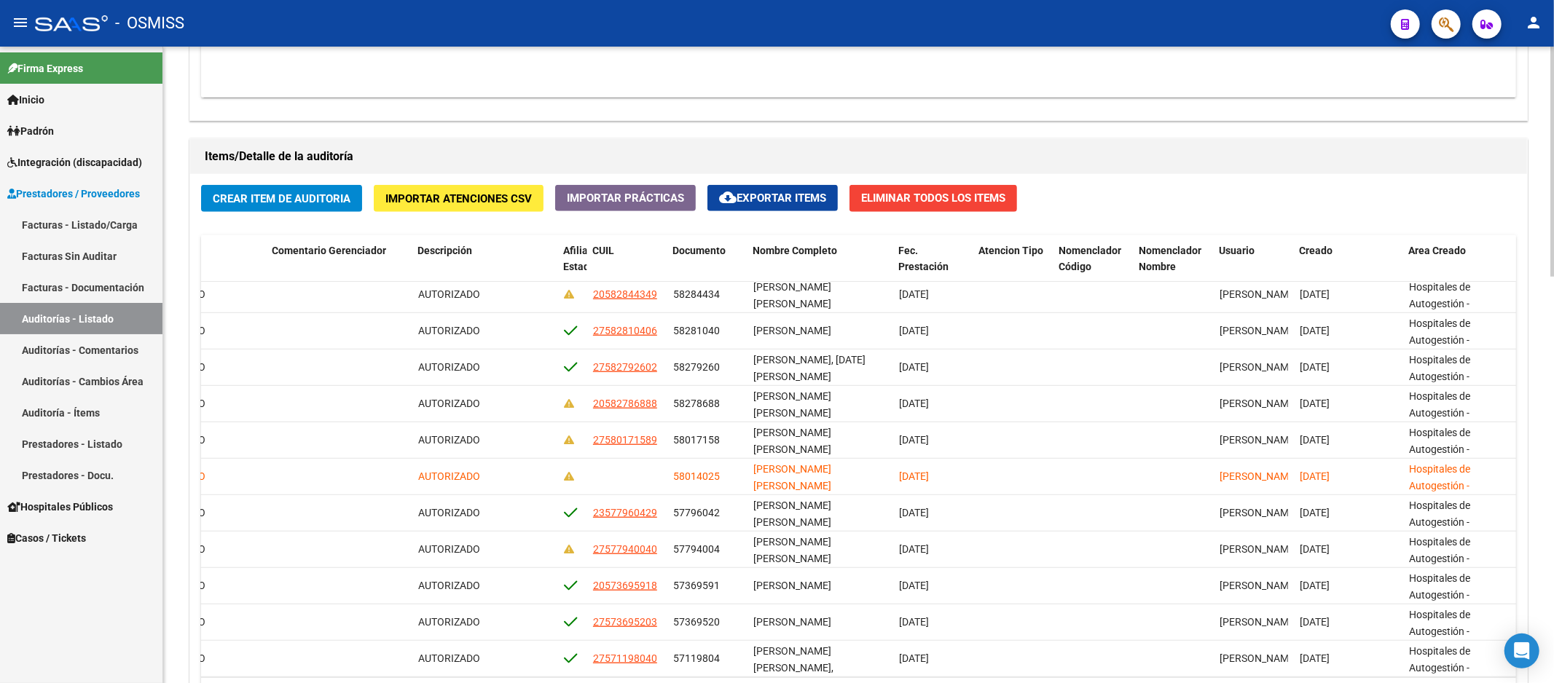
scroll to position [1047, 943]
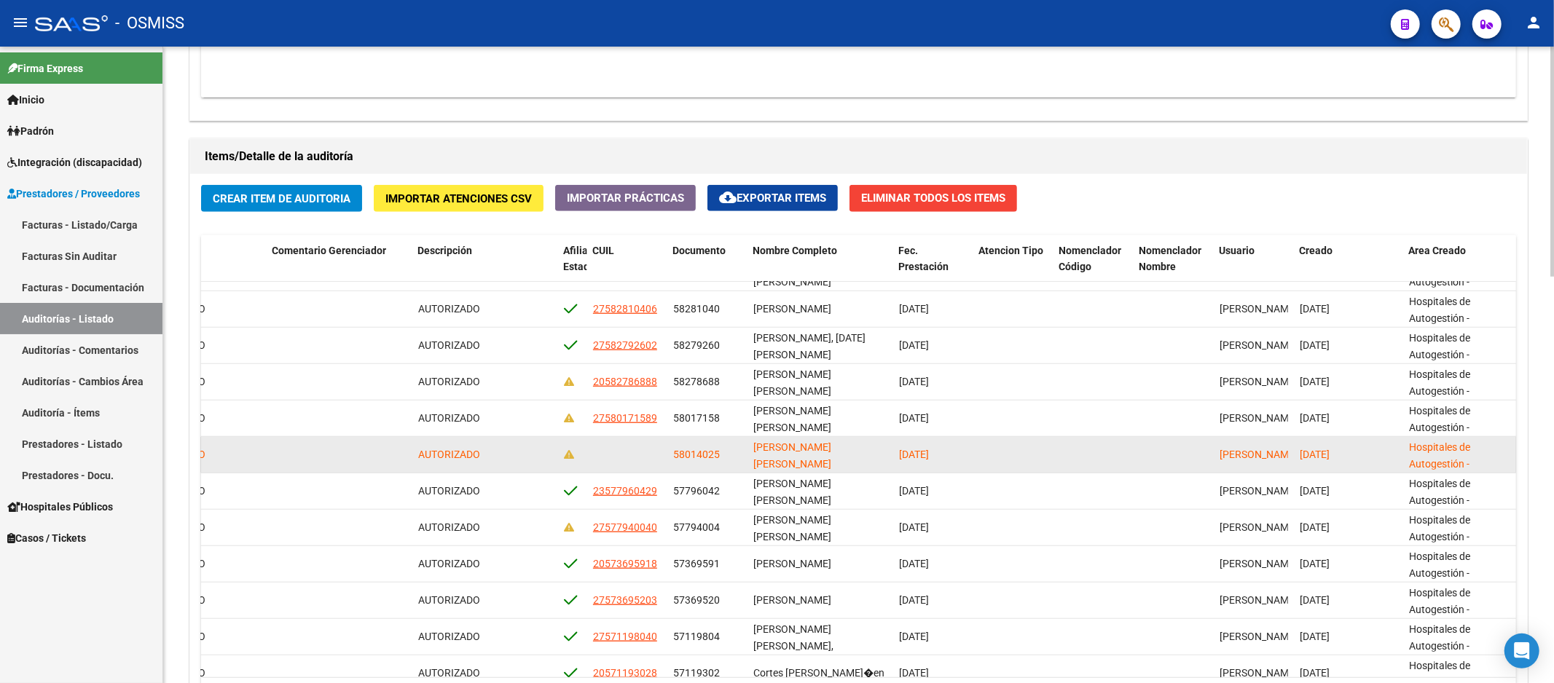
drag, startPoint x: 1444, startPoint y: 463, endPoint x: 1381, endPoint y: 459, distance: 63.5
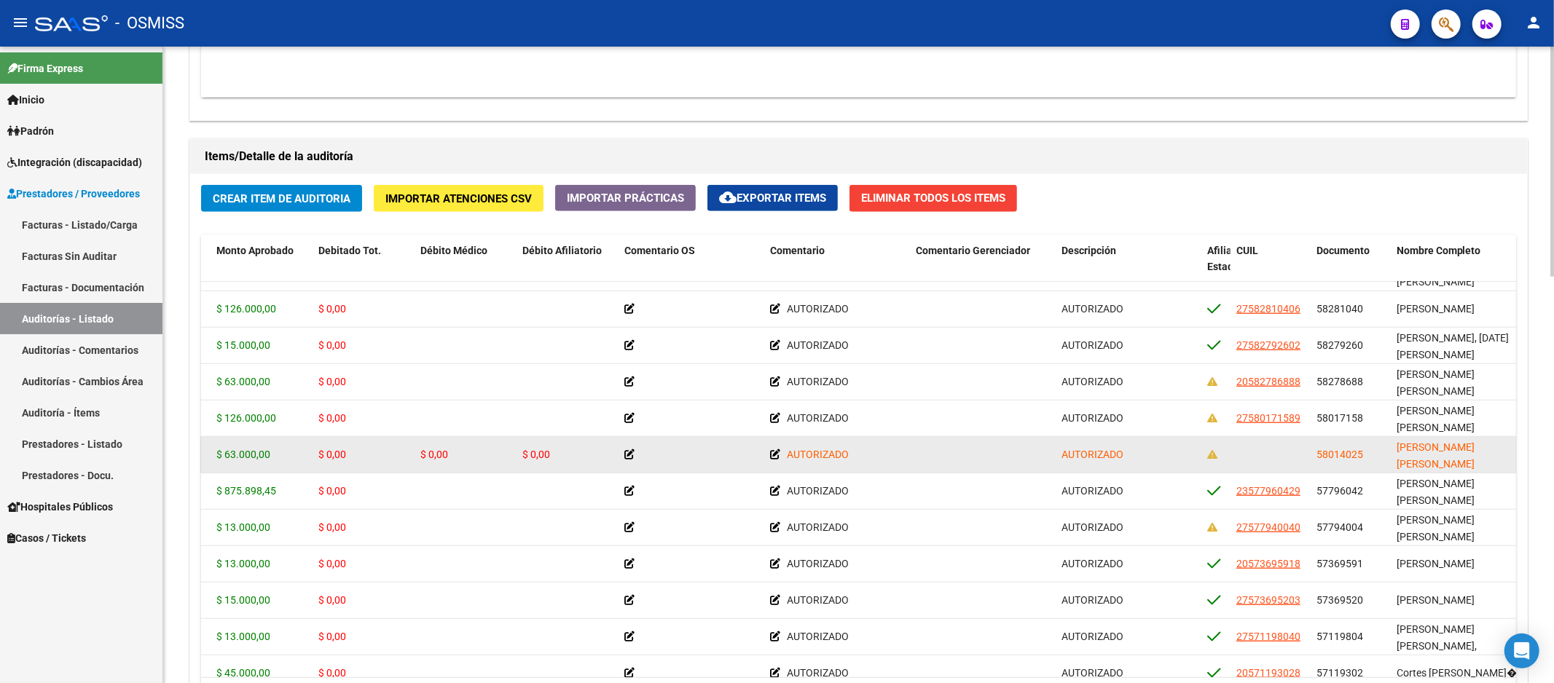
scroll to position [1047, 0]
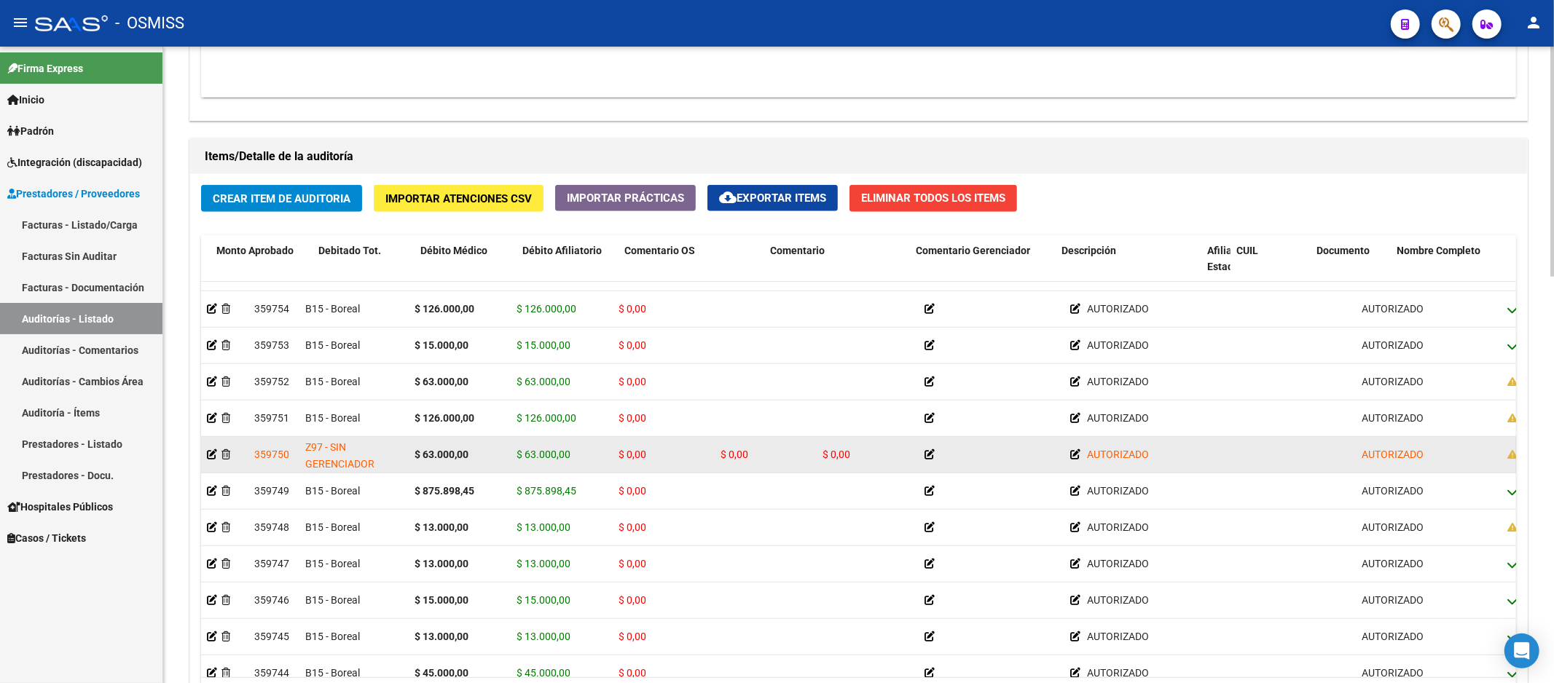
drag, startPoint x: 1343, startPoint y: 461, endPoint x: 1109, endPoint y: 464, distance: 233.1
drag, startPoint x: 1115, startPoint y: 460, endPoint x: 1010, endPoint y: 463, distance: 104.2
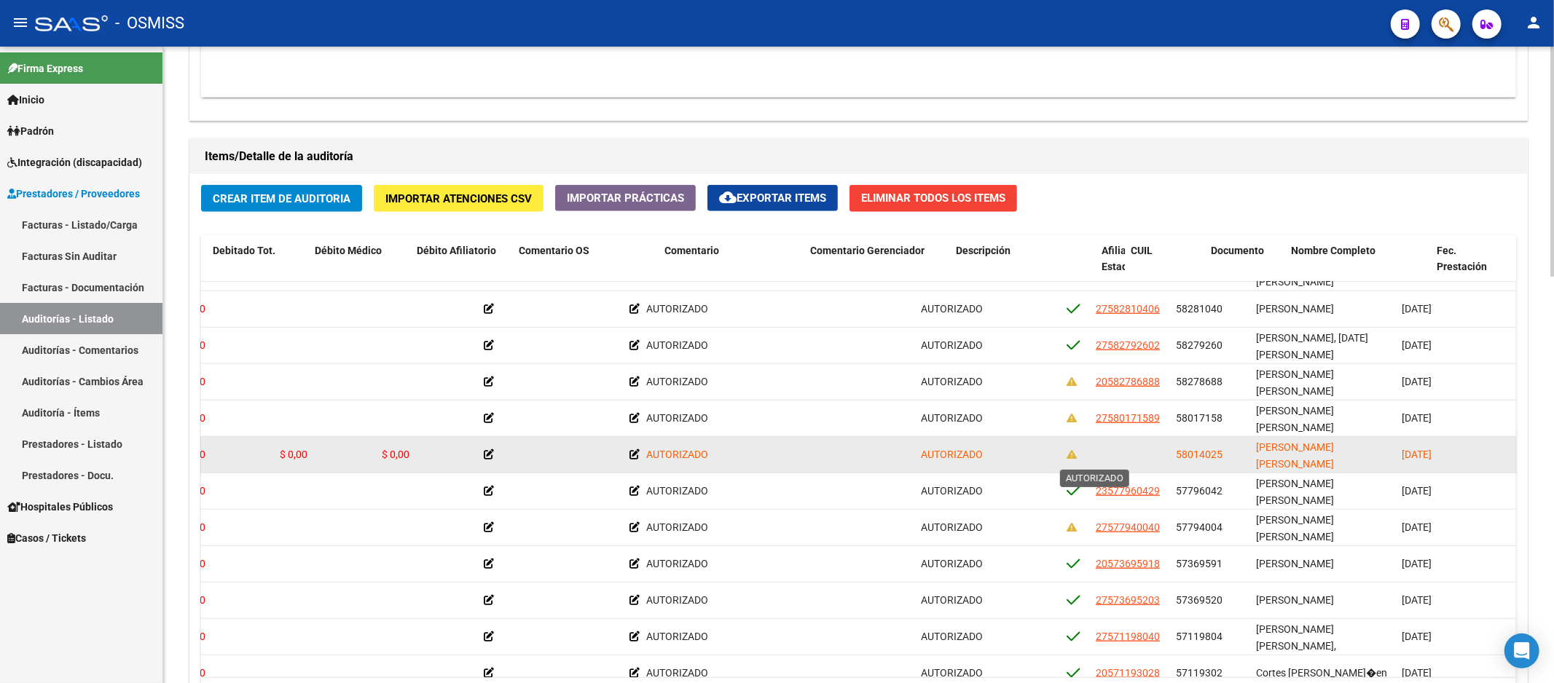
drag, startPoint x: 1010, startPoint y: 463, endPoint x: 1059, endPoint y: 455, distance: 49.5
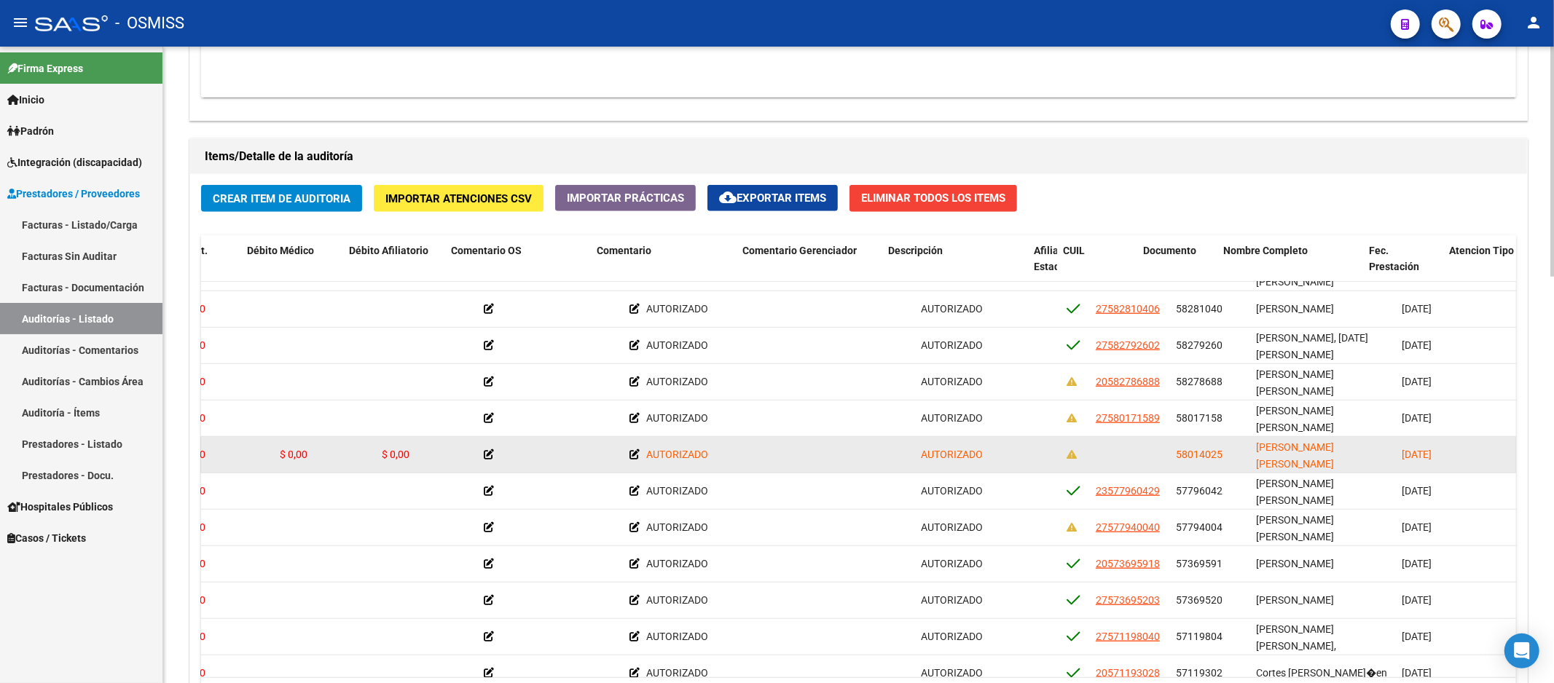
scroll to position [1047, 473]
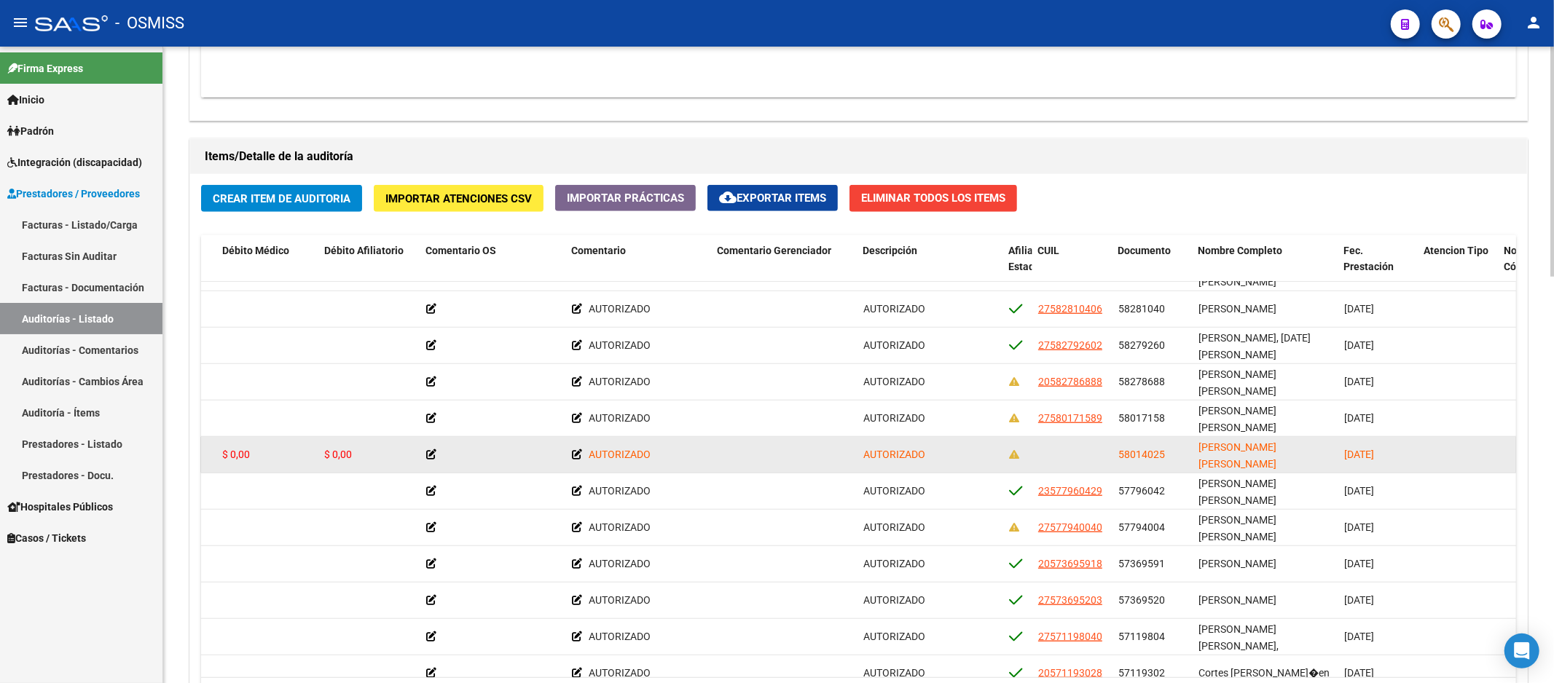
drag, startPoint x: 1052, startPoint y: 455, endPoint x: 1068, endPoint y: 455, distance: 16.0
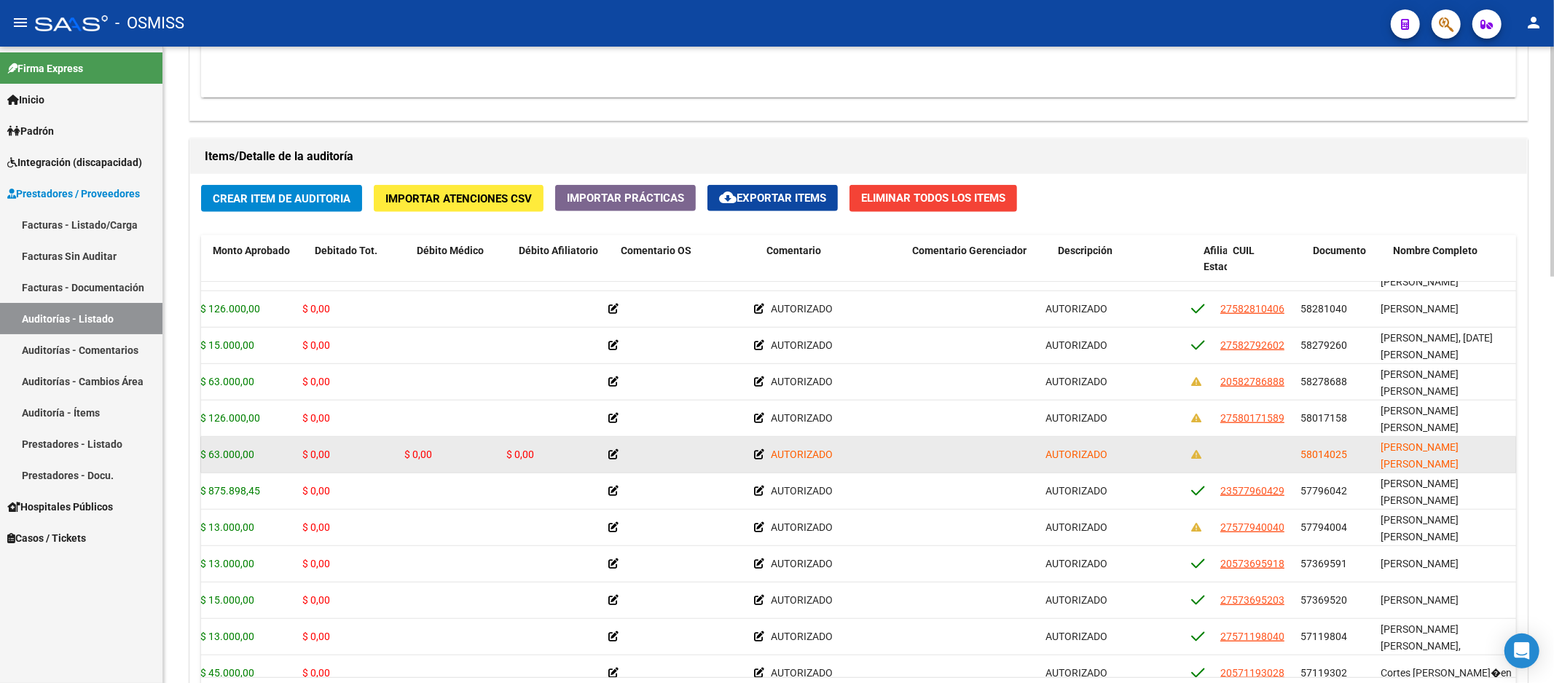
scroll to position [1047, 0]
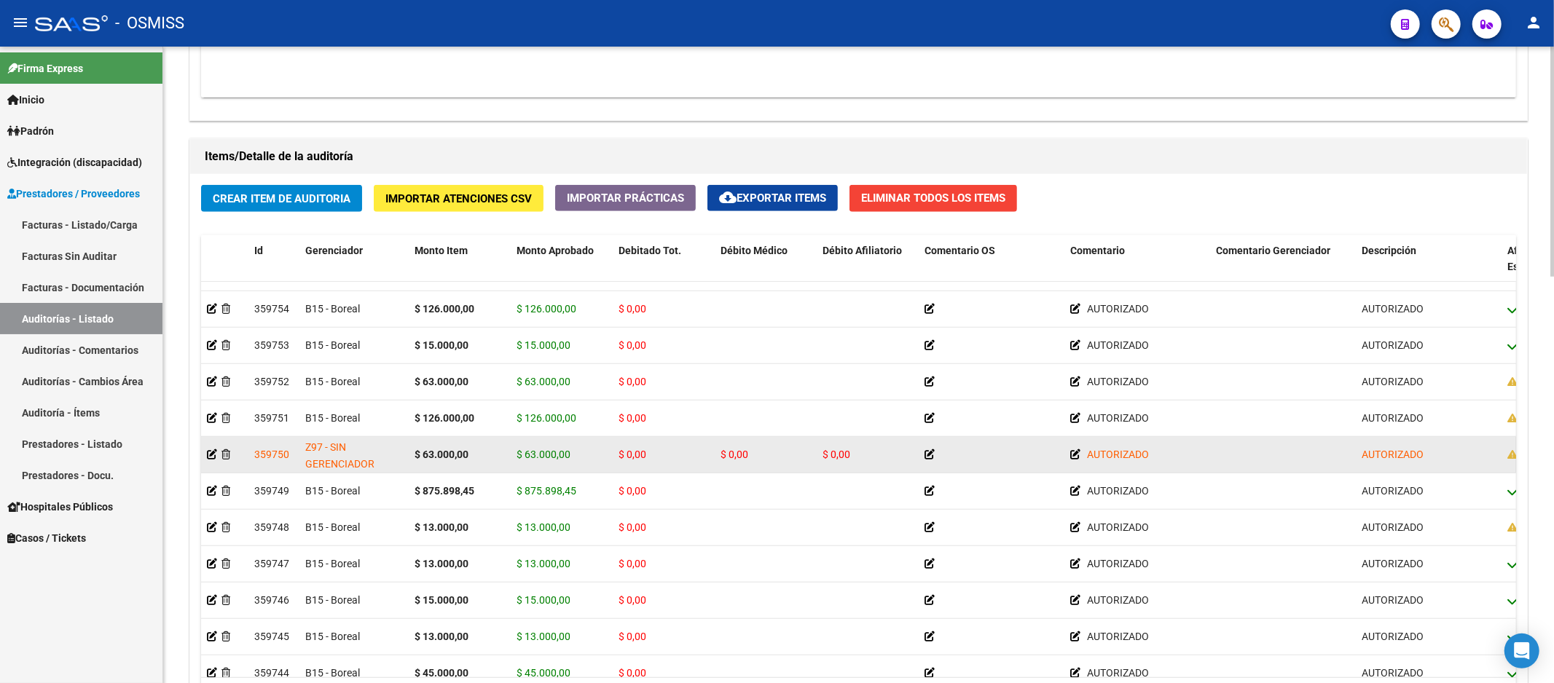
drag, startPoint x: 1054, startPoint y: 457, endPoint x: 793, endPoint y: 455, distance: 261.5
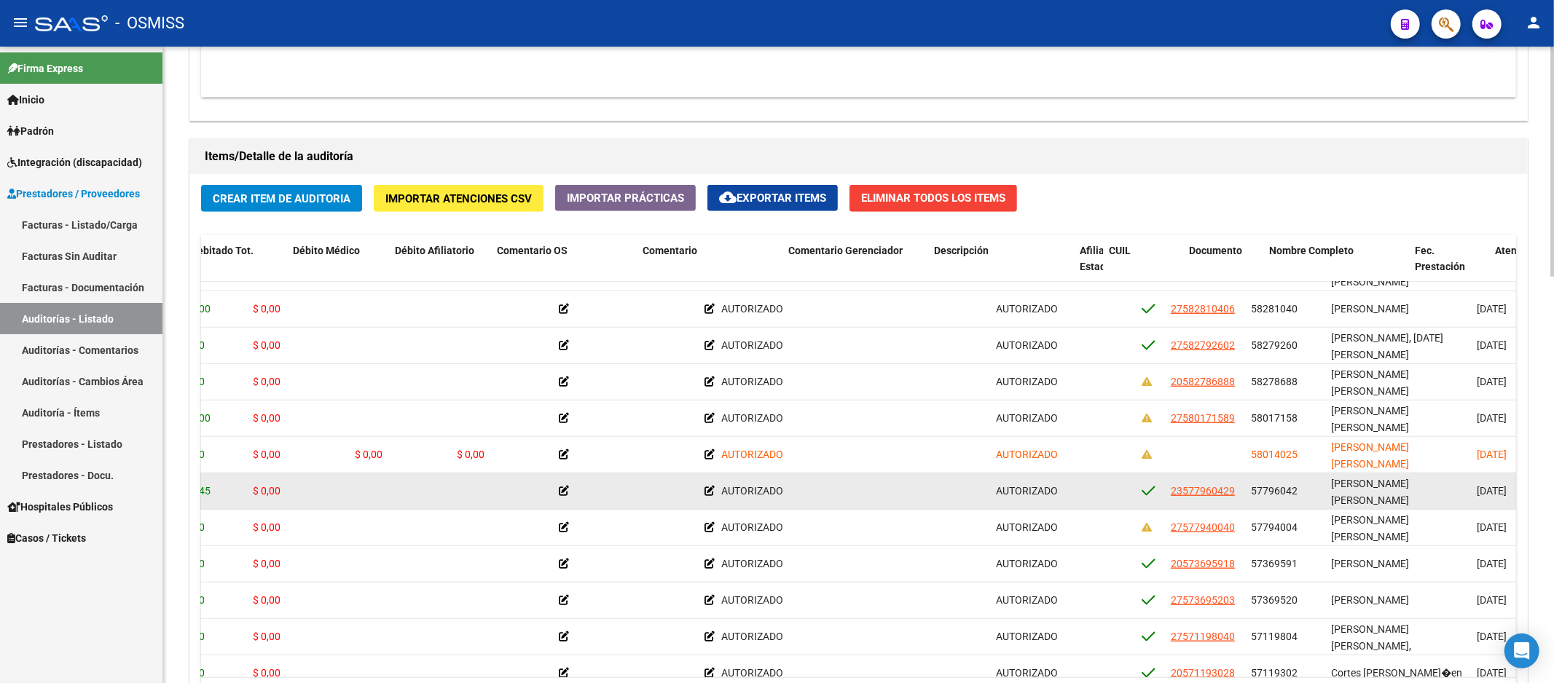
drag, startPoint x: 465, startPoint y: 476, endPoint x: 511, endPoint y: 476, distance: 45.9
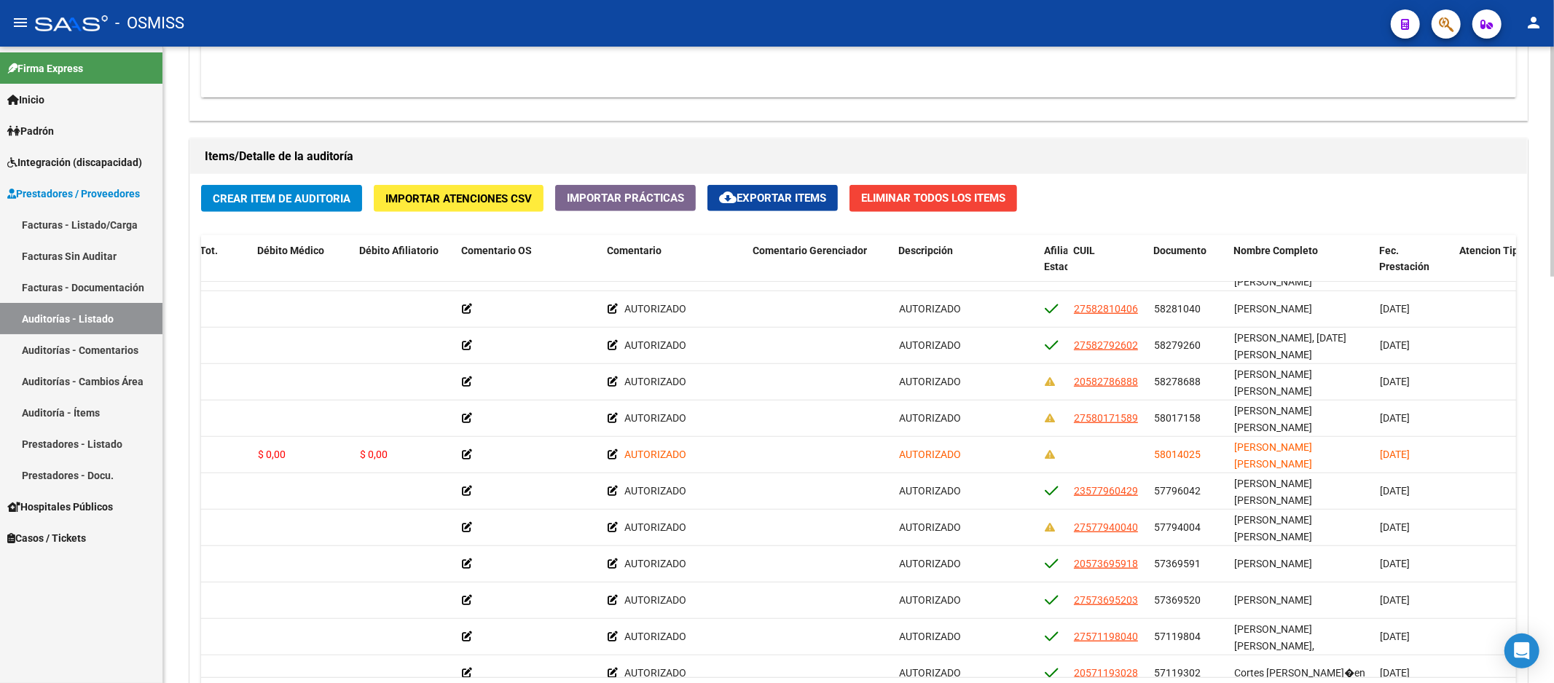
click at [712, 126] on div "Información del área Cambiar de área a esta auditoría Area * Hospitales - Audit…" at bounding box center [858, 135] width 1344 height 1303
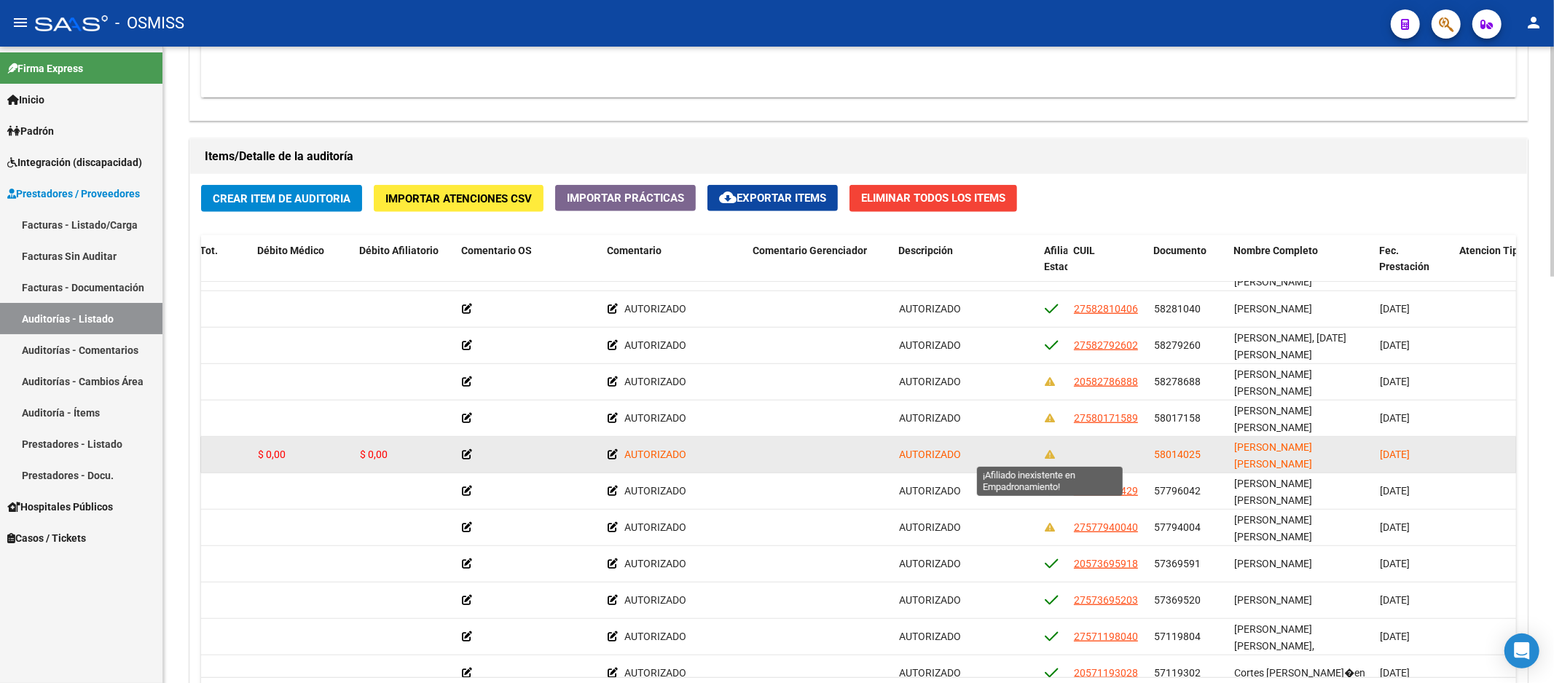
scroll to position [1047, 0]
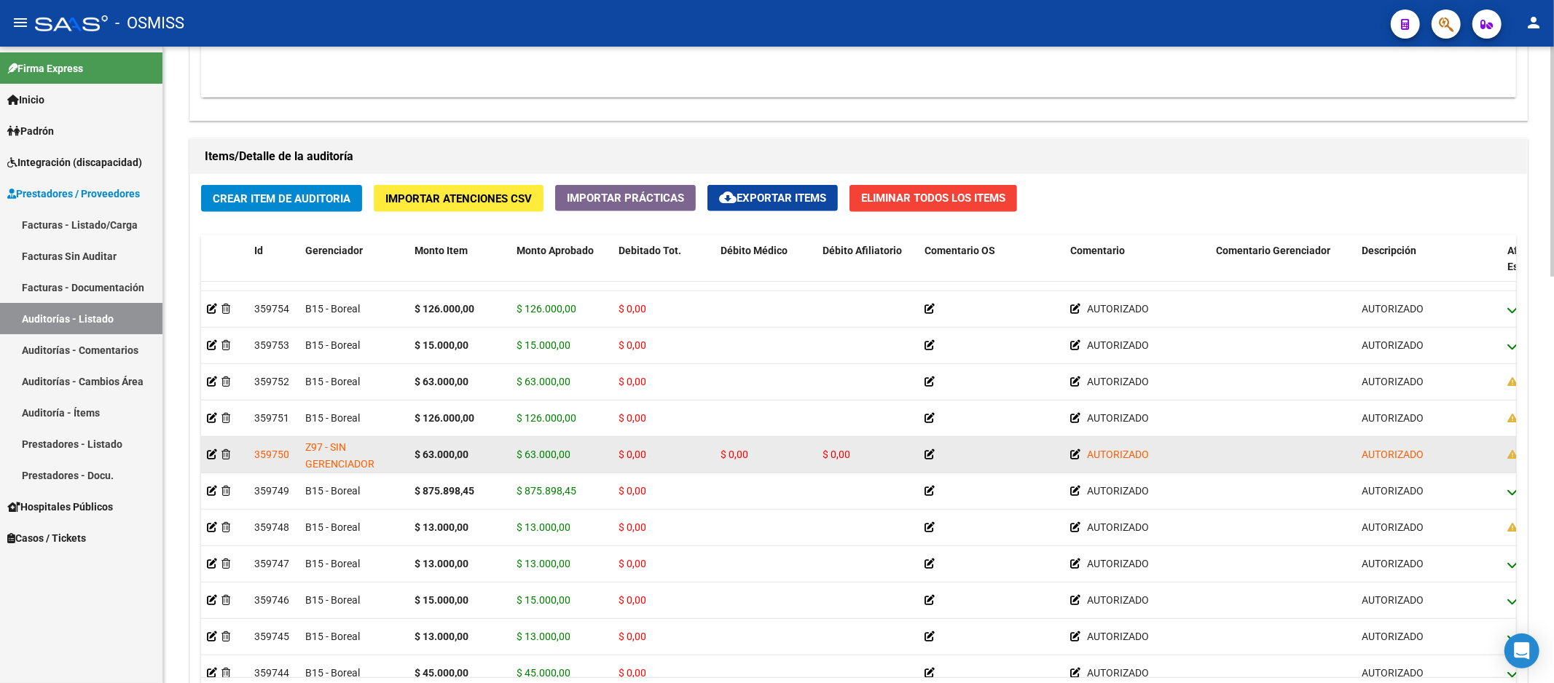
drag, startPoint x: 1050, startPoint y: 460, endPoint x: 715, endPoint y: 460, distance: 334.4
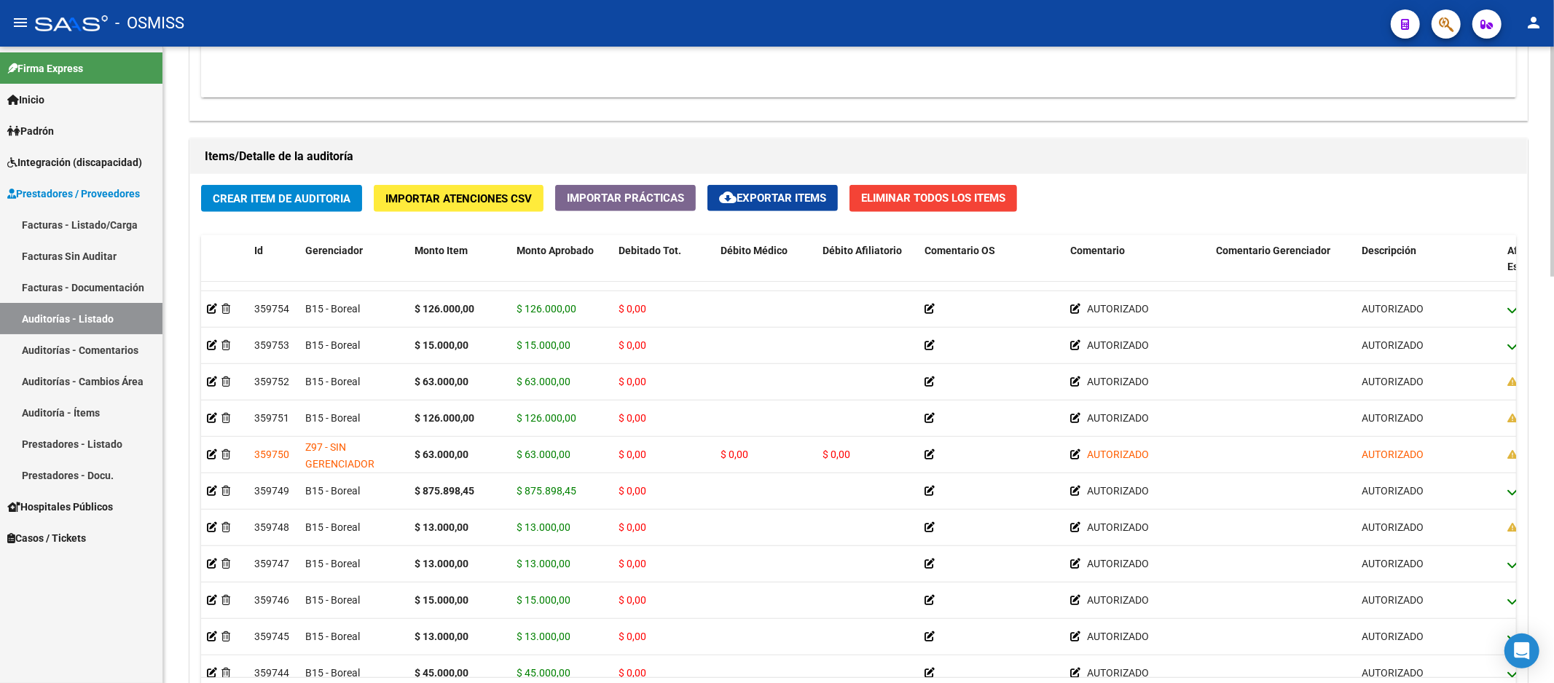
click at [645, 146] on h1 "Items/Detalle de la auditoría" at bounding box center [859, 156] width 1308 height 23
